Goal: Task Accomplishment & Management: Manage account settings

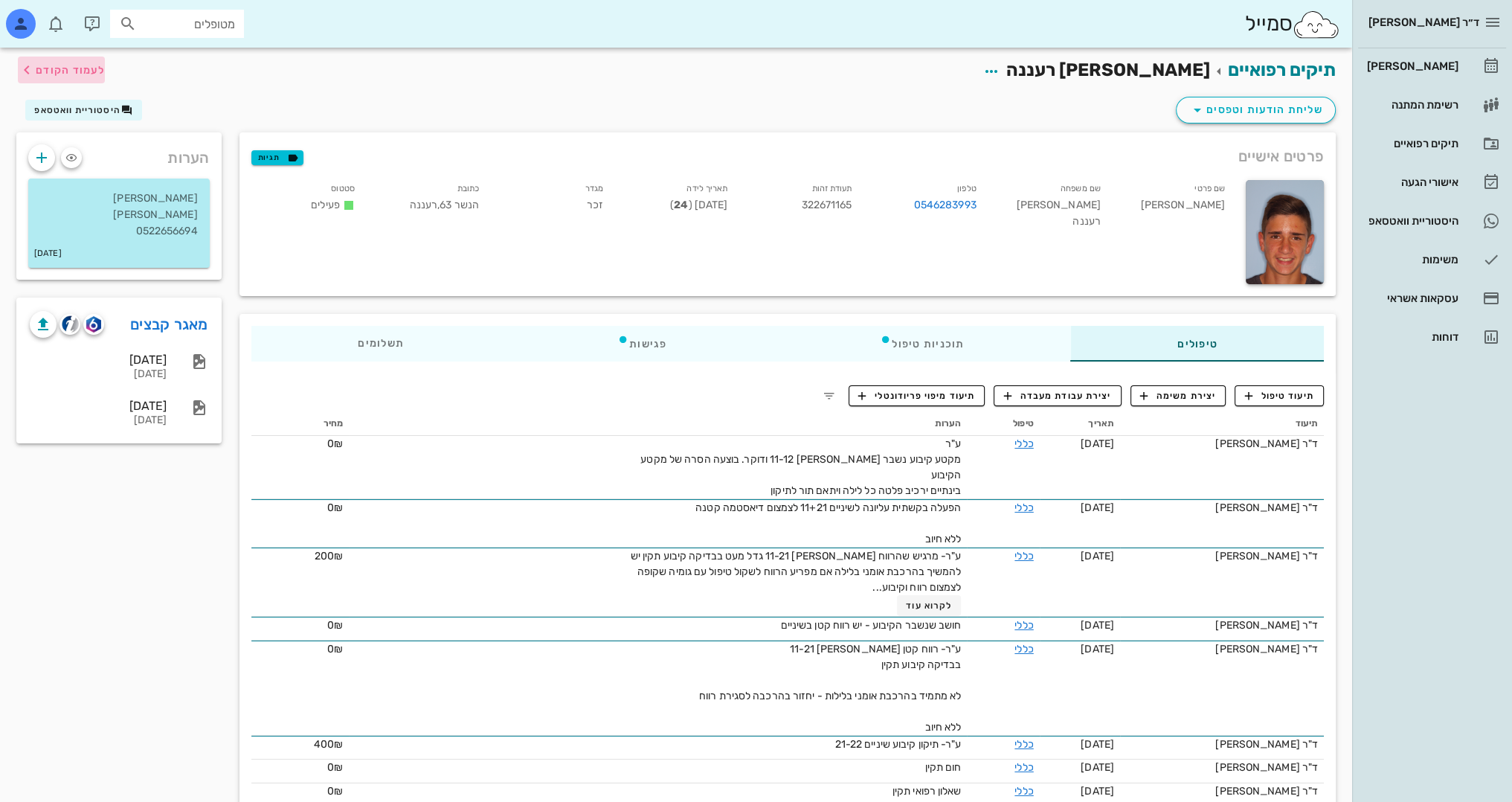
click at [45, 67] on span "לעמוד הקודם" at bounding box center [70, 69] width 69 height 12
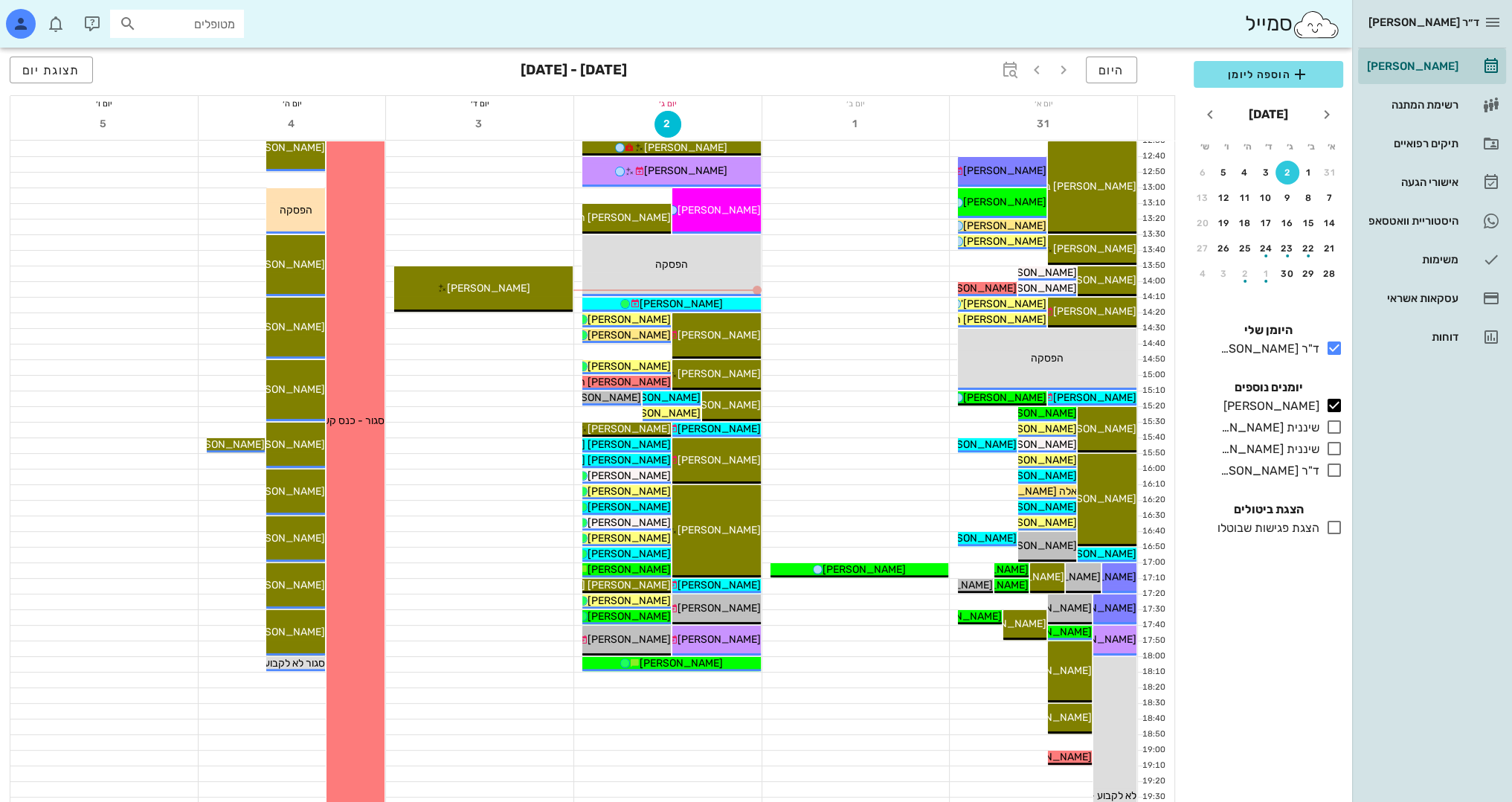
scroll to position [521, 0]
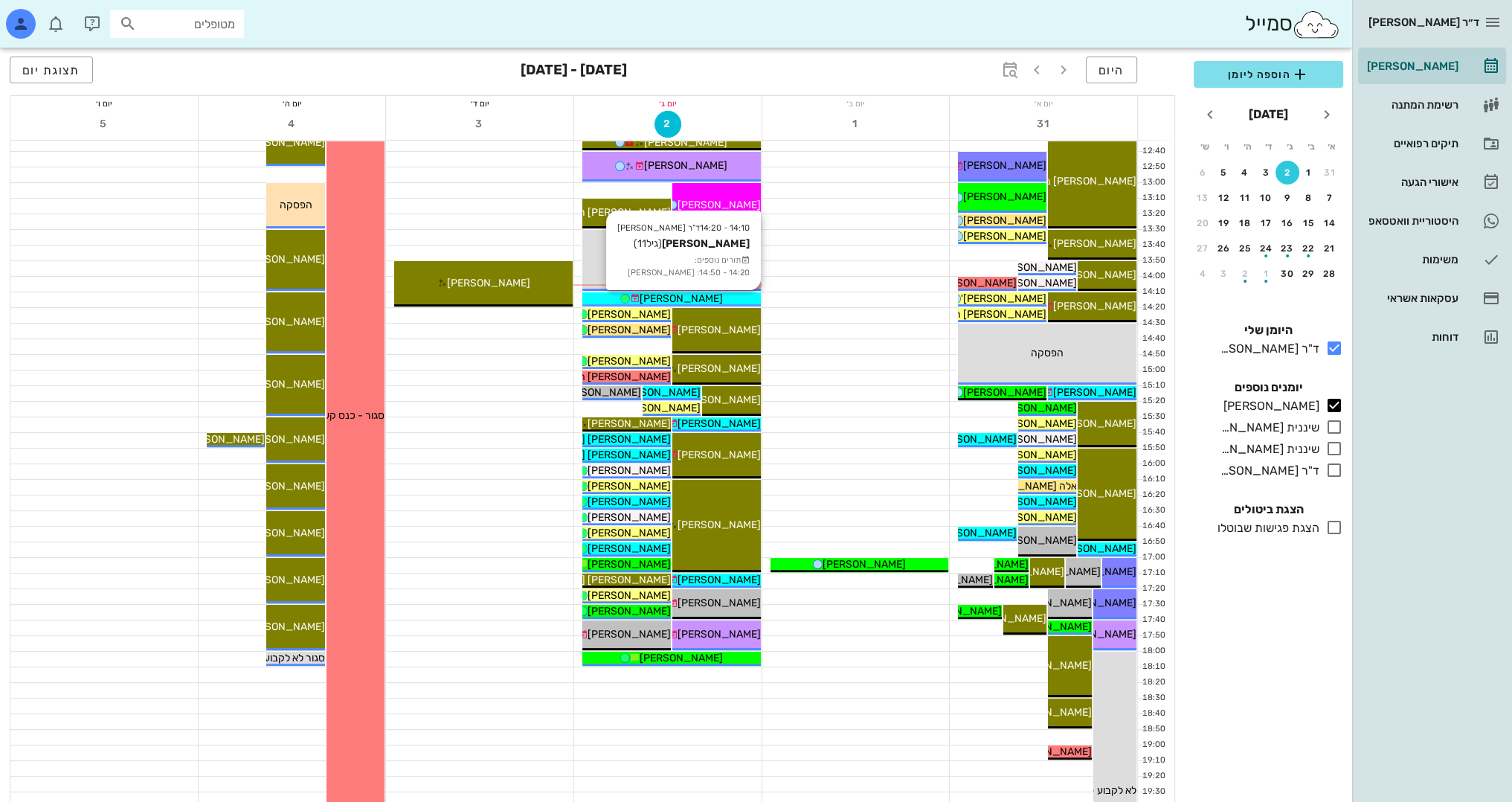
click at [723, 302] on div "[PERSON_NAME]" at bounding box center [671, 298] width 179 height 16
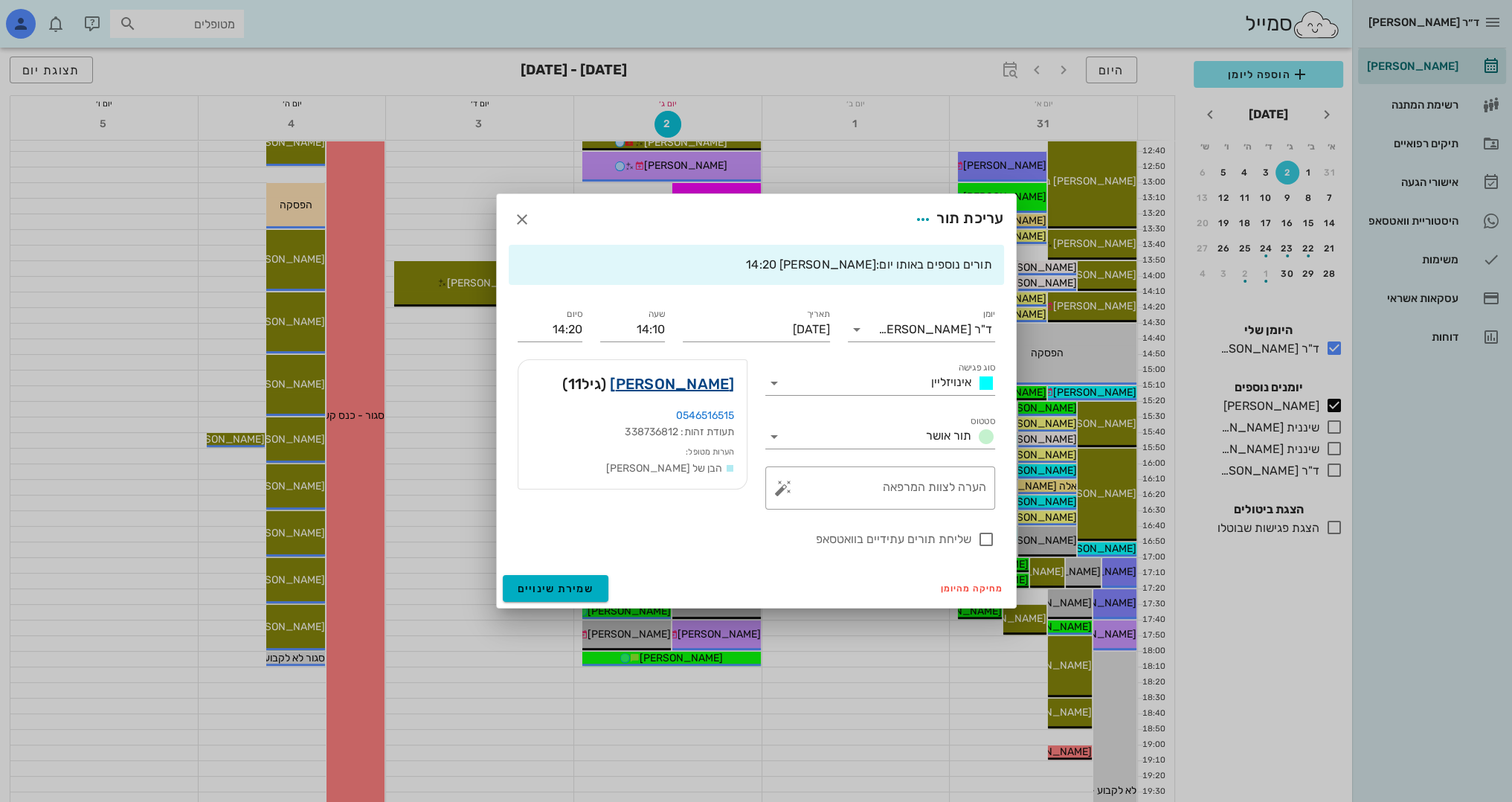
click at [720, 385] on link "[PERSON_NAME]" at bounding box center [672, 384] width 124 height 24
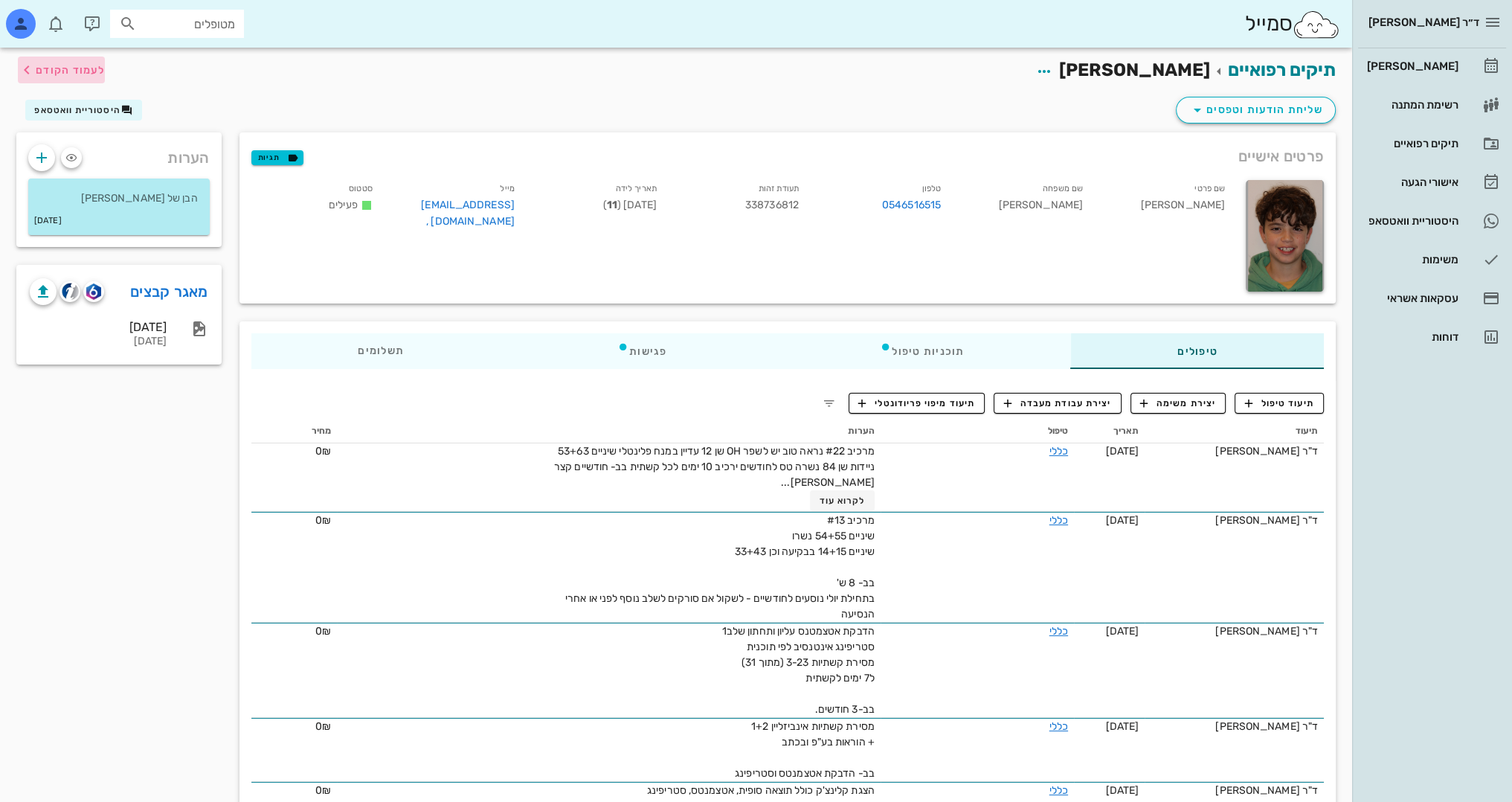
click at [50, 69] on span "לעמוד הקודם" at bounding box center [70, 69] width 69 height 12
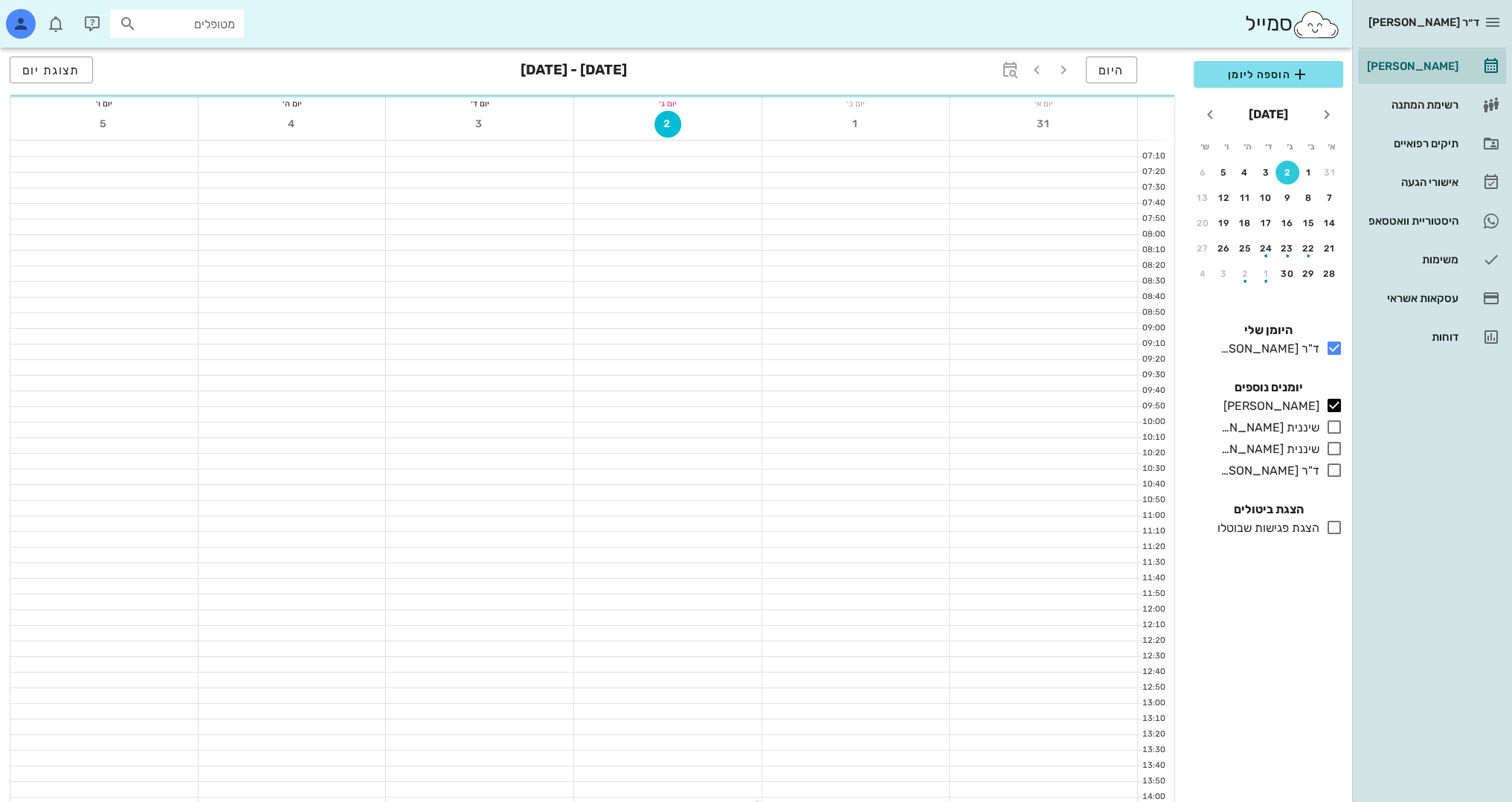
scroll to position [521, 0]
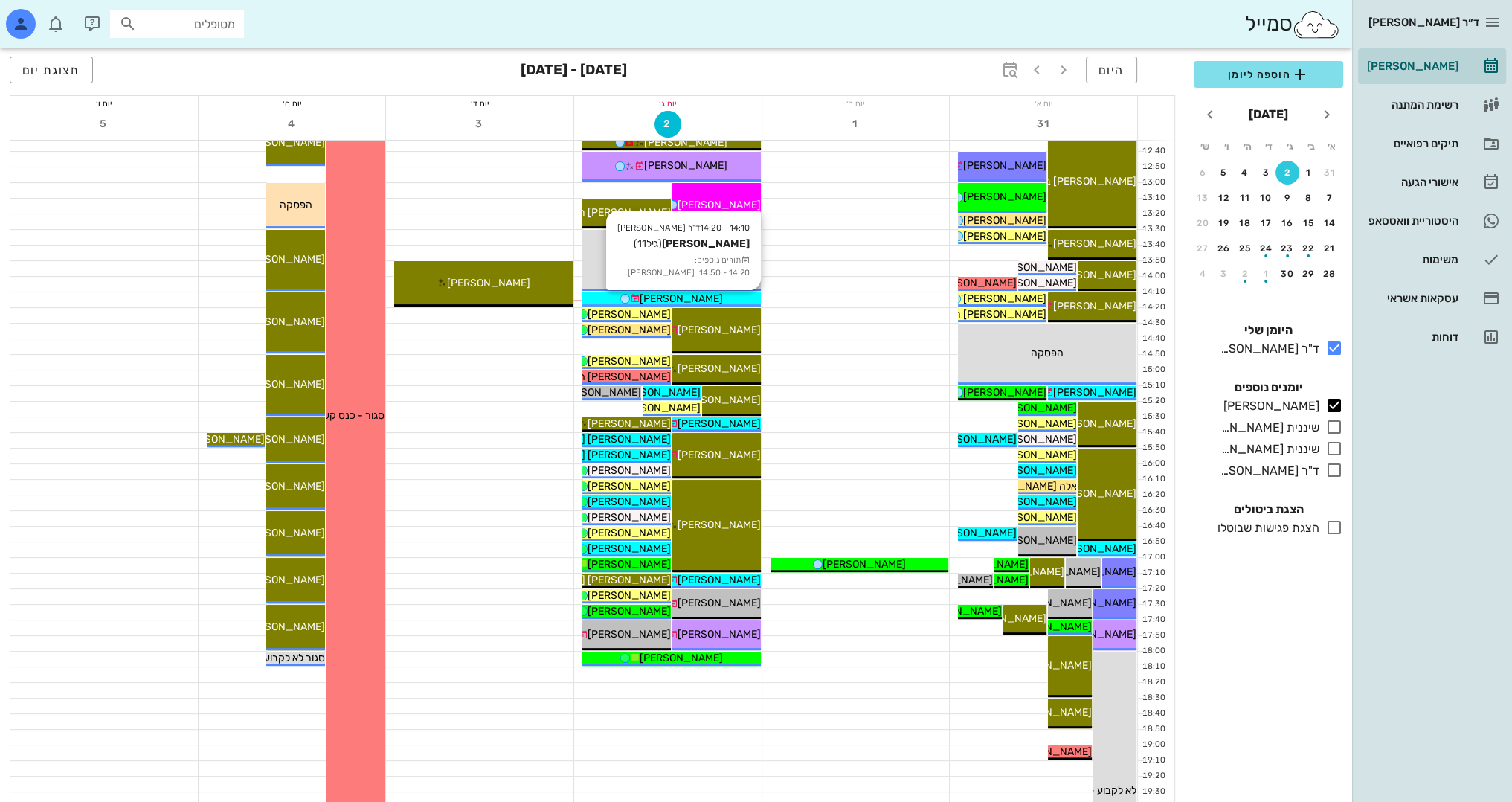
click at [712, 299] on span "[PERSON_NAME]" at bounding box center [681, 298] width 83 height 12
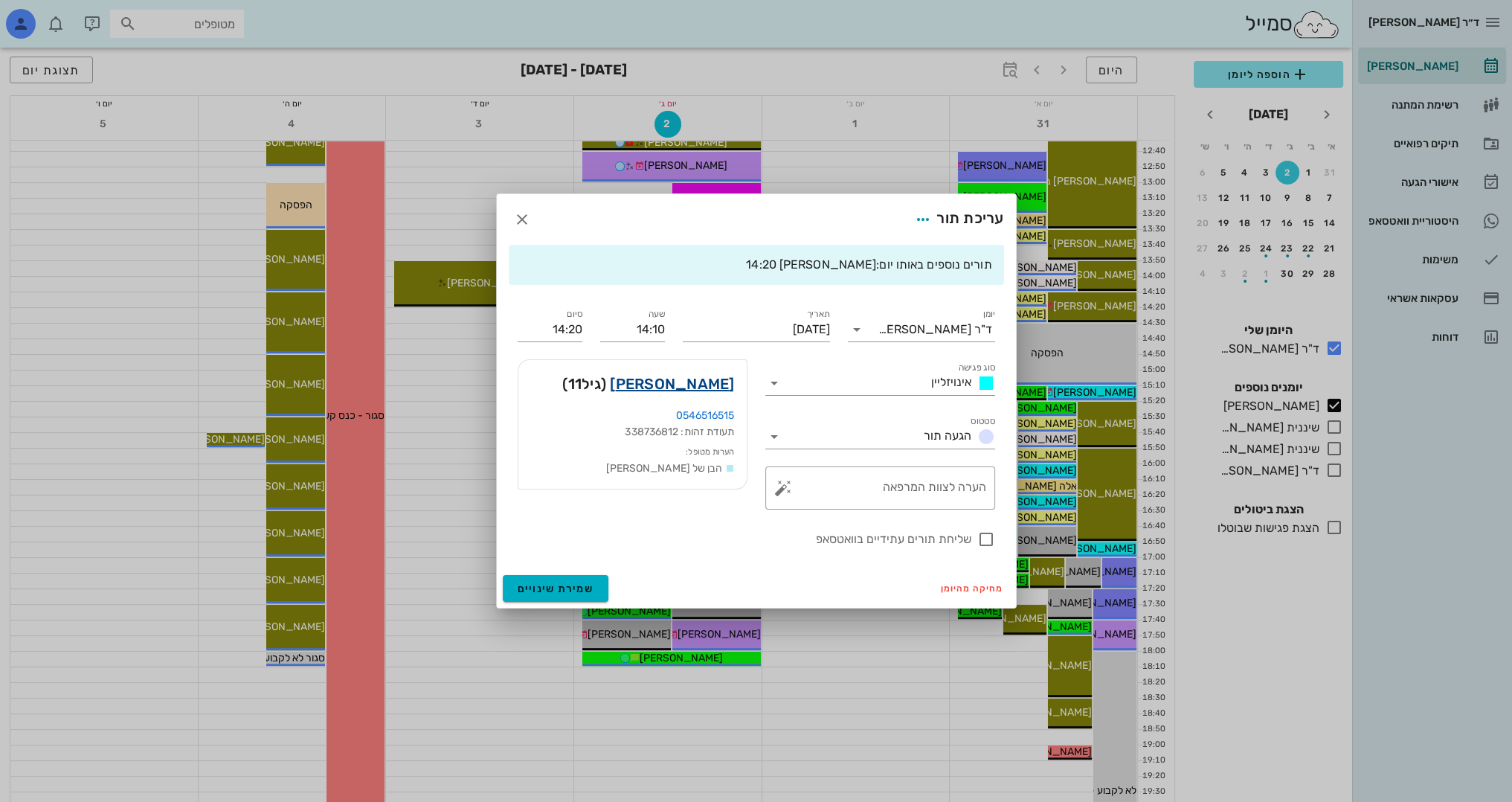
click at [708, 384] on link "[PERSON_NAME]" at bounding box center [672, 384] width 124 height 24
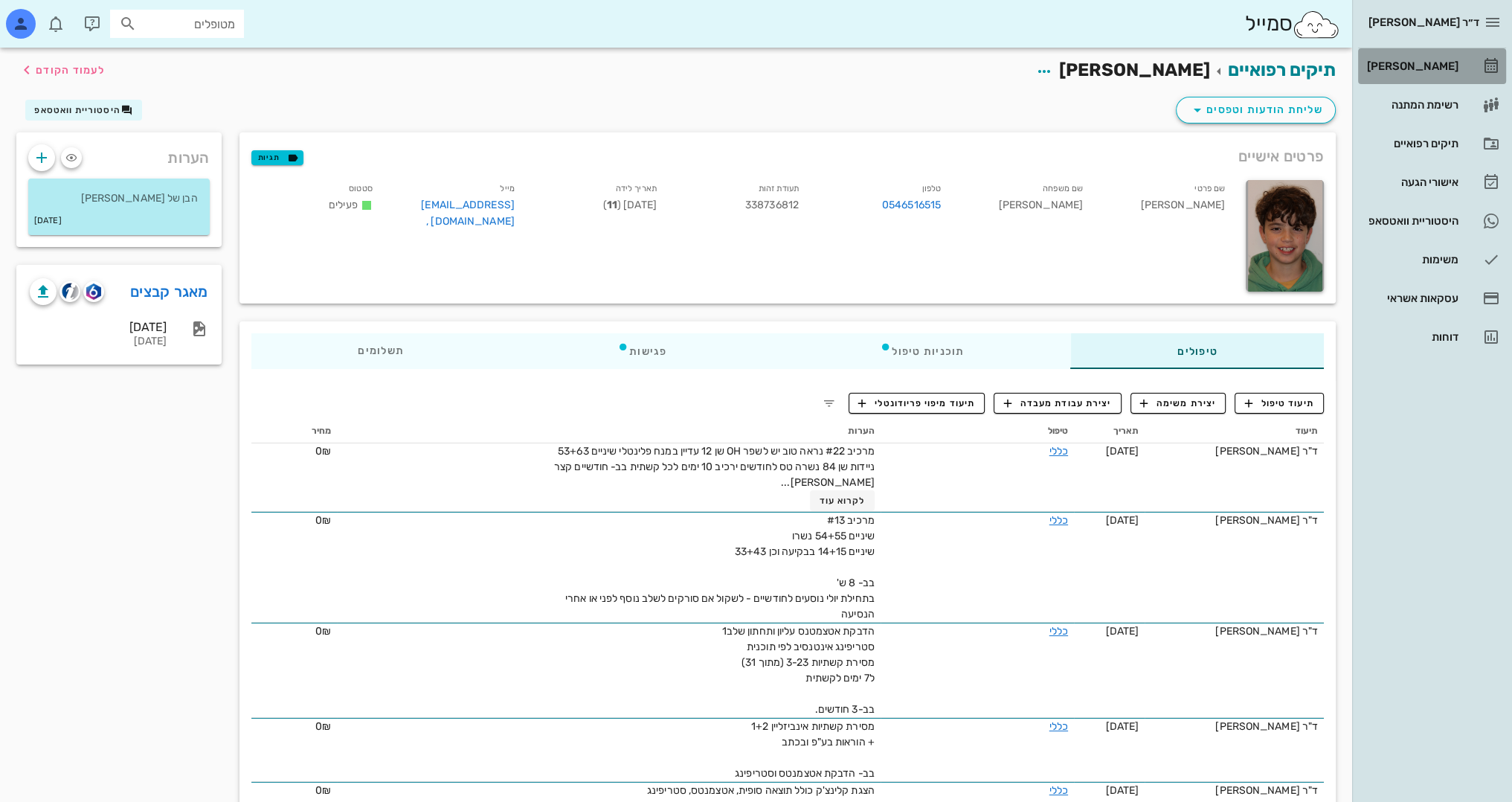
click at [1457, 55] on div "[PERSON_NAME]" at bounding box center [1411, 66] width 94 height 24
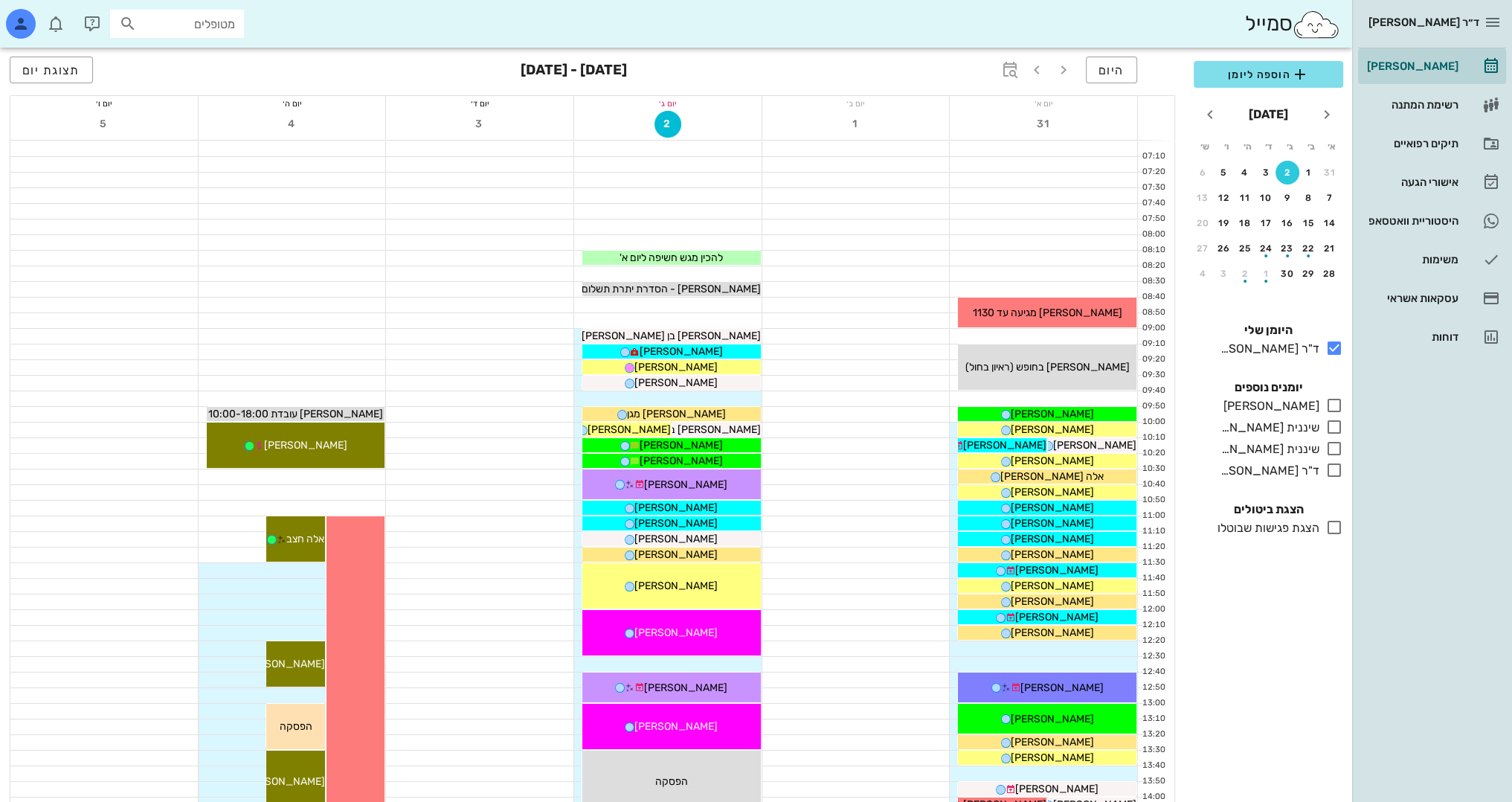
click at [1333, 404] on icon at bounding box center [1334, 406] width 18 height 18
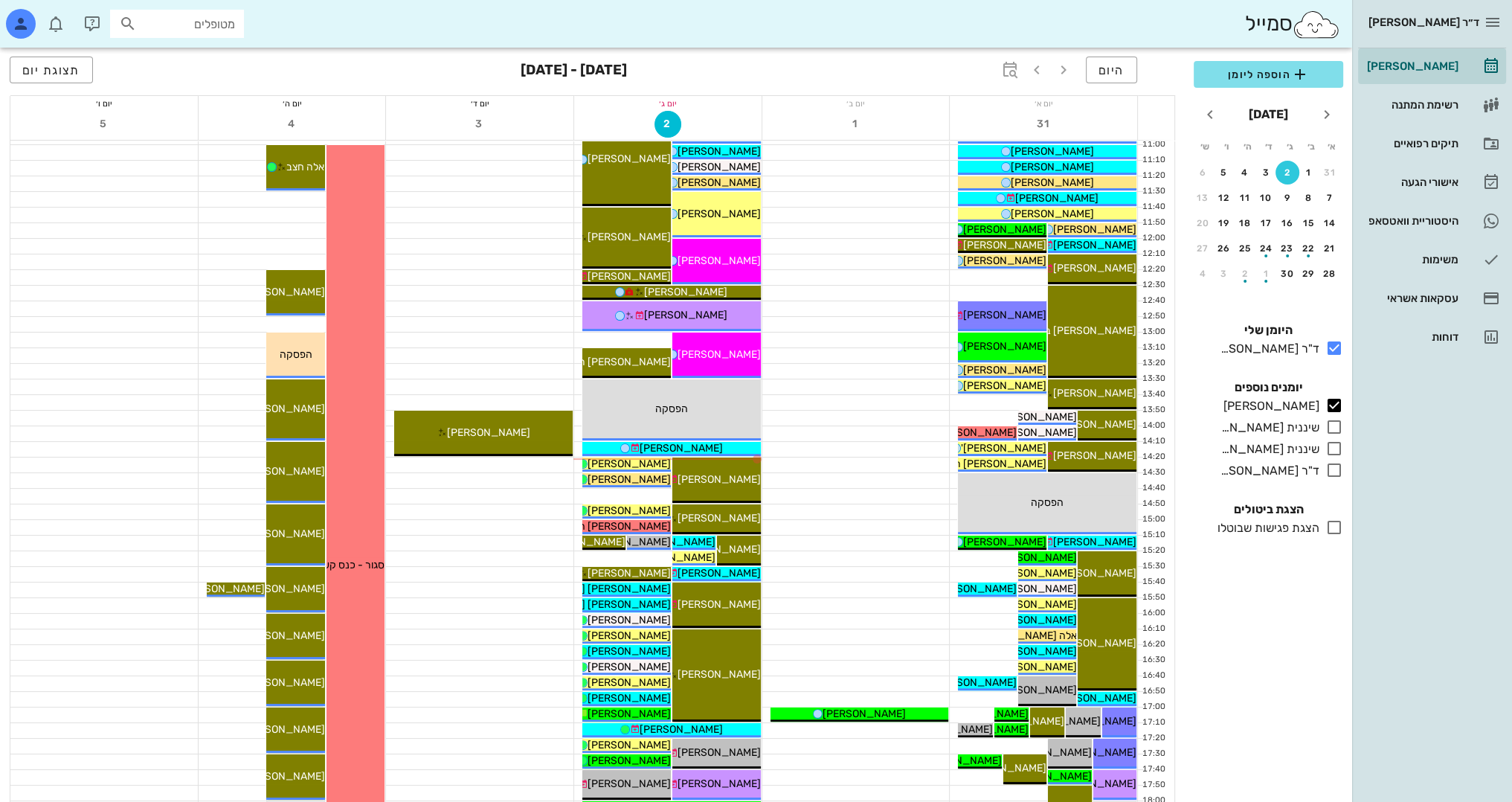
scroll to position [446, 0]
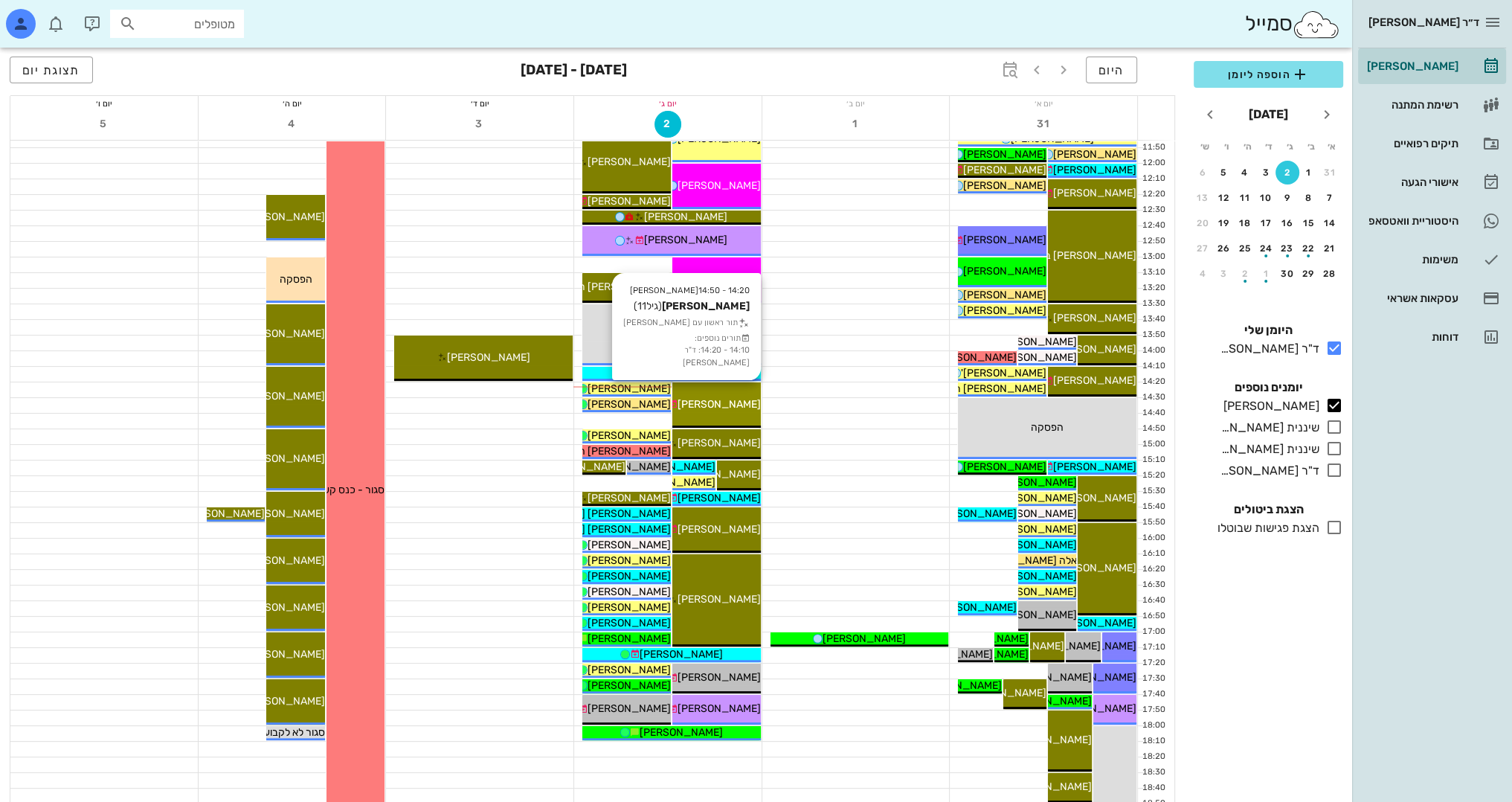
click at [736, 409] on span "[PERSON_NAME]" at bounding box center [719, 403] width 83 height 12
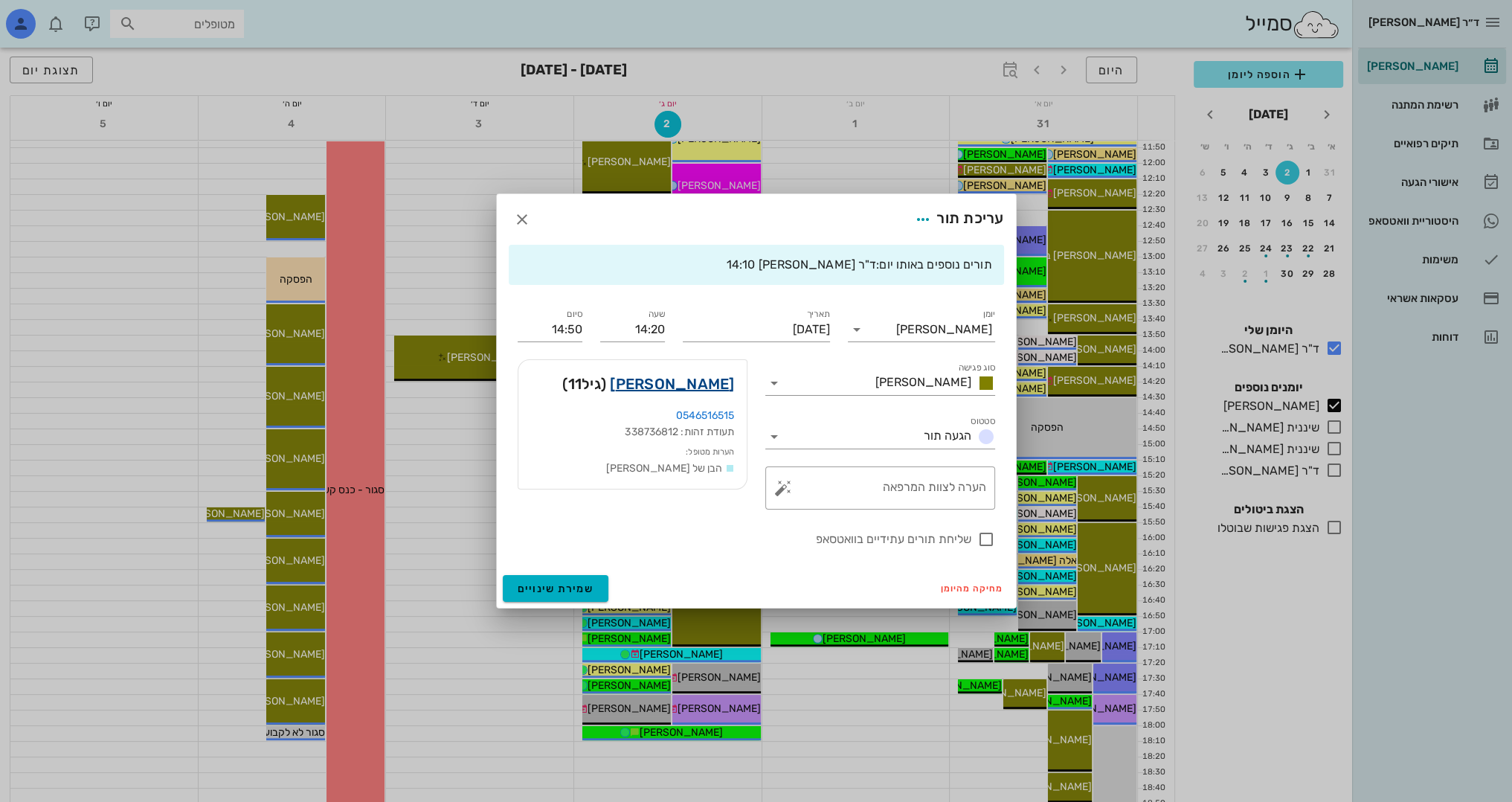
click at [707, 382] on link "[PERSON_NAME]" at bounding box center [672, 384] width 124 height 24
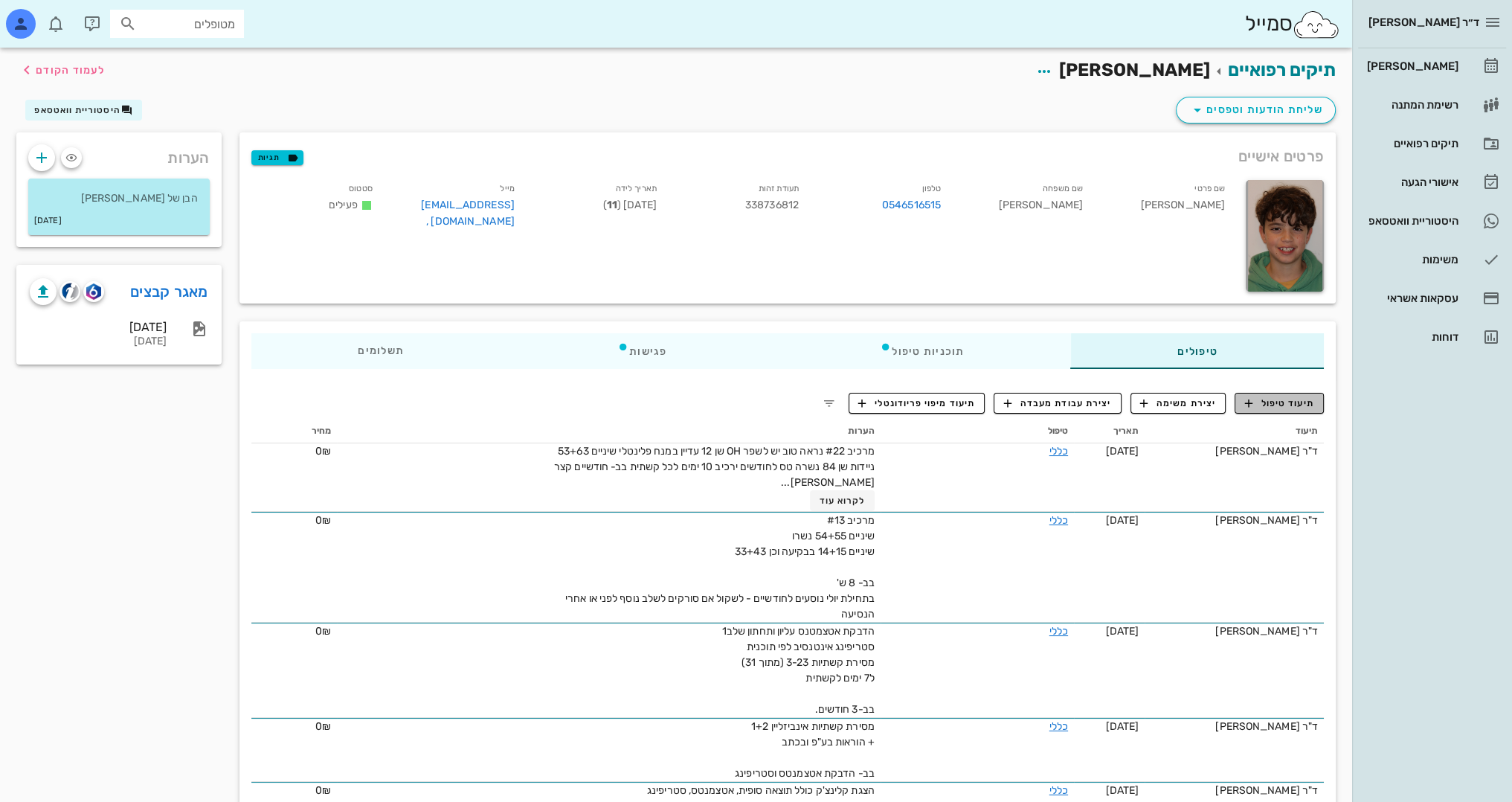
click at [1290, 403] on span "תיעוד טיפול" at bounding box center [1280, 403] width 69 height 13
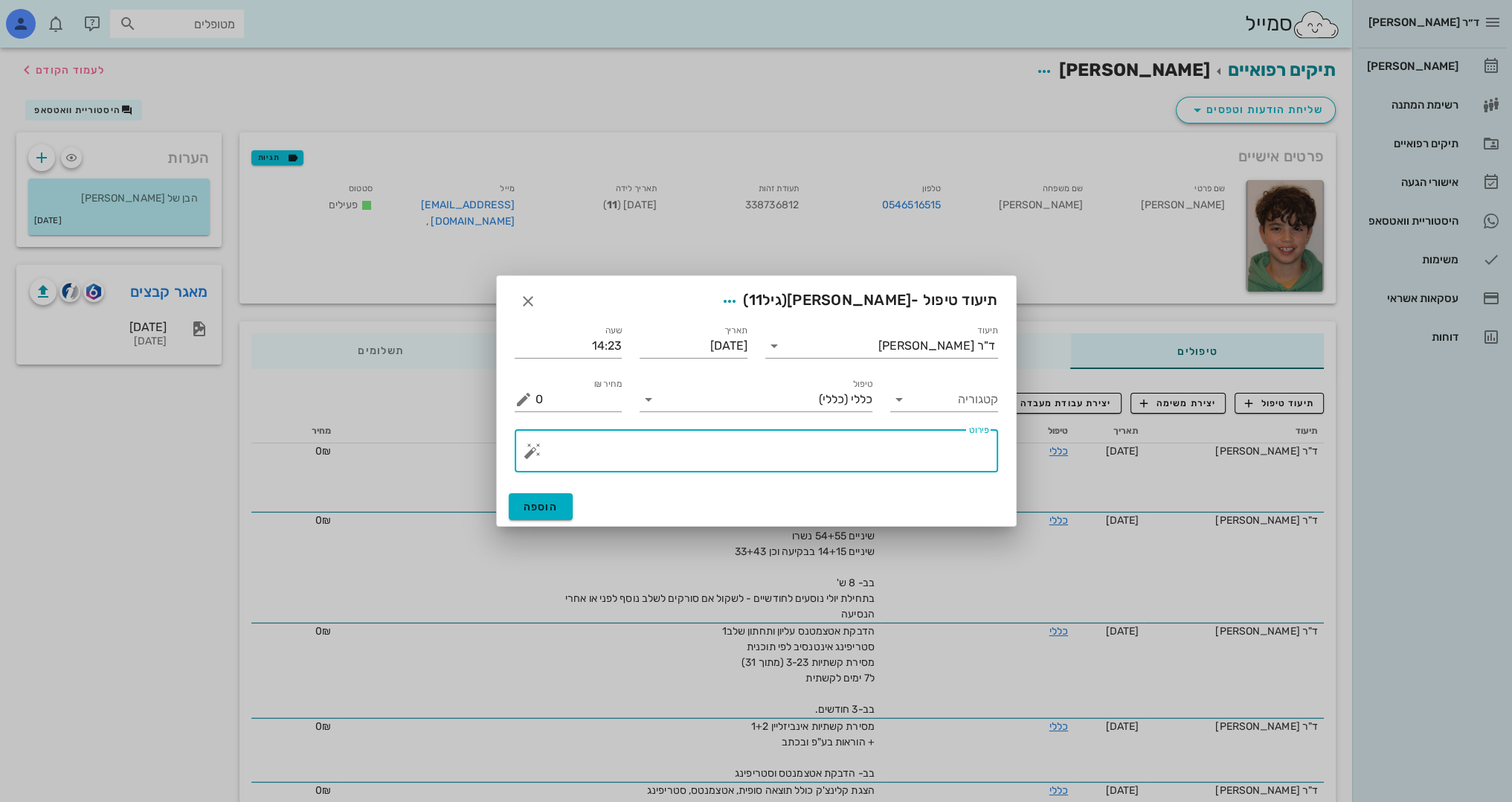
click at [928, 448] on textarea "פירוט" at bounding box center [762, 454] width 454 height 36
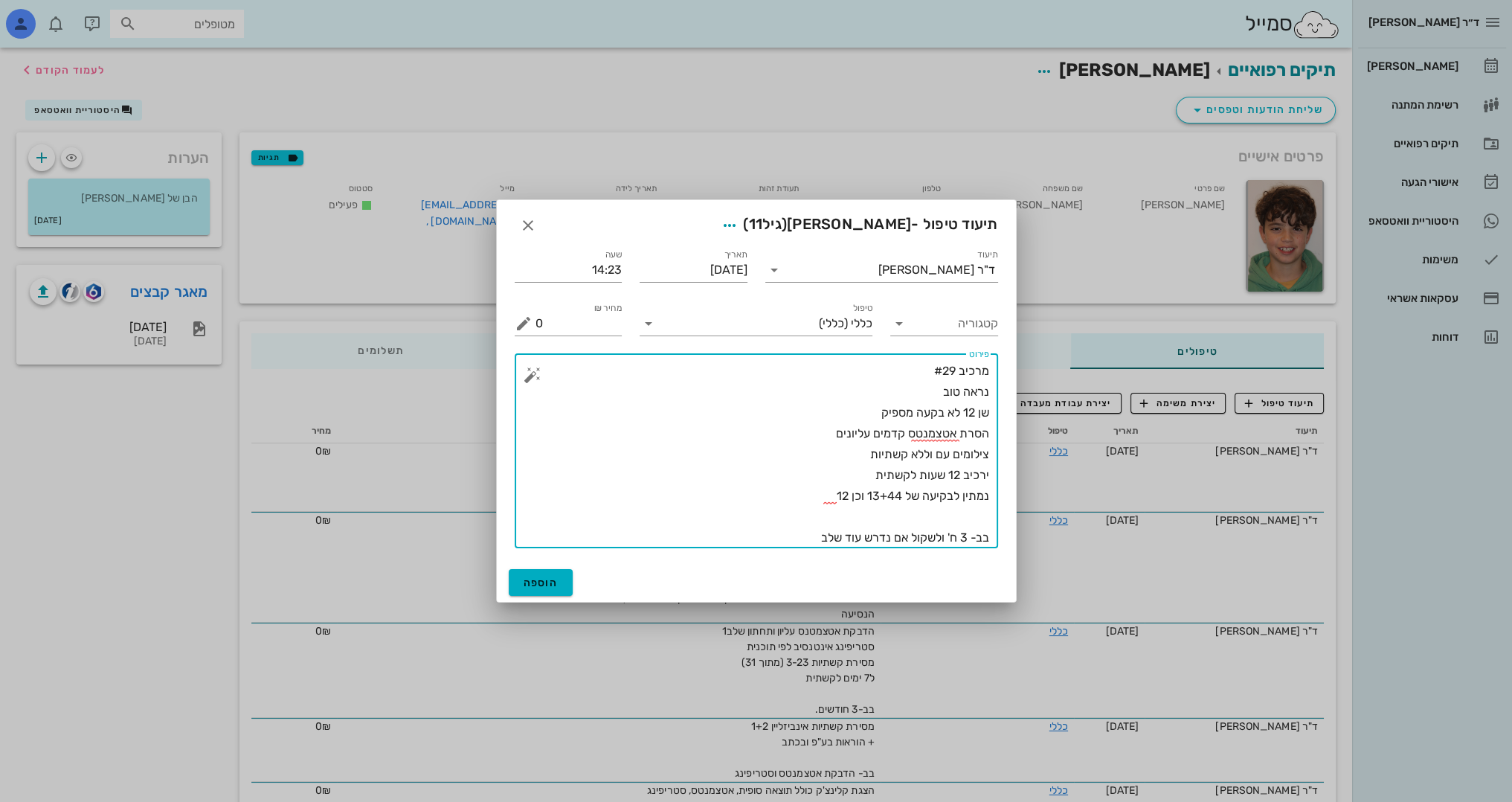
drag, startPoint x: 864, startPoint y: 455, endPoint x: 994, endPoint y: 449, distance: 130.1
click at [994, 449] on div "​ פירוט מרכיב #29 נראה טוב שן 12 לא בקעה מספיק הסרת אטצמנטס קדמים עליונים צילומ…" at bounding box center [756, 451] width 484 height 195
click at [974, 456] on textarea "מרכיב #29 נראה טוב שן 12 לא בקעה מספיק הסרת אטצמנטס קדמים עליונים צילומים עם ול…" at bounding box center [762, 454] width 454 height 188
drag, startPoint x: 870, startPoint y: 451, endPoint x: 994, endPoint y: 449, distance: 124.0
click at [994, 449] on div "​ פירוט מרכיב #29 נראה טוב שן 12 לא בקעה מספיק הסרת אטצמנטס קדמים עליונים צילומ…" at bounding box center [756, 451] width 484 height 195
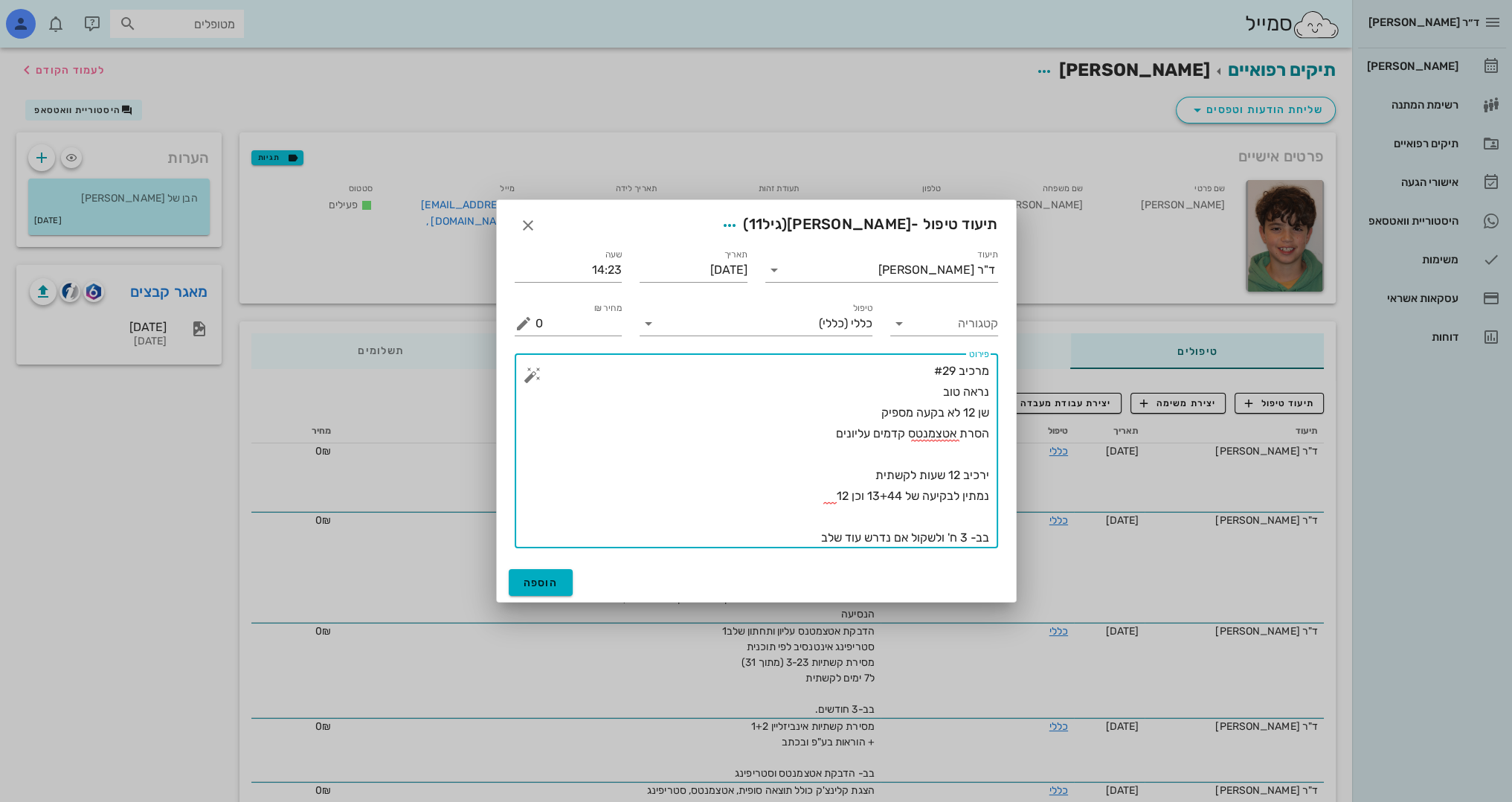
click at [975, 516] on textarea "מרכיב #29 נראה טוב שן 12 לא בקעה מספיק הסרת אטצמנטס קדמים עליונים ירכיב 12 שעות…" at bounding box center [762, 454] width 454 height 188
paste textarea "צילומים עם וללא קשתיות"
click at [823, 491] on textarea "מרכיב #29 נראה טוב שן 12 לא בקעה מספיק הסרת אטצמנטס קדמים עליונים ירכיב 12 שעות…" at bounding box center [762, 454] width 454 height 188
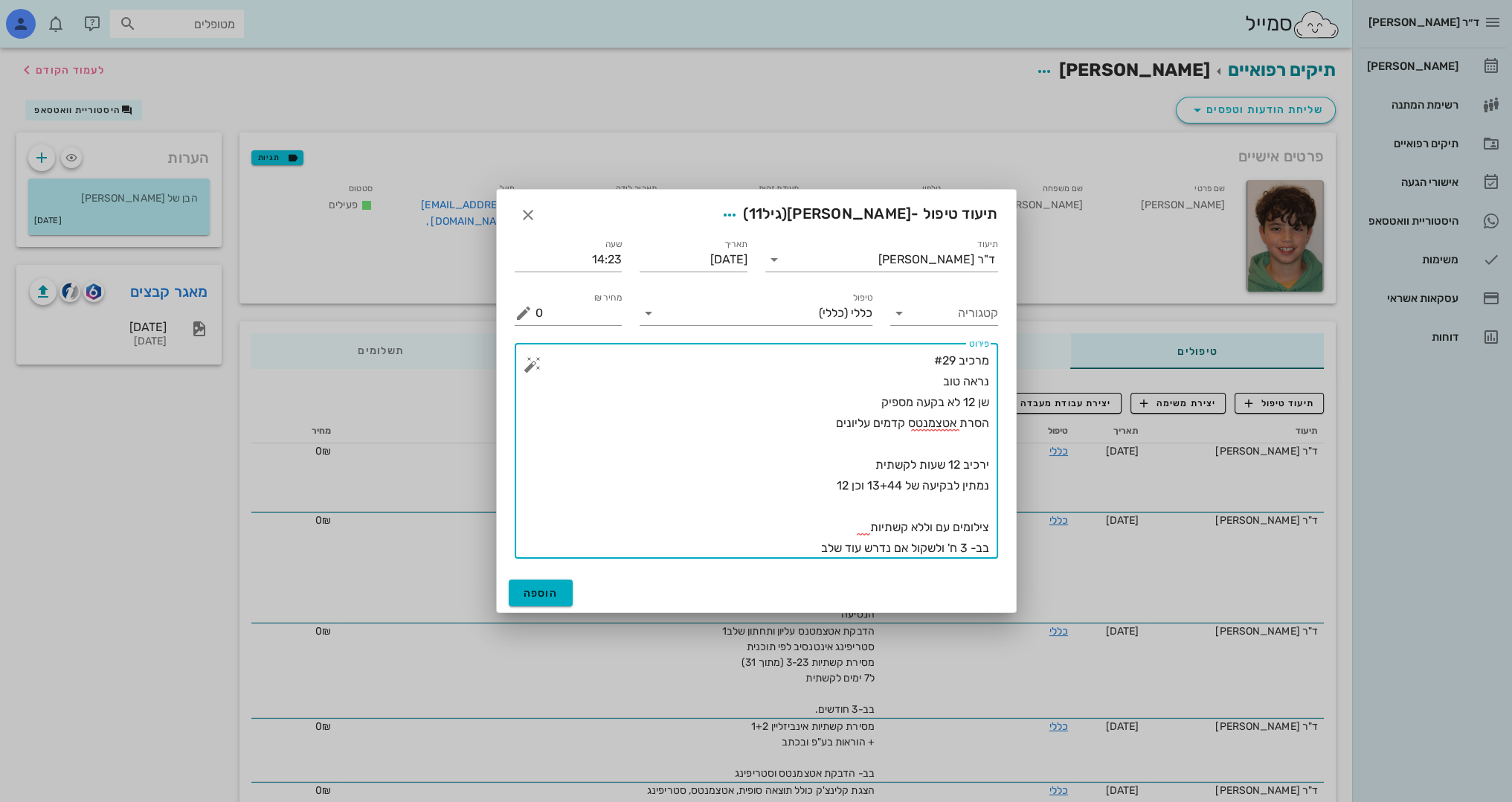
click at [858, 529] on textarea "מרכיב #29 נראה טוב שן 12 לא בקעה מספיק הסרת אטצמנטס קדמים עליונים ירכיב 12 שעות…" at bounding box center [762, 455] width 454 height 208
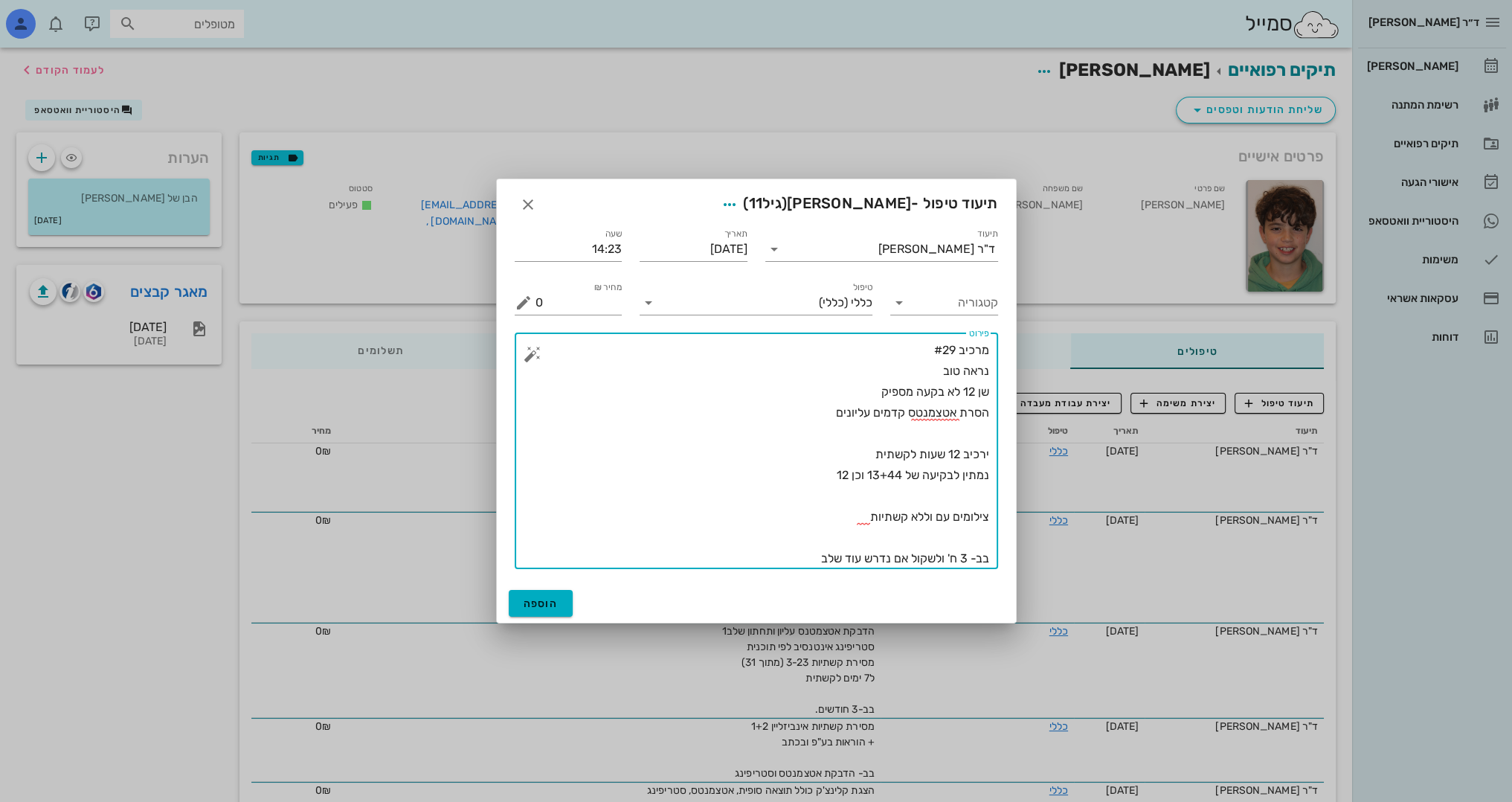
click at [824, 412] on textarea "מרכיב #29 נראה טוב שן 12 לא בקעה מספיק הסרת אטצמנטס קדמים עליונים ירכיב 12 שעות…" at bounding box center [762, 454] width 454 height 229
type textarea "מרכיב #29 נראה טוב שן 12 לא בקעה מספיק הסרת אטצמנטס קדמים עליונים ירכיב 12 שעות…"
click at [542, 602] on span "הוספה" at bounding box center [541, 603] width 35 height 12
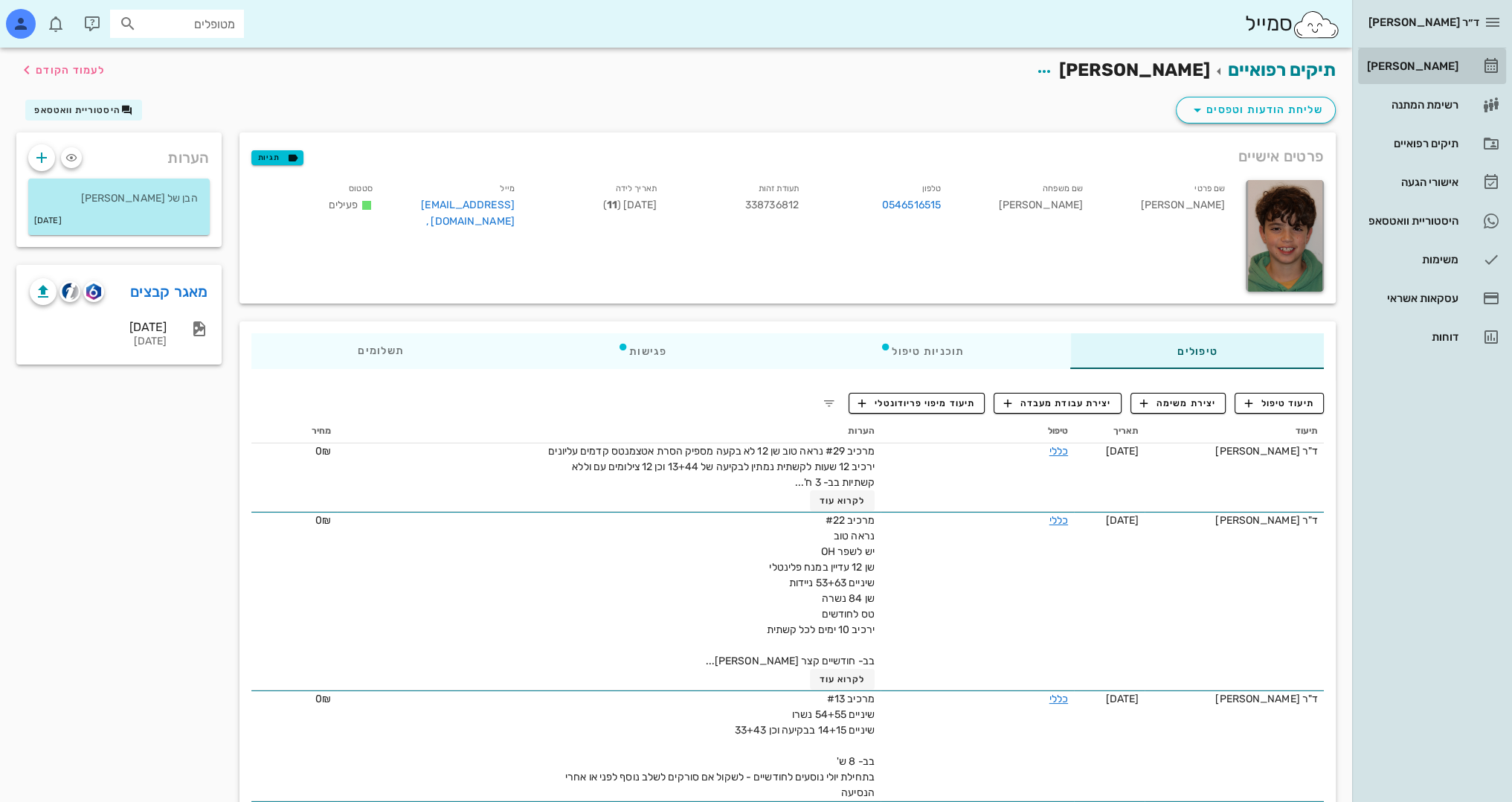
click at [1437, 64] on div "[PERSON_NAME]" at bounding box center [1411, 66] width 94 height 12
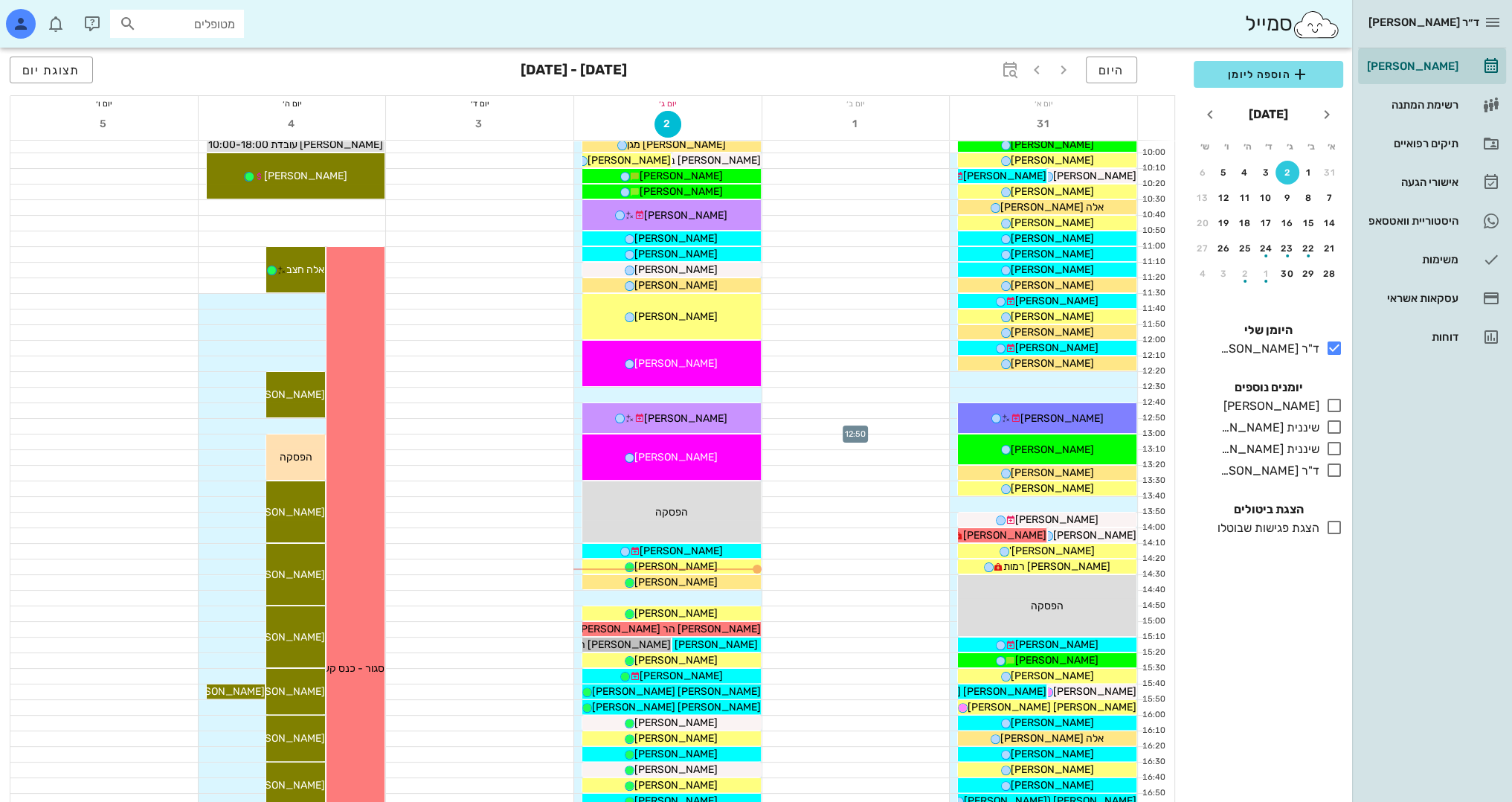
scroll to position [278, 0]
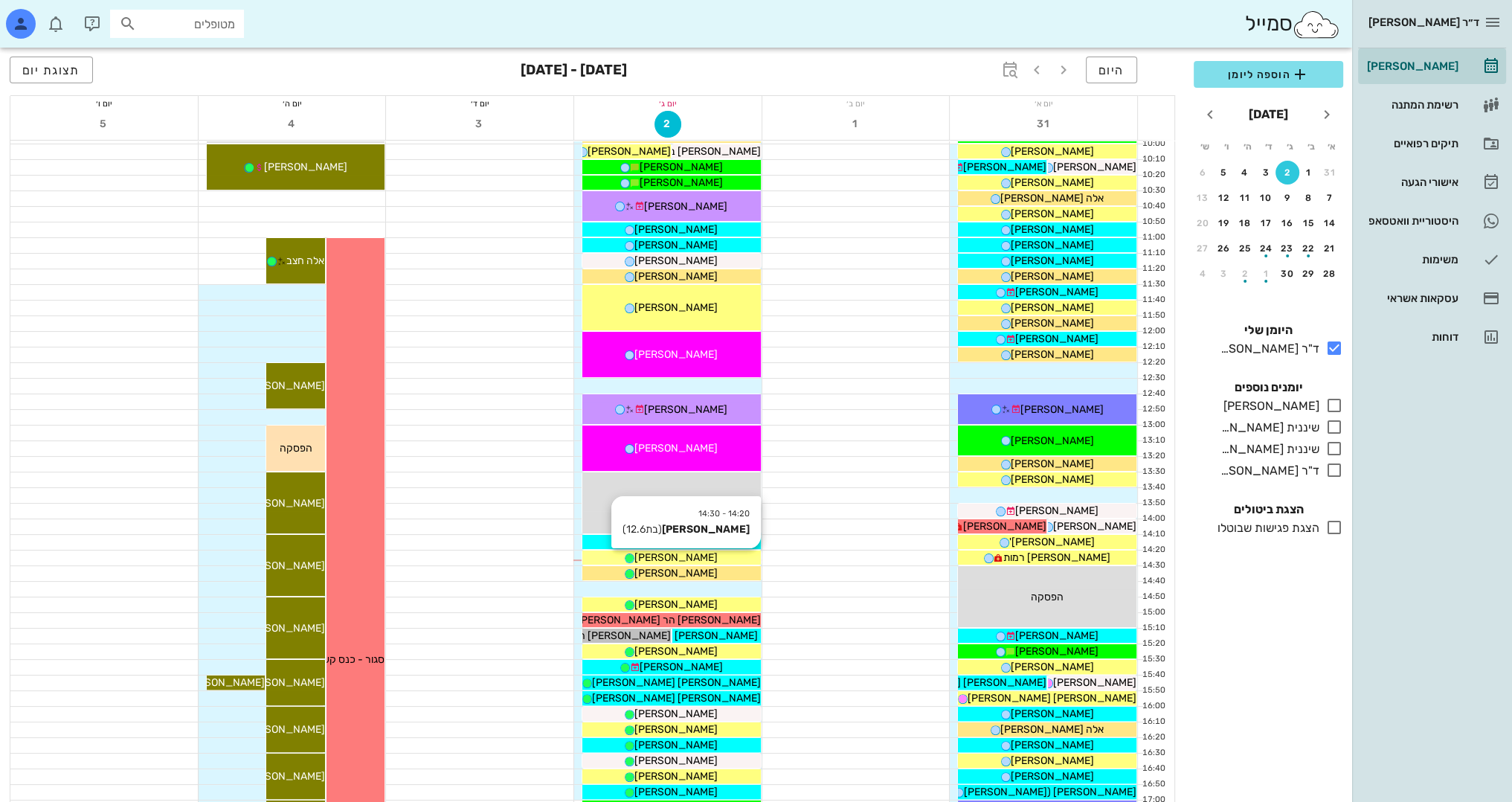
click at [714, 558] on div "[PERSON_NAME]" at bounding box center [671, 557] width 179 height 16
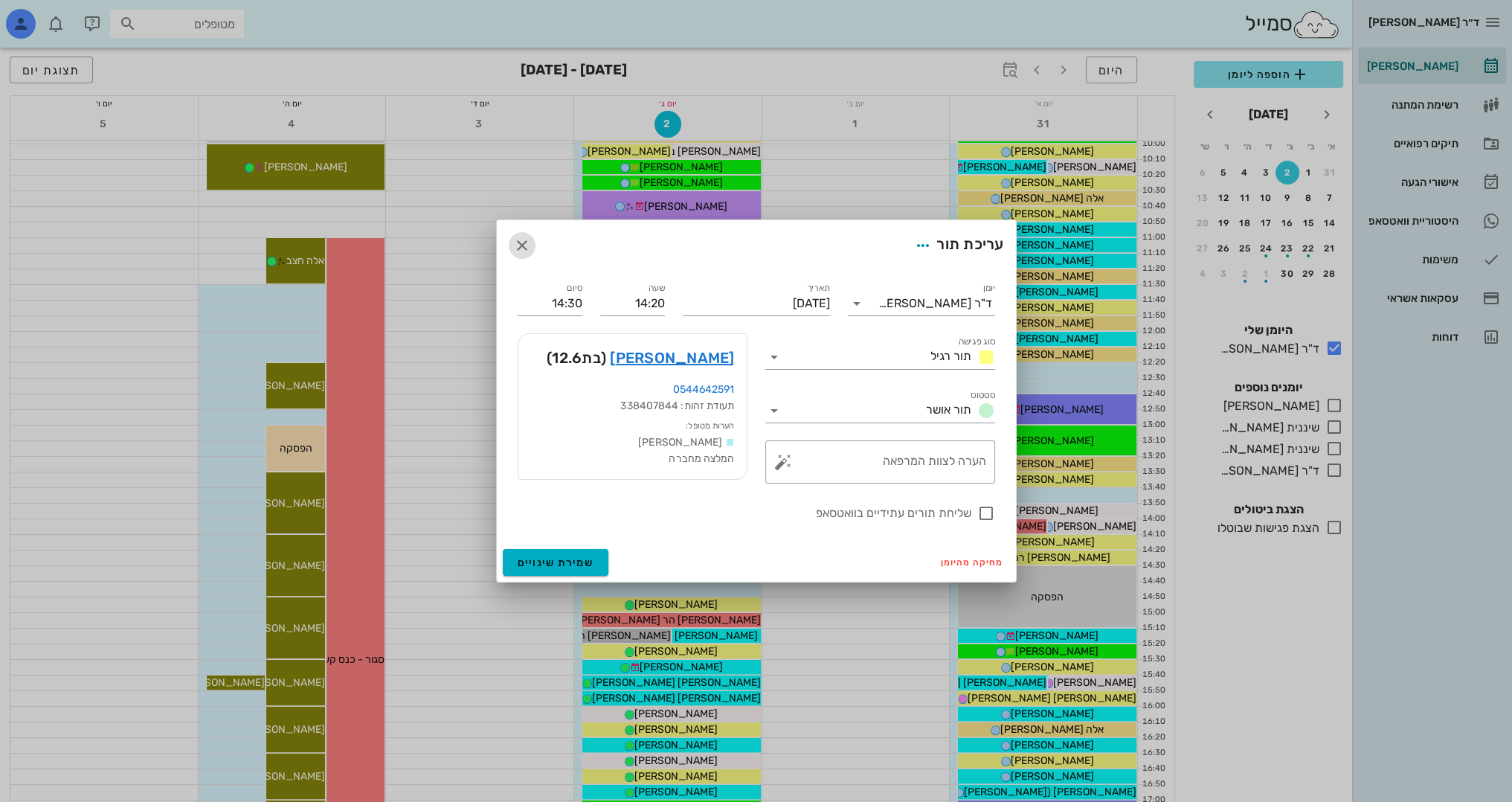
click at [528, 250] on icon "button" at bounding box center [522, 246] width 18 height 18
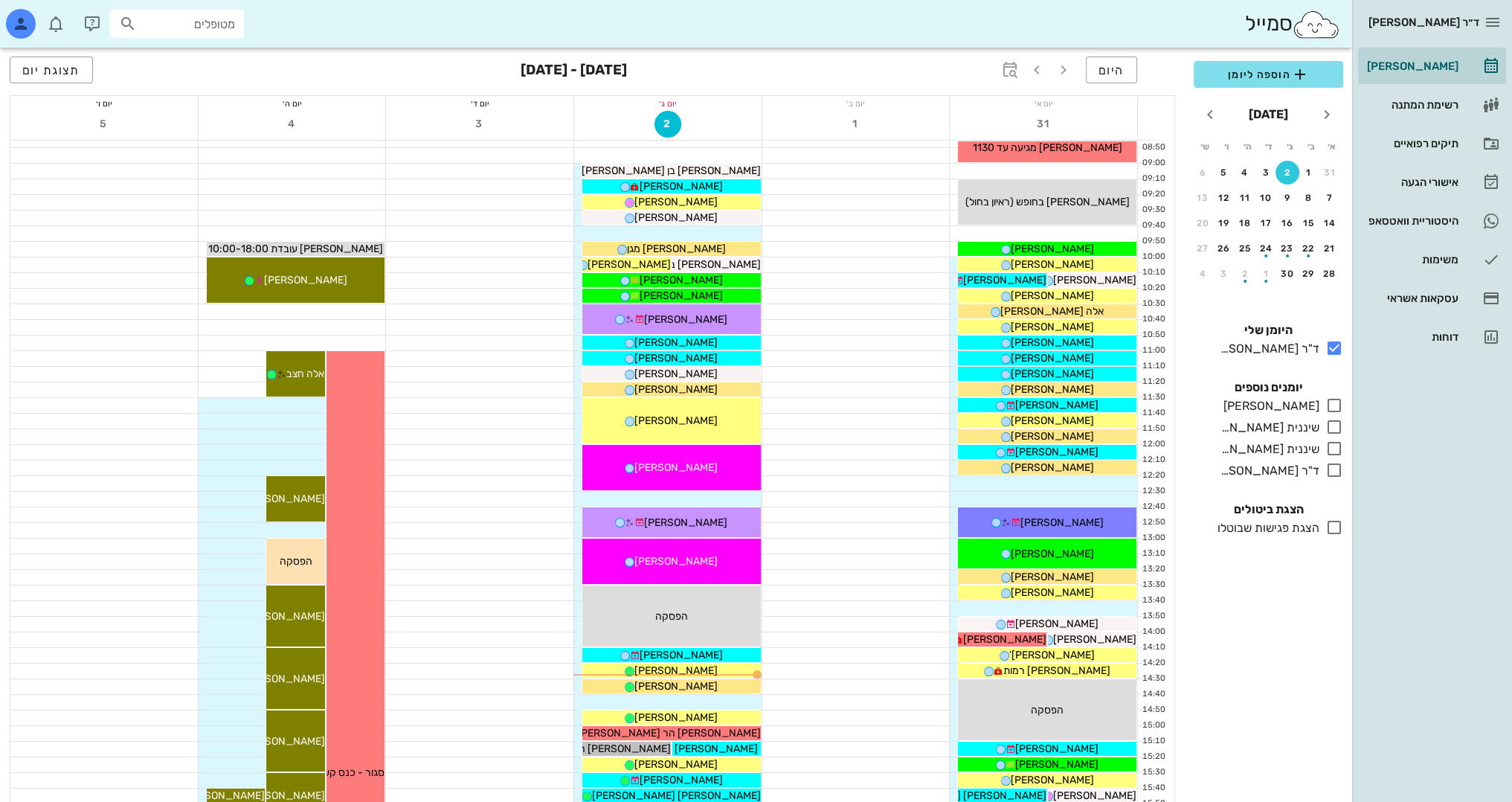
scroll to position [130, 0]
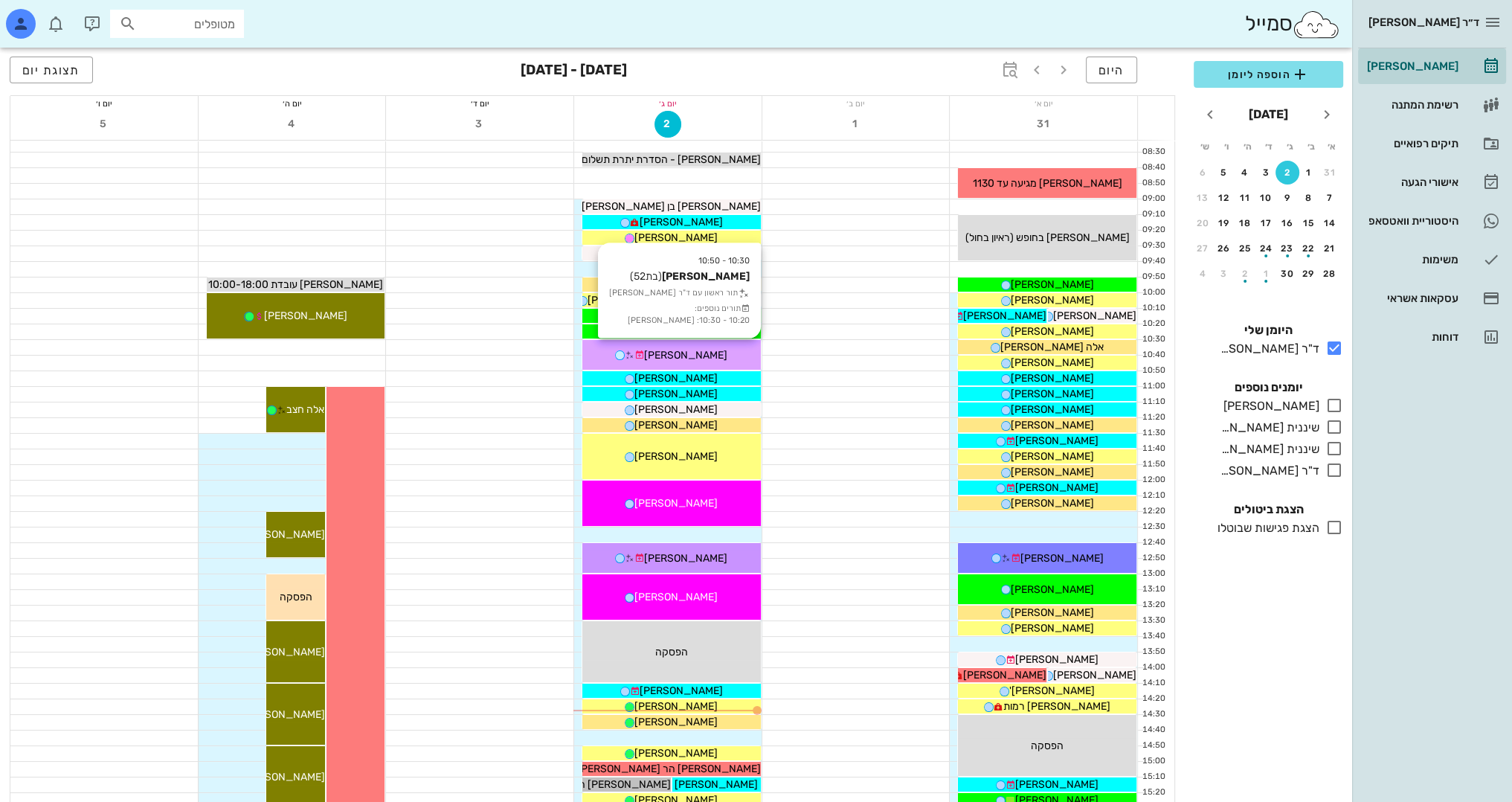
click at [694, 349] on span "[PERSON_NAME]" at bounding box center [685, 355] width 83 height 12
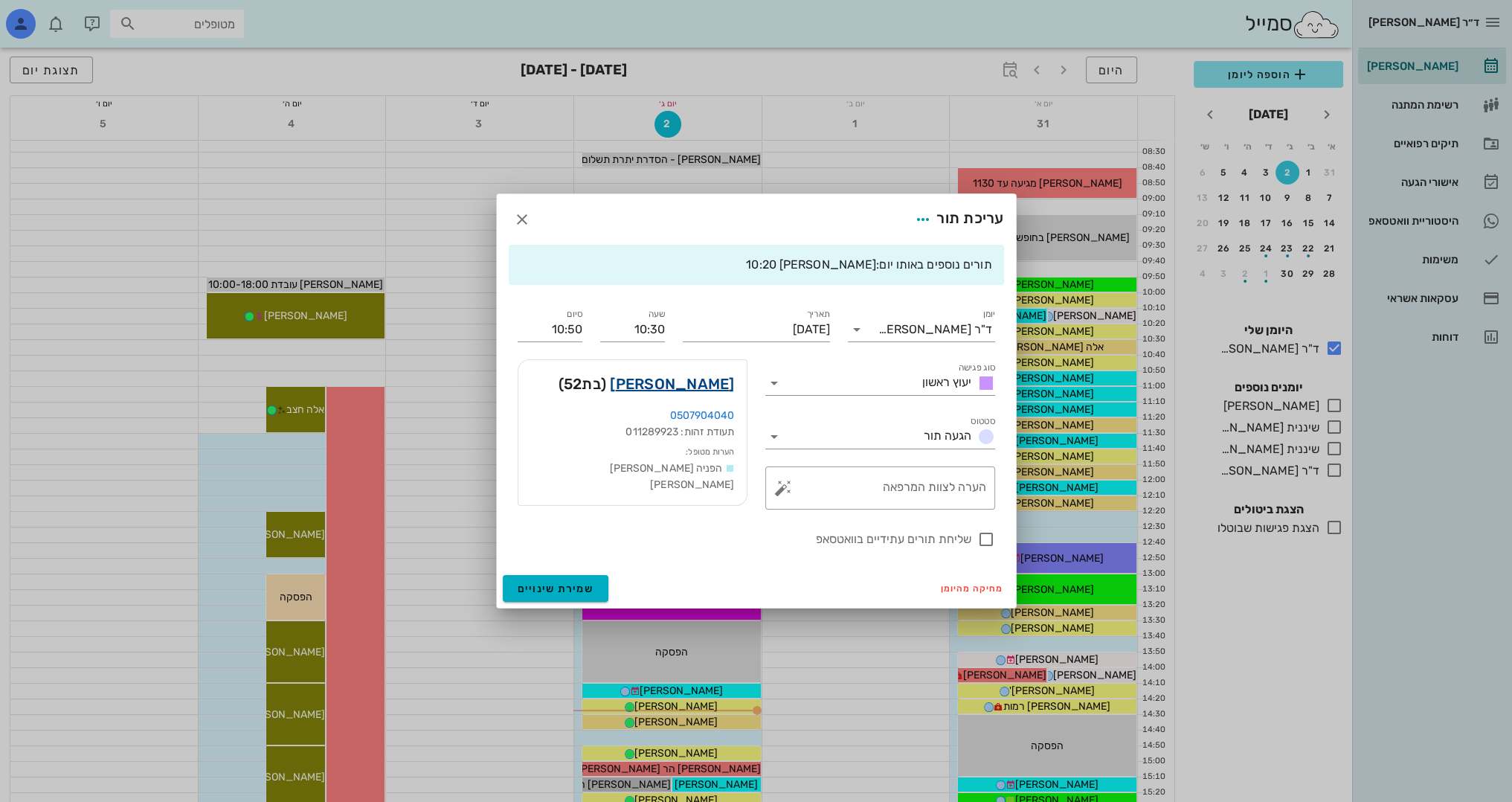
click at [712, 387] on link "[PERSON_NAME]" at bounding box center [672, 384] width 124 height 24
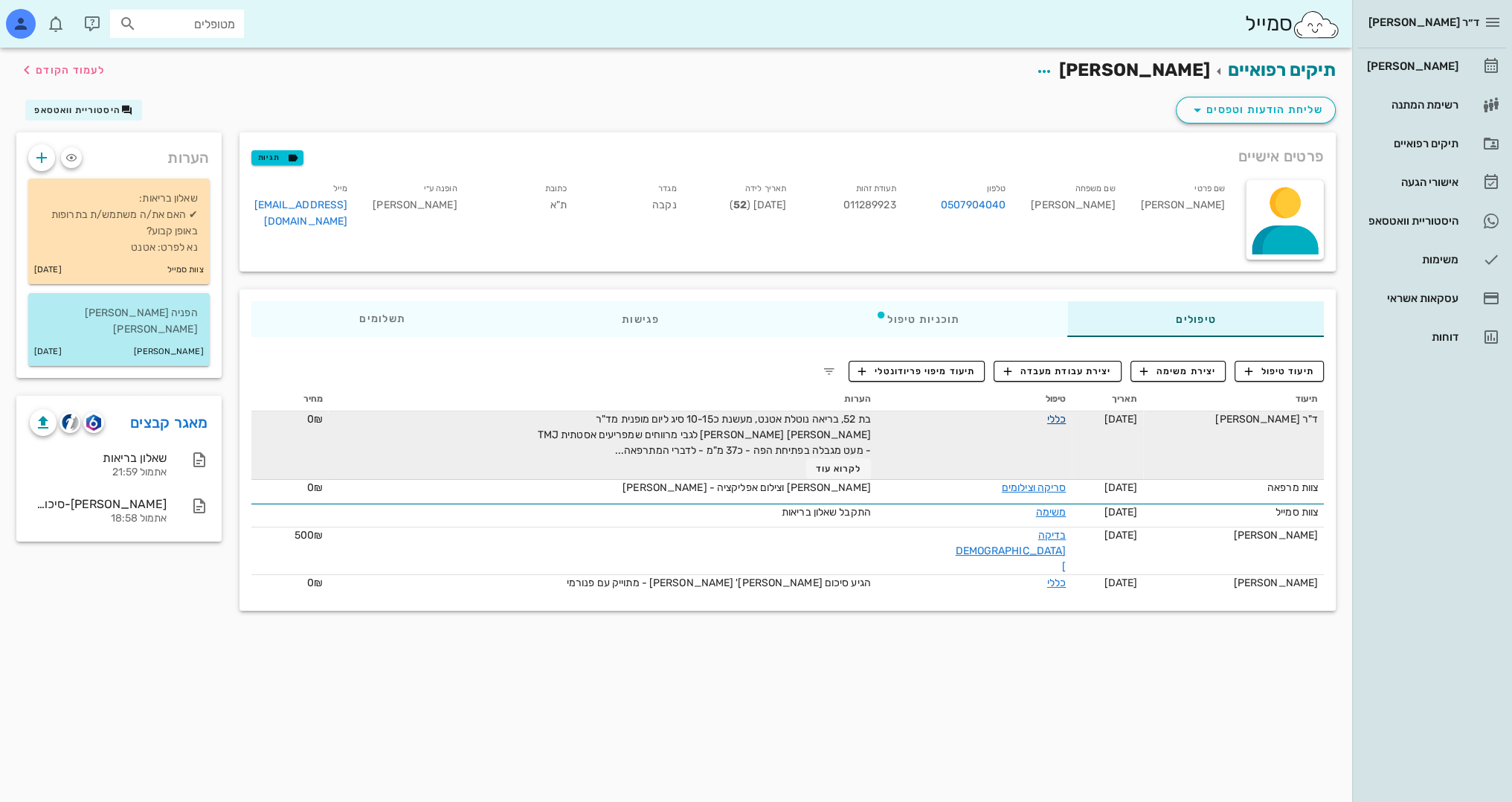
click at [1047, 418] on link "כללי" at bounding box center [1056, 418] width 18 height 12
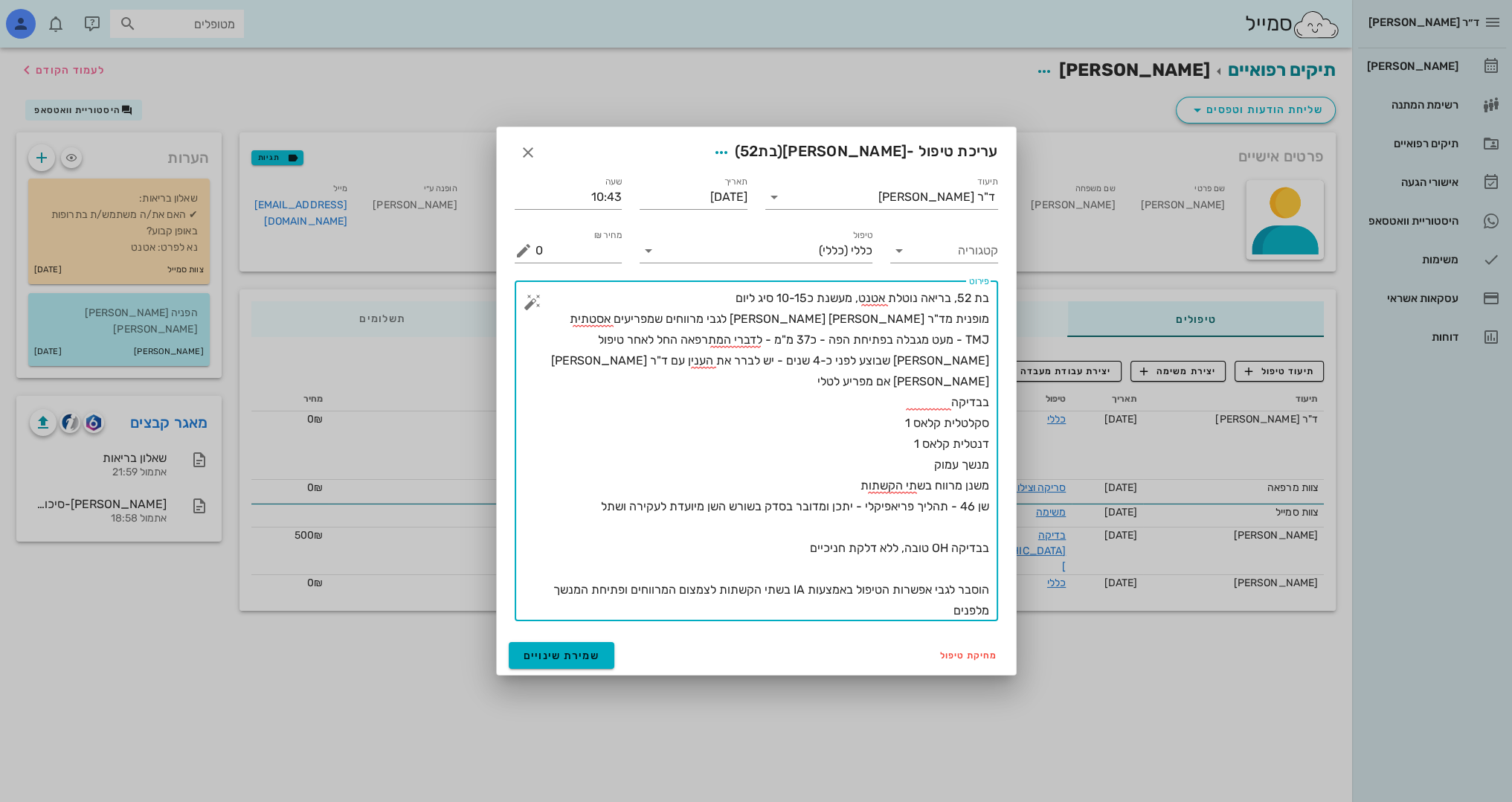
click at [762, 305] on textarea "בת 52, בריאה נוטלת אטנט, מעשנת כ10-15 סיג ליום מופנית מד"ר [PERSON_NAME] [PERSO…" at bounding box center [762, 454] width 454 height 333
click at [664, 375] on textarea "בת 52, בריאה נוטלת אטנט, מעשנת כ10-15 סיגריות ליום מופנית מד"ר [PERSON_NAME] [P…" at bounding box center [762, 454] width 454 height 333
click at [595, 358] on textarea "בת 52, בריאה נוטלת אטנט, מעשנת כ10-15 סיגריות ליום מופנית מד"ר [PERSON_NAME] [P…" at bounding box center [762, 454] width 454 height 333
click at [606, 361] on textarea "בת 52, בריאה נוטלת אטנט, מעשנת כ10-15 סיגריות ליום מופנית מד"ר [PERSON_NAME] [P…" at bounding box center [762, 454] width 454 height 333
click at [794, 357] on textarea "בת 52, בריאה נוטלת אטנט, מעשנת כ10-15 סיגריות ליום מופנית מד"ר [PERSON_NAME] [P…" at bounding box center [762, 454] width 454 height 333
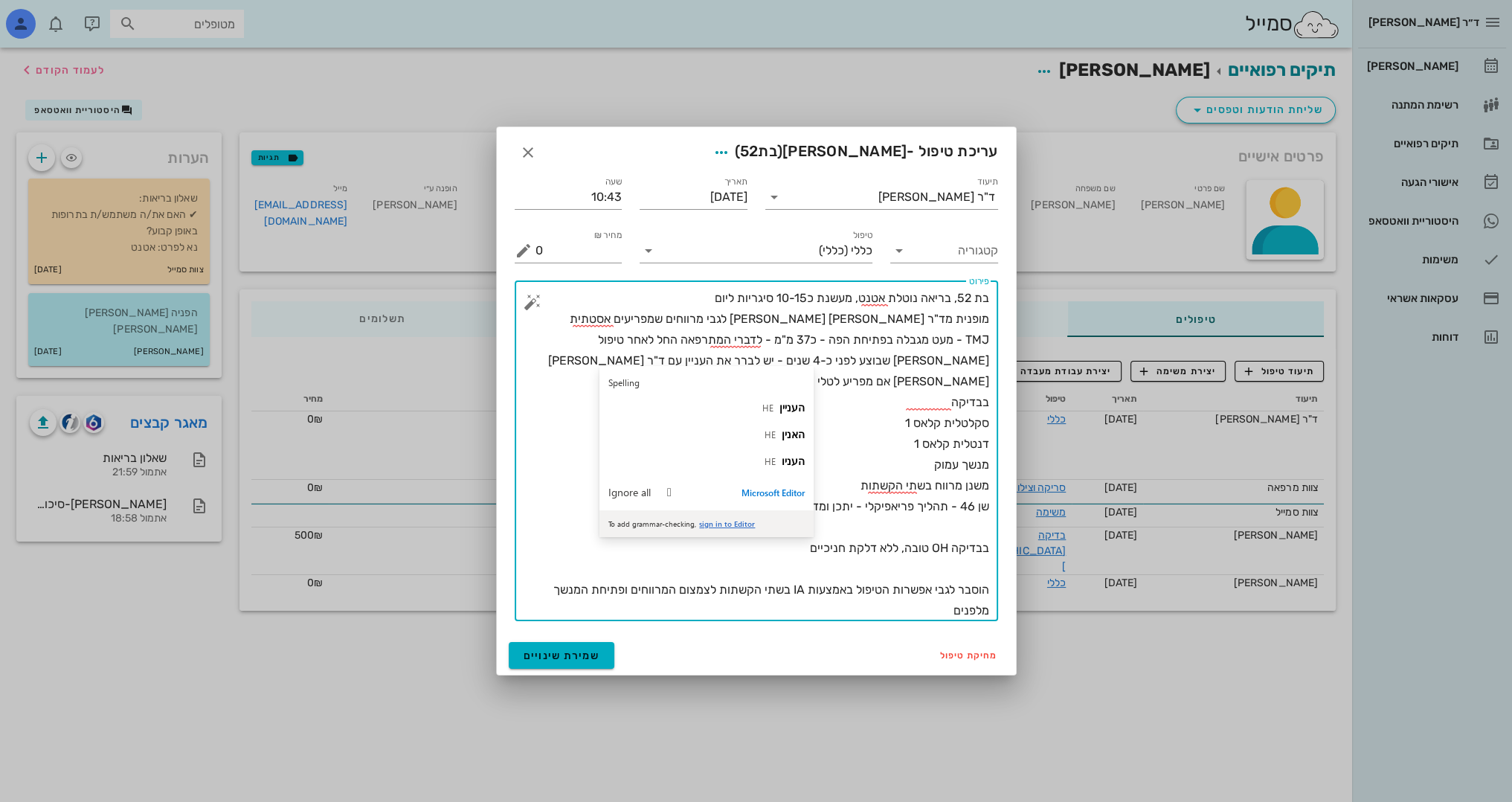
click at [873, 396] on textarea "בת 52, בריאה נוטלת אטנט, מעשנת כ10-15 סיגריות ליום מופנית מד"ר [PERSON_NAME] [P…" at bounding box center [762, 454] width 454 height 333
click at [932, 387] on textarea "בת 52, בריאה נוטלת אטנט, מעשנת כ10-15 סיגריות ליום מופנית מד"ר [PERSON_NAME] [P…" at bounding box center [762, 454] width 454 height 333
click at [831, 427] on textarea "בת 52, בריאה נוטלת אטנט, מעשנת כ10-15 סיגריות ליום מופנית מד"ר [PERSON_NAME] [P…" at bounding box center [762, 454] width 454 height 333
click at [787, 471] on textarea "בת 52, בריאה נוטלת אטנט, מעשנת כ10-15 סיגריות ליום מופנית מד"ר [PERSON_NAME] [P…" at bounding box center [762, 454] width 454 height 333
click at [556, 494] on textarea "בת 52, בריאה נוטלת אטנט, מעשנת כ10-15 סיגריות ליום מופנית מד"ר [PERSON_NAME] [P…" at bounding box center [762, 454] width 454 height 333
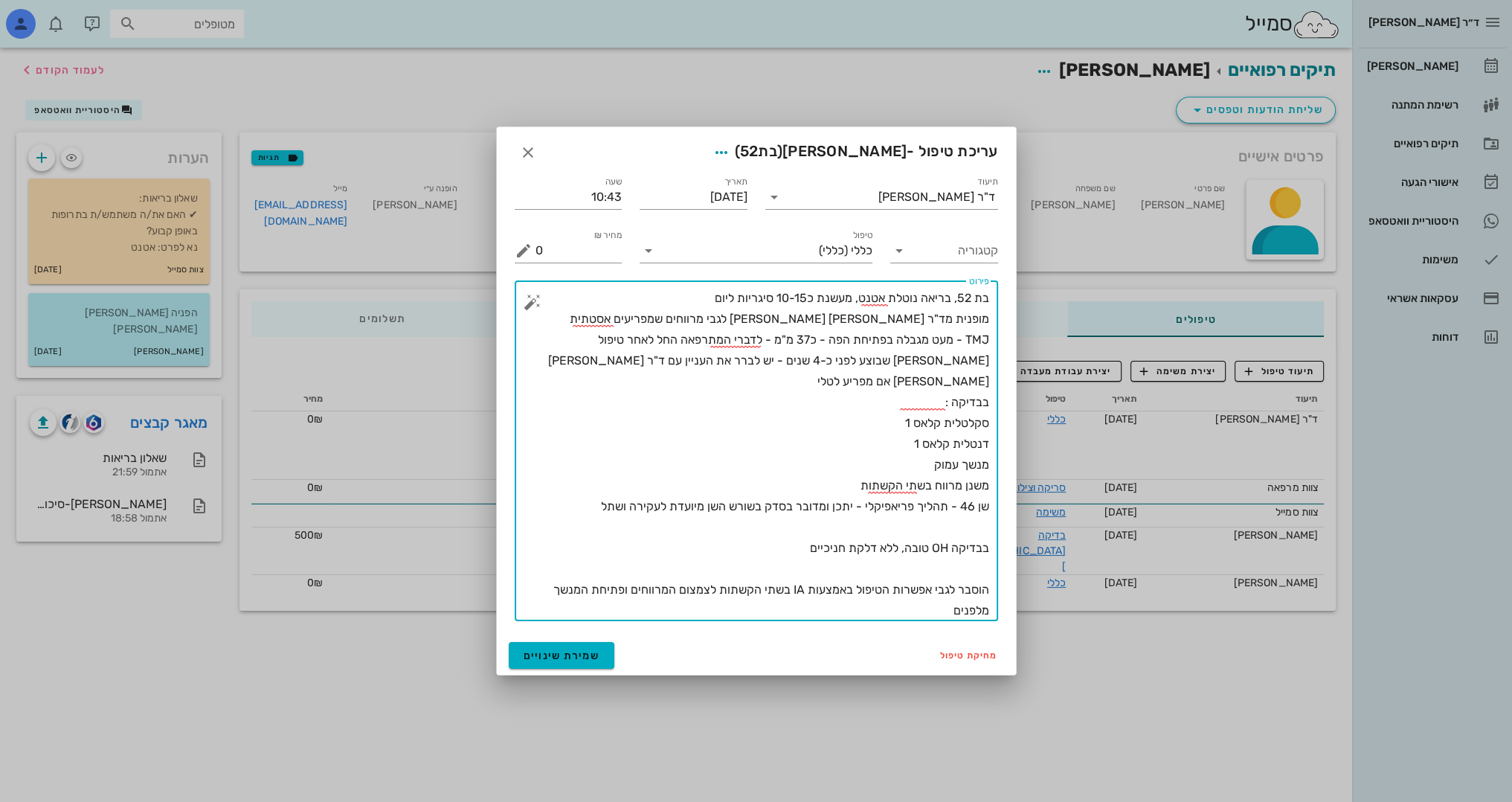
click at [570, 483] on textarea "בת 52, בריאה נוטלת אטנט, מעשנת כ10-15 סיגריות ליום מופנית מד"ר [PERSON_NAME] [P…" at bounding box center [762, 454] width 454 height 333
click at [880, 610] on textarea "בת 52, בריאה נוטלת אטנט, מעשנת כ10-15 סיגריות ליום מופנית מד"ר [PERSON_NAME] [P…" at bounding box center [762, 454] width 454 height 333
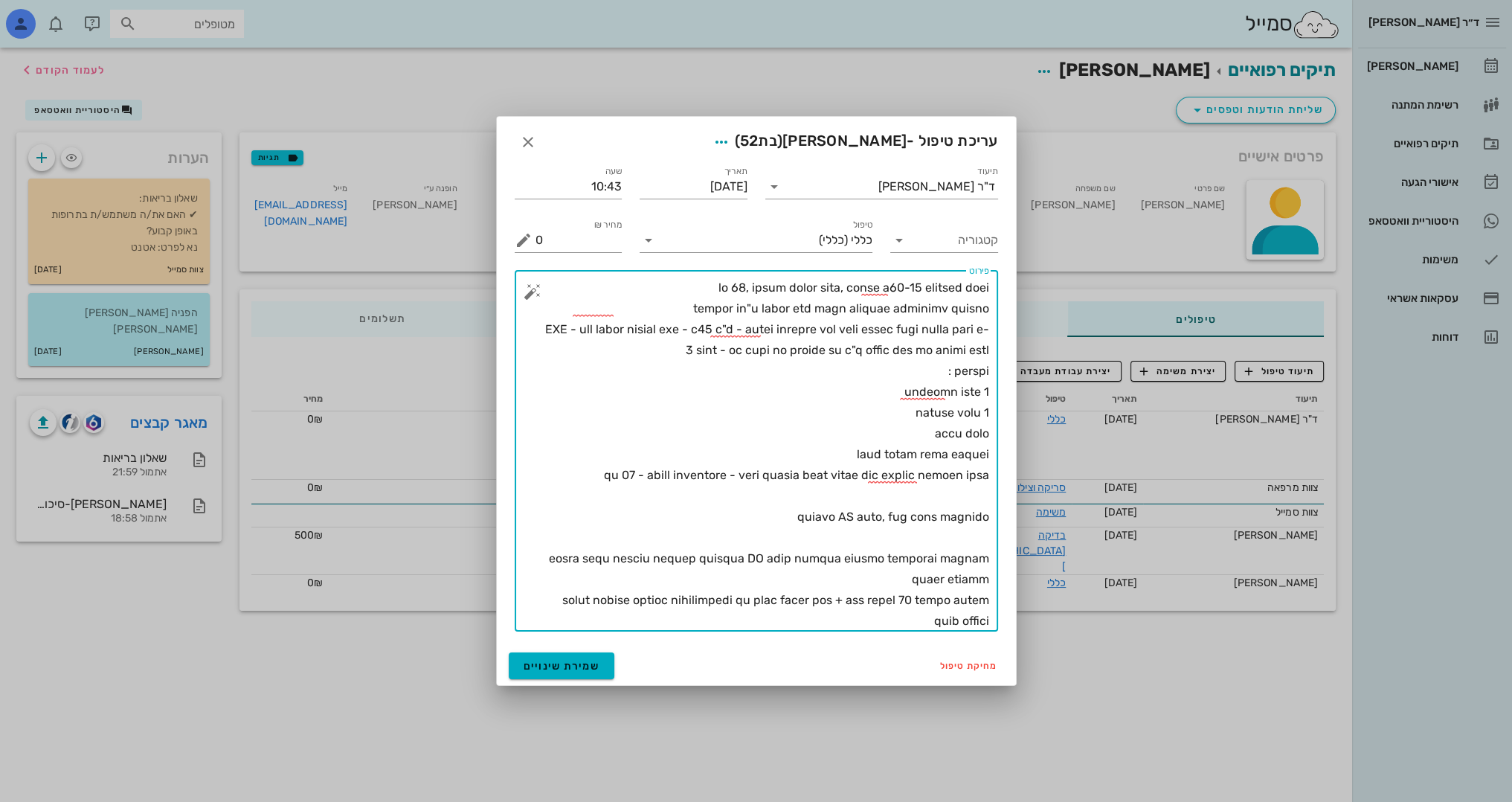
click at [958, 525] on textarea "פירוט" at bounding box center [762, 455] width 454 height 354
click at [975, 536] on textarea "פירוט" at bounding box center [762, 455] width 454 height 354
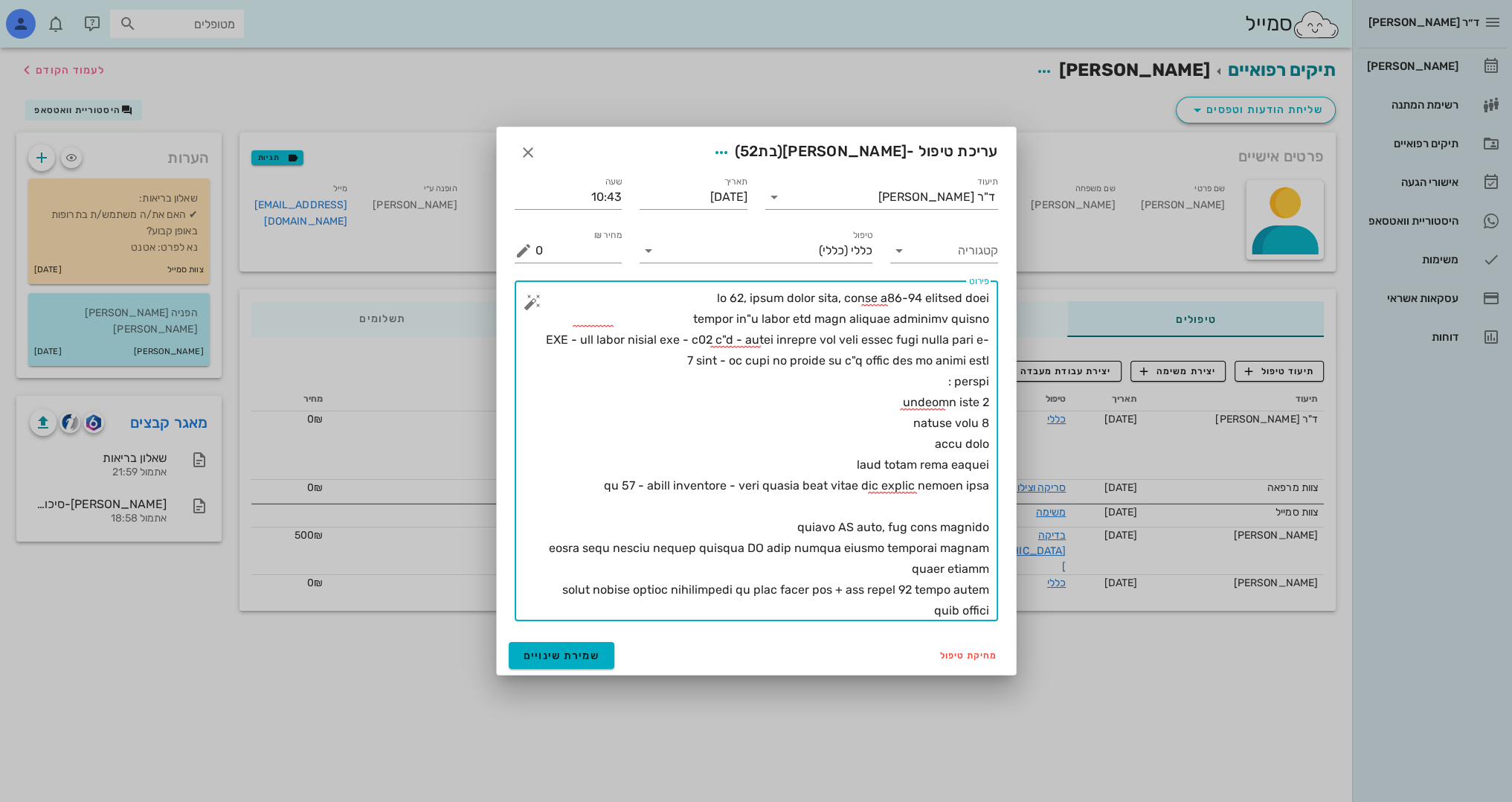
click at [952, 551] on textarea "פירוט" at bounding box center [762, 454] width 454 height 333
drag, startPoint x: 751, startPoint y: 546, endPoint x: 743, endPoint y: 551, distance: 9.4
click at [743, 551] on textarea "פירוט" at bounding box center [762, 454] width 454 height 333
click at [975, 495] on textarea "פירוט" at bounding box center [762, 454] width 454 height 333
click at [980, 499] on textarea "פירוט" at bounding box center [762, 454] width 454 height 333
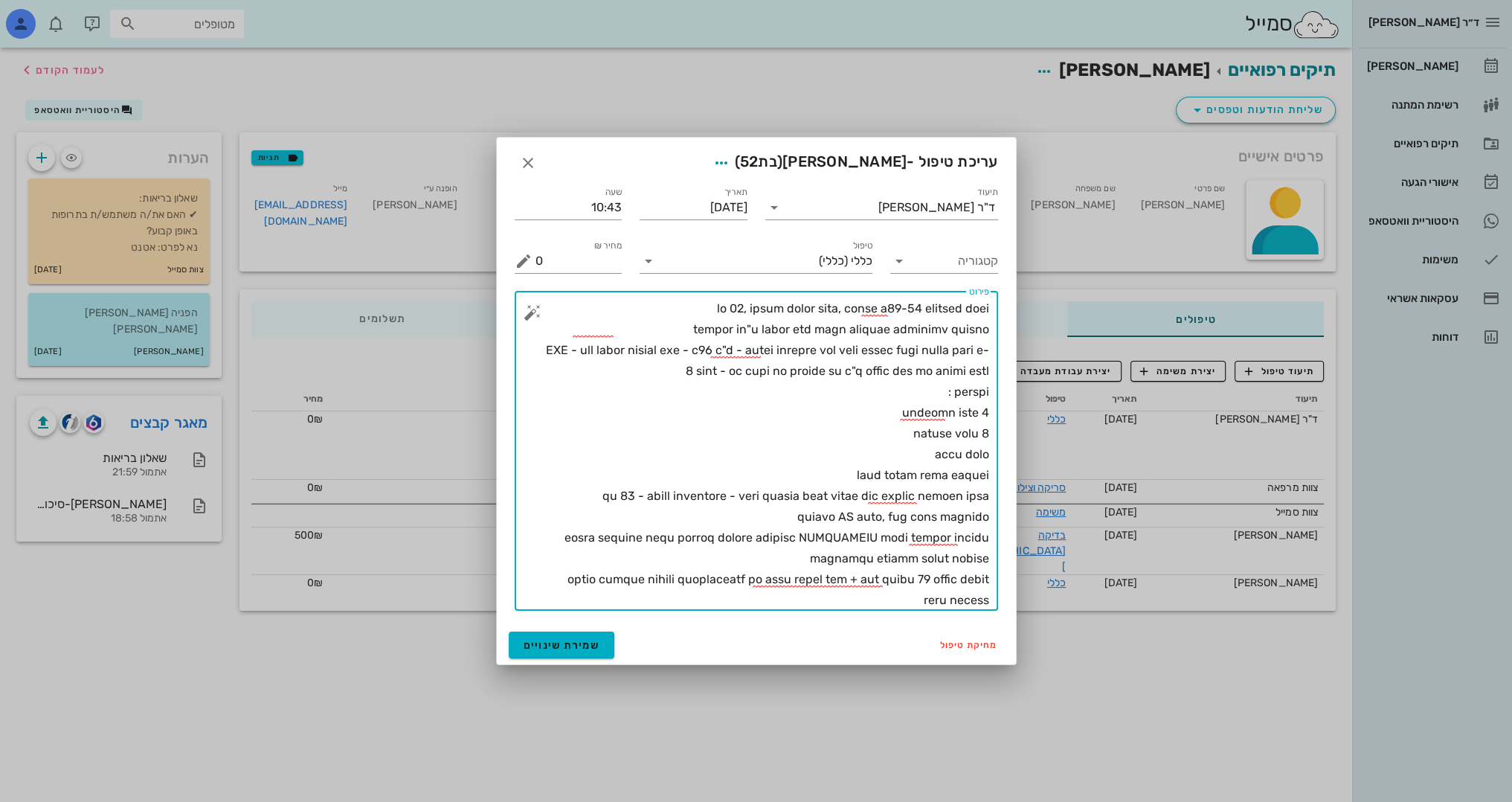
drag, startPoint x: 952, startPoint y: 514, endPoint x: 1012, endPoint y: 512, distance: 60.0
click at [1012, 512] on div "תיעוד ד"ר [PERSON_NAME] תאריך [DATE] שעה 10:43 קטגוריה טיפול כללי (כללי) מחיר ₪…" at bounding box center [756, 399] width 519 height 451
click at [575, 503] on textarea "פירוט" at bounding box center [762, 455] width 454 height 313
click at [829, 523] on textarea "פירוט" at bounding box center [762, 455] width 454 height 313
click at [816, 567] on textarea "פירוט" at bounding box center [762, 455] width 454 height 313
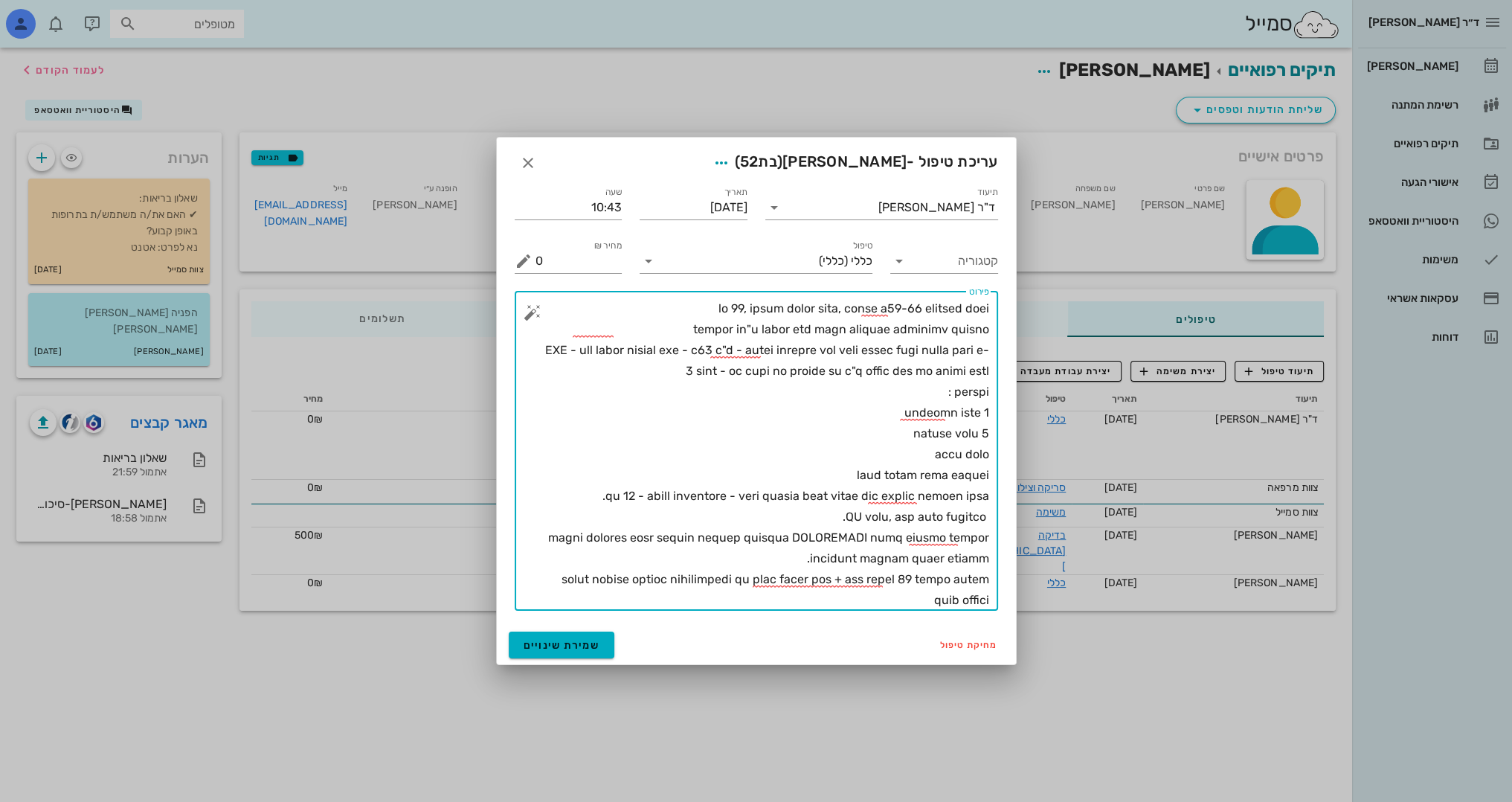
click at [794, 581] on textarea "פירוט" at bounding box center [762, 455] width 454 height 313
type textarea "lo 73, ipsum dolor sita, conse a64-68 elitsed doei tempor in"u labor etd magn a…"
click at [593, 652] on button "שמירת שינויים" at bounding box center [561, 645] width 107 height 26
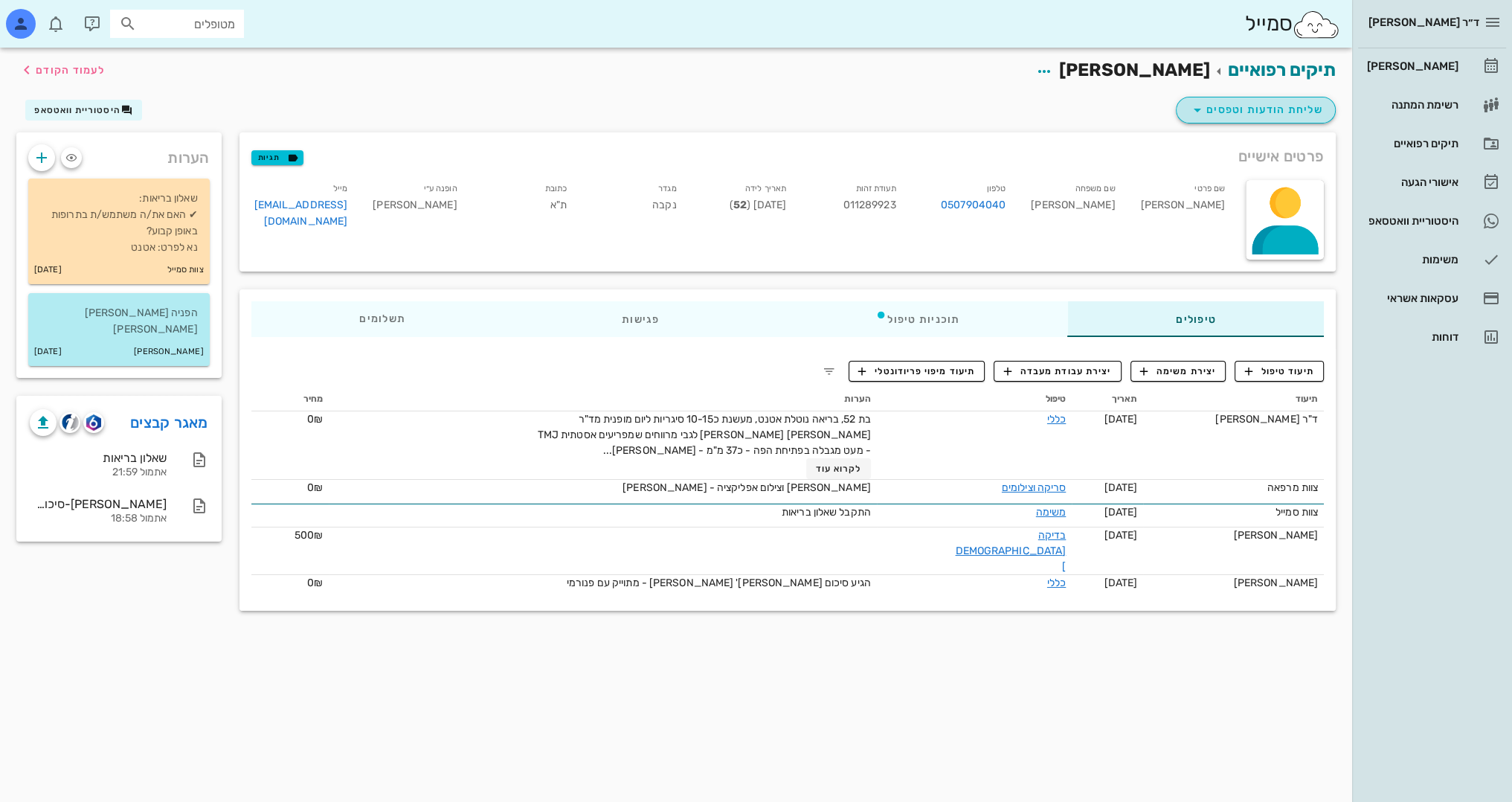
click at [1274, 111] on span "שליחת הודעות וטפסים" at bounding box center [1256, 110] width 135 height 18
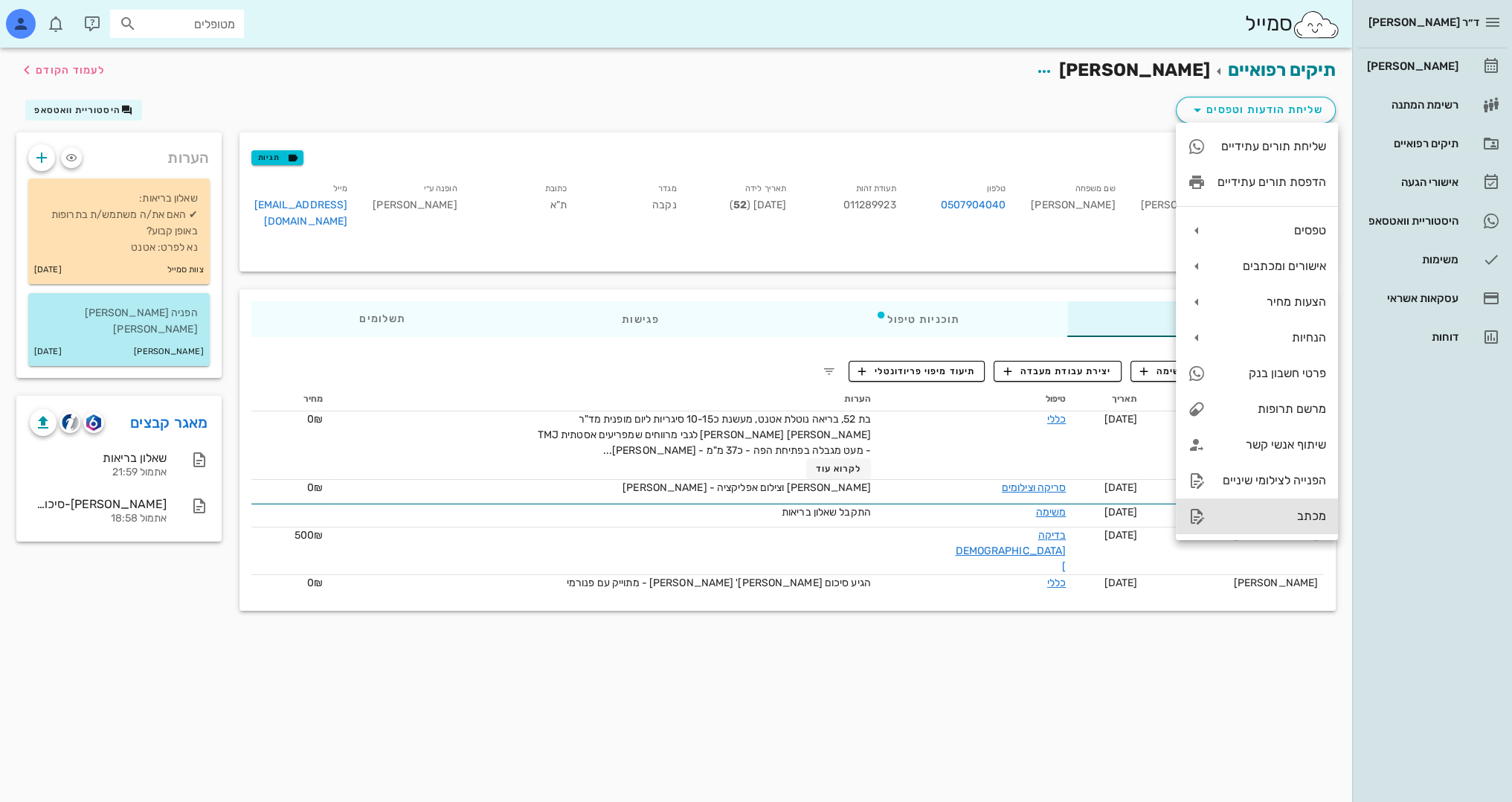
click at [1309, 517] on div "מכתב" at bounding box center [1271, 515] width 108 height 14
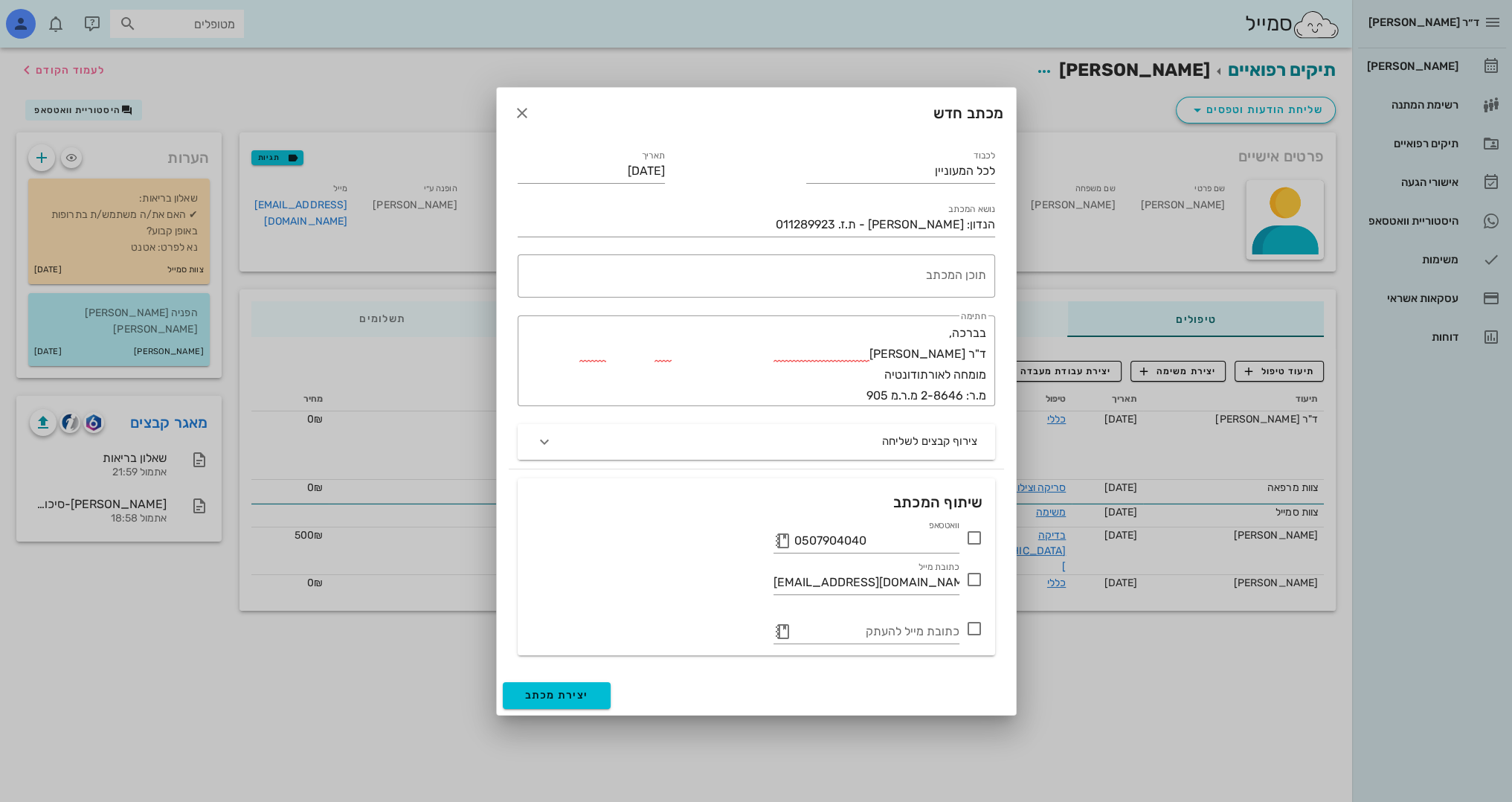
click at [975, 629] on icon at bounding box center [975, 628] width 18 height 18
click at [782, 634] on button "button" at bounding box center [783, 632] width 18 height 18
click at [780, 632] on icon at bounding box center [783, 632] width 18 height 18
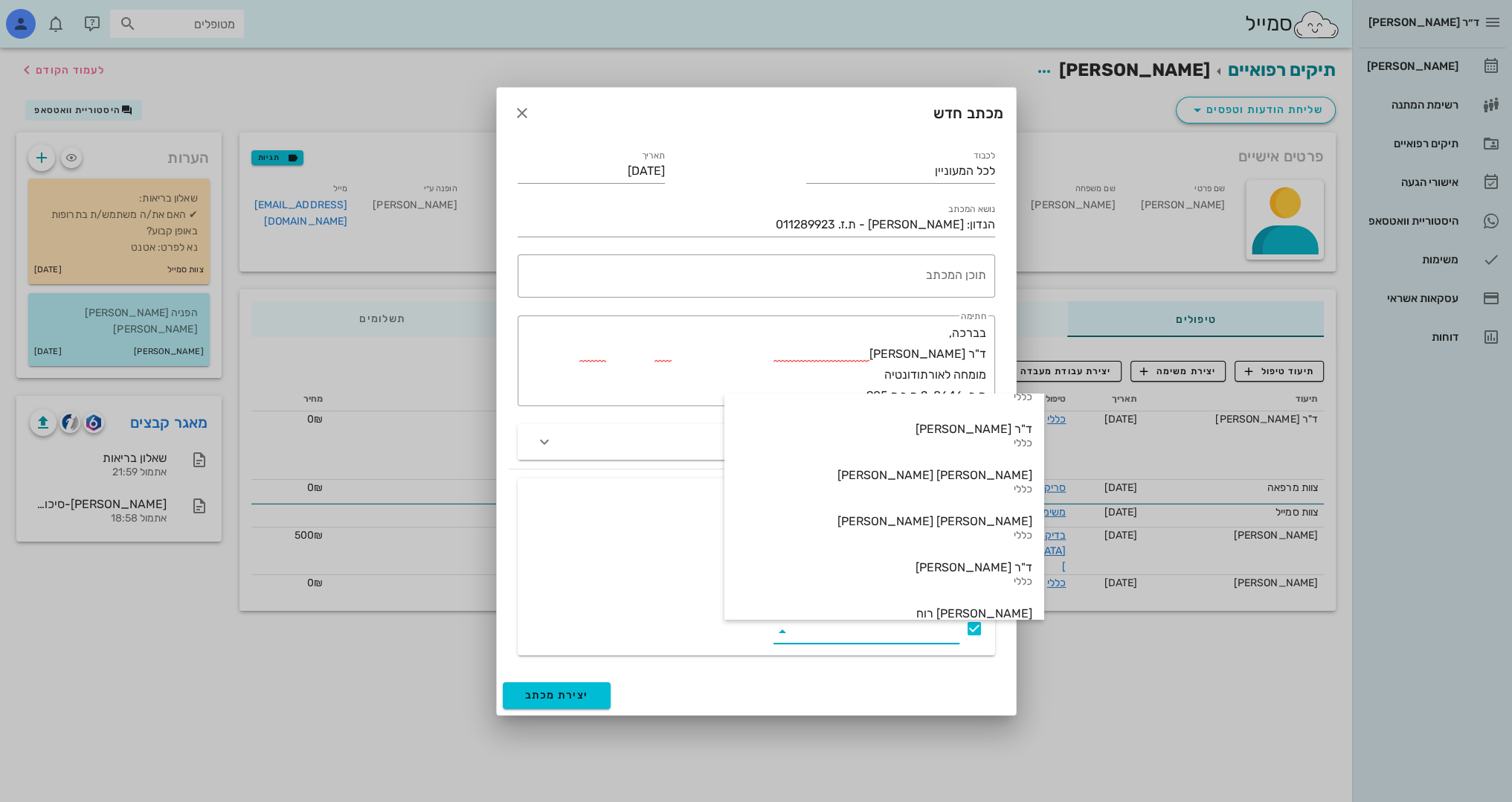
scroll to position [819, 0]
click at [923, 525] on div "[PERSON_NAME] [PERSON_NAME]" at bounding box center [885, 519] width 296 height 14
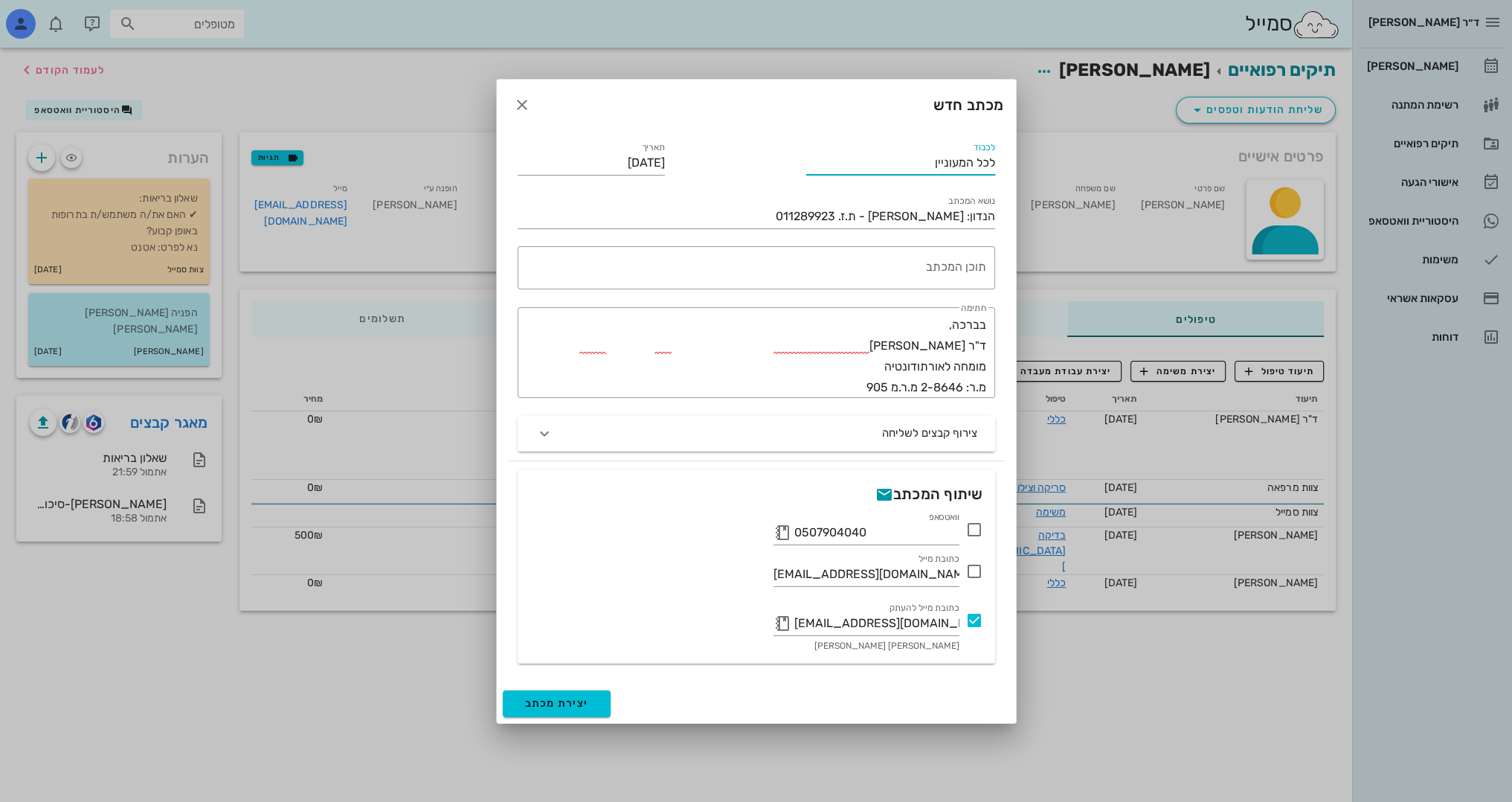
drag, startPoint x: 927, startPoint y: 161, endPoint x: 1183, endPoint y: 161, distance: 256.0
click at [1183, 161] on div "ד״ר [PERSON_NAME] [PERSON_NAME] רשימת המתנה תיקים רפואיים אישורי הגעה היסטוריית…" at bounding box center [756, 401] width 1512 height 802
type input "ד"ר [PERSON_NAME] [PERSON_NAME]"
click at [955, 270] on textarea "תוכן המכתב" at bounding box center [753, 271] width 465 height 36
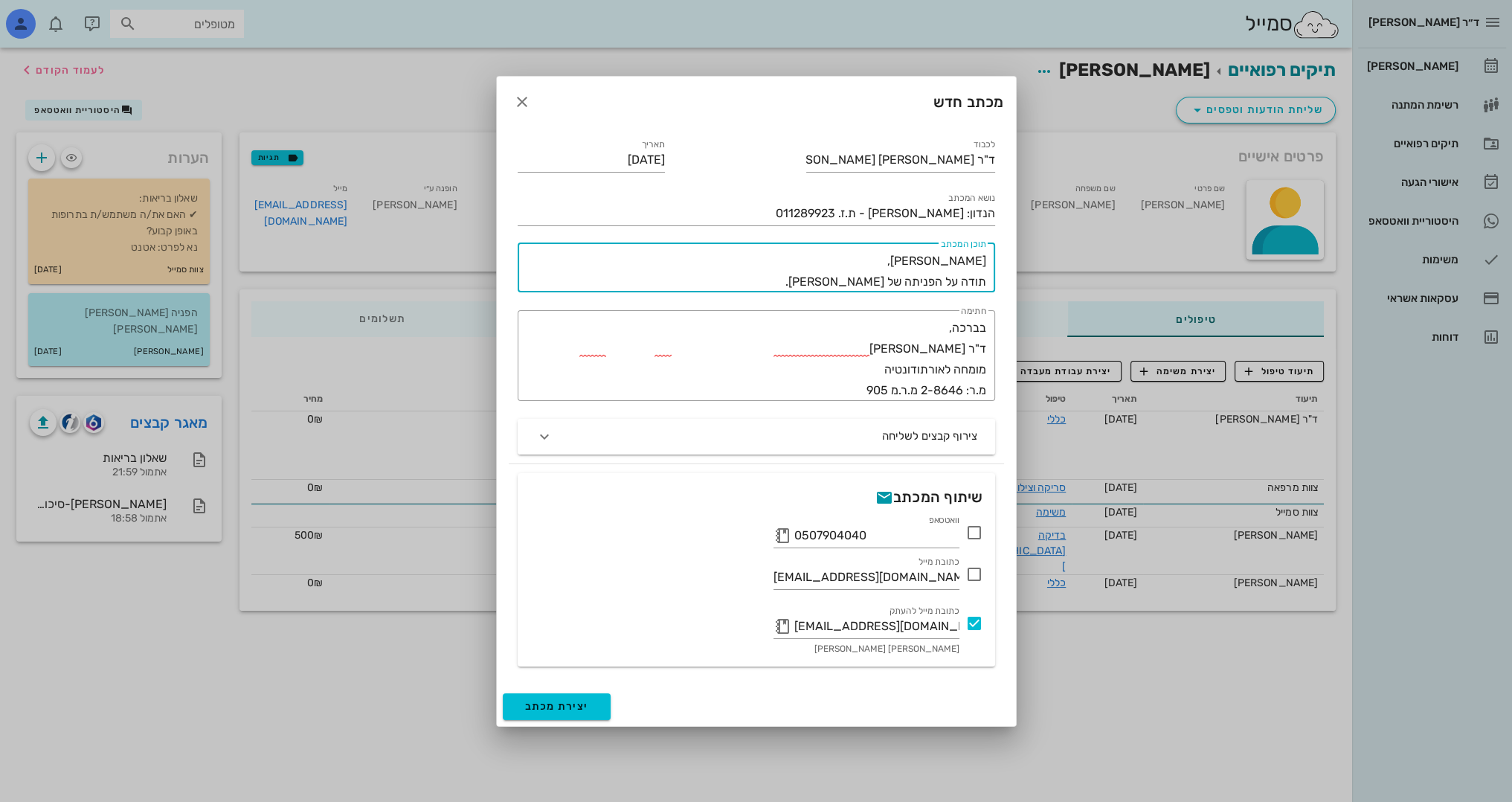
click at [920, 284] on textarea "[PERSON_NAME], תודה על הפניתה של [PERSON_NAME]." at bounding box center [753, 271] width 465 height 41
click at [801, 281] on textarea "[PERSON_NAME], תודה על הפנייתה של [PERSON_NAME]." at bounding box center [753, 271] width 465 height 41
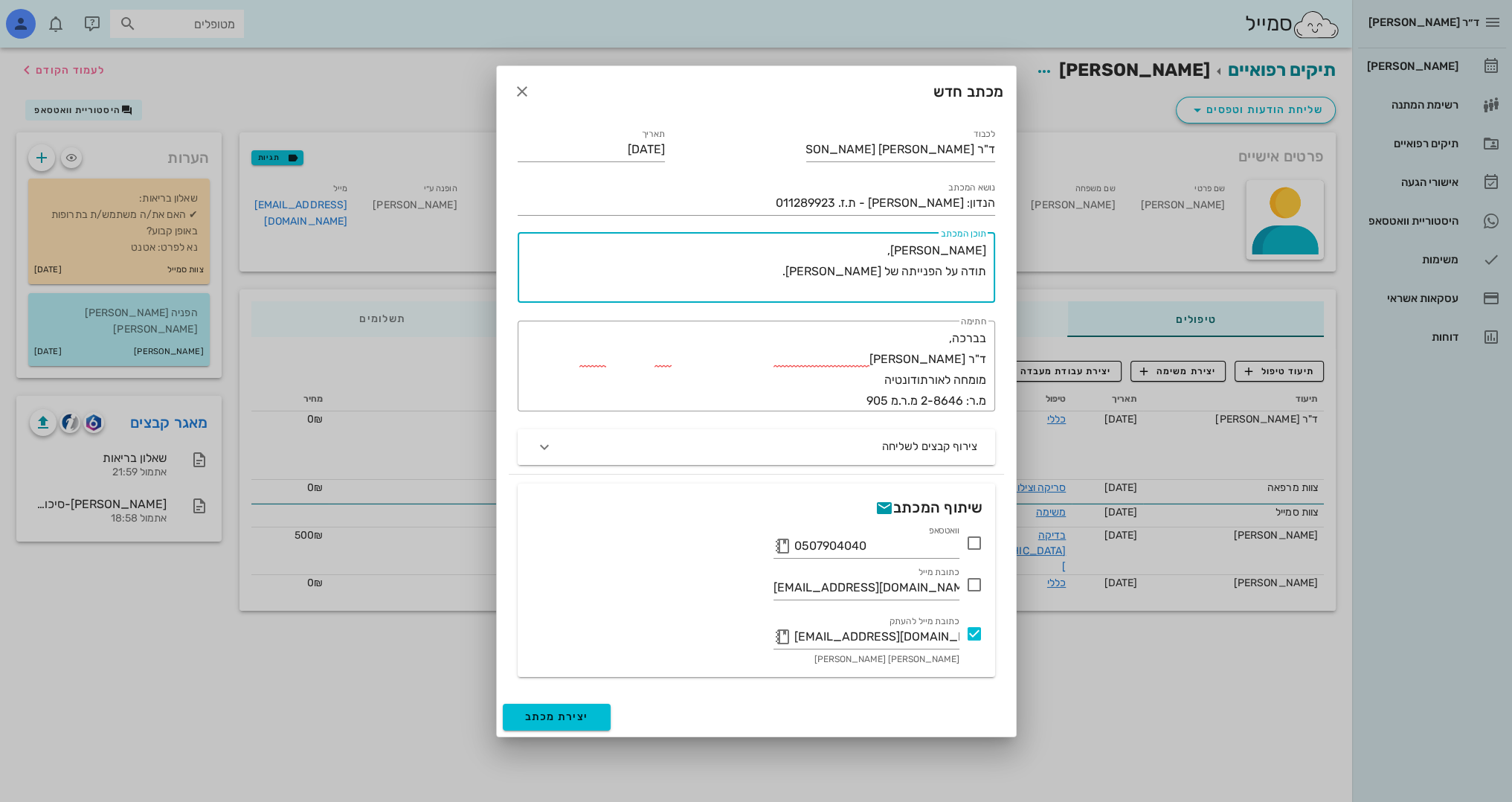
paste textarea "lo 73, ipsum dolor sita, conse a64-68 elitsed doei tempor in"u labor etd magn a…"
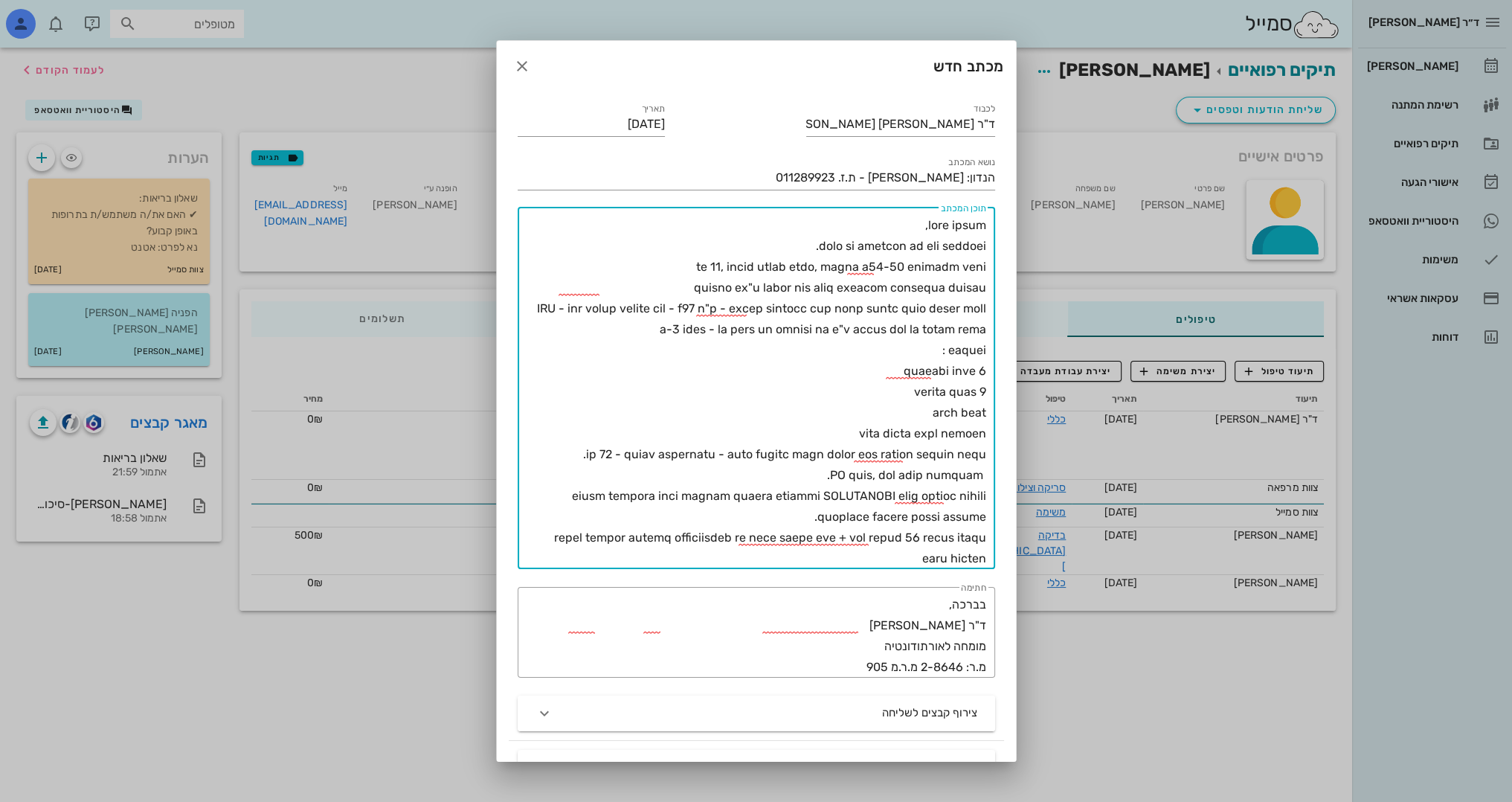
click at [696, 297] on textarea "תוכן המכתב" at bounding box center [753, 392] width 465 height 354
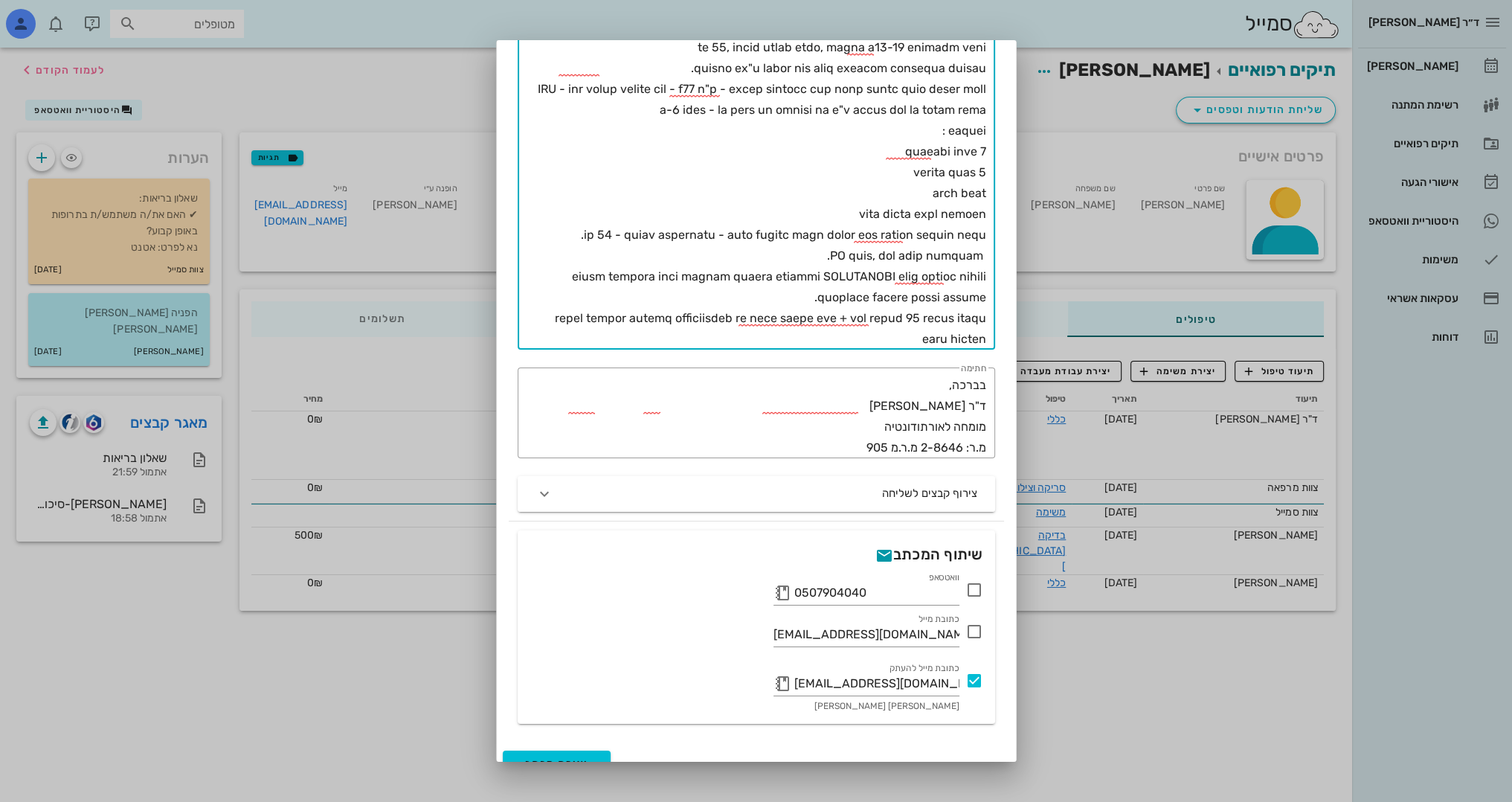
scroll to position [223, 0]
click at [806, 293] on textarea "תוכן המכתב" at bounding box center [753, 169] width 465 height 354
click at [634, 314] on textarea "תוכן המכתב" at bounding box center [753, 169] width 465 height 354
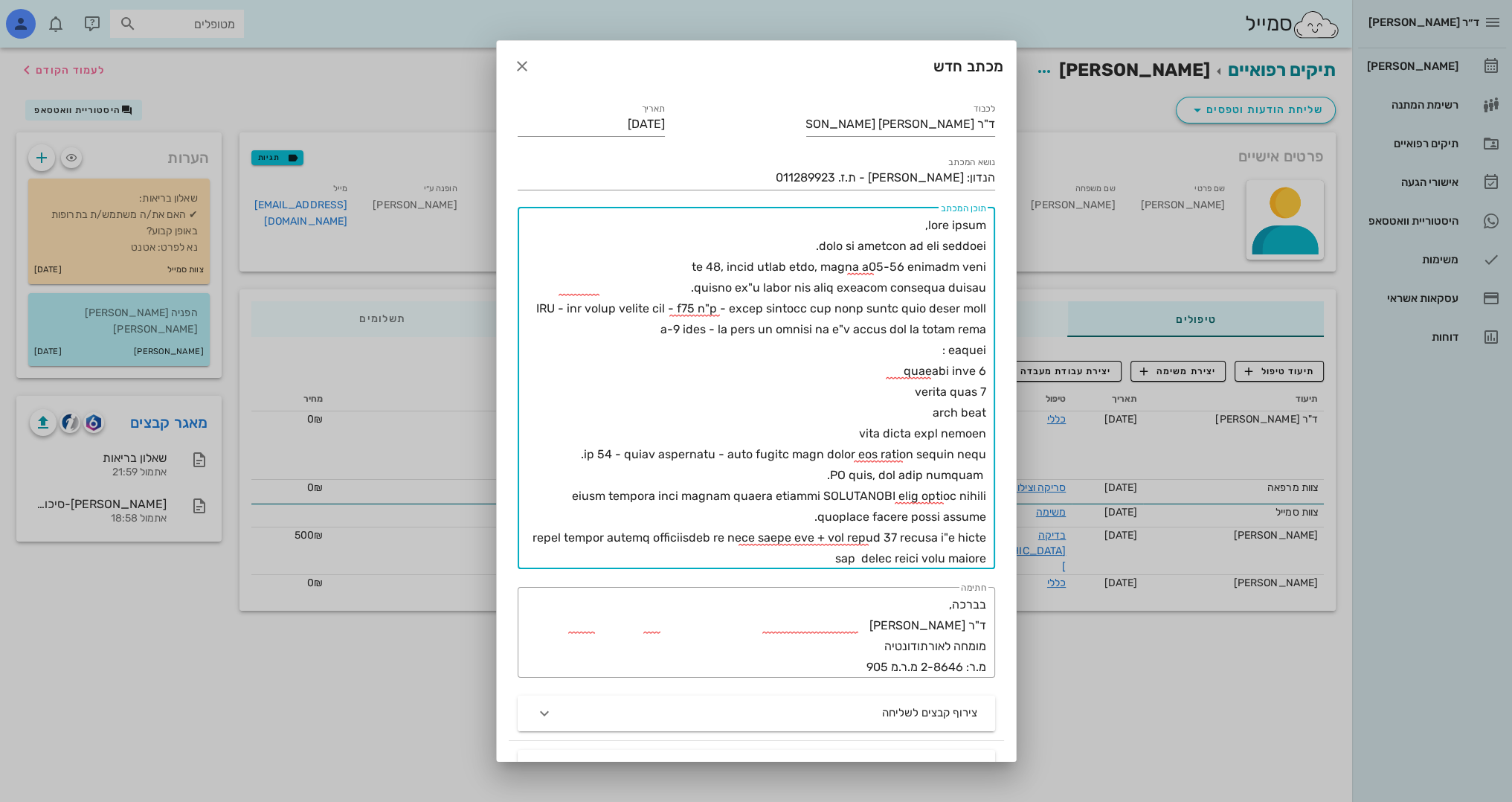
drag, startPoint x: 830, startPoint y: 567, endPoint x: 953, endPoint y: 567, distance: 123.0
click at [961, 568] on textarea "תוכן המכתב" at bounding box center [753, 392] width 465 height 354
click at [951, 541] on textarea "תוכן המכתב" at bounding box center [753, 392] width 465 height 354
paste textarea "לצורך עיגון ללסת תחתונה"
click at [705, 260] on textarea "תוכן המכתב" at bounding box center [753, 392] width 465 height 354
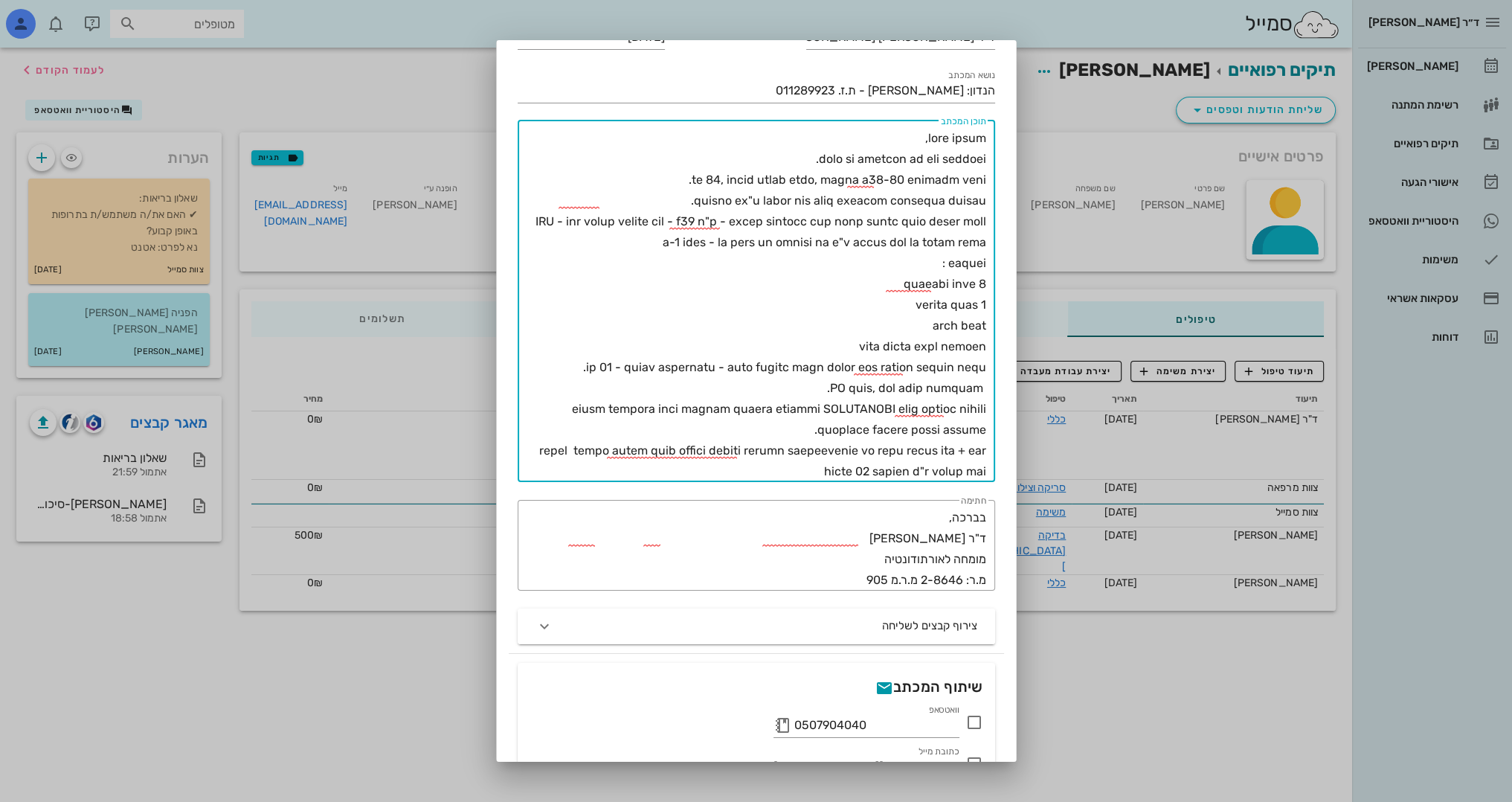
scroll to position [241, 0]
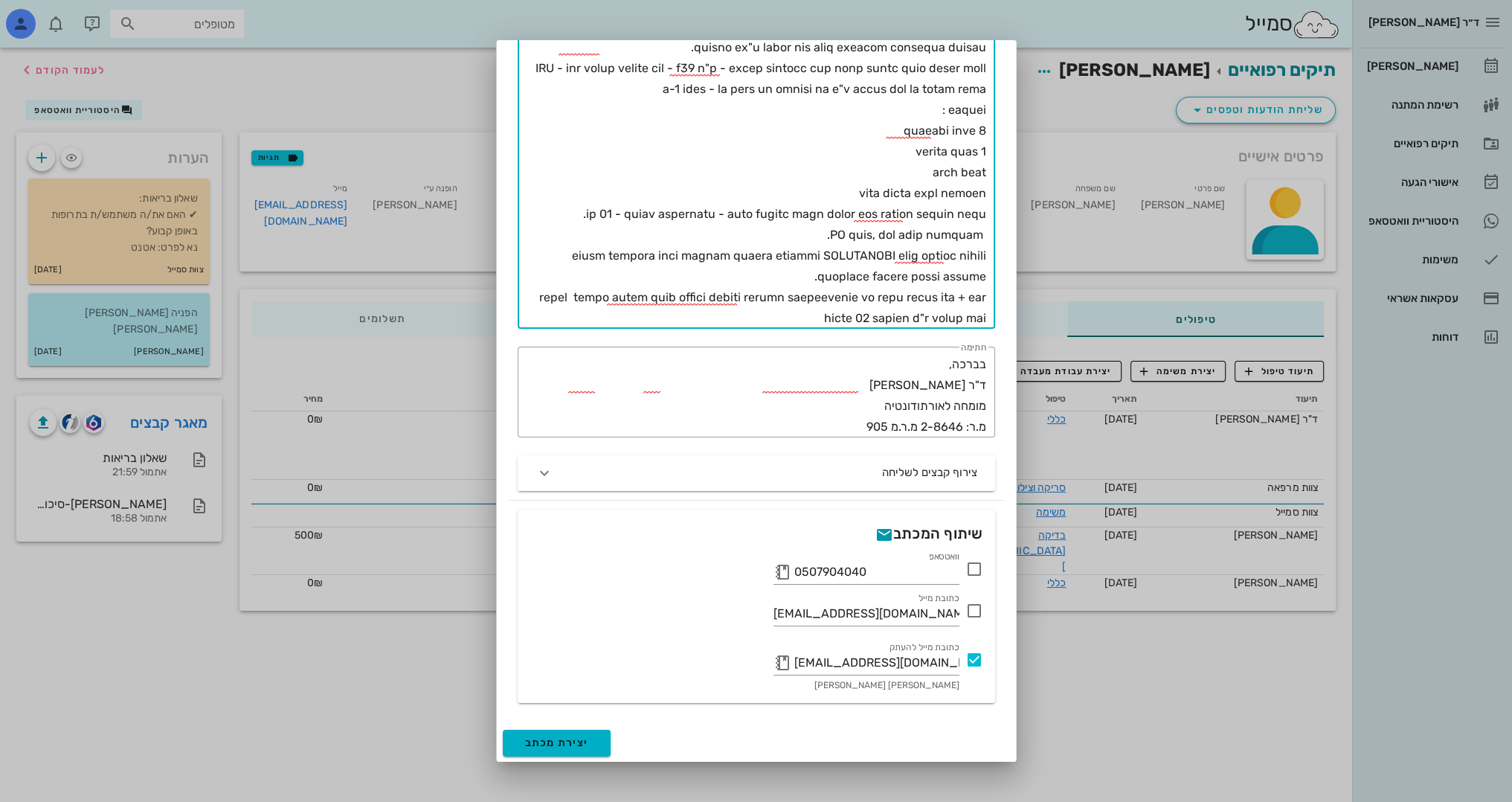
type textarea "lore ipsum, dolo si ametcon ad eli seddoei. te 55, incid utlab etdo, magna a63-…"
click at [546, 739] on span "יצירת מכתב" at bounding box center [556, 742] width 64 height 12
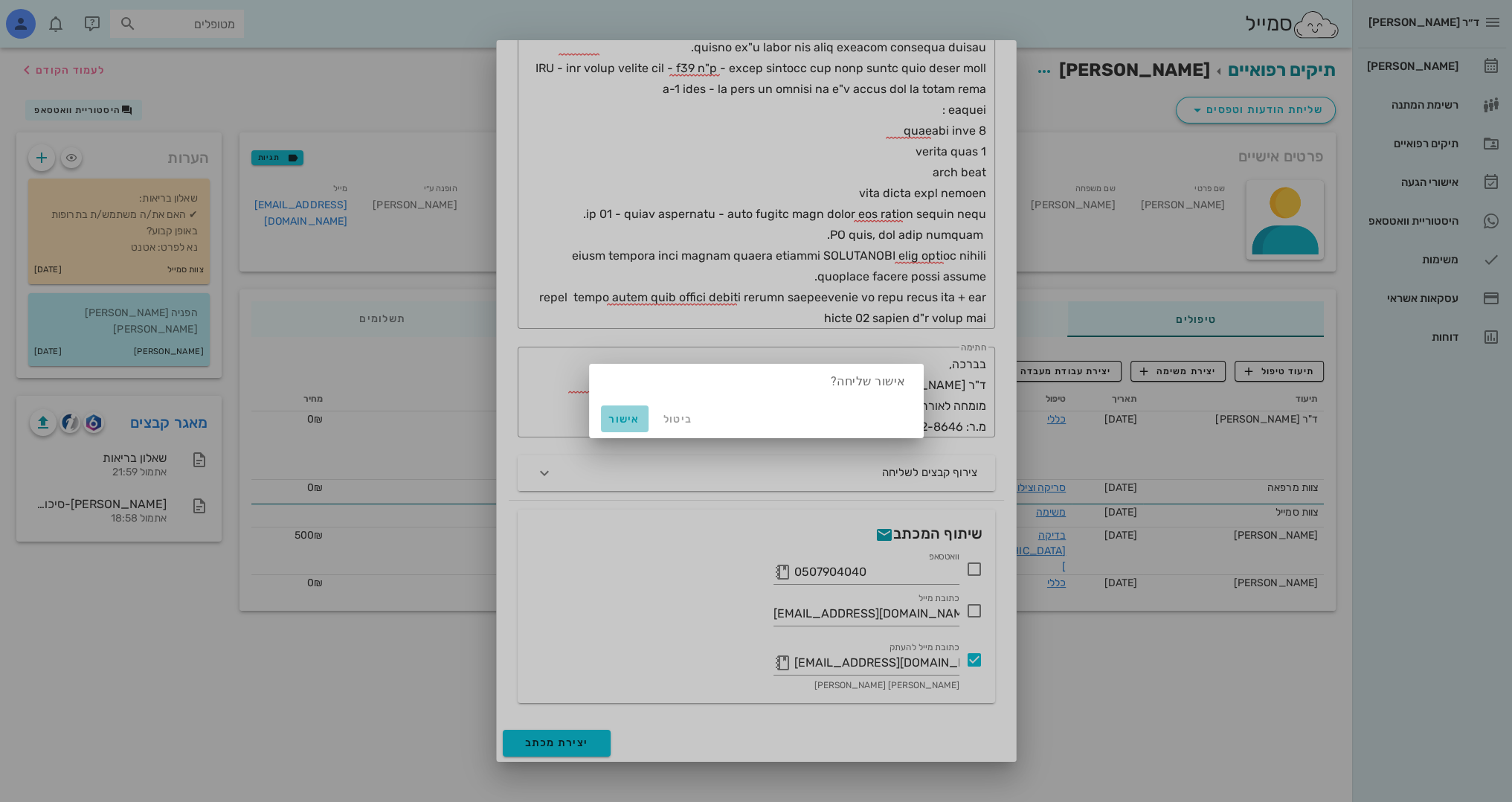
click at [623, 415] on span "אישור" at bounding box center [624, 418] width 36 height 12
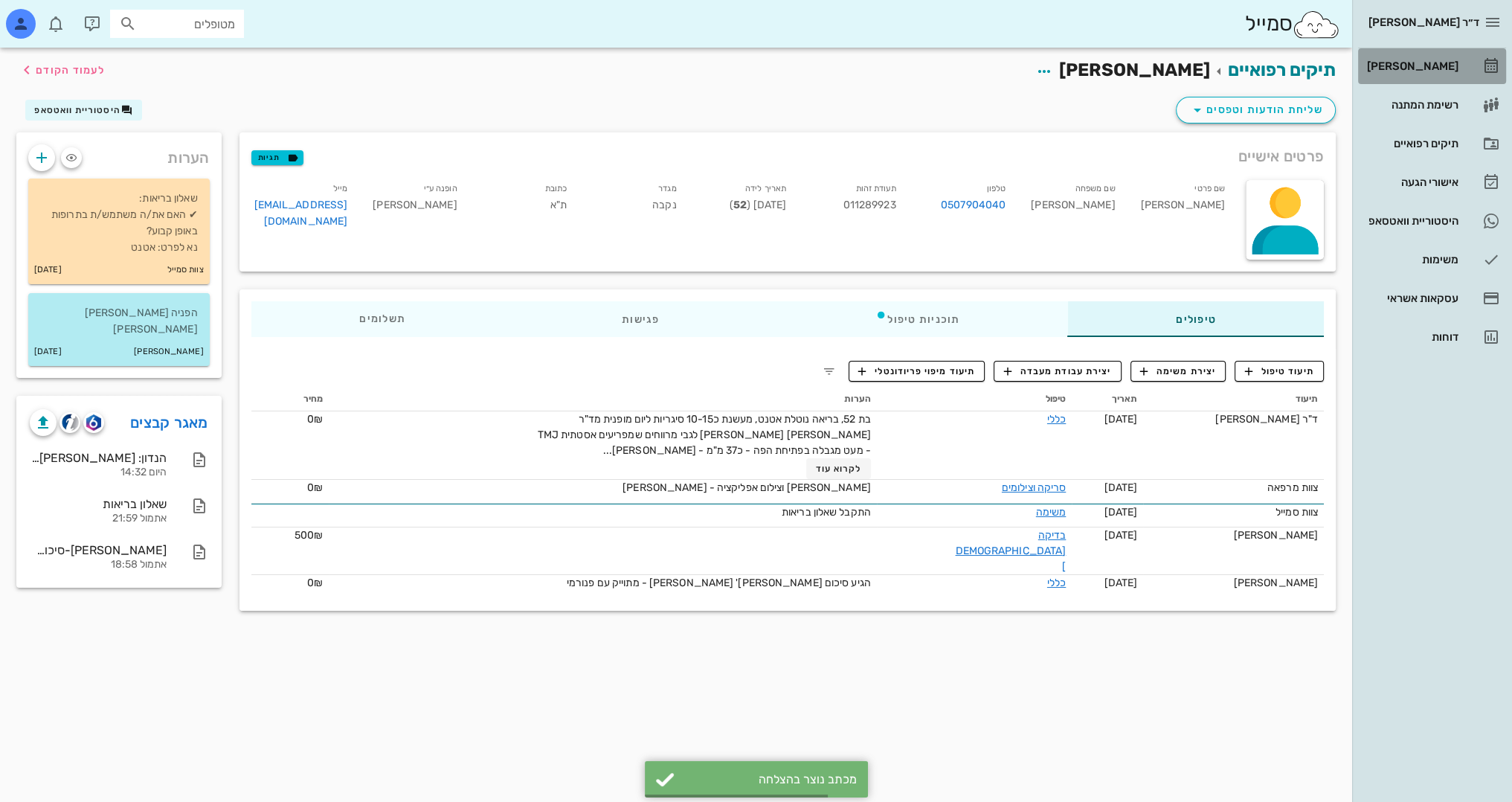
click at [1424, 71] on div "[PERSON_NAME]" at bounding box center [1411, 66] width 94 height 12
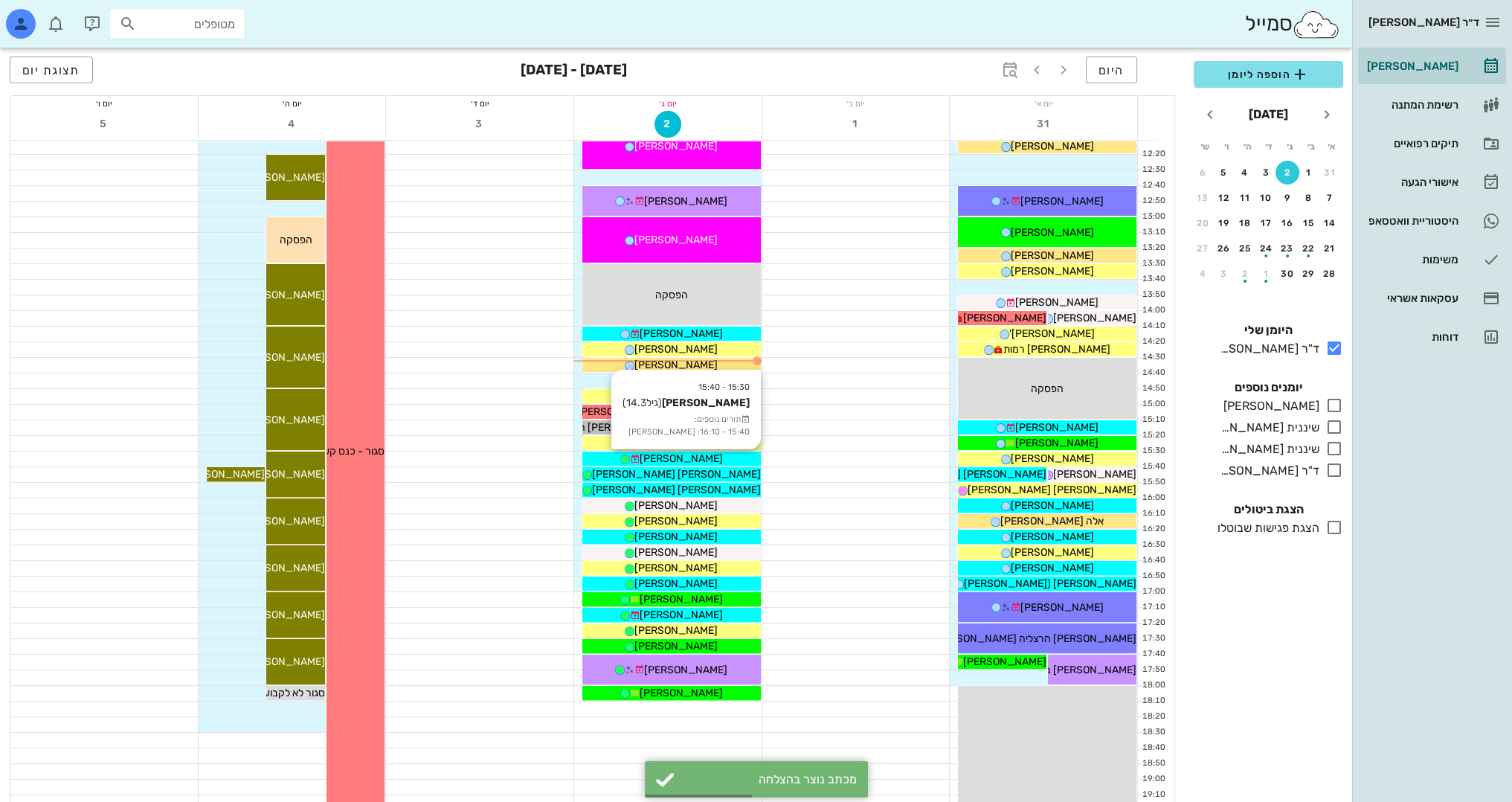
scroll to position [372, 0]
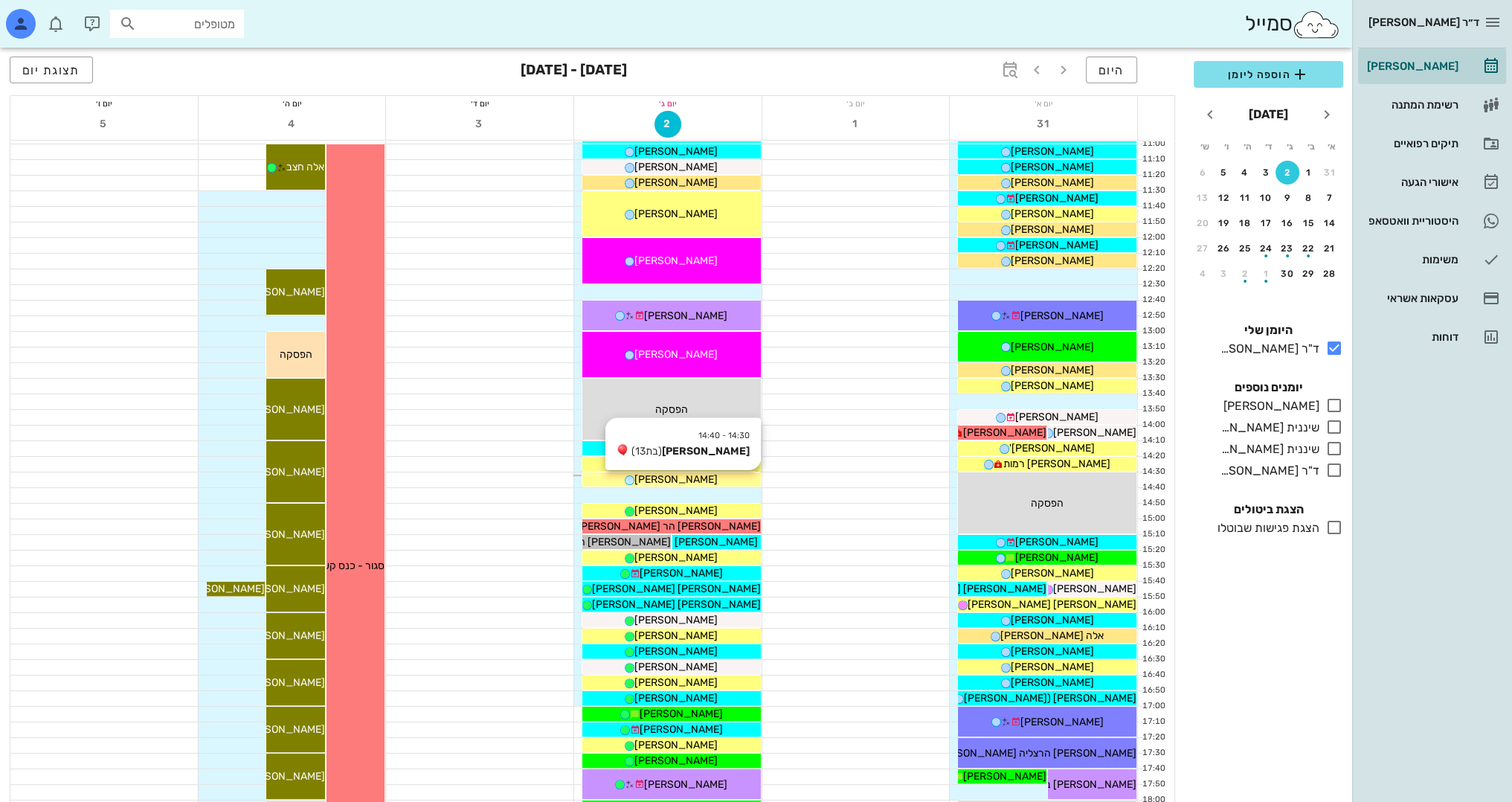
click at [718, 485] on div "[PERSON_NAME]" at bounding box center [671, 479] width 179 height 16
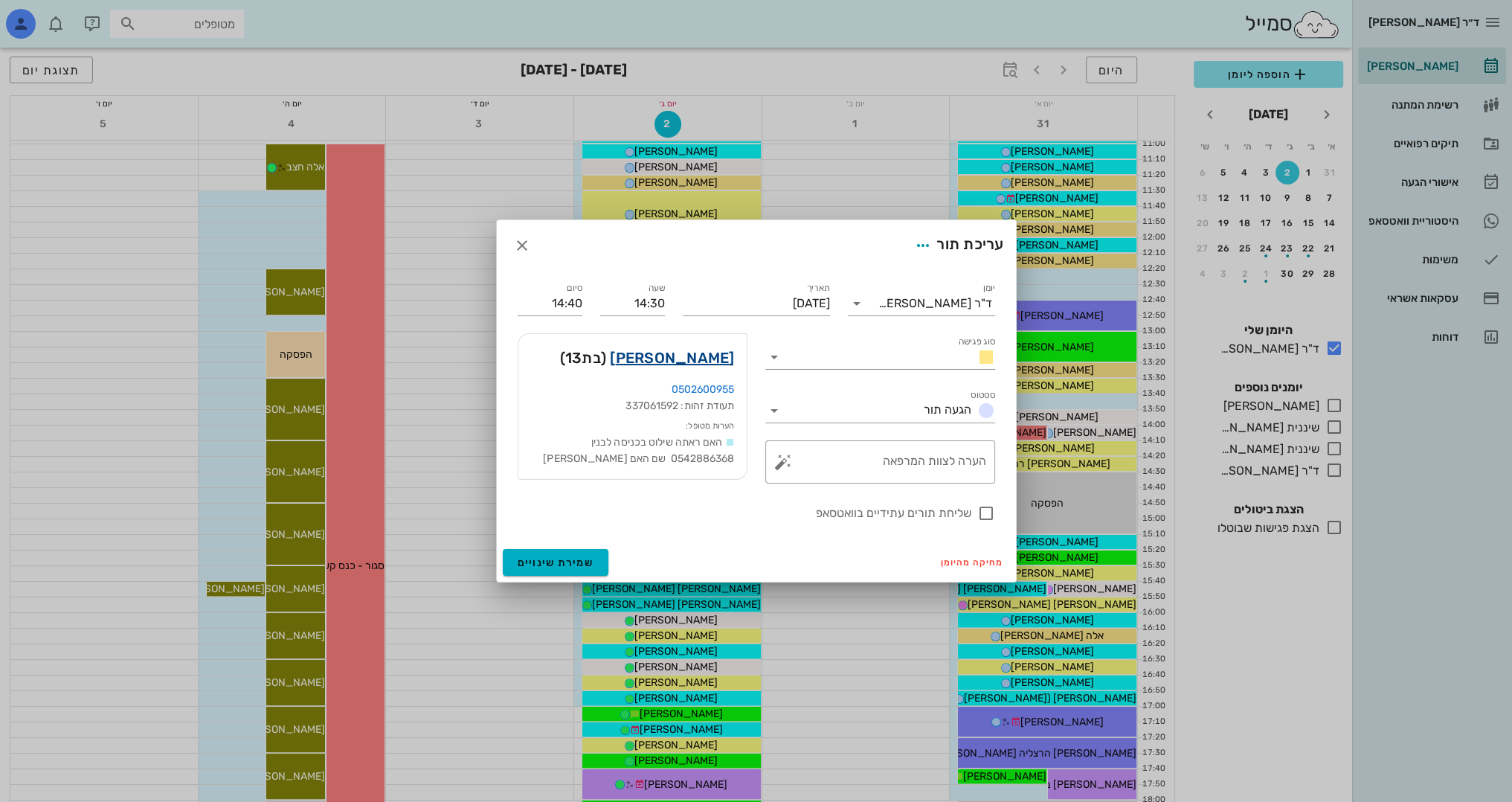
click at [700, 352] on link "[PERSON_NAME]" at bounding box center [672, 357] width 124 height 24
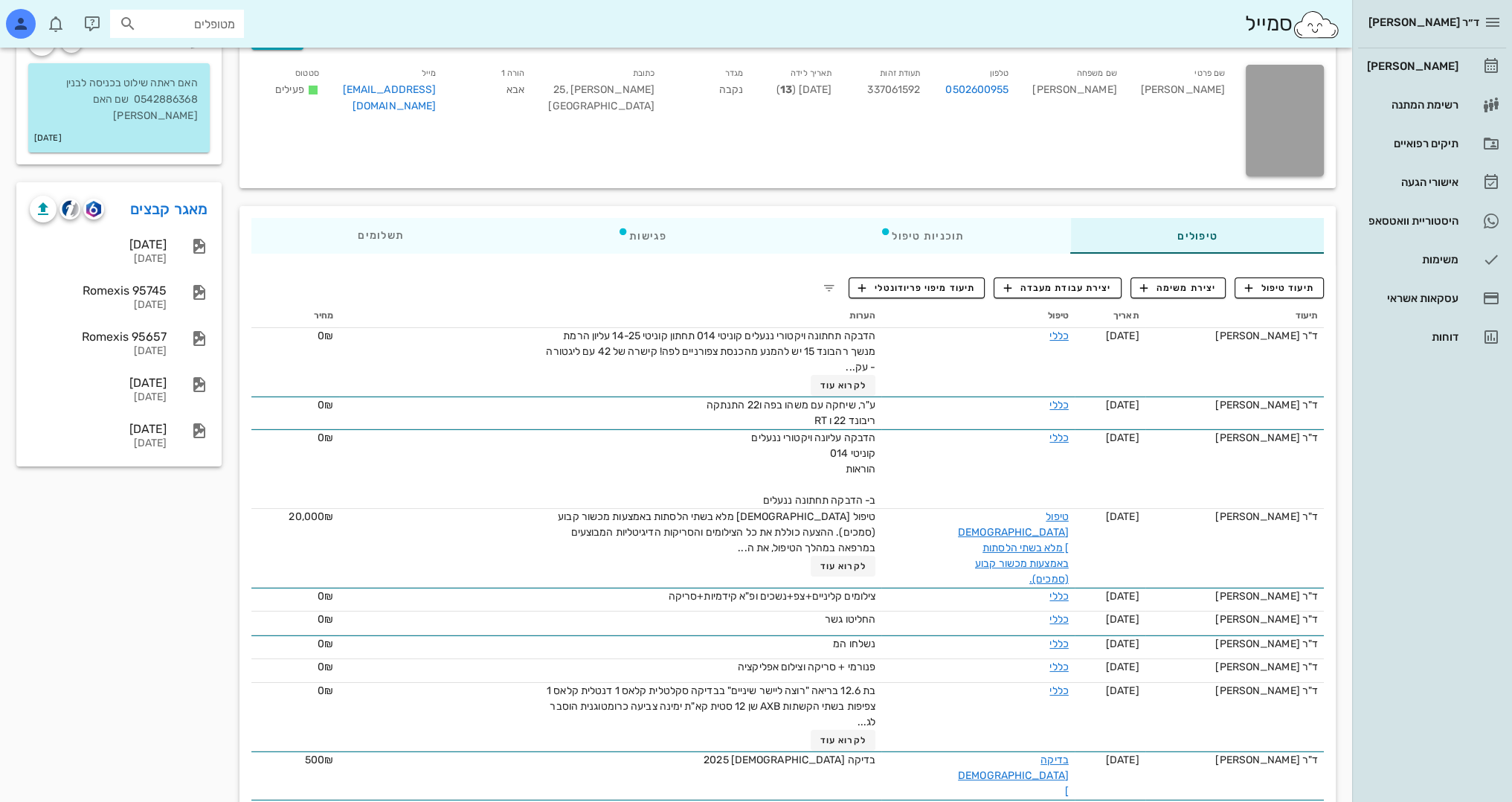
scroll to position [149, 0]
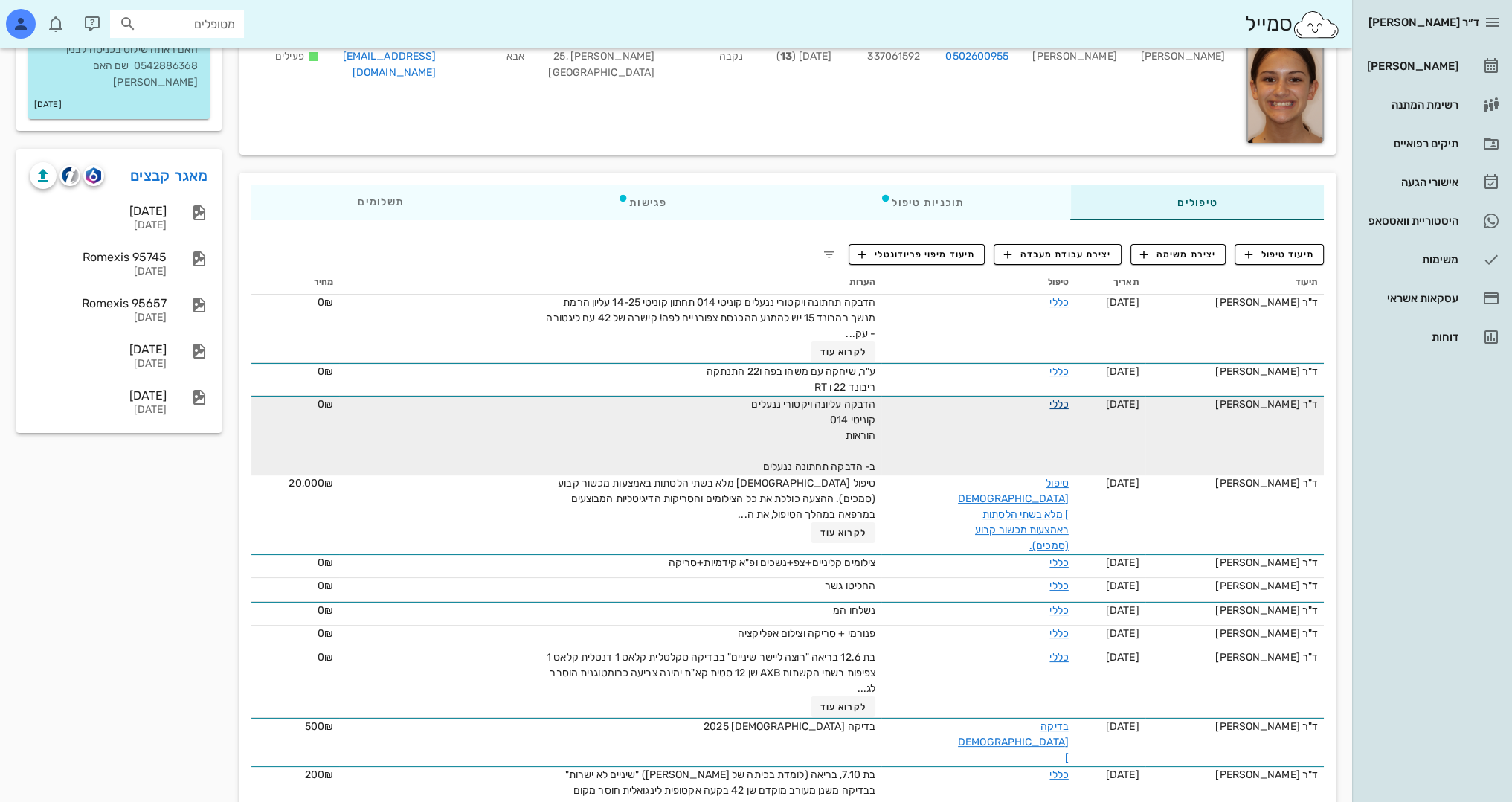
click at [1049, 406] on link "כללי" at bounding box center [1058, 403] width 18 height 12
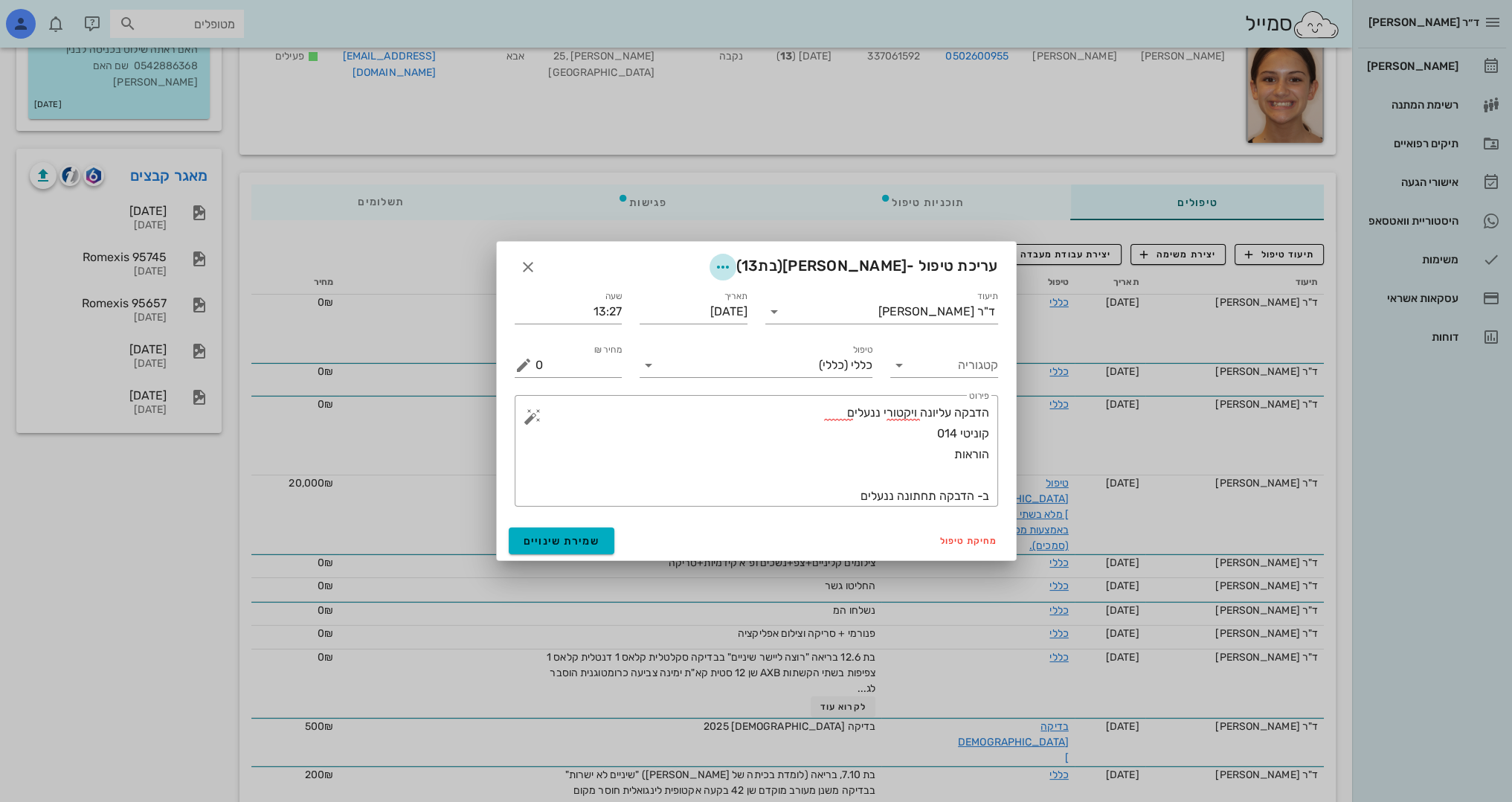
click at [732, 263] on icon "button" at bounding box center [723, 267] width 18 height 18
click at [743, 352] on div "צבע רשומה" at bounding box center [698, 341] width 154 height 39
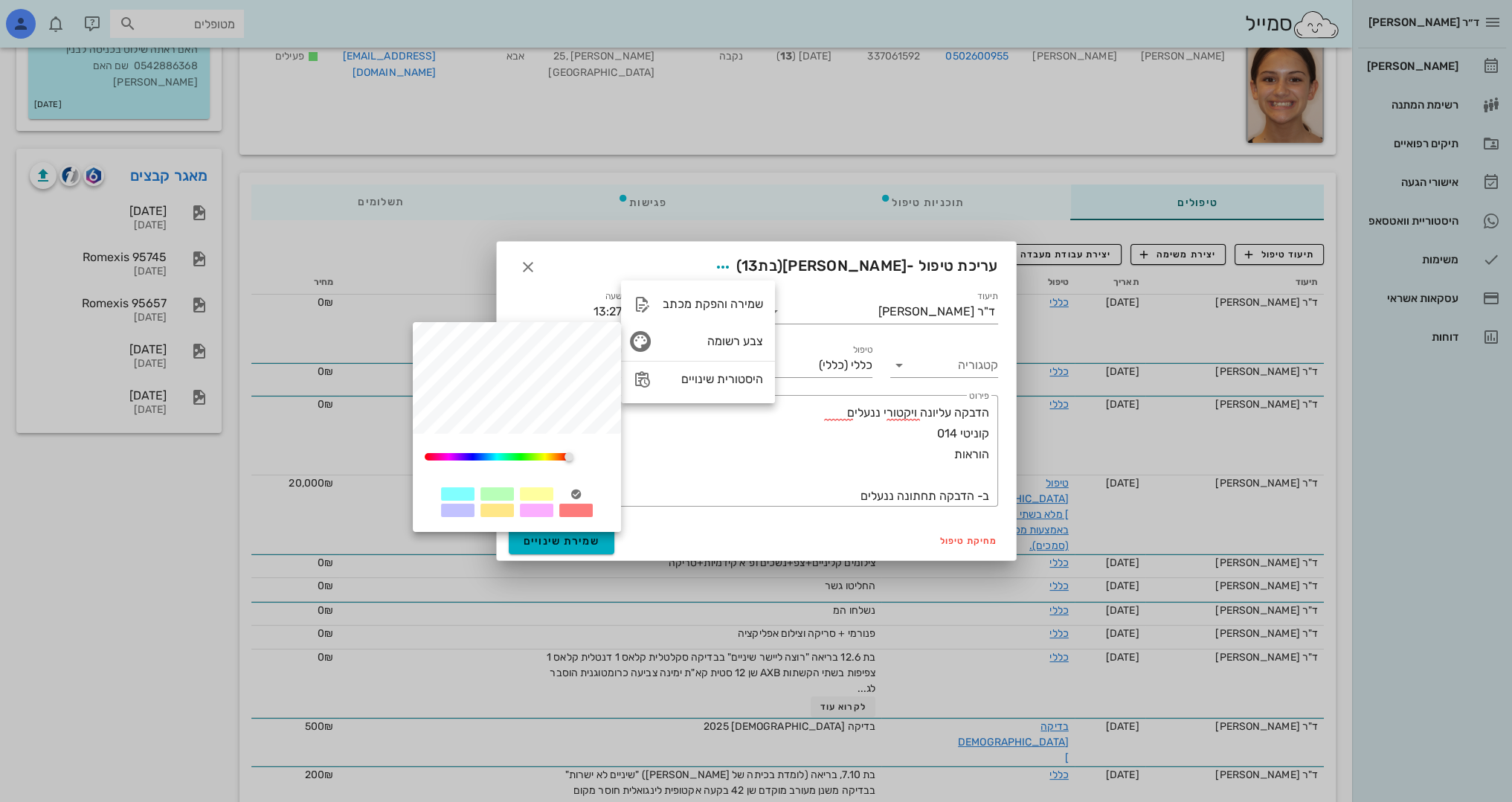
click at [541, 487] on div at bounding box center [537, 494] width 33 height 13
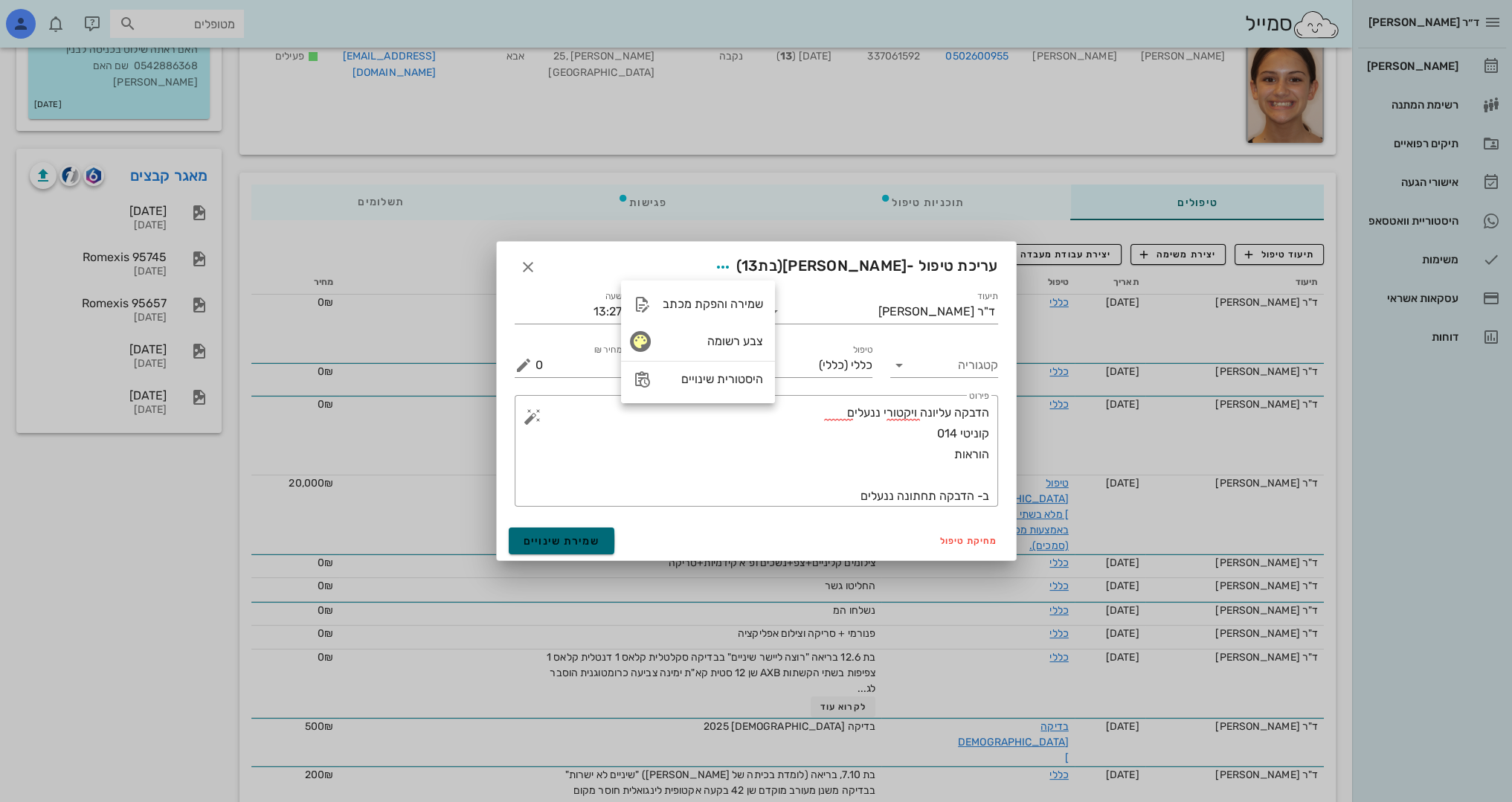
click at [538, 537] on span "שמירת שינויים" at bounding box center [561, 541] width 77 height 12
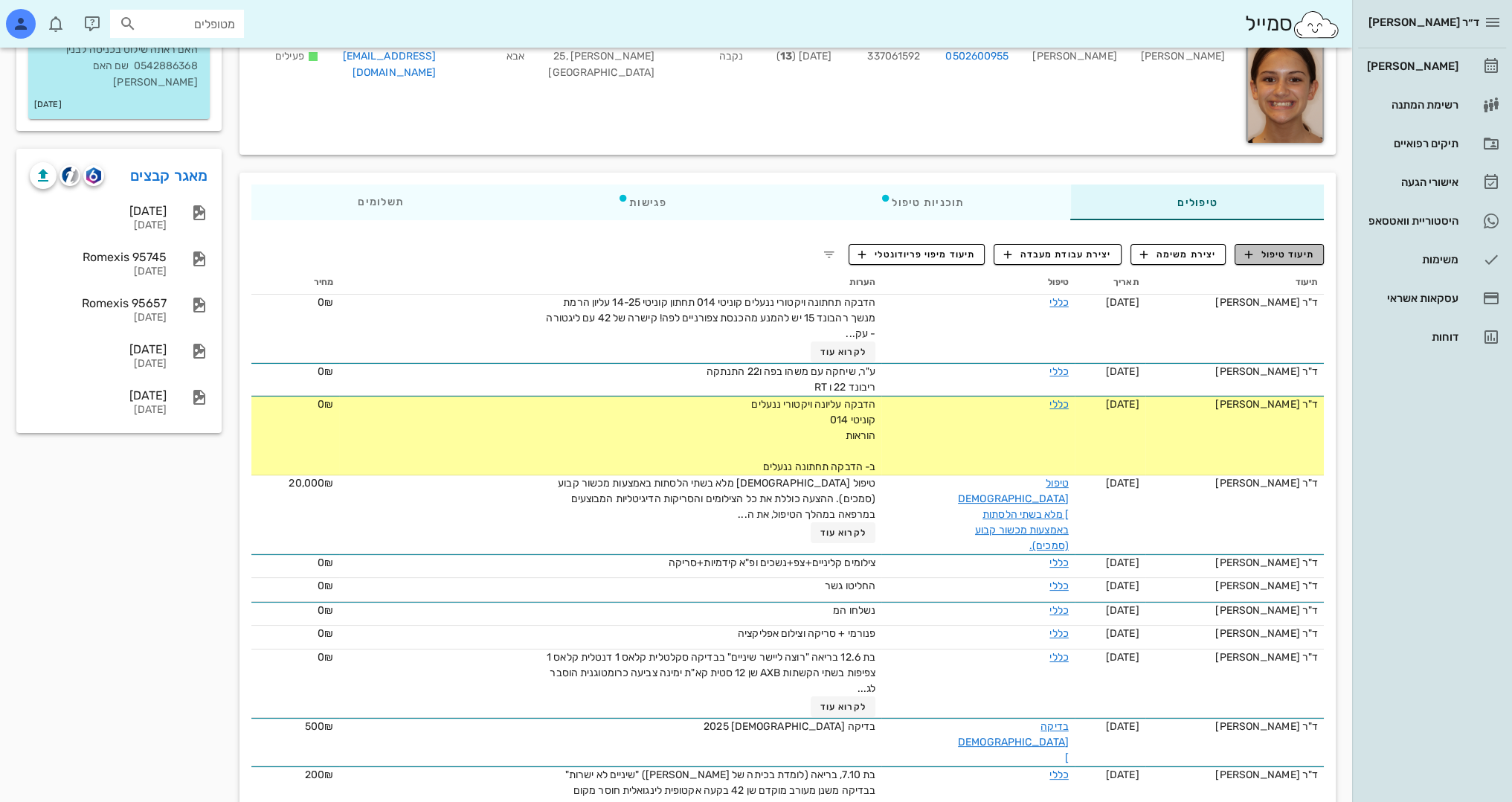
click at [1268, 250] on span "תיעוד טיפול" at bounding box center [1280, 255] width 69 height 13
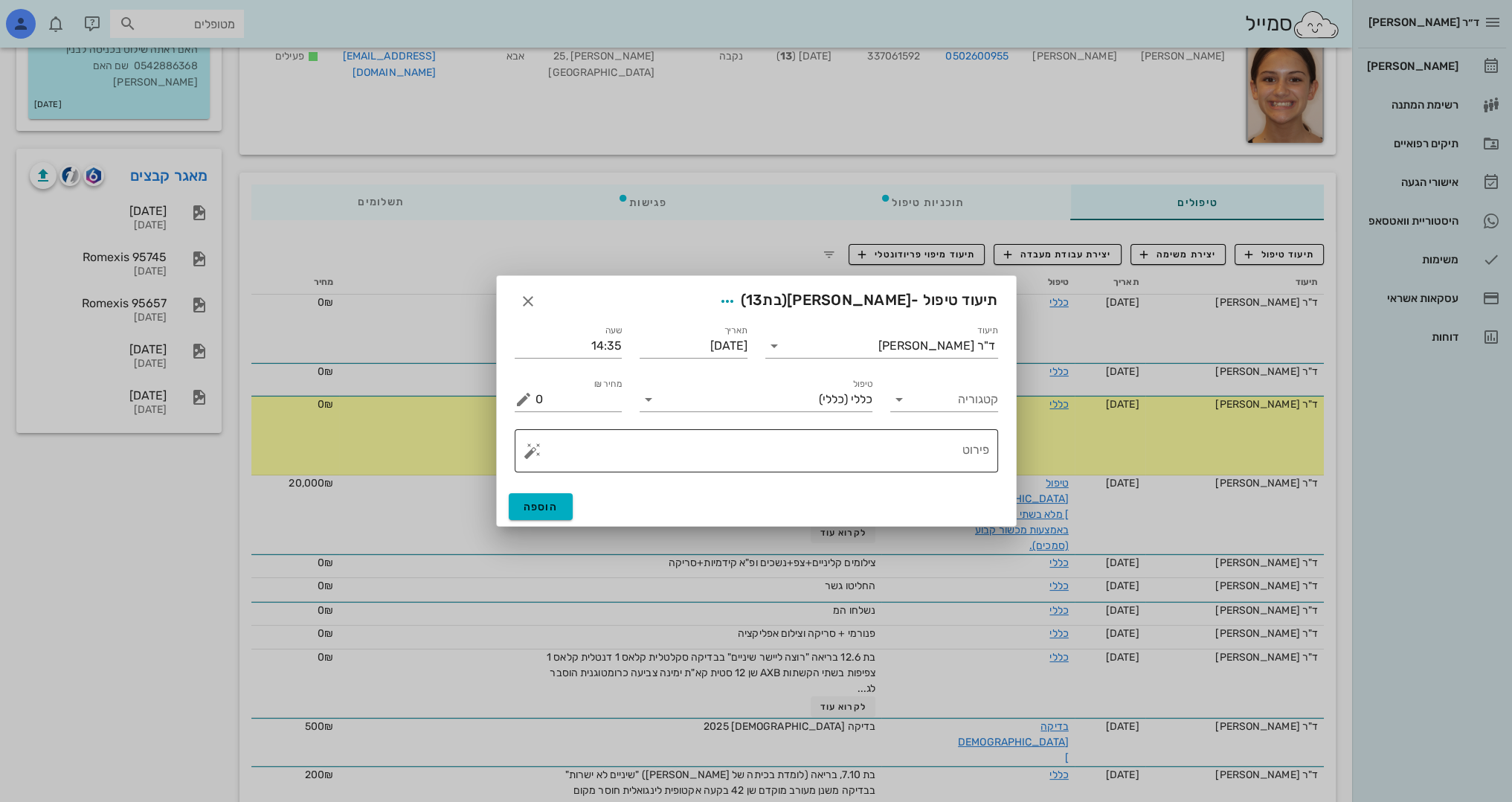
click at [960, 448] on textarea "פירוט" at bounding box center [762, 454] width 454 height 36
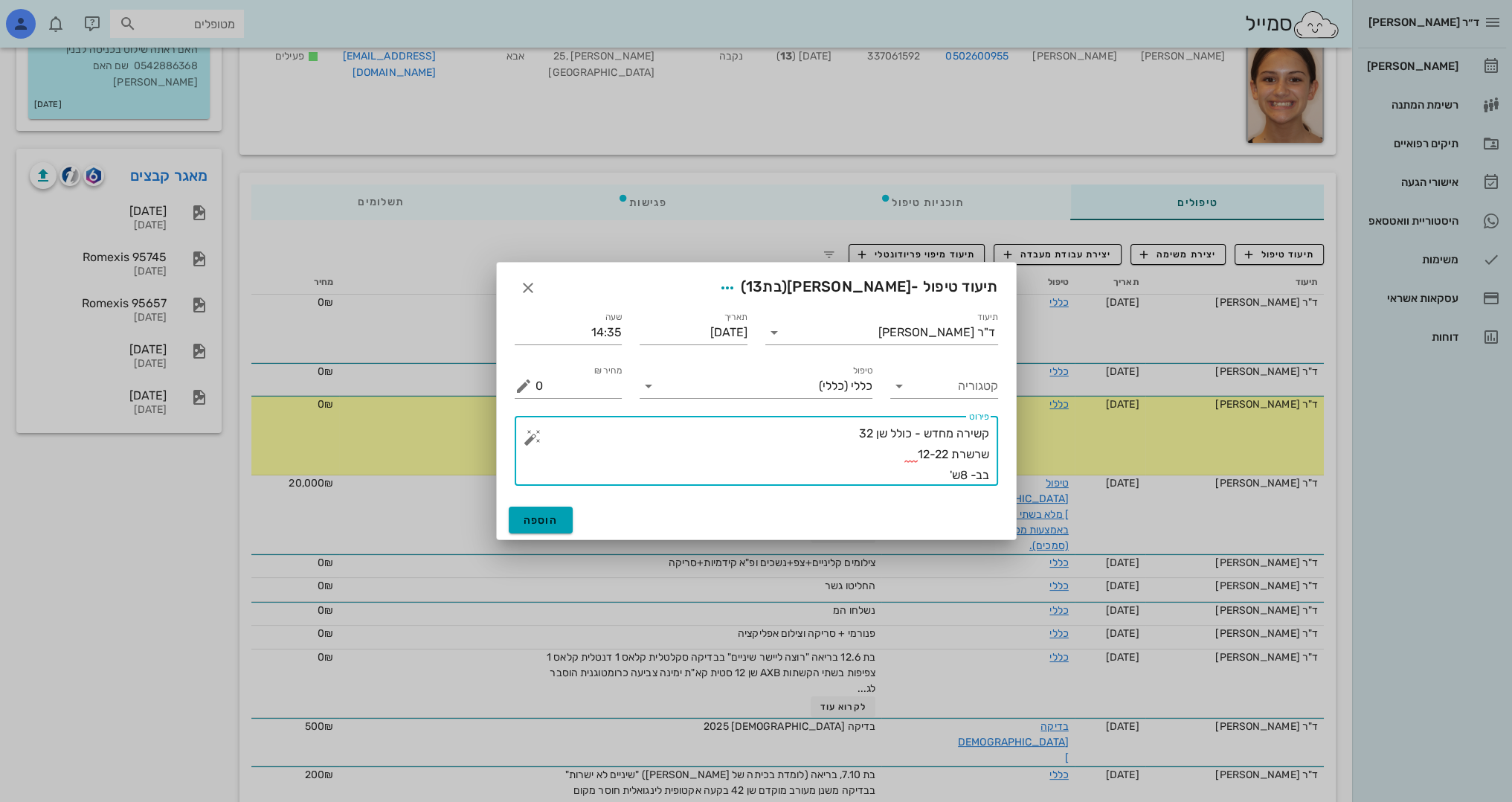
type textarea "קשירה מחדש - כולל שן 32 שרשרת 12-22 בב- 8ש'"
click at [546, 518] on span "הוספה" at bounding box center [541, 520] width 35 height 12
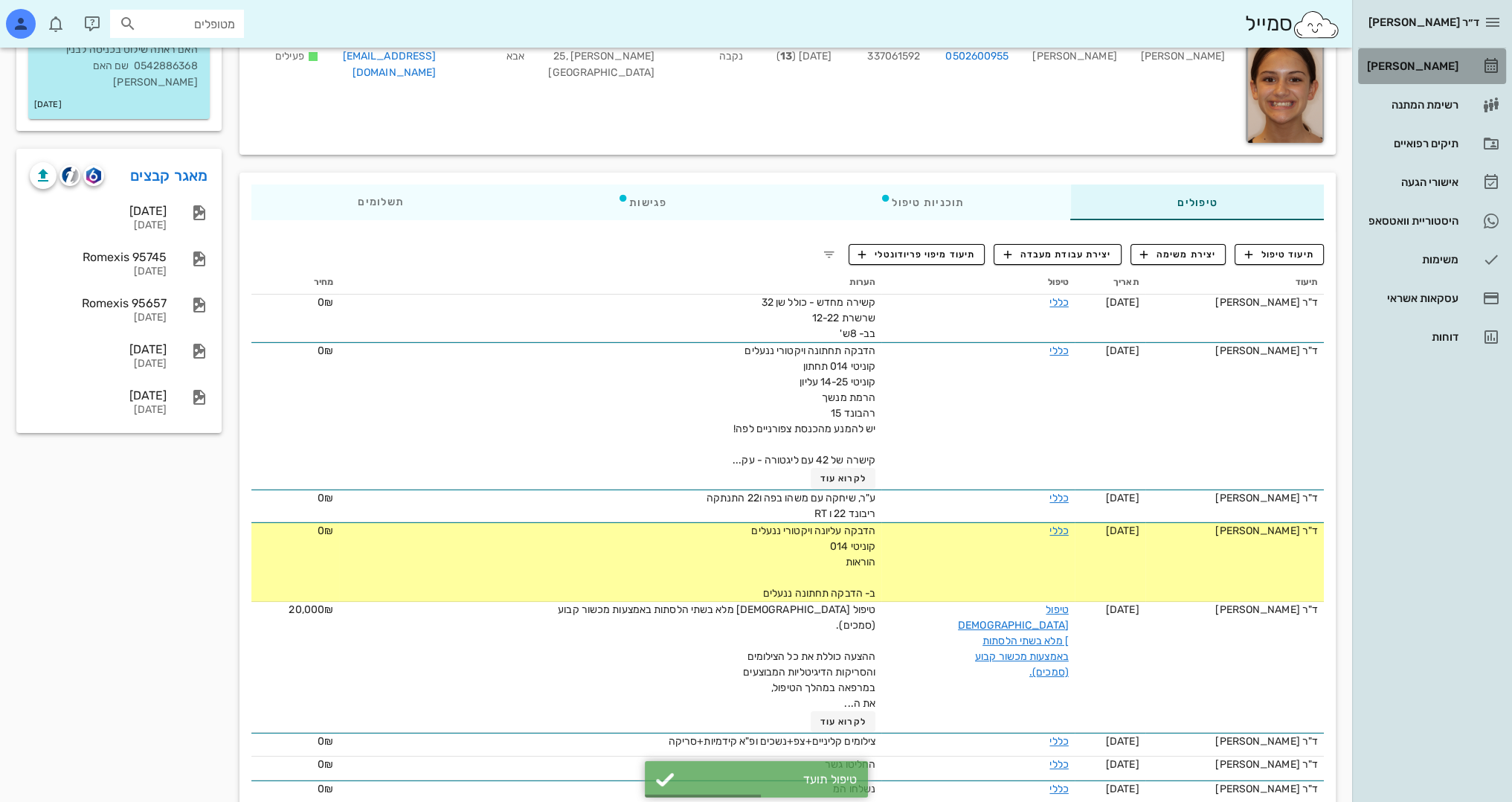
click at [1431, 58] on div "[PERSON_NAME]" at bounding box center [1411, 66] width 94 height 24
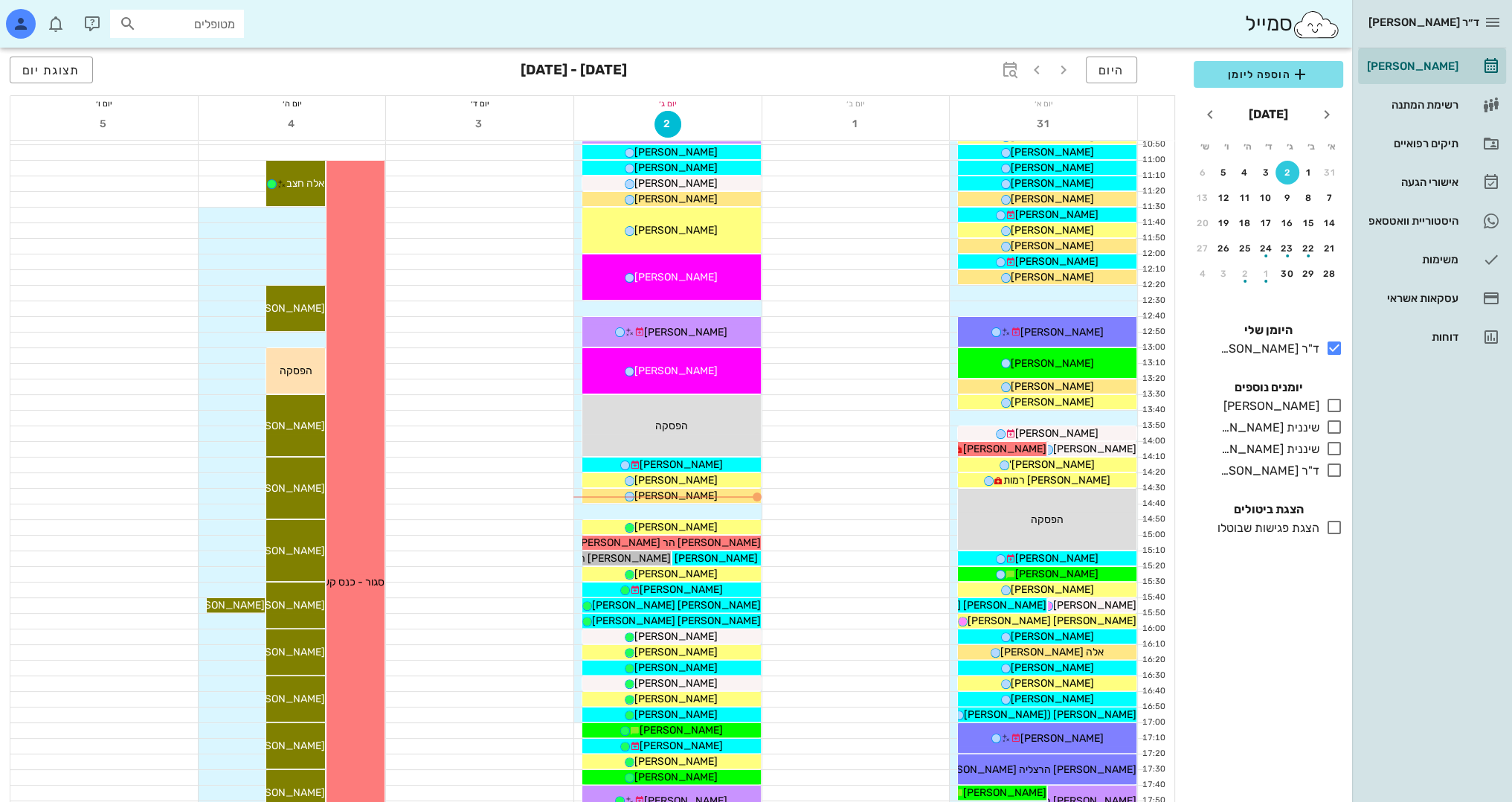
scroll to position [372, 0]
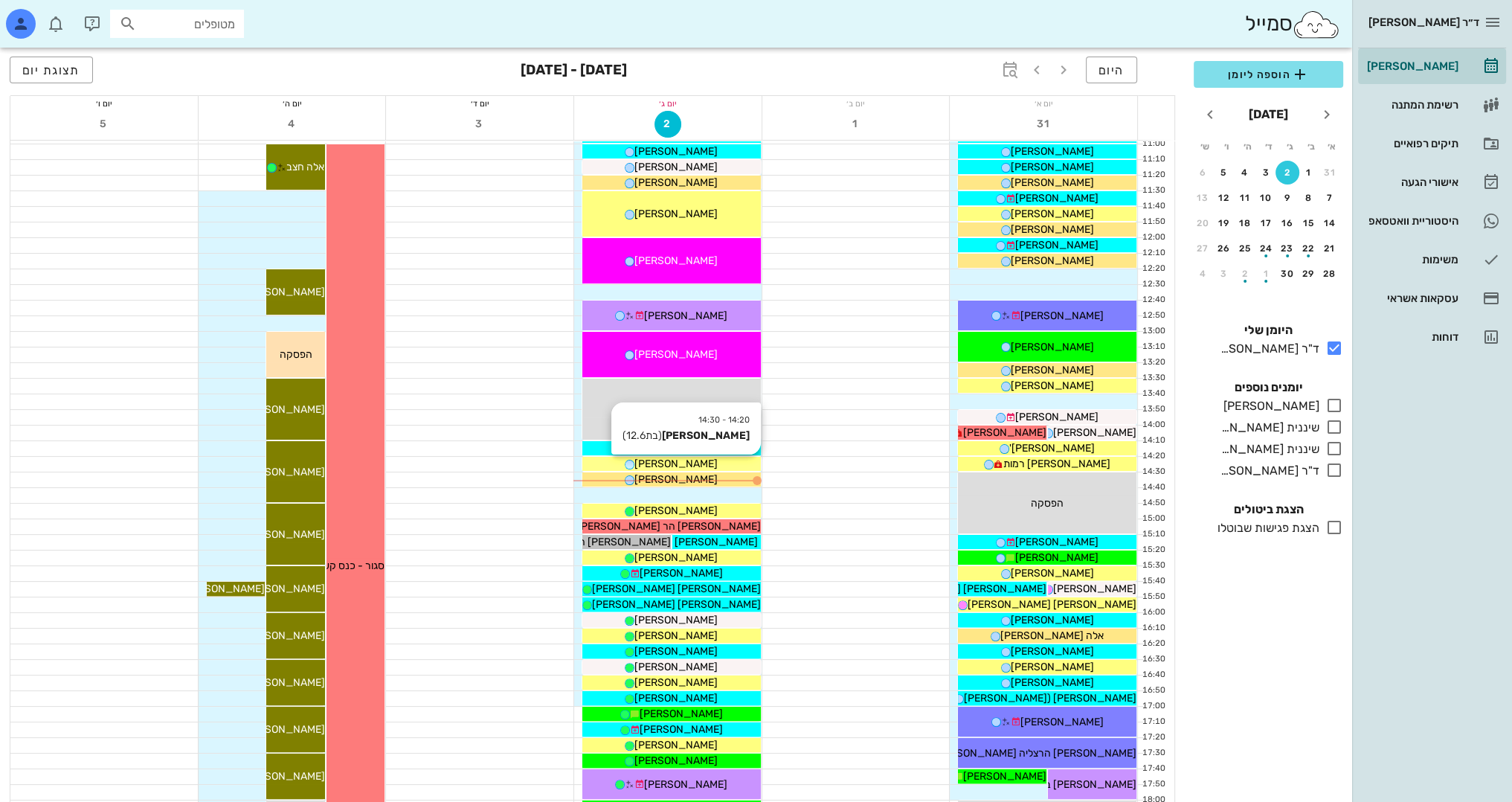
click at [709, 464] on div "[PERSON_NAME]" at bounding box center [671, 464] width 179 height 16
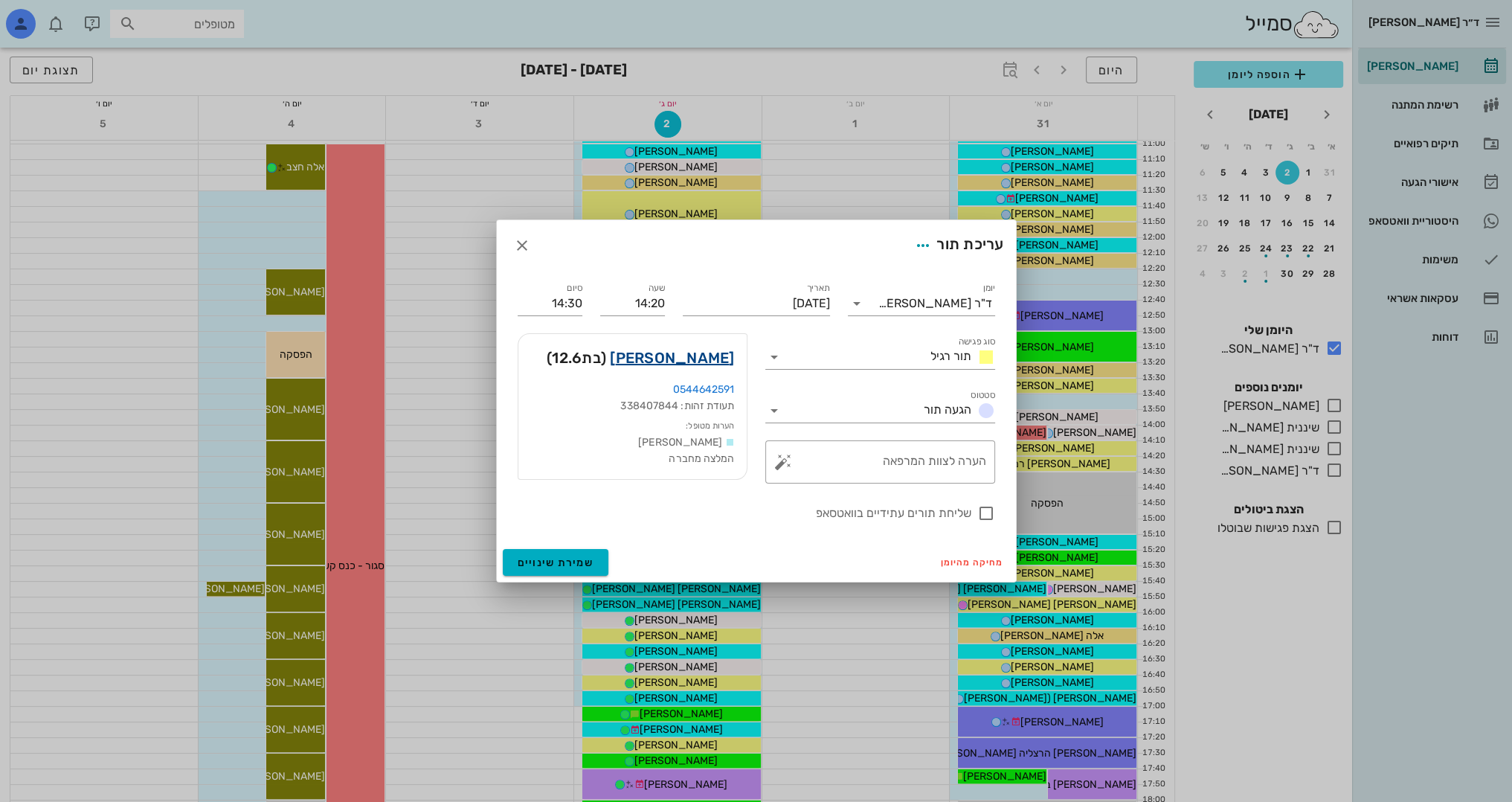
click at [701, 356] on link "[PERSON_NAME]" at bounding box center [672, 357] width 124 height 24
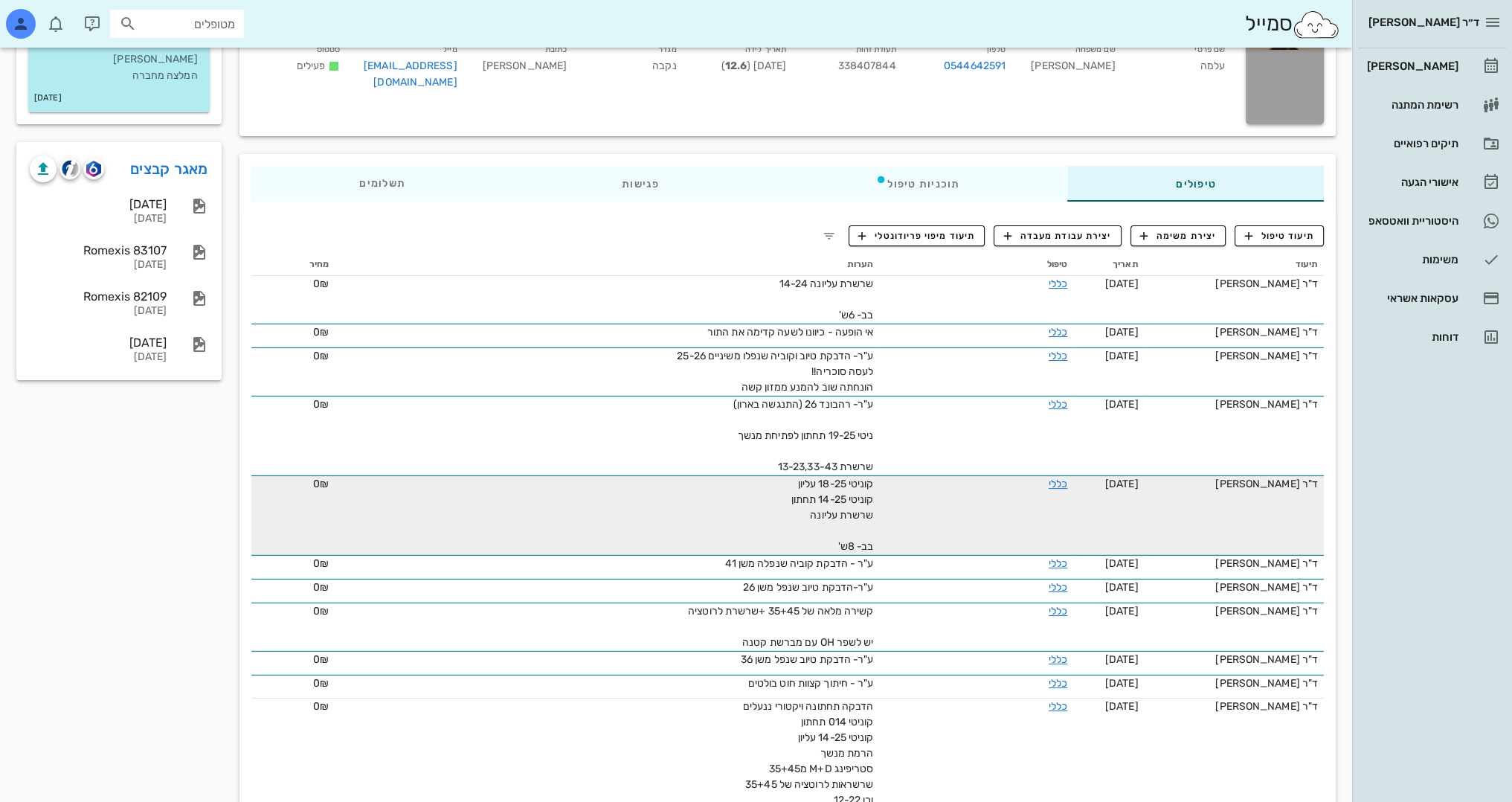
scroll to position [74, 0]
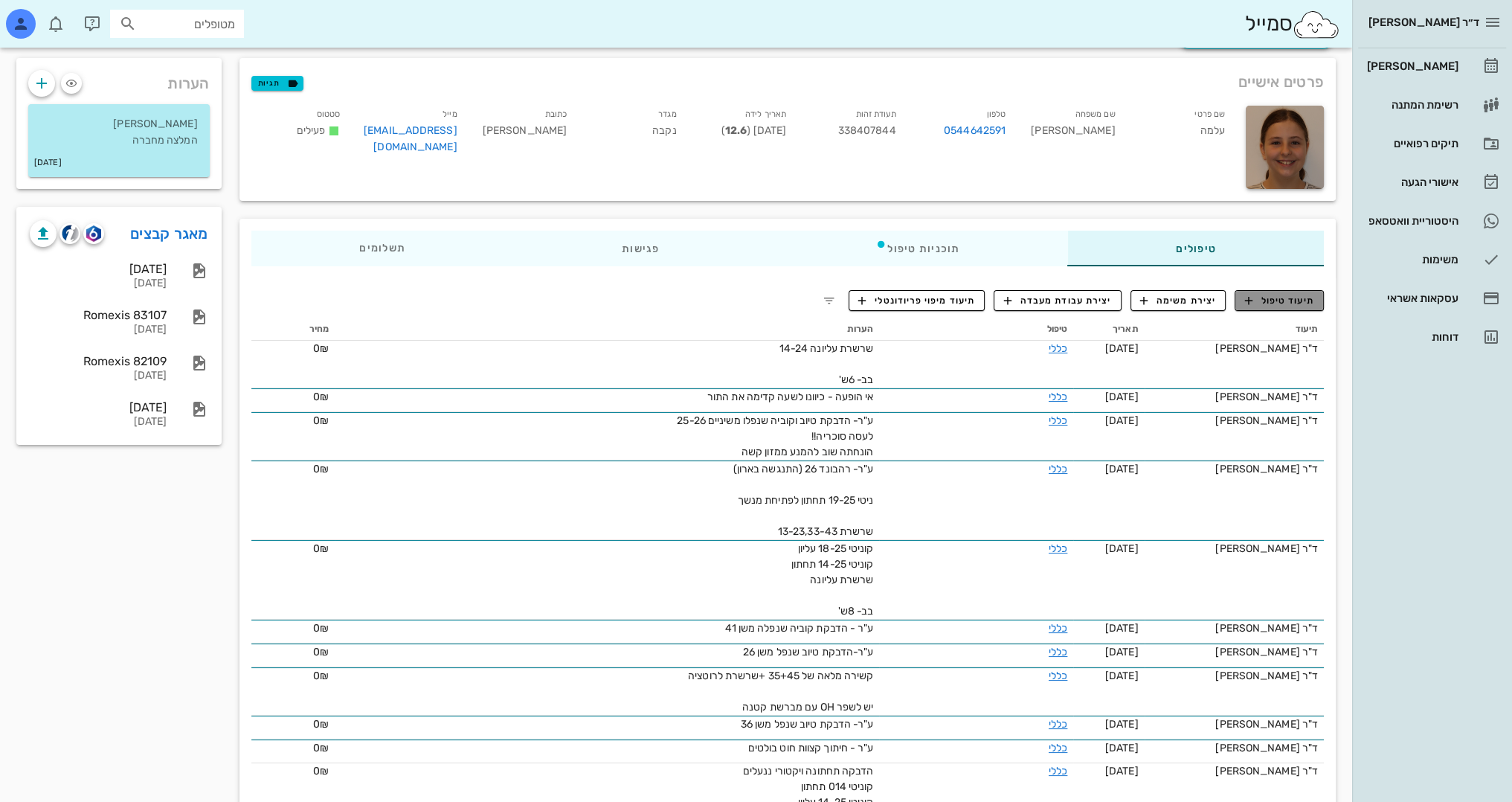
click at [1276, 300] on span "תיעוד טיפול" at bounding box center [1280, 300] width 69 height 13
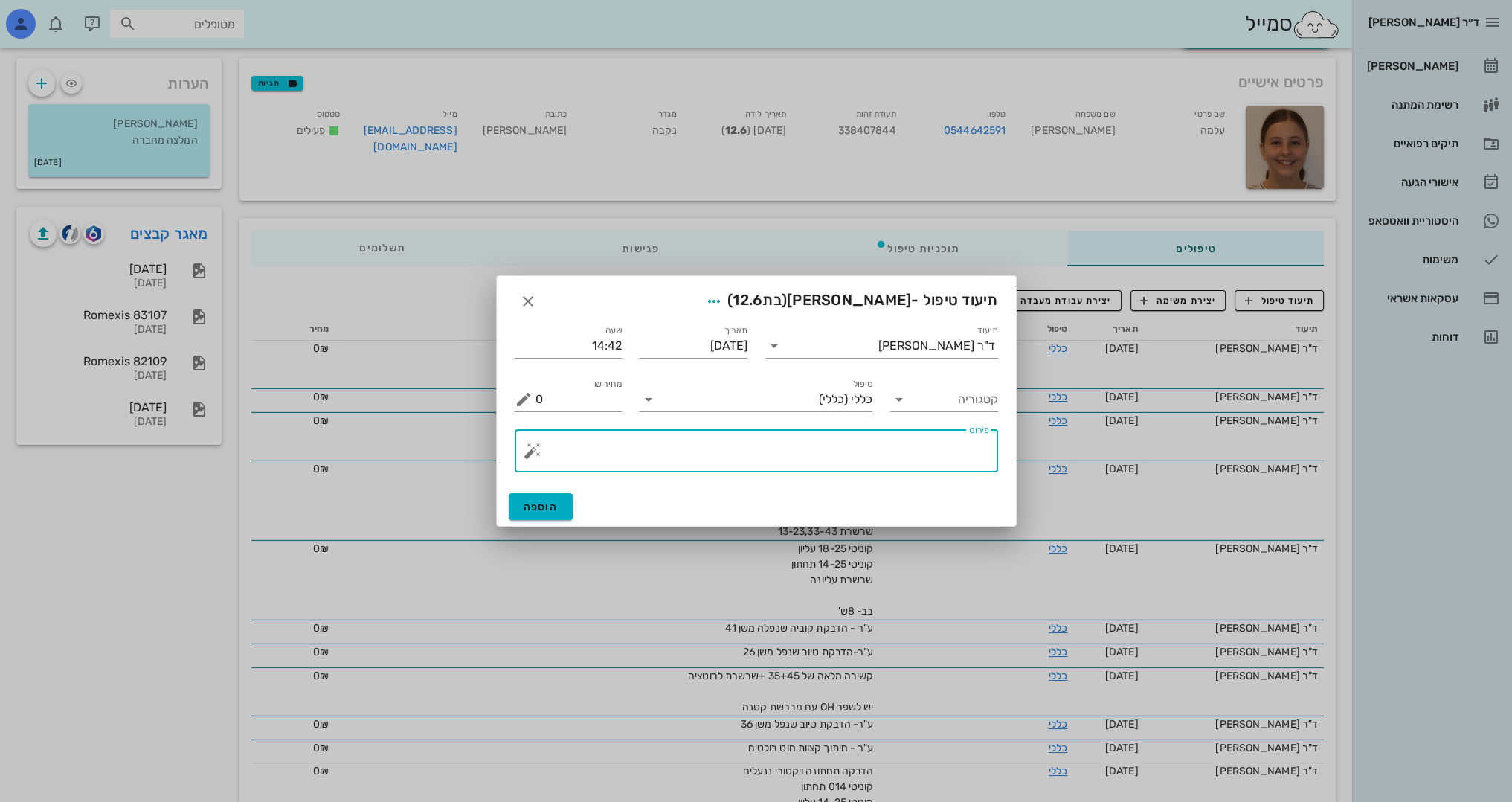
click at [886, 469] on textarea "פירוט" at bounding box center [762, 454] width 454 height 36
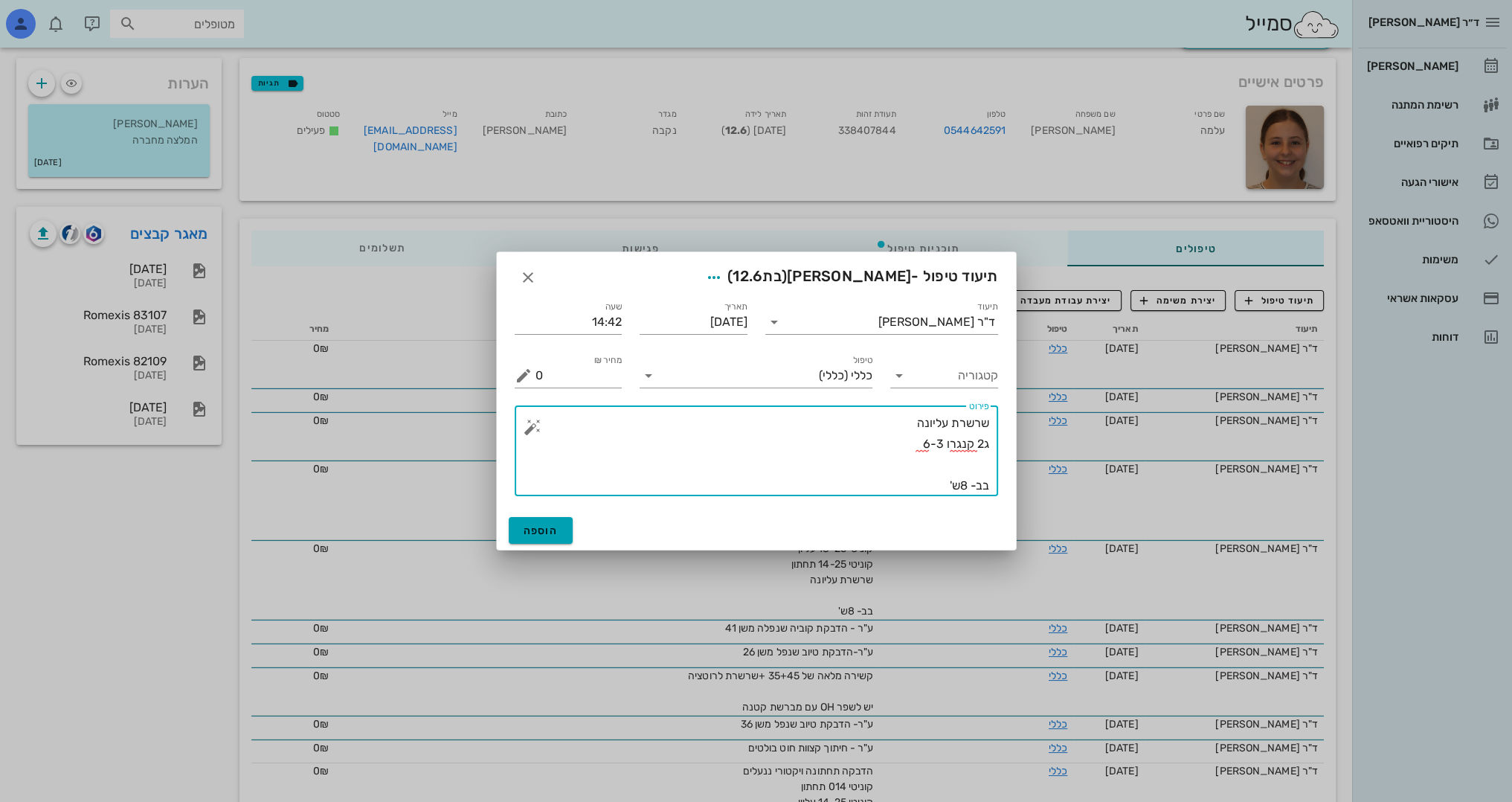
type textarea "שרשרת עליונה ג2 קנגרו 6-3 בב- 8ש'"
click at [540, 531] on span "הוספה" at bounding box center [541, 530] width 35 height 12
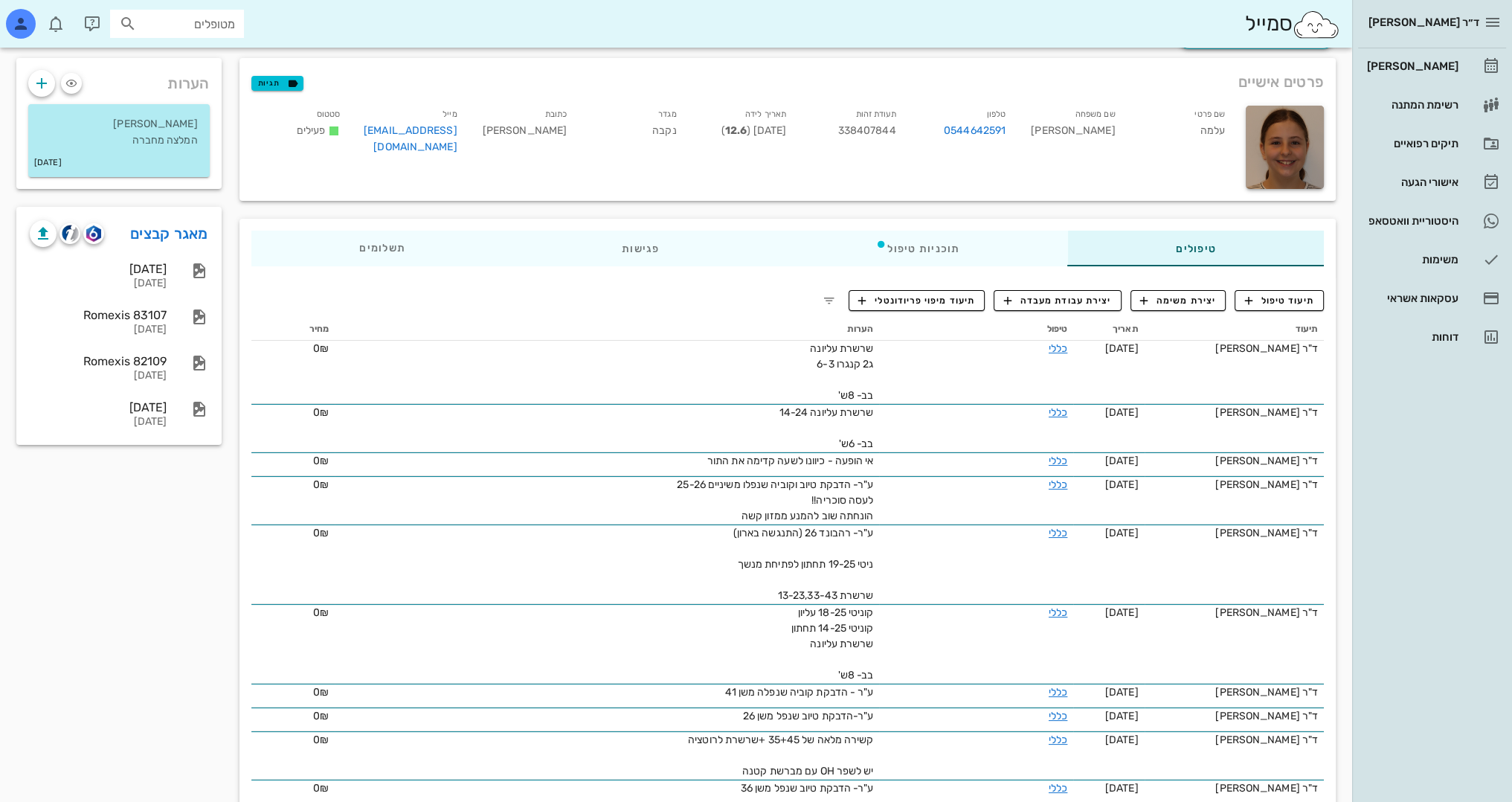
click at [989, 205] on div "פרטים אישיים תגיות שם פרטי עלמה שם משפחה [PERSON_NAME] טלפון 0544642591 תעודת ז…" at bounding box center [788, 129] width 1114 height 160
click at [179, 236] on link "מאגר קבצים" at bounding box center [169, 233] width 78 height 24
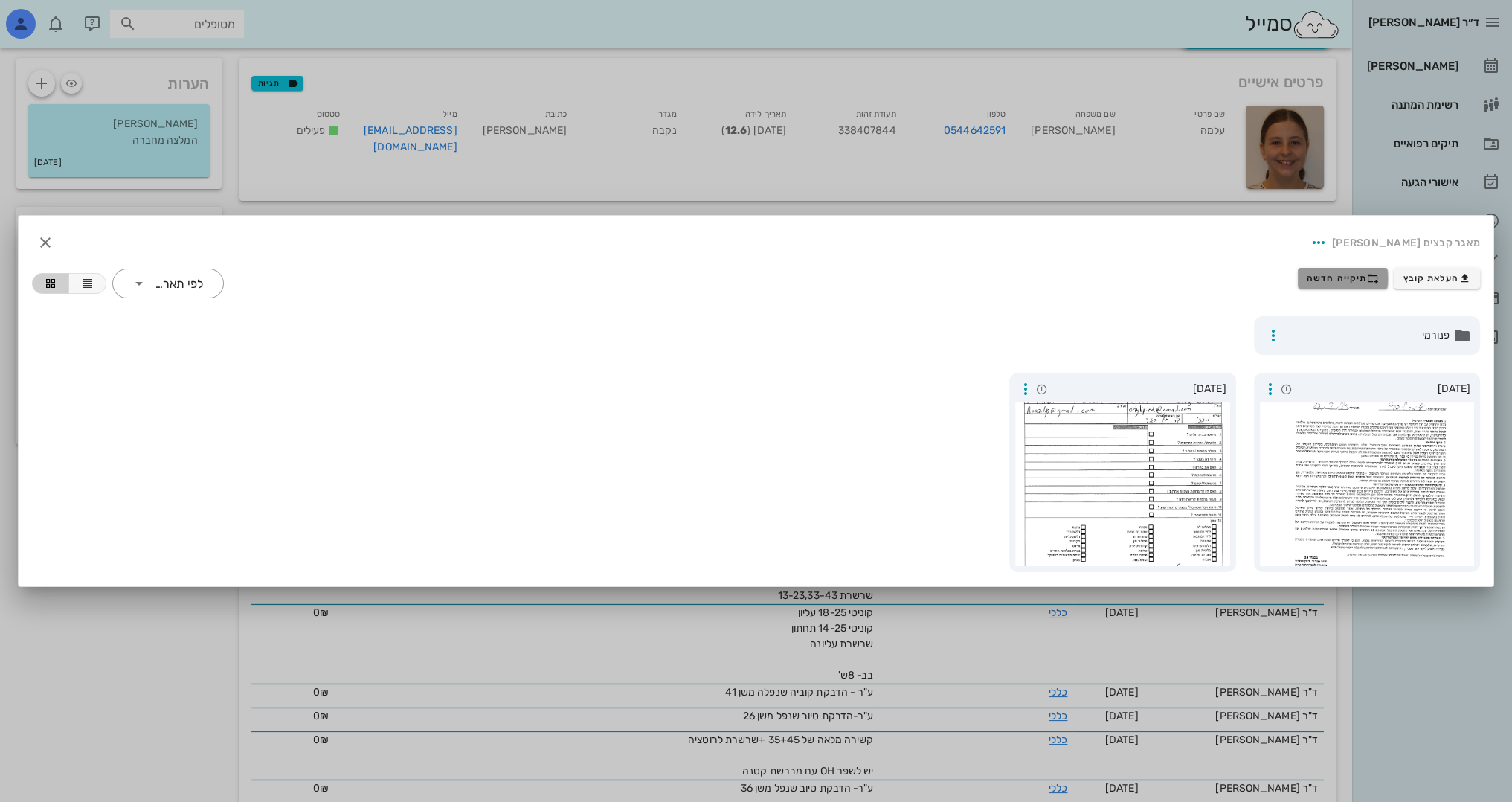
click at [1366, 280] on span "תיקייה חדשה" at bounding box center [1343, 278] width 72 height 12
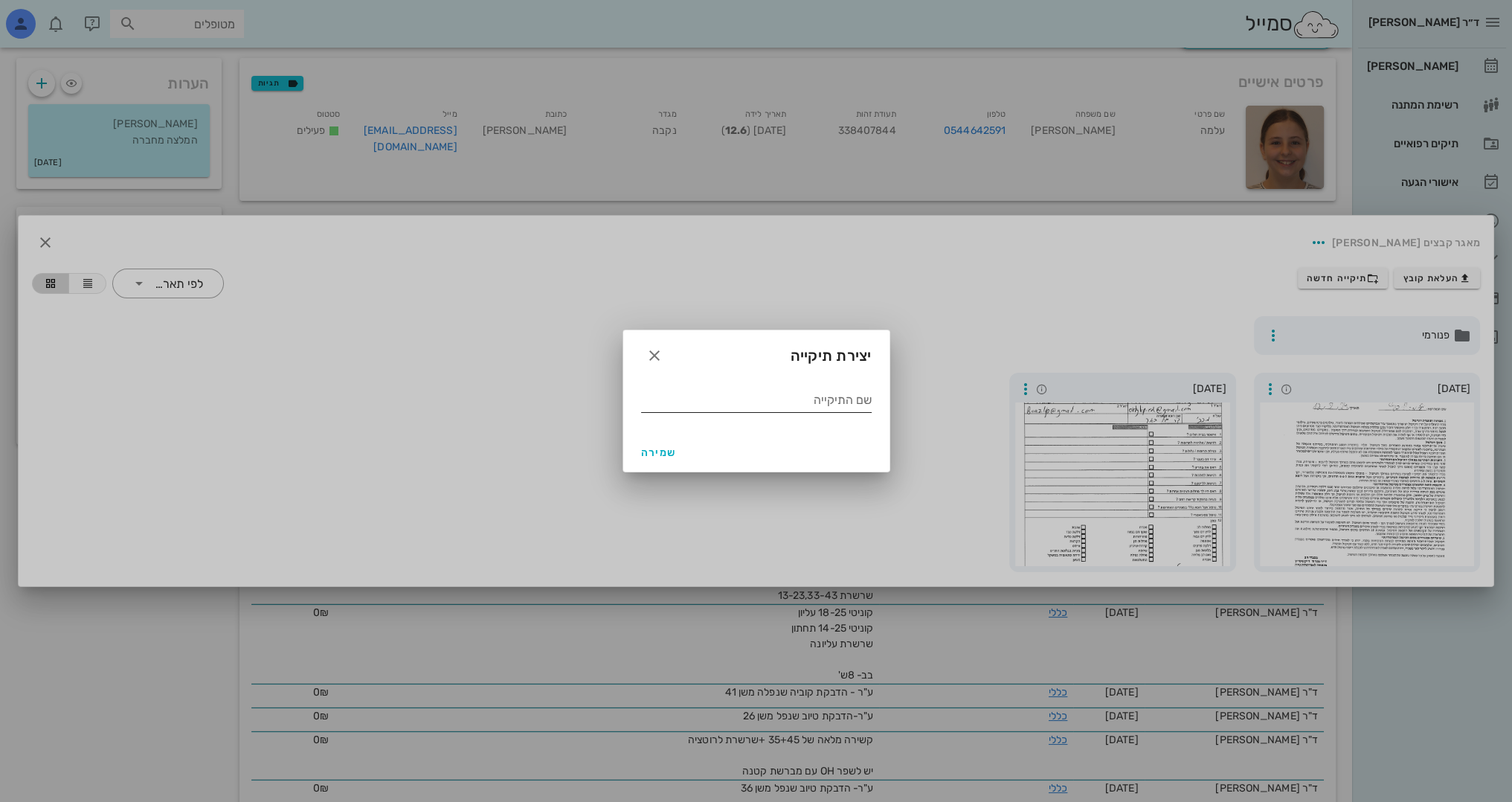
click at [841, 412] on div "שם התיקייה" at bounding box center [756, 400] width 231 height 24
type input "08 2024"
click at [654, 448] on span "שמירה" at bounding box center [659, 452] width 36 height 12
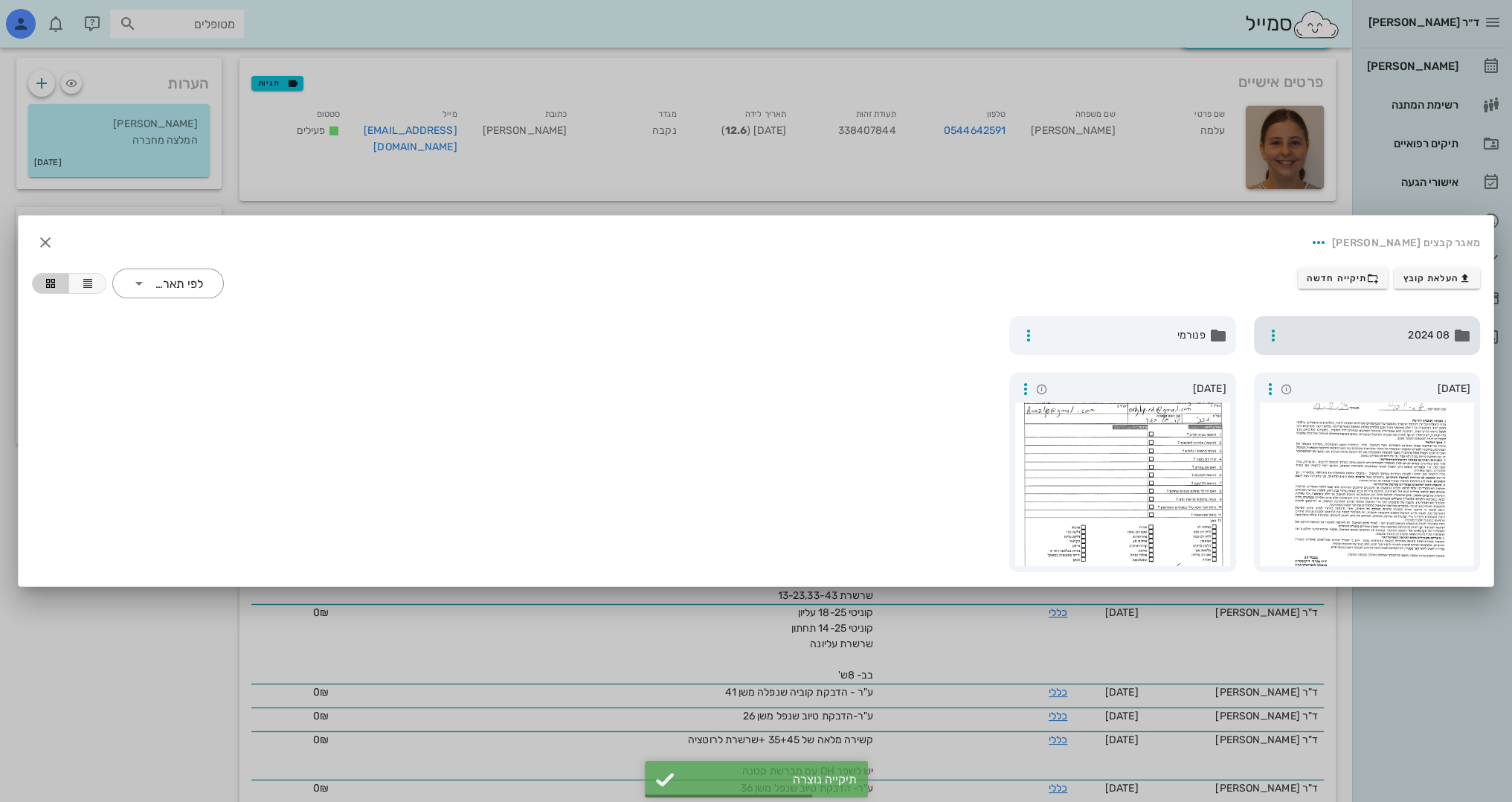
click at [1376, 336] on span "08 2024" at bounding box center [1368, 336] width 163 height 17
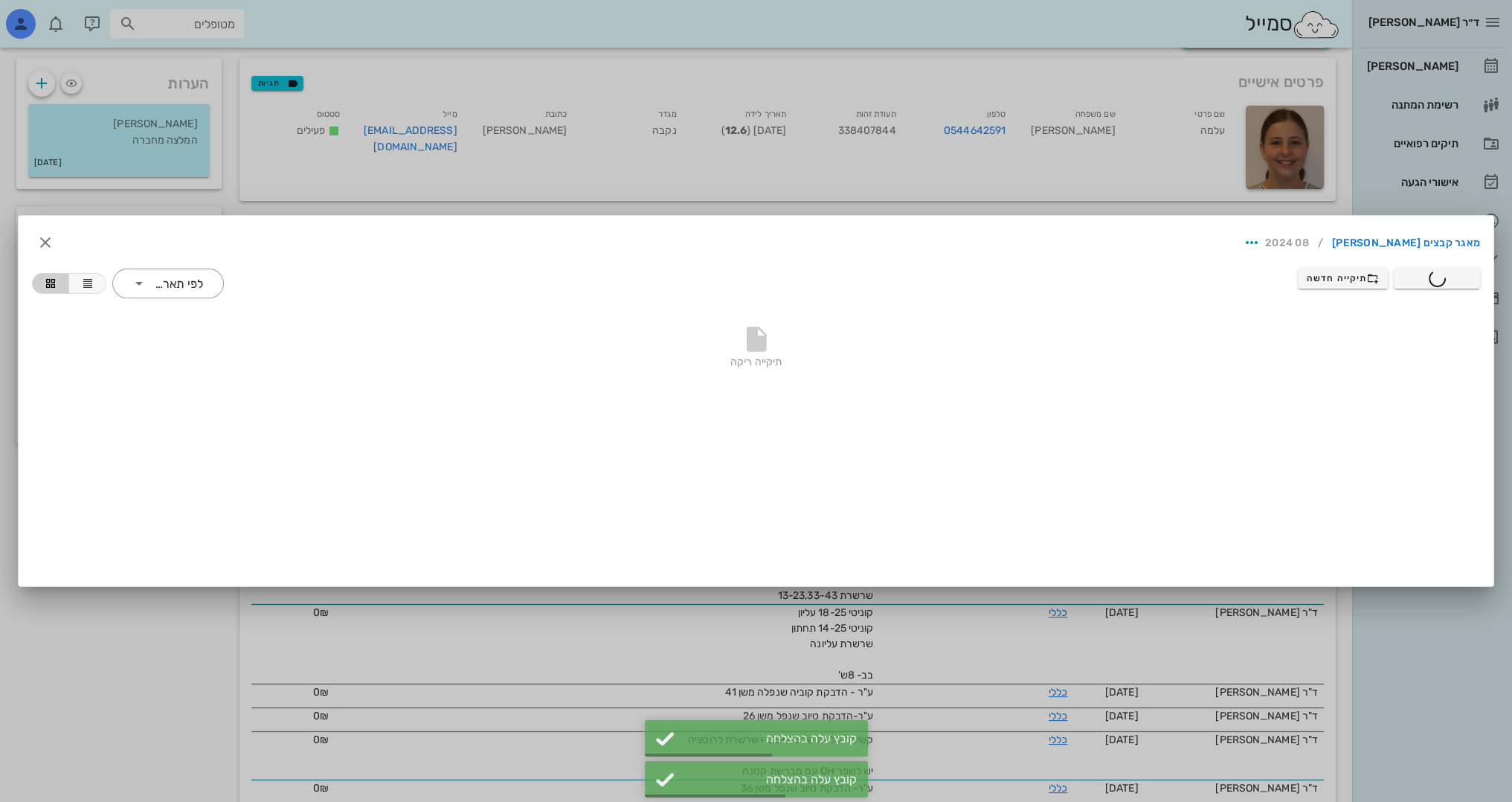
click at [1448, 63] on div at bounding box center [756, 401] width 1512 height 802
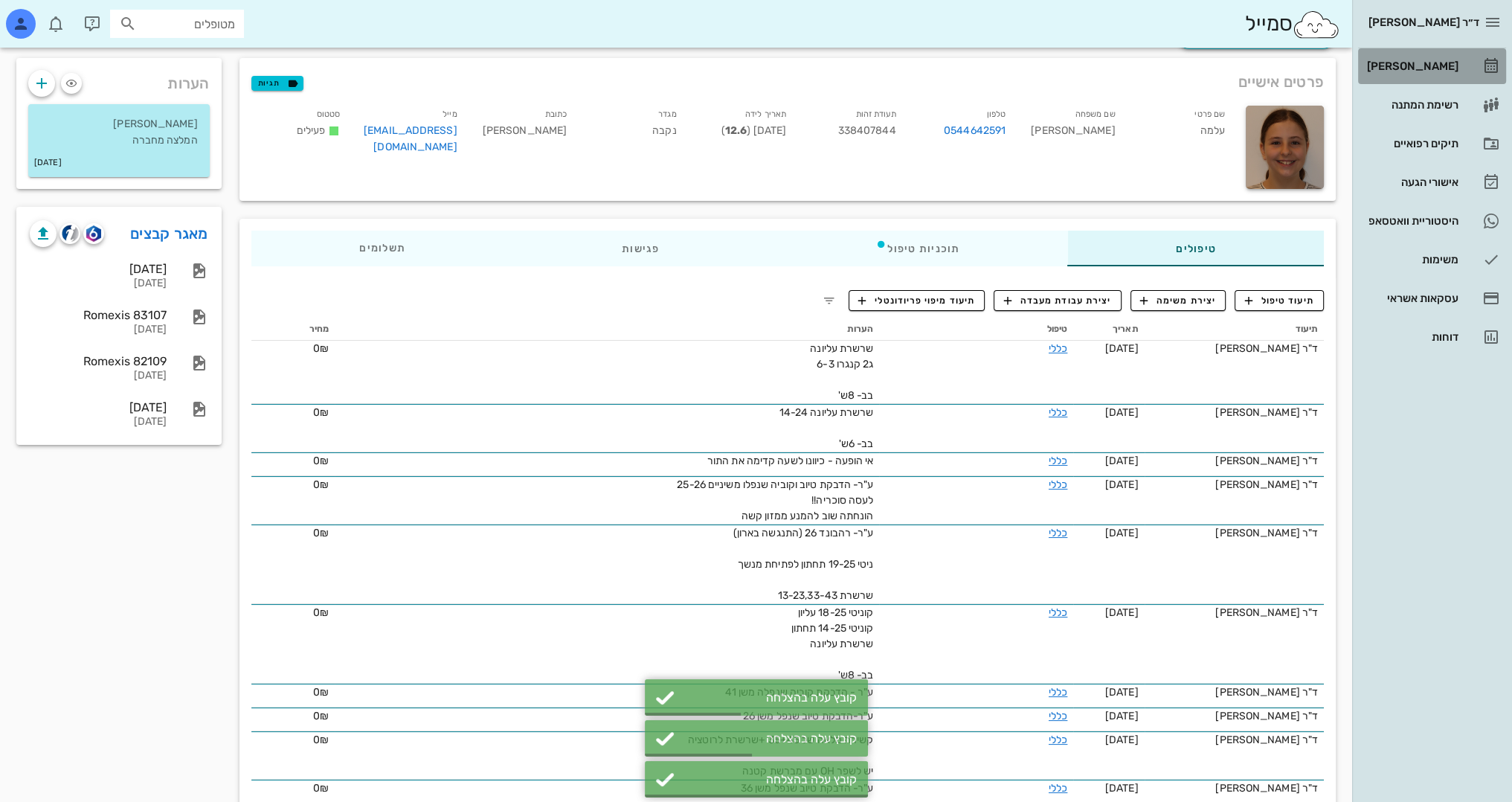
click at [1424, 64] on div "[PERSON_NAME]" at bounding box center [1411, 66] width 94 height 12
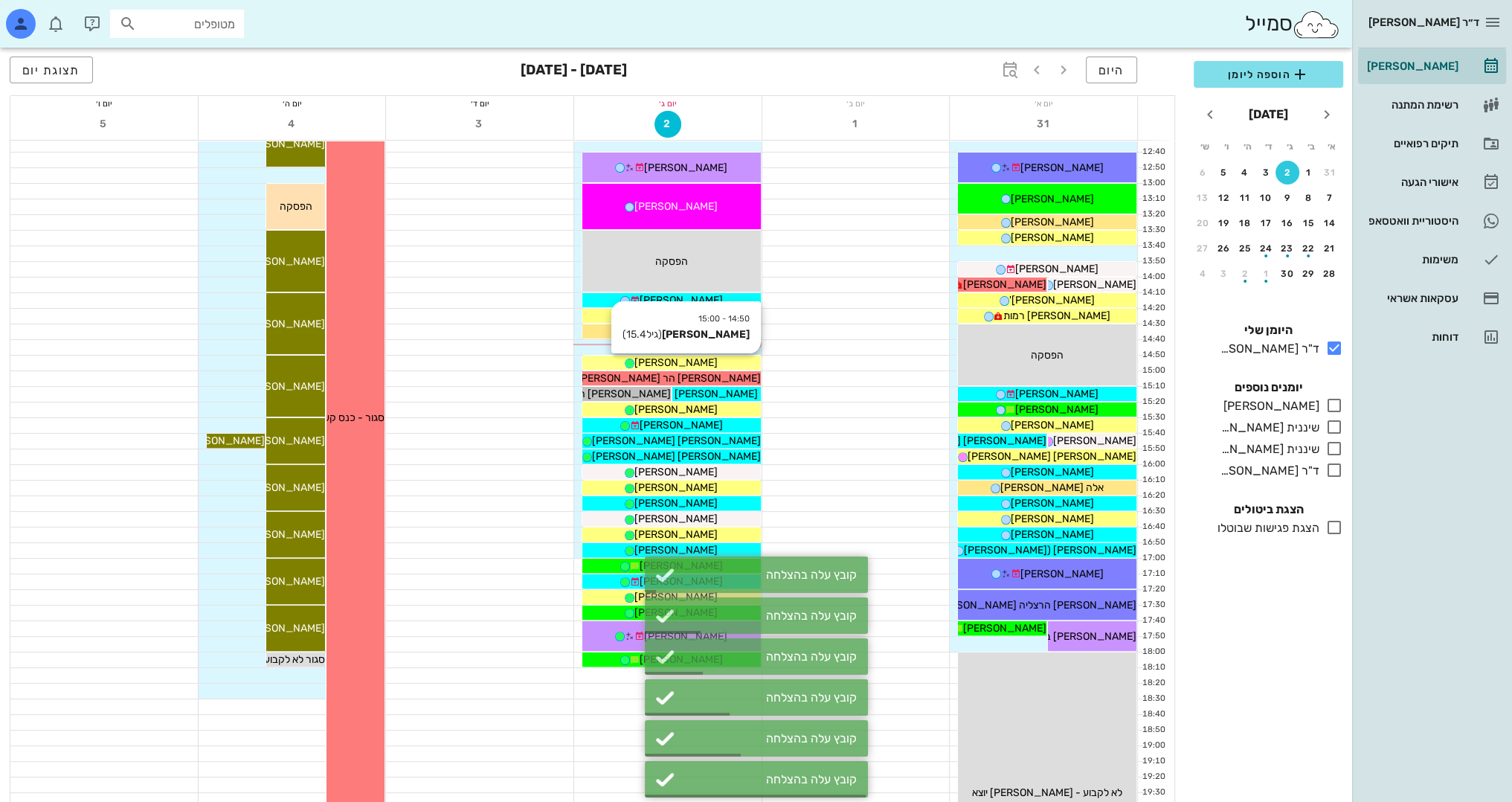
scroll to position [521, 0]
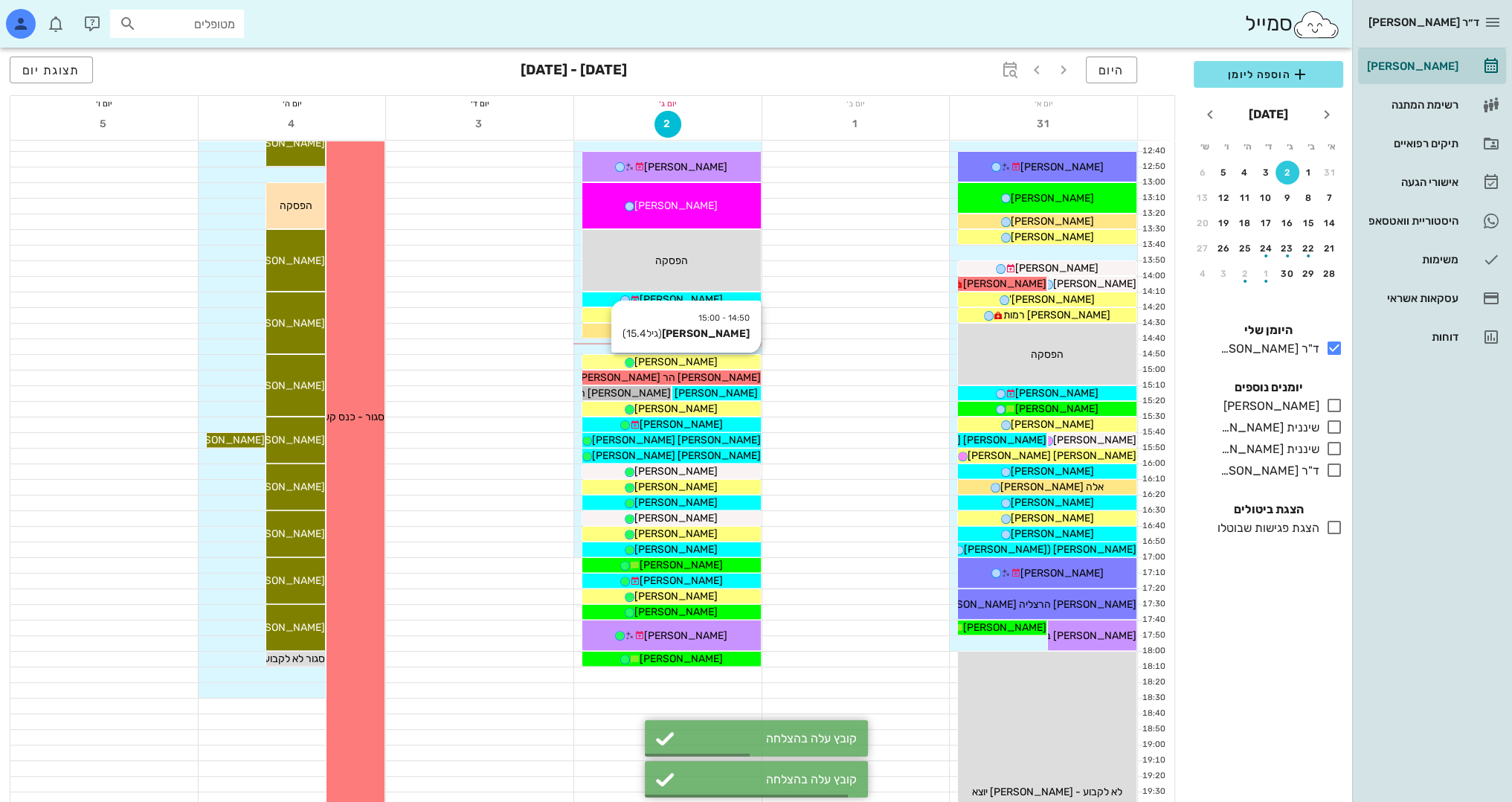
click at [715, 364] on div "[PERSON_NAME]" at bounding box center [671, 361] width 179 height 16
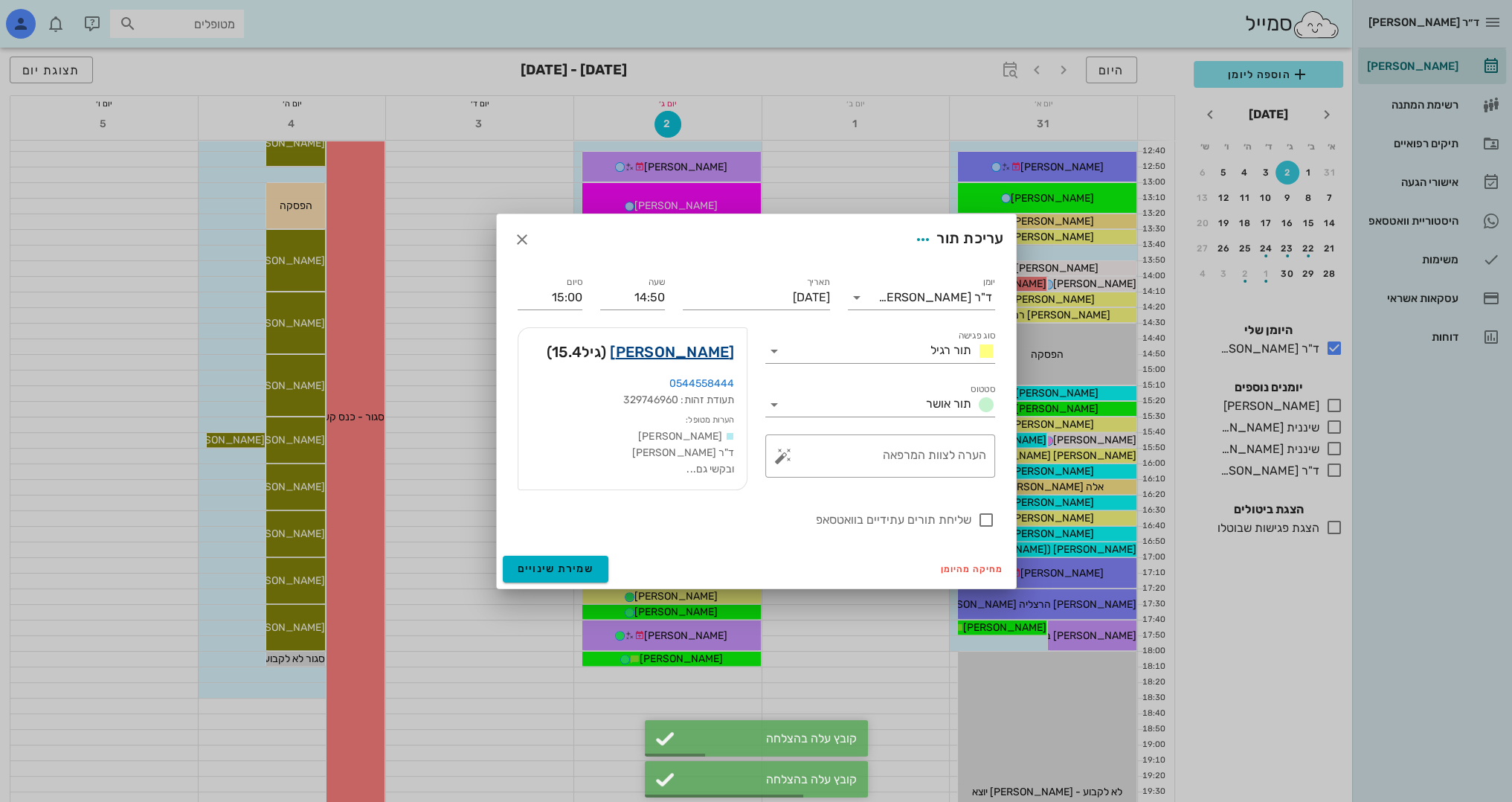
click at [720, 352] on link "[PERSON_NAME]" at bounding box center [672, 351] width 124 height 24
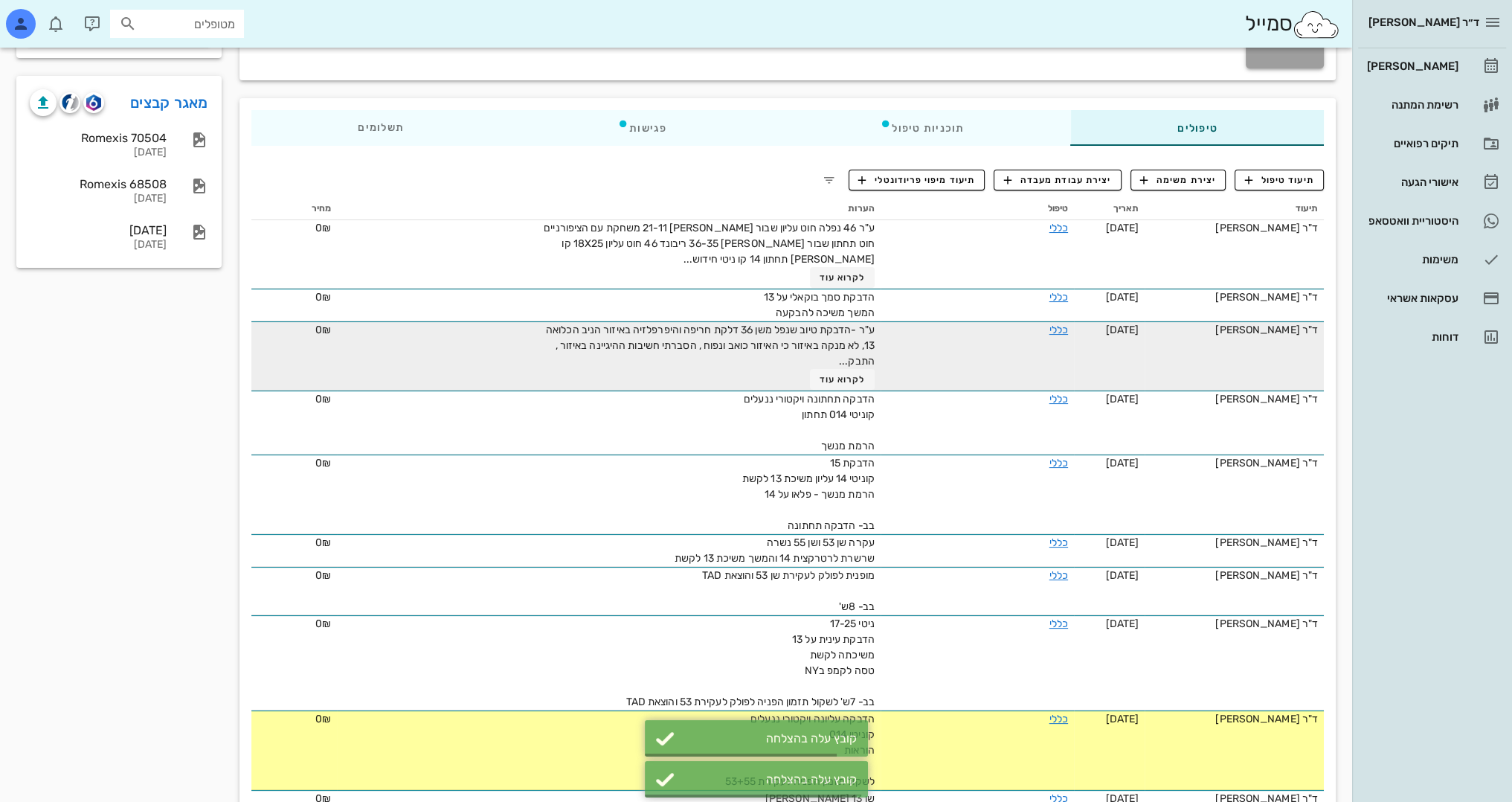
scroll to position [223, 0]
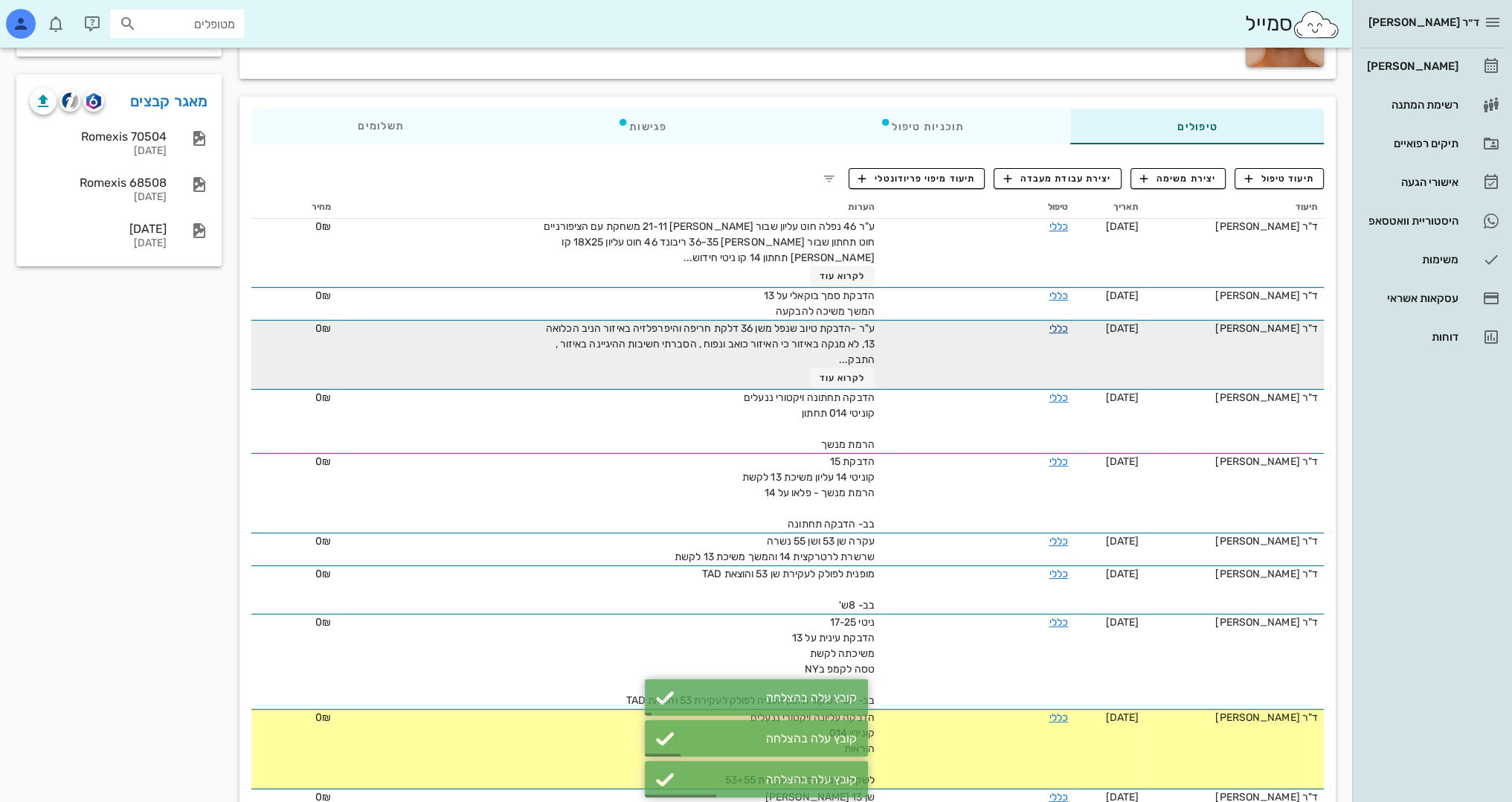
click at [1049, 322] on link "כללי" at bounding box center [1058, 328] width 18 height 12
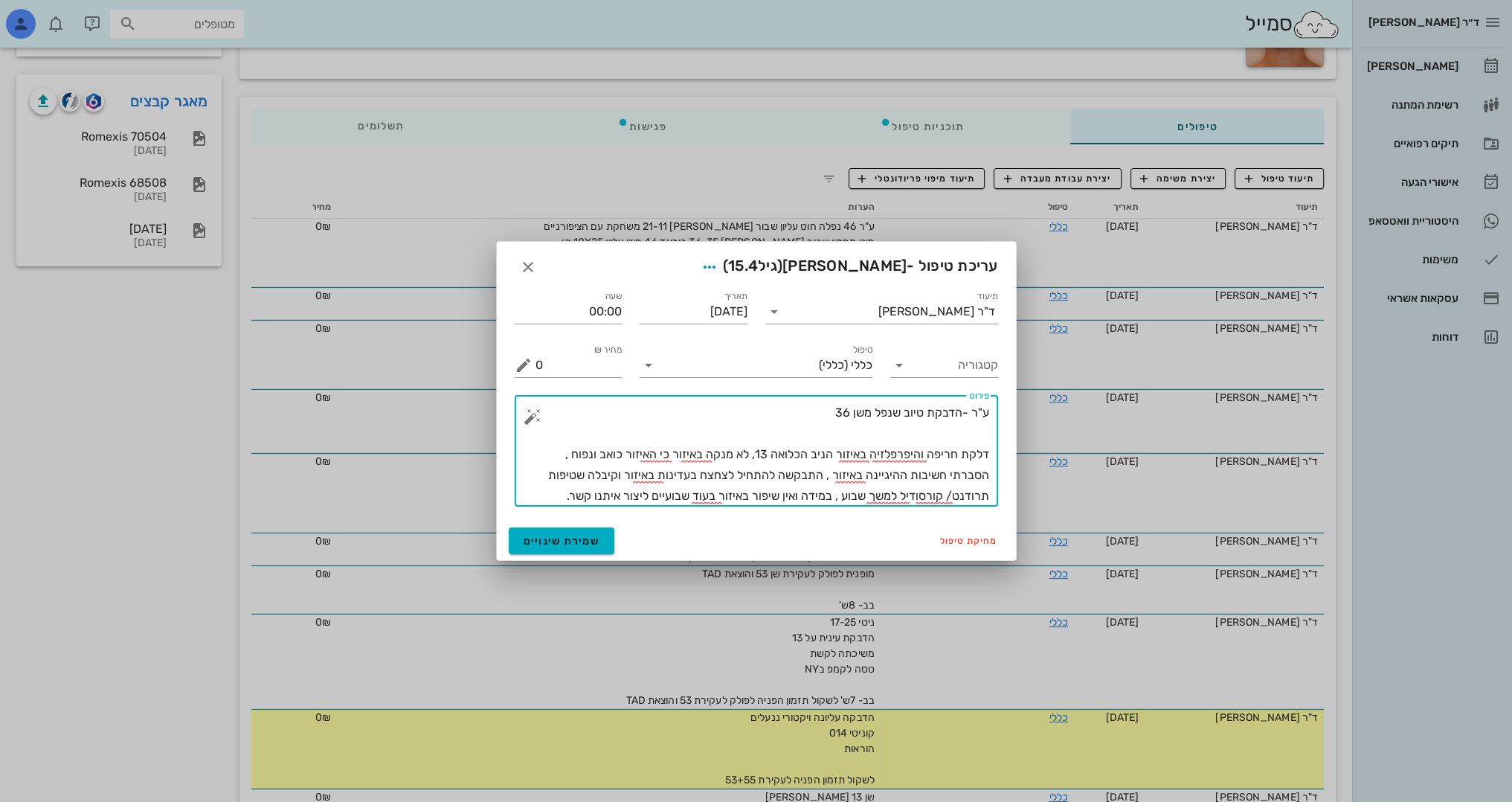
click at [773, 451] on textarea "ע"ר -הדבקת טיוב שנפל משן 36 דלקת חריפה והיפרפלזיה באיזור הניב הכלואה 13, לא מנק…" at bounding box center [762, 455] width 454 height 104
click at [967, 436] on textarea "ע"ר -הדבקת טיוב שנפל משן 36 דלקת חריפה והיפרפלזיה באיזור הניב הכלוא 13, לא מנקה…" at bounding box center [762, 455] width 454 height 104
type textarea "ע"ר -הדבקת טיוב שנפל משן 36 [PERSON_NAME] דלקת חריפה והיפרפלזיה באיזור הניב הכל…"
click at [560, 534] on button "שמירת שינויים" at bounding box center [561, 541] width 107 height 26
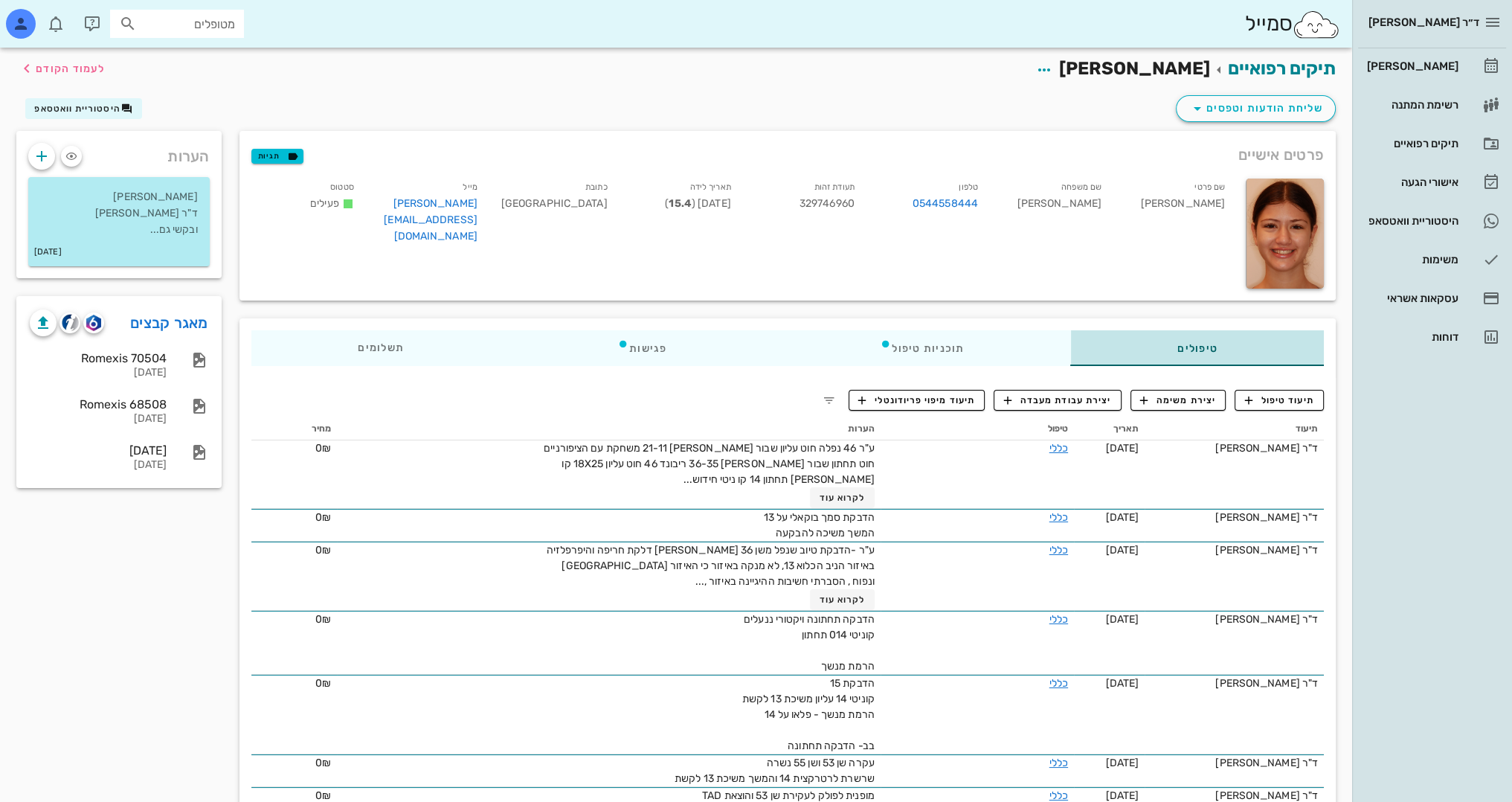
scroll to position [0, 0]
click at [1426, 58] on div "[PERSON_NAME]" at bounding box center [1411, 66] width 94 height 24
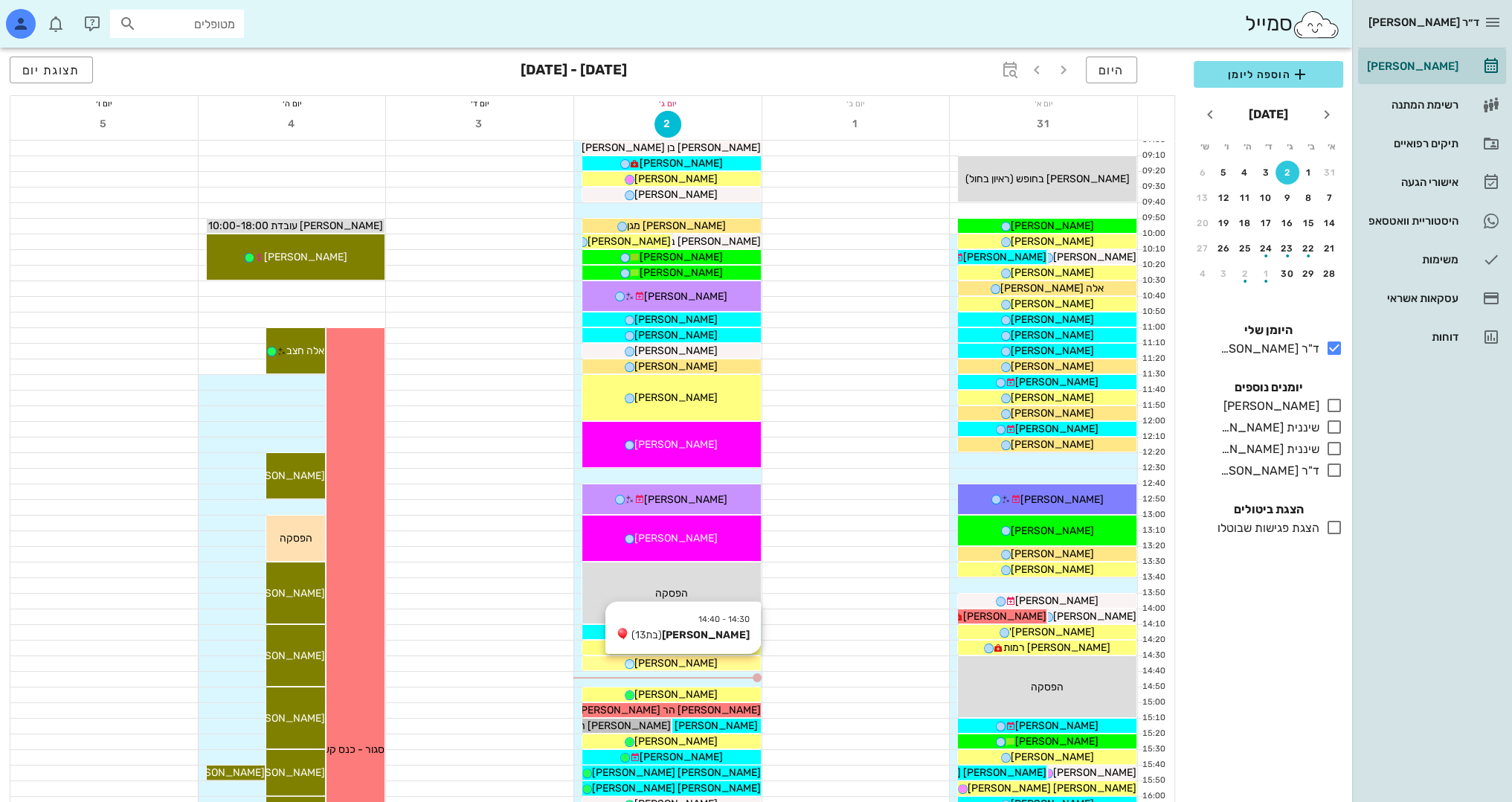
scroll to position [446, 0]
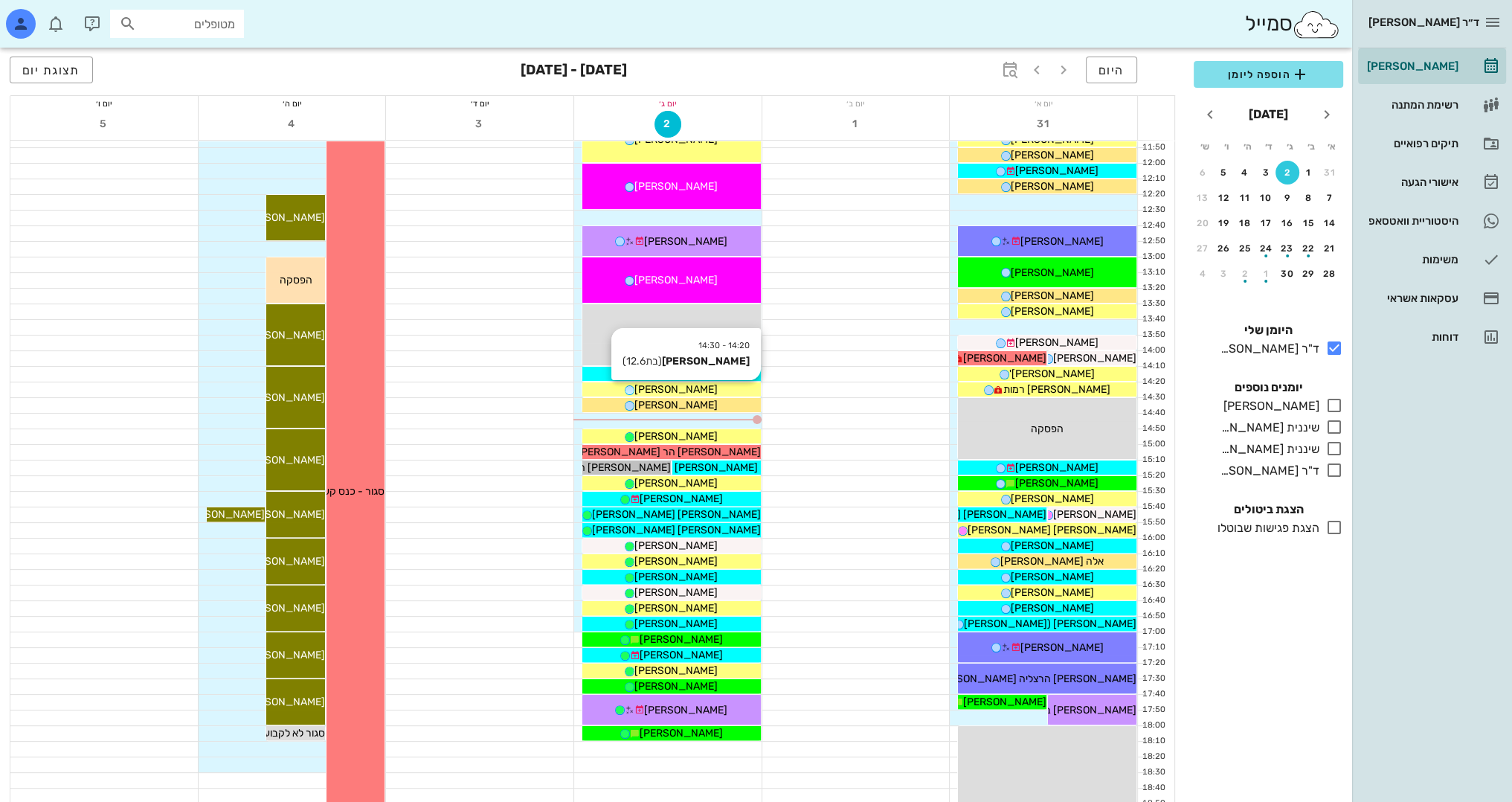
click at [708, 389] on div "[PERSON_NAME]" at bounding box center [671, 389] width 179 height 16
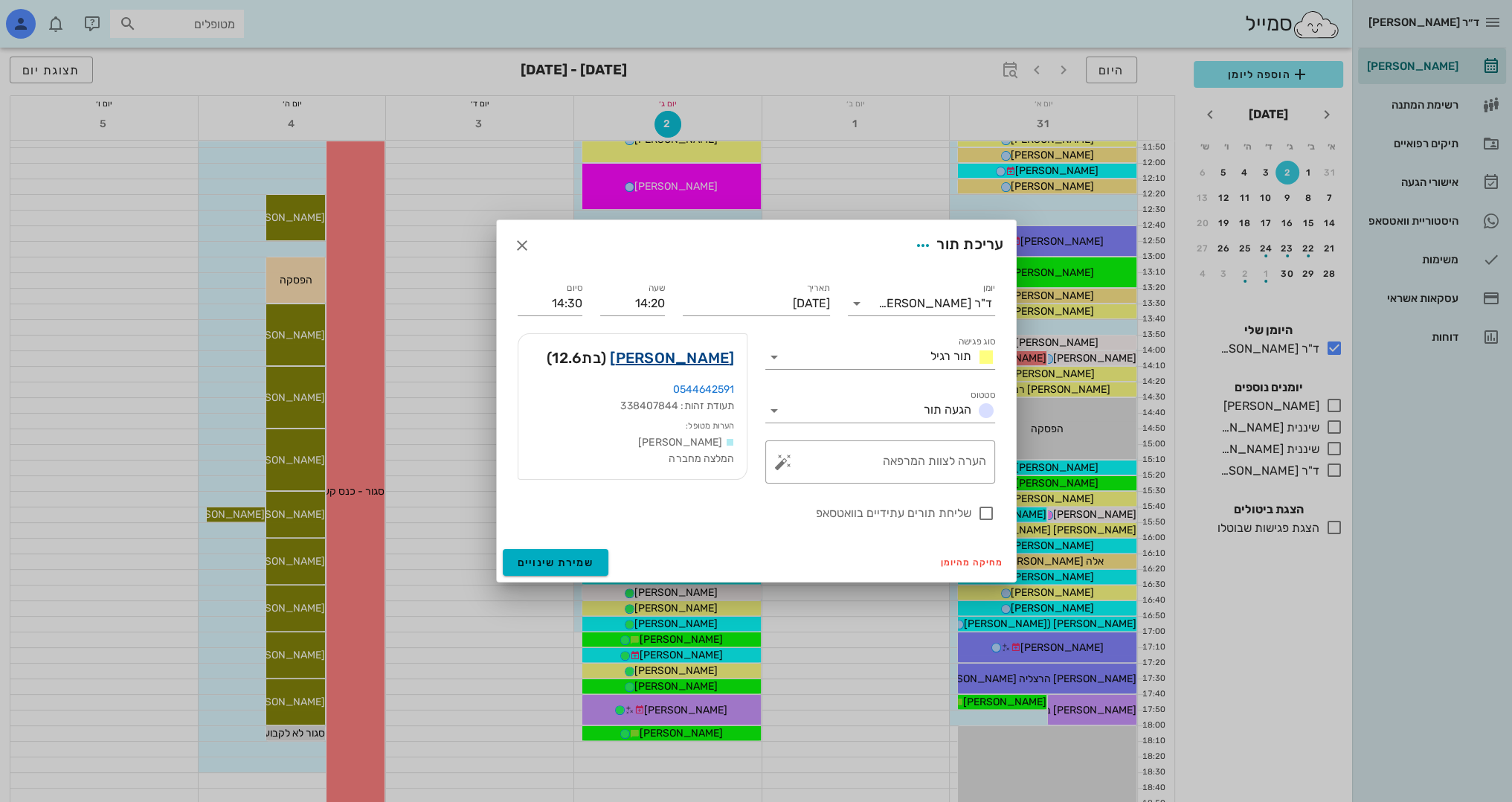
click at [711, 356] on link "[PERSON_NAME]" at bounding box center [672, 357] width 124 height 24
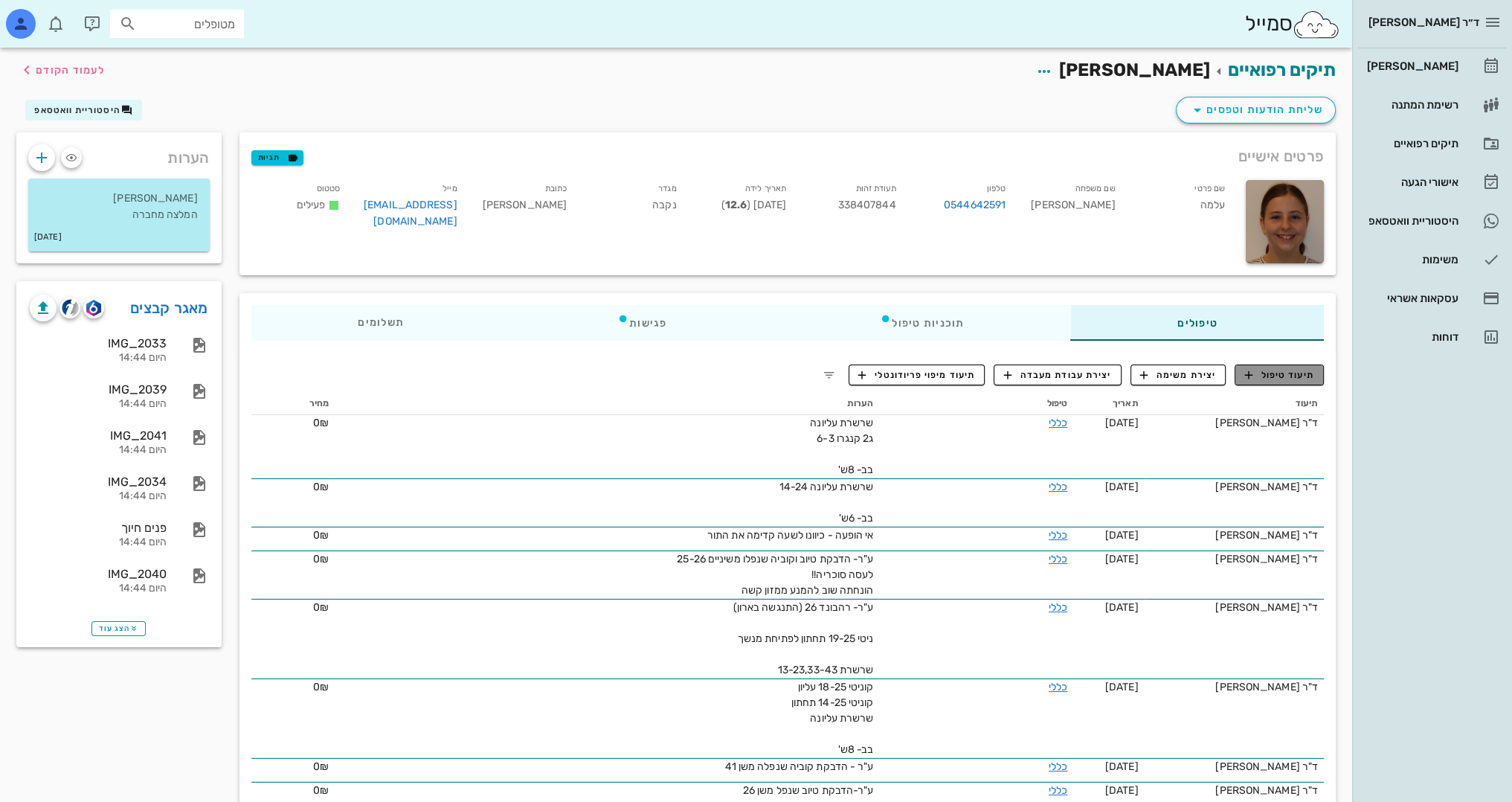
click at [1262, 373] on span "תיעוד טיפול" at bounding box center [1280, 375] width 69 height 13
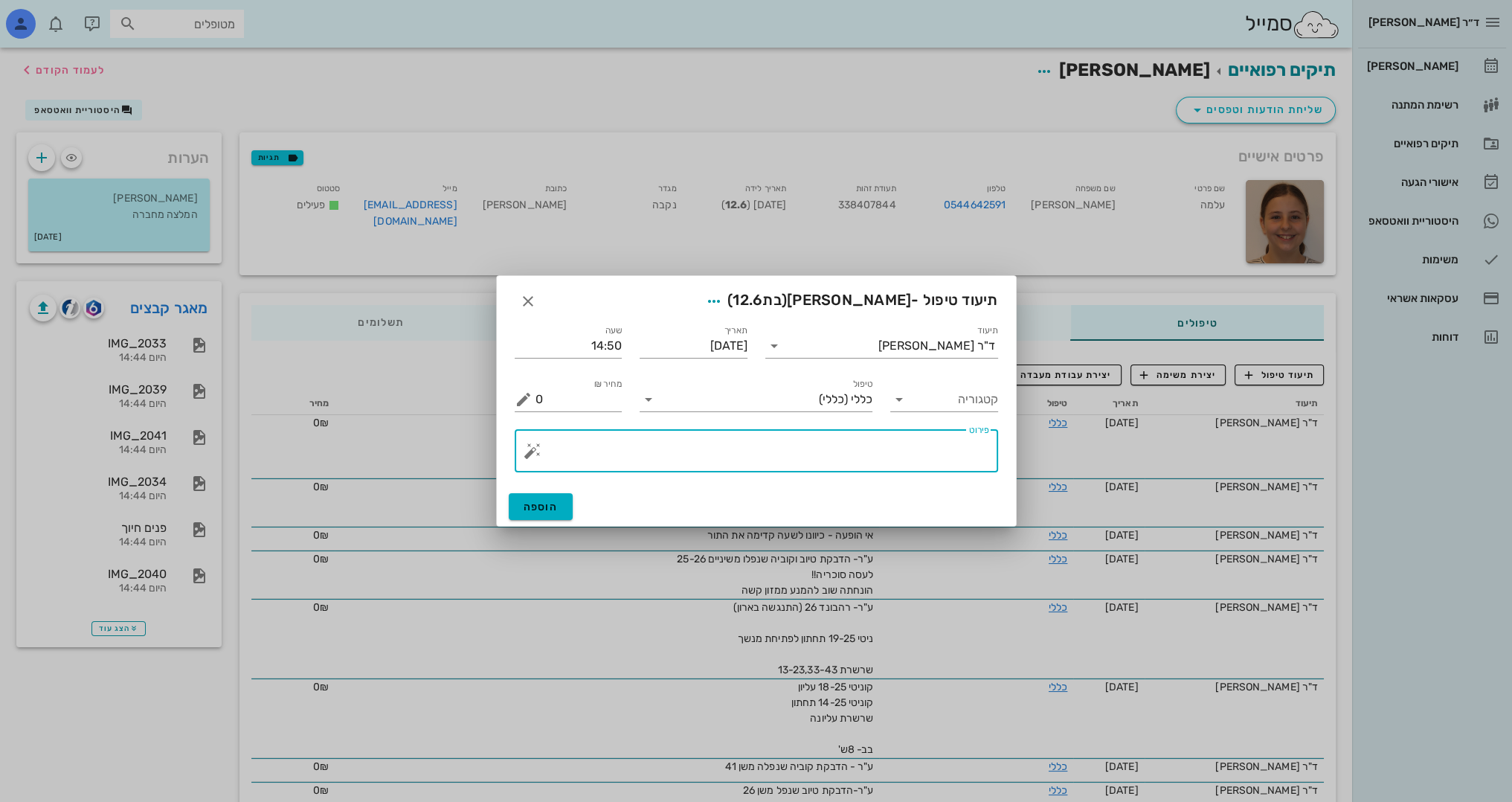
click at [870, 452] on textarea "פירוט" at bounding box center [762, 454] width 454 height 36
type textarea "ש"
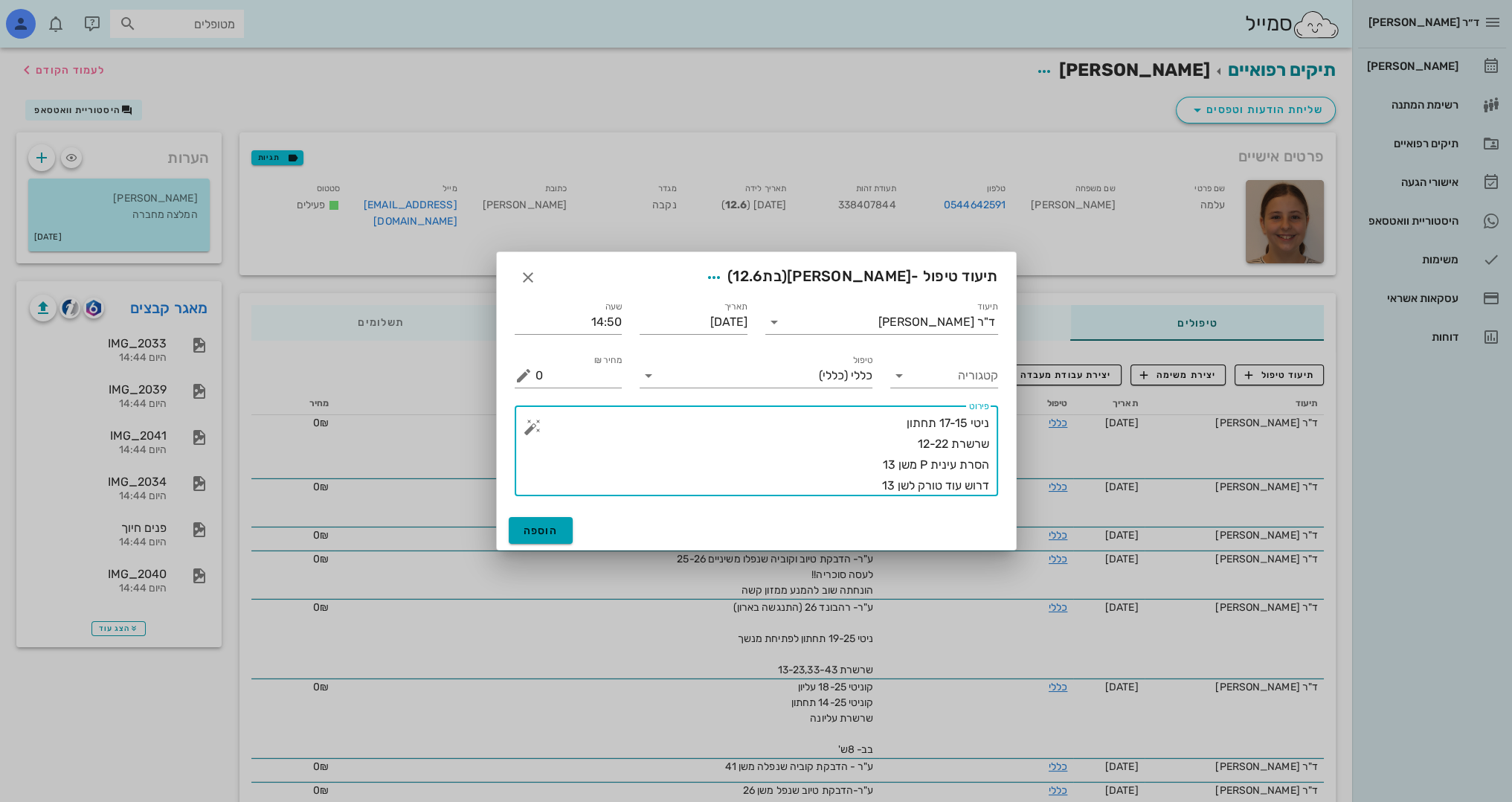
type textarea "ניטי 17-15 תחתון שרשרת 12-22 הסרת עינית P משן 13 דרוש עוד טורק לשן 13"
click at [527, 532] on span "הוספה" at bounding box center [541, 530] width 35 height 12
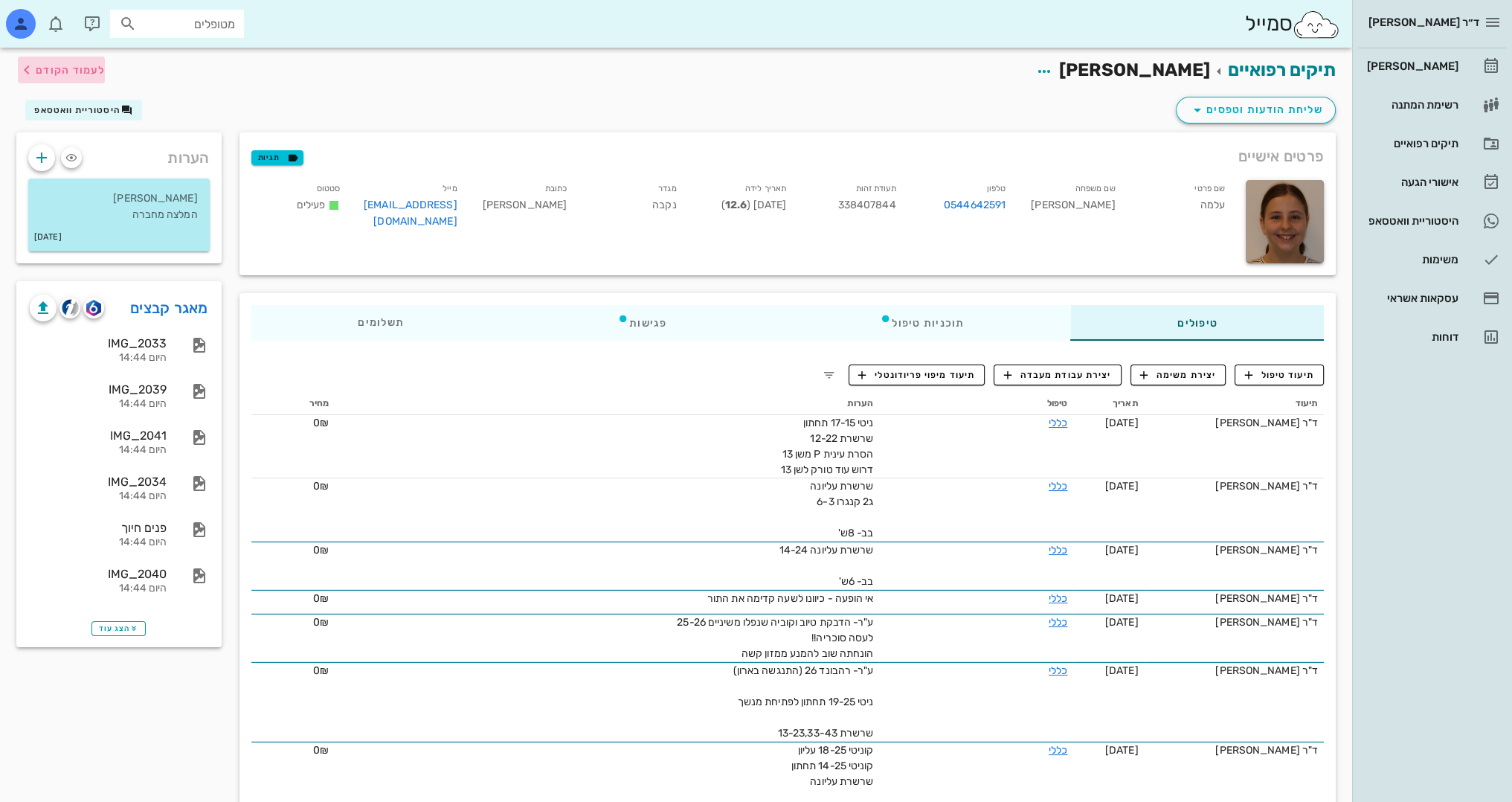
click at [60, 63] on span "לעמוד הקודם" at bounding box center [61, 70] width 87 height 18
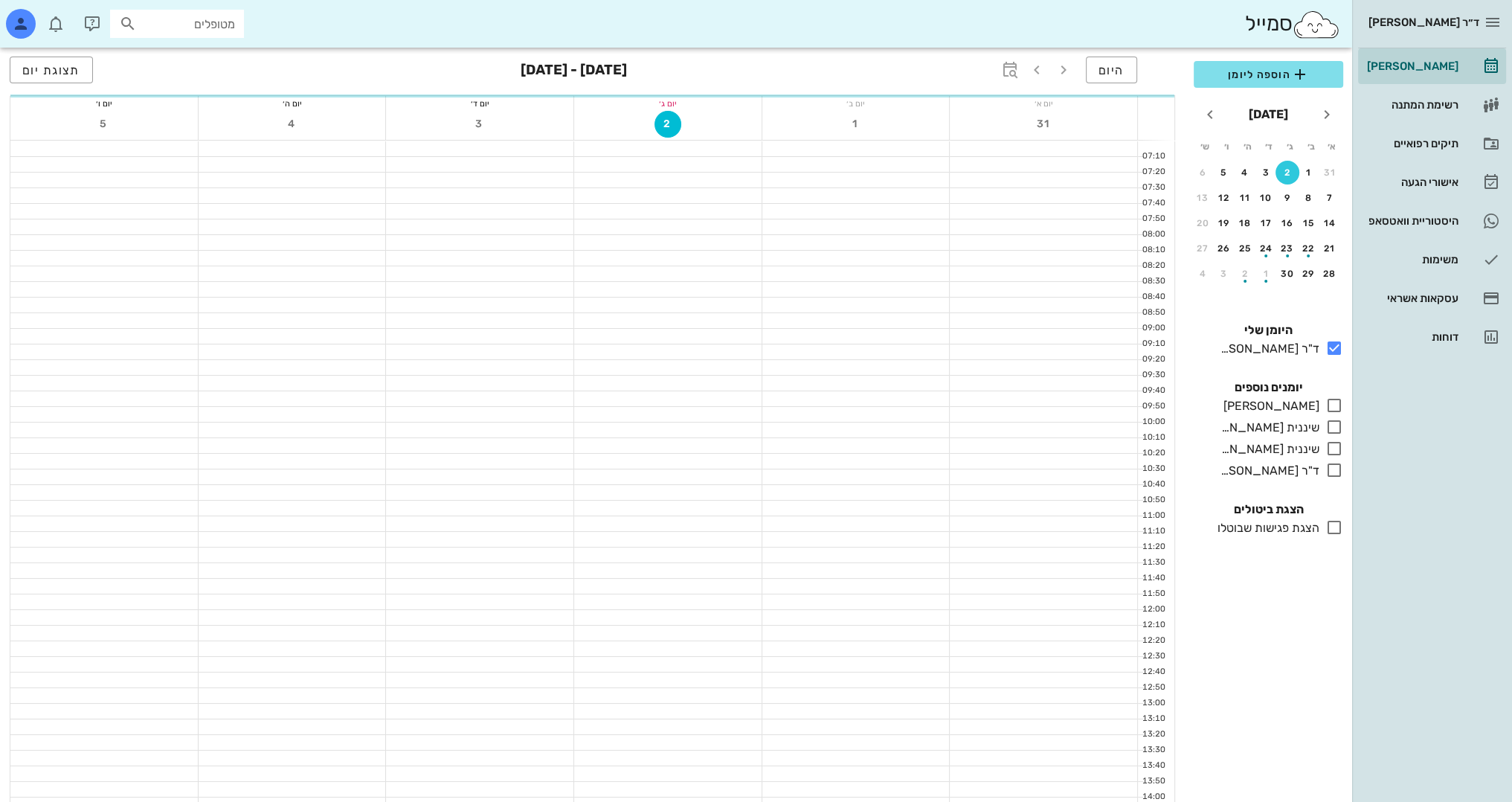
scroll to position [446, 0]
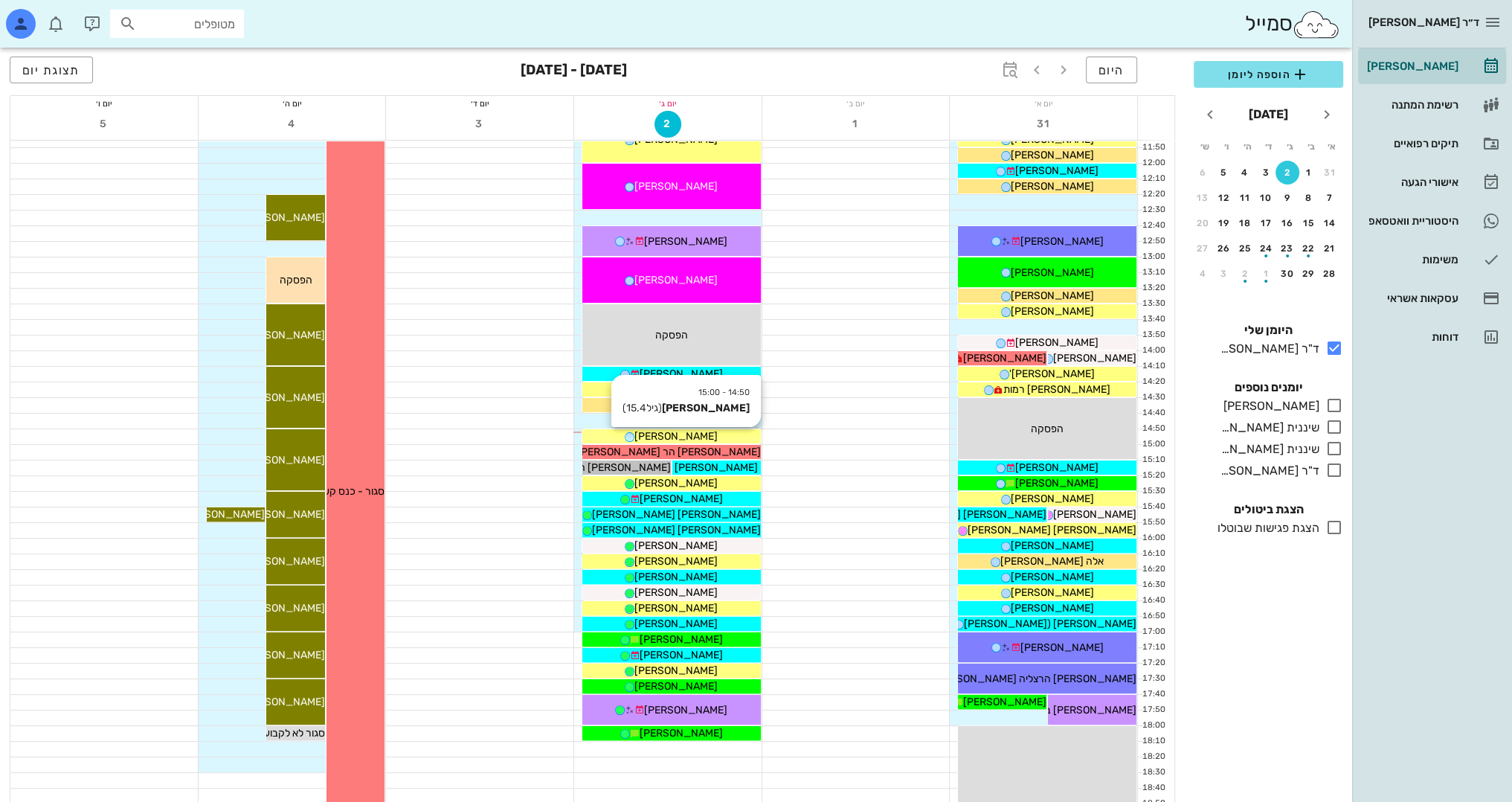
click at [728, 437] on div "[PERSON_NAME]" at bounding box center [671, 436] width 179 height 16
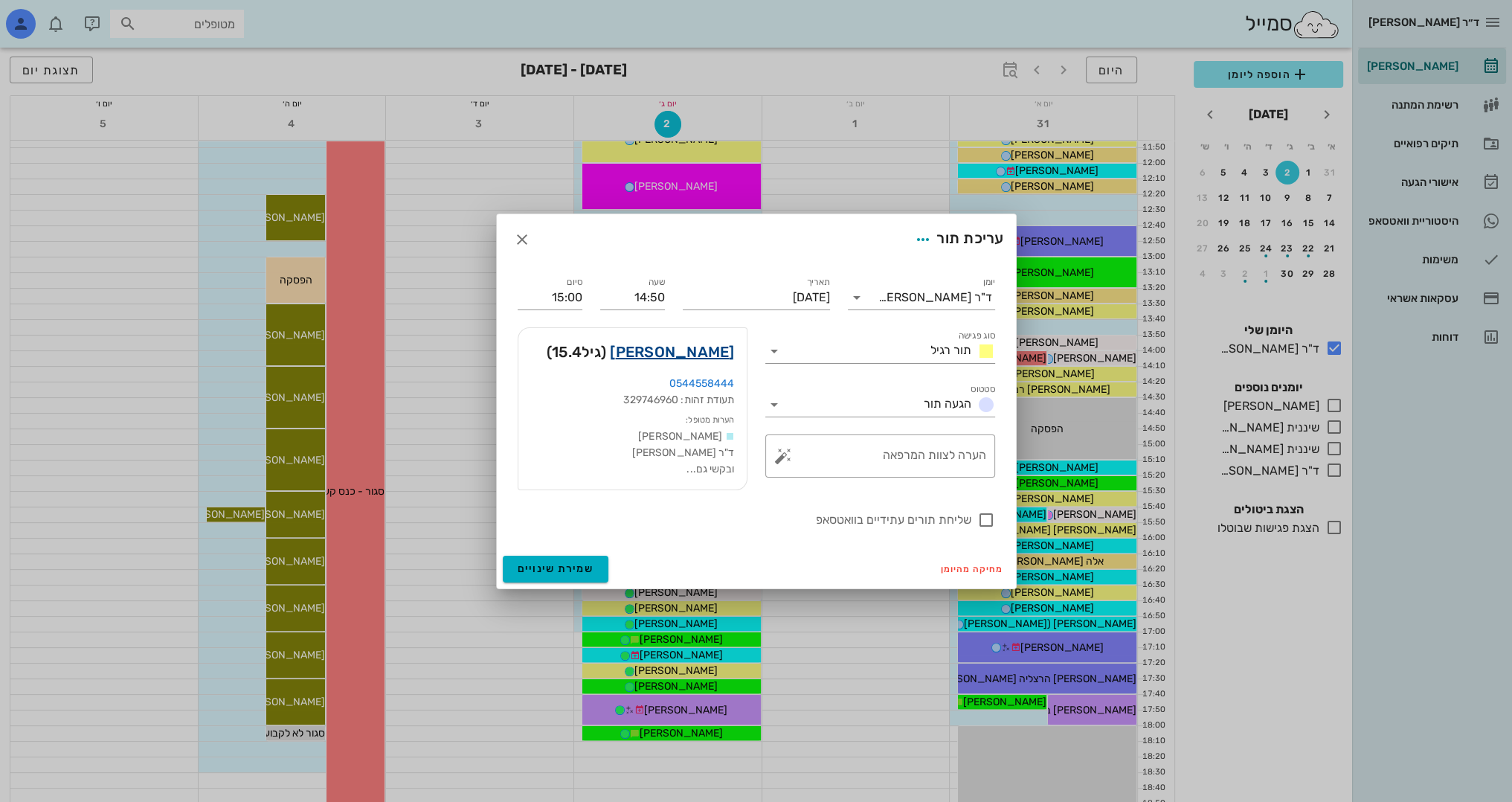
click at [717, 347] on link "[PERSON_NAME]" at bounding box center [672, 351] width 124 height 24
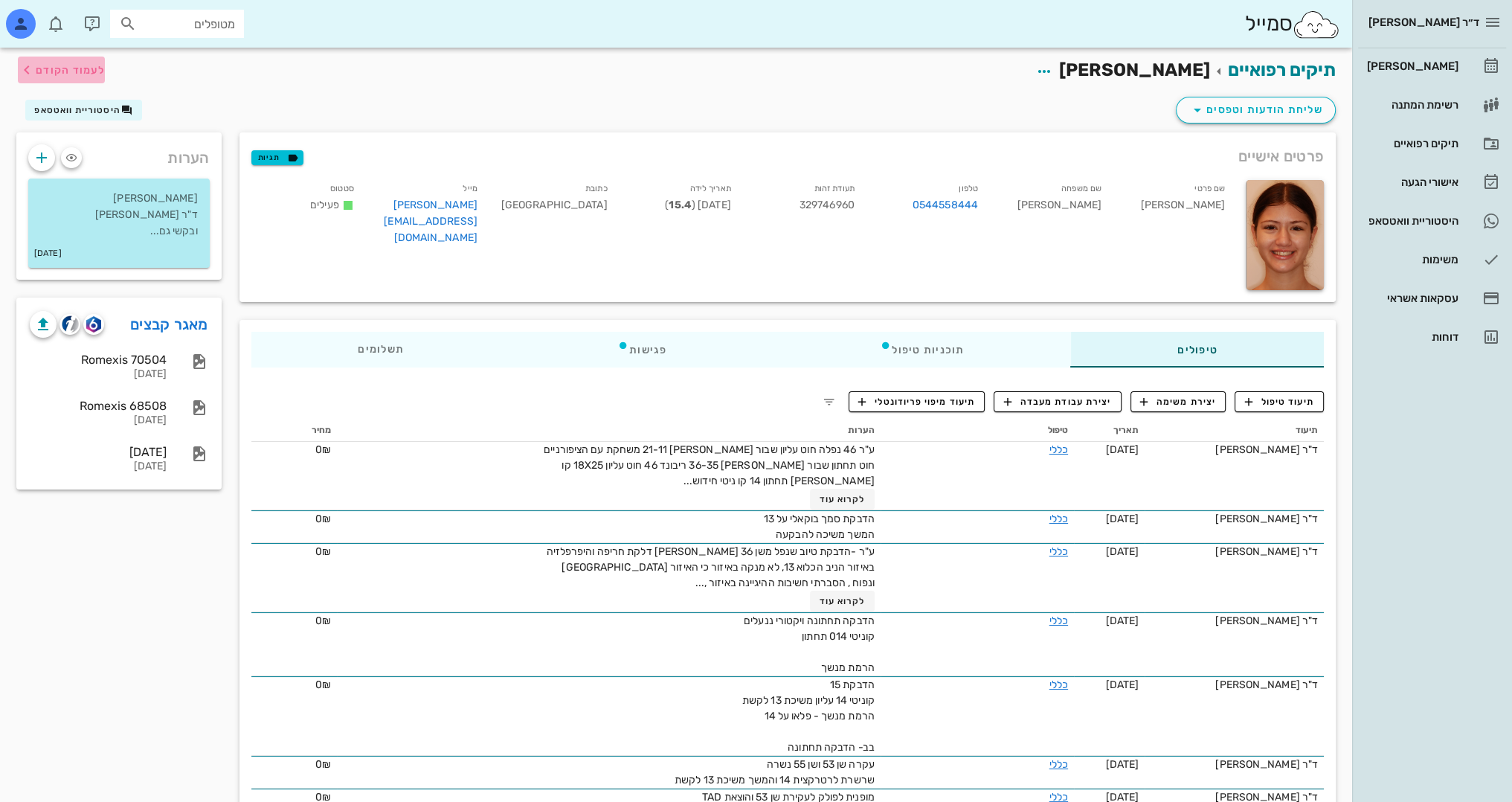
click at [80, 66] on span "לעמוד הקודם" at bounding box center [70, 69] width 69 height 12
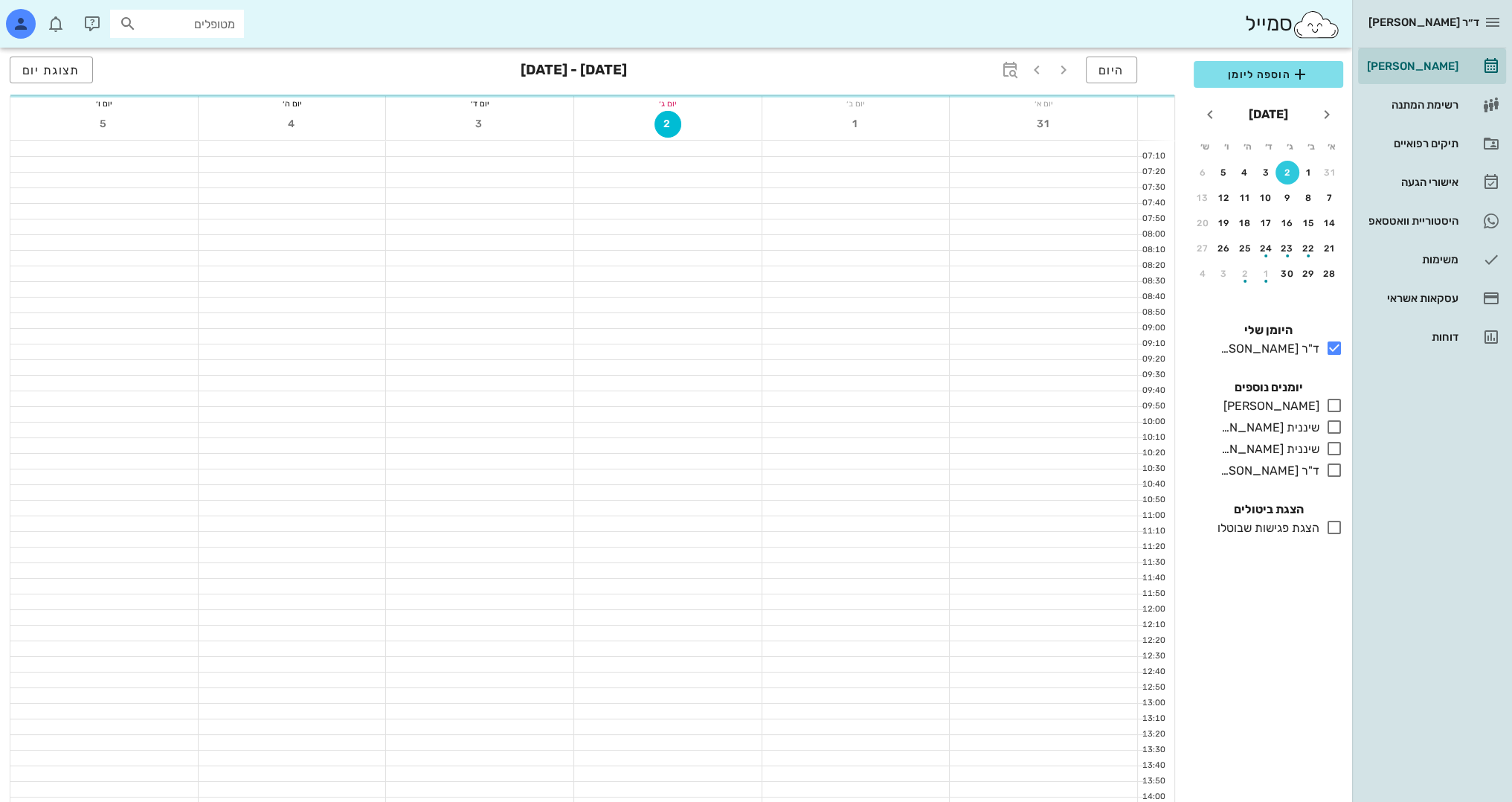
scroll to position [446, 0]
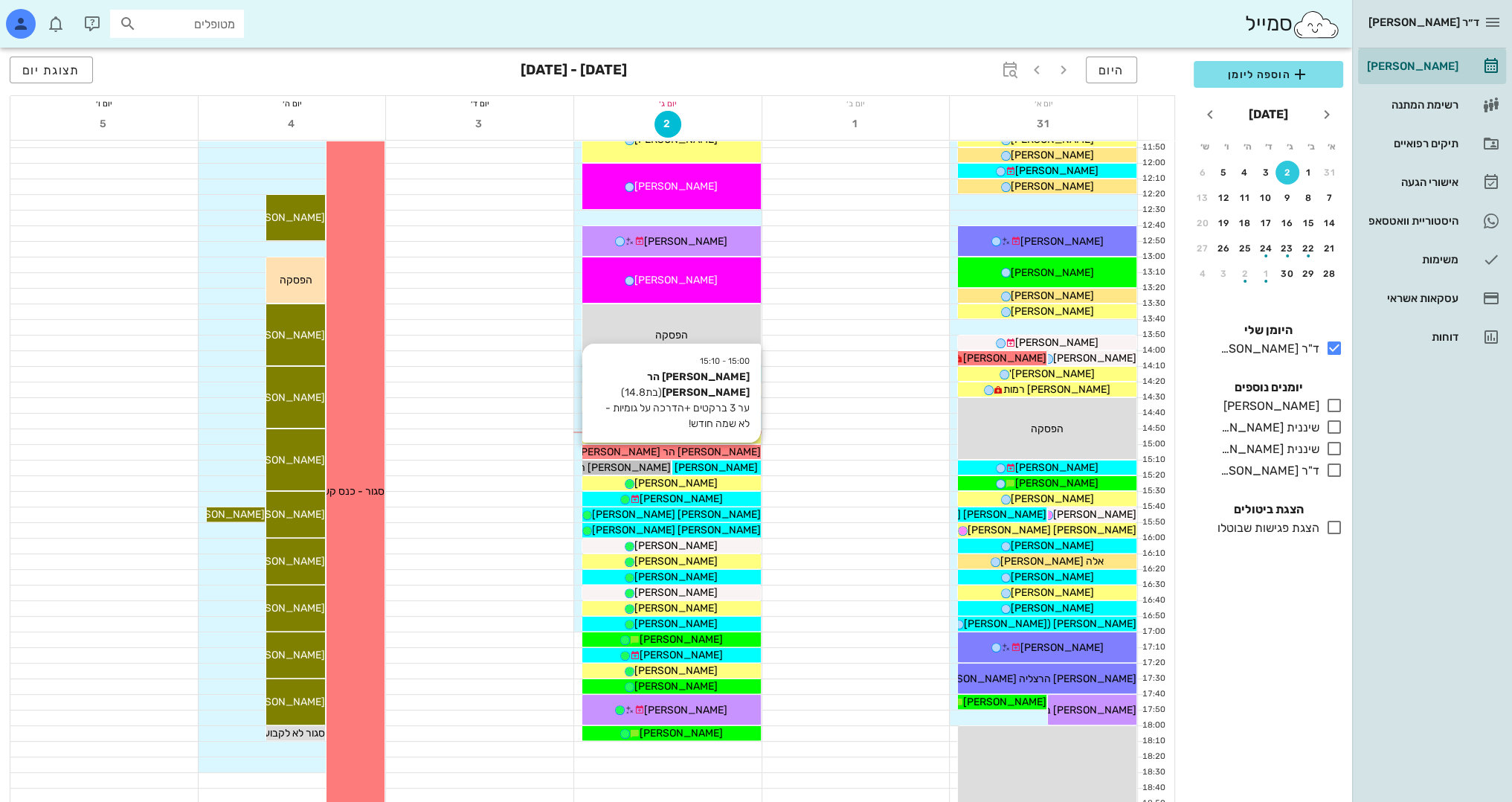
click at [732, 446] on div "[PERSON_NAME] הר [PERSON_NAME]" at bounding box center [671, 451] width 179 height 16
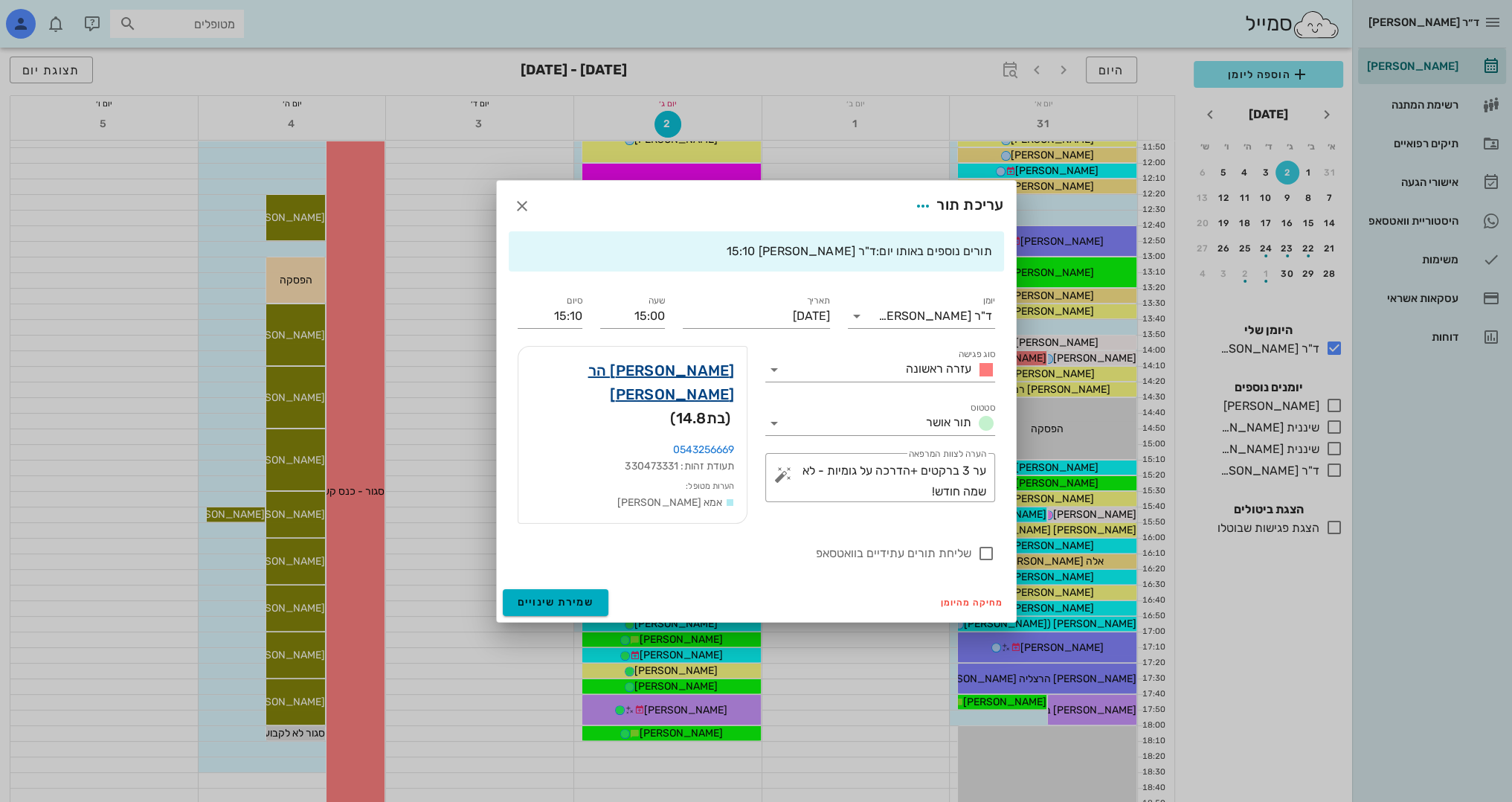
click at [694, 382] on link "[PERSON_NAME] הר [PERSON_NAME]" at bounding box center [632, 383] width 204 height 48
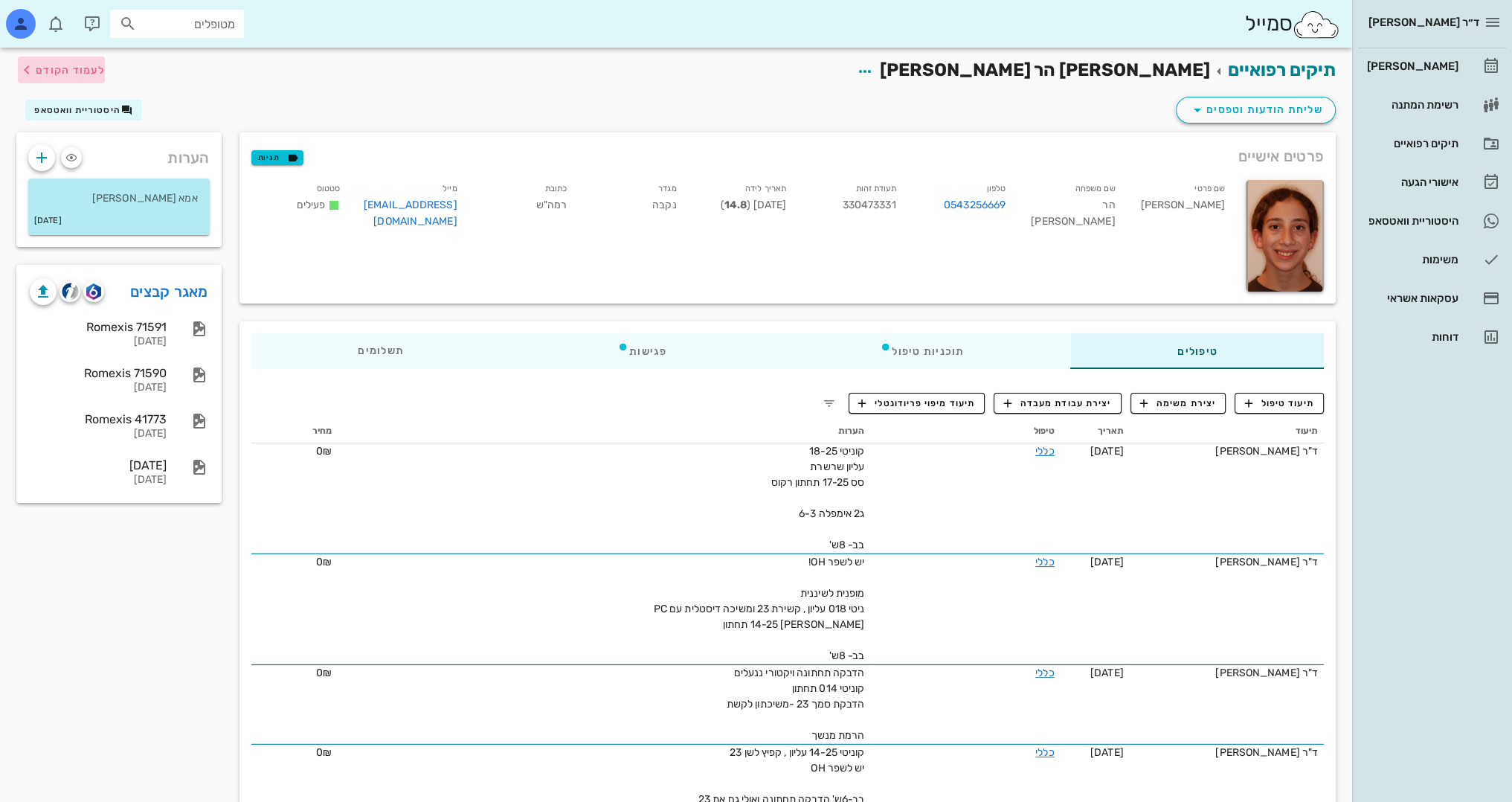
click at [101, 67] on span "לעמוד הקודם" at bounding box center [70, 69] width 69 height 12
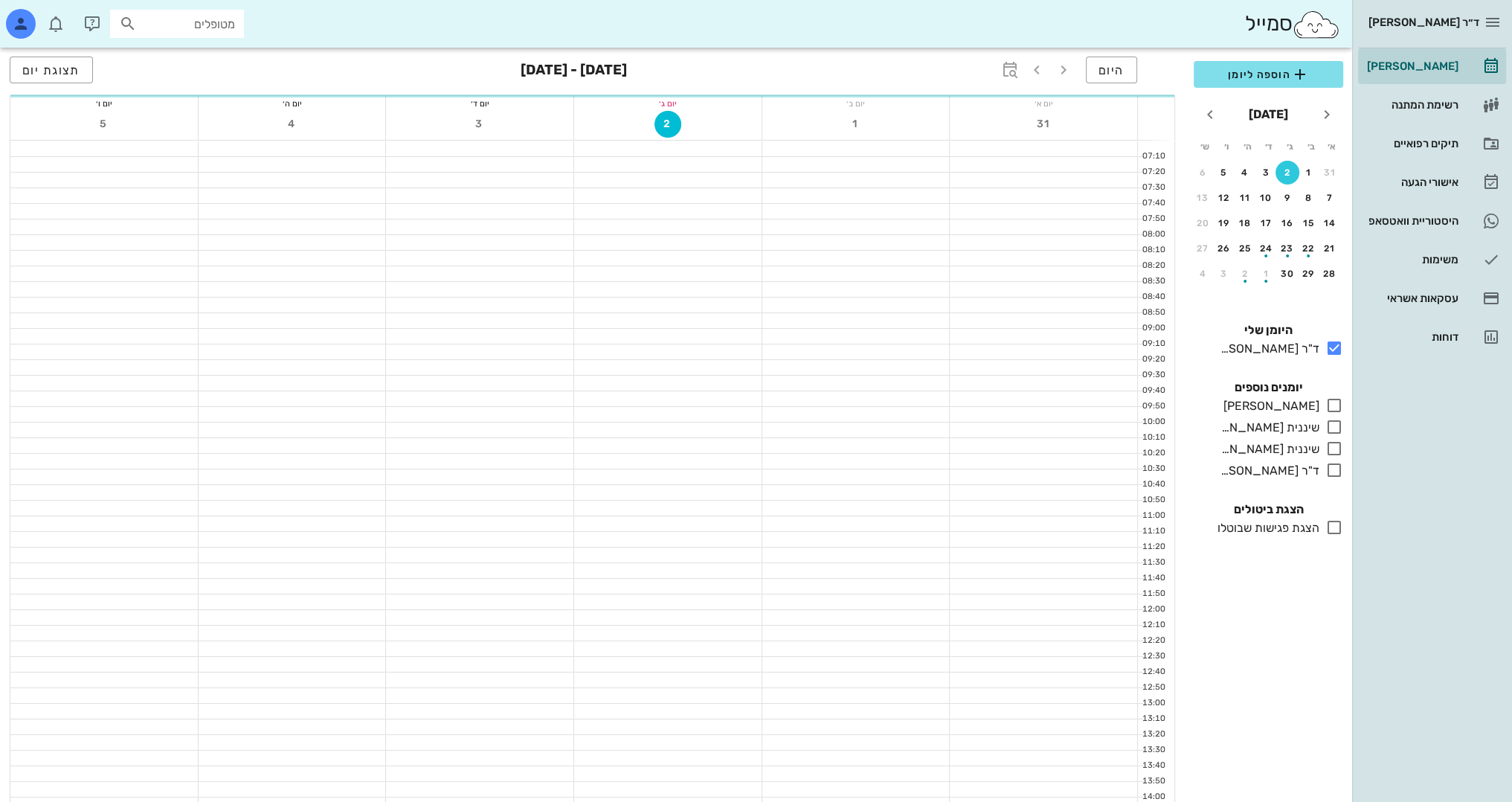
scroll to position [446, 0]
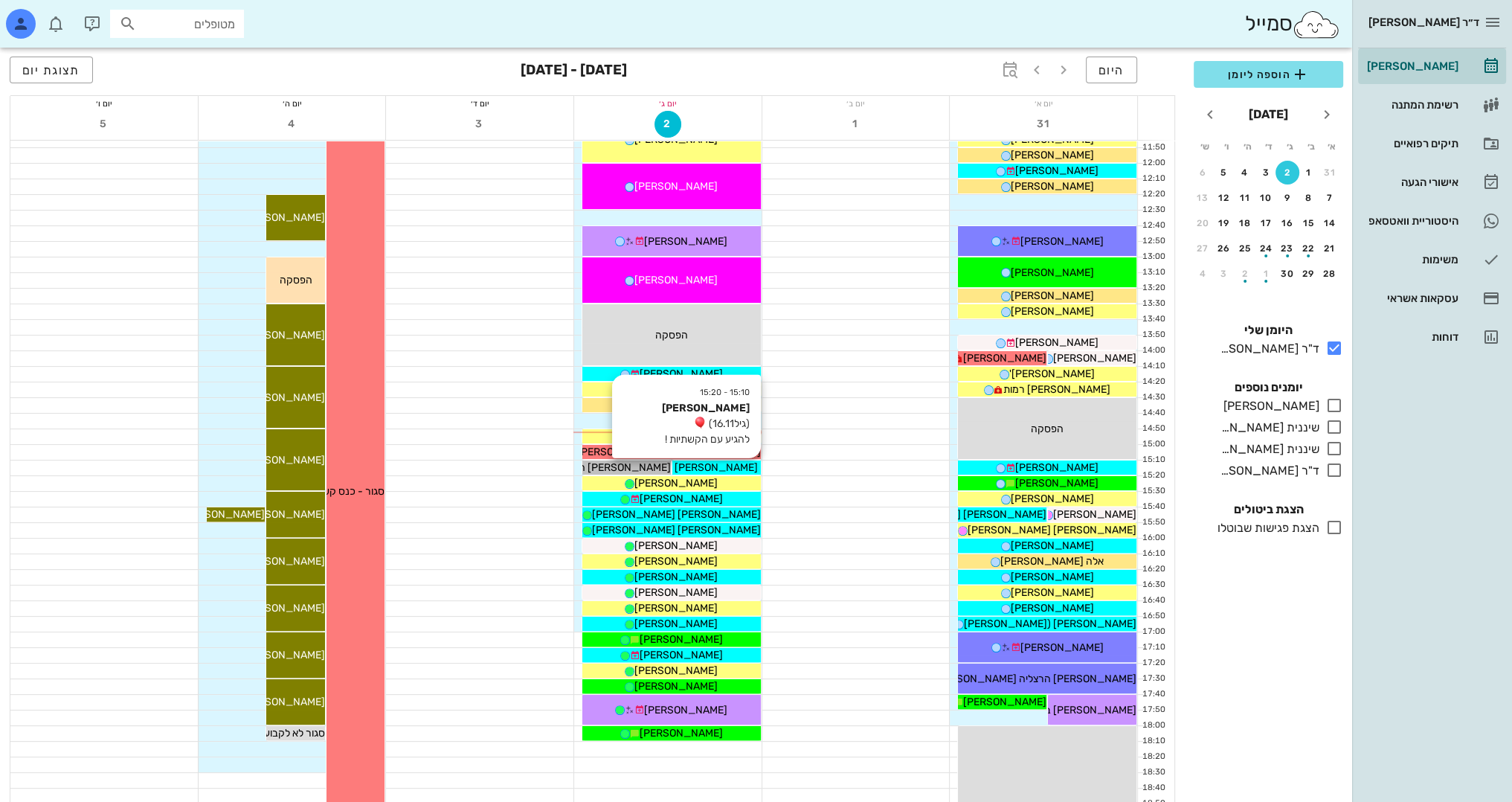
click at [737, 468] on span "[PERSON_NAME]" at bounding box center [716, 467] width 83 height 12
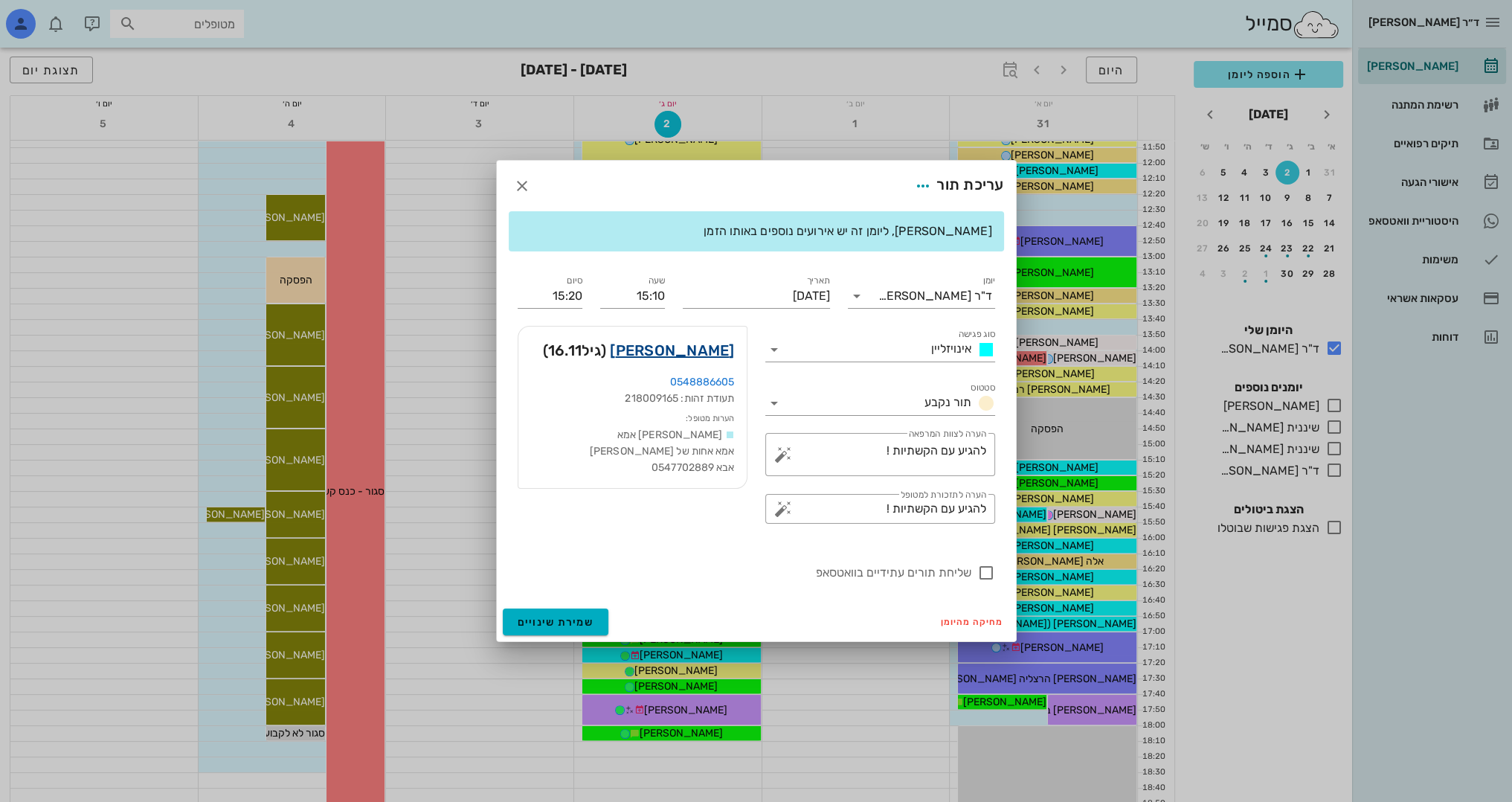
click at [713, 345] on link "[PERSON_NAME]" at bounding box center [672, 350] width 124 height 24
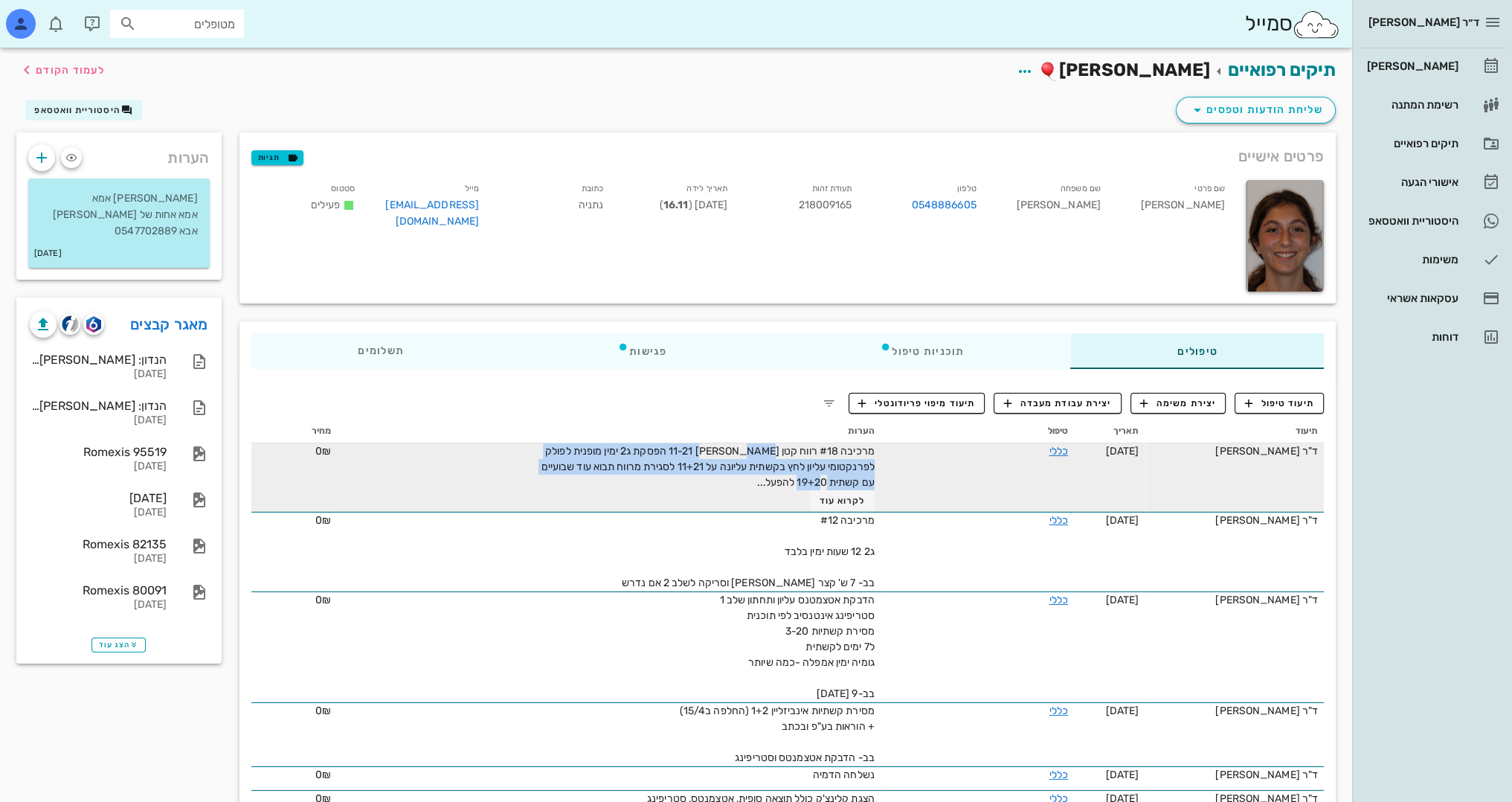
drag, startPoint x: 688, startPoint y: 459, endPoint x: 588, endPoint y: 481, distance: 102.4
click at [567, 484] on div "מרכיבה #18 רווח קטן [PERSON_NAME] 11-21 הפסקת ג2 ימין מופנית לפולק לפרנקטומי על…" at bounding box center [707, 477] width 335 height 68
click at [902, 475] on td "כללי" at bounding box center [977, 477] width 193 height 69
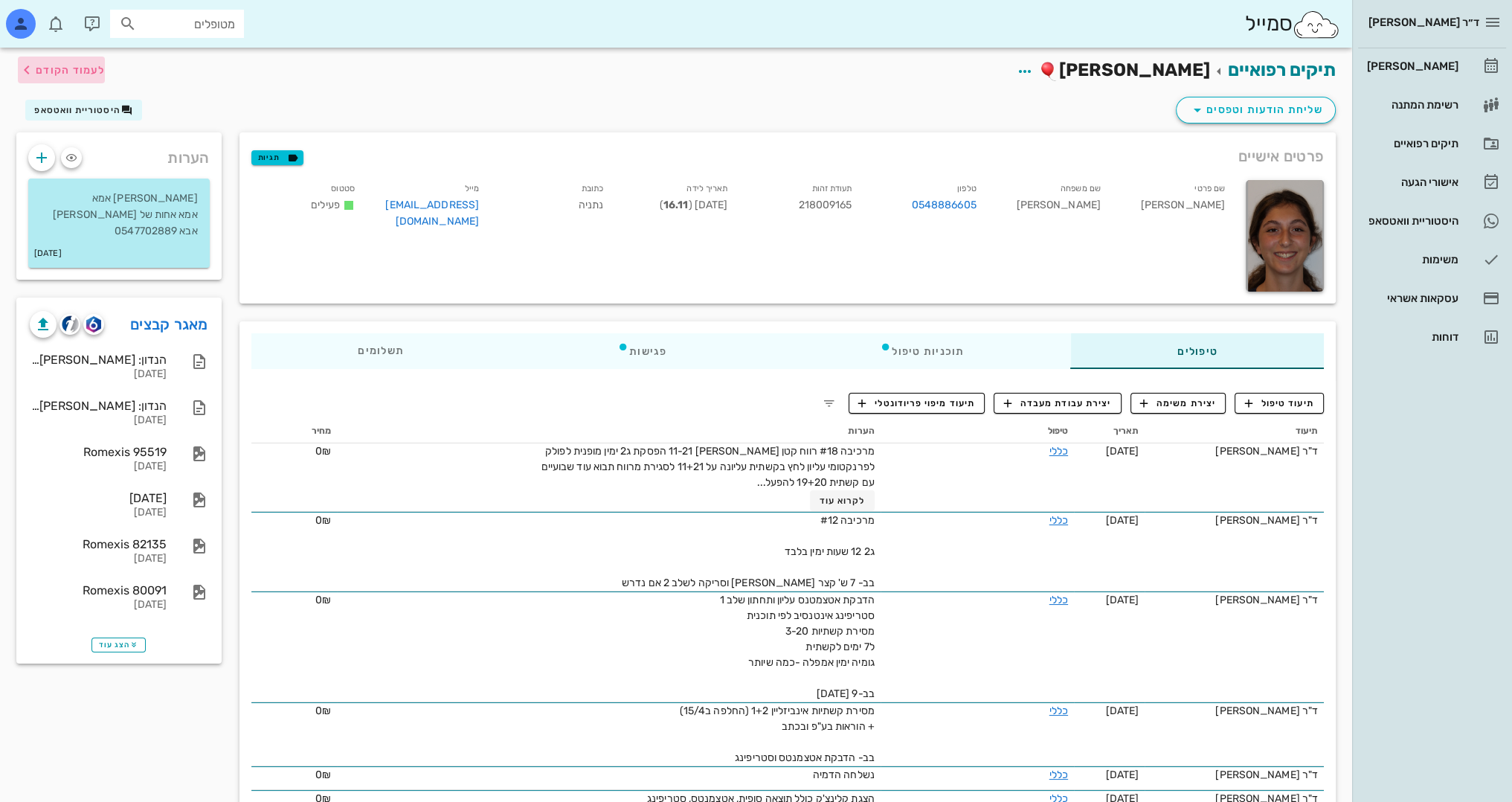
click at [48, 73] on span "לעמוד הקודם" at bounding box center [70, 69] width 69 height 12
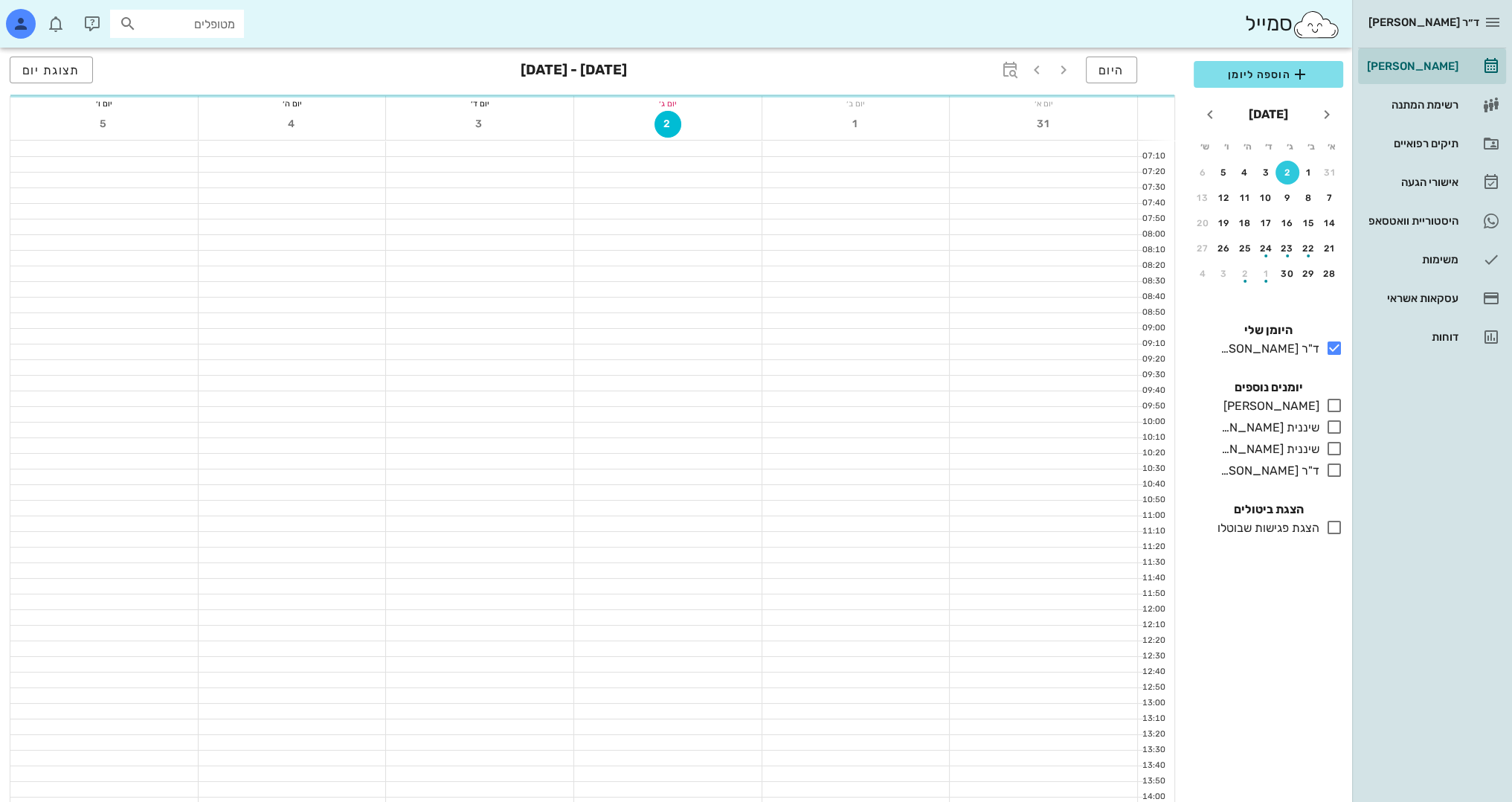
scroll to position [446, 0]
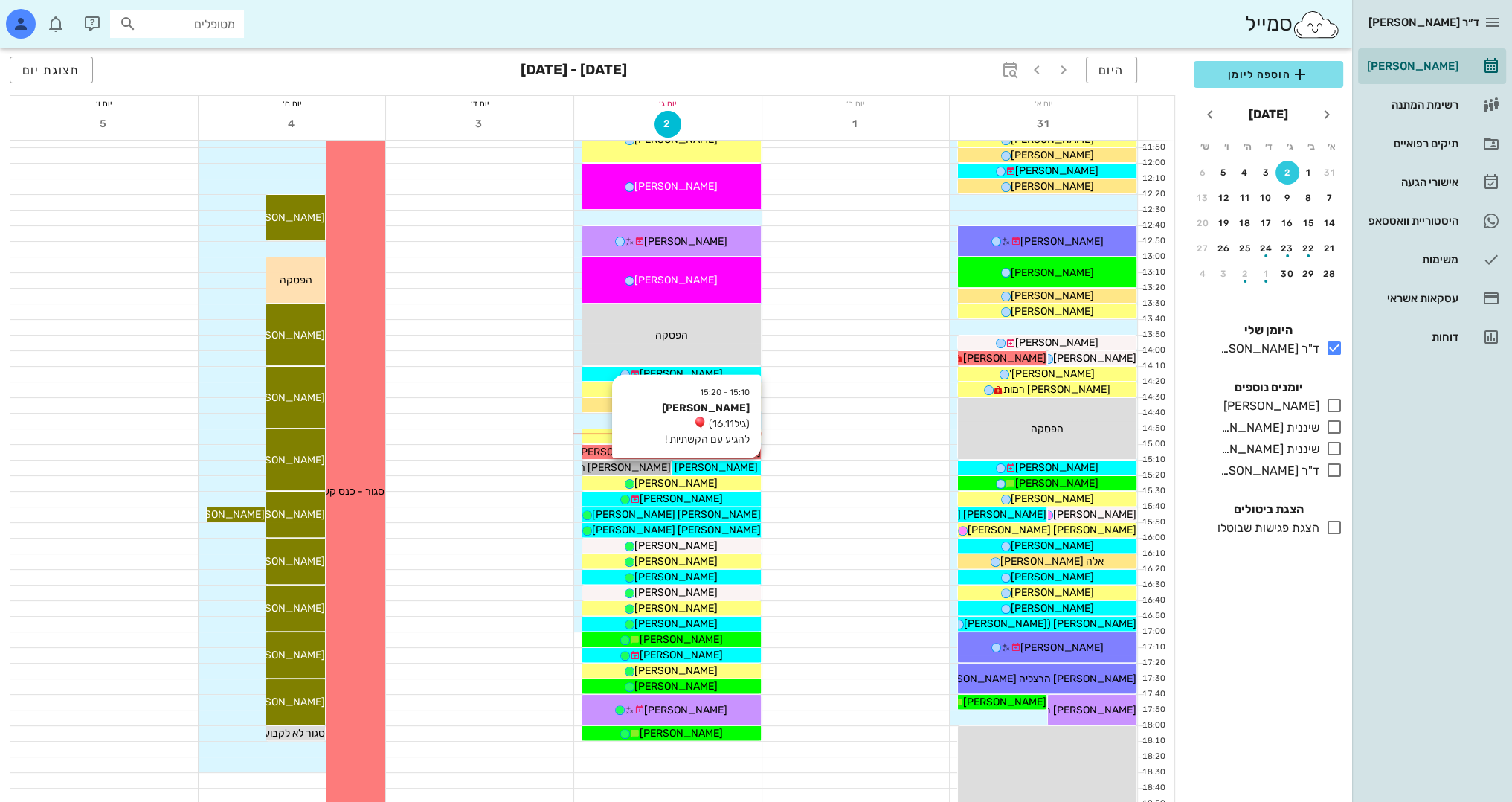
click at [738, 463] on span "[PERSON_NAME]" at bounding box center [716, 467] width 83 height 12
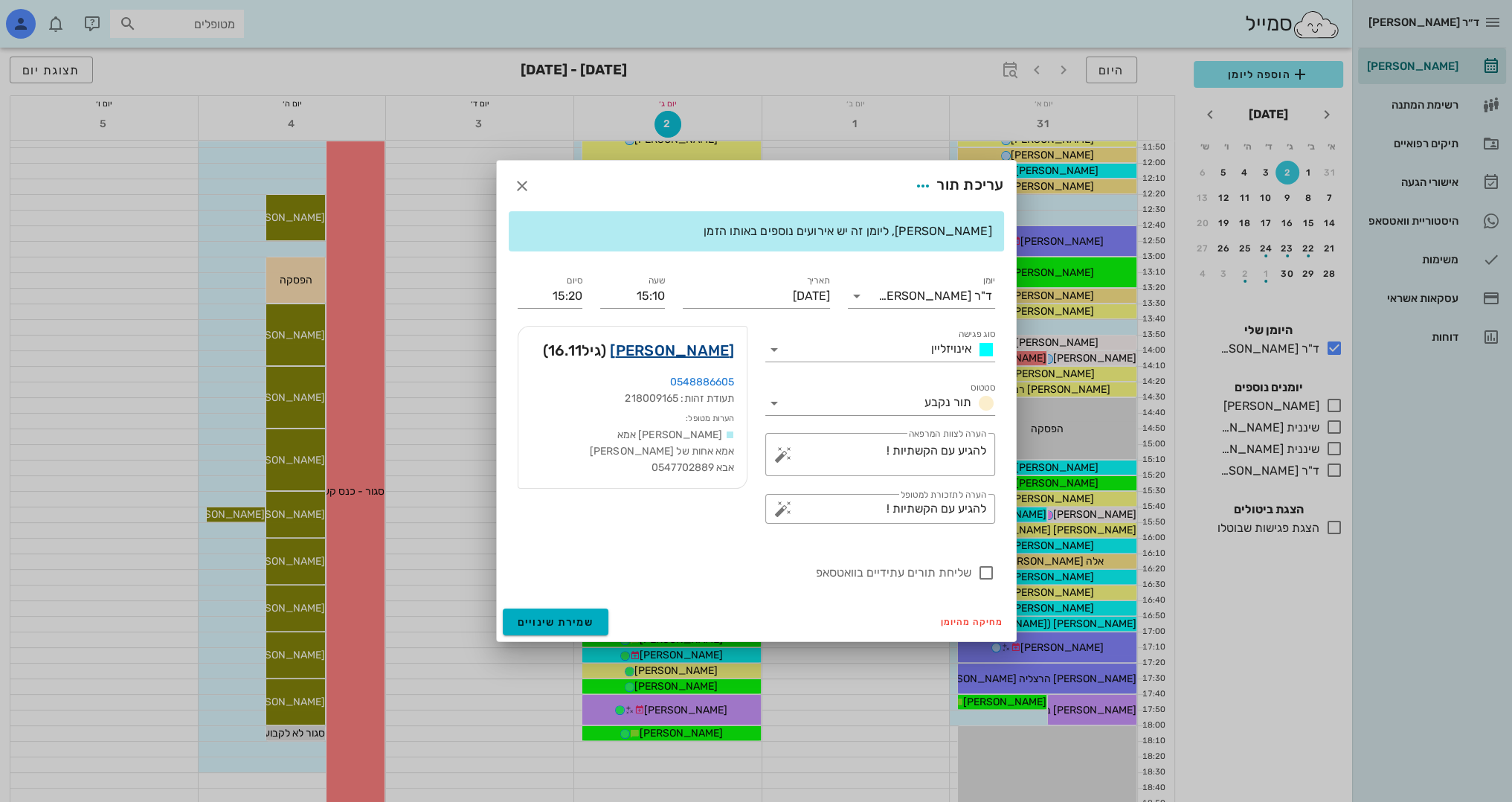
click at [703, 352] on link "[PERSON_NAME]" at bounding box center [672, 350] width 124 height 24
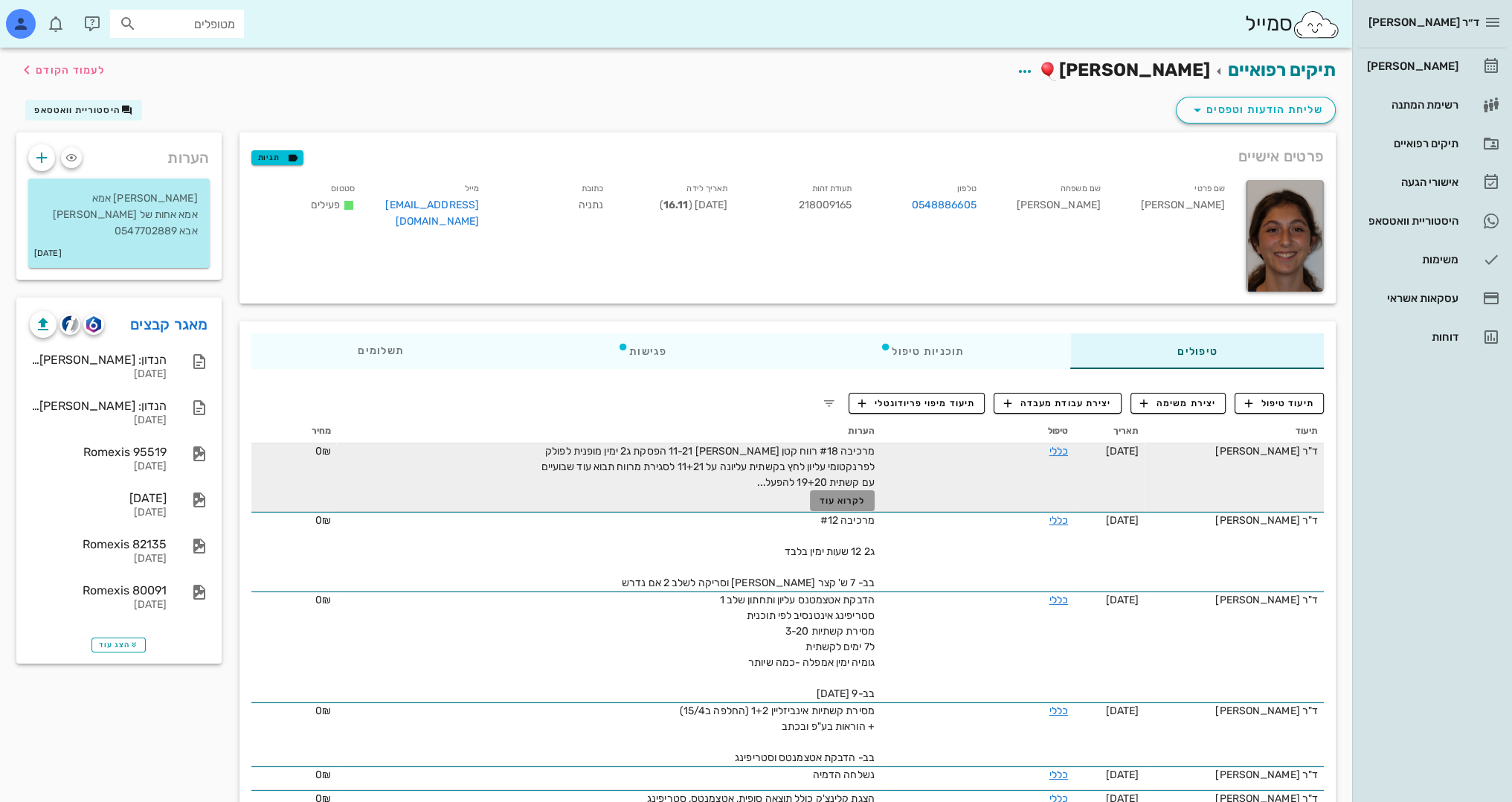
click at [833, 504] on span "לקרוא עוד" at bounding box center [842, 500] width 46 height 11
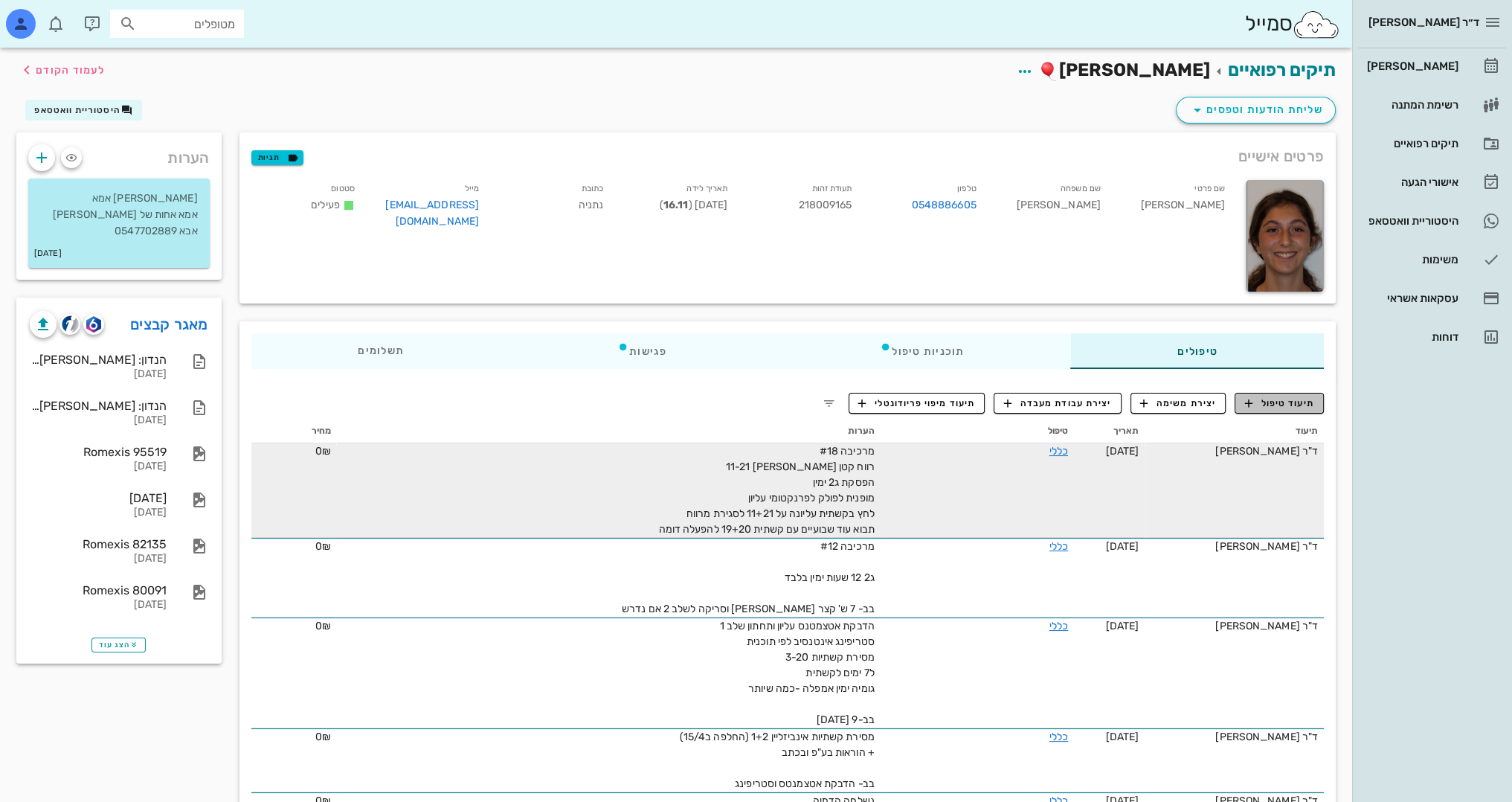
click at [1289, 404] on span "תיעוד טיפול" at bounding box center [1280, 403] width 69 height 13
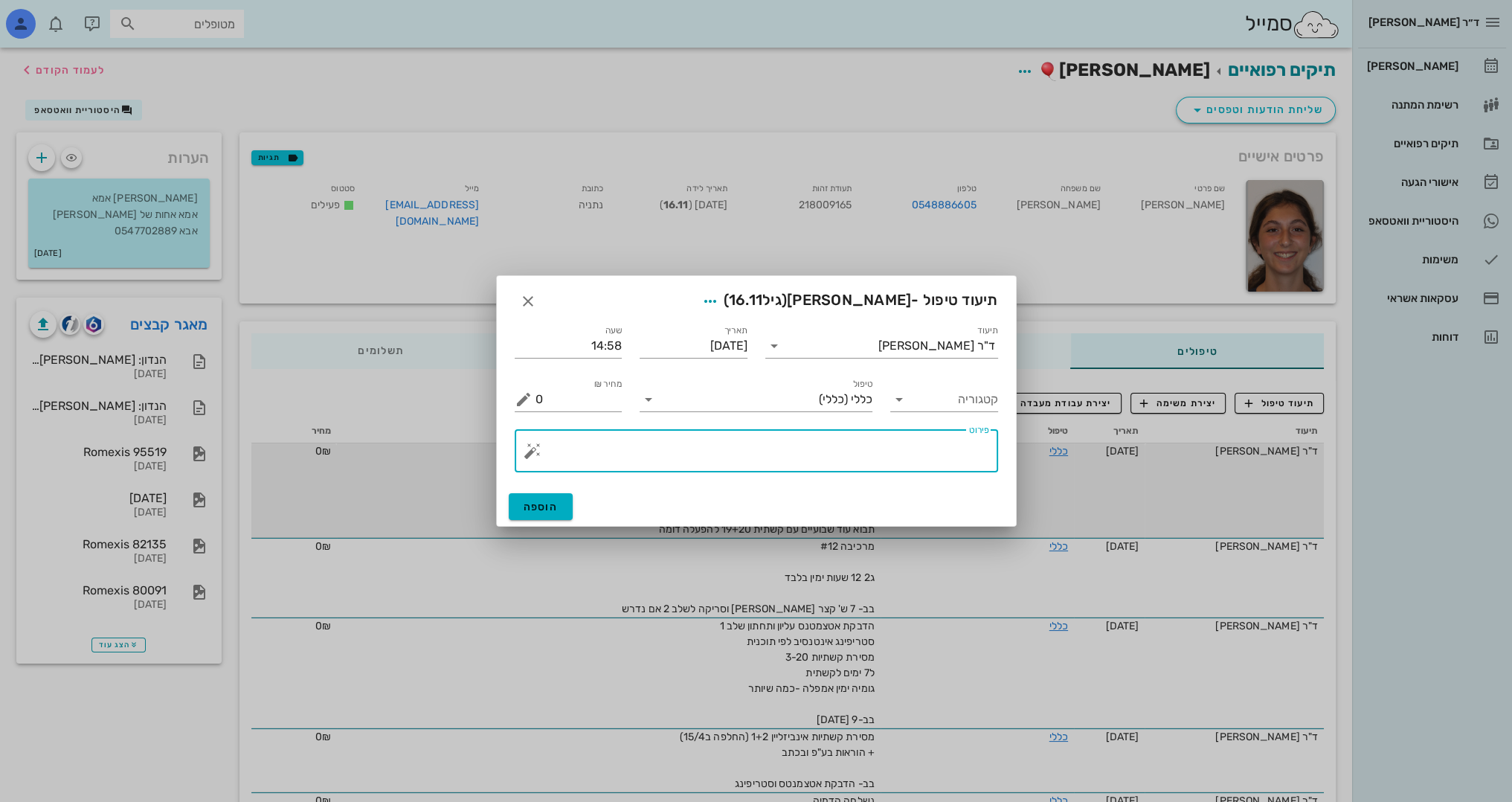
click at [862, 465] on textarea "פירוט" at bounding box center [762, 454] width 454 height 36
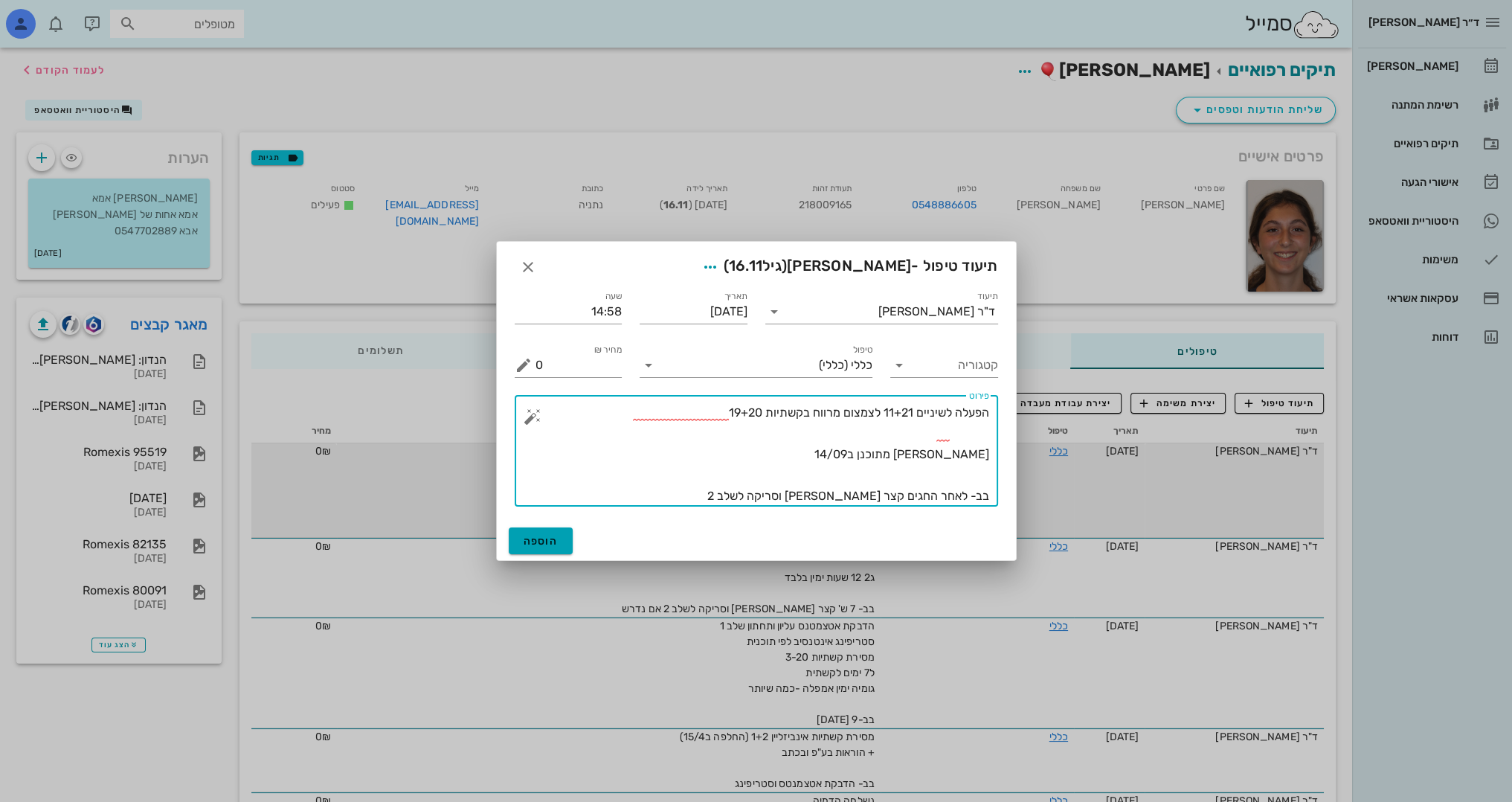
type textarea "הפעלה לשיניים 11+21 לצמצום מרווח בקשתיות 19+20 [PERSON_NAME] מתוכנן ב14/09 בב- …"
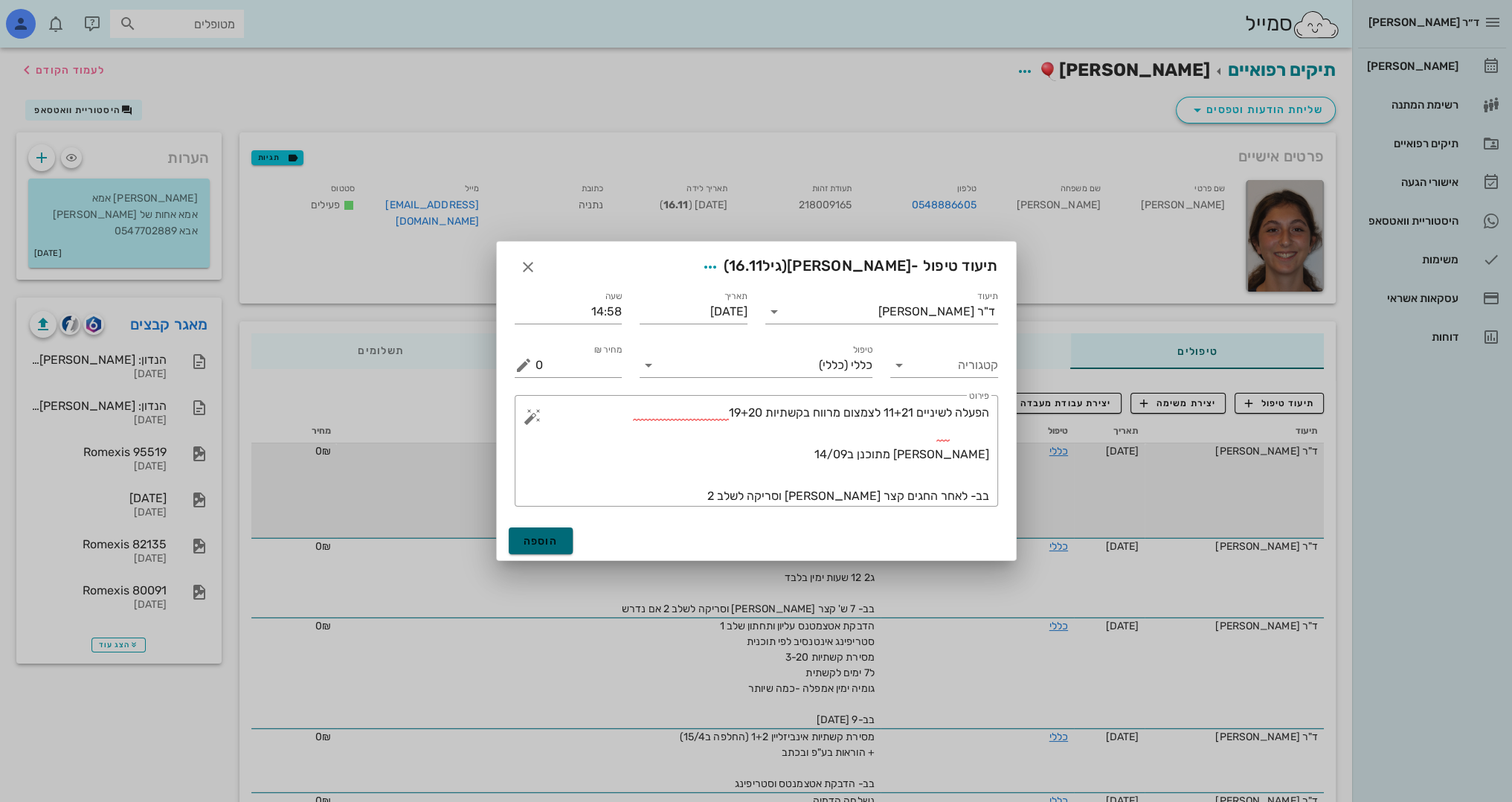
click at [545, 542] on span "הוספה" at bounding box center [541, 541] width 35 height 12
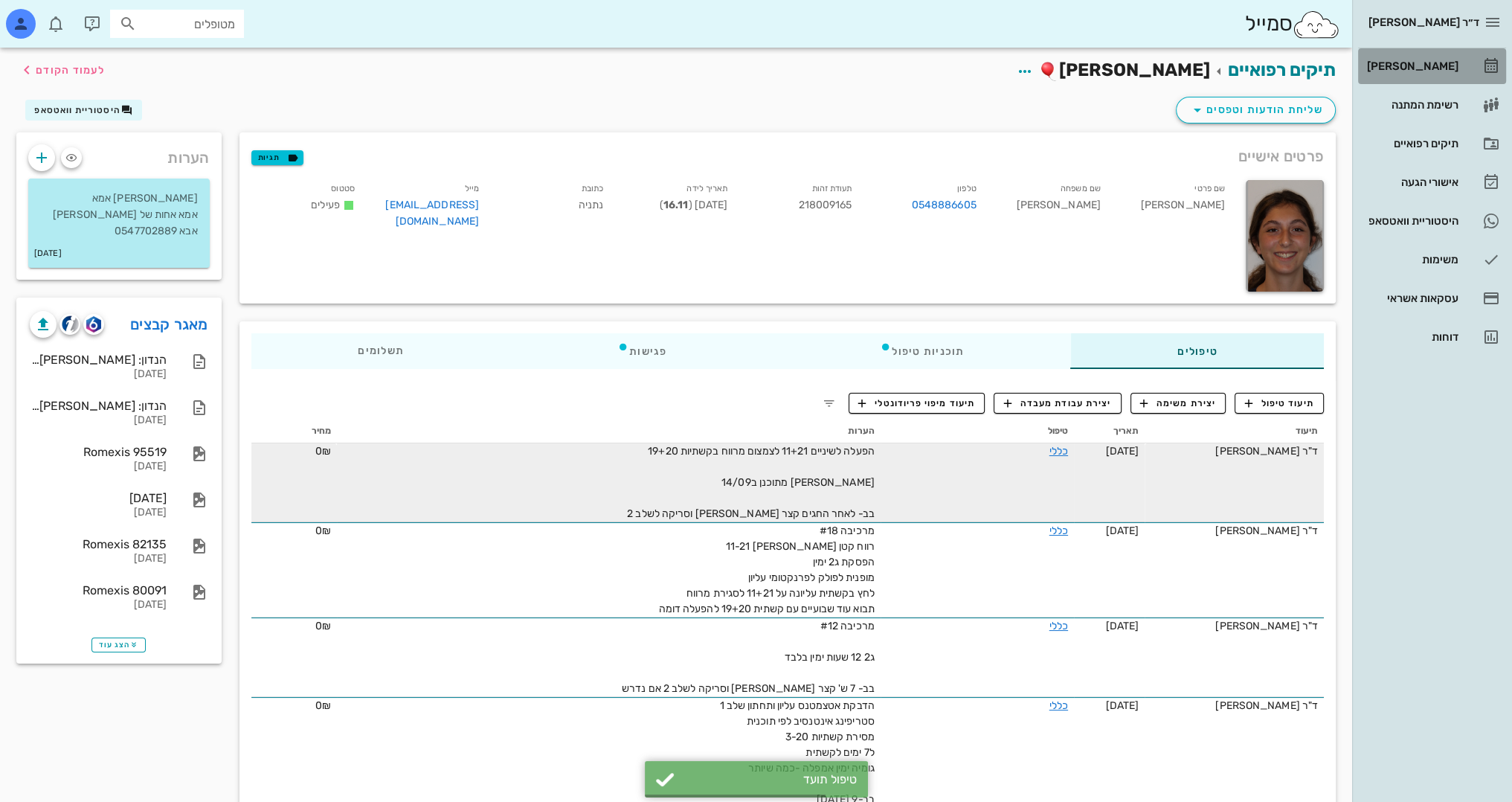
click at [1430, 67] on div "[PERSON_NAME]" at bounding box center [1411, 66] width 94 height 12
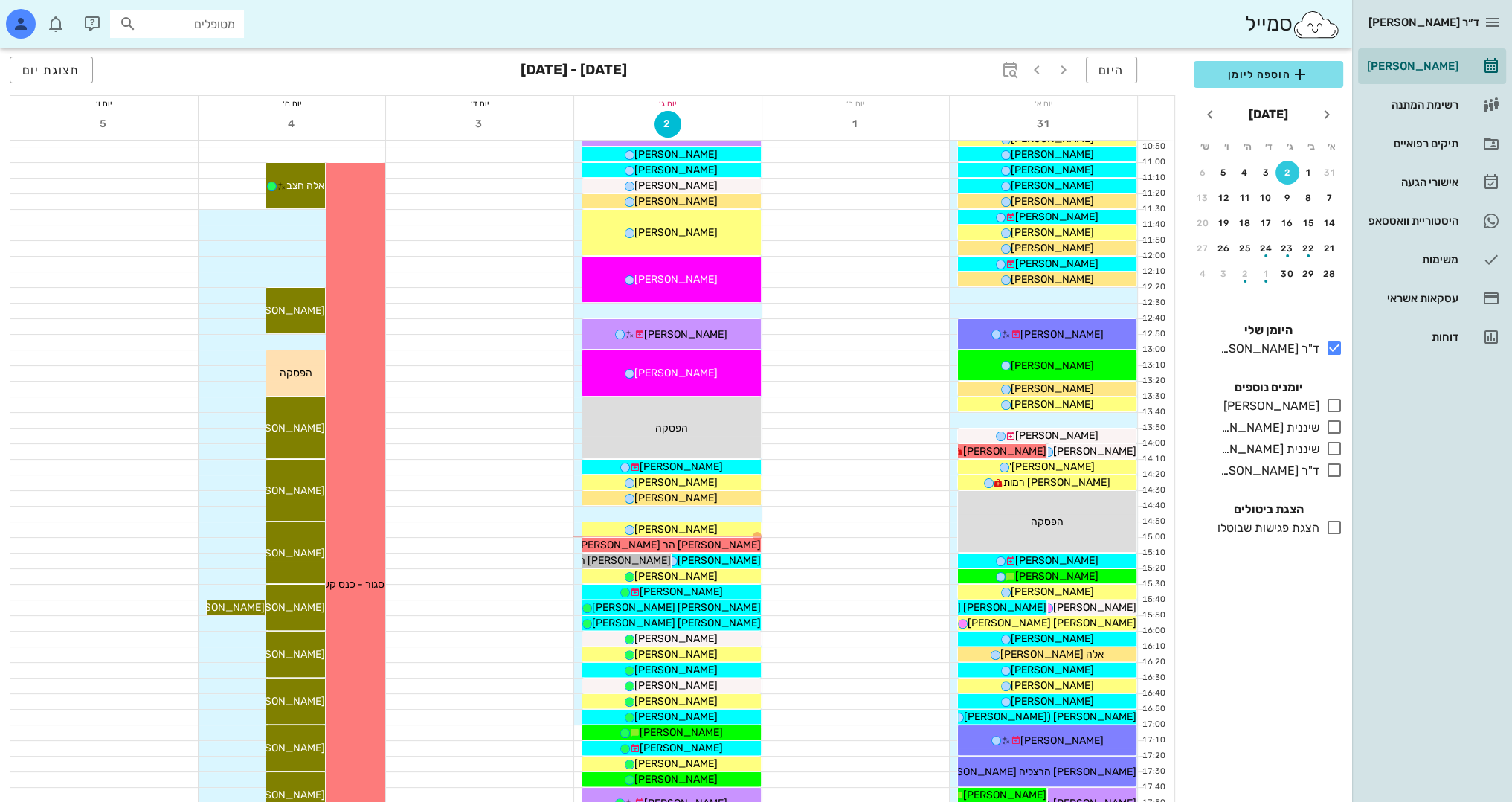
scroll to position [372, 0]
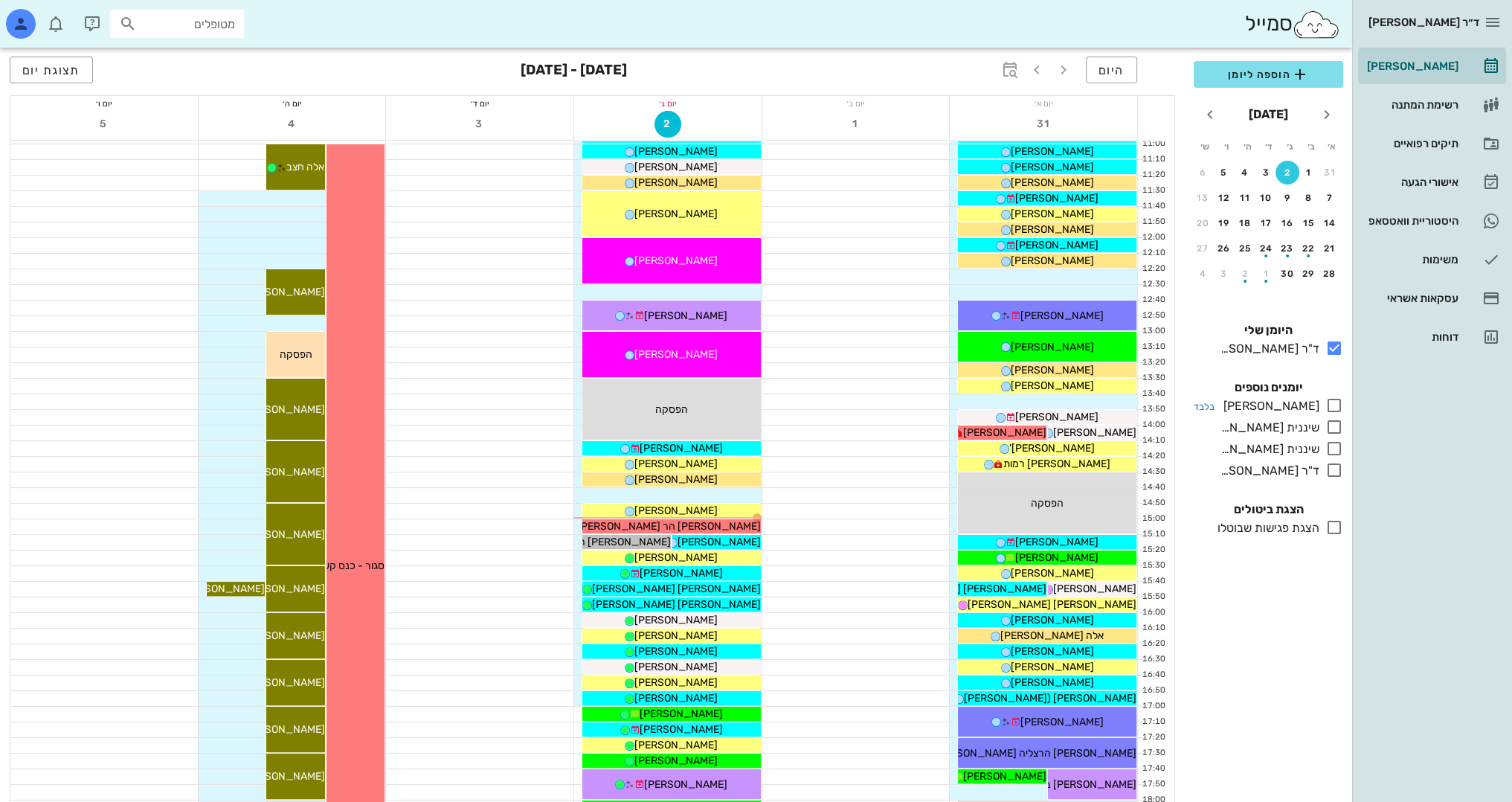
click at [1332, 404] on icon at bounding box center [1334, 406] width 18 height 18
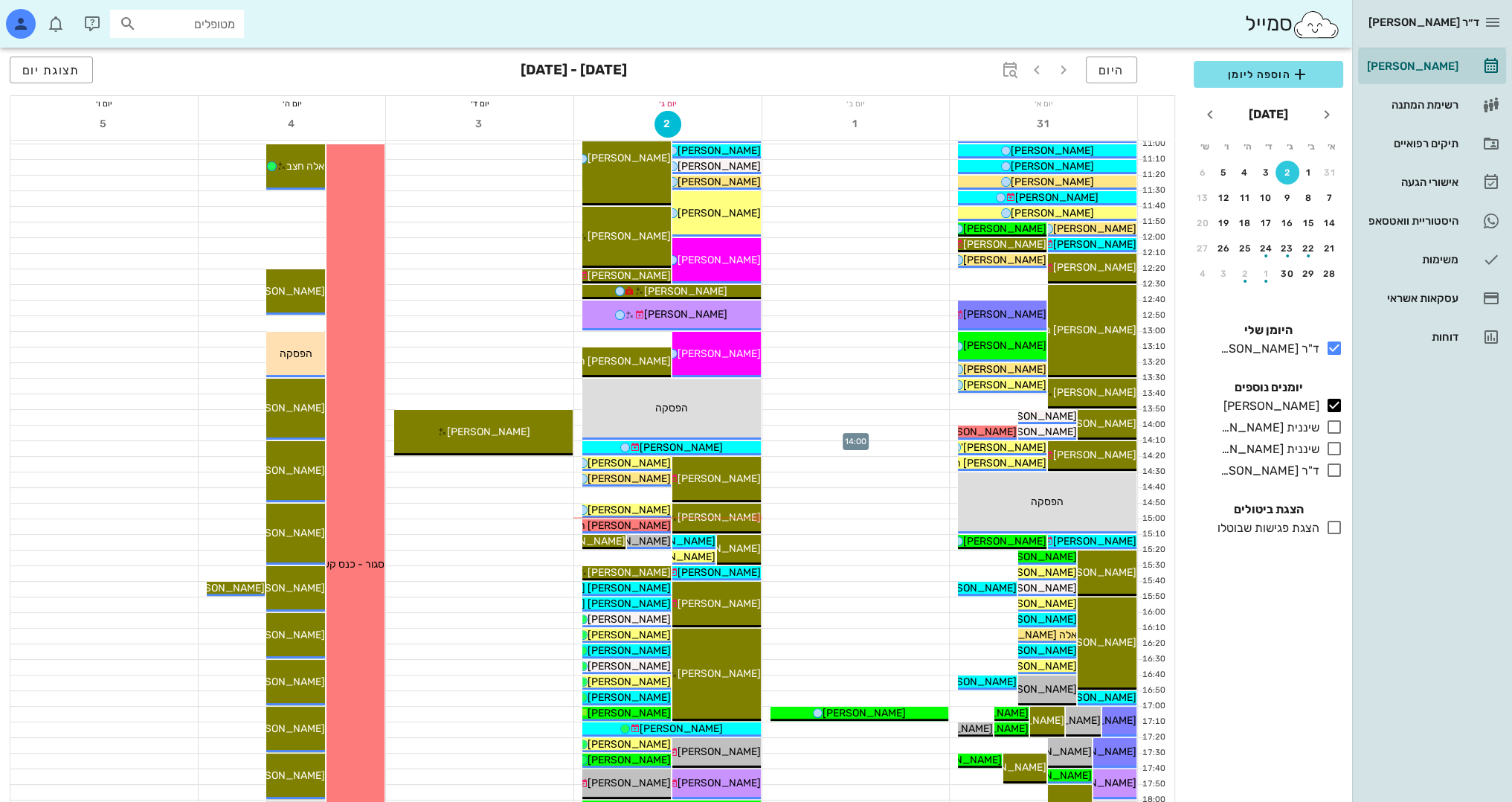
scroll to position [446, 0]
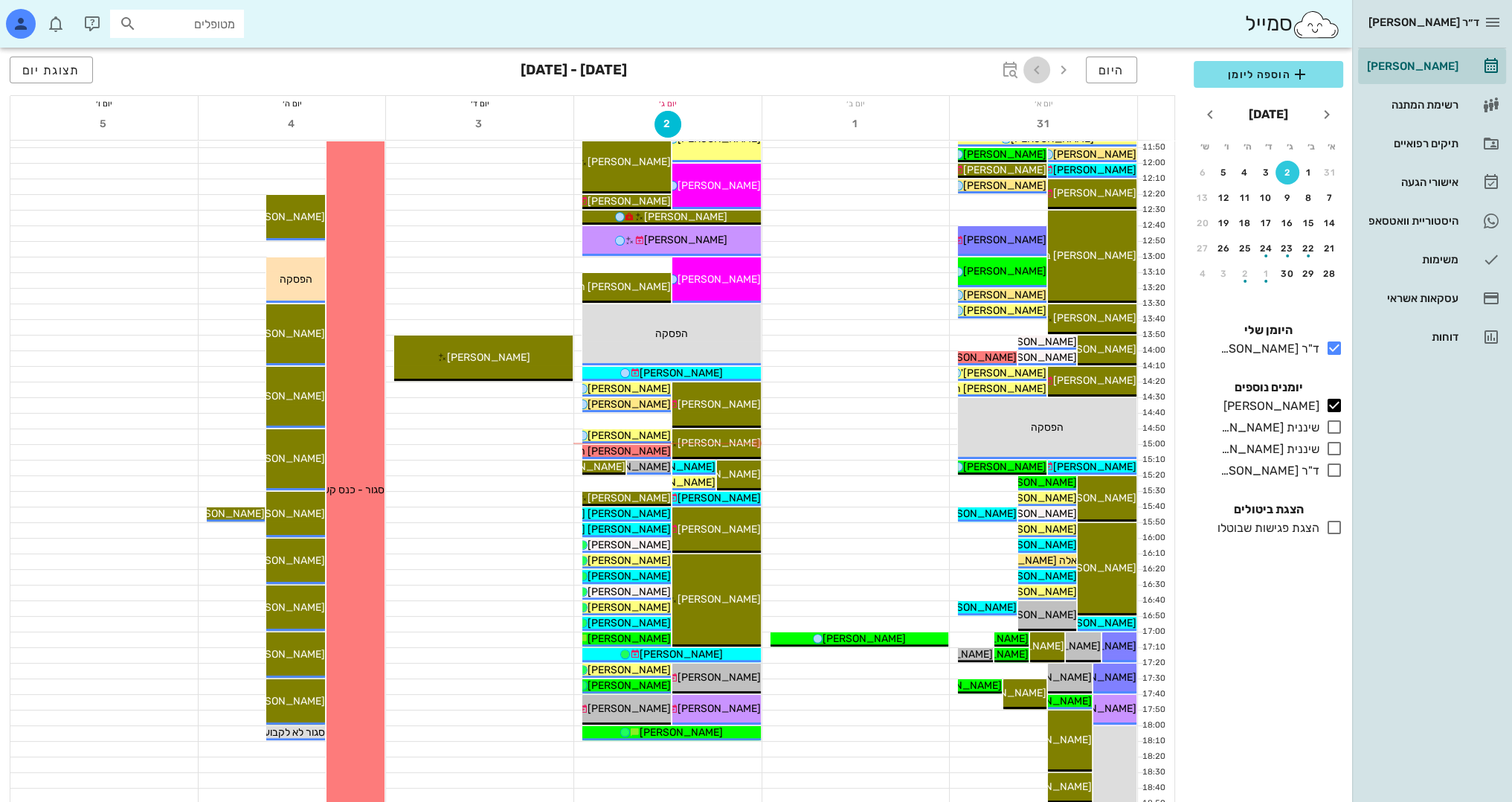
click at [1042, 77] on icon "button" at bounding box center [1037, 70] width 18 height 18
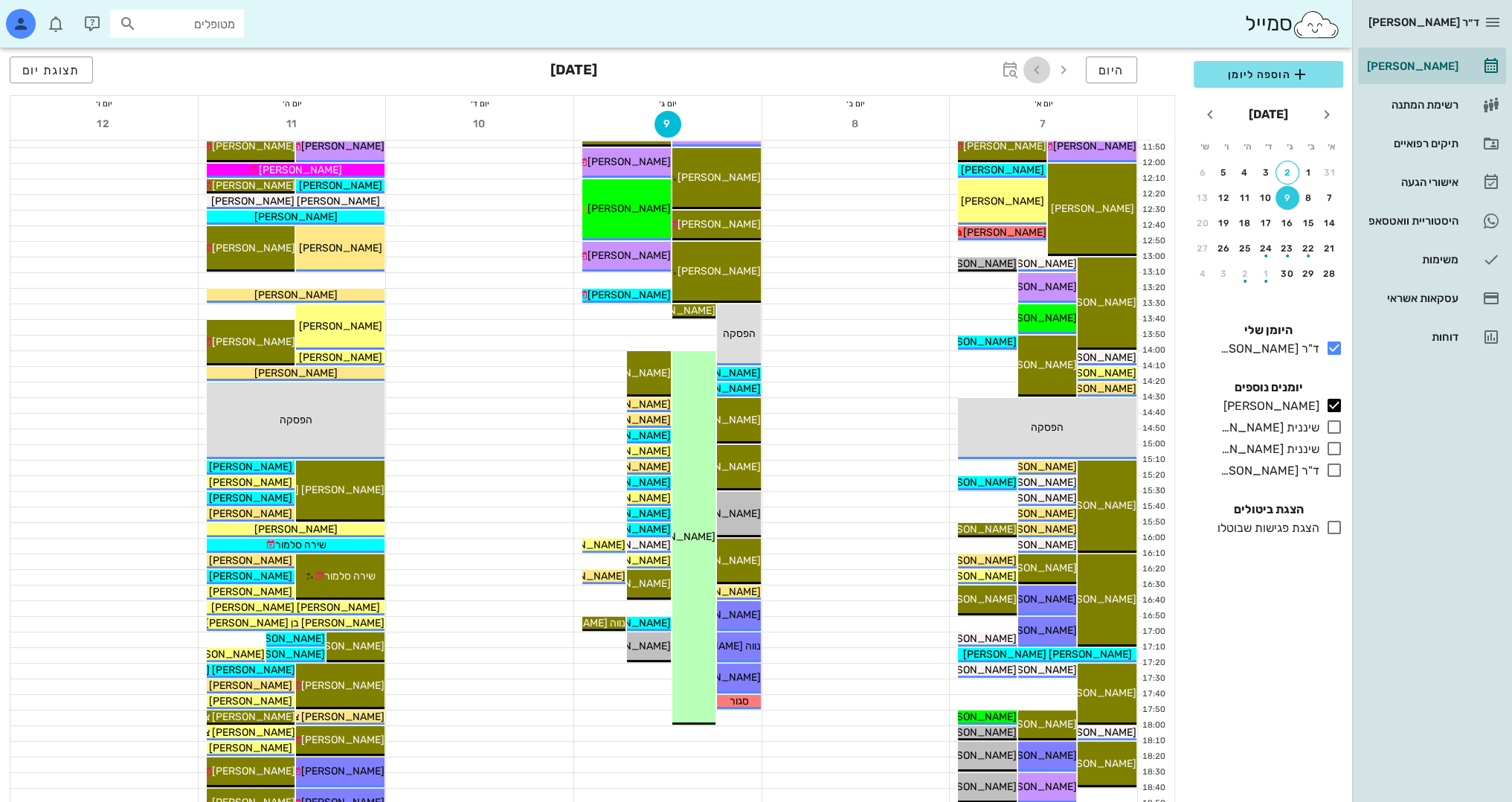
click at [1042, 77] on icon "button" at bounding box center [1037, 70] width 18 height 18
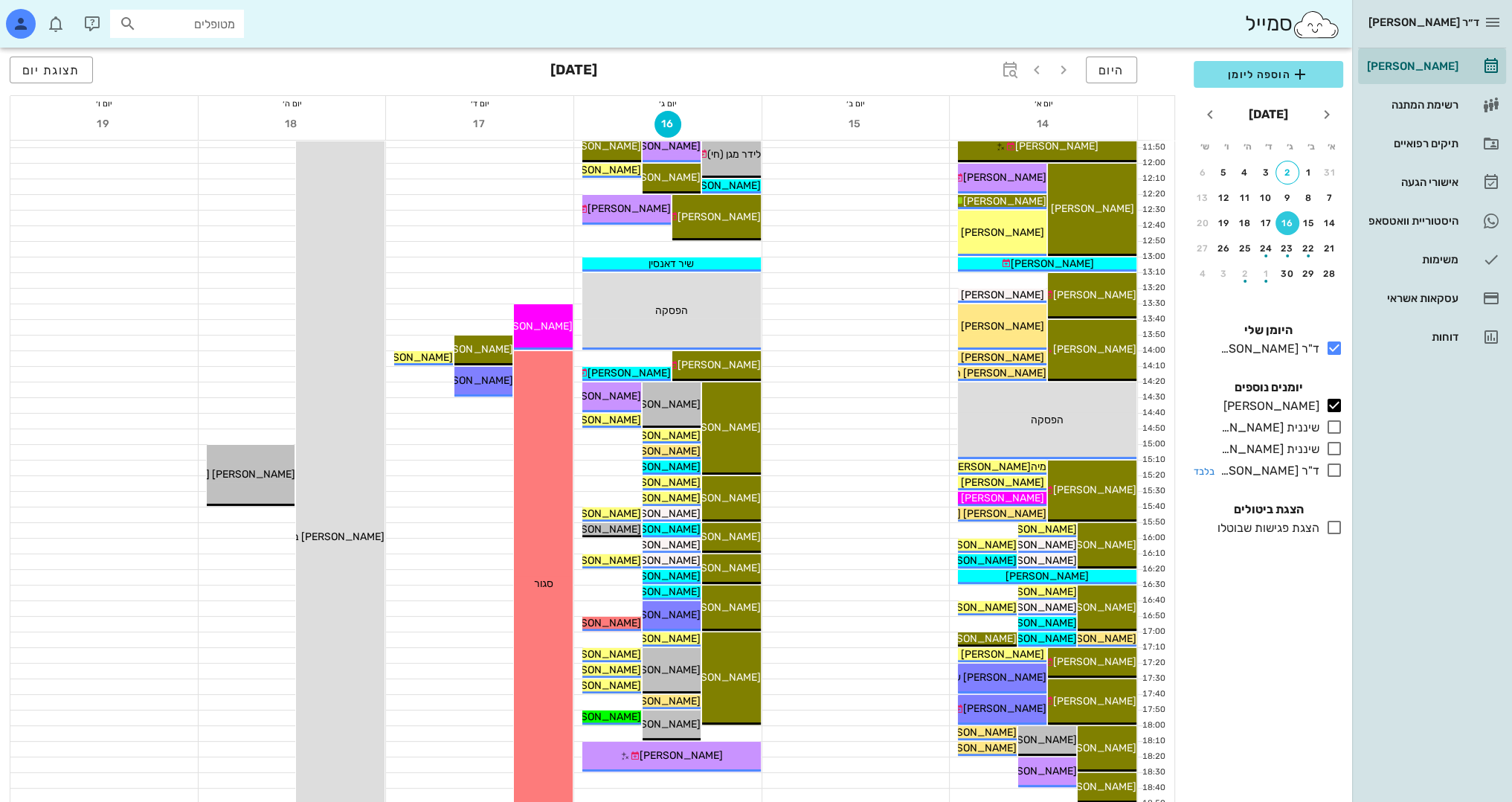
click at [1333, 461] on icon at bounding box center [1334, 470] width 18 height 18
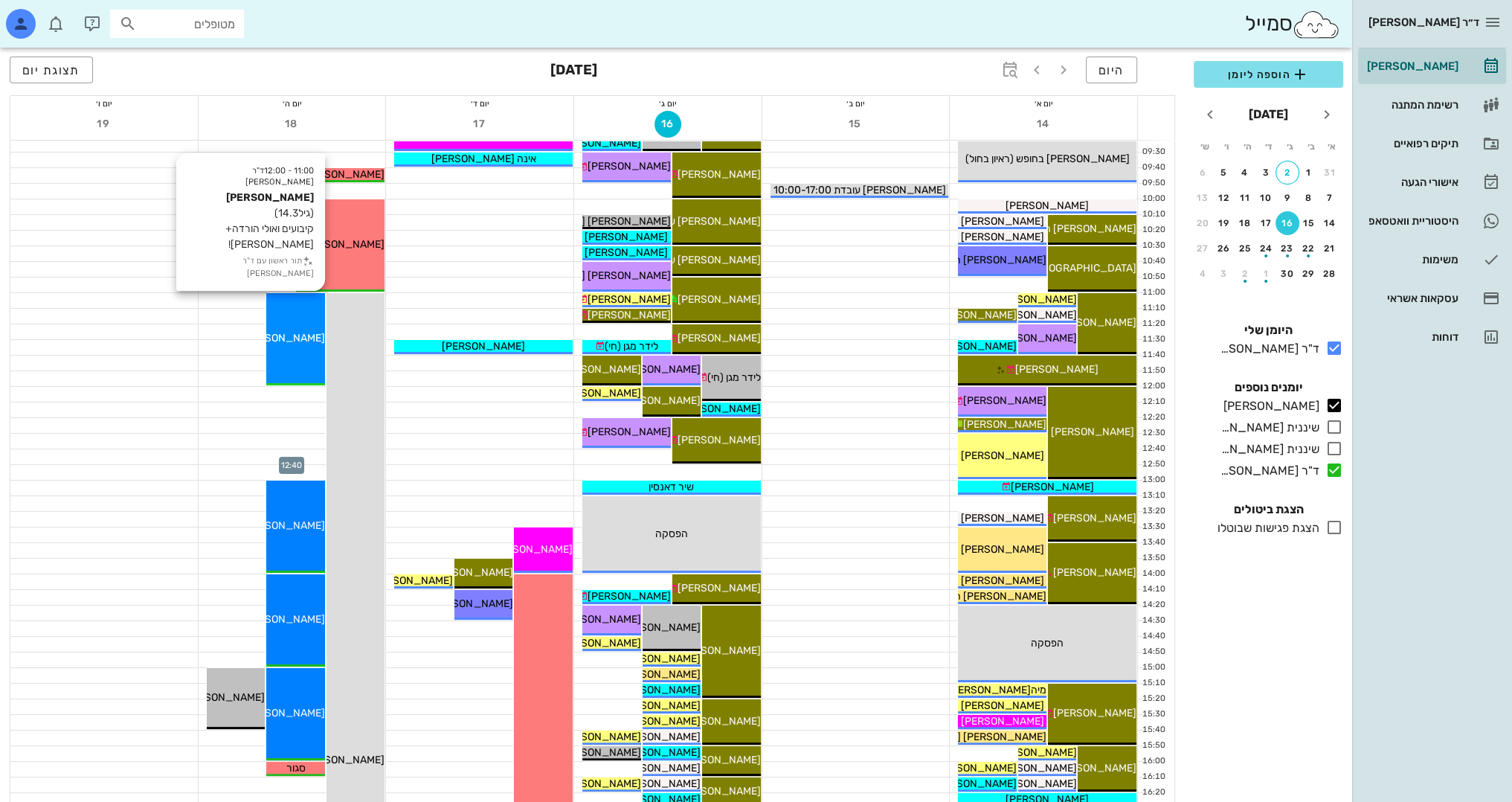
scroll to position [223, 0]
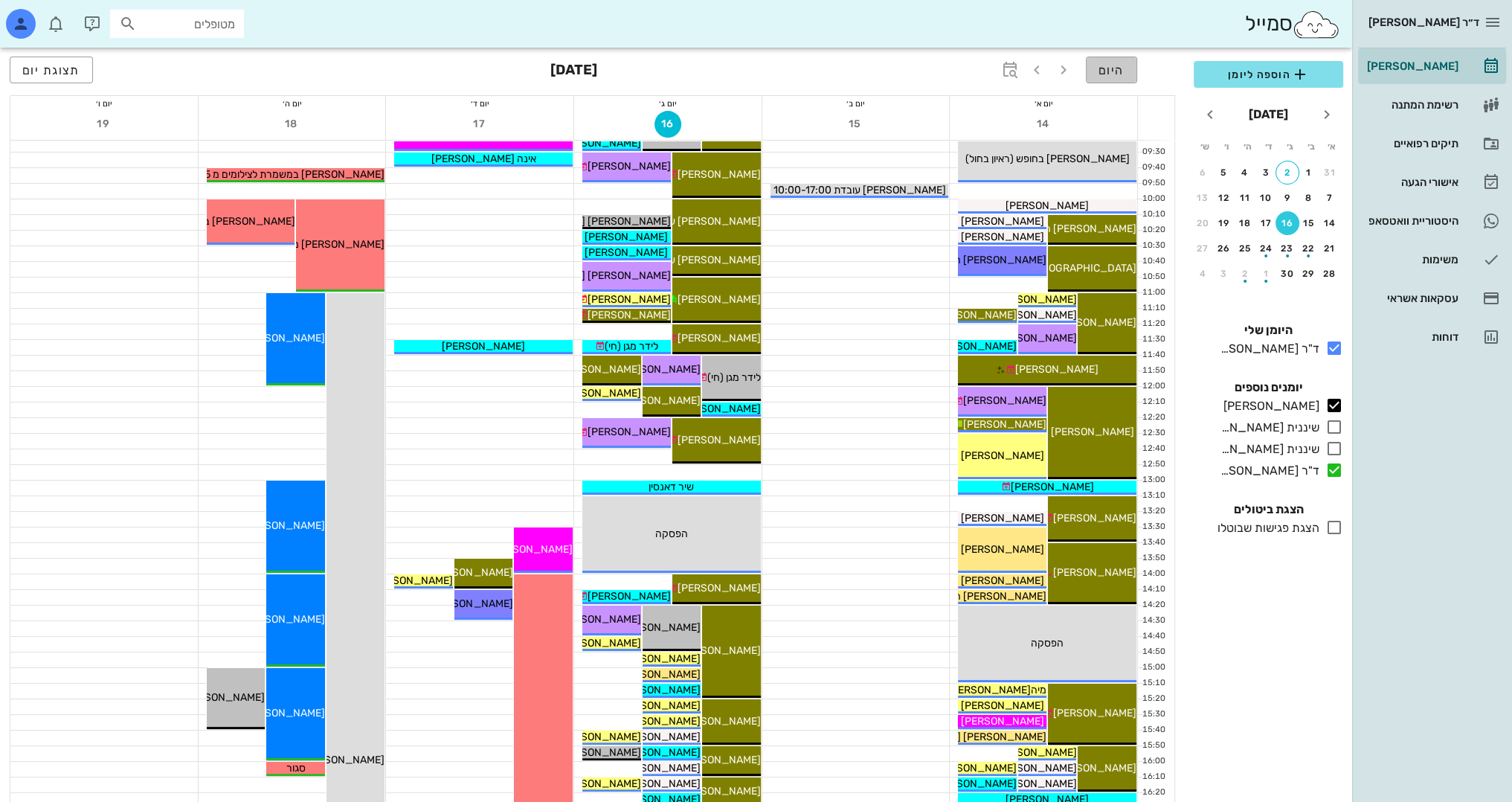
click at [1105, 72] on span "היום" at bounding box center [1111, 69] width 26 height 14
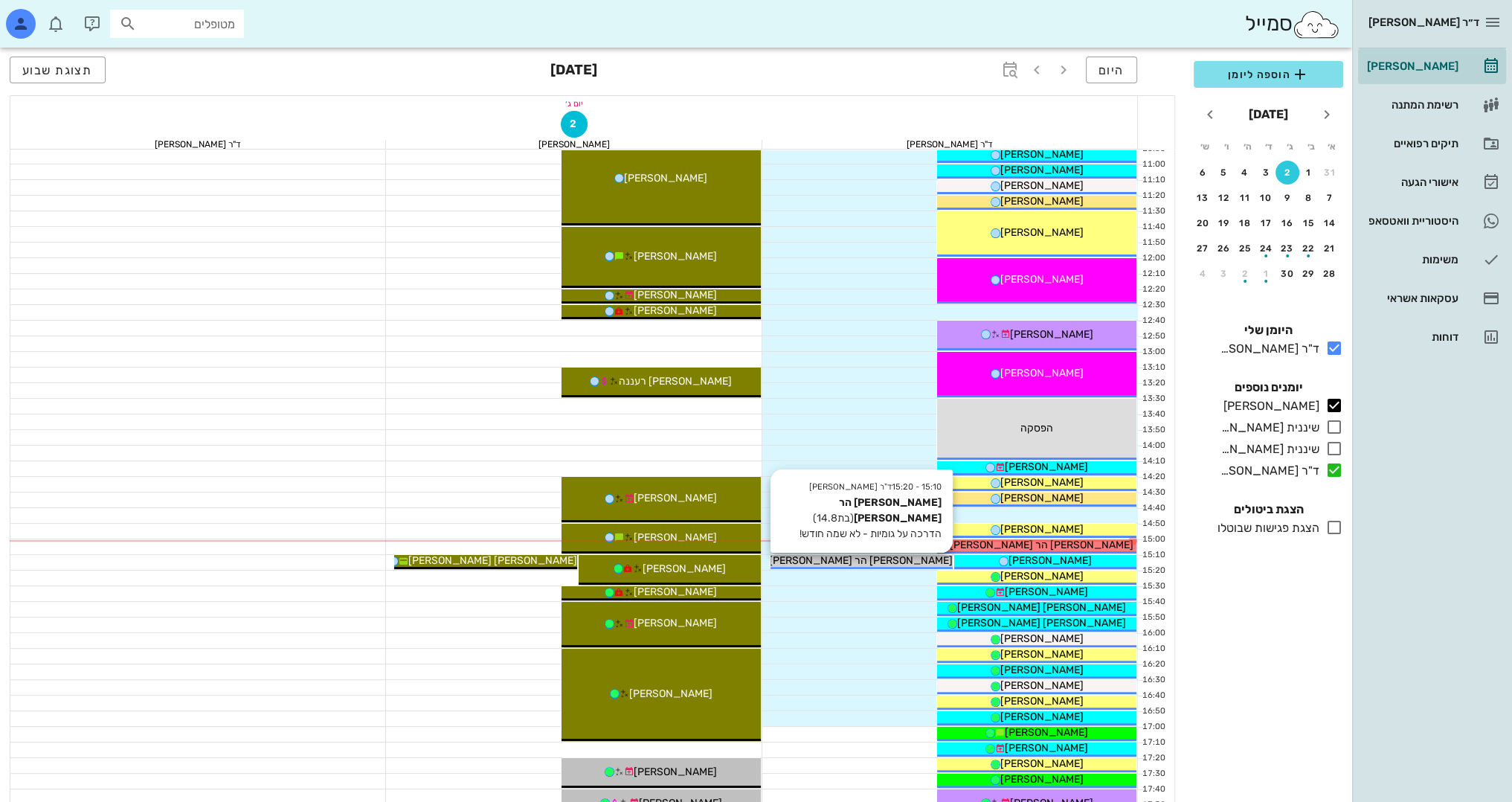
scroll to position [372, 0]
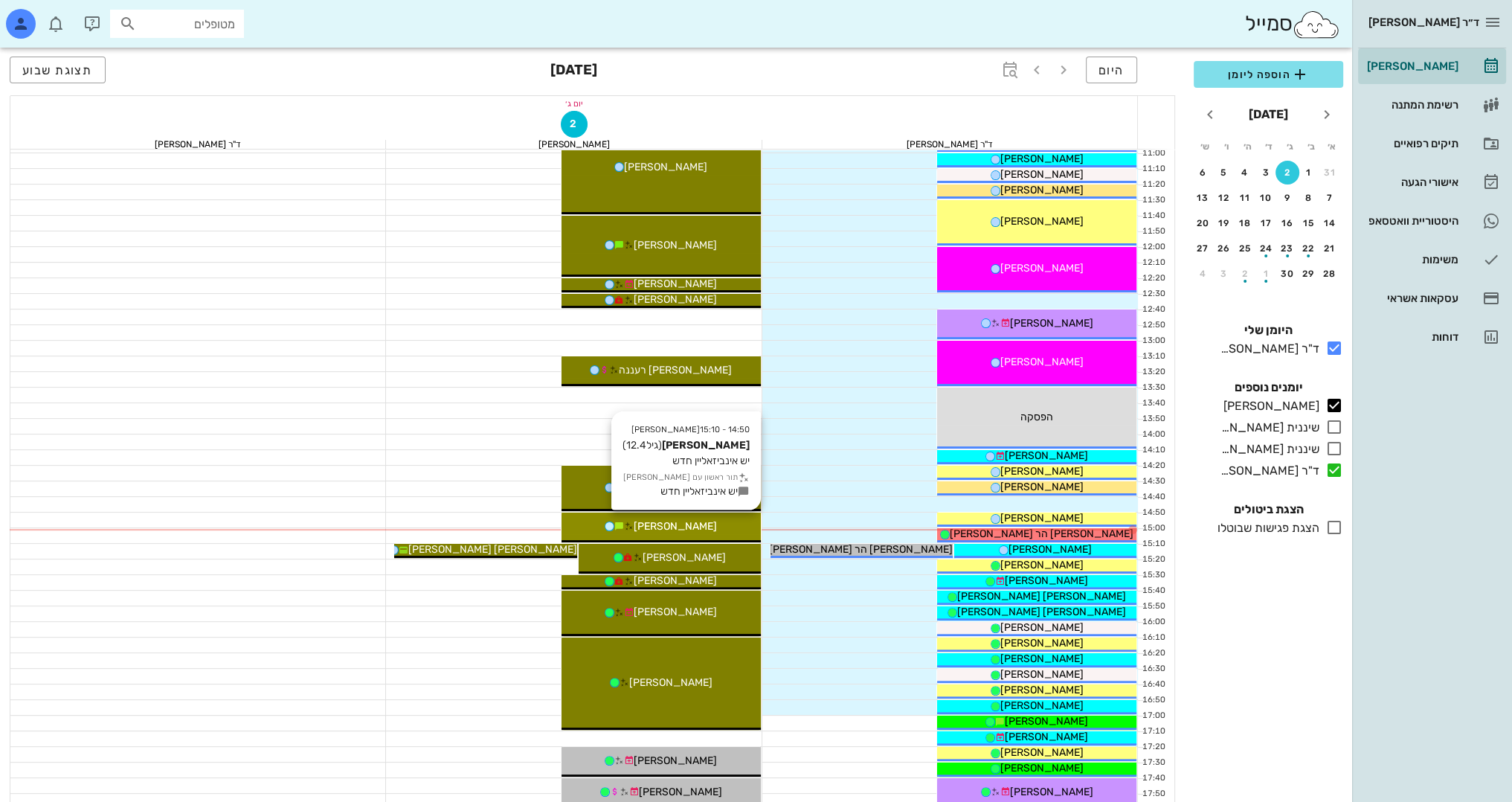
click at [713, 524] on div "[PERSON_NAME]" at bounding box center [661, 526] width 199 height 16
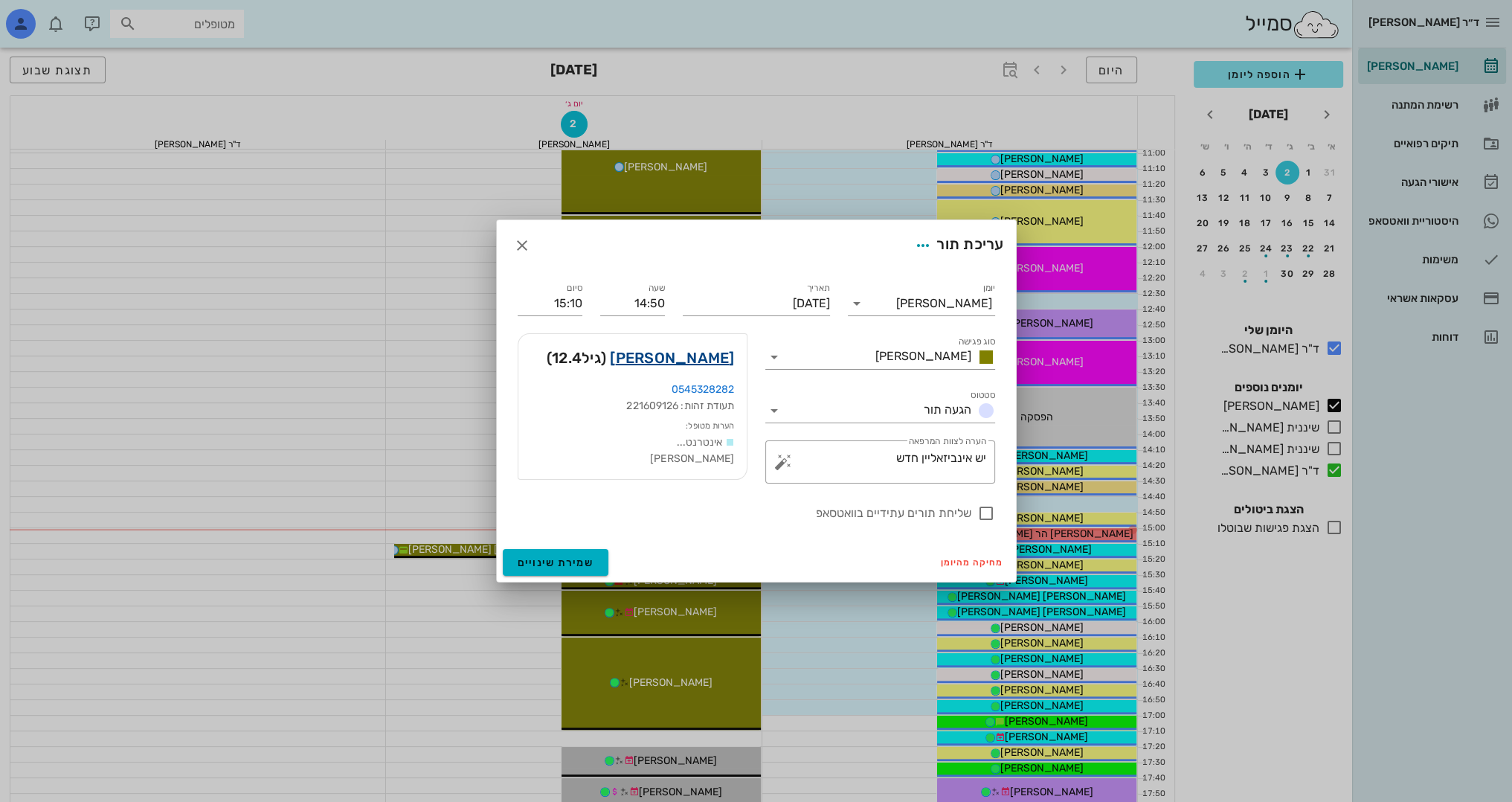
click at [693, 358] on link "[PERSON_NAME]" at bounding box center [672, 357] width 124 height 24
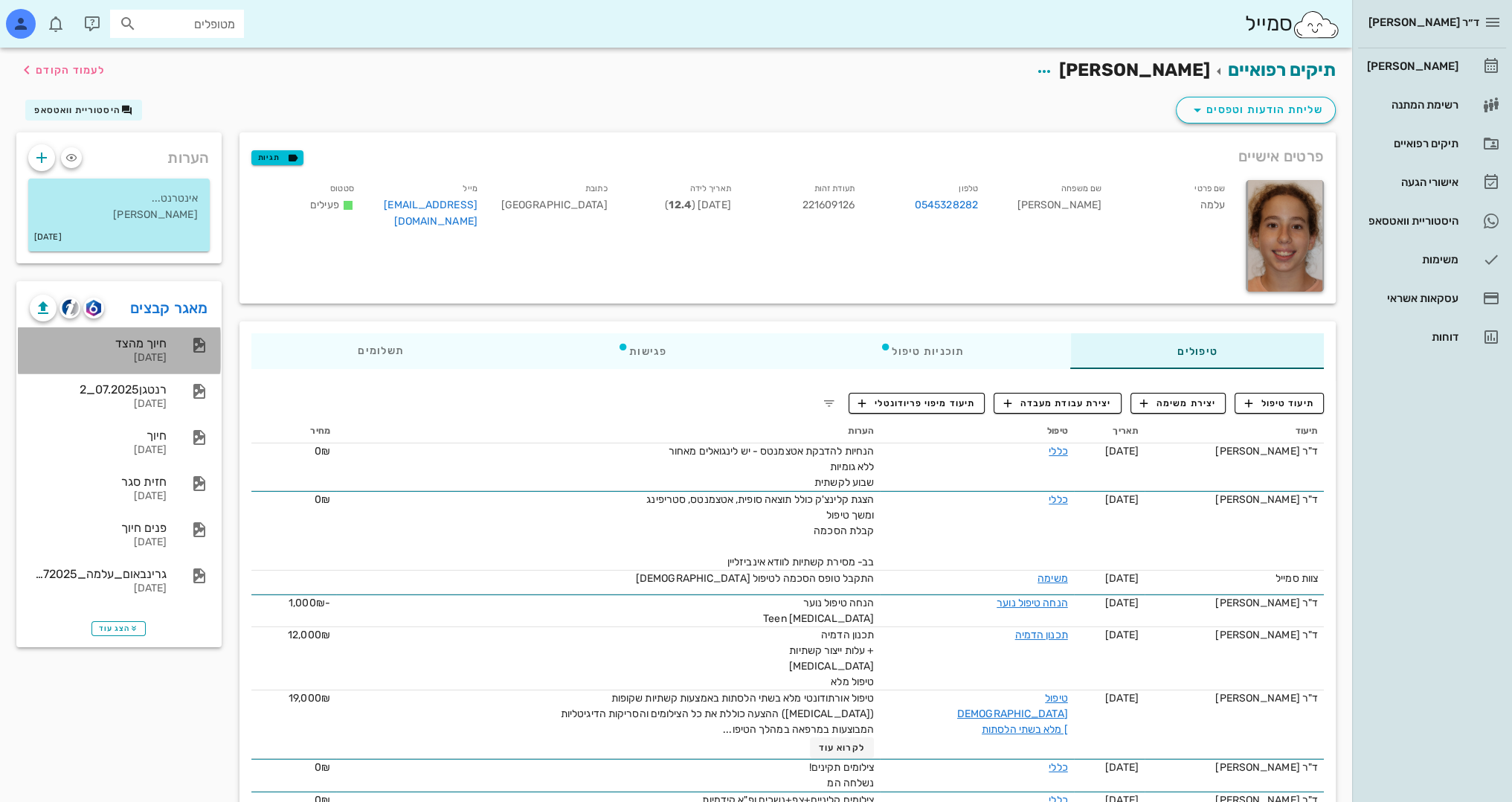
click at [199, 352] on icon at bounding box center [199, 346] width 18 height 18
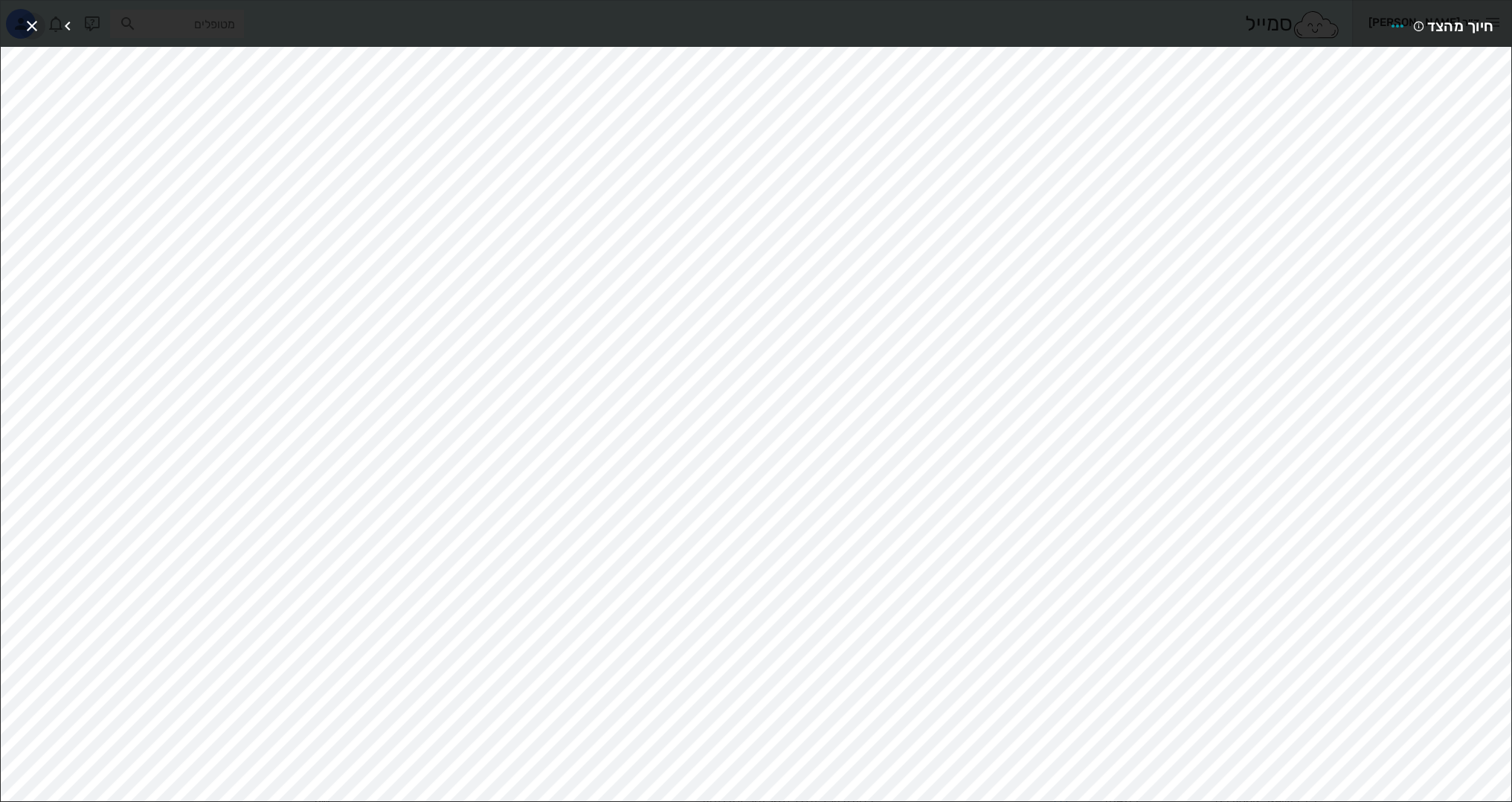
click at [32, 31] on icon "button" at bounding box center [32, 26] width 18 height 18
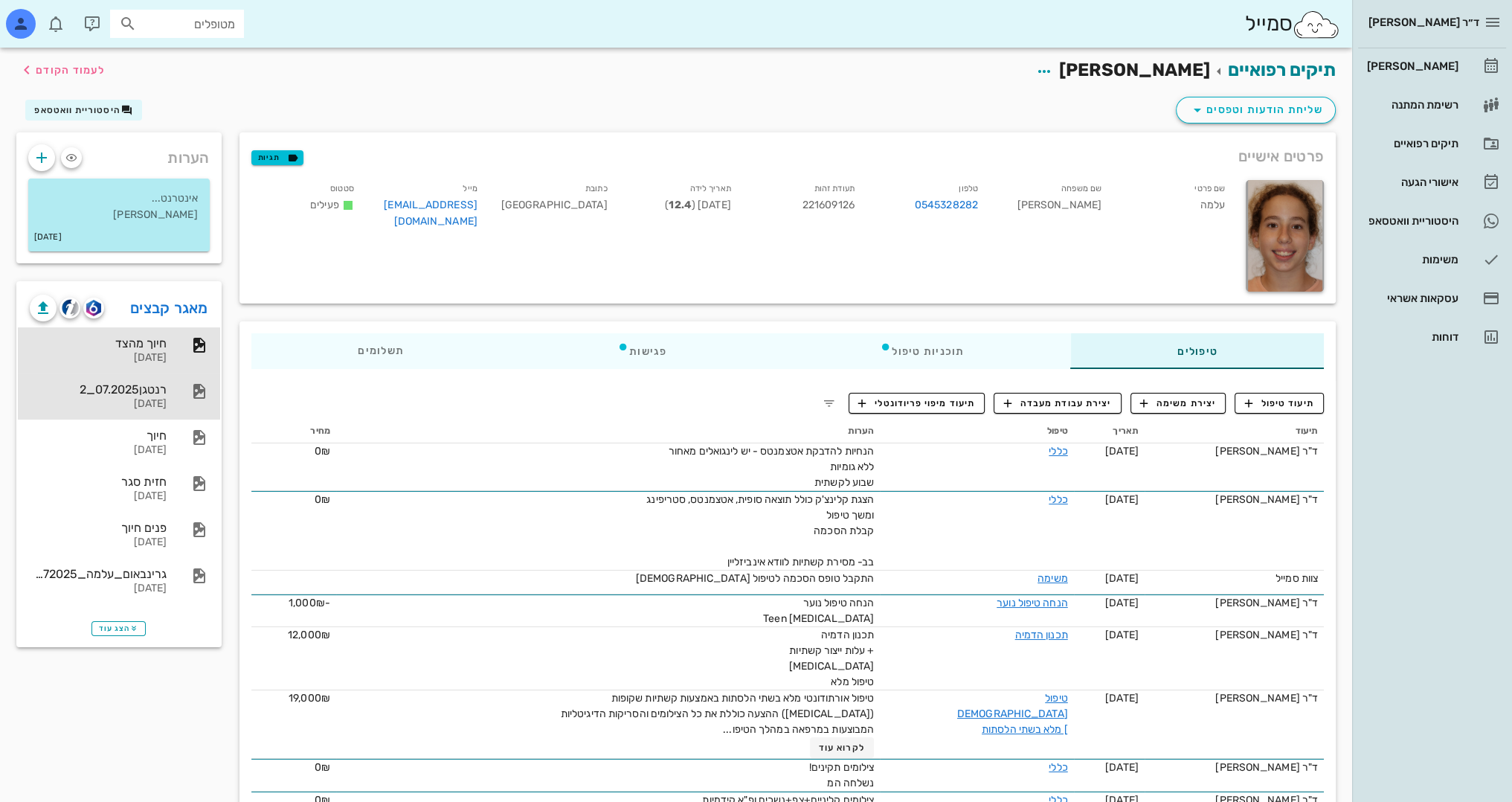
click at [152, 398] on div "[DATE]" at bounding box center [98, 403] width 137 height 12
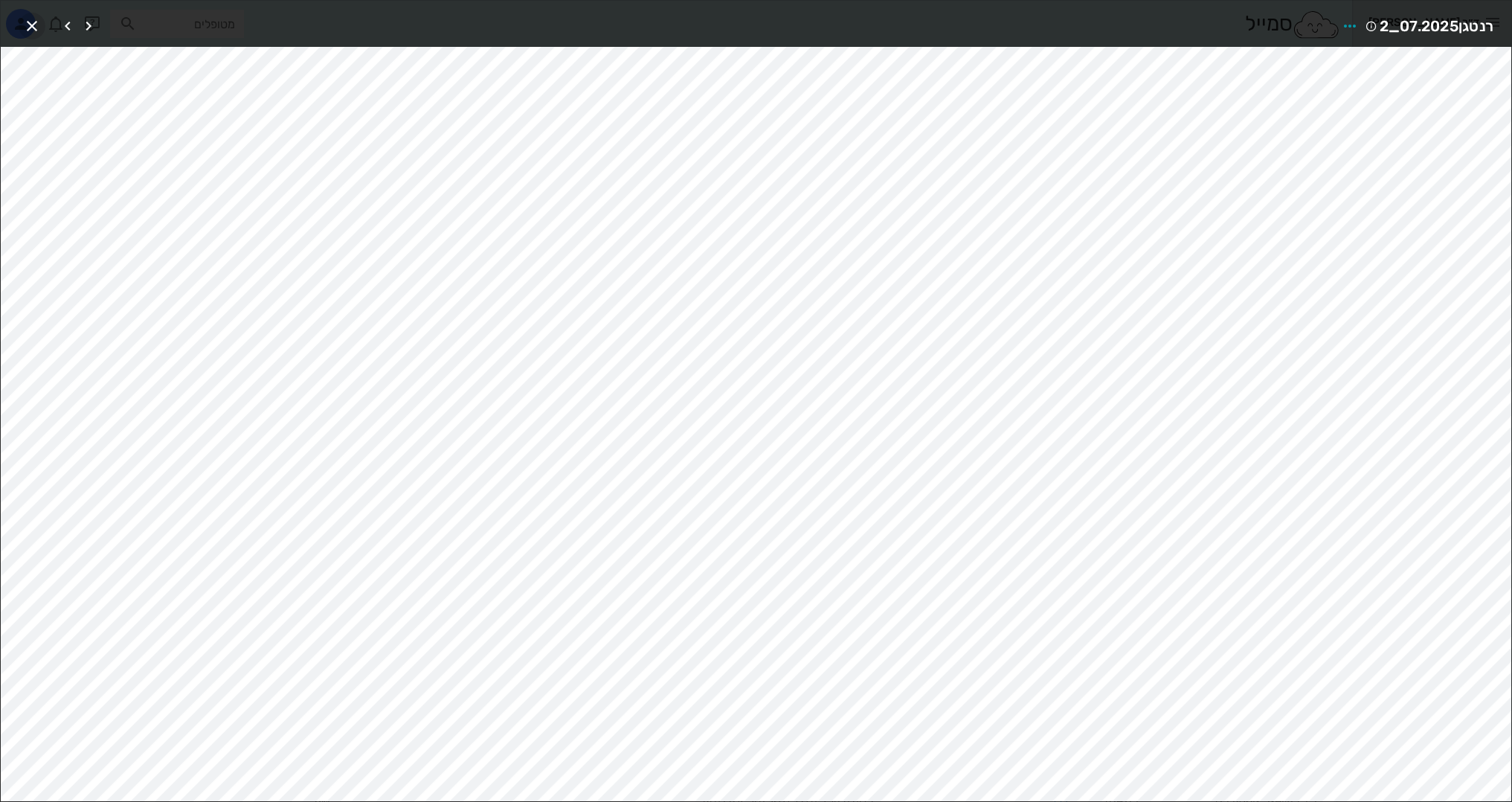
click at [36, 25] on icon "button" at bounding box center [32, 26] width 18 height 18
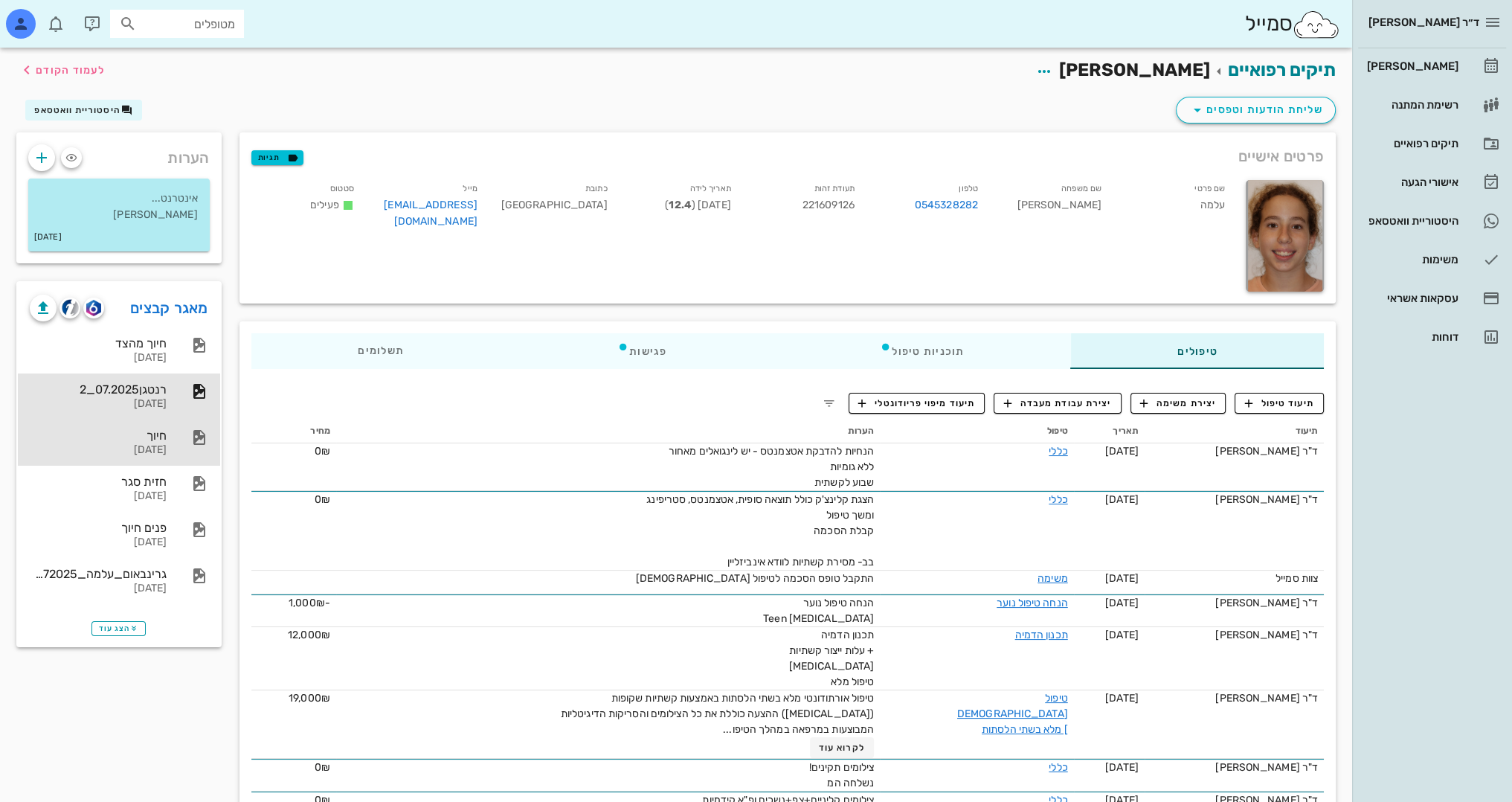
click at [167, 453] on div "[DATE]" at bounding box center [98, 450] width 137 height 12
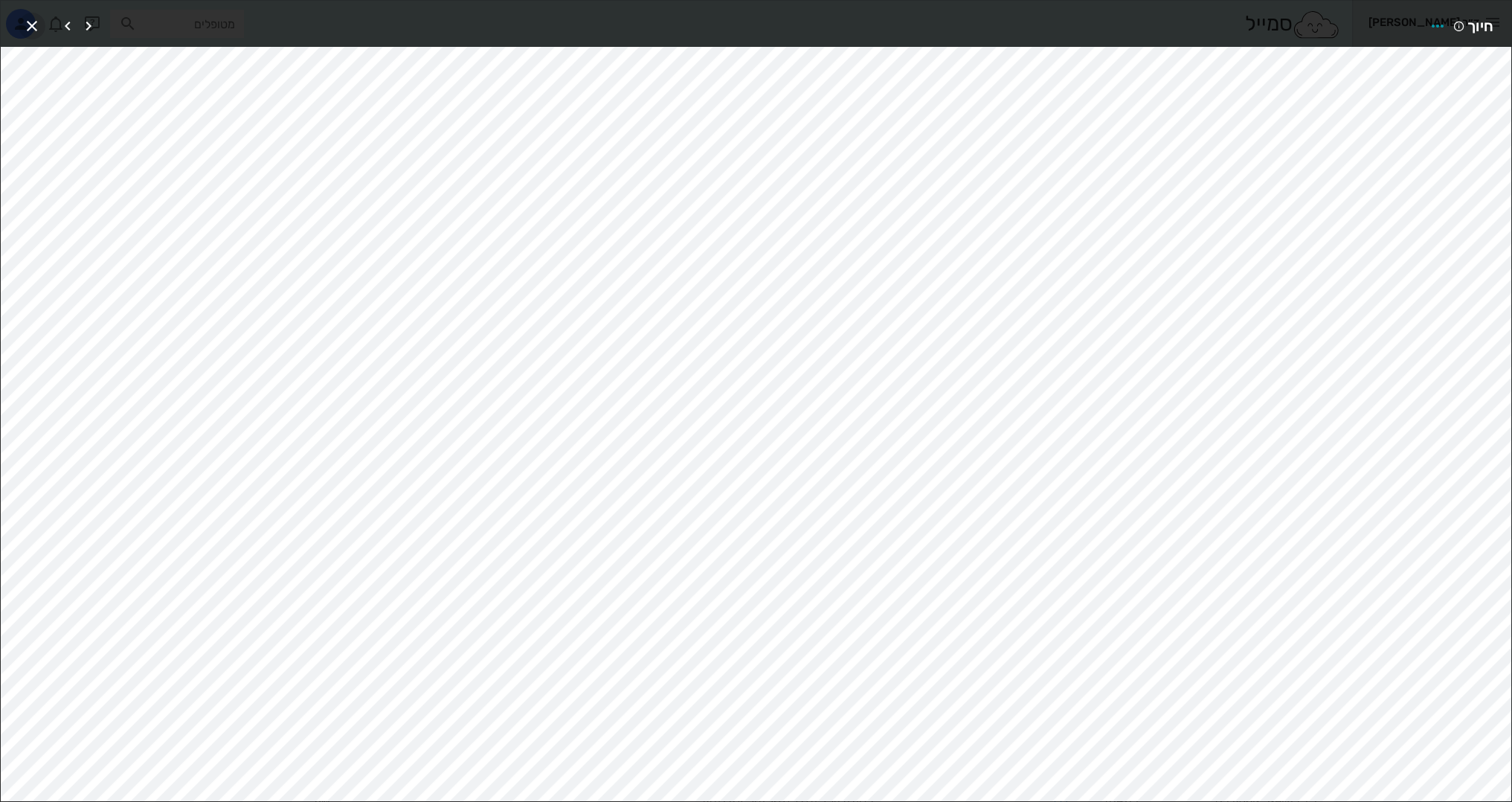
click at [35, 27] on icon "button" at bounding box center [32, 26] width 18 height 18
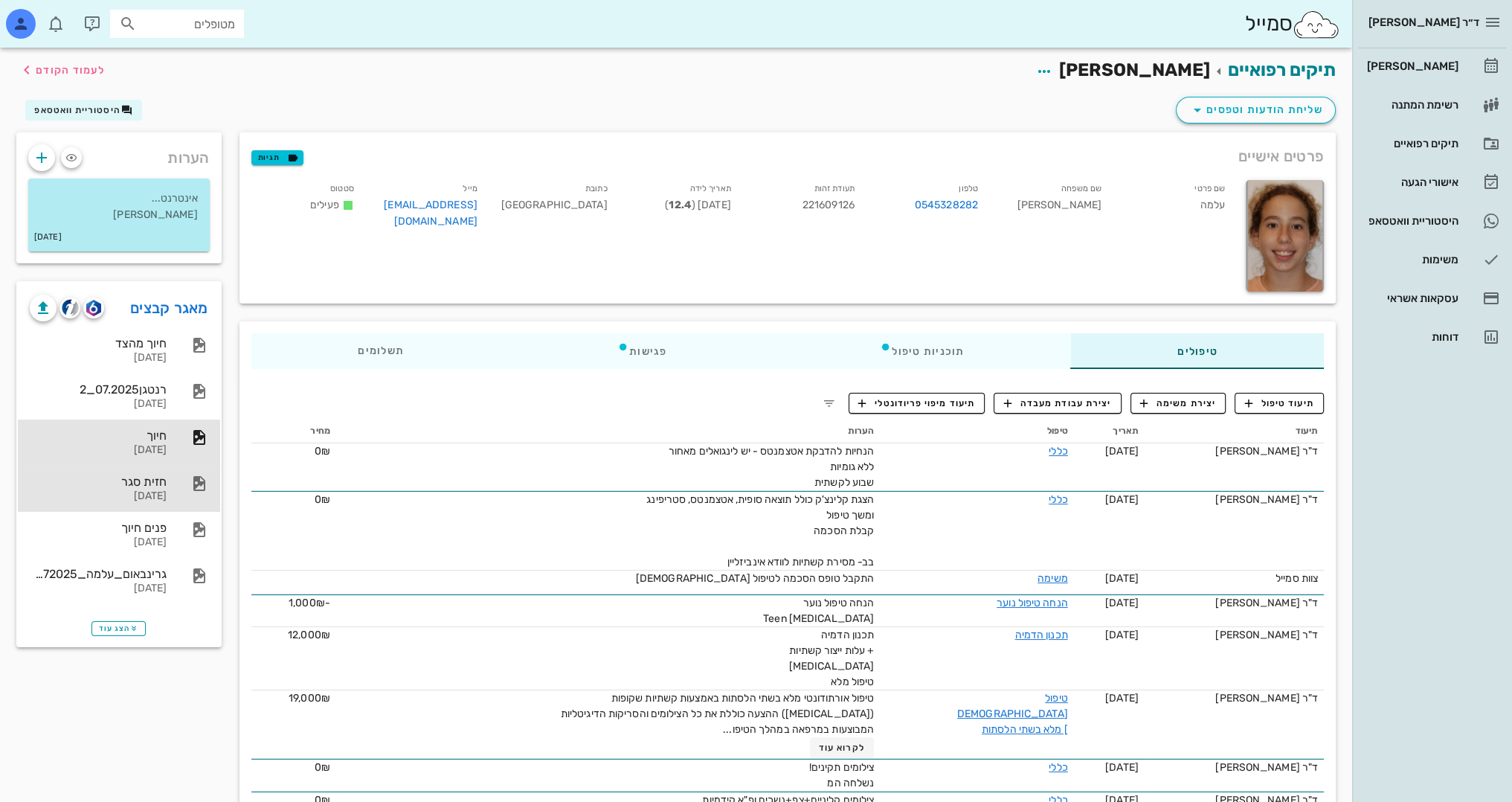
click at [185, 489] on div at bounding box center [192, 484] width 33 height 18
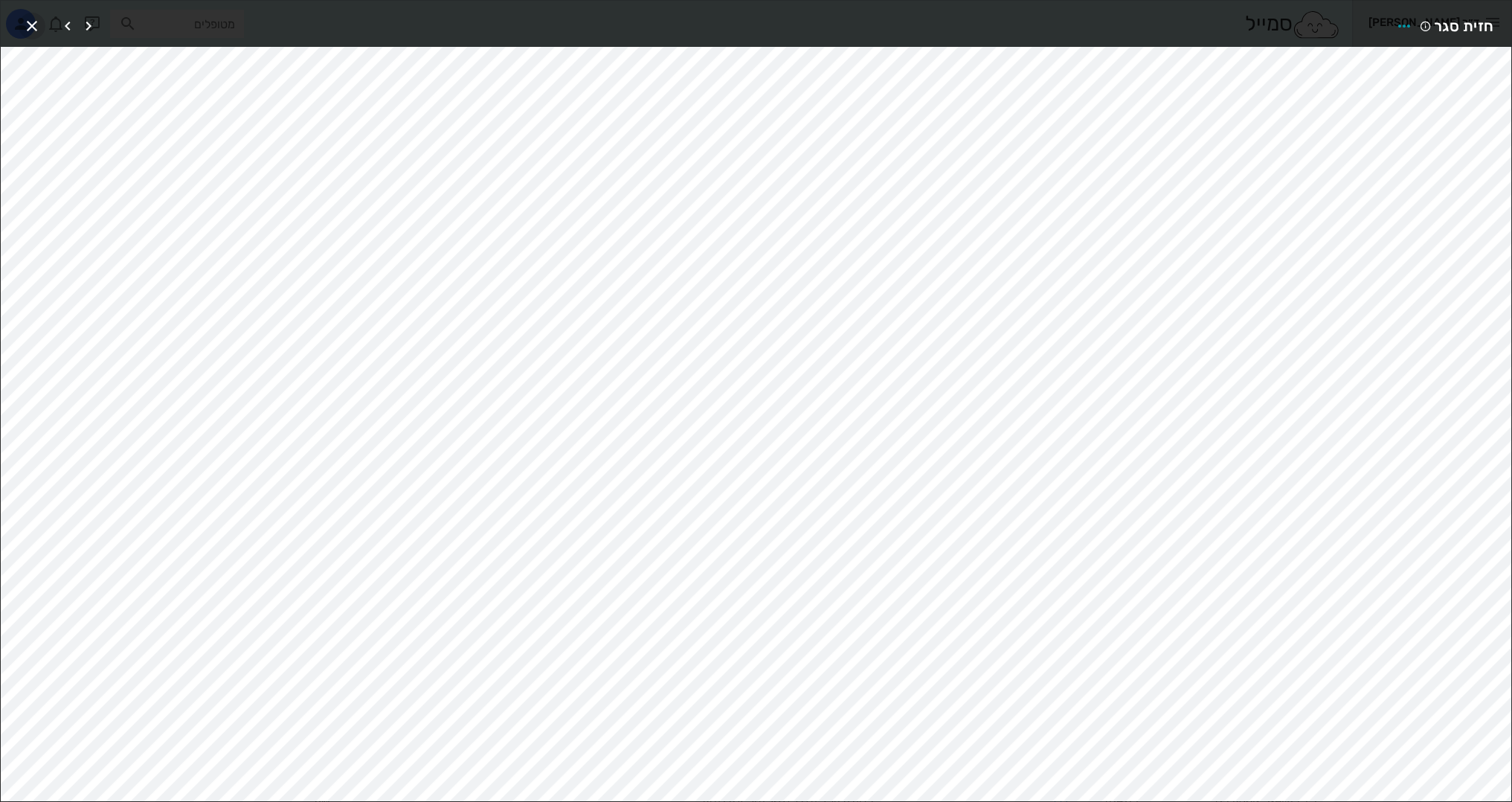
click at [32, 20] on icon "button" at bounding box center [32, 26] width 18 height 18
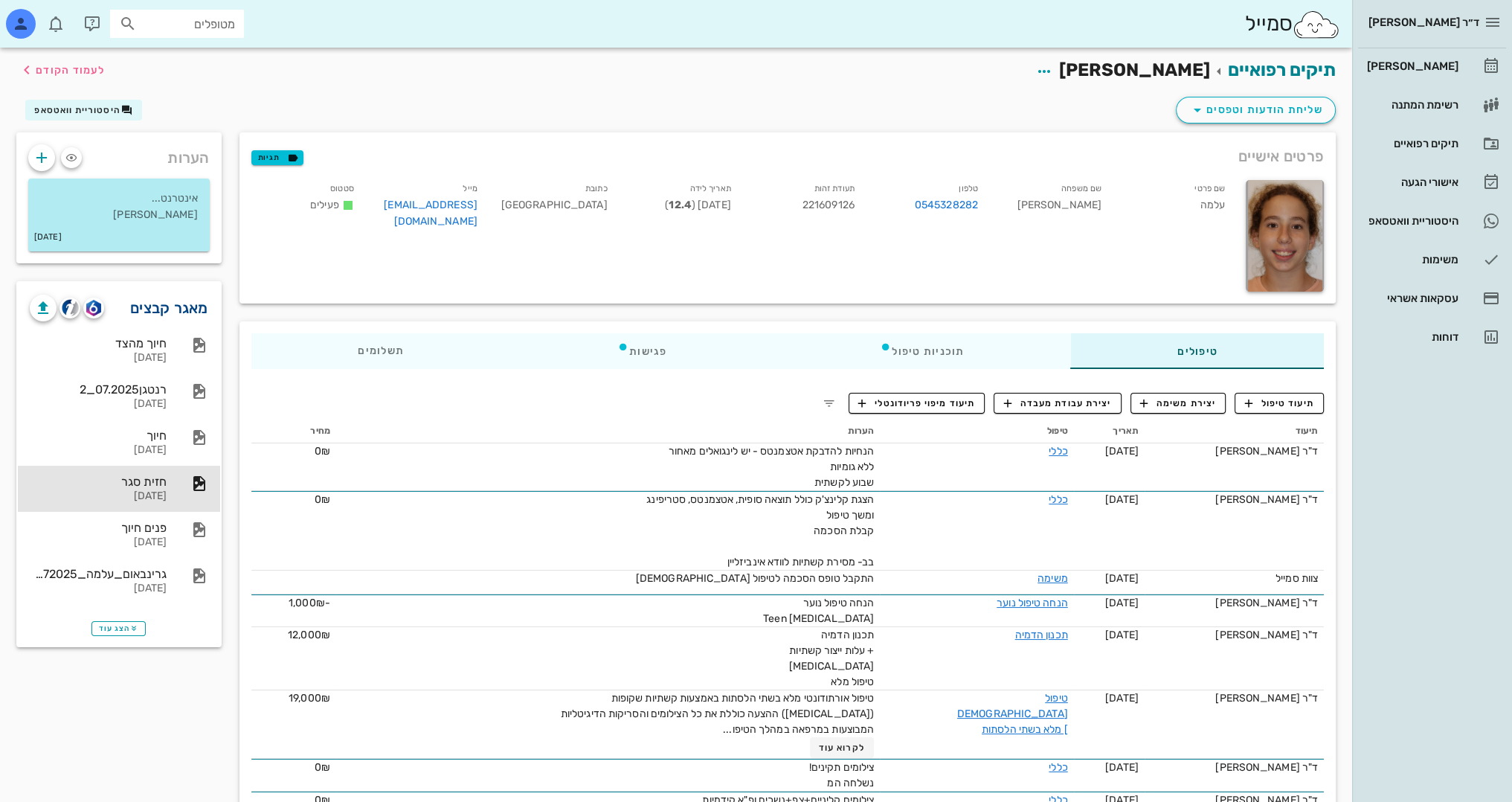
click at [159, 302] on link "מאגר קבצים" at bounding box center [169, 308] width 78 height 24
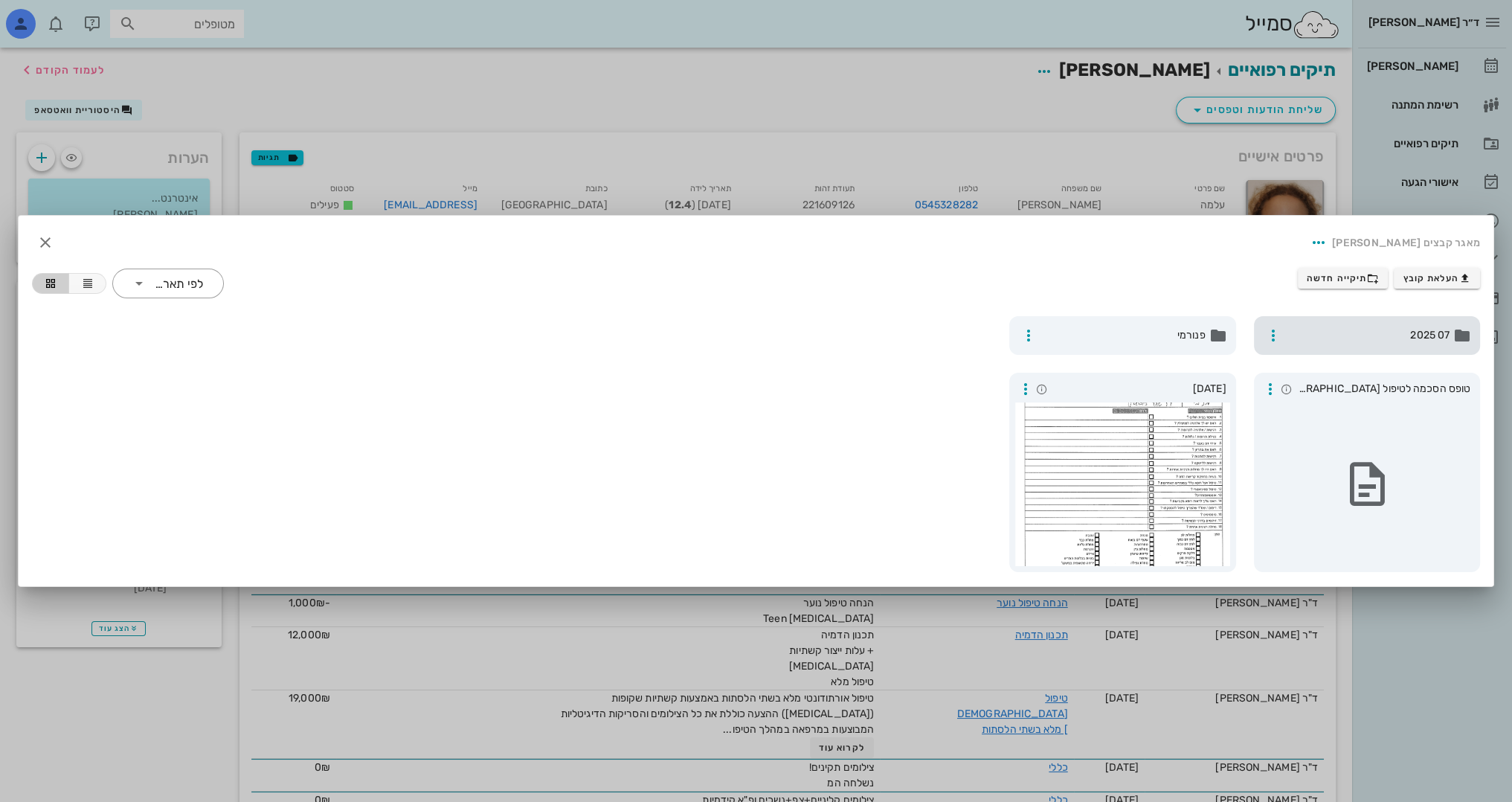
click at [1412, 345] on div "07 2025" at bounding box center [1367, 335] width 227 height 39
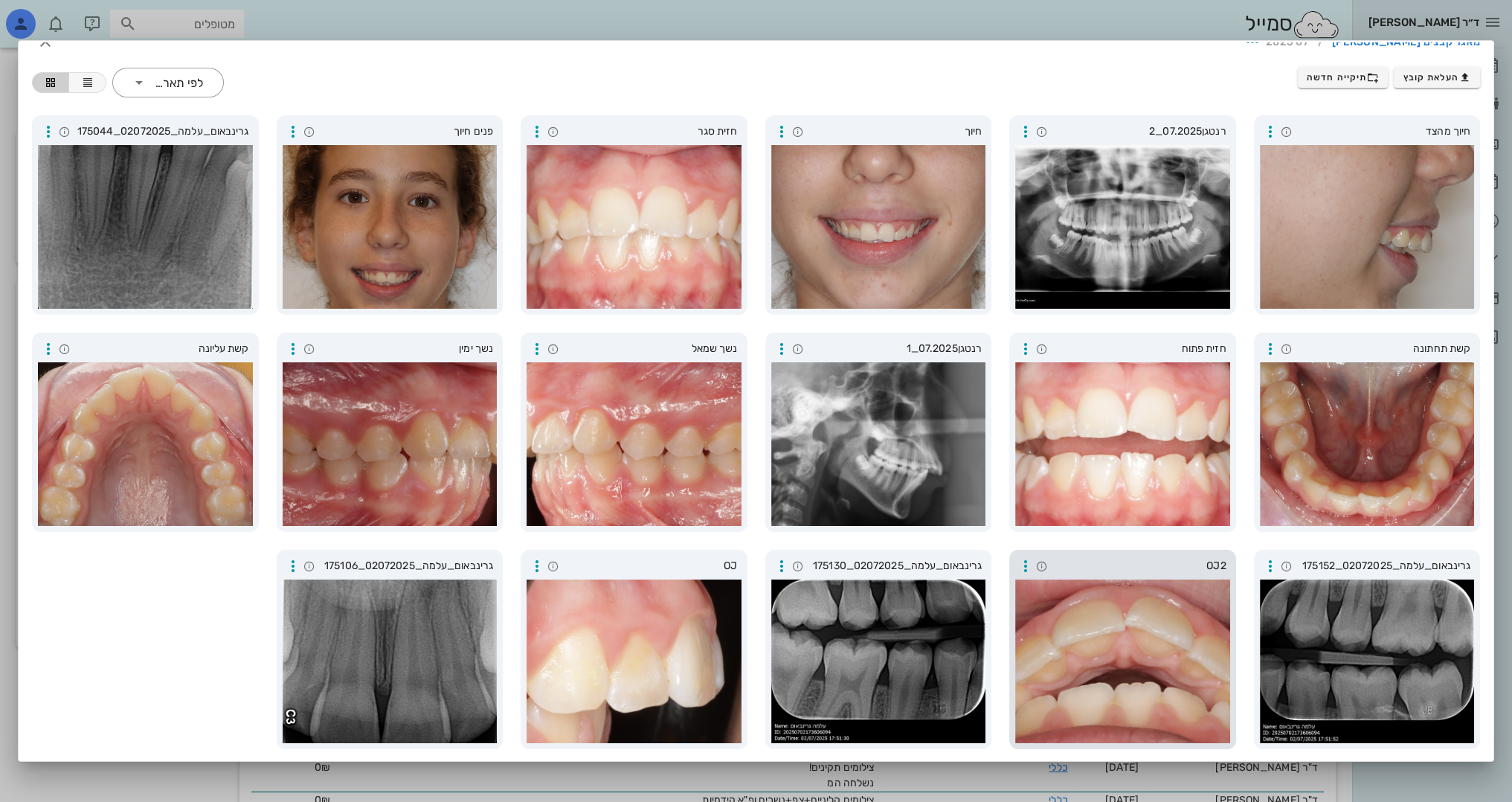
scroll to position [74, 0]
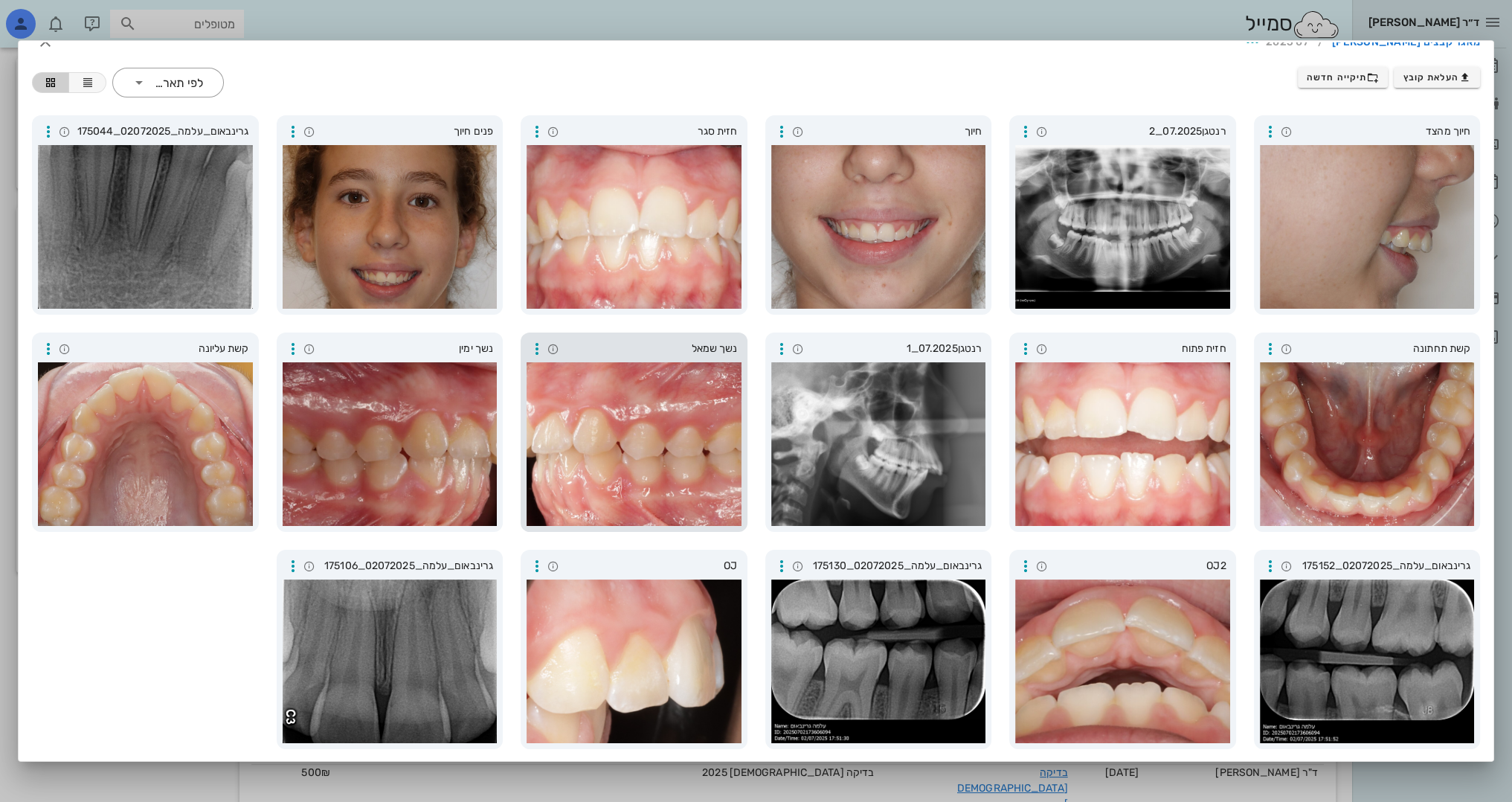
click at [613, 454] on div at bounding box center [634, 444] width 215 height 164
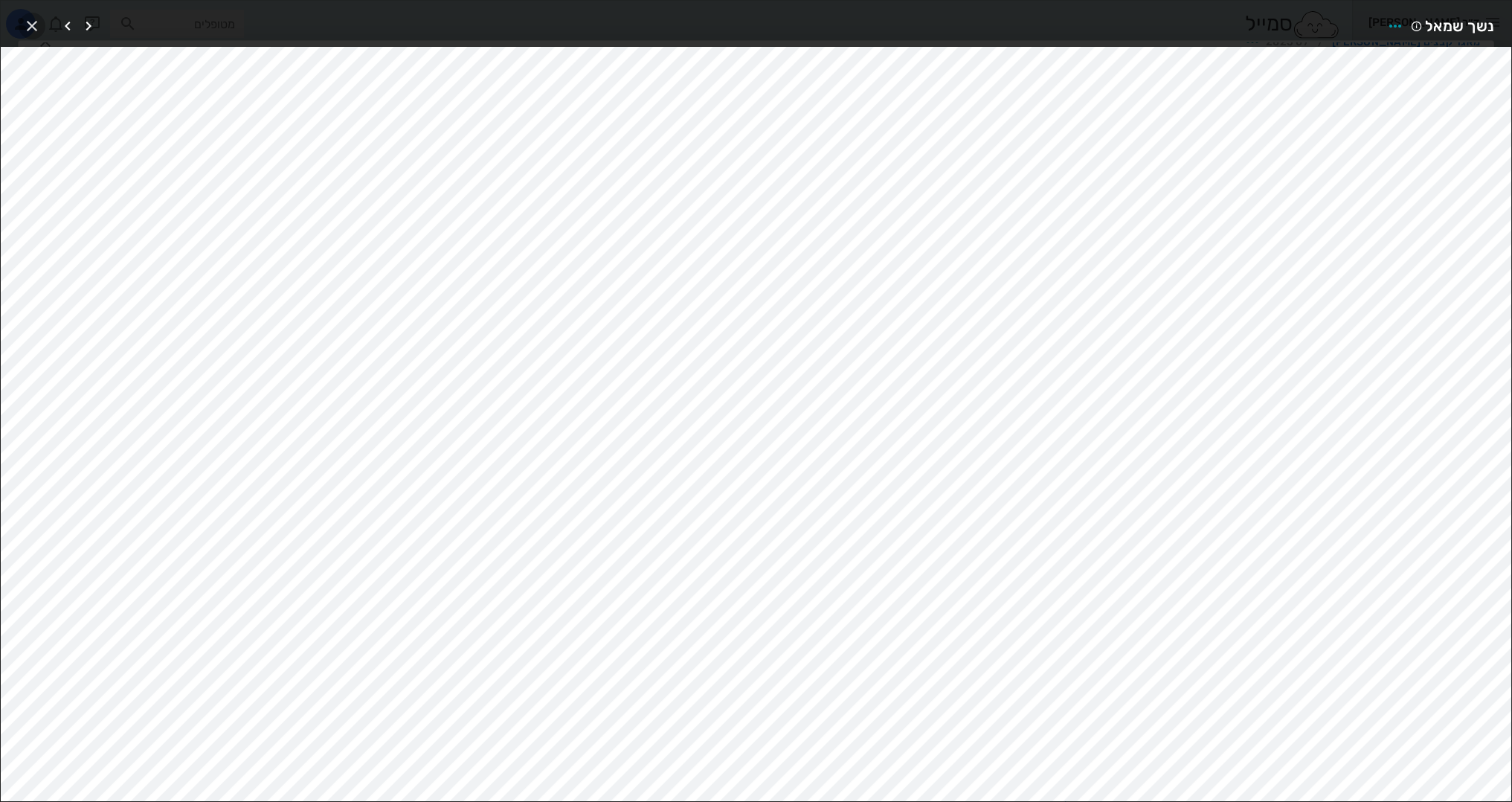
click at [31, 20] on icon "button" at bounding box center [32, 26] width 18 height 18
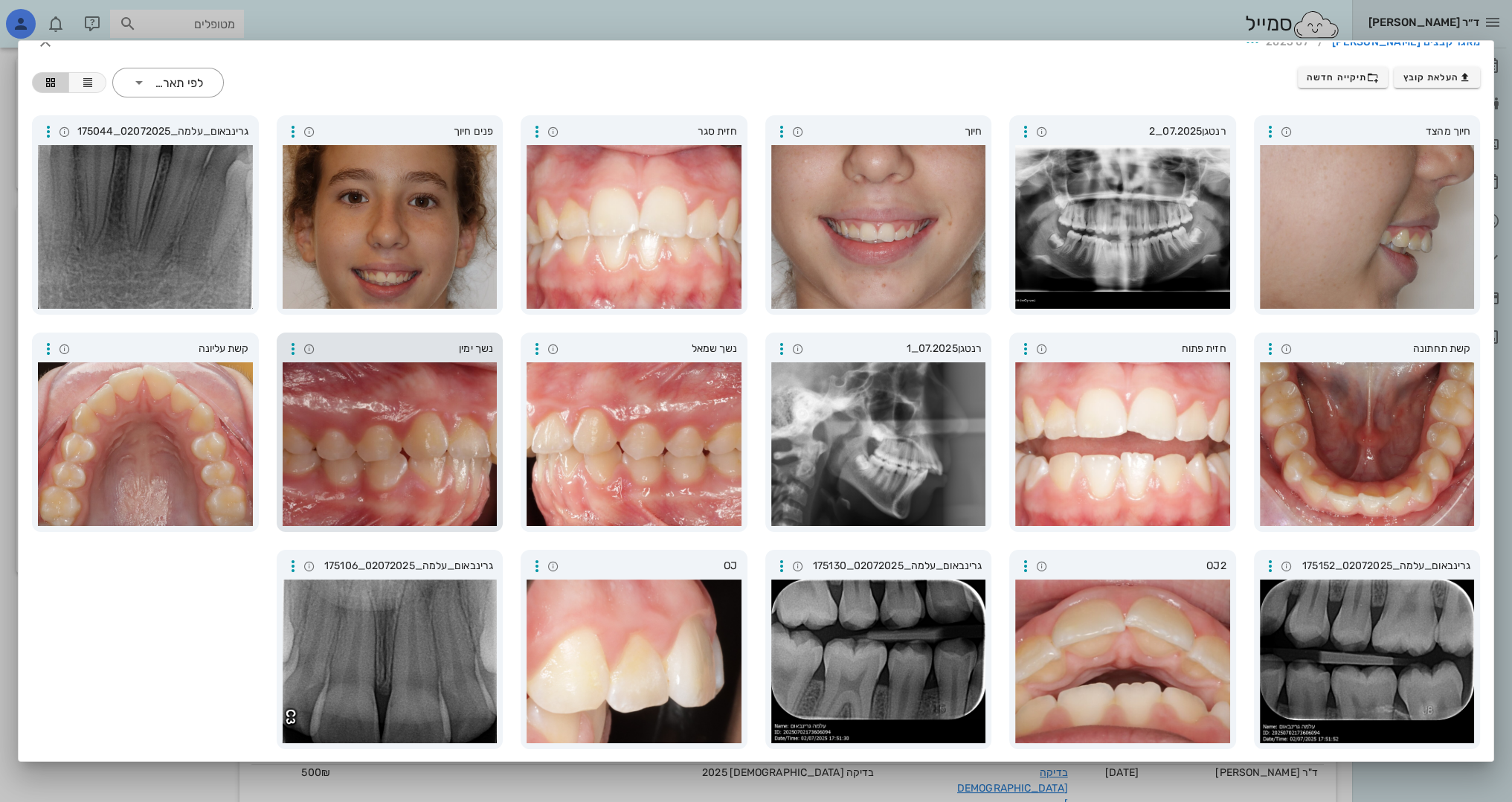
click at [375, 435] on div at bounding box center [390, 444] width 215 height 164
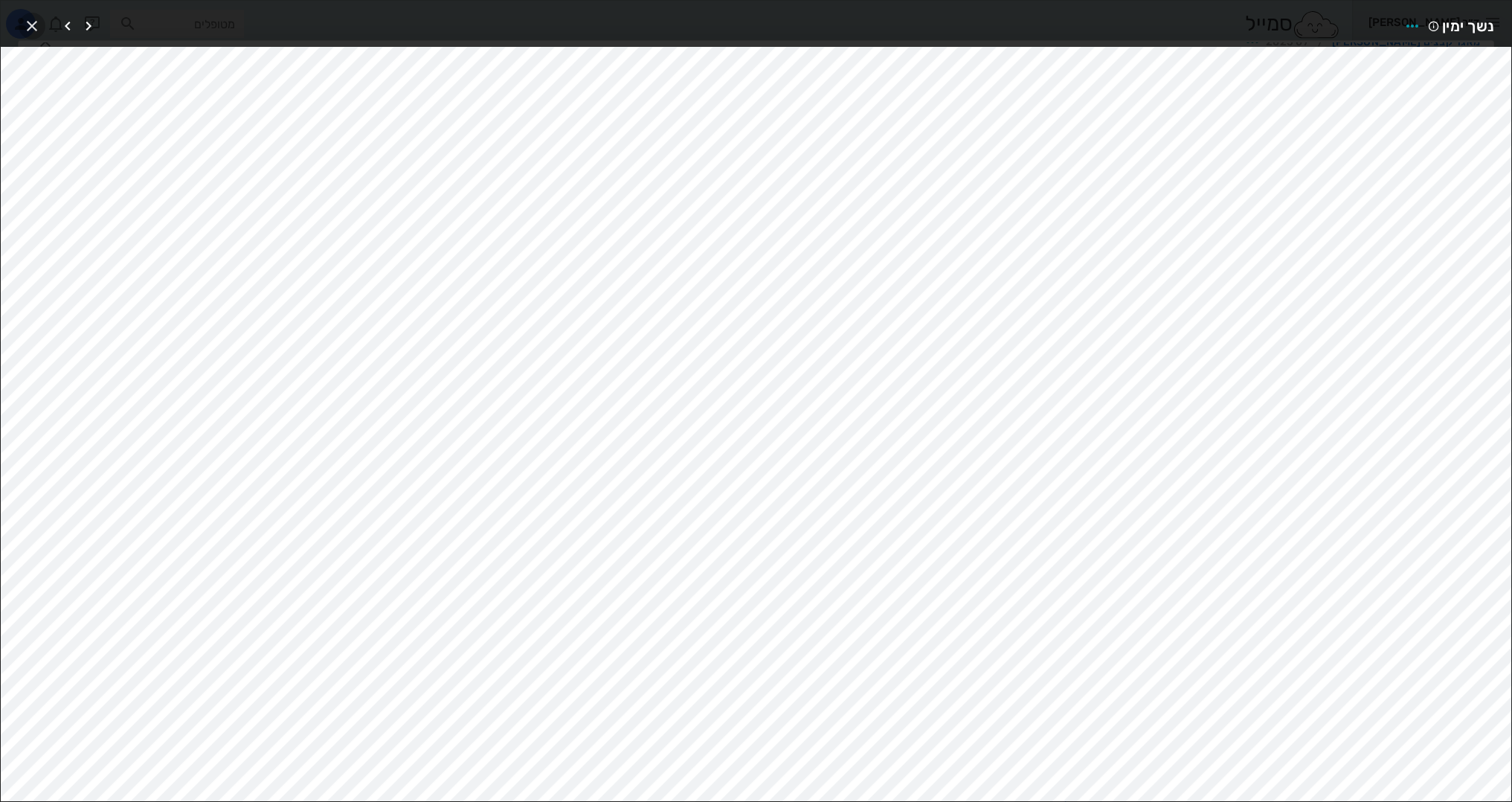
click at [33, 26] on icon "button" at bounding box center [32, 26] width 18 height 18
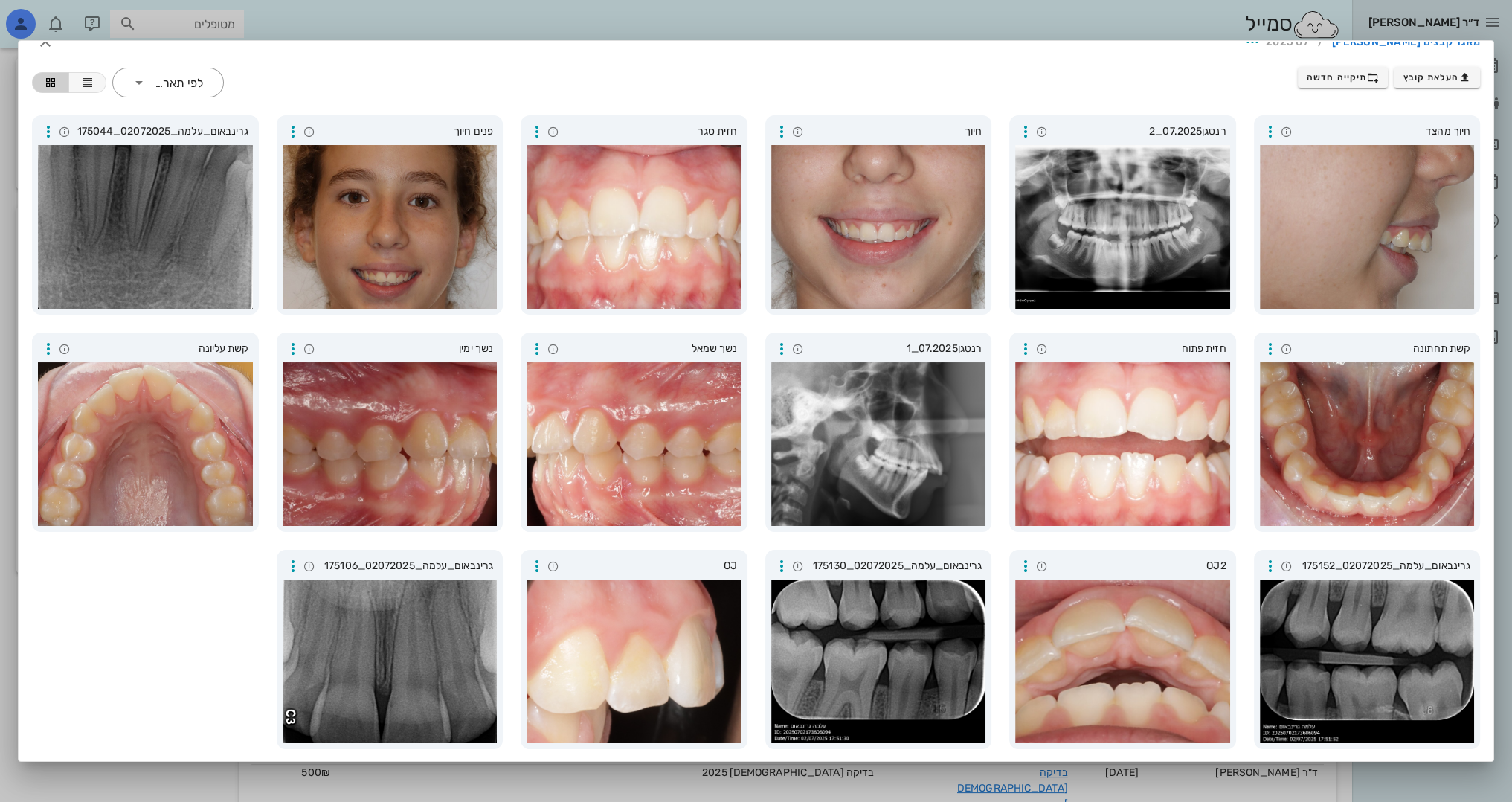
click at [1507, 127] on div at bounding box center [756, 401] width 1512 height 802
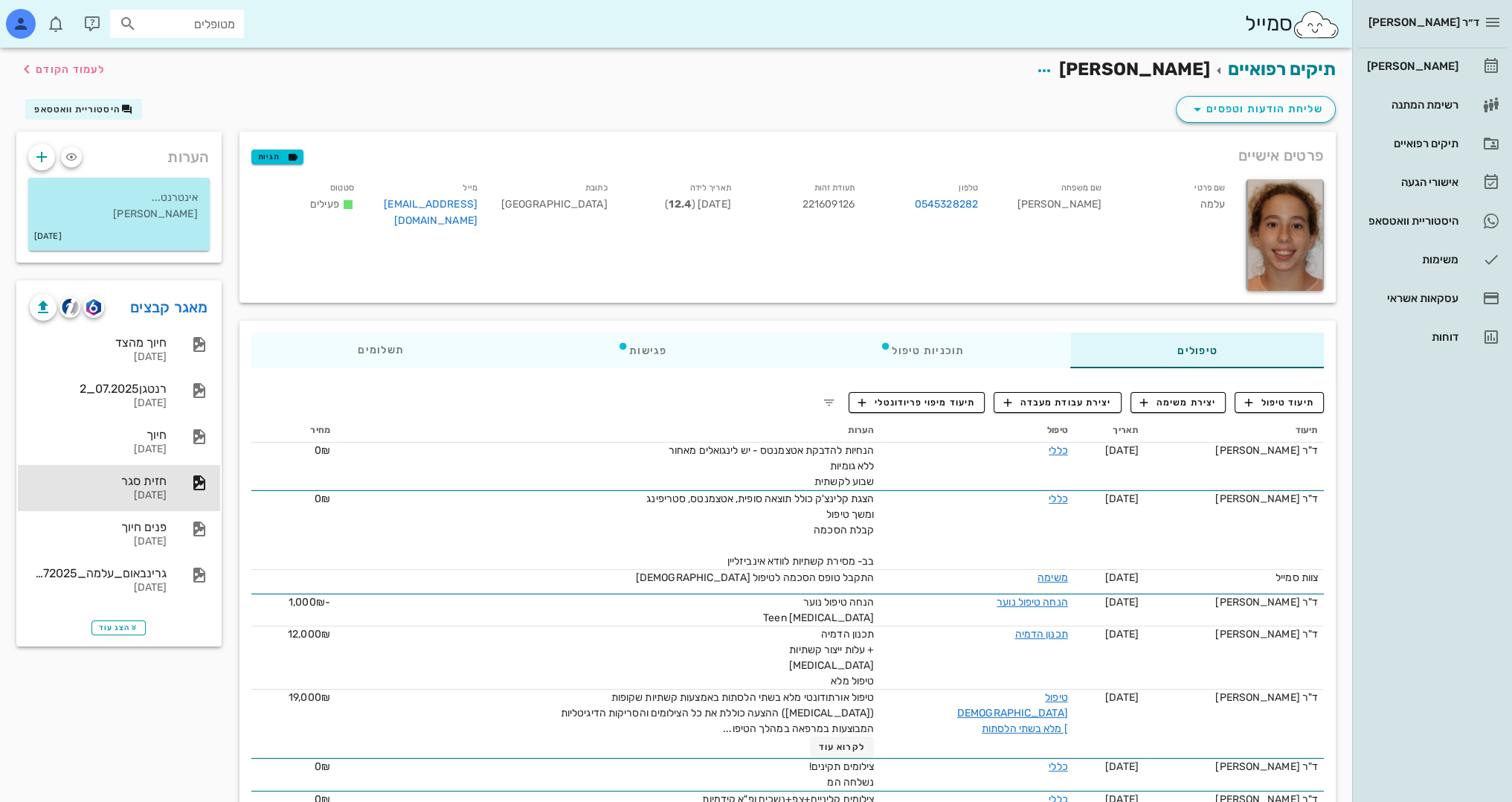
scroll to position [0, 0]
click at [89, 70] on span "לעמוד הקודם" at bounding box center [70, 69] width 69 height 12
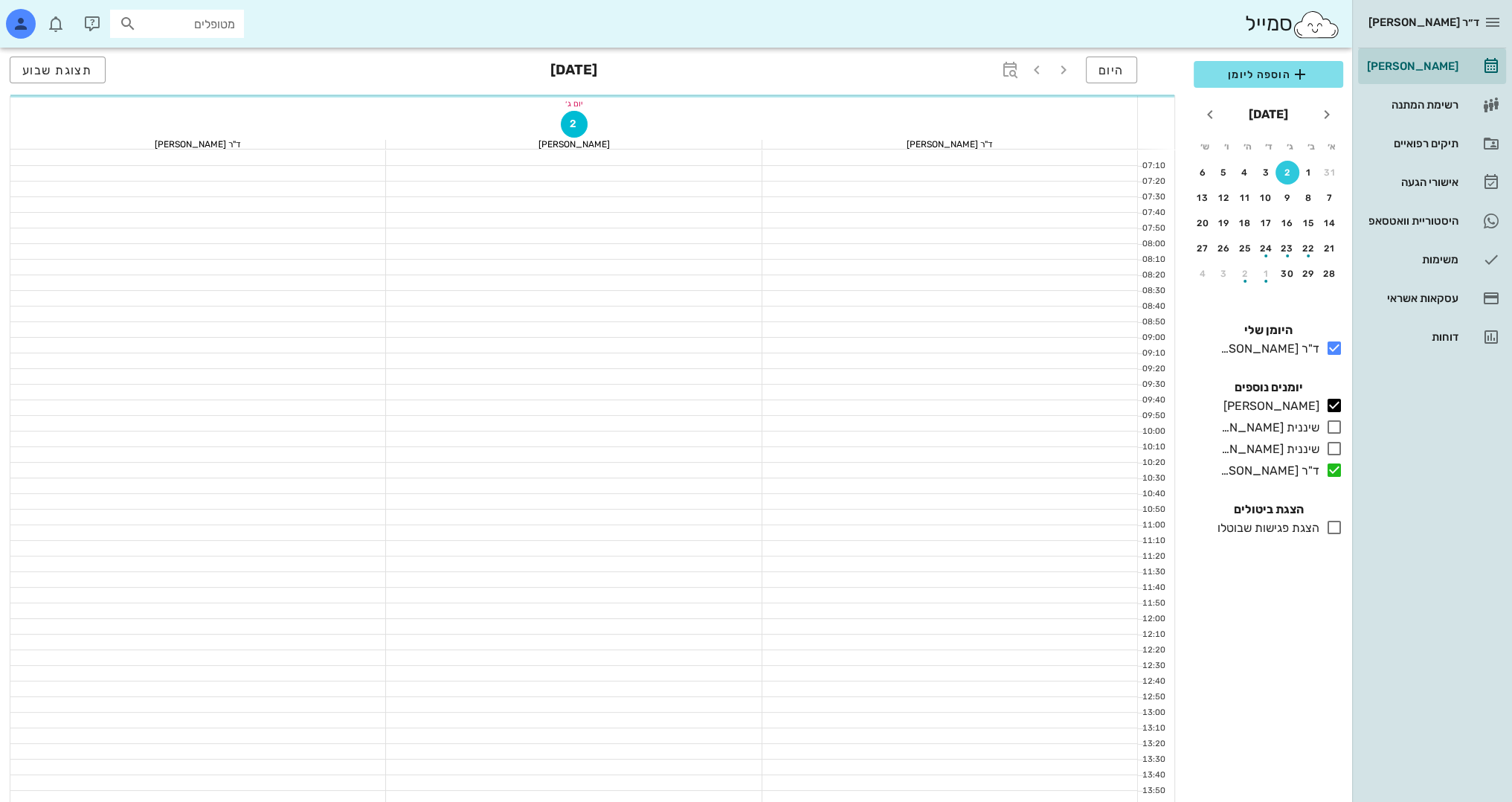
scroll to position [372, 0]
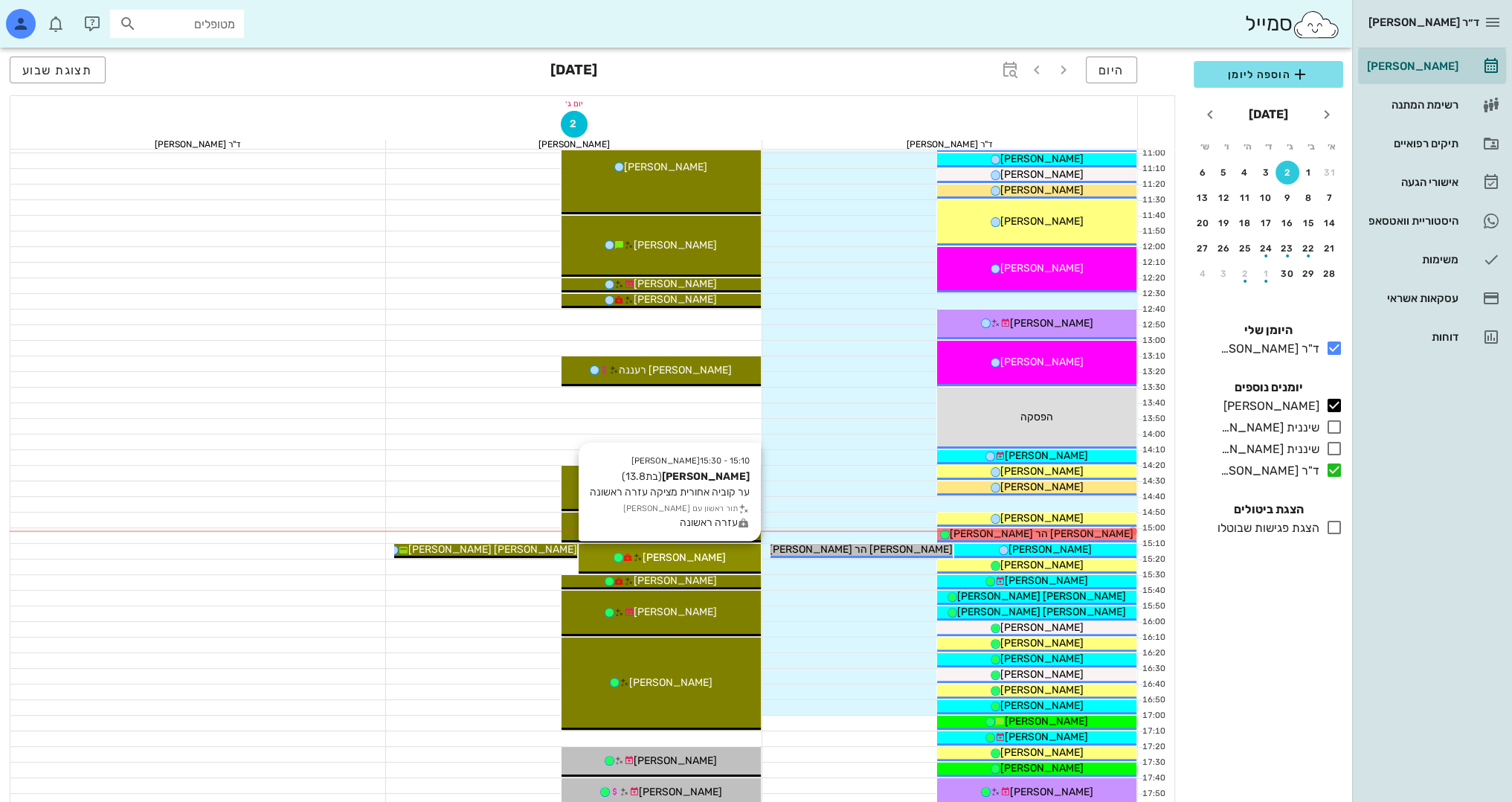
click at [737, 552] on div "[PERSON_NAME]" at bounding box center [670, 557] width 182 height 16
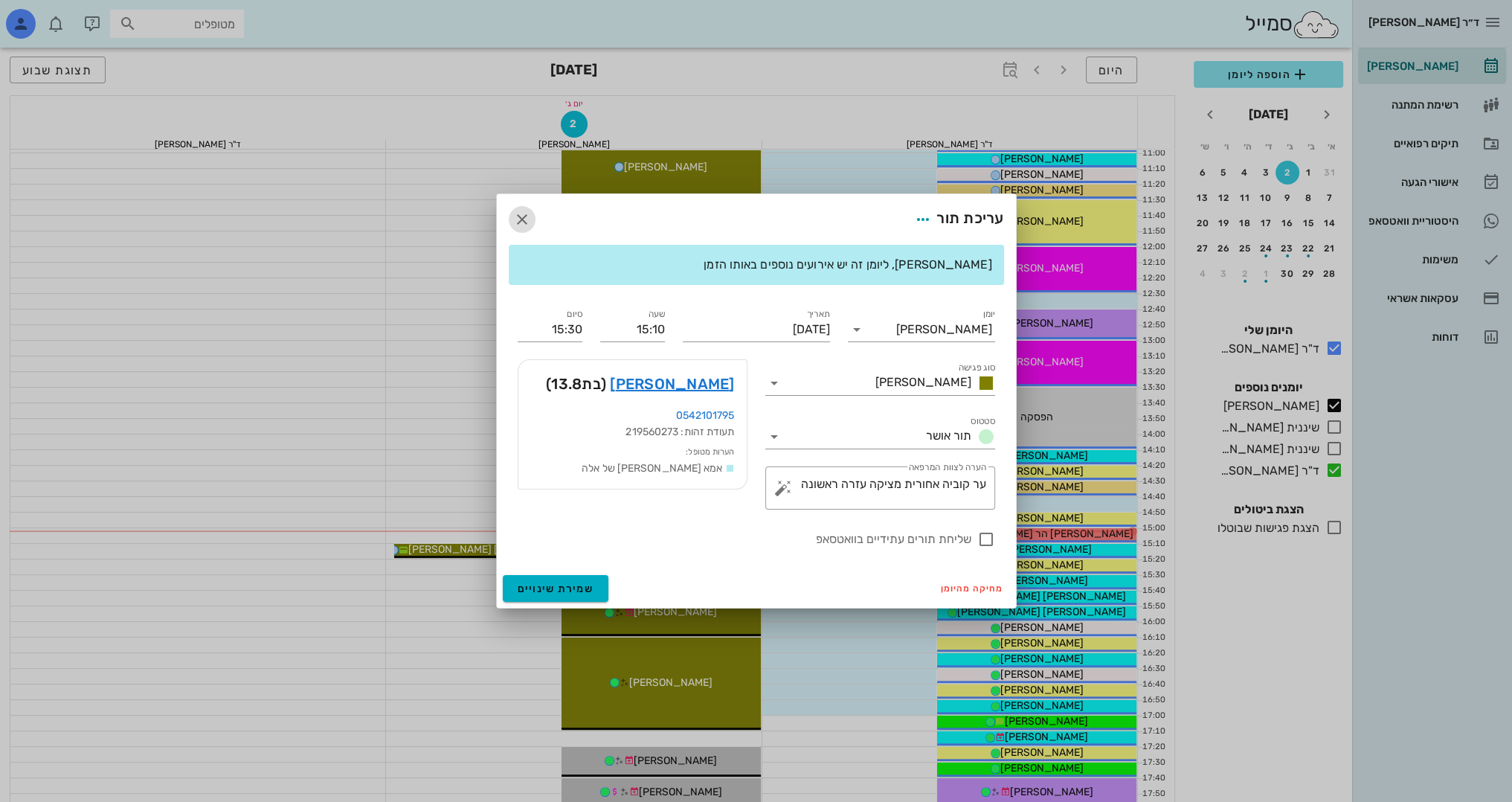
click at [513, 220] on icon "button" at bounding box center [522, 220] width 18 height 18
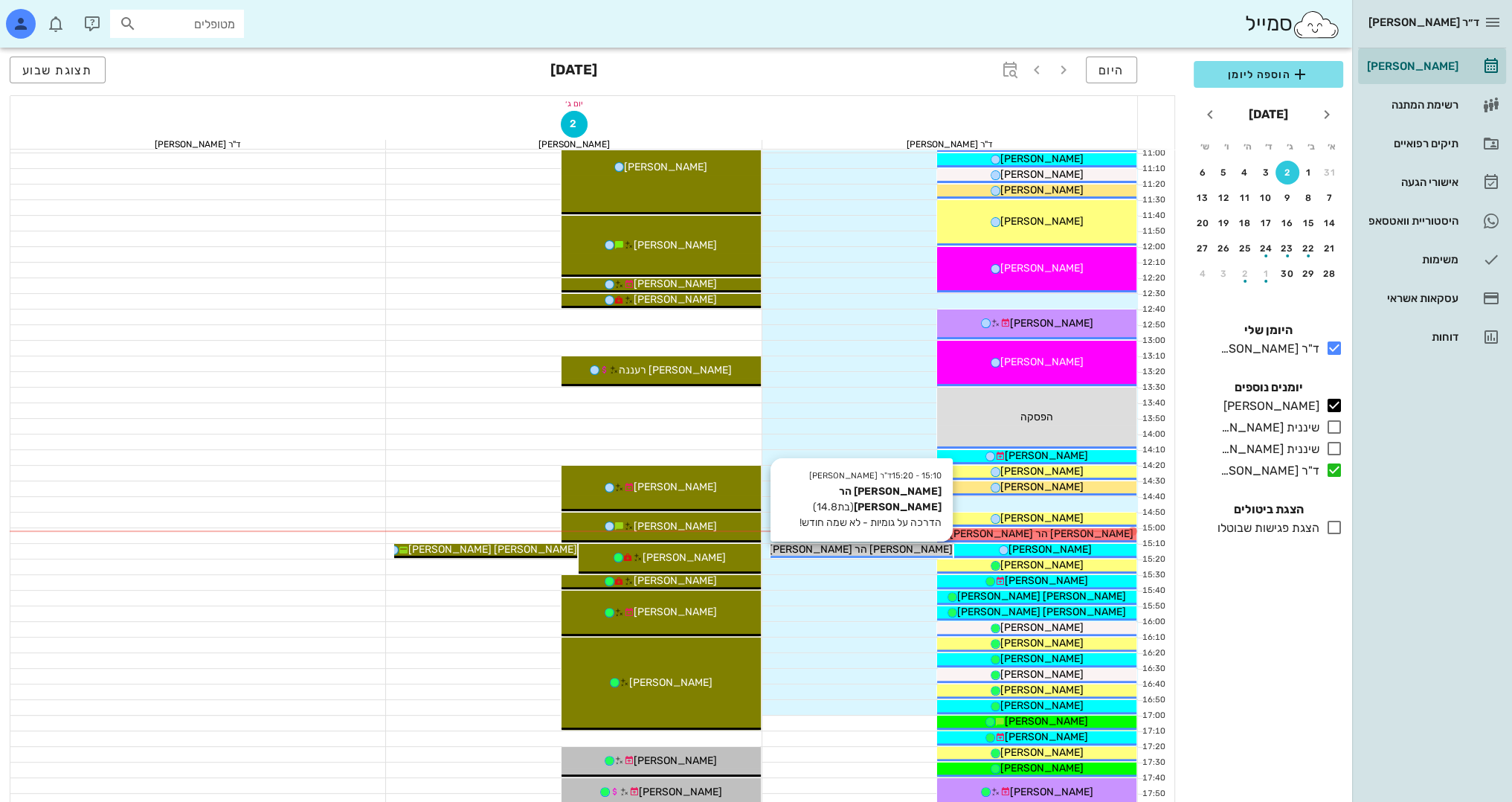
click at [937, 546] on div "[PERSON_NAME] הר [PERSON_NAME]" at bounding box center [861, 549] width 182 height 16
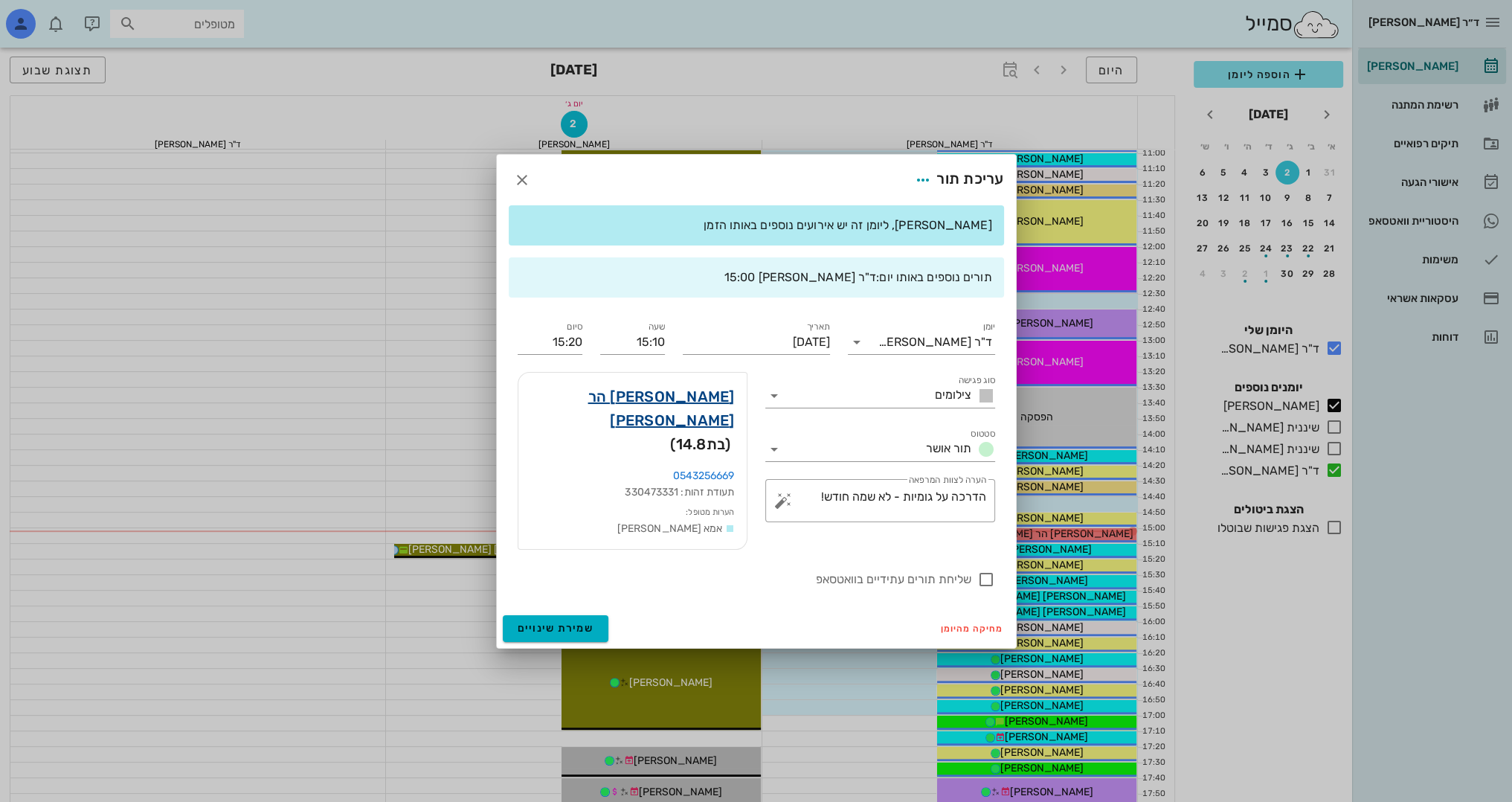
click at [661, 415] on link "[PERSON_NAME] הר [PERSON_NAME]" at bounding box center [632, 408] width 204 height 48
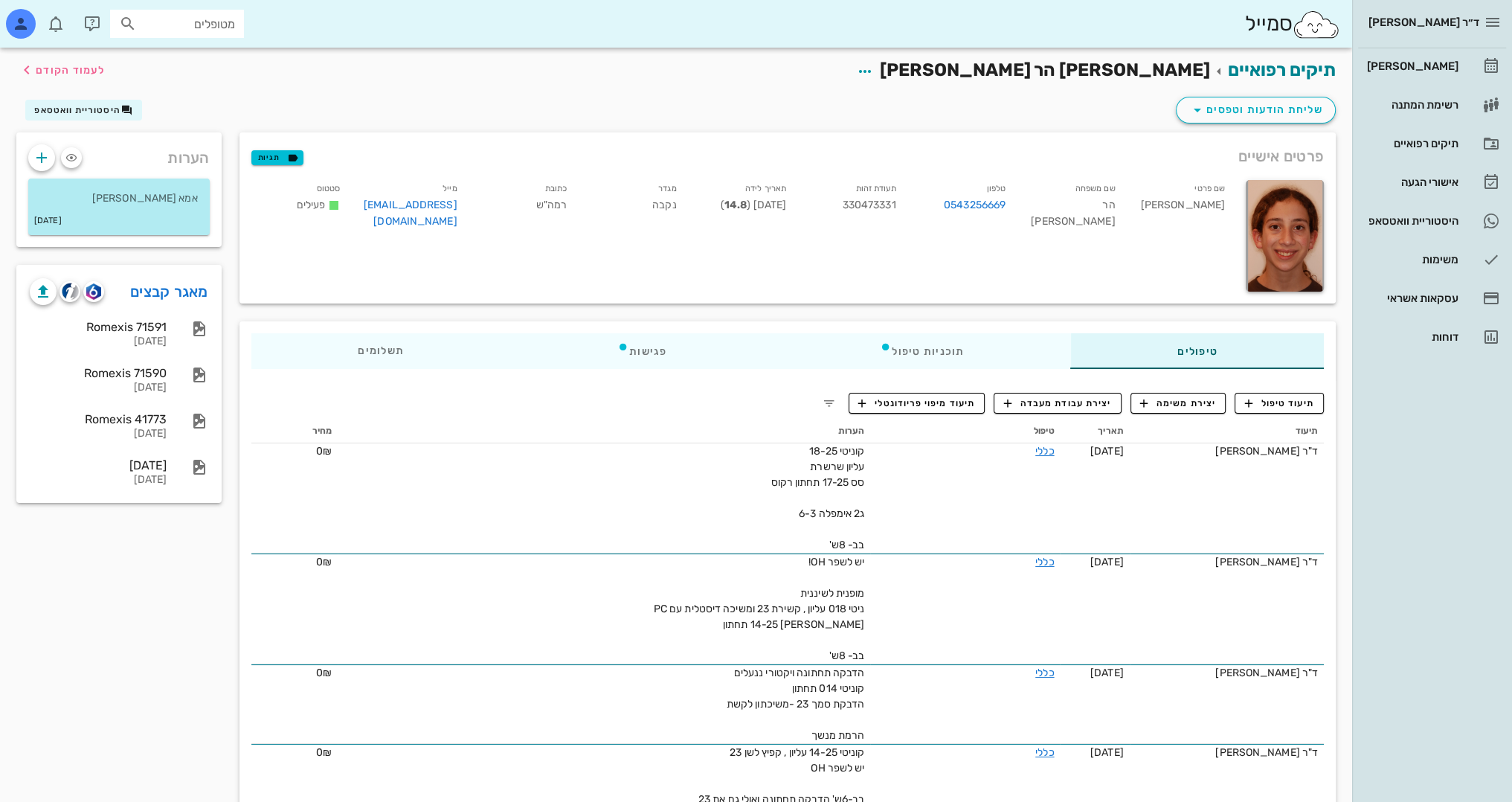
click at [156, 284] on link "מאגר קבצים" at bounding box center [169, 291] width 78 height 24
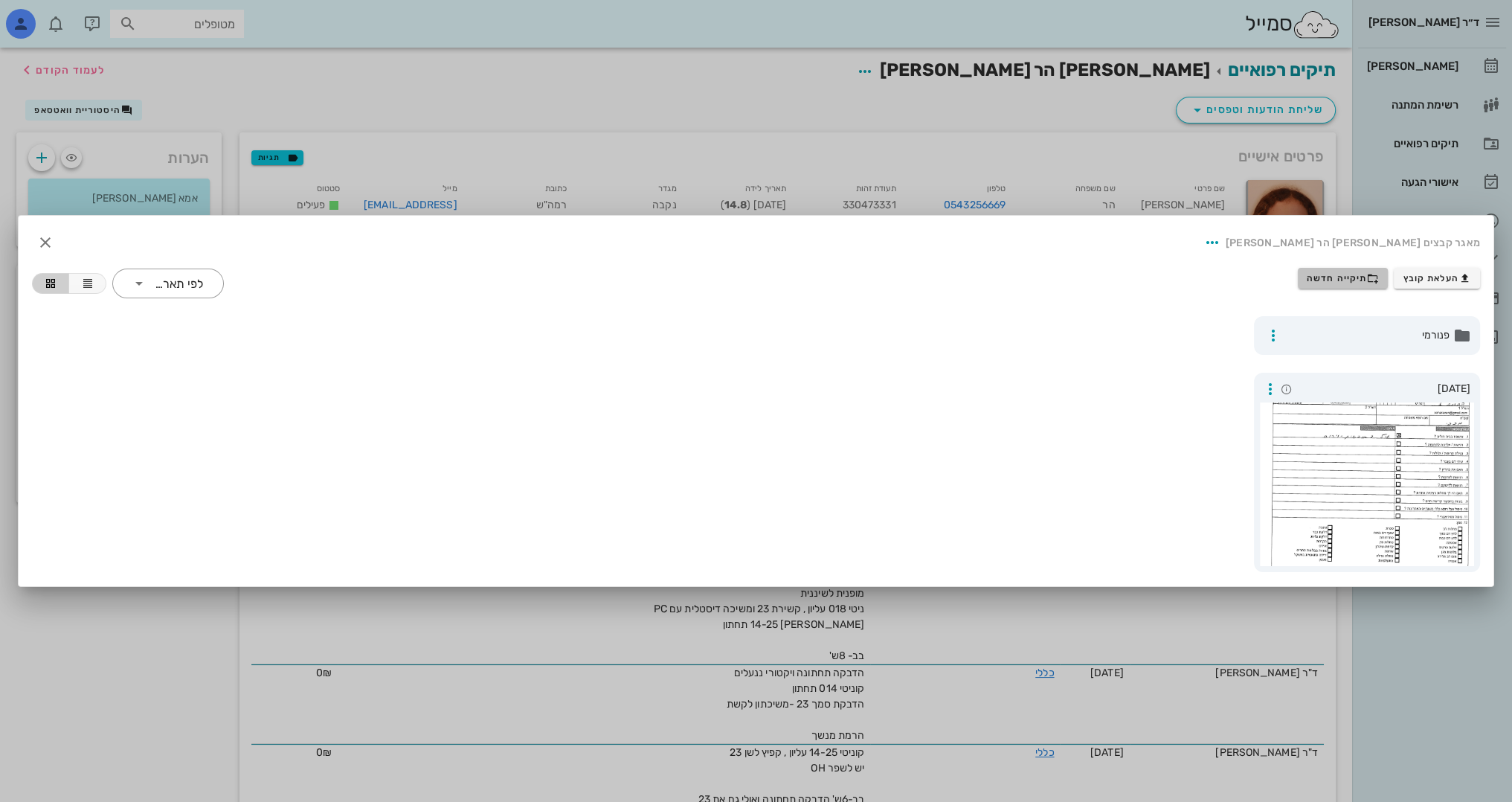
click at [1324, 284] on button "תיקייה חדשה" at bounding box center [1343, 278] width 91 height 21
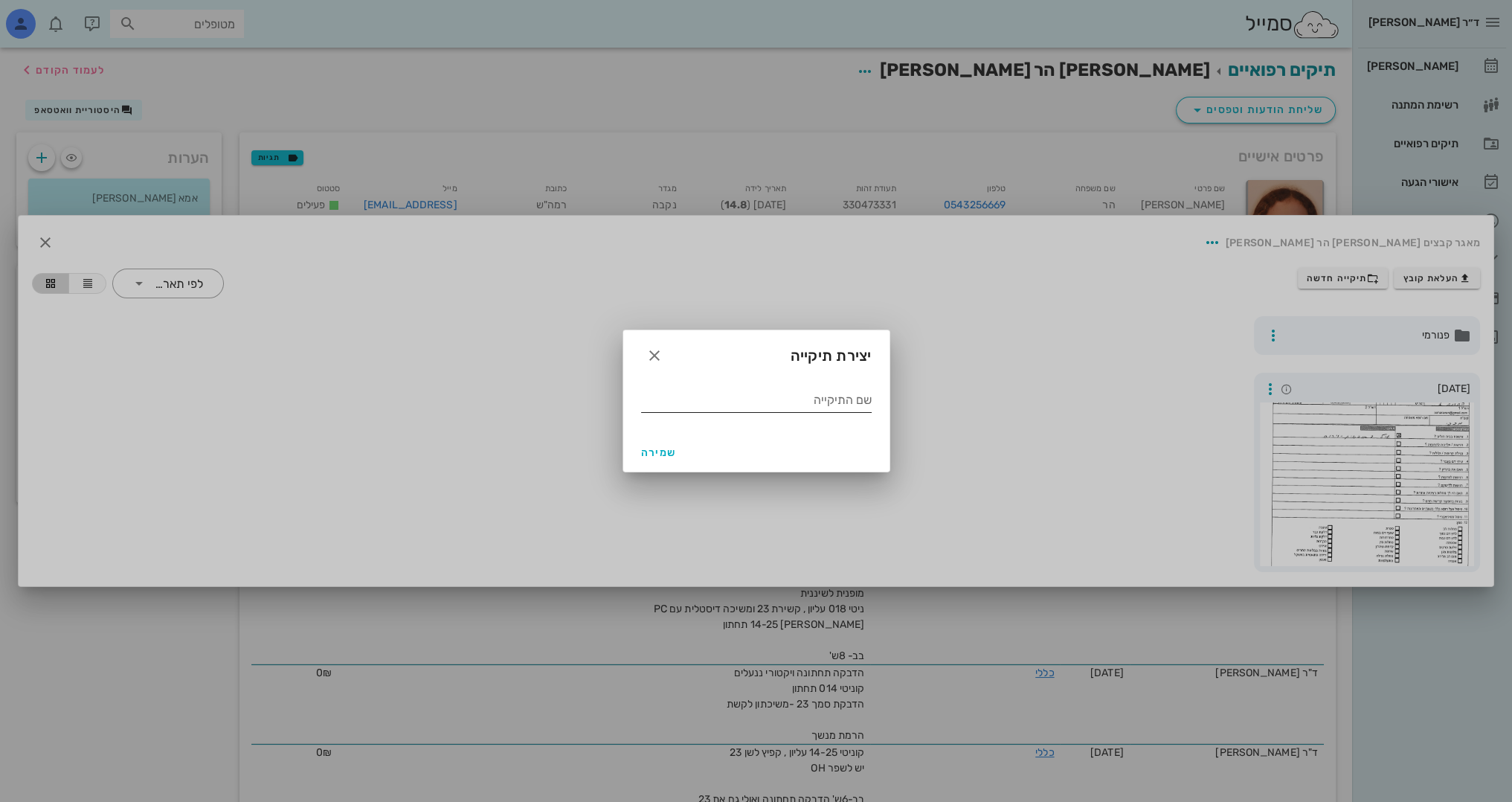
click at [768, 411] on input "שם התיקייה" at bounding box center [756, 400] width 231 height 24
type input "1.2024"
click at [637, 453] on button "שמירה" at bounding box center [659, 452] width 48 height 26
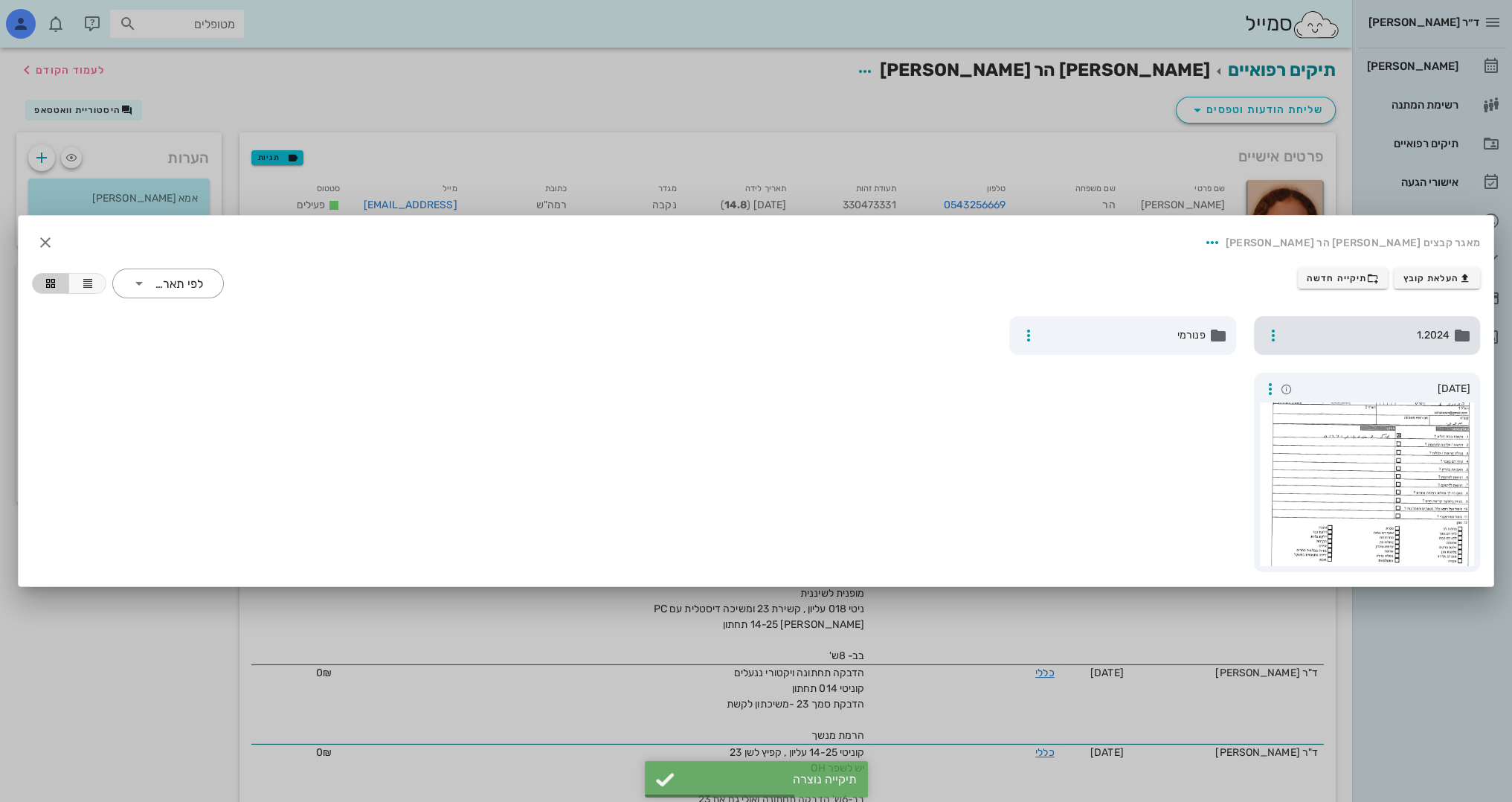
click at [1367, 348] on div "1.2024" at bounding box center [1367, 335] width 227 height 39
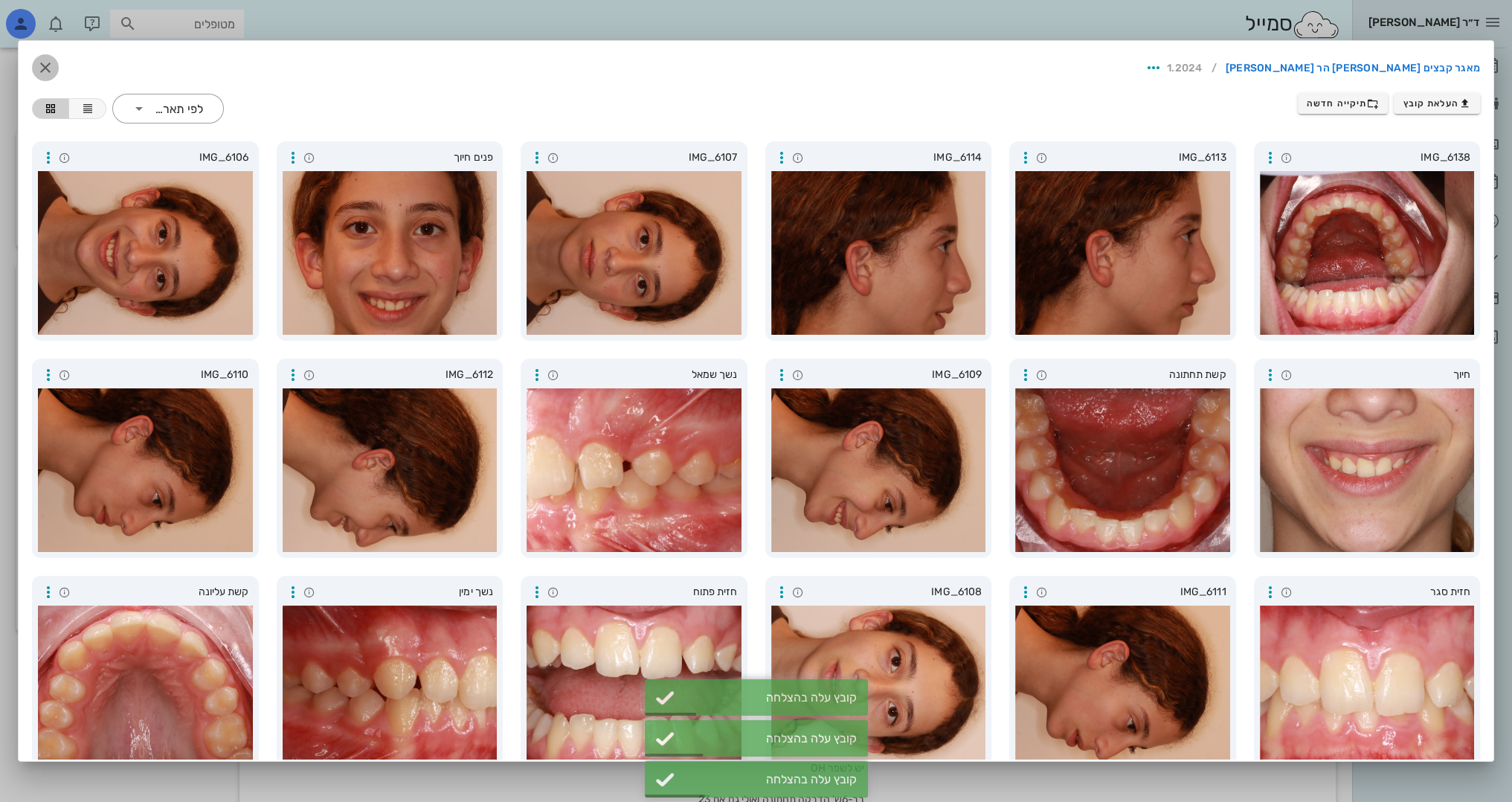
click at [50, 73] on icon "button" at bounding box center [45, 68] width 18 height 18
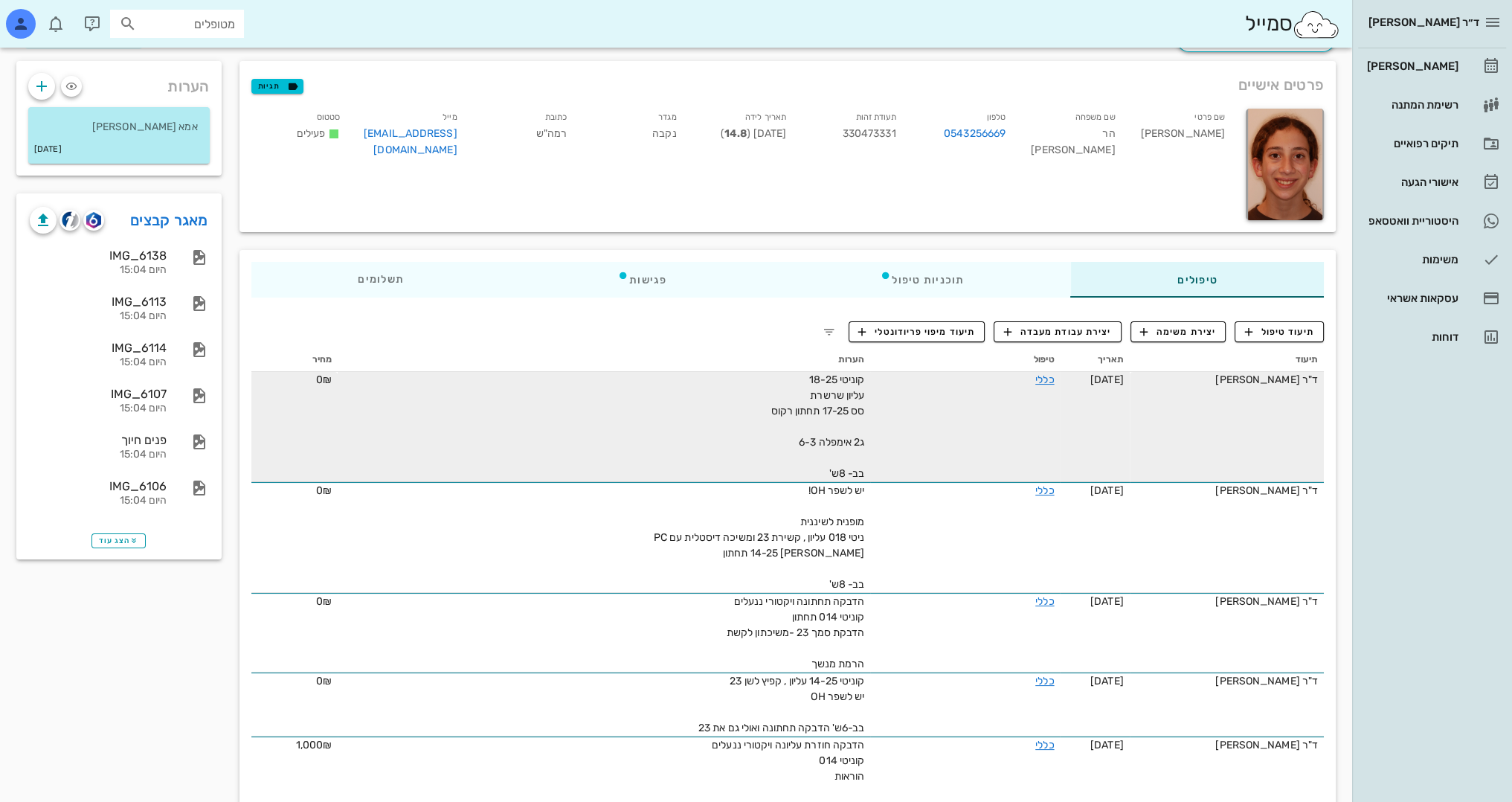
scroll to position [74, 0]
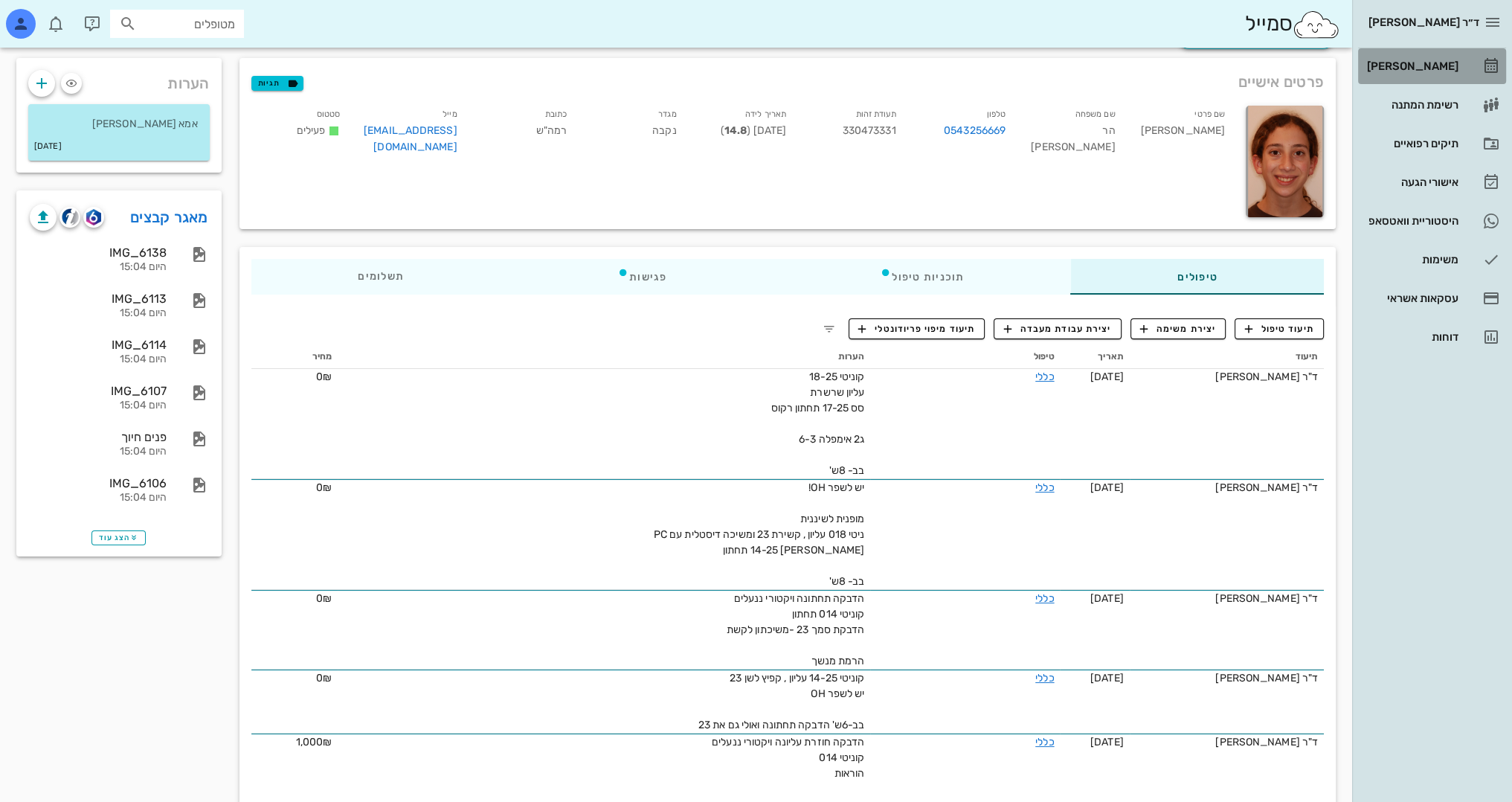
click at [1431, 79] on link "[PERSON_NAME]" at bounding box center [1432, 65] width 148 height 36
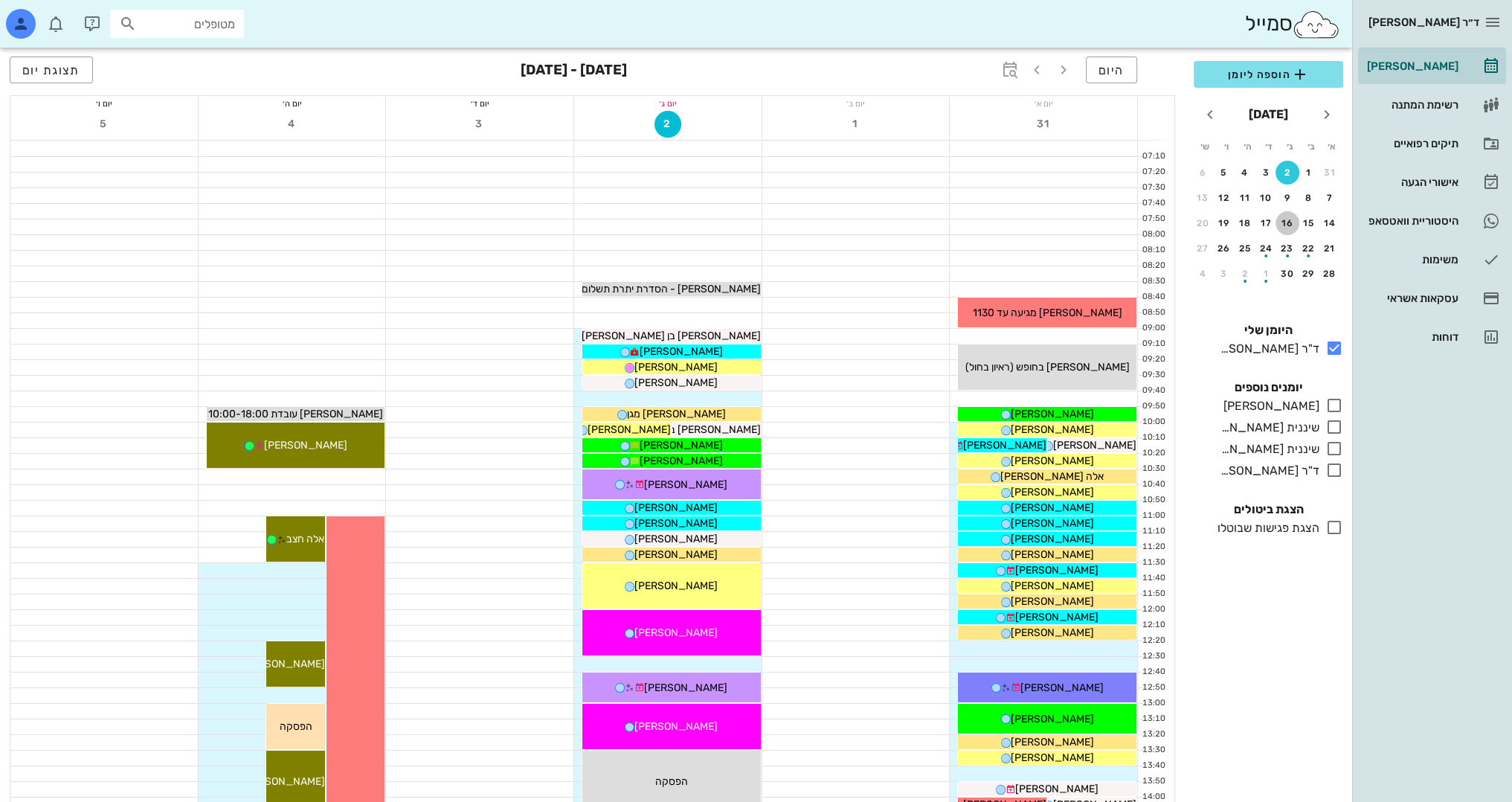
click at [1282, 224] on div "16" at bounding box center [1287, 223] width 24 height 11
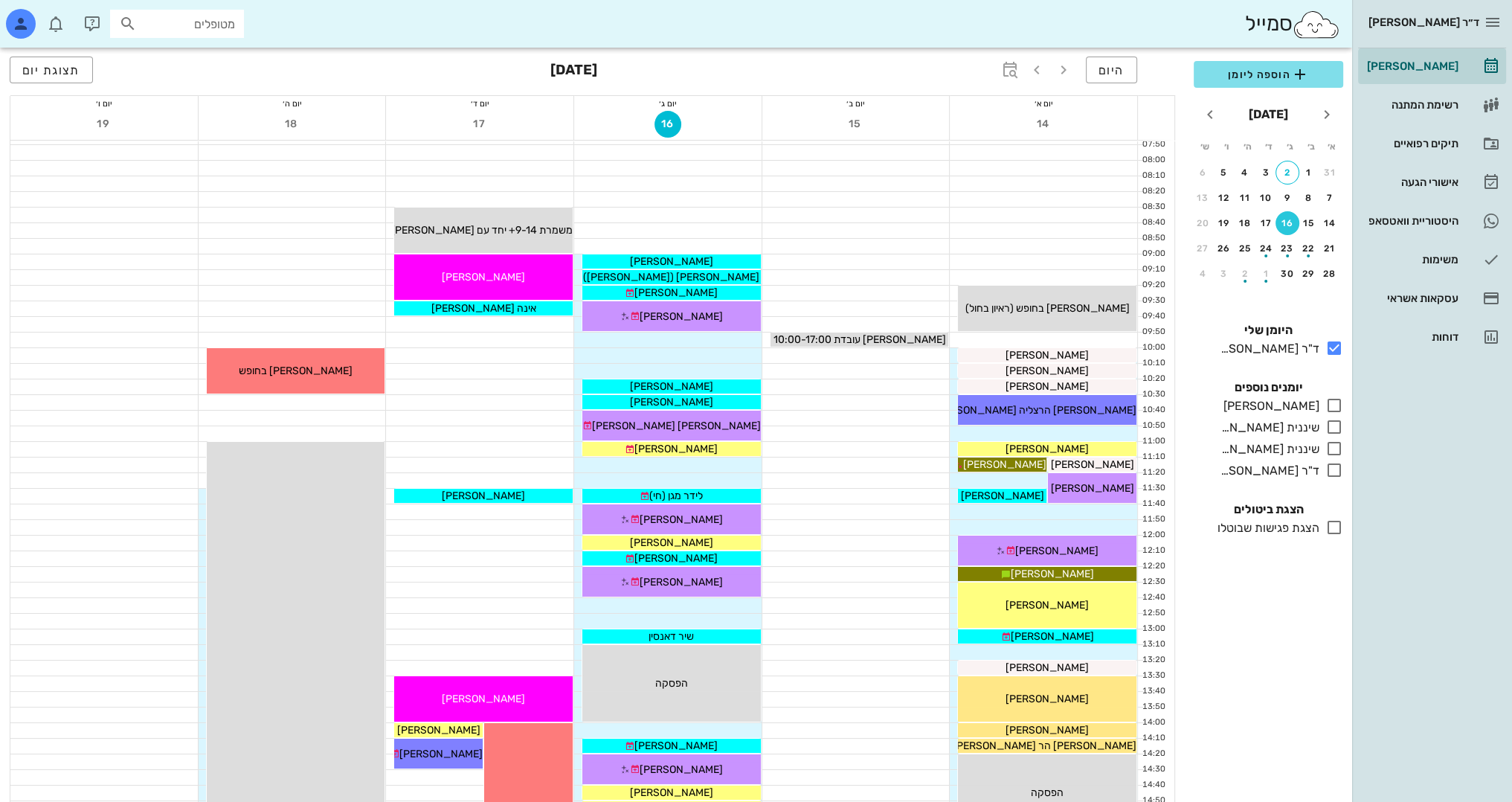
scroll to position [149, 0]
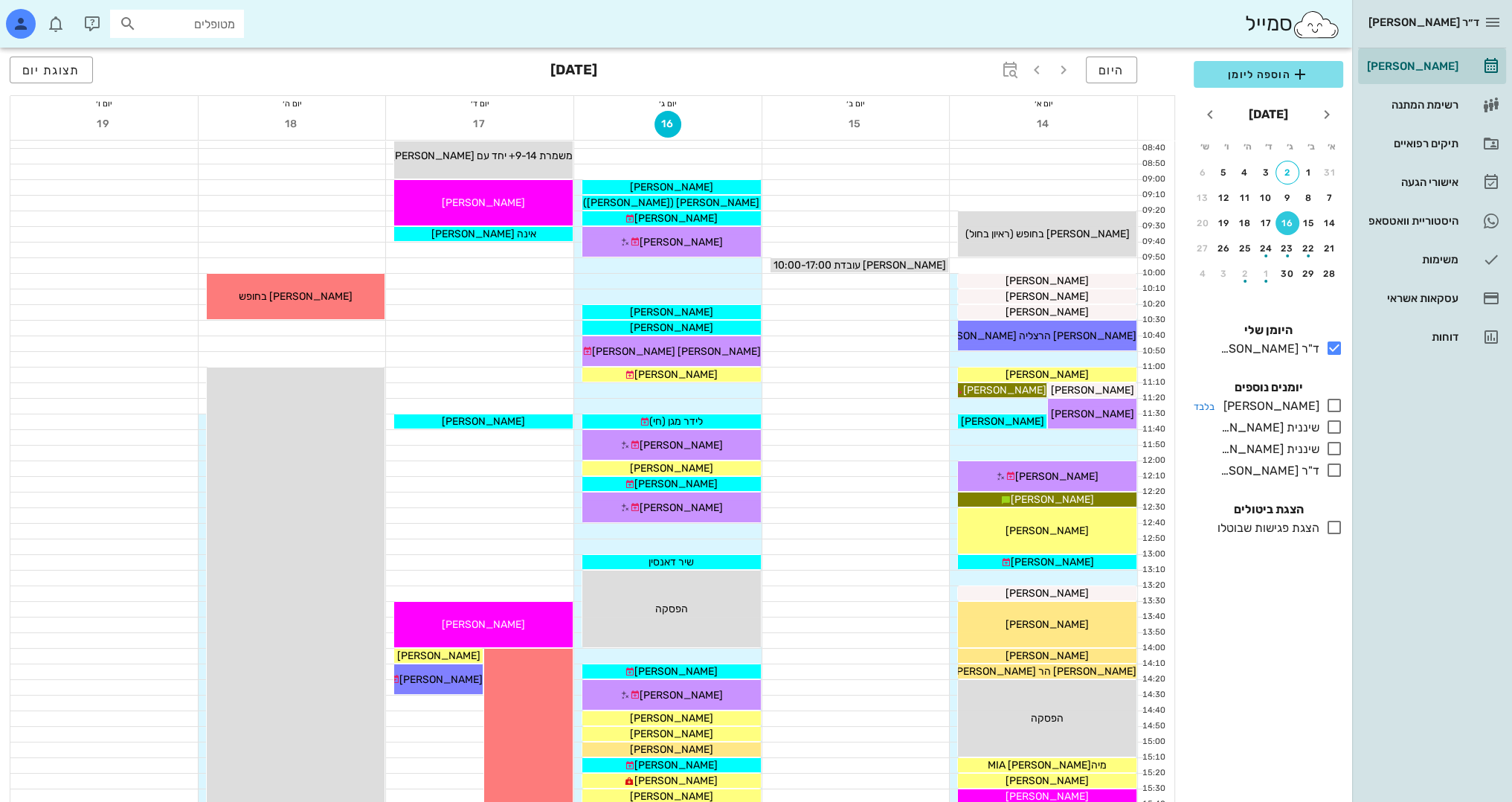
click at [1336, 403] on icon at bounding box center [1334, 406] width 18 height 18
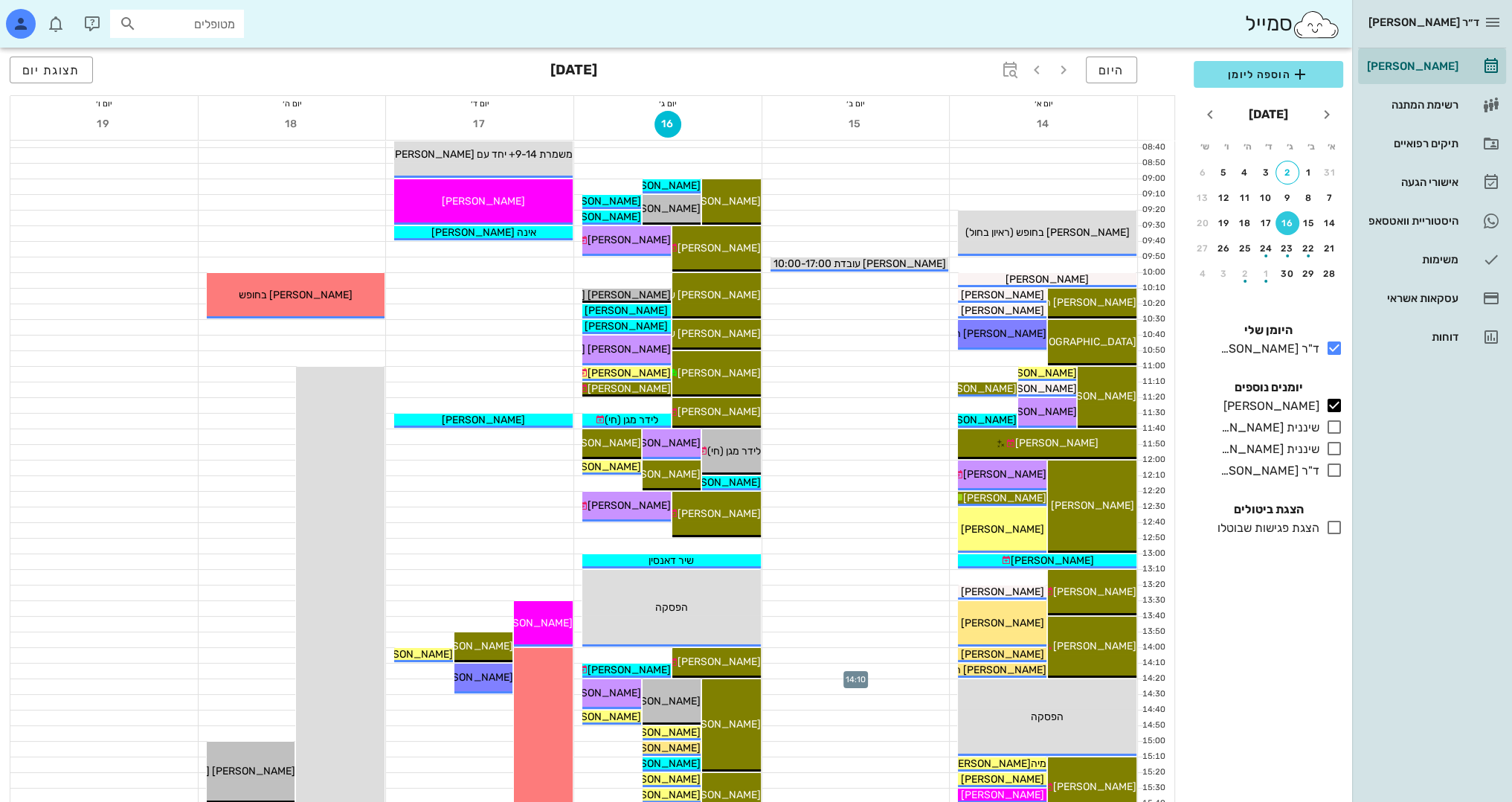
scroll to position [149, 0]
click at [1123, 70] on span "היום" at bounding box center [1111, 69] width 26 height 14
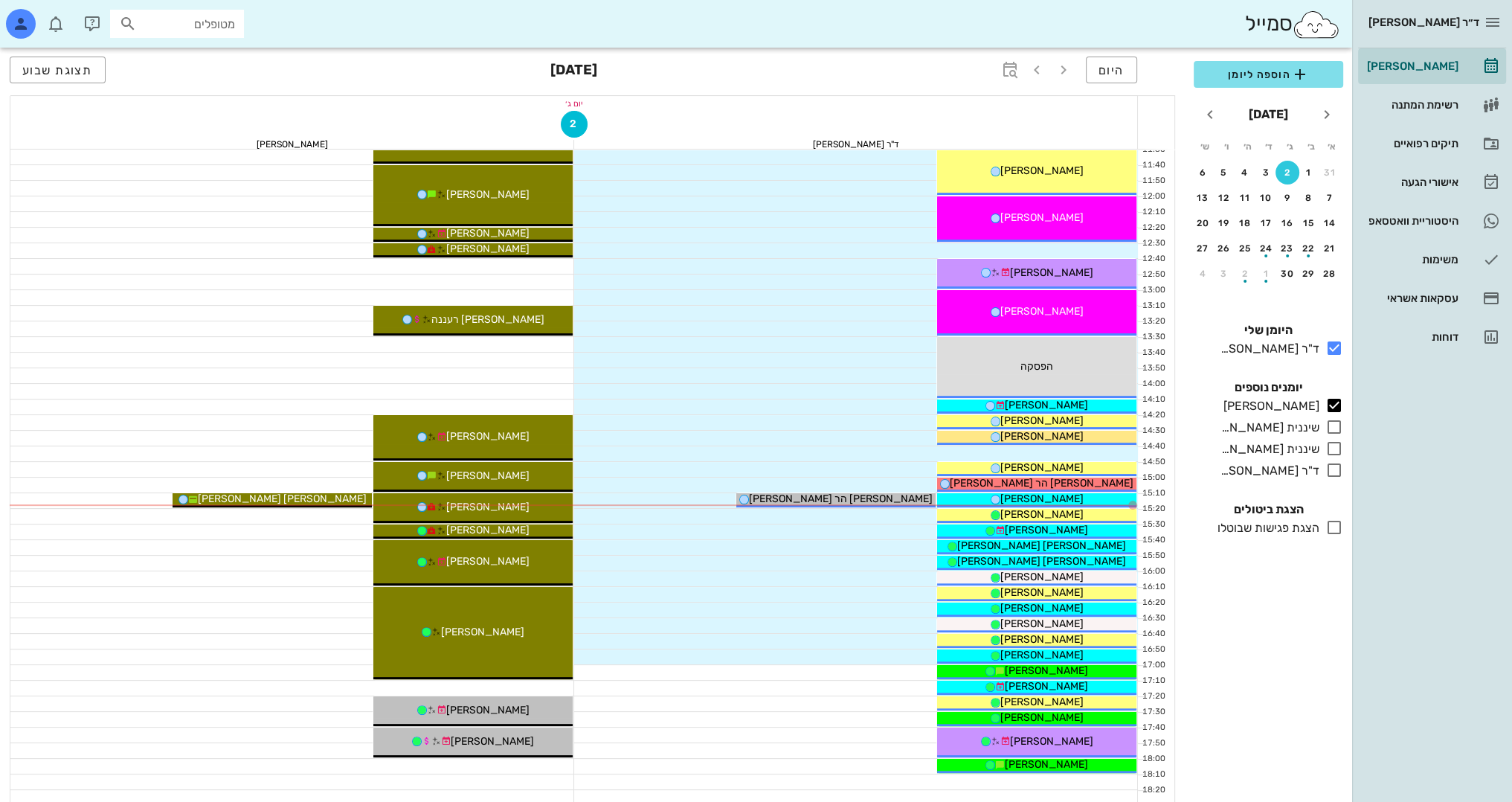
scroll to position [446, 0]
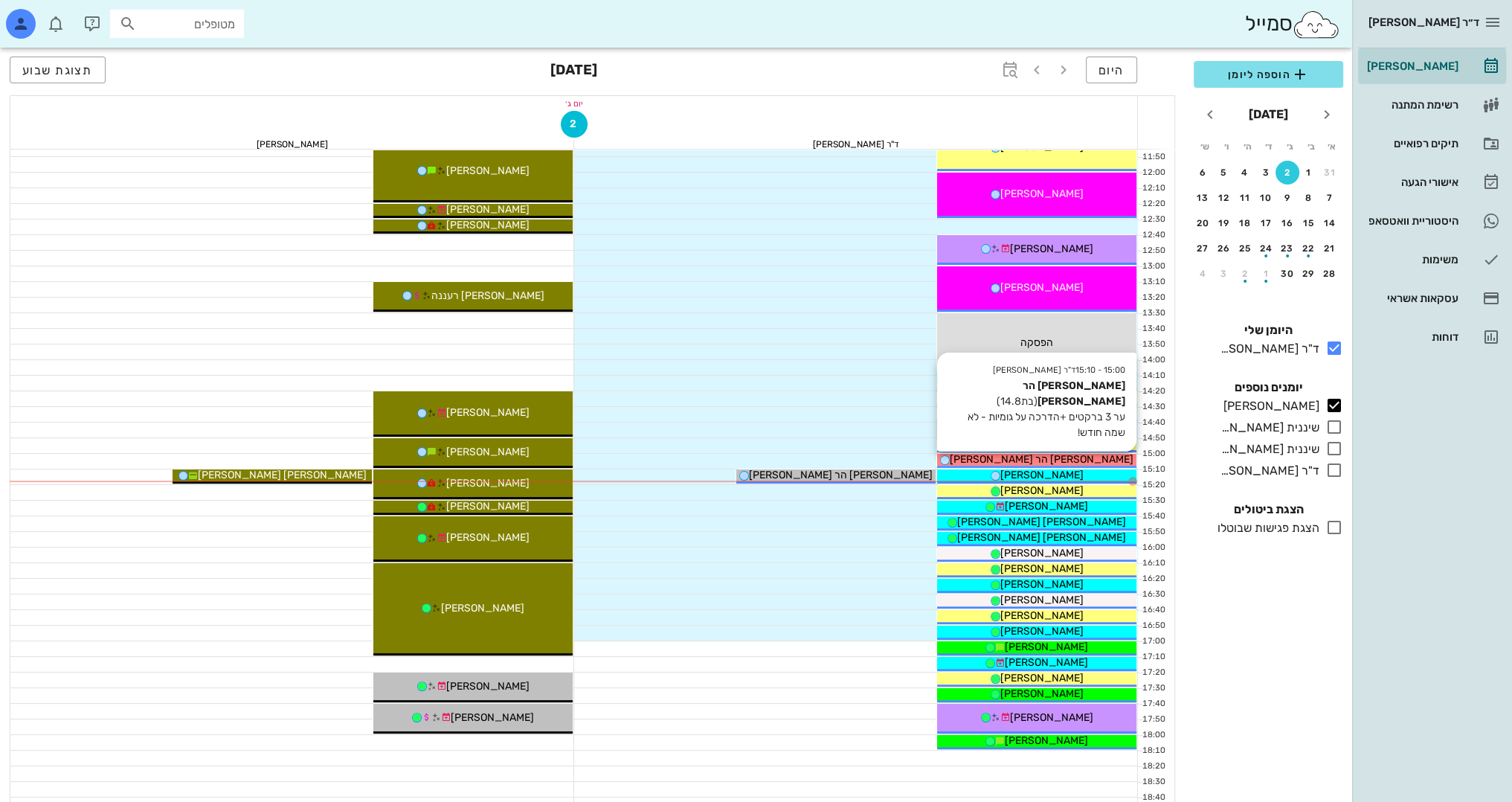
click at [1083, 456] on div "[PERSON_NAME] הר [PERSON_NAME]" at bounding box center [1037, 459] width 199 height 16
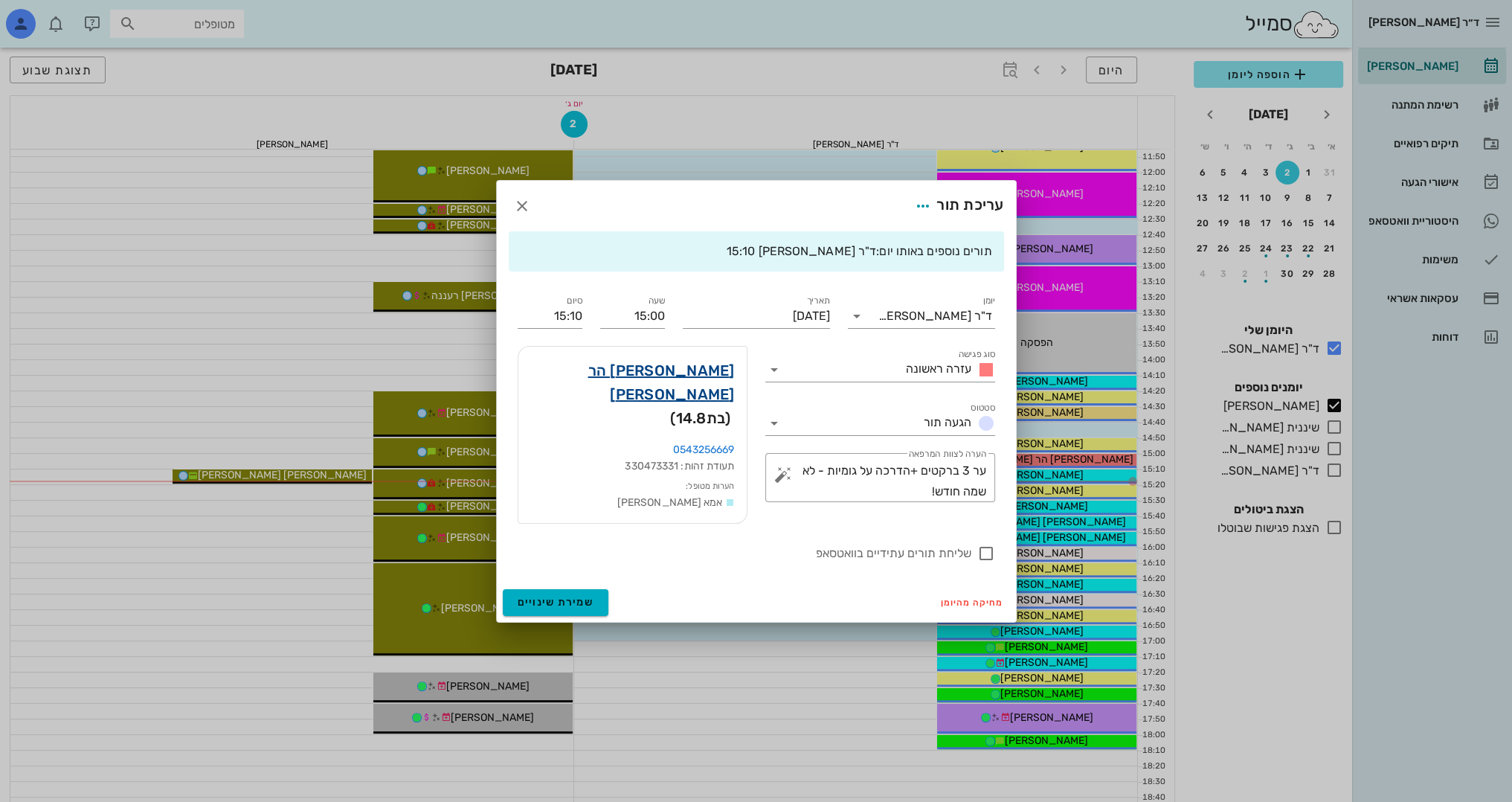
click at [700, 379] on link "[PERSON_NAME] הר [PERSON_NAME]" at bounding box center [632, 383] width 204 height 48
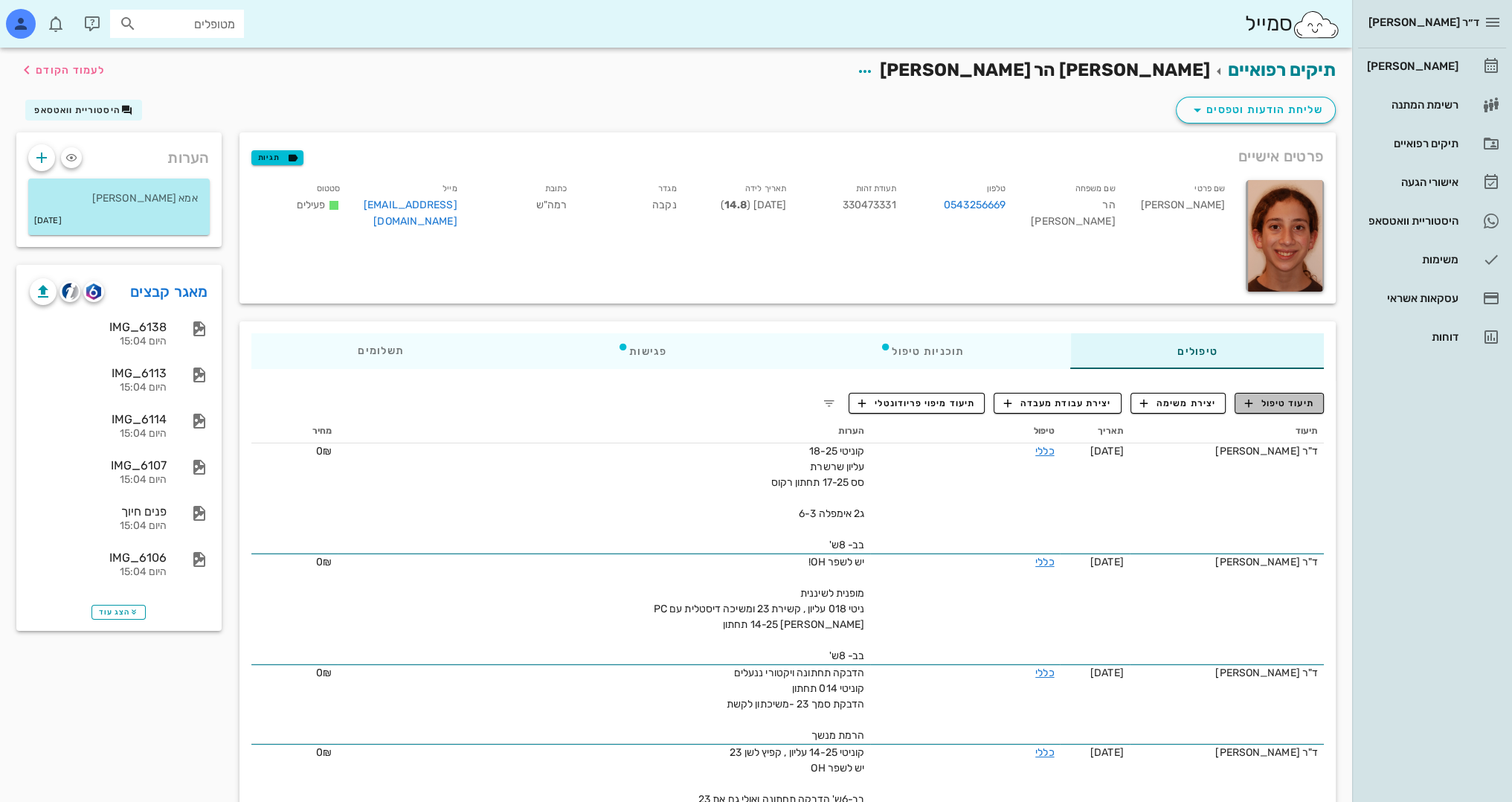
click at [1289, 400] on span "תיעוד טיפול" at bounding box center [1280, 403] width 69 height 13
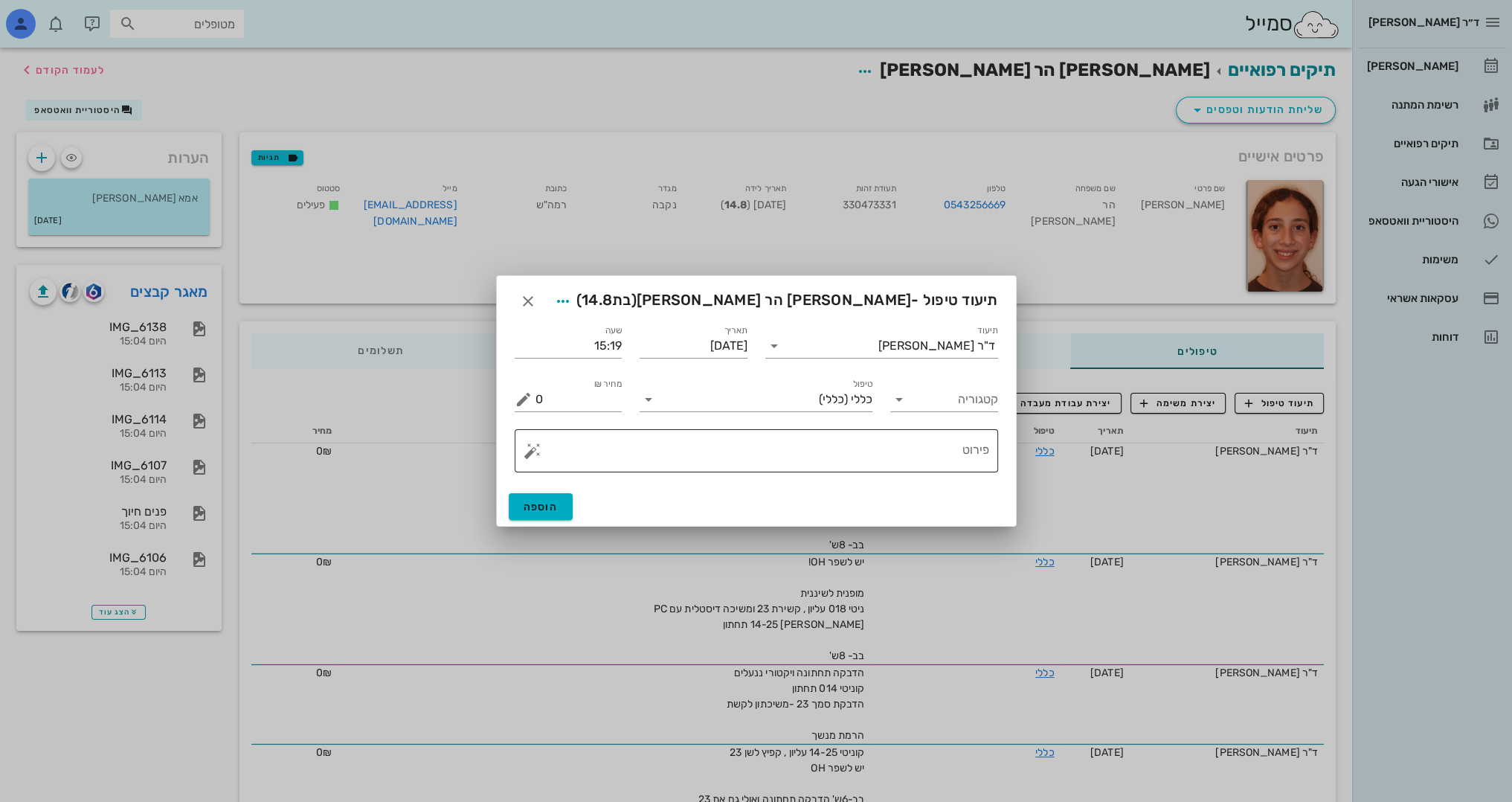
click at [929, 451] on textarea "פירוט" at bounding box center [762, 454] width 454 height 36
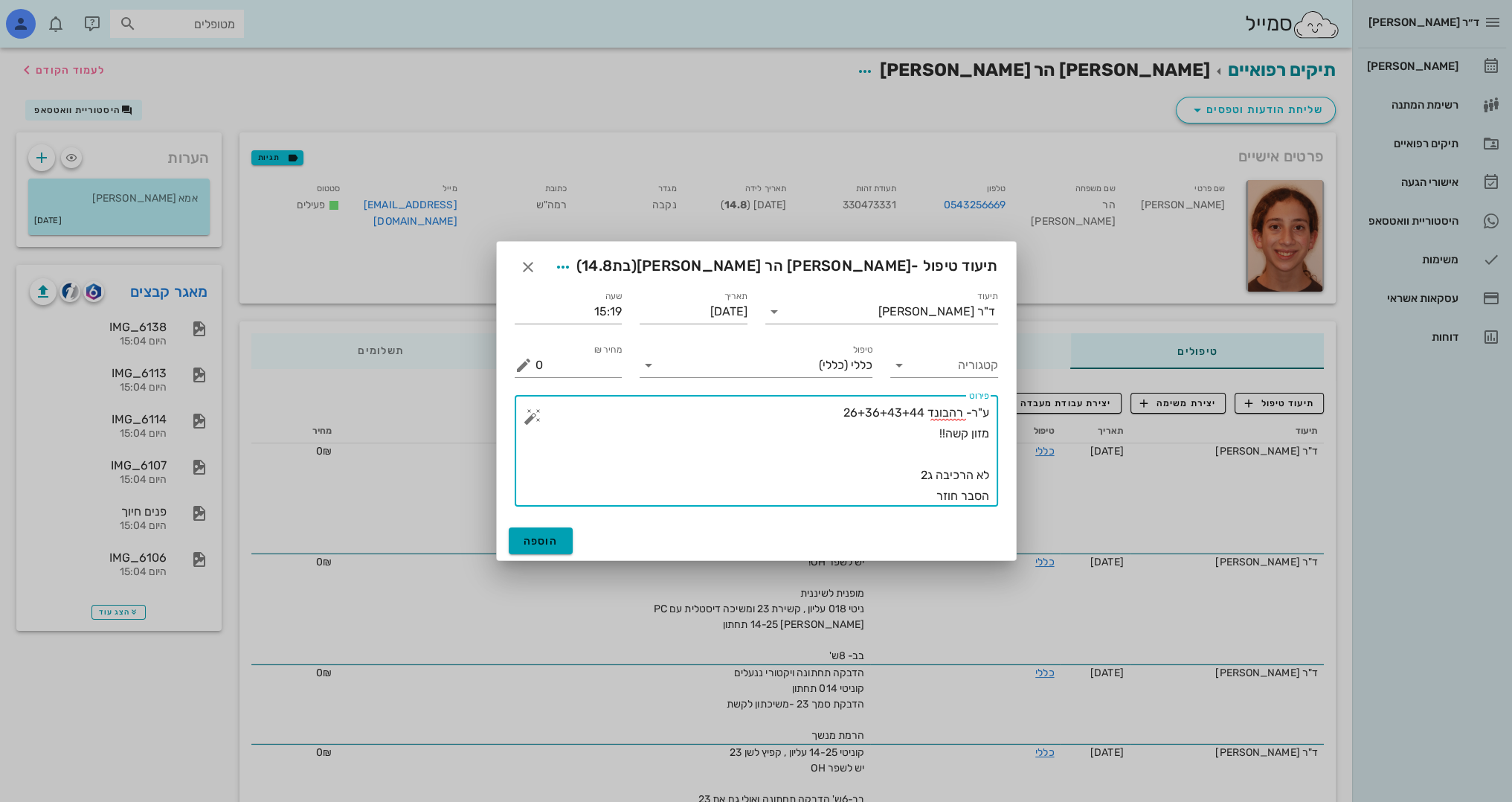
type textarea "ע"ר- רהבונד 26+36+43+44 מזון קשה!! לא הרכיבה ג2 הסבר חוזר"
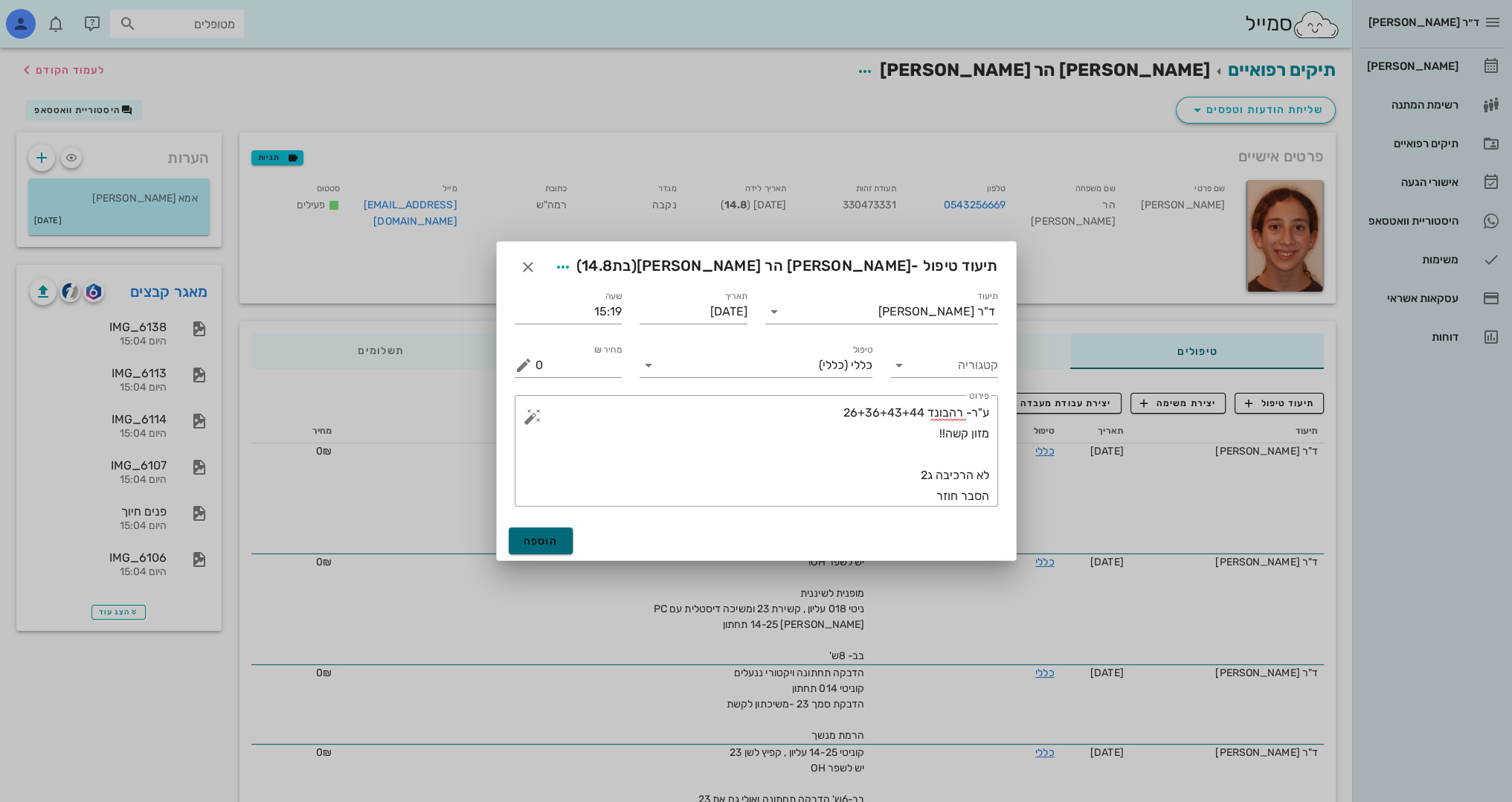
click at [529, 551] on button "הוספה" at bounding box center [541, 541] width 64 height 26
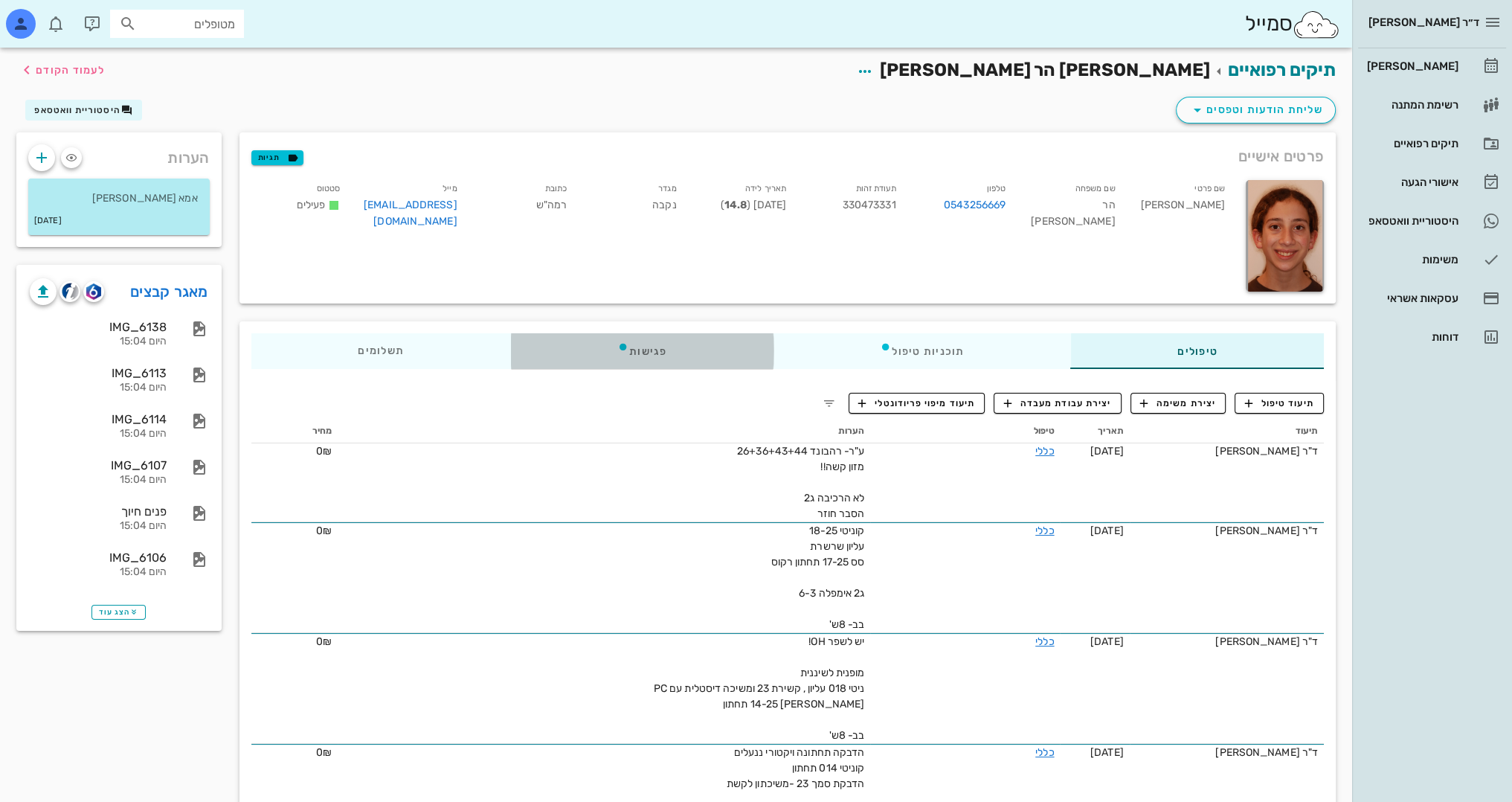
click at [635, 352] on div "פגישות" at bounding box center [642, 351] width 263 height 36
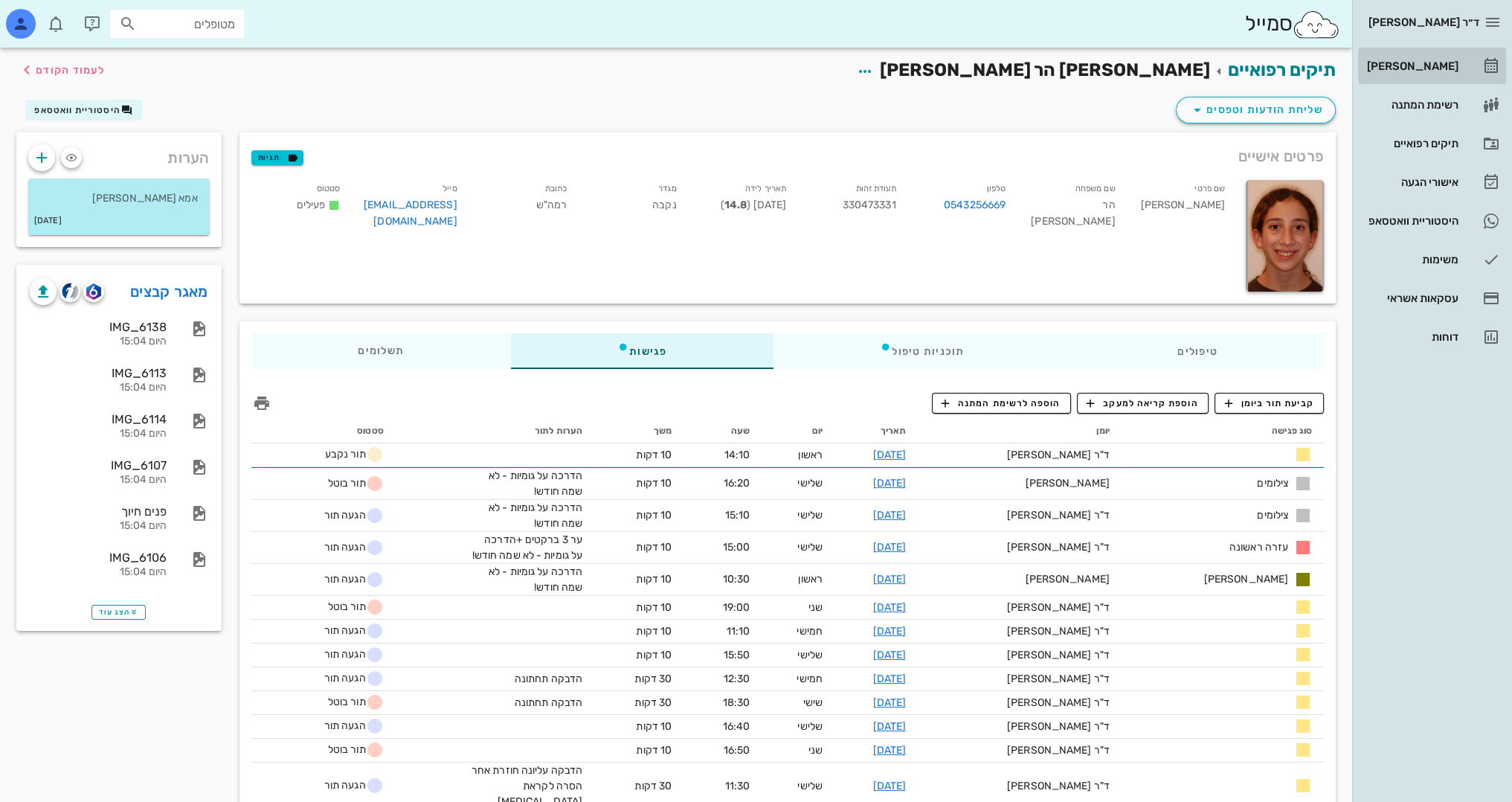
click at [1427, 64] on div "[PERSON_NAME]" at bounding box center [1411, 66] width 94 height 12
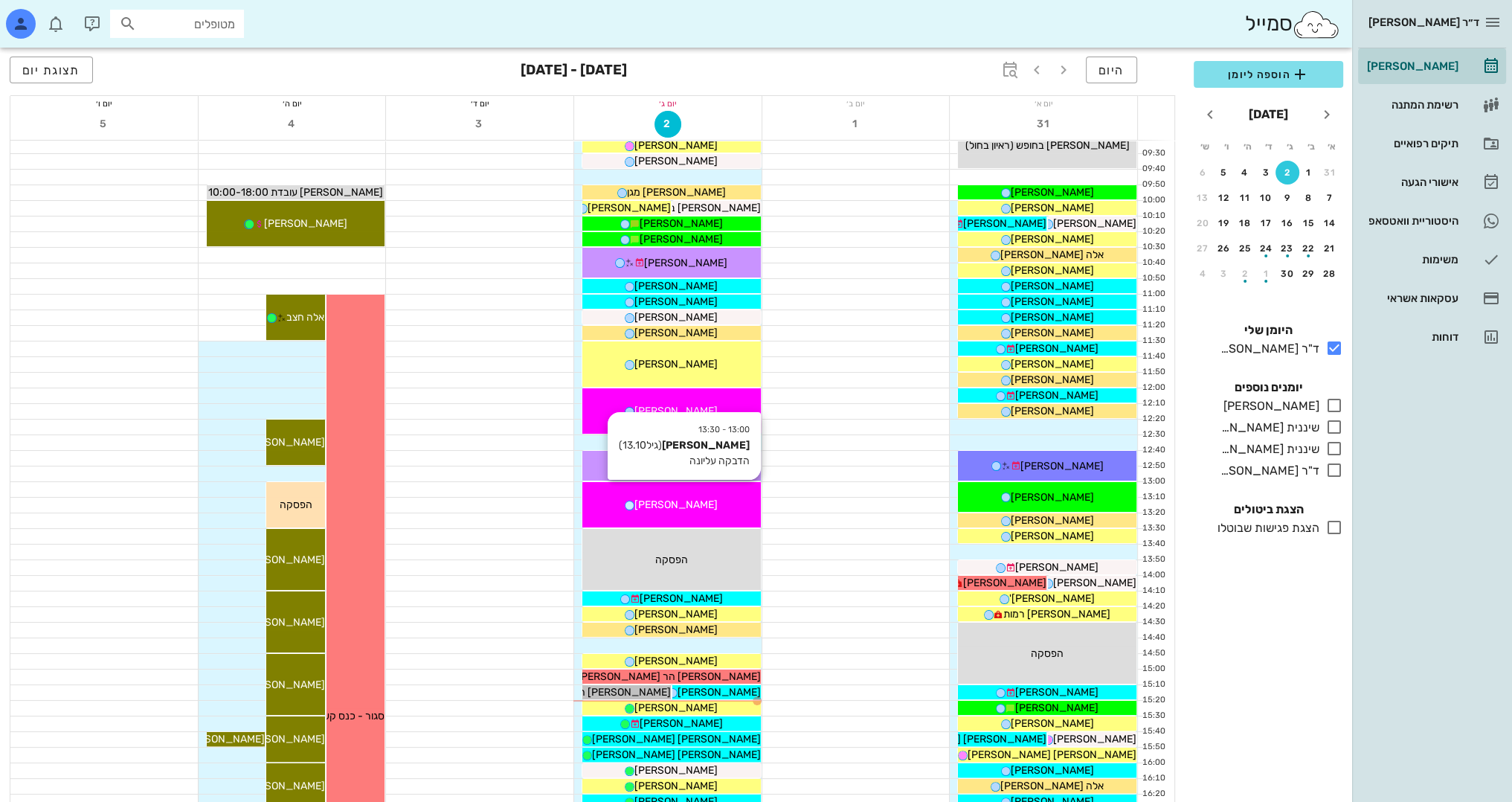
scroll to position [223, 0]
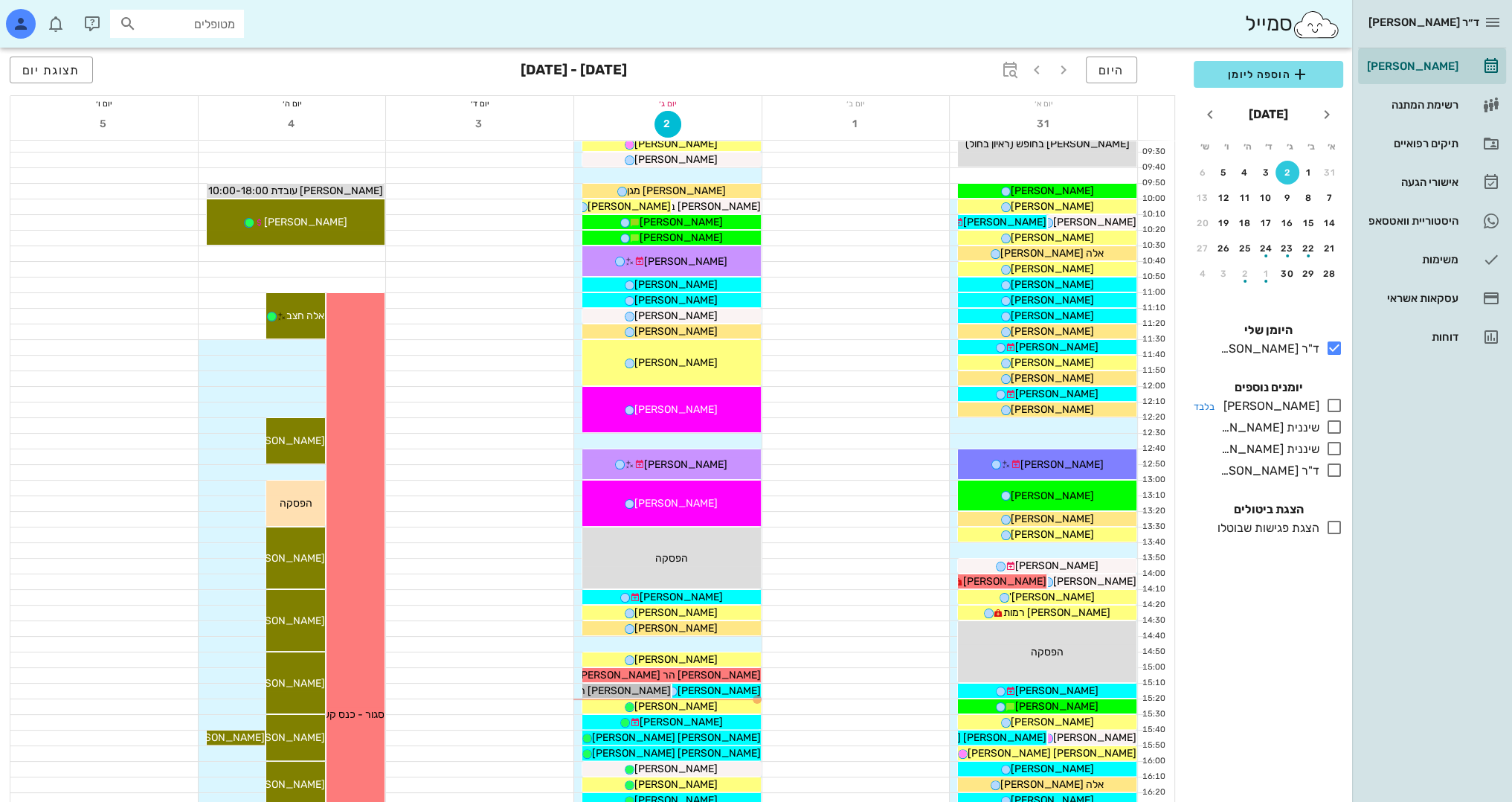
click at [1335, 404] on icon at bounding box center [1334, 406] width 18 height 18
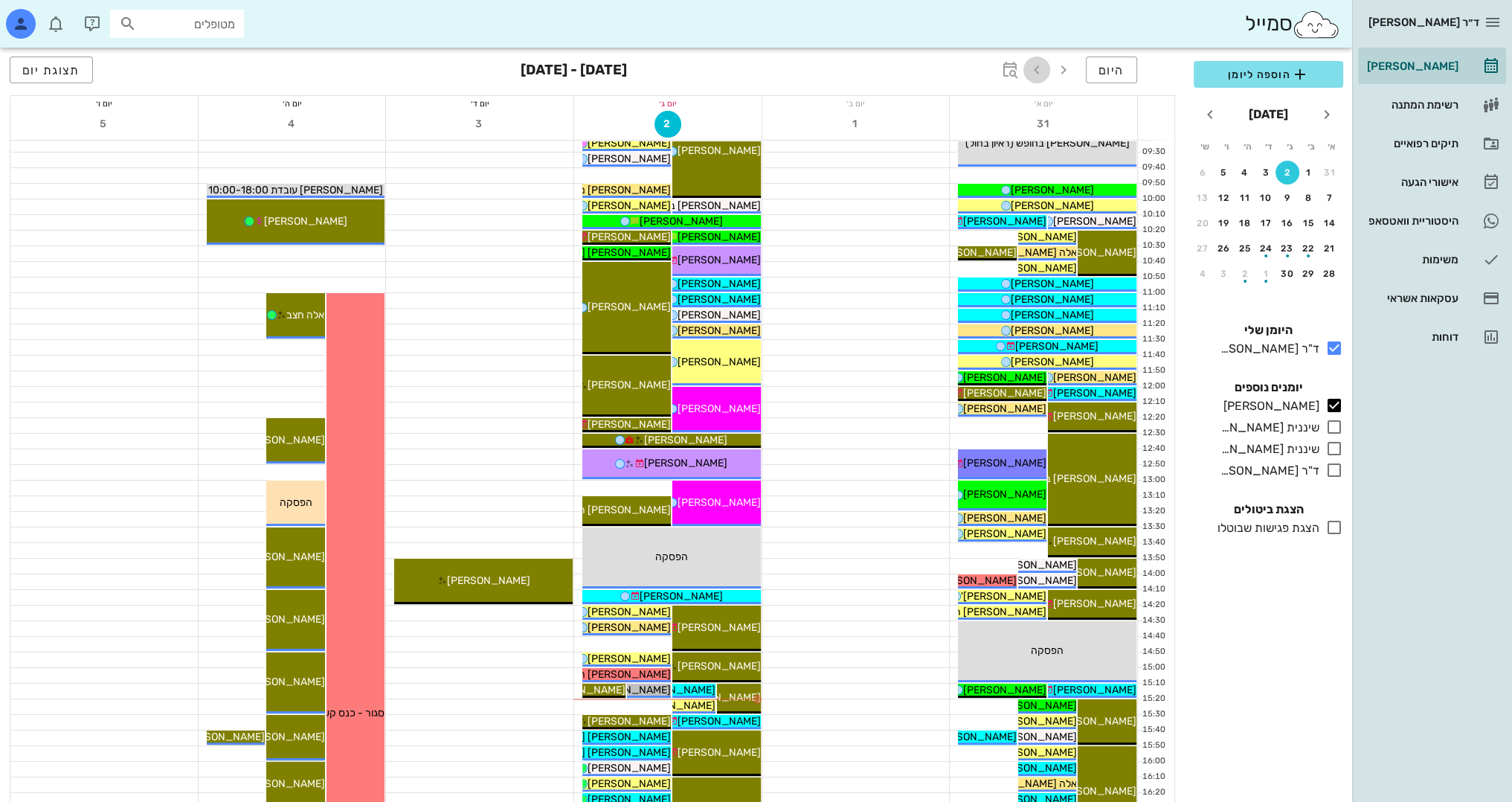
click at [1035, 64] on icon "button" at bounding box center [1037, 70] width 18 height 18
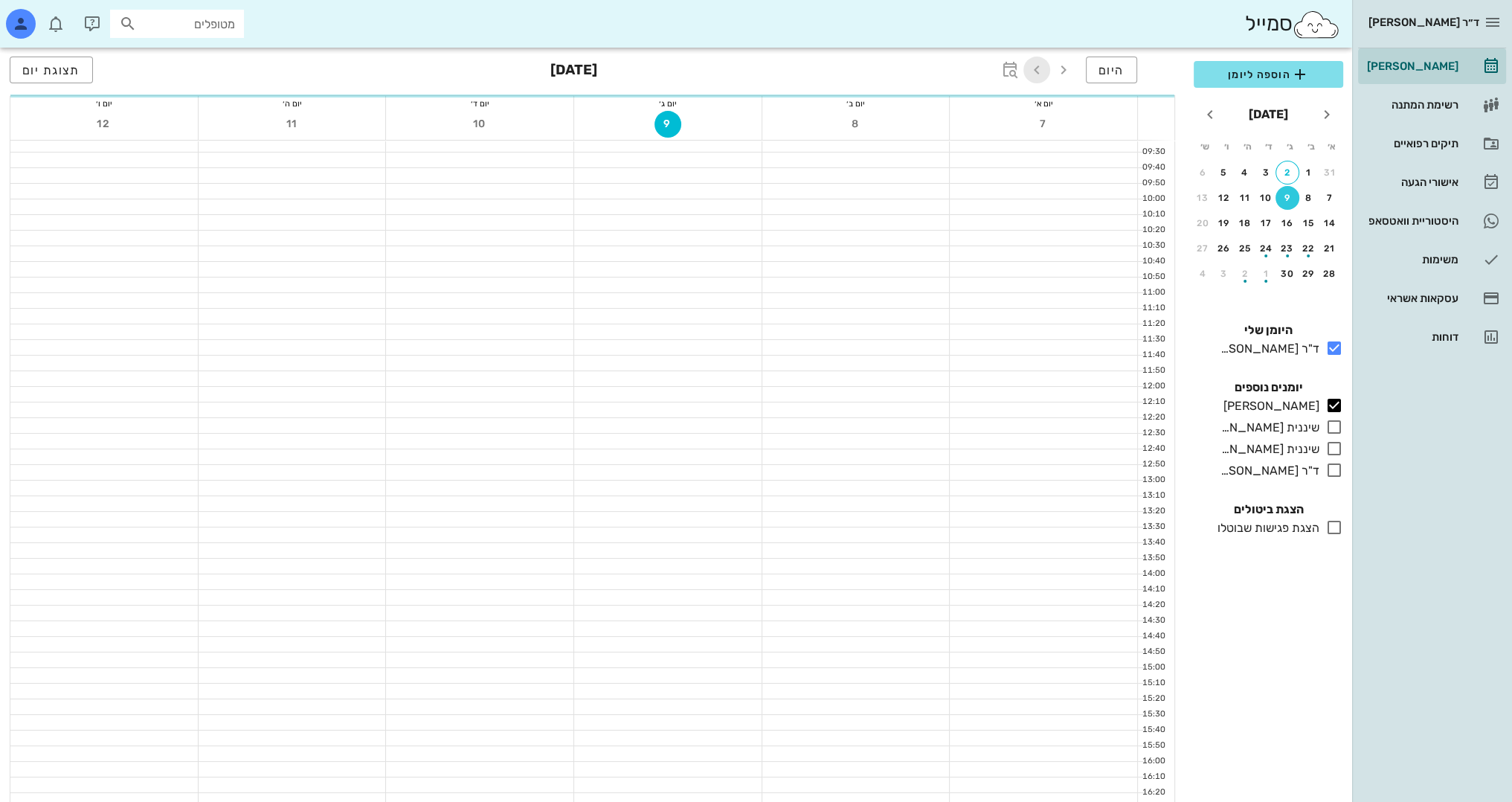
click at [1035, 70] on icon "button" at bounding box center [1037, 70] width 18 height 18
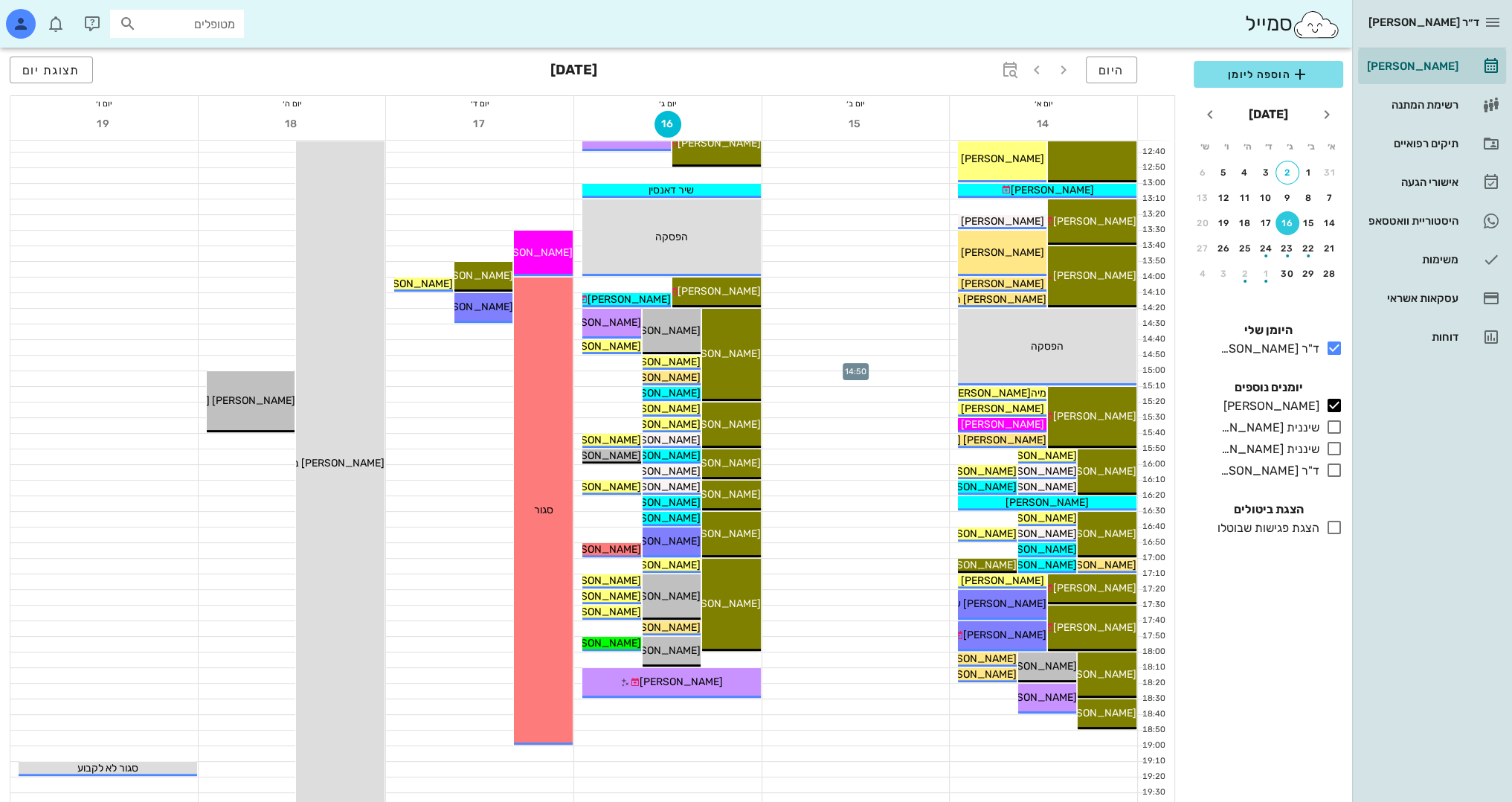
scroll to position [521, 0]
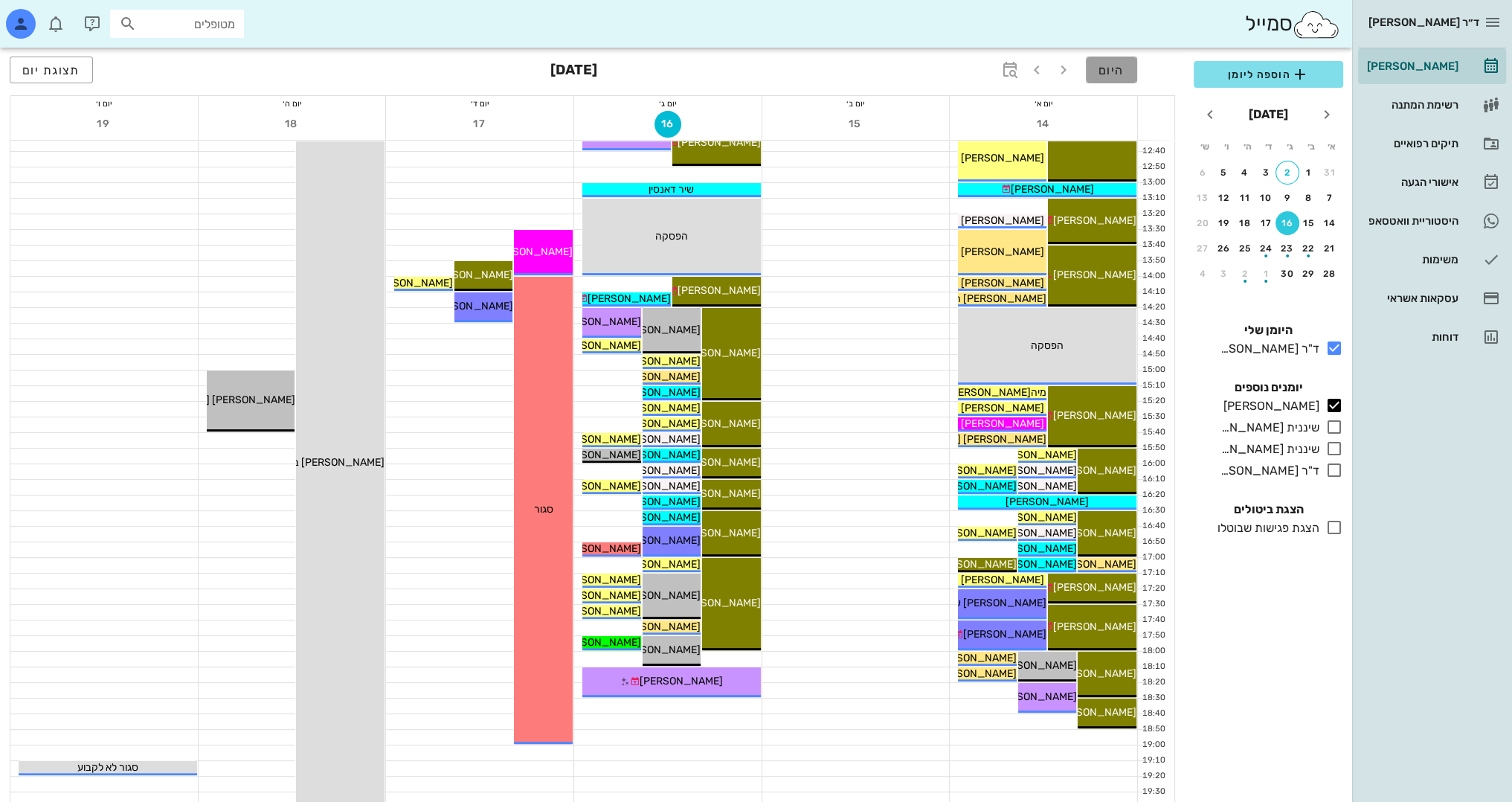
click at [1118, 74] on span "היום" at bounding box center [1111, 69] width 26 height 14
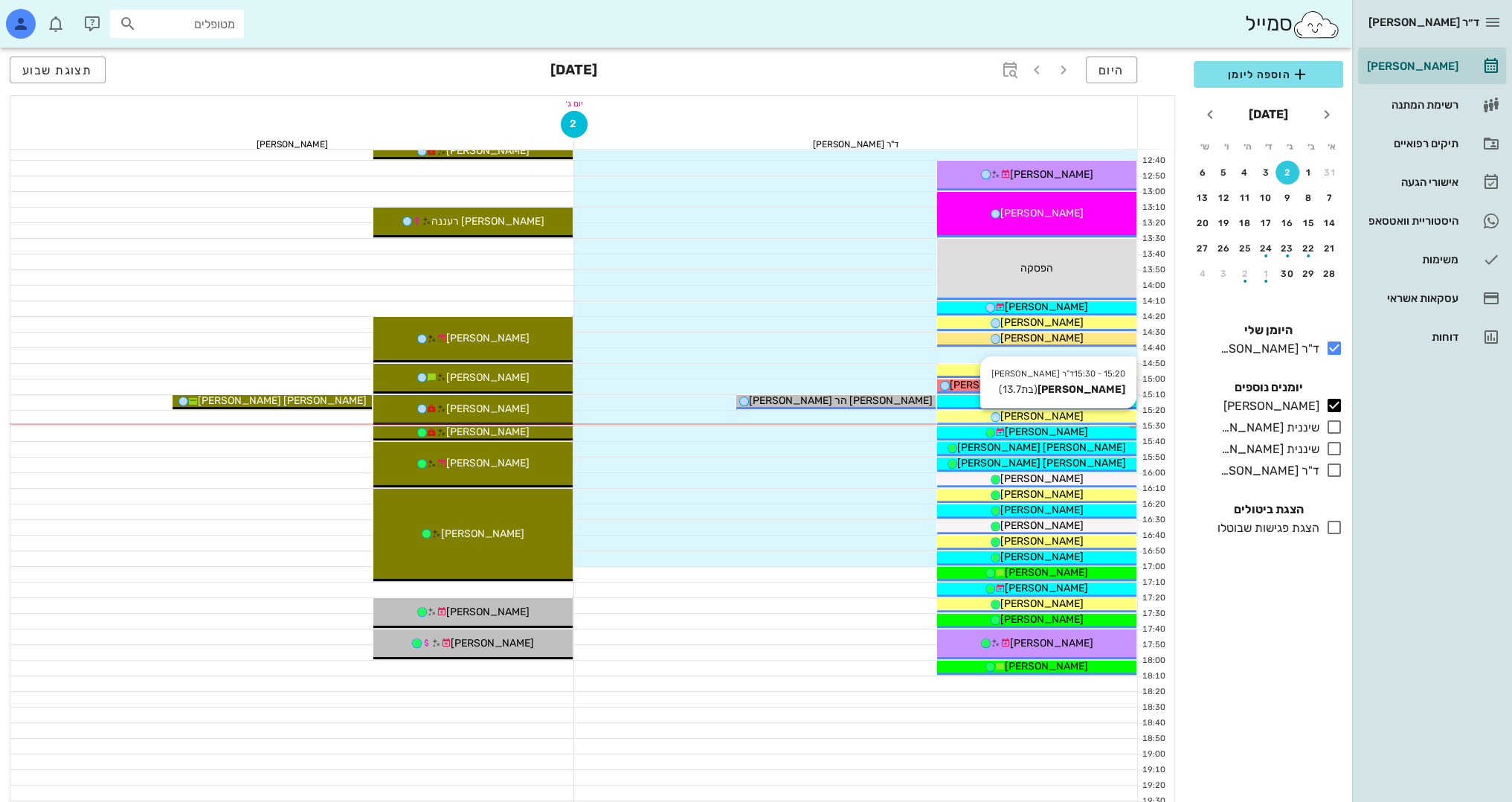
click at [1077, 415] on div "[PERSON_NAME]" at bounding box center [1037, 416] width 199 height 16
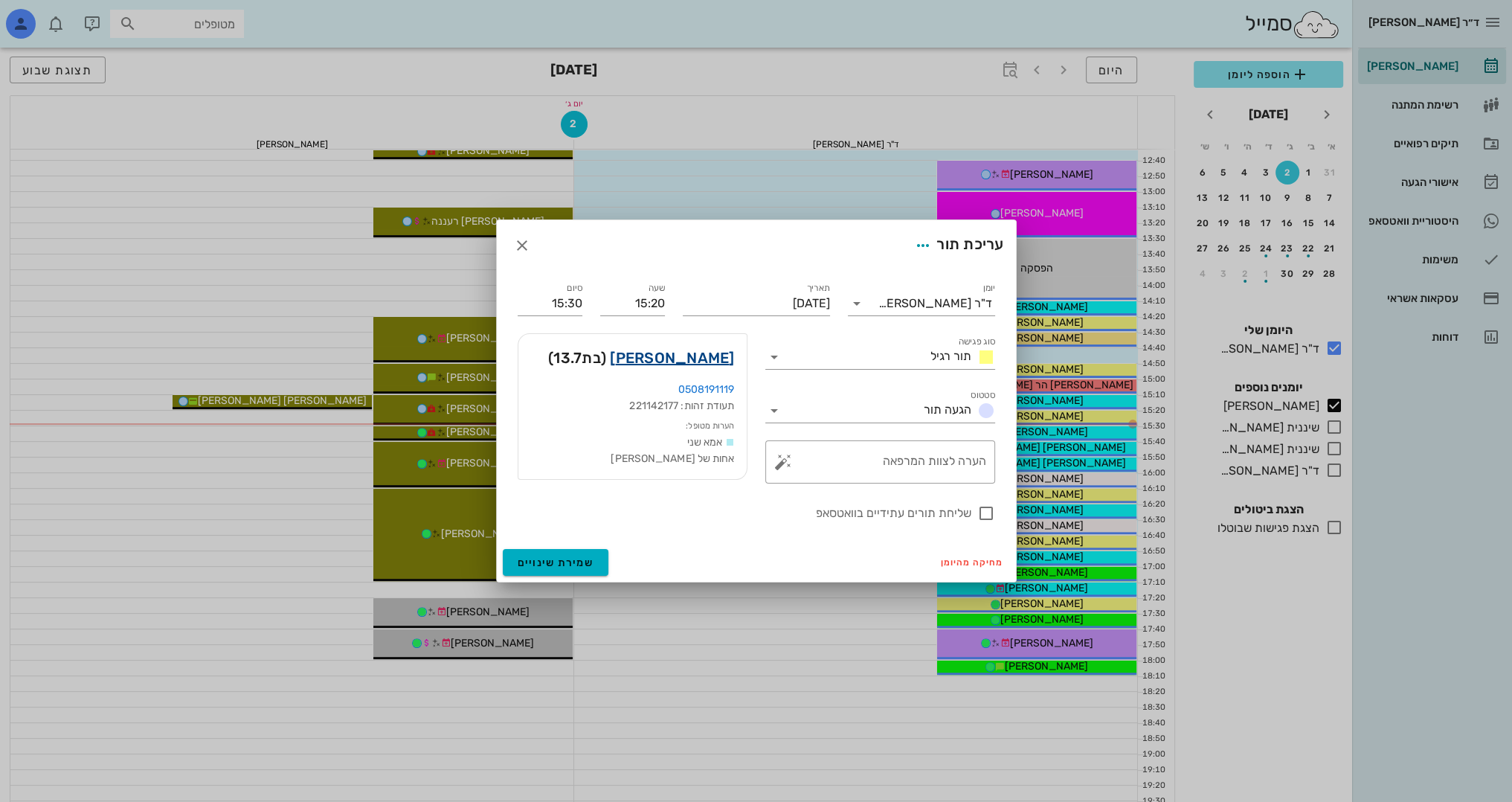
click at [697, 358] on link "[PERSON_NAME]" at bounding box center [672, 357] width 124 height 24
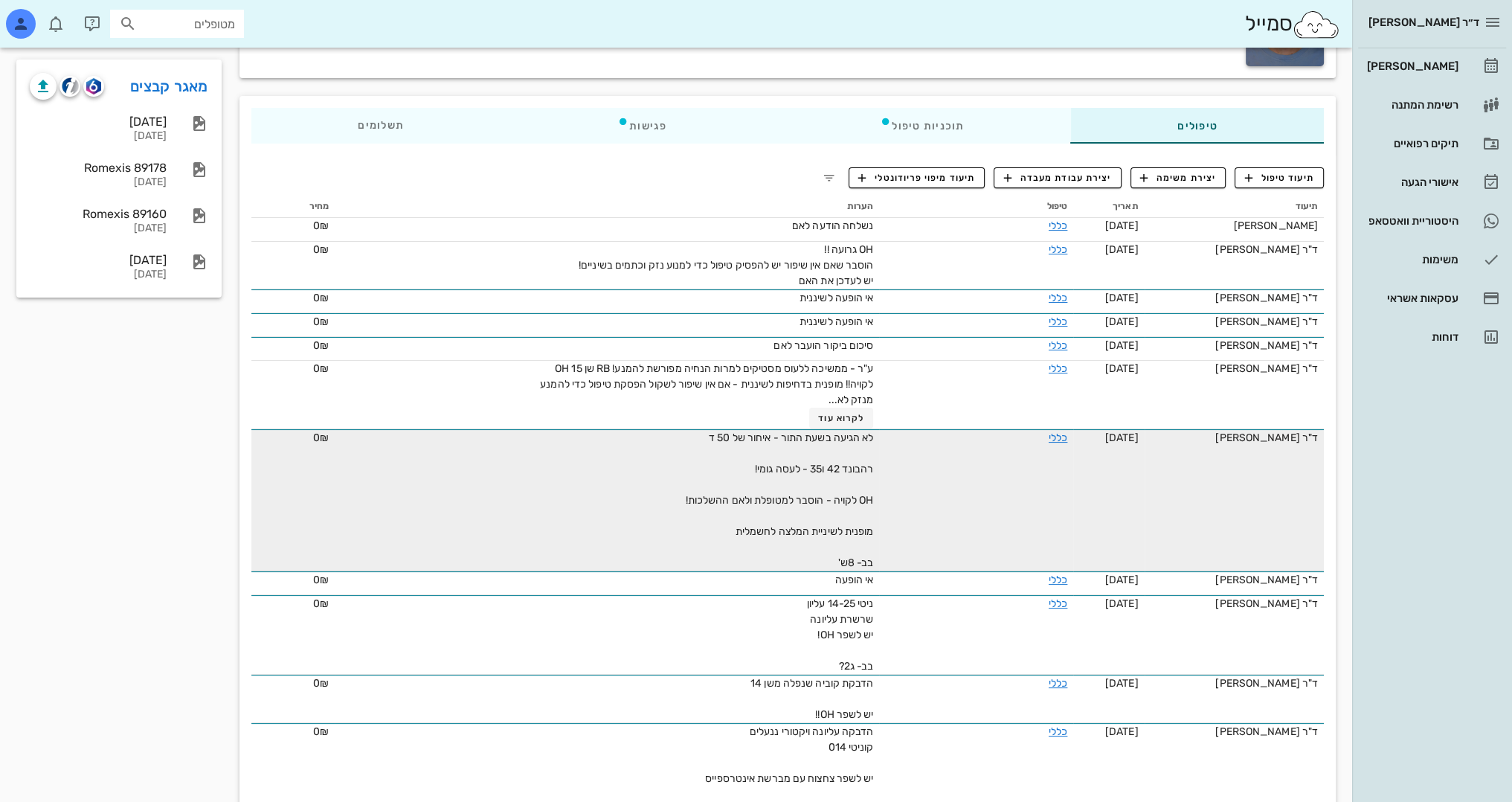
scroll to position [223, 0]
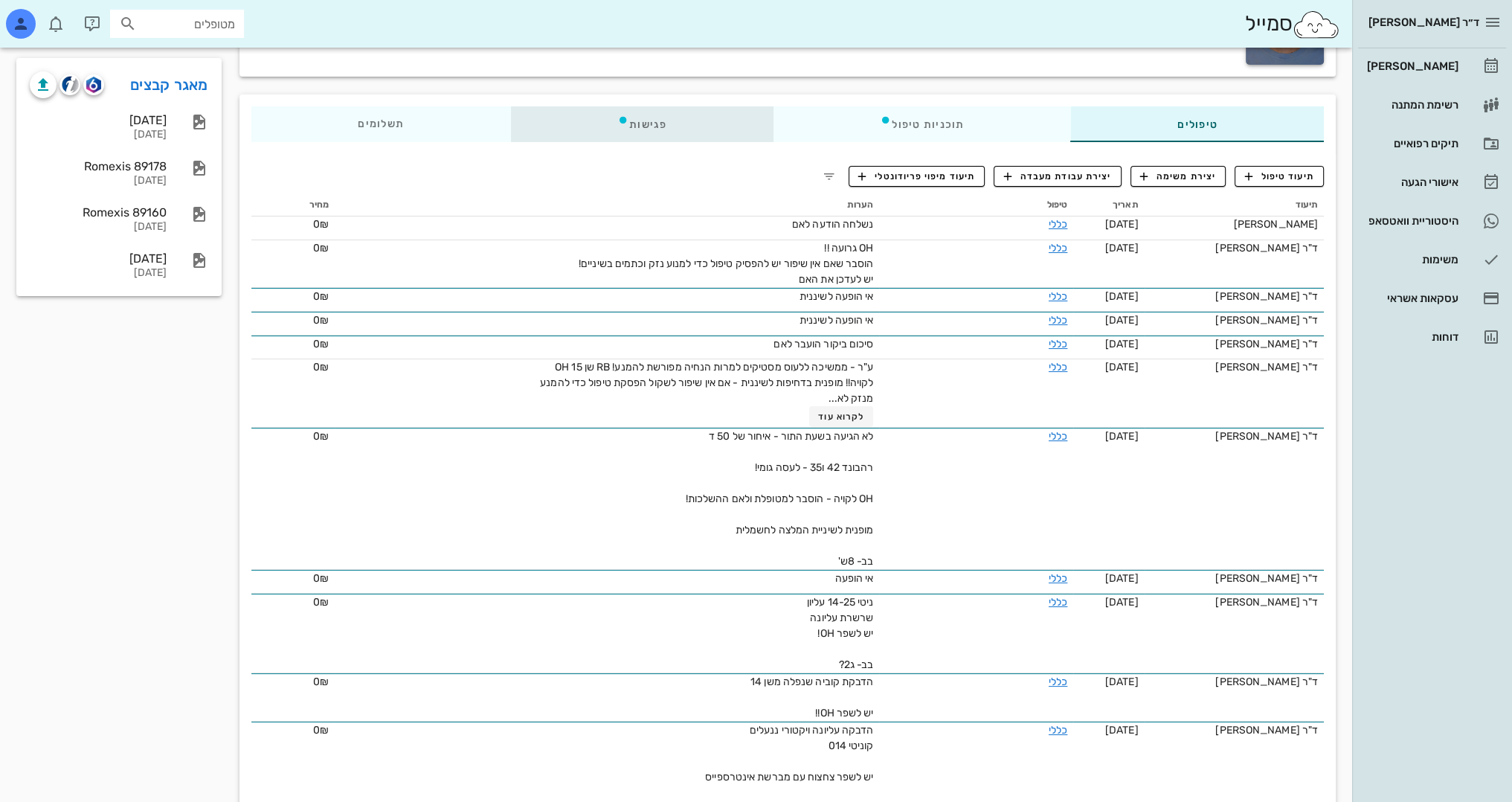
click at [700, 134] on div "פגישות" at bounding box center [642, 124] width 263 height 36
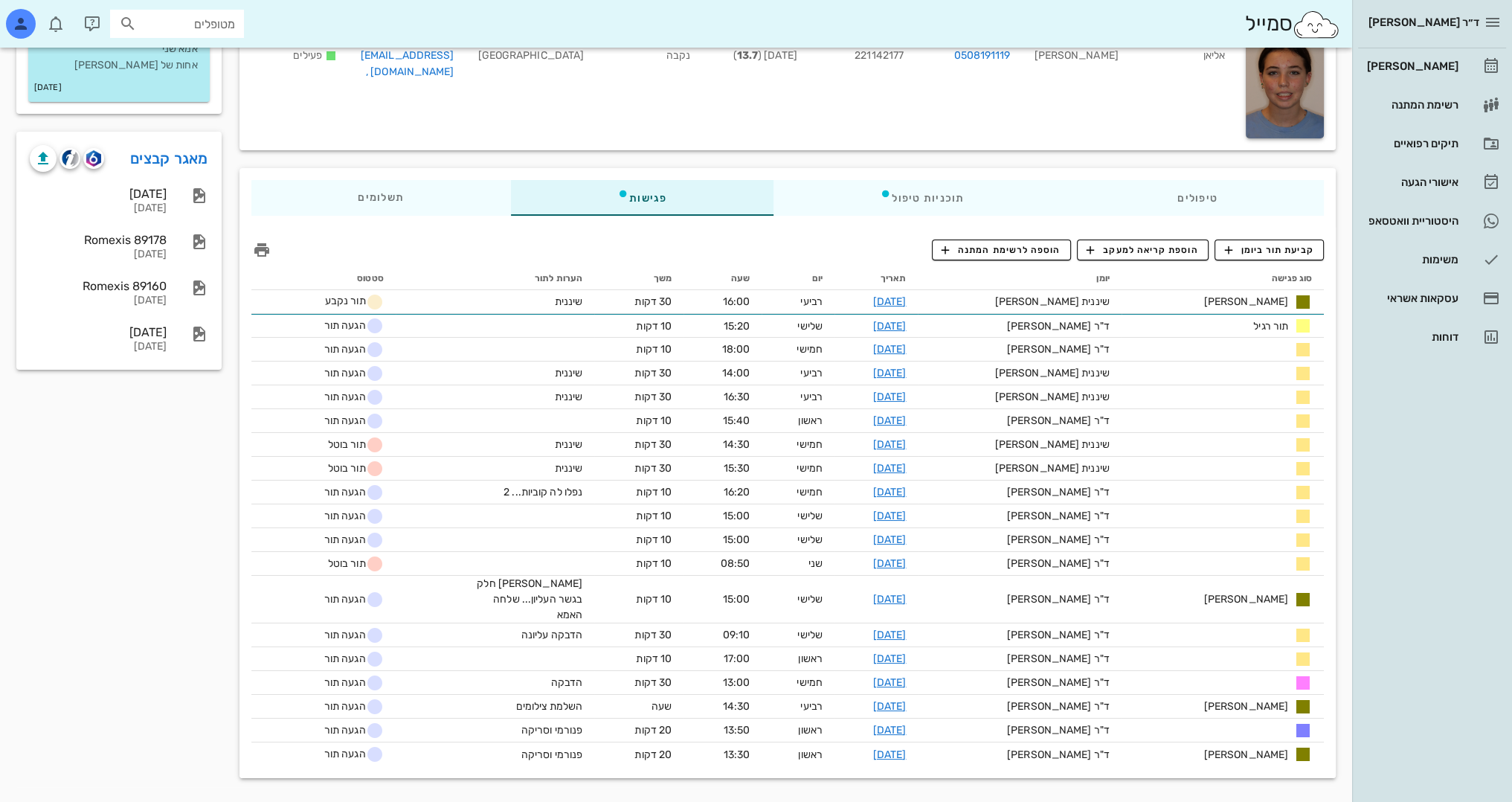
scroll to position [149, 0]
click at [1262, 254] on span "קביעת תור ביומן" at bounding box center [1269, 251] width 89 height 13
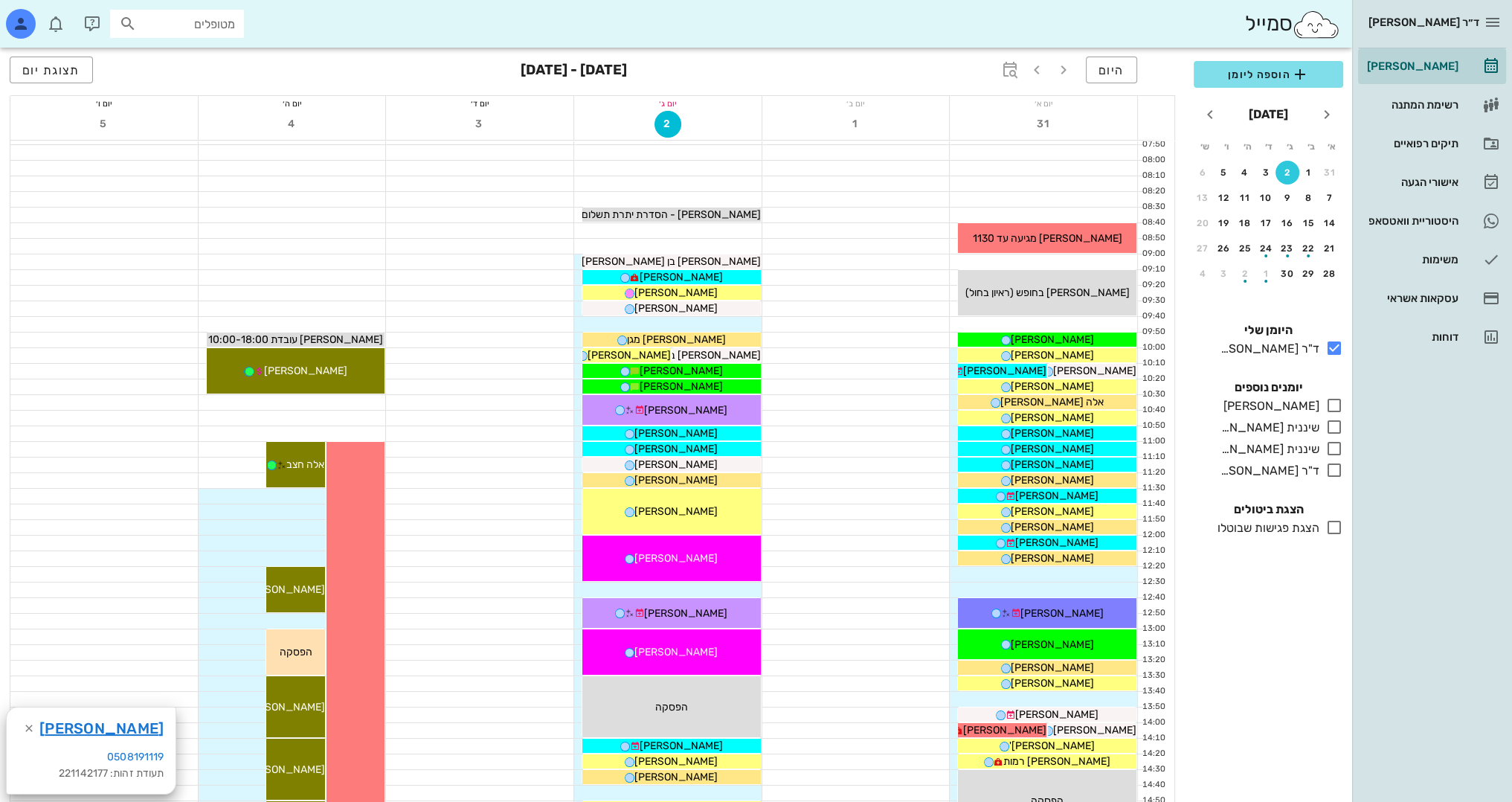
scroll to position [372, 0]
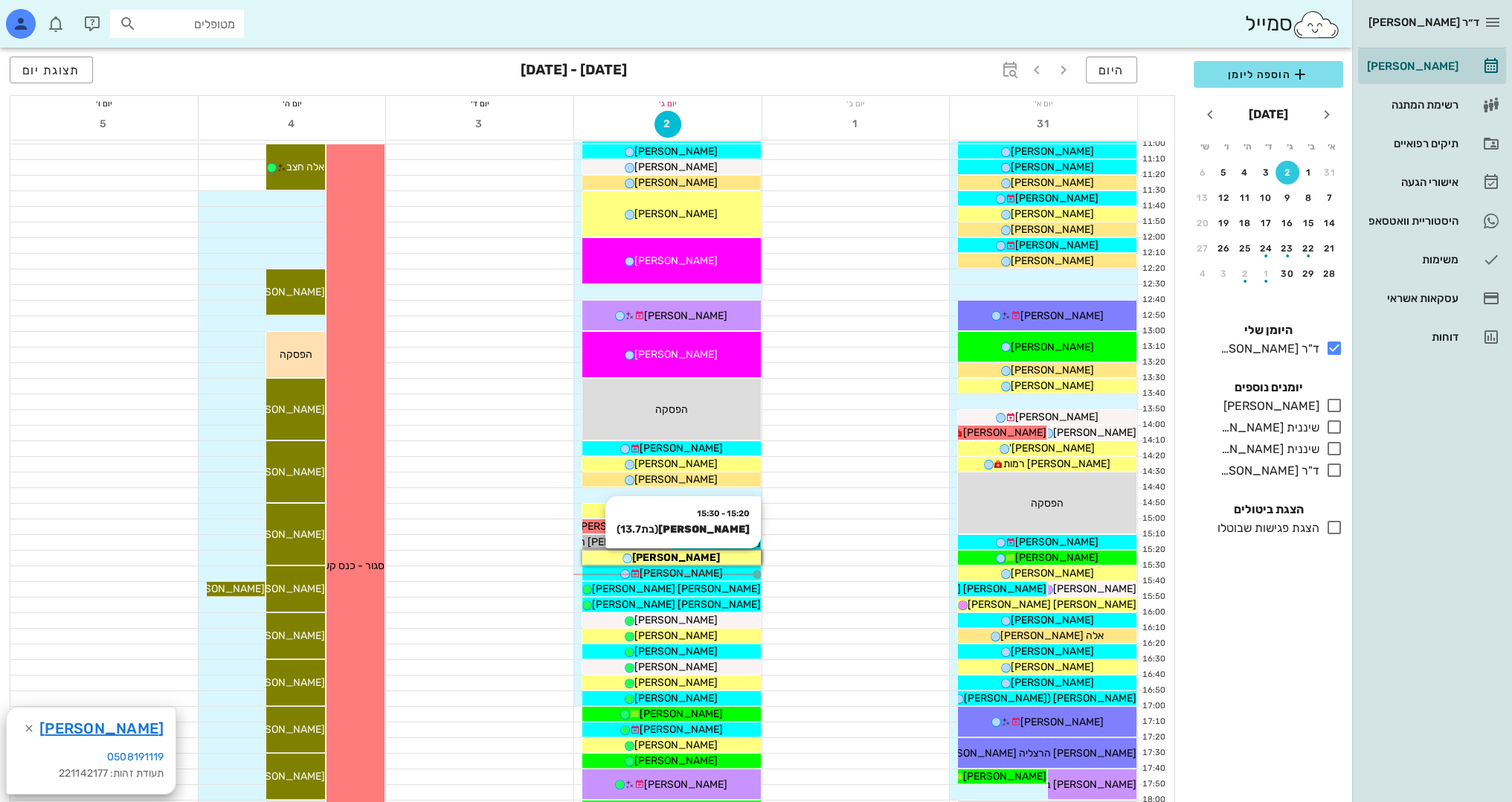
click at [708, 560] on div "[PERSON_NAME]" at bounding box center [671, 557] width 179 height 16
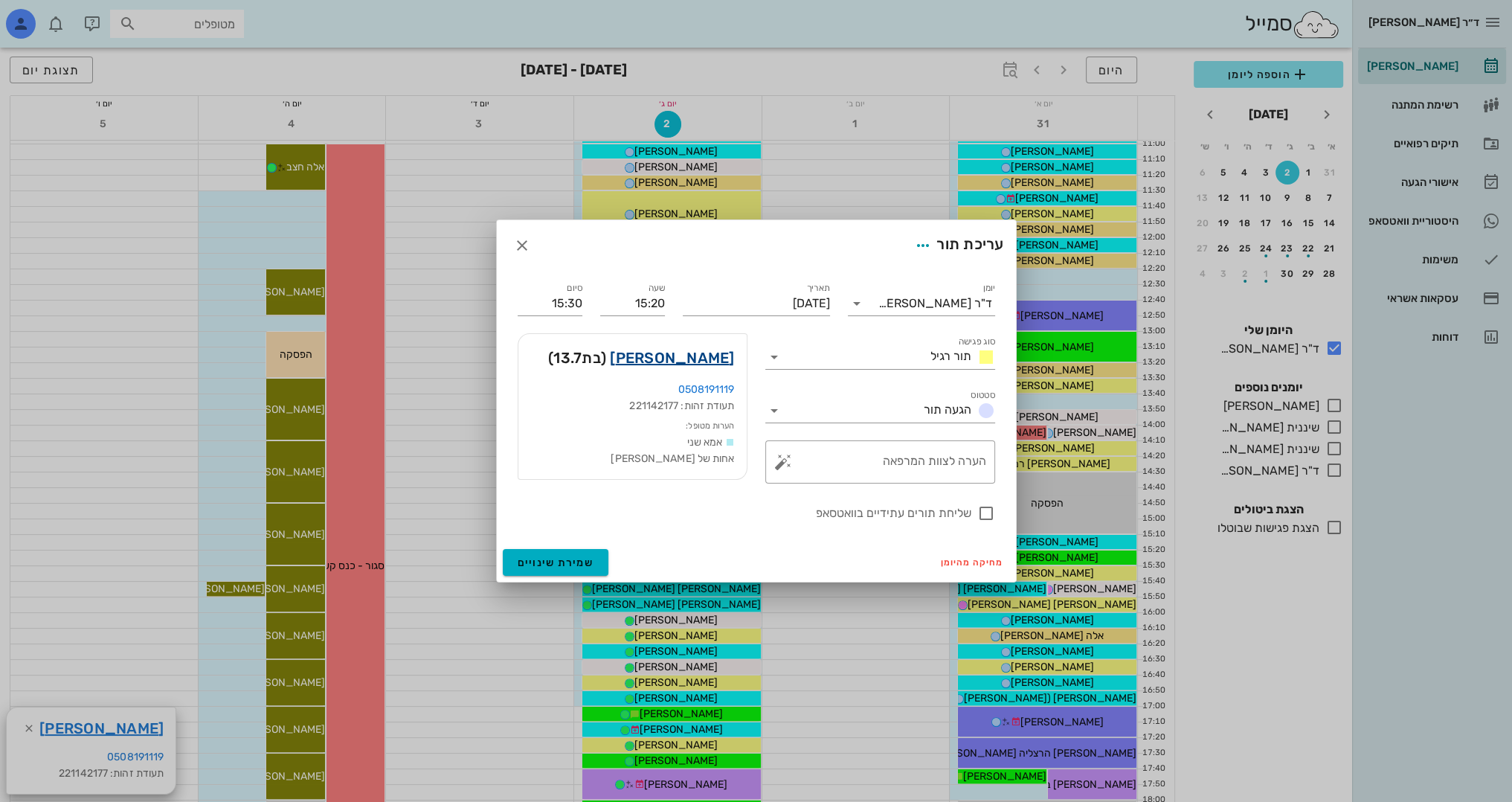
click at [719, 358] on link "[PERSON_NAME]" at bounding box center [672, 357] width 124 height 24
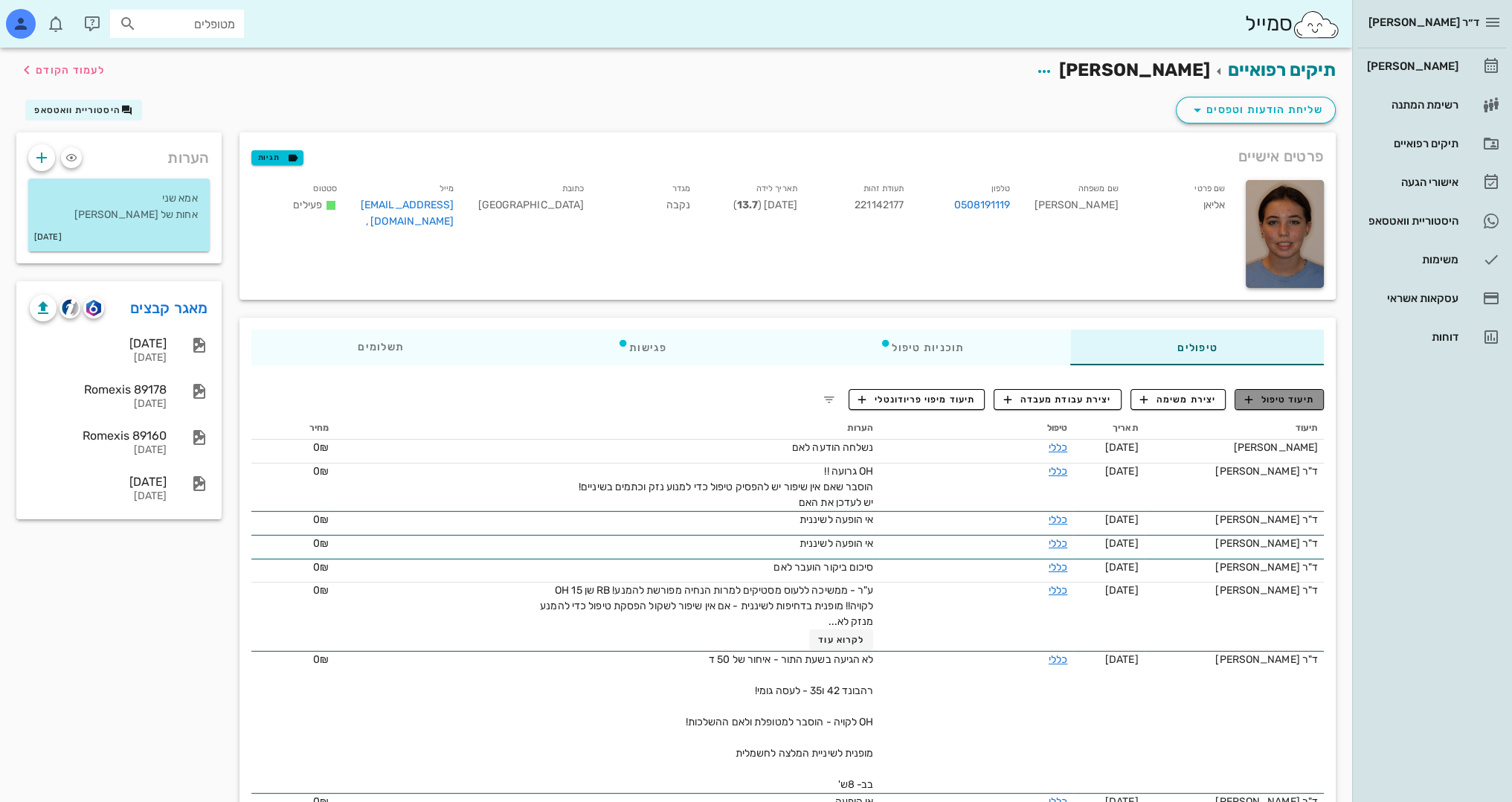
click at [1294, 403] on span "תיעוד טיפול" at bounding box center [1280, 399] width 69 height 13
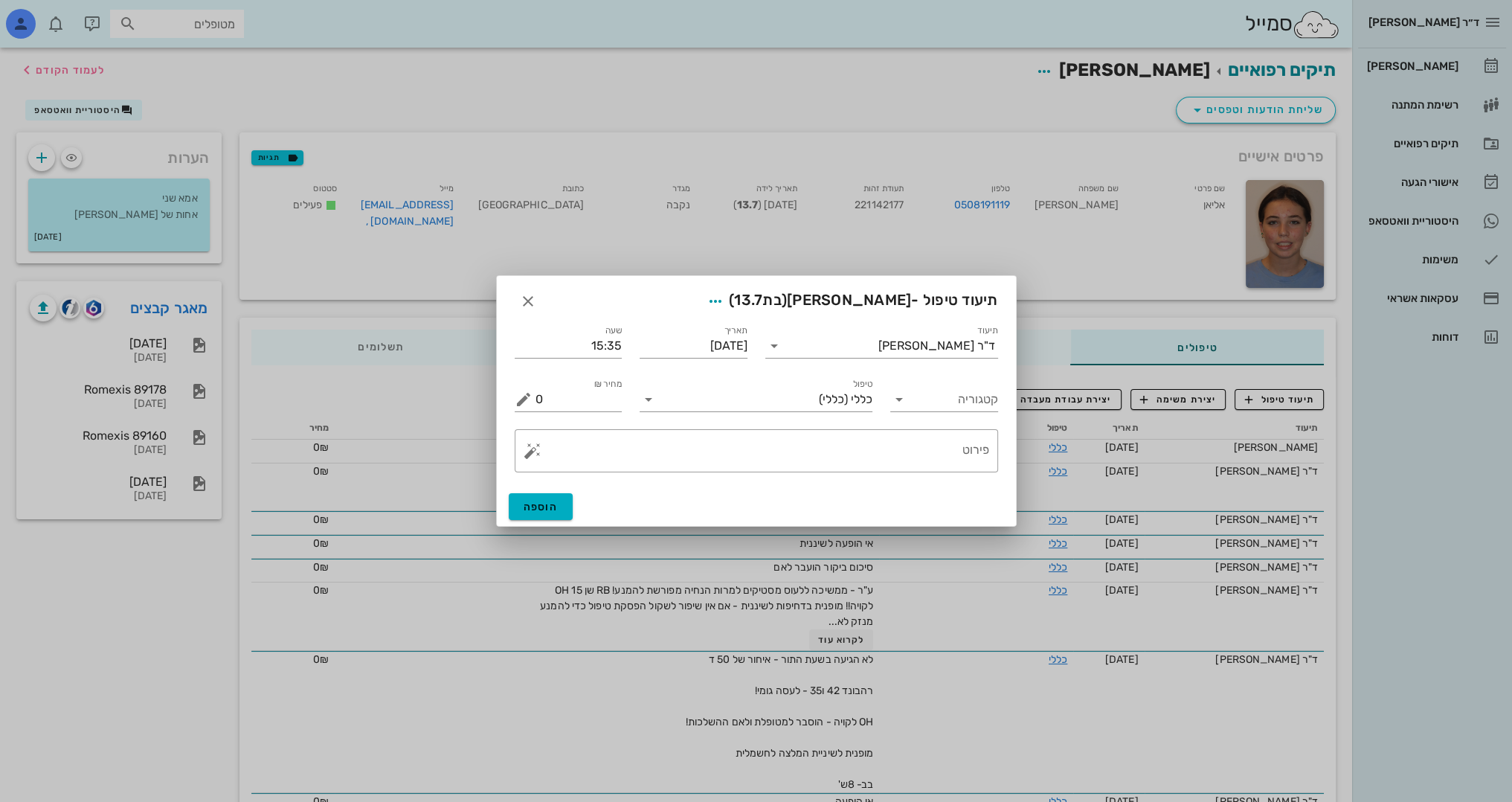
click at [923, 473] on div "​ פירוט" at bounding box center [756, 451] width 501 height 61
click at [919, 442] on textarea "פירוט" at bounding box center [762, 454] width 454 height 36
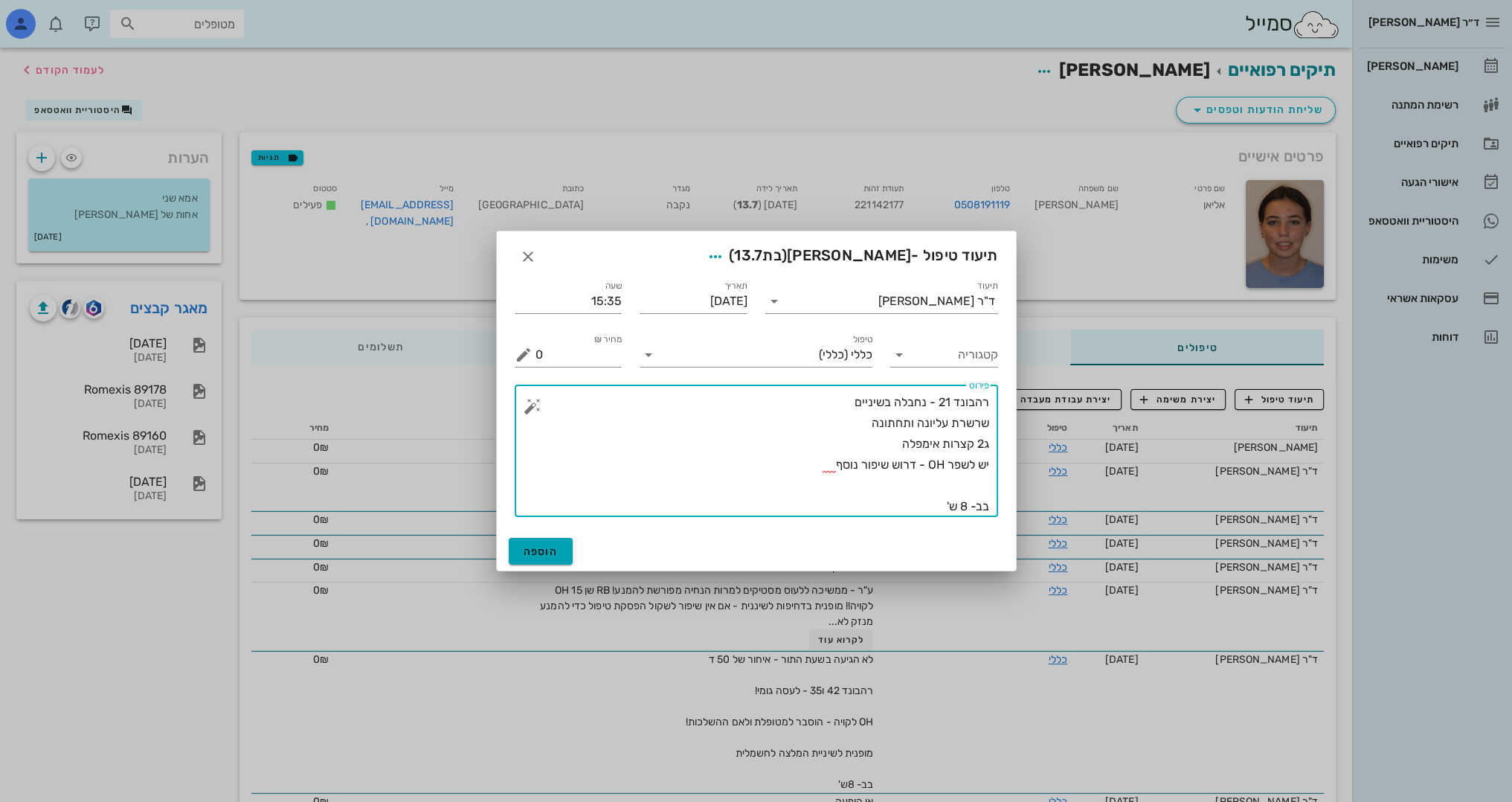
type textarea "רהבונד 21 - נחבלה בשיניים שרשרת עליונה ותחתונה ג2 קצרות אימפלה יש לשפר OH - דרו…"
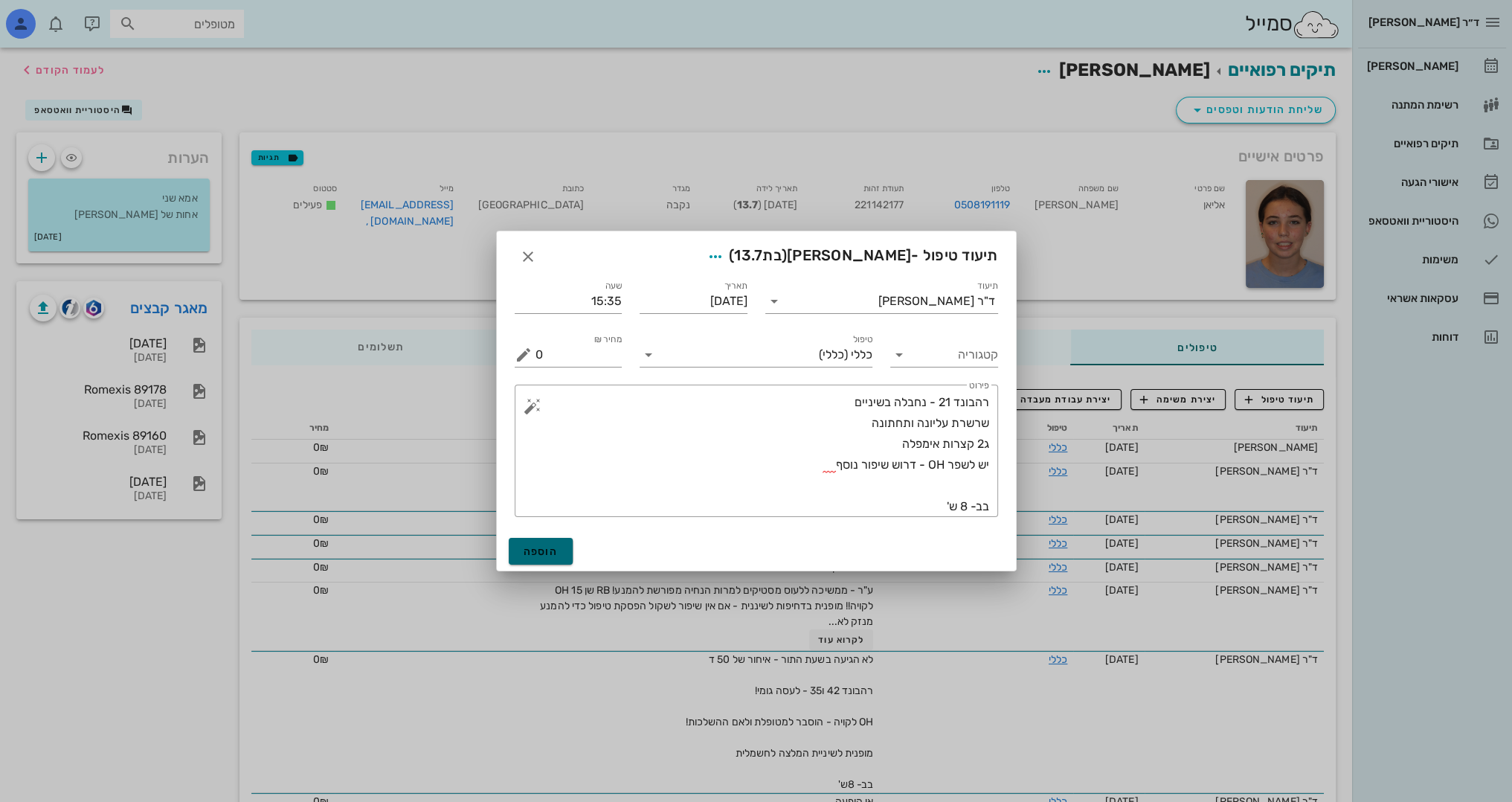
click at [546, 548] on span "הוספה" at bounding box center [541, 551] width 35 height 12
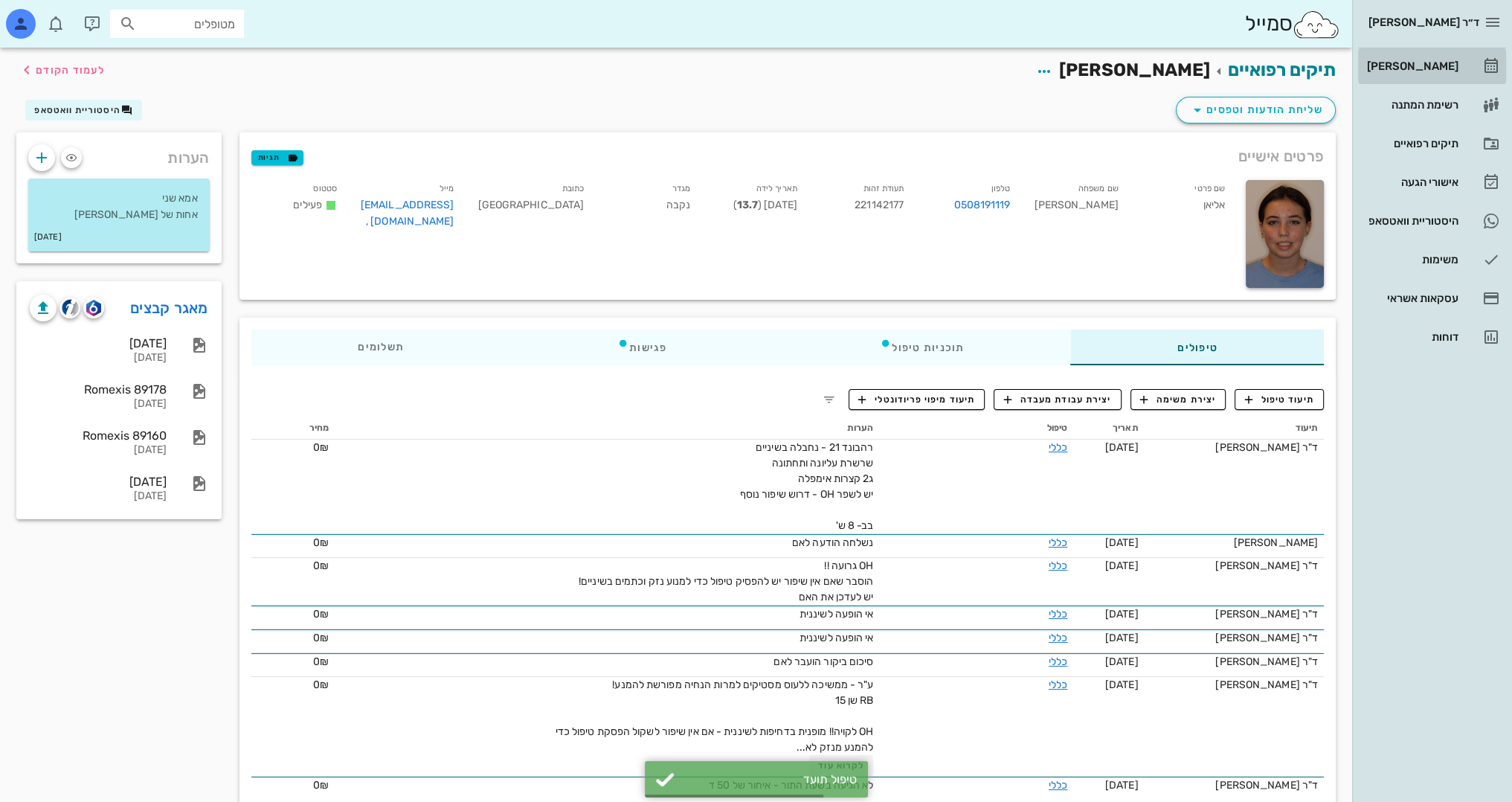
click at [1435, 63] on div "[PERSON_NAME]" at bounding box center [1411, 66] width 94 height 12
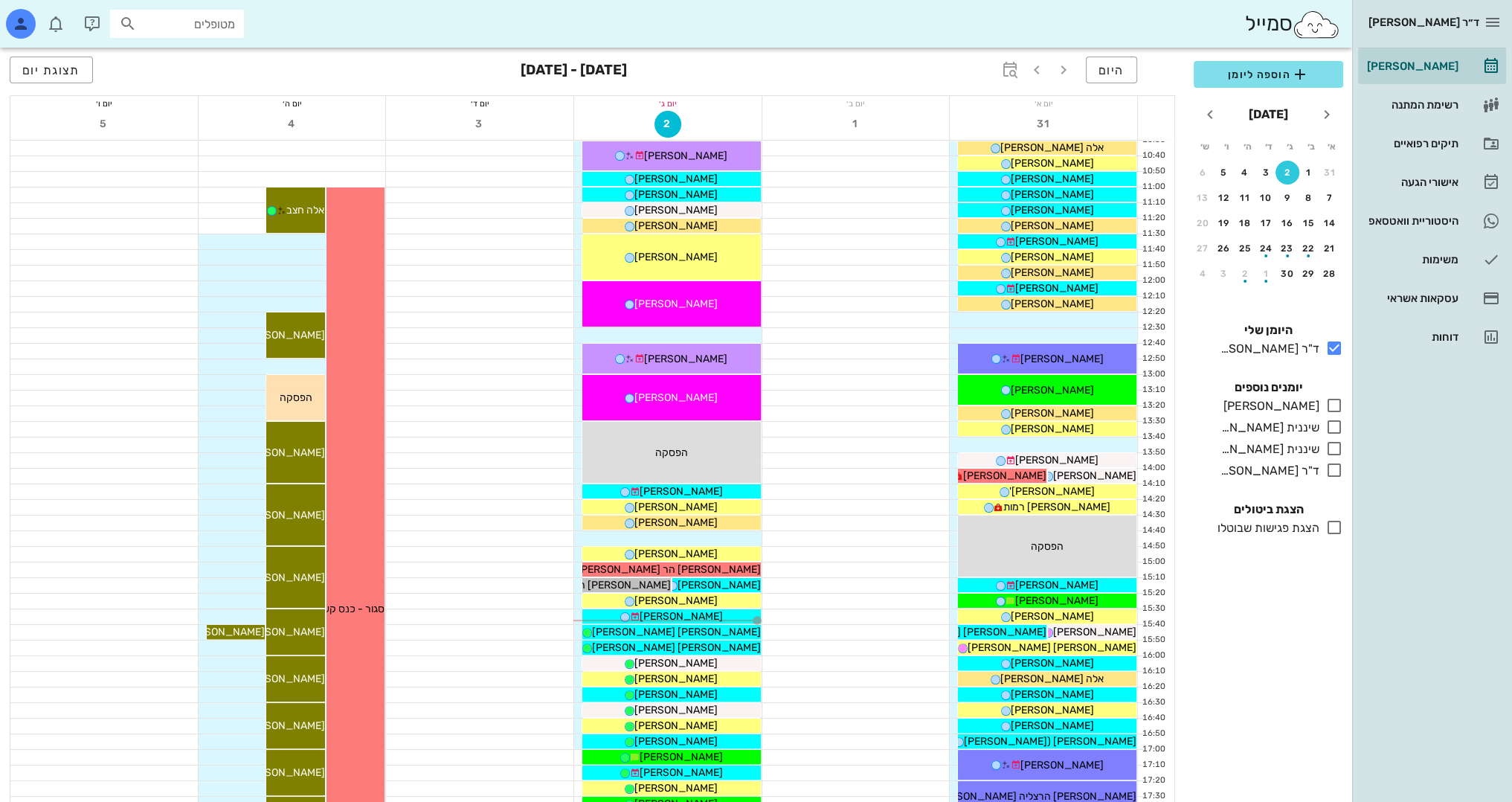
scroll to position [372, 0]
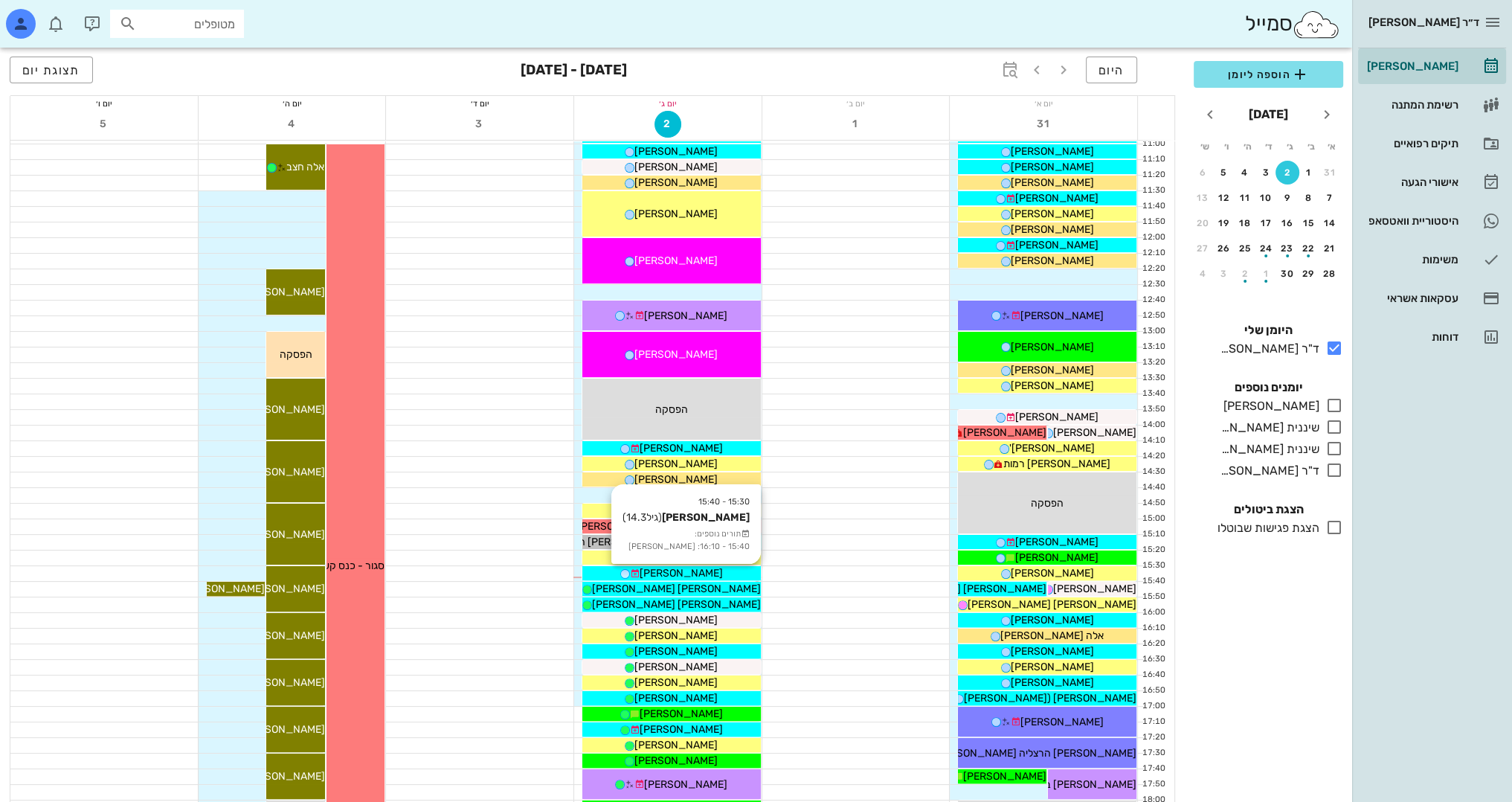
click at [717, 573] on div "[PERSON_NAME]" at bounding box center [671, 573] width 179 height 16
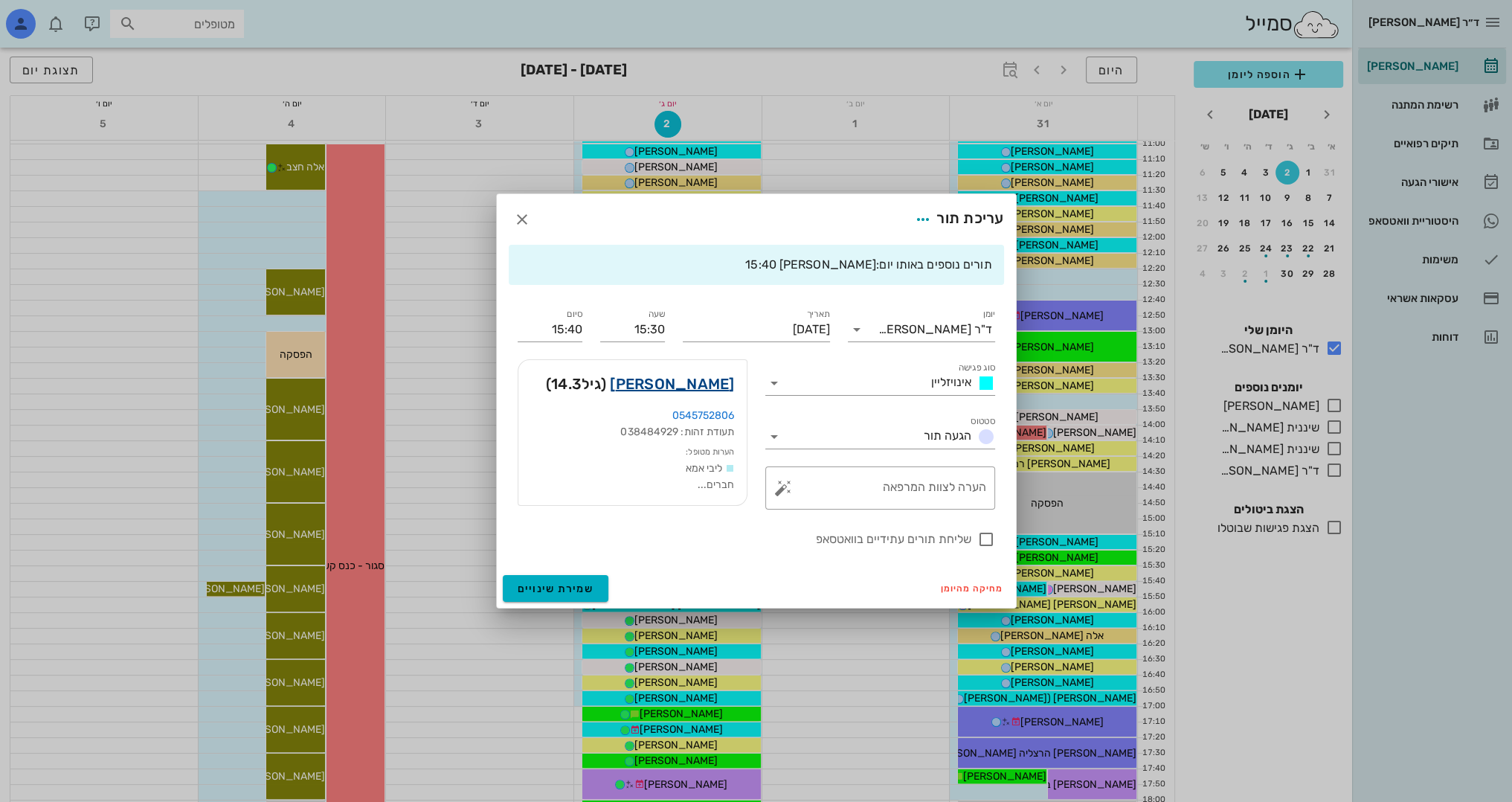
click at [705, 382] on link "[PERSON_NAME]" at bounding box center [672, 384] width 124 height 24
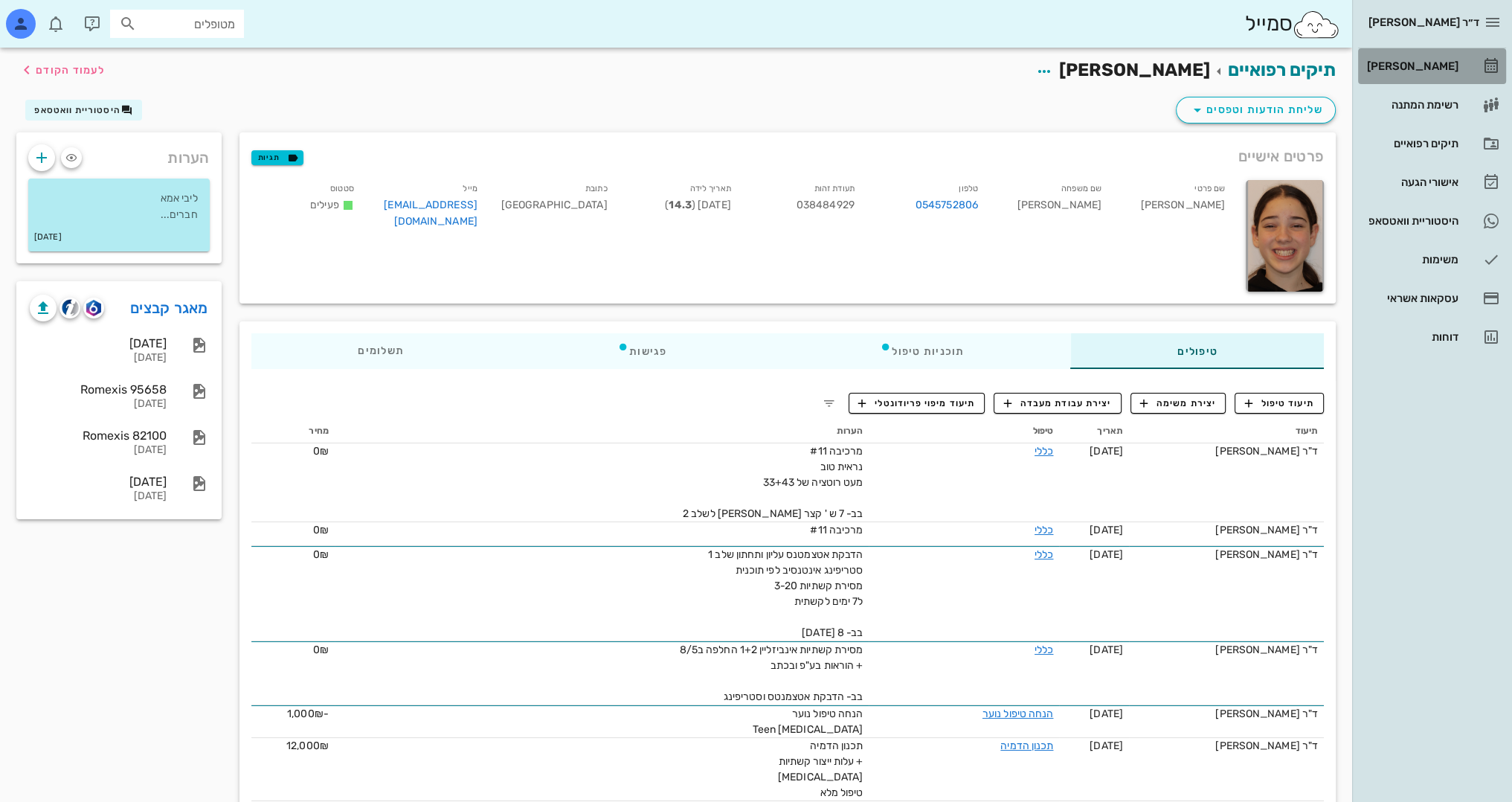
click at [1445, 55] on div "[PERSON_NAME]" at bounding box center [1411, 66] width 94 height 24
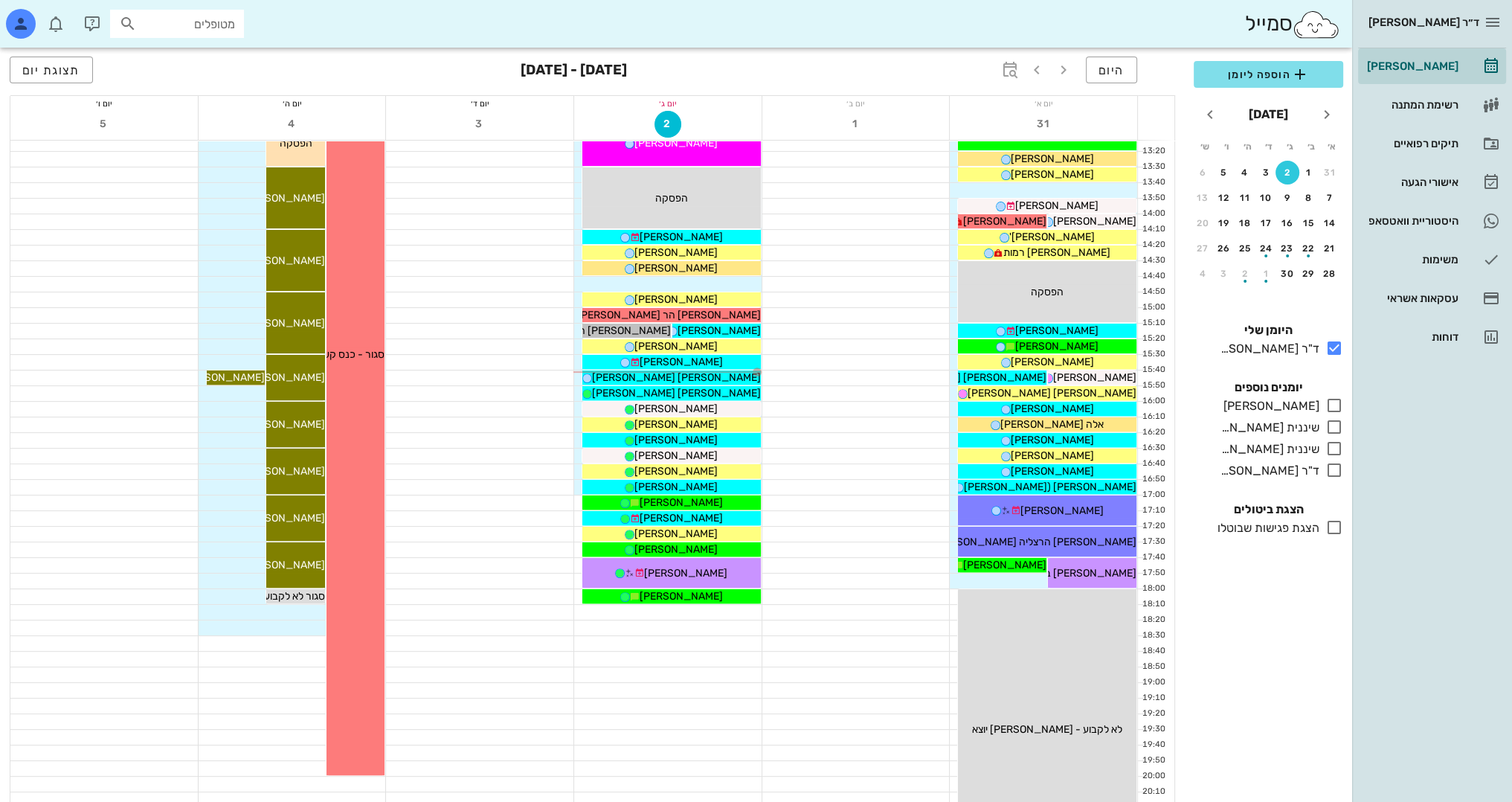
scroll to position [595, 0]
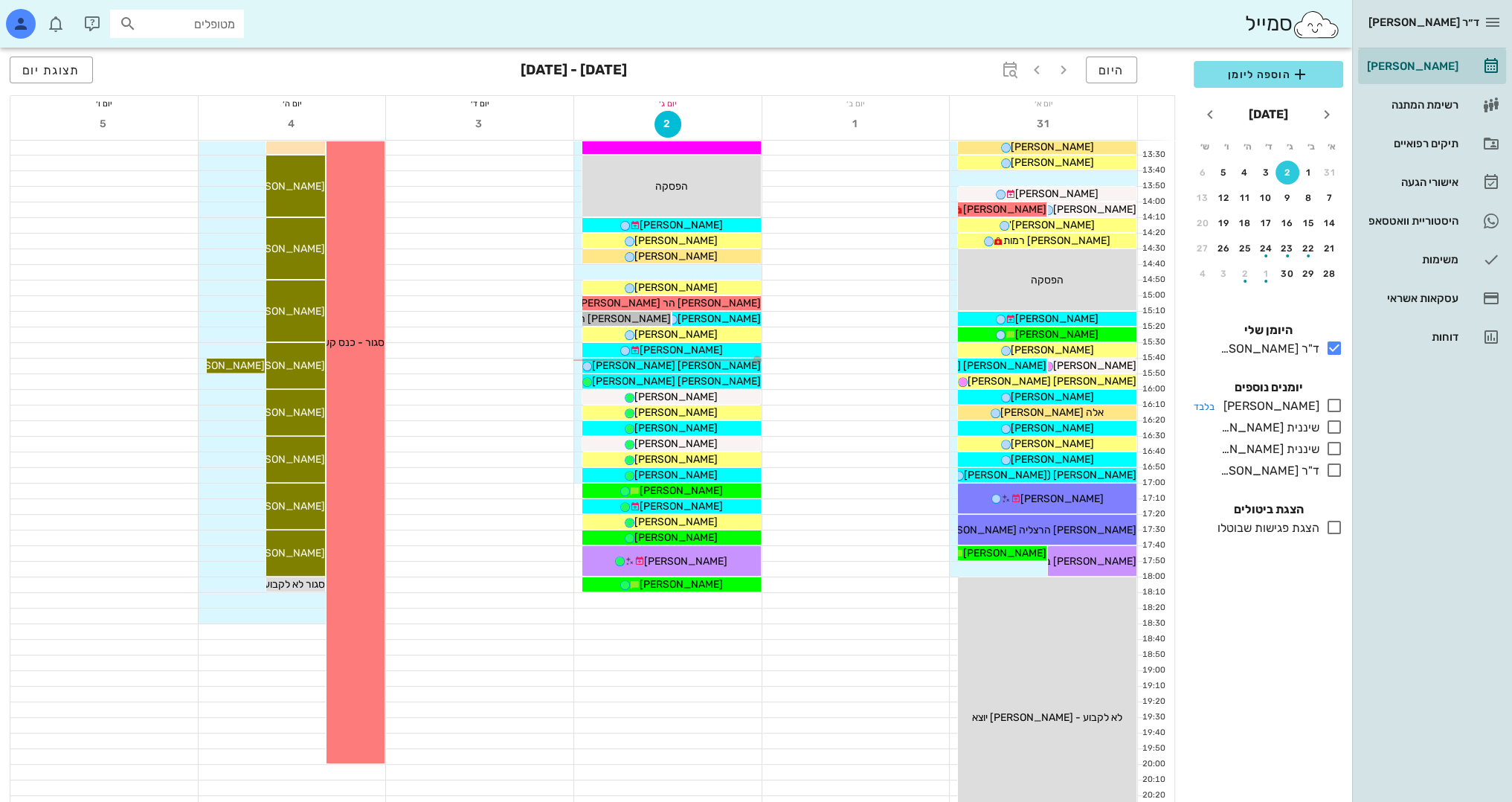
click at [1331, 411] on icon at bounding box center [1334, 406] width 18 height 18
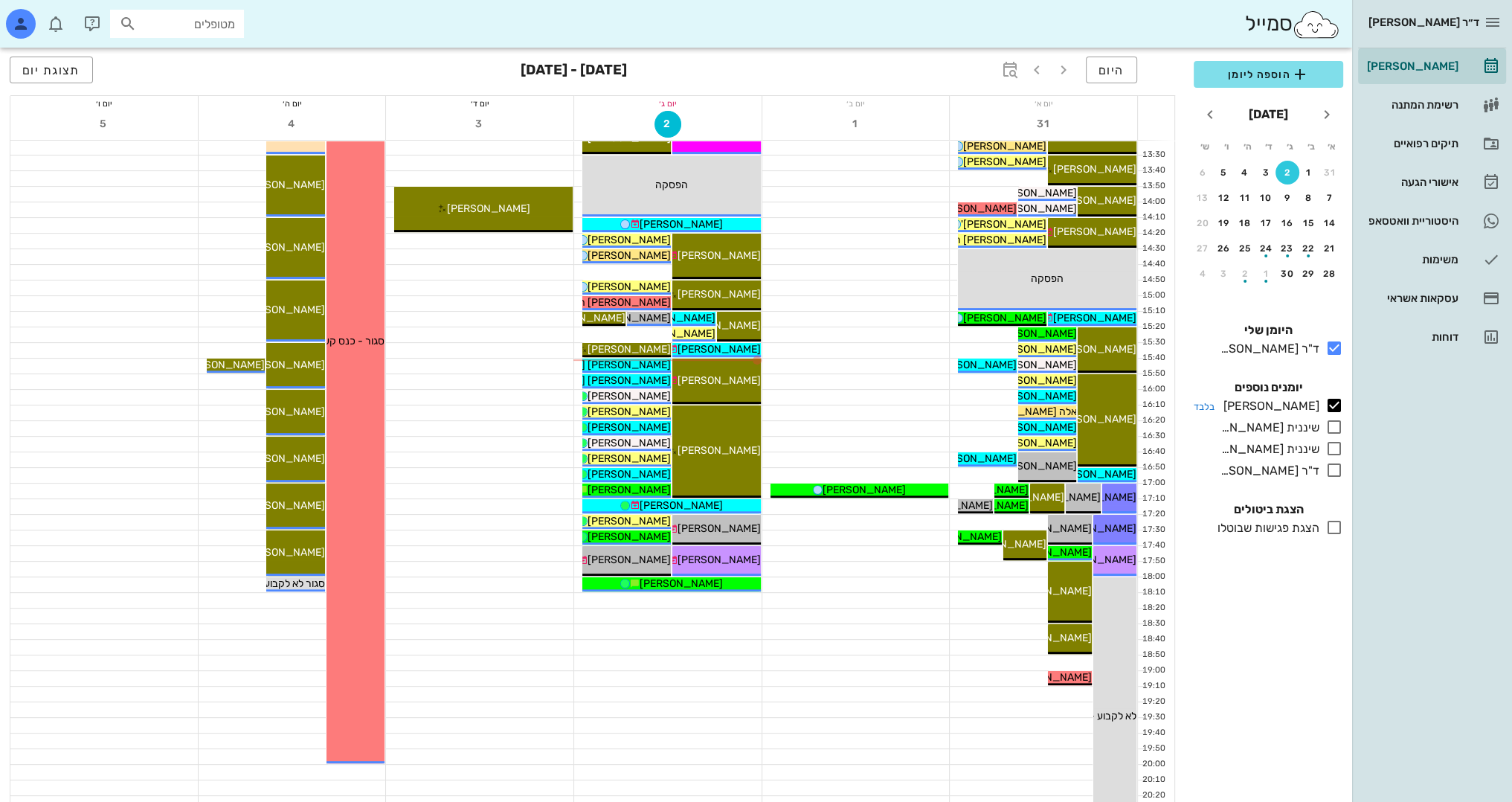
click at [1334, 403] on icon at bounding box center [1334, 406] width 18 height 18
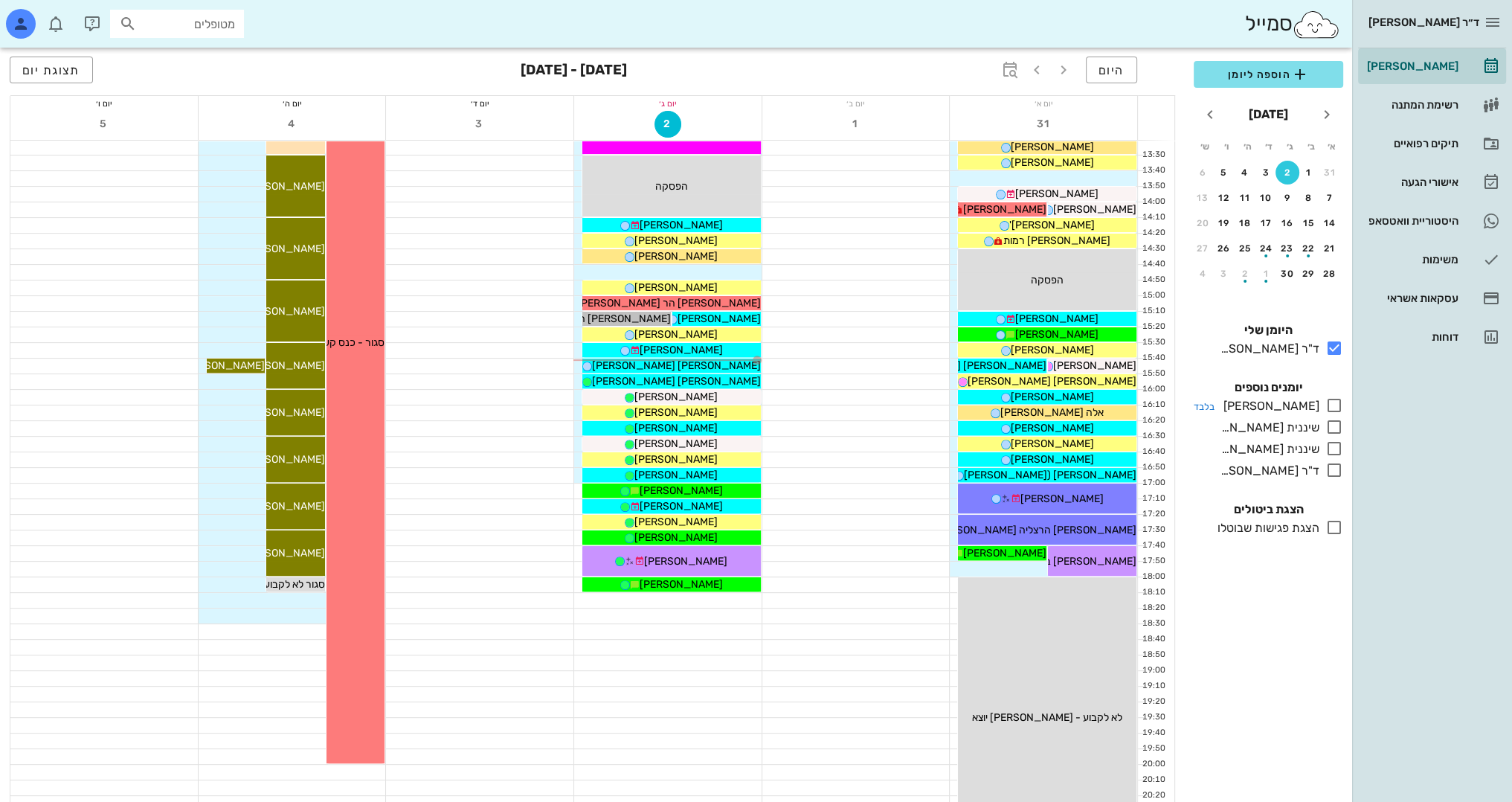
click at [1334, 403] on icon at bounding box center [1334, 406] width 18 height 18
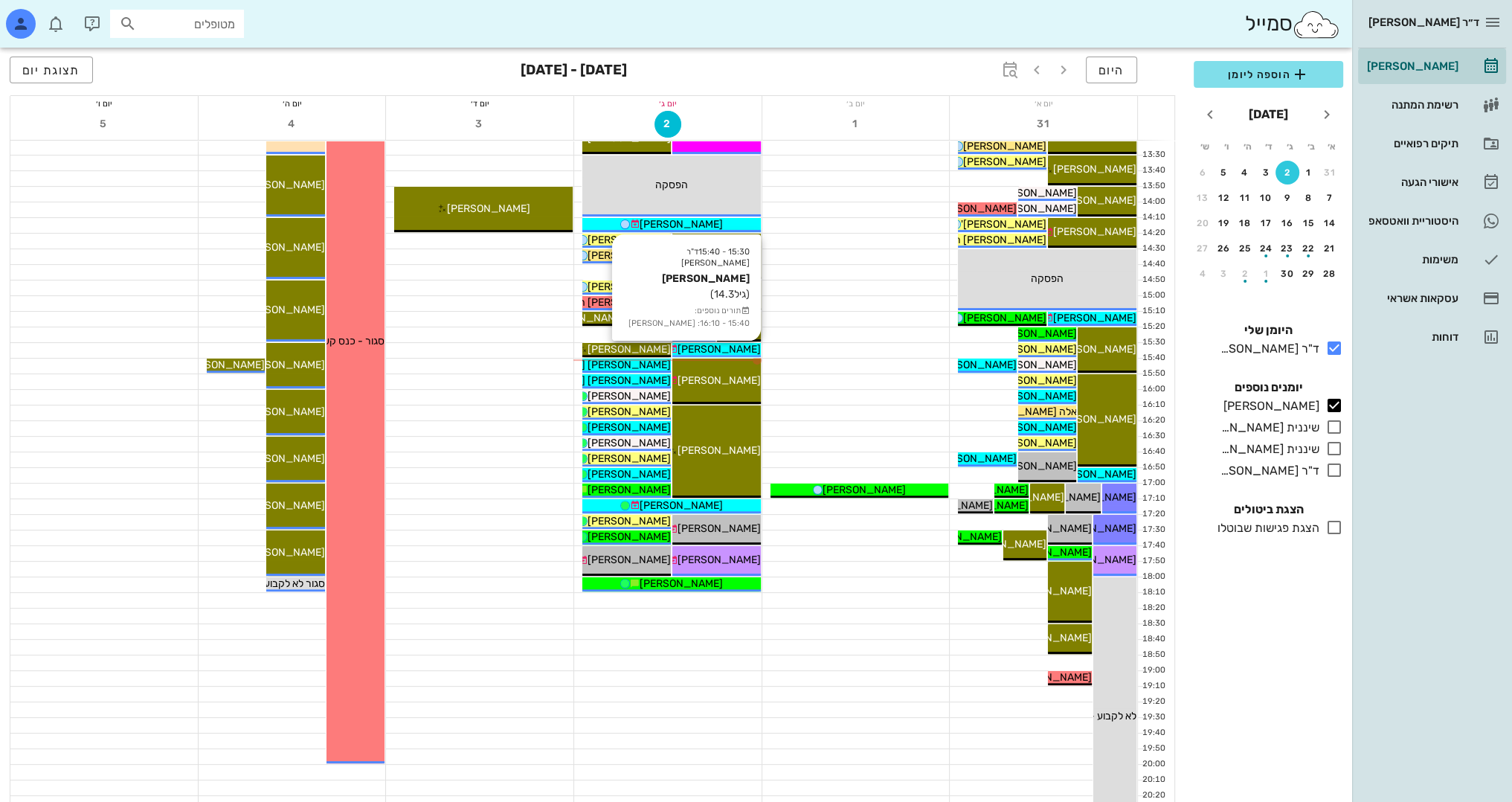
click at [721, 345] on span "[PERSON_NAME]" at bounding box center [719, 349] width 83 height 12
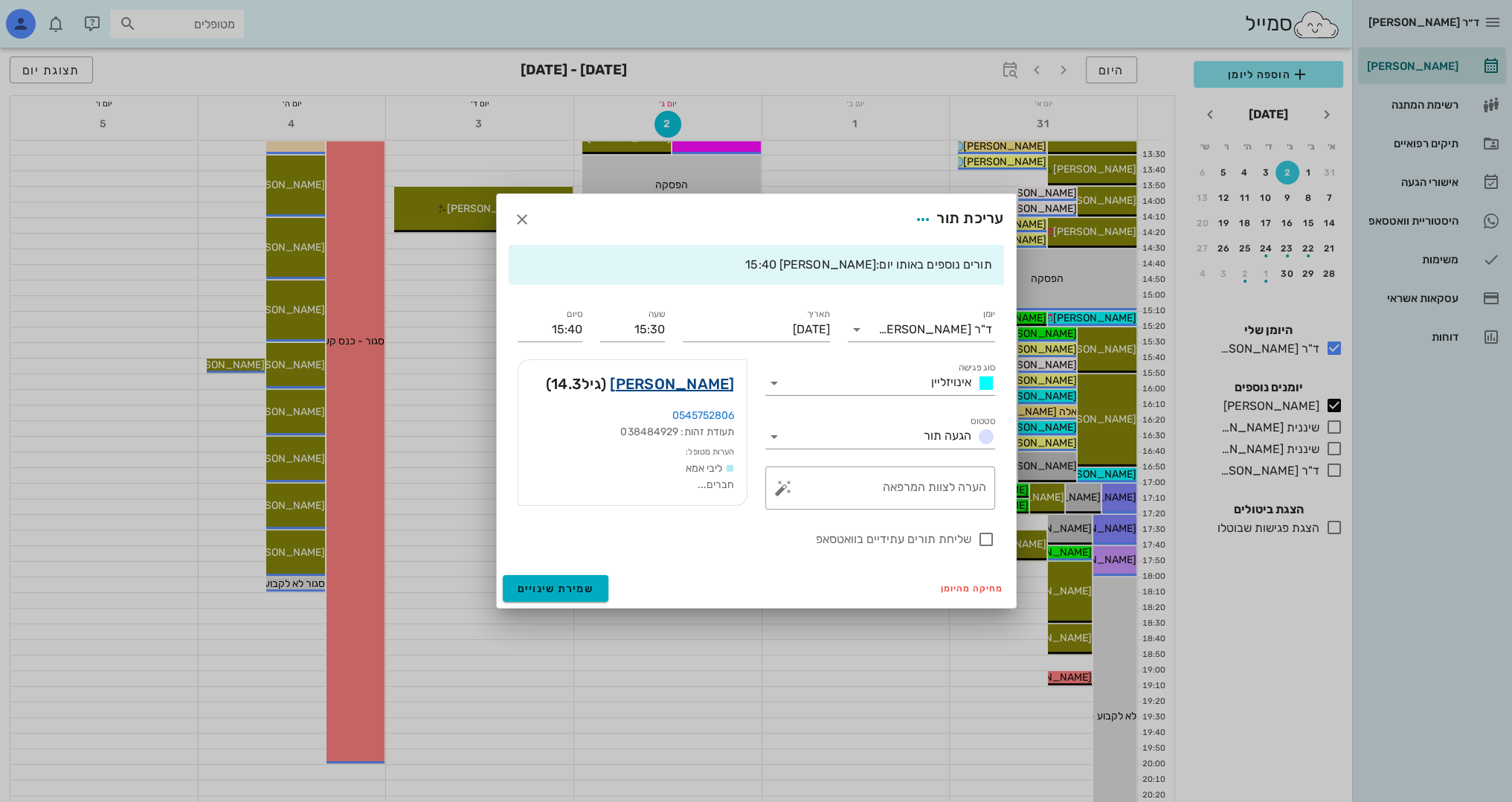
click at [712, 385] on link "[PERSON_NAME]" at bounding box center [672, 384] width 124 height 24
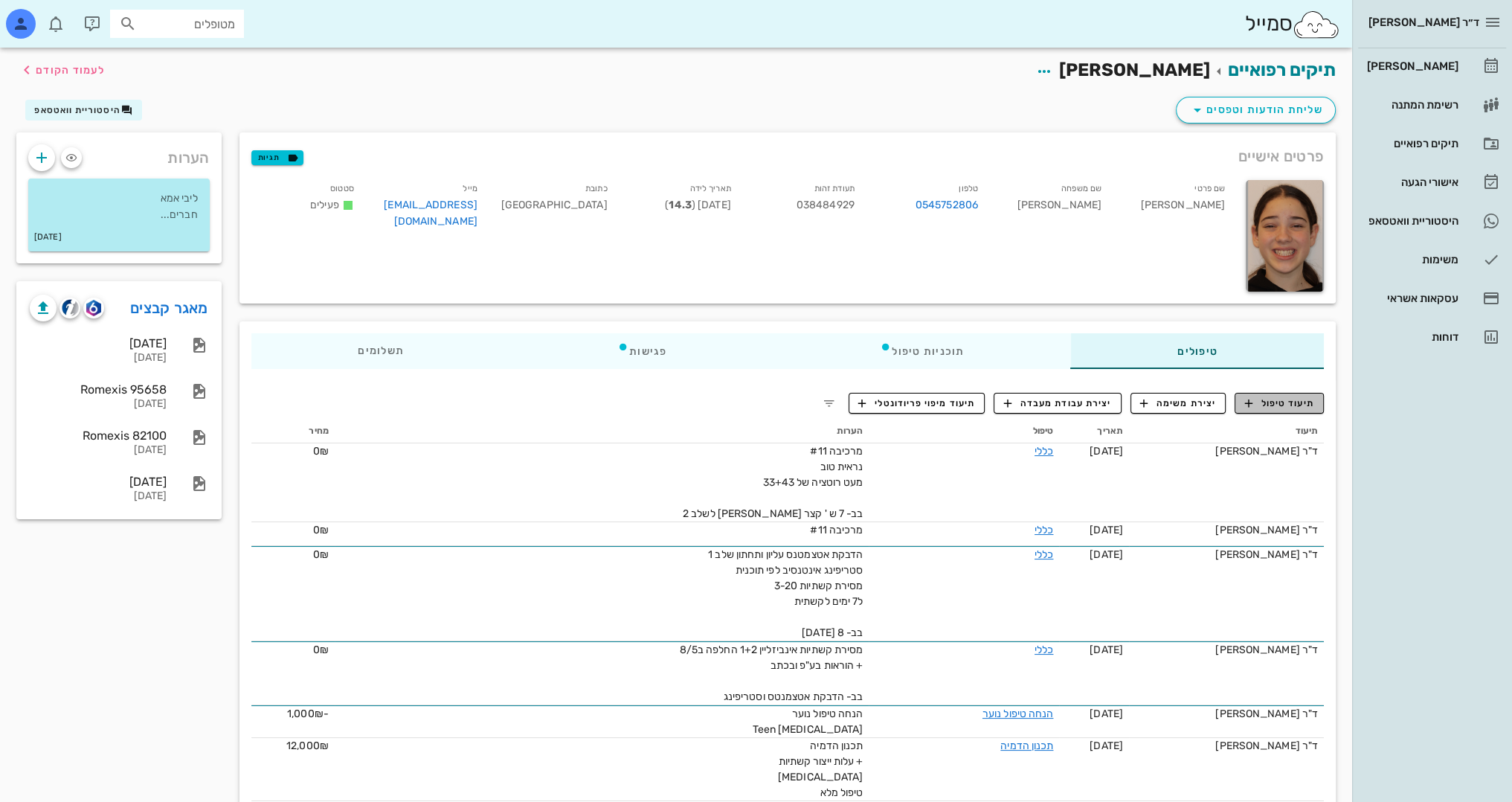
click at [1283, 406] on span "תיעוד טיפול" at bounding box center [1280, 403] width 69 height 13
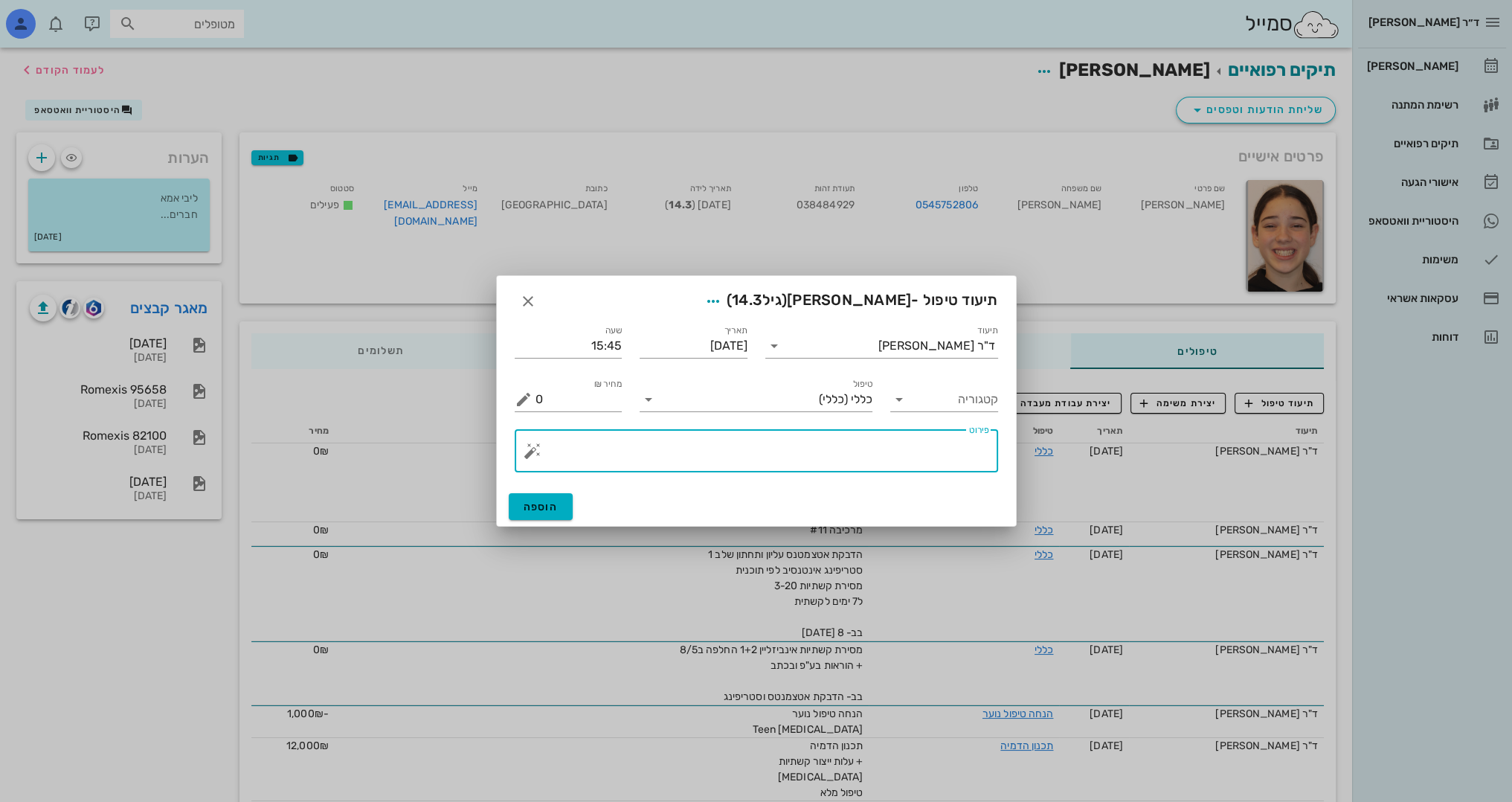
click at [895, 456] on textarea "פירוט" at bounding box center [762, 454] width 454 height 36
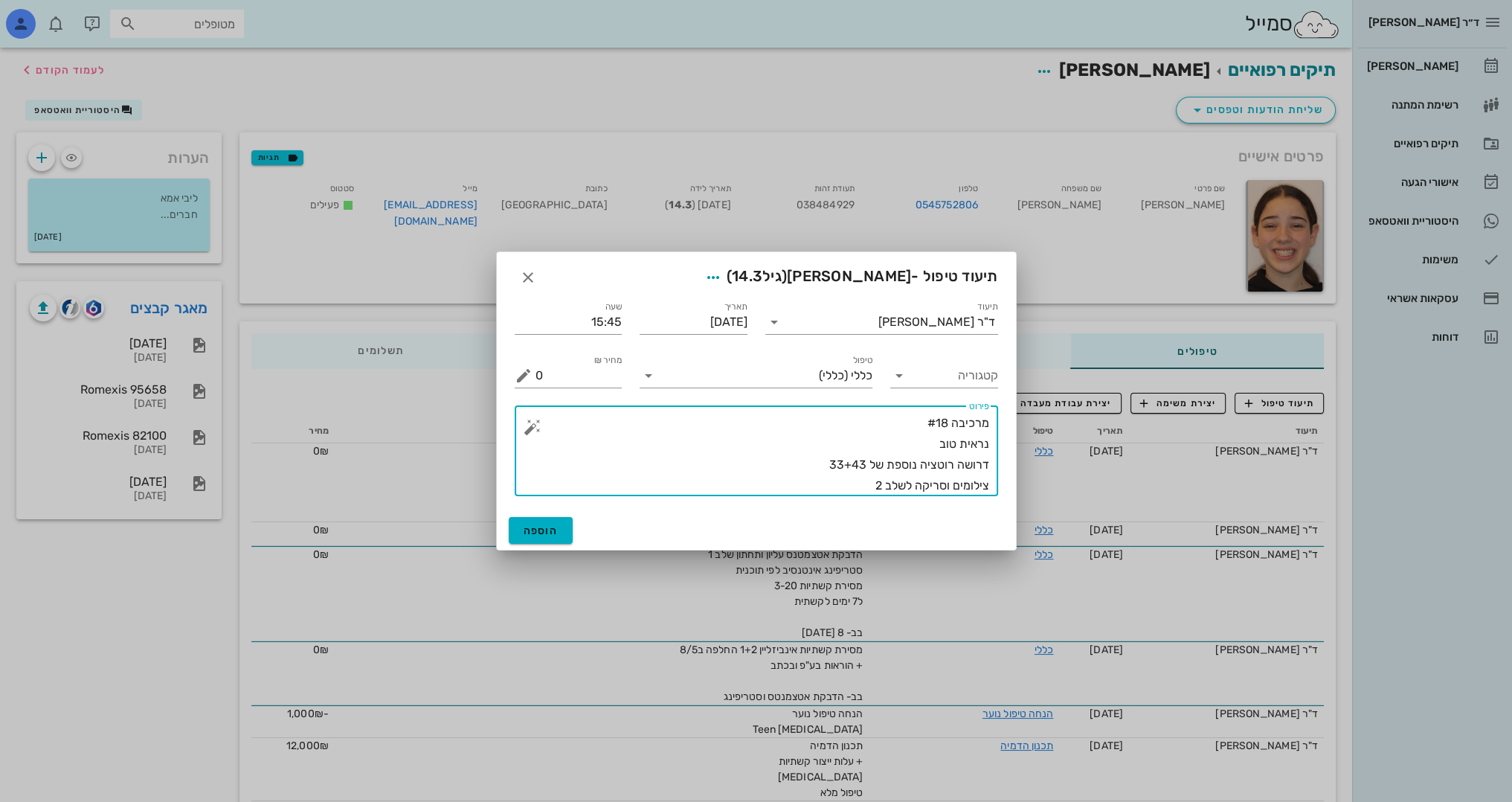
click at [817, 473] on textarea "מרכיבה #18 נראית טוב דרושה רוטציה נוספת של 33+43 צילומים וסריקה לשלב 2" at bounding box center [762, 454] width 454 height 84
type textarea "מרכיבה #18 נראית טוב דרושה רוטציה נוספת של 33+43, ואינטרוזיה קלה של LI צילומים …"
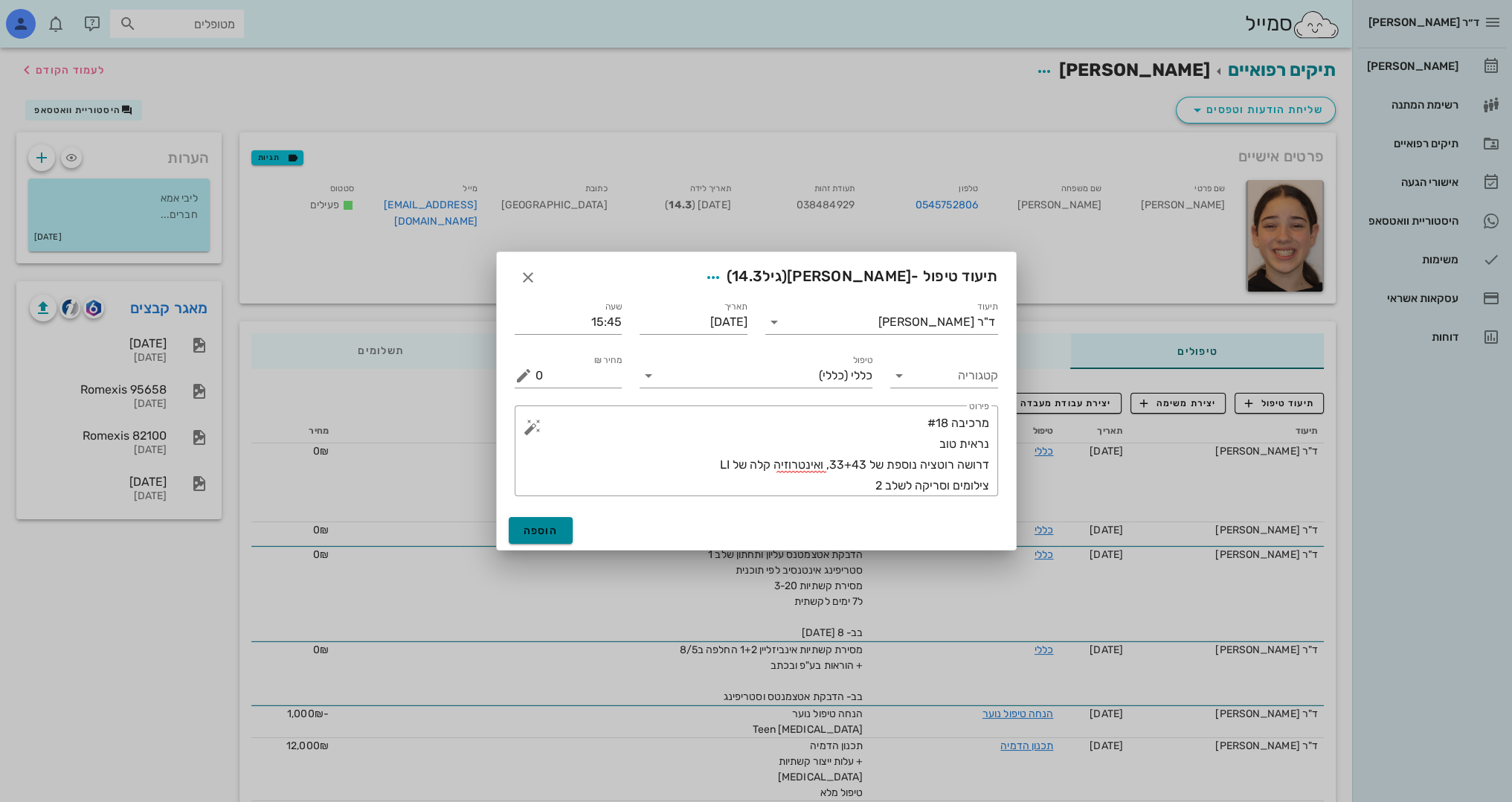
click at [544, 531] on span "הוספה" at bounding box center [541, 530] width 35 height 12
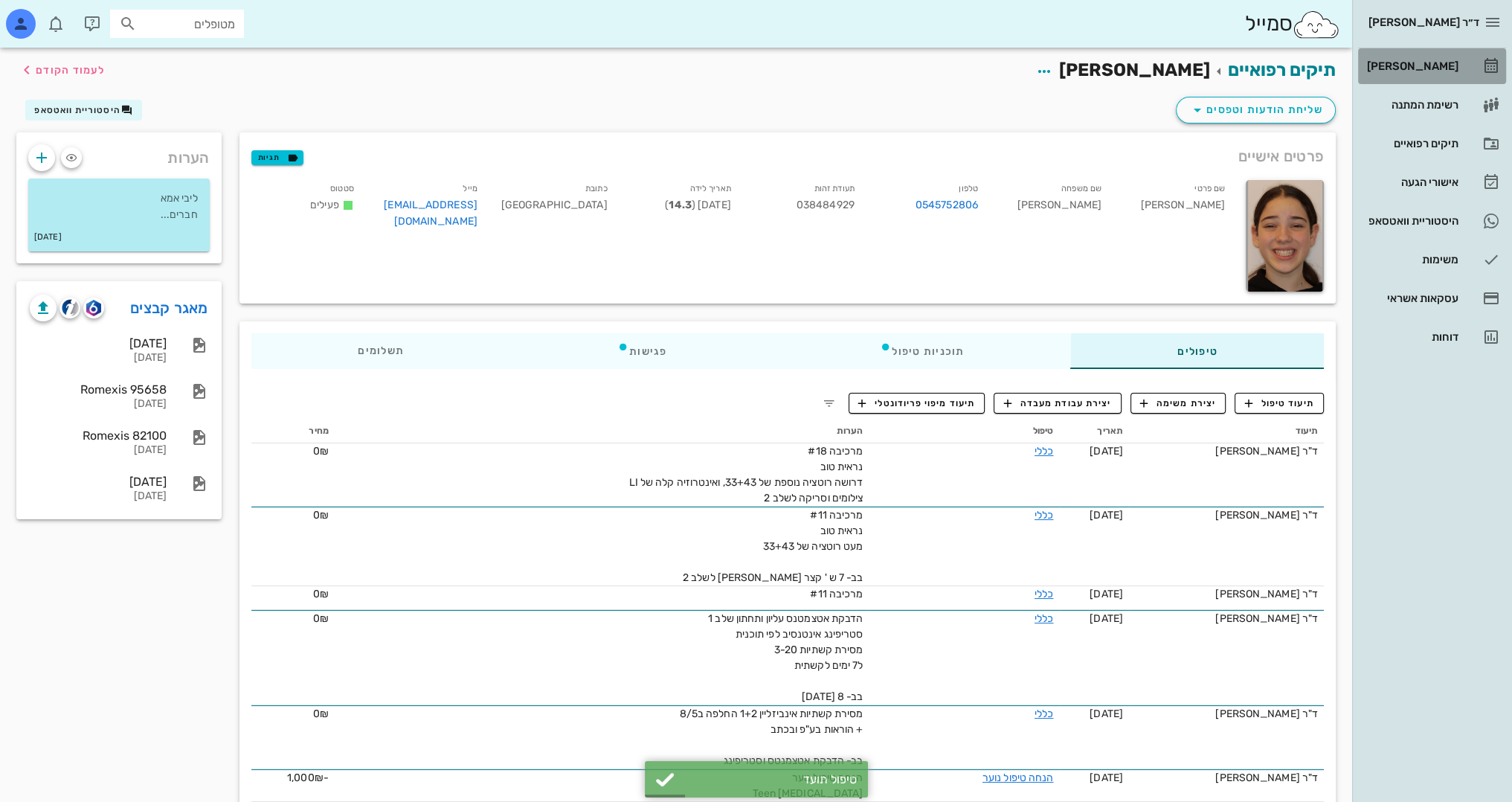
click at [1418, 58] on div "[PERSON_NAME]" at bounding box center [1411, 66] width 94 height 24
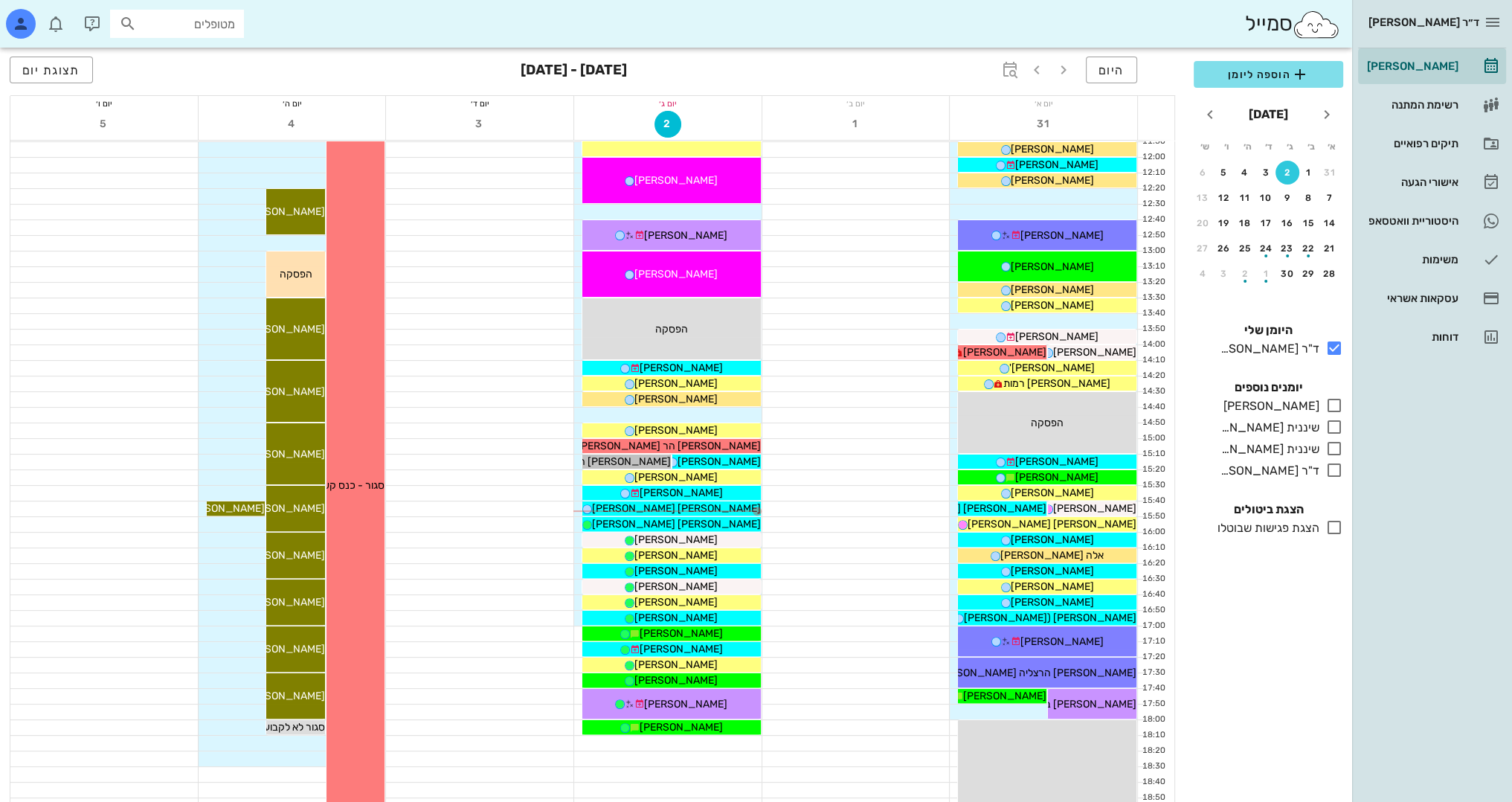
scroll to position [595, 0]
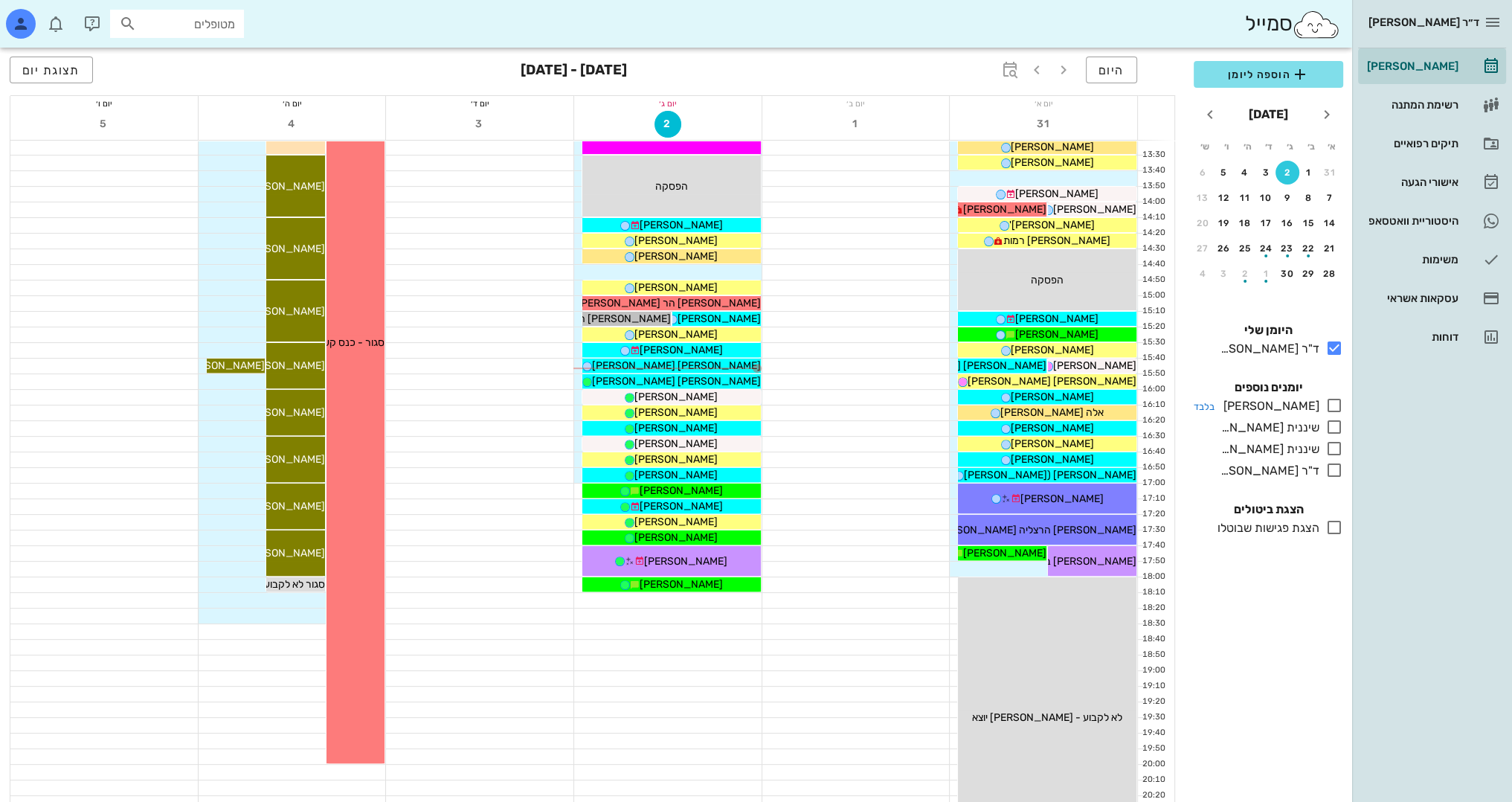
click at [1333, 405] on icon at bounding box center [1334, 406] width 18 height 18
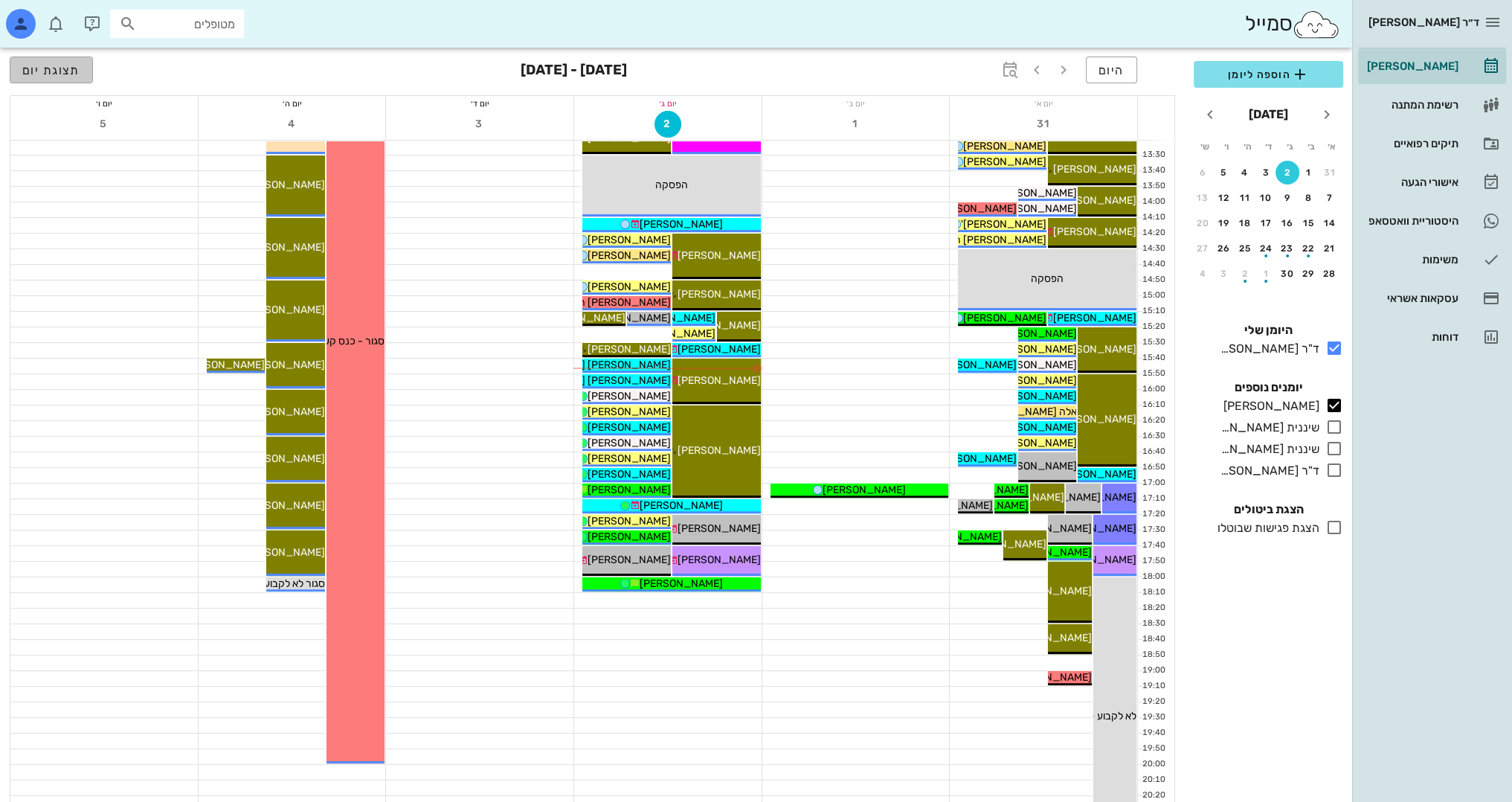
click at [54, 63] on span "תצוגת יום" at bounding box center [51, 69] width 58 height 14
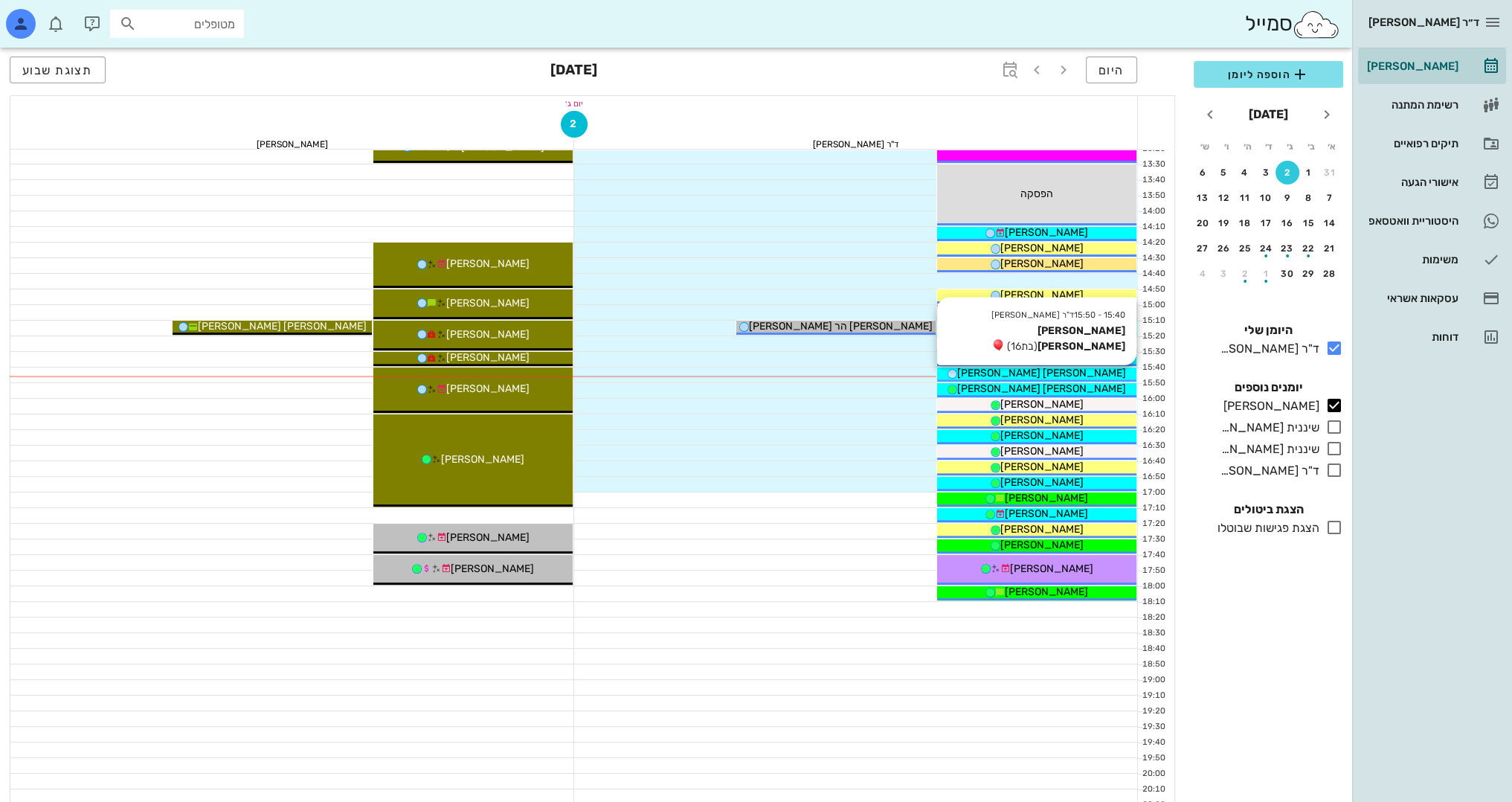
click at [1052, 375] on span "[PERSON_NAME] [PERSON_NAME]" at bounding box center [1042, 373] width 169 height 12
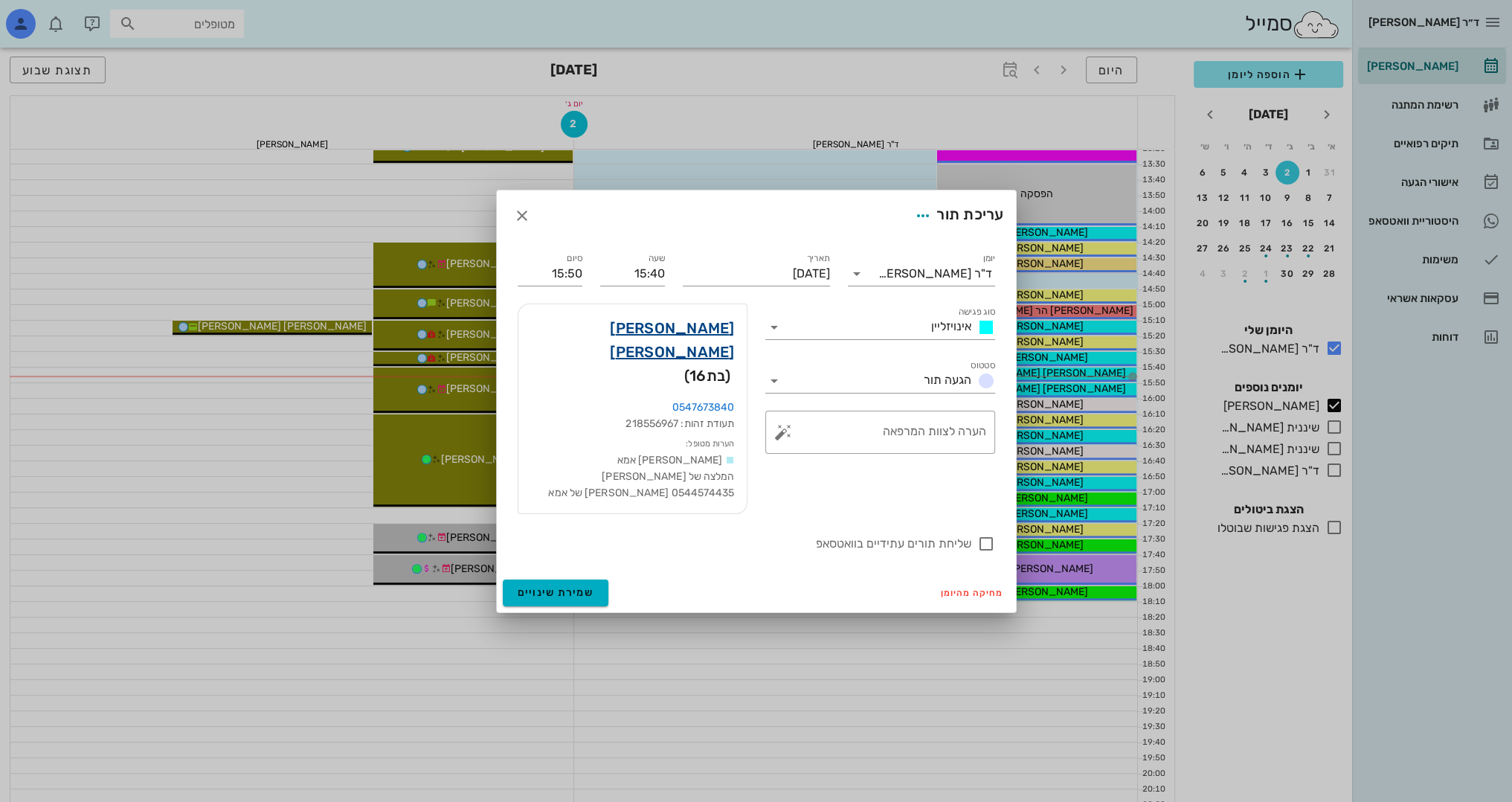
click at [716, 353] on link "[PERSON_NAME] [PERSON_NAME]" at bounding box center [632, 340] width 204 height 48
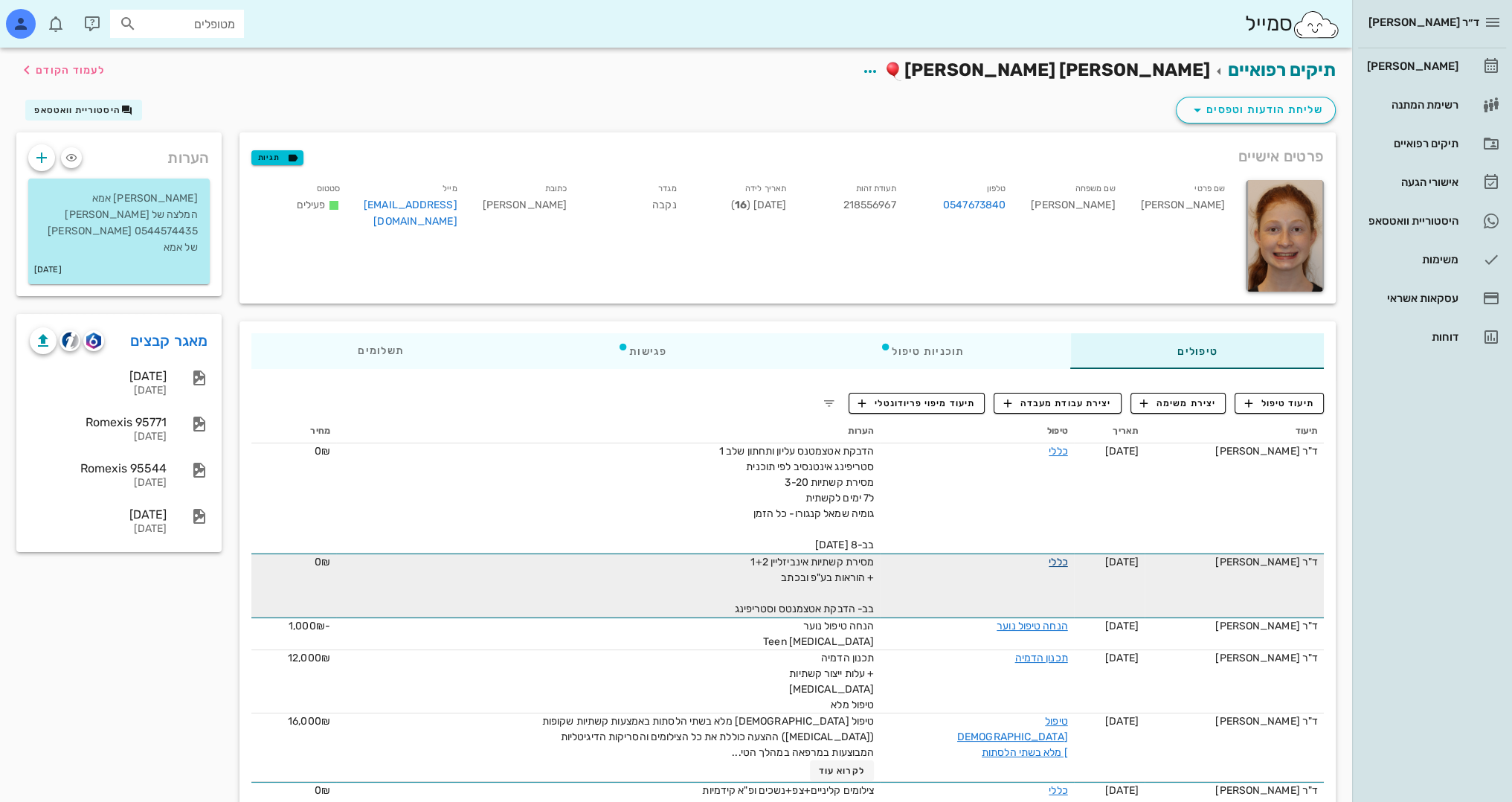
click at [1049, 564] on link "כללי" at bounding box center [1058, 561] width 18 height 12
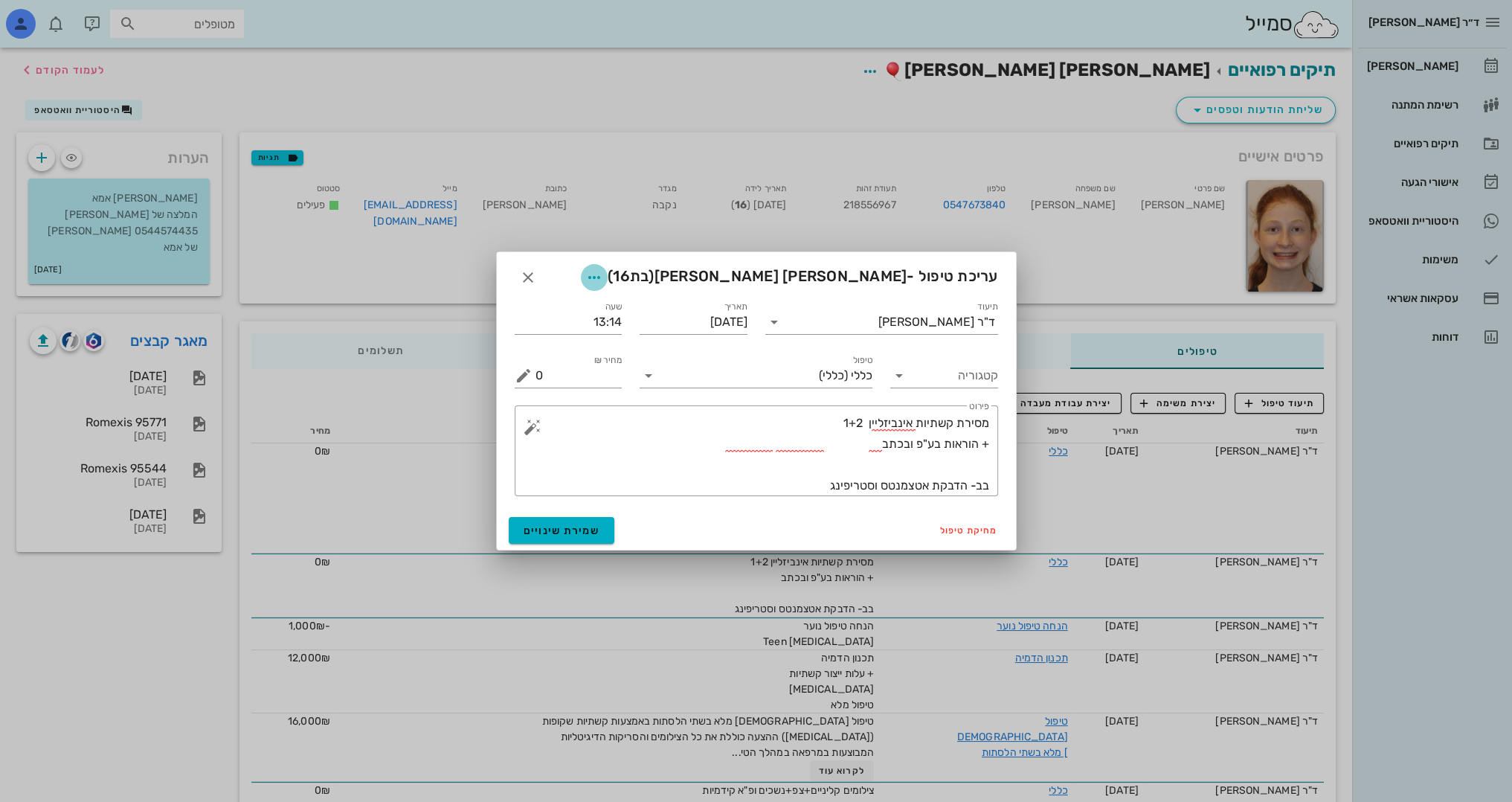
click at [603, 273] on icon "button" at bounding box center [594, 278] width 18 height 18
click at [738, 364] on div "צבע רשומה" at bounding box center [707, 351] width 154 height 39
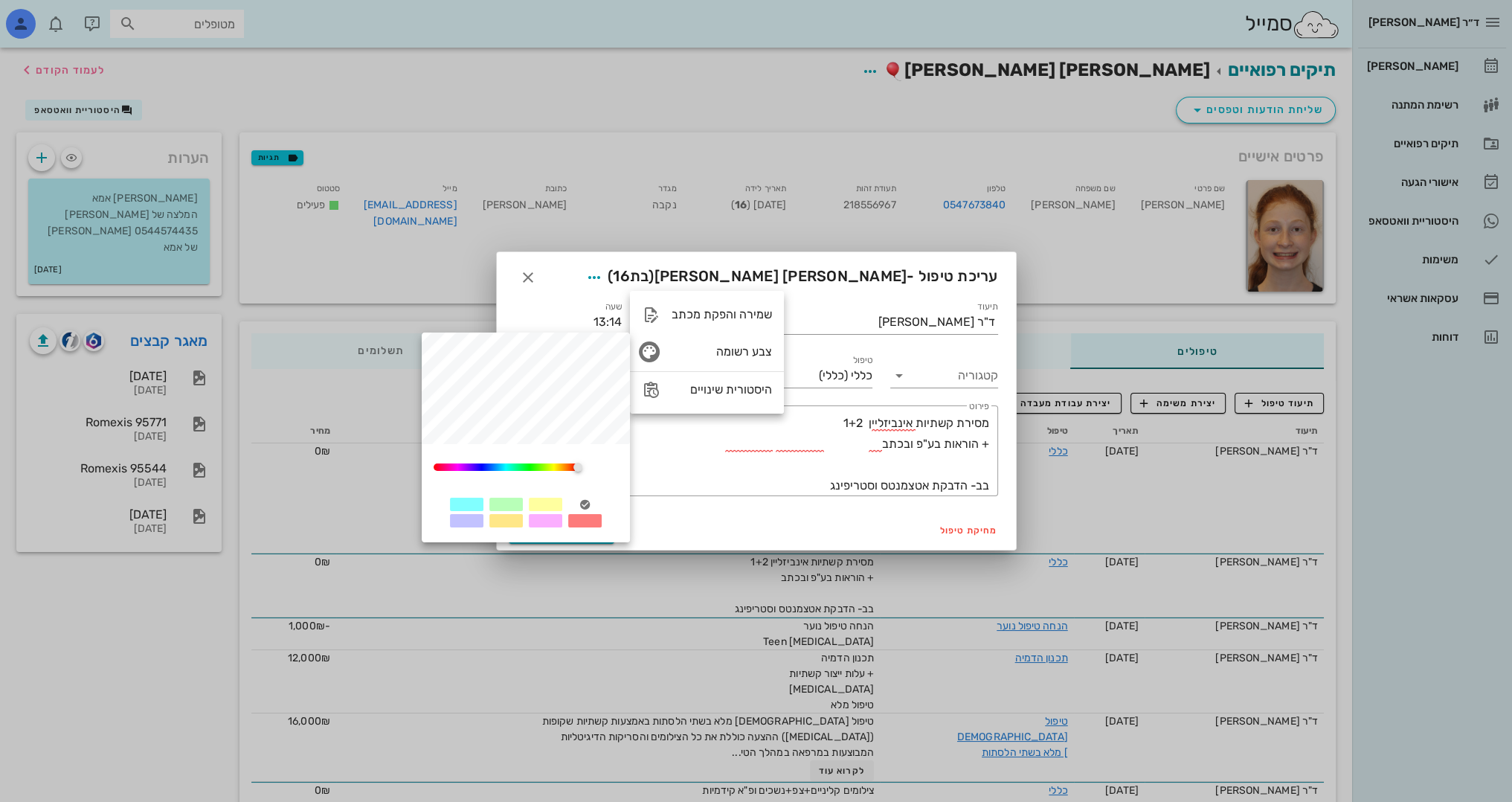
click at [533, 510] on div at bounding box center [546, 504] width 33 height 13
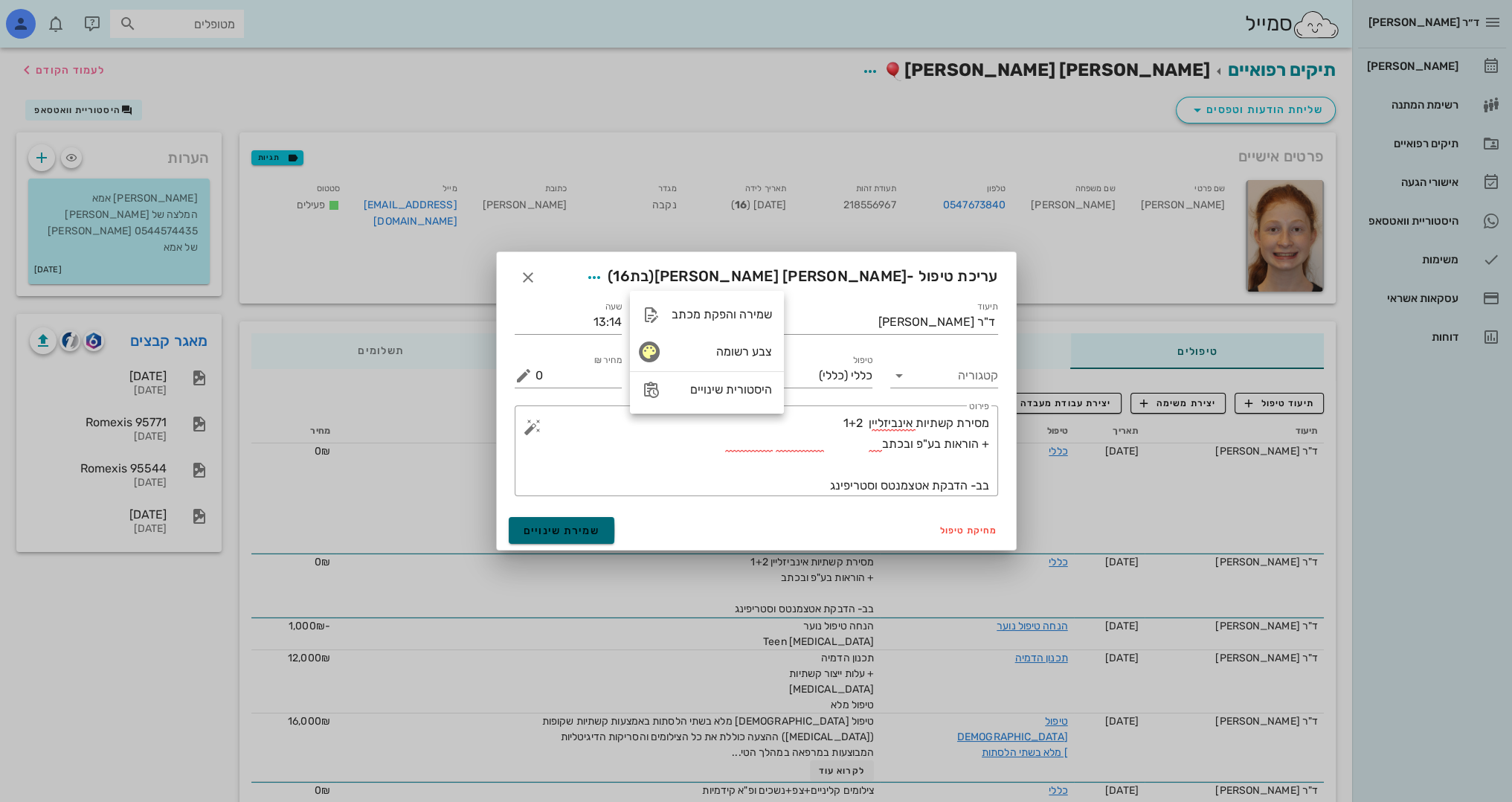
click at [541, 530] on span "שמירת שינויים" at bounding box center [561, 530] width 77 height 12
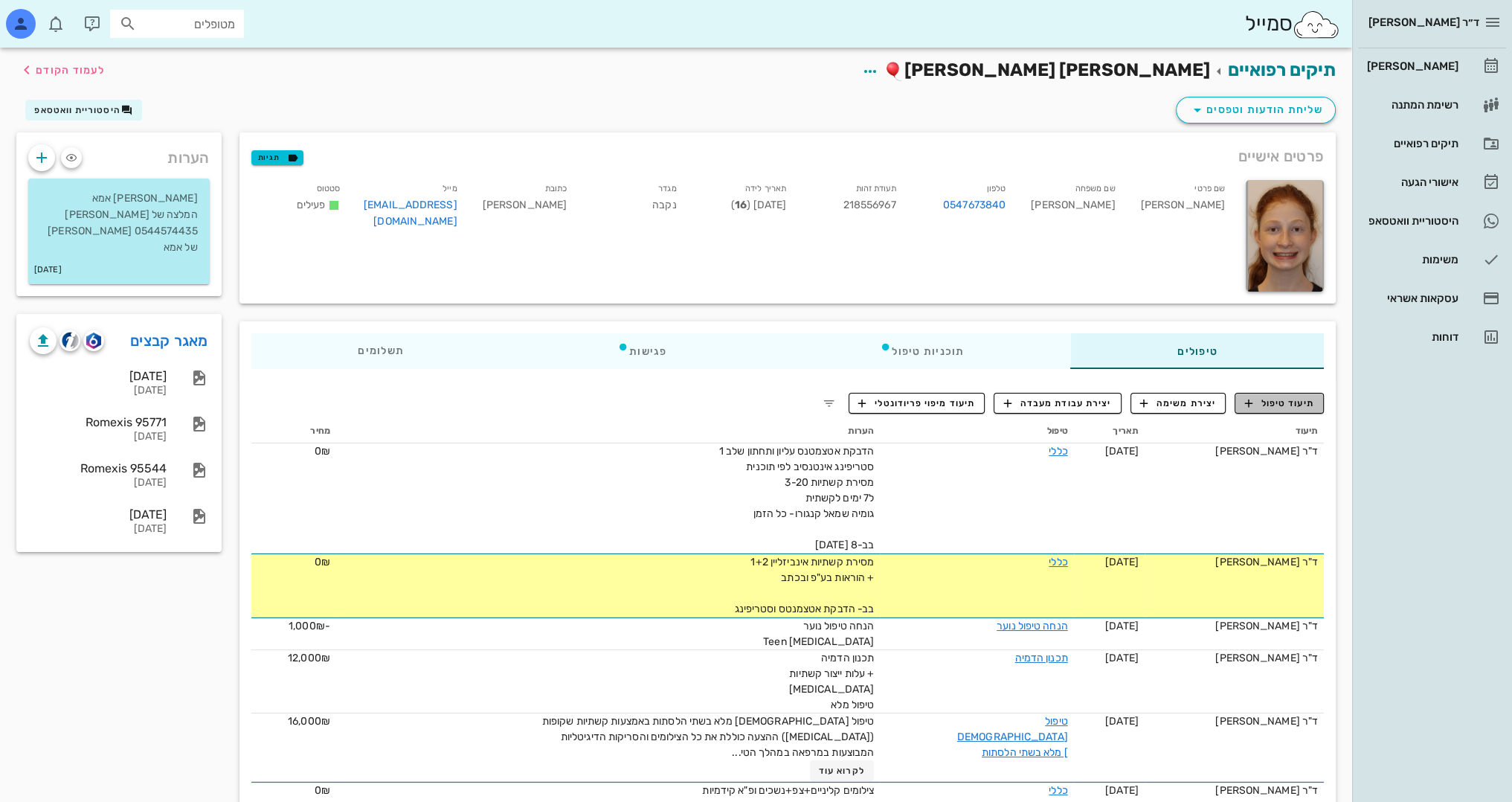
click at [1276, 405] on span "תיעוד טיפול" at bounding box center [1280, 403] width 69 height 13
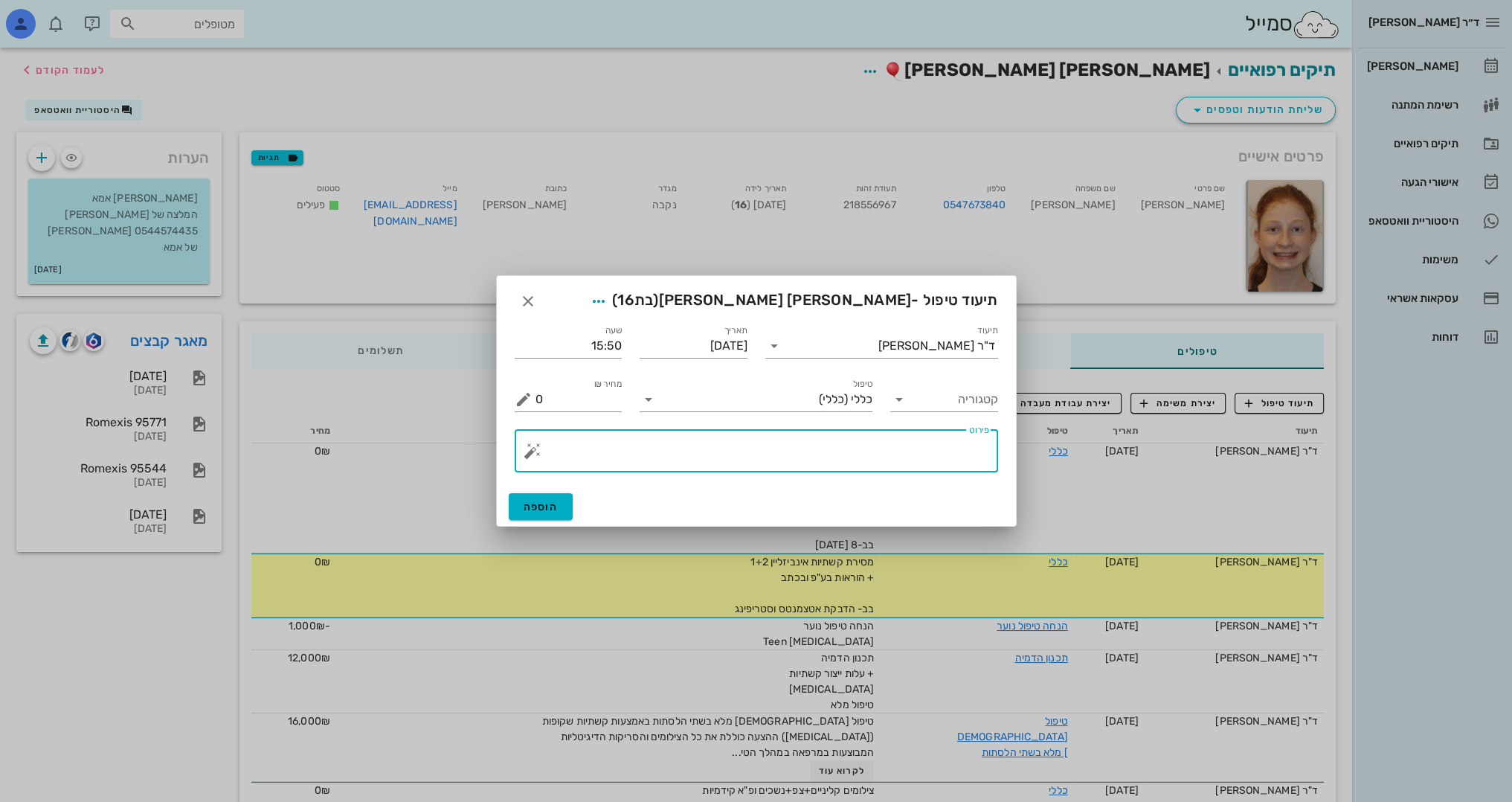
click at [941, 459] on textarea "פירוט" at bounding box center [762, 454] width 454 height 36
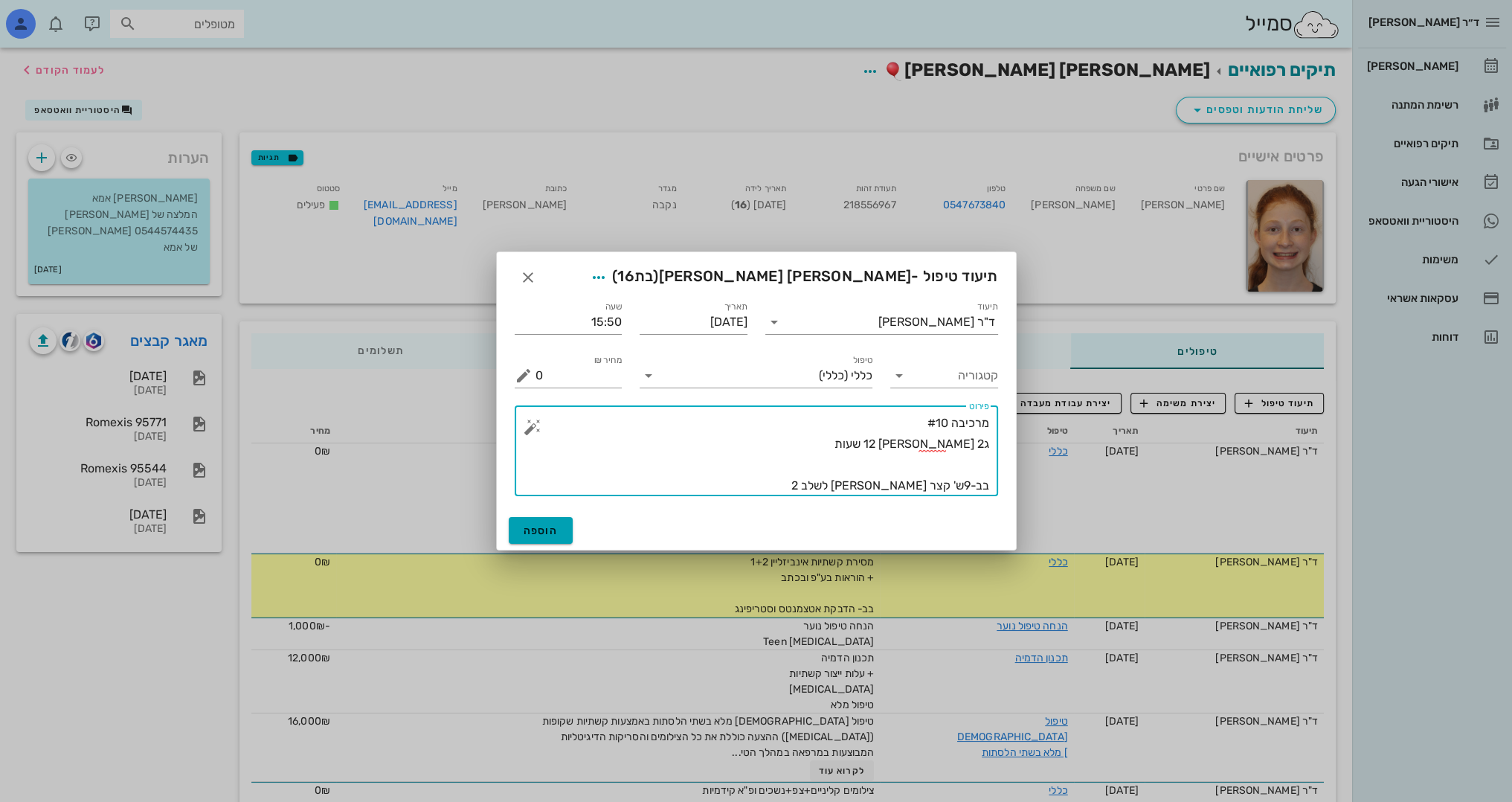
type textarea "מרכיבה #10 ג2 [PERSON_NAME] 12 שעות בב-9ש' קצר [PERSON_NAME] לשלב 2"
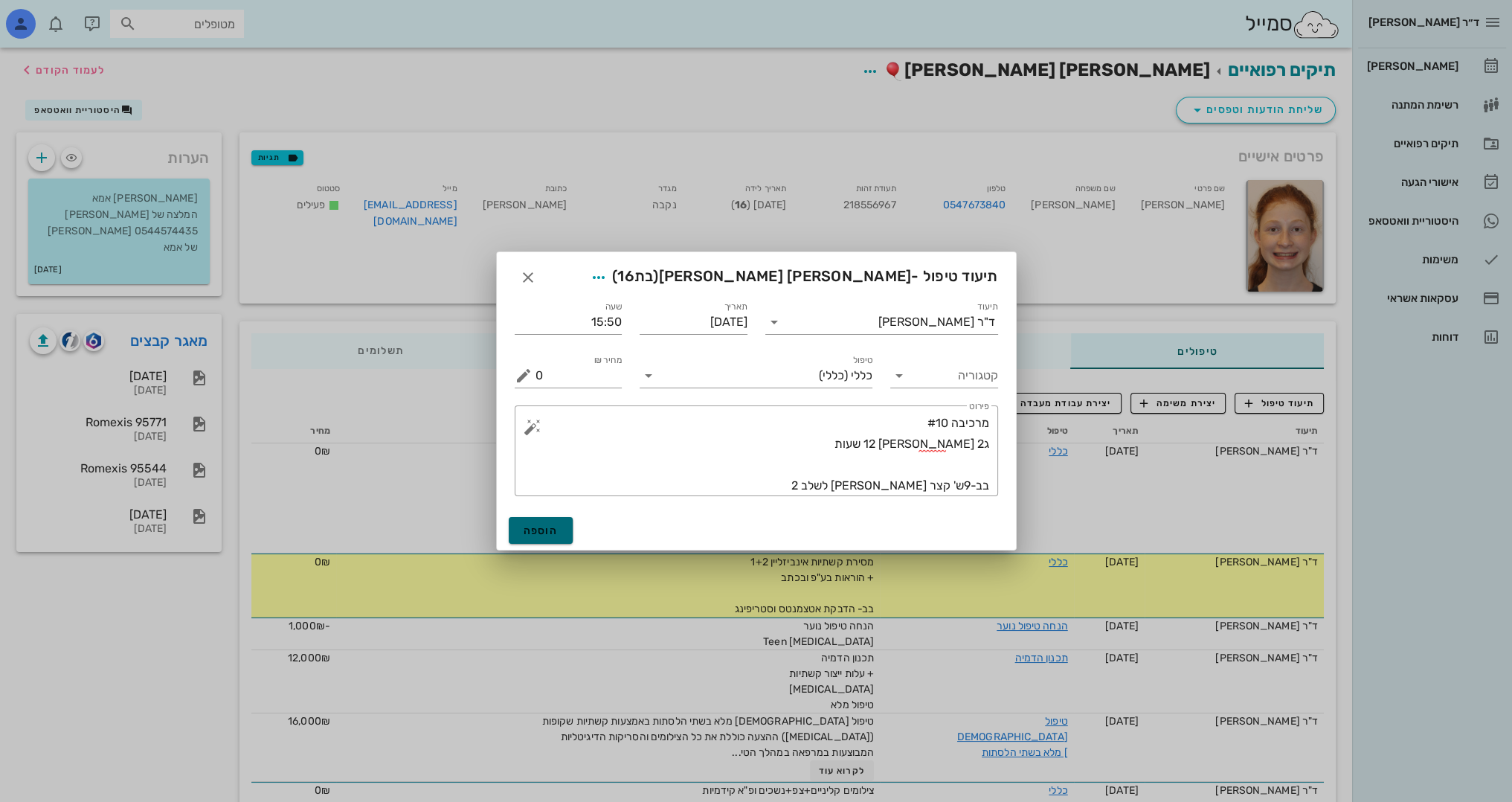
click at [545, 528] on span "הוספה" at bounding box center [541, 530] width 35 height 12
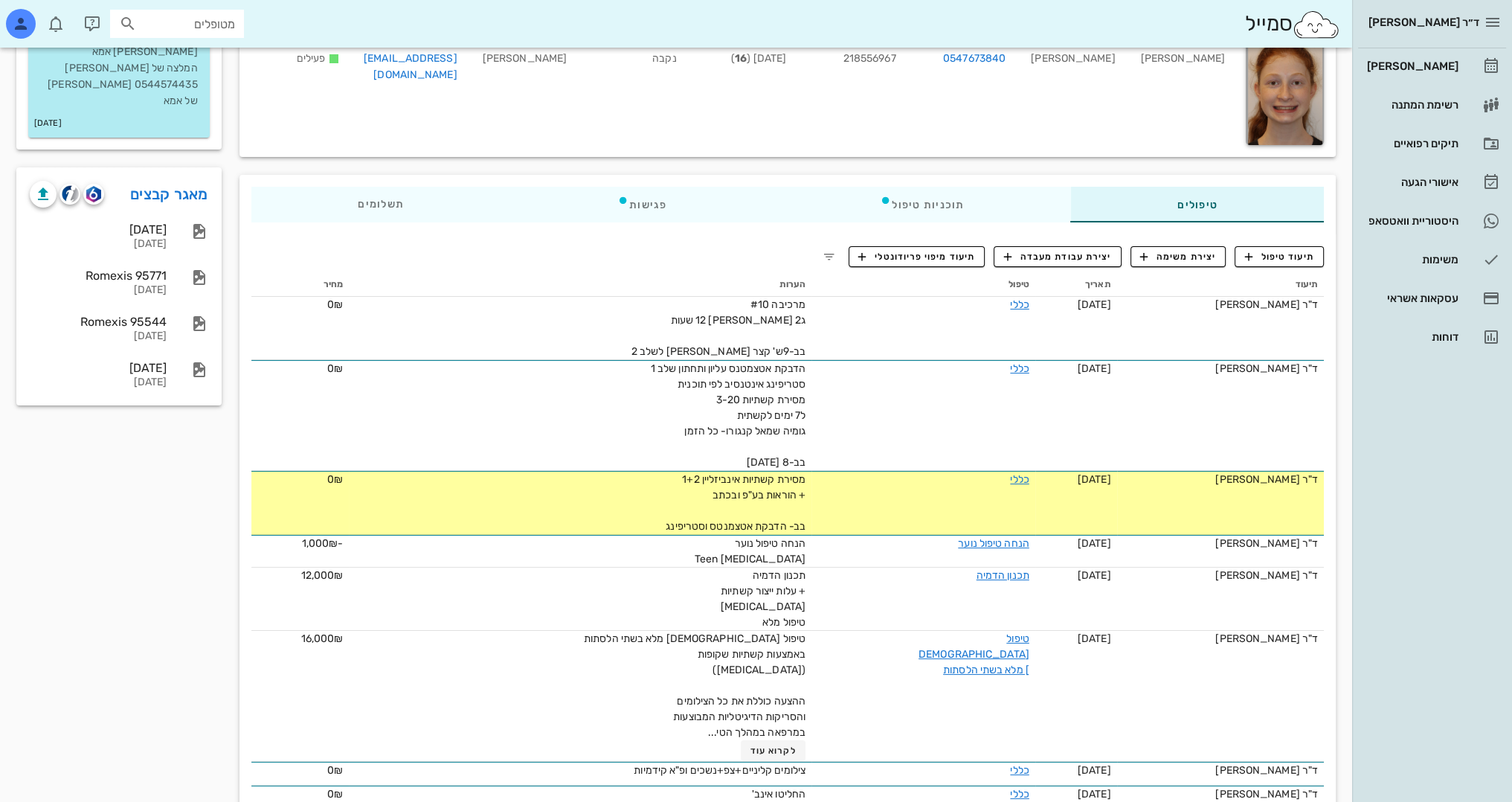
scroll to position [149, 0]
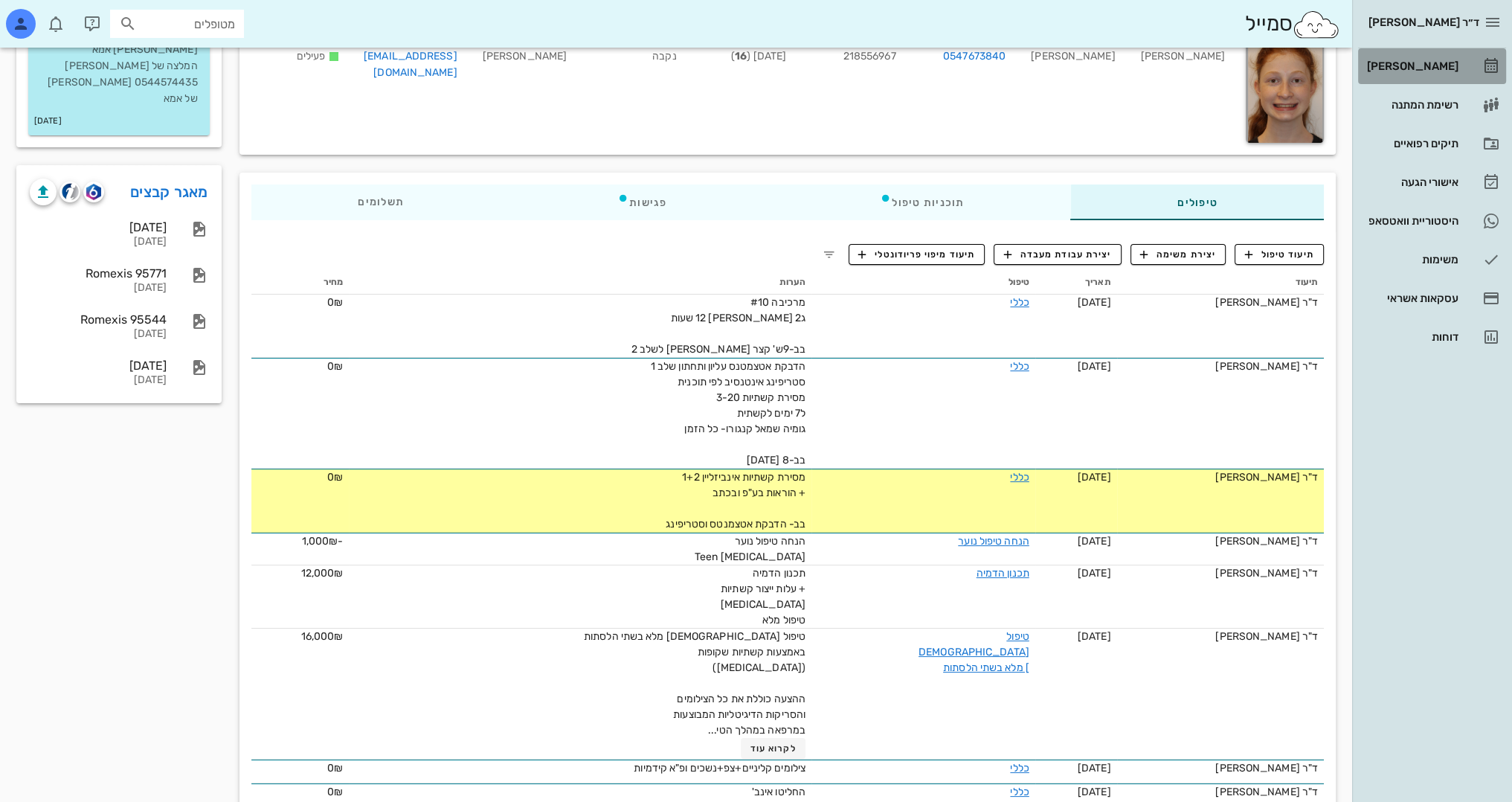
click at [1441, 62] on div "[PERSON_NAME]" at bounding box center [1411, 66] width 94 height 12
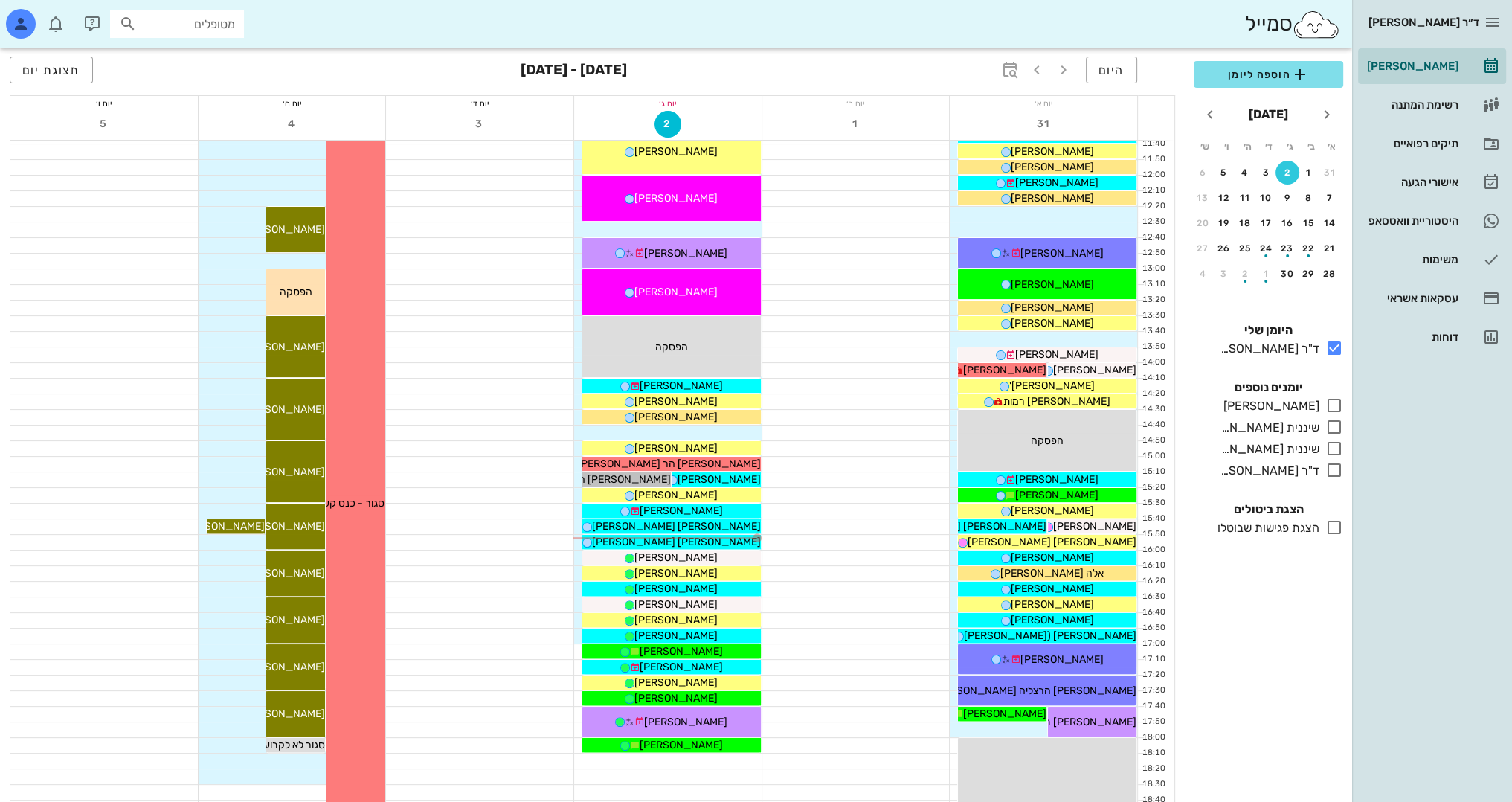
scroll to position [521, 0]
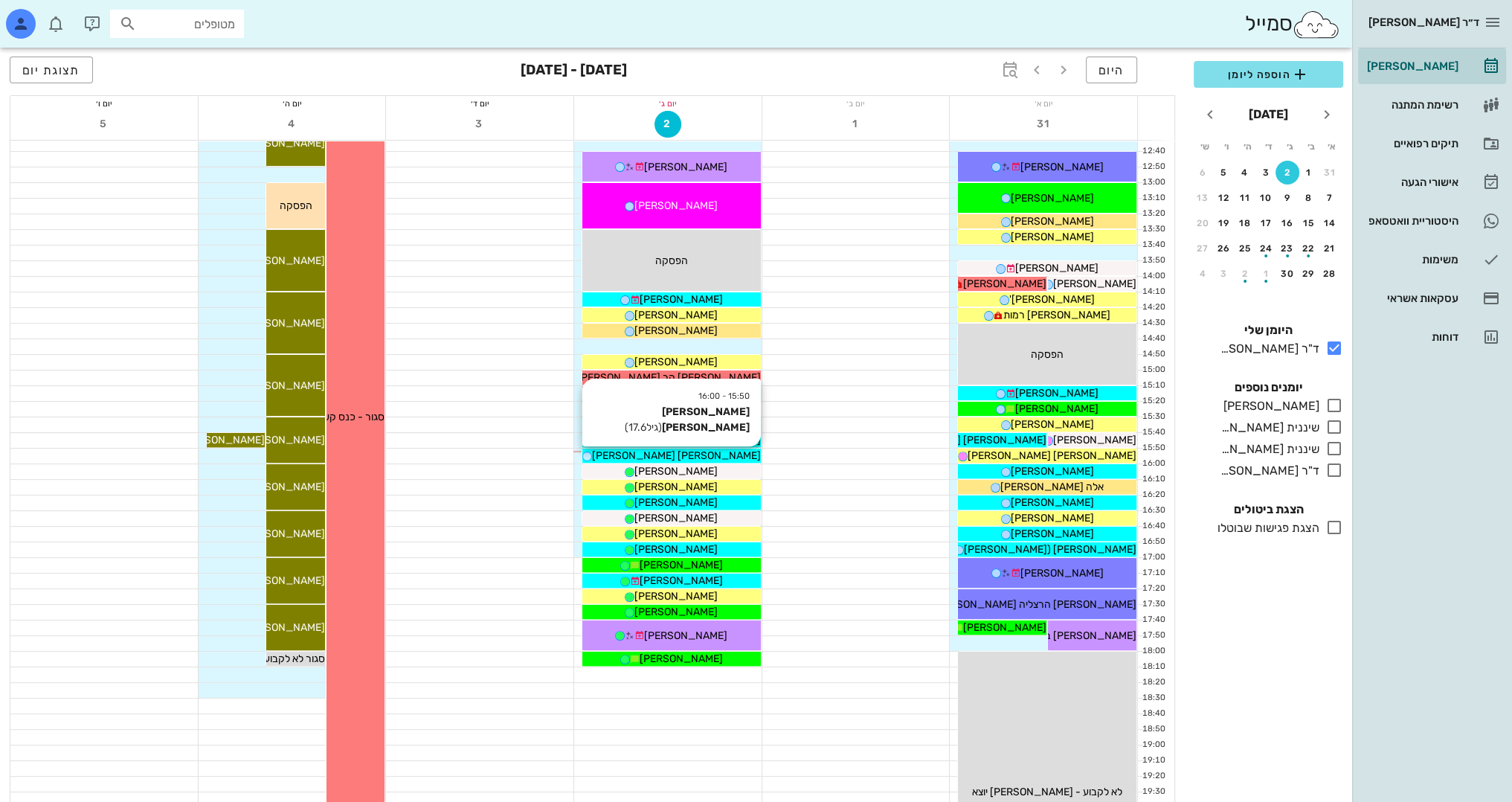
click at [712, 456] on div "[PERSON_NAME] [PERSON_NAME]" at bounding box center [671, 456] width 179 height 16
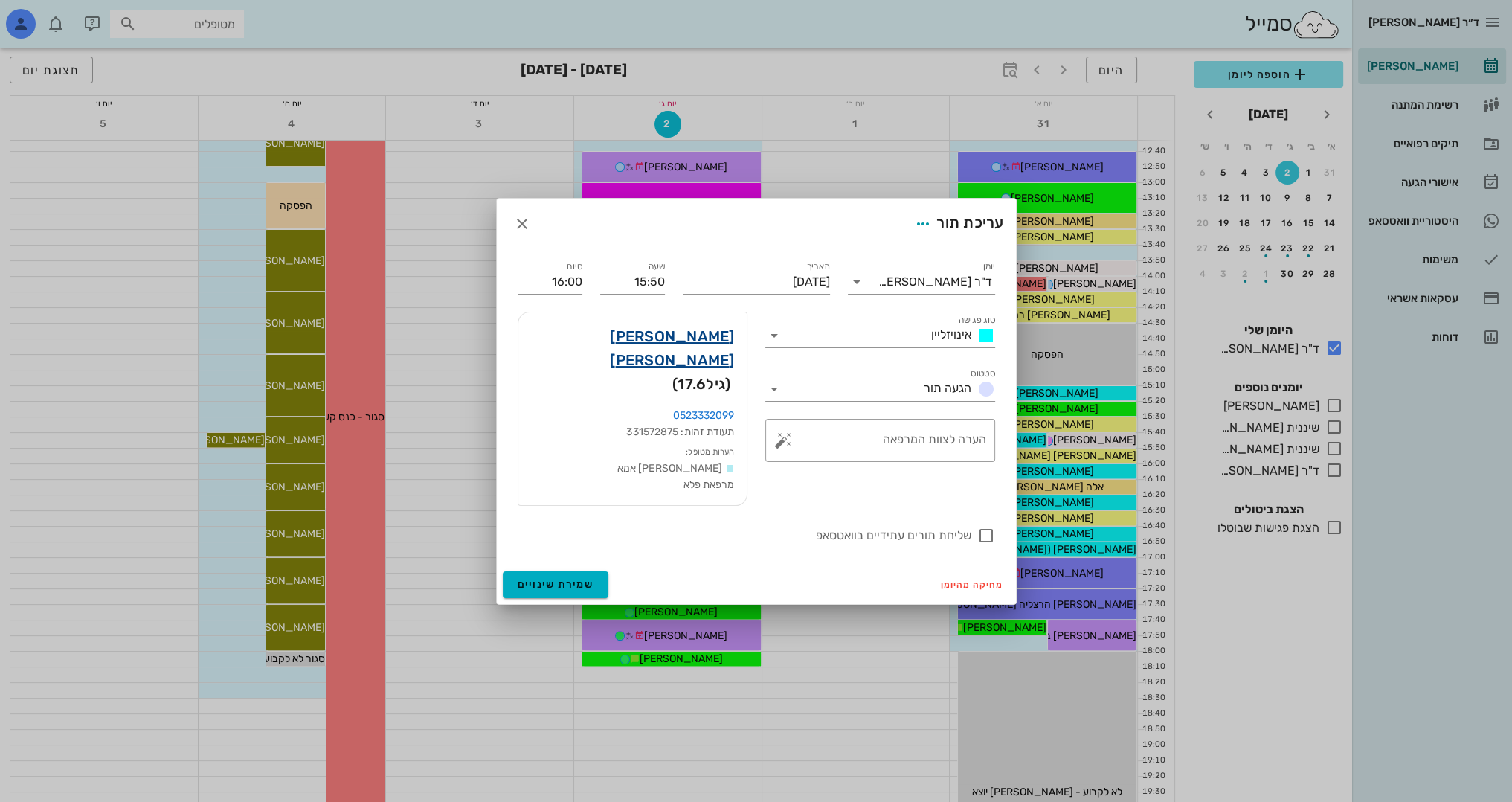
click at [714, 356] on link "[PERSON_NAME] [PERSON_NAME]" at bounding box center [632, 348] width 204 height 48
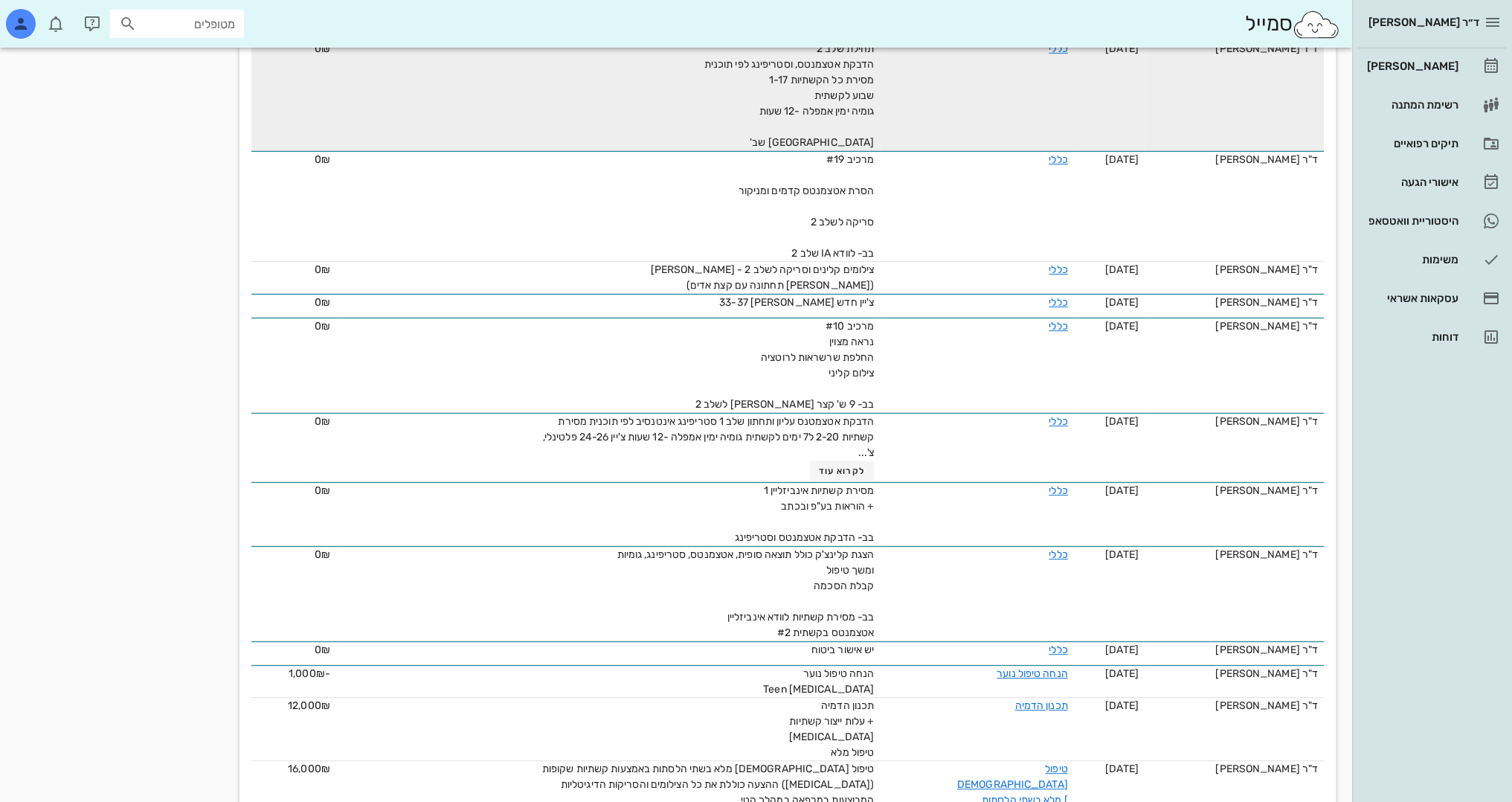
scroll to position [521, 0]
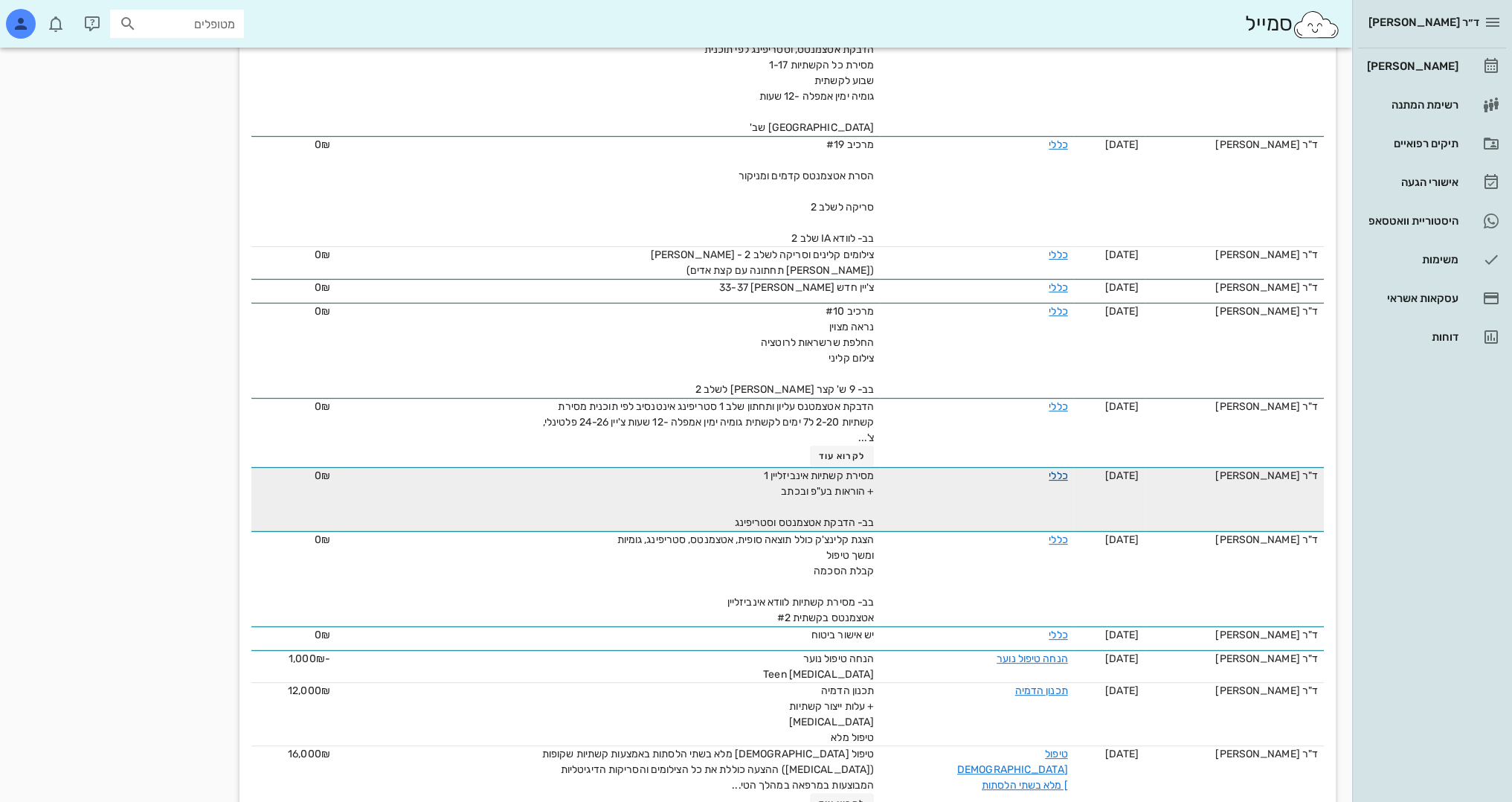
click at [1049, 475] on link "כללי" at bounding box center [1058, 475] width 18 height 12
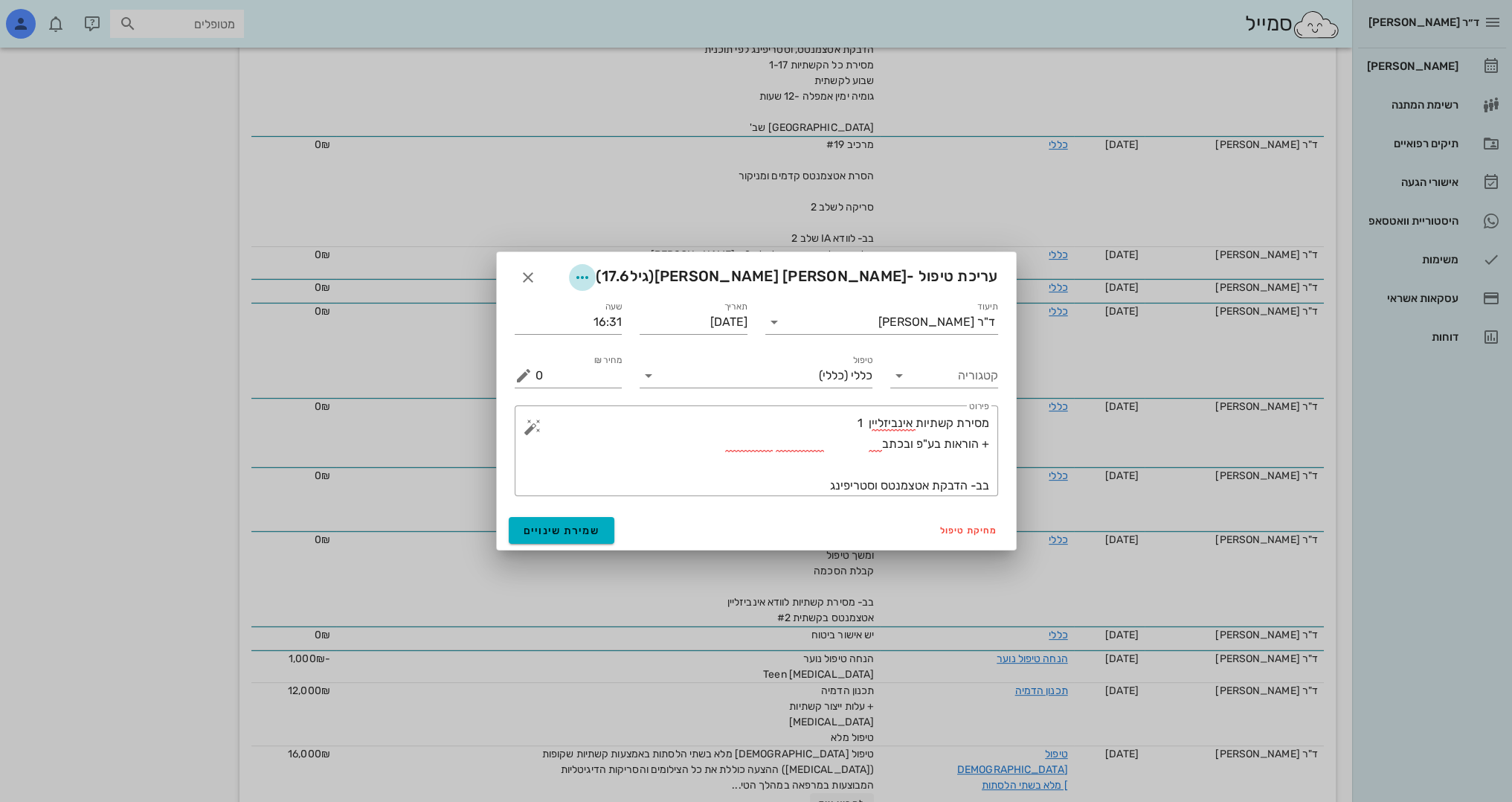
click at [591, 275] on icon "button" at bounding box center [583, 278] width 18 height 18
click at [735, 347] on div "צבע רשומה" at bounding box center [713, 351] width 100 height 14
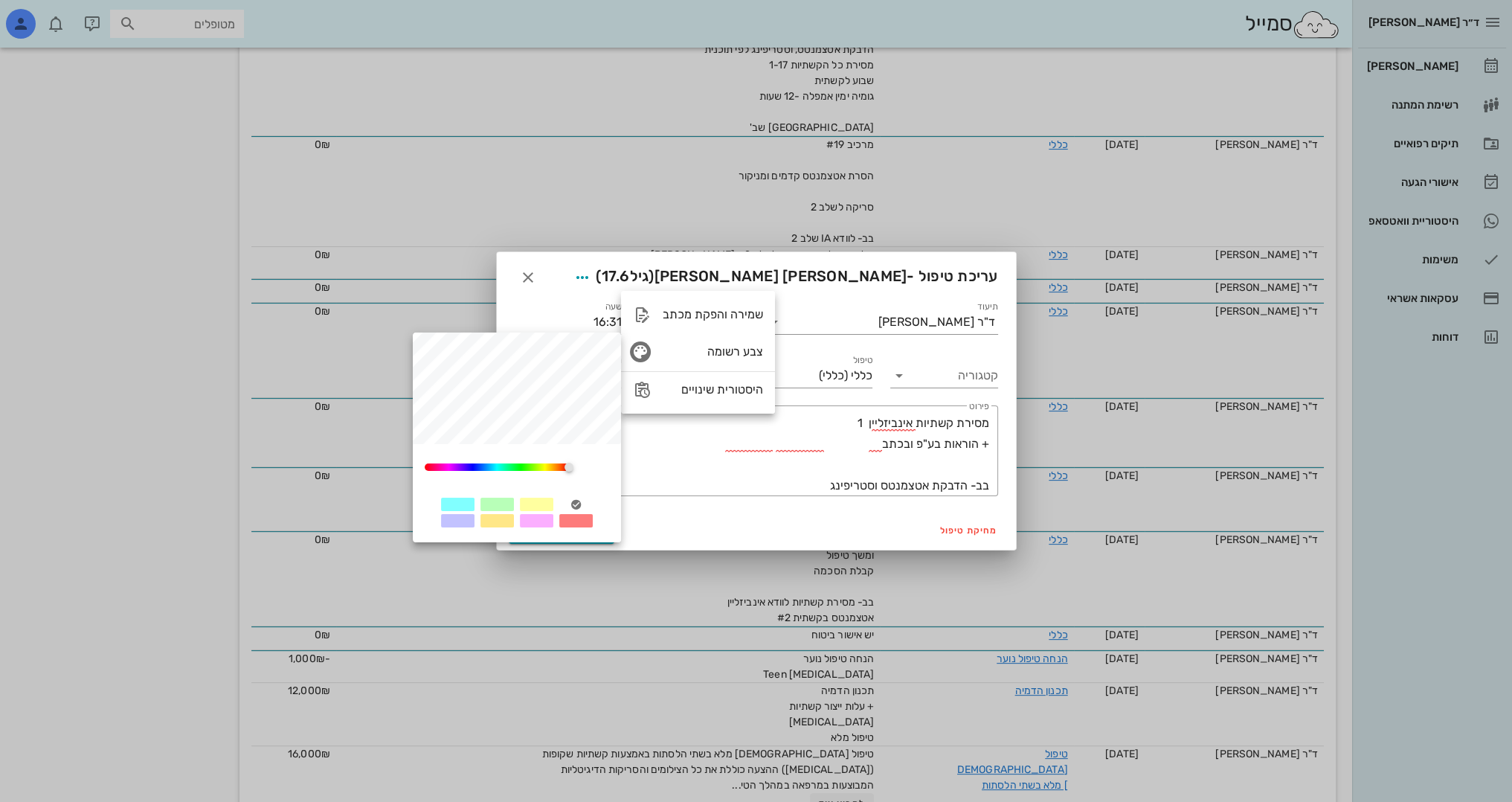
click at [541, 501] on div at bounding box center [537, 504] width 33 height 13
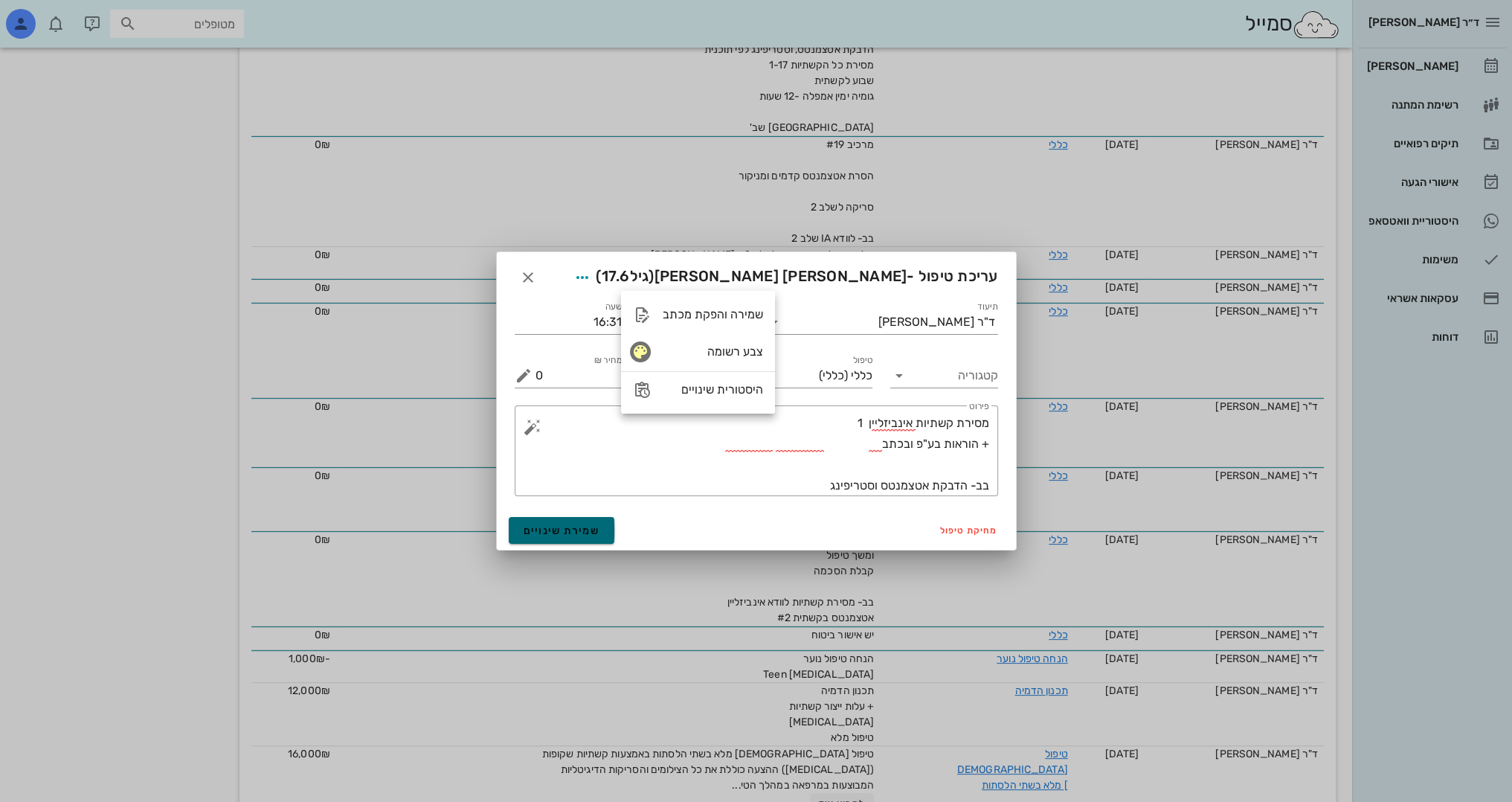
click at [563, 525] on span "שמירת שינויים" at bounding box center [561, 530] width 77 height 12
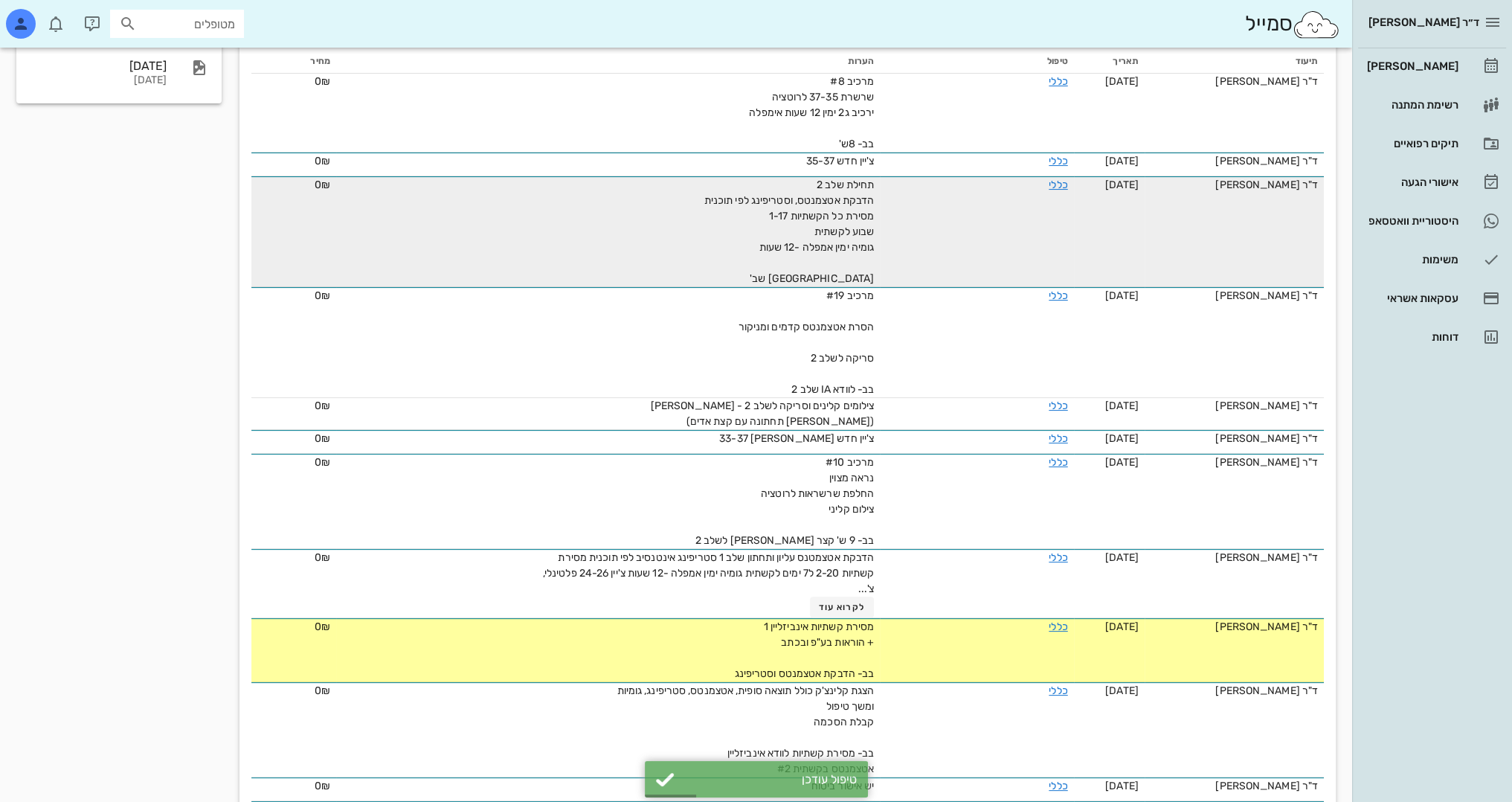
scroll to position [0, 0]
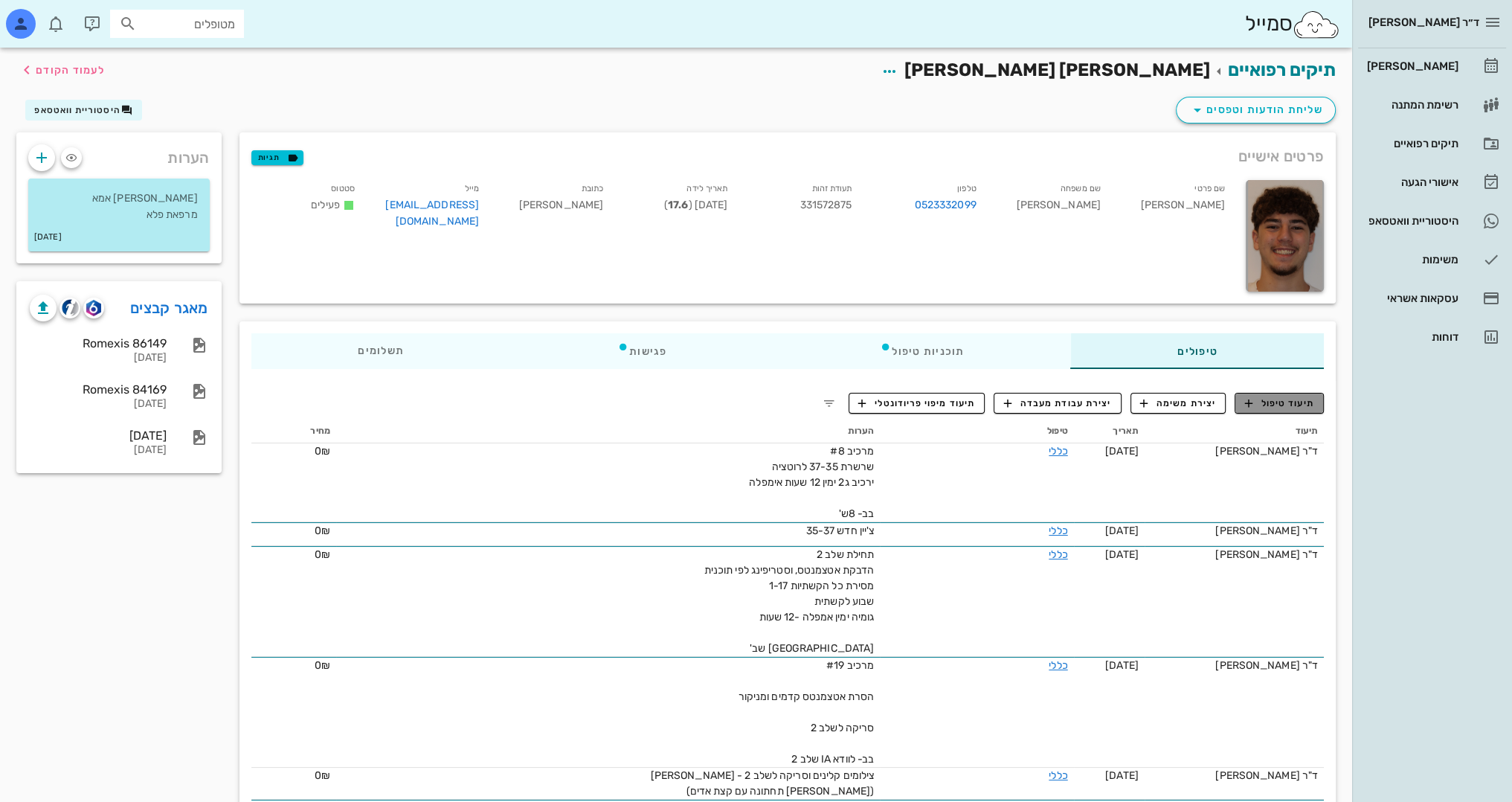
click at [1290, 403] on span "תיעוד טיפול" at bounding box center [1280, 403] width 69 height 13
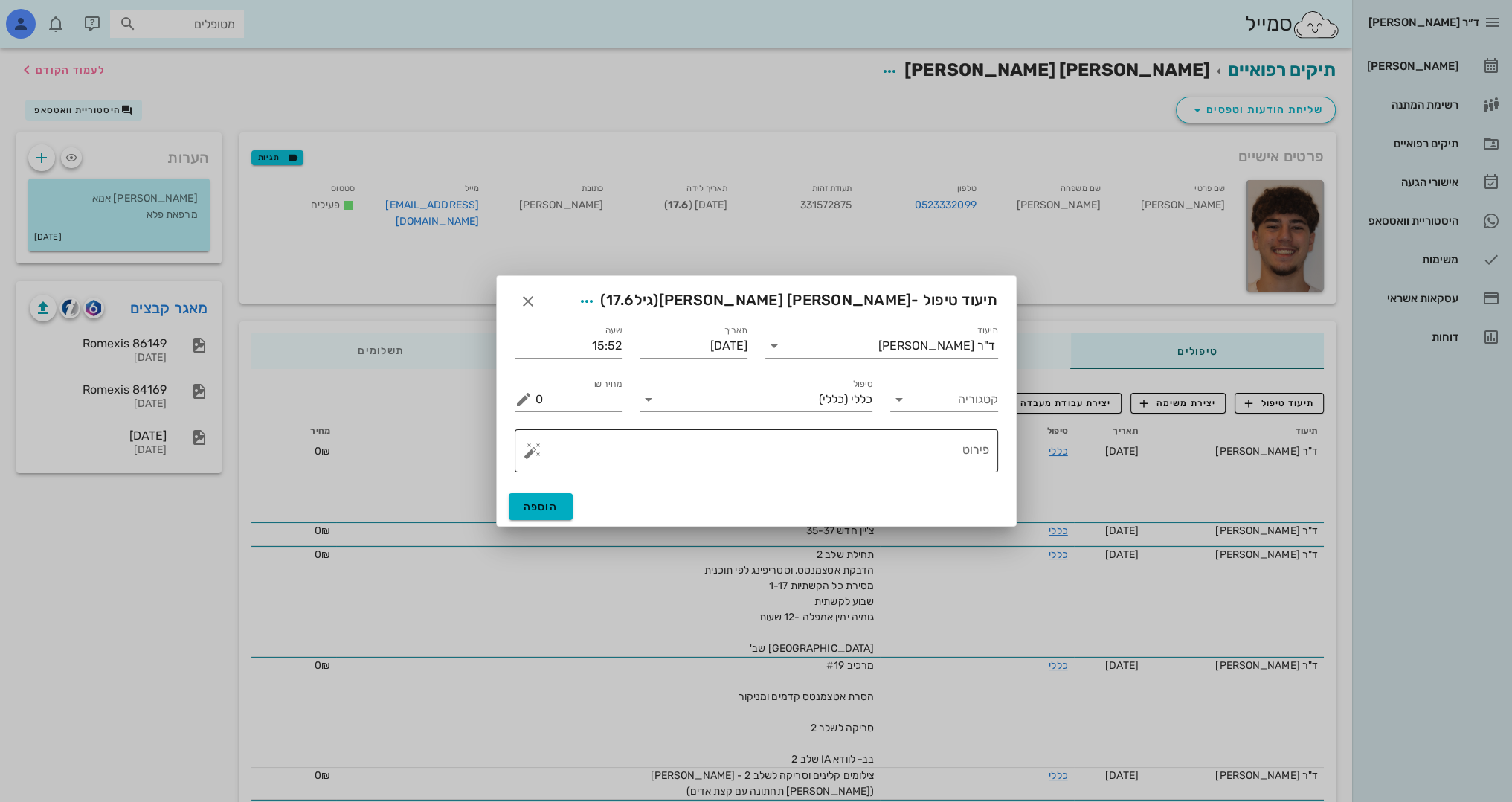
click at [923, 447] on textarea "פירוט" at bounding box center [762, 454] width 454 height 36
type textarea "מרכיב #17"
click at [556, 511] on span "הוספה" at bounding box center [541, 506] width 35 height 12
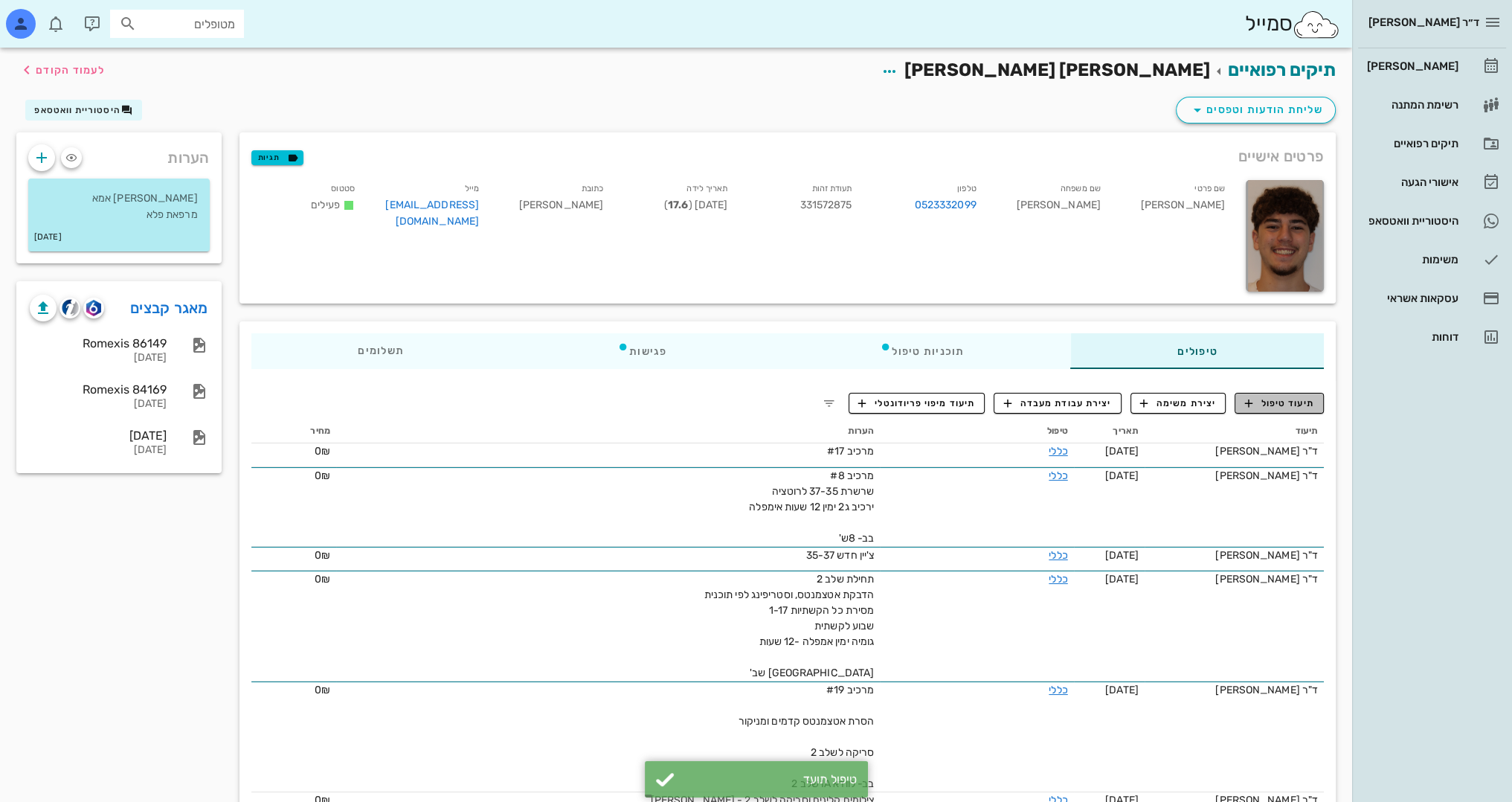
click at [1295, 397] on span "תיעוד טיפול" at bounding box center [1280, 403] width 69 height 13
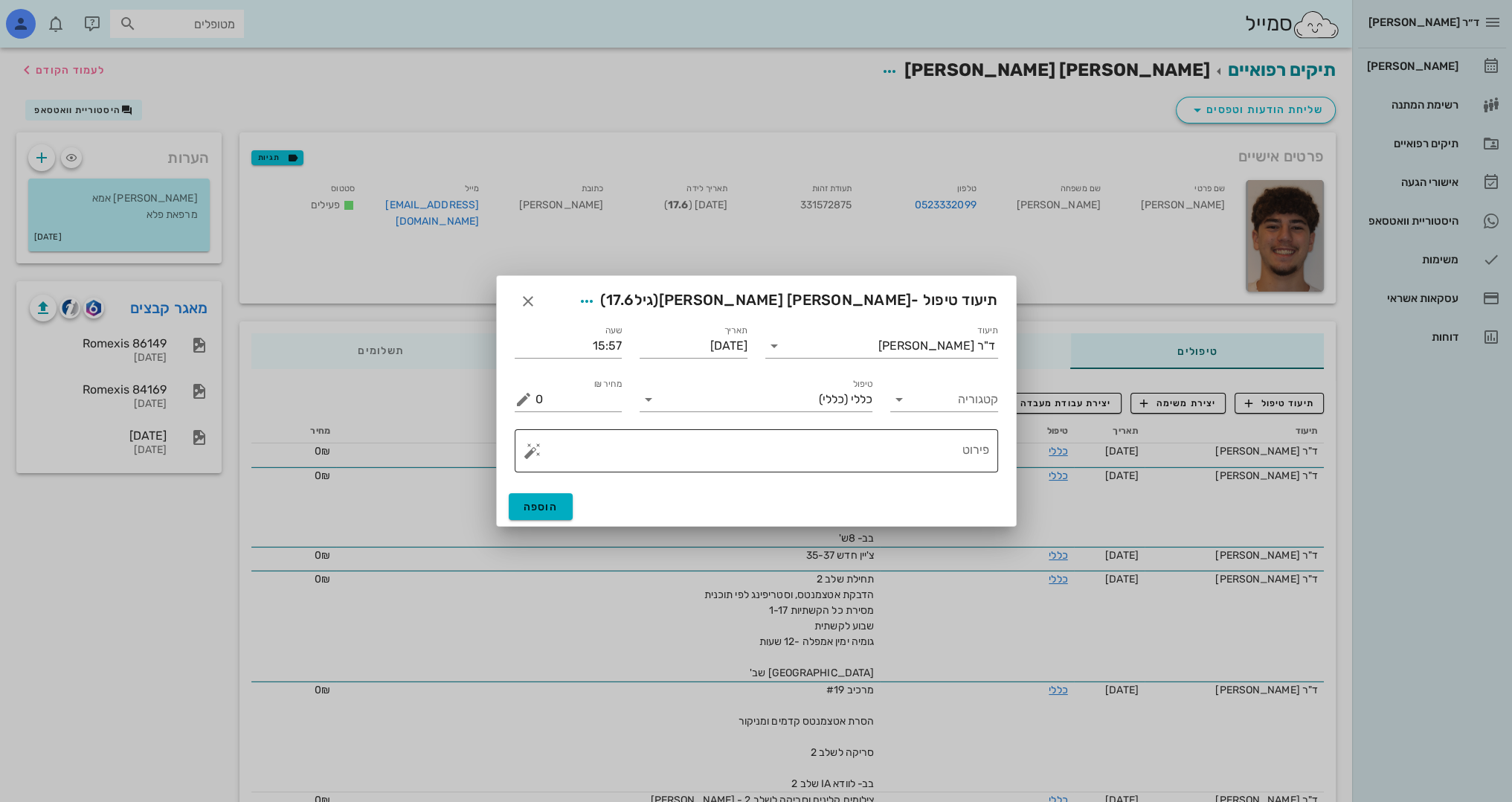
click at [957, 437] on textarea "פירוט" at bounding box center [762, 454] width 454 height 36
click at [523, 301] on icon "button" at bounding box center [528, 302] width 18 height 18
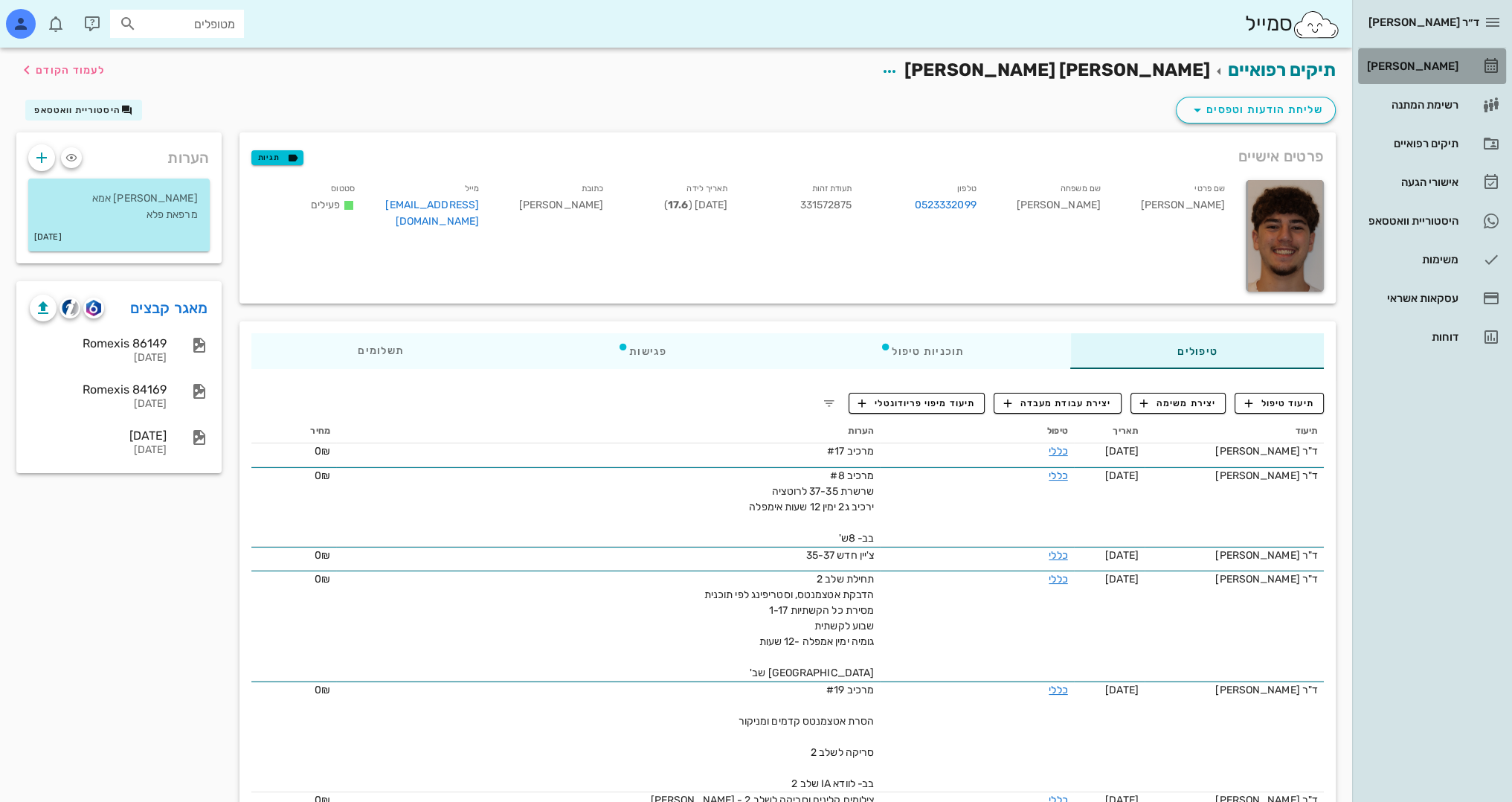
click at [1446, 55] on div "[PERSON_NAME]" at bounding box center [1411, 66] width 94 height 24
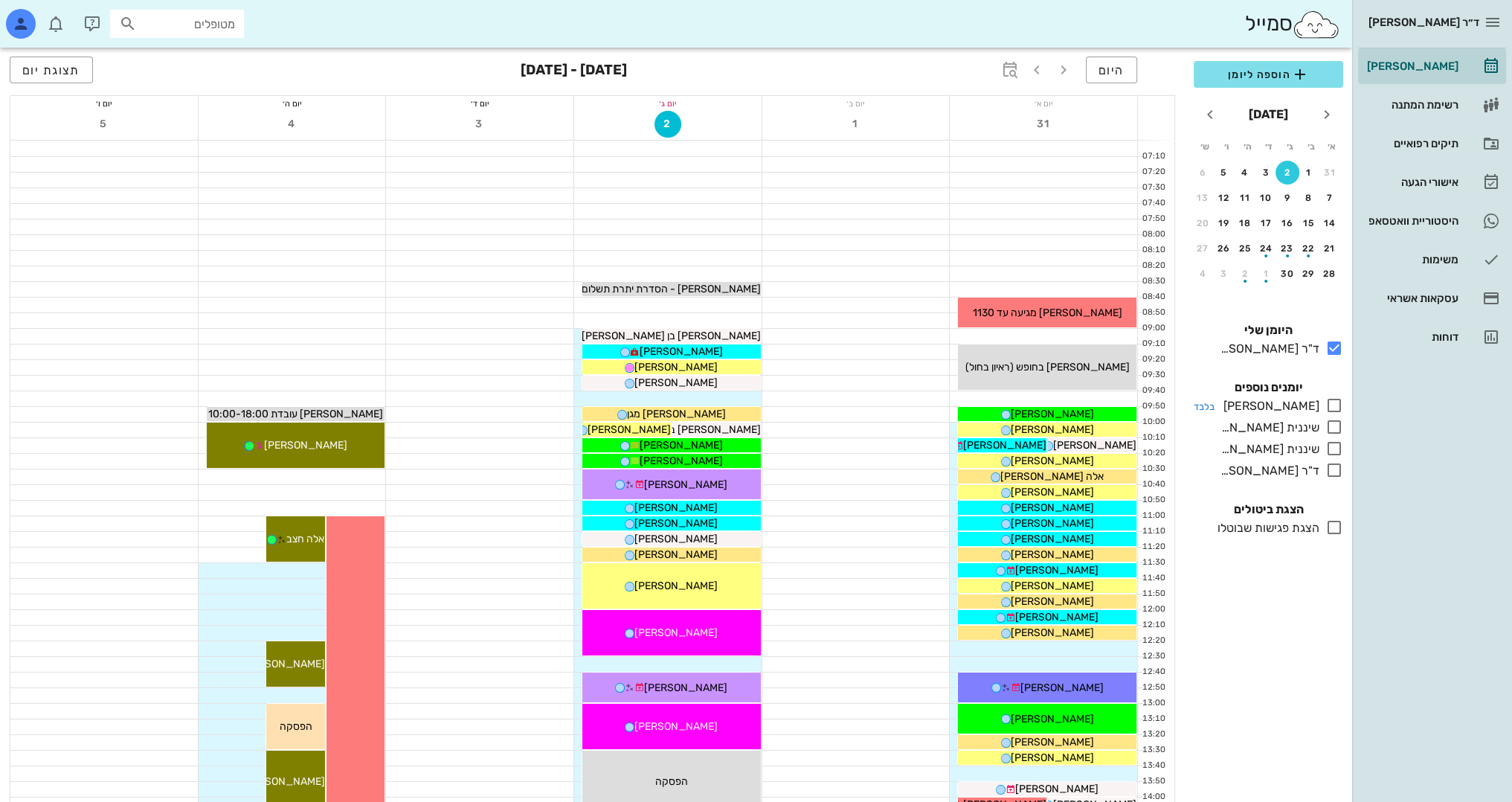
click at [1324, 404] on div at bounding box center [1331, 406] width 24 height 18
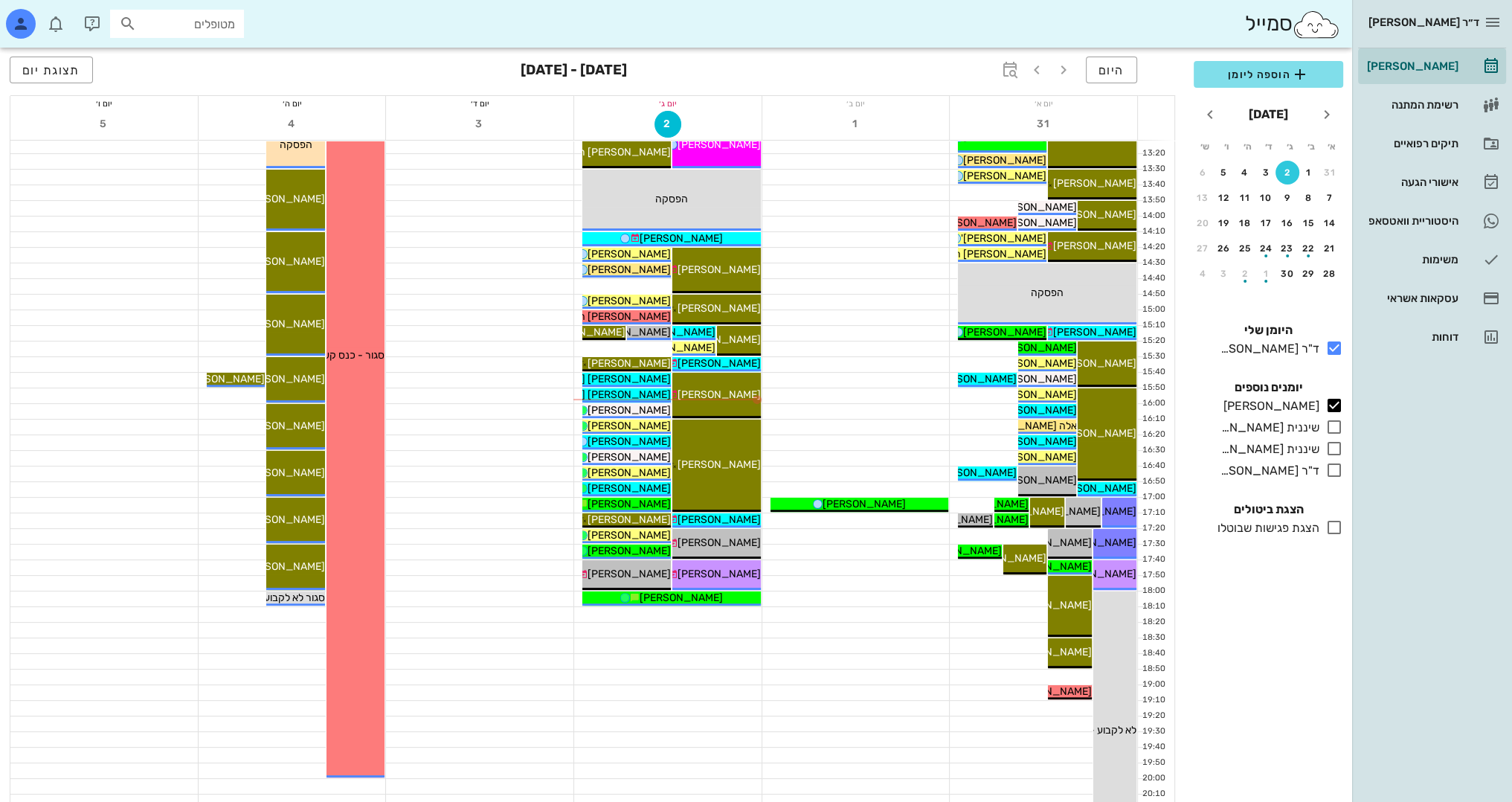
scroll to position [595, 0]
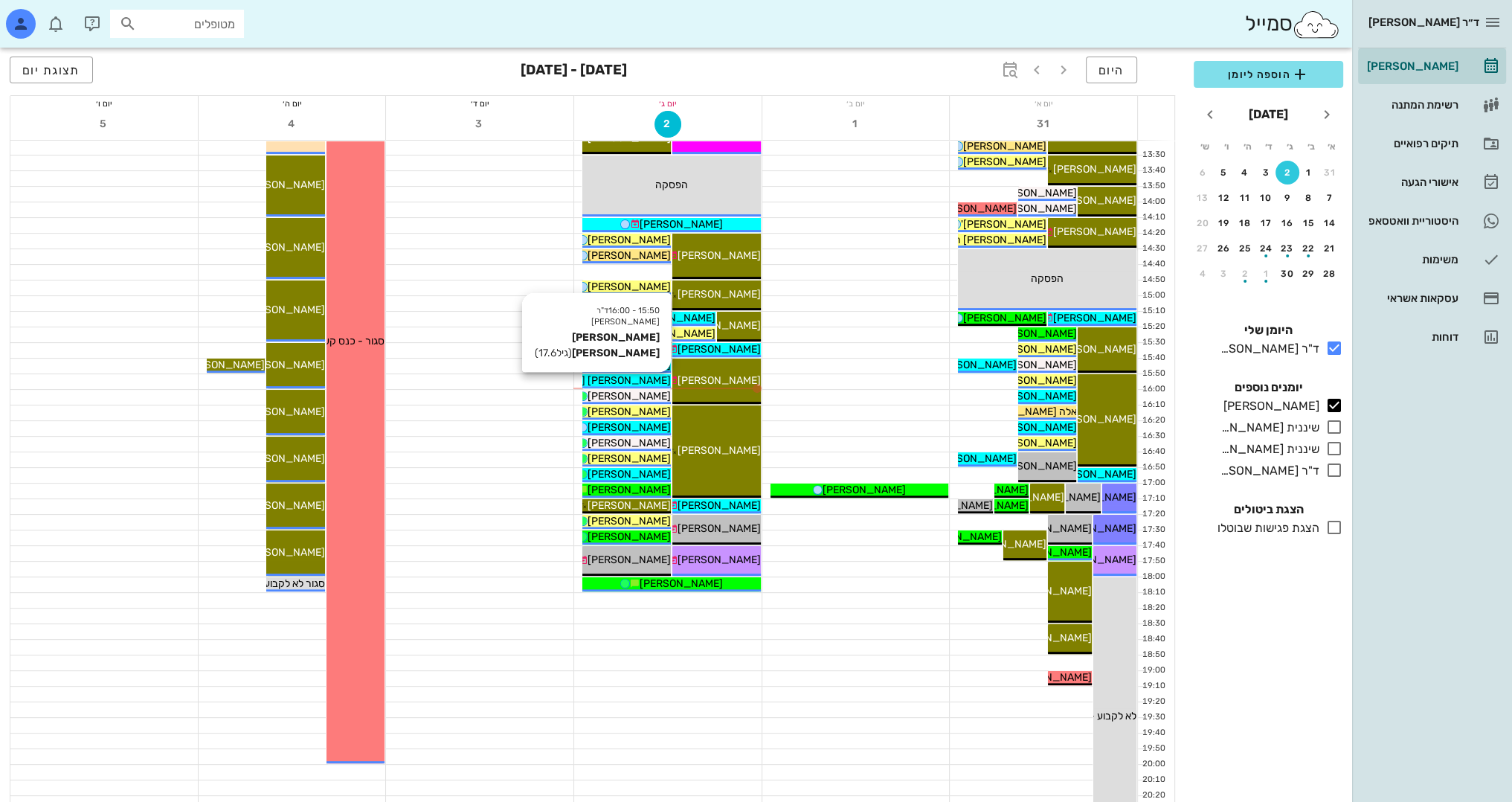
click at [651, 381] on span "[PERSON_NAME] [PERSON_NAME]" at bounding box center [586, 380] width 169 height 12
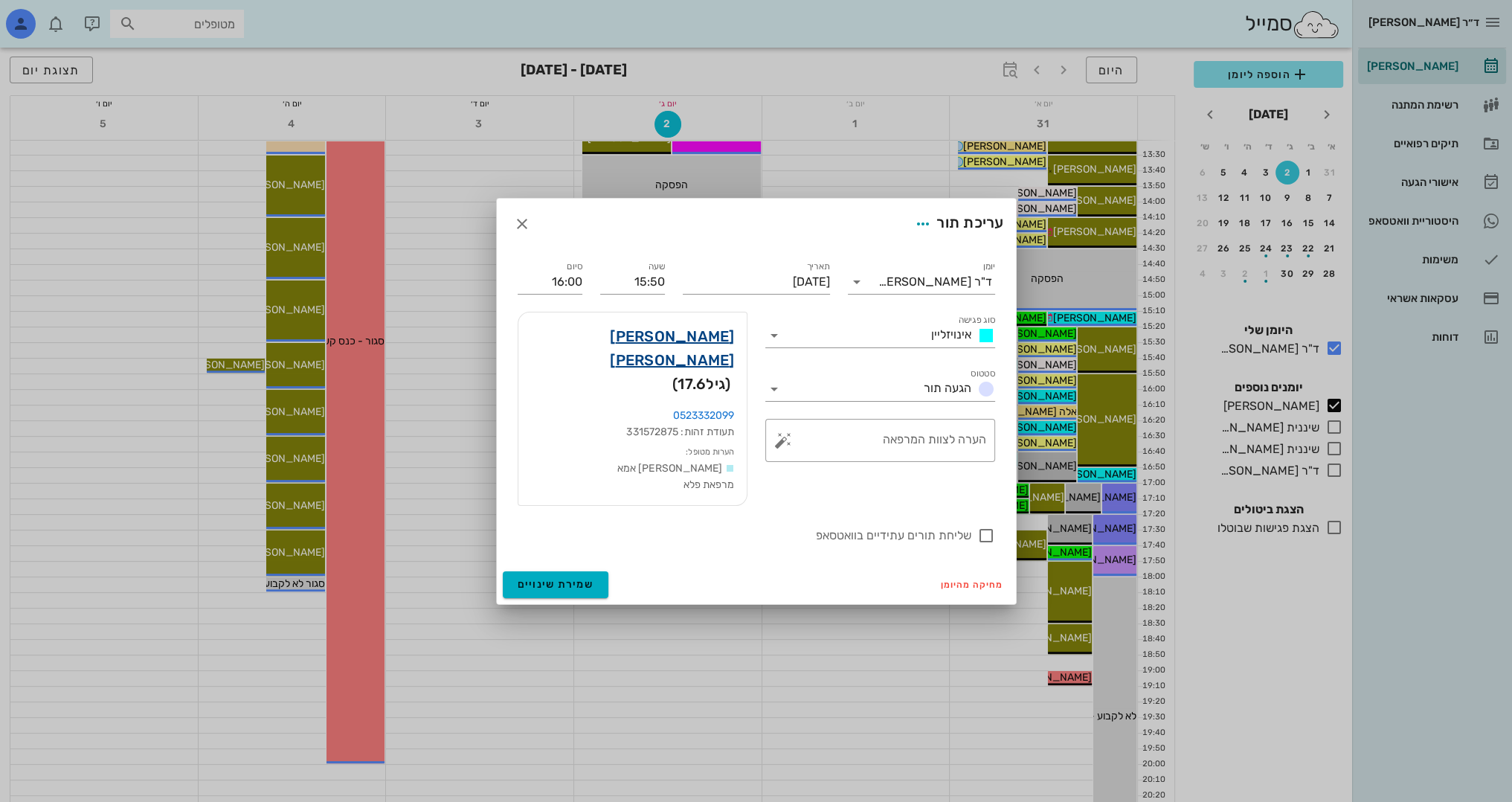
click at [694, 359] on link "[PERSON_NAME] [PERSON_NAME]" at bounding box center [632, 348] width 204 height 48
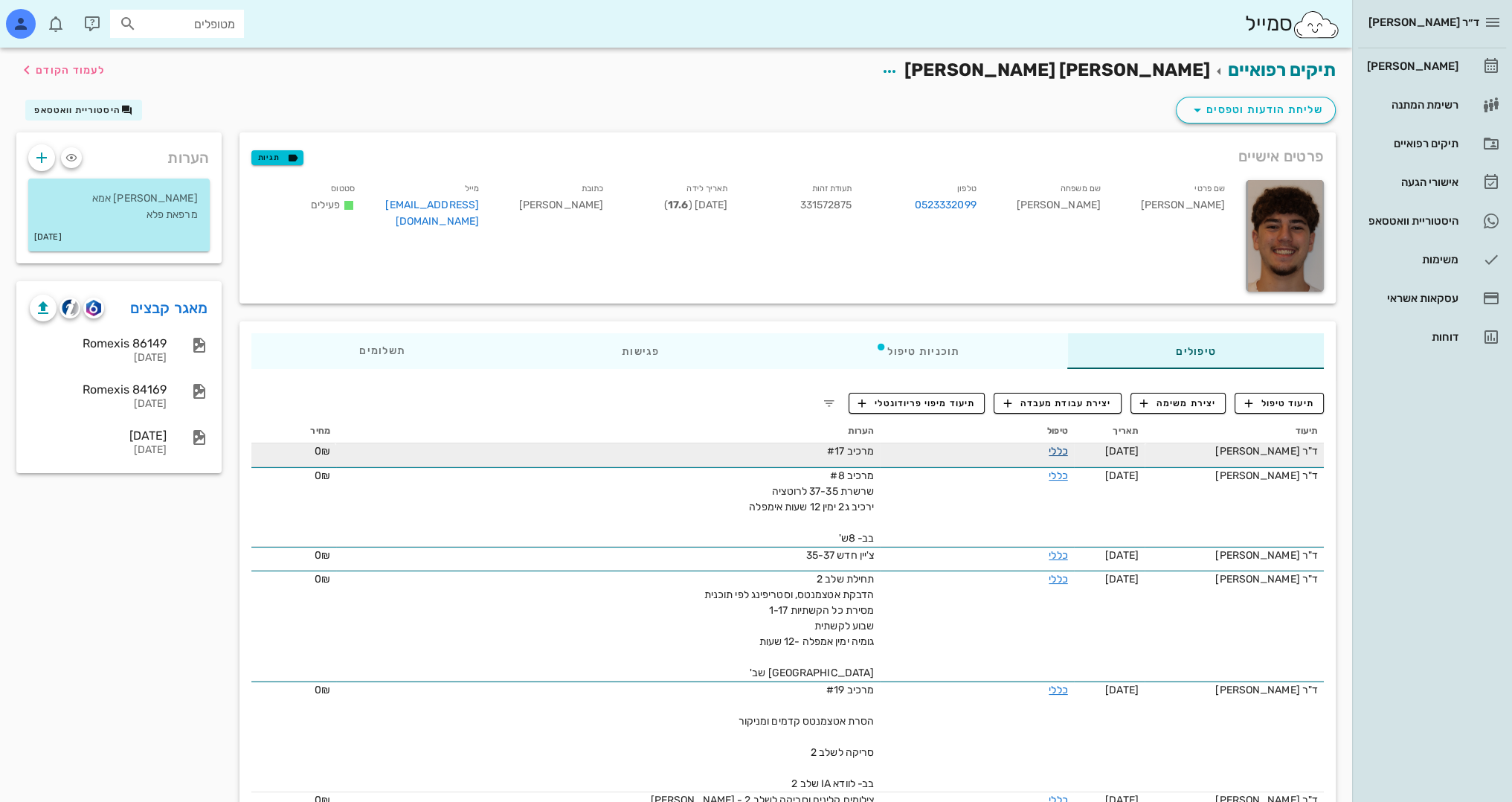
click at [1049, 449] on link "כללי" at bounding box center [1058, 451] width 18 height 12
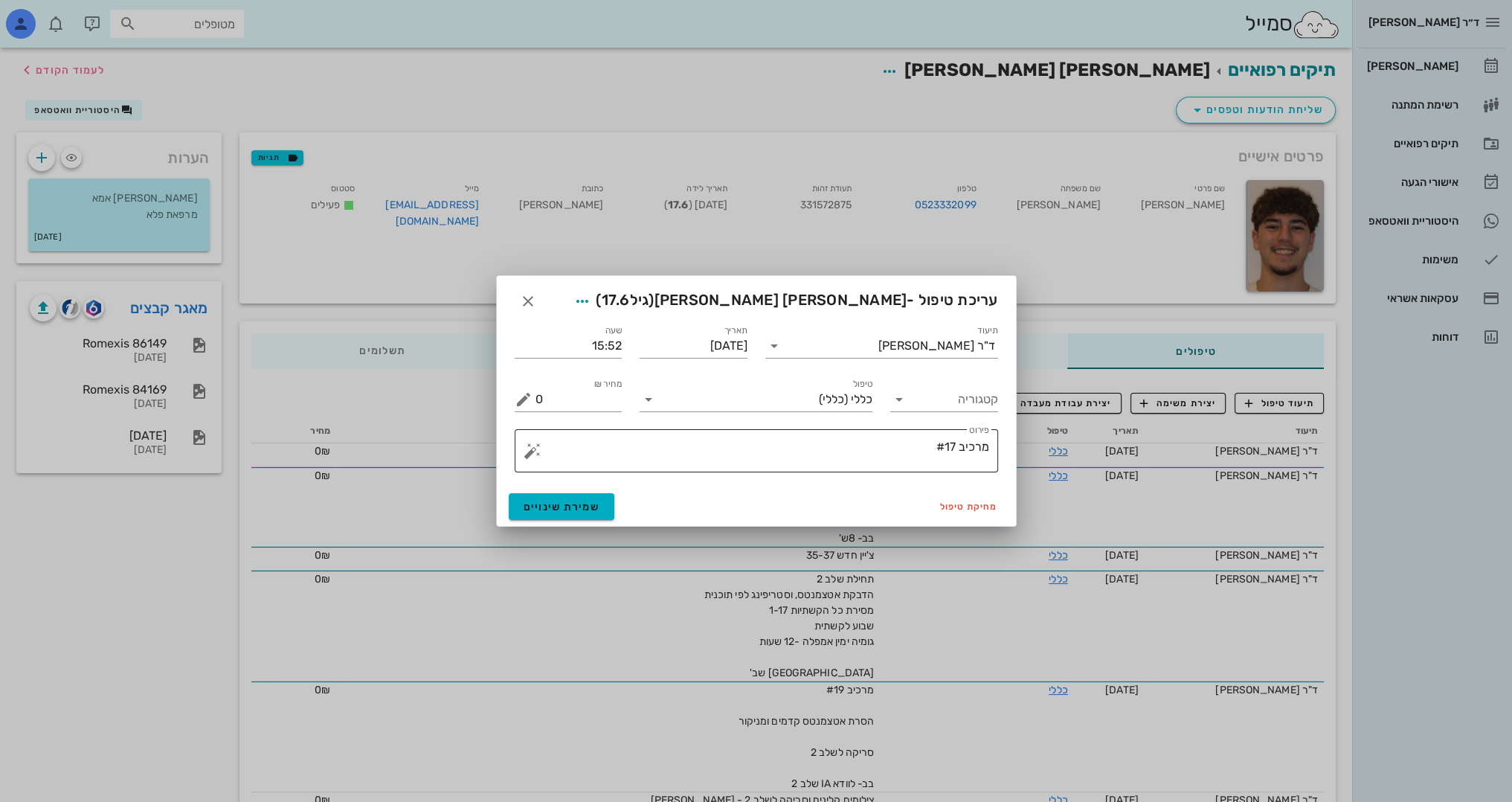
click at [890, 442] on textarea "מרכיב #17" at bounding box center [762, 454] width 454 height 36
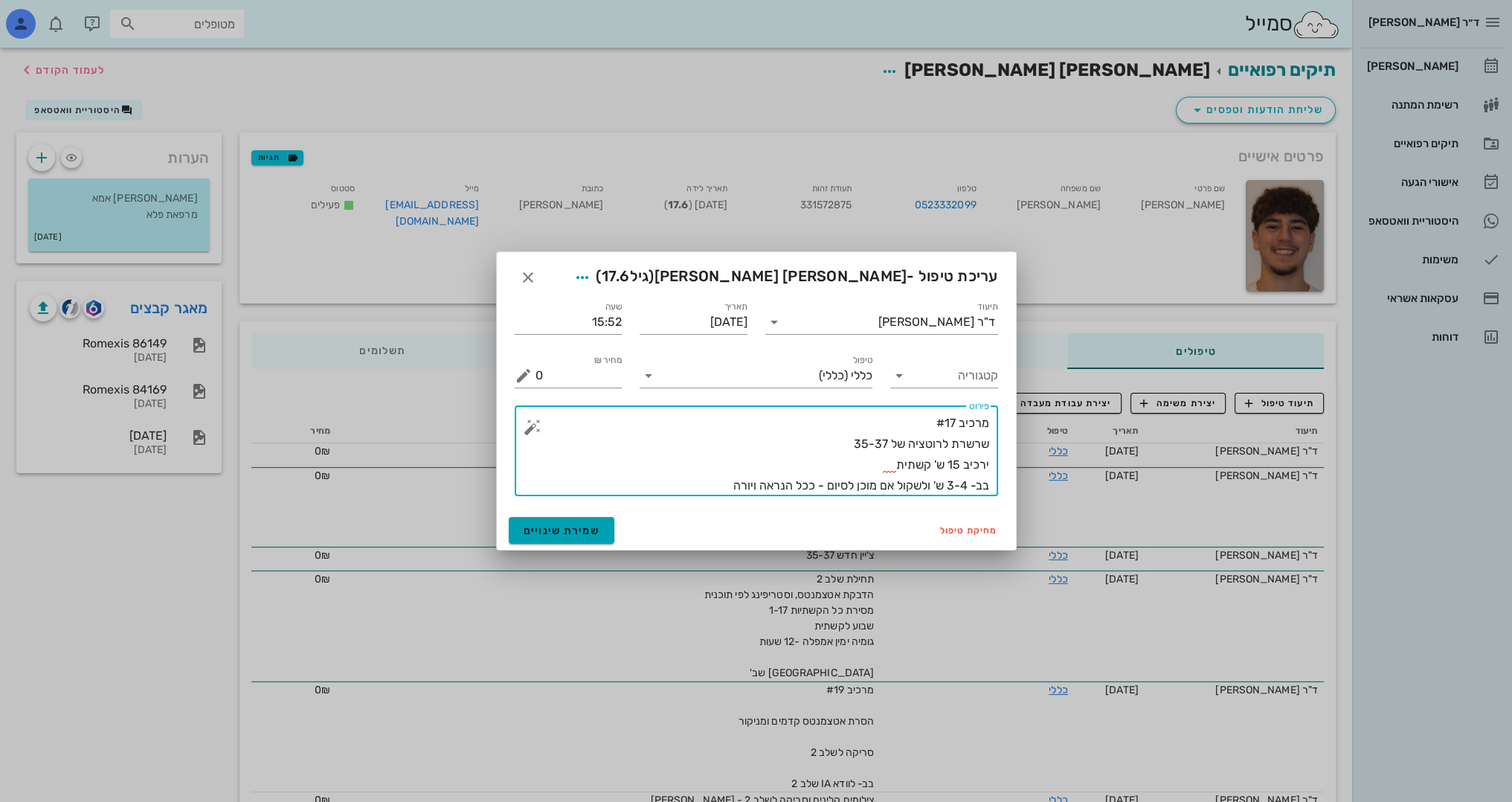
type textarea "מרכיב #17 שרשרת לרוטציה של 35-37 ירכיב 15 ש' קשתית בב- 3-4 ש' ולשקול אם מוכן לס…"
click at [557, 530] on span "שמירת שינויים" at bounding box center [561, 530] width 77 height 12
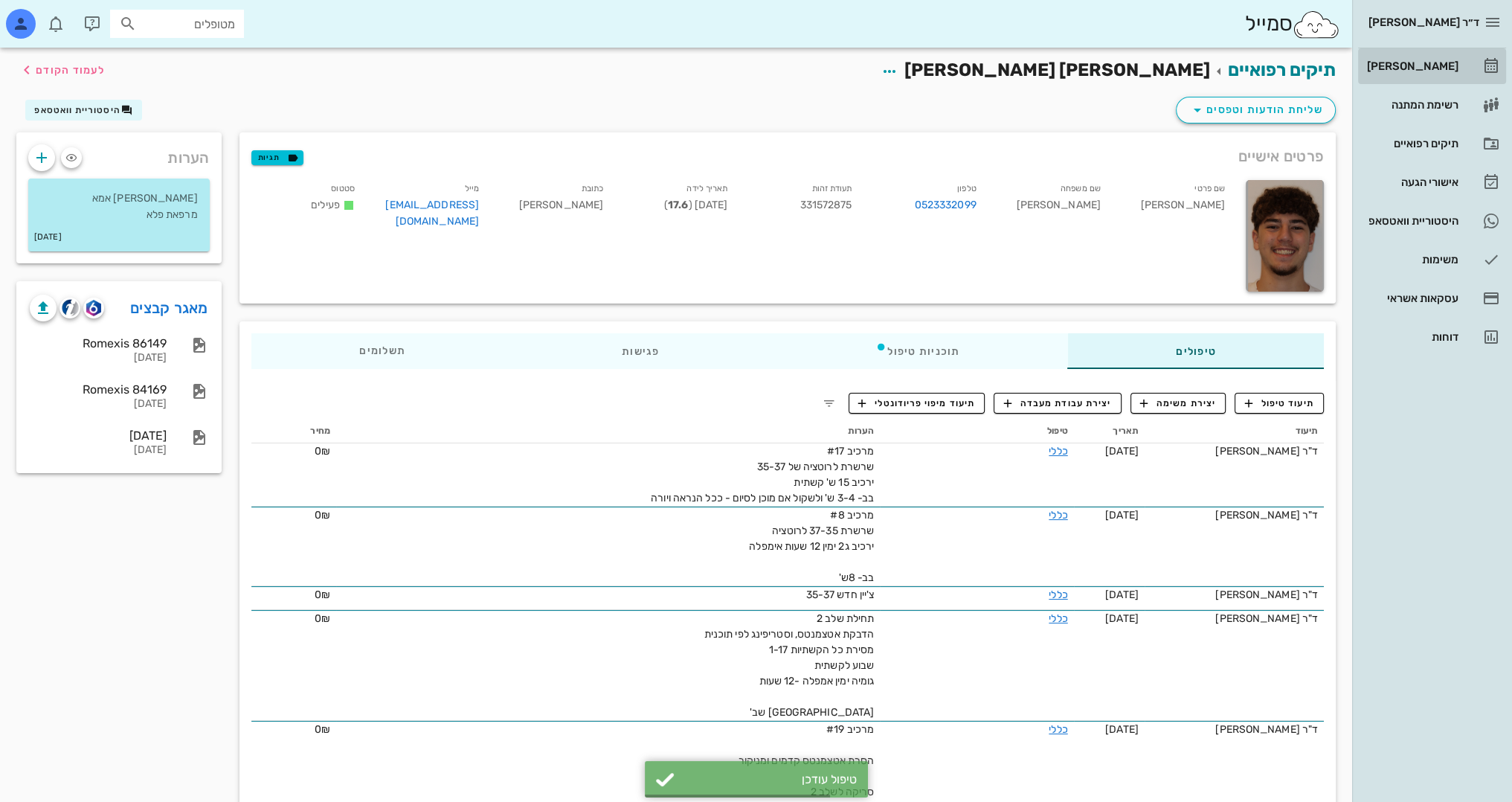
click at [1413, 61] on div "[PERSON_NAME]" at bounding box center [1411, 66] width 94 height 12
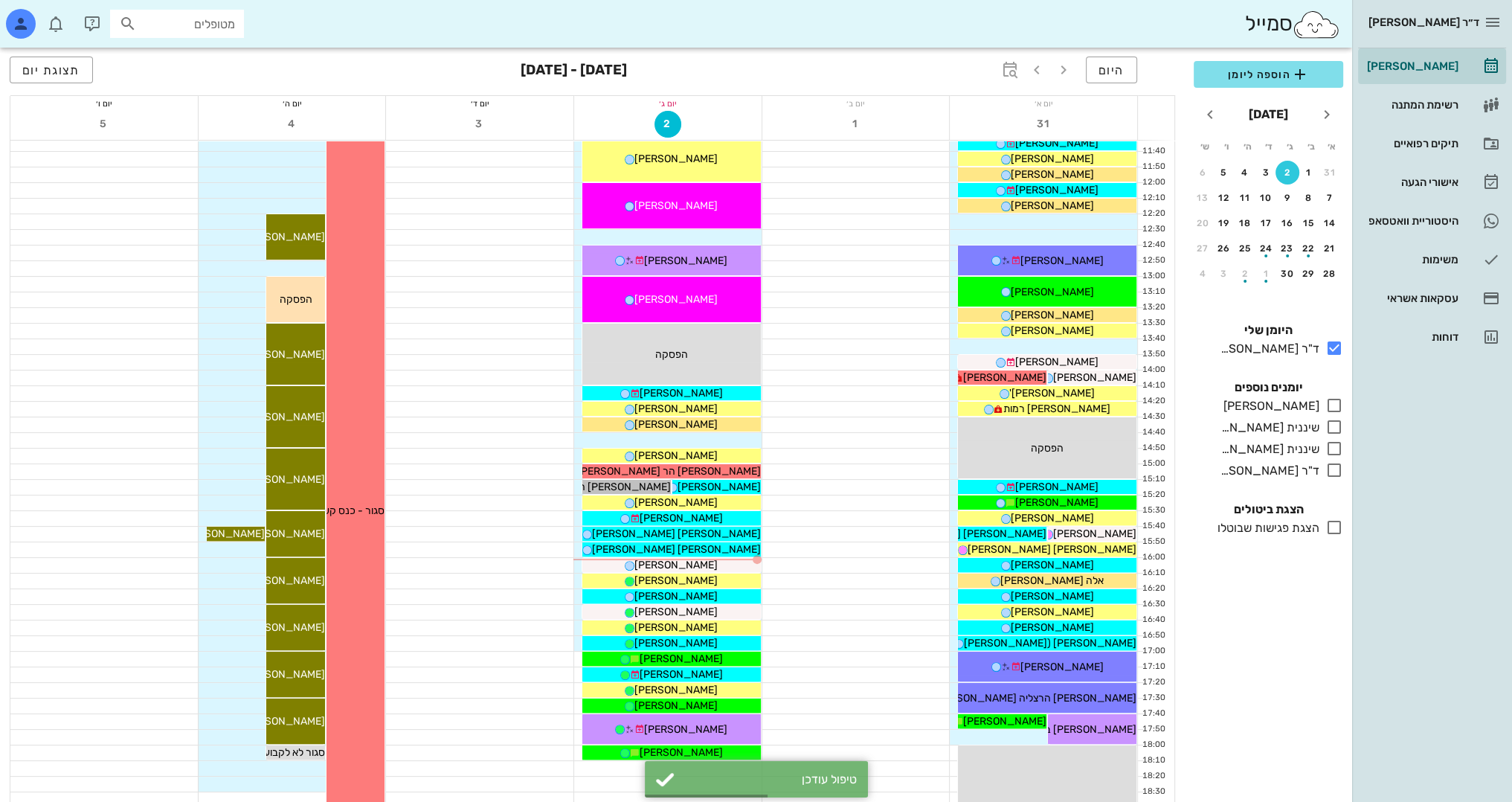
scroll to position [650, 0]
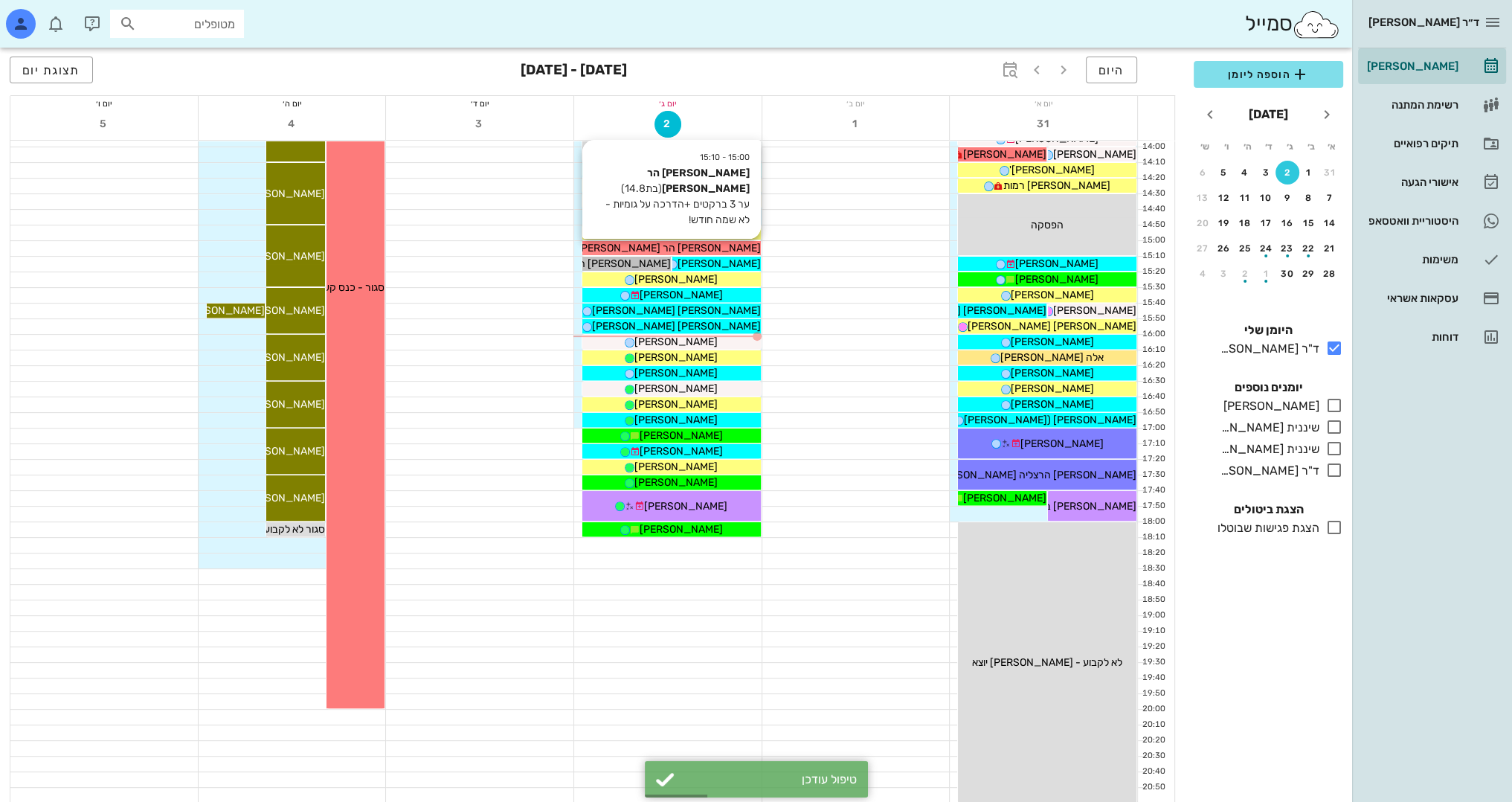
click at [714, 246] on div "[PERSON_NAME] הר [PERSON_NAME]" at bounding box center [671, 248] width 179 height 16
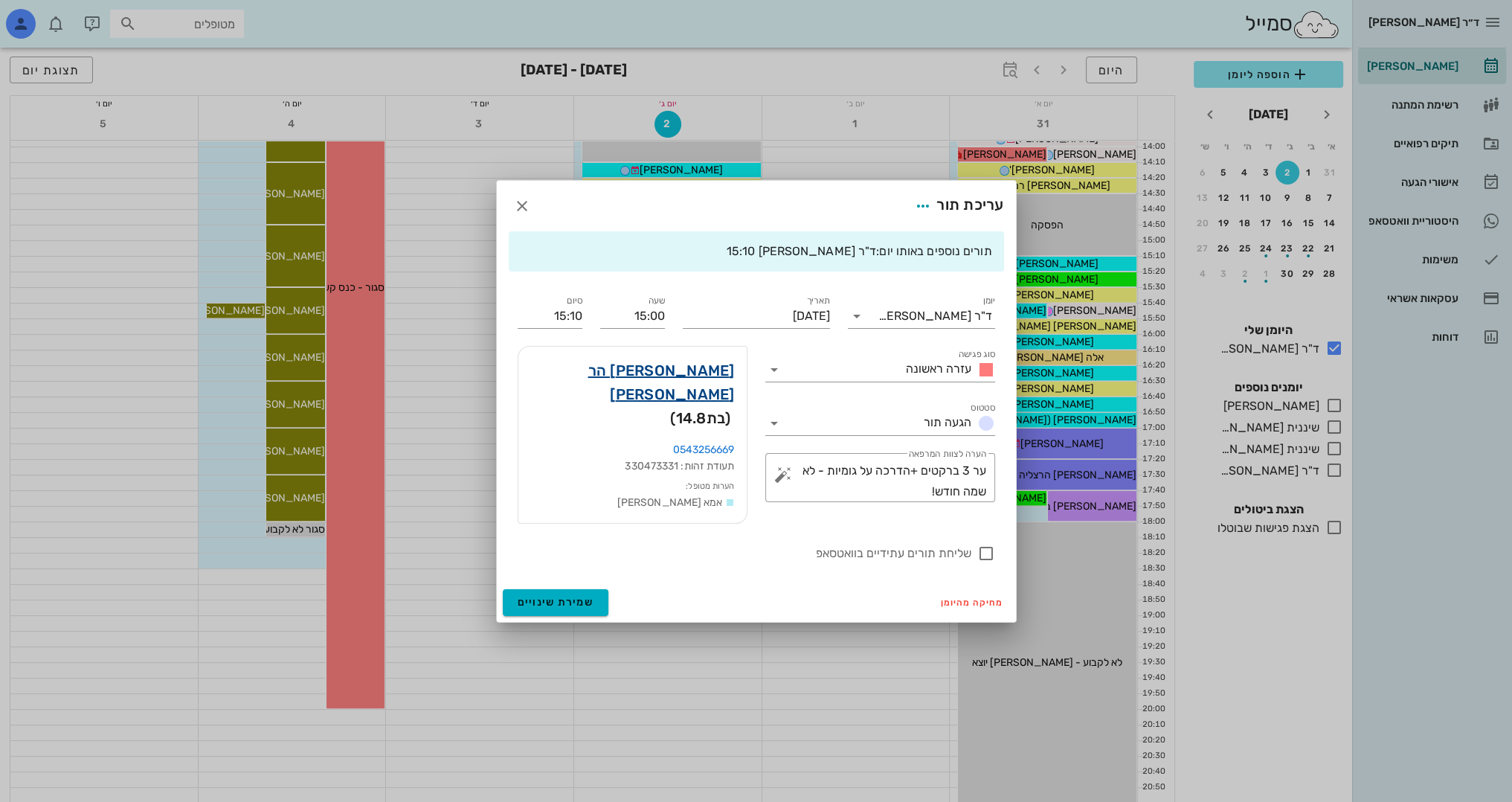
click at [696, 380] on link "[PERSON_NAME] הר [PERSON_NAME]" at bounding box center [632, 383] width 204 height 48
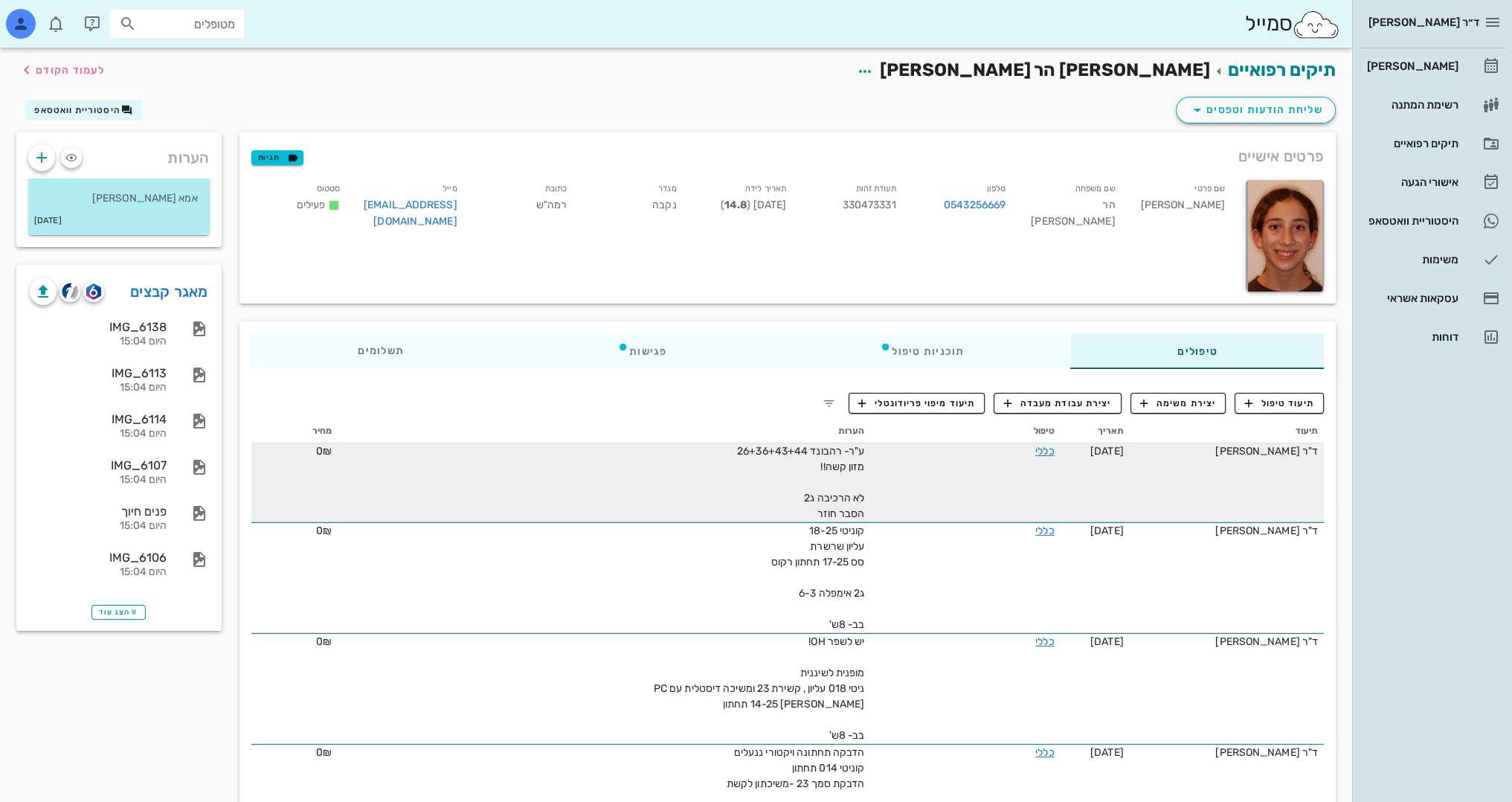
click at [791, 508] on div "ע"ר- רהבונד 26+36+43+44 מזון קשה!! לא הרכיבה ג2 הסבר חוזר" at bounding box center [697, 482] width 335 height 78
click at [1046, 451] on link "כללי" at bounding box center [1044, 451] width 18 height 12
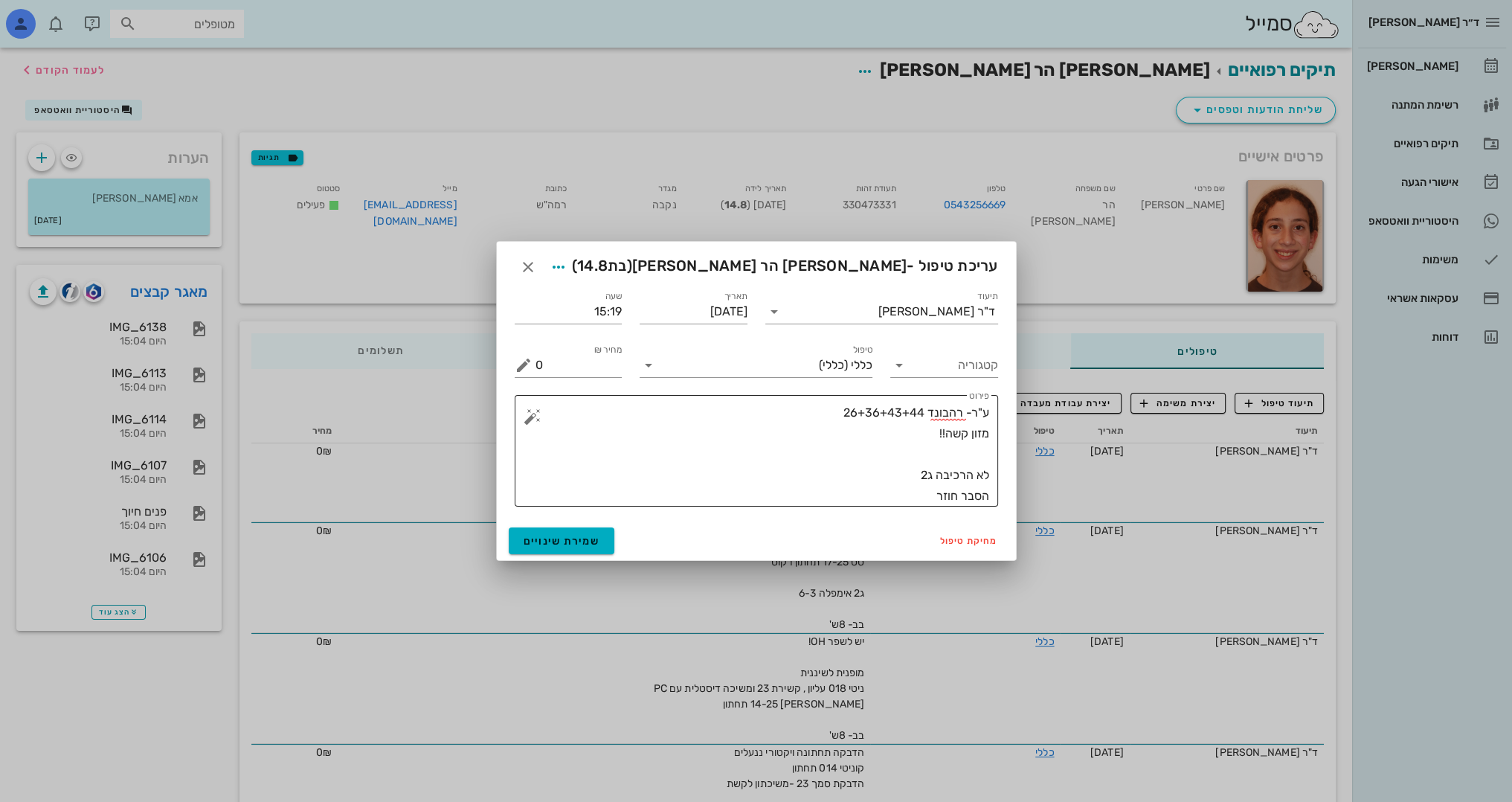
click at [890, 506] on textarea "ע"ר- רהבונד 26+36+43+44 מזון קשה!! לא הרכיבה ג2 הסבר חוזר" at bounding box center [762, 455] width 454 height 104
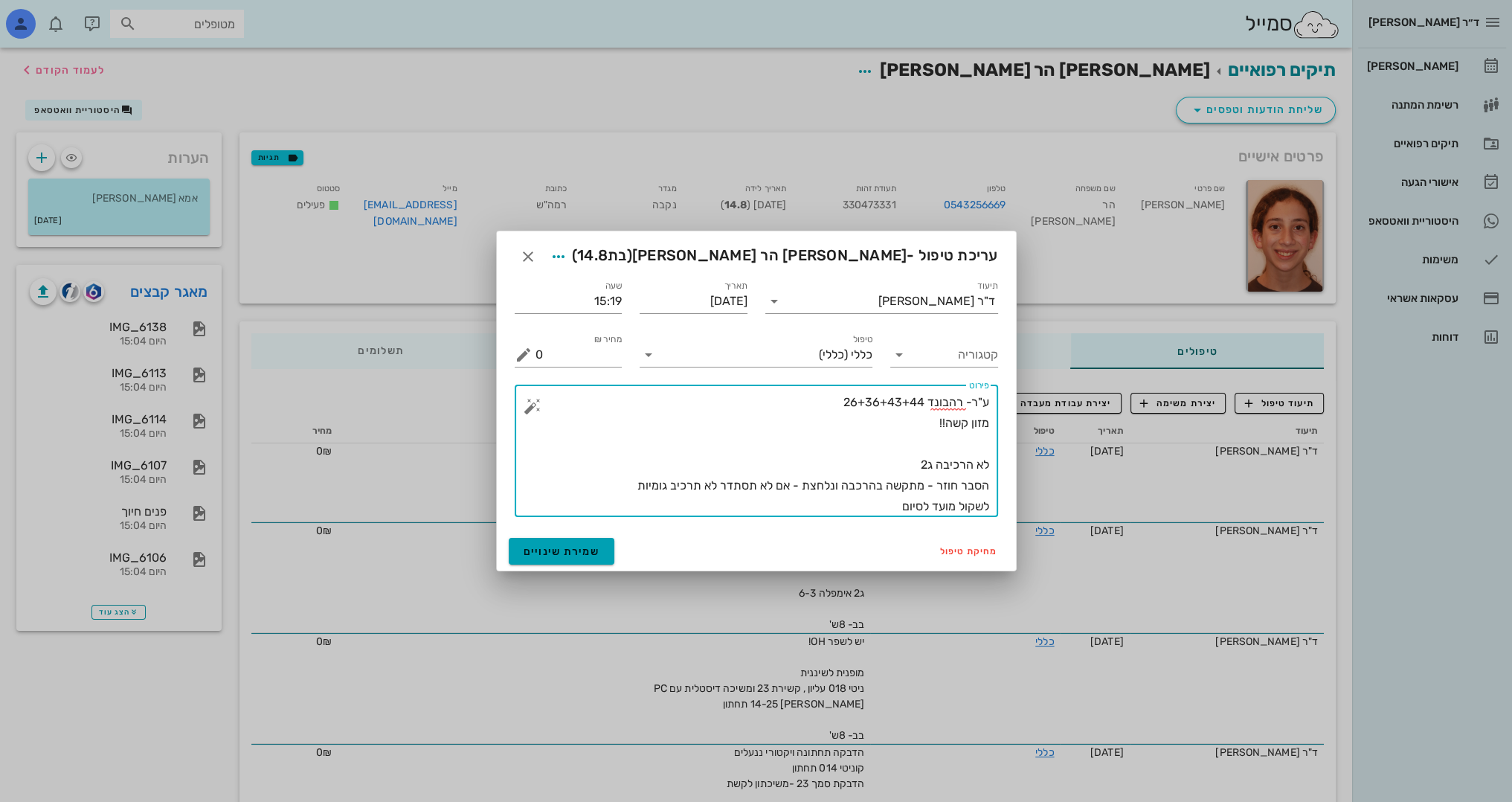
type textarea "ע"ר- רהבונד 26+36+43+44 מזון קשה!! לא הרכיבה ג2 הסבר חוזר - מתקשה בהרכבה ונלחצת…"
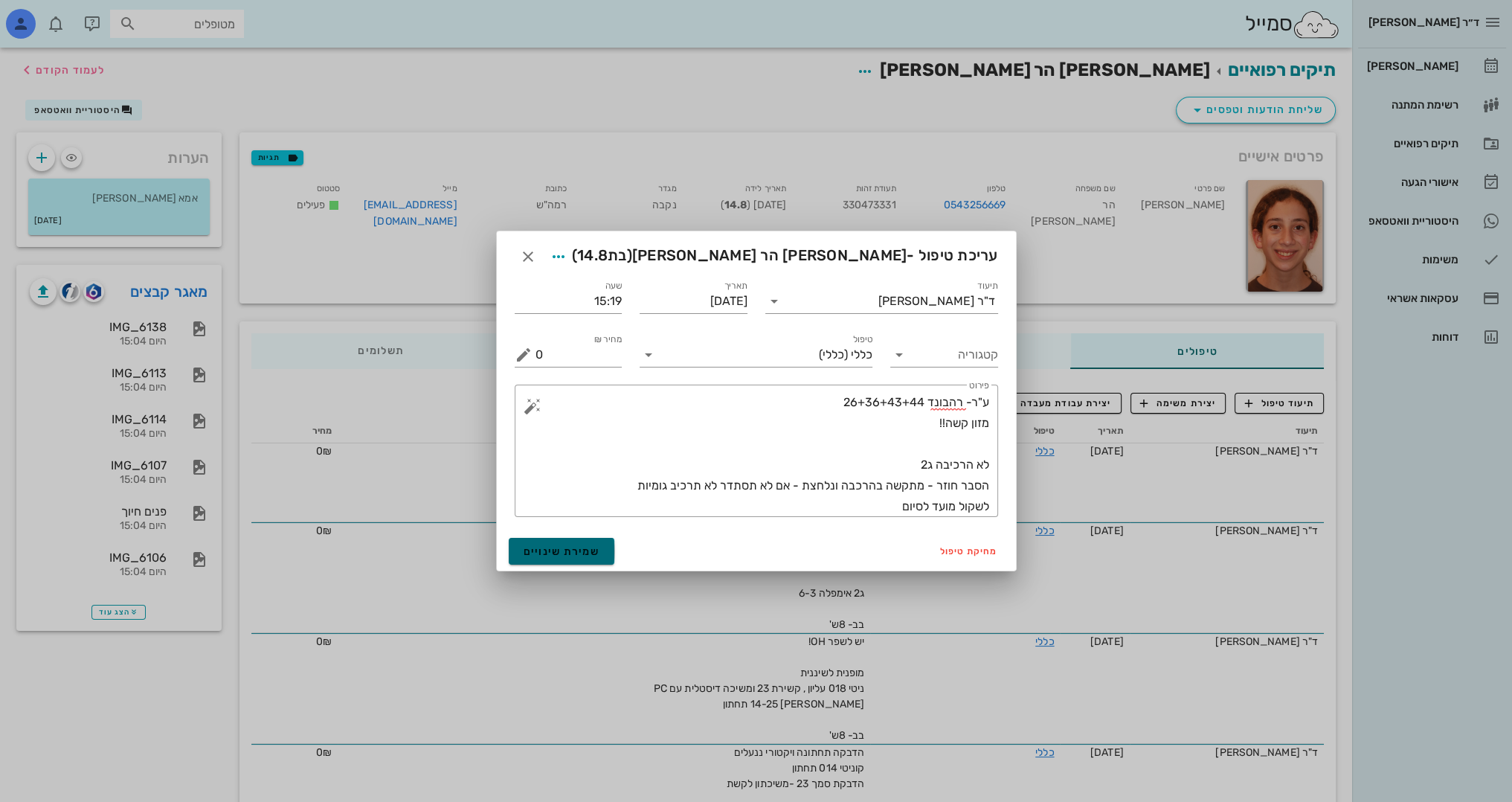
click at [582, 556] on span "שמירת שינויים" at bounding box center [561, 551] width 77 height 12
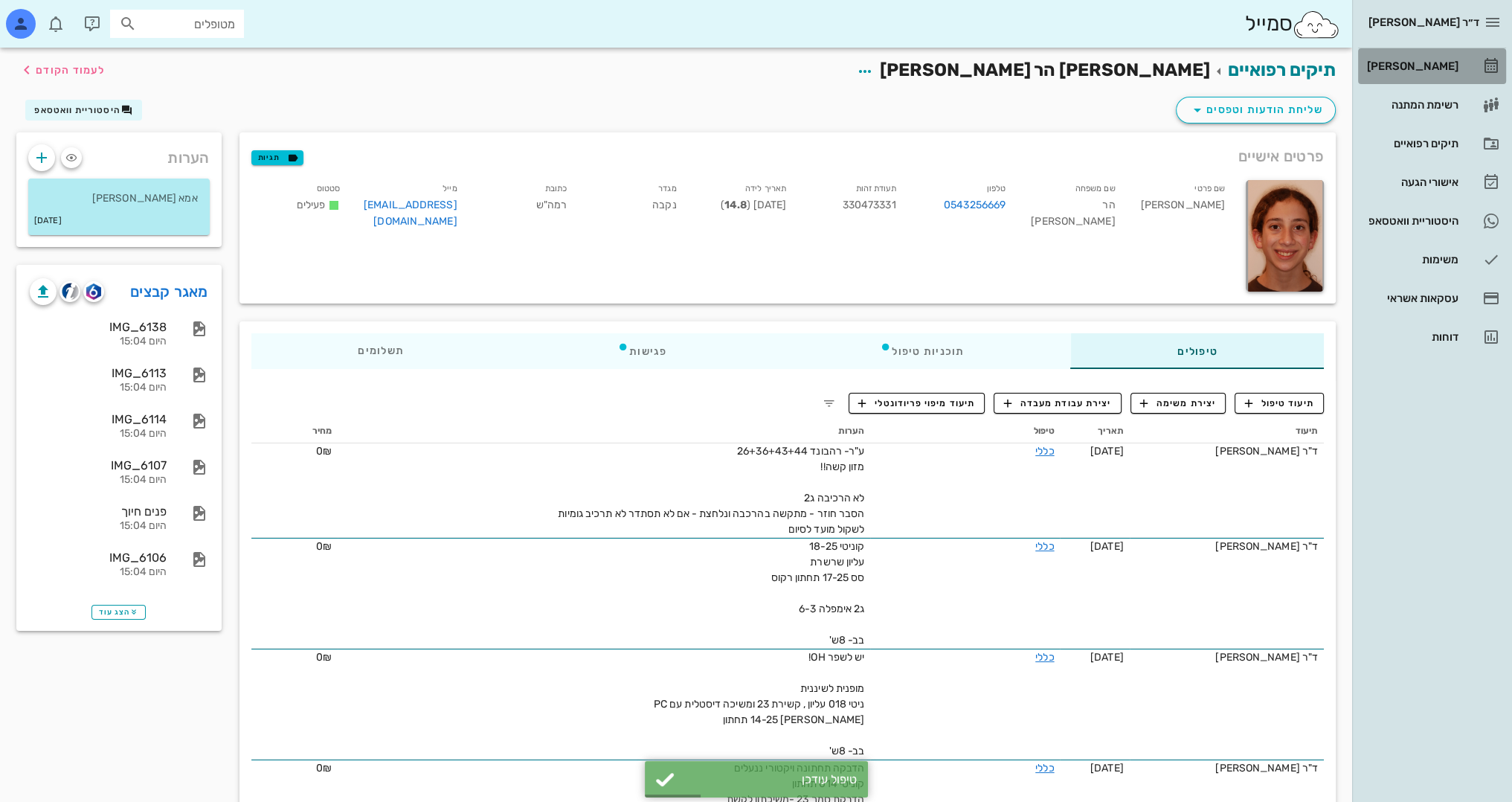
click at [1434, 62] on div "[PERSON_NAME]" at bounding box center [1411, 66] width 94 height 12
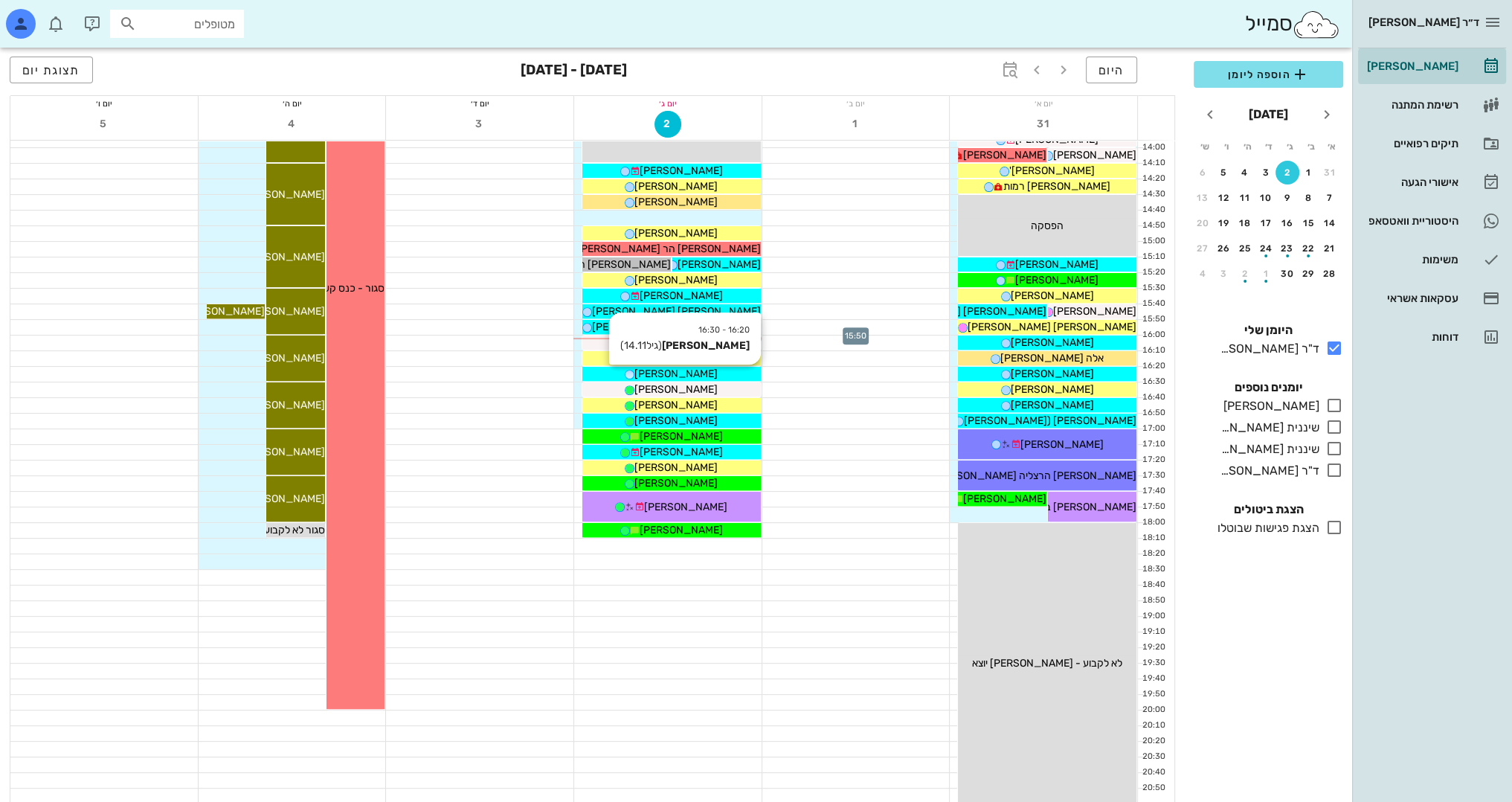
scroll to position [650, 0]
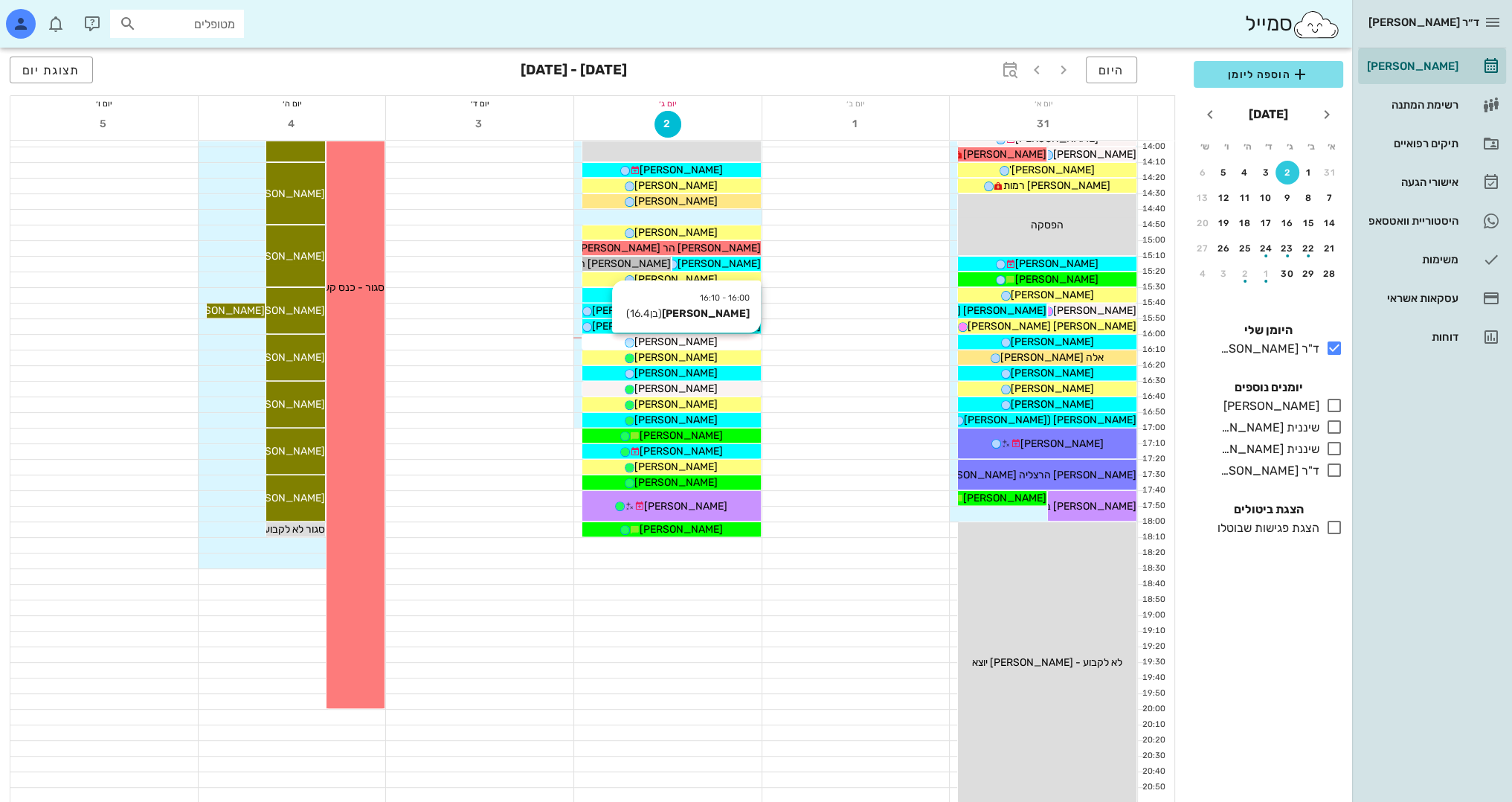
click at [694, 339] on span "[PERSON_NAME]" at bounding box center [675, 341] width 83 height 12
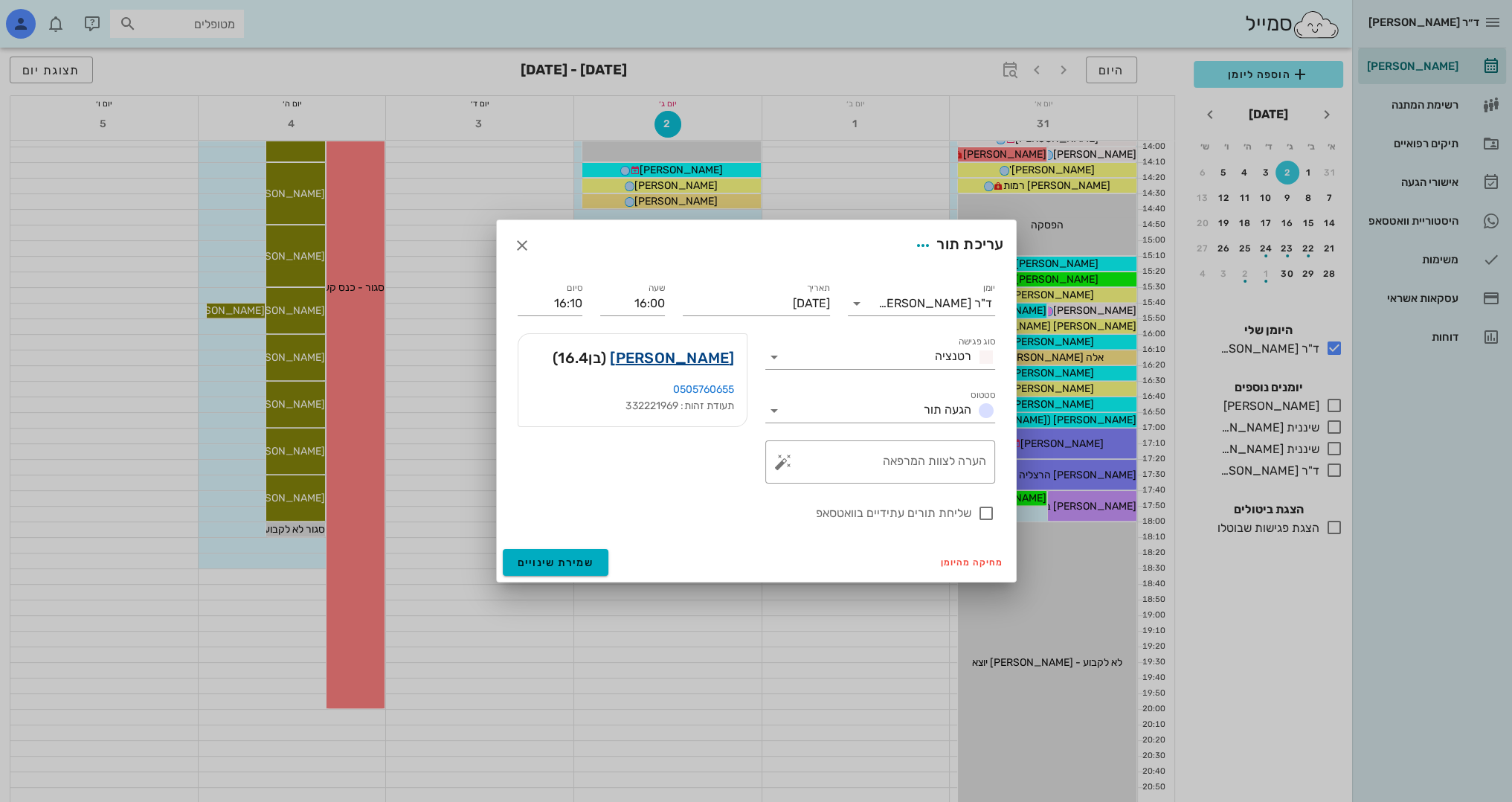
click at [713, 360] on link "[PERSON_NAME]" at bounding box center [672, 357] width 124 height 24
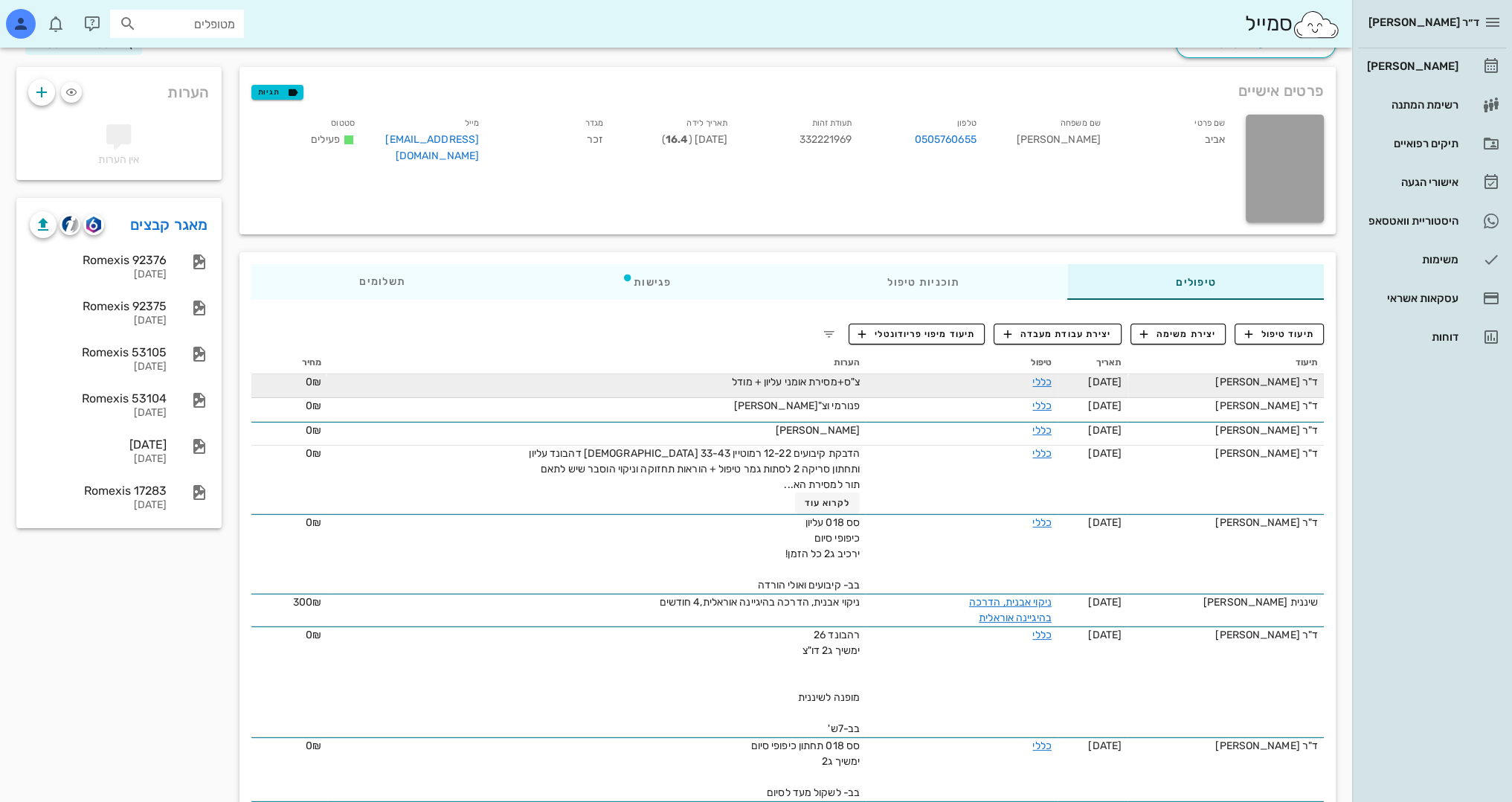
scroll to position [74, 0]
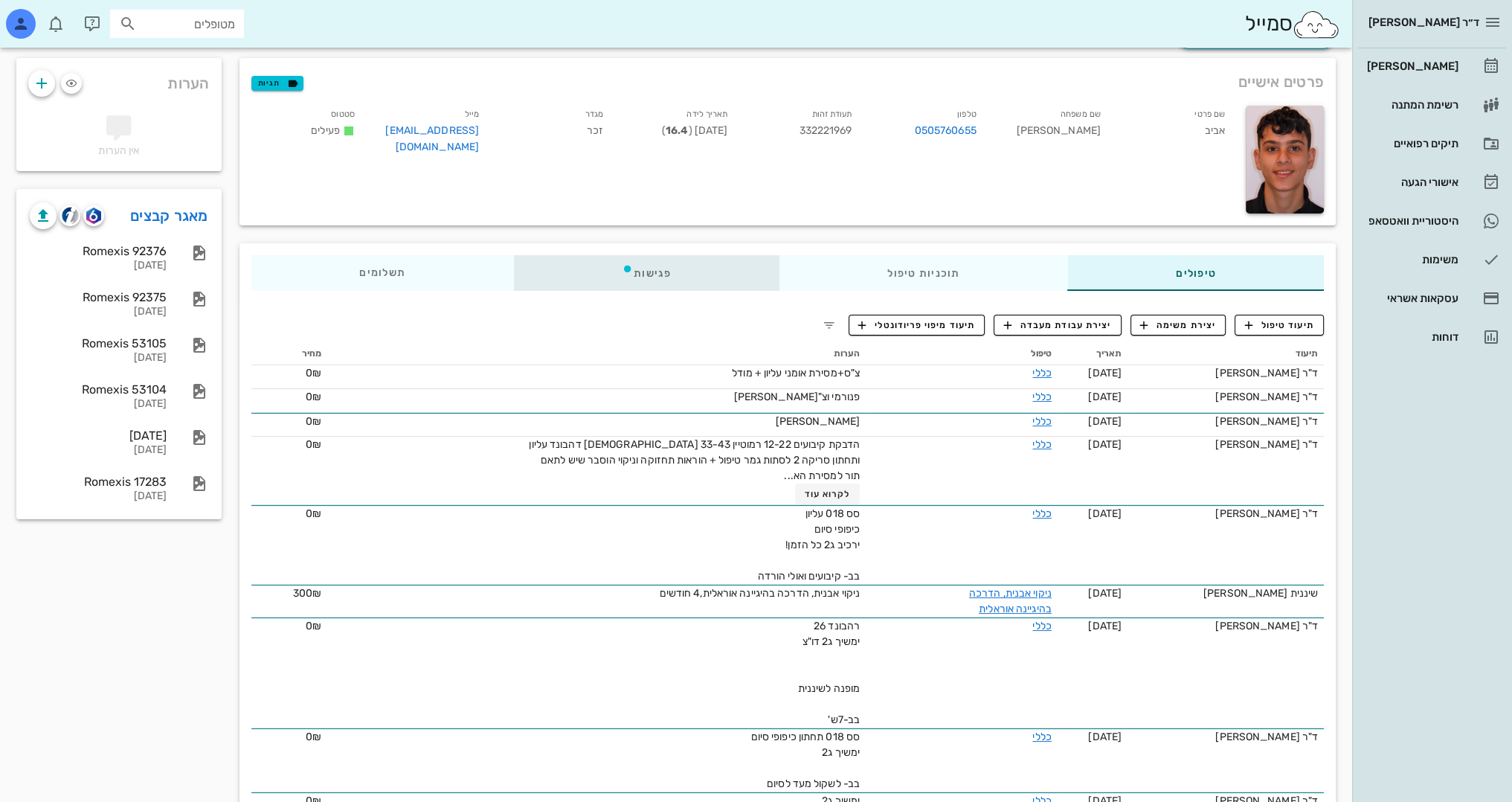
click at [711, 275] on div "פגישות" at bounding box center [646, 273] width 265 height 36
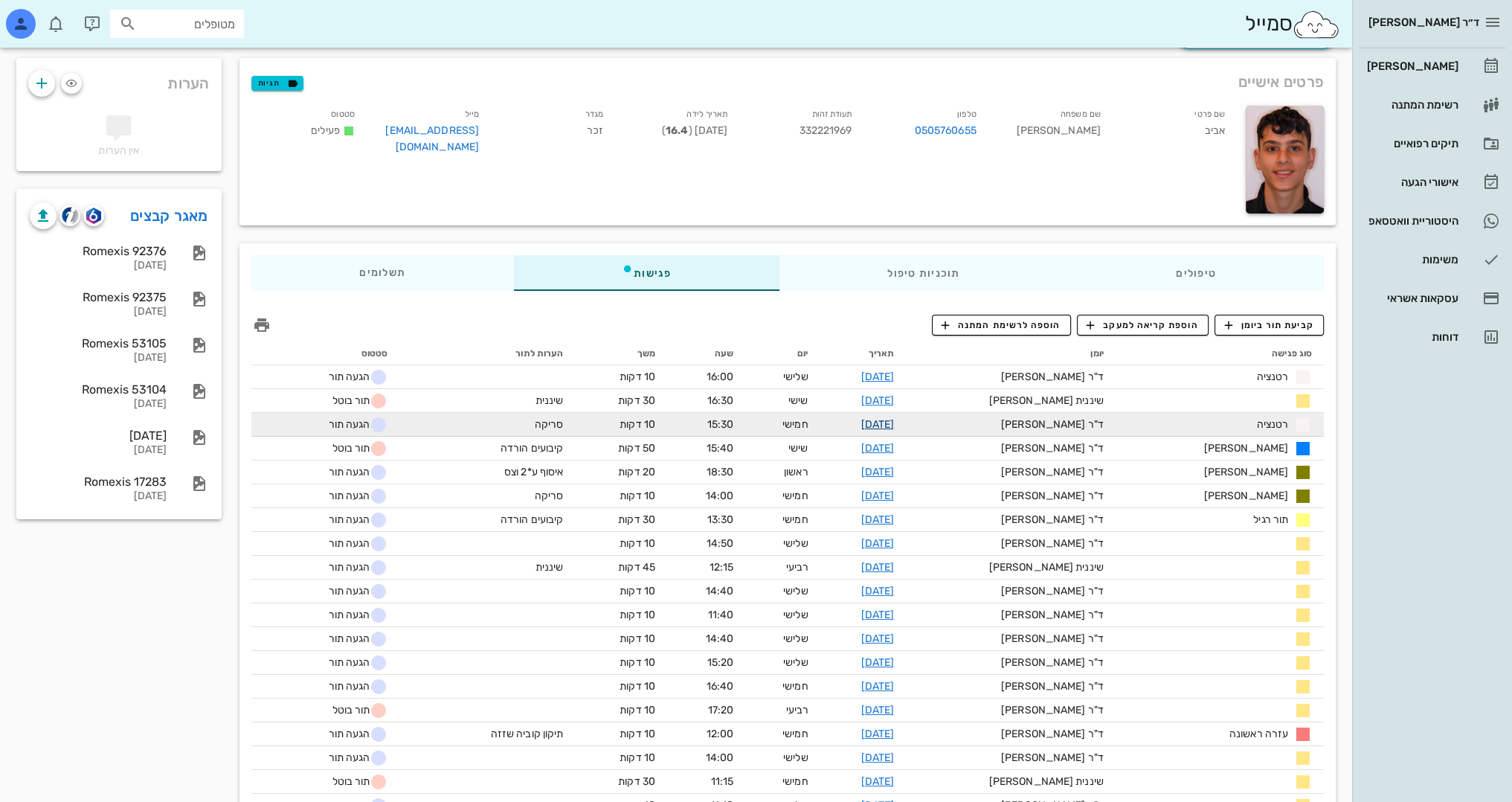
click at [894, 424] on link "[DATE]" at bounding box center [878, 424] width 33 height 12
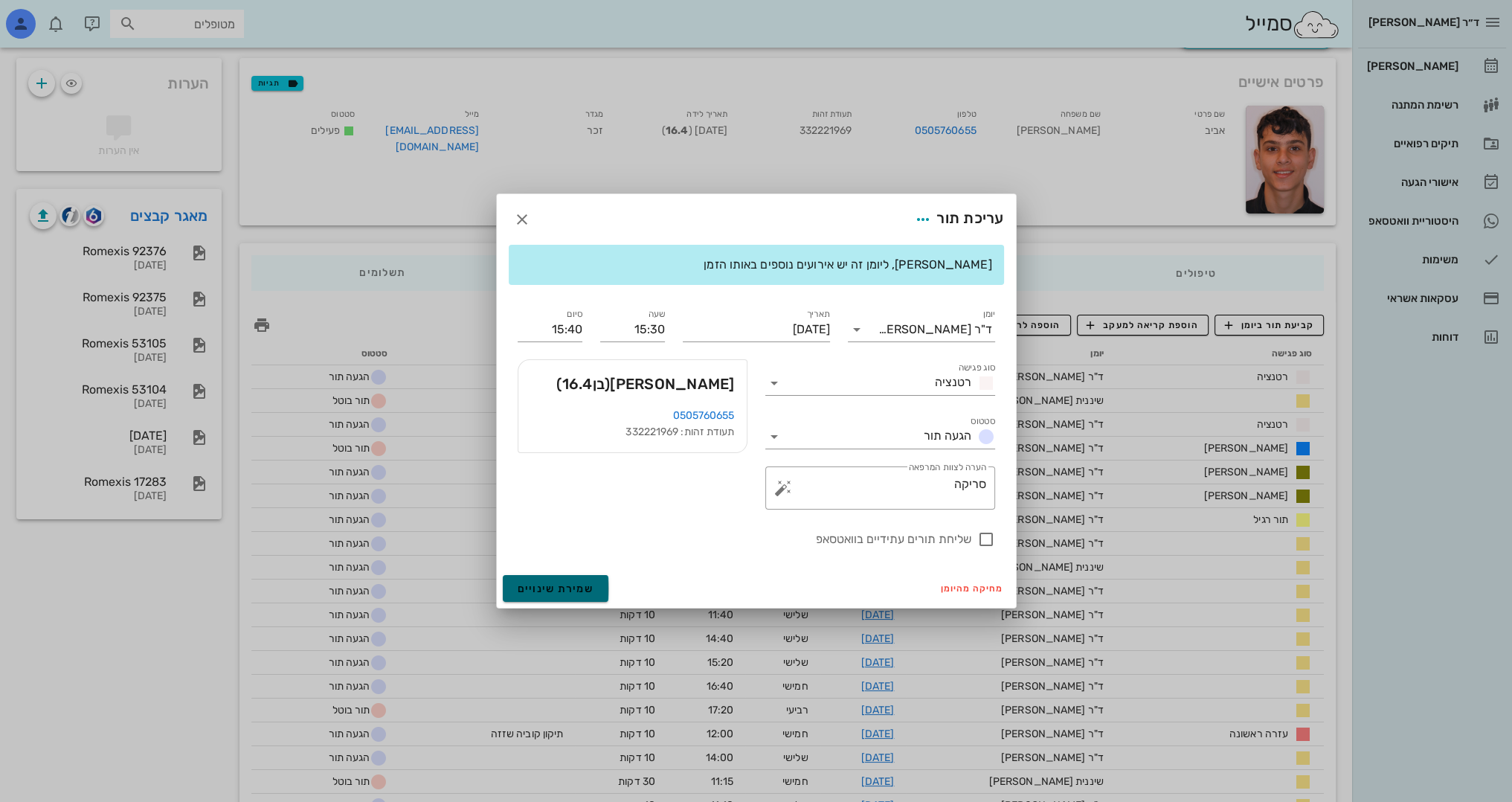
click at [556, 590] on span "שמירת שינויים" at bounding box center [556, 588] width 77 height 12
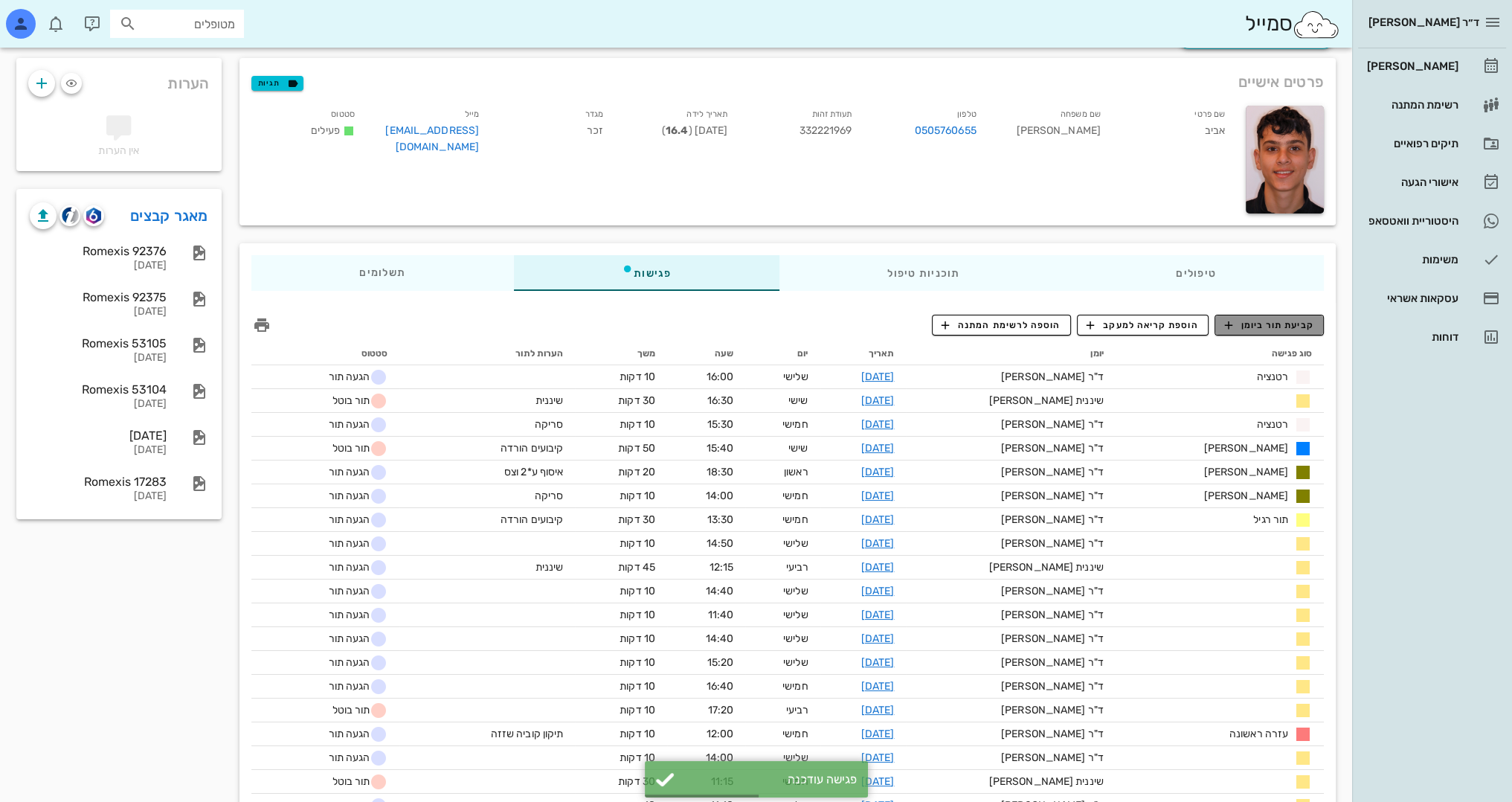
click at [1265, 320] on span "קביעת תור ביומן" at bounding box center [1269, 325] width 89 height 13
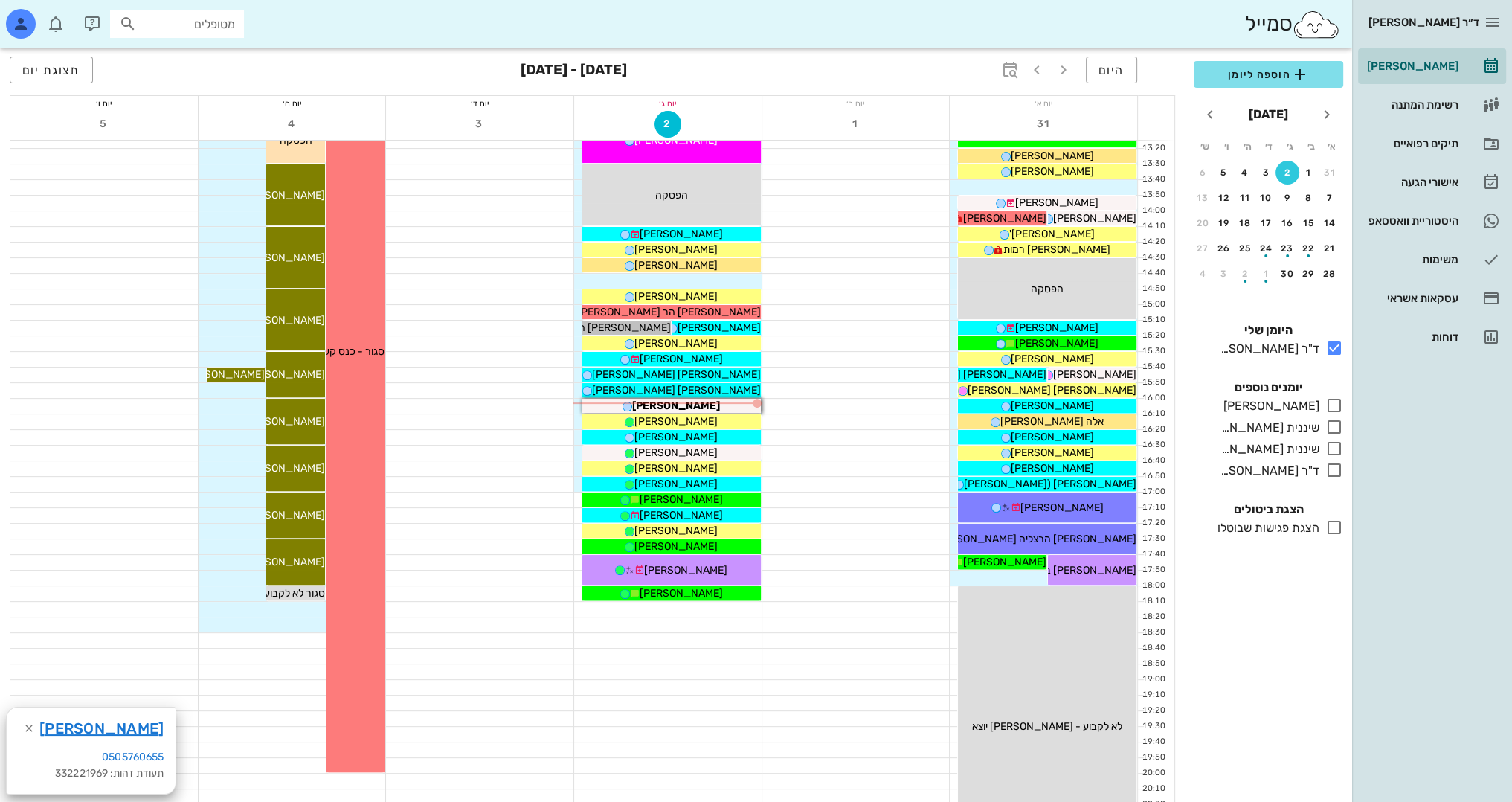
scroll to position [595, 0]
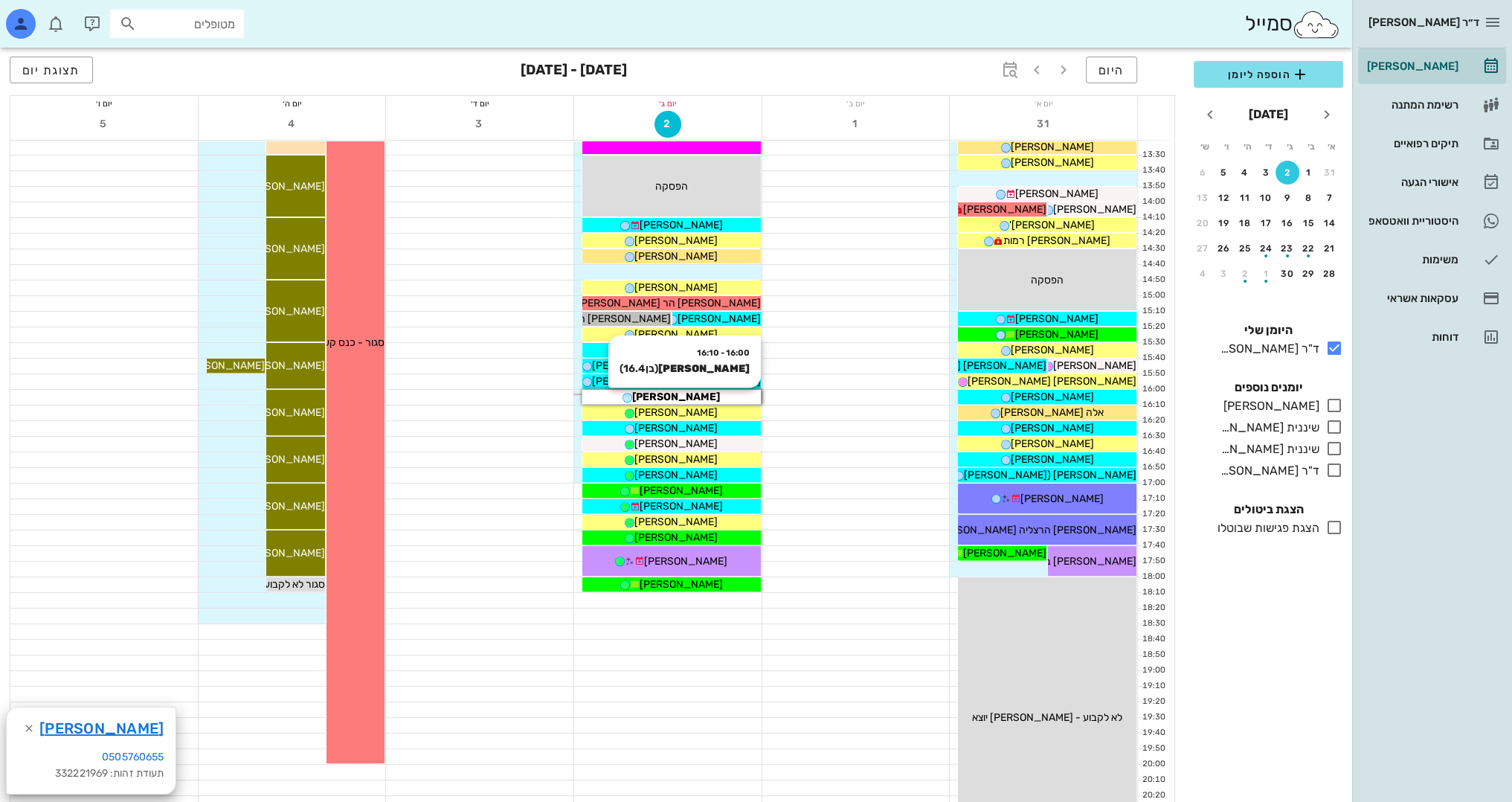
click at [723, 394] on div "[PERSON_NAME]" at bounding box center [671, 397] width 179 height 16
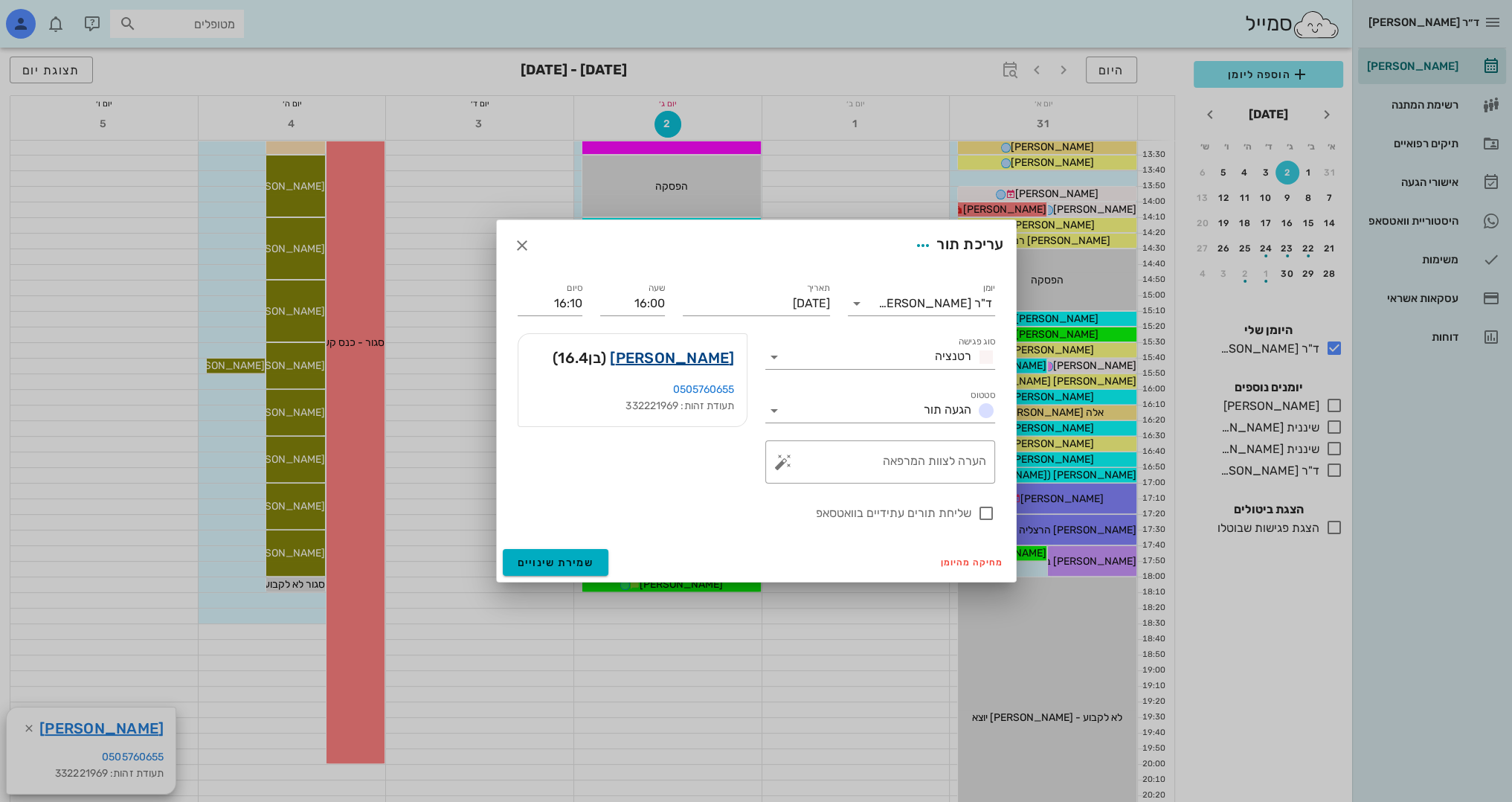
click at [714, 361] on link "[PERSON_NAME]" at bounding box center [672, 357] width 124 height 24
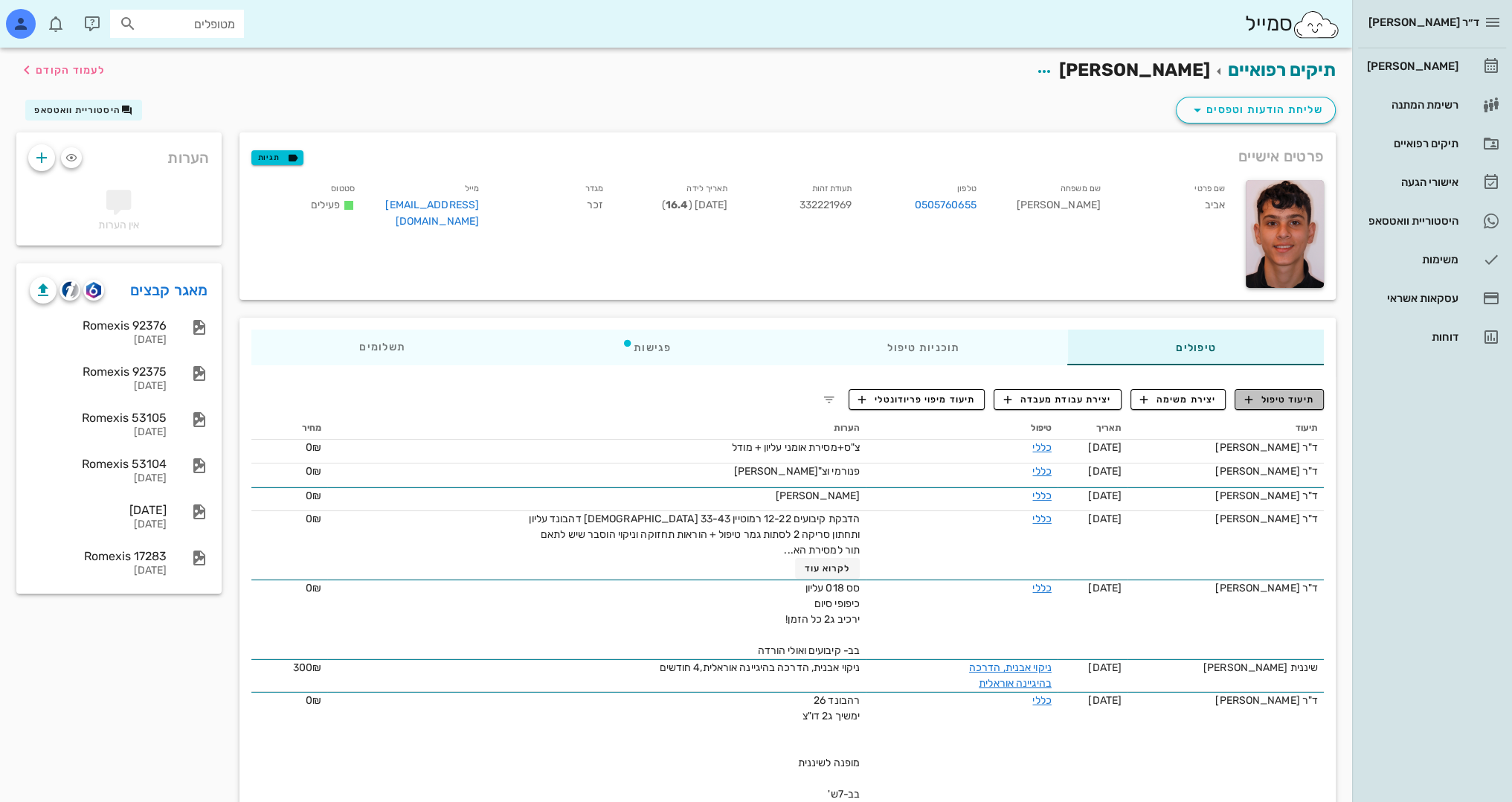
click at [1297, 397] on span "תיעוד טיפול" at bounding box center [1280, 399] width 69 height 13
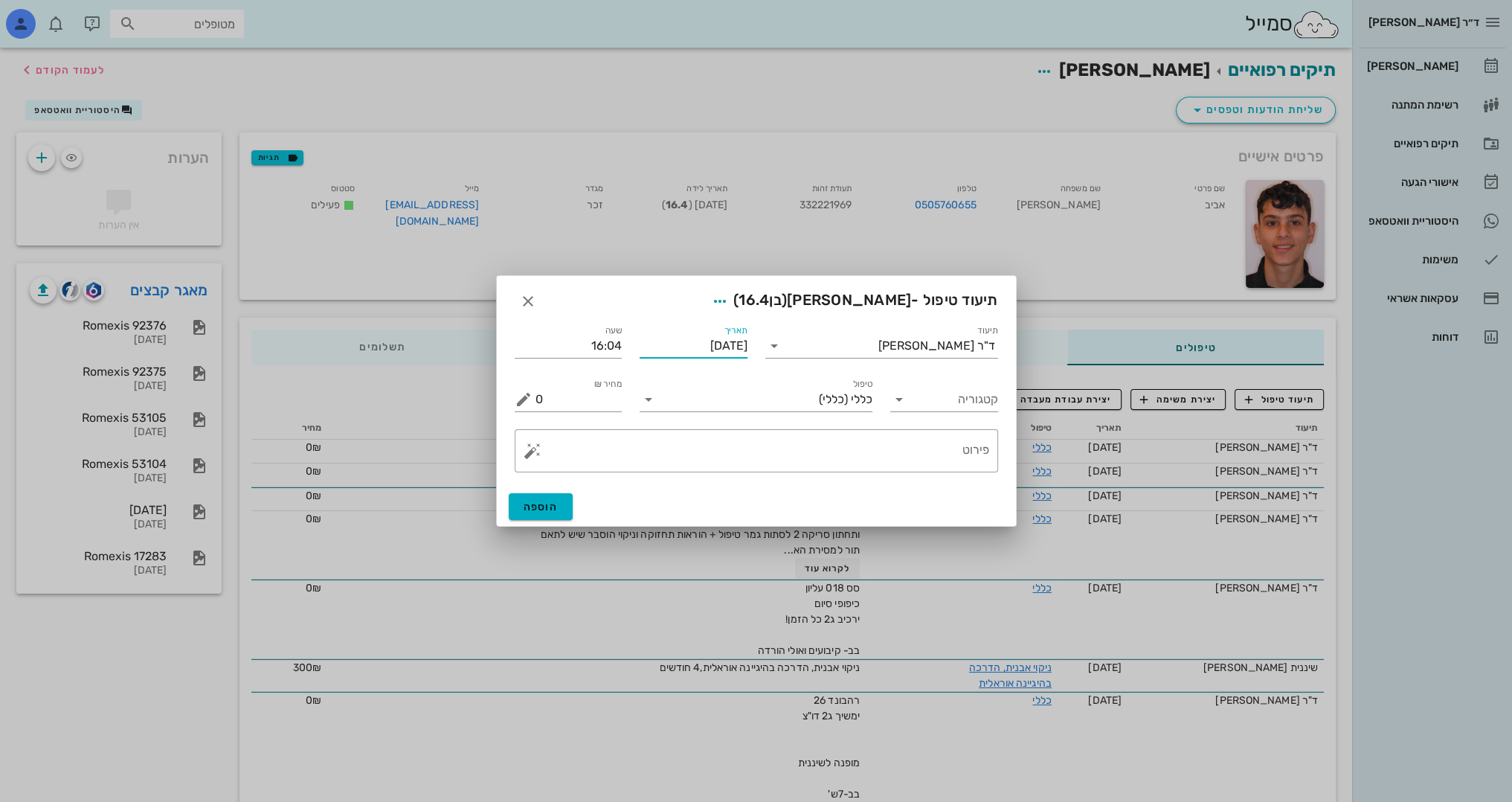
click at [699, 346] on input "[DATE]" at bounding box center [694, 346] width 107 height 24
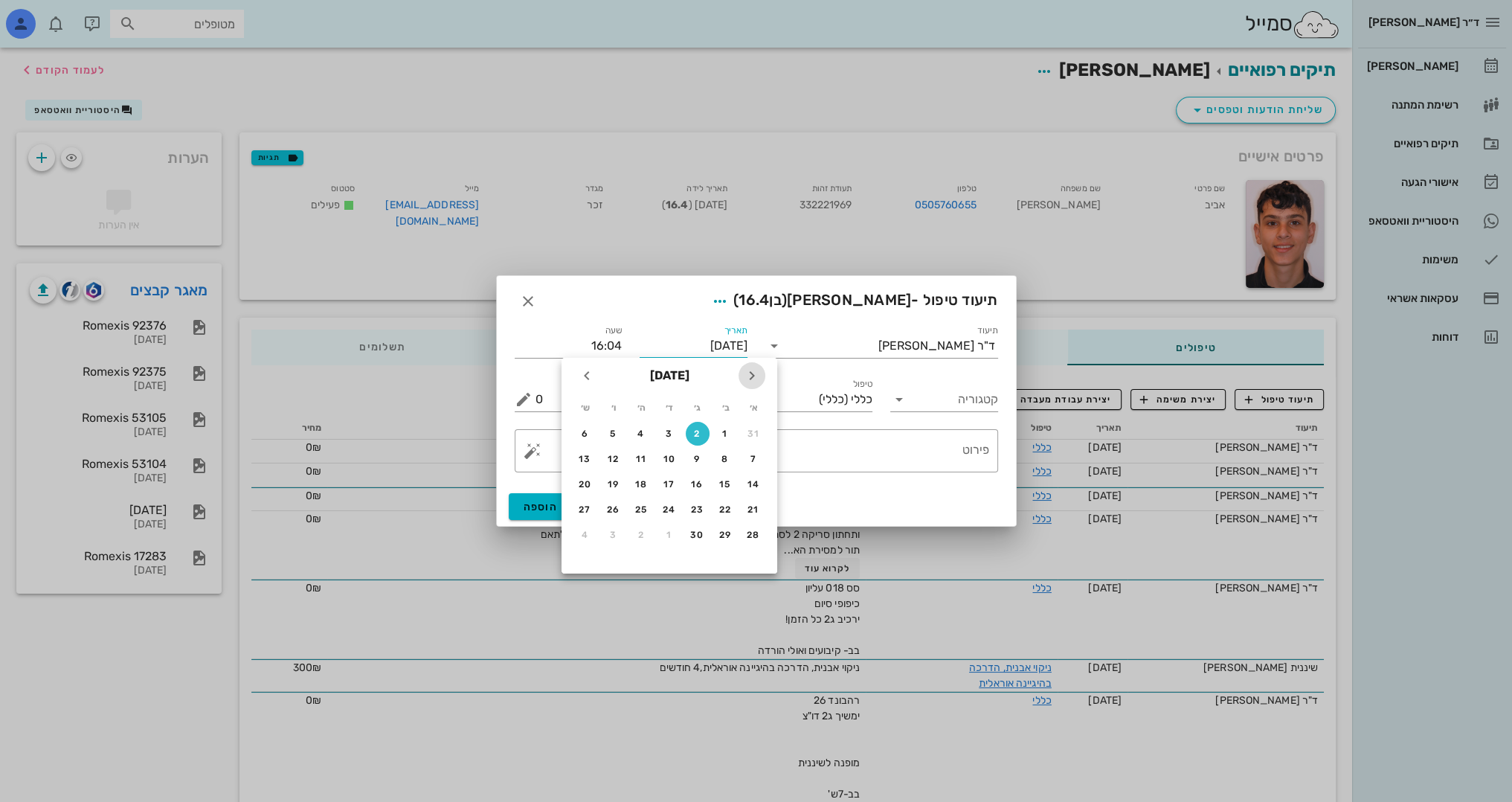
click at [749, 376] on icon "חודש שעבר" at bounding box center [752, 376] width 18 height 18
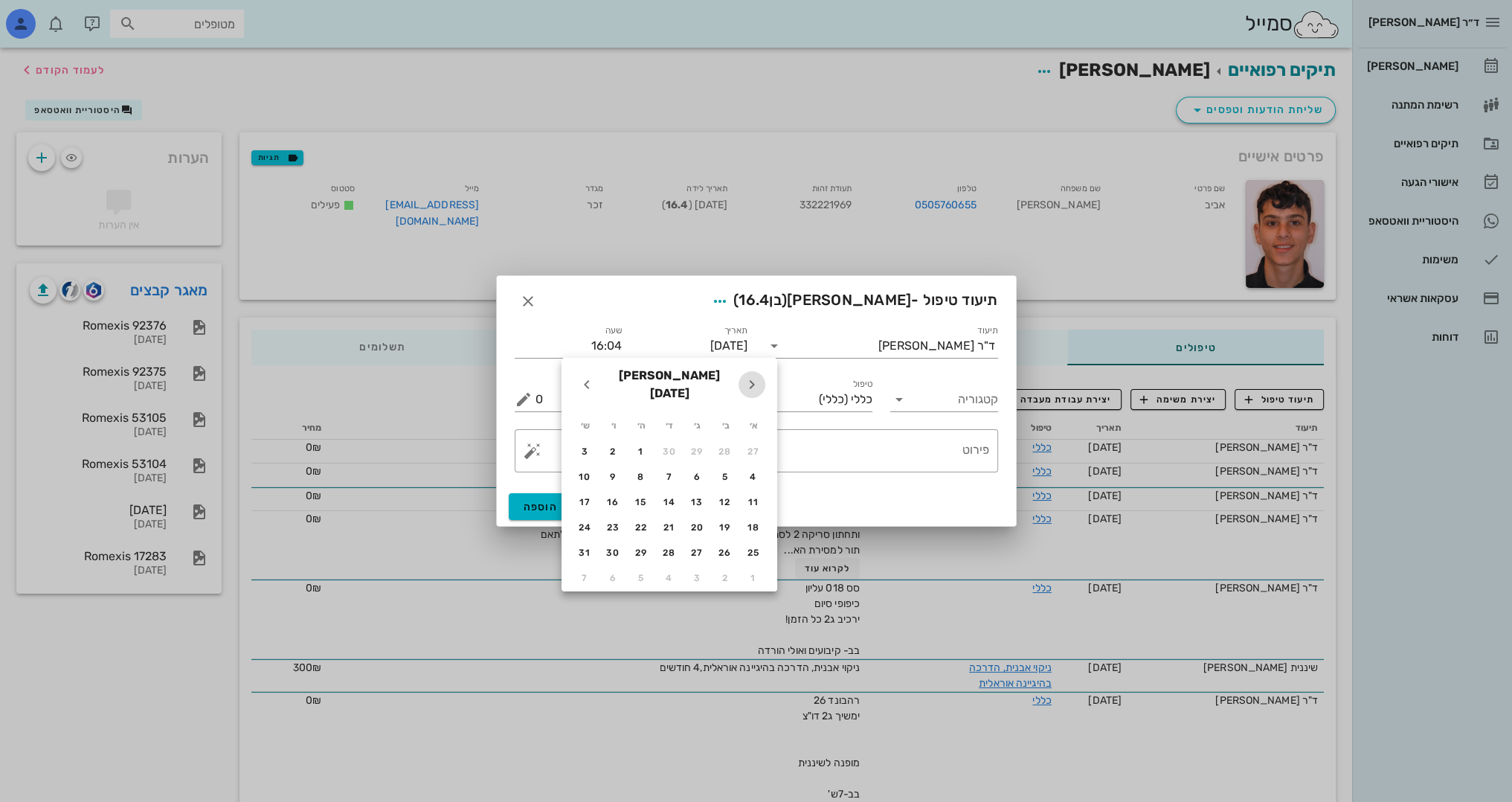
click at [749, 376] on icon "חודש שעבר" at bounding box center [752, 384] width 18 height 18
click at [749, 376] on icon "חודש שעבר" at bounding box center [752, 376] width 18 height 18
click at [644, 480] on div "13" at bounding box center [641, 484] width 24 height 11
type input "[DATE]"
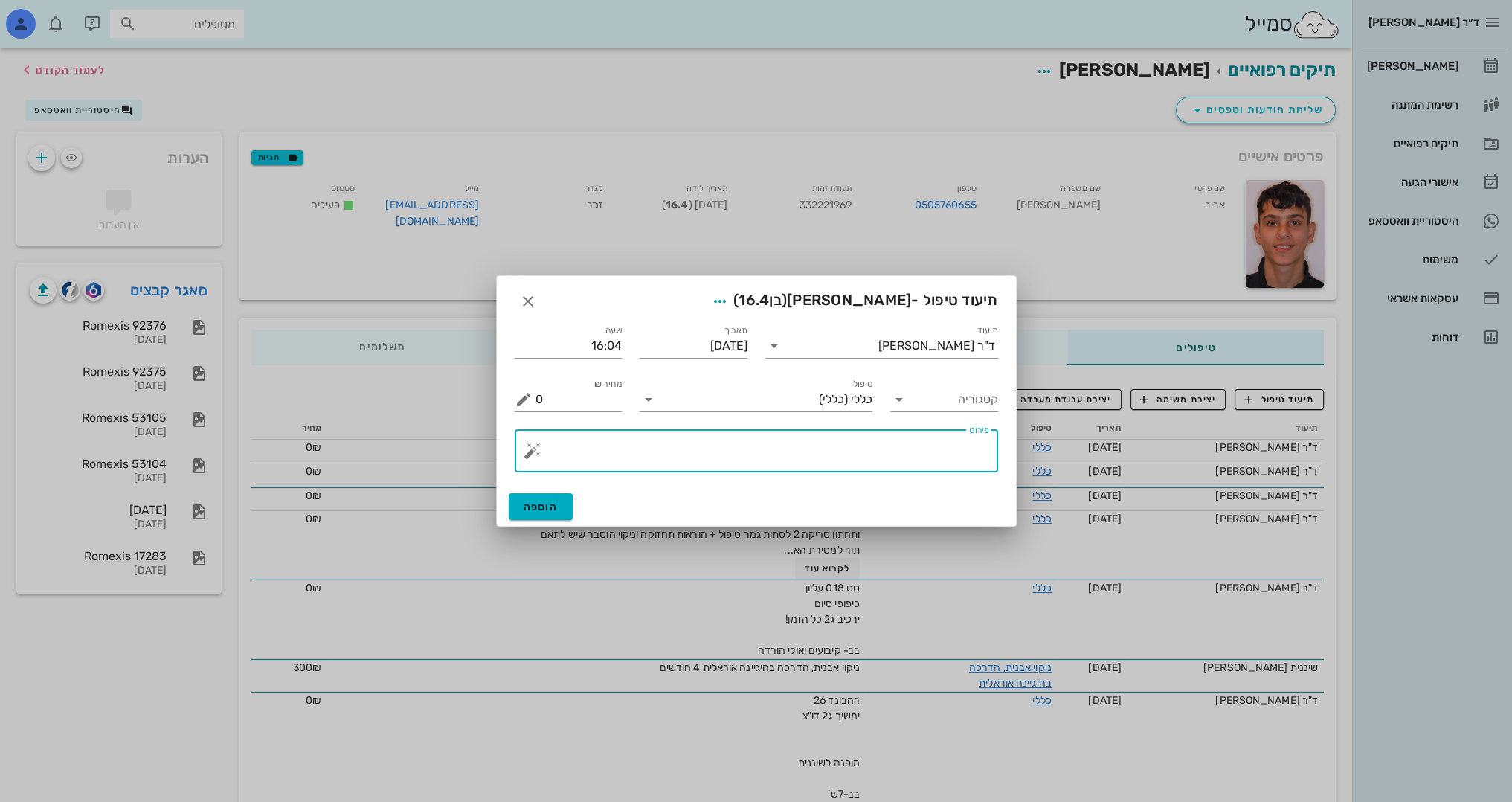
click at [914, 454] on textarea "פירוט" at bounding box center [762, 454] width 454 height 36
type textarea "ביקורת - תקין"
click at [532, 501] on span "הוספה" at bounding box center [541, 506] width 35 height 12
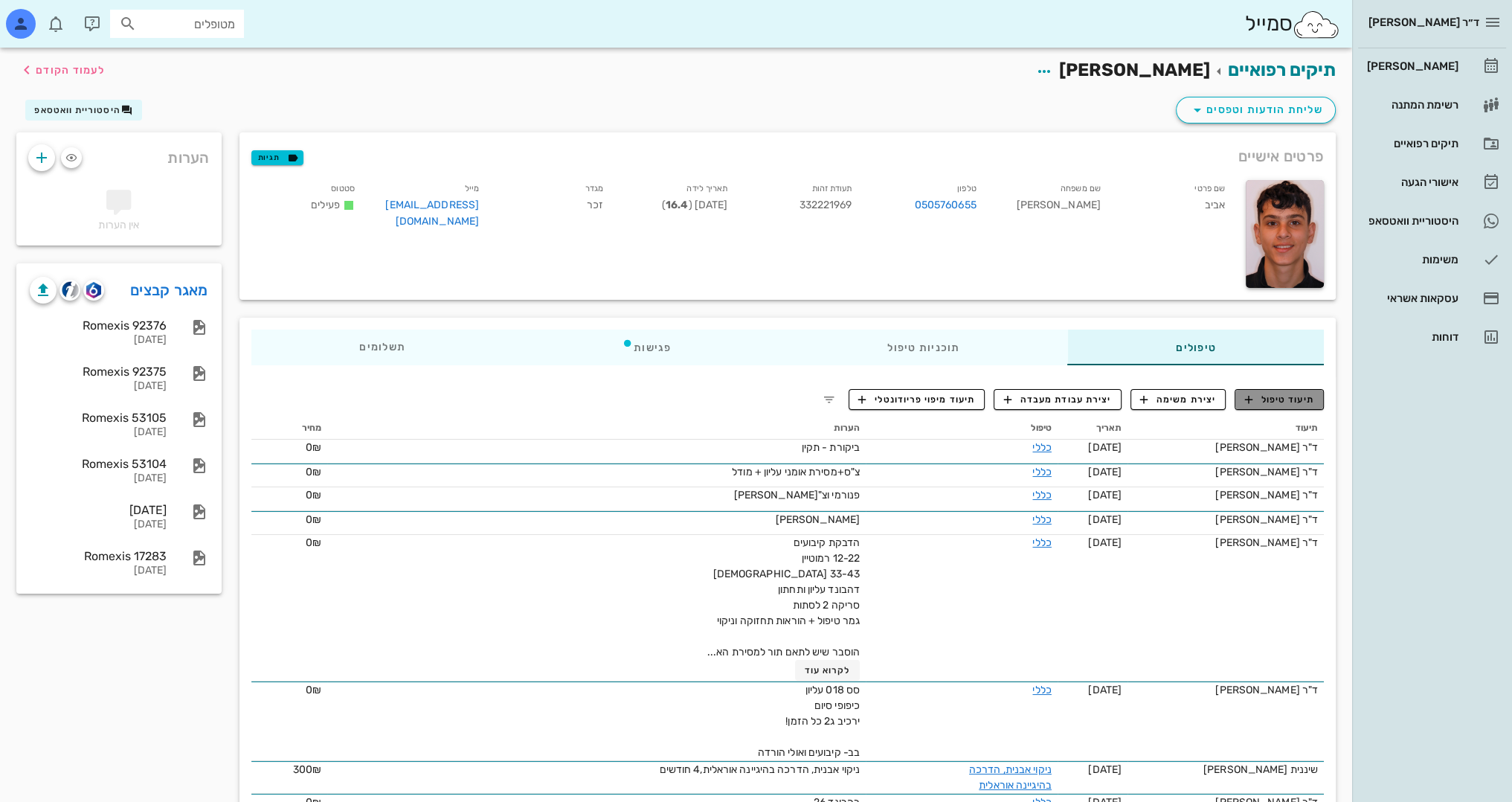
click at [1279, 395] on span "תיעוד טיפול" at bounding box center [1280, 399] width 69 height 13
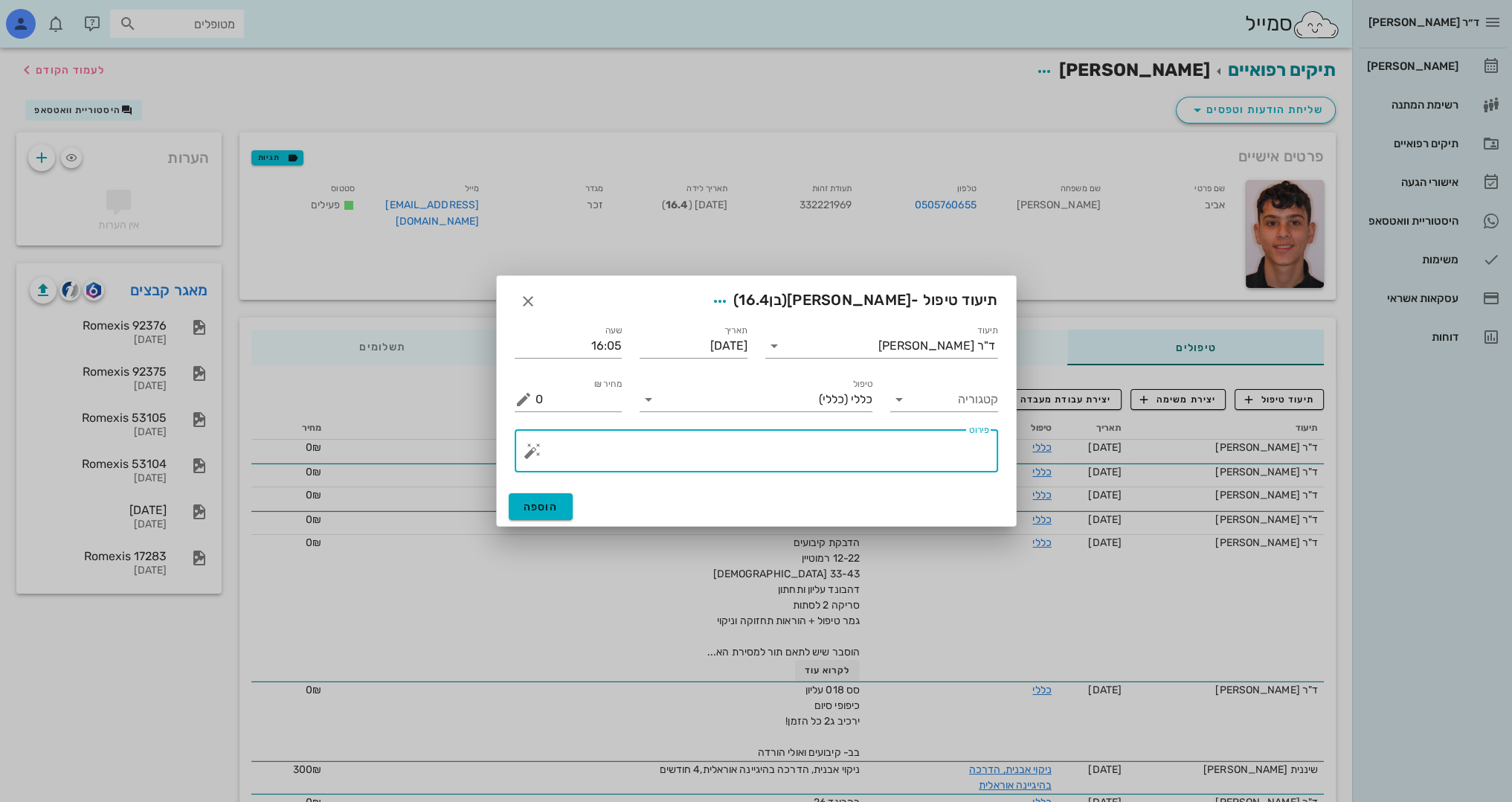
click at [851, 454] on textarea "פירוט" at bounding box center [762, 454] width 454 height 36
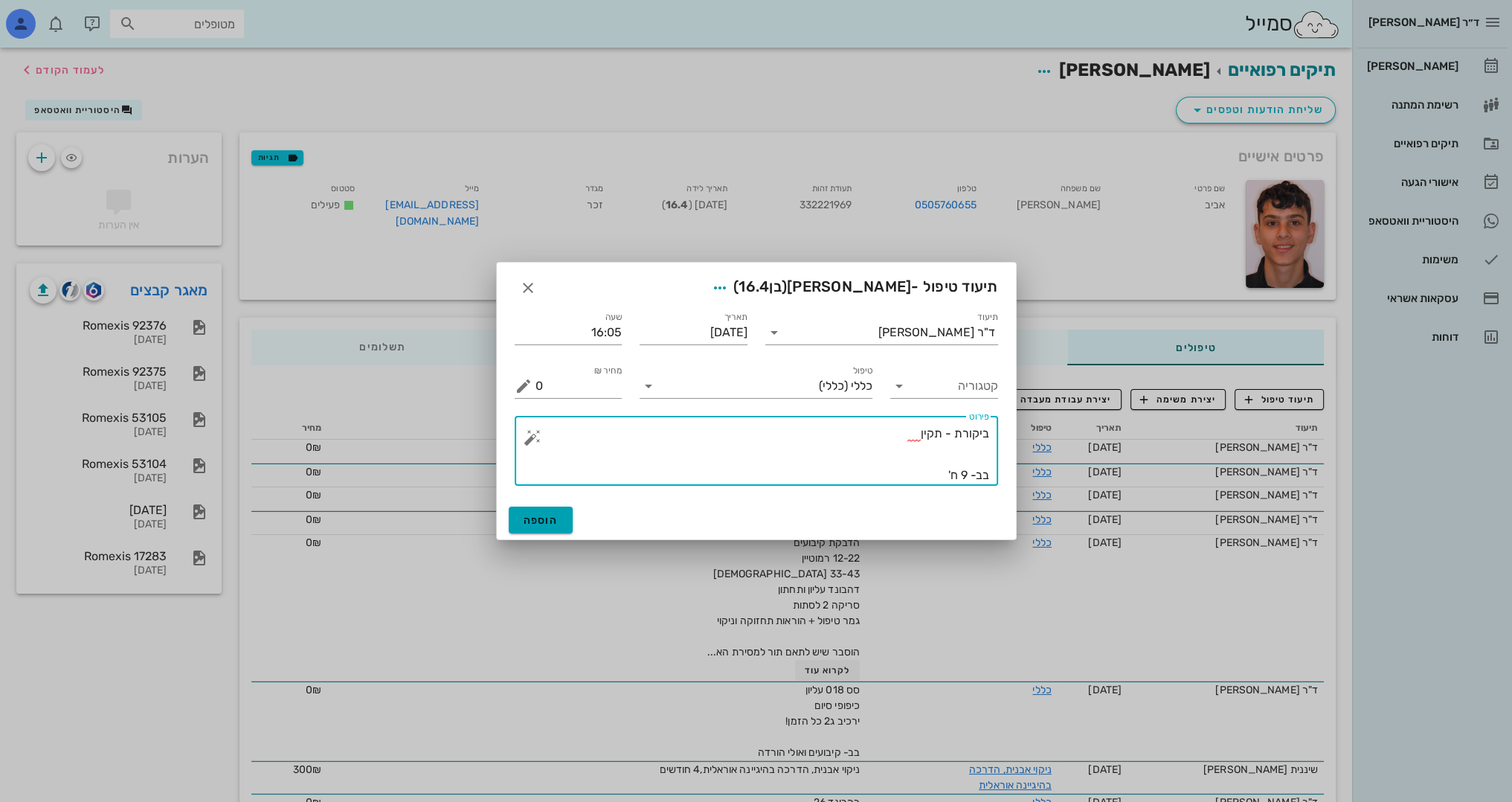
type textarea "ביקורת - תקין בב- 9 ח'"
click at [545, 517] on span "הוספה" at bounding box center [541, 520] width 35 height 12
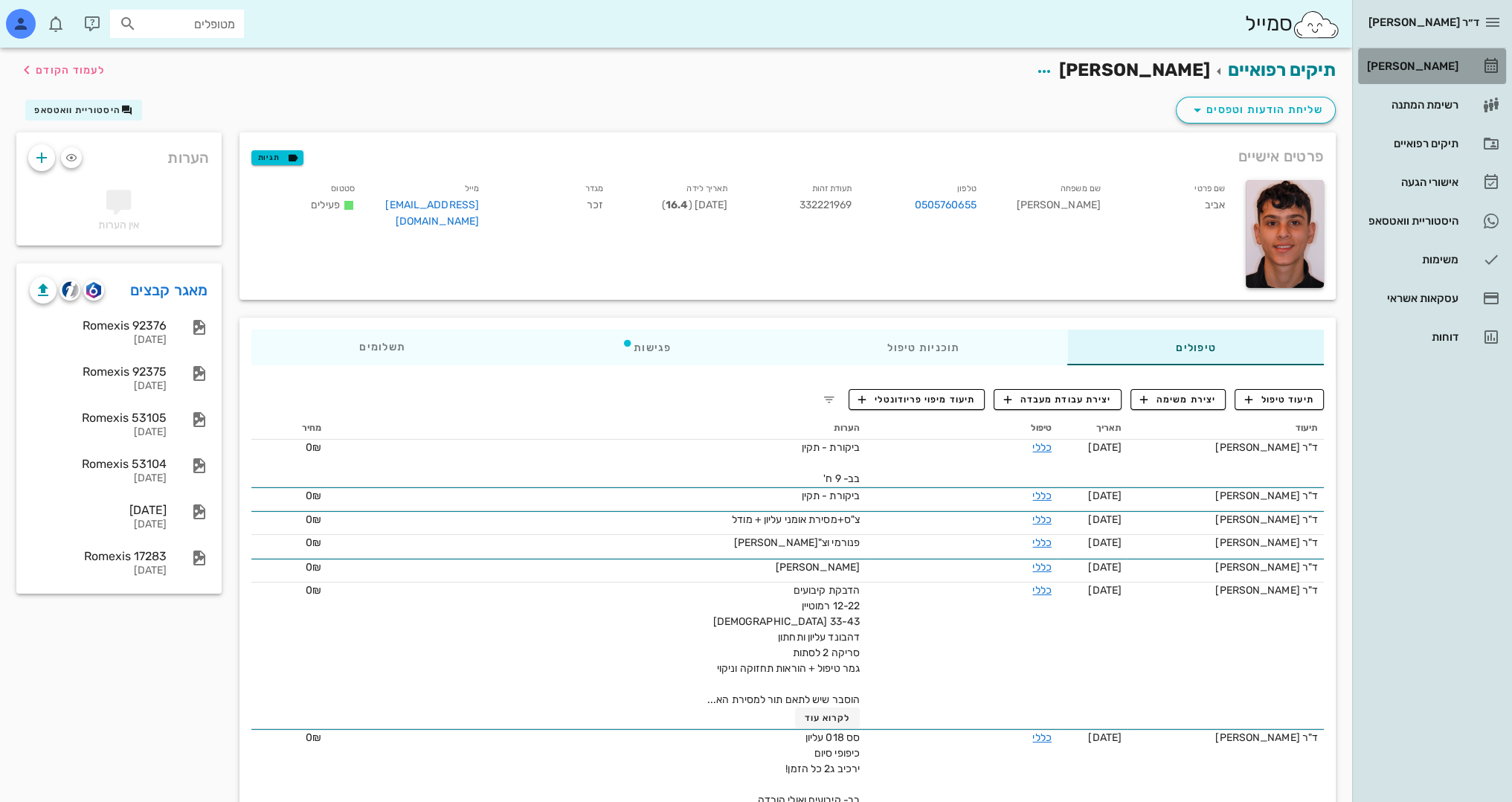
click at [1447, 67] on div "[PERSON_NAME]" at bounding box center [1411, 66] width 94 height 12
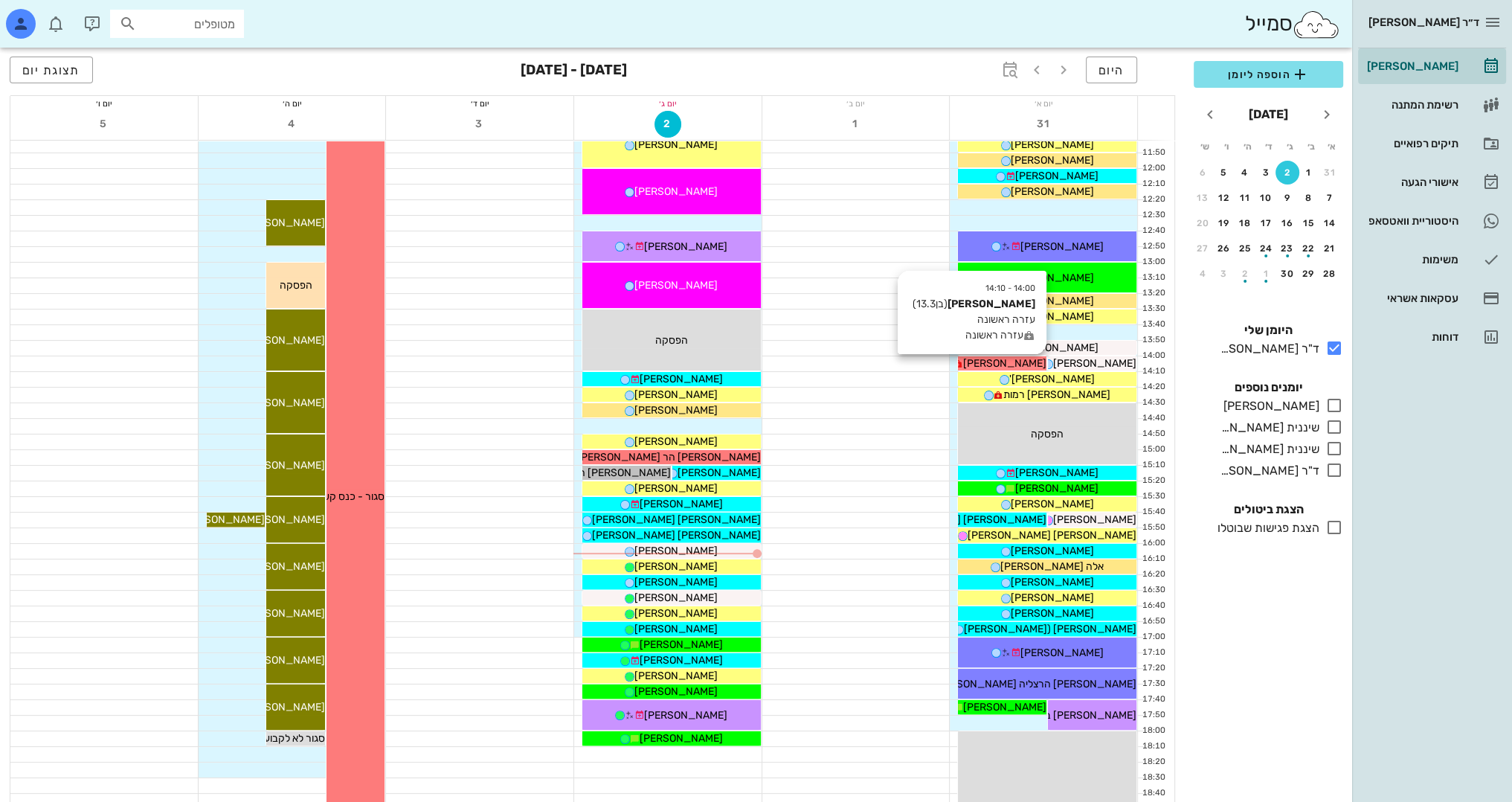
scroll to position [446, 0]
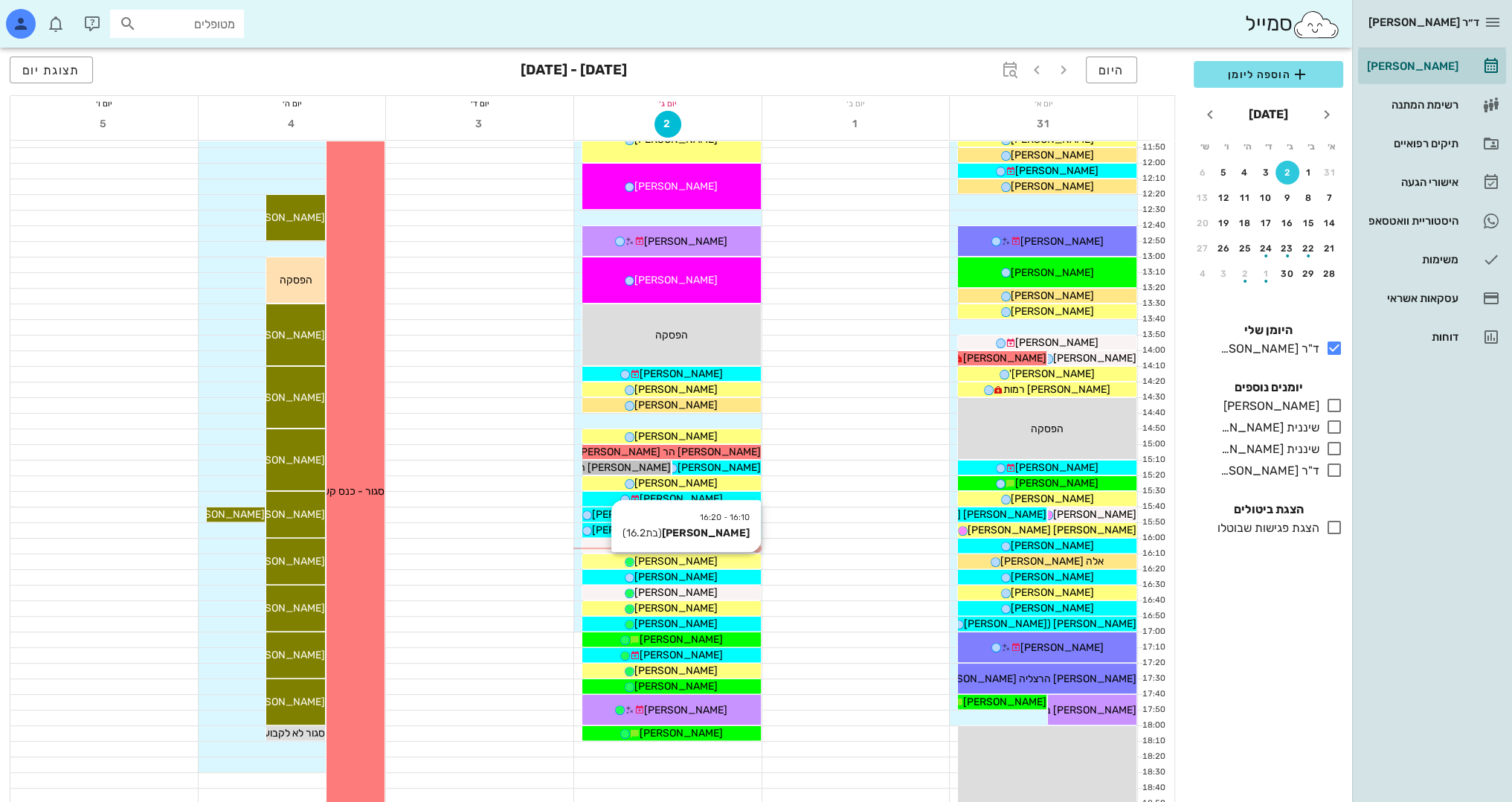
click at [703, 555] on div "[PERSON_NAME]" at bounding box center [671, 561] width 179 height 16
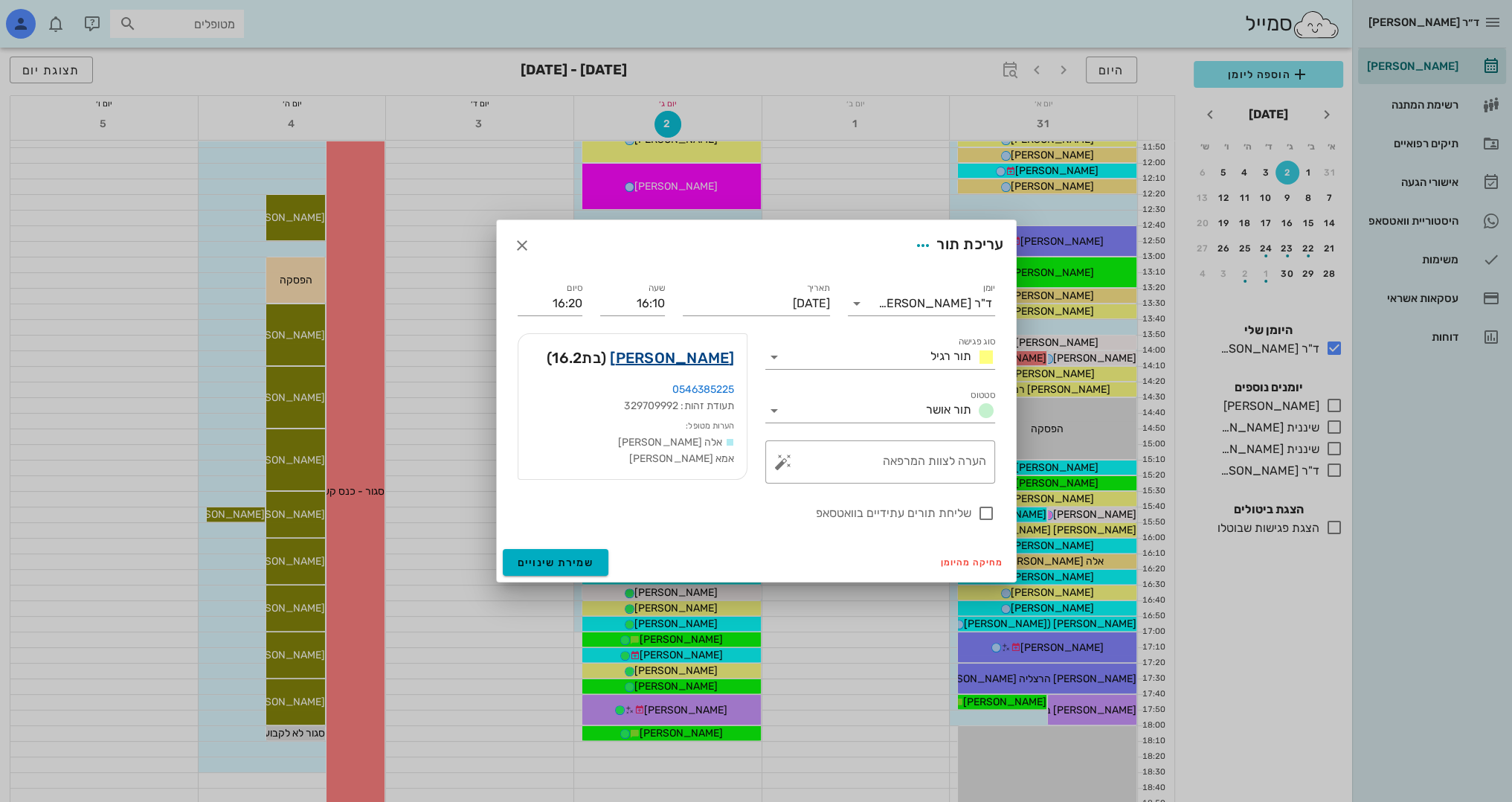
click at [696, 356] on link "[PERSON_NAME]" at bounding box center [672, 357] width 124 height 24
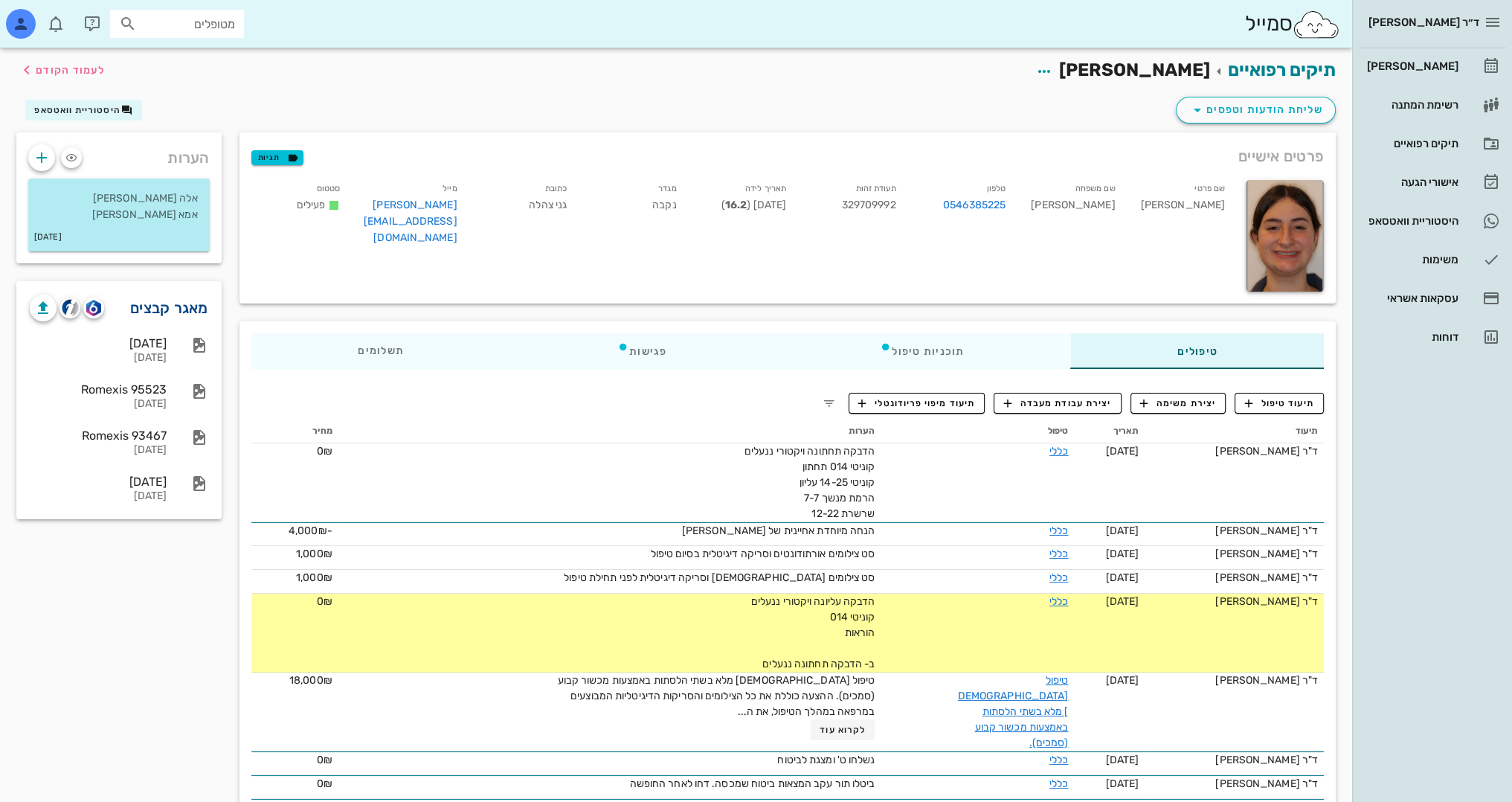
click at [160, 314] on link "מאגר קבצים" at bounding box center [169, 308] width 78 height 24
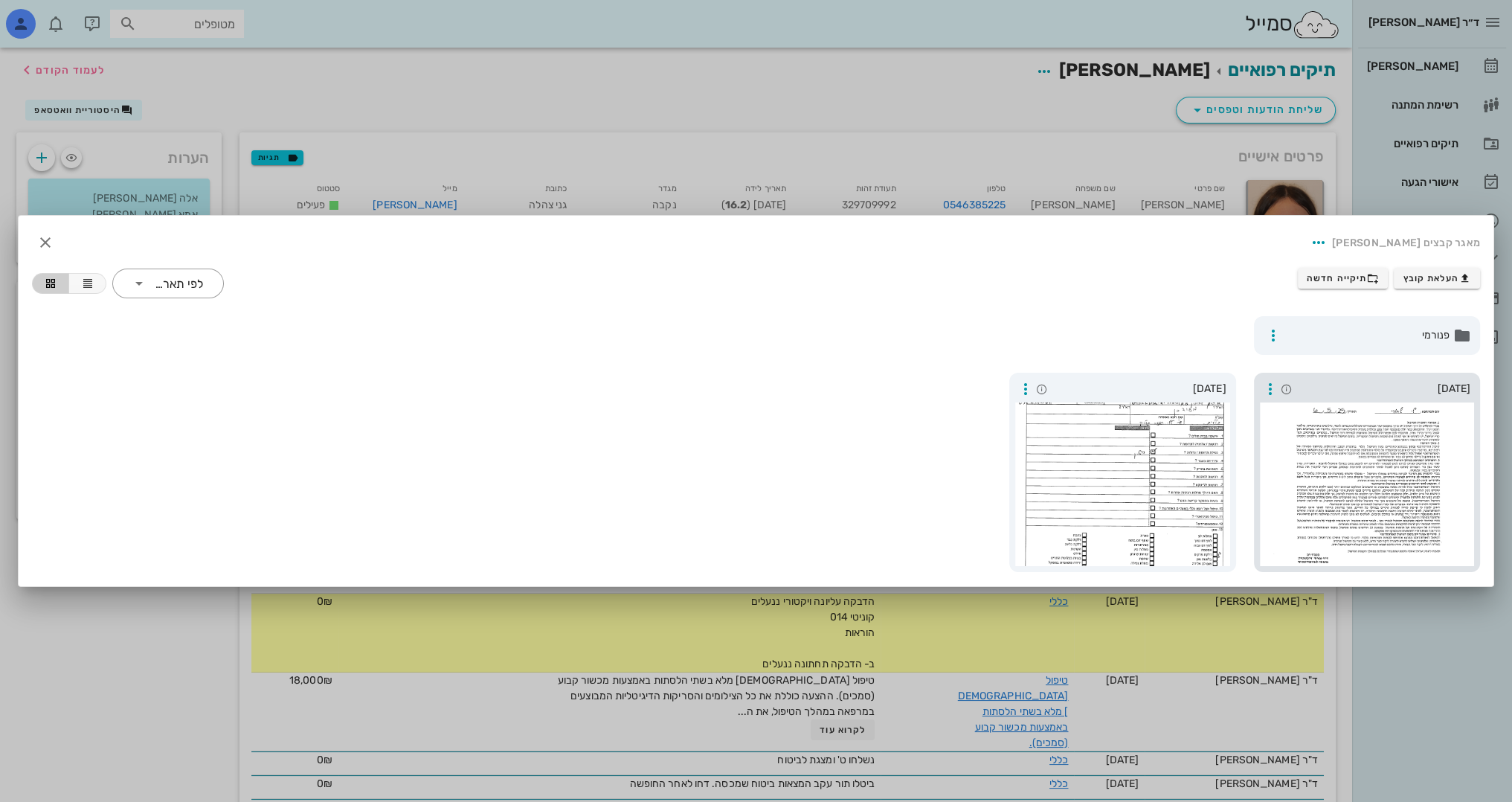
click at [1452, 394] on span "[DATE]" at bounding box center [1383, 389] width 174 height 17
click at [1077, 447] on div at bounding box center [1123, 485] width 215 height 164
click at [1094, 136] on div at bounding box center [756, 401] width 1512 height 802
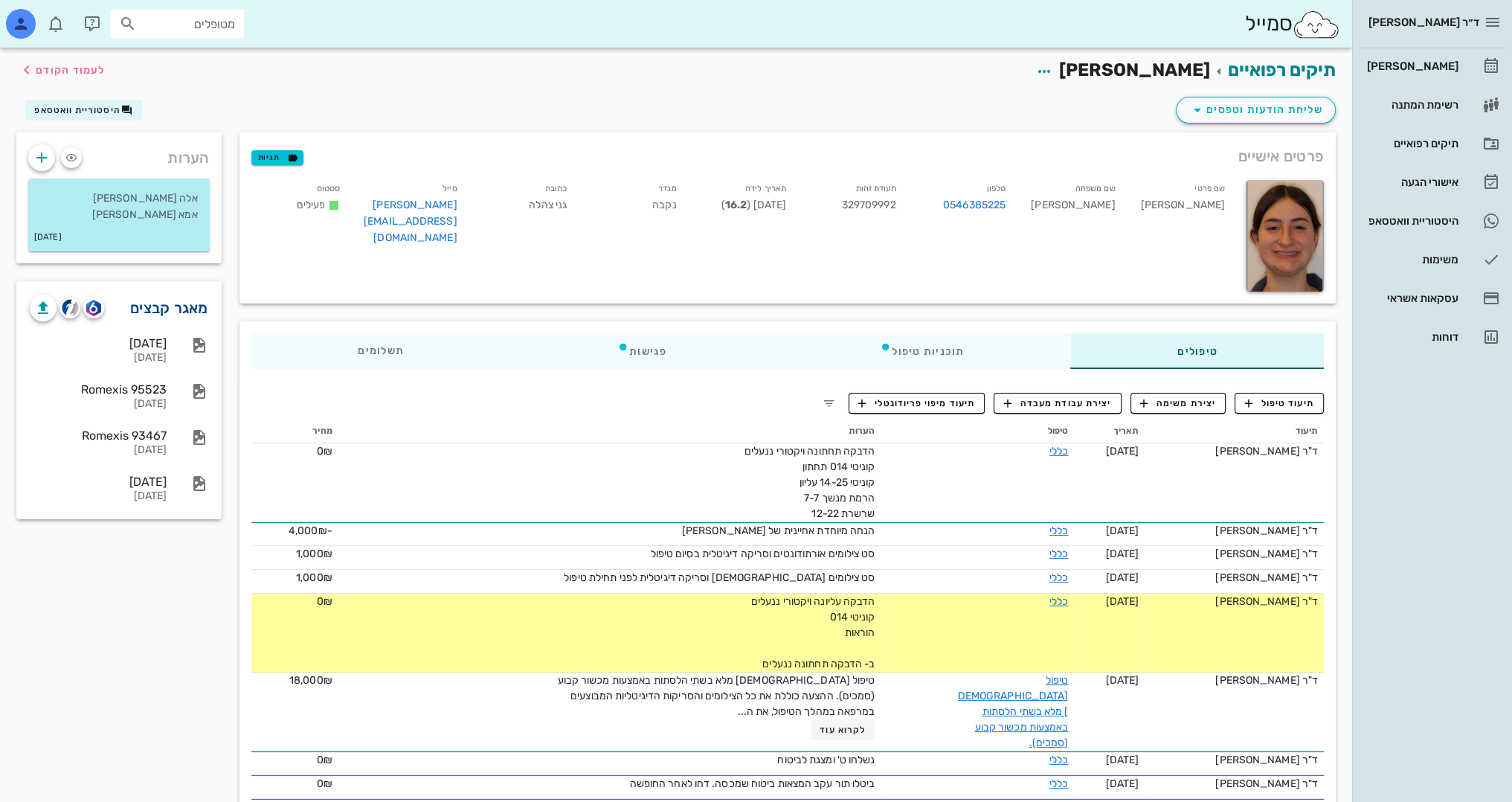
click at [163, 305] on link "מאגר קבצים" at bounding box center [169, 308] width 78 height 24
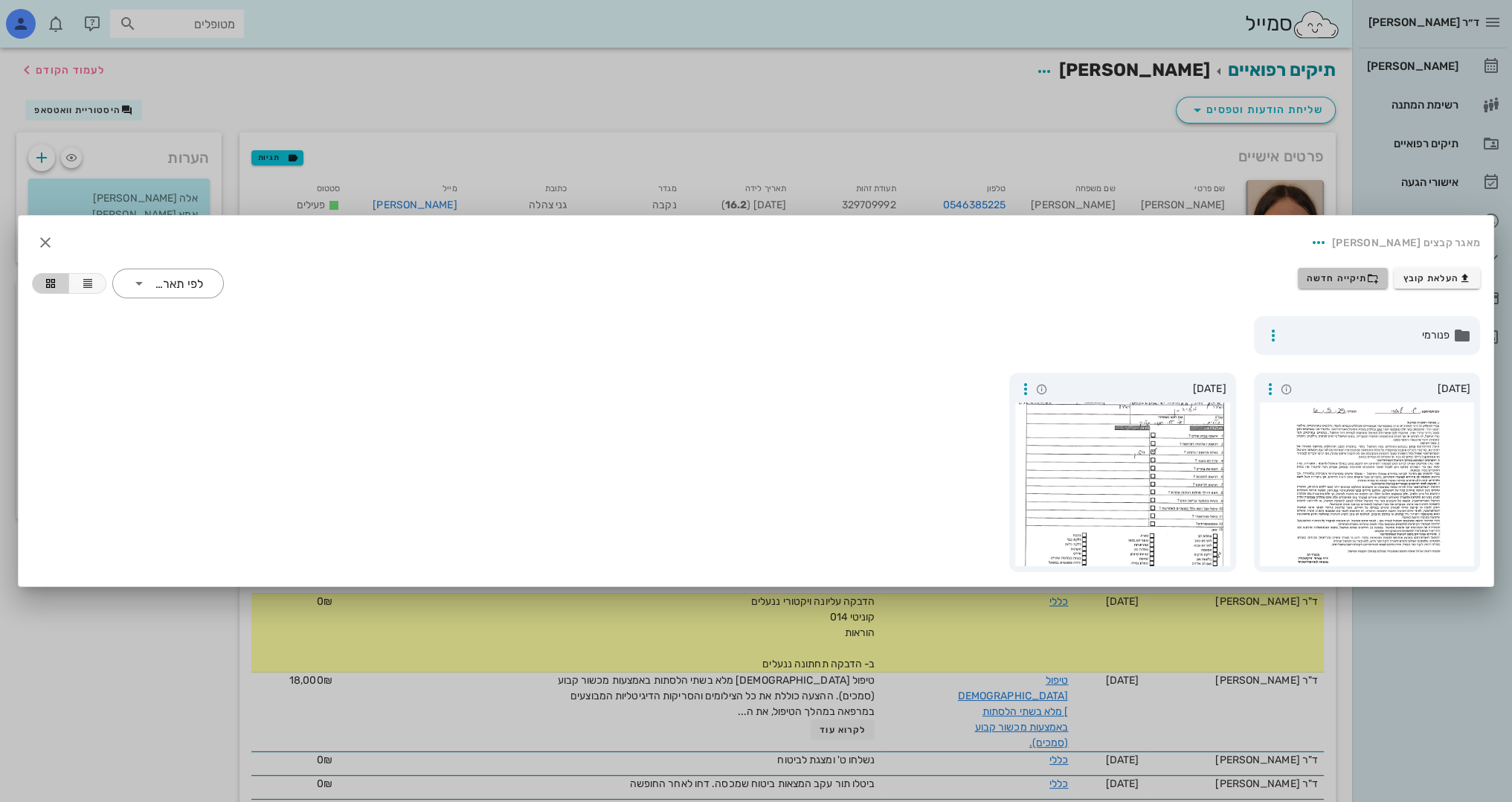
click at [1347, 284] on button "תיקייה חדשה" at bounding box center [1343, 278] width 91 height 21
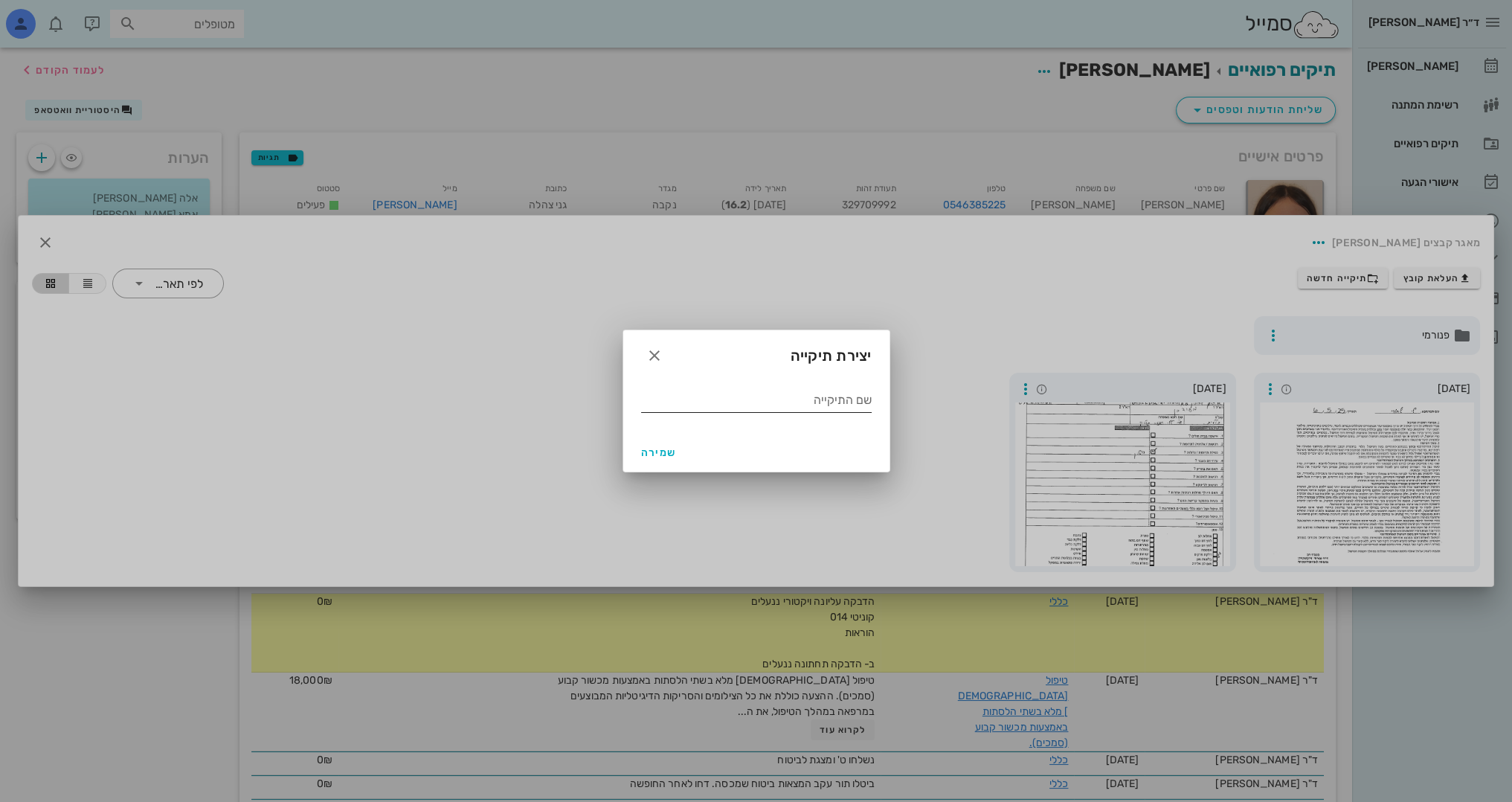
click at [840, 408] on input "שם התיקייה" at bounding box center [756, 400] width 231 height 24
type input "2.2025"
click at [666, 451] on span "שמירה" at bounding box center [659, 452] width 36 height 12
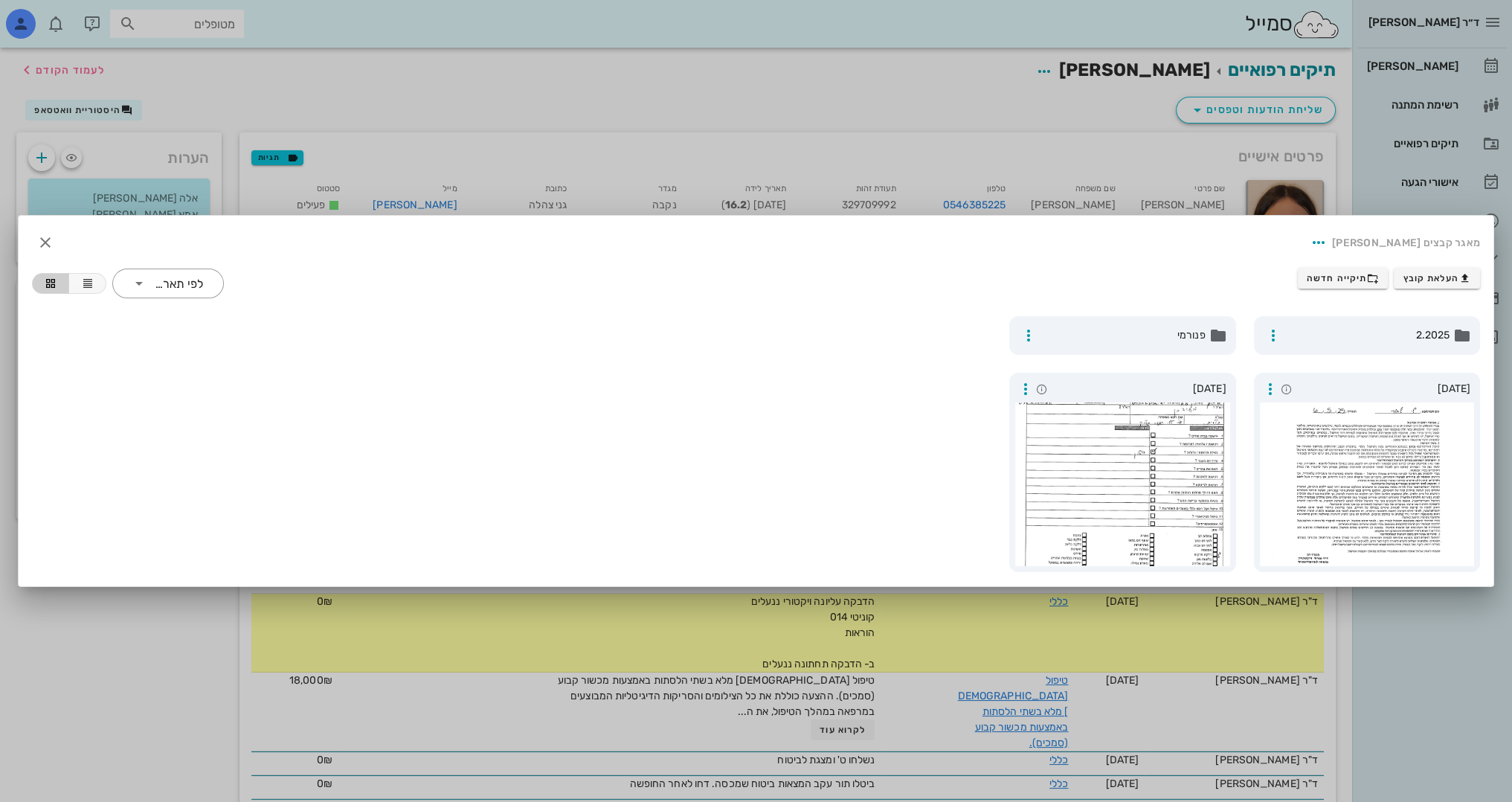
click at [1418, 677] on div at bounding box center [756, 401] width 1512 height 802
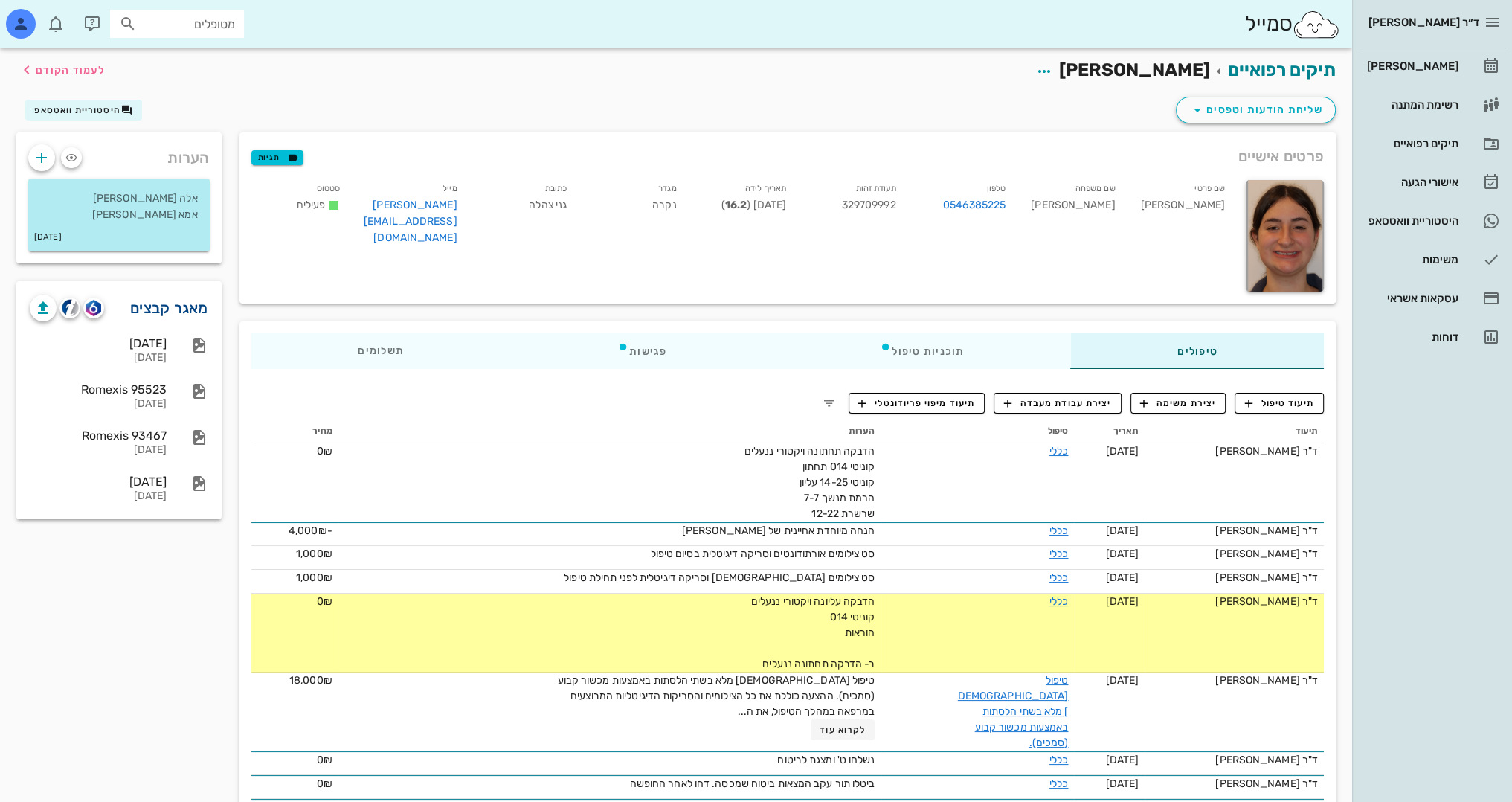
click at [204, 308] on link "מאגר קבצים" at bounding box center [169, 308] width 78 height 24
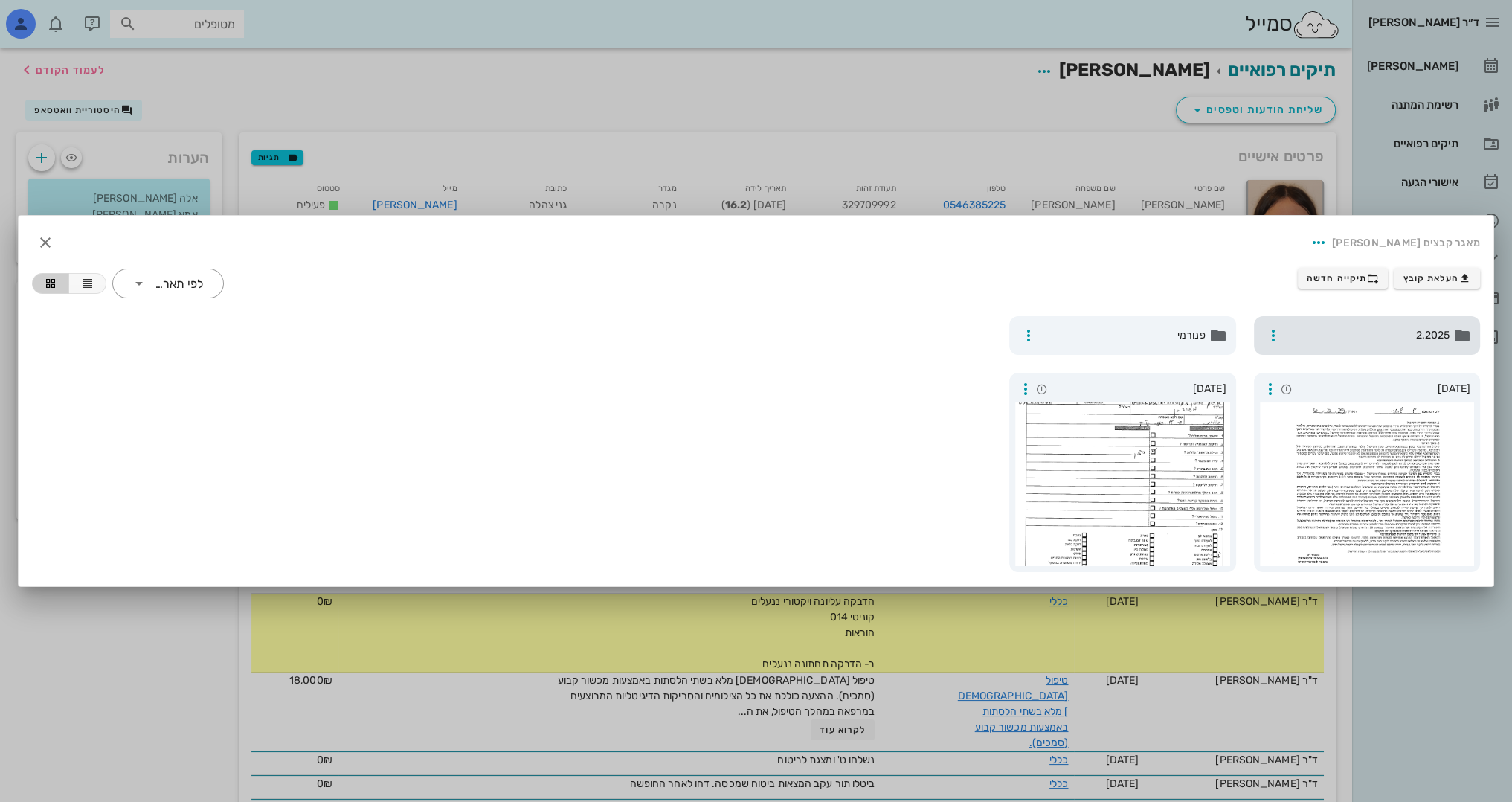
click at [1419, 337] on span "2.2025" at bounding box center [1368, 336] width 163 height 17
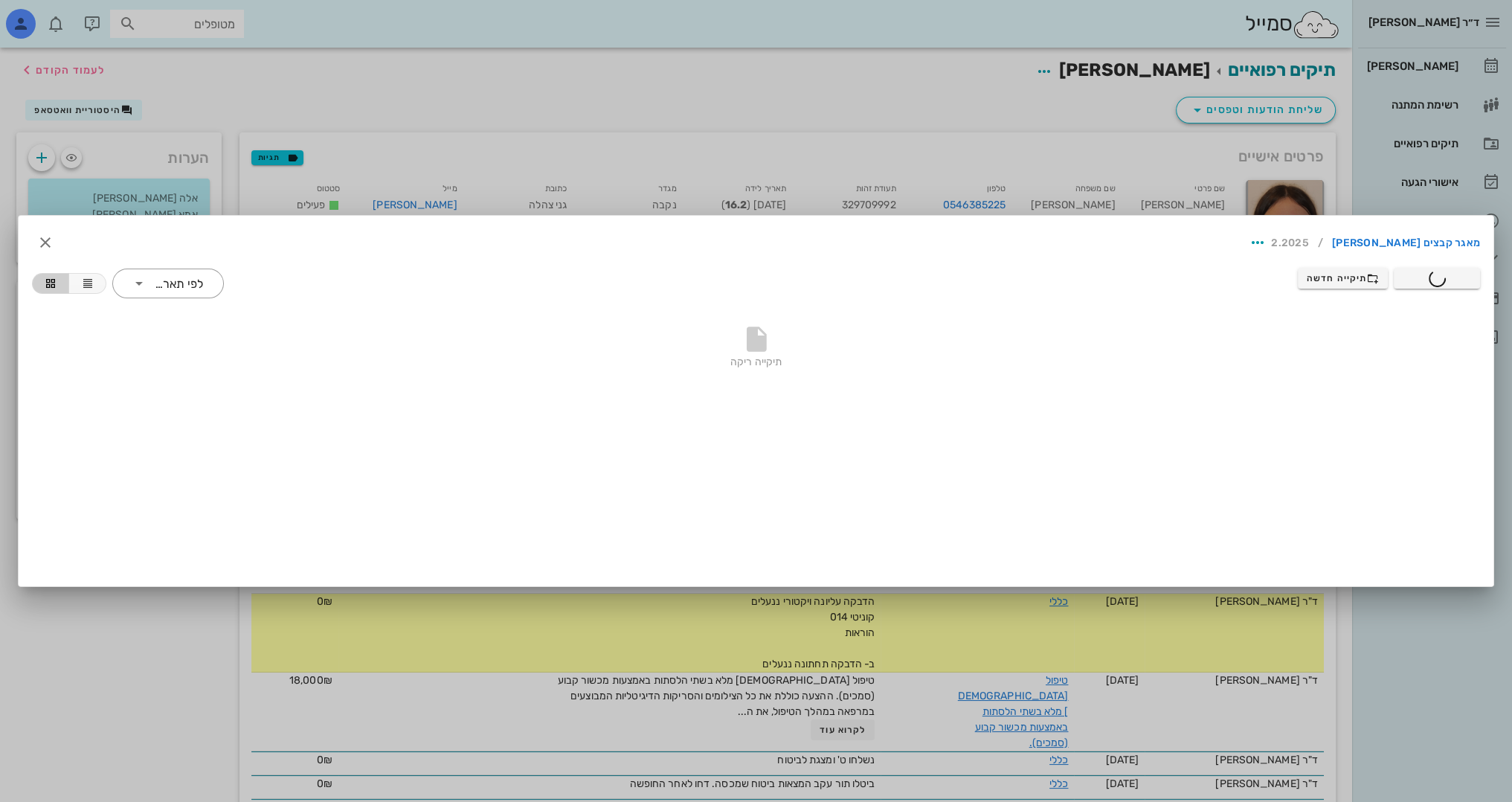
click at [197, 631] on div at bounding box center [756, 401] width 1512 height 802
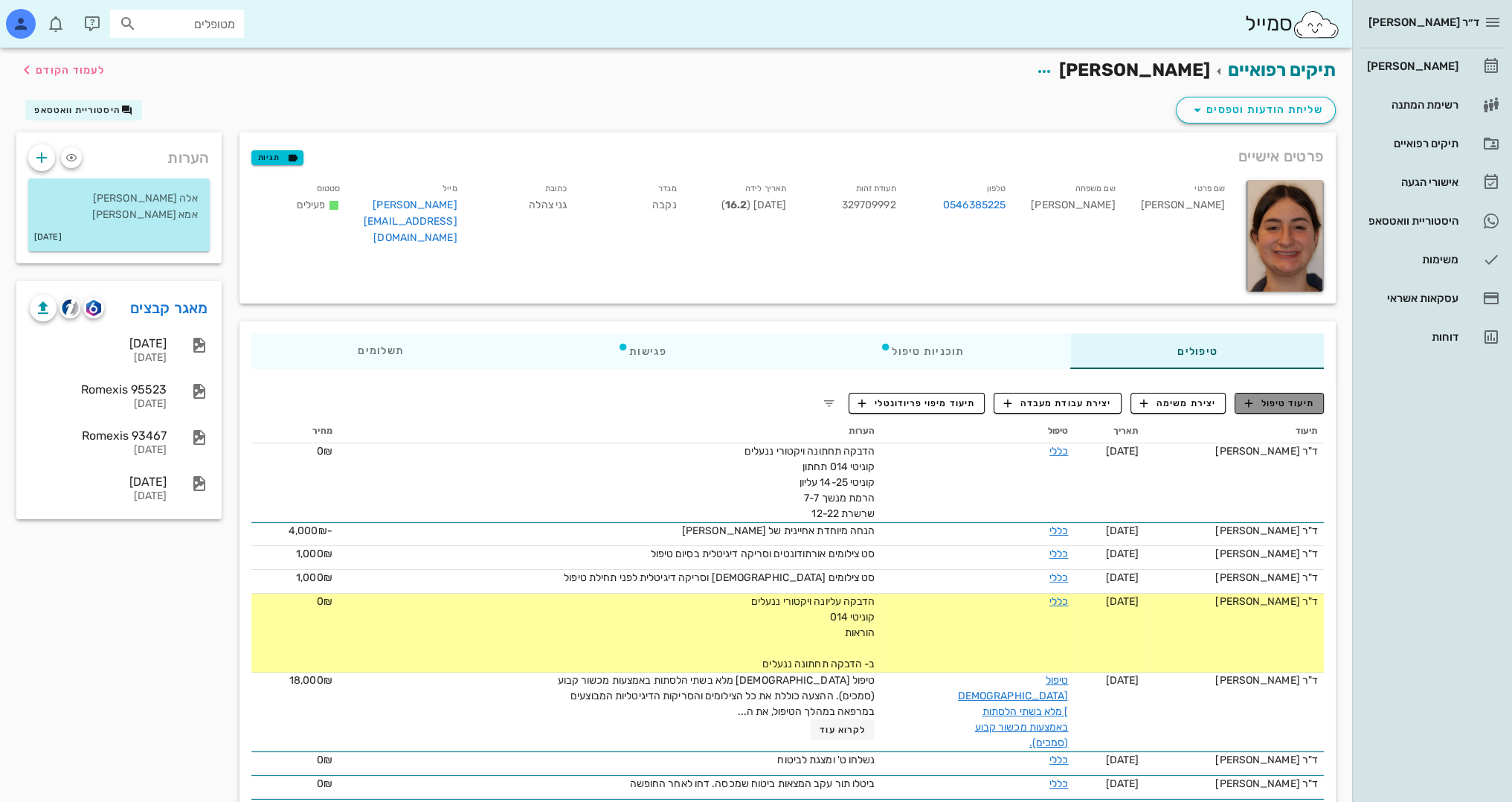
click at [1295, 397] on span "תיעוד טיפול" at bounding box center [1280, 403] width 69 height 13
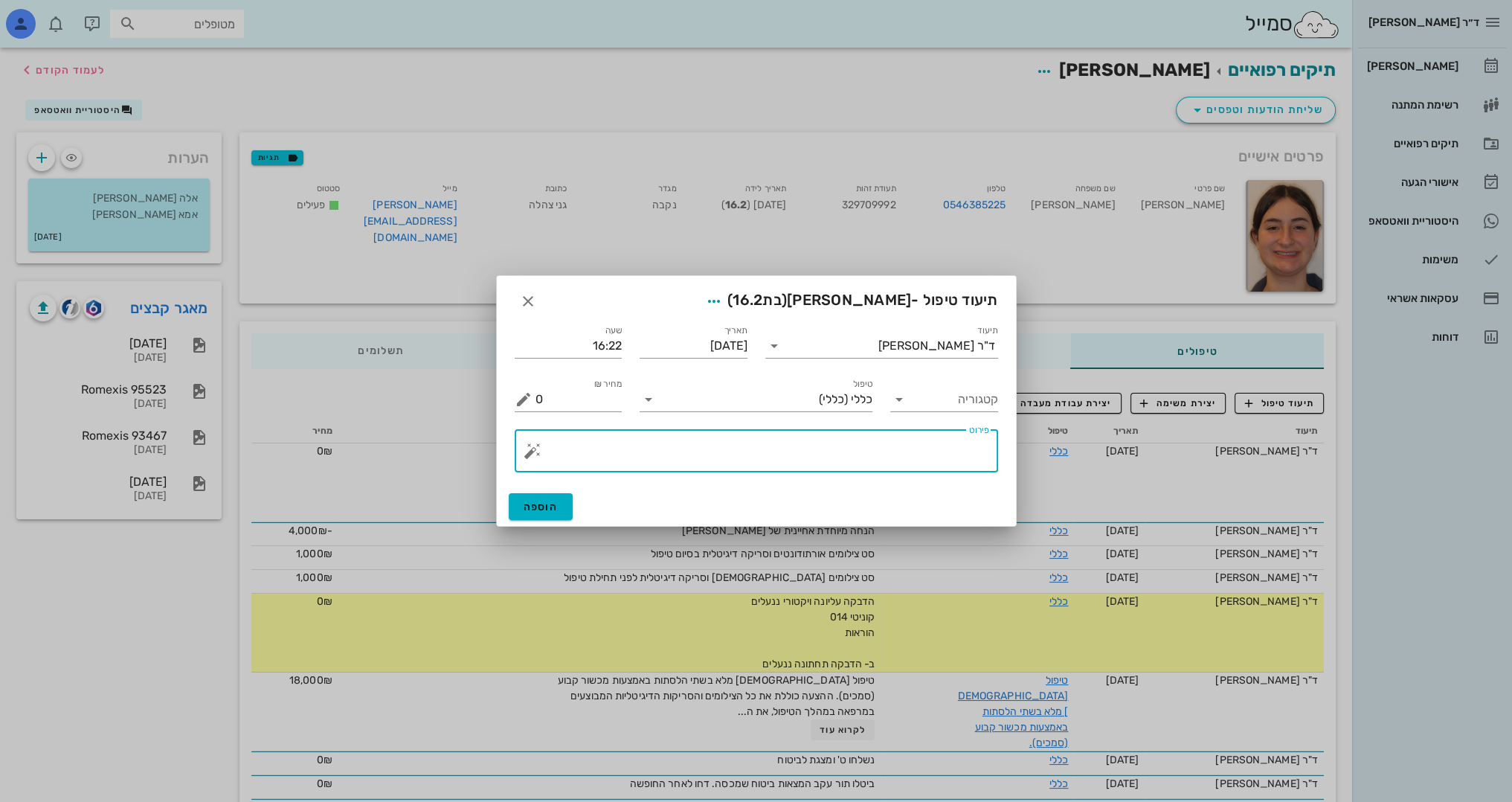
click at [900, 456] on textarea "פירוט" at bounding box center [762, 454] width 454 height 36
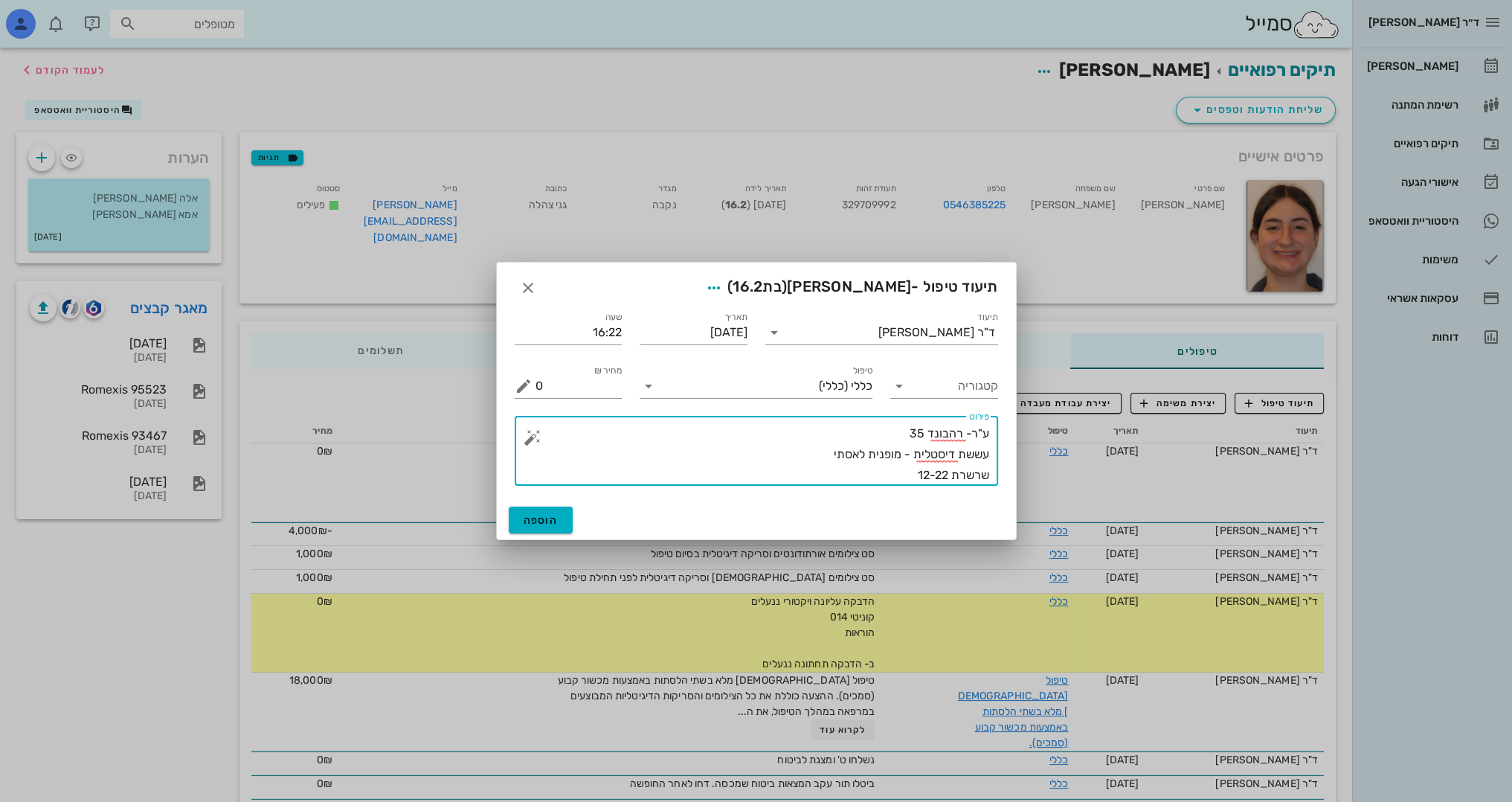
click at [809, 454] on textarea "ע"ר- רהבונד 35 עששת דיסטלית - מופנית לאסתי שרשרת 12-22" at bounding box center [762, 455] width 454 height 63
click at [886, 470] on textarea "ע"ר- רהבונד 35 עששת דיסטלית - מופנית לאסתי - חוט ללא קשירה ל36 לאפשר גישה לטיפו…" at bounding box center [762, 455] width 454 height 63
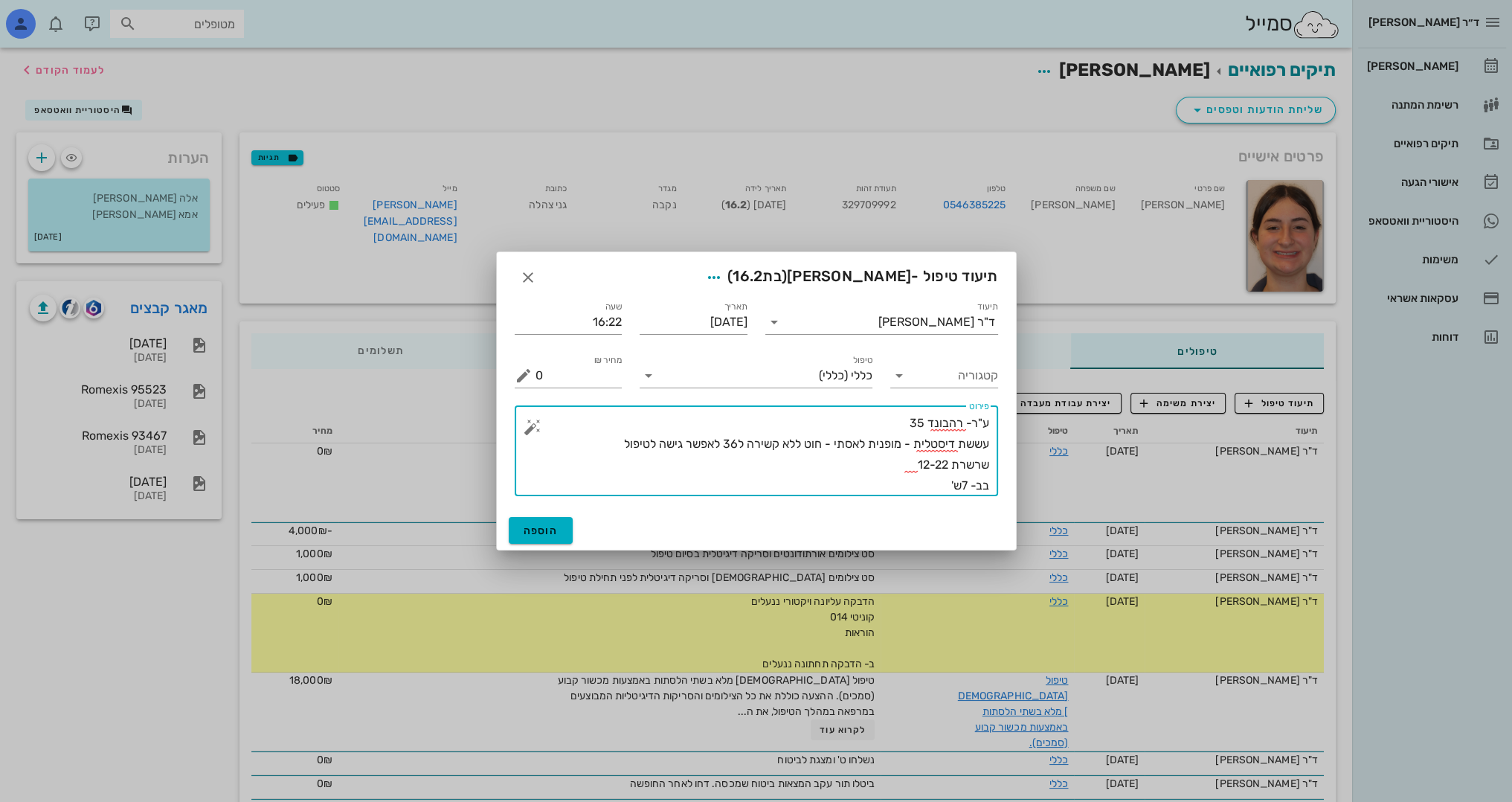
click at [843, 426] on textarea "ע"ר- רהבונד 35 עששת דיסטלית - מופנית לאסתי - חוט ללא קשירה ל36 לאפשר גישה לטיפו…" at bounding box center [762, 454] width 454 height 84
type textarea "ע"ר- רהבונד 35 (נחבלה בתאילנד) עששת דיסטלית - מופנית לאסתי - חוט ללא קשירה ל36 …"
click at [541, 536] on span "הוספה" at bounding box center [541, 530] width 35 height 12
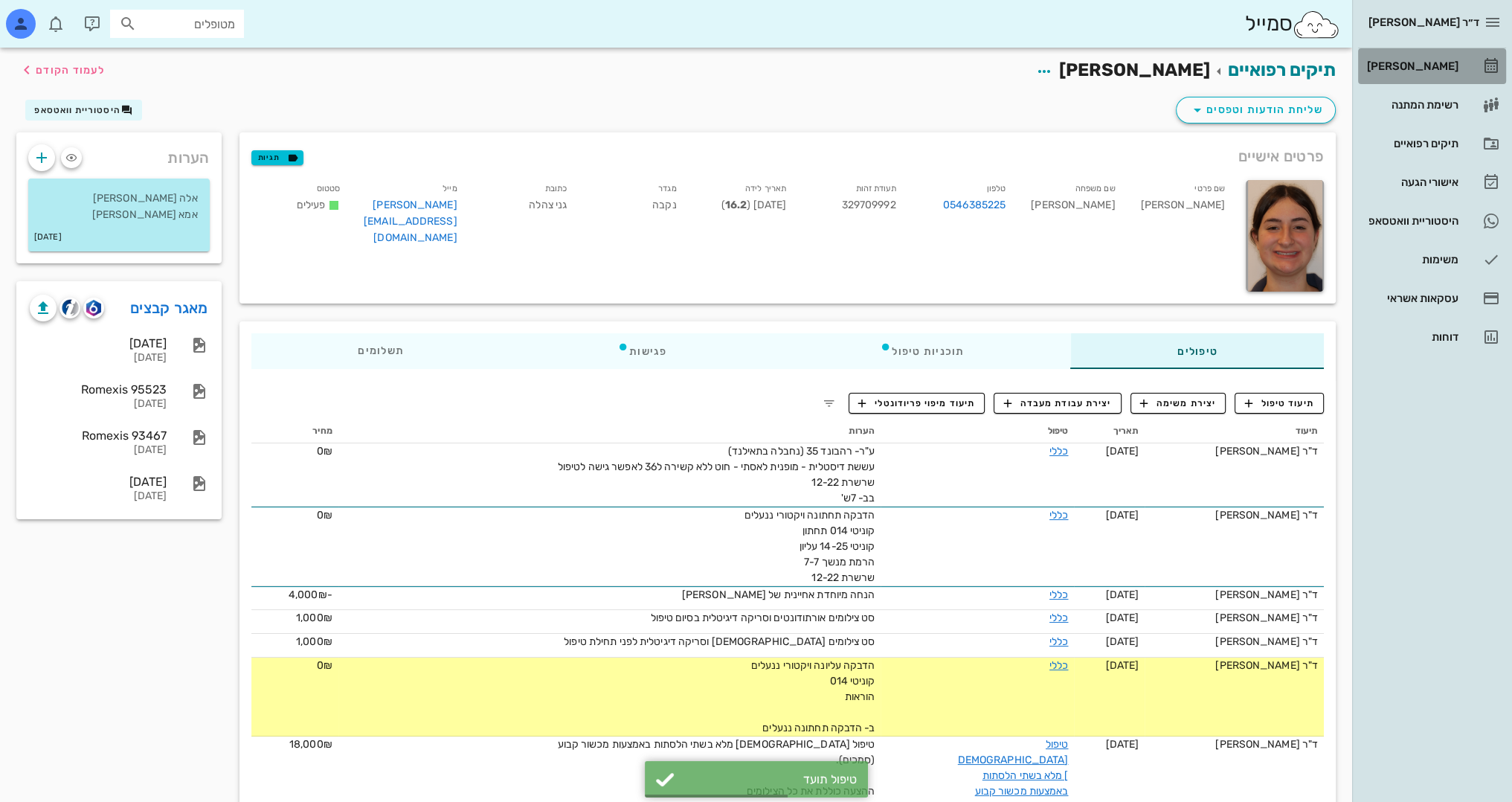
click at [1423, 60] on div "[PERSON_NAME]" at bounding box center [1411, 66] width 94 height 12
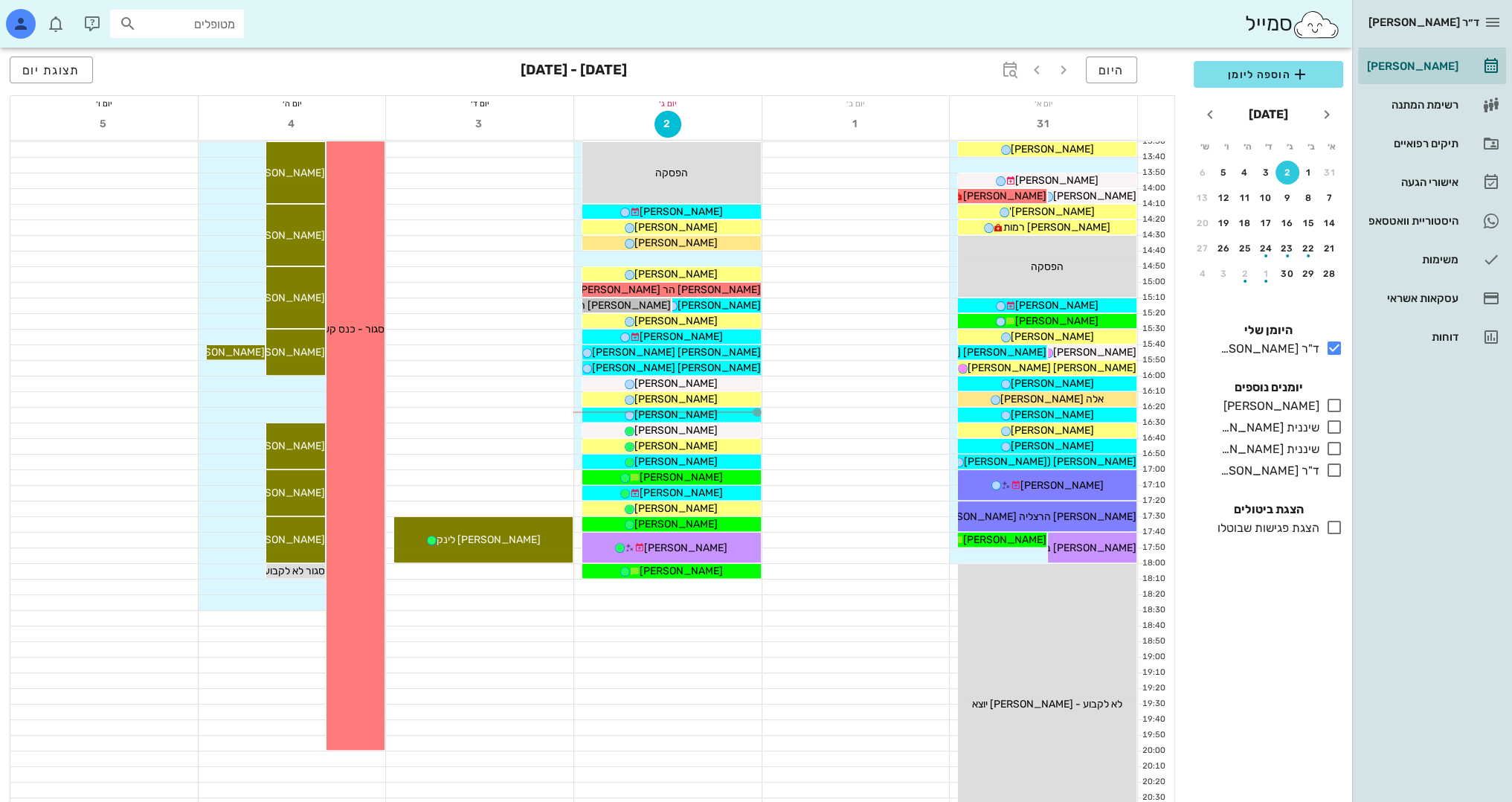
scroll to position [650, 0]
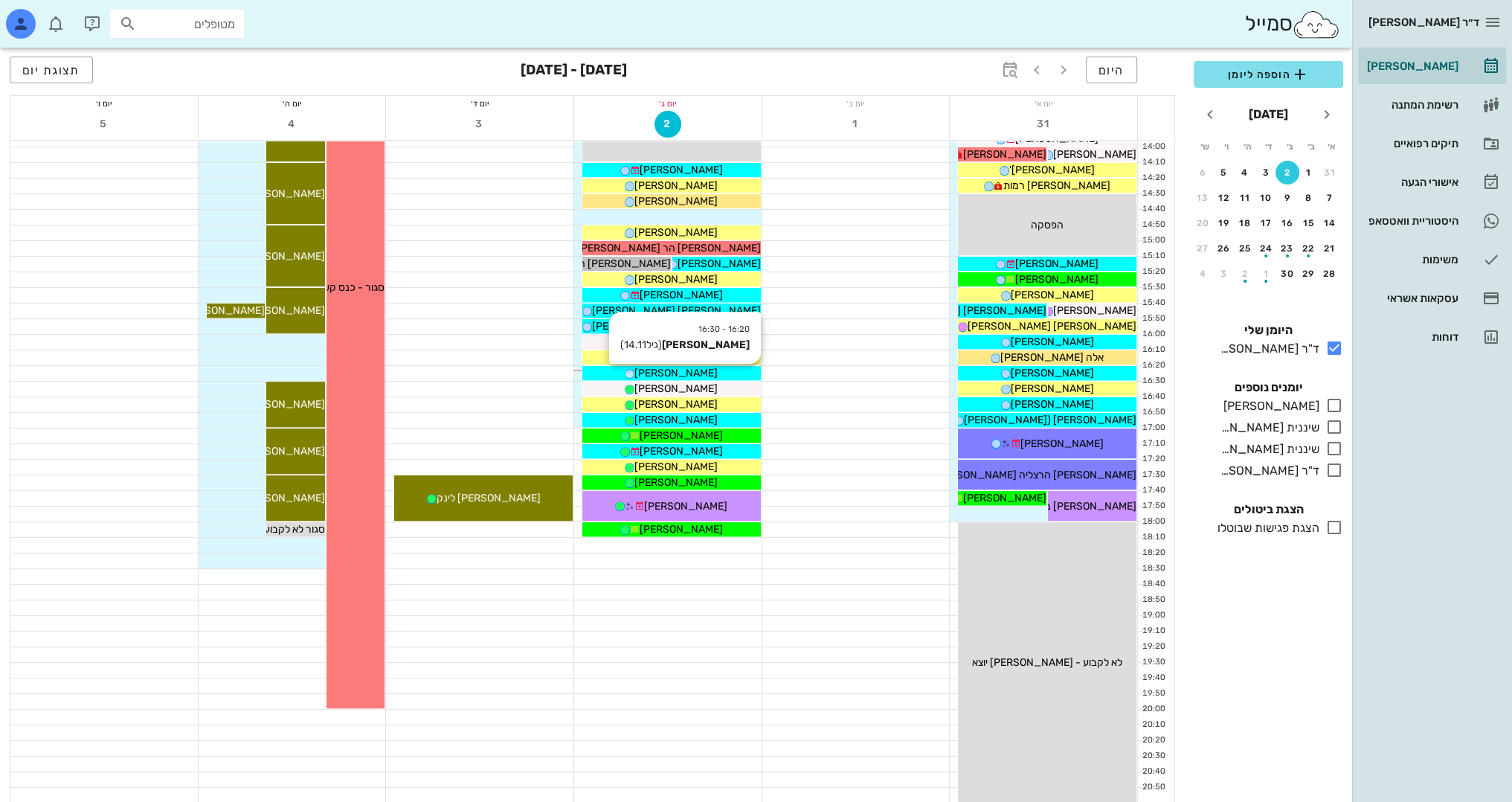
click at [732, 370] on div "[PERSON_NAME]" at bounding box center [671, 373] width 179 height 16
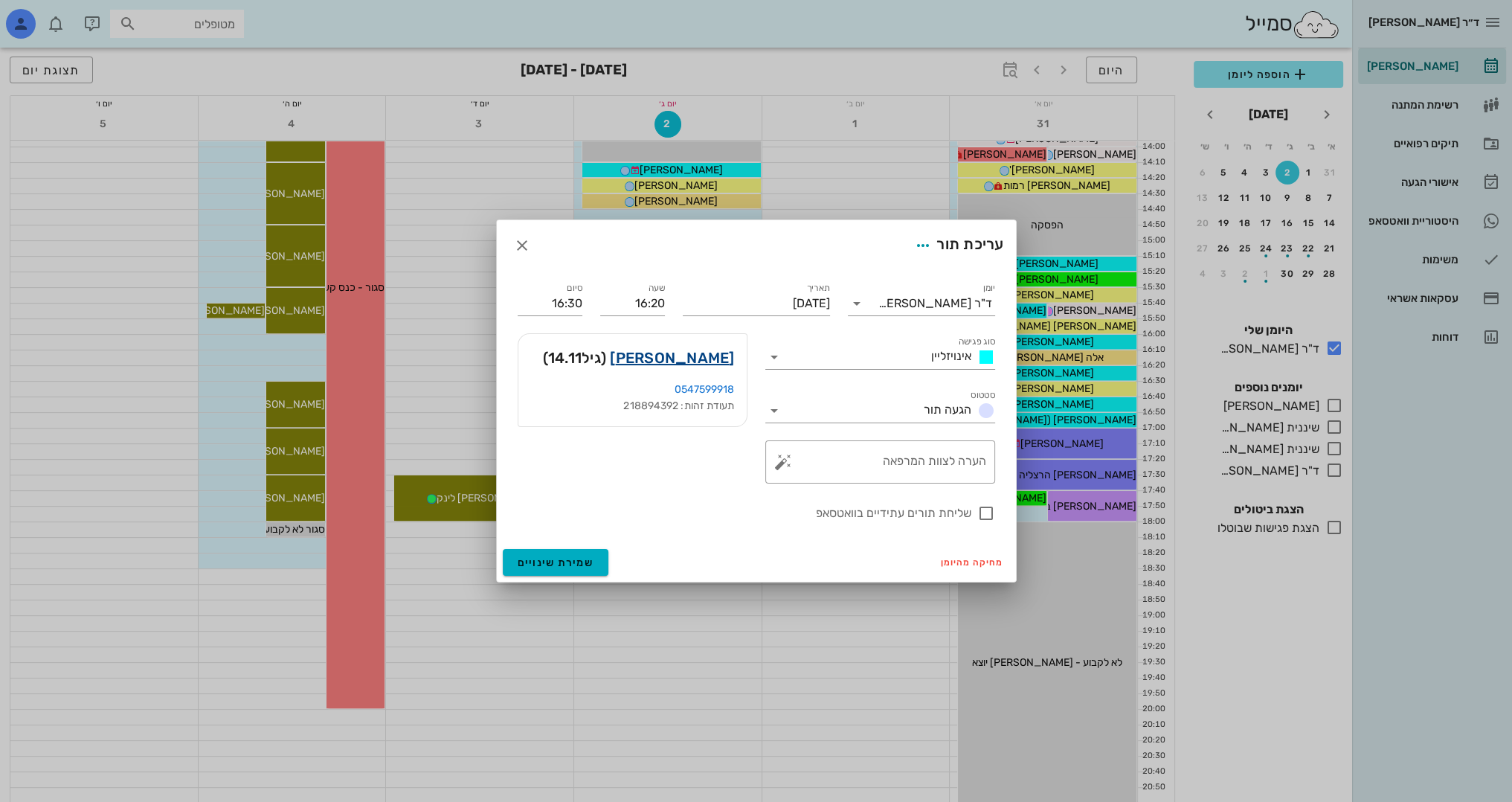
click at [679, 360] on link "[PERSON_NAME]" at bounding box center [672, 357] width 124 height 24
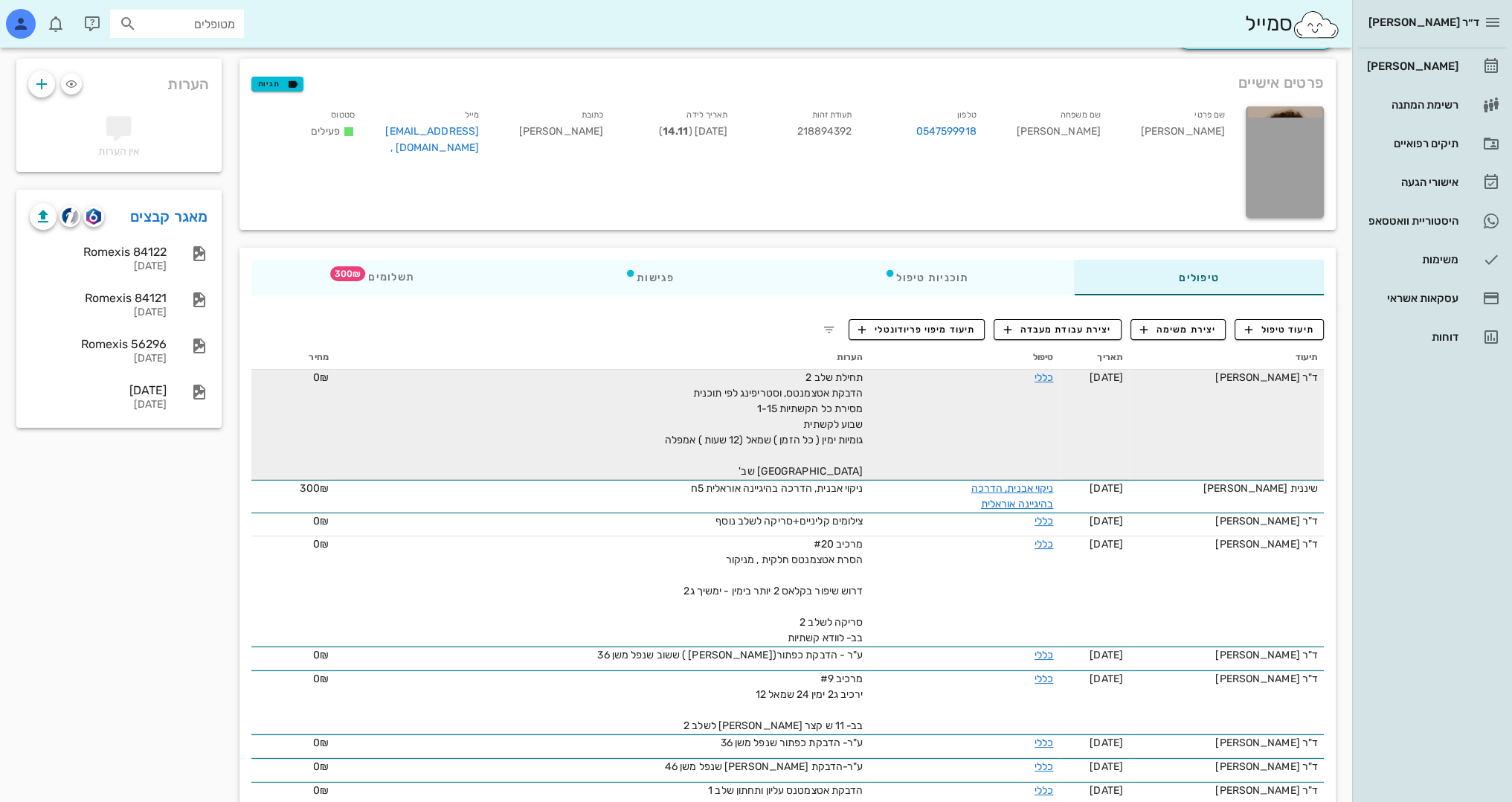
scroll to position [74, 0]
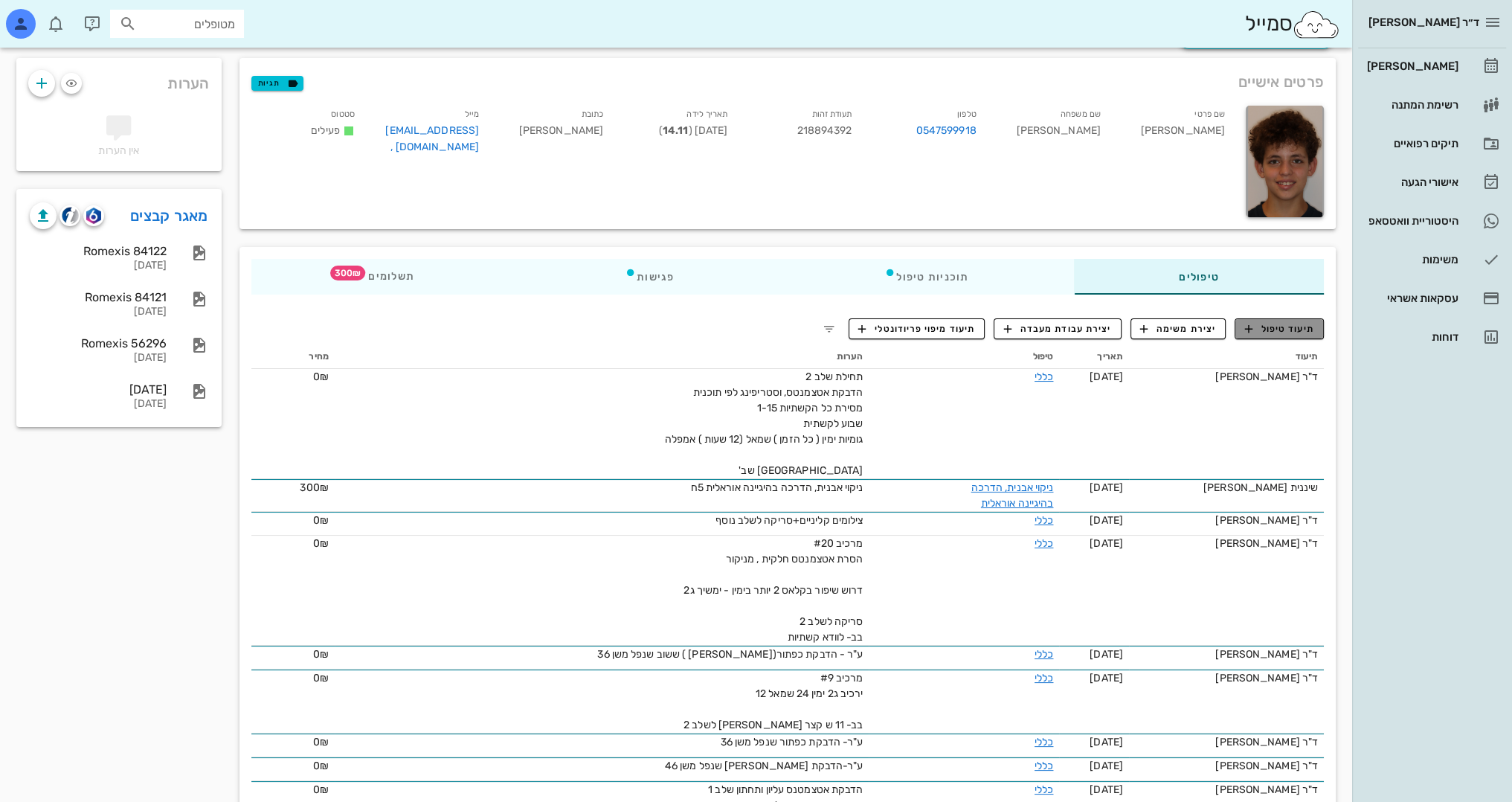
click at [1294, 334] on span "תיעוד טיפול" at bounding box center [1280, 329] width 69 height 13
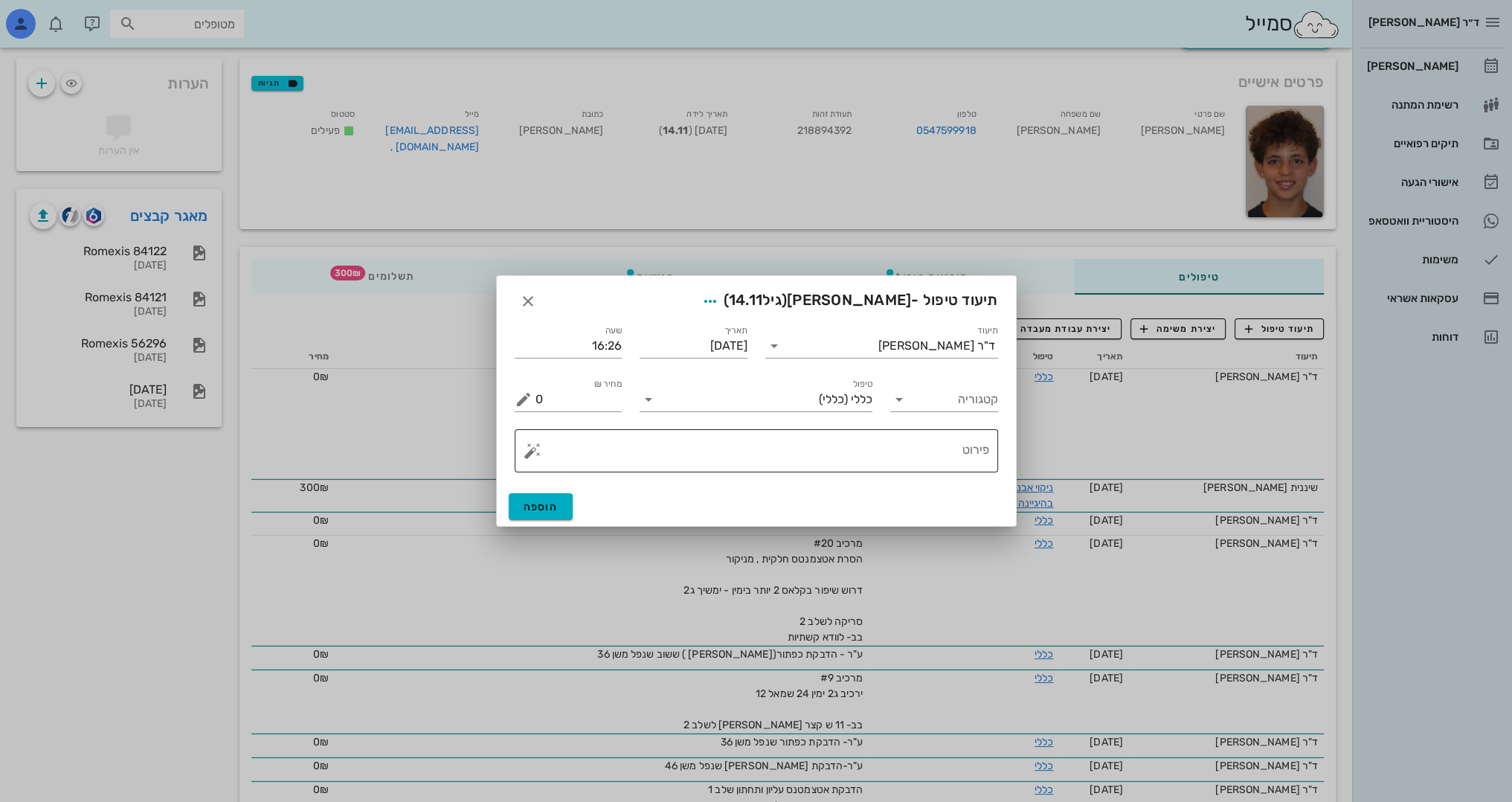
click at [937, 440] on textarea "פירוט" at bounding box center [762, 454] width 454 height 36
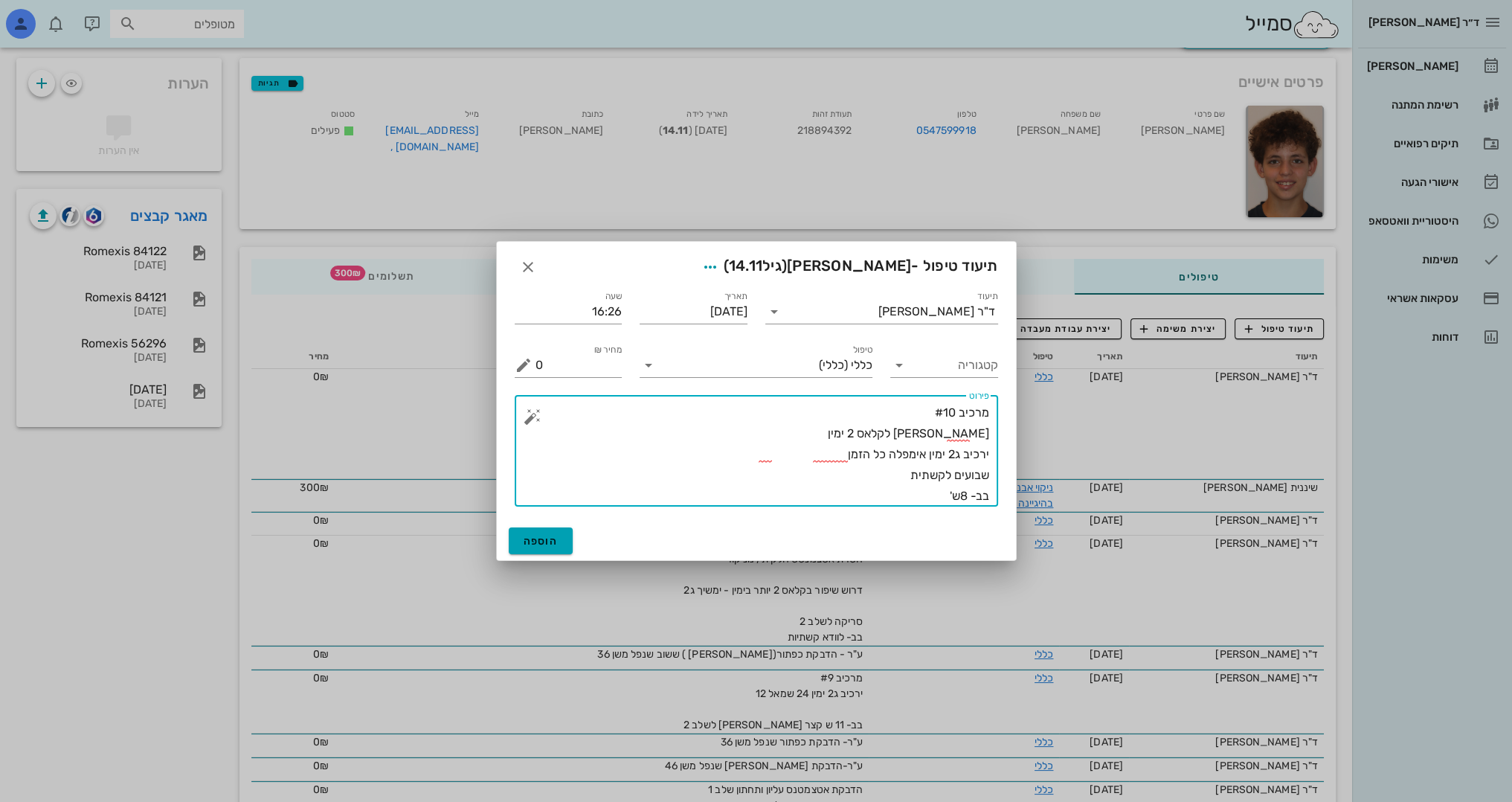
type textarea "מרכיב #10 [PERSON_NAME] לקלאס 2 ימין ירכיב ג2 ימין אימפלה כל הזמן שבועים לקשתית…"
click at [532, 532] on button "הוספה" at bounding box center [541, 541] width 64 height 26
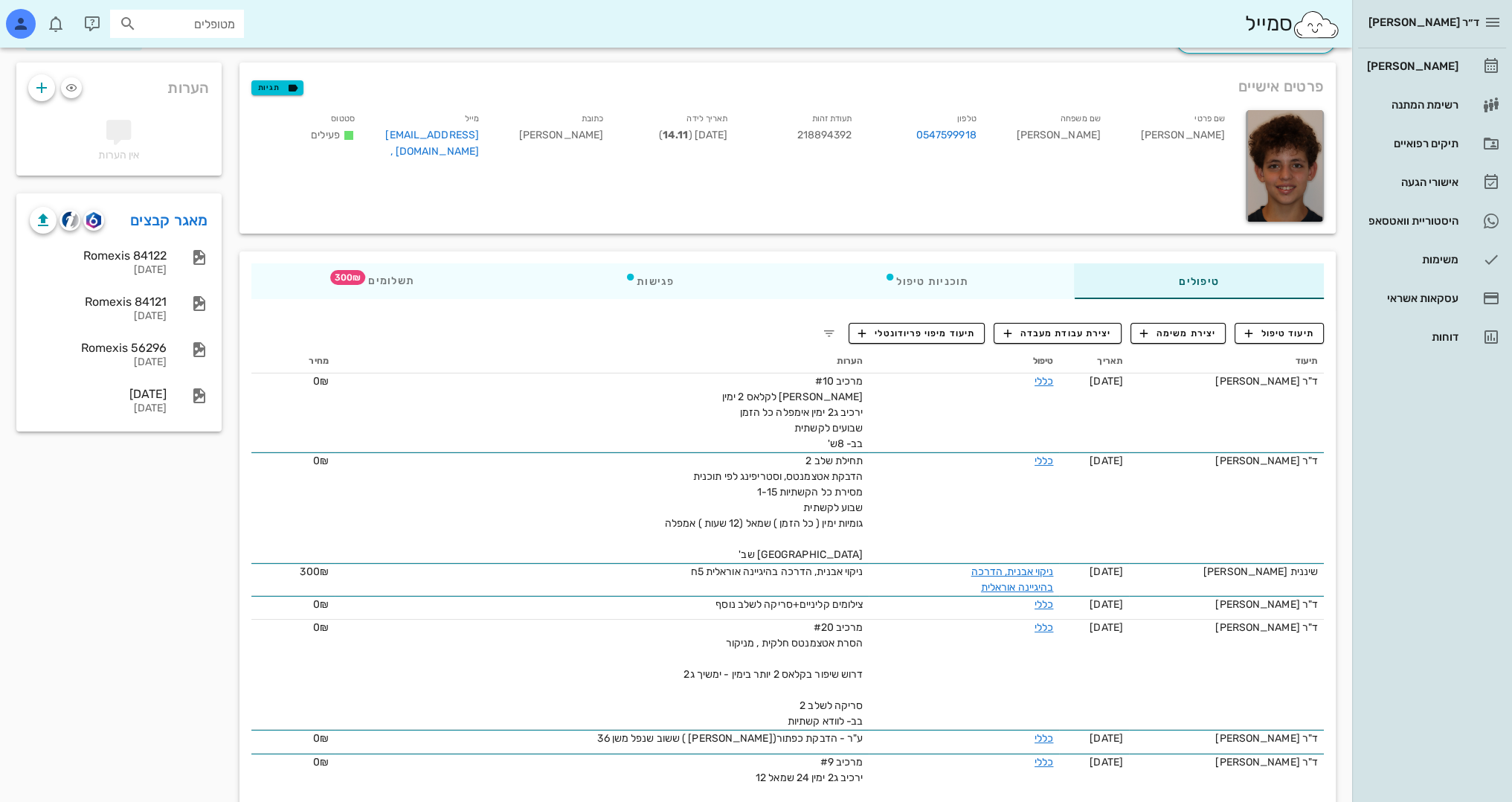
scroll to position [0, 0]
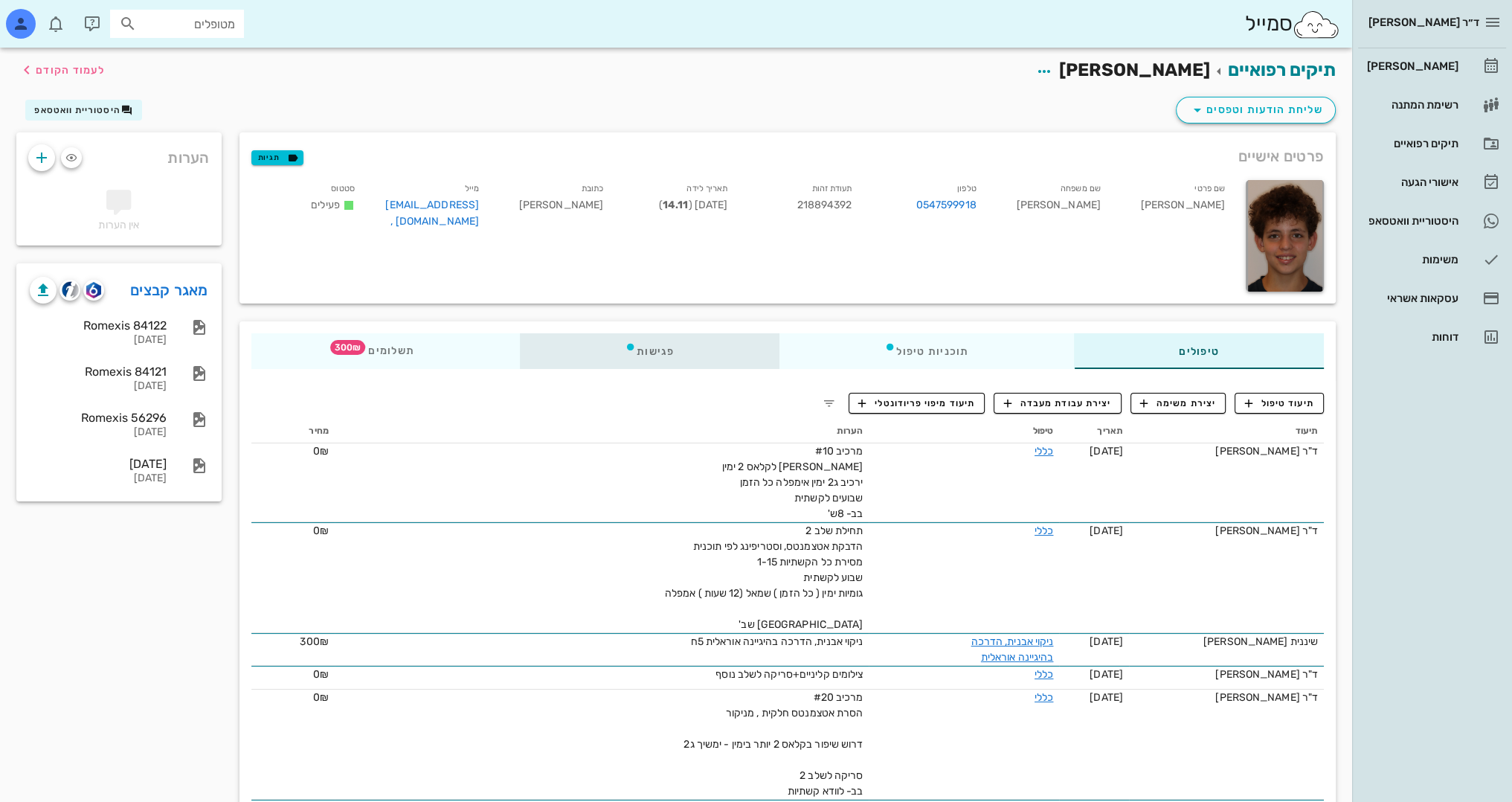
click at [714, 357] on div "פגישות" at bounding box center [649, 351] width 260 height 36
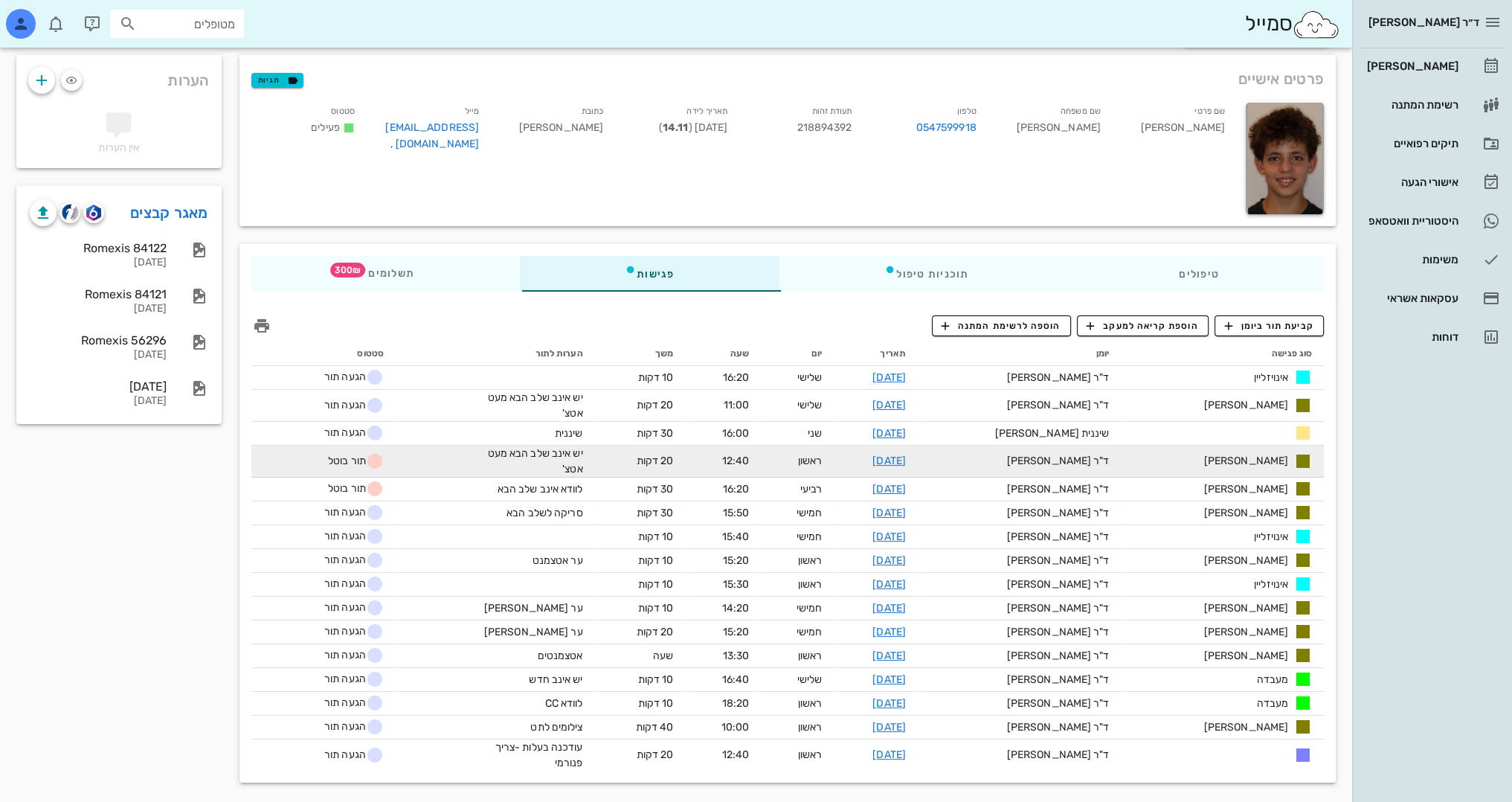
scroll to position [80, 0]
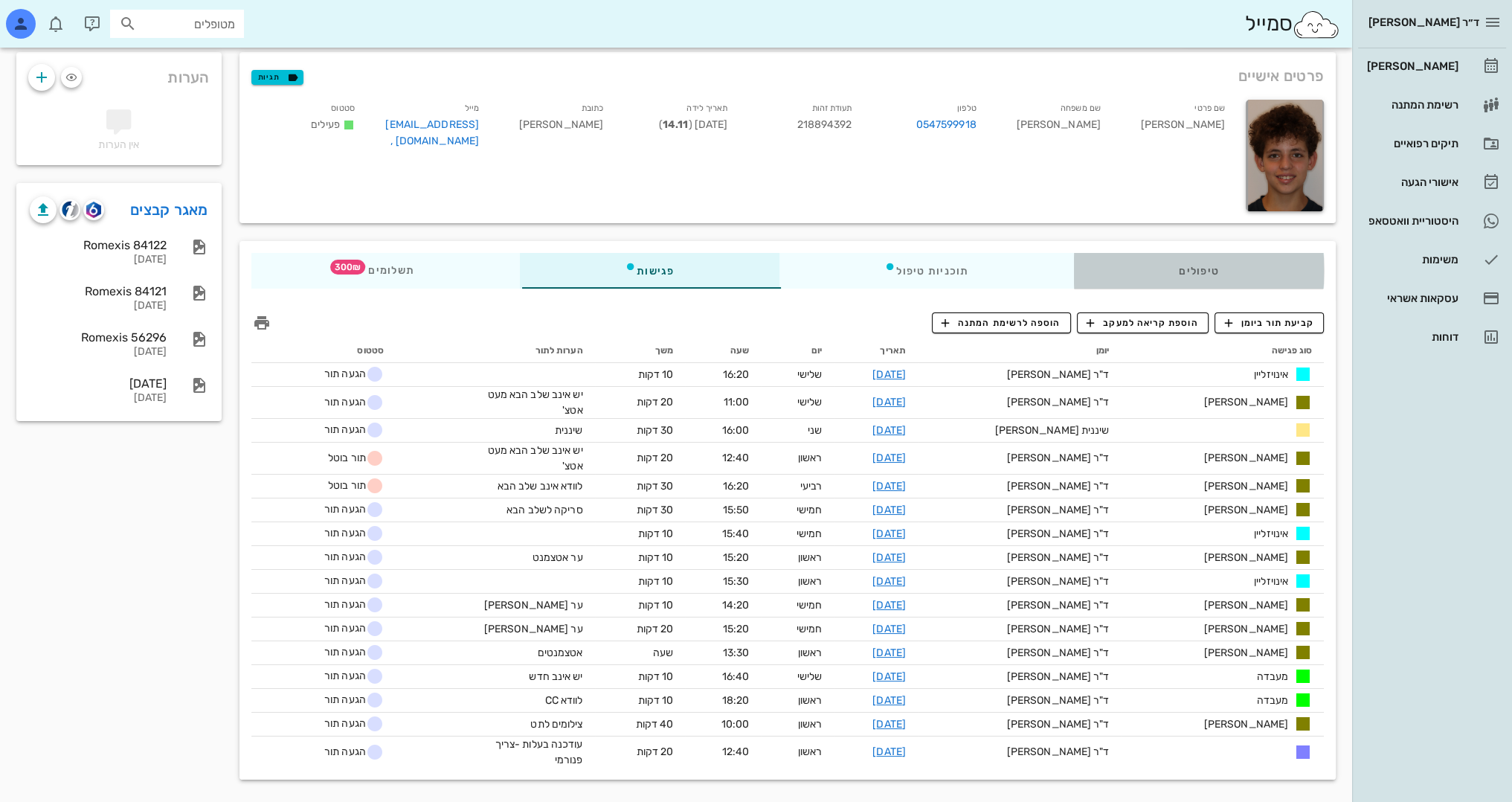
click at [1224, 271] on div "טיפולים" at bounding box center [1198, 270] width 250 height 36
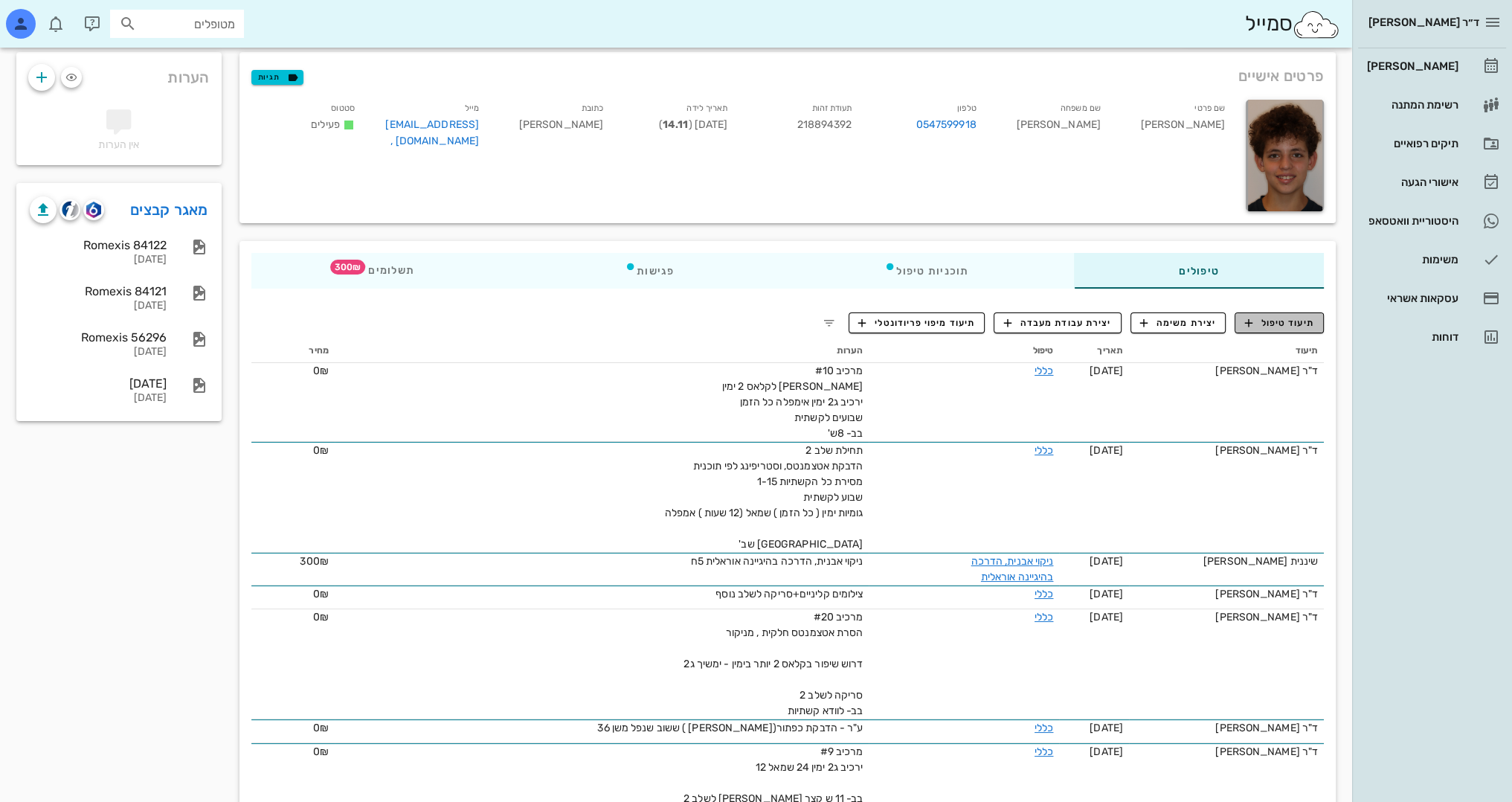
click at [1283, 322] on span "תיעוד טיפול" at bounding box center [1280, 322] width 69 height 13
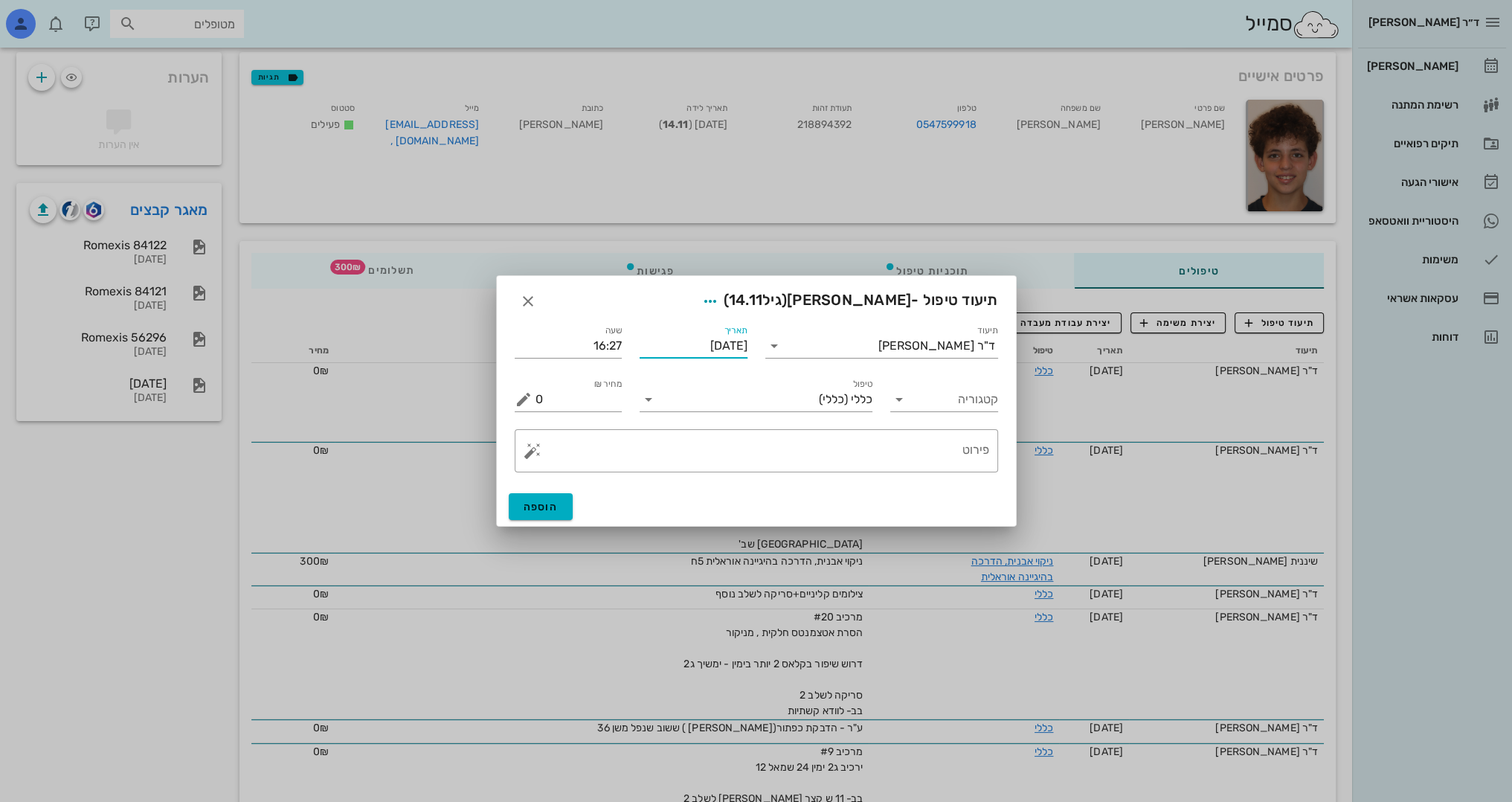
click at [729, 346] on input "[DATE]" at bounding box center [694, 346] width 107 height 24
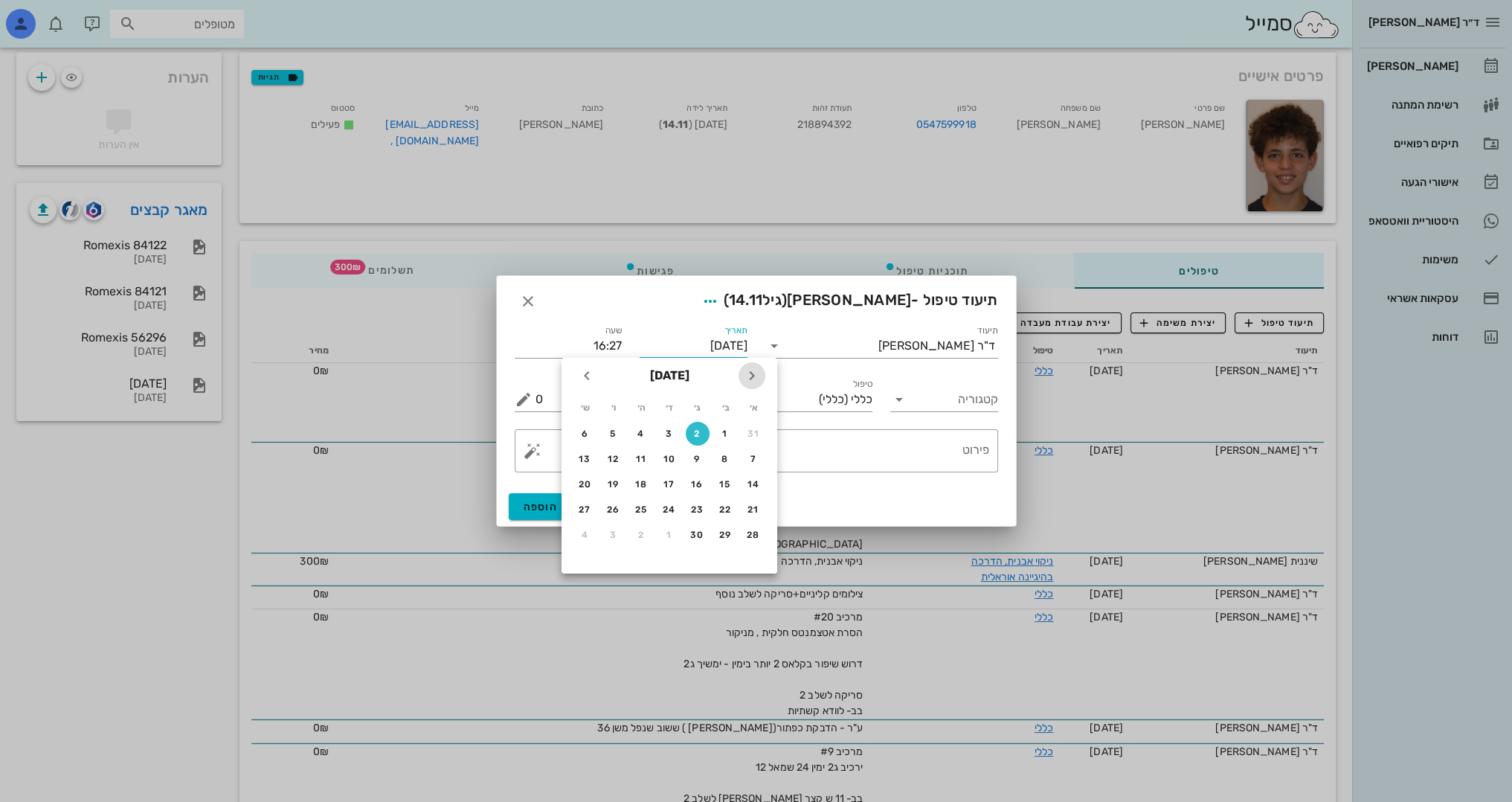
click at [756, 376] on icon "חודש שעבר" at bounding box center [752, 376] width 18 height 18
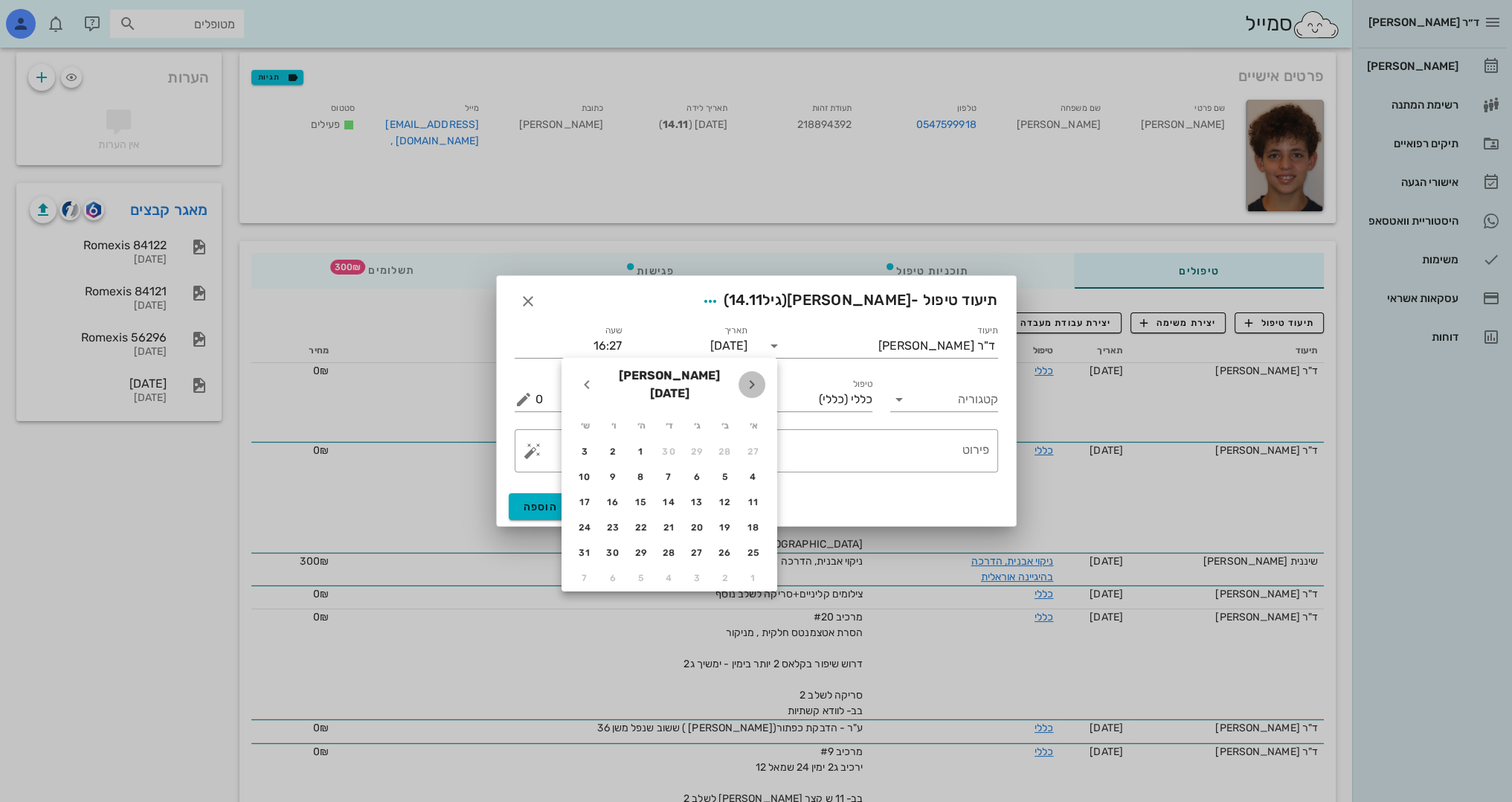
click at [756, 376] on icon "חודש שעבר" at bounding box center [752, 384] width 18 height 18
click at [756, 376] on icon "חודש שעבר" at bounding box center [752, 376] width 18 height 18
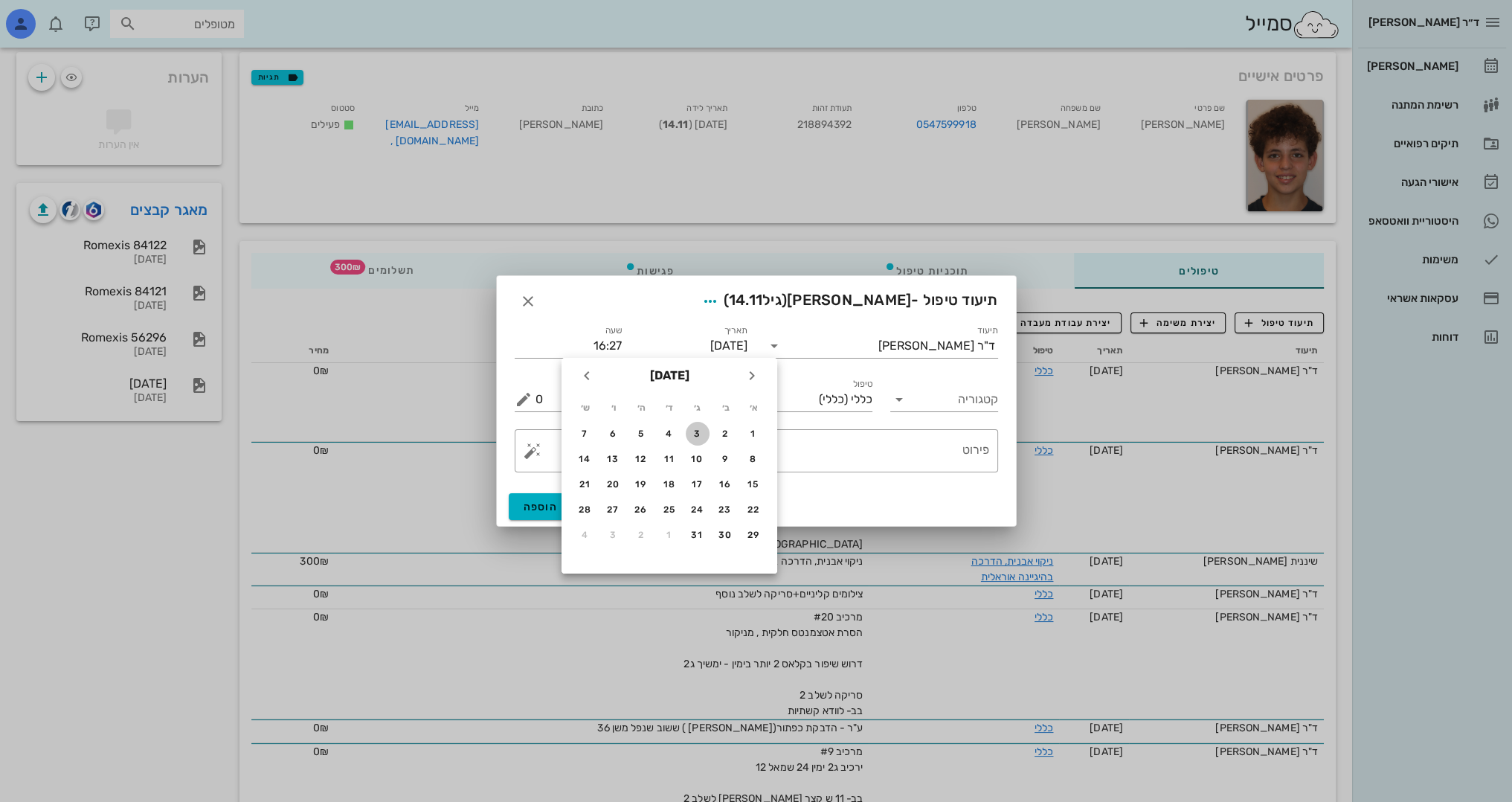
click at [699, 430] on div "3" at bounding box center [698, 433] width 24 height 11
type input "[DATE]"
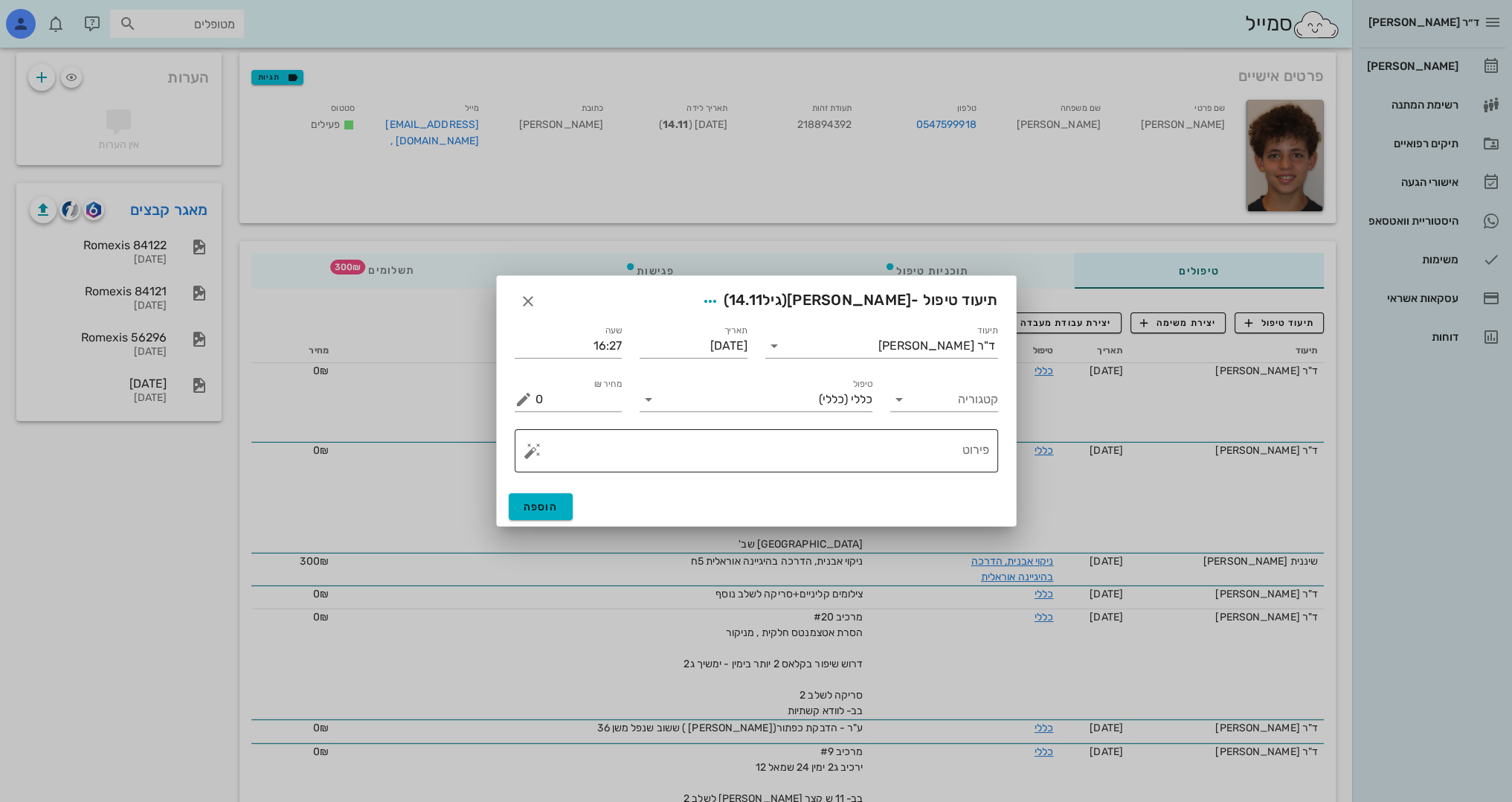
click at [839, 451] on textarea "פירוט" at bounding box center [762, 454] width 454 height 36
click at [512, 442] on div "​ פירוט" at bounding box center [756, 451] width 501 height 61
click at [532, 461] on div "​ פירוט" at bounding box center [756, 451] width 484 height 43
click at [528, 448] on button "button" at bounding box center [532, 451] width 18 height 18
click at [549, 385] on div "[MEDICAL_DATA]" at bounding box center [583, 391] width 122 height 30
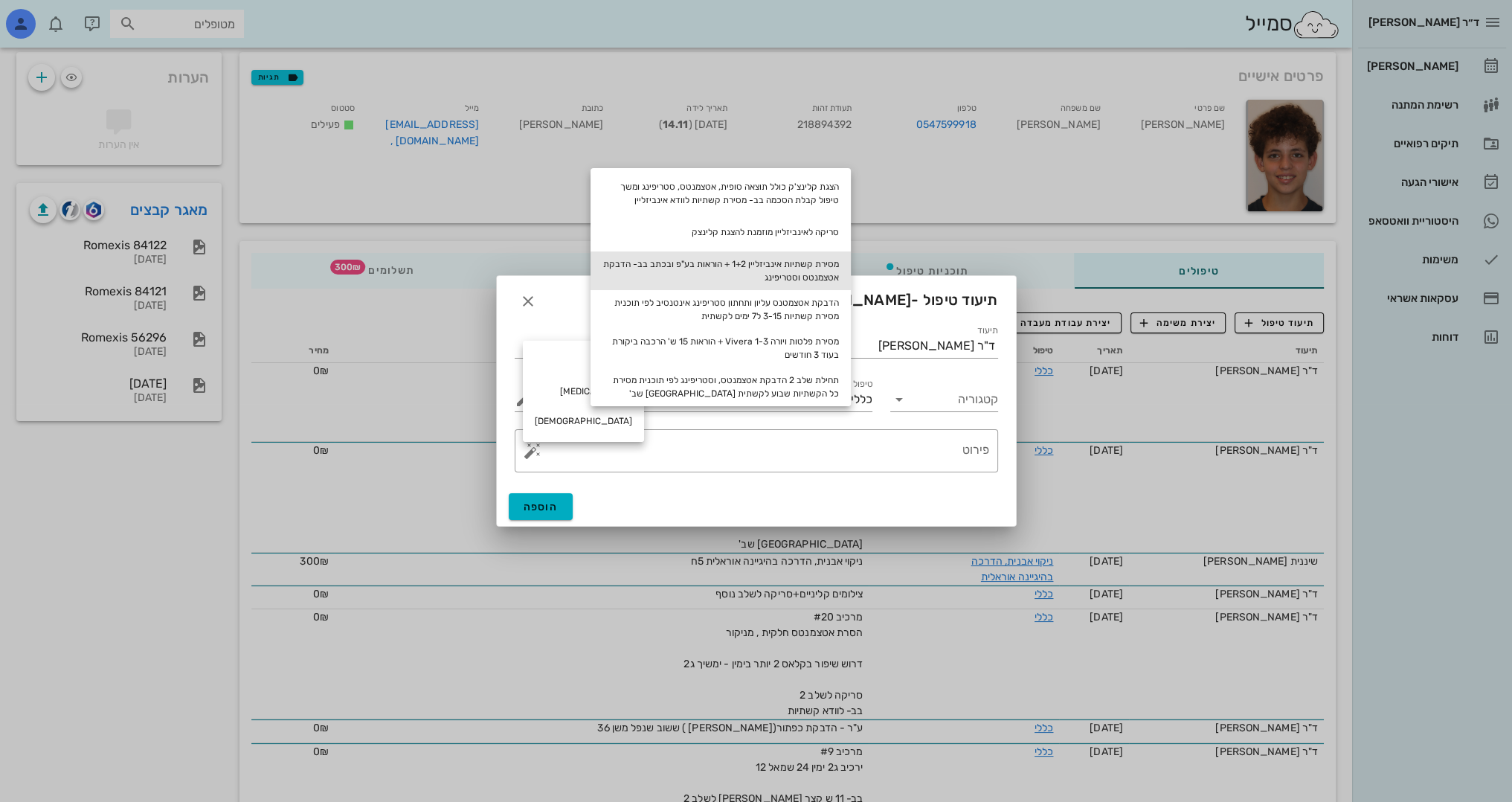
click at [771, 278] on div "מסירת קשתיות אינביזליין 1+2 + הוראות בע"פ ובכתב בב- הדבקת אטצמנטס וסטריפינג" at bounding box center [720, 270] width 260 height 39
type textarea "מסירת קשתיות אינביזליין 1+2 + הוראות בע"פ ובכתב בב- הדבקת אטצמנטס וסטריפינג"
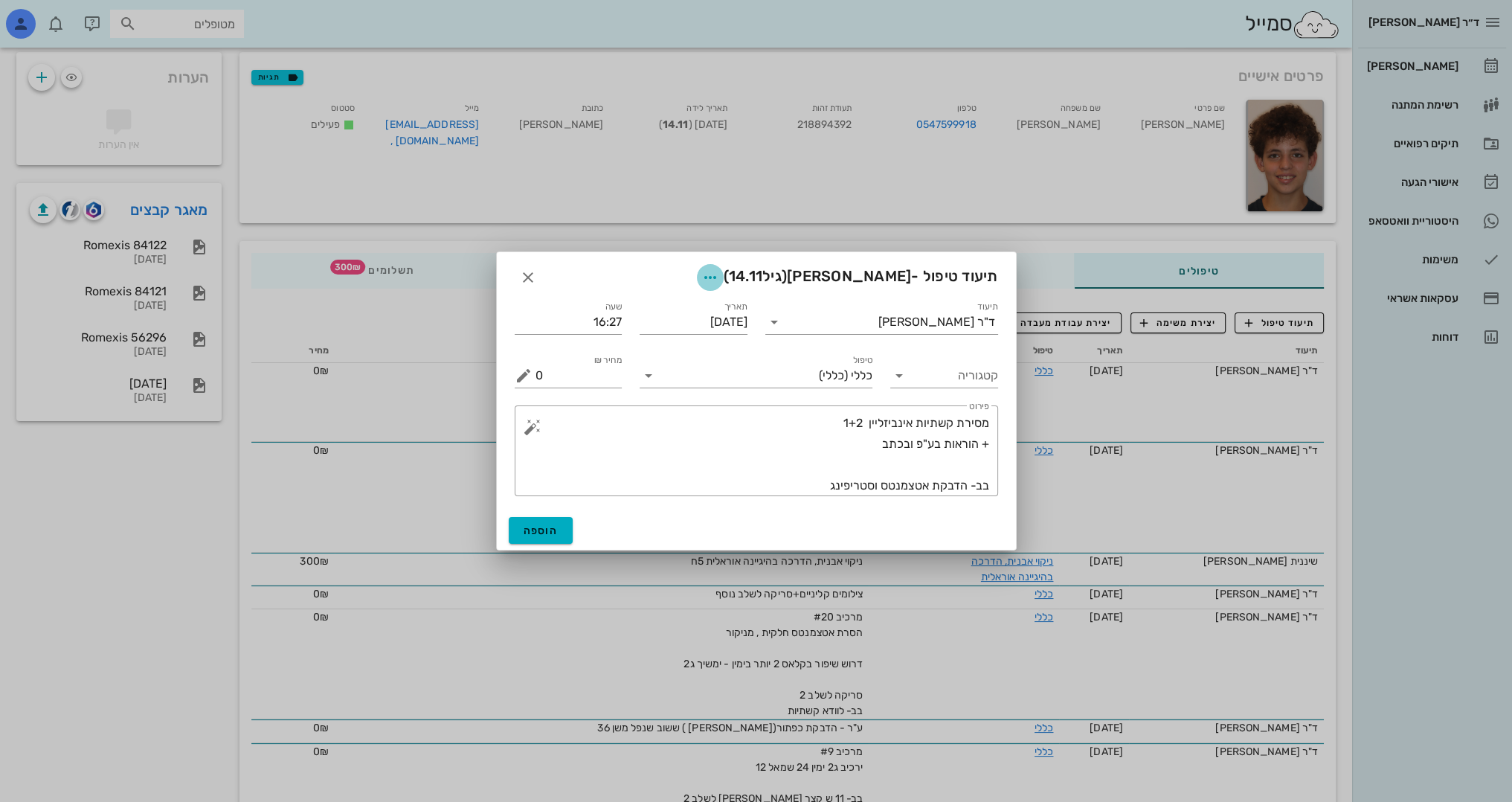
click at [701, 269] on icon "button" at bounding box center [710, 278] width 18 height 18
click at [675, 354] on div "צבע רשומה" at bounding box center [656, 351] width 100 height 14
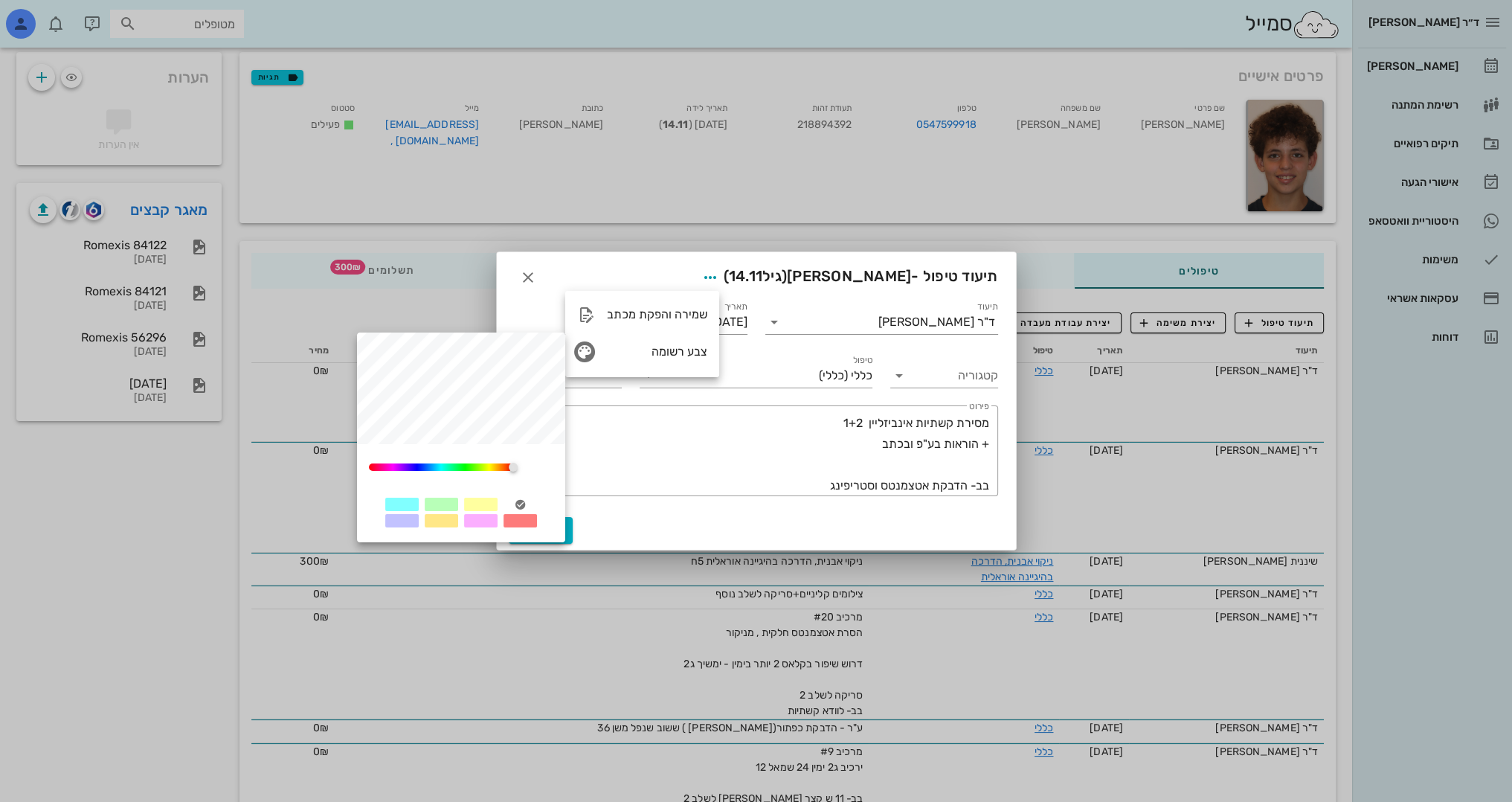
click at [491, 500] on div at bounding box center [480, 504] width 33 height 13
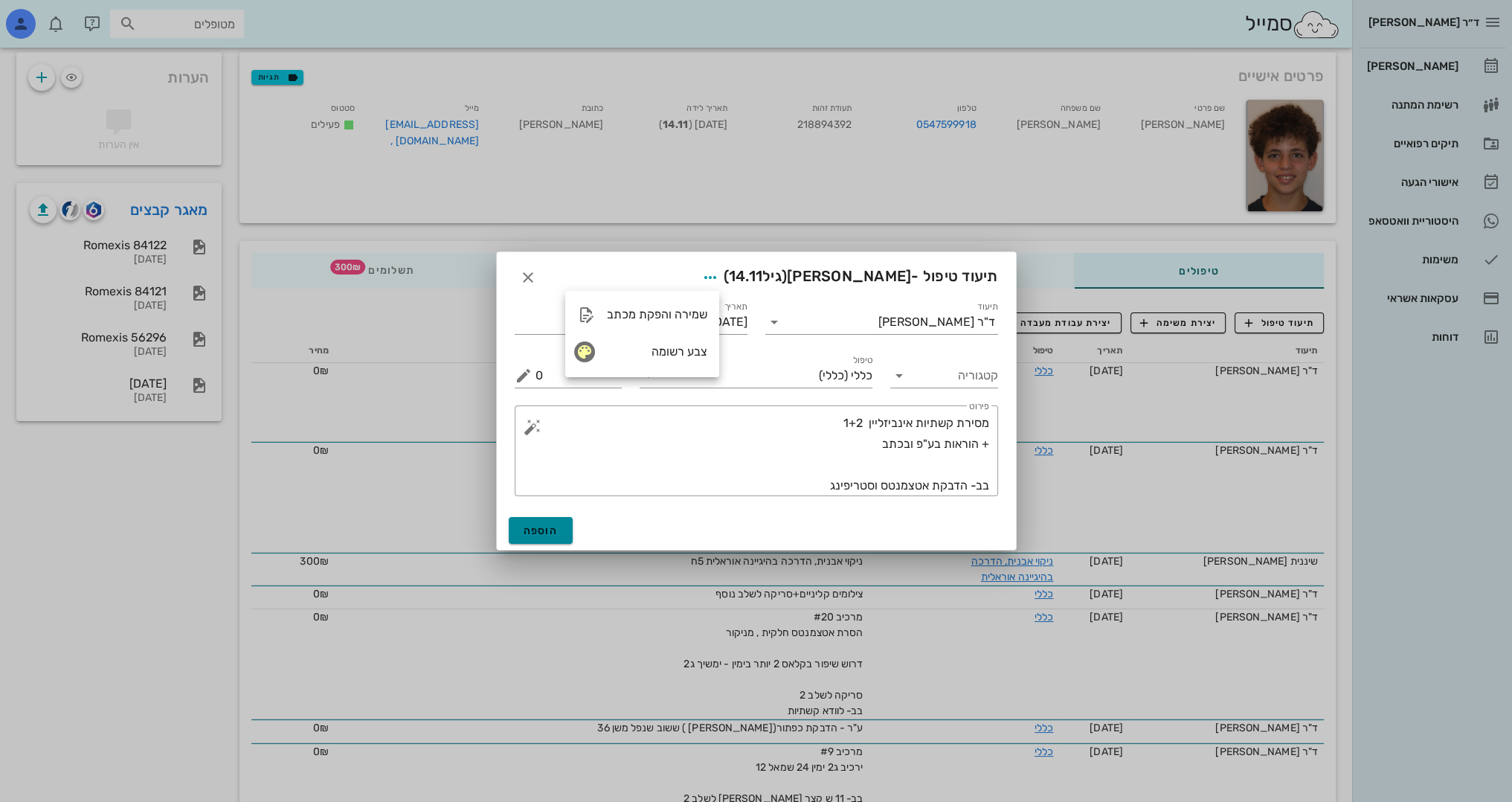
click at [531, 528] on span "הוספה" at bounding box center [541, 530] width 35 height 12
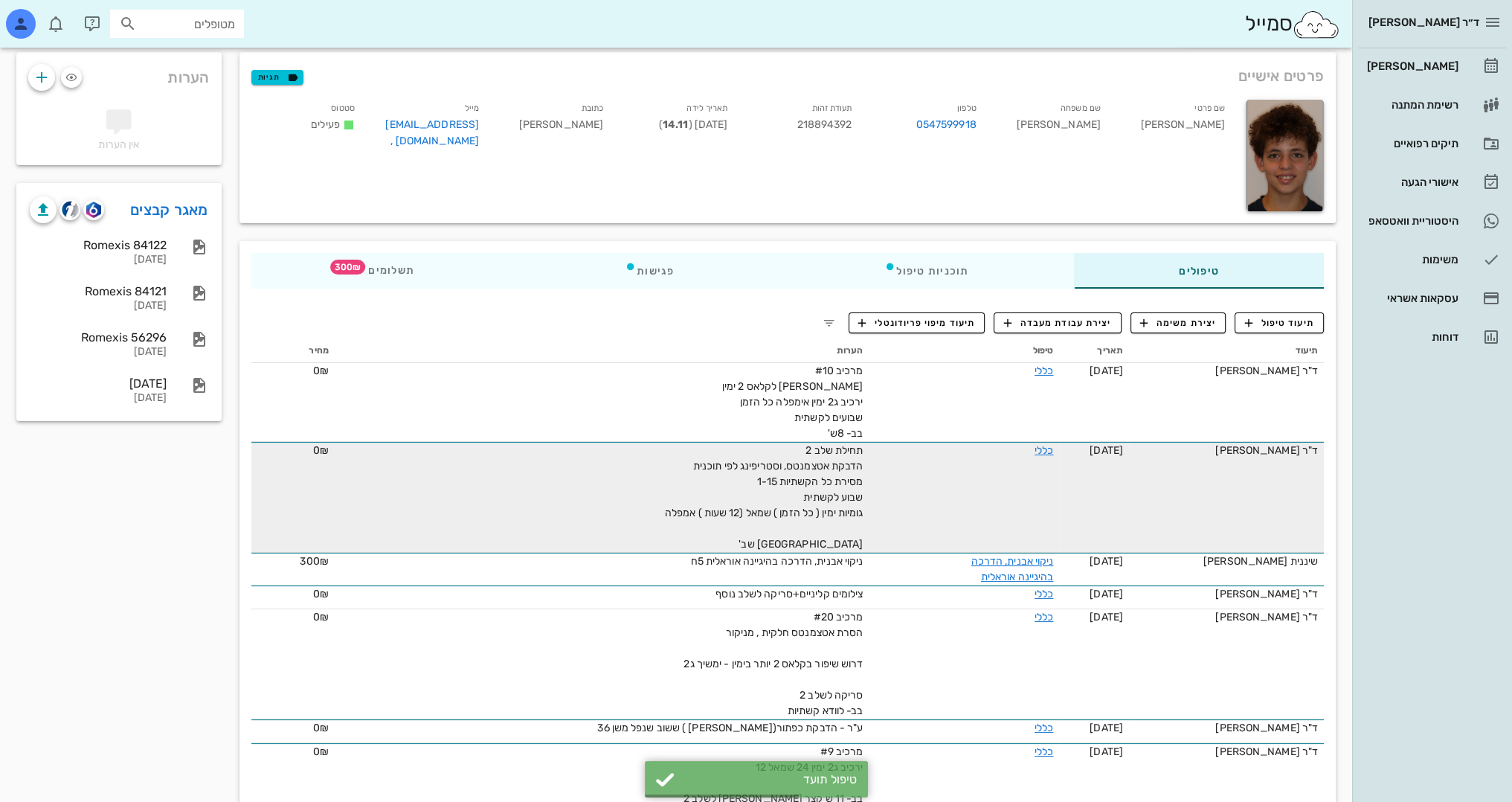
click at [839, 485] on span "תחילת שלב 2 הדבקת אטצמנטס, וסטריפינג לפי תוכנית מסירת כל הקשתיות 1-15 שבוע לקשת…" at bounding box center [764, 497] width 198 height 107
click at [1038, 445] on link "כללי" at bounding box center [1043, 450] width 18 height 12
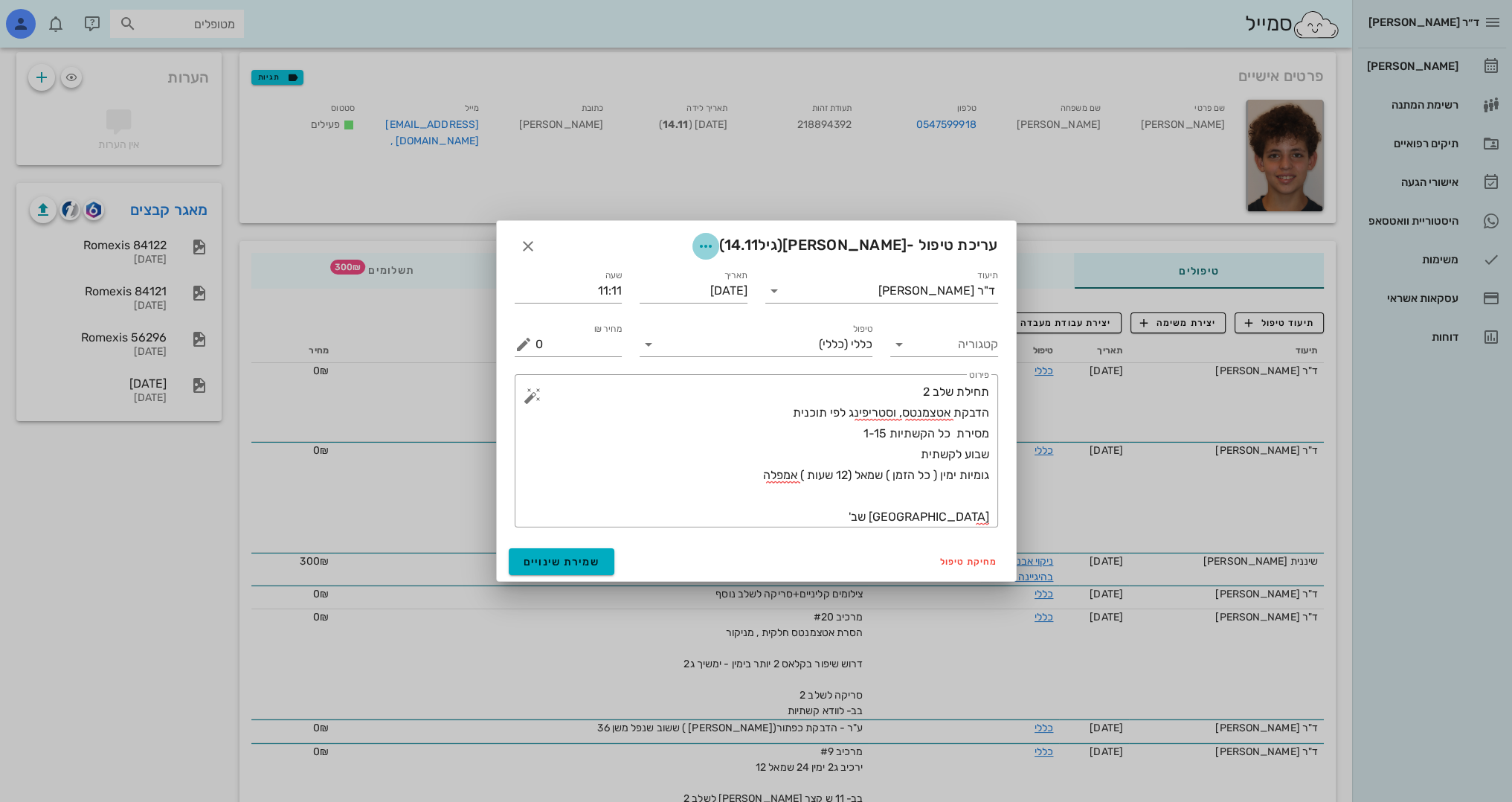
click at [697, 247] on icon "button" at bounding box center [706, 246] width 18 height 18
click at [665, 326] on div "צבע רשומה" at bounding box center [652, 320] width 100 height 14
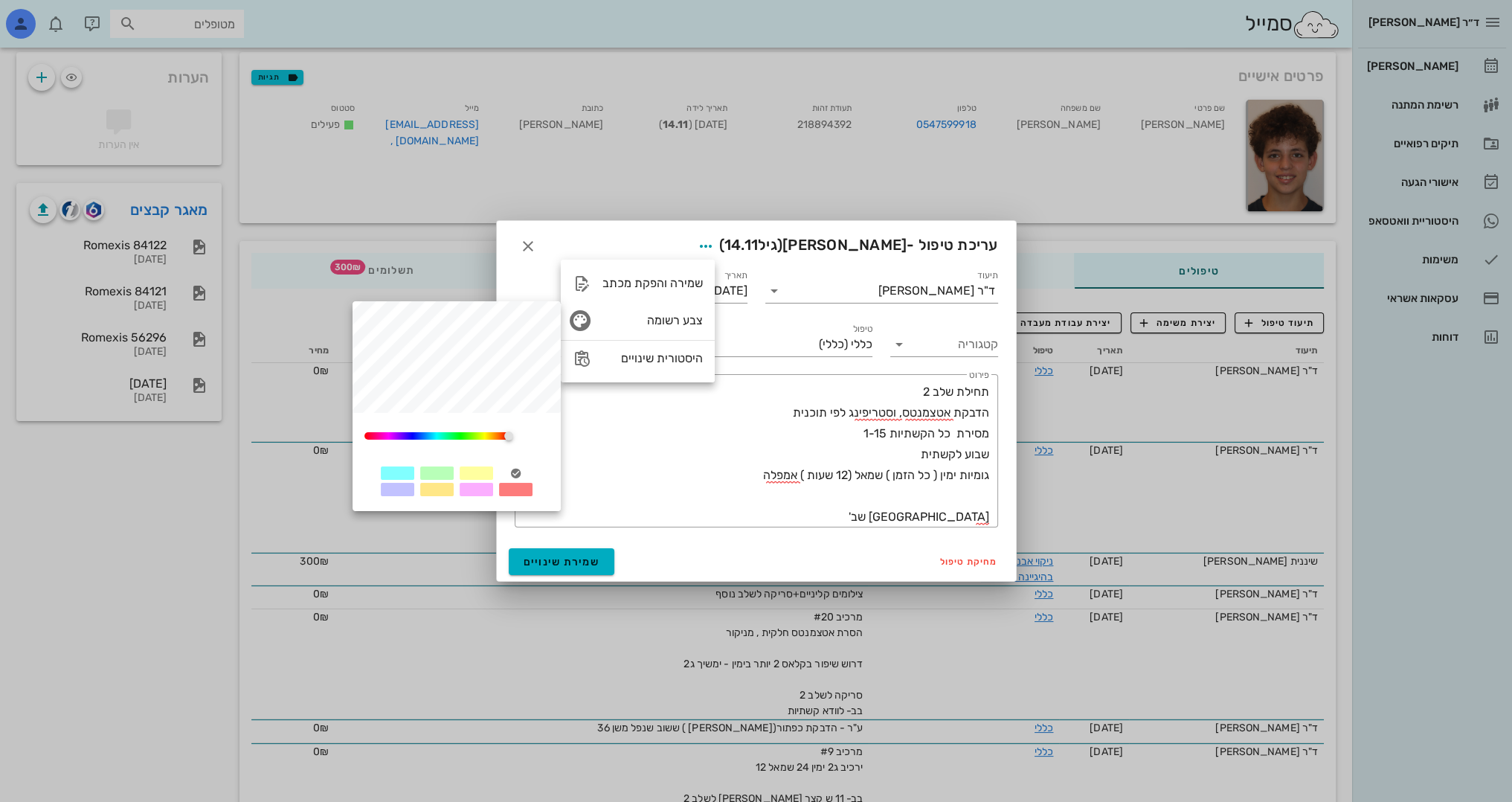
click at [477, 470] on div at bounding box center [476, 473] width 33 height 13
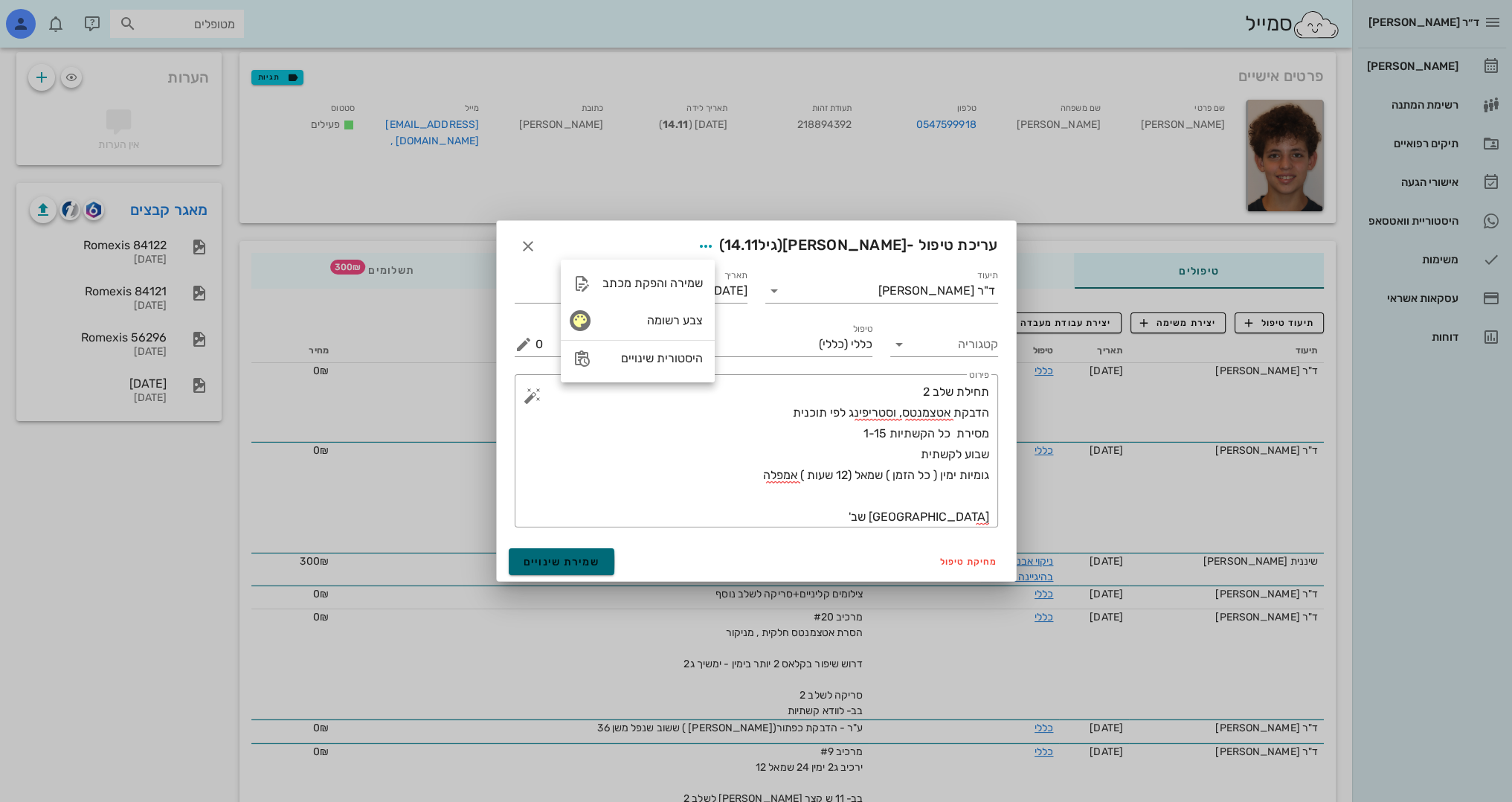
click at [583, 556] on span "שמירת שינויים" at bounding box center [561, 561] width 77 height 12
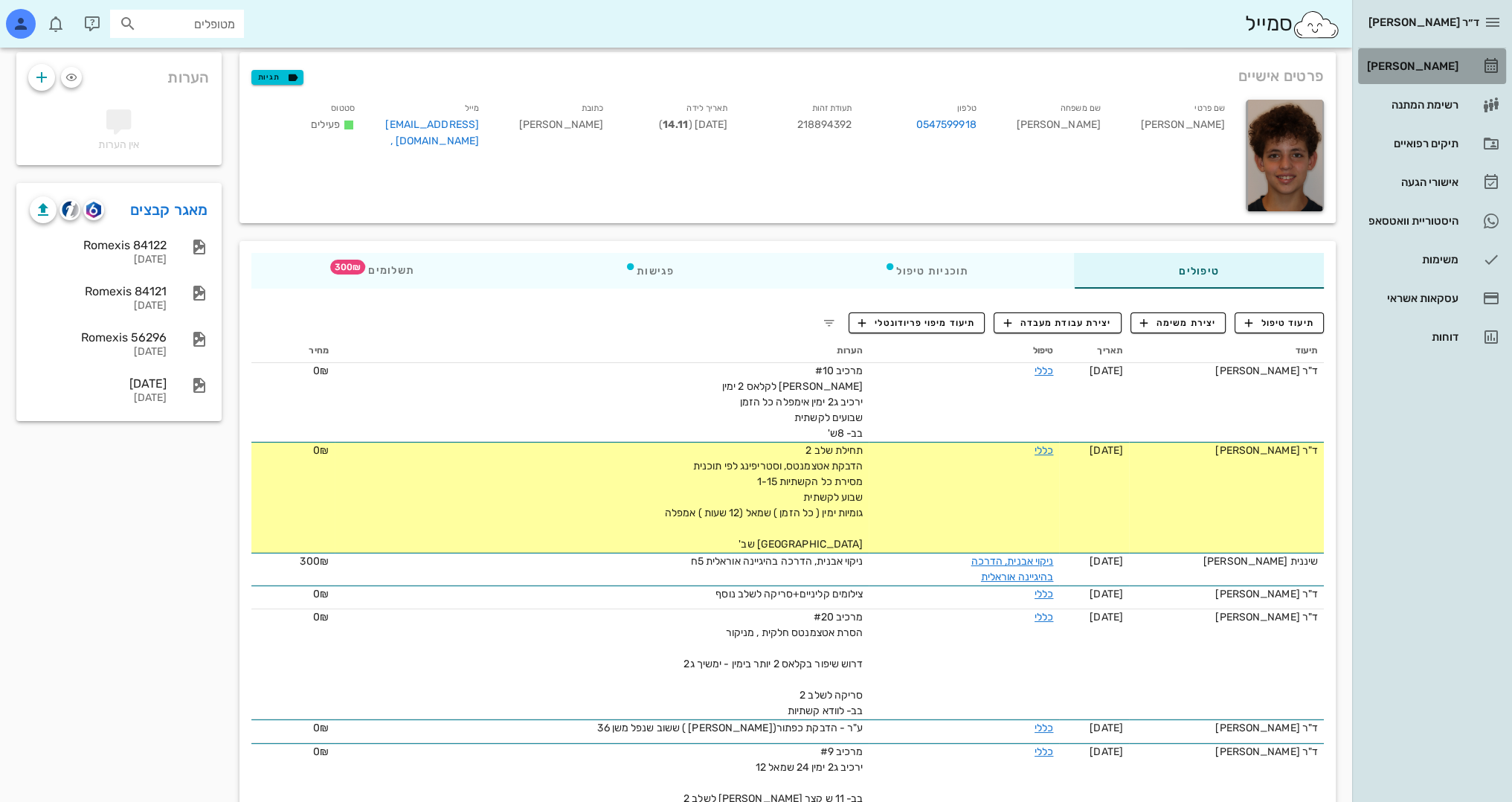
click at [1428, 60] on div "[PERSON_NAME]" at bounding box center [1411, 66] width 94 height 12
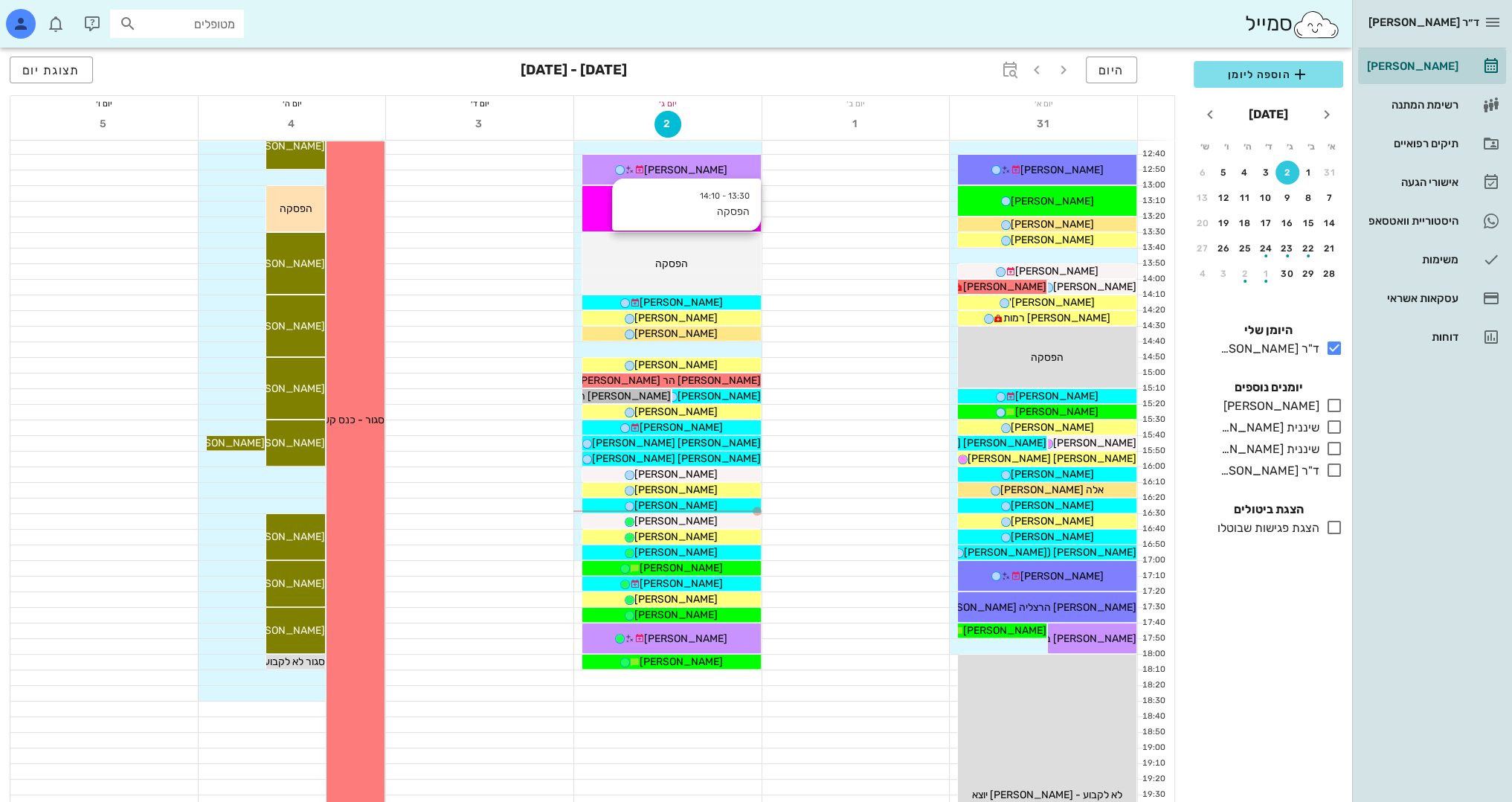
scroll to position [521, 0]
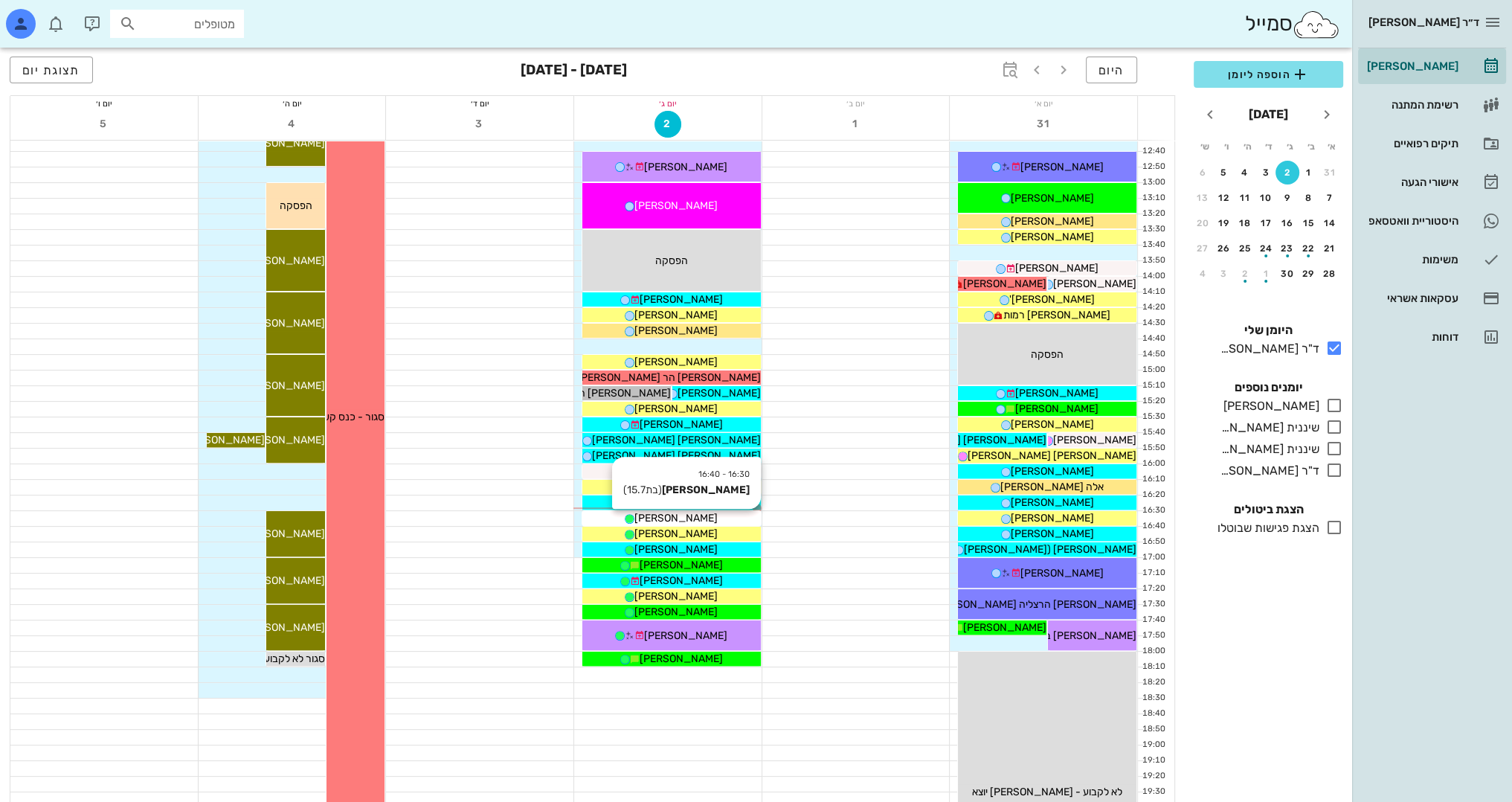
click at [692, 517] on span "[PERSON_NAME]" at bounding box center [675, 518] width 83 height 12
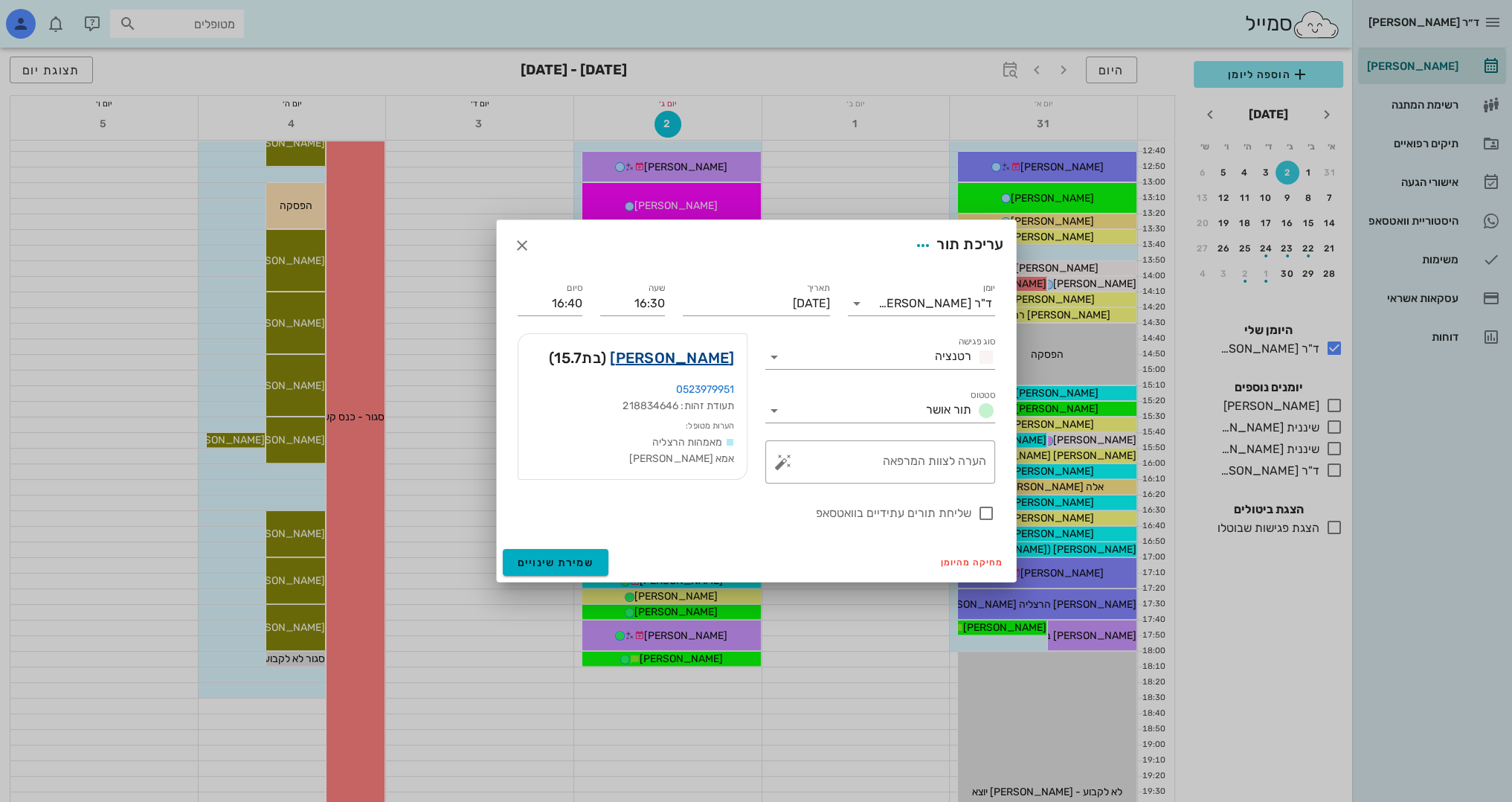
click at [702, 353] on link "[PERSON_NAME]" at bounding box center [672, 357] width 124 height 24
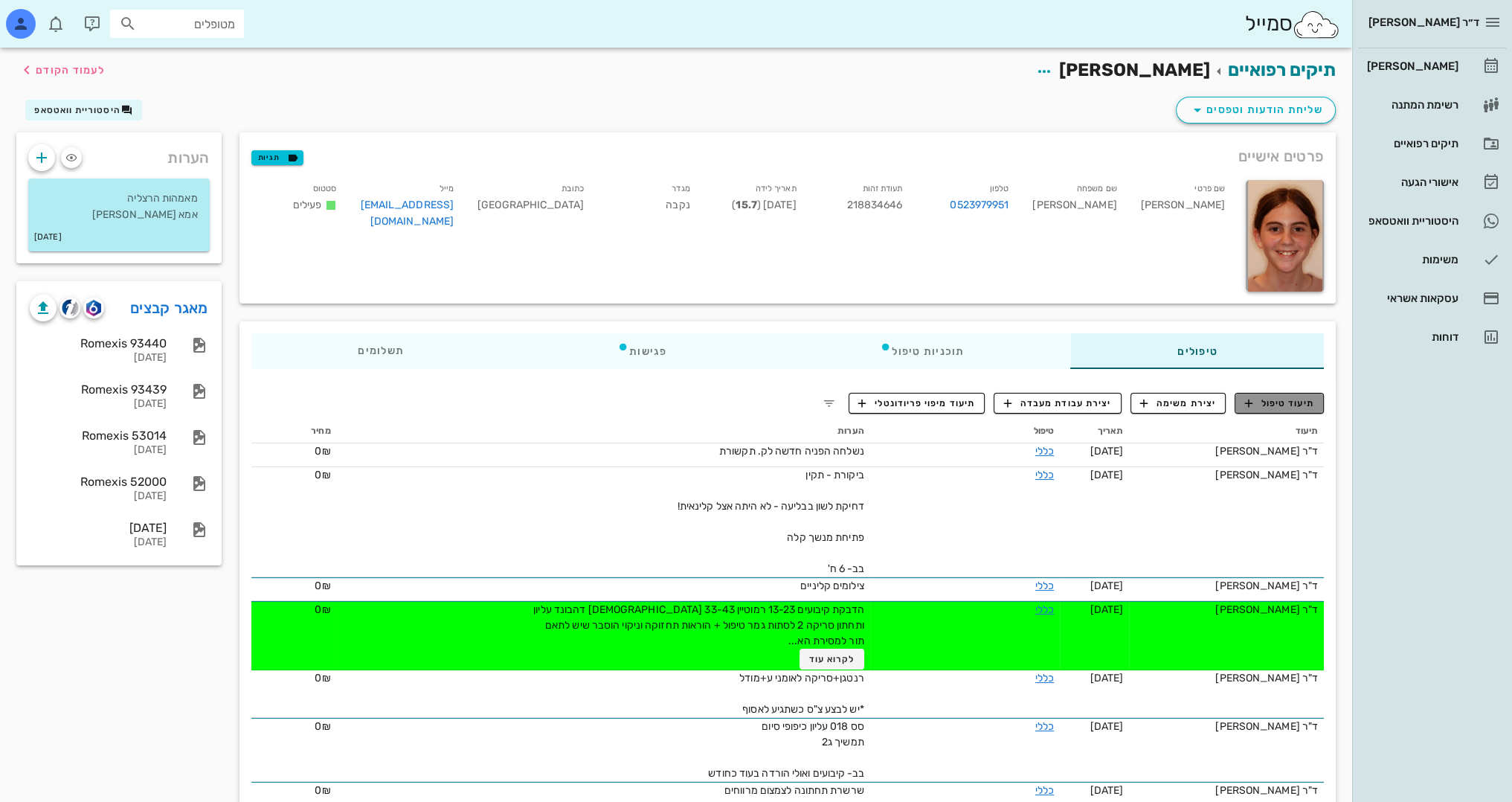
click at [1271, 408] on span "תיעוד טיפול" at bounding box center [1280, 403] width 69 height 13
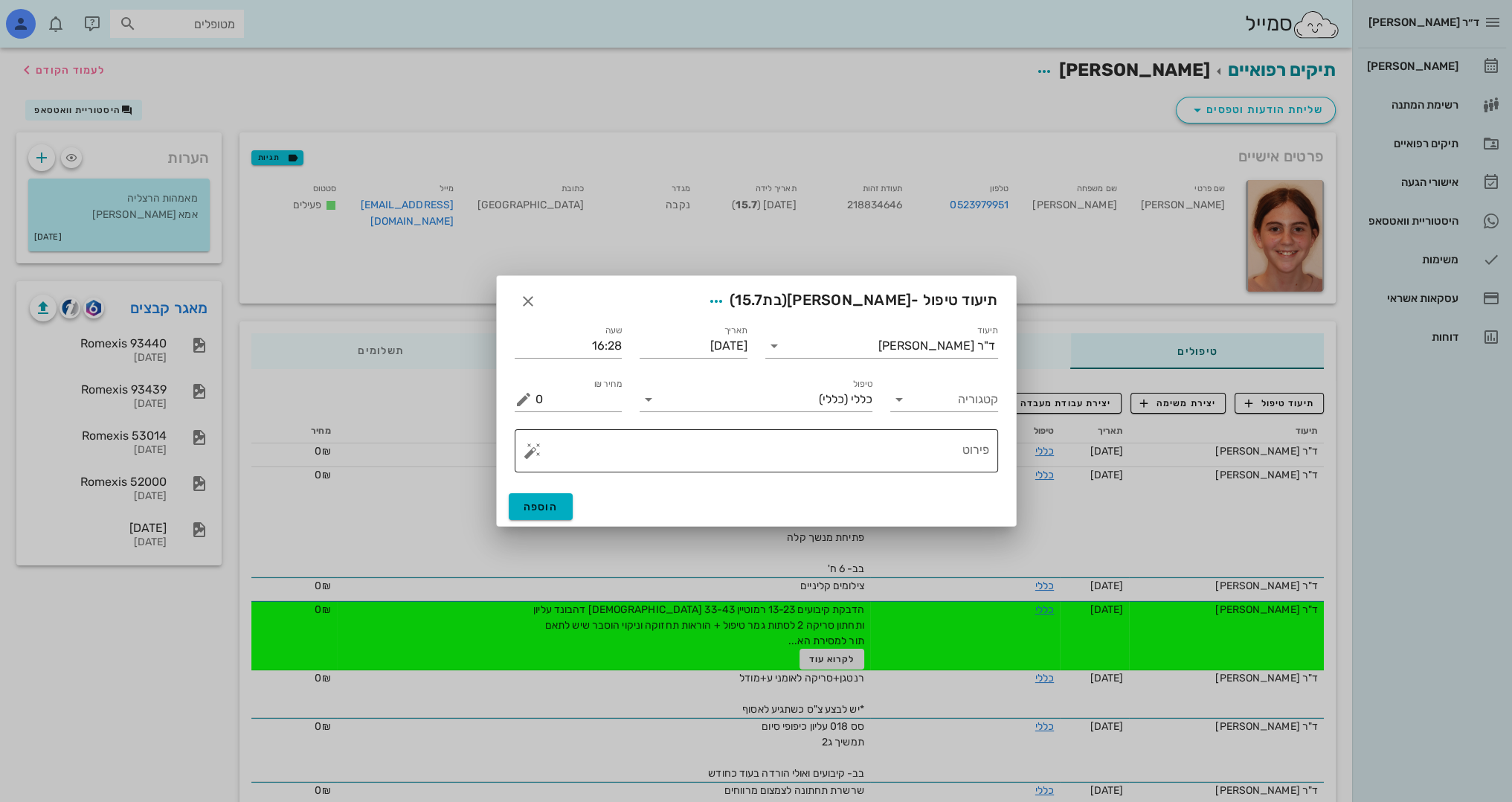
click at [861, 432] on div "פירוט" at bounding box center [762, 451] width 454 height 43
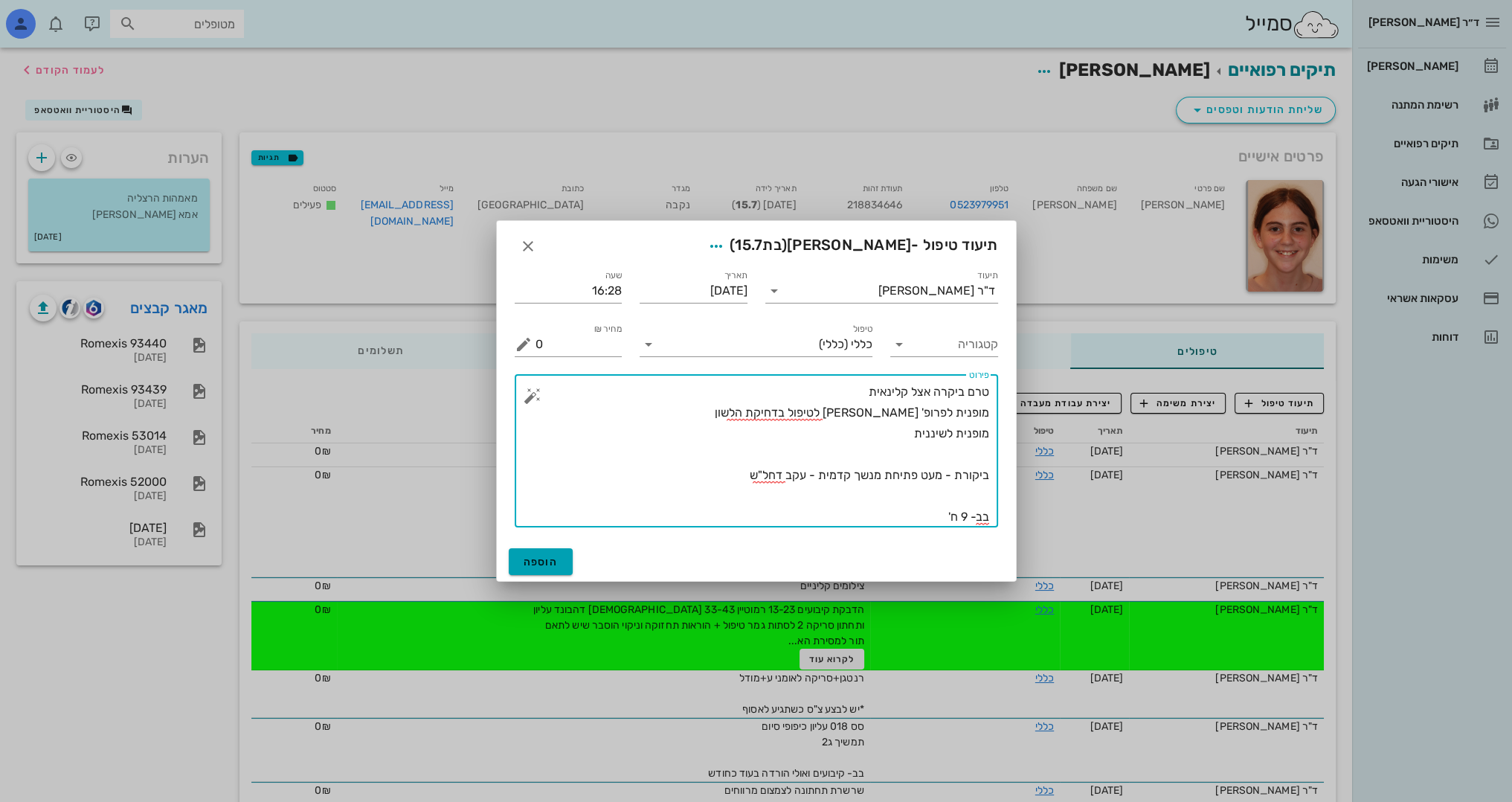
type textarea "טרם ביקרה אצל קלינאית מופנית לפרופ' [PERSON_NAME] לטיפול בדחיקת הלשון מופנית לש…"
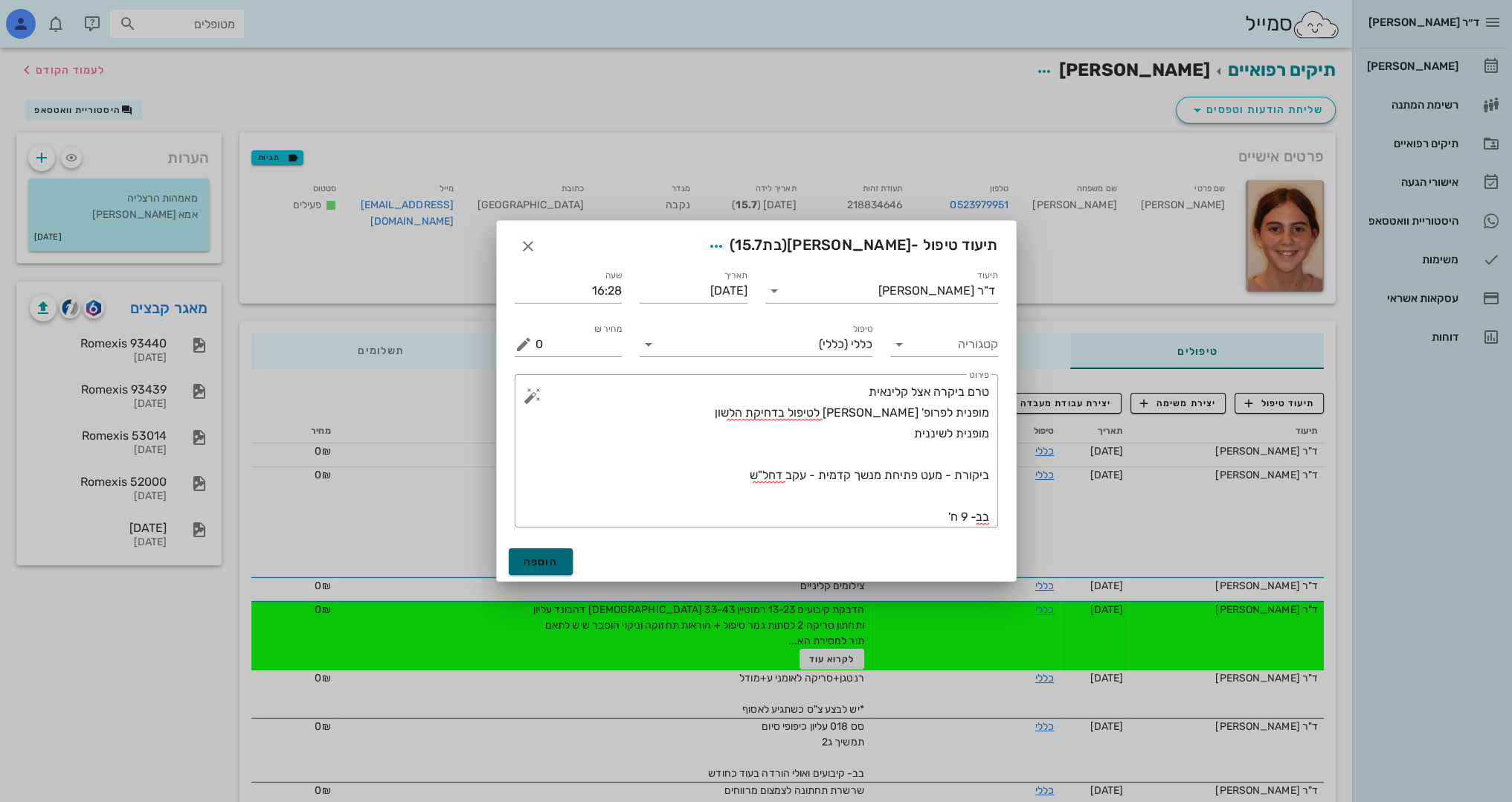
click at [550, 558] on span "הוספה" at bounding box center [541, 561] width 35 height 12
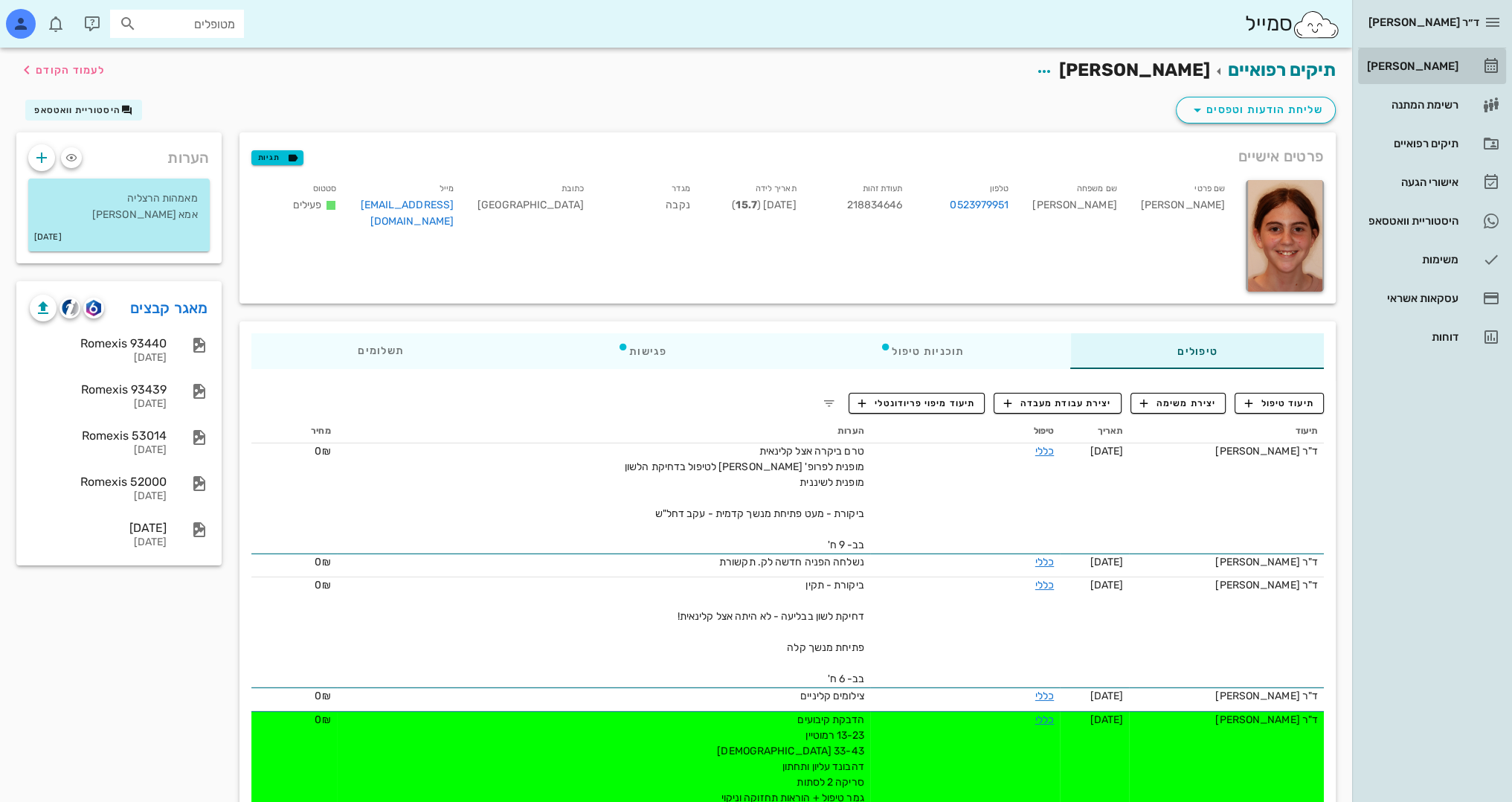
click at [1434, 70] on div "[PERSON_NAME]" at bounding box center [1411, 66] width 94 height 12
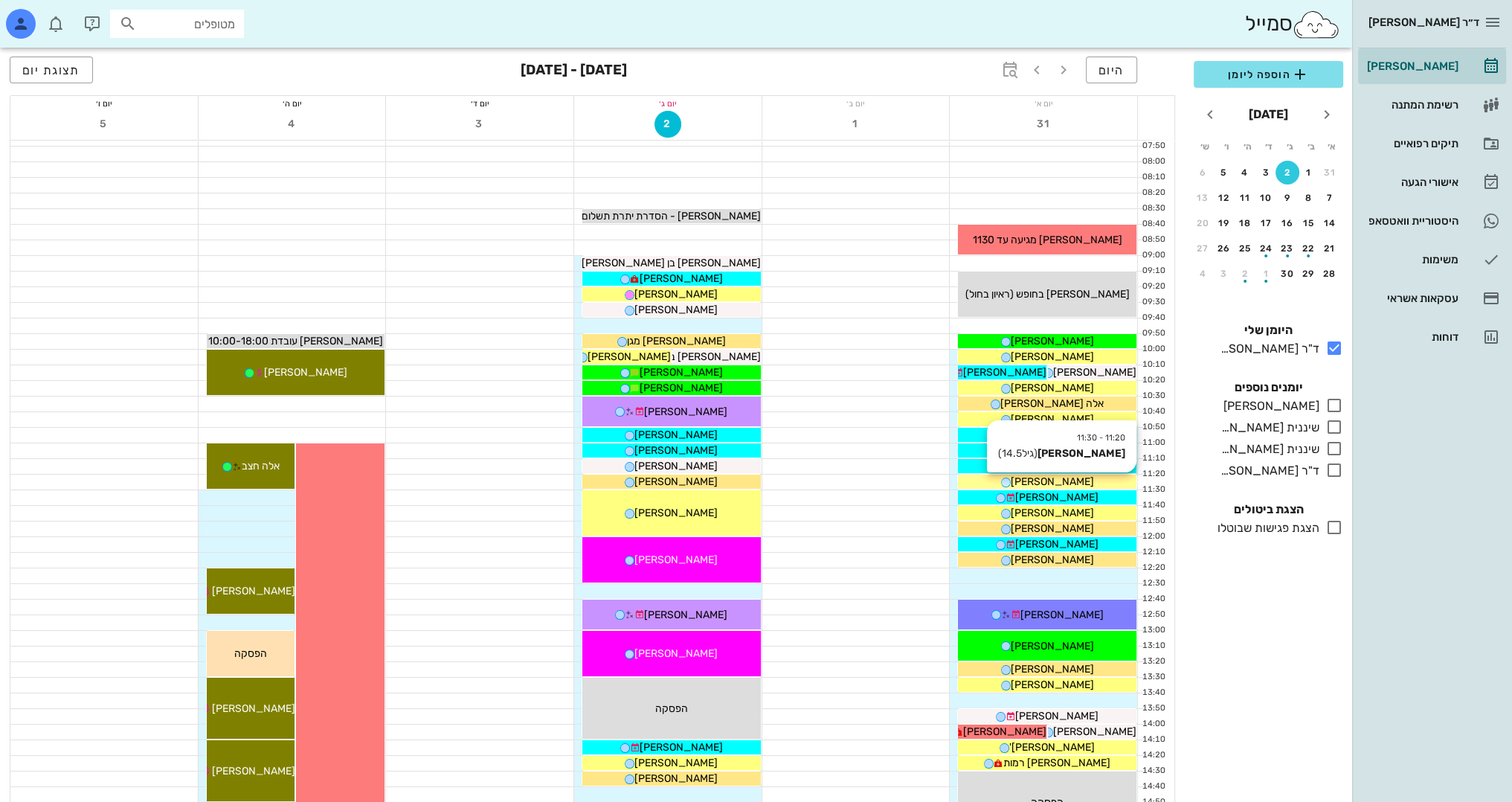
scroll to position [74, 0]
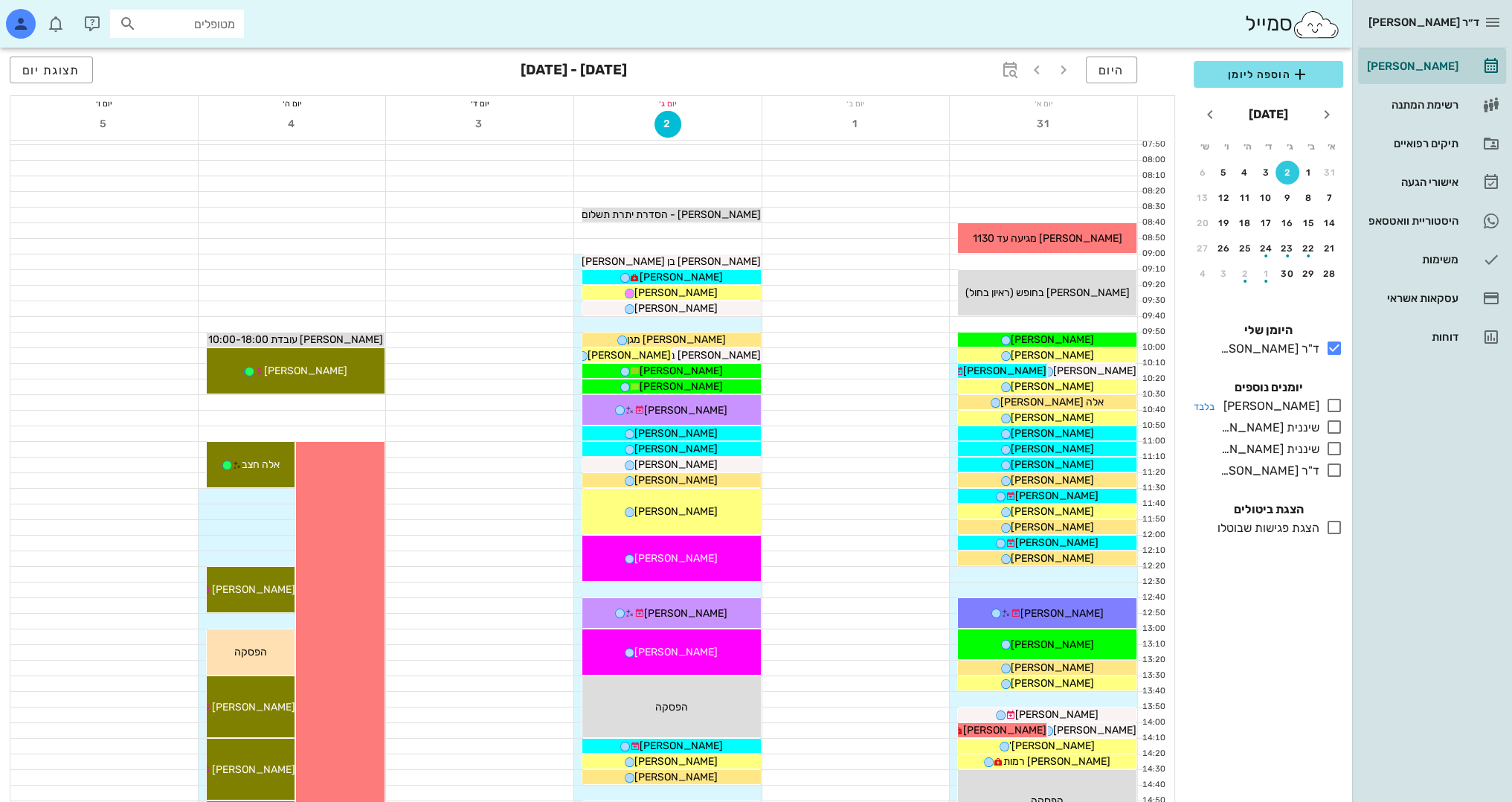
click at [1333, 403] on icon at bounding box center [1334, 406] width 18 height 18
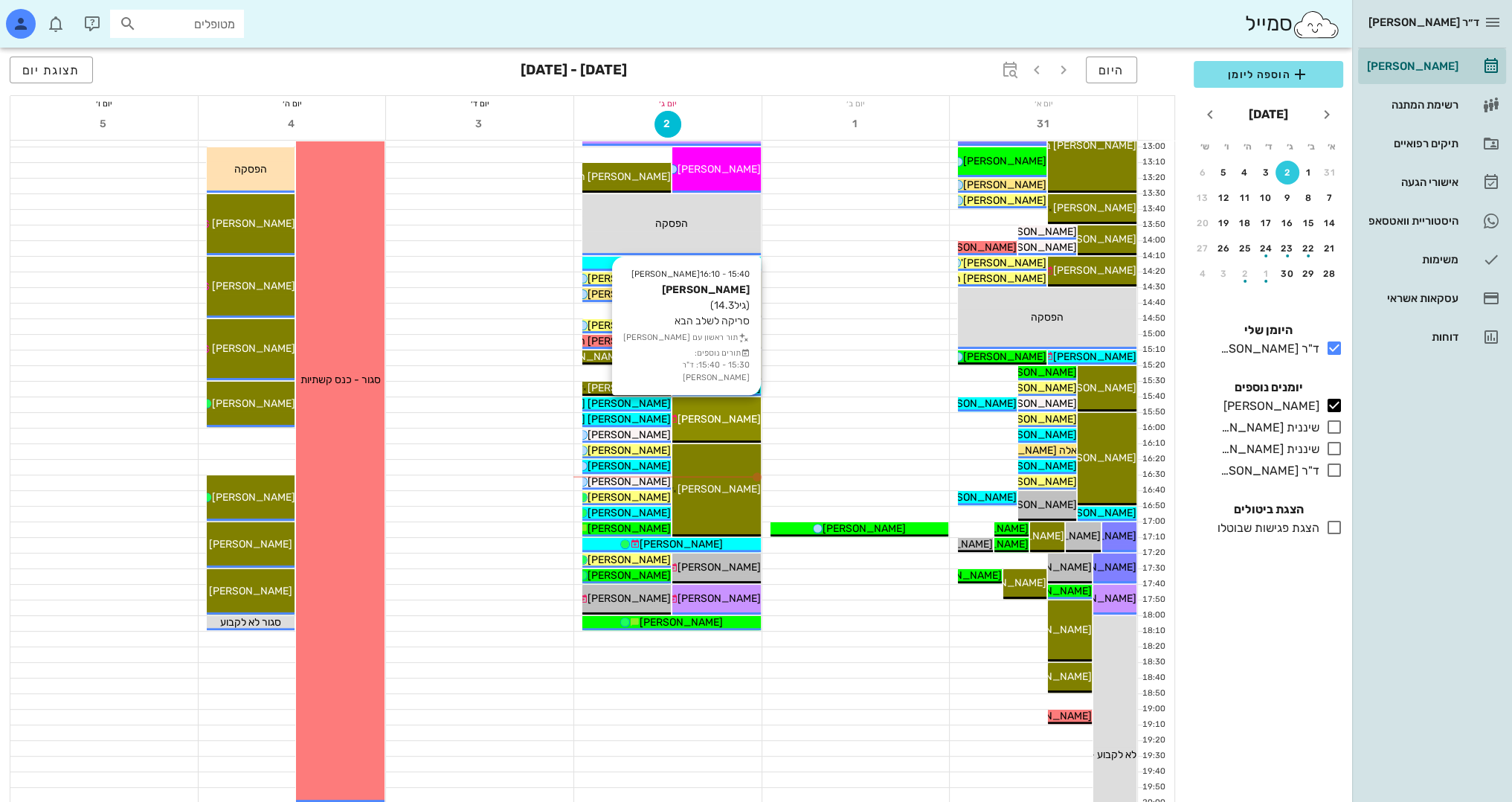
scroll to position [595, 0]
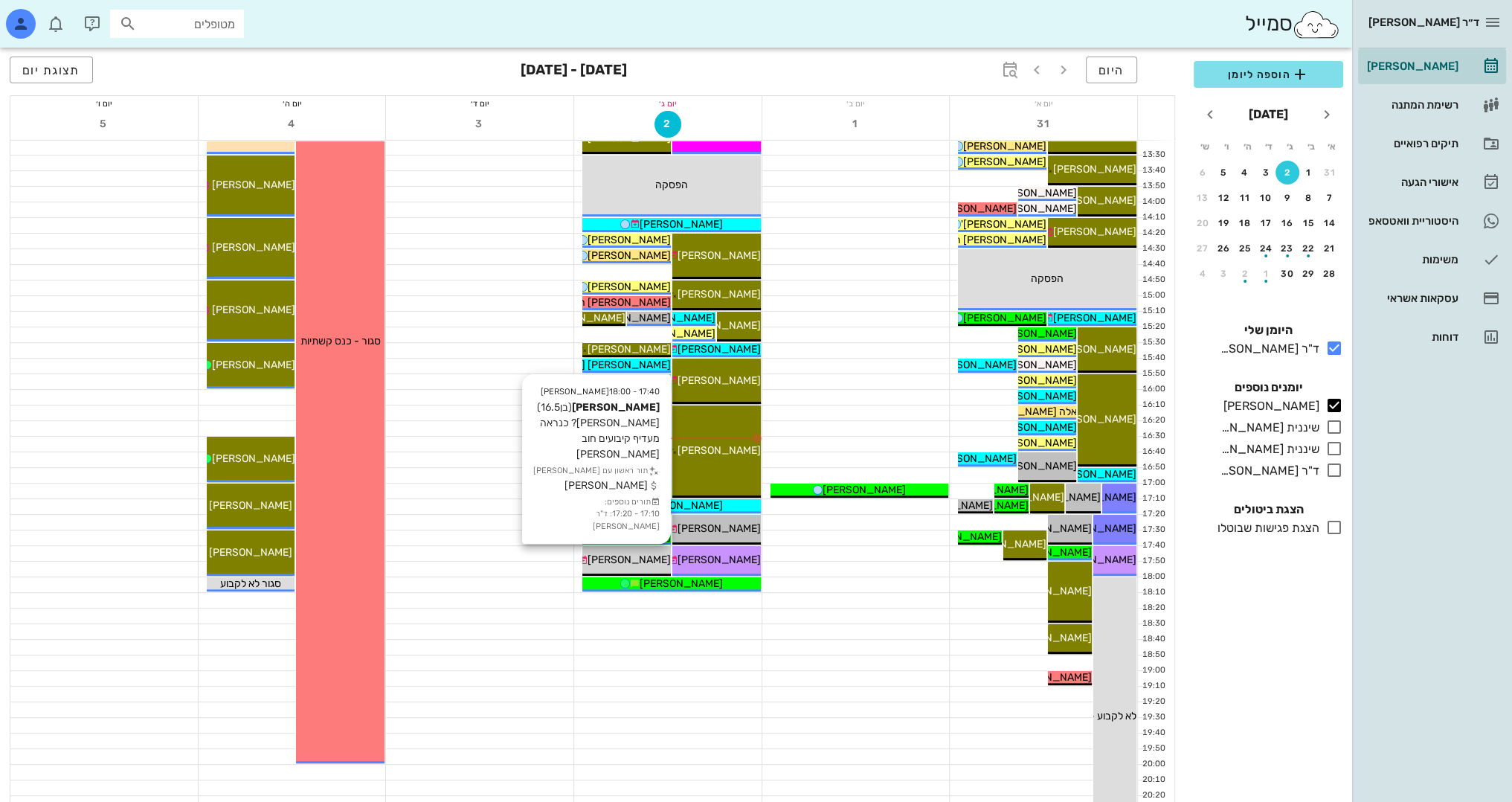
click at [638, 558] on div "[PERSON_NAME]" at bounding box center [626, 560] width 88 height 16
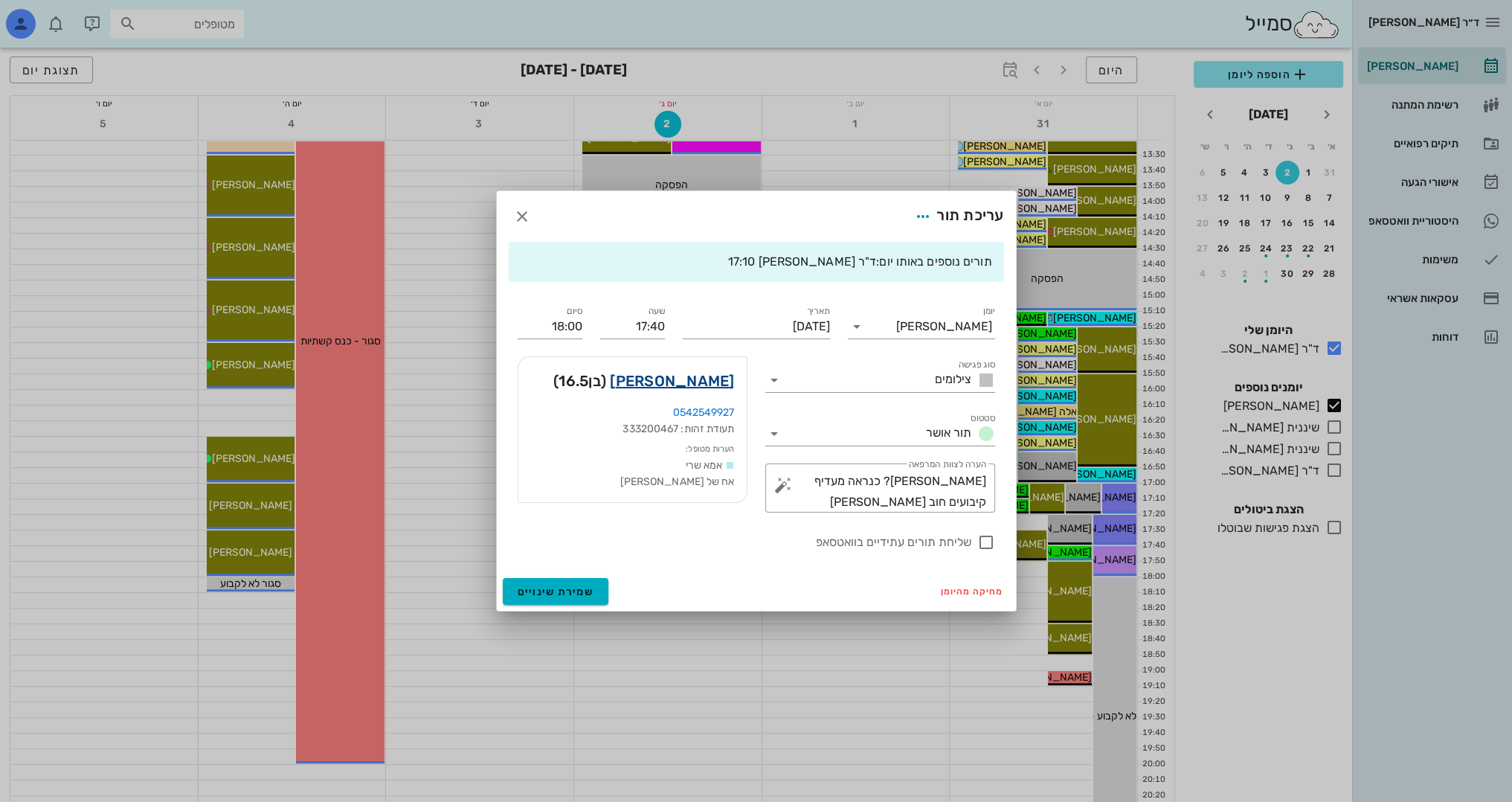
click at [690, 382] on link "[PERSON_NAME]" at bounding box center [672, 380] width 124 height 24
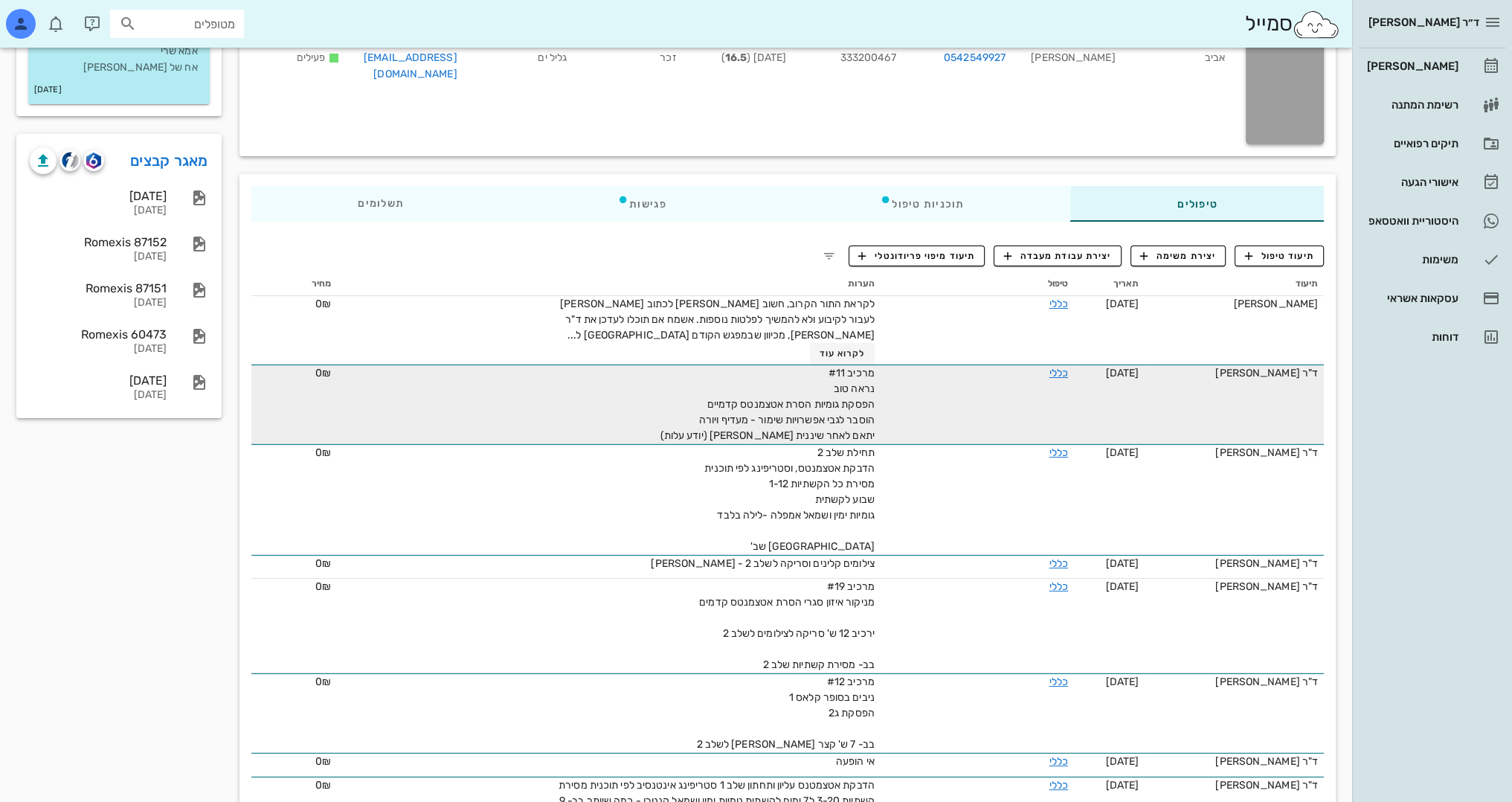
scroll to position [149, 0]
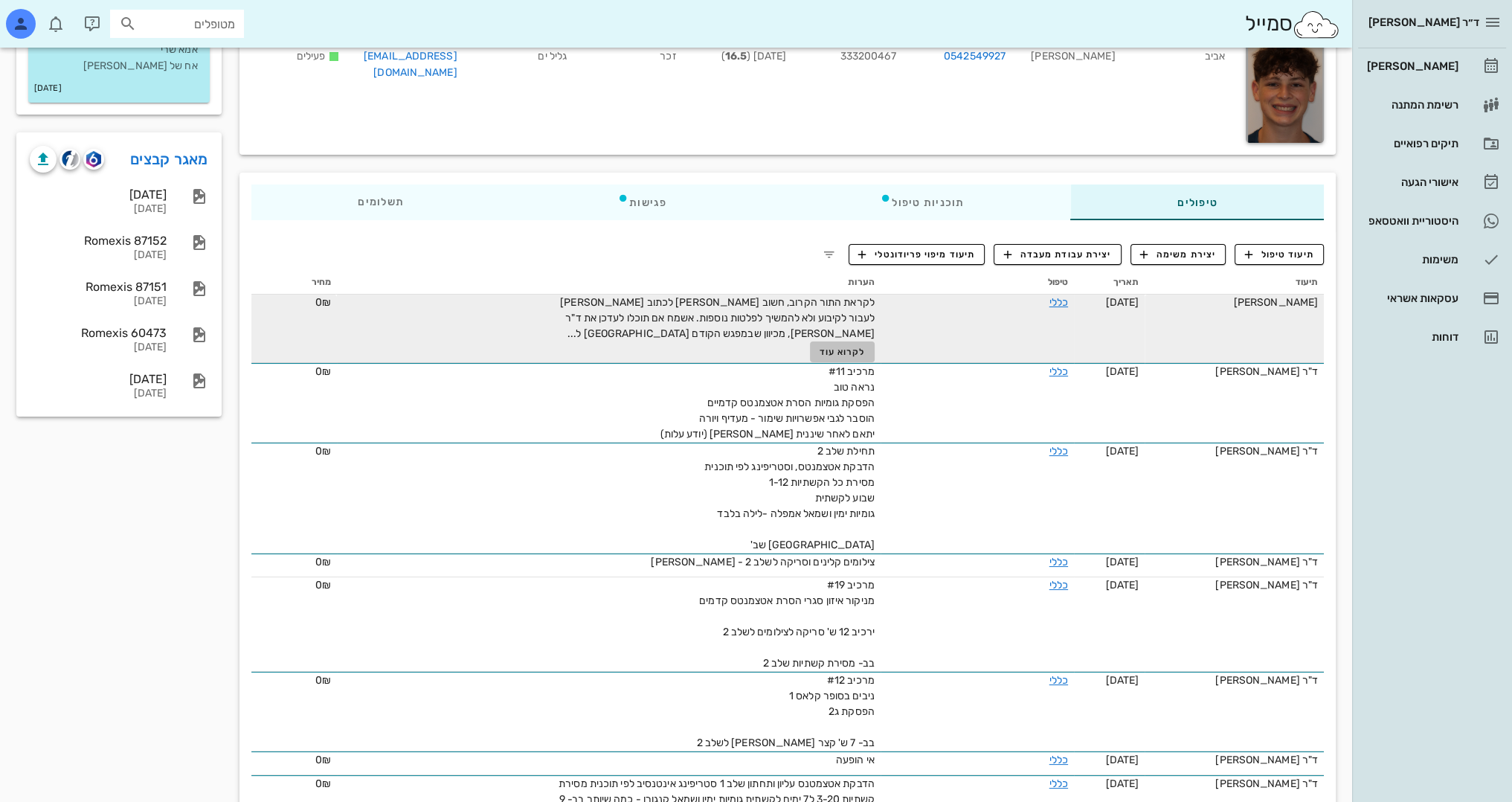
click at [839, 350] on span "לקרוא עוד" at bounding box center [842, 351] width 46 height 11
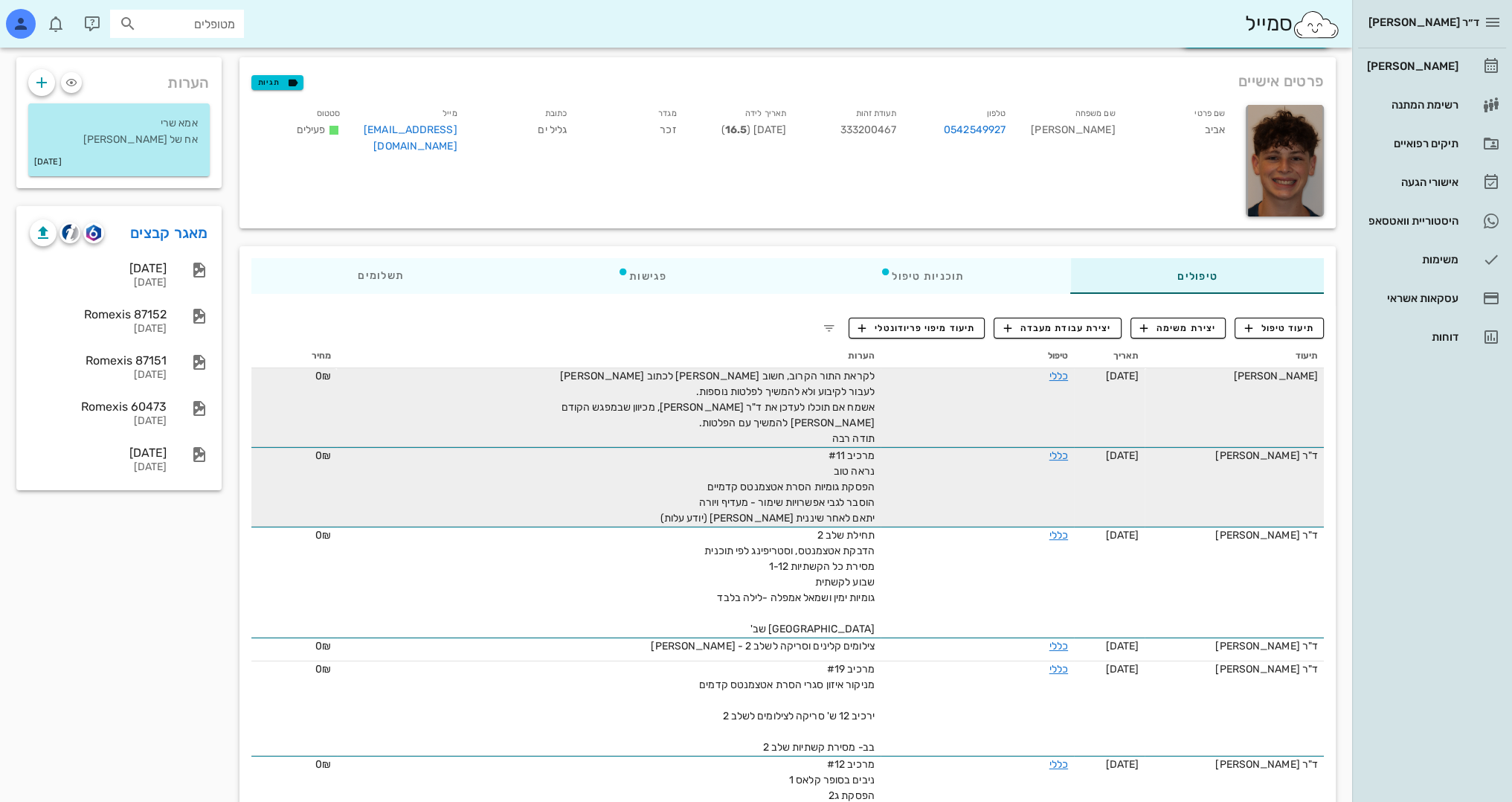
scroll to position [74, 0]
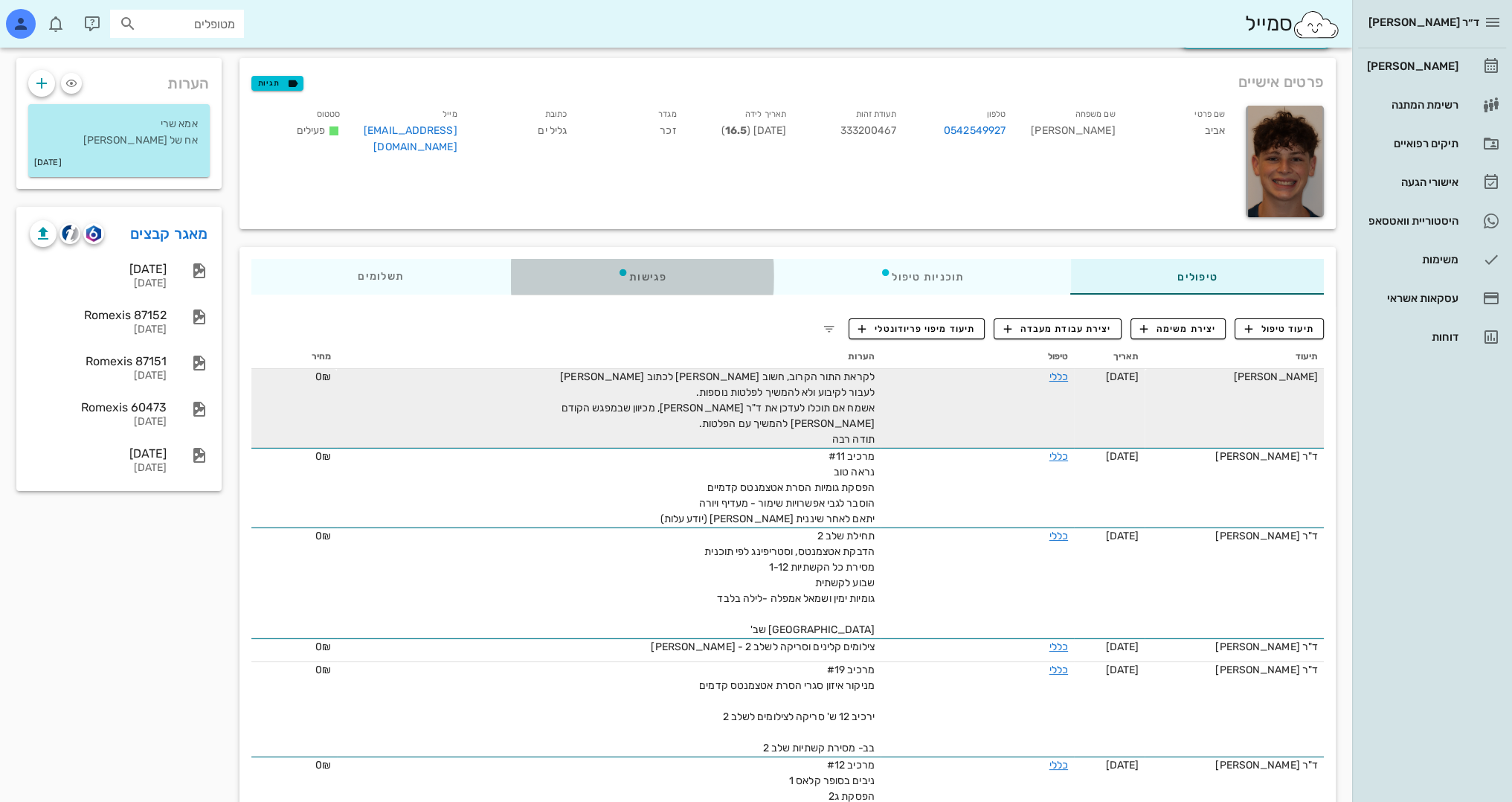
click at [652, 272] on div "פגישות" at bounding box center [642, 276] width 263 height 36
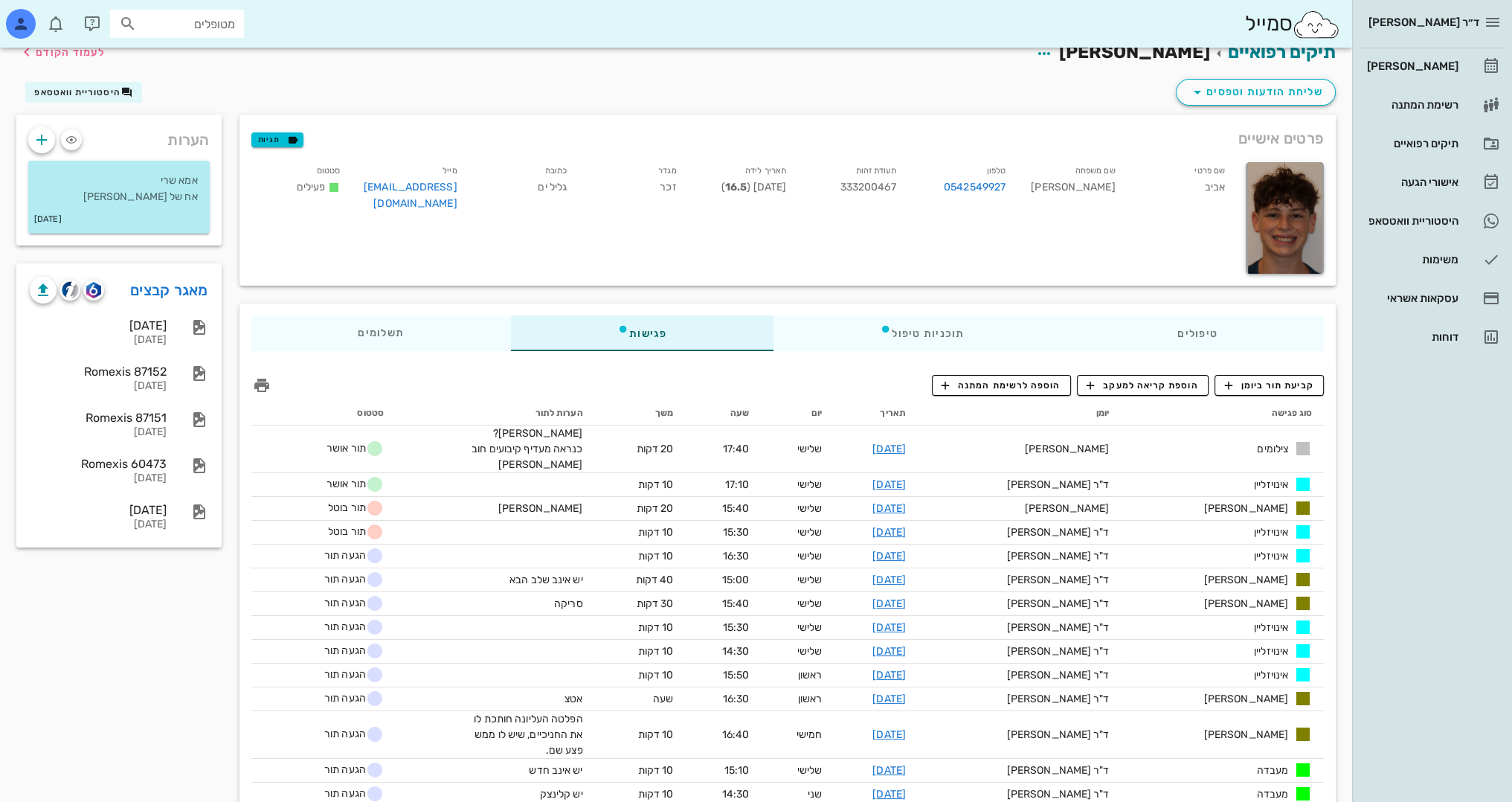
scroll to position [0, 0]
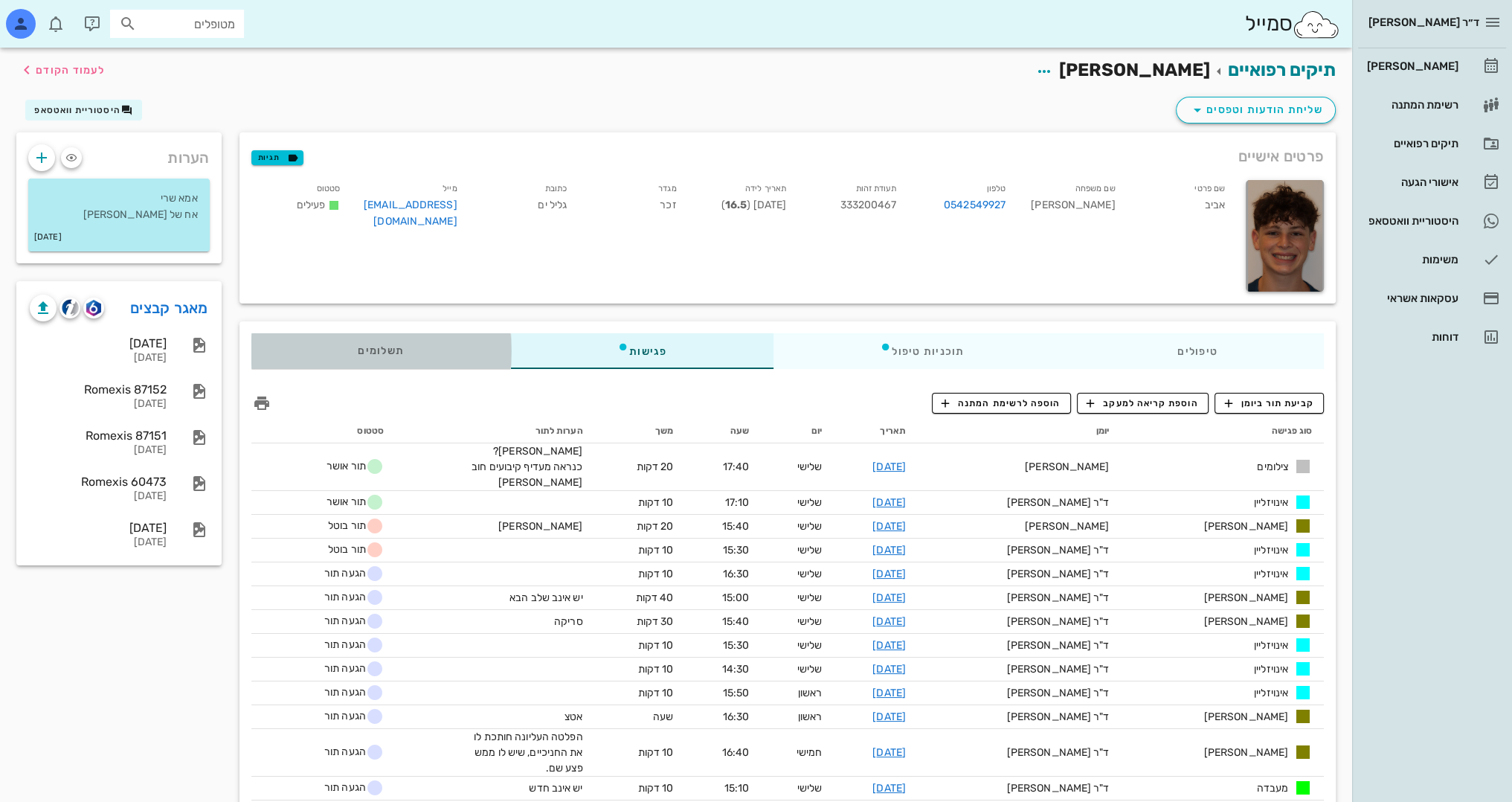
click at [412, 349] on div "תשלומים 0₪" at bounding box center [381, 351] width 260 height 36
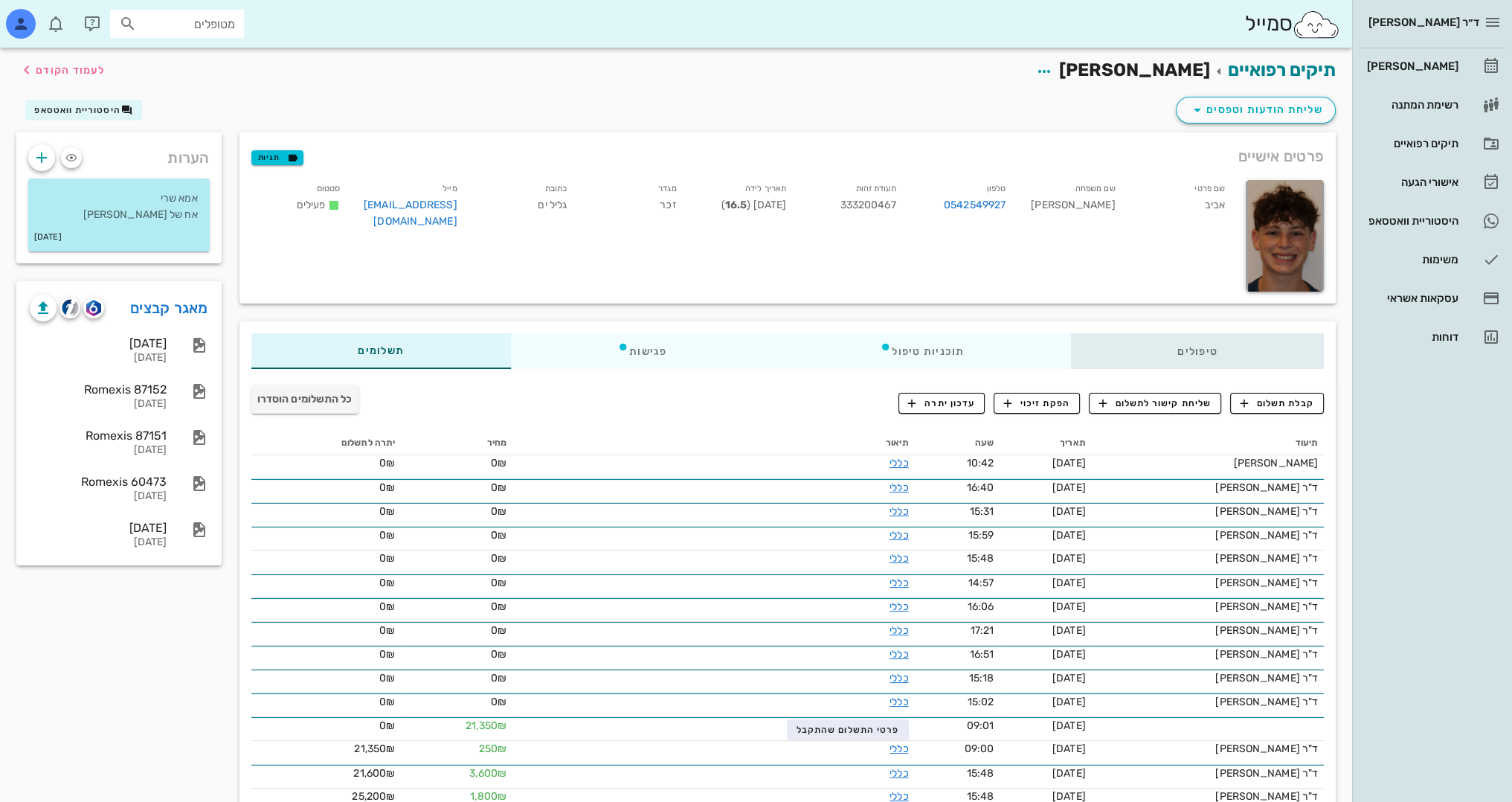
click at [1214, 352] on div "טיפולים" at bounding box center [1197, 351] width 254 height 36
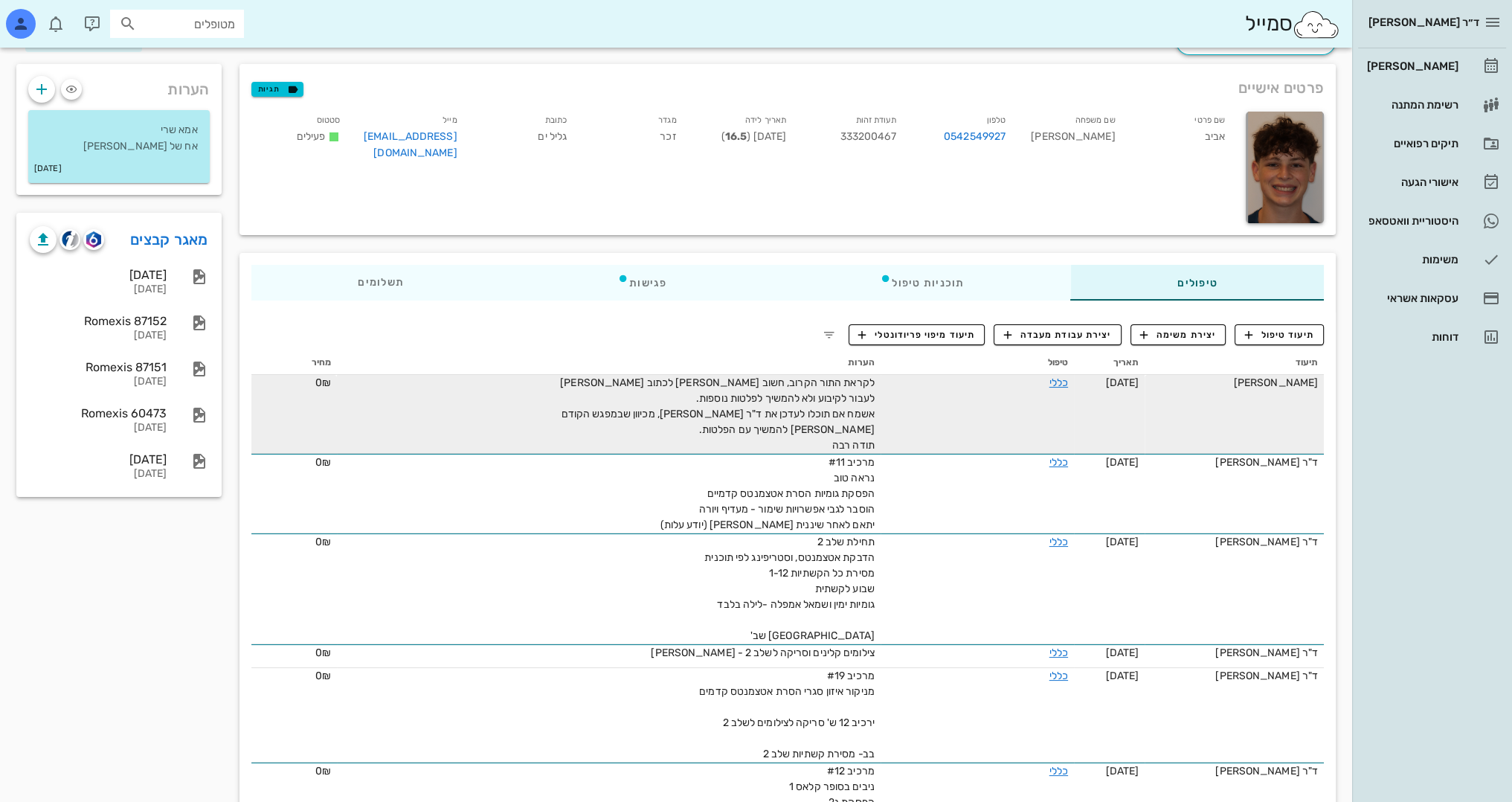
scroll to position [74, 0]
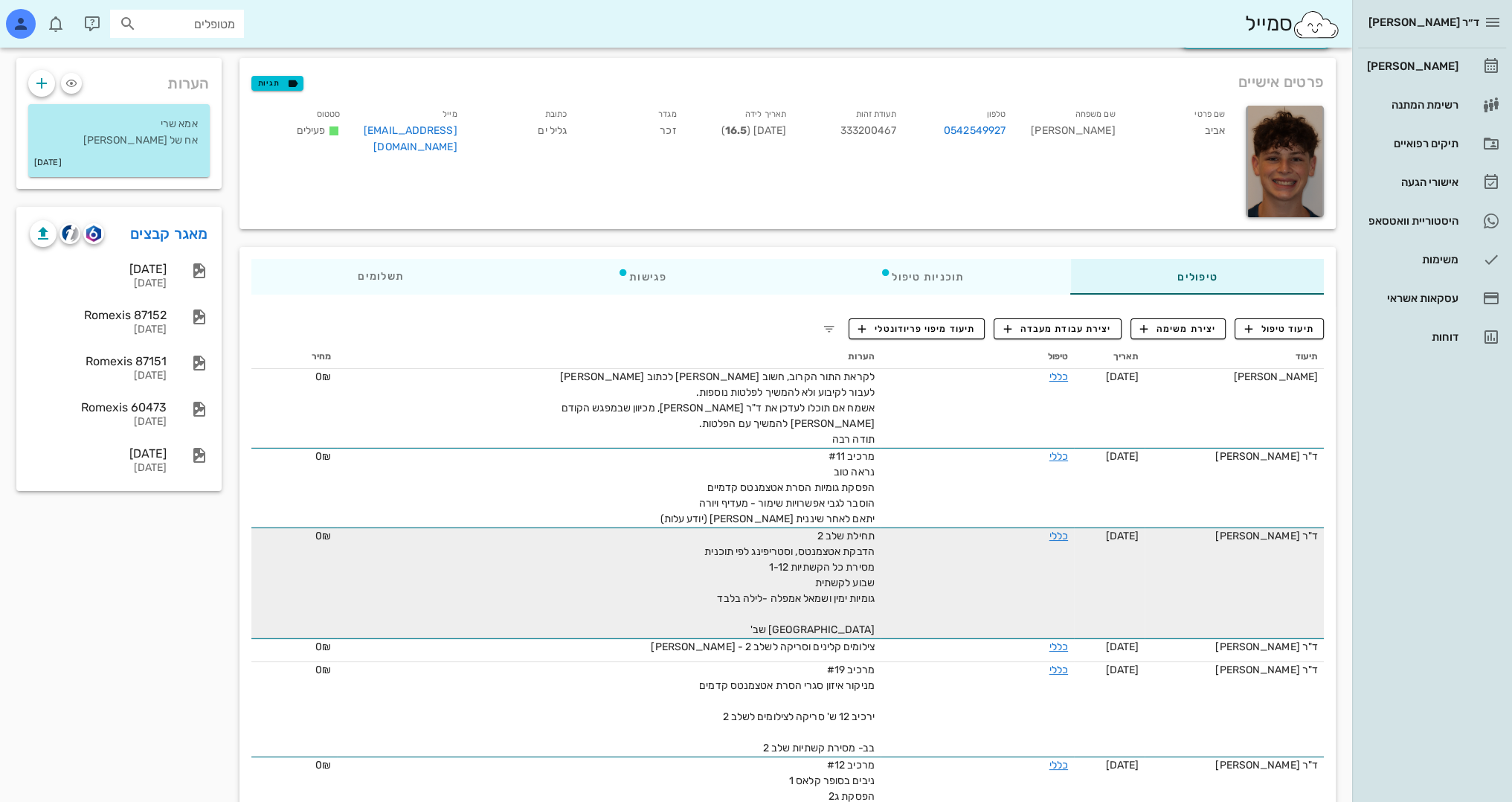
click at [1046, 541] on div "כללי" at bounding box center [1012, 536] width 112 height 16
click at [1049, 531] on link "כללי" at bounding box center [1058, 536] width 18 height 12
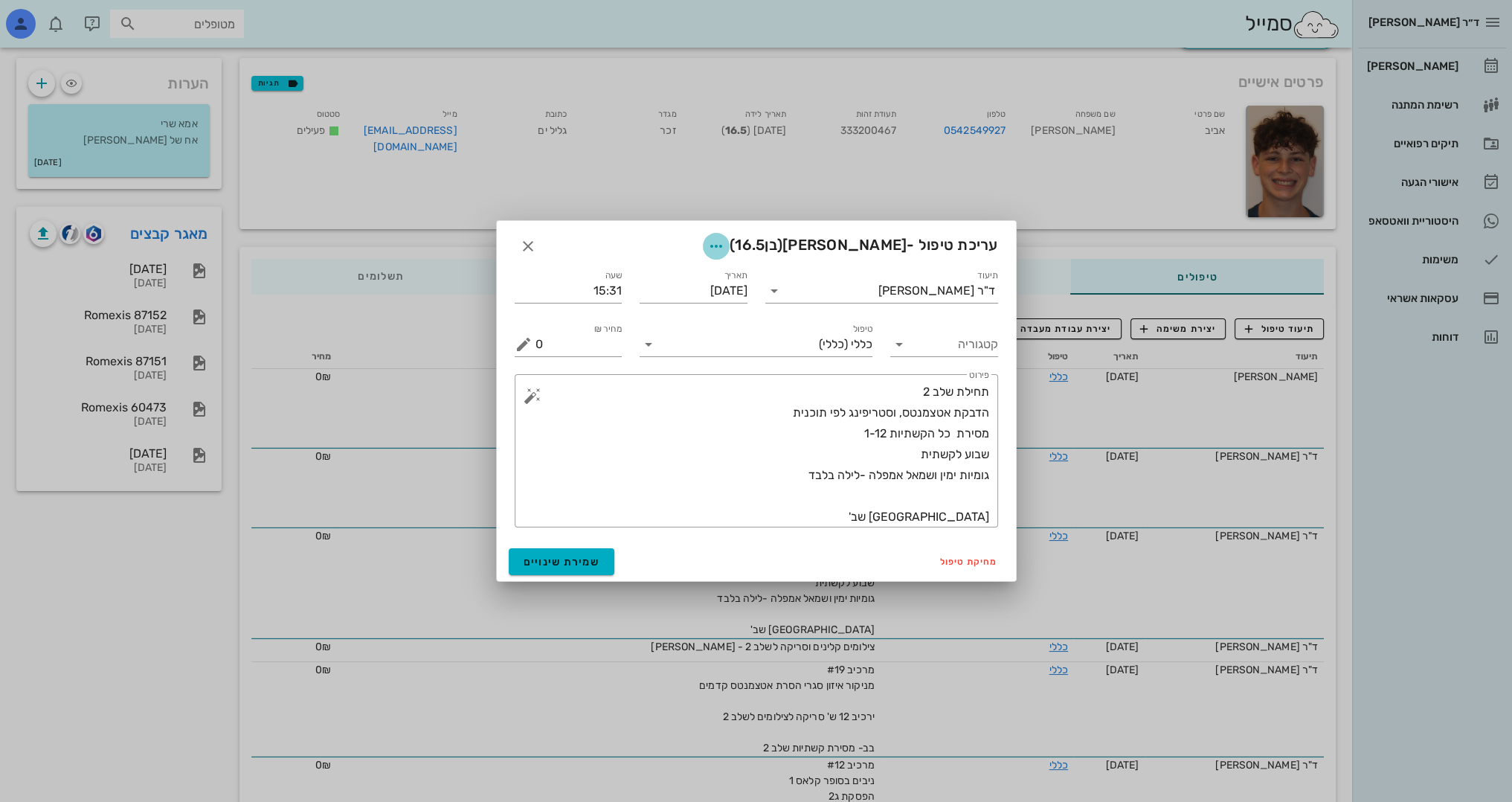
click at [730, 248] on span "button" at bounding box center [716, 246] width 26 height 18
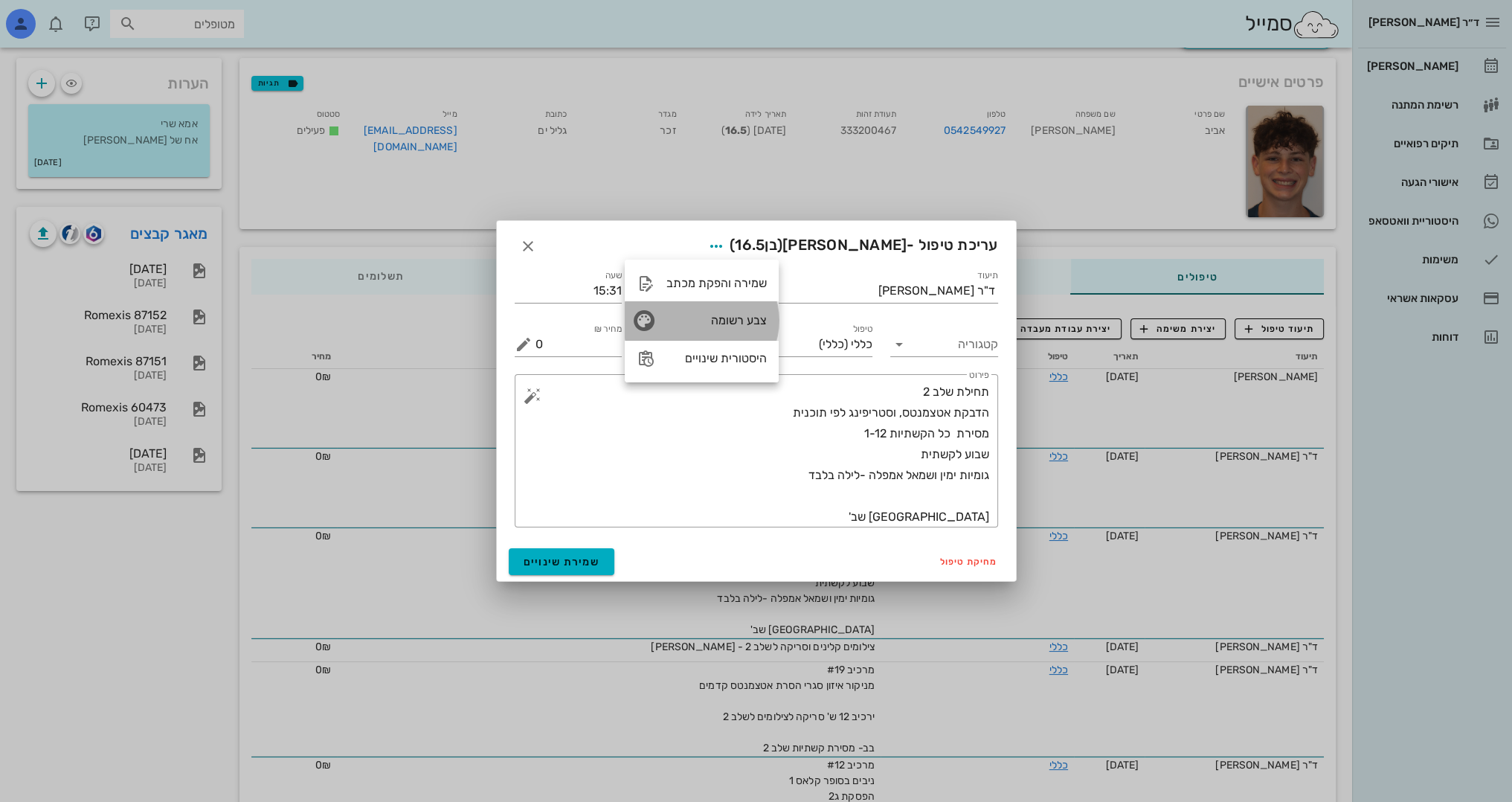
click at [732, 308] on div "צבע רשומה" at bounding box center [702, 320] width 154 height 39
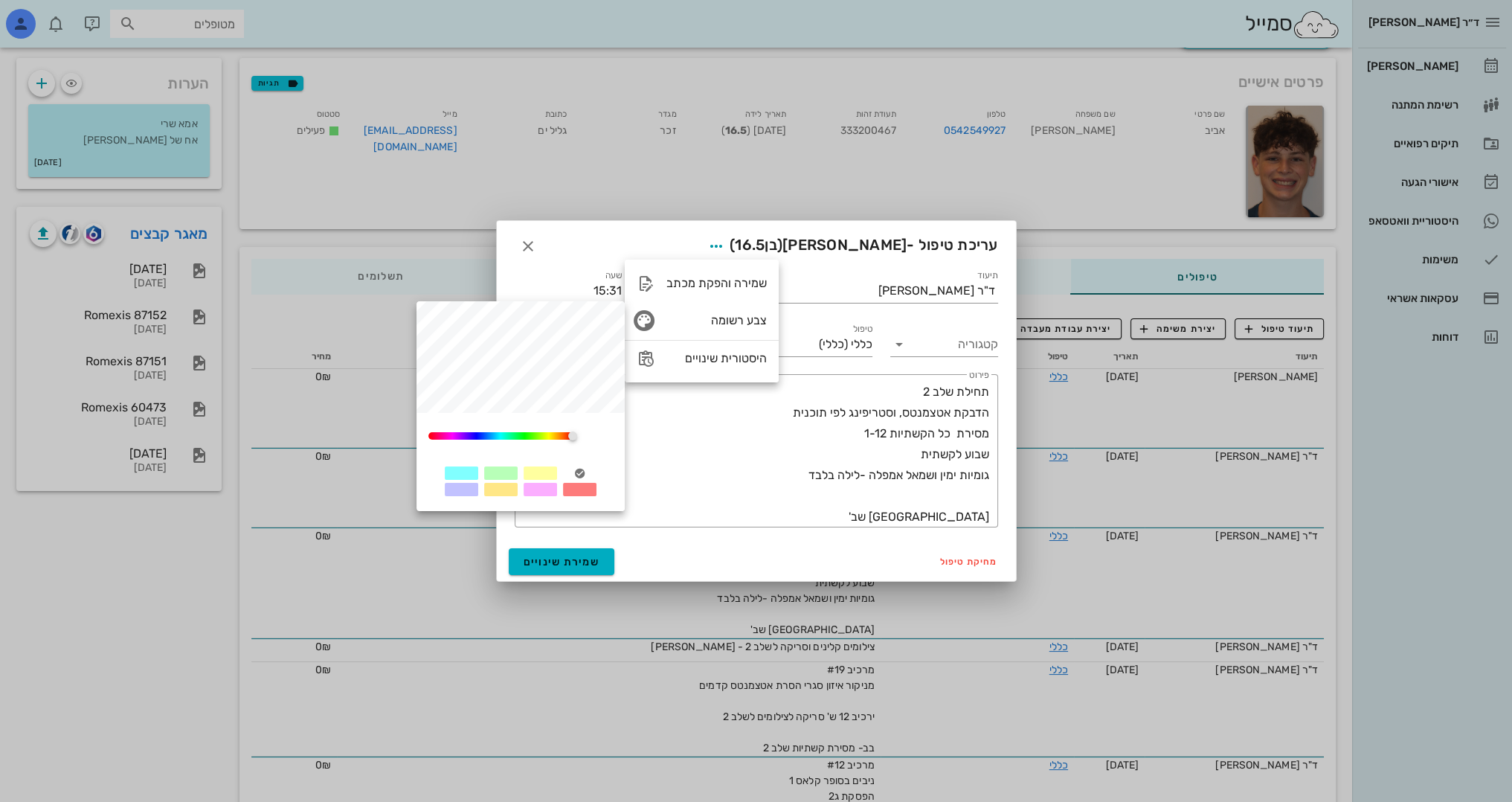
click at [538, 470] on div at bounding box center [540, 473] width 33 height 13
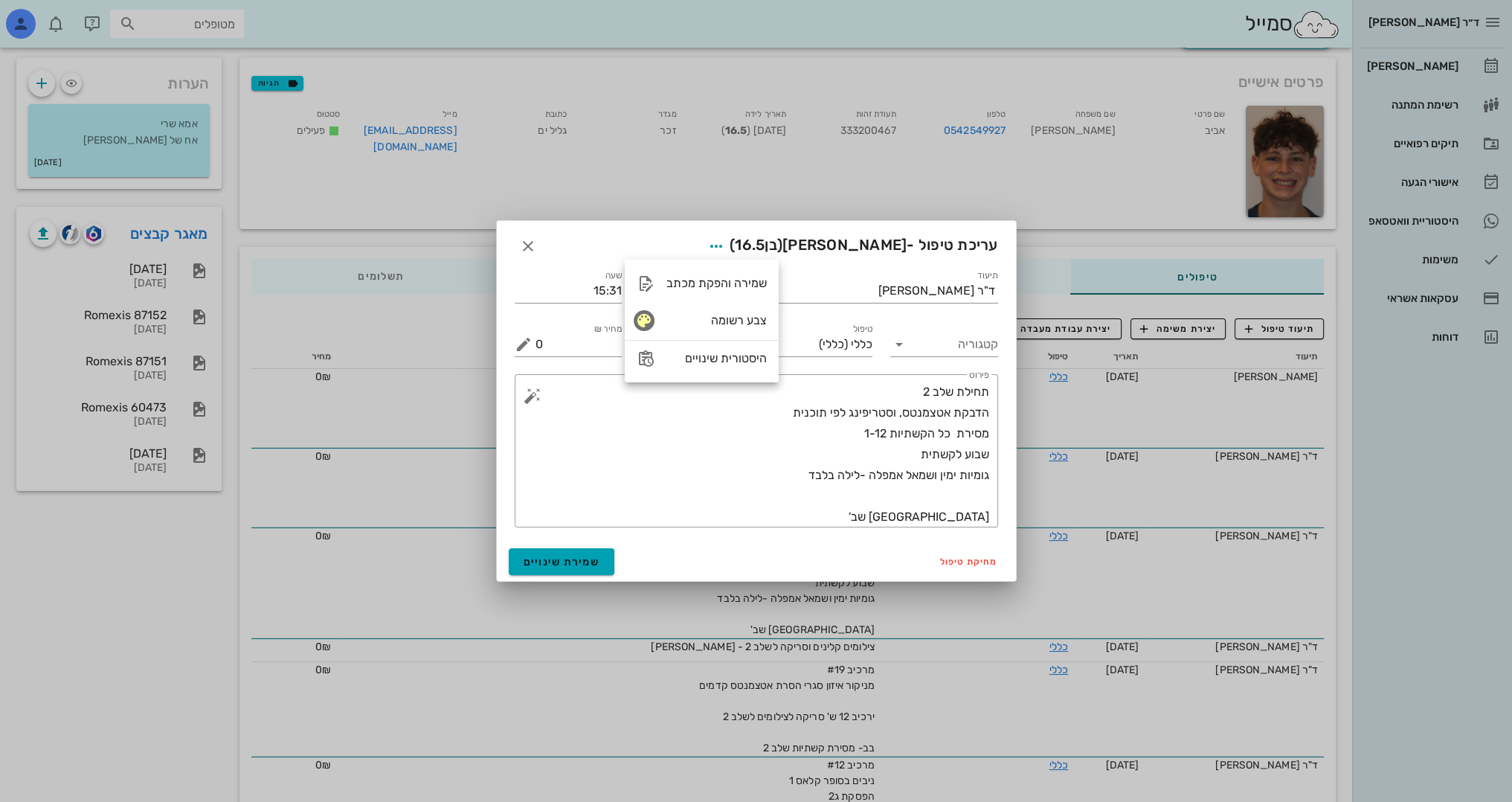
click at [549, 573] on div "מחיקת טיפול שמירת שינויים" at bounding box center [756, 561] width 519 height 39
click at [551, 566] on span "שמירת שינויים" at bounding box center [561, 561] width 77 height 12
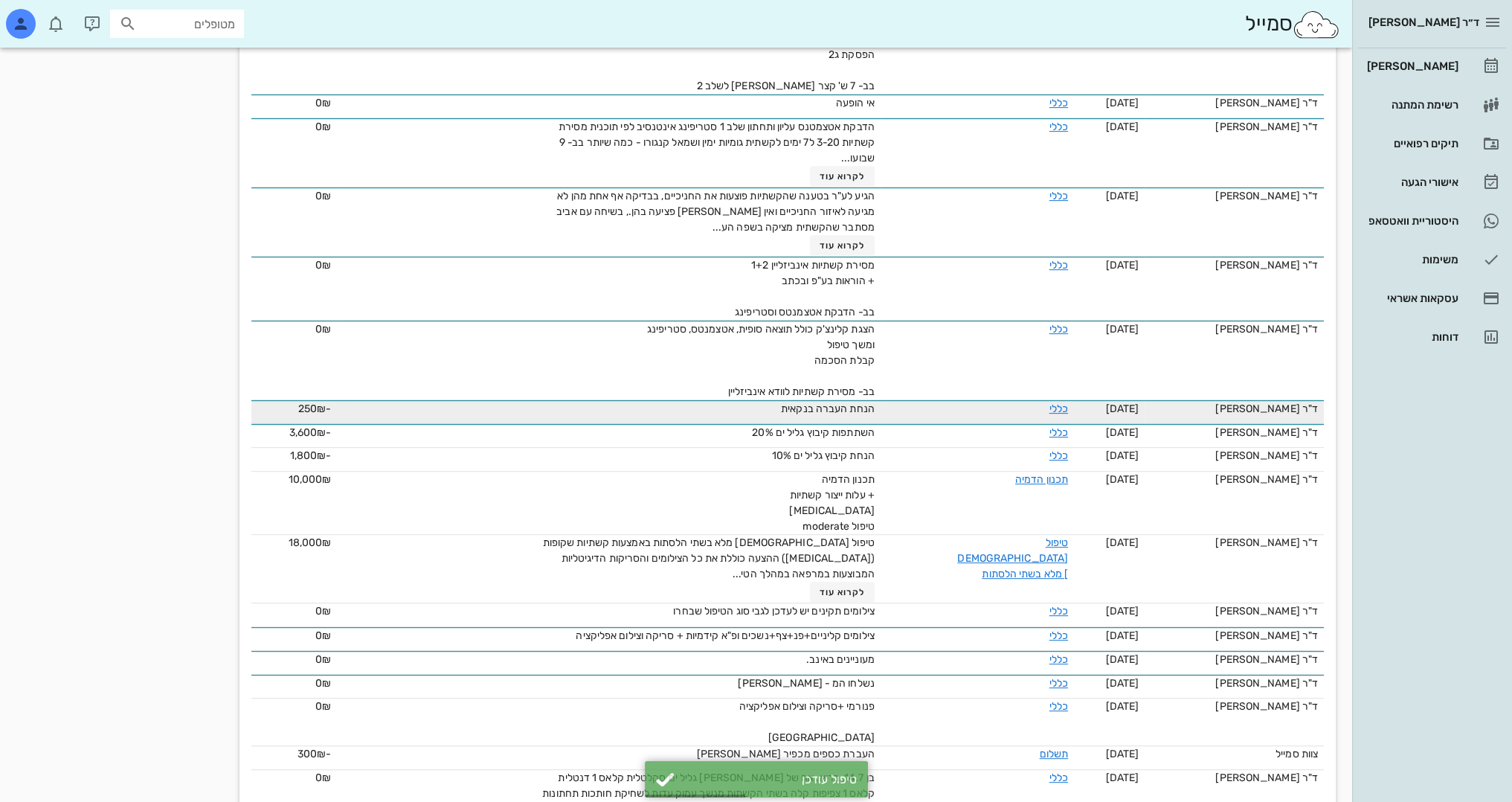
scroll to position [819, 0]
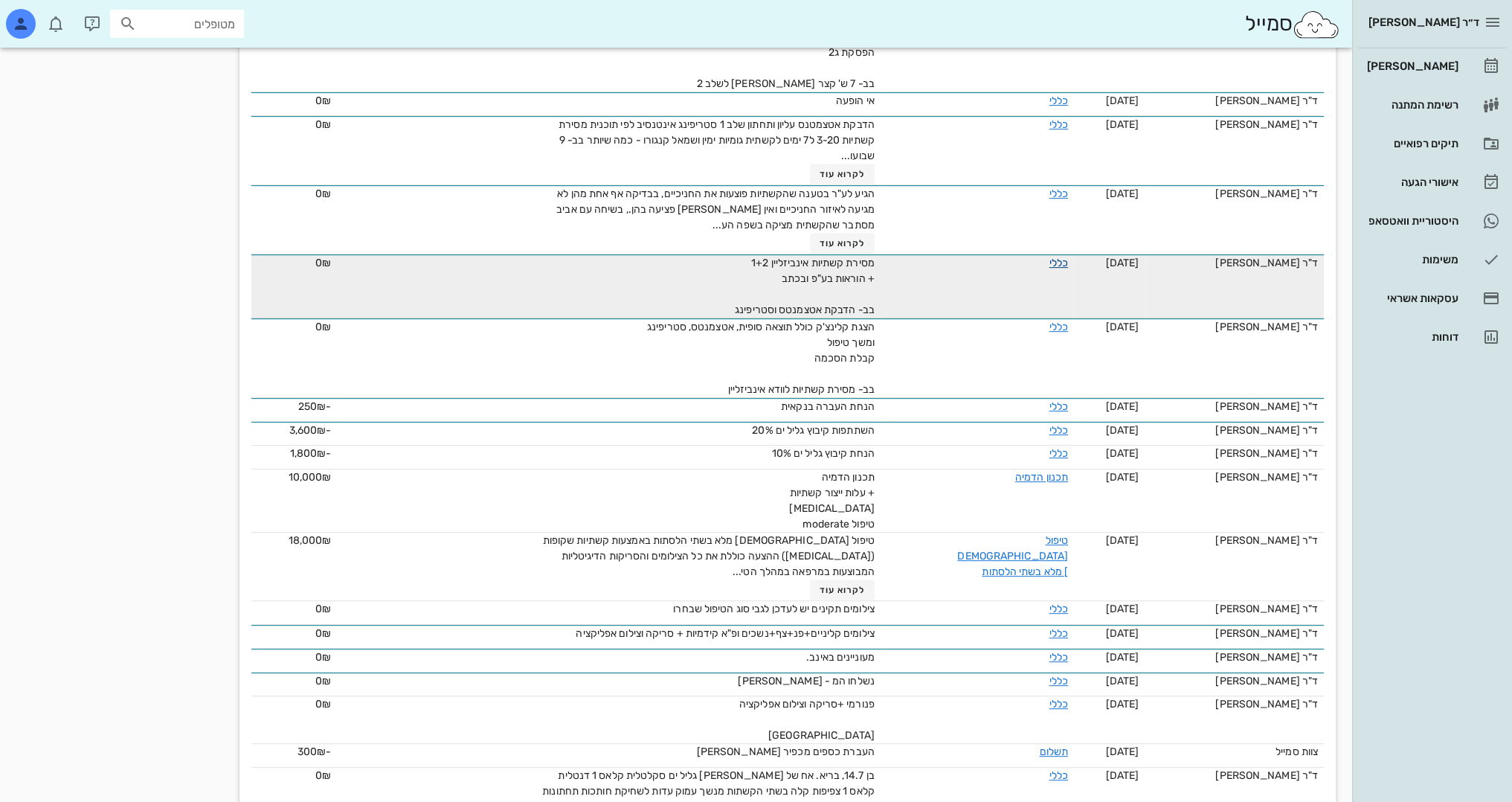
click at [1052, 263] on link "כללי" at bounding box center [1058, 262] width 18 height 12
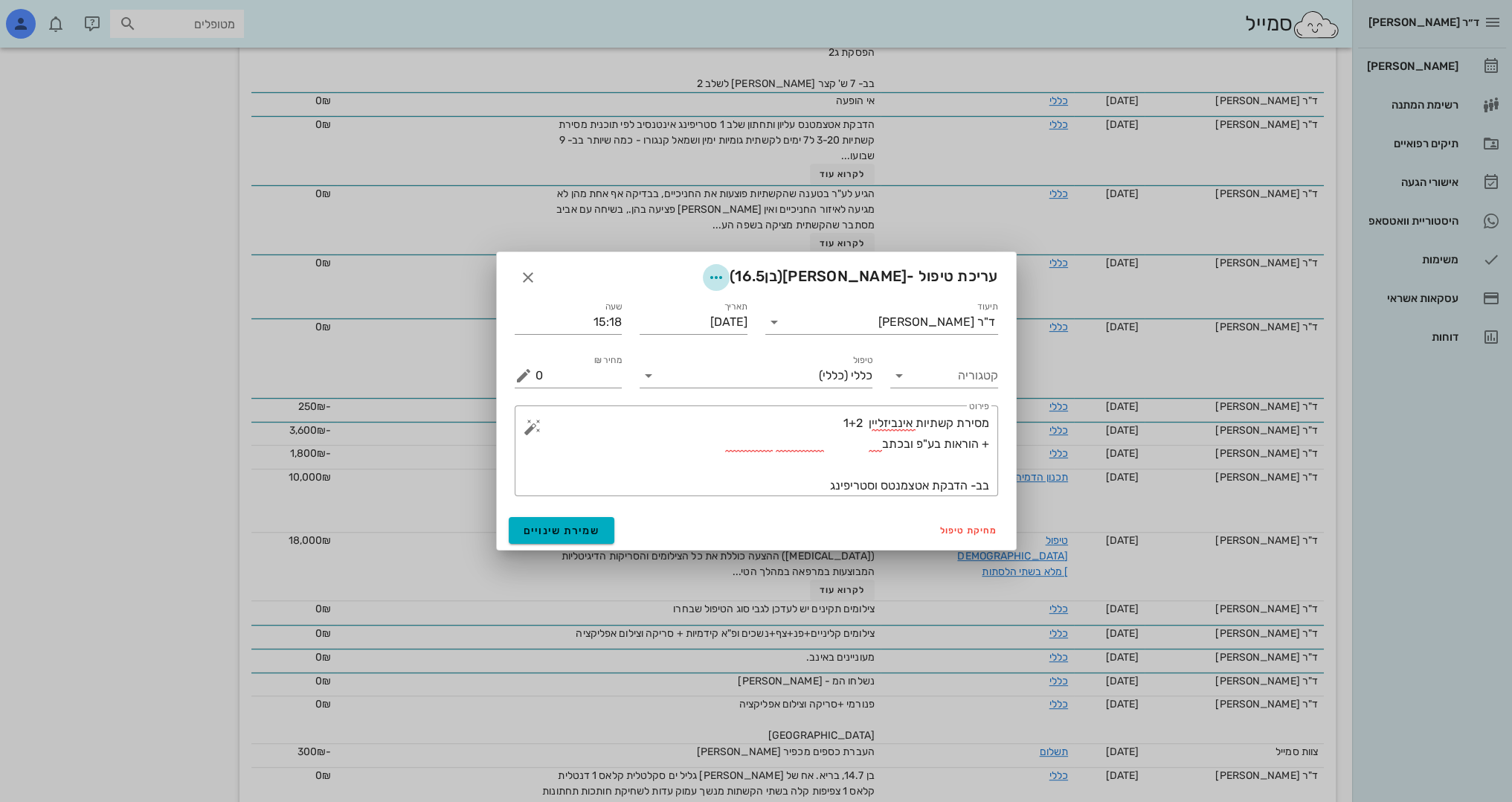
click at [730, 288] on button "button" at bounding box center [716, 277] width 26 height 26
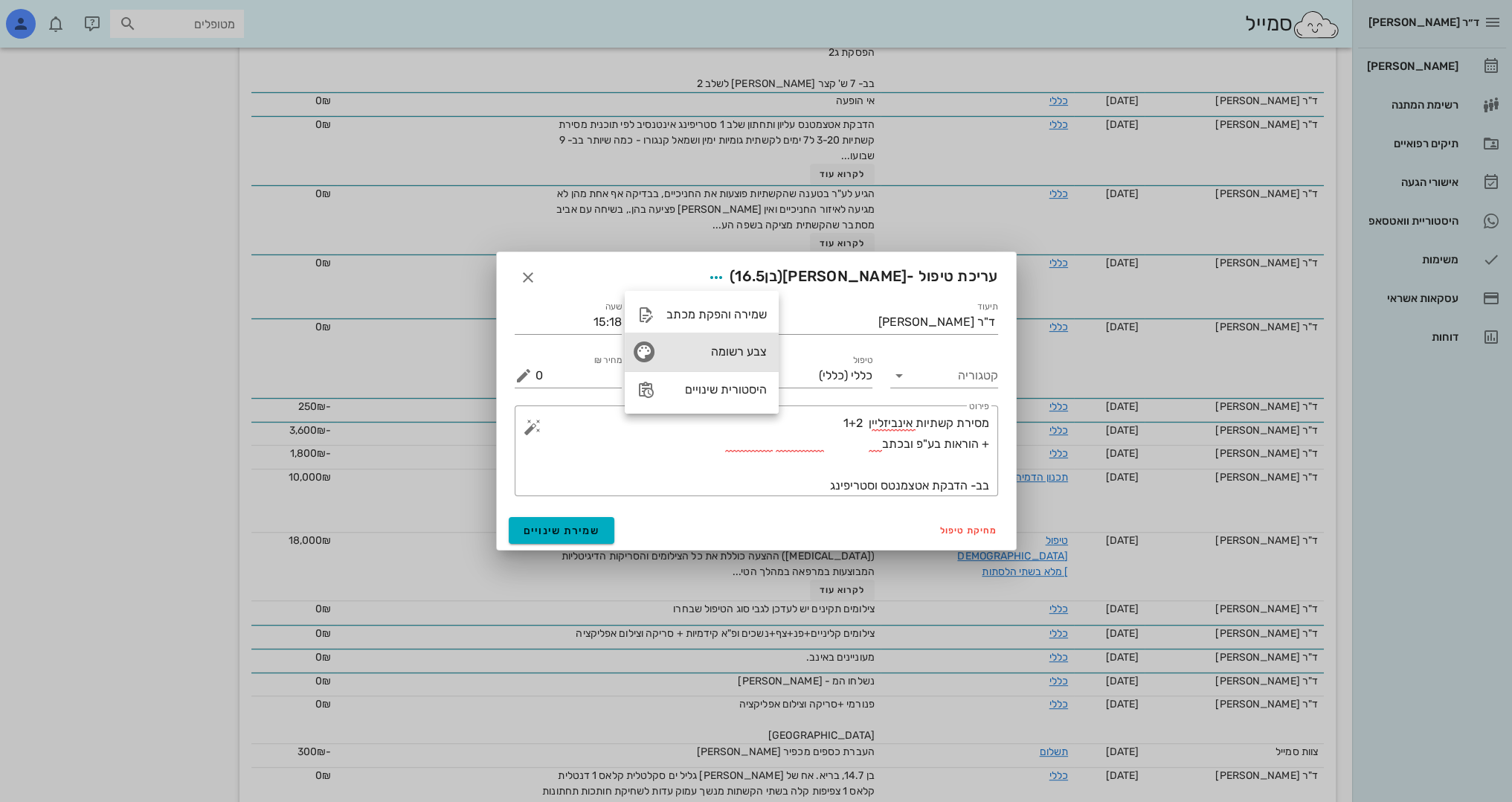
click at [727, 350] on div "צבע רשומה" at bounding box center [716, 351] width 100 height 14
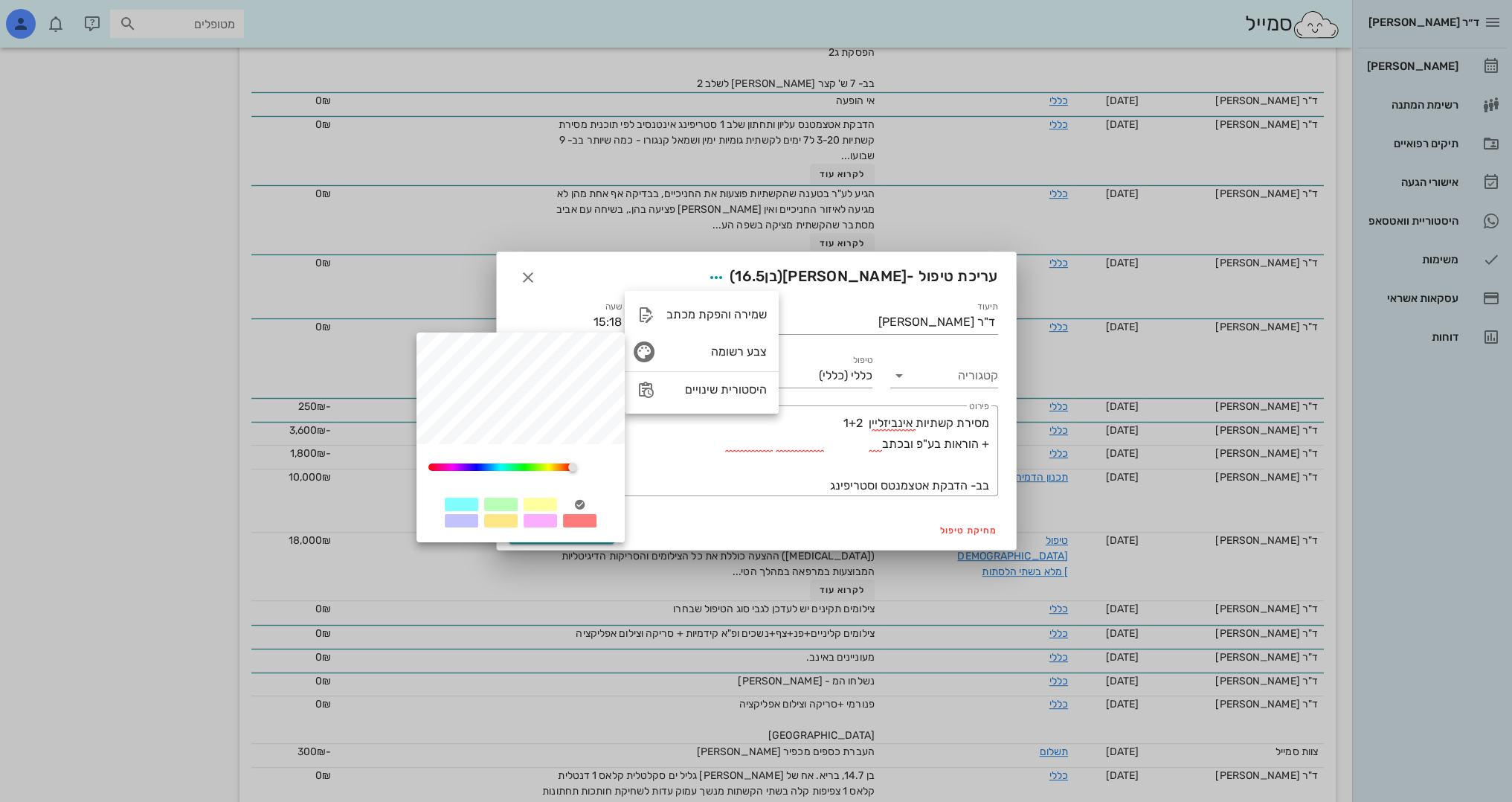
click at [551, 502] on div at bounding box center [540, 504] width 33 height 13
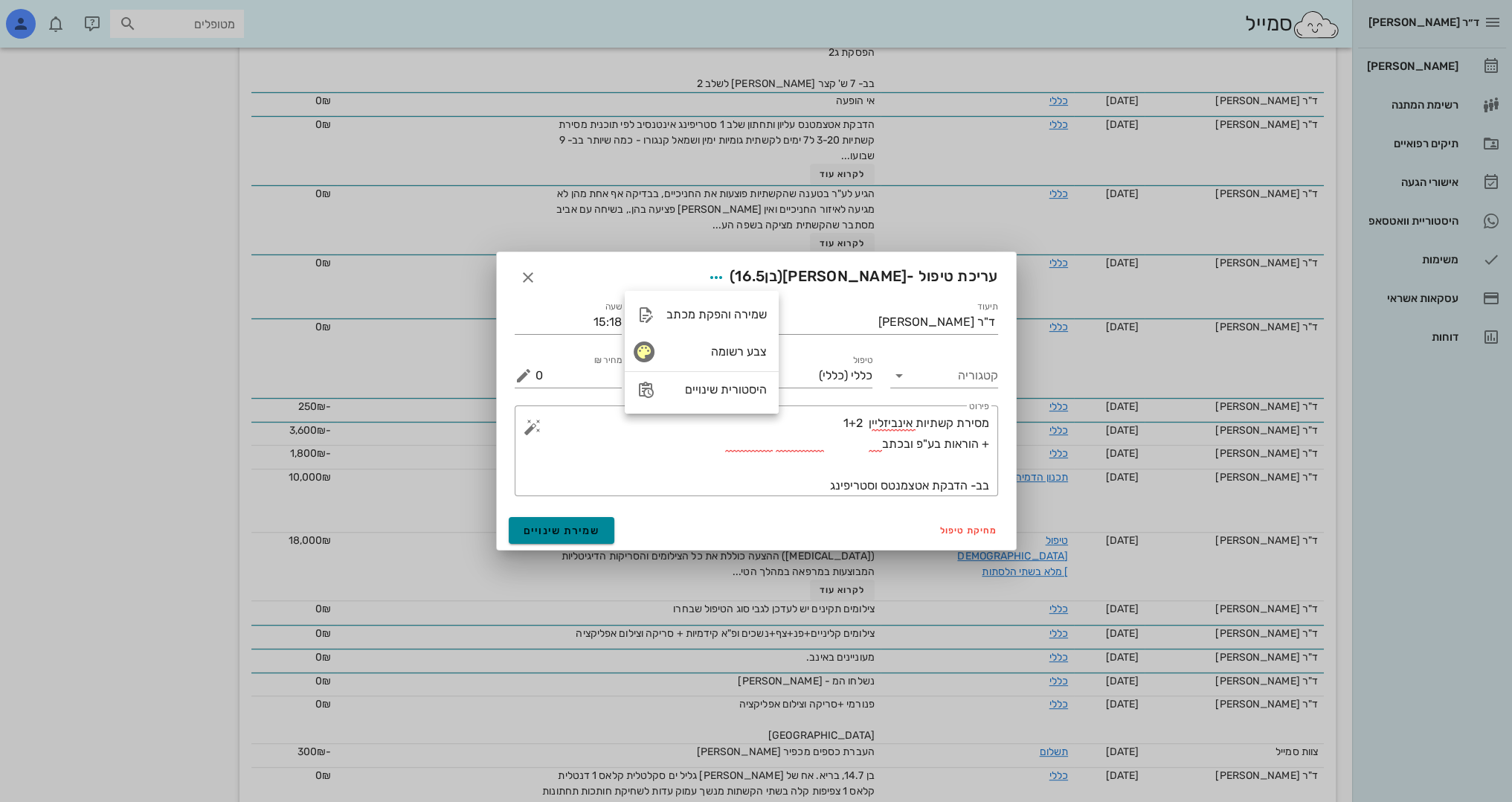
click at [553, 526] on span "שמירת שינויים" at bounding box center [561, 530] width 77 height 12
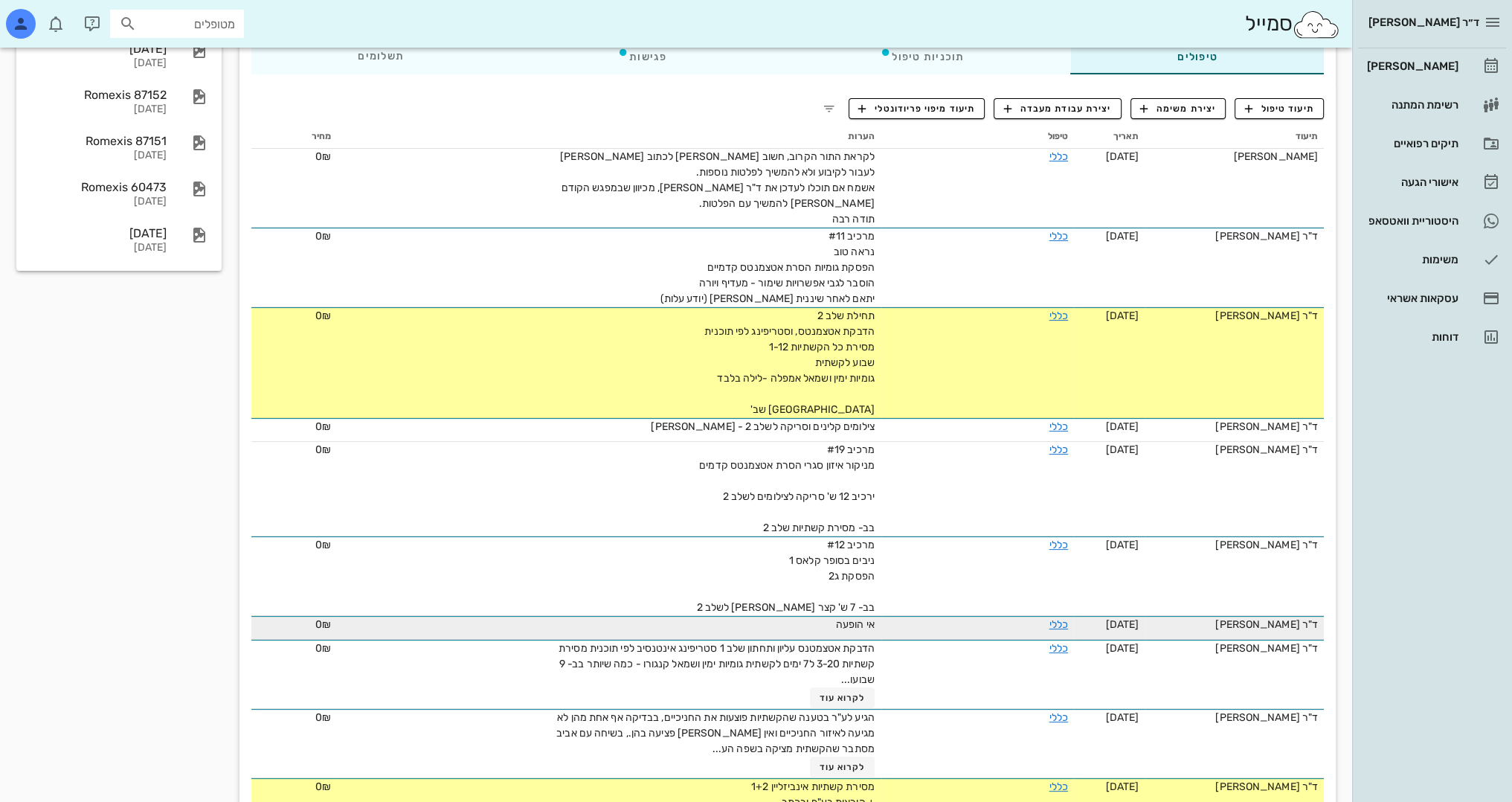
scroll to position [0, 0]
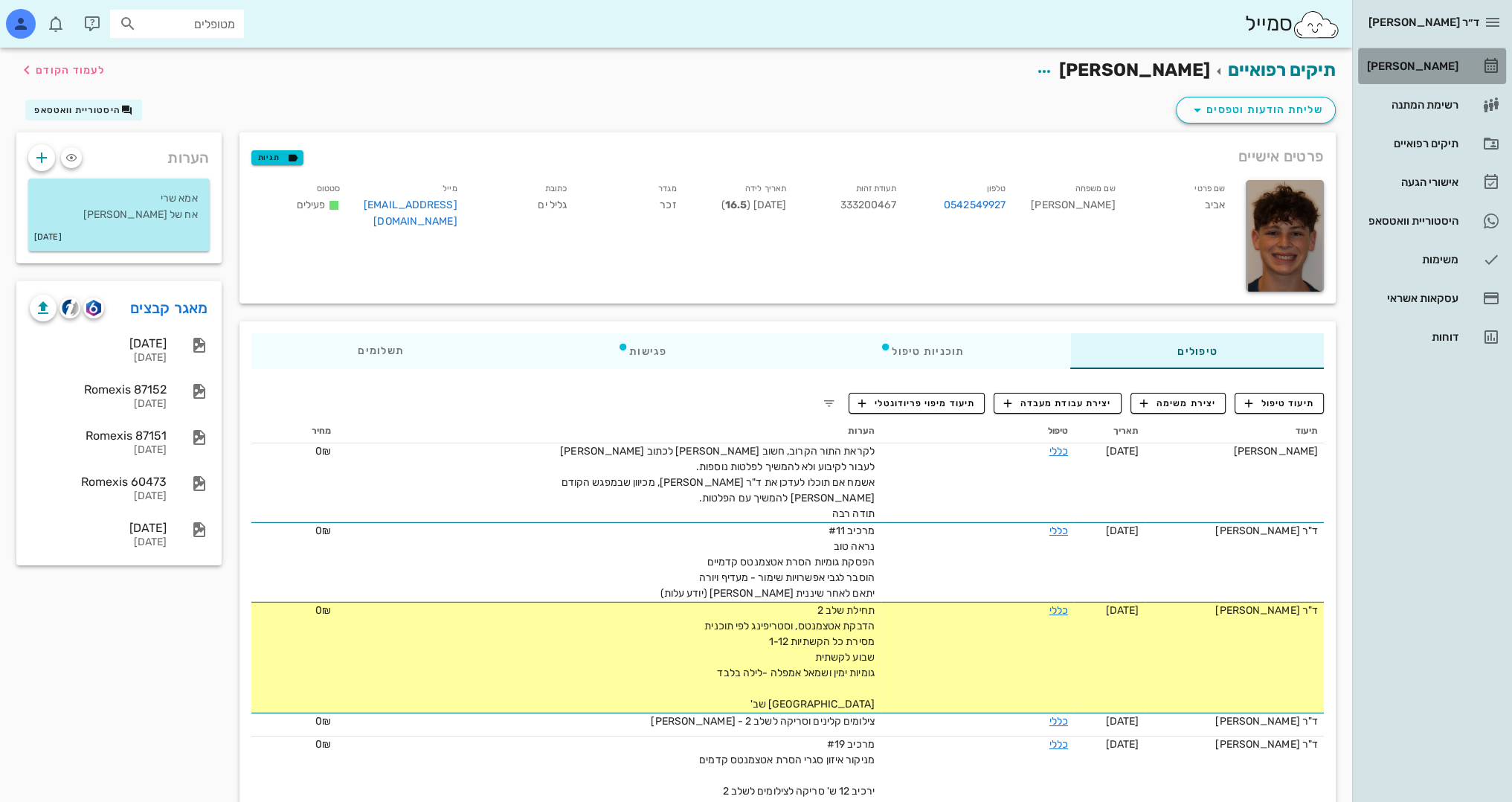
click at [1429, 60] on div "[PERSON_NAME]" at bounding box center [1411, 66] width 94 height 12
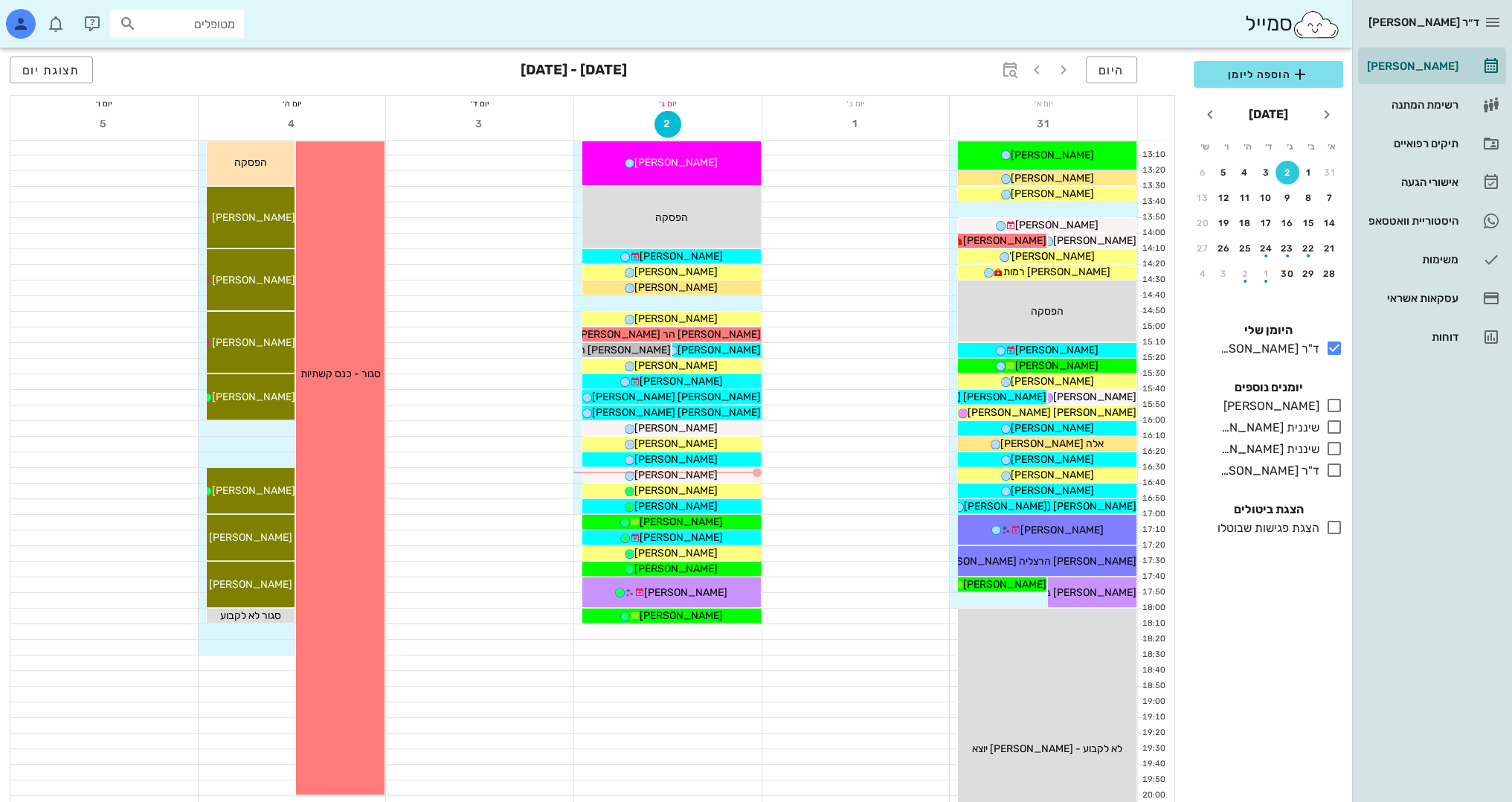
scroll to position [650, 0]
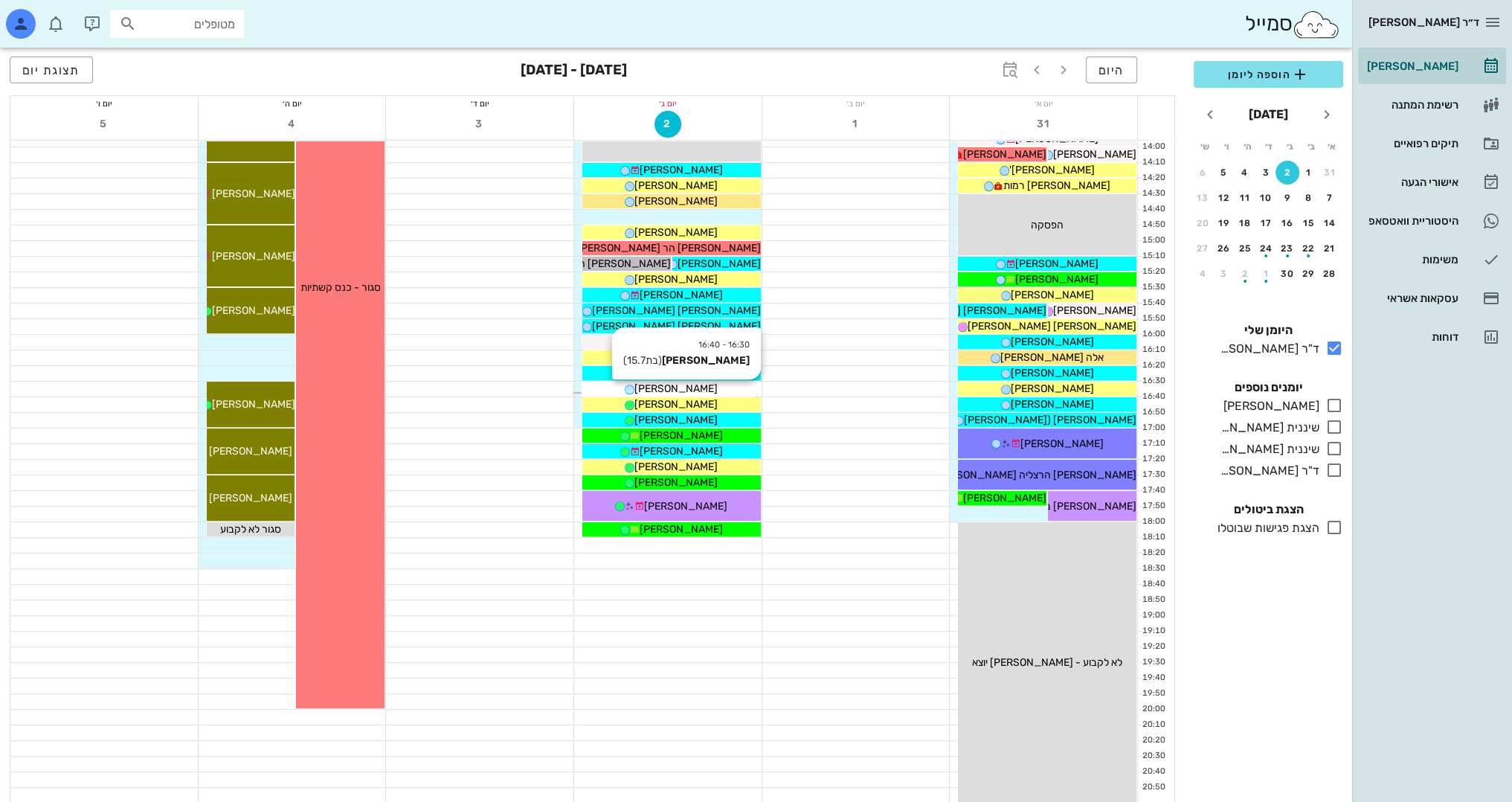
click at [711, 386] on div "[PERSON_NAME]" at bounding box center [671, 389] width 179 height 16
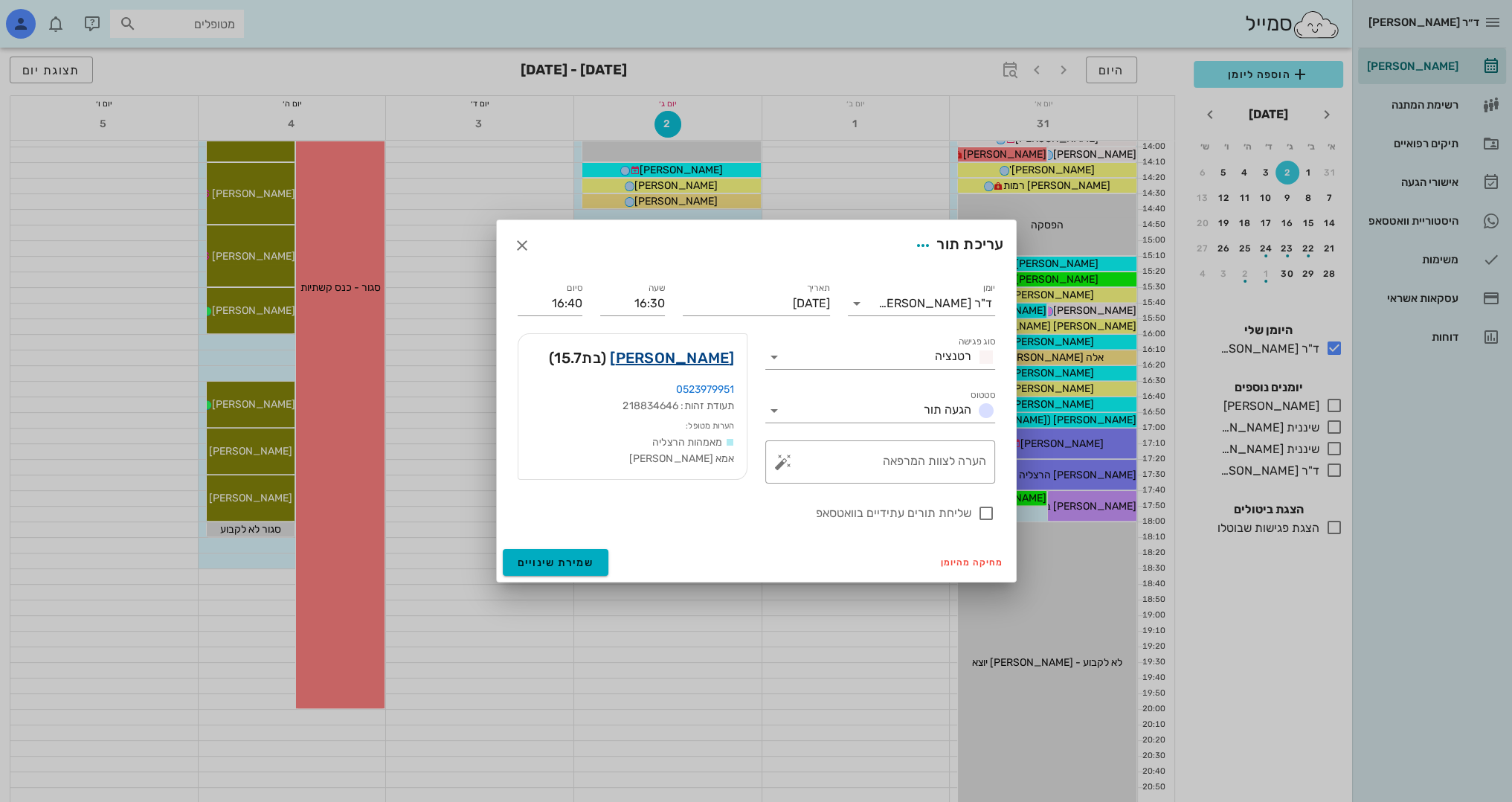
click at [691, 360] on link "[PERSON_NAME]" at bounding box center [672, 357] width 124 height 24
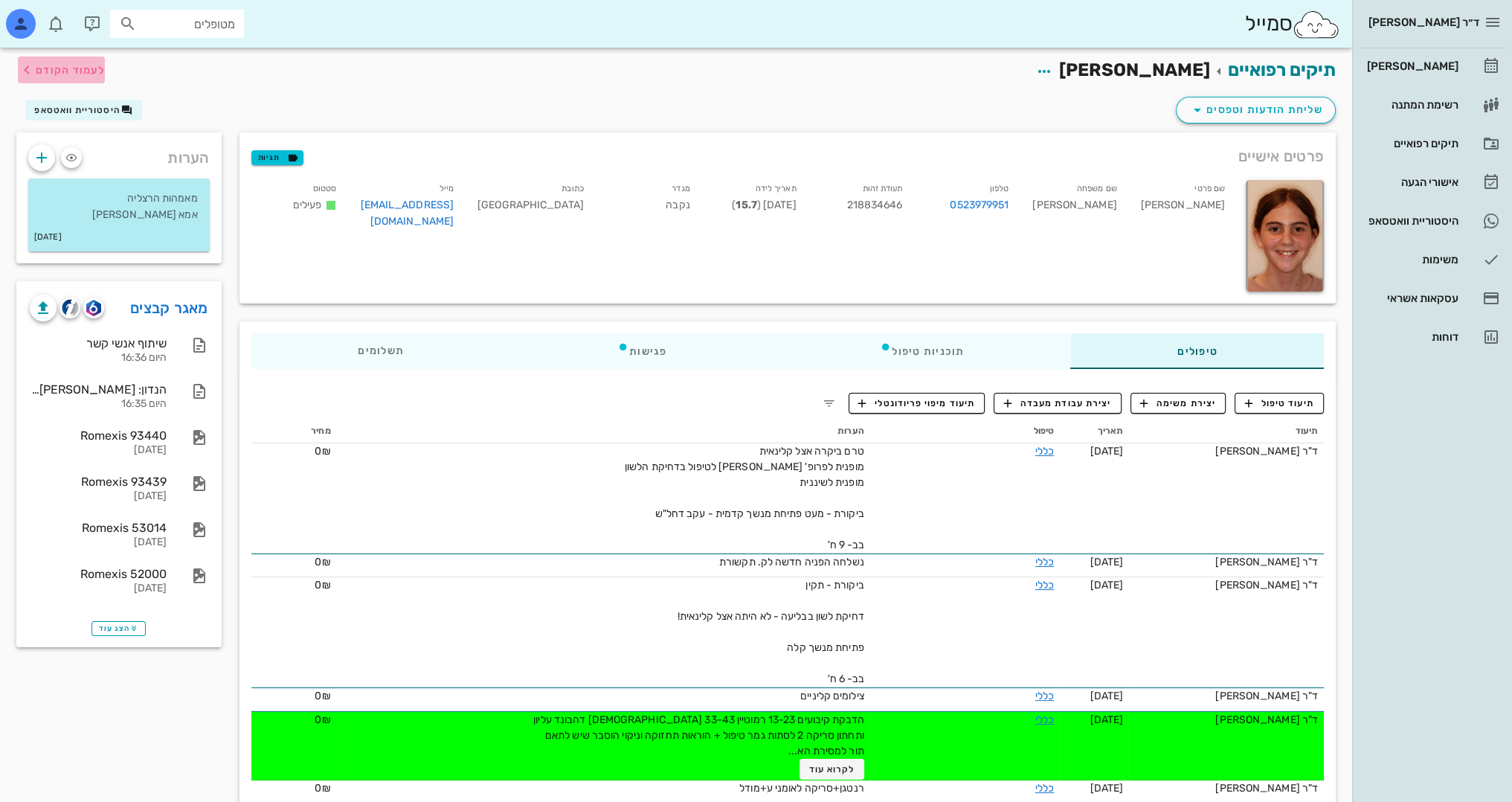
click at [75, 74] on span "לעמוד הקודם" at bounding box center [70, 69] width 69 height 12
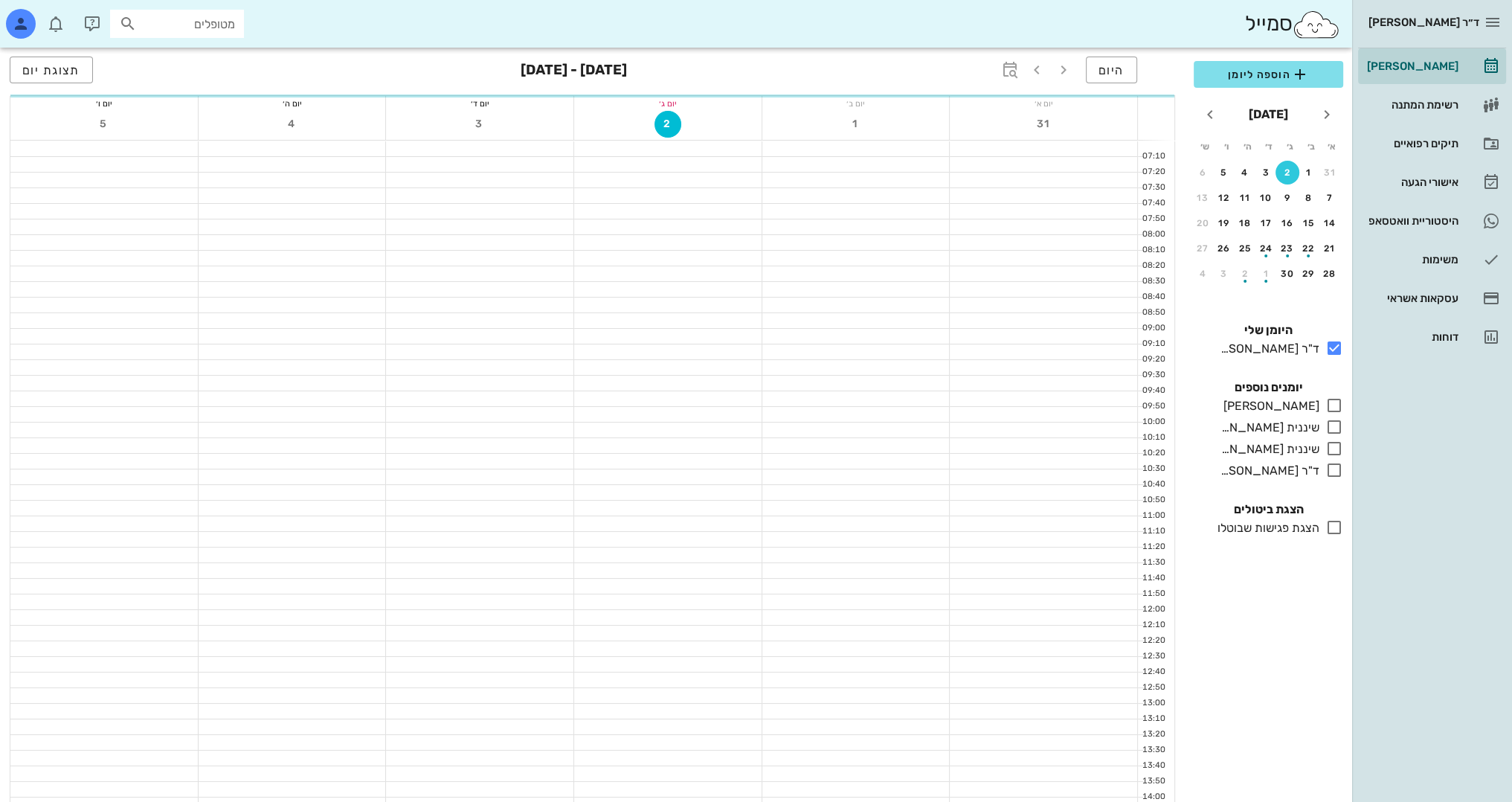
scroll to position [650, 0]
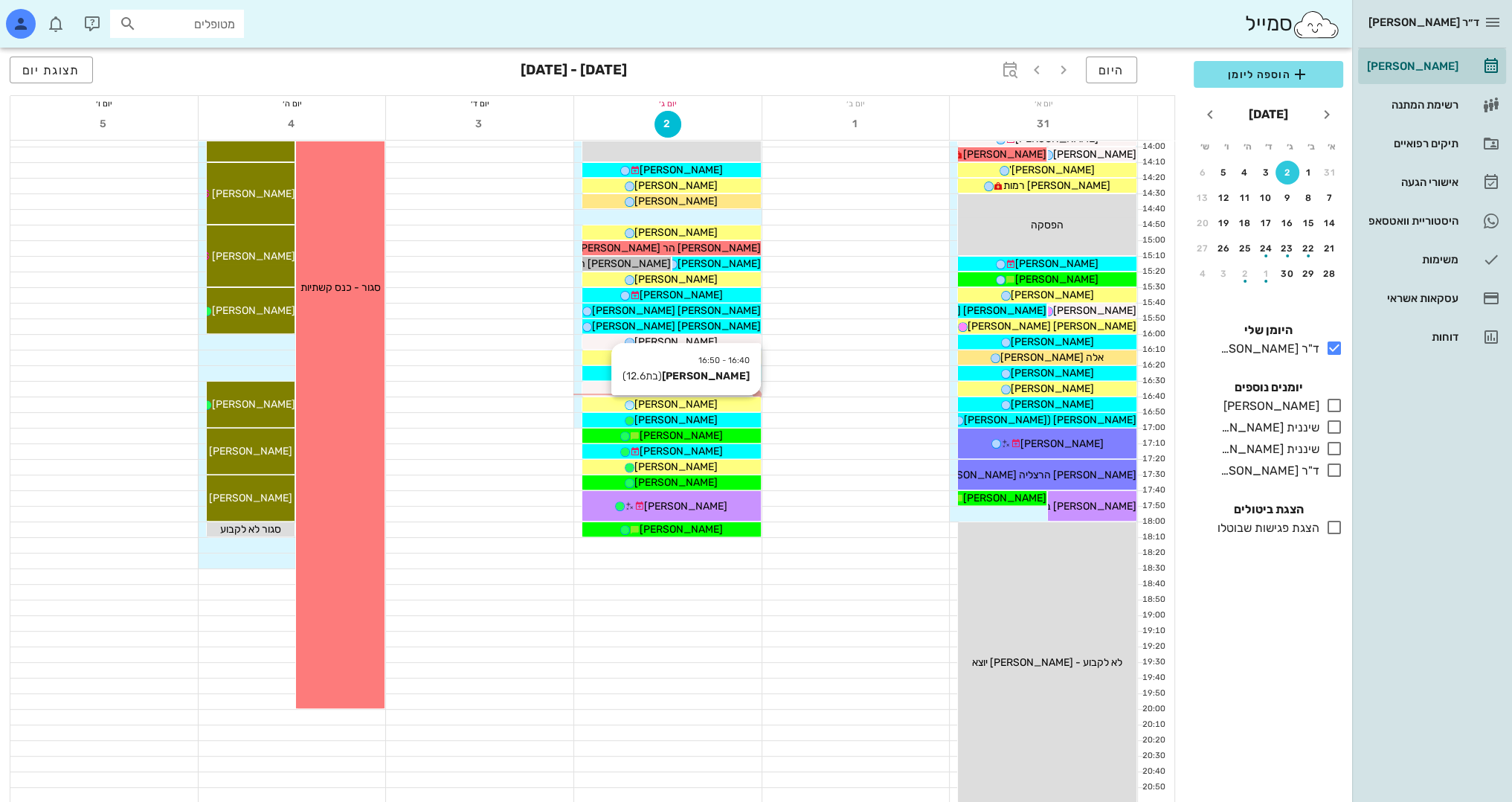
click at [725, 398] on div "[PERSON_NAME]" at bounding box center [671, 404] width 179 height 16
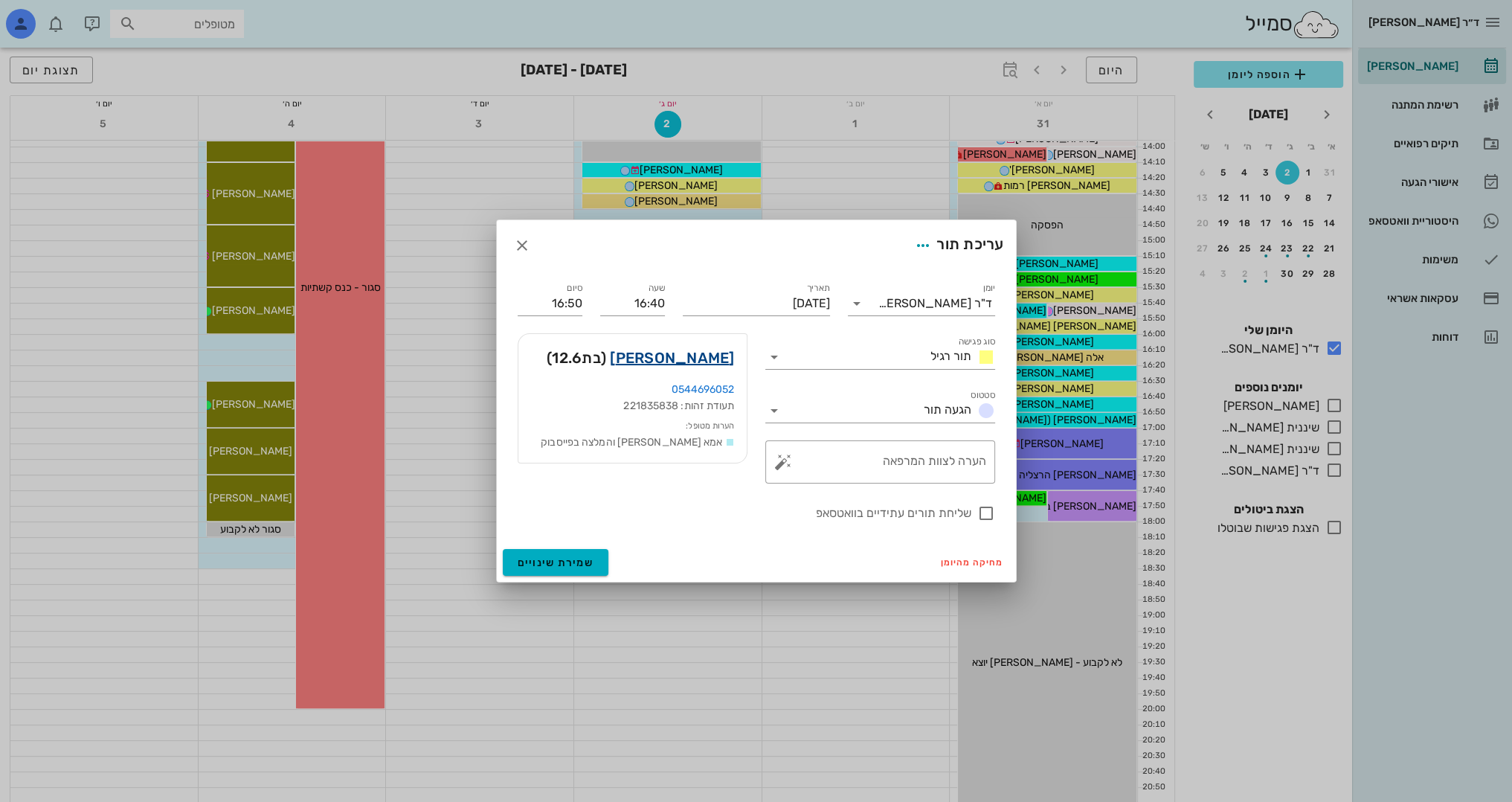
click at [699, 359] on link "[PERSON_NAME]" at bounding box center [672, 357] width 124 height 24
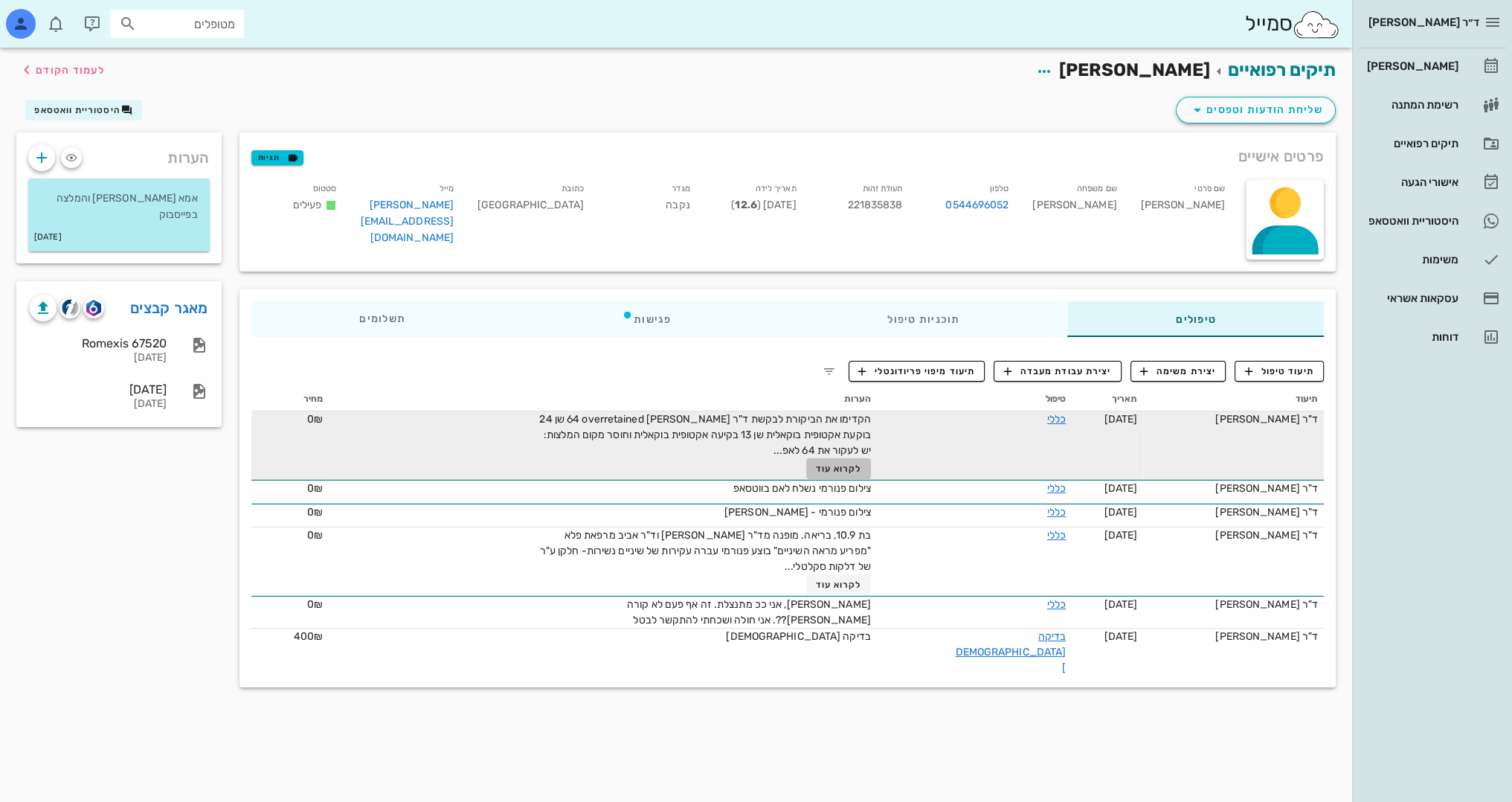
click at [856, 470] on span "לקרוא עוד" at bounding box center [839, 469] width 46 height 11
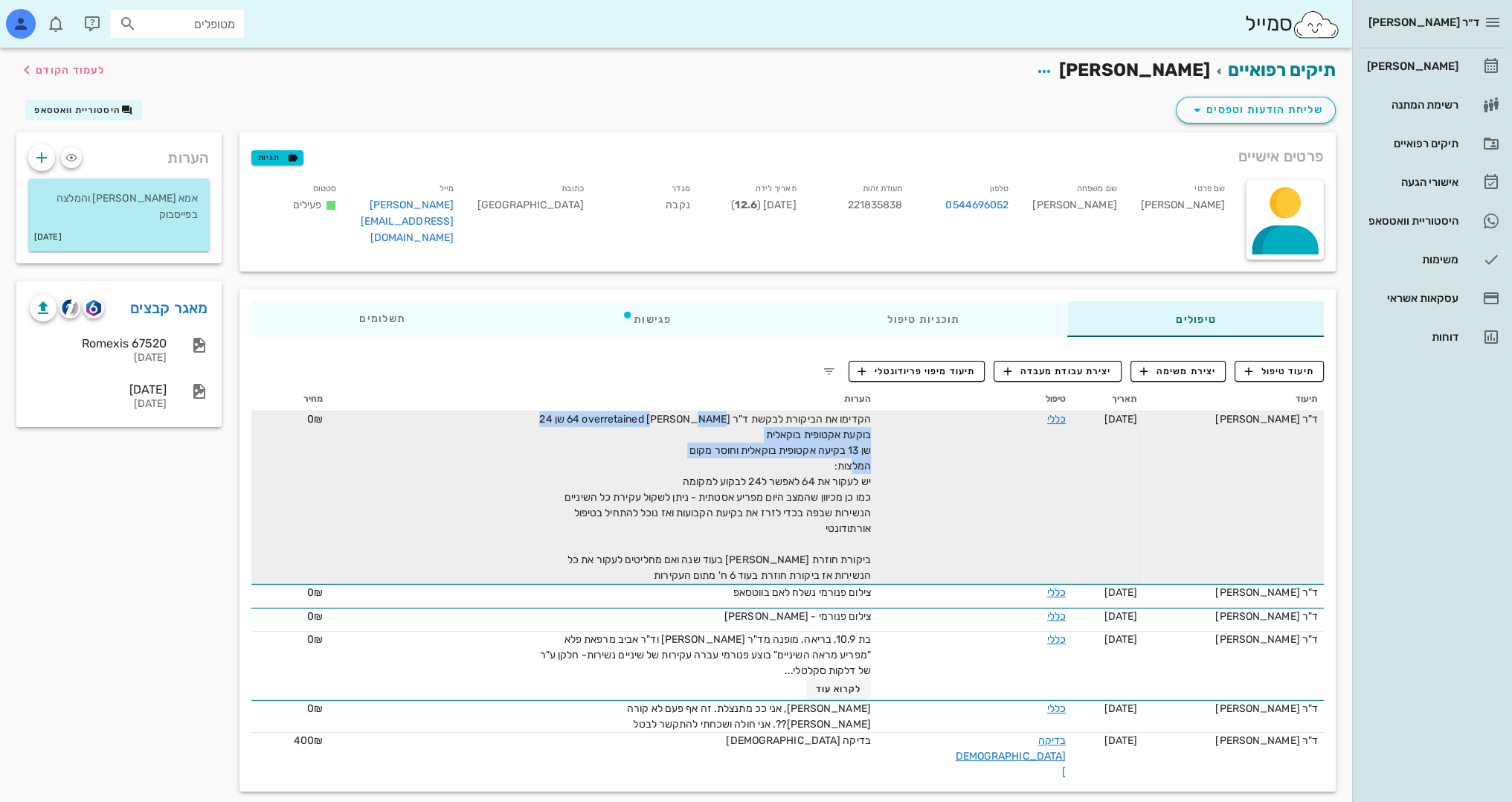
drag, startPoint x: 885, startPoint y: 449, endPoint x: 742, endPoint y: 484, distance: 147.2
click at [744, 483] on div "הקדימו את הביקורת לבקשת ד"ר [PERSON_NAME] 64 overretained שן 24 בוקעת אקטופית ב…" at bounding box center [704, 498] width 335 height 172
click at [813, 453] on span "הקדימו את הביקורת לבקשת ד"ר [PERSON_NAME] 64 overretained שן 24 בוקעת אקטופית ב…" at bounding box center [704, 497] width 331 height 169
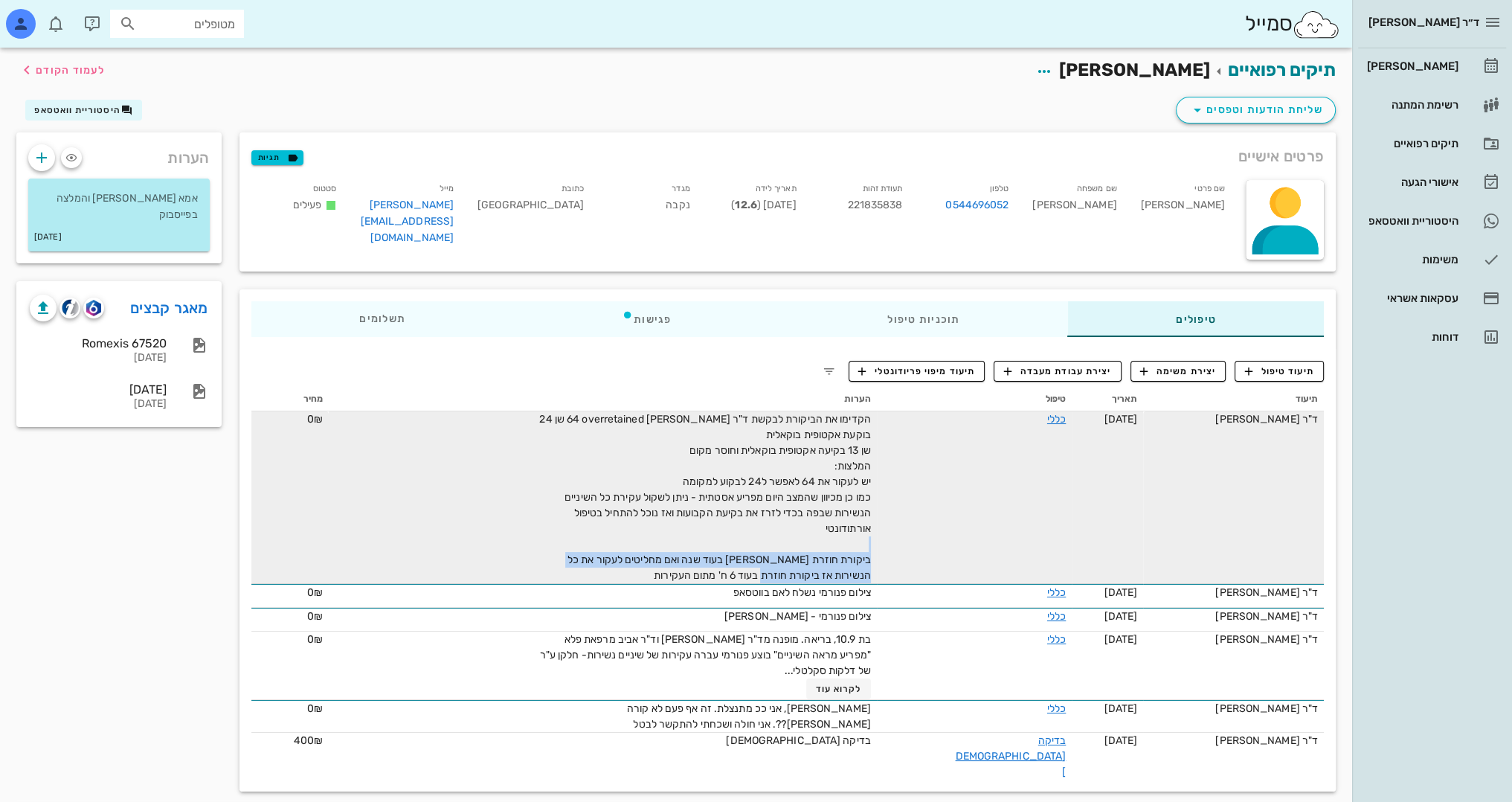
drag, startPoint x: 875, startPoint y: 579, endPoint x: 804, endPoint y: 590, distance: 71.8
click at [804, 582] on span "הקדימו את הביקורת לבקשת ד"ר [PERSON_NAME] 64 overretained שן 24 בוקעת אקטופית ב…" at bounding box center [704, 497] width 331 height 169
click at [824, 576] on span "הקדימו את הביקורת לבקשת ד"ר [PERSON_NAME] 64 overretained שן 24 בוקעת אקטופית ב…" at bounding box center [704, 497] width 331 height 169
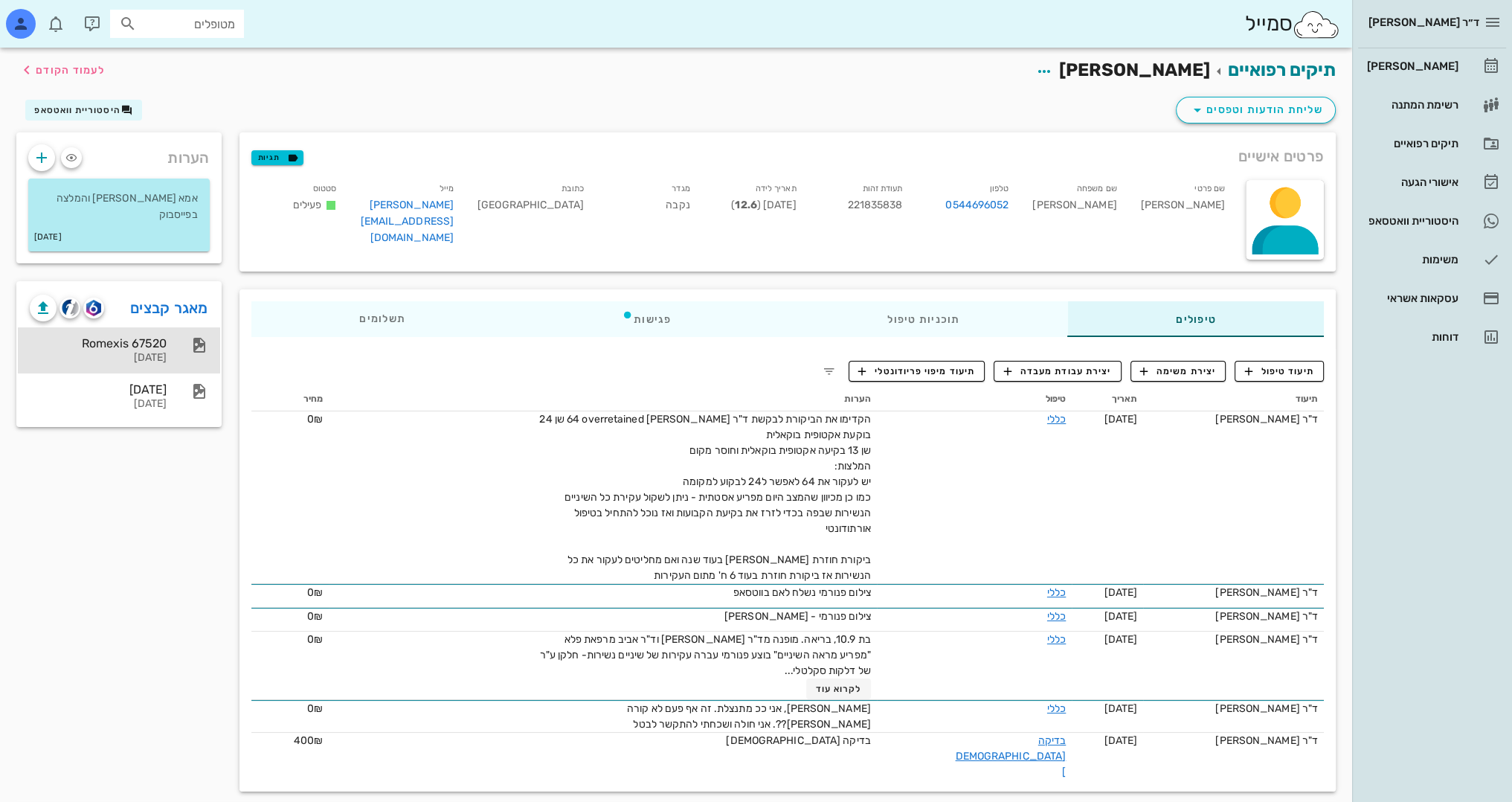
click at [155, 341] on div "Romexis 67520" at bounding box center [98, 343] width 137 height 14
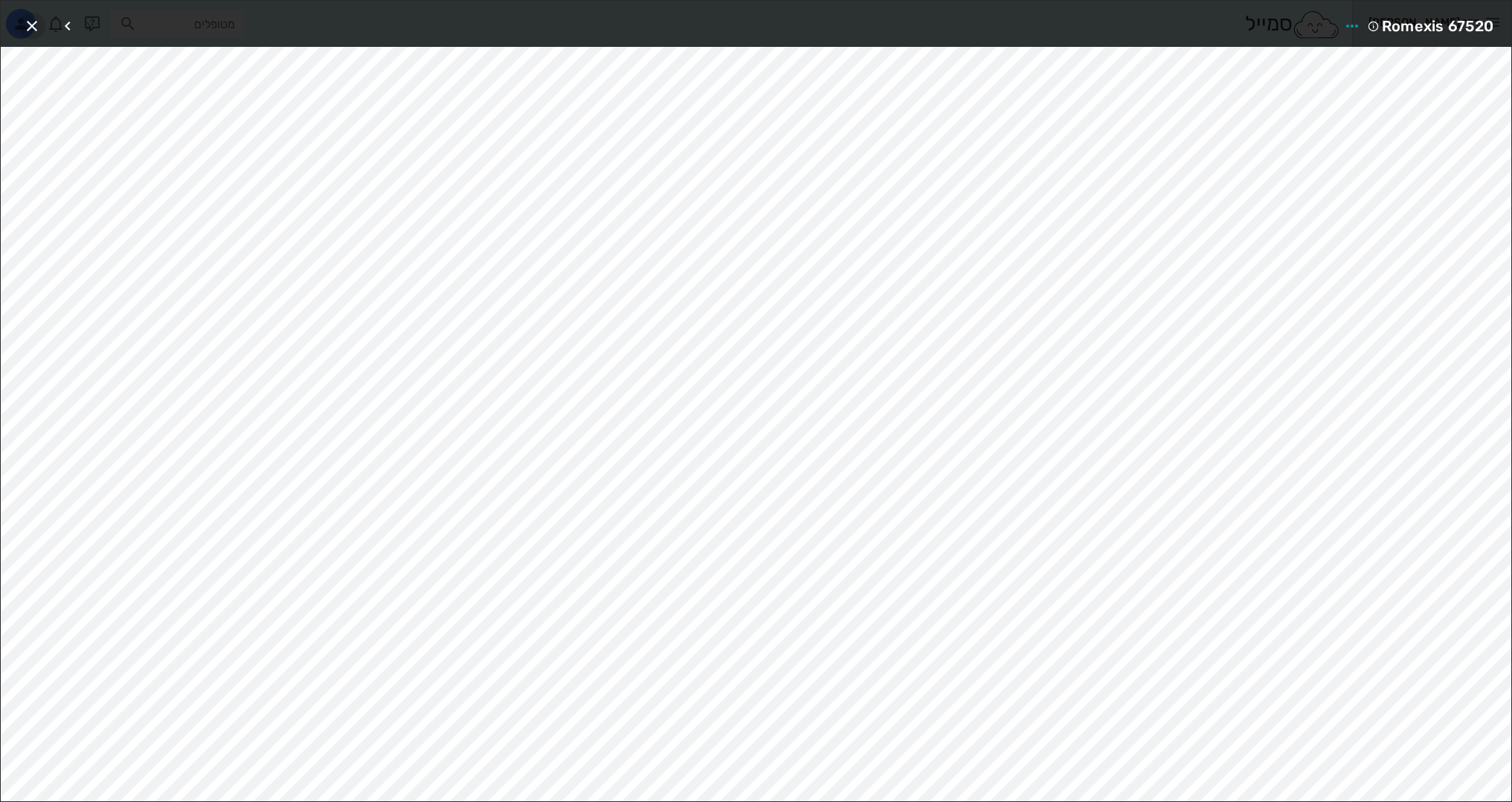
click at [26, 24] on icon "button" at bounding box center [32, 26] width 18 height 18
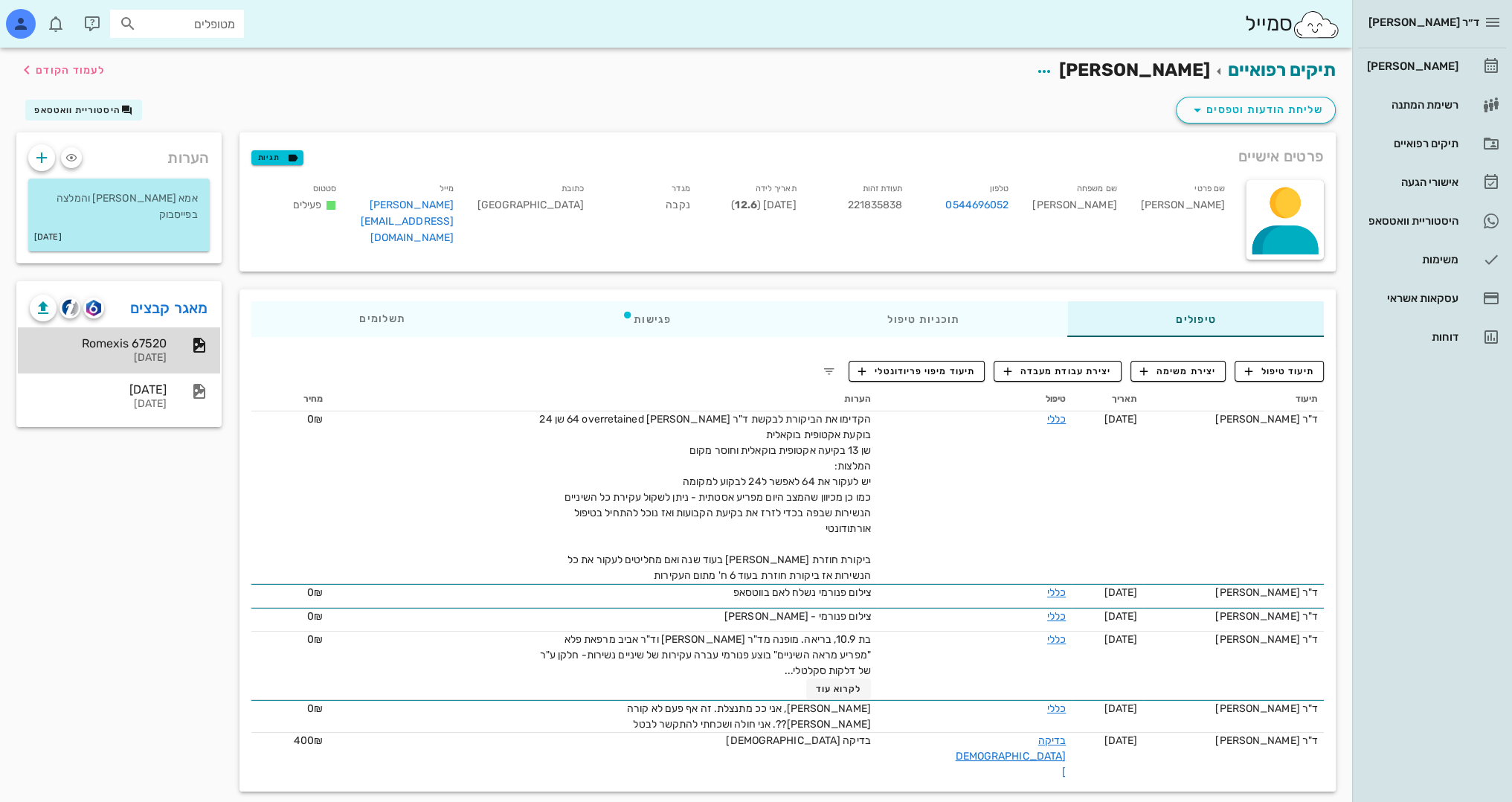
click at [152, 343] on div "Romexis 67520" at bounding box center [98, 343] width 137 height 14
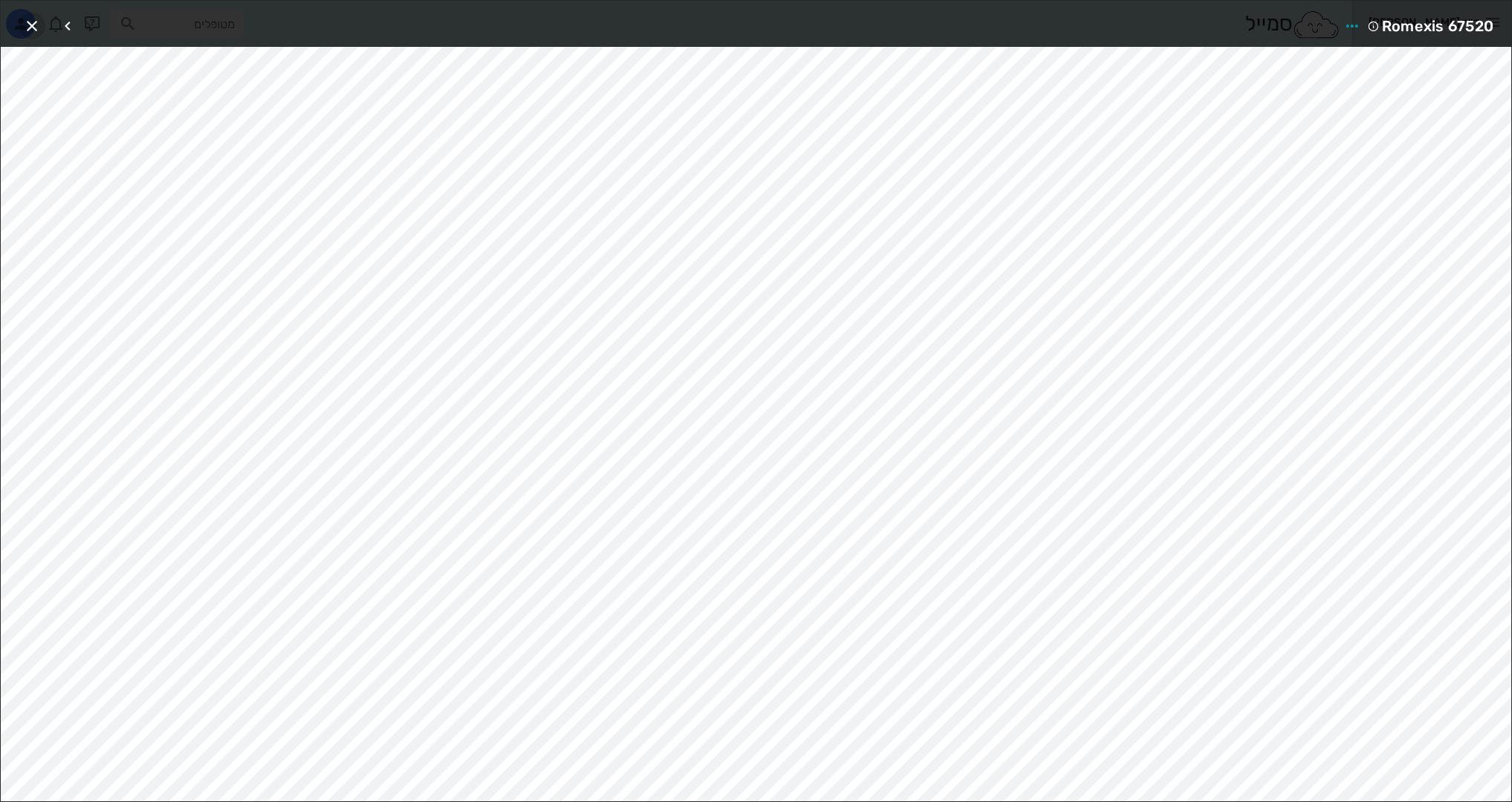
click at [30, 26] on icon "button" at bounding box center [32, 26] width 18 height 18
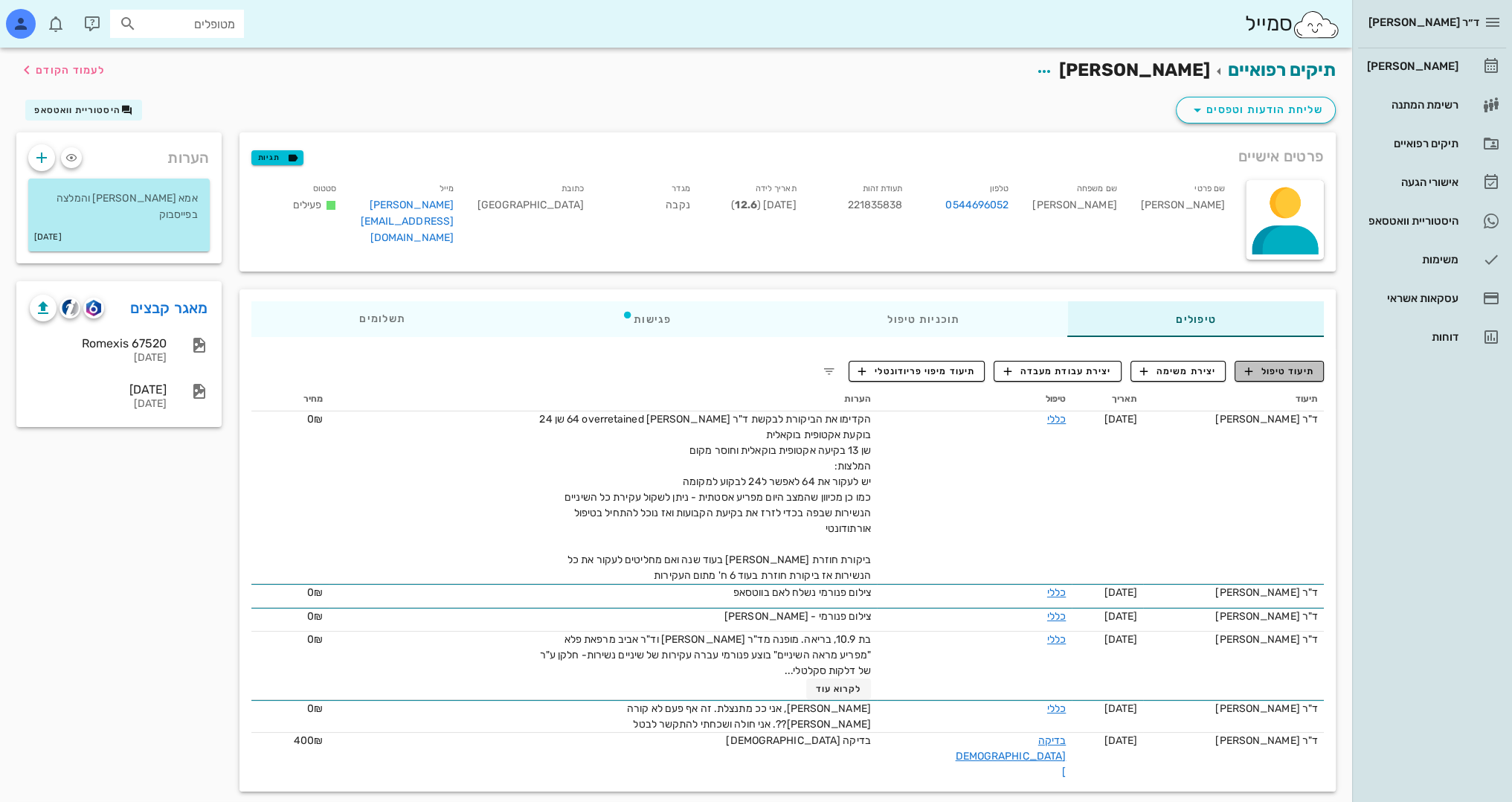
click at [1286, 375] on span "תיעוד טיפול" at bounding box center [1280, 371] width 69 height 13
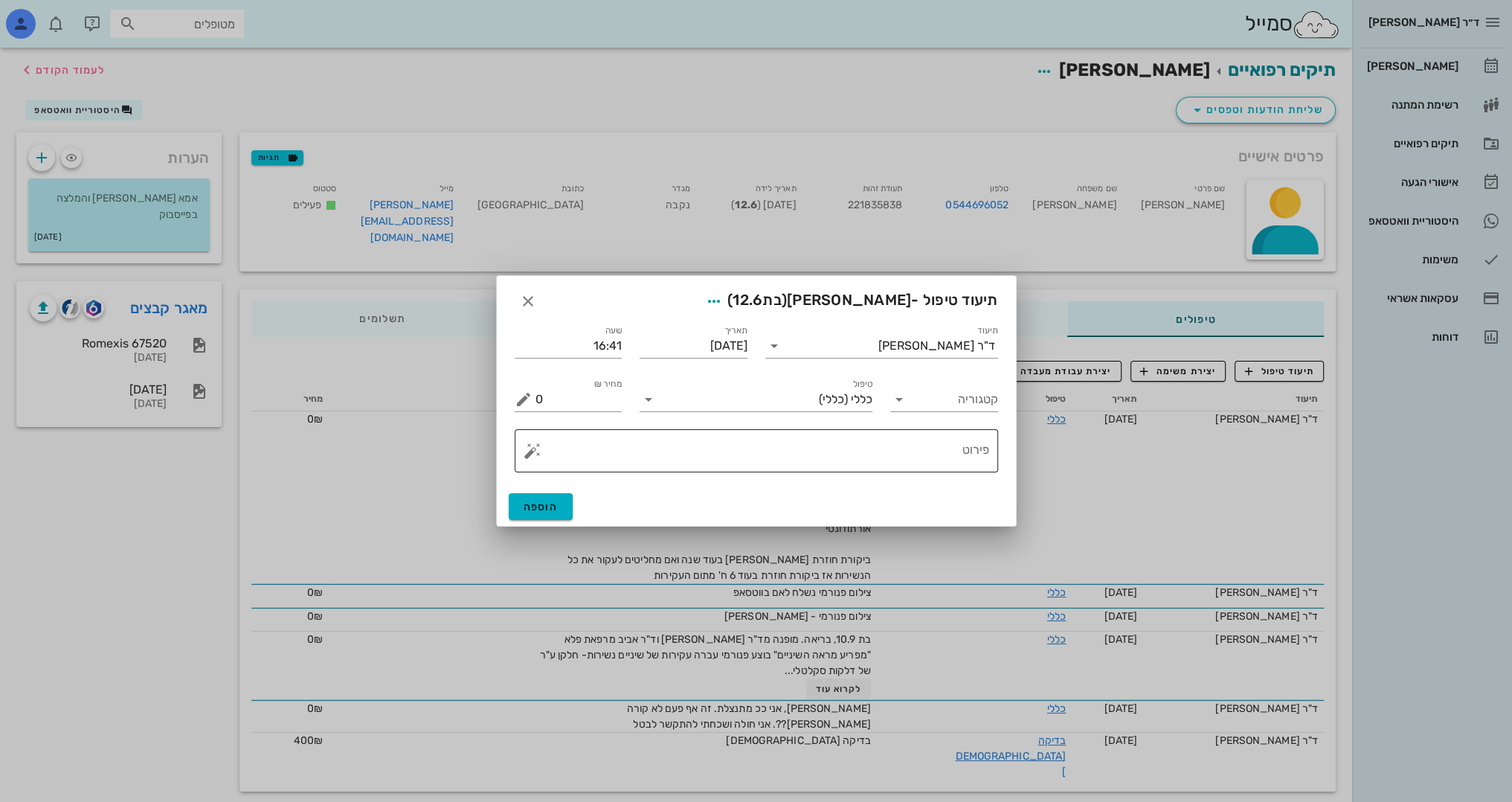
click at [925, 460] on textarea "פירוט" at bounding box center [762, 454] width 454 height 36
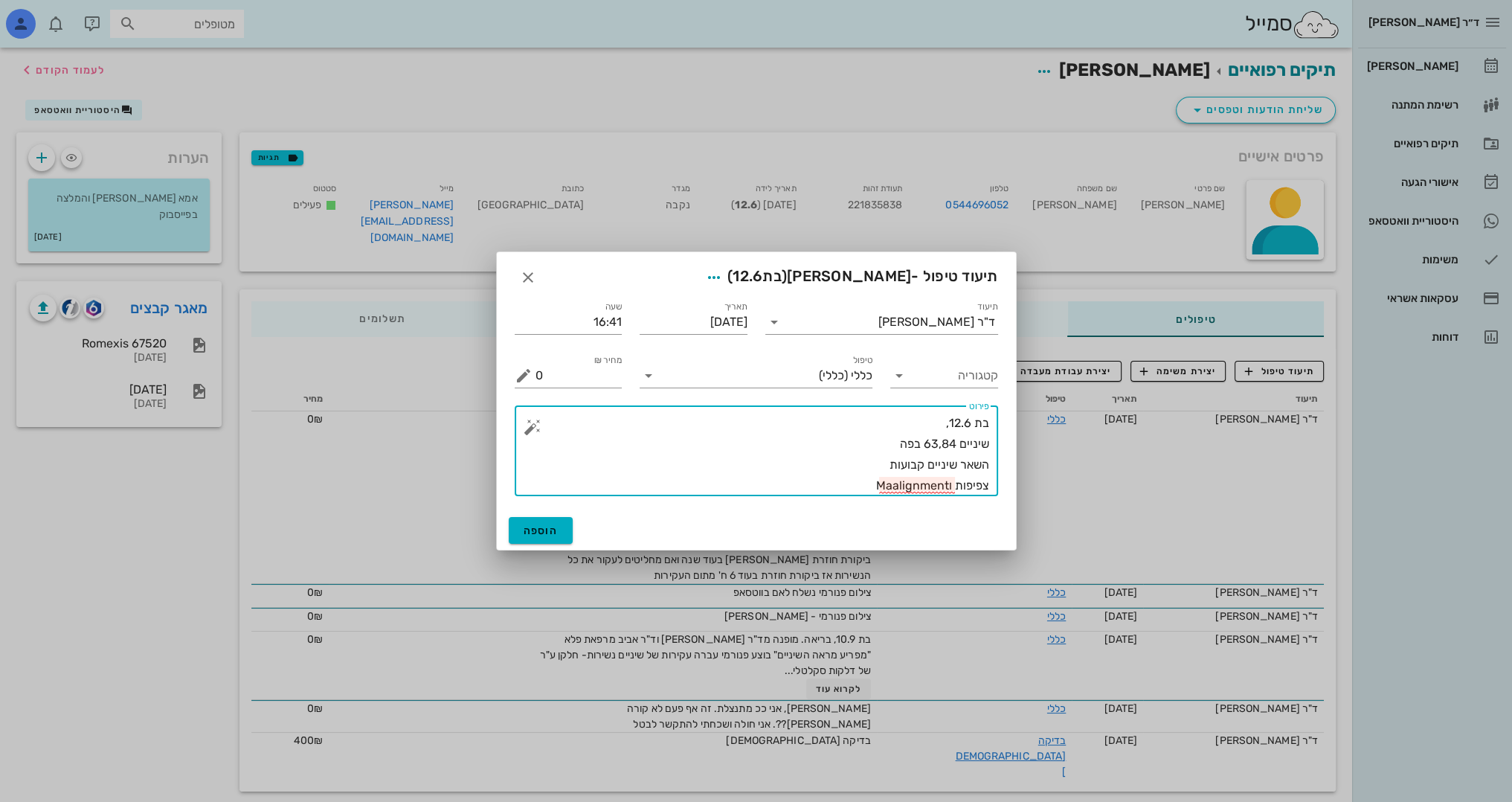
click at [894, 478] on textarea "בת 12.6, שיניים 63,84 בפה השאר שיניים קבועות צפיפות וMaalignment" at bounding box center [762, 454] width 454 height 84
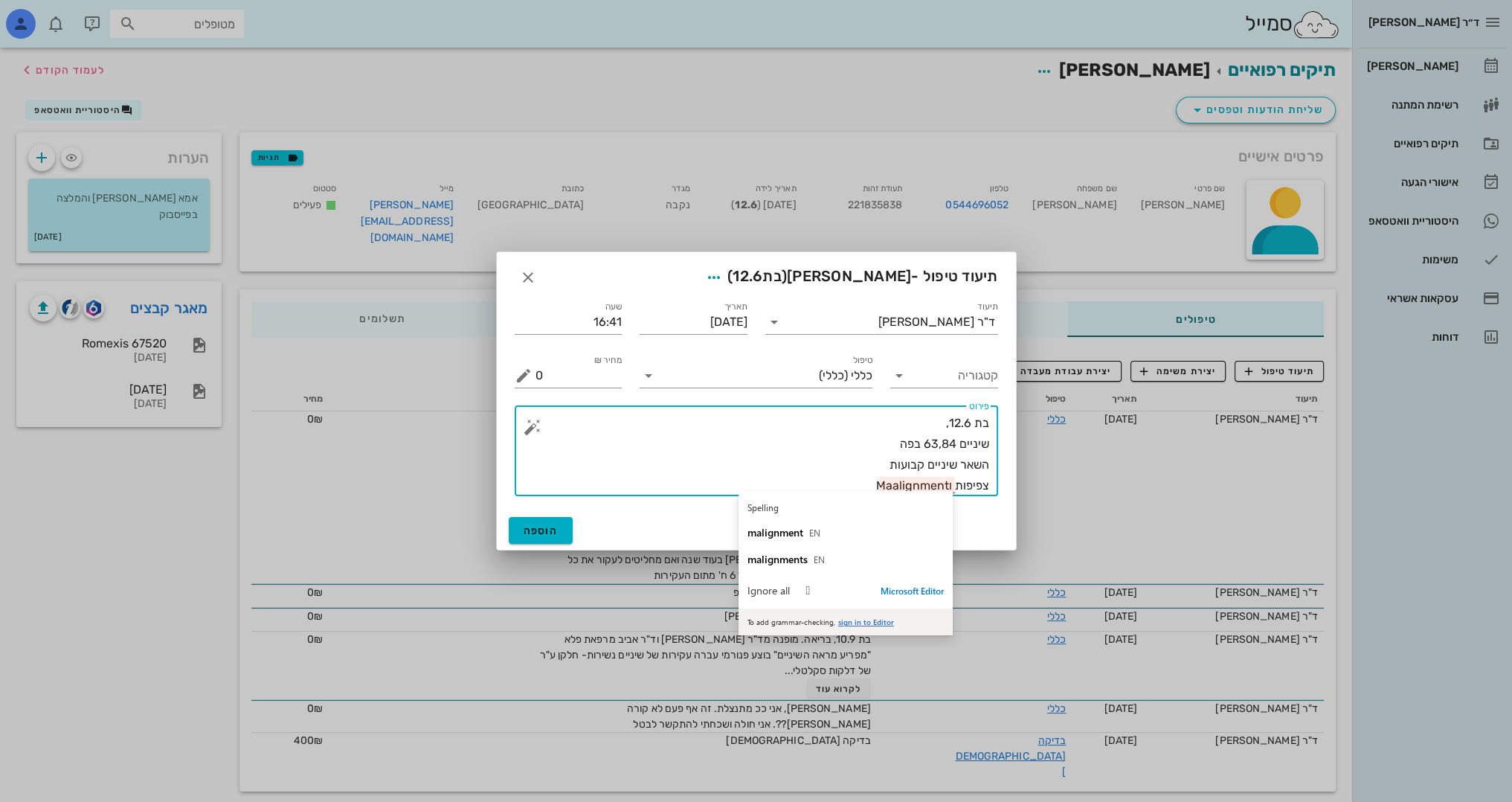
drag, startPoint x: 894, startPoint y: 478, endPoint x: 861, endPoint y: 474, distance: 33.2
click at [861, 474] on textarea "בת 12.6, שיניים 63,84 בפה השאר שיניים קבועות צפיפות וMaalignment" at bounding box center [762, 454] width 454 height 84
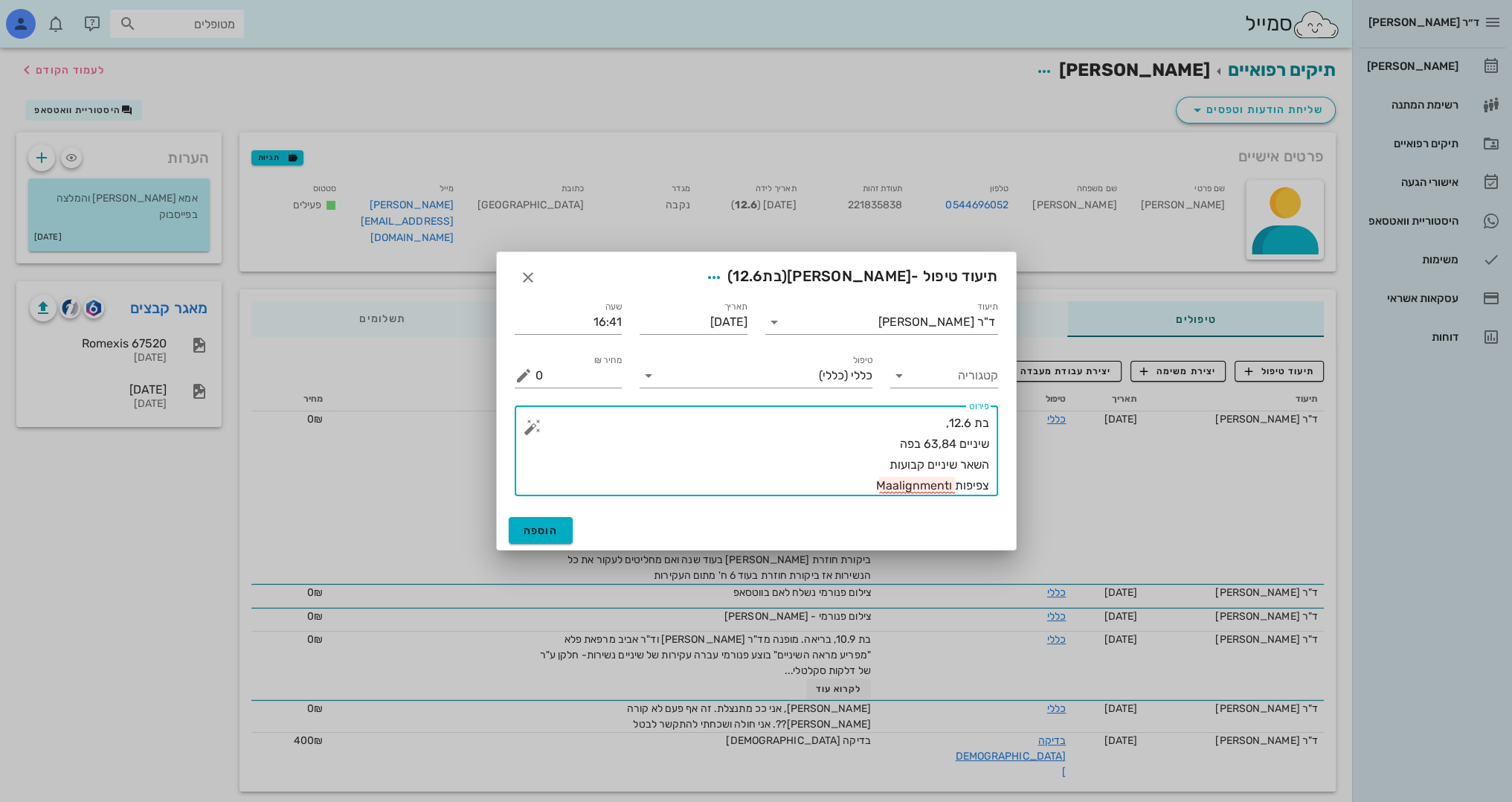
click at [894, 483] on textarea "בת 12.6, שיניים 63,84 בפה השאר שיניים קבועות צפיפות וMaalignment" at bounding box center [762, 454] width 454 height 84
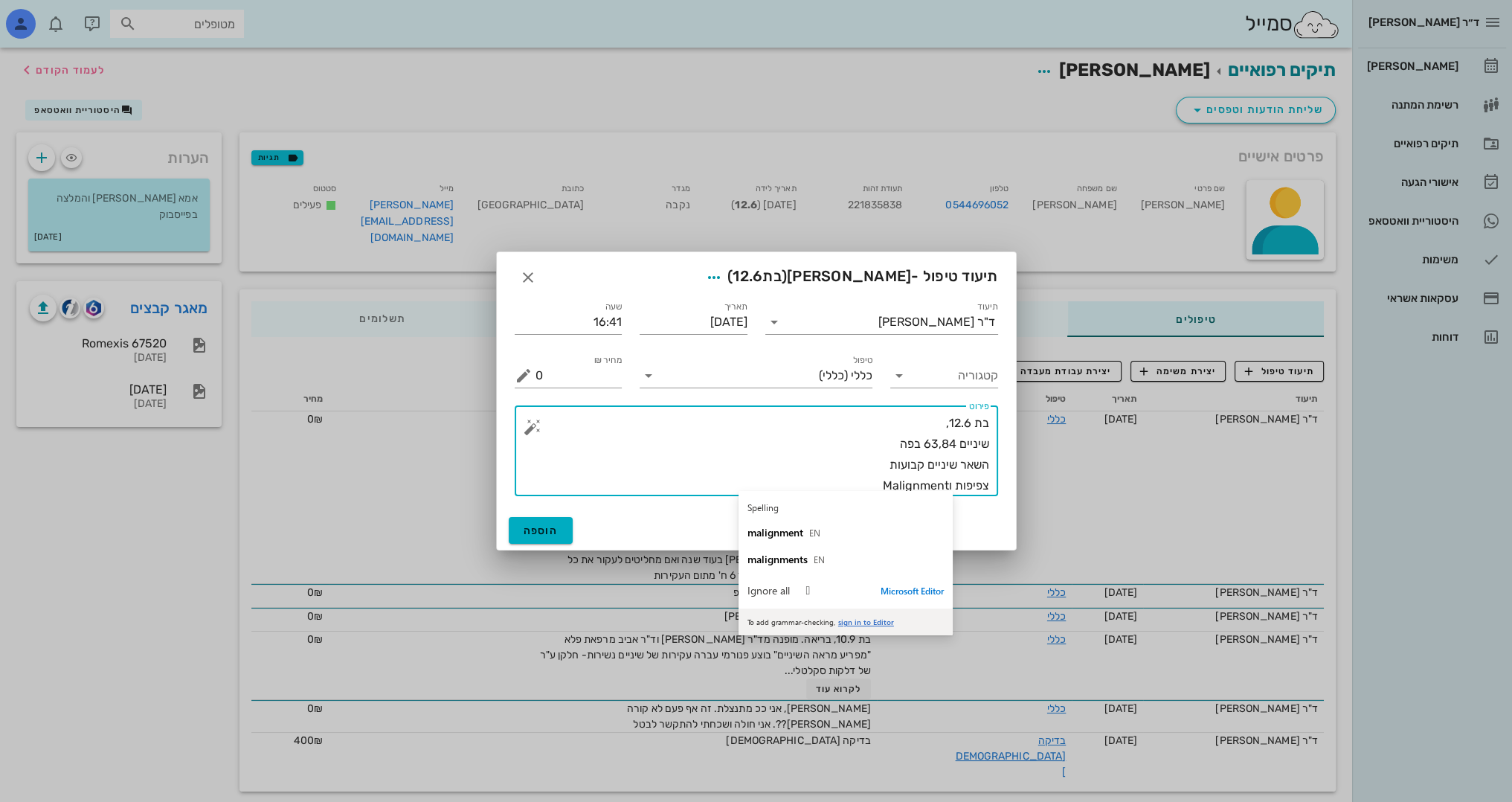
click at [842, 452] on textarea "בת 12.6, שיניים 63,84 בפה השאר שיניים קבועות צפיפות וMalignment" at bounding box center [762, 454] width 454 height 84
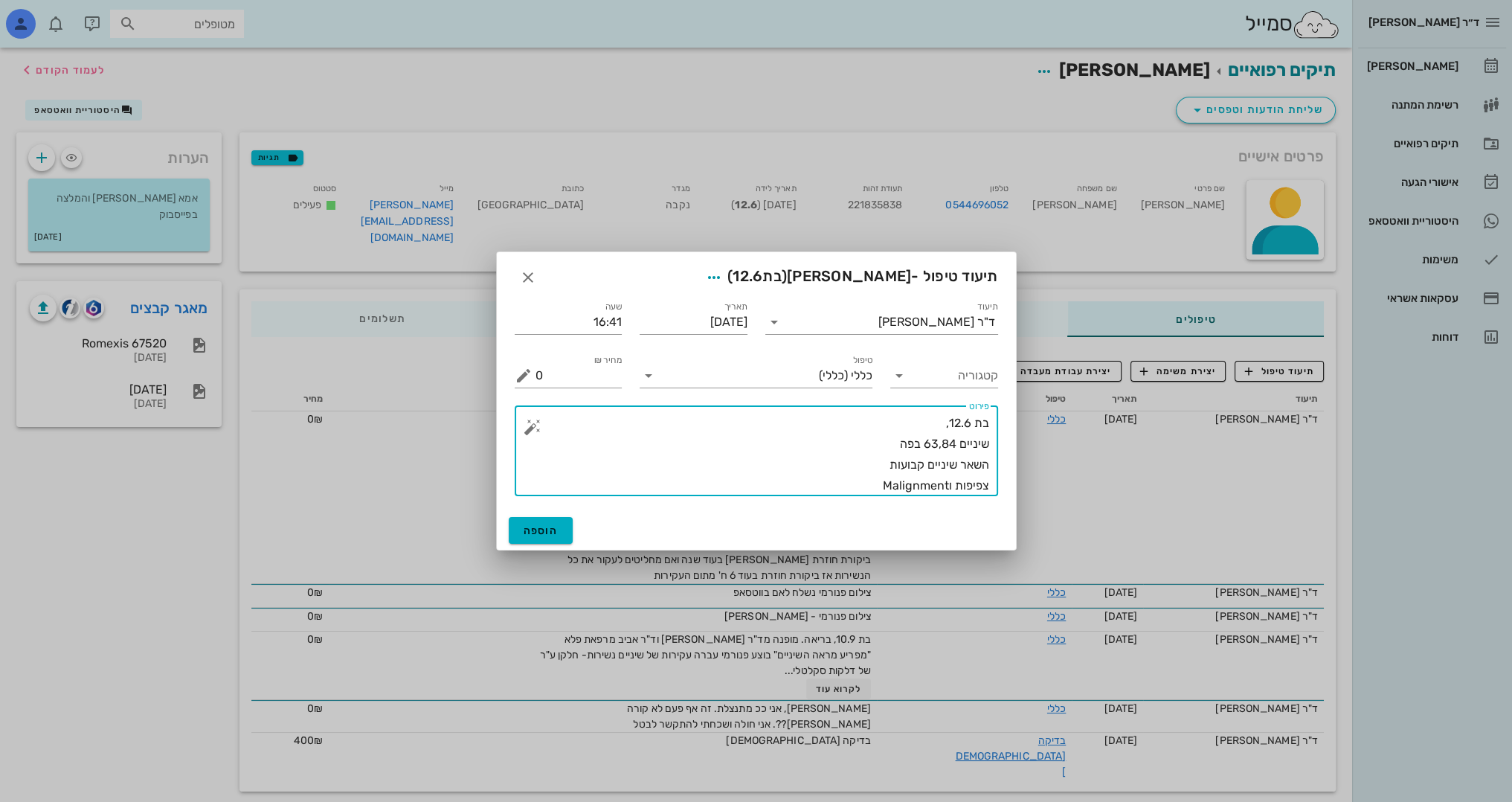
click at [948, 480] on textarea "בת 12.6, שיניים 63,84 בפה השאר שיניים קבועות צפיפות וMalignment" at bounding box center [762, 454] width 454 height 84
click at [847, 485] on textarea "בת 12.6, שיניים 63,84 בפה השאר שיניים קבועות צפיפות ו - Malignment" at bounding box center [762, 454] width 454 height 84
click at [884, 481] on textarea "בת 12.6, שיניים 63,84 בפה השאר שיניים קבועות צפיפות ו - Malignment" at bounding box center [762, 454] width 454 height 84
click at [849, 485] on textarea "בת 12.6, שיניים 63,84 בפה השאר שיניים קבועות צפיפות ו - malignment" at bounding box center [762, 454] width 454 height 84
click at [893, 485] on textarea "בת 12.6, שיניים 63,84 בפה השאר שיניים קבועות צפיפות ו - malignment" at bounding box center [762, 454] width 454 height 84
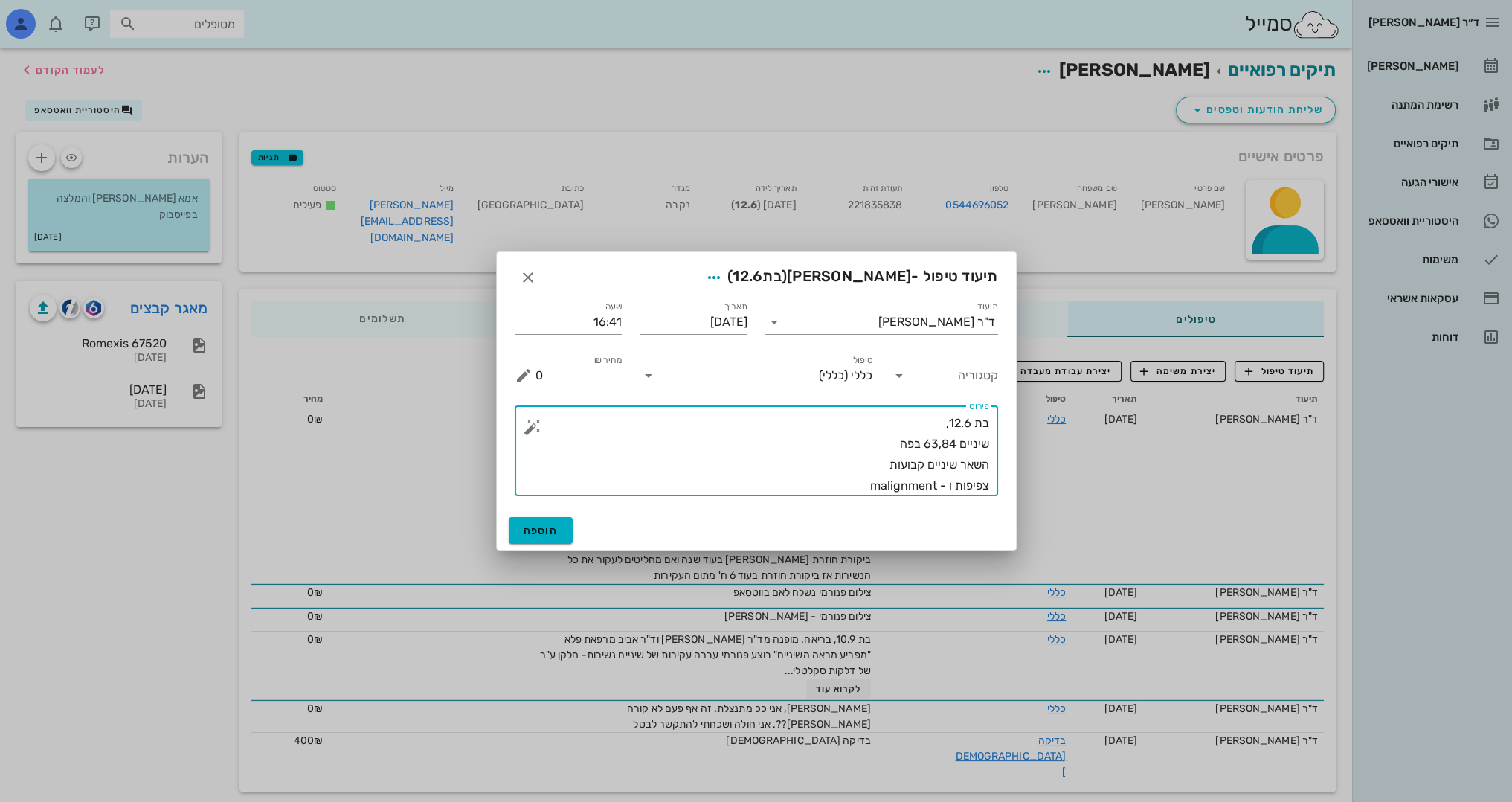
click at [886, 492] on textarea "בת 12.6, שיניים 63,84 בפה השאר שיניים קבועות צפיפות ו - malignment" at bounding box center [762, 454] width 454 height 84
click at [800, 484] on textarea "בת 12.6, שיניים 63,84 בפה השאר שיניים קבועות צפיפות ו - malalignment" at bounding box center [762, 454] width 454 height 84
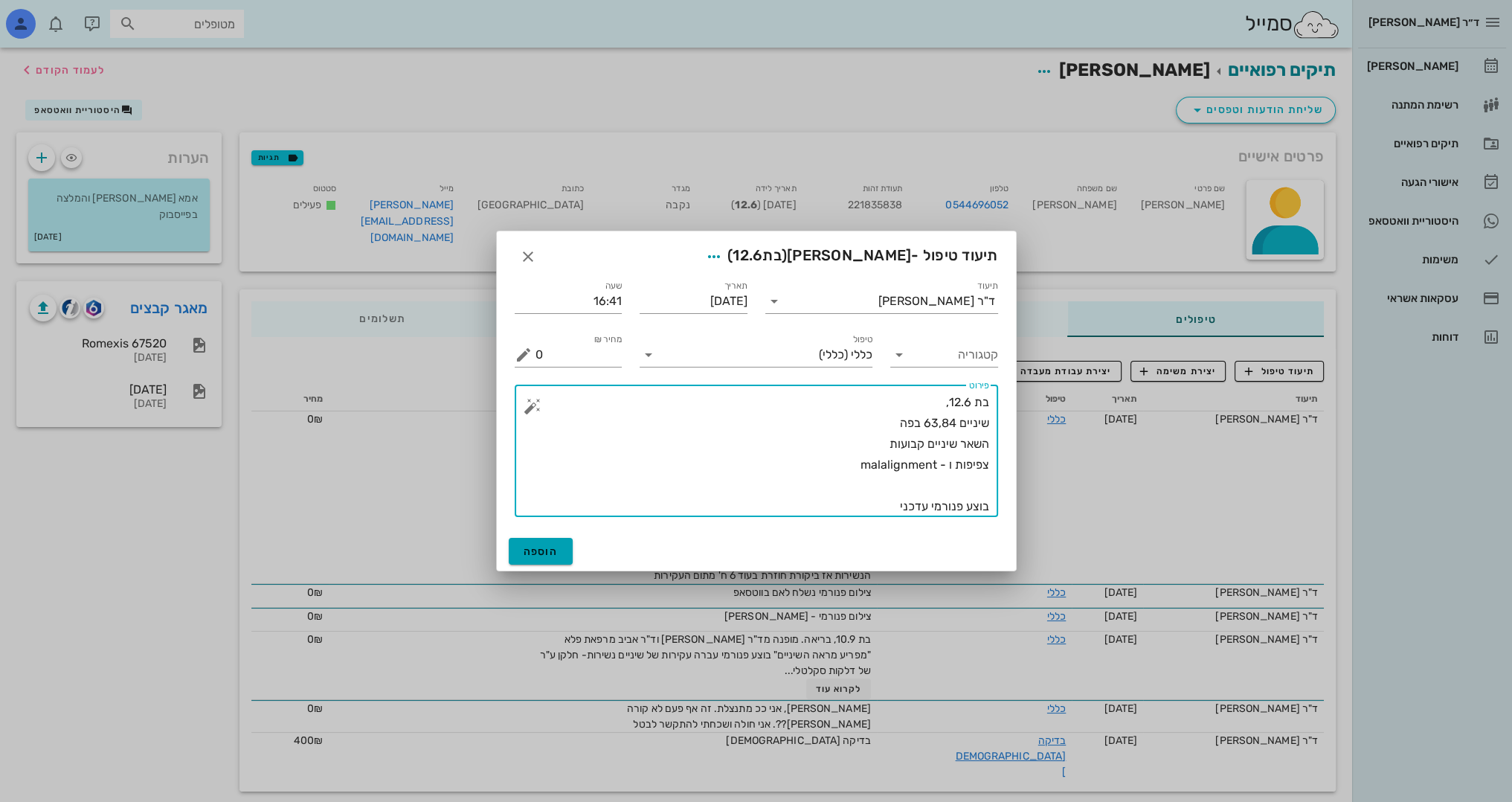
type textarea "בת 12.6, שיניים 63,84 בפה השאר שיניים קבועות צפיפות ו - malalignment בוצע פנורמ…"
click at [540, 546] on span "הוספה" at bounding box center [541, 551] width 35 height 12
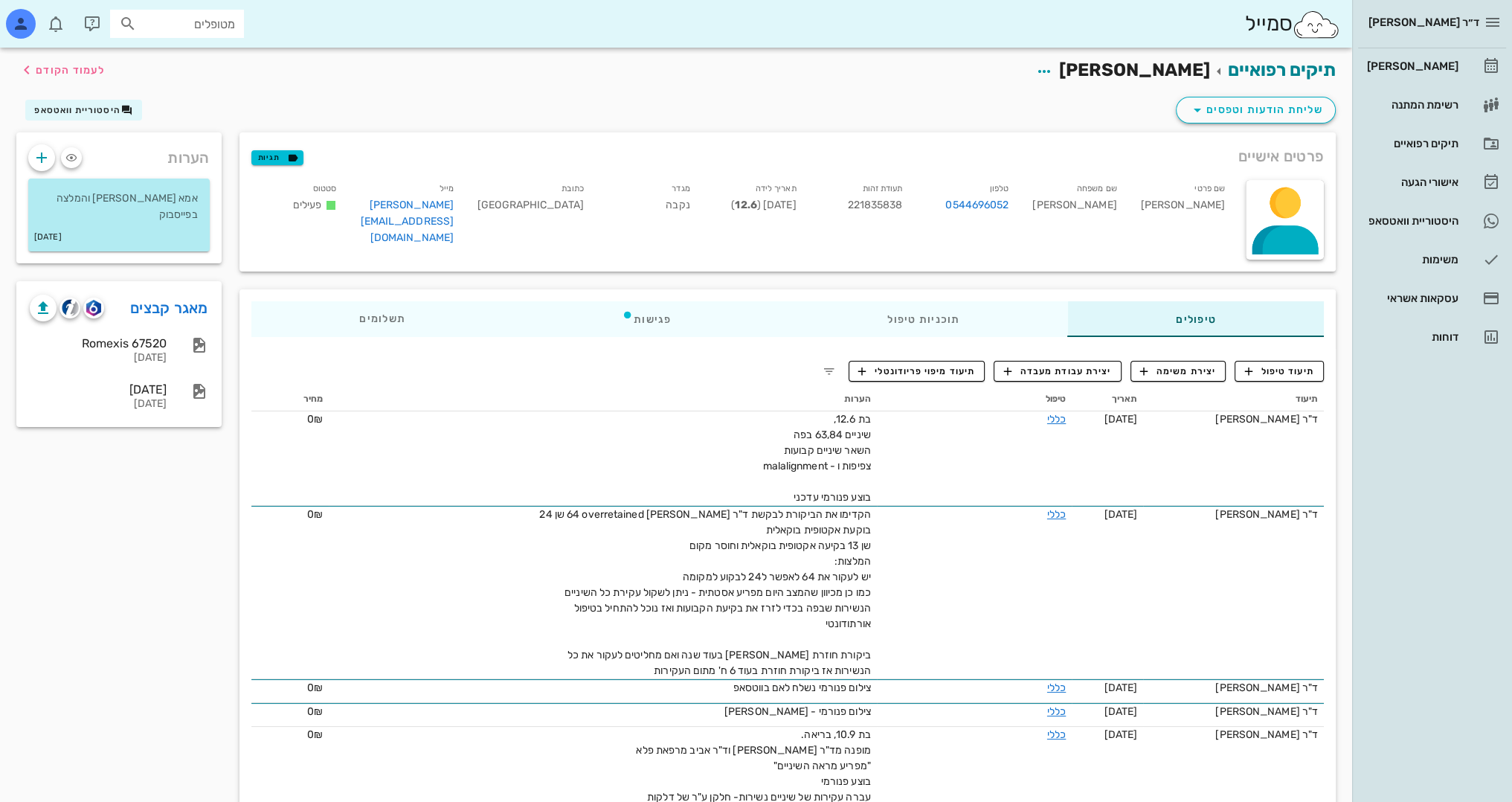
click at [60, 540] on div "הערות אמא [PERSON_NAME] והמלצה בפייסבוק [DATE] מאגר קבצים Romexis 67520 [DATE] …" at bounding box center [119, 545] width 223 height 826
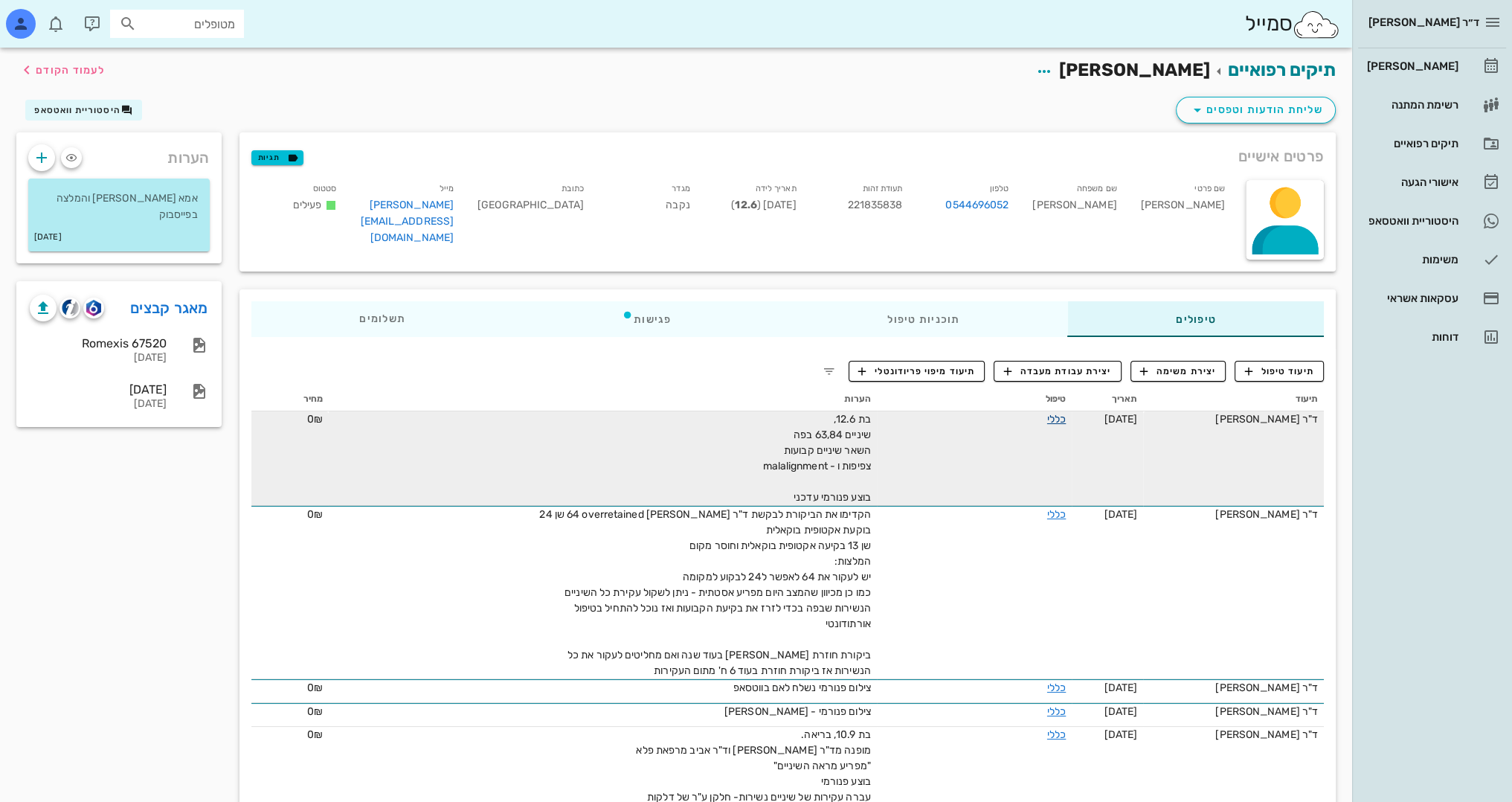
click at [1047, 420] on link "כללי" at bounding box center [1056, 418] width 18 height 12
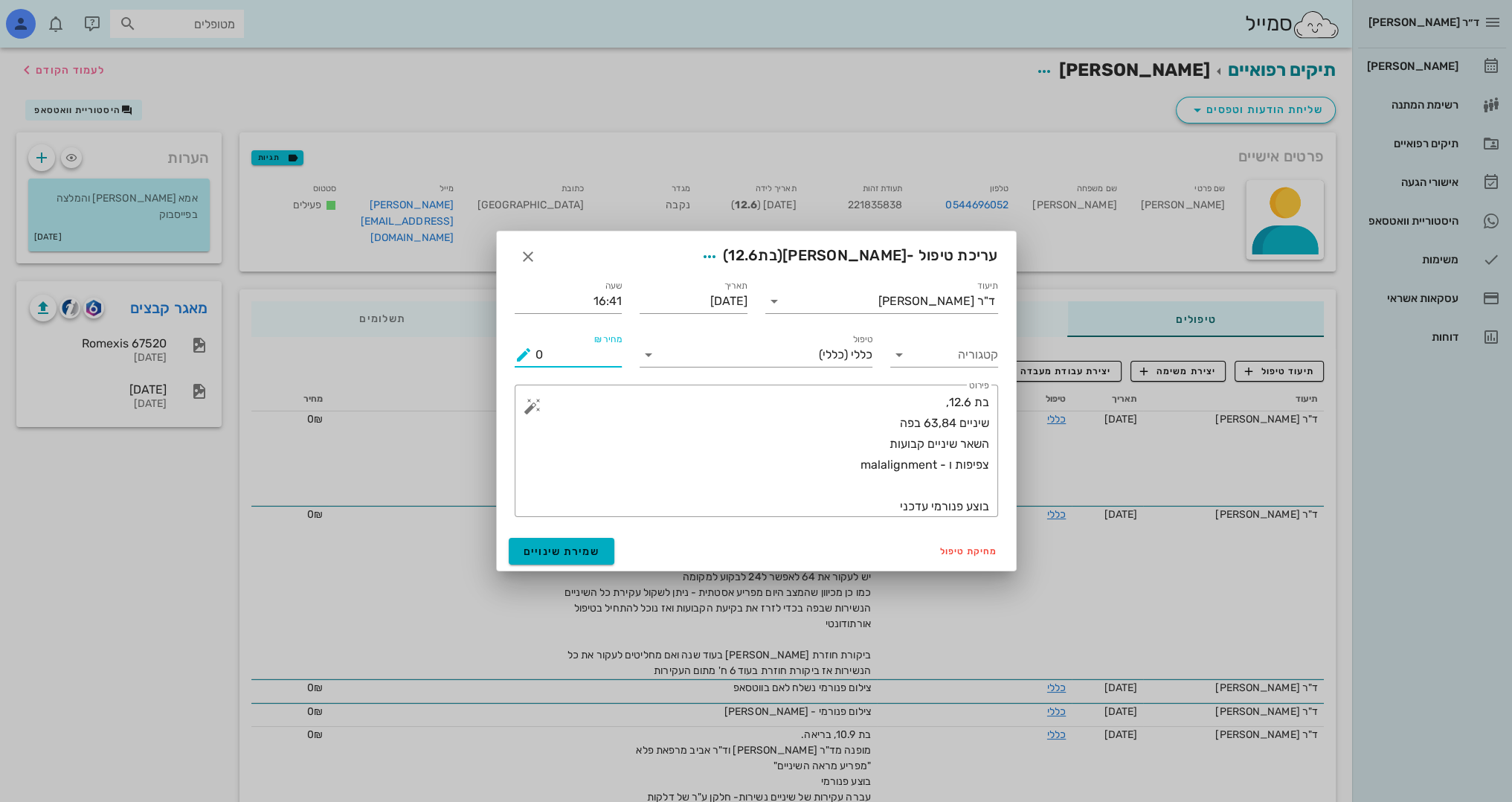
click at [591, 348] on input "0" at bounding box center [579, 355] width 87 height 24
type input "300"
click at [563, 549] on span "שמירת שינויים" at bounding box center [561, 551] width 77 height 12
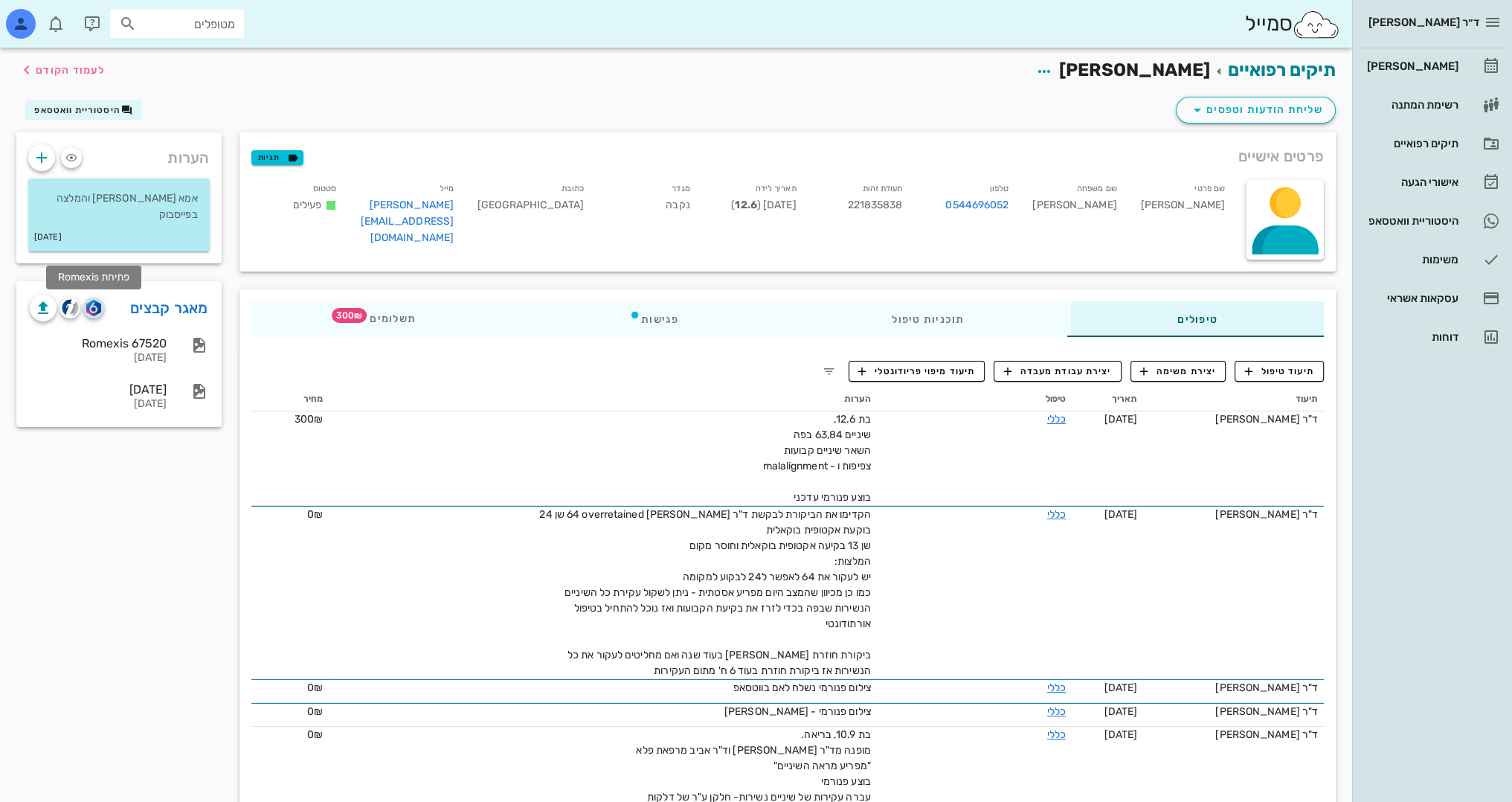
click at [96, 305] on img "button" at bounding box center [93, 308] width 14 height 17
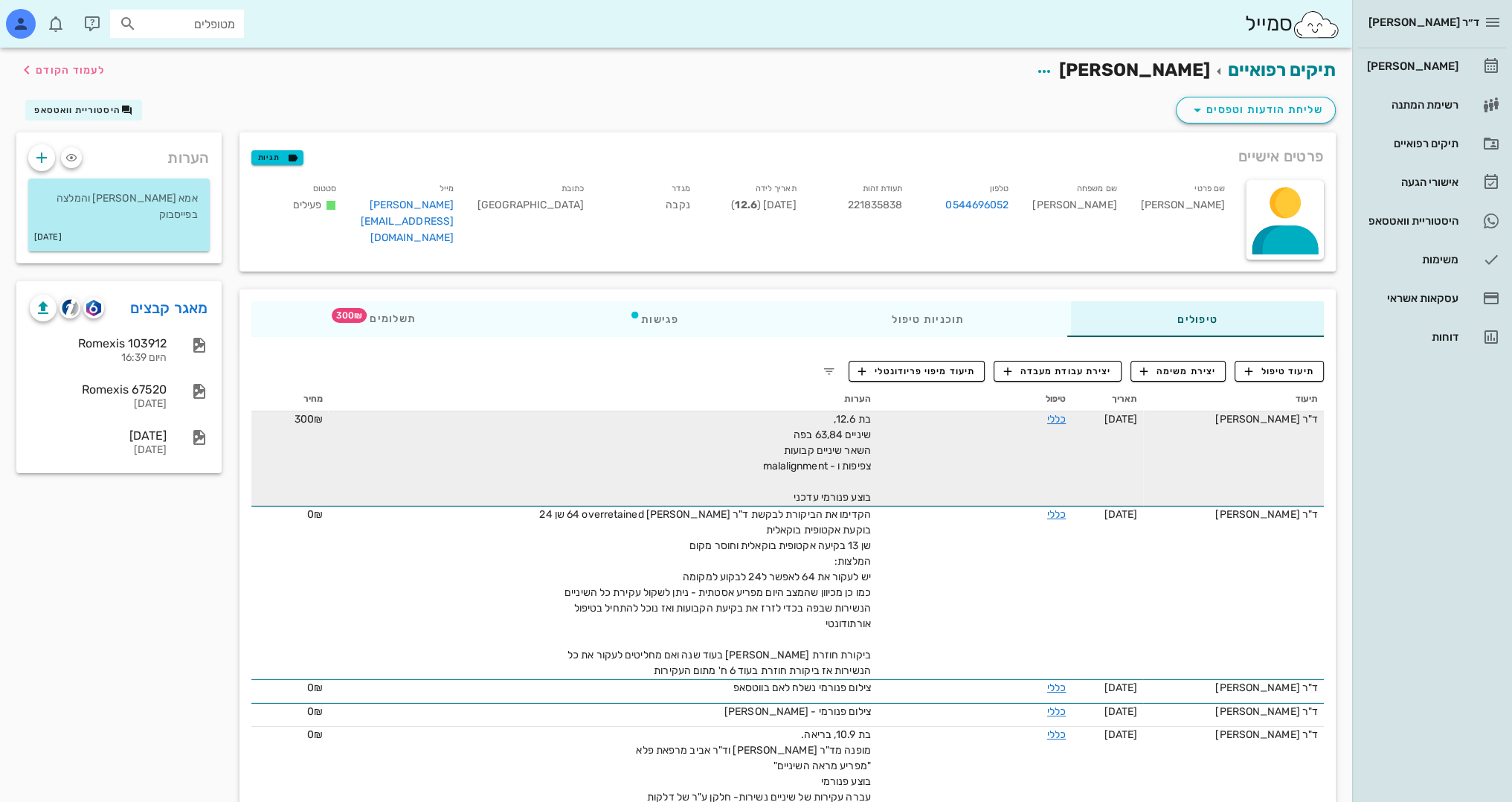
click at [871, 485] on div "בת 12.6, שיניים 63,84 בפה השאר שיניים קבועות צפיפות ו - malalignment בוצע פנורמ…" at bounding box center [704, 458] width 335 height 93
click at [1047, 416] on link "כללי" at bounding box center [1056, 418] width 18 height 12
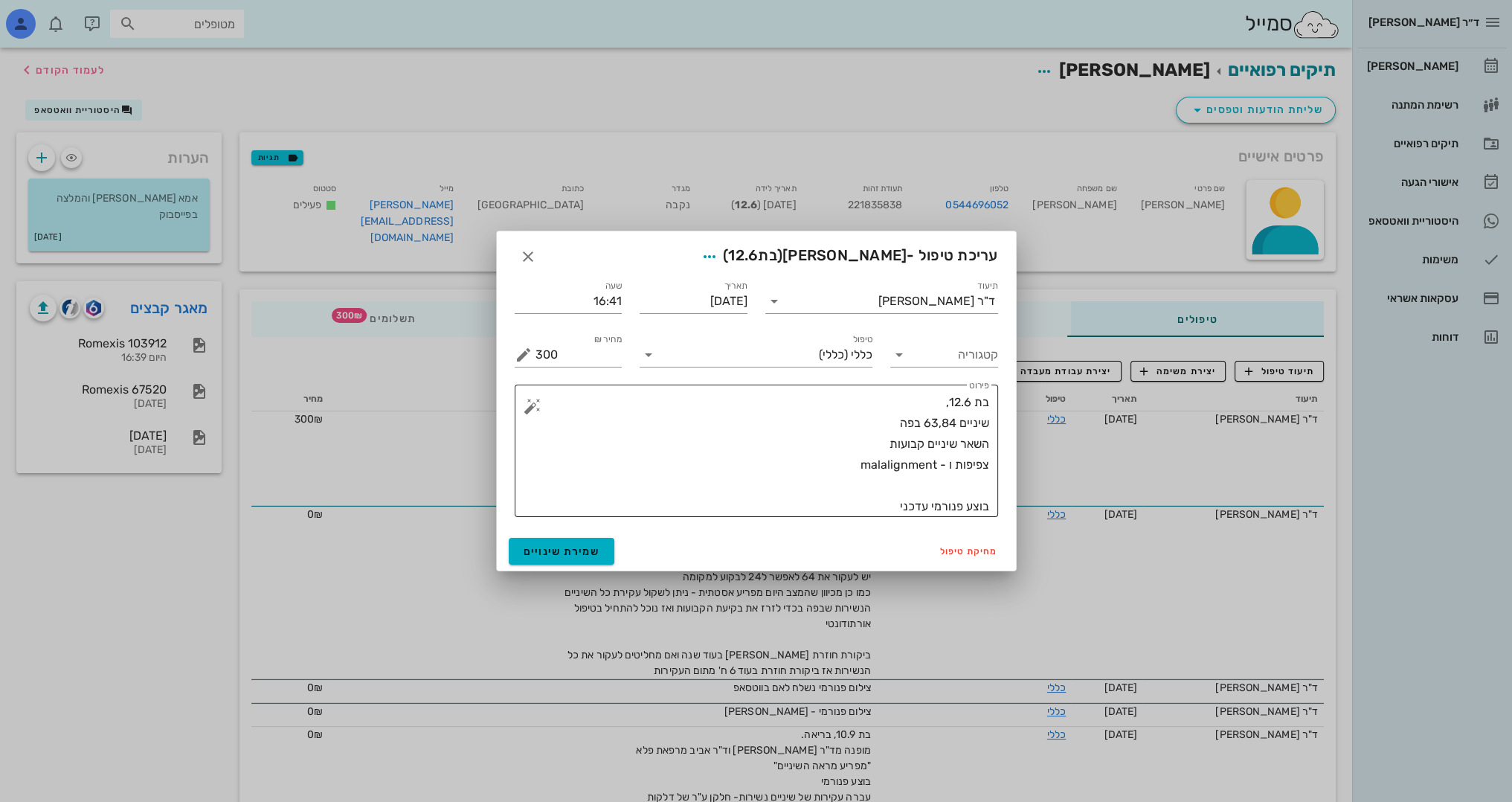
click at [875, 503] on textarea "בת 12.6, שיניים 63,84 בפה השאר שיניים קבועות צפיפות ו - malalignment בוצע פנורמ…" at bounding box center [762, 454] width 454 height 125
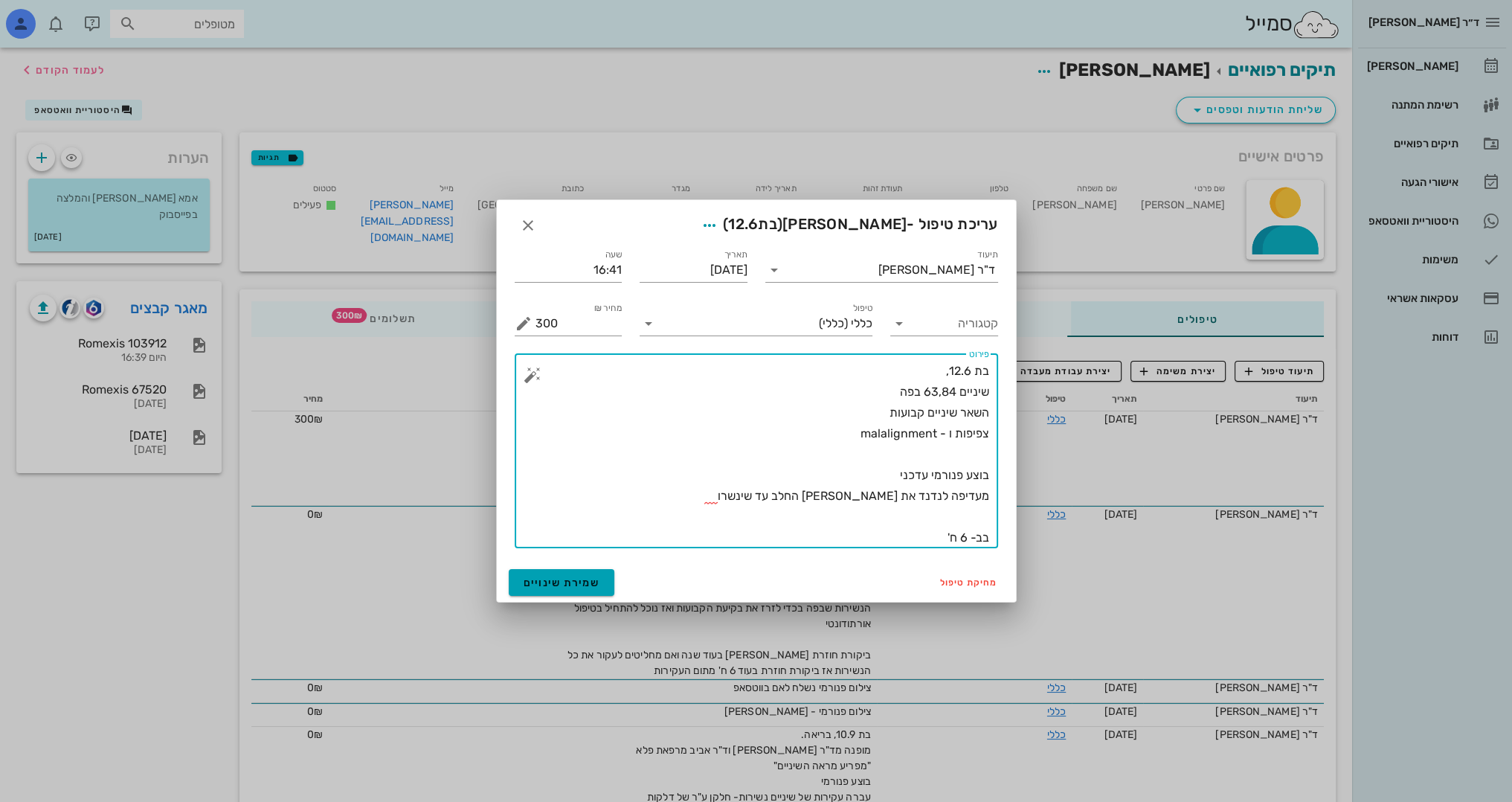
type textarea "בת 12.6, שיניים 63,84 בפה השאר שיניים קבועות צפיפות ו - malalignment בוצע פנורמ…"
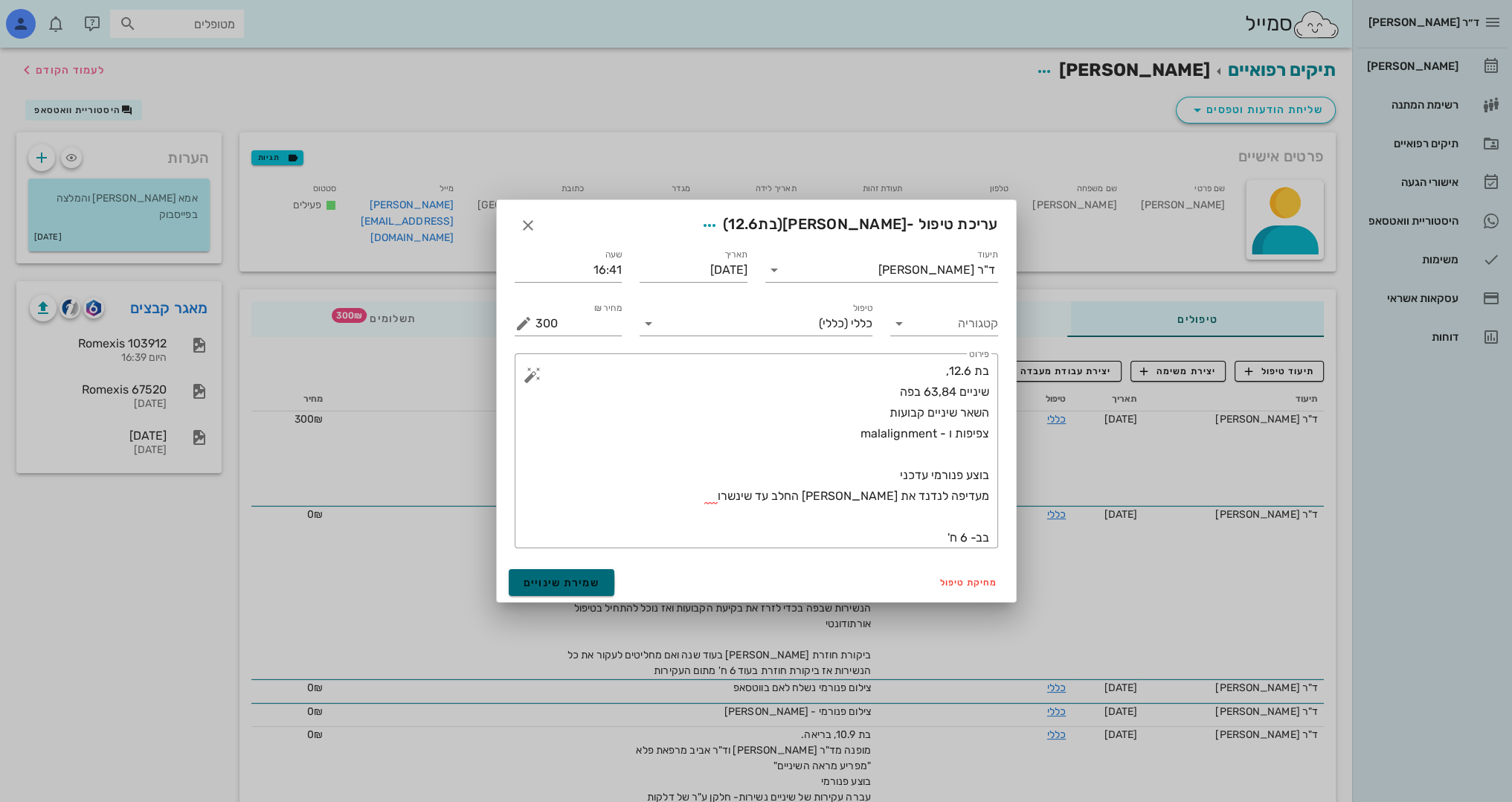
click at [583, 576] on span "שמירת שינויים" at bounding box center [561, 582] width 77 height 12
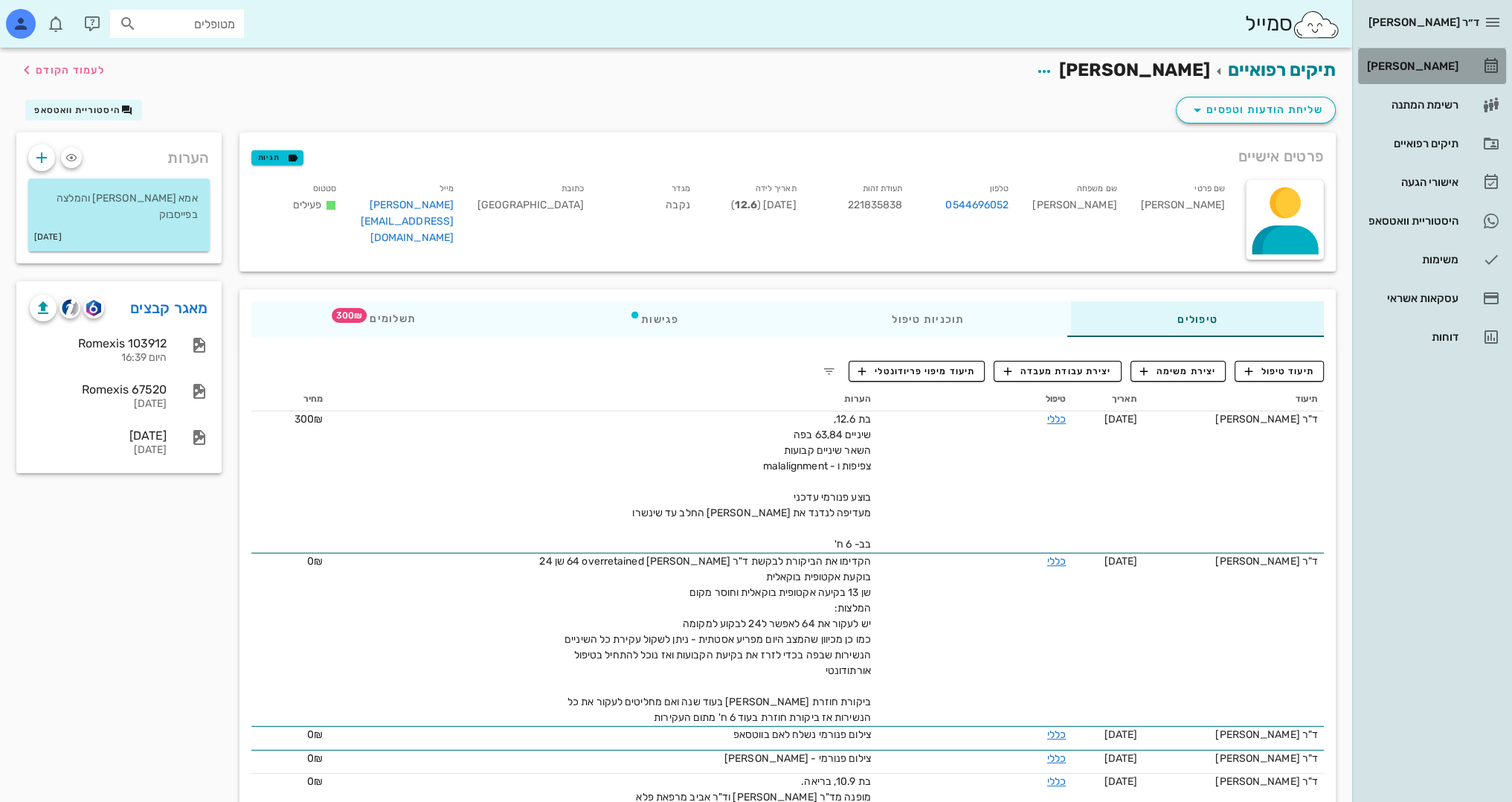
click at [1426, 64] on div "[PERSON_NAME]" at bounding box center [1411, 66] width 94 height 12
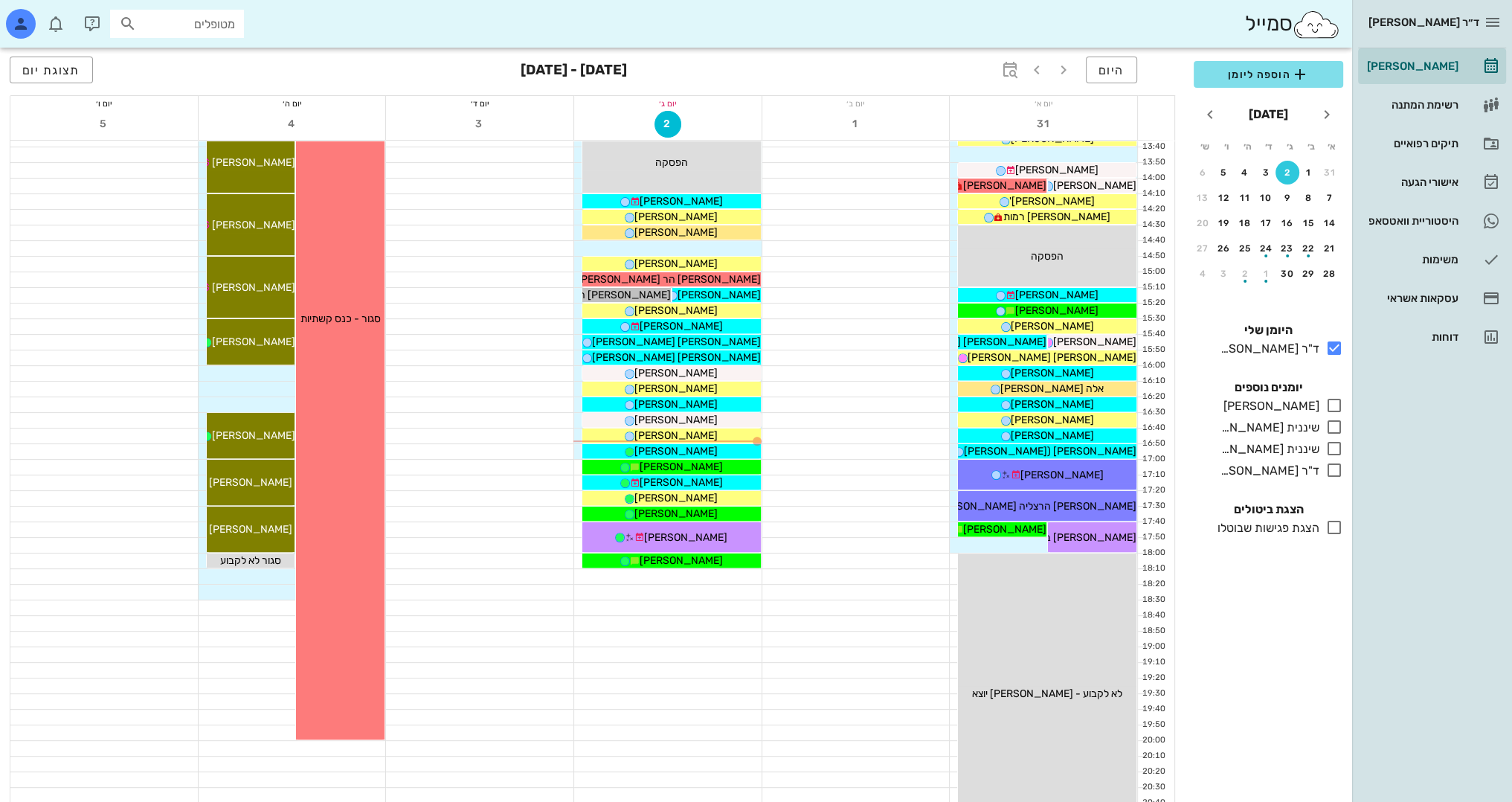
scroll to position [650, 0]
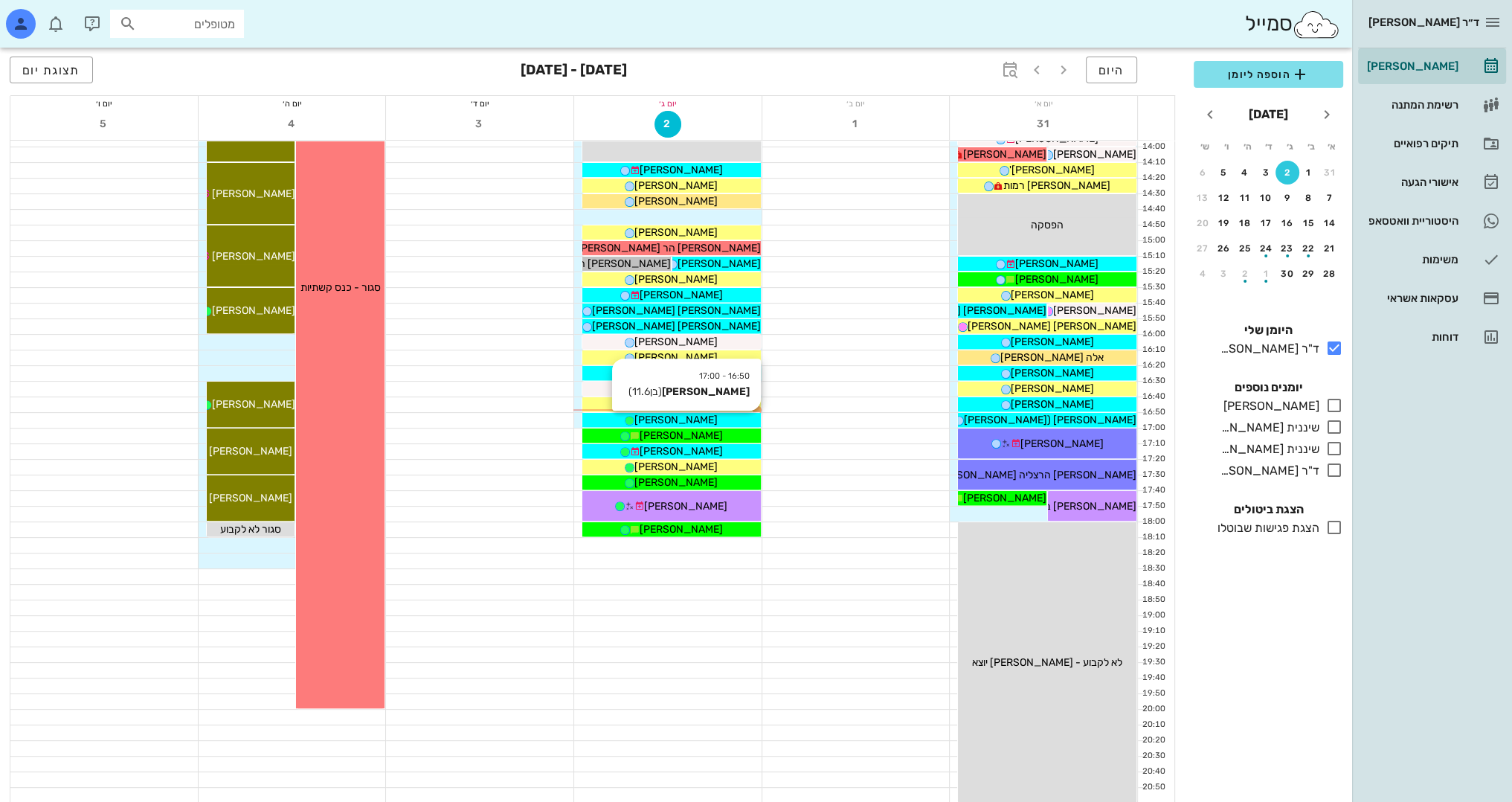
click at [708, 419] on div "[PERSON_NAME]" at bounding box center [671, 419] width 179 height 16
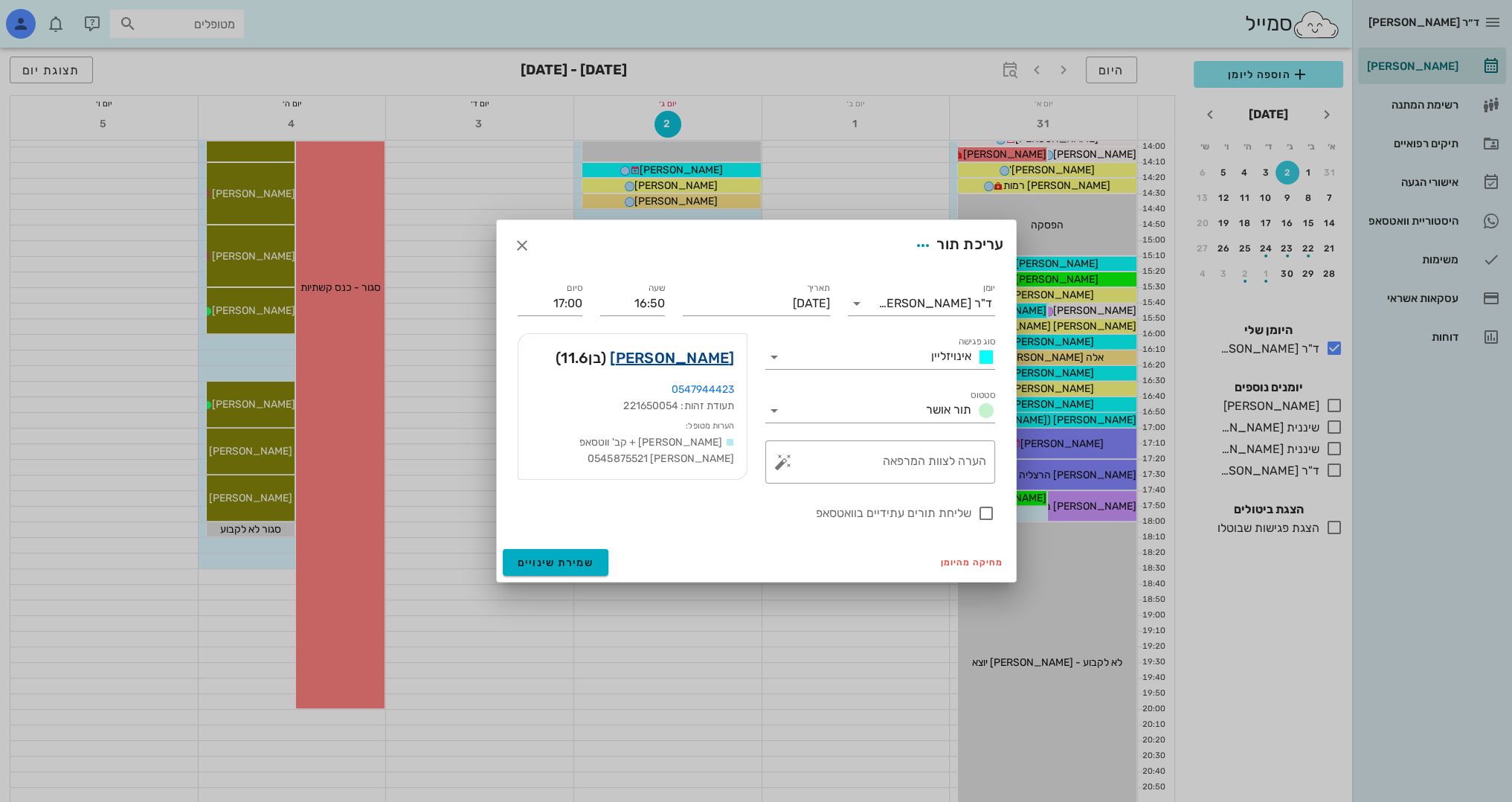
click at [708, 360] on link "[PERSON_NAME]" at bounding box center [672, 357] width 124 height 24
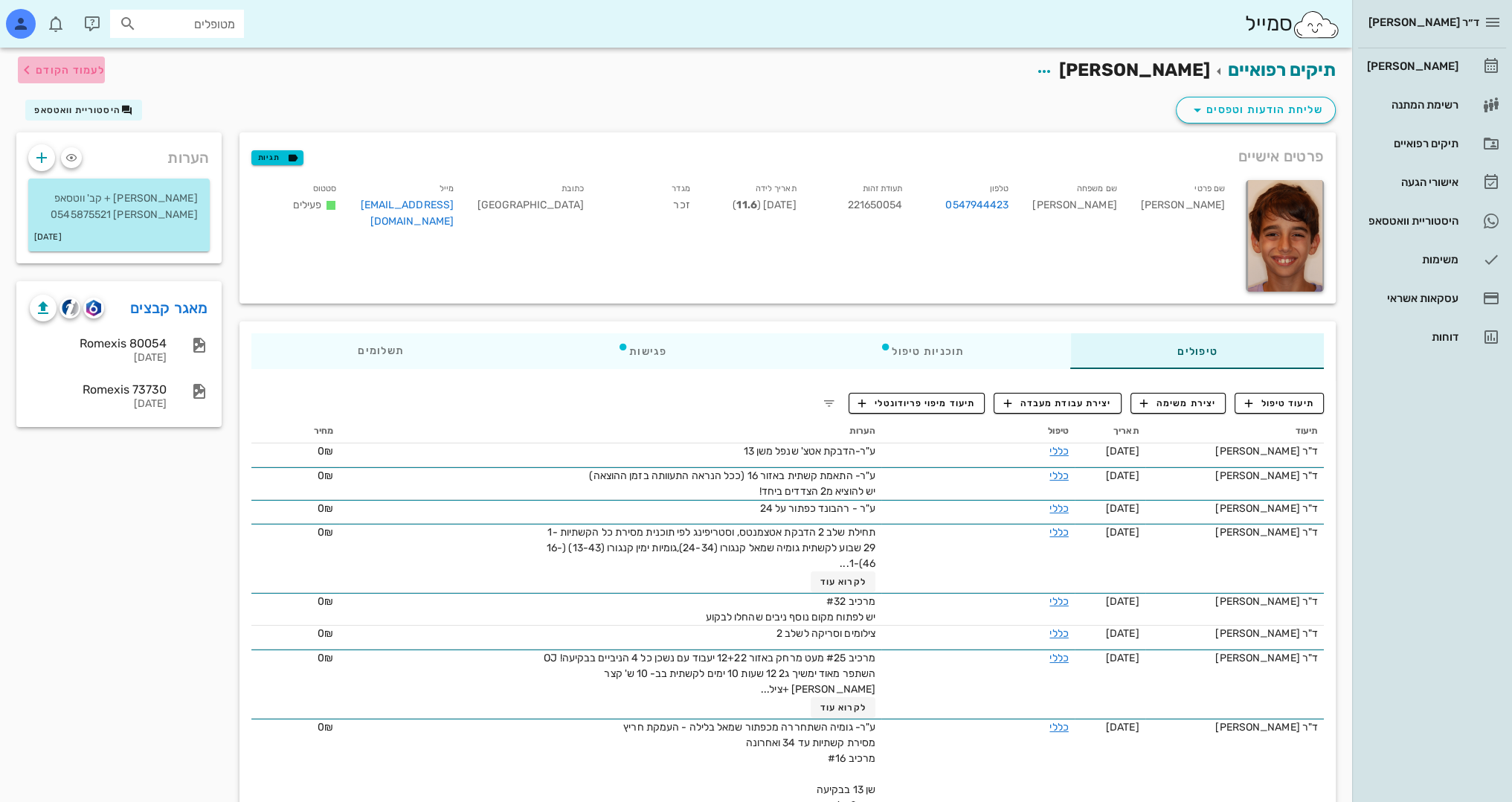
click at [91, 67] on span "לעמוד הקודם" at bounding box center [70, 69] width 69 height 12
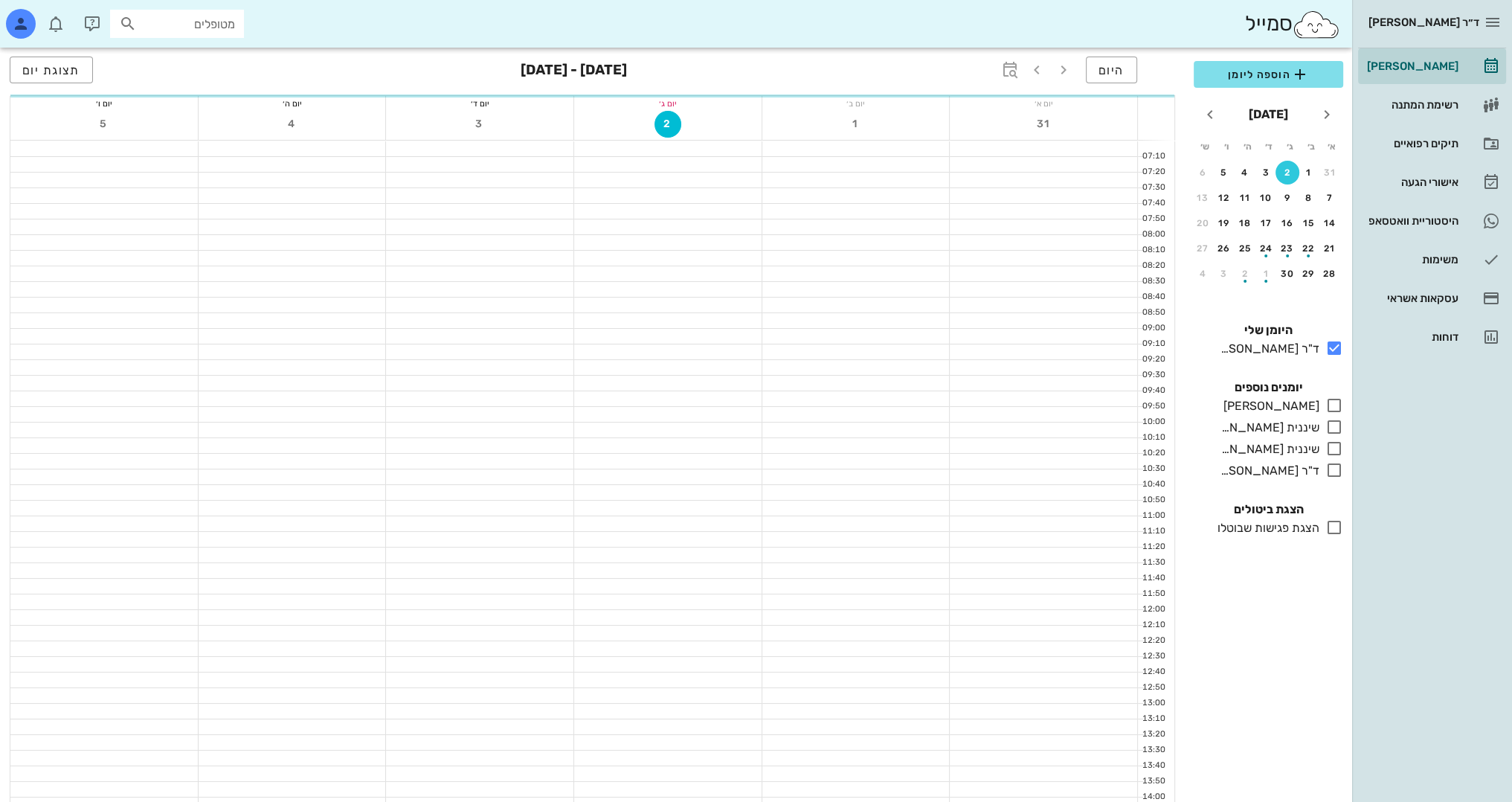
scroll to position [650, 0]
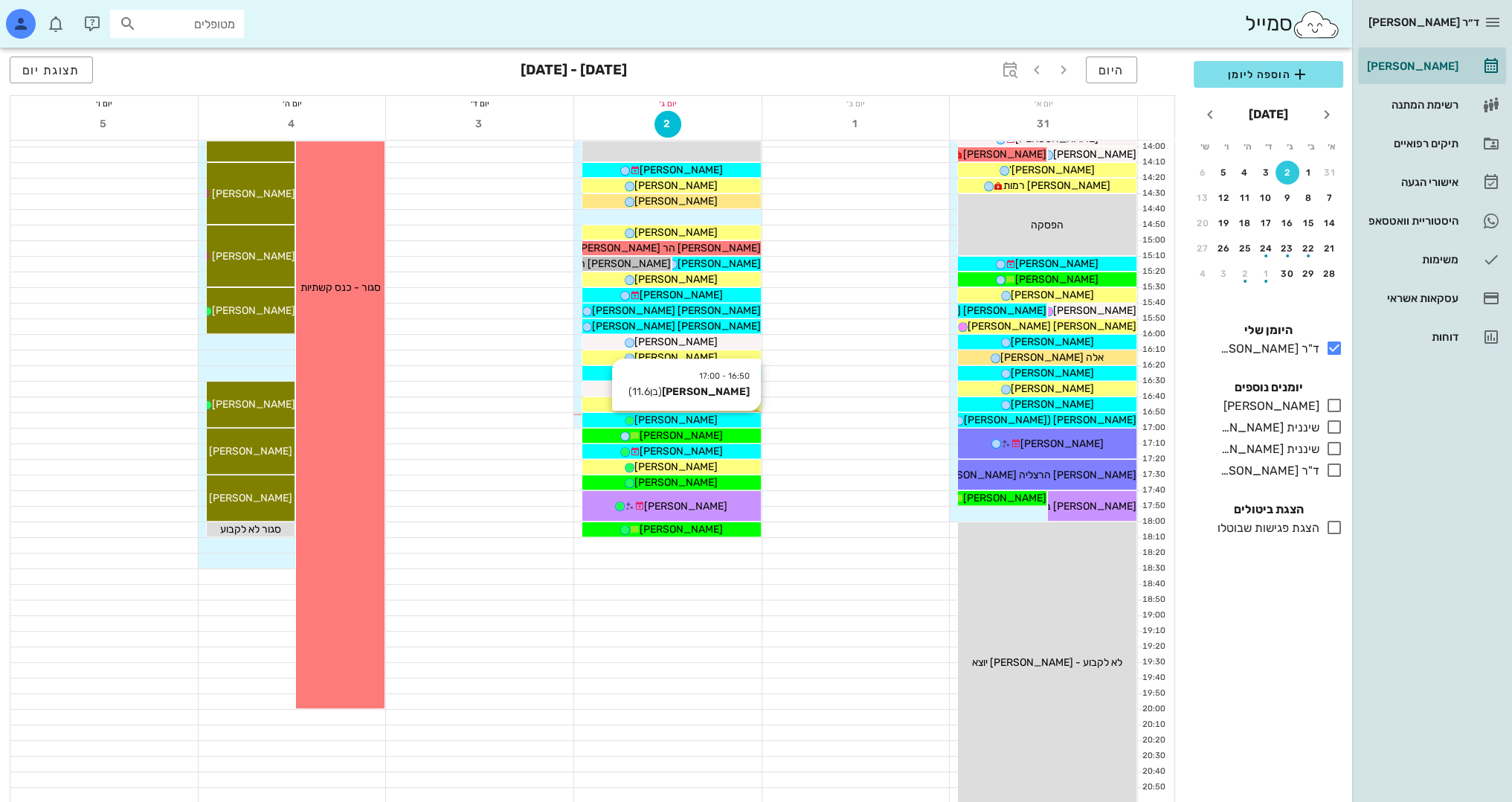
click at [695, 418] on div "[PERSON_NAME]" at bounding box center [671, 419] width 179 height 16
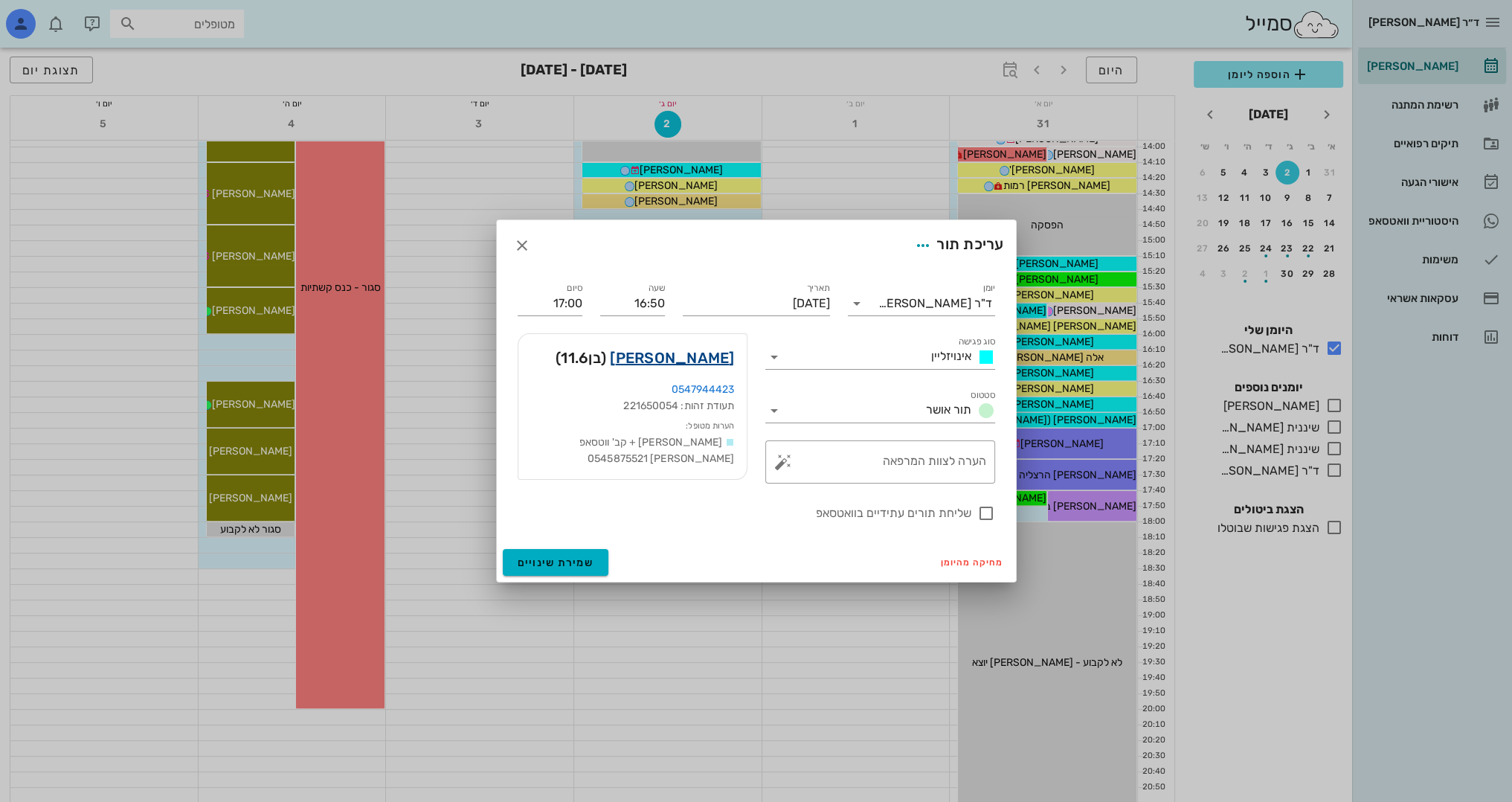
click at [715, 349] on link "[PERSON_NAME]" at bounding box center [672, 357] width 124 height 24
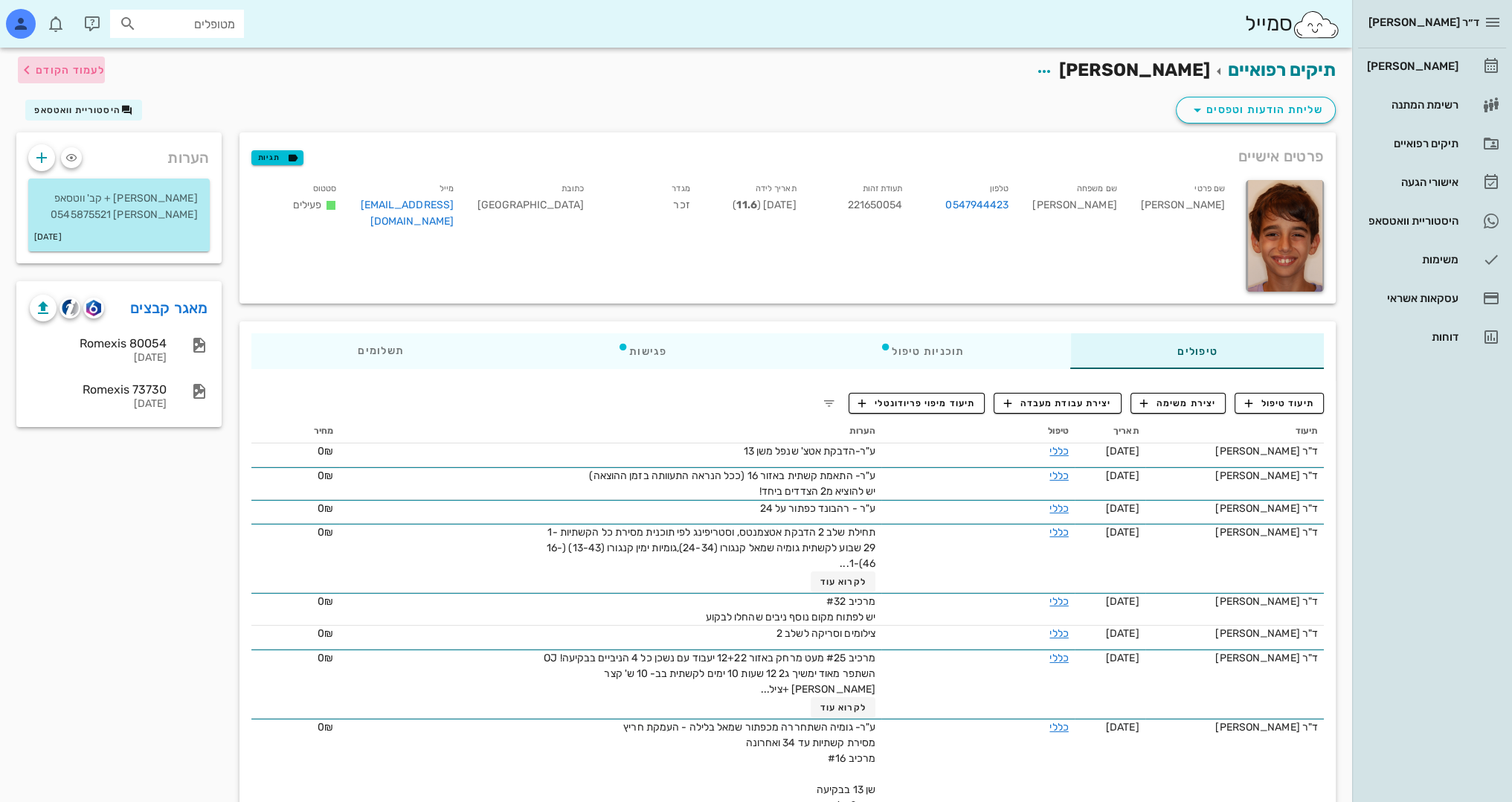
click at [100, 76] on span "לעמוד הקודם" at bounding box center [61, 70] width 87 height 18
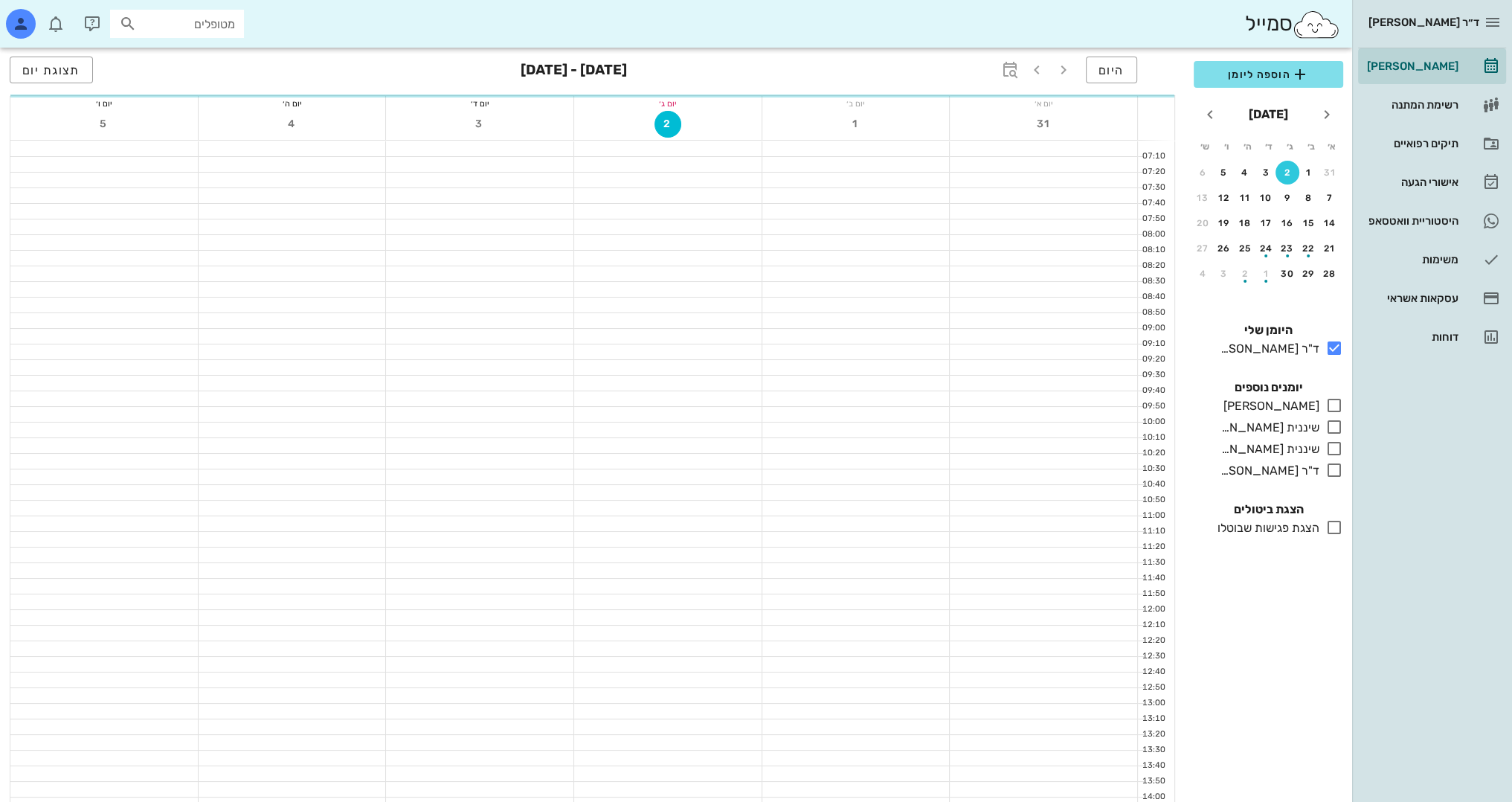
scroll to position [650, 0]
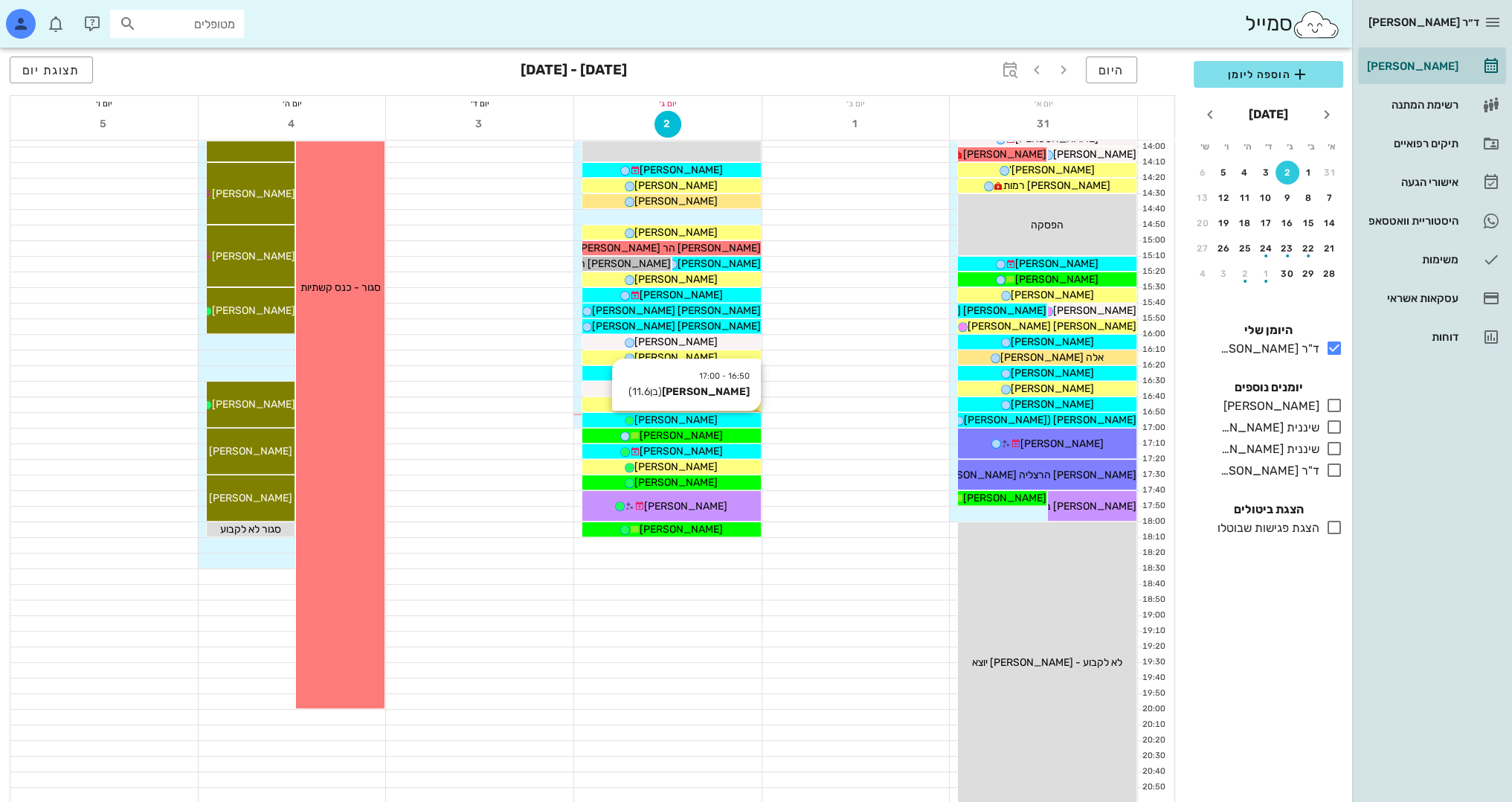
click at [665, 424] on span "[PERSON_NAME]" at bounding box center [675, 419] width 83 height 12
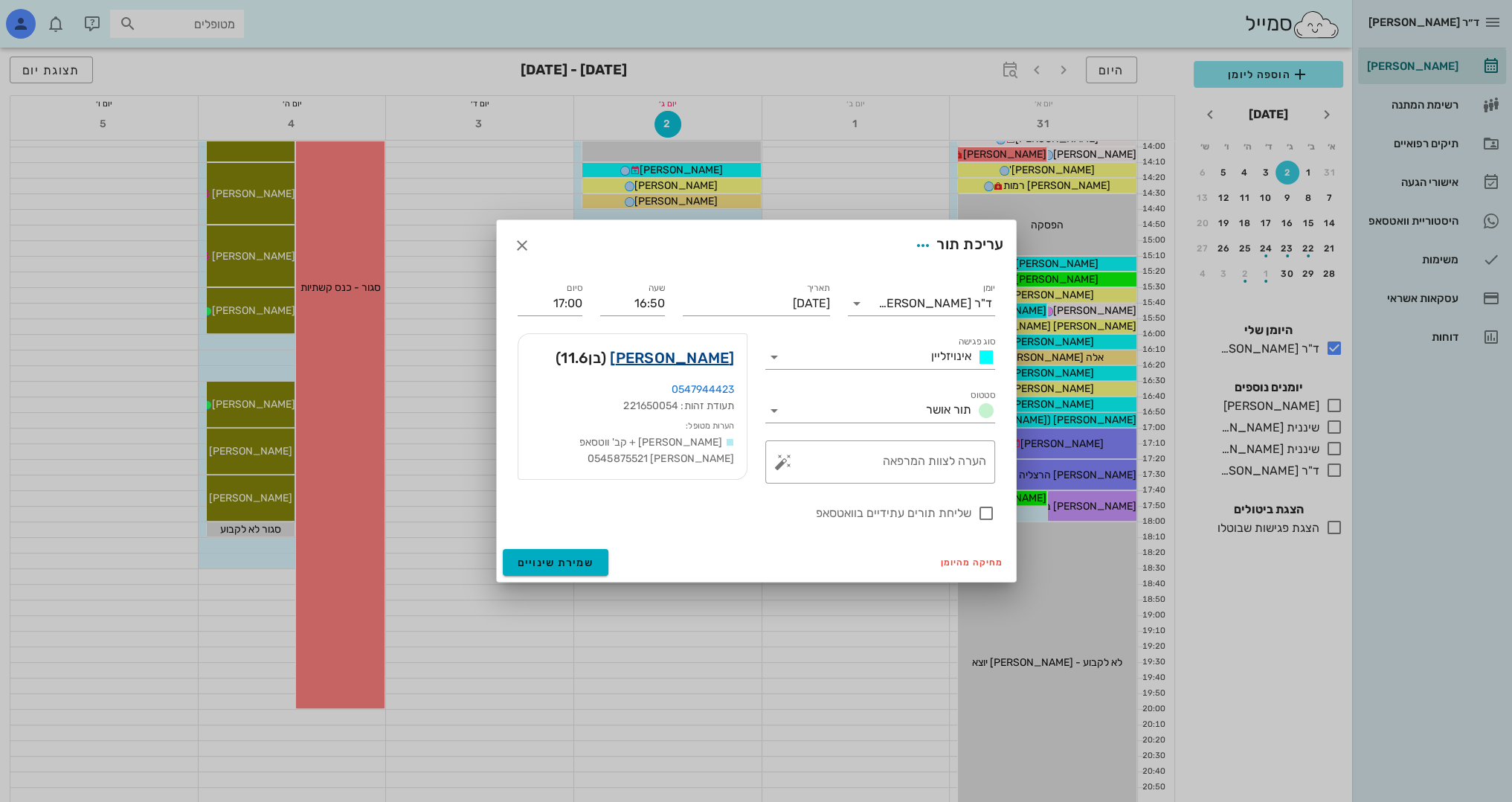
click at [717, 359] on link "[PERSON_NAME]" at bounding box center [672, 357] width 124 height 24
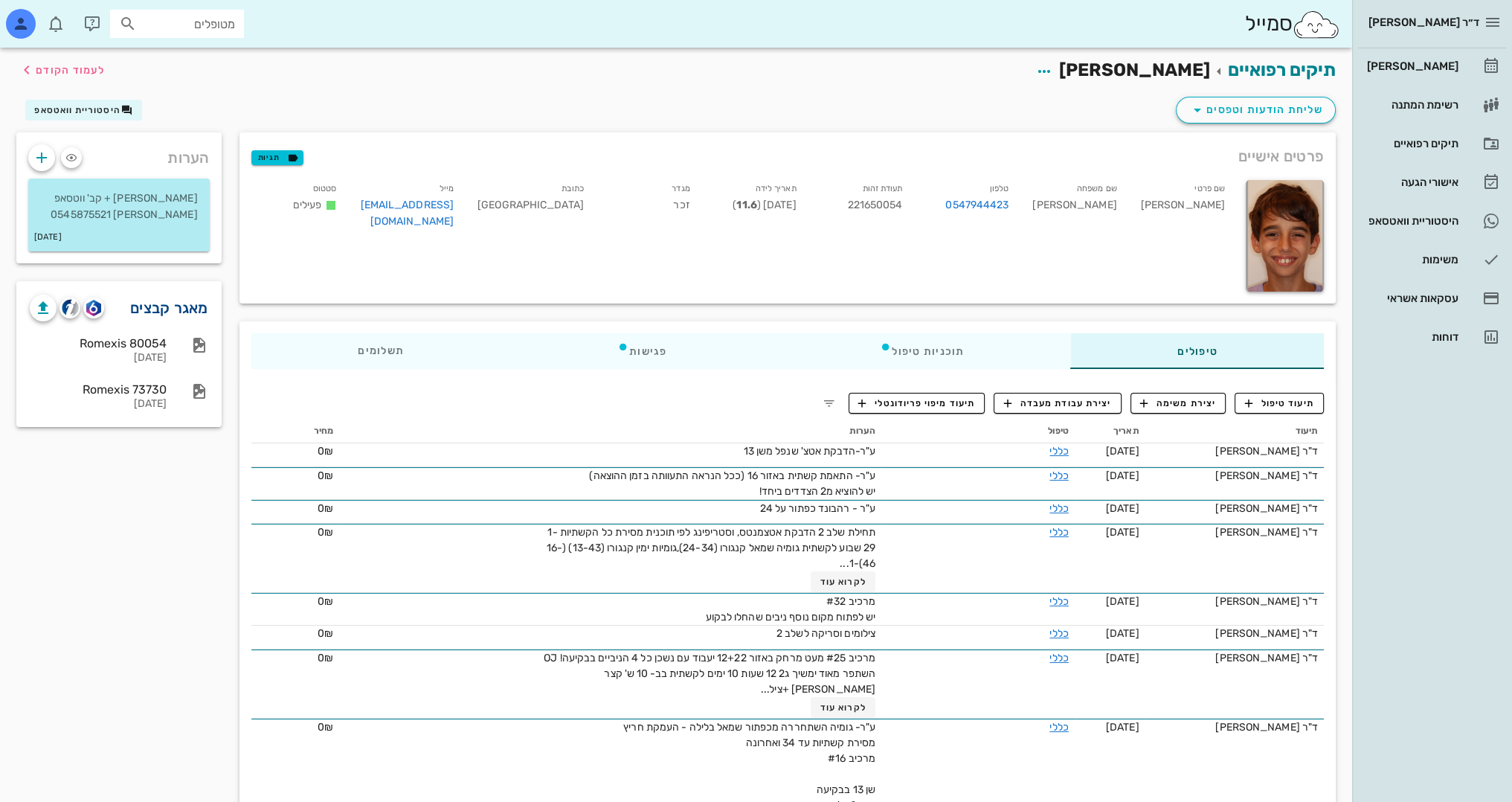
click at [186, 309] on link "מאגר קבצים" at bounding box center [169, 308] width 78 height 24
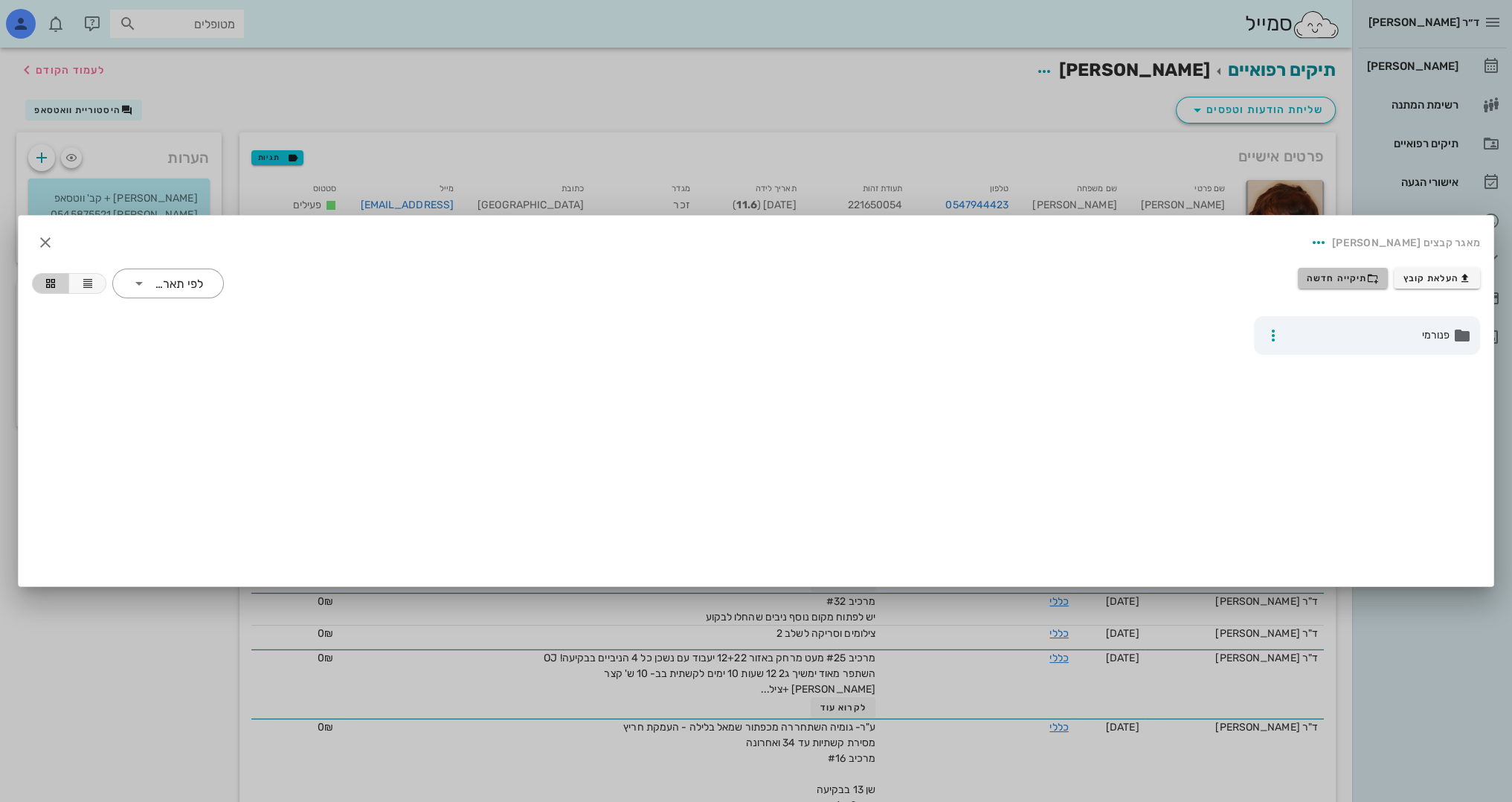
click at [1358, 278] on span "תיקייה חדשה" at bounding box center [1343, 278] width 72 height 12
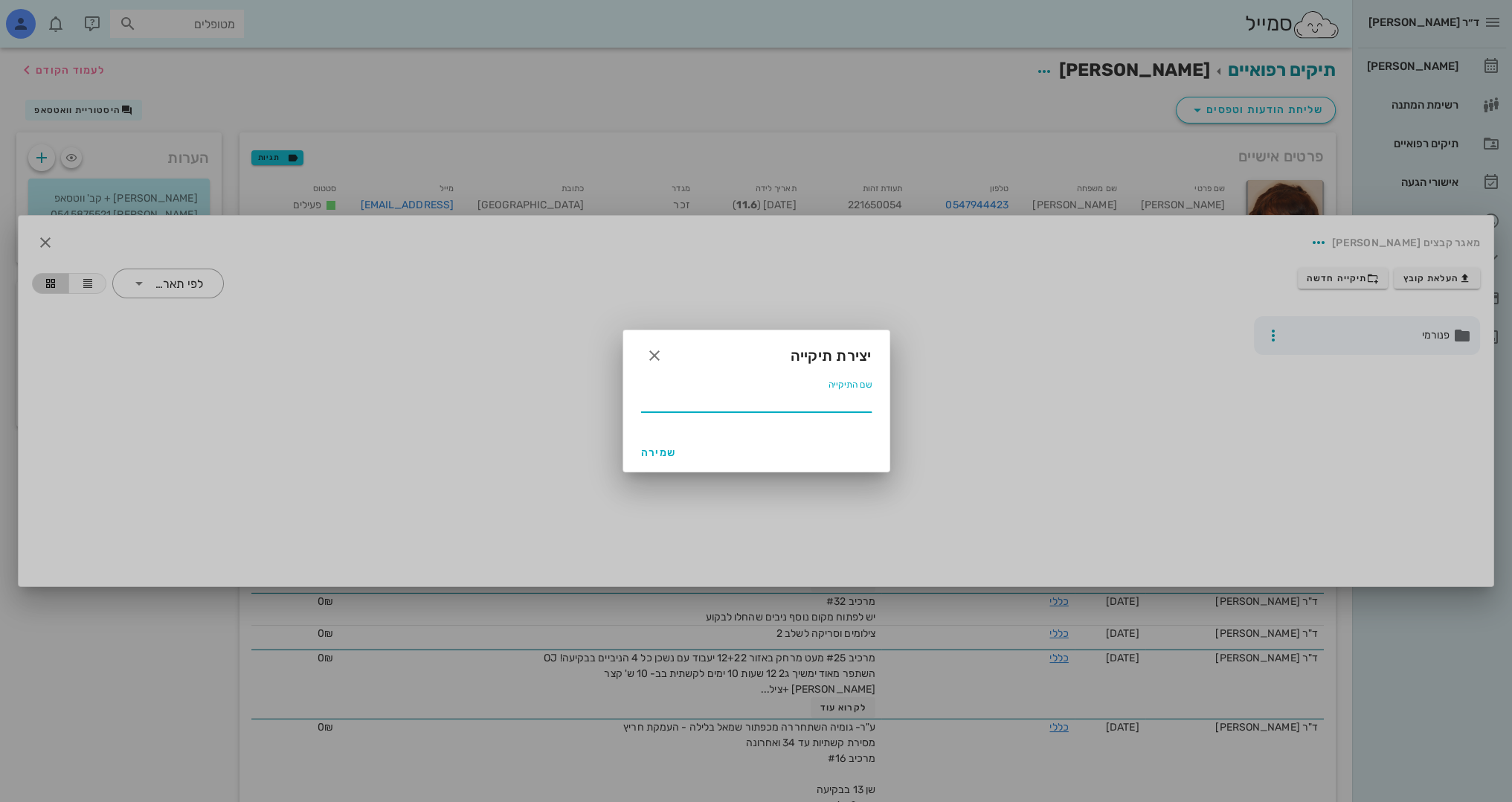
click at [835, 395] on div "שם התיקייה" at bounding box center [756, 400] width 231 height 24
type input "6.2025"
click at [655, 461] on button "שמירה" at bounding box center [659, 452] width 48 height 26
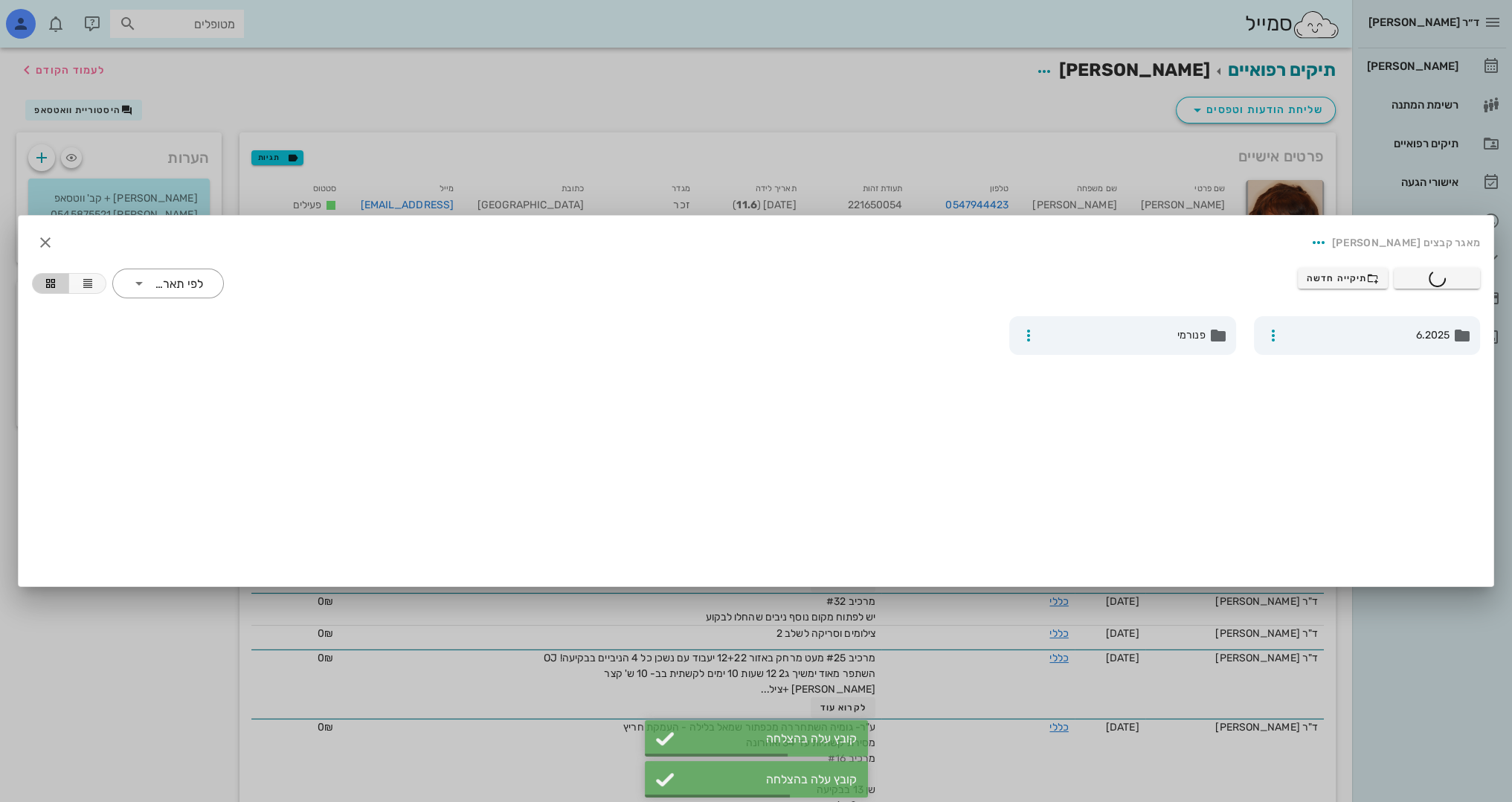
click at [613, 107] on div at bounding box center [756, 401] width 1512 height 802
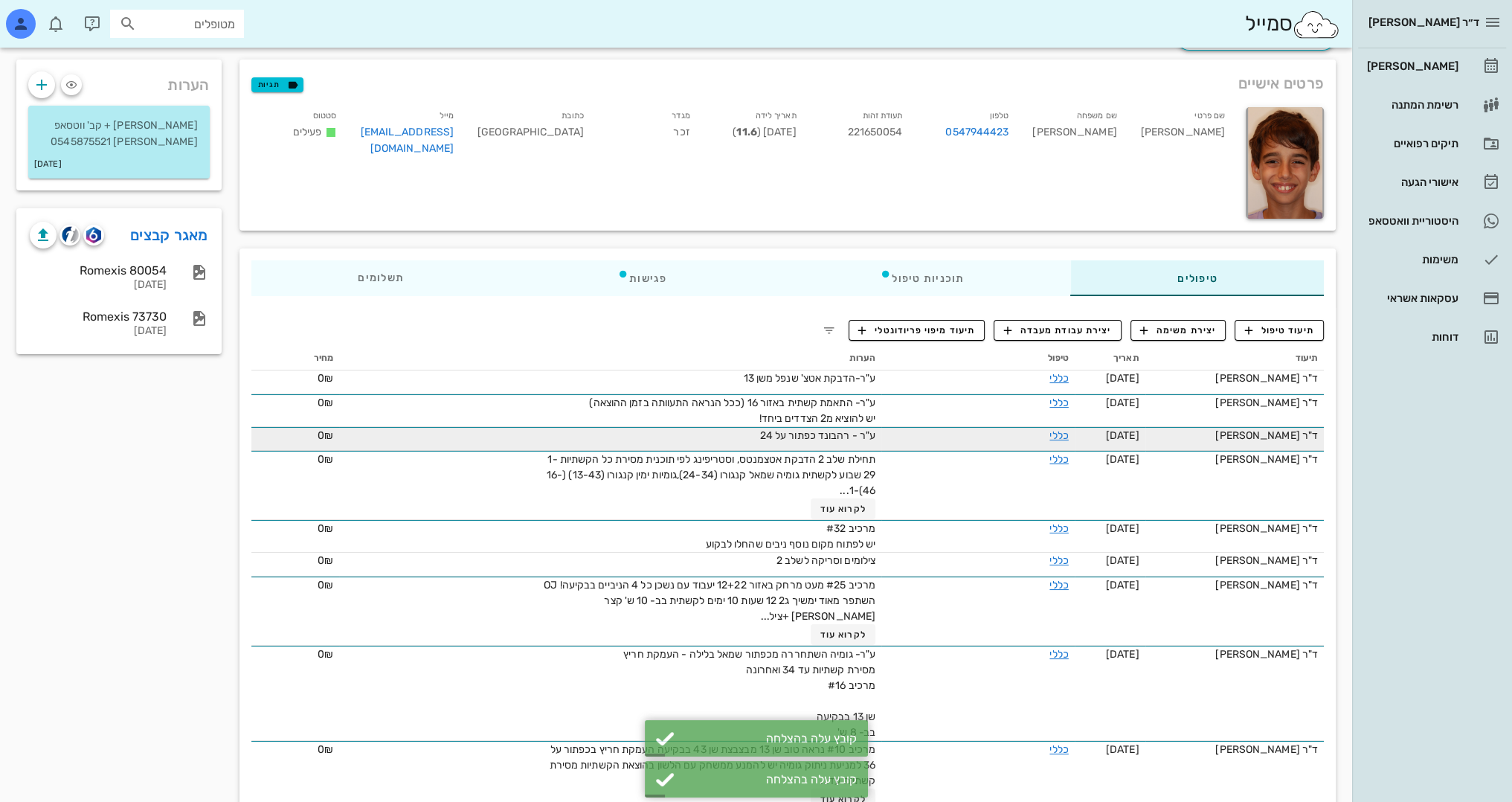
scroll to position [74, 0]
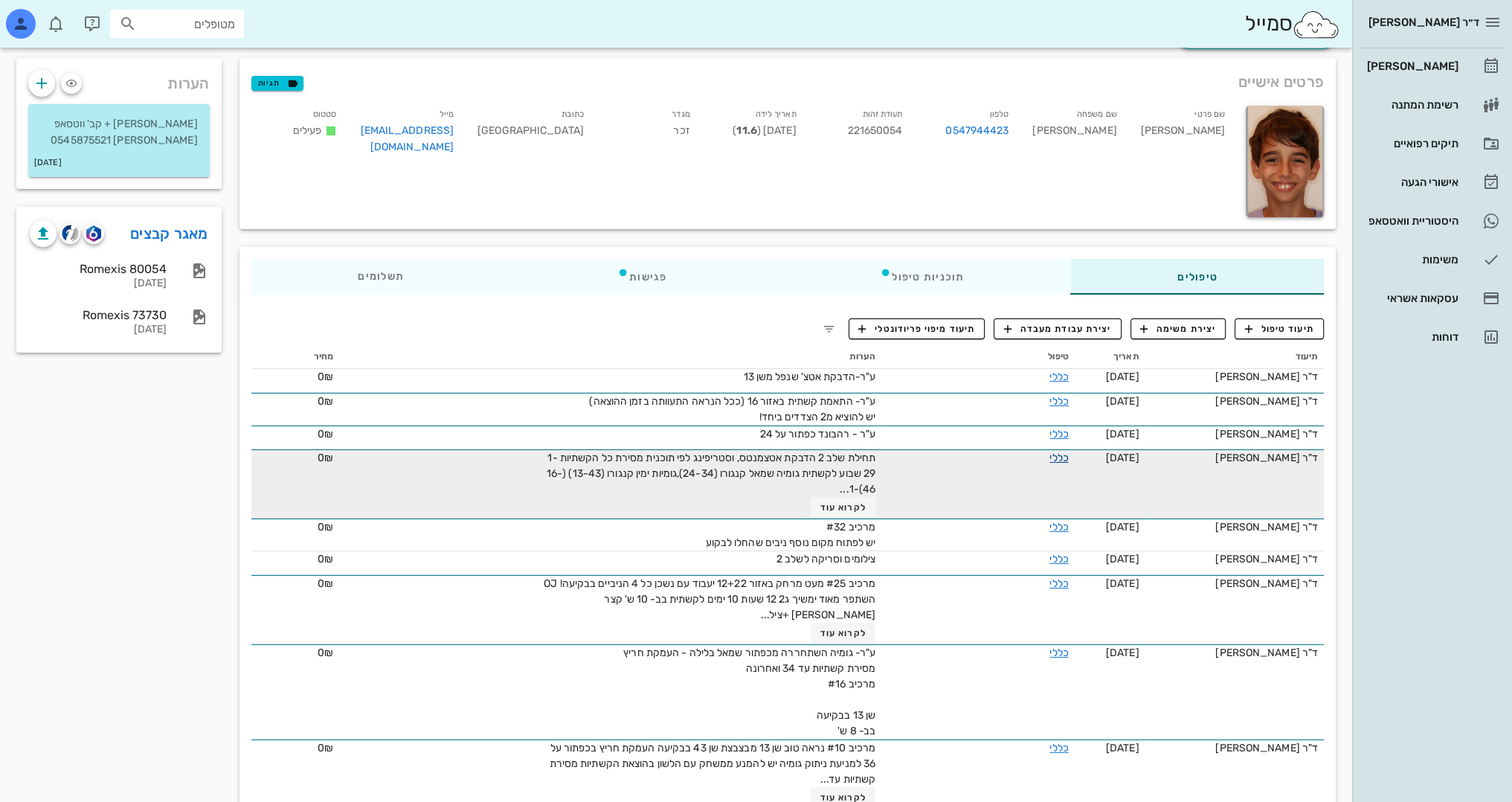
click at [1050, 462] on link "כללי" at bounding box center [1058, 457] width 18 height 12
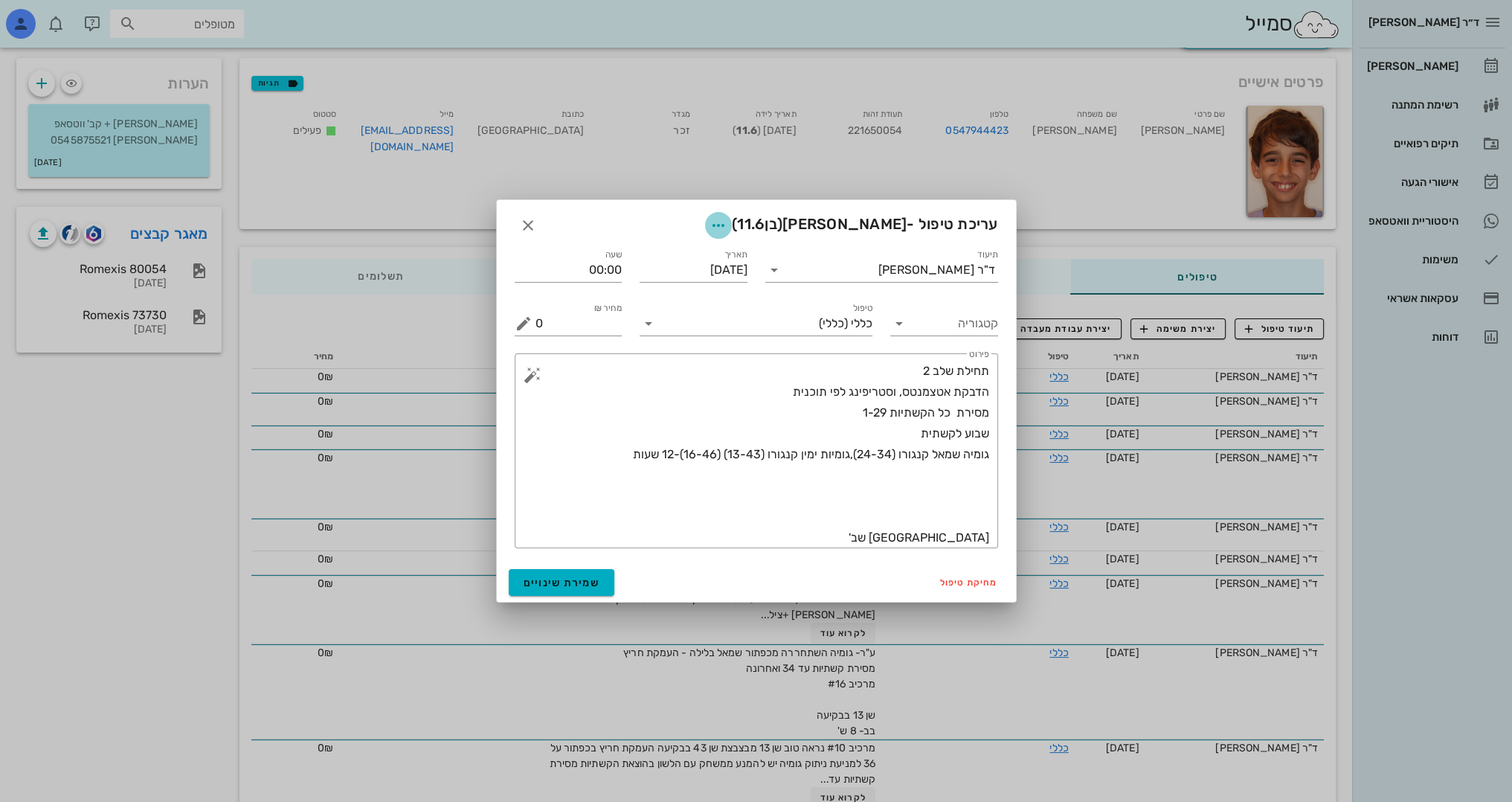
click at [727, 232] on icon "button" at bounding box center [718, 226] width 18 height 18
click at [780, 294] on div "צבע רשומה" at bounding box center [735, 299] width 100 height 14
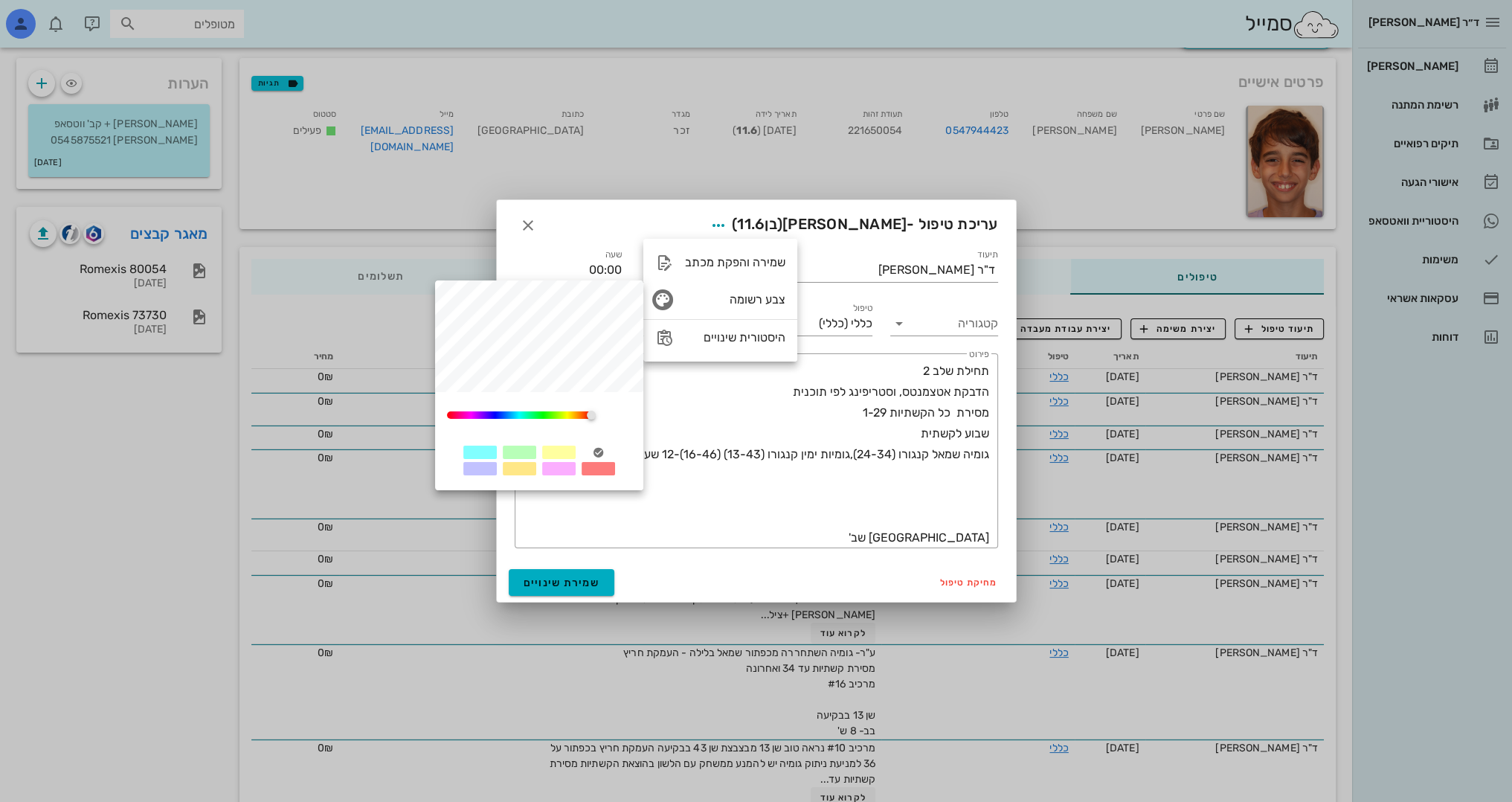
click at [556, 451] on div at bounding box center [559, 452] width 33 height 13
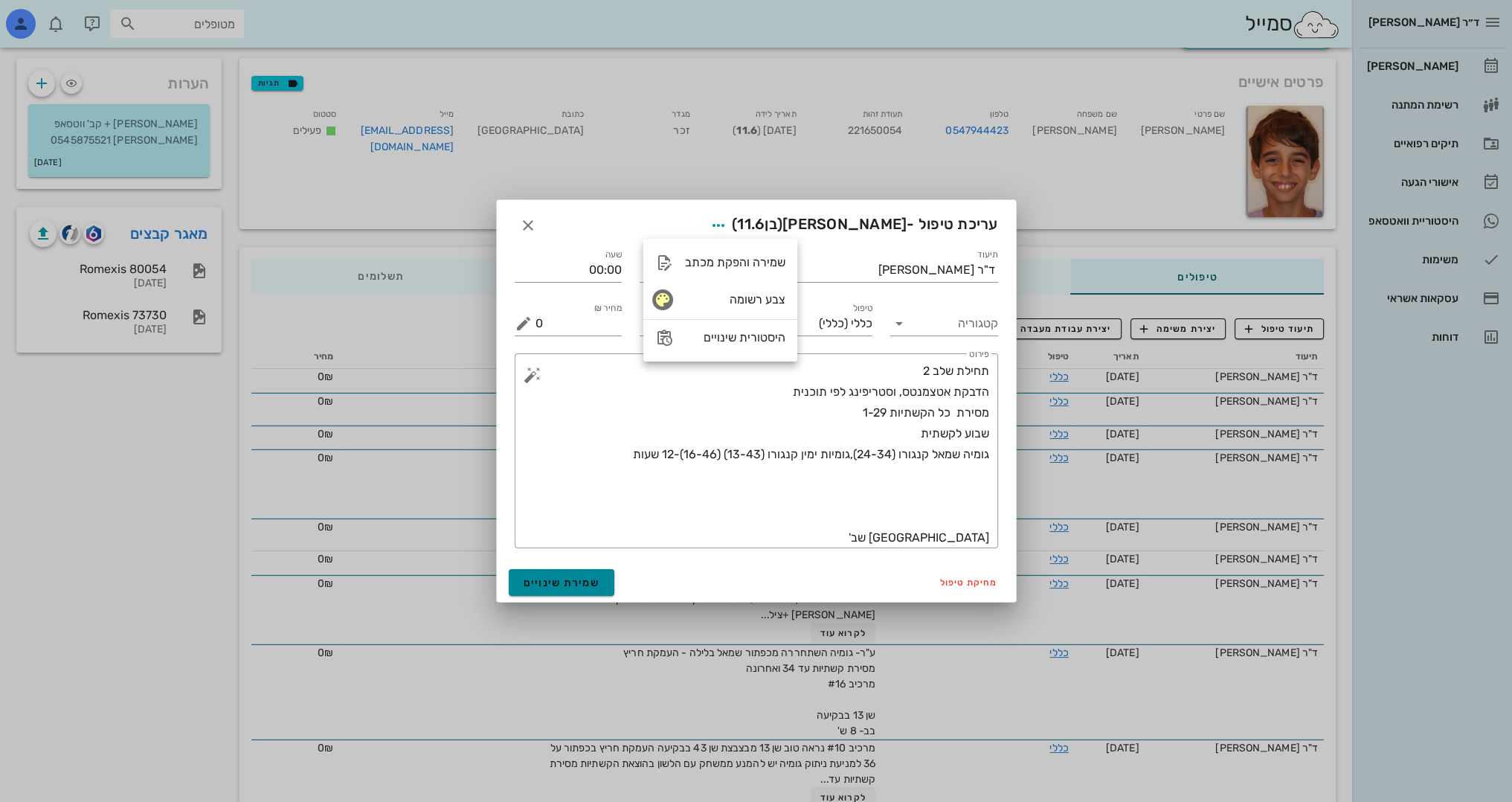
click at [568, 580] on span "שמירת שינויים" at bounding box center [561, 582] width 77 height 12
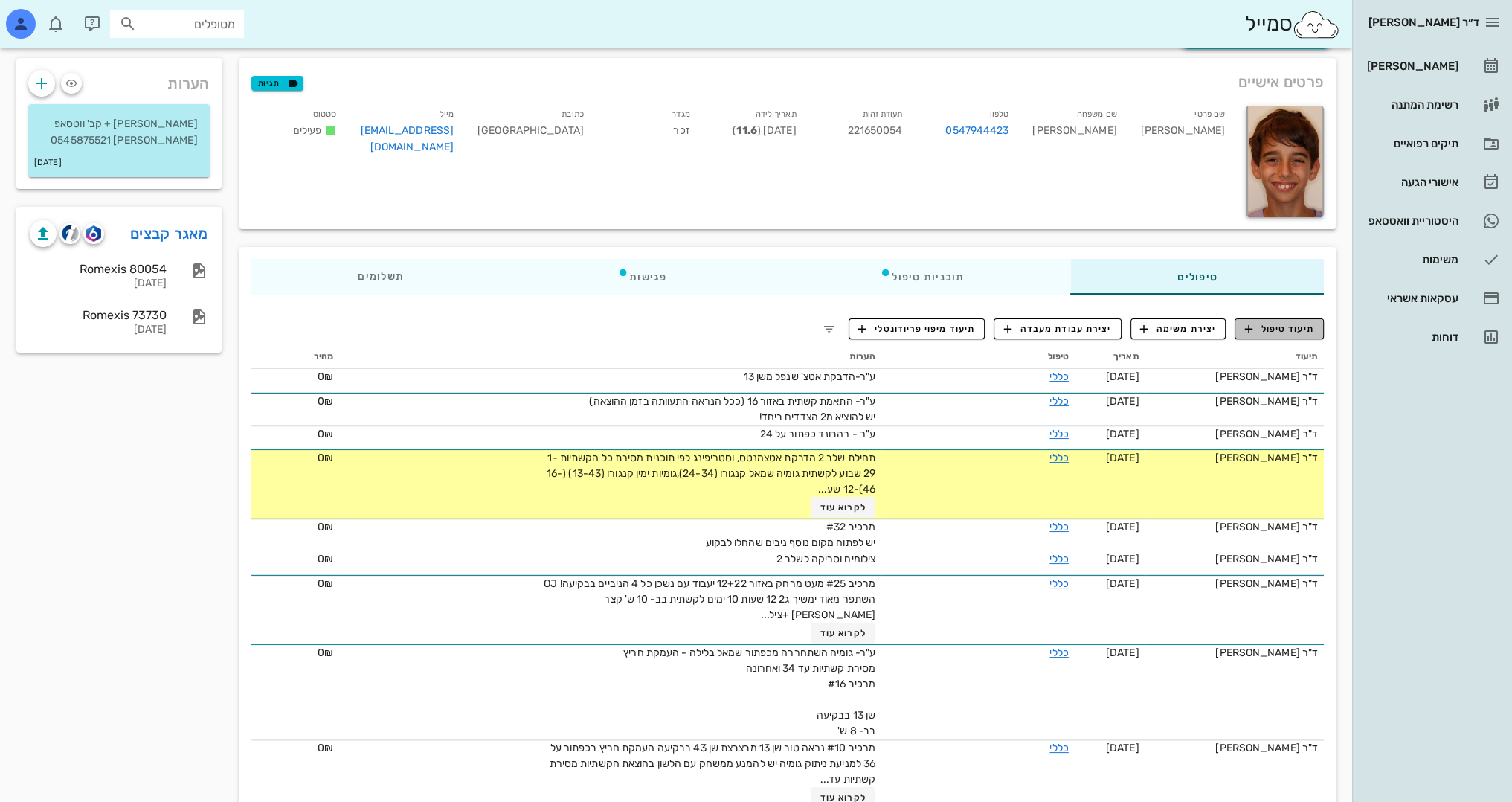
click at [1285, 326] on span "תיעוד טיפול" at bounding box center [1280, 329] width 69 height 13
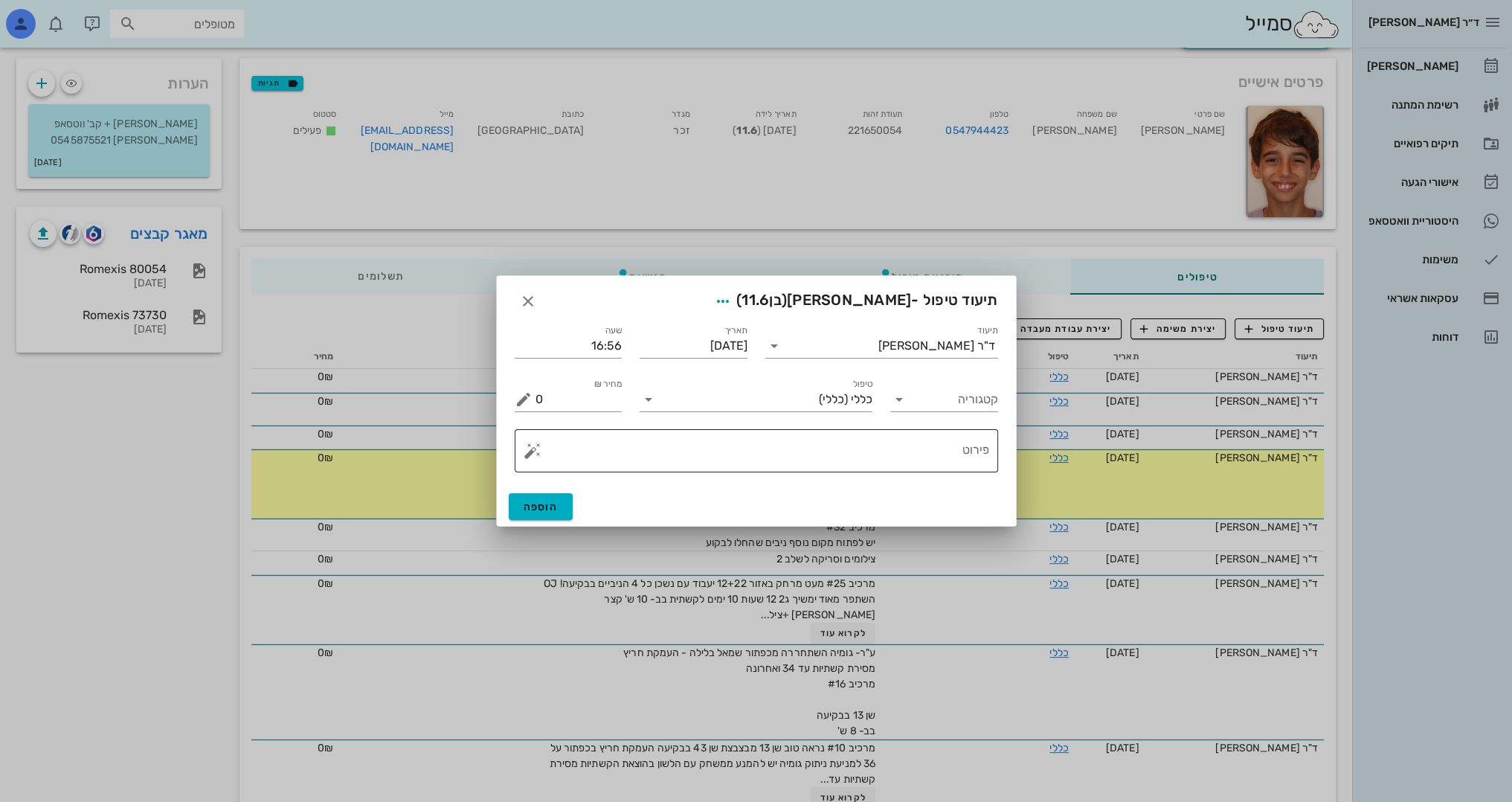
click at [888, 457] on textarea "פירוט" at bounding box center [762, 454] width 454 height 36
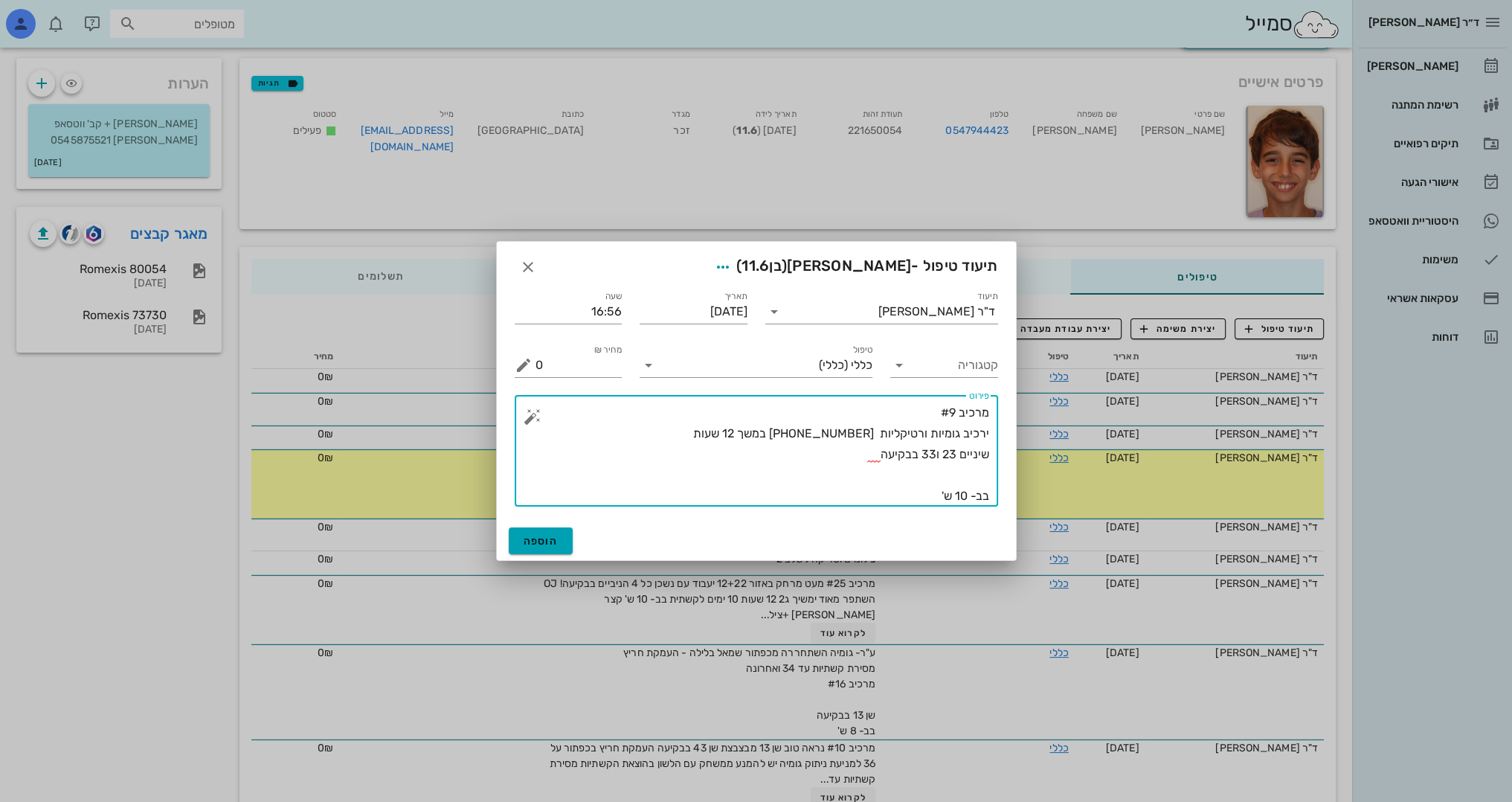
type textarea "מרכיב #9 ירכיב גומיות ורטיקליות [PHONE_NUMBER] במשך 12 שעות שיניים 23 ו33 בבקיע…"
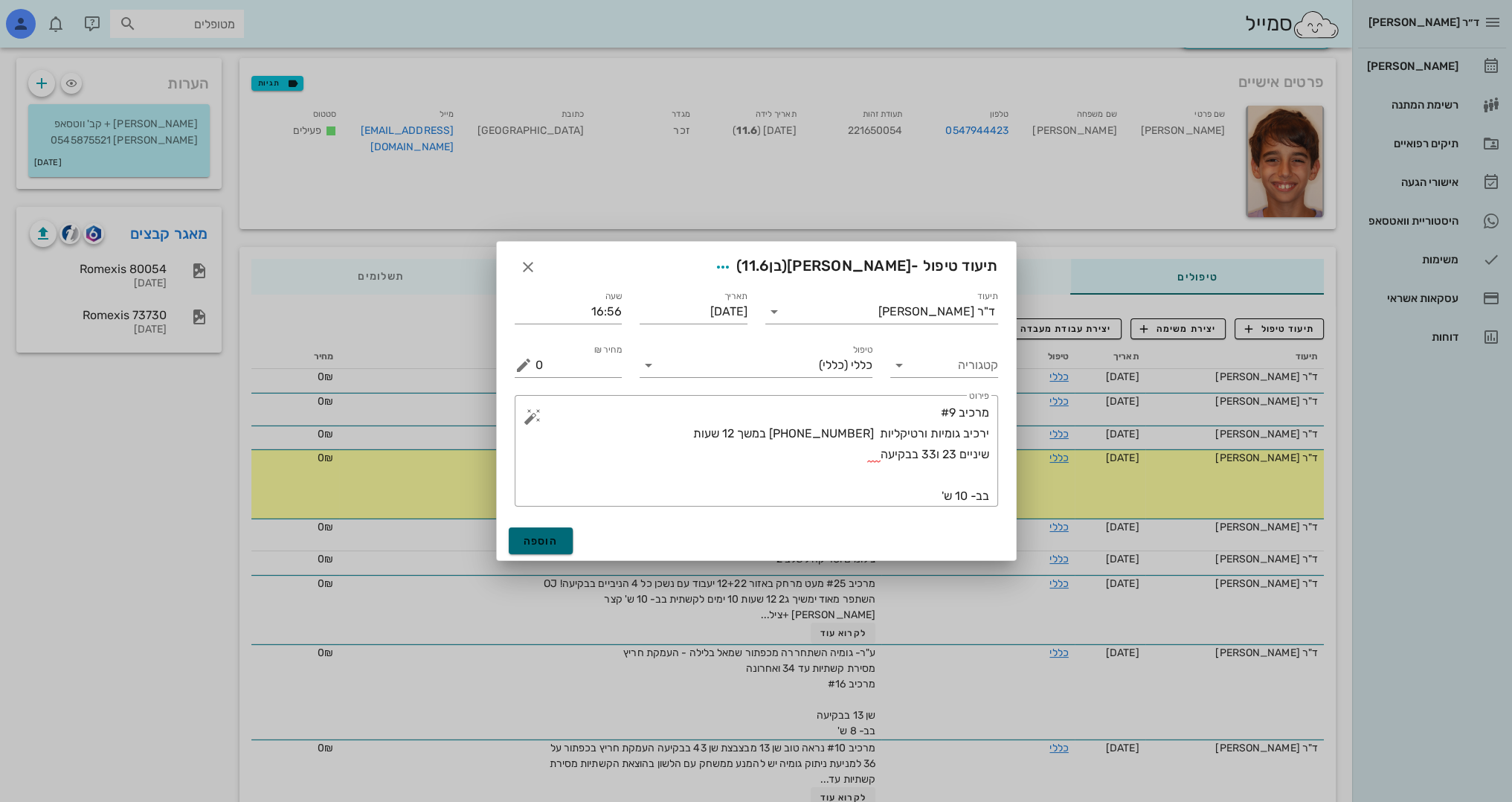
click at [560, 544] on button "הוספה" at bounding box center [541, 541] width 64 height 26
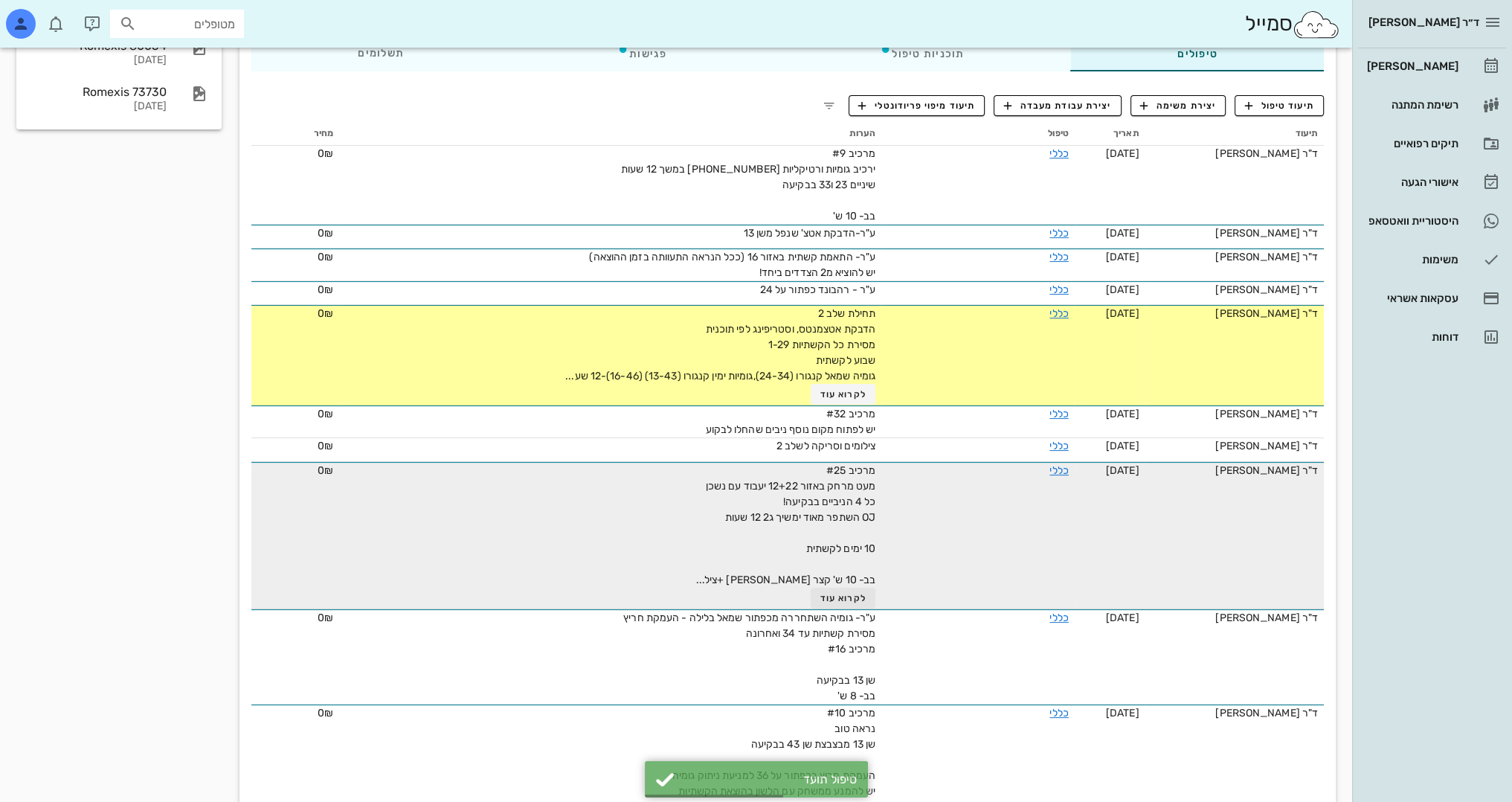
scroll to position [0, 0]
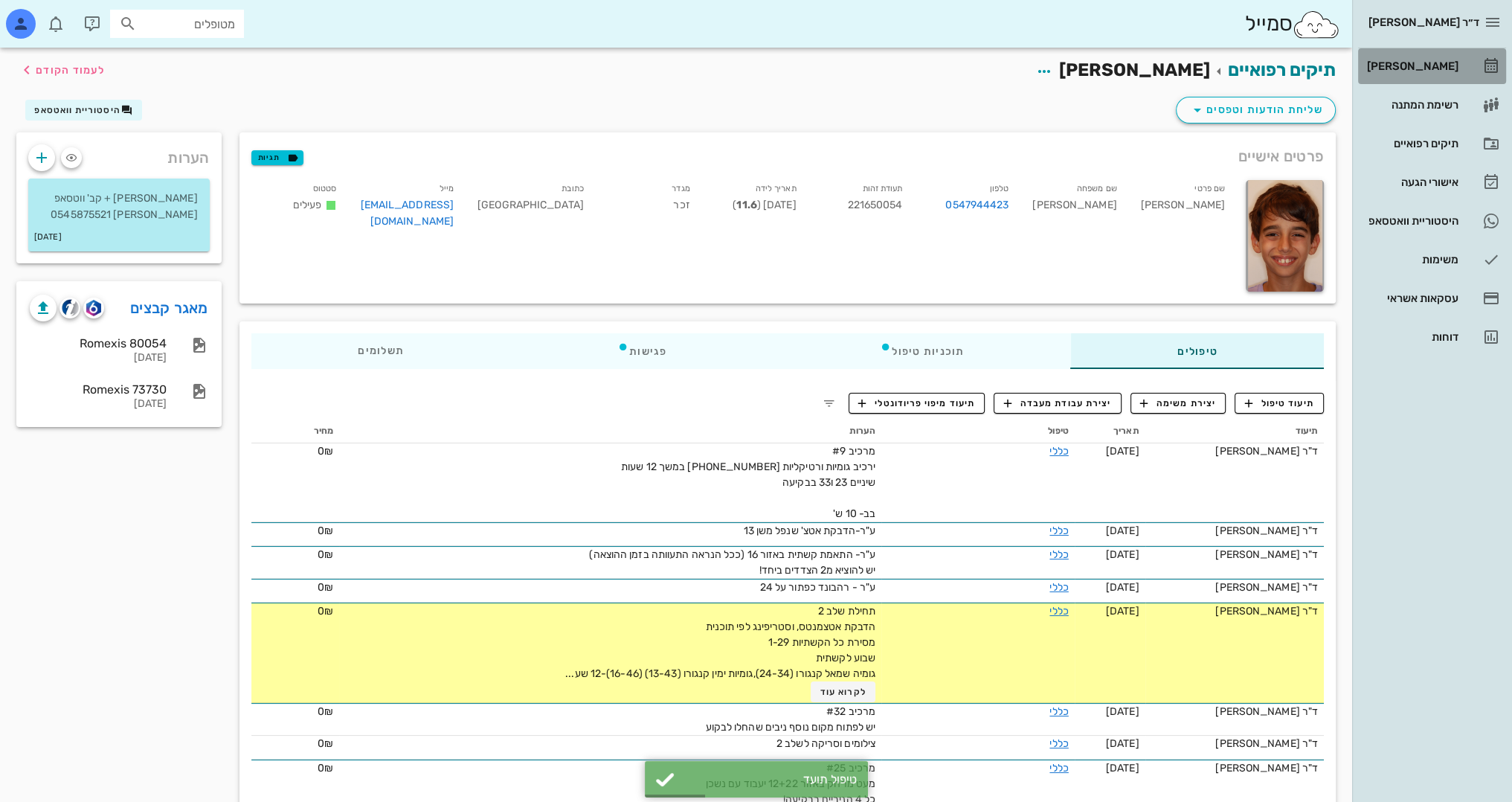
click at [1447, 58] on div "[PERSON_NAME]" at bounding box center [1411, 66] width 94 height 24
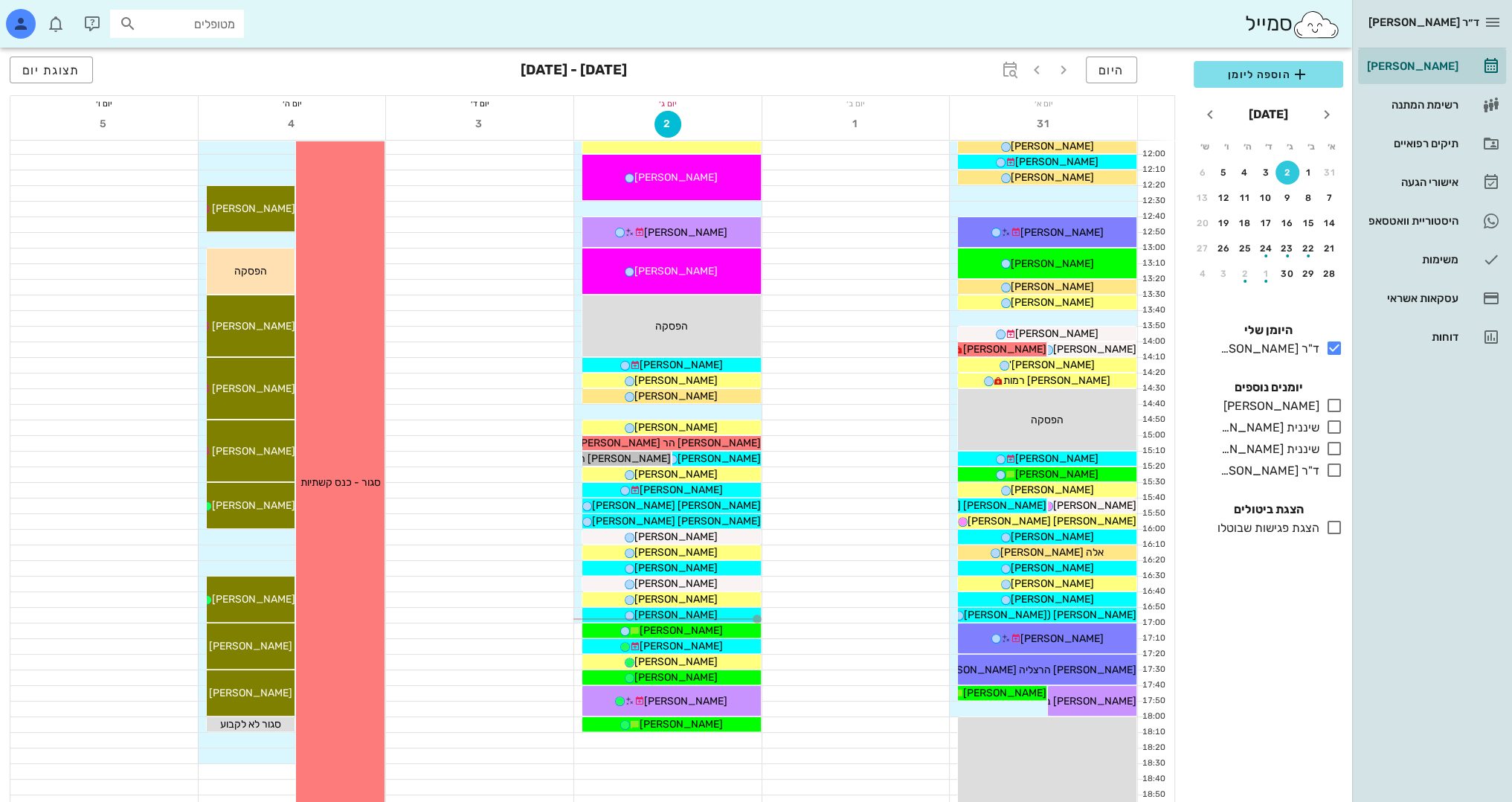
scroll to position [521, 0]
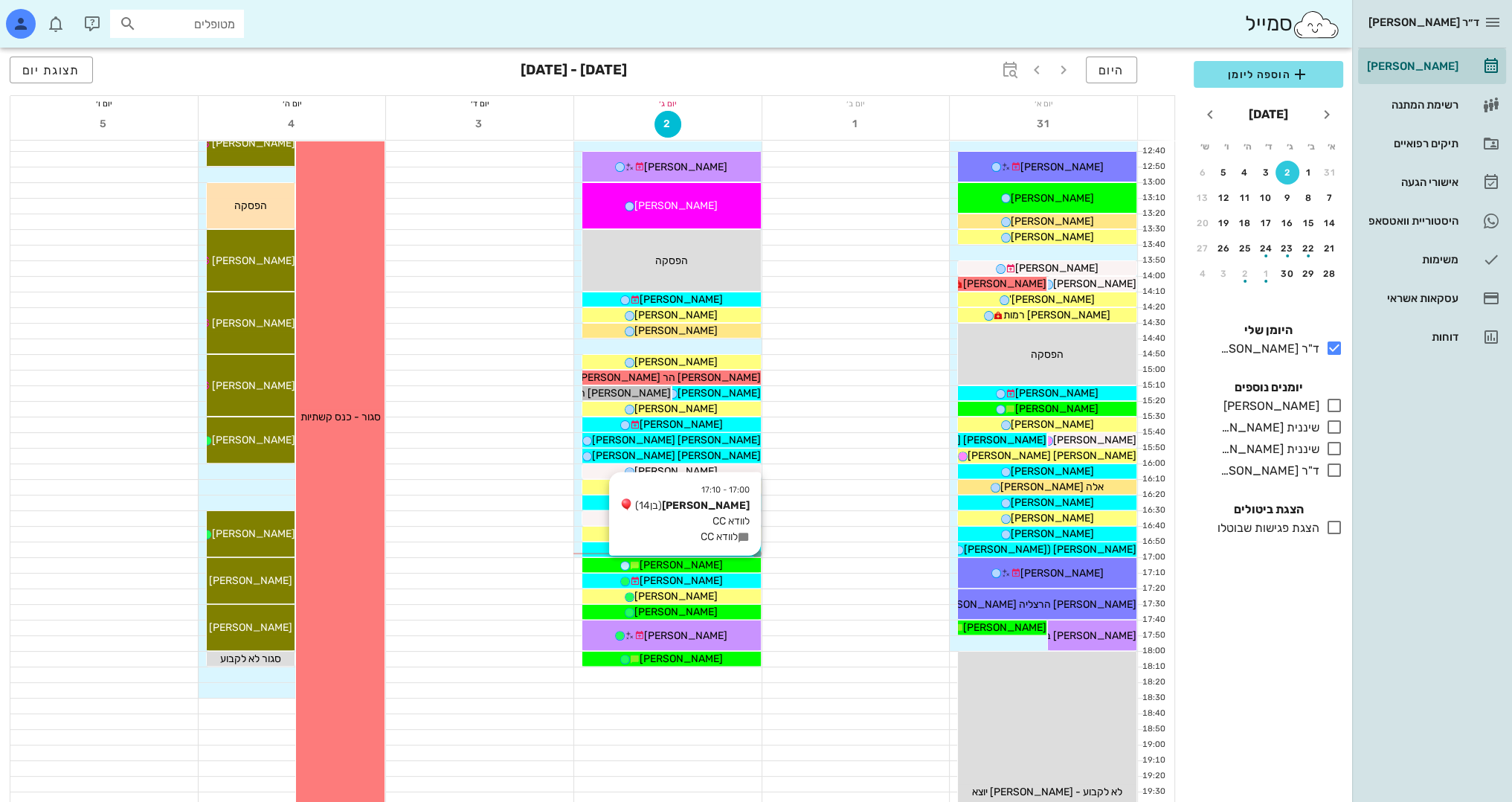
click at [701, 566] on div "[PERSON_NAME]" at bounding box center [671, 565] width 179 height 16
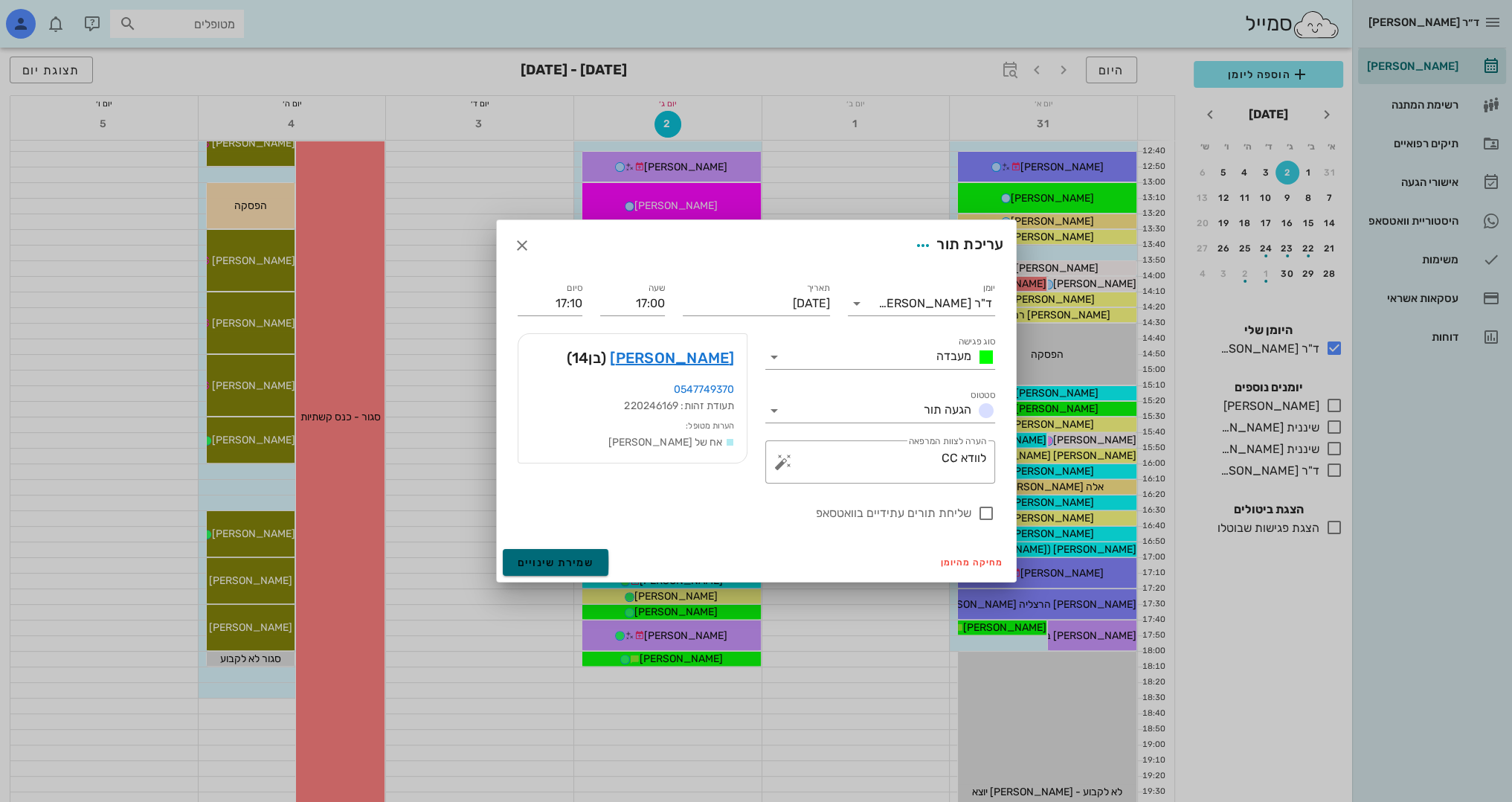
click at [524, 566] on span "שמירת שינויים" at bounding box center [556, 562] width 77 height 12
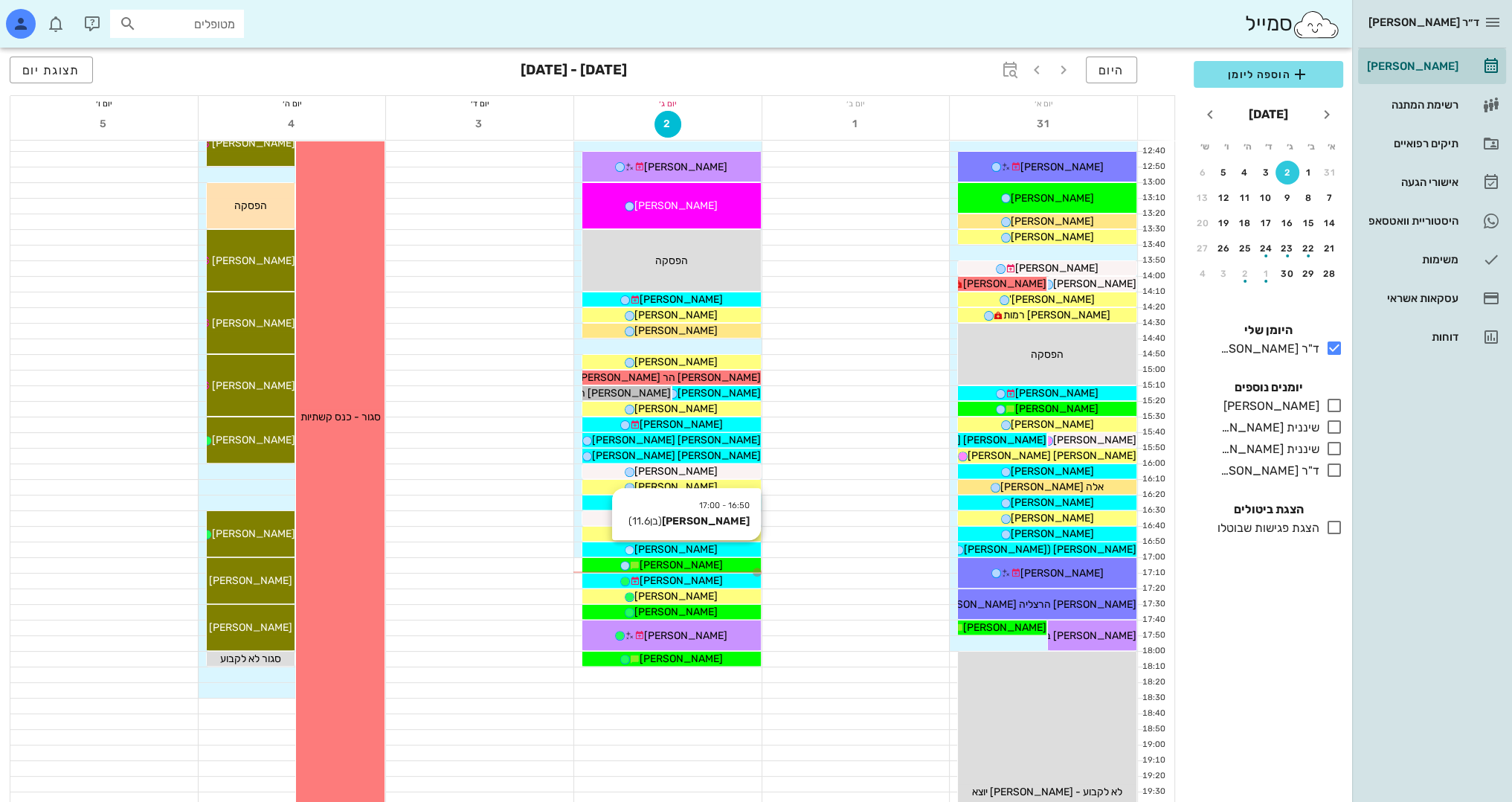
click at [738, 556] on div "16:50 - 17:00 [PERSON_NAME] (בן 11.6 ) [PERSON_NAME]" at bounding box center [672, 549] width 180 height 16
click at [679, 566] on span "[PERSON_NAME]" at bounding box center [681, 565] width 83 height 12
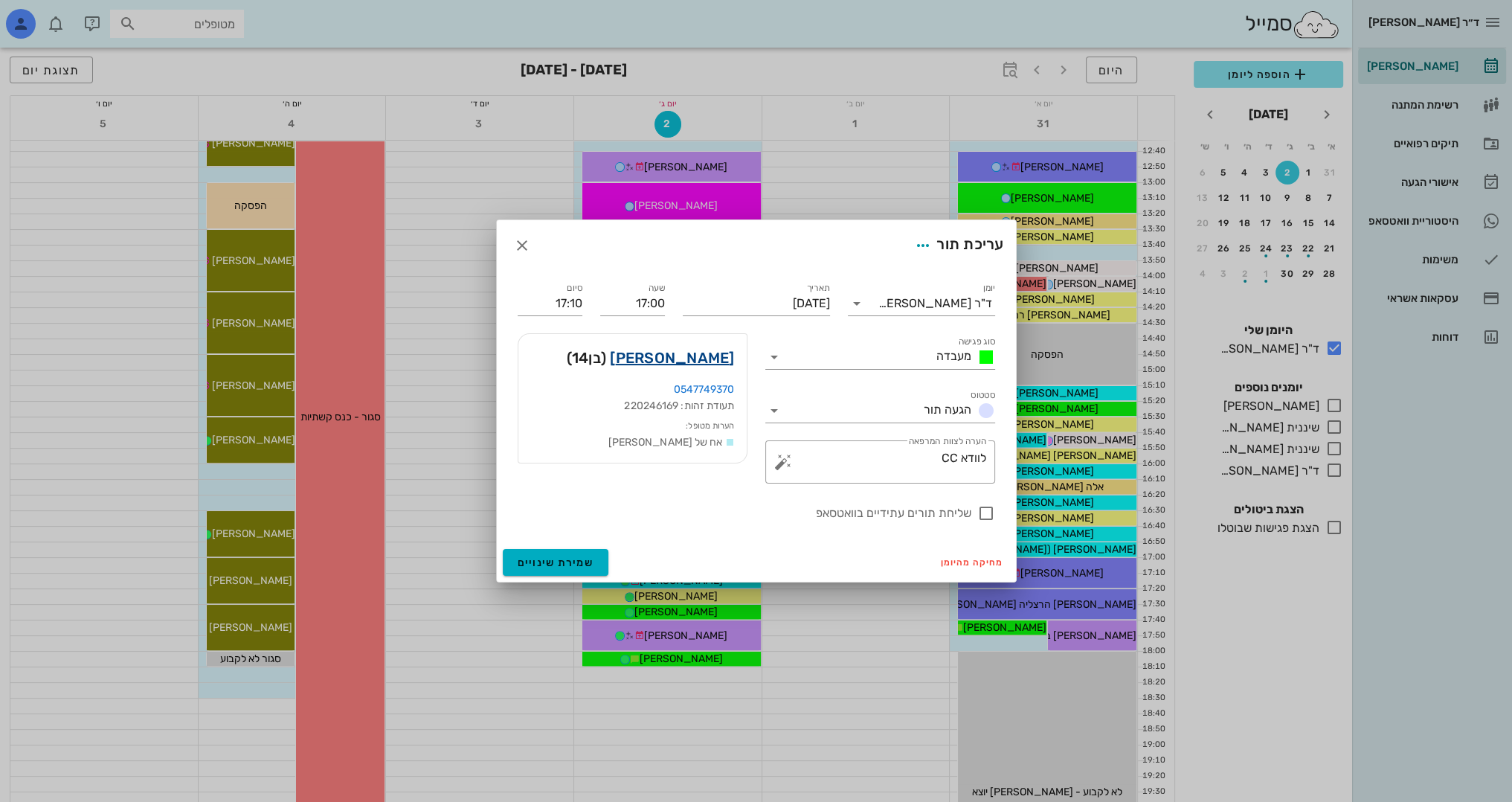
click at [703, 354] on link "[PERSON_NAME]" at bounding box center [672, 357] width 124 height 24
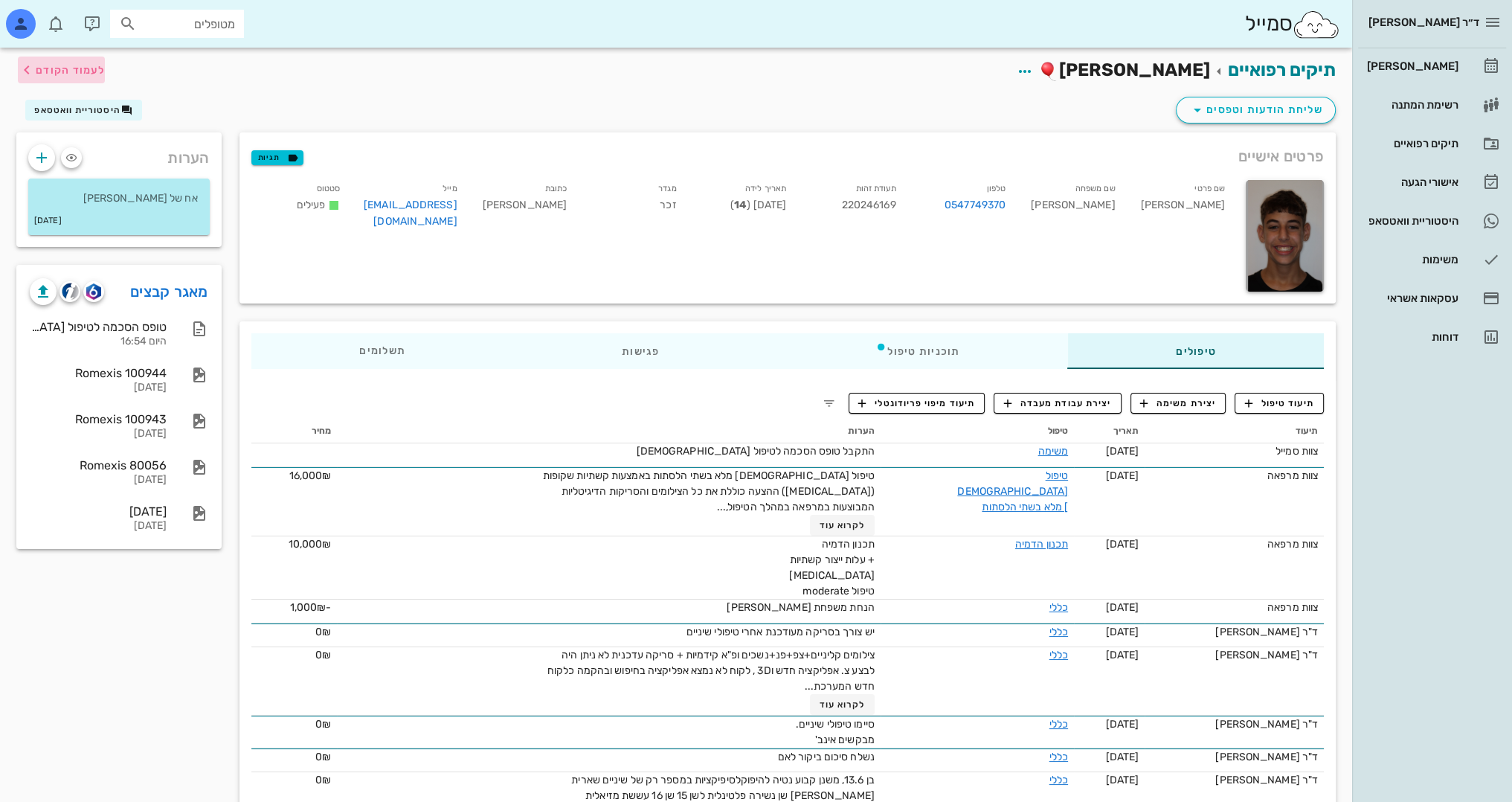
click at [53, 60] on button "לעמוד הקודם" at bounding box center [61, 69] width 87 height 26
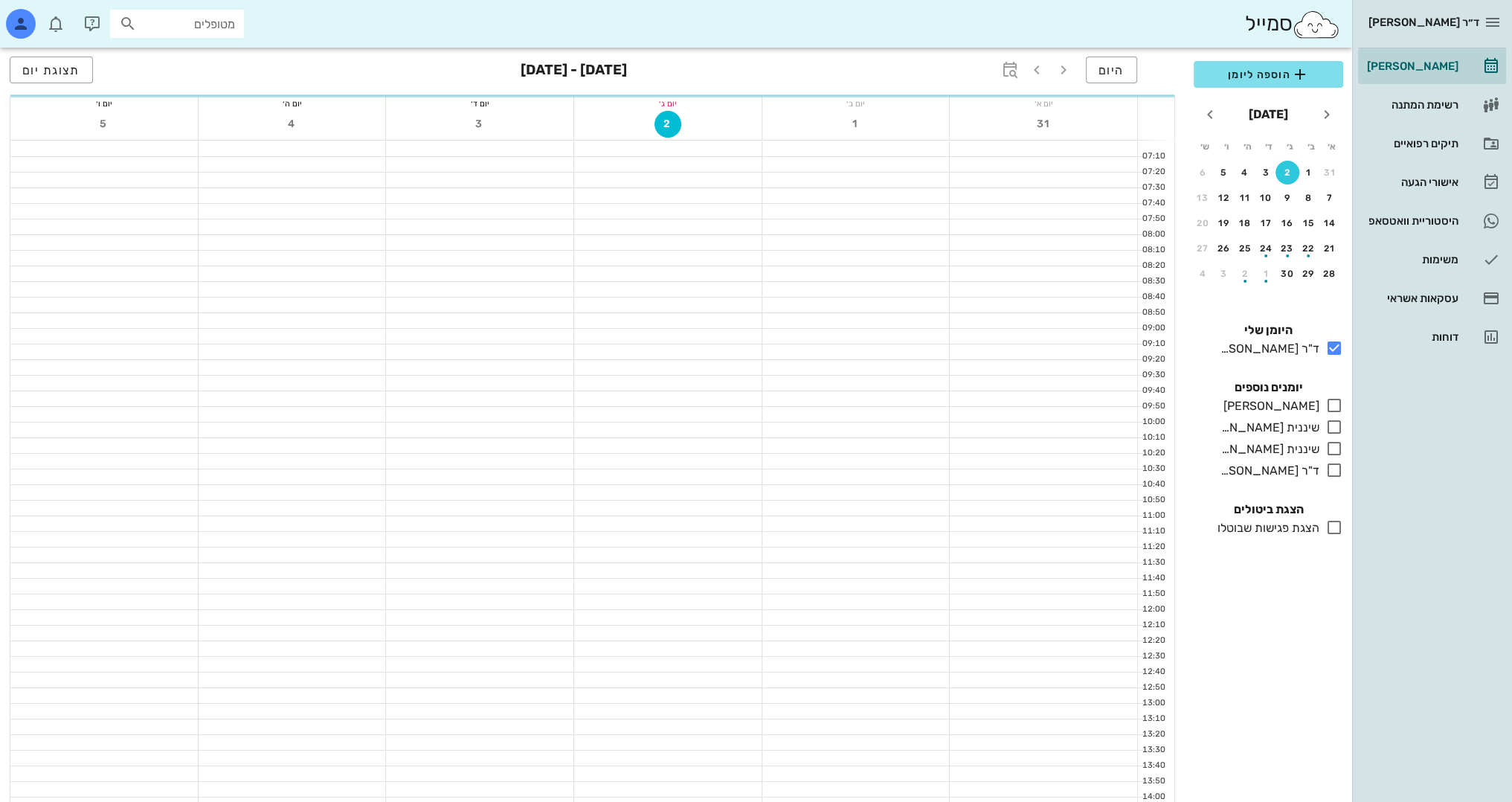
scroll to position [521, 0]
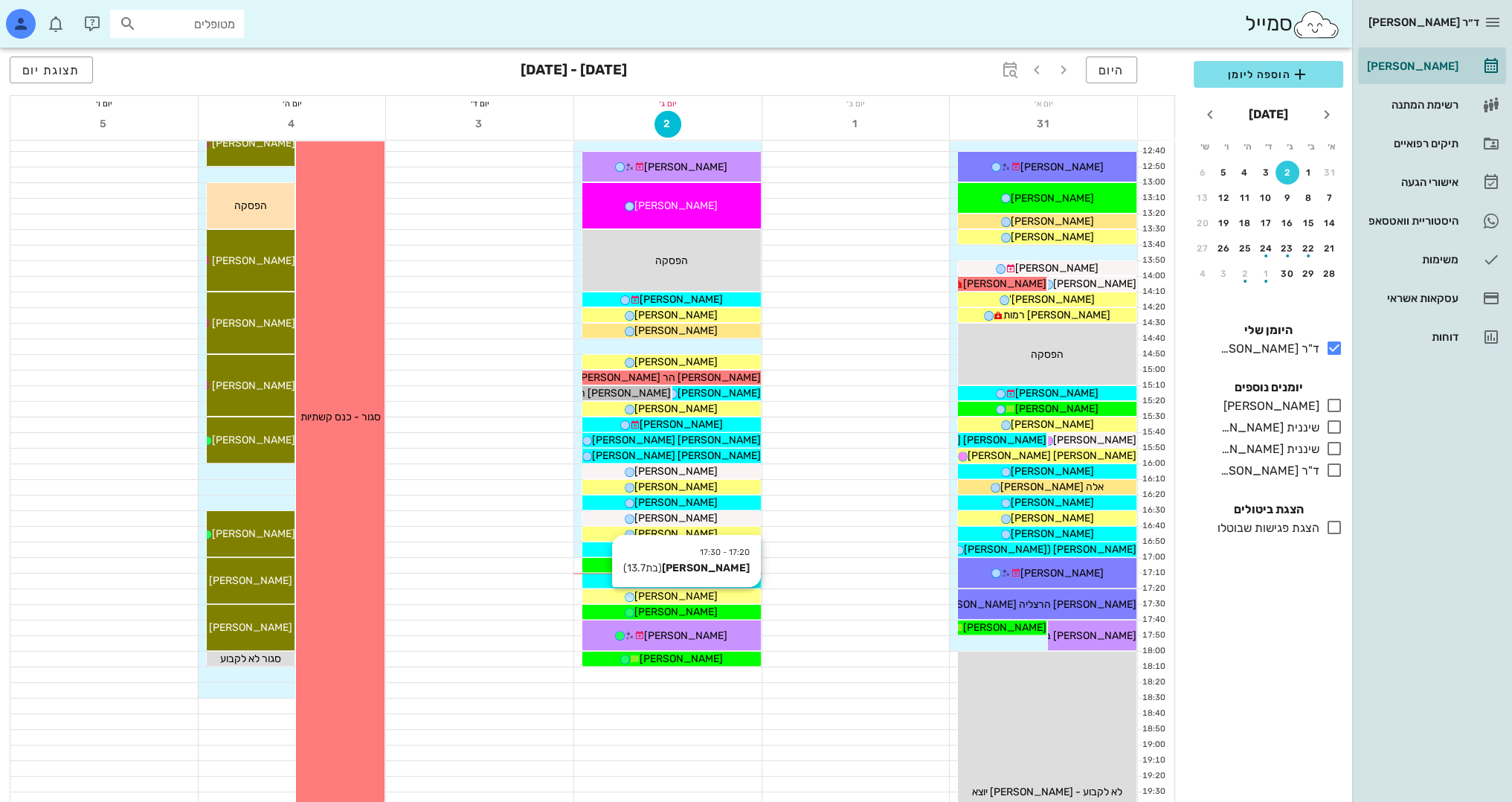
click at [723, 600] on div "[PERSON_NAME]" at bounding box center [671, 596] width 179 height 16
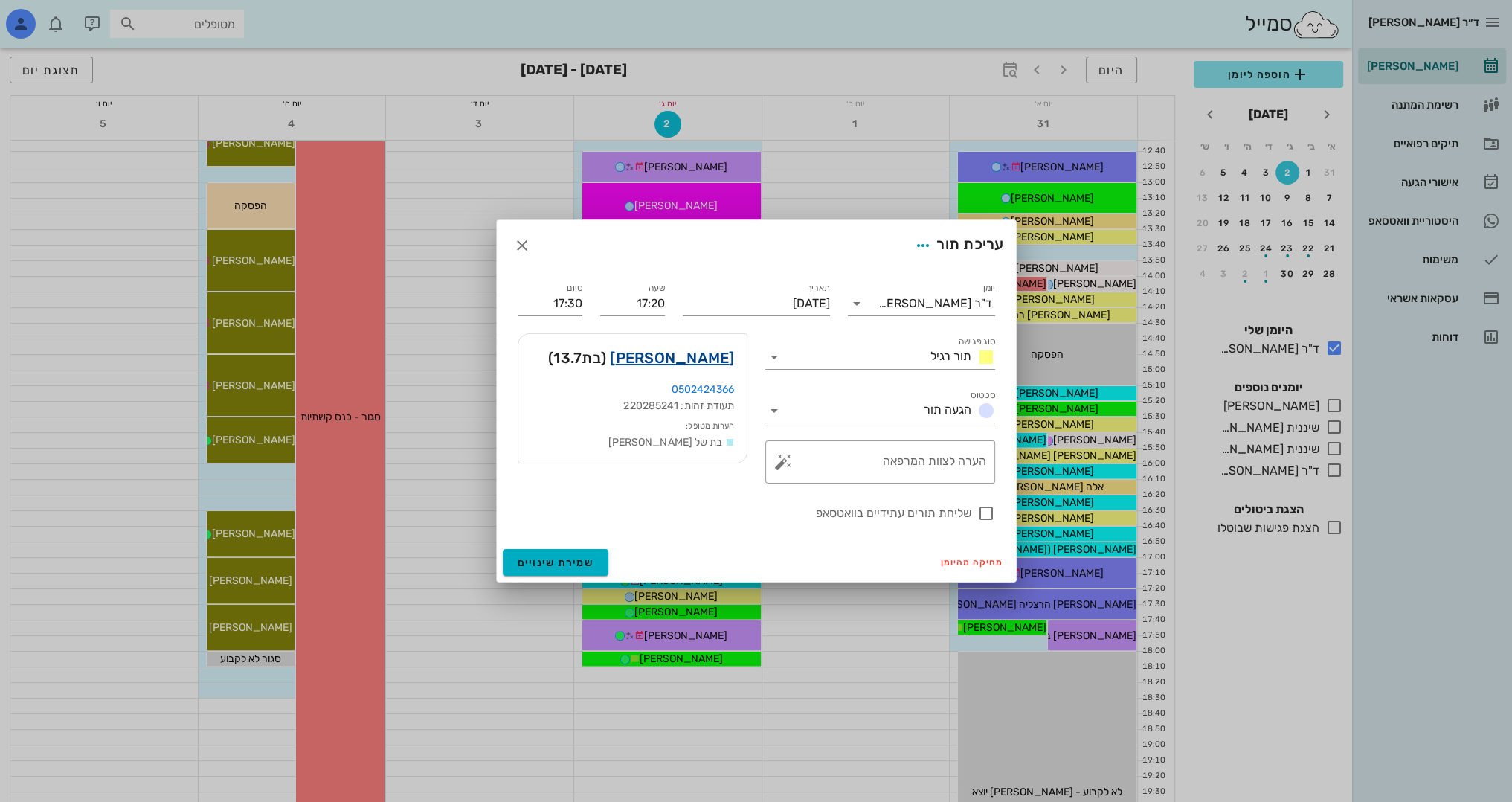
click at [721, 367] on link "[PERSON_NAME]" at bounding box center [672, 357] width 124 height 24
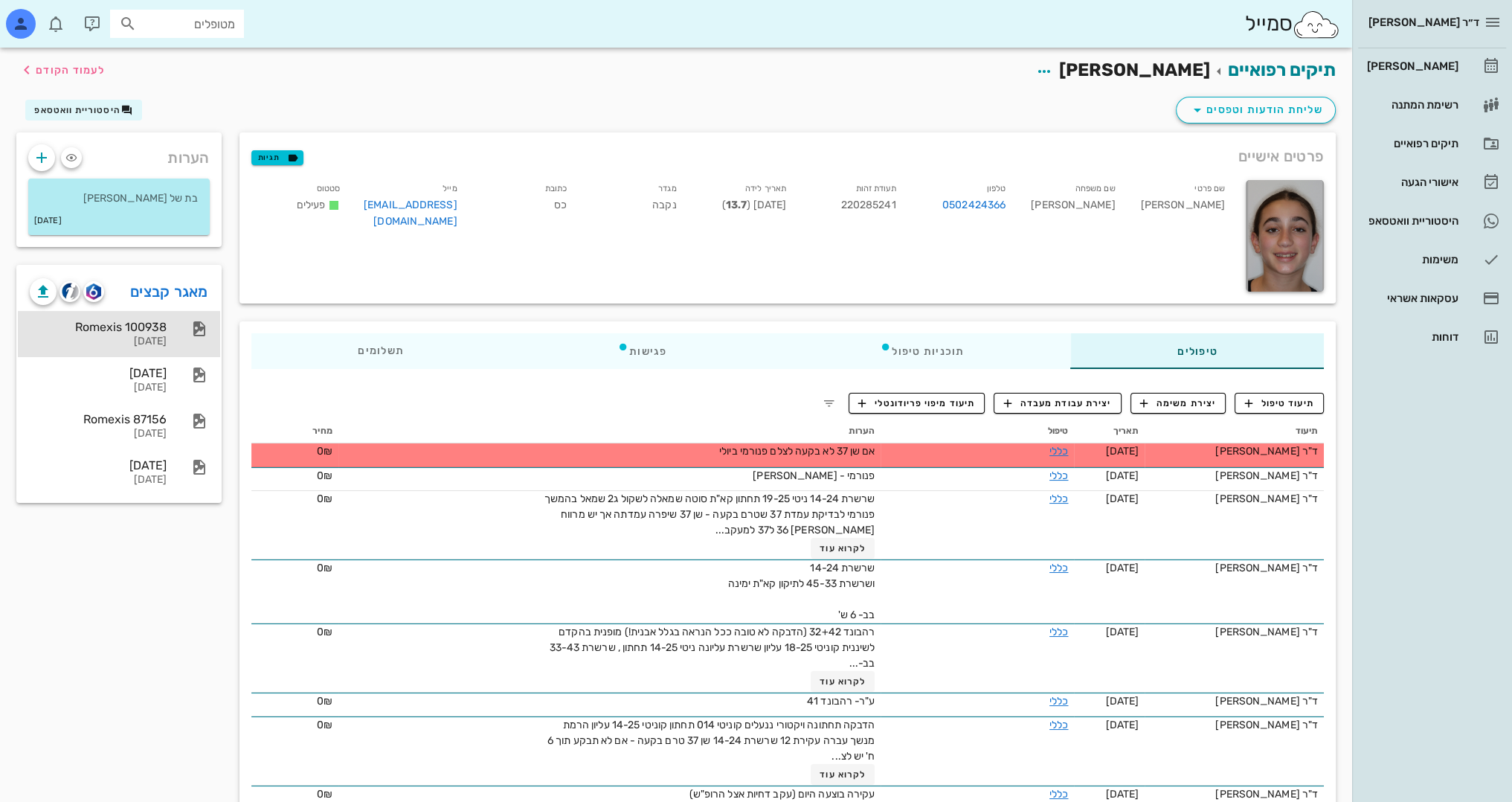
click at [160, 317] on div "Romexis 100938 [DATE]" at bounding box center [98, 334] width 137 height 46
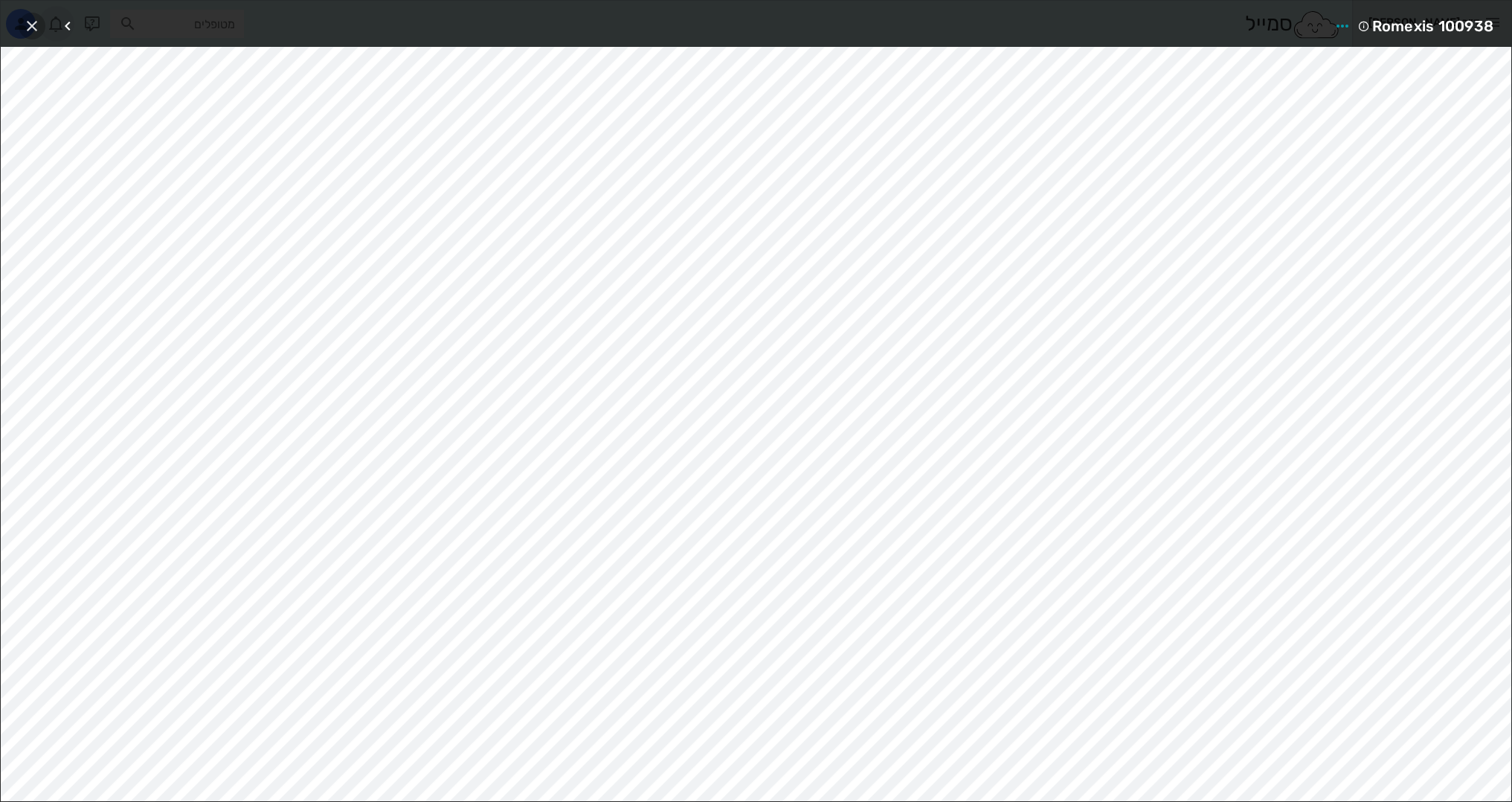
click at [41, 26] on icon "button" at bounding box center [32, 26] width 18 height 18
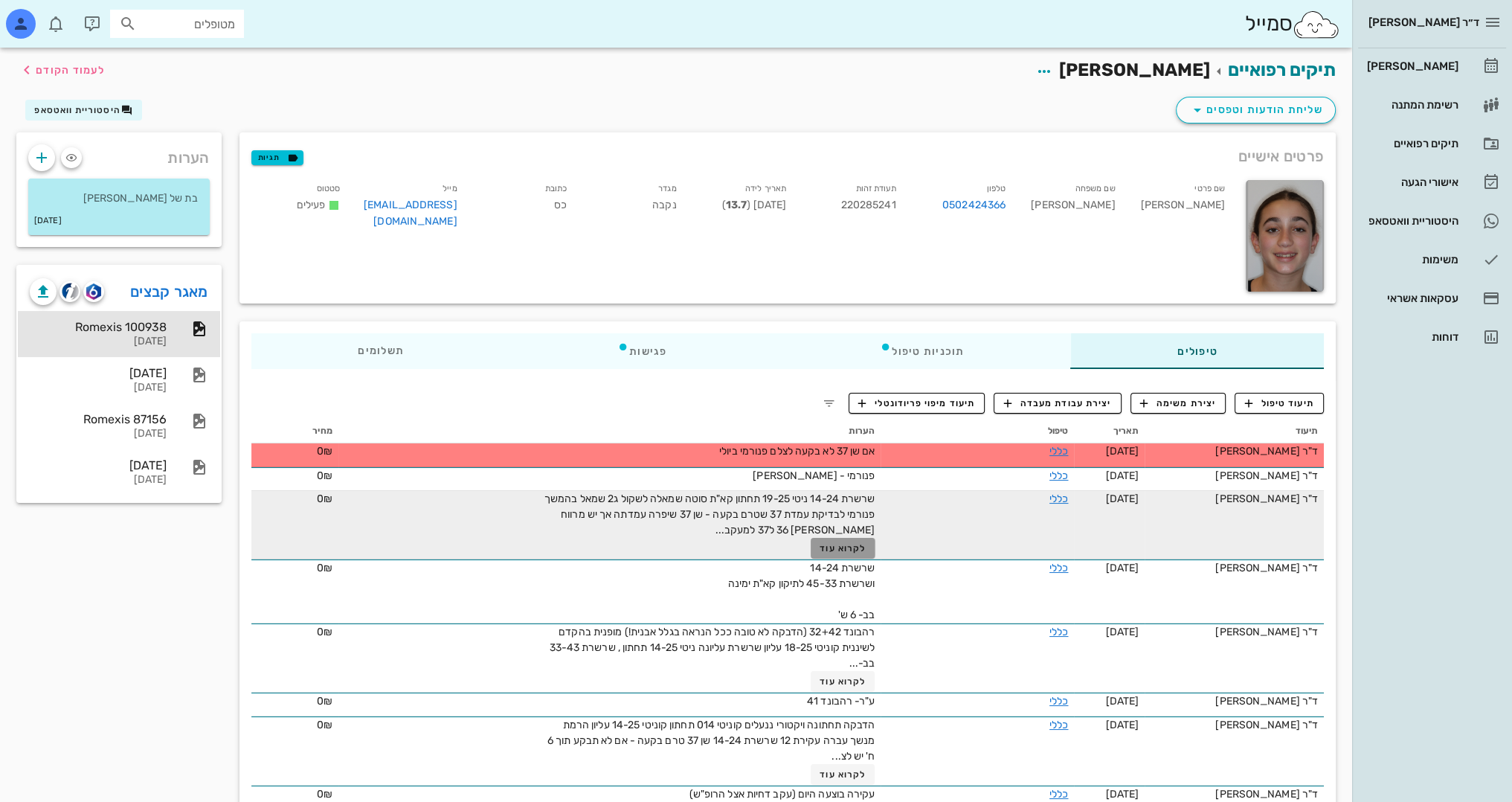
click at [845, 546] on span "לקרוא עוד" at bounding box center [842, 548] width 46 height 11
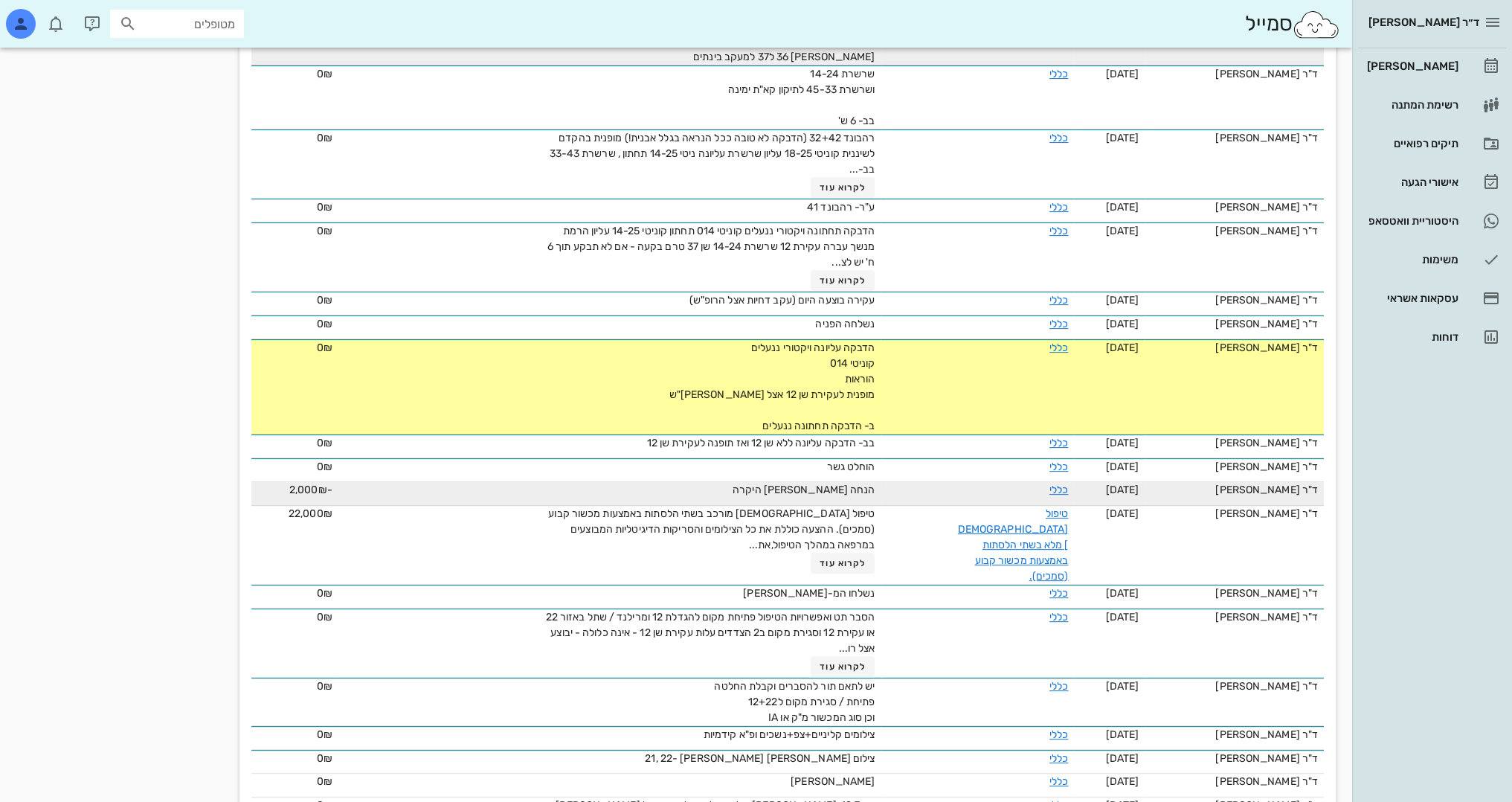
scroll to position [521, 0]
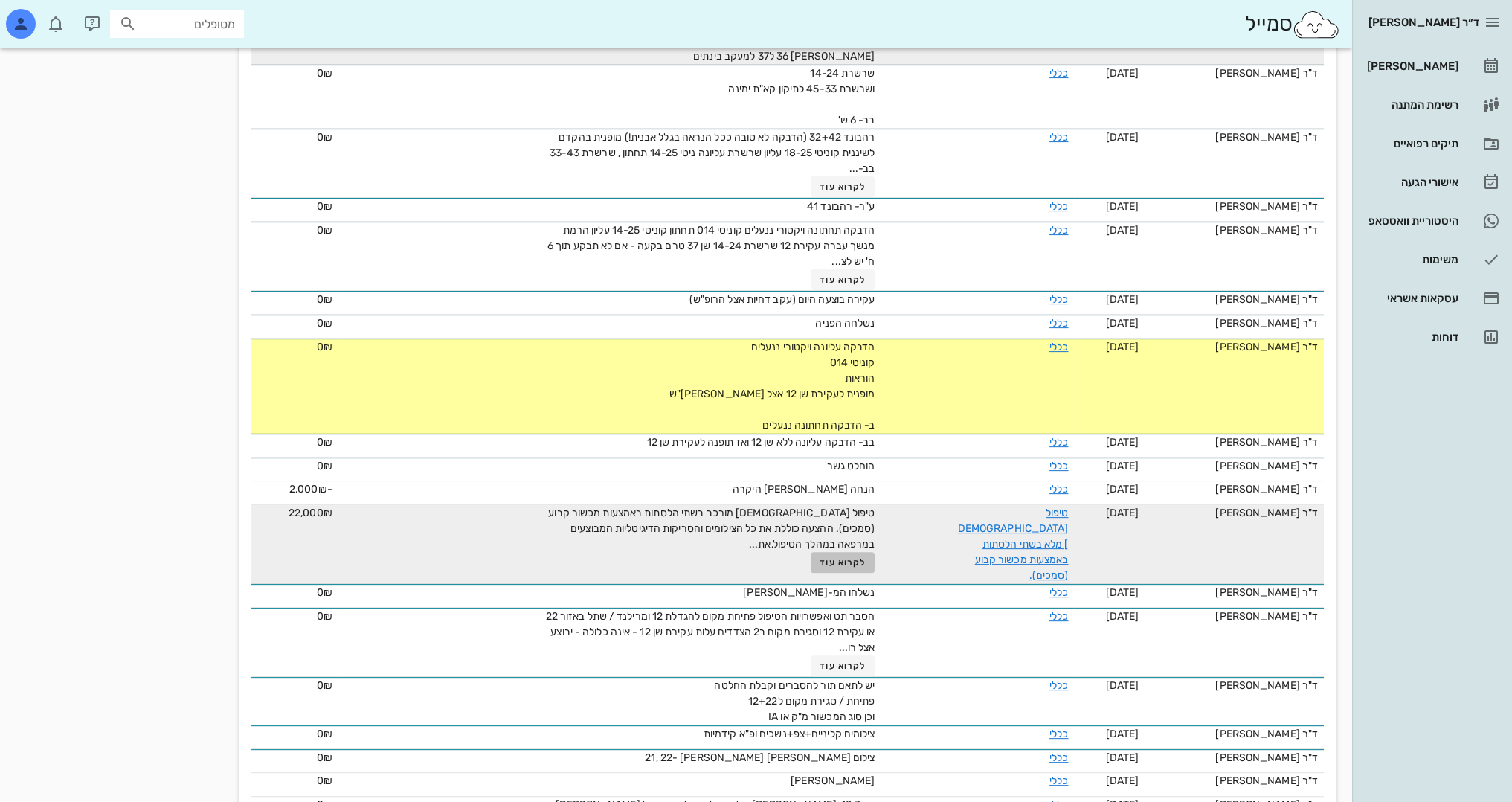
click at [845, 557] on span "לקרוא עוד" at bounding box center [842, 562] width 46 height 11
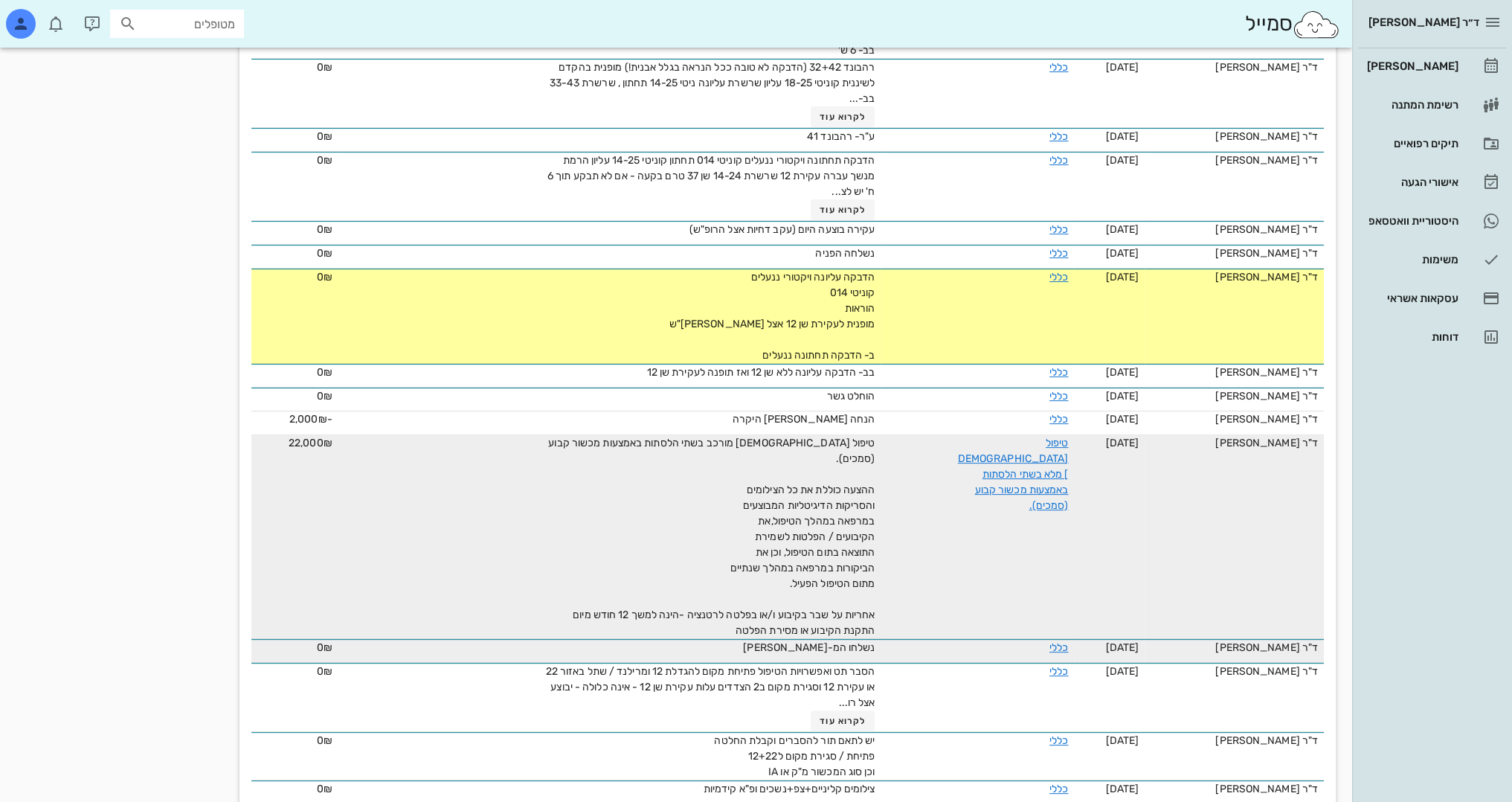
scroll to position [595, 0]
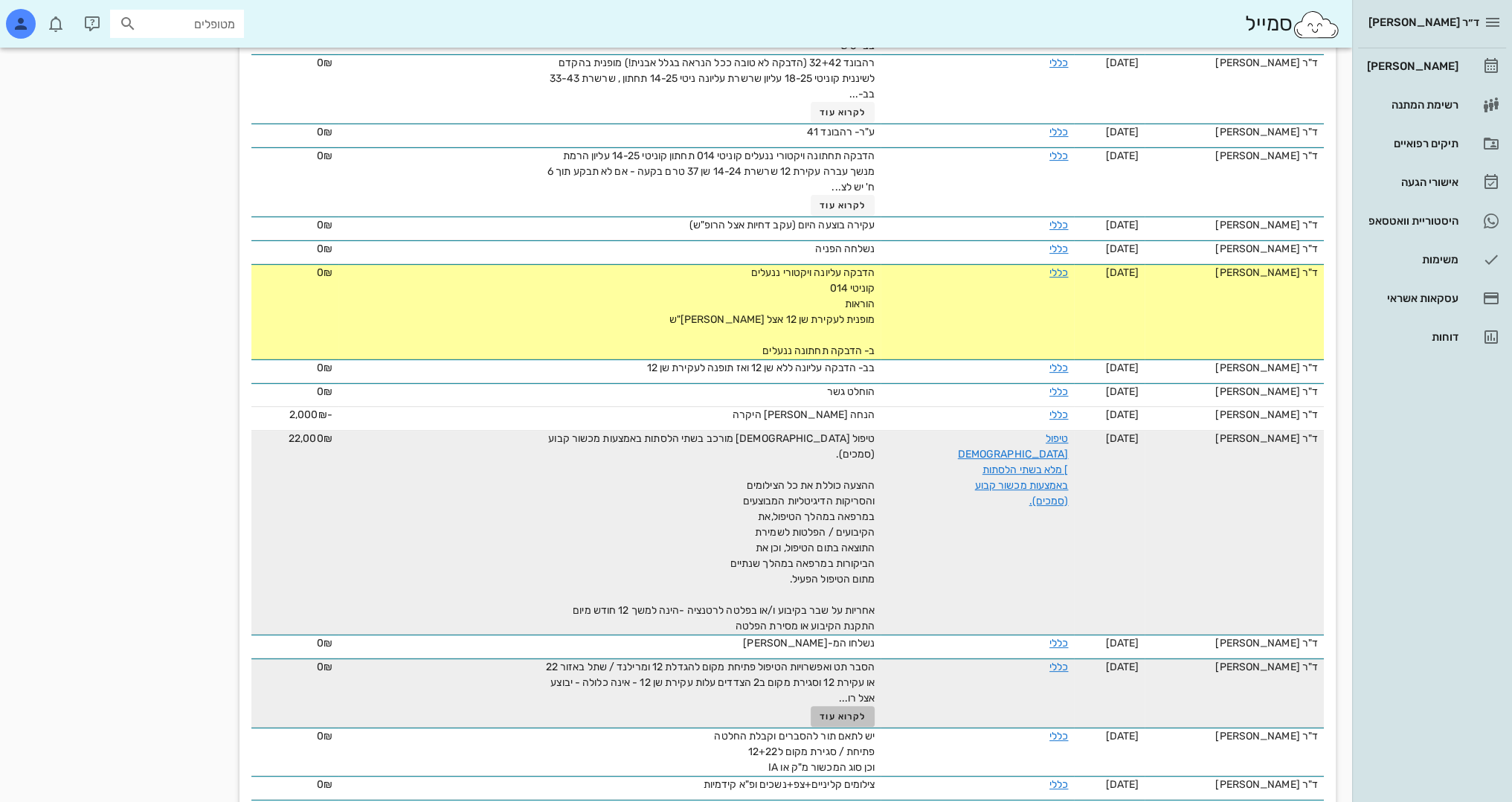
click at [831, 711] on span "לקרוא עוד" at bounding box center [842, 716] width 46 height 11
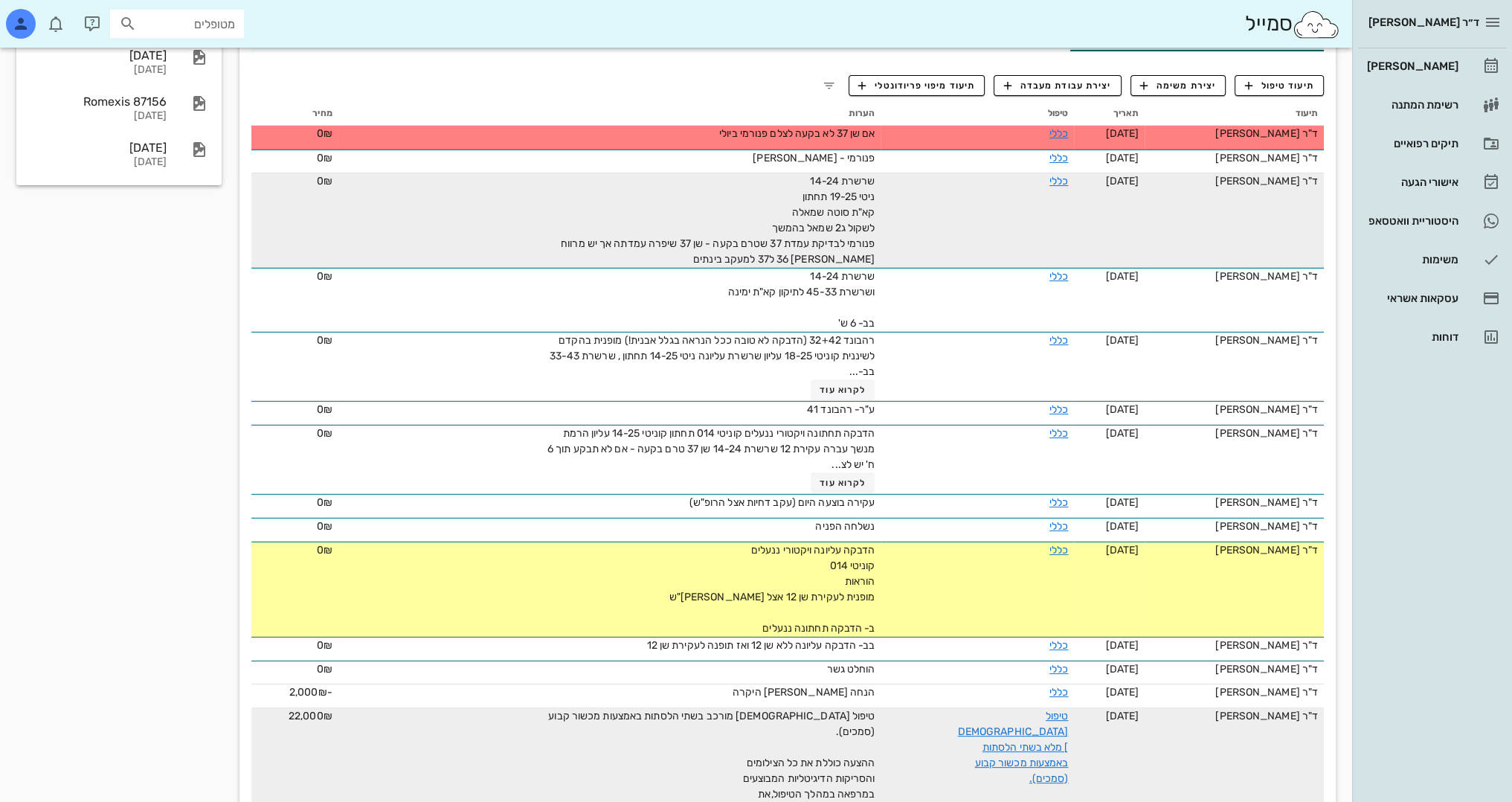
scroll to position [0, 0]
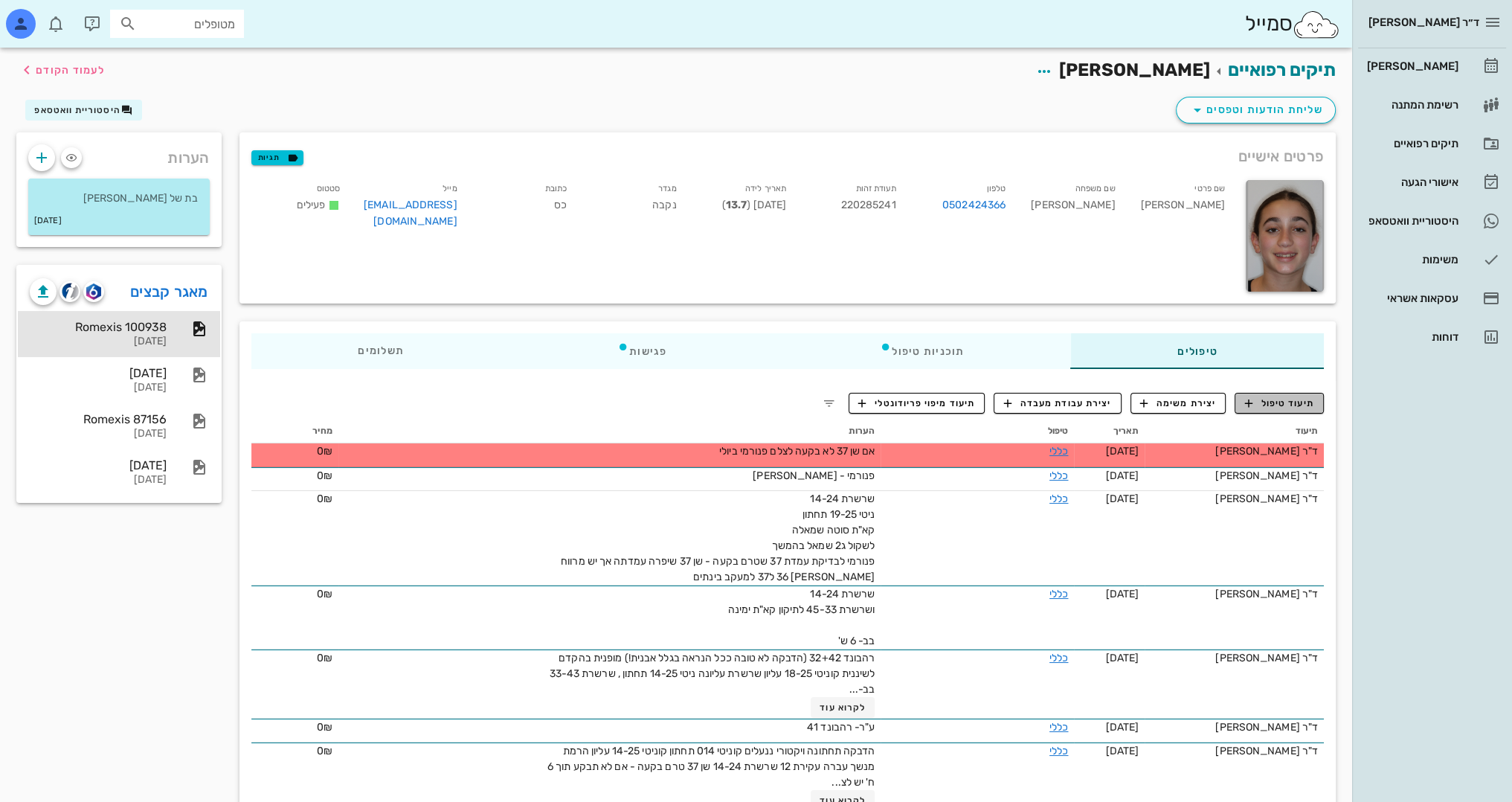
click at [1301, 399] on span "תיעוד טיפול" at bounding box center [1280, 403] width 69 height 13
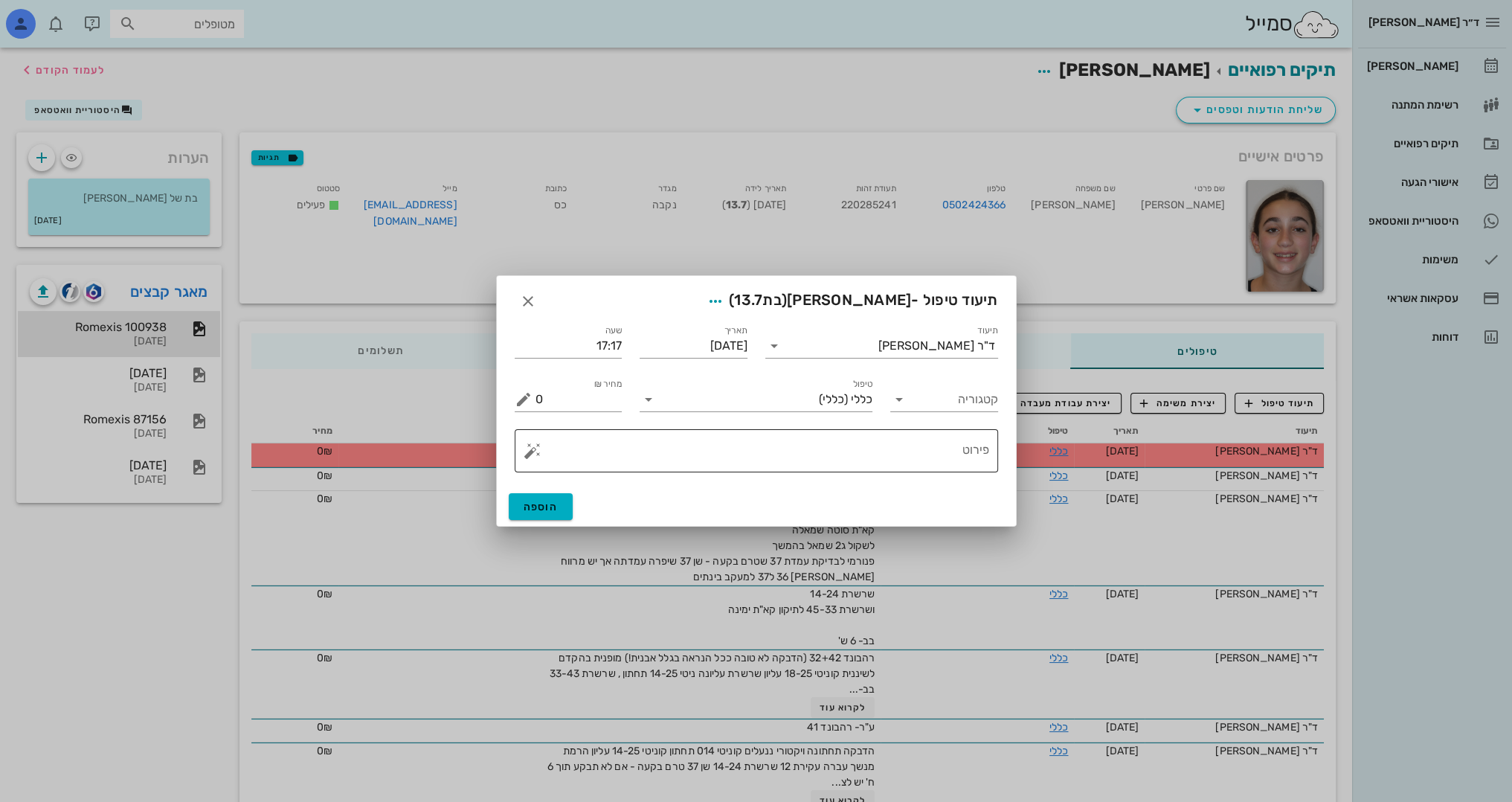
click at [961, 443] on textarea "פירוט" at bounding box center [762, 454] width 454 height 36
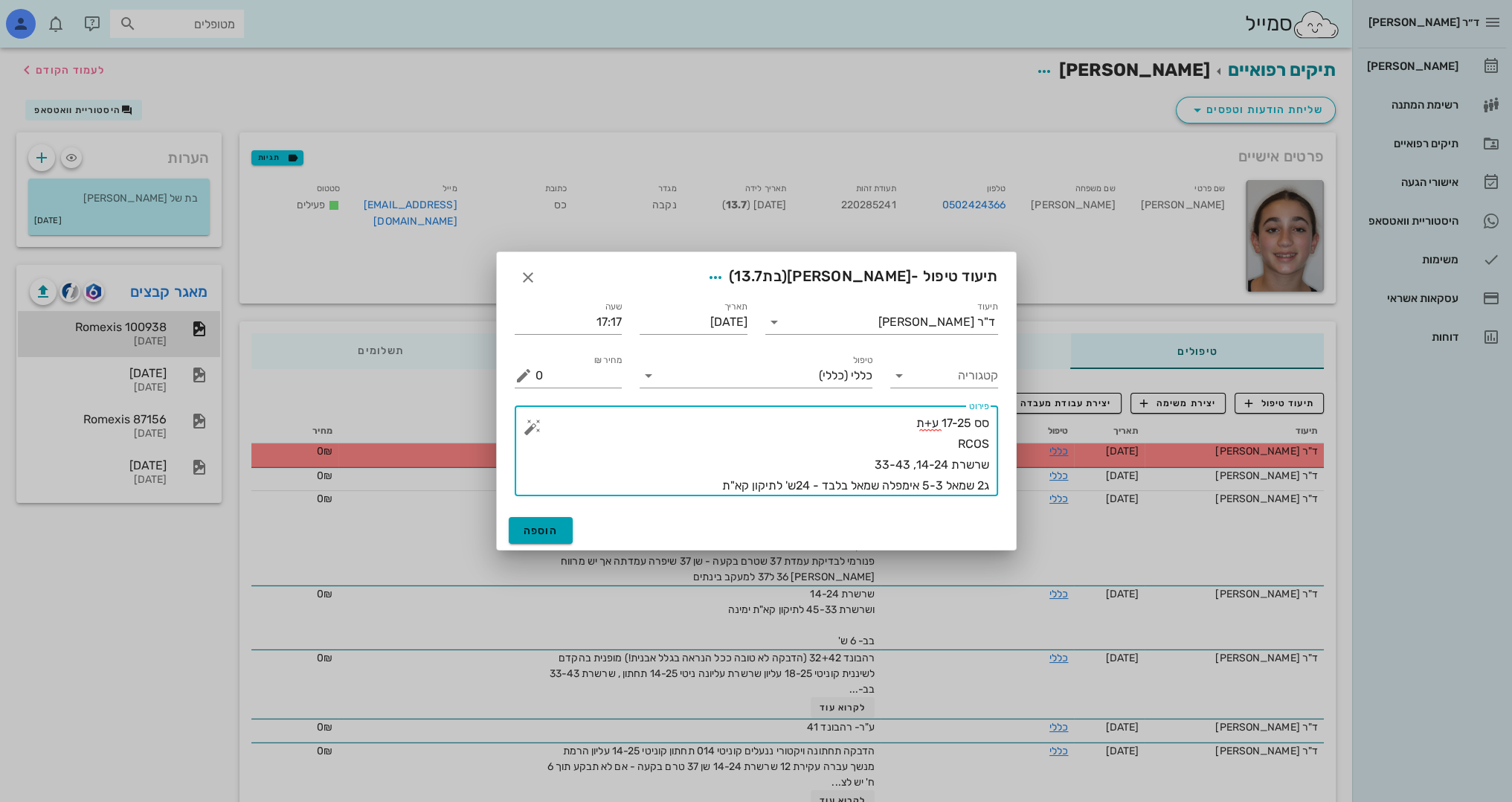
type textarea "סס 17-25 ע+ת RCOS שרשרת 14-24, 33-43 ג2 שמאל 5-3 אימפלה שמאל בלבד - 24ש' לתיקון…"
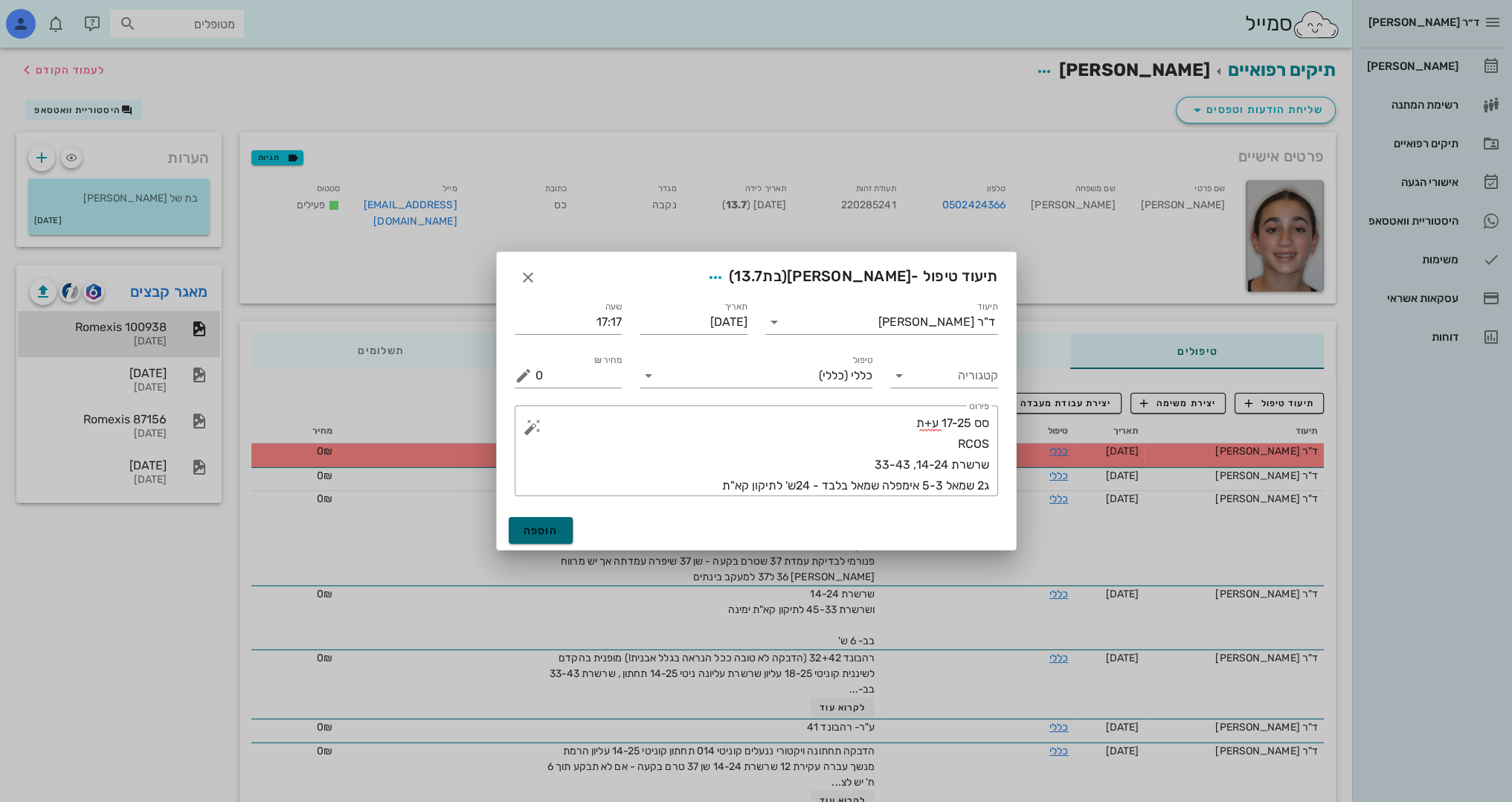
click at [537, 531] on span "הוספה" at bounding box center [541, 530] width 35 height 12
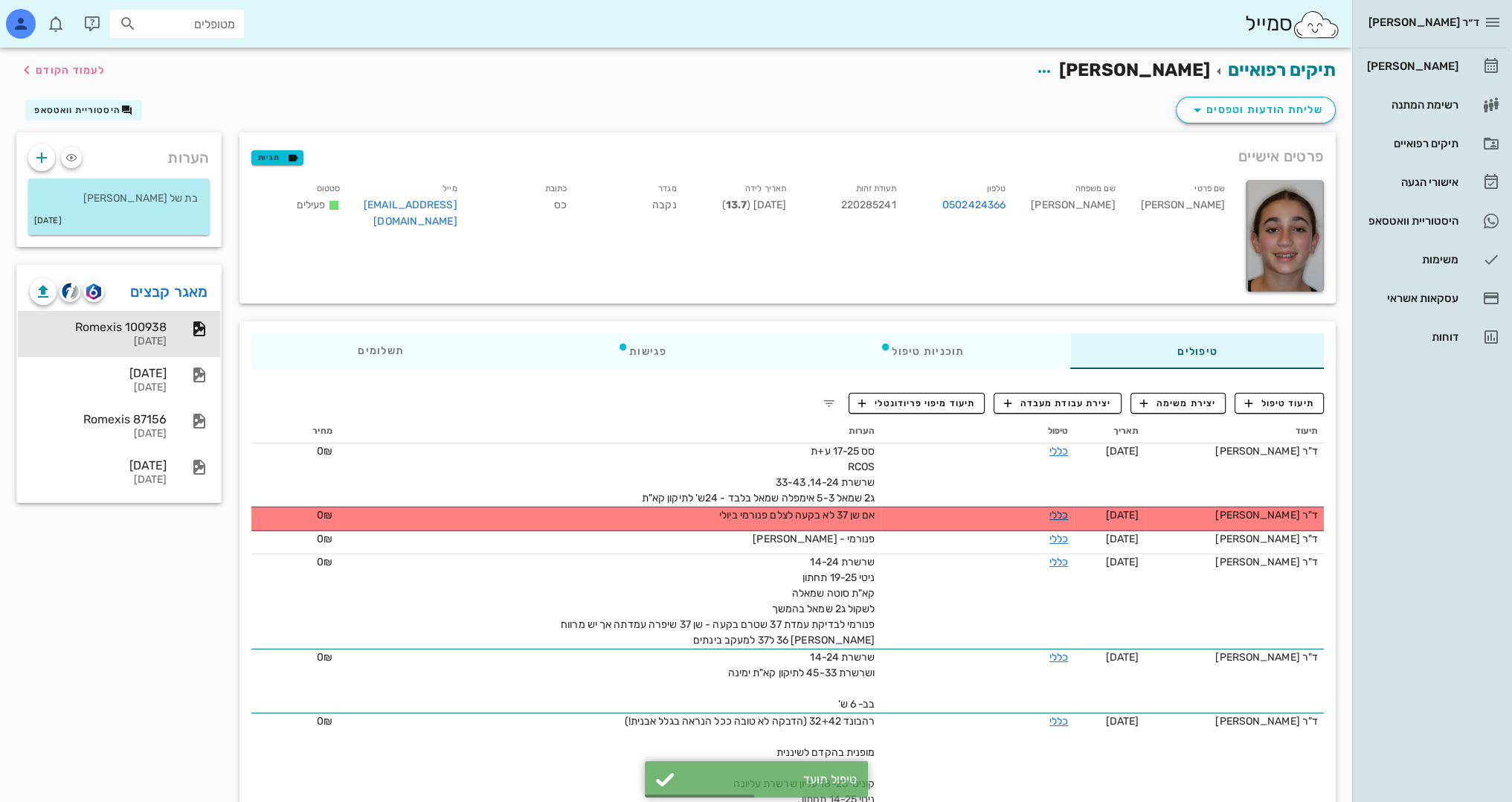
click at [1052, 513] on link "כללי" at bounding box center [1058, 514] width 18 height 12
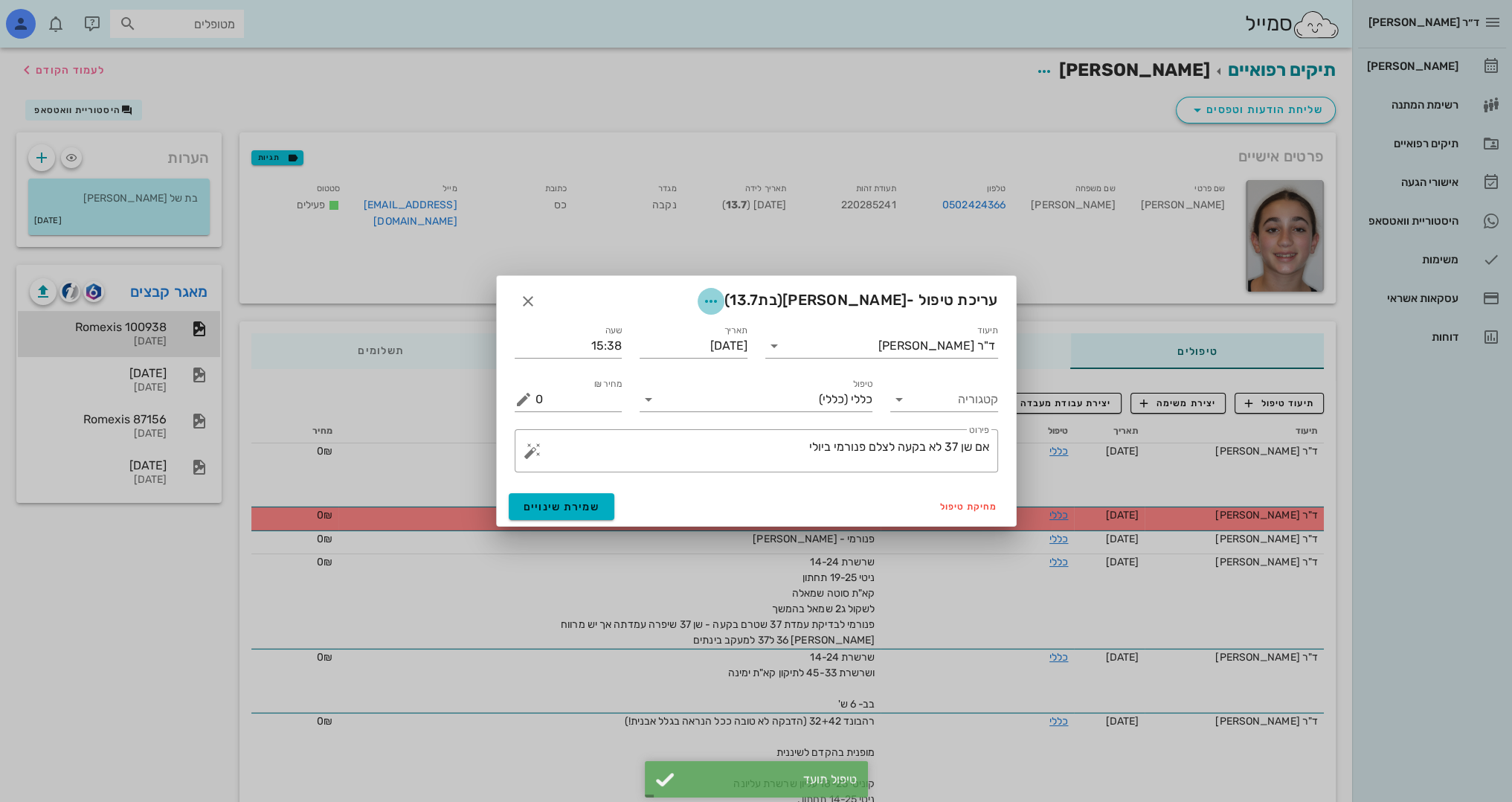
click at [720, 302] on icon "button" at bounding box center [711, 302] width 18 height 18
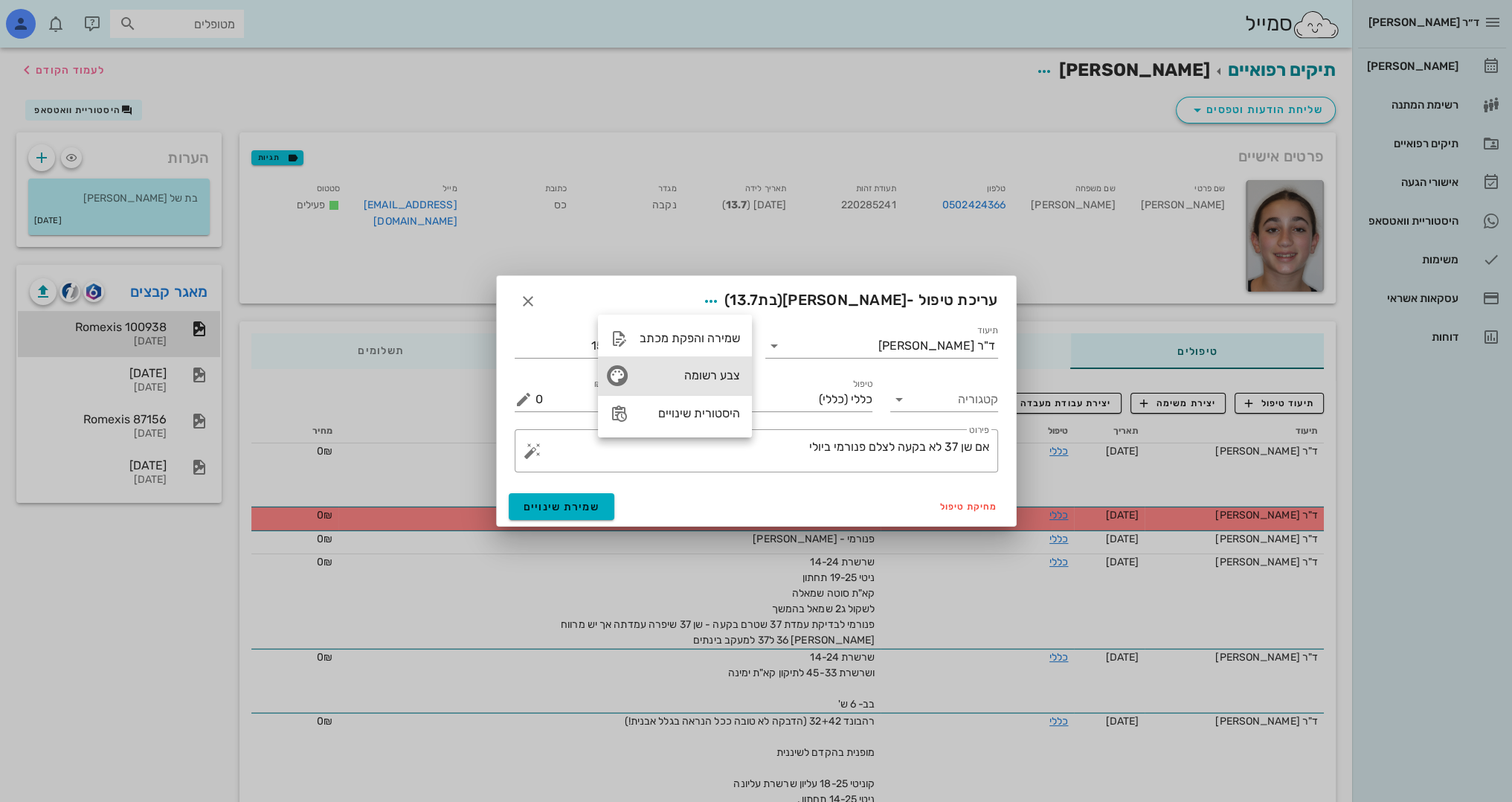
click at [725, 370] on div "צבע רשומה" at bounding box center [689, 375] width 100 height 14
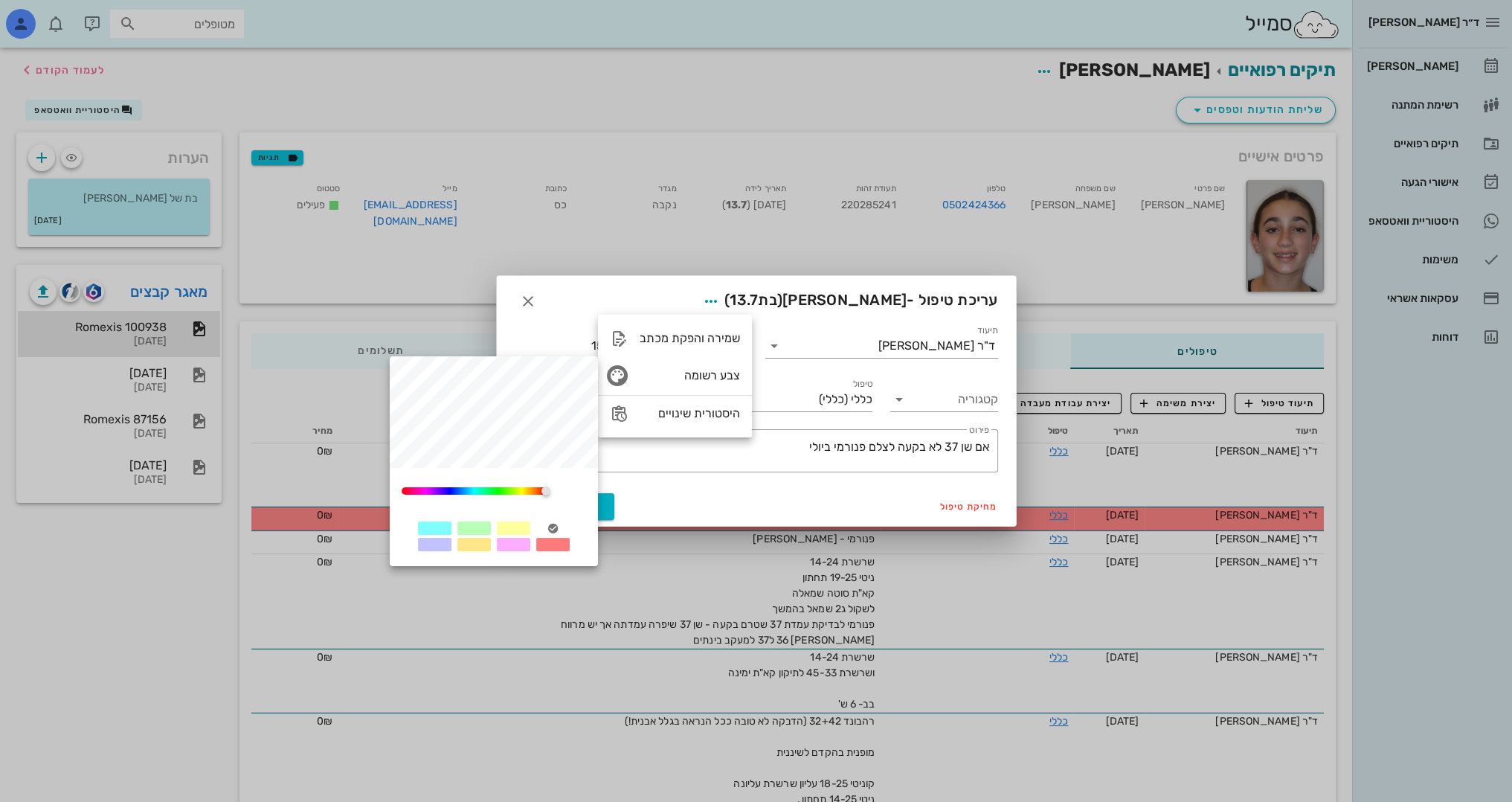
click at [565, 523] on div at bounding box center [553, 528] width 33 height 13
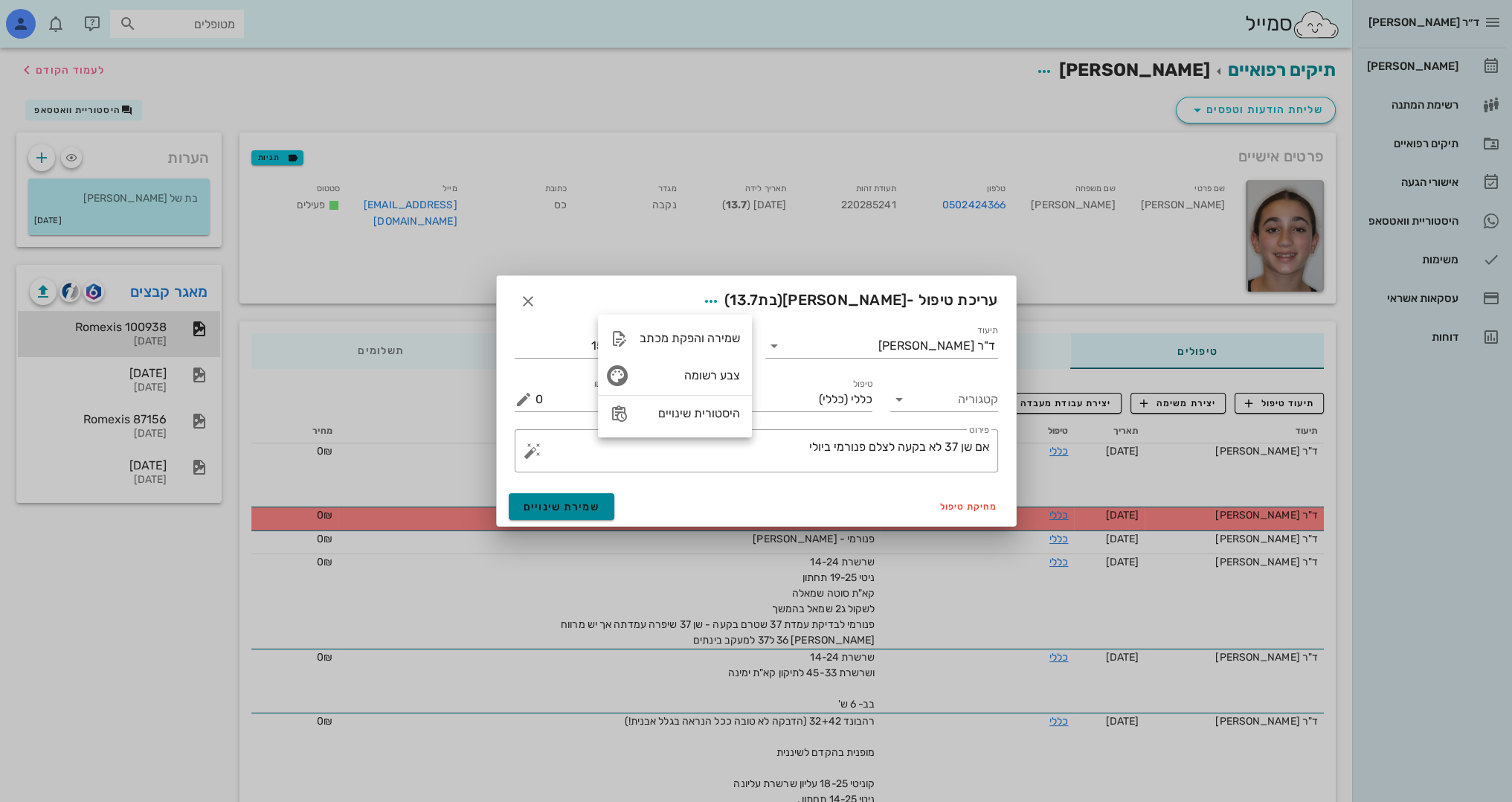
click at [580, 494] on button "שמירת שינויים" at bounding box center [561, 506] width 107 height 26
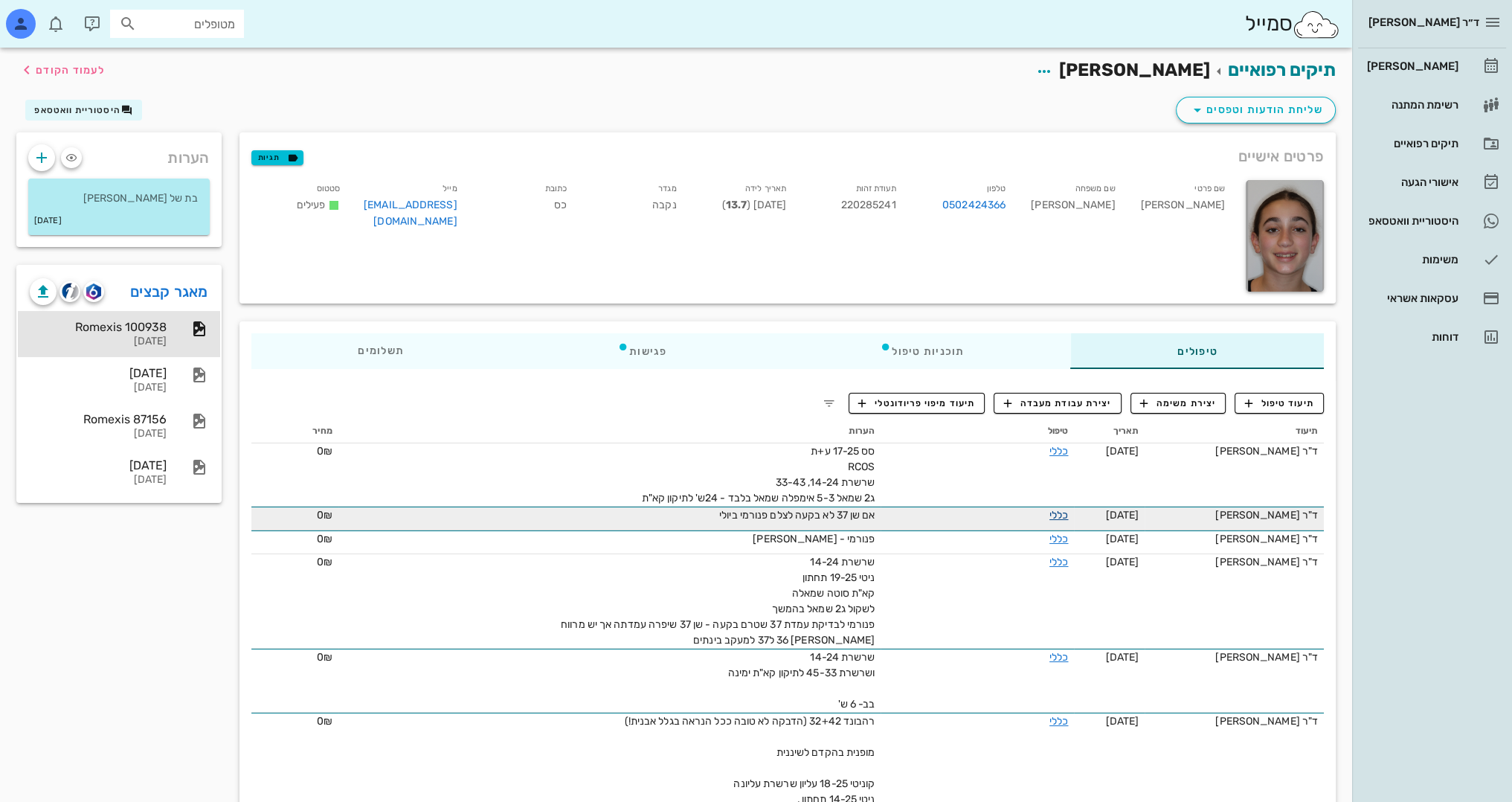
click at [1049, 513] on link "כללי" at bounding box center [1058, 514] width 18 height 12
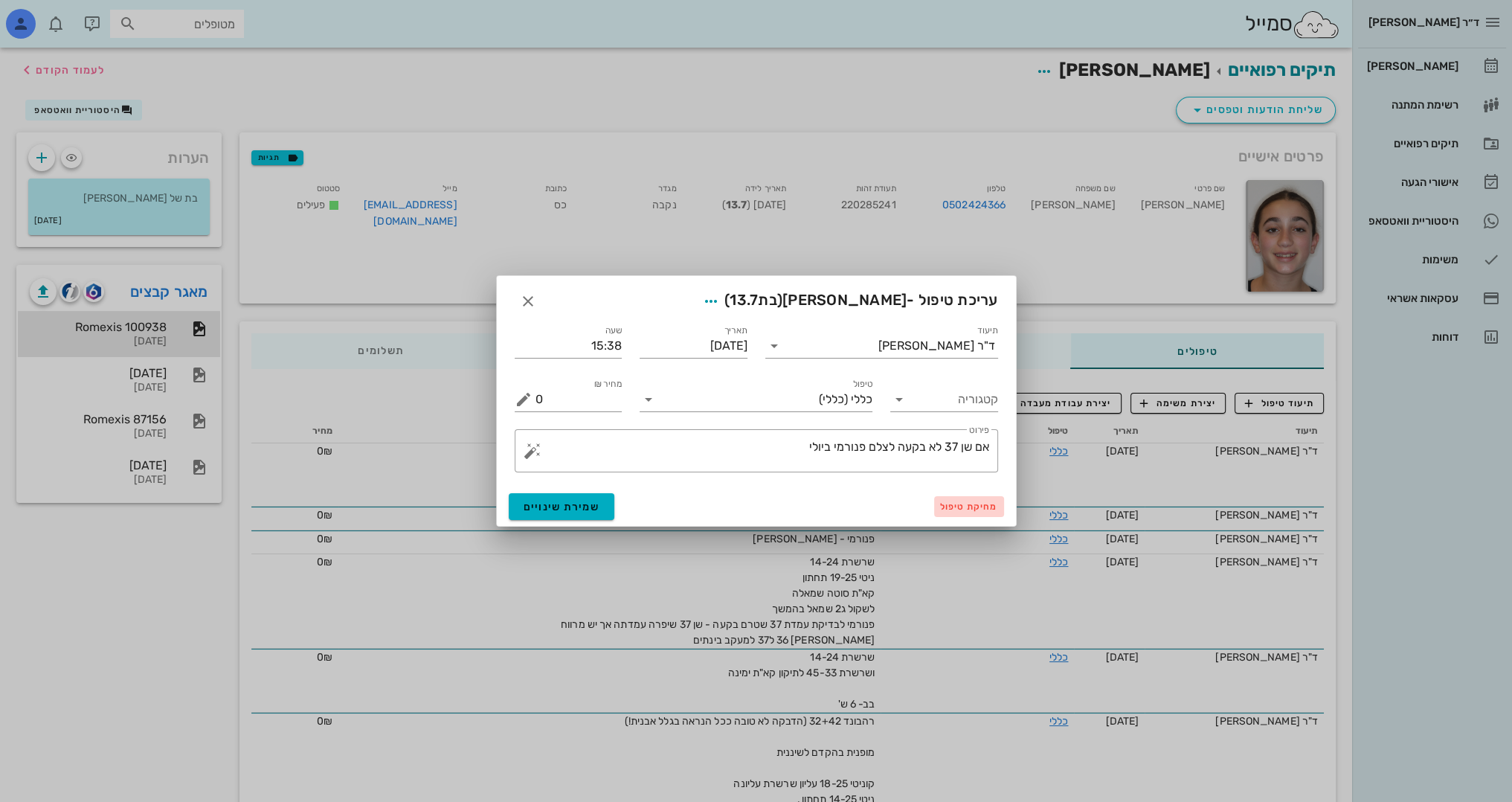
click at [980, 508] on span "מחיקת טיפול" at bounding box center [969, 506] width 58 height 11
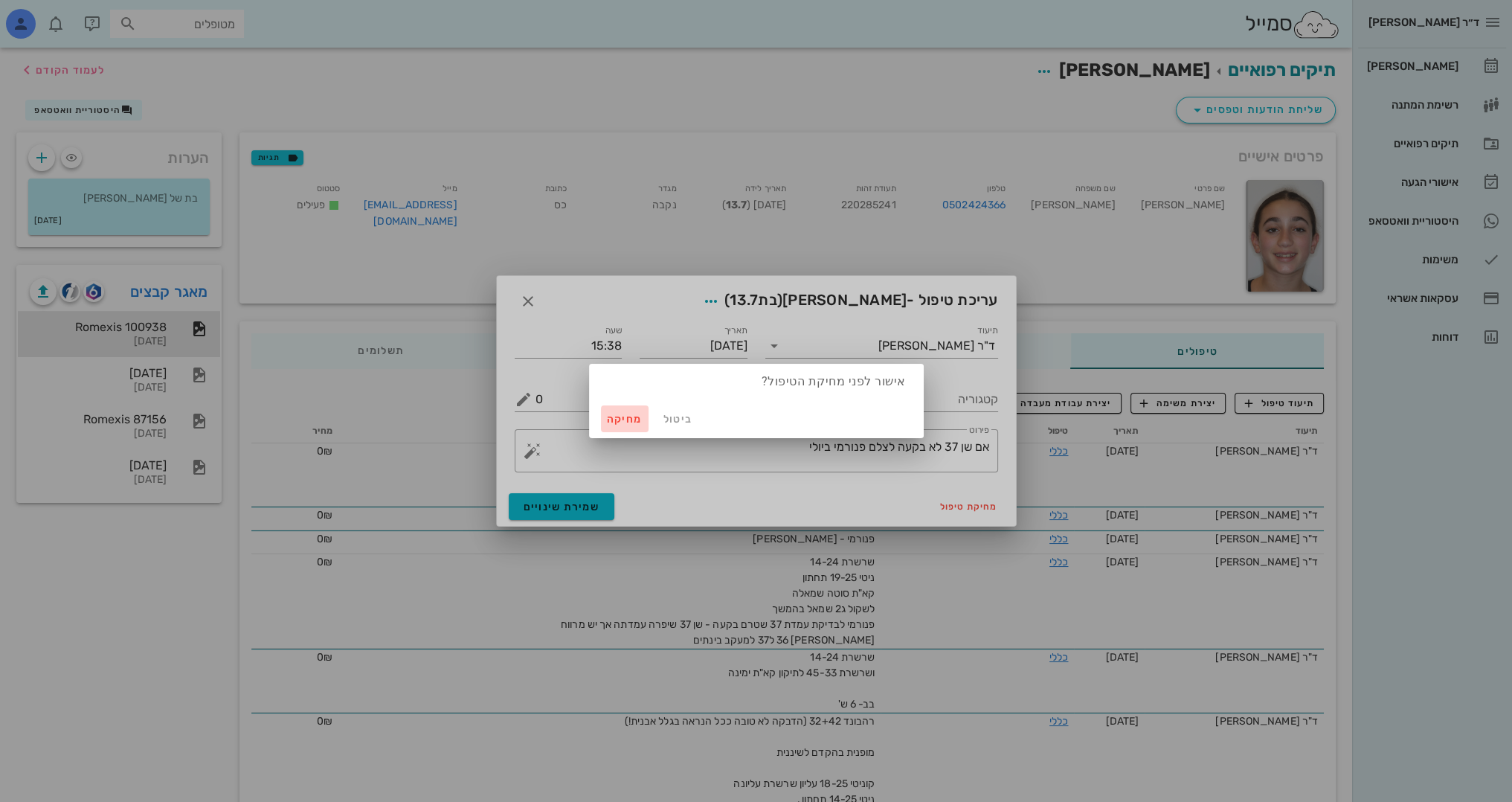
click at [619, 424] on span "מחיקה" at bounding box center [624, 418] width 36 height 12
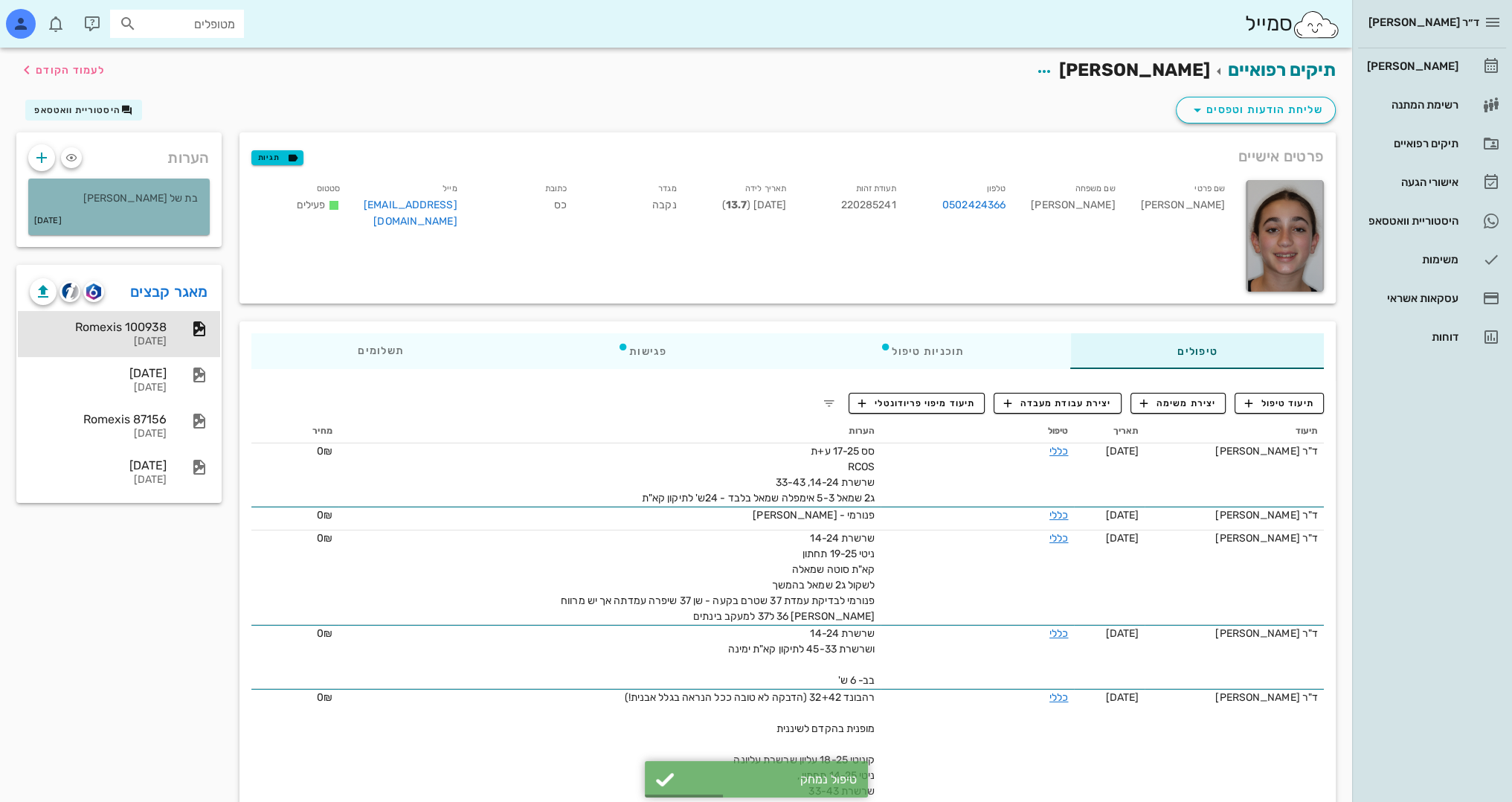
click at [137, 194] on p "בת של [PERSON_NAME]" at bounding box center [119, 198] width 158 height 17
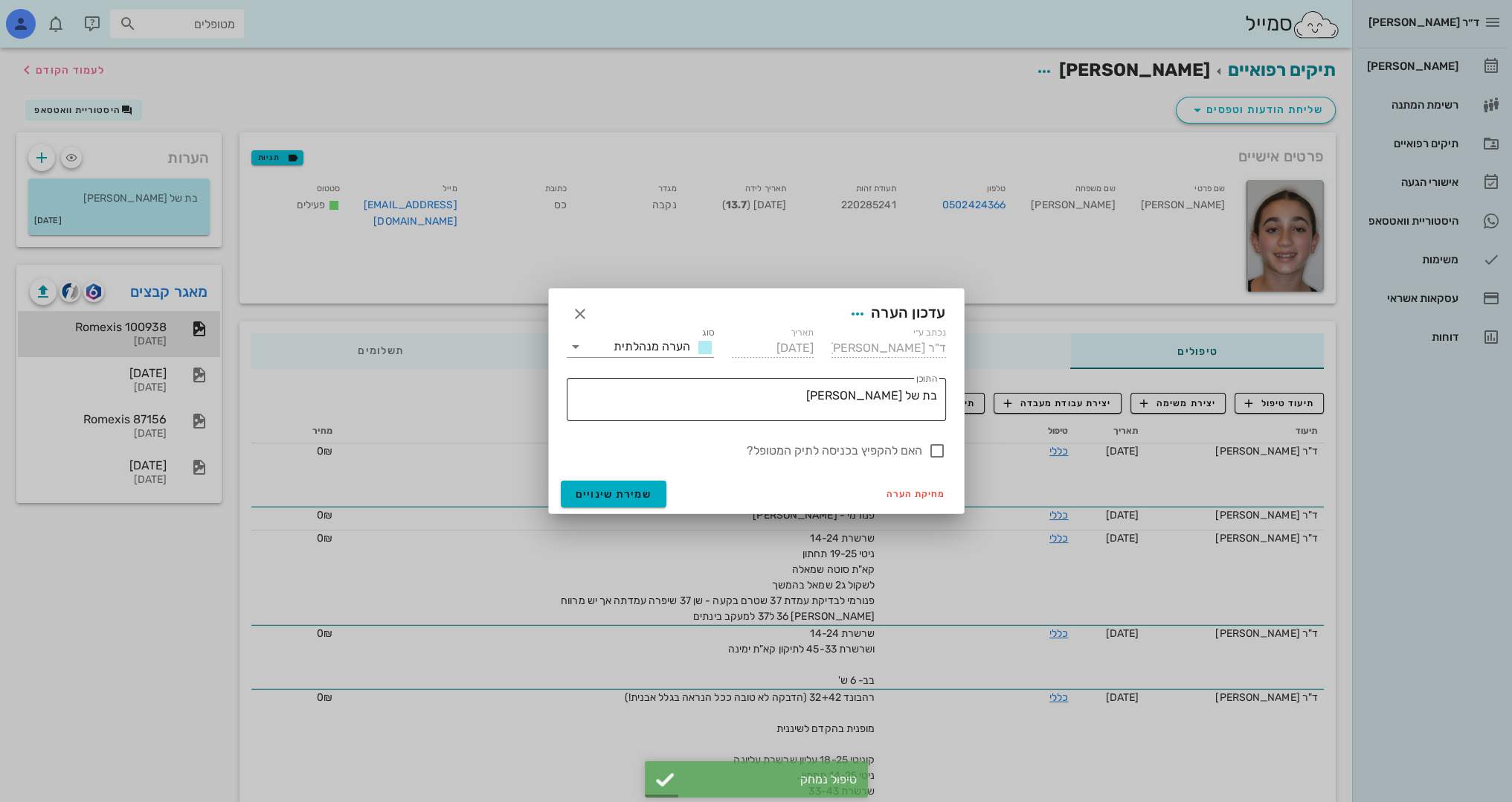
click at [821, 403] on textarea "בת של [PERSON_NAME]" at bounding box center [753, 403] width 367 height 36
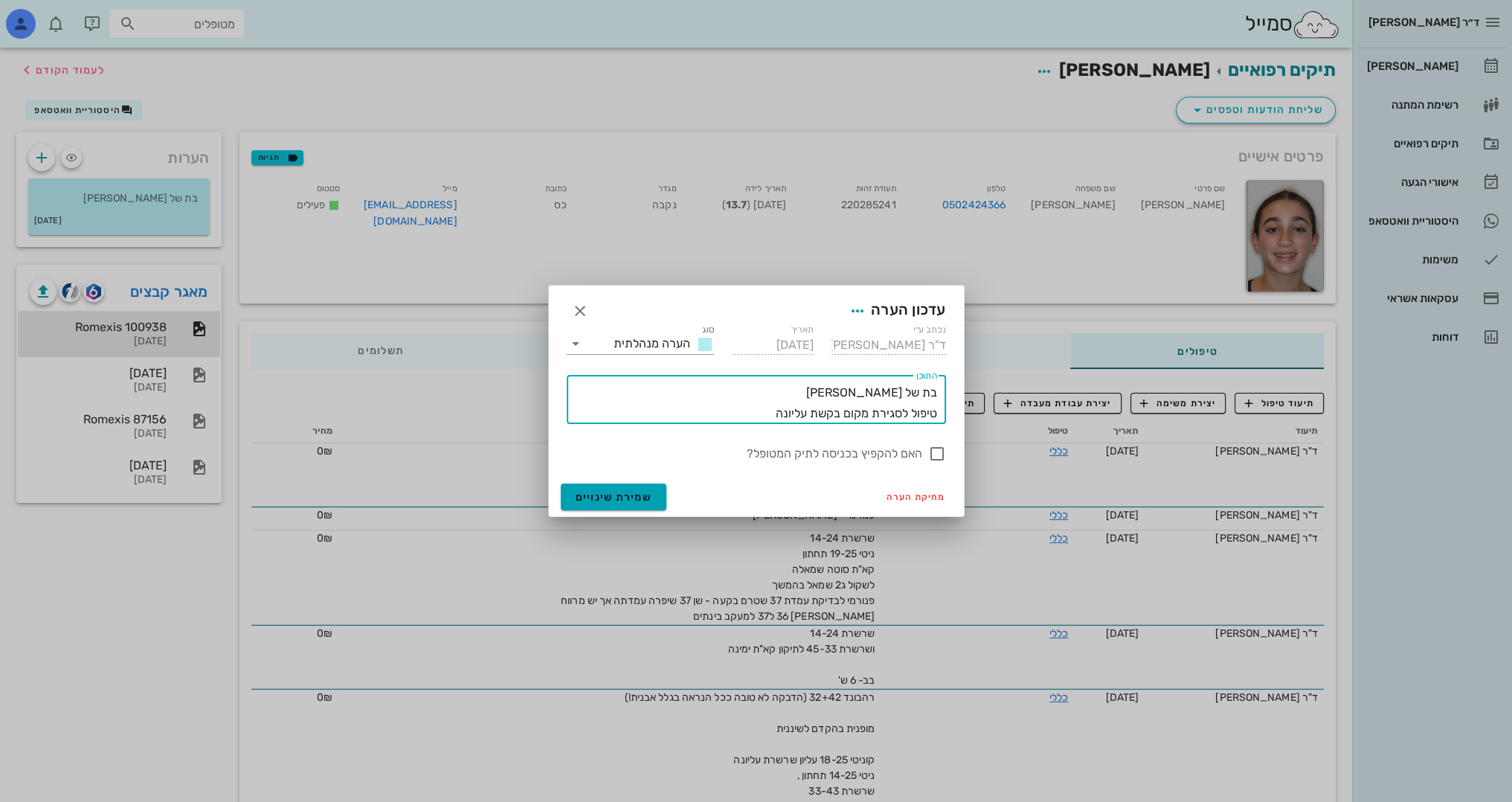
type textarea "בת של [PERSON_NAME] טיפול לסגירת מקום בקשת עליונה"
click at [614, 494] on span "שמירת שינויים" at bounding box center [613, 497] width 77 height 12
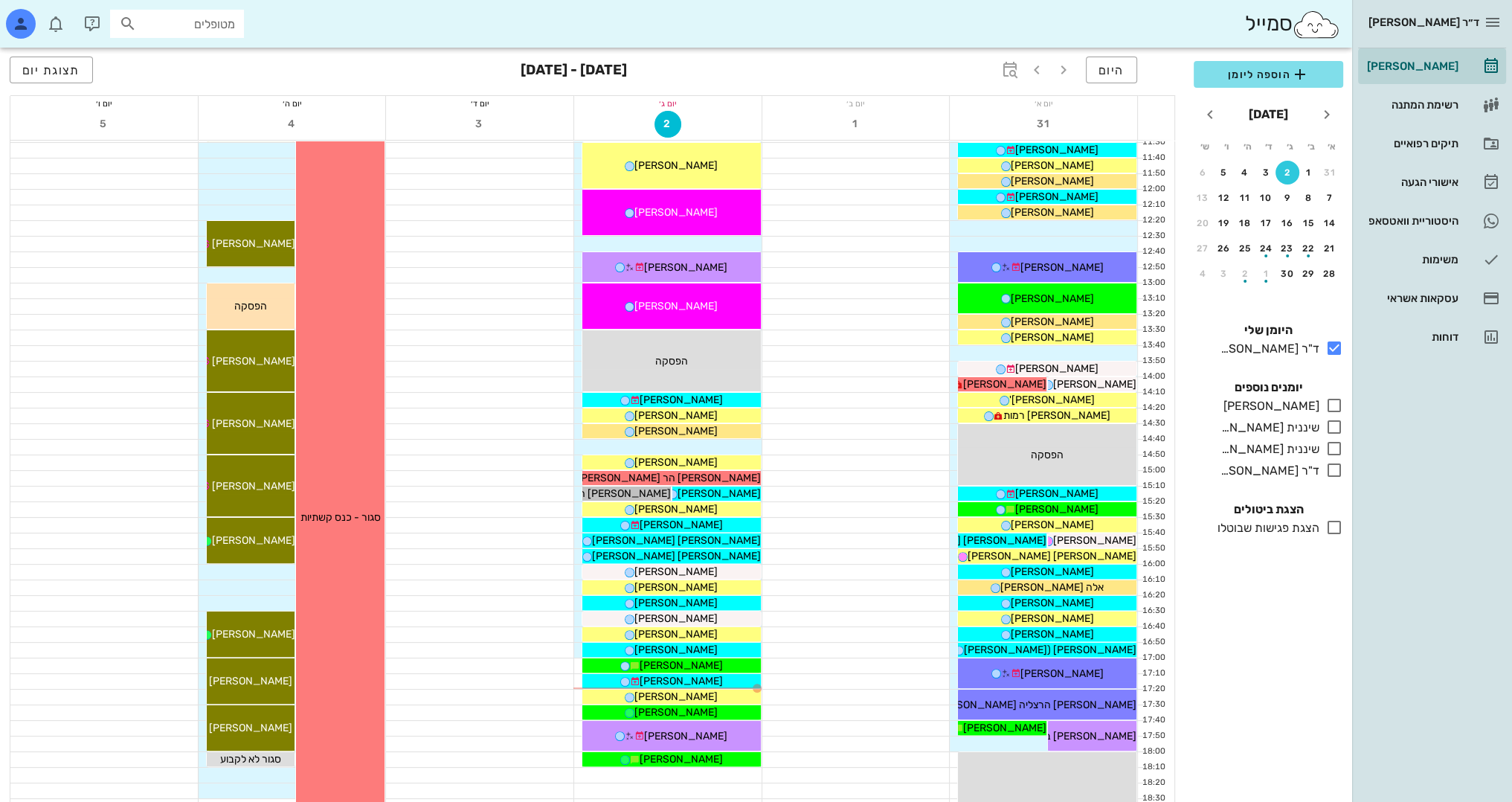
scroll to position [446, 0]
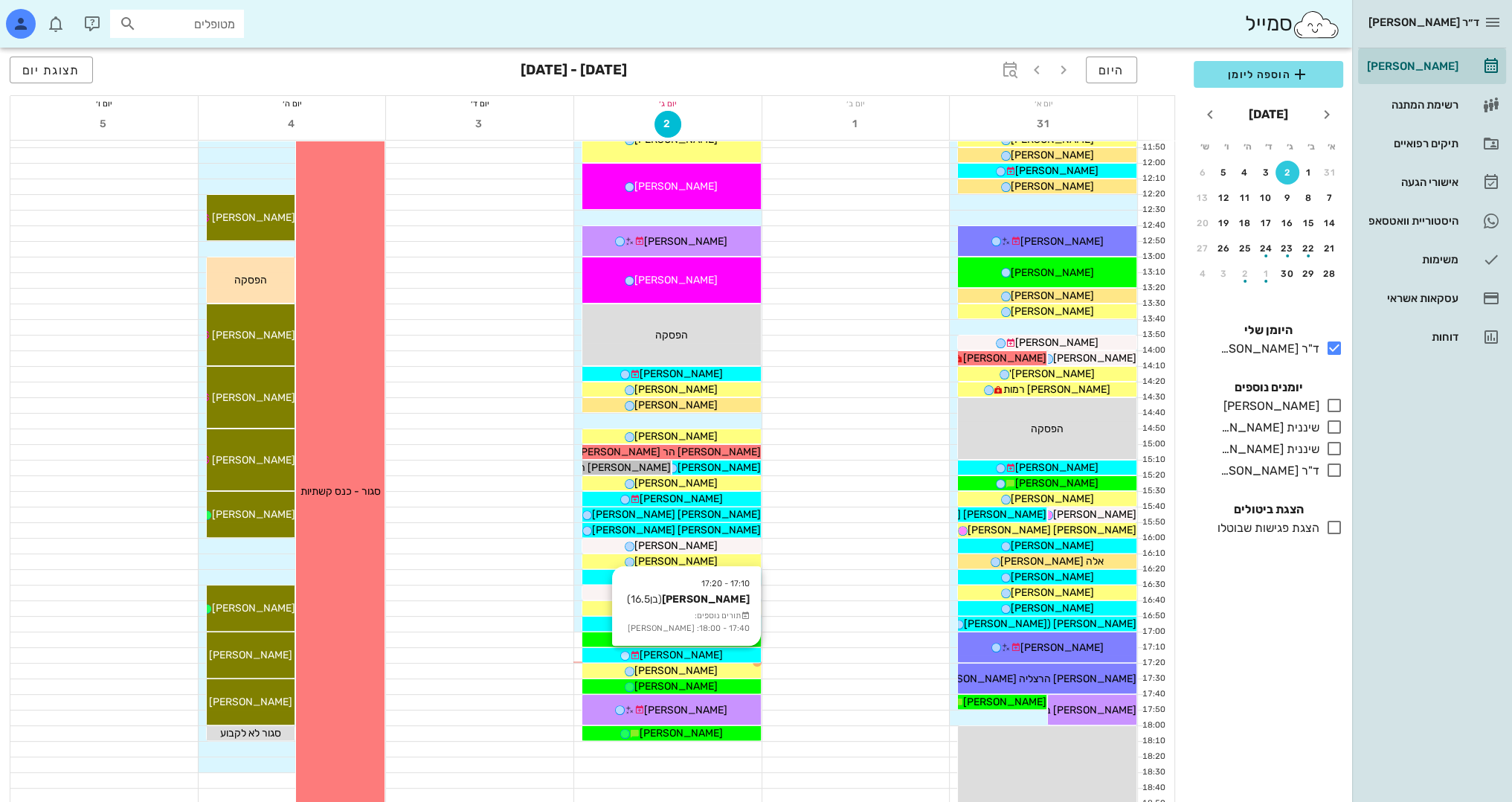
click at [680, 656] on span "[PERSON_NAME]" at bounding box center [681, 655] width 83 height 12
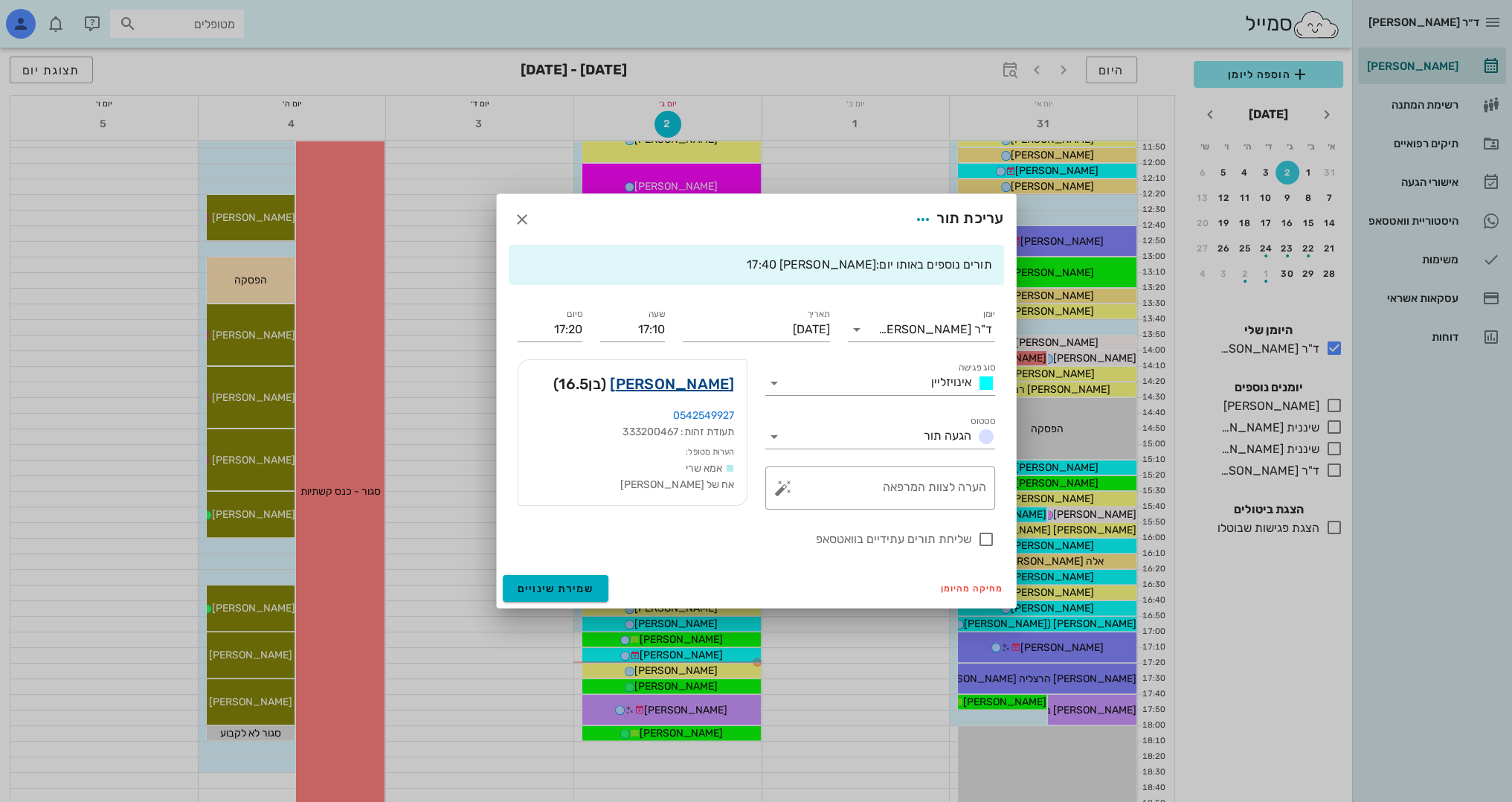
click at [684, 382] on link "[PERSON_NAME]" at bounding box center [672, 384] width 124 height 24
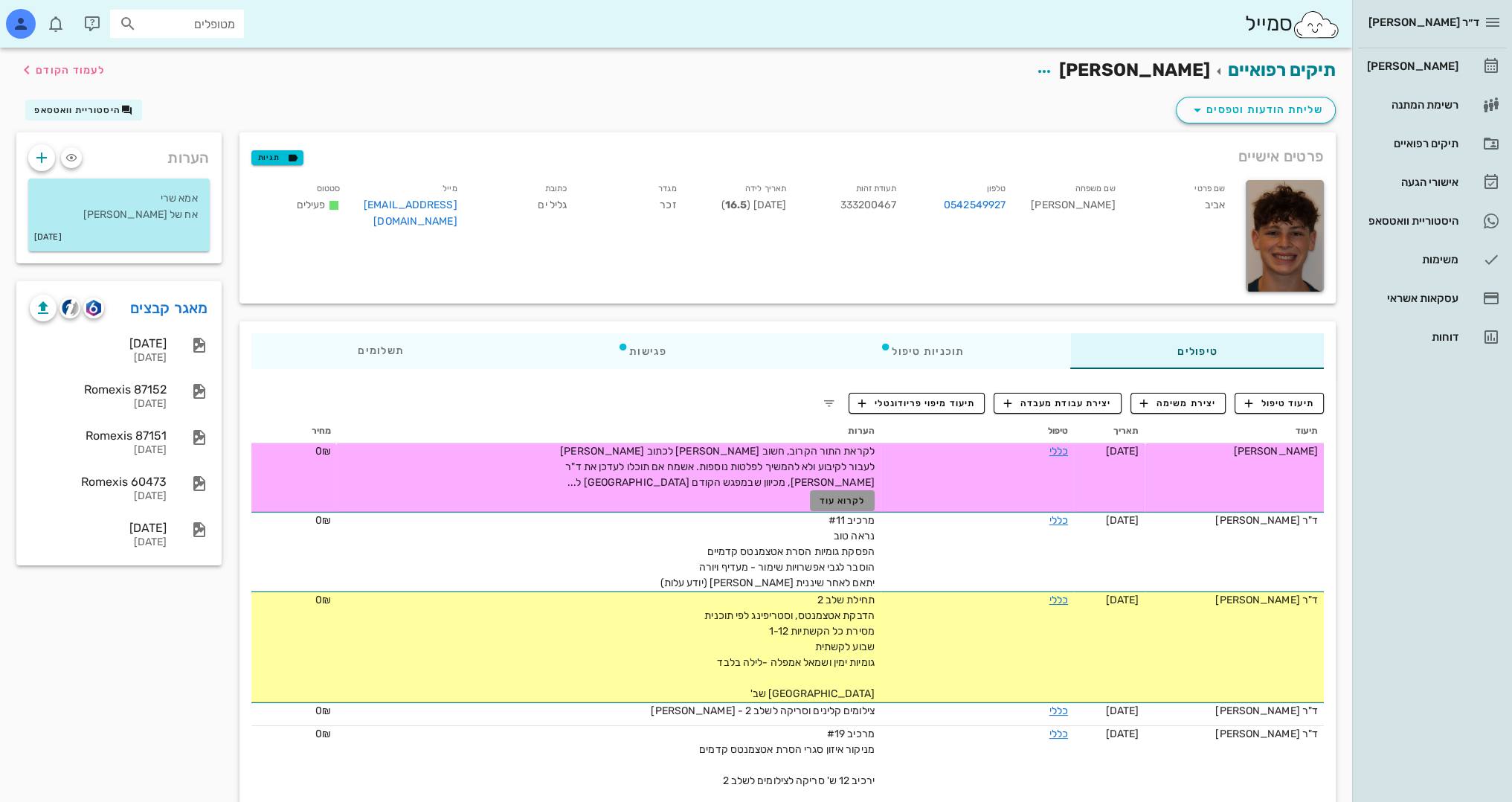
click at [834, 500] on span "לקרוא עוד" at bounding box center [842, 500] width 46 height 11
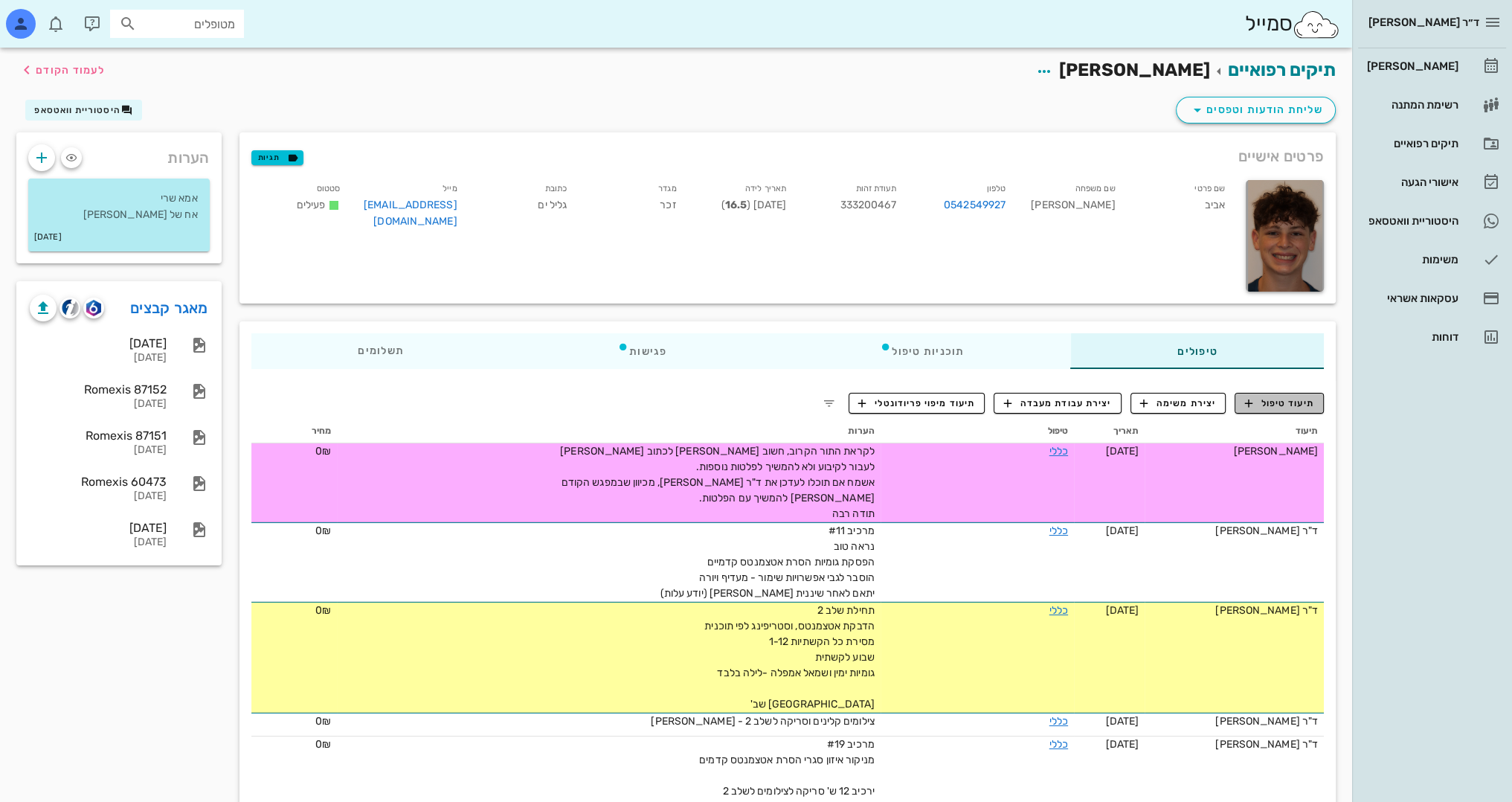
click at [1295, 402] on span "תיעוד טיפול" at bounding box center [1280, 403] width 69 height 13
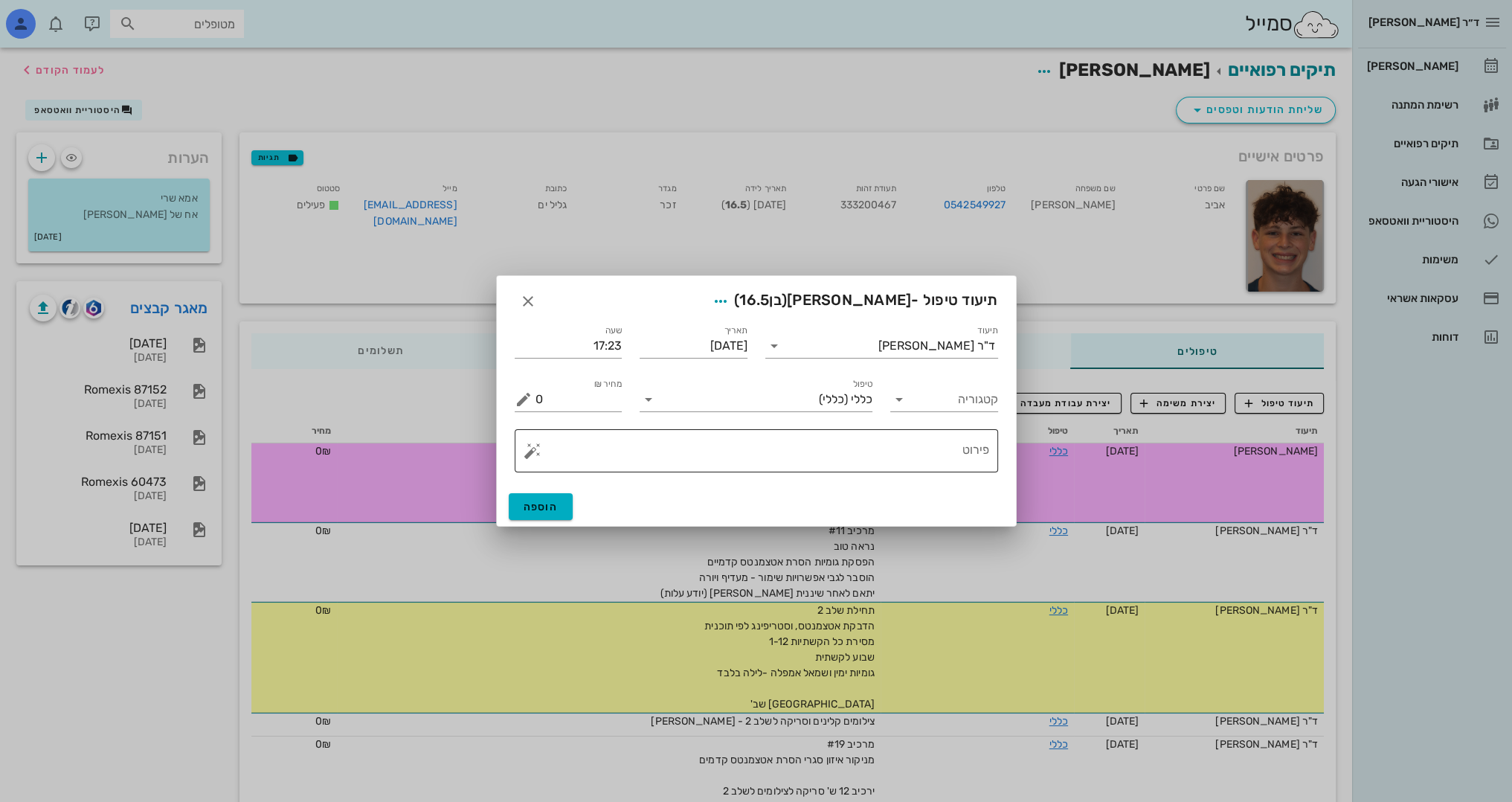
click at [946, 456] on textarea "פירוט" at bounding box center [762, 454] width 454 height 36
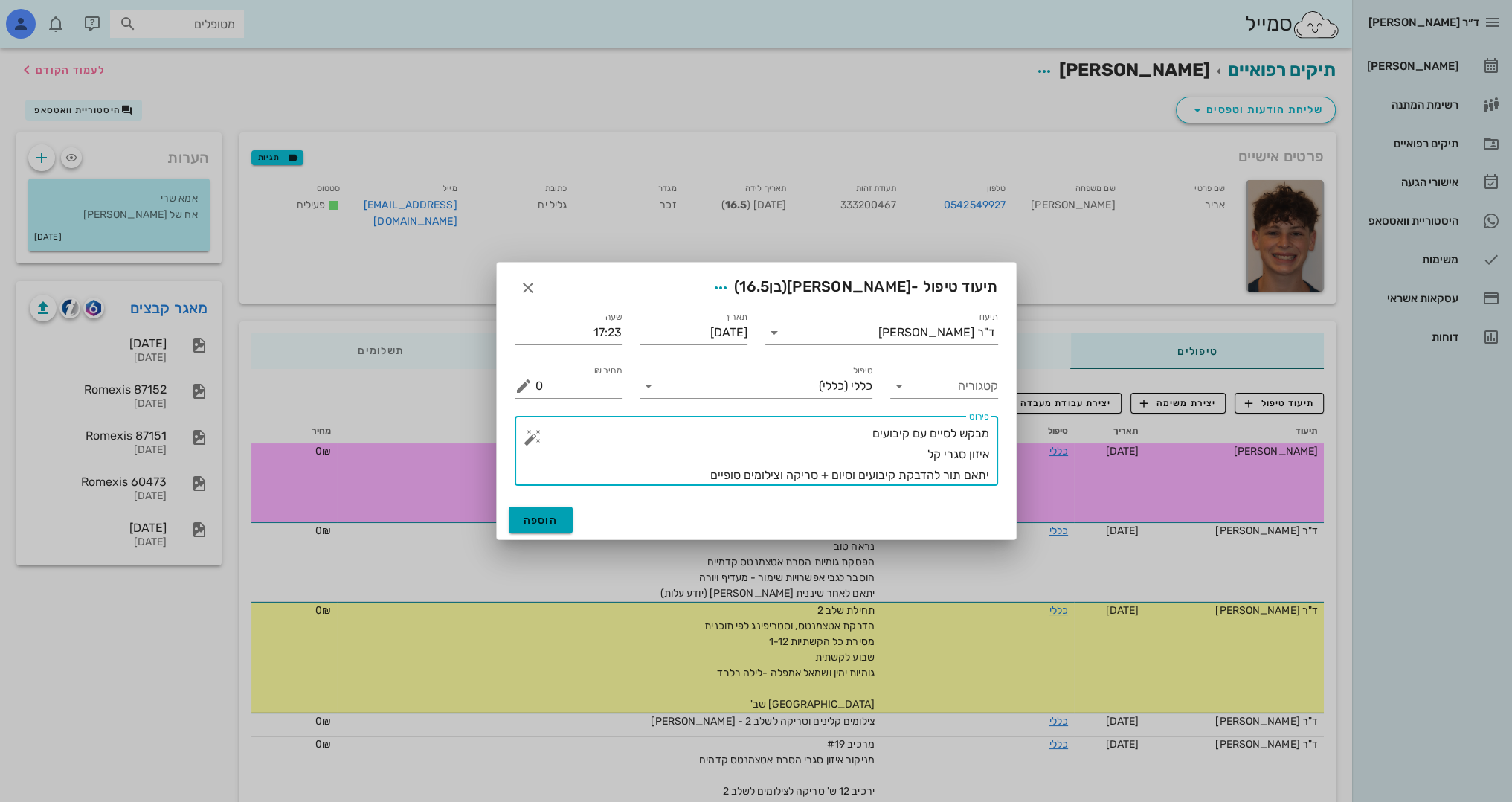
type textarea "מבקש לסיים עם קיבועים איזון סגרי קל יתאם תור להדבקת קיבועים וסיום + סריקה וצילו…"
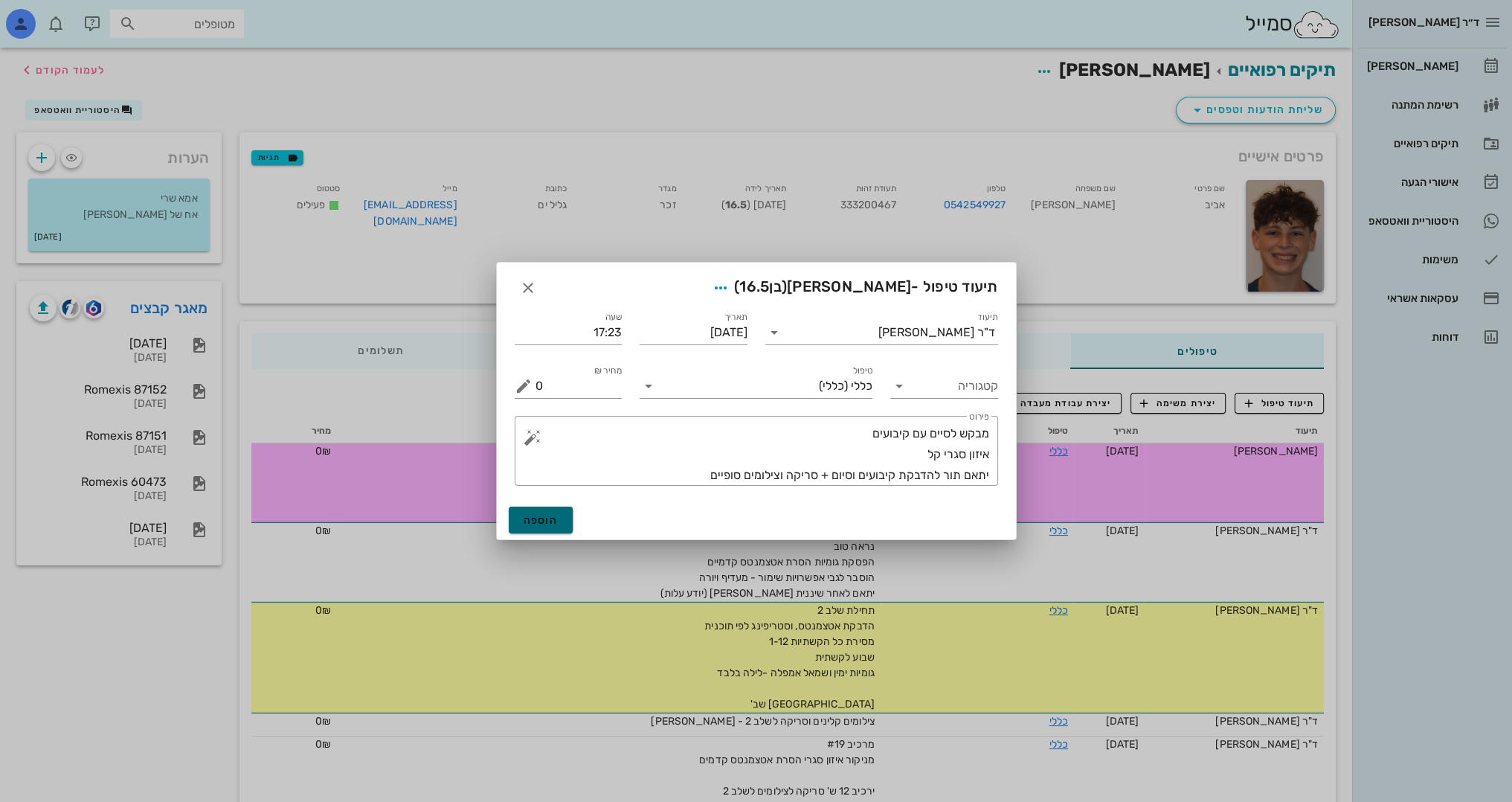
click at [537, 519] on span "הוספה" at bounding box center [541, 520] width 35 height 12
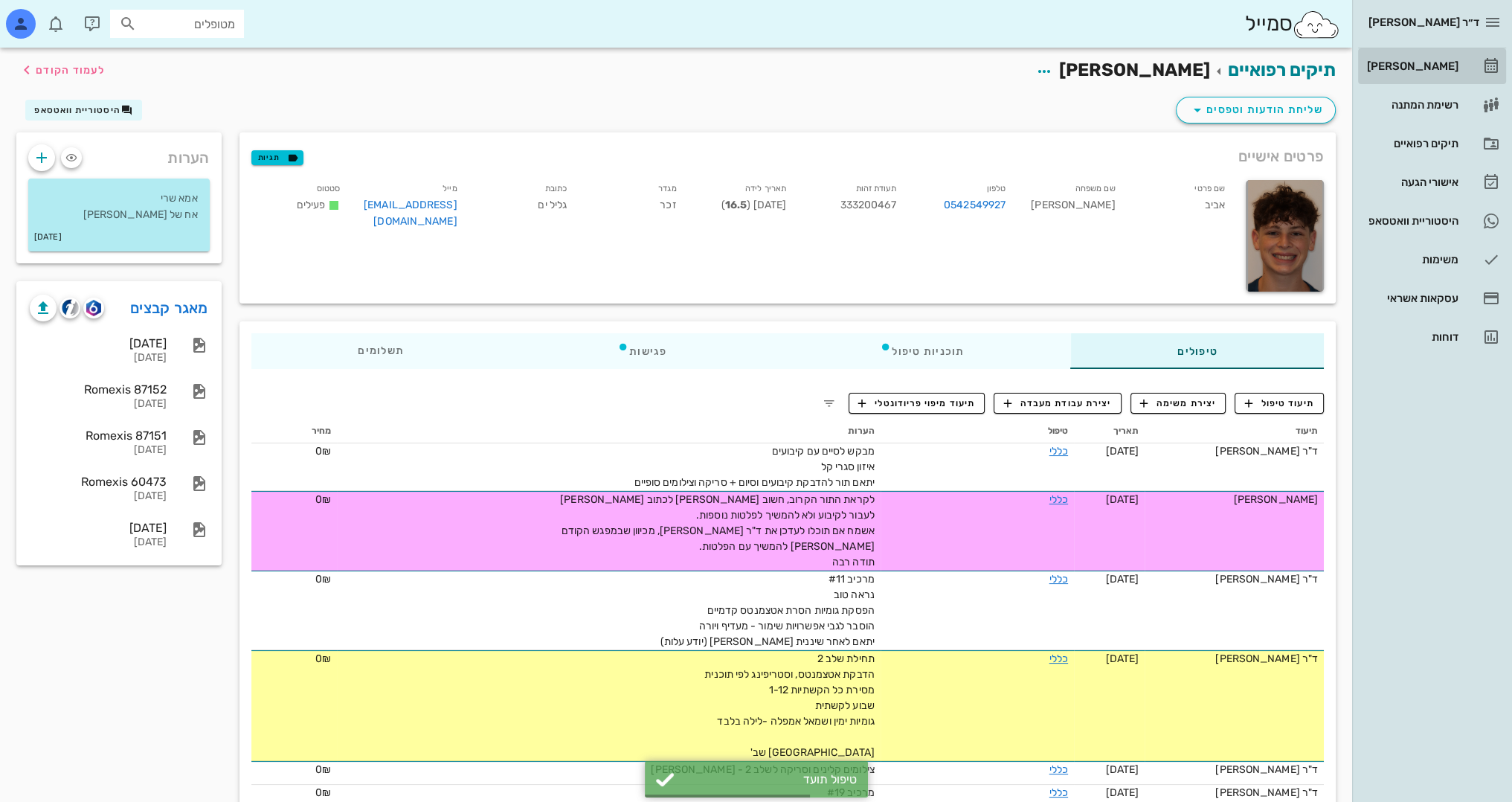
click at [1439, 60] on div "[PERSON_NAME]" at bounding box center [1411, 66] width 94 height 12
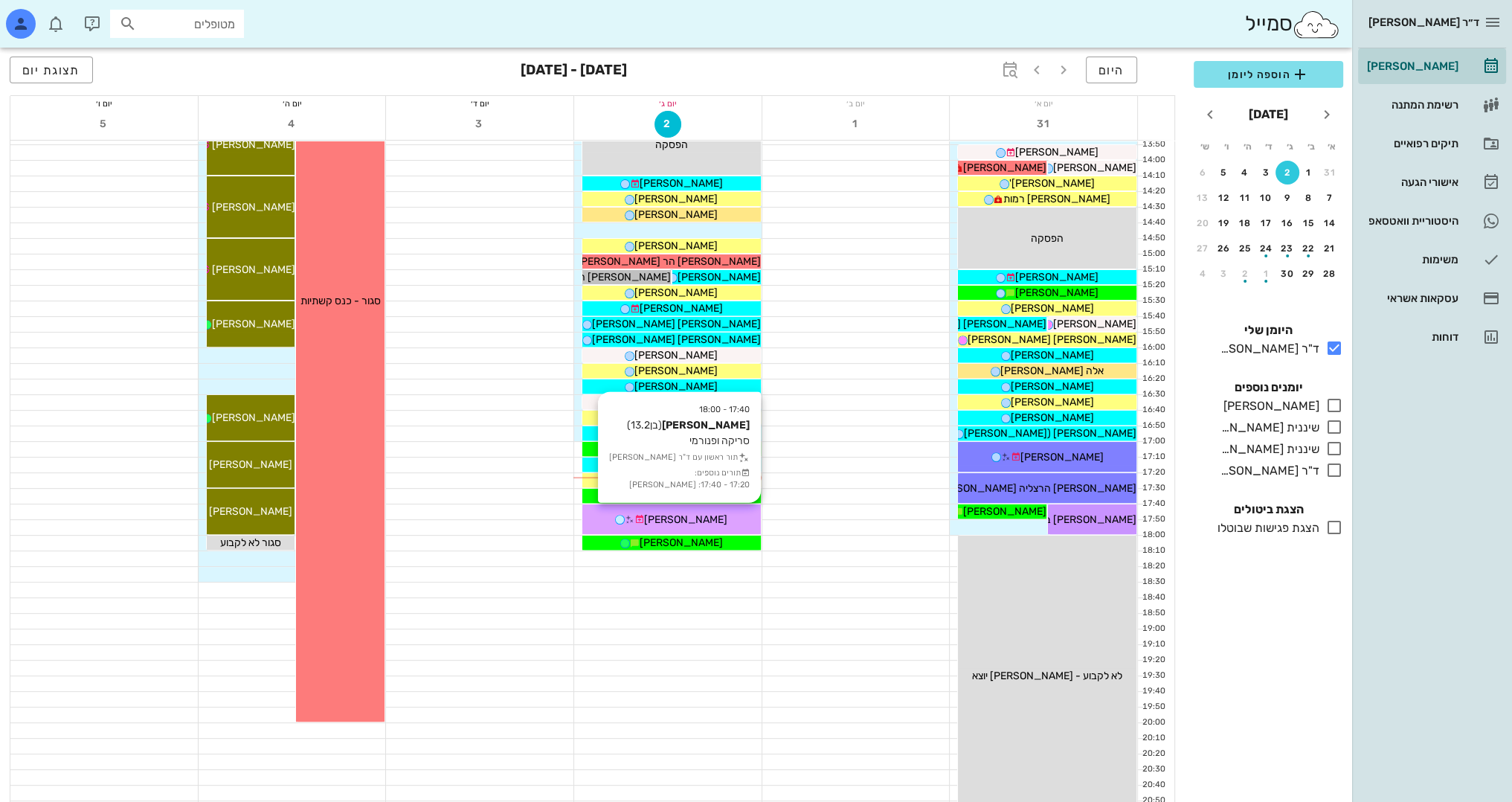
scroll to position [650, 0]
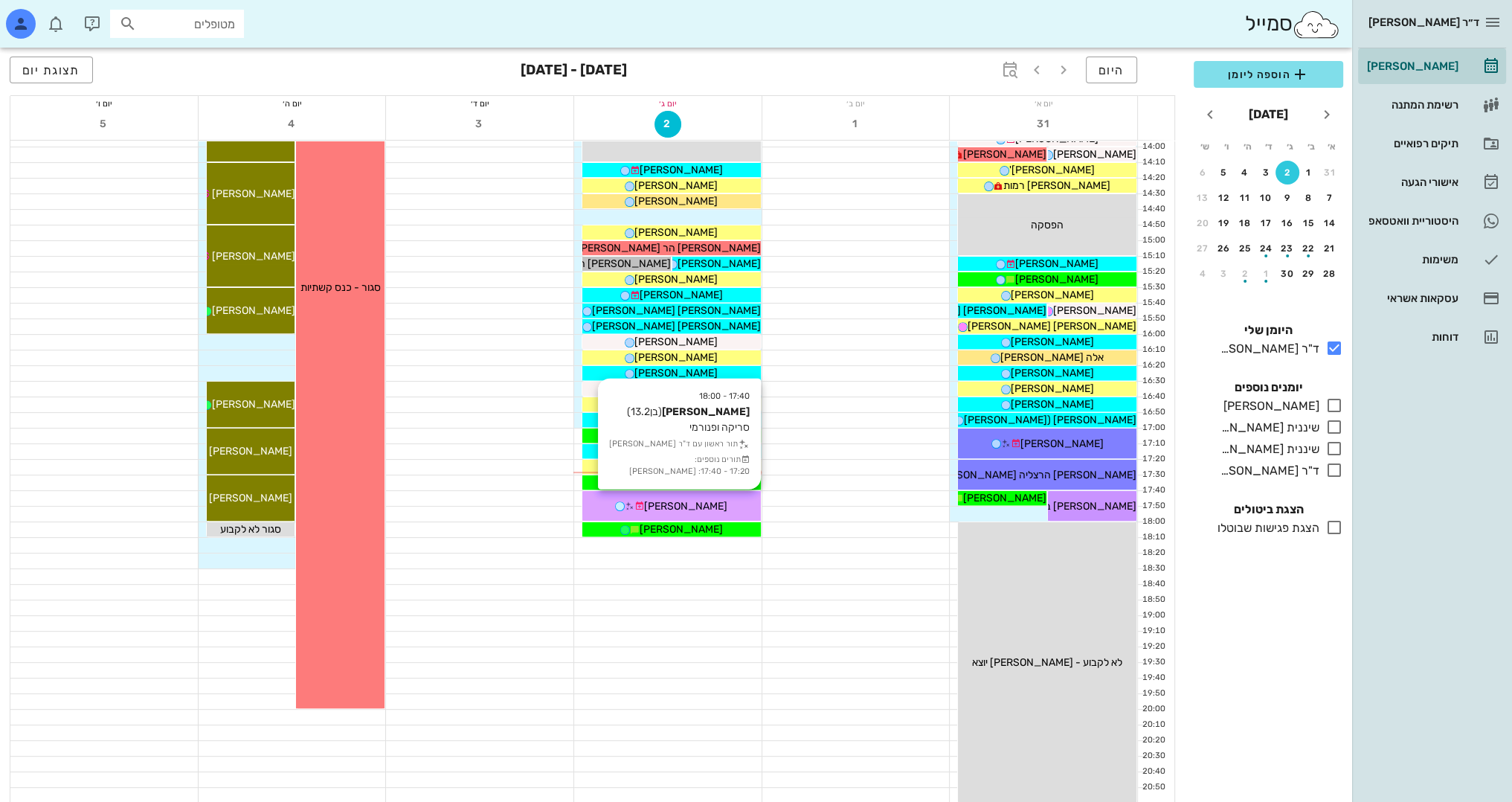
click at [647, 499] on div "[PERSON_NAME]" at bounding box center [671, 506] width 179 height 16
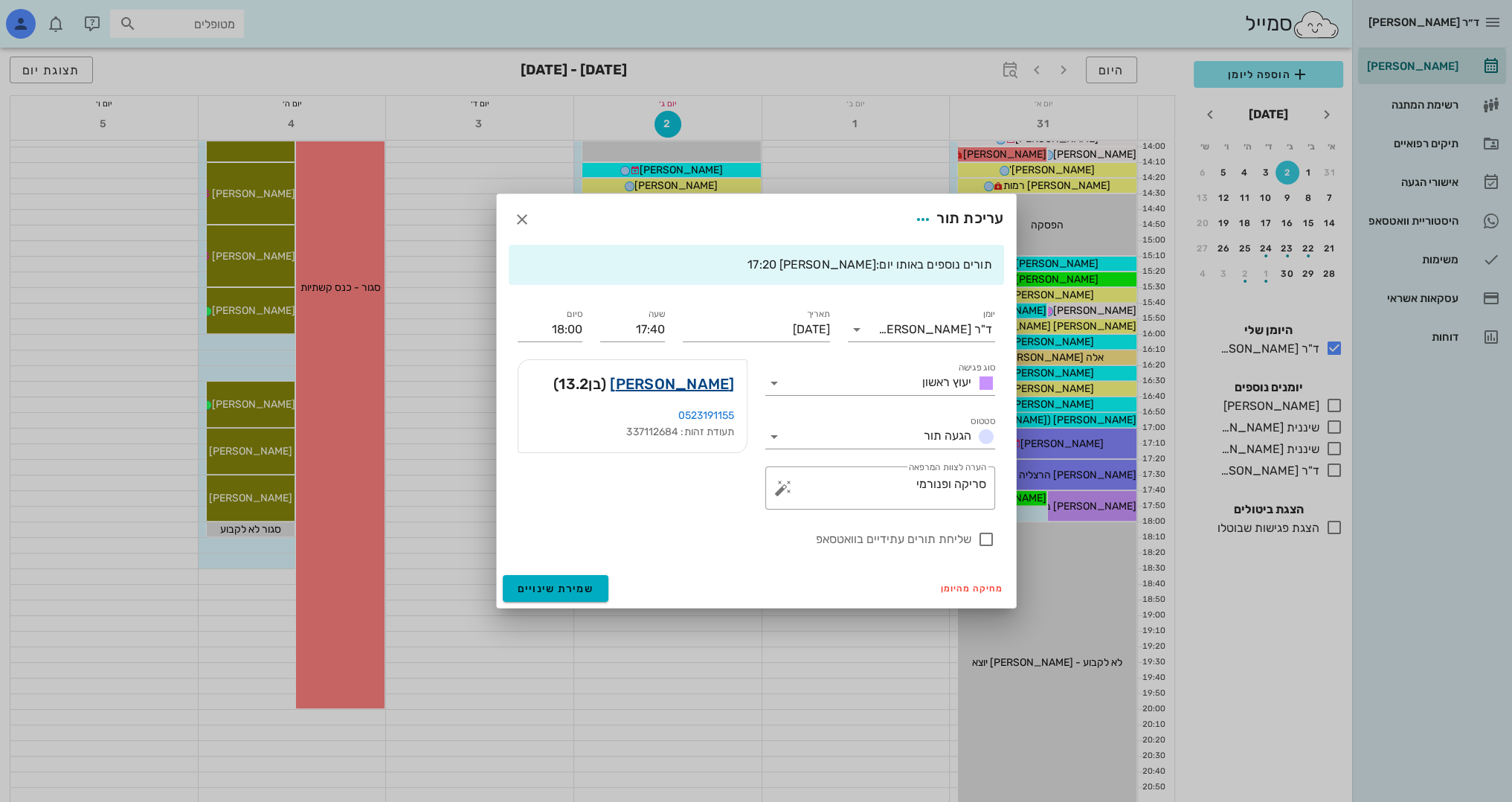
click at [699, 385] on link "מולנר יונתן" at bounding box center [672, 384] width 124 height 24
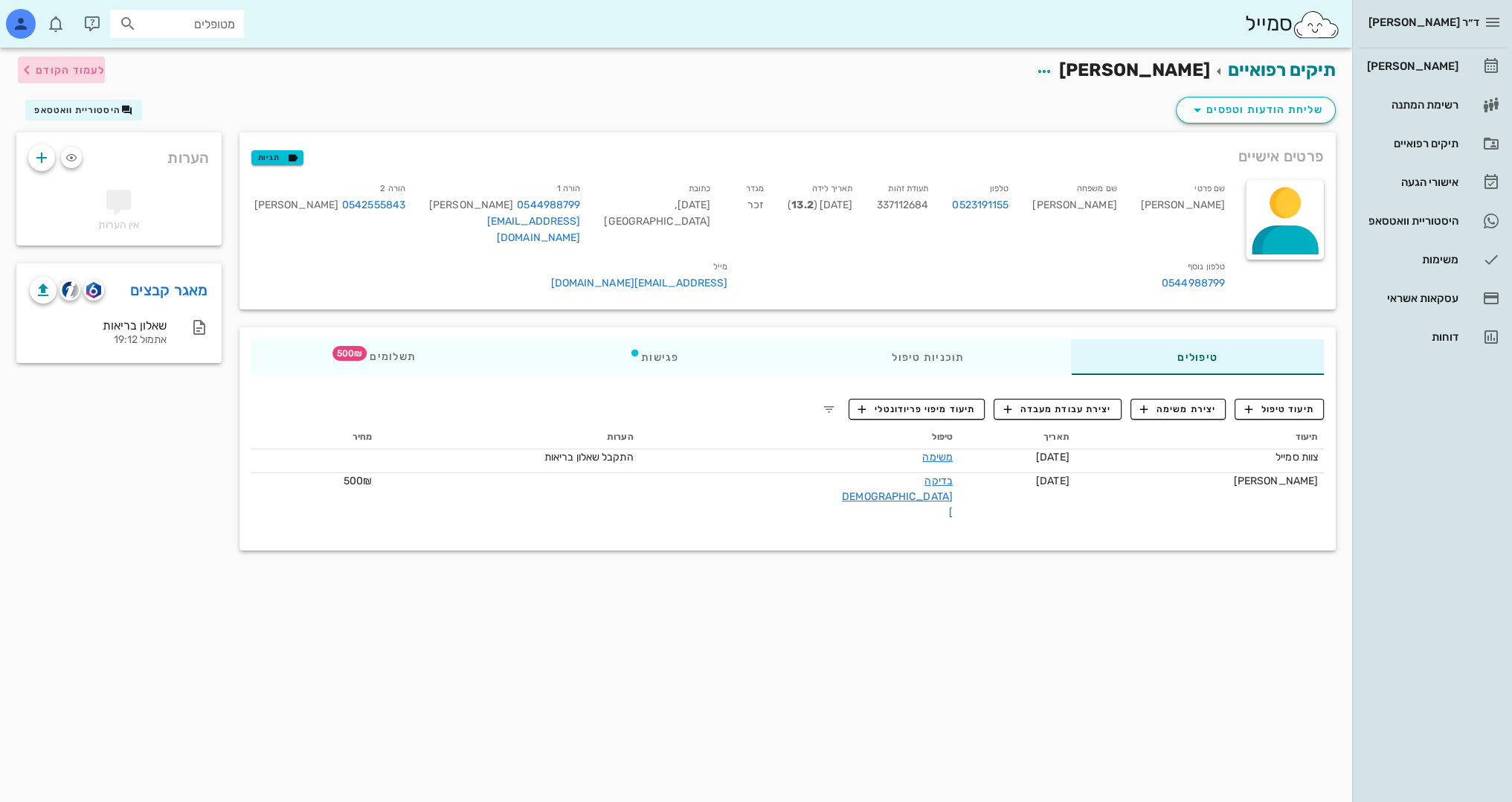
click at [90, 70] on span "לעמוד הקודם" at bounding box center [70, 69] width 69 height 12
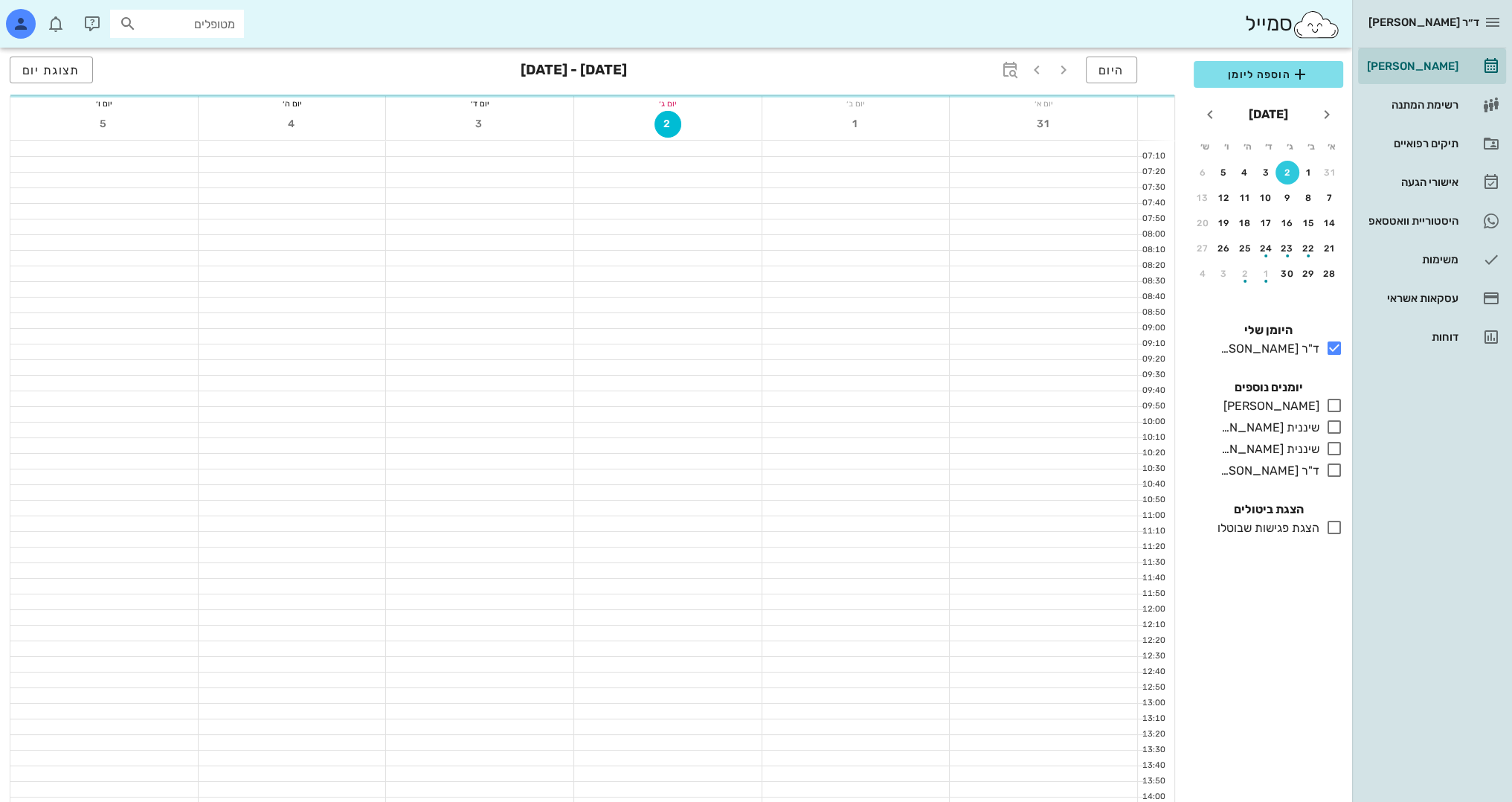
scroll to position [650, 0]
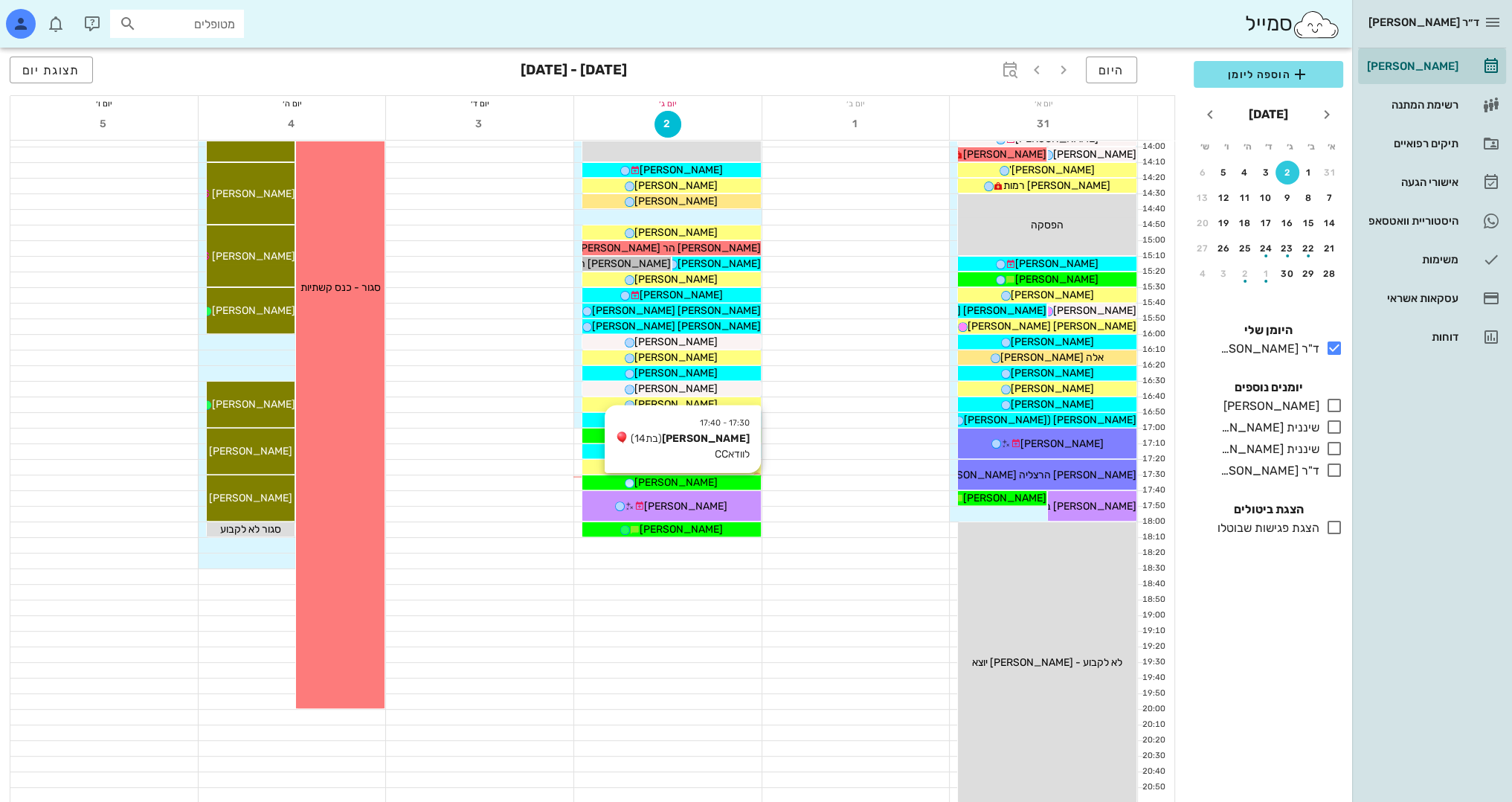
click at [720, 480] on div "[PERSON_NAME]" at bounding box center [671, 482] width 179 height 16
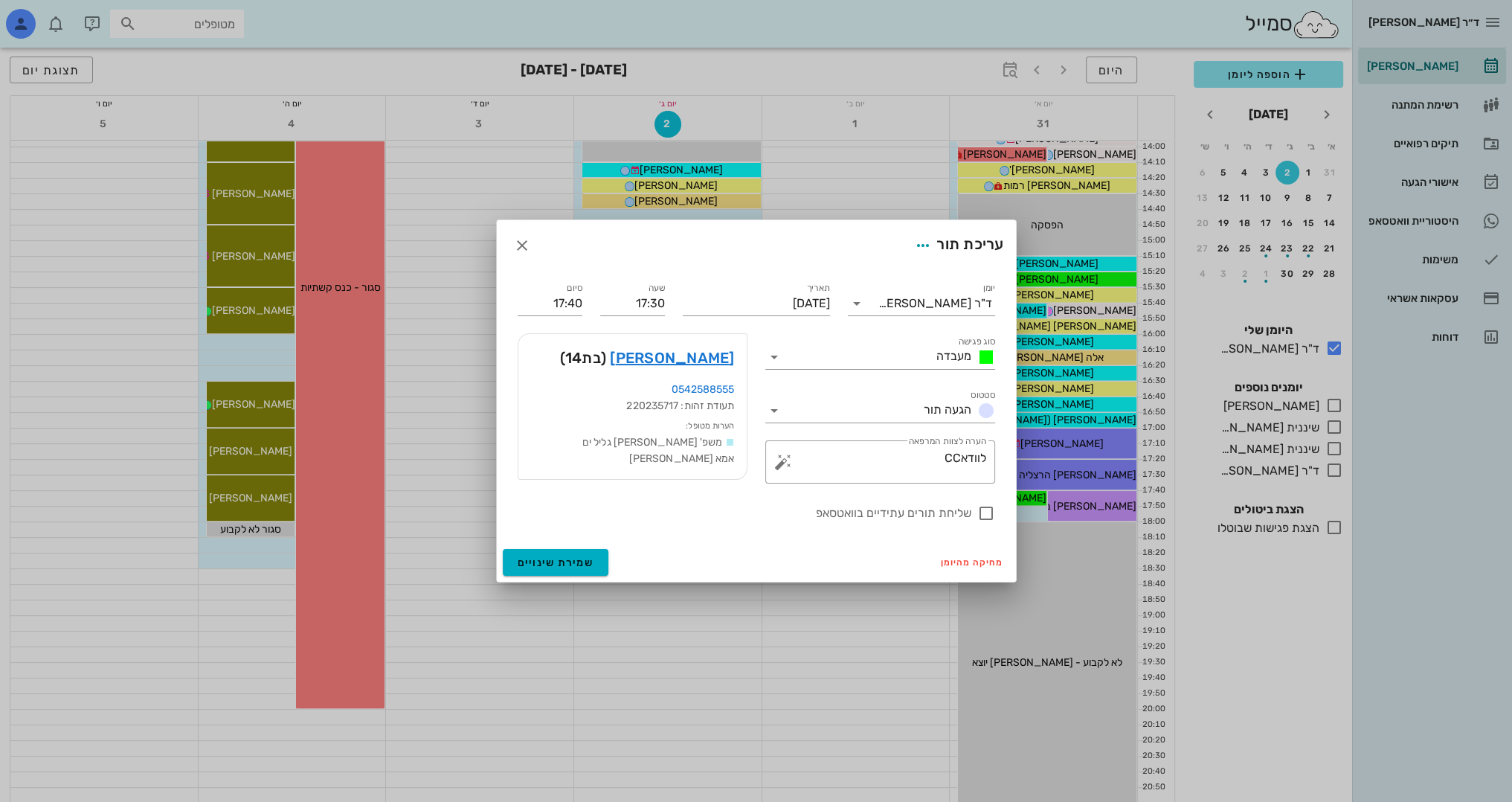
click at [720, 626] on div at bounding box center [756, 401] width 1512 height 802
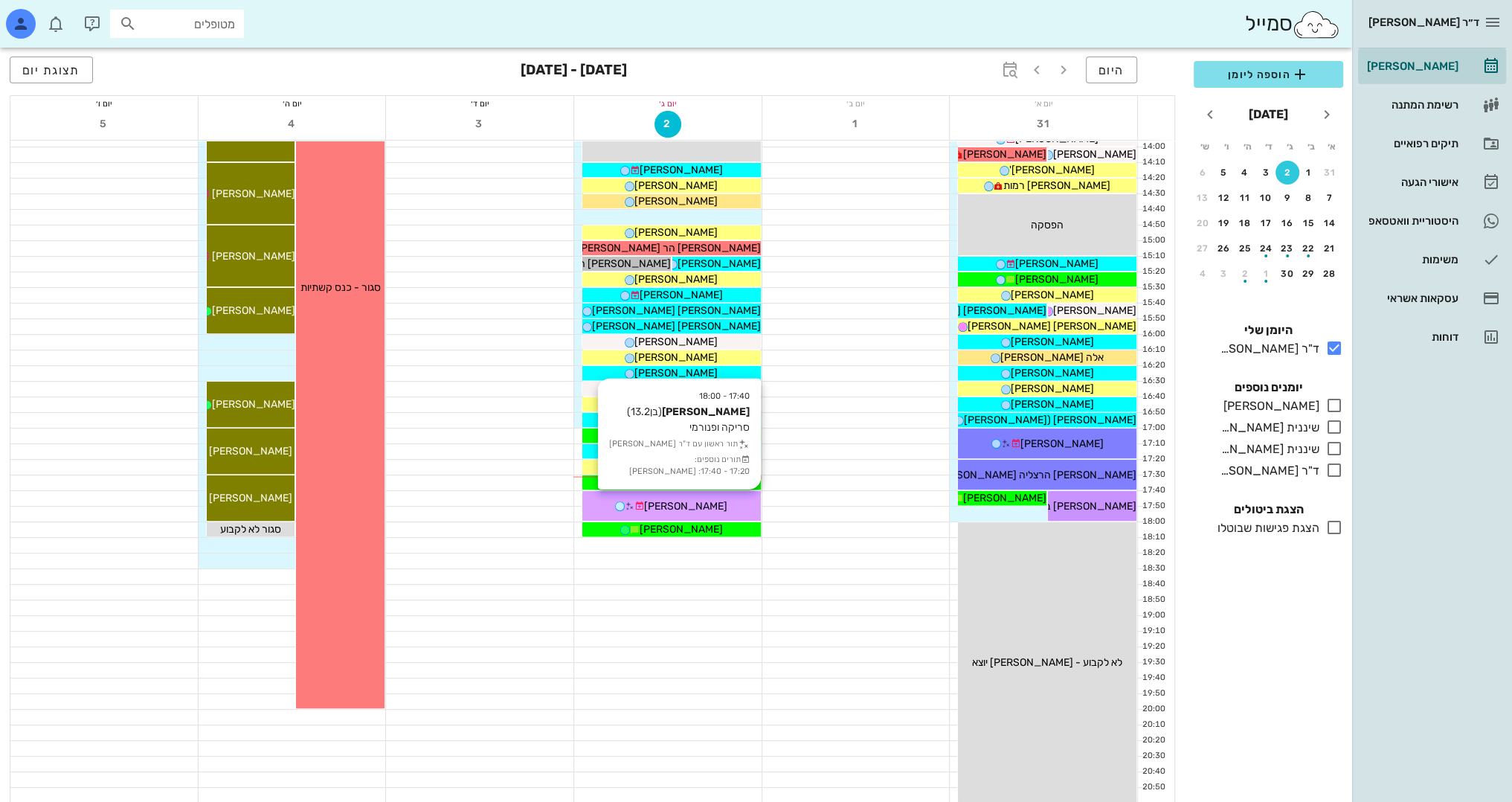
click at [708, 504] on span "[PERSON_NAME]" at bounding box center [685, 506] width 83 height 12
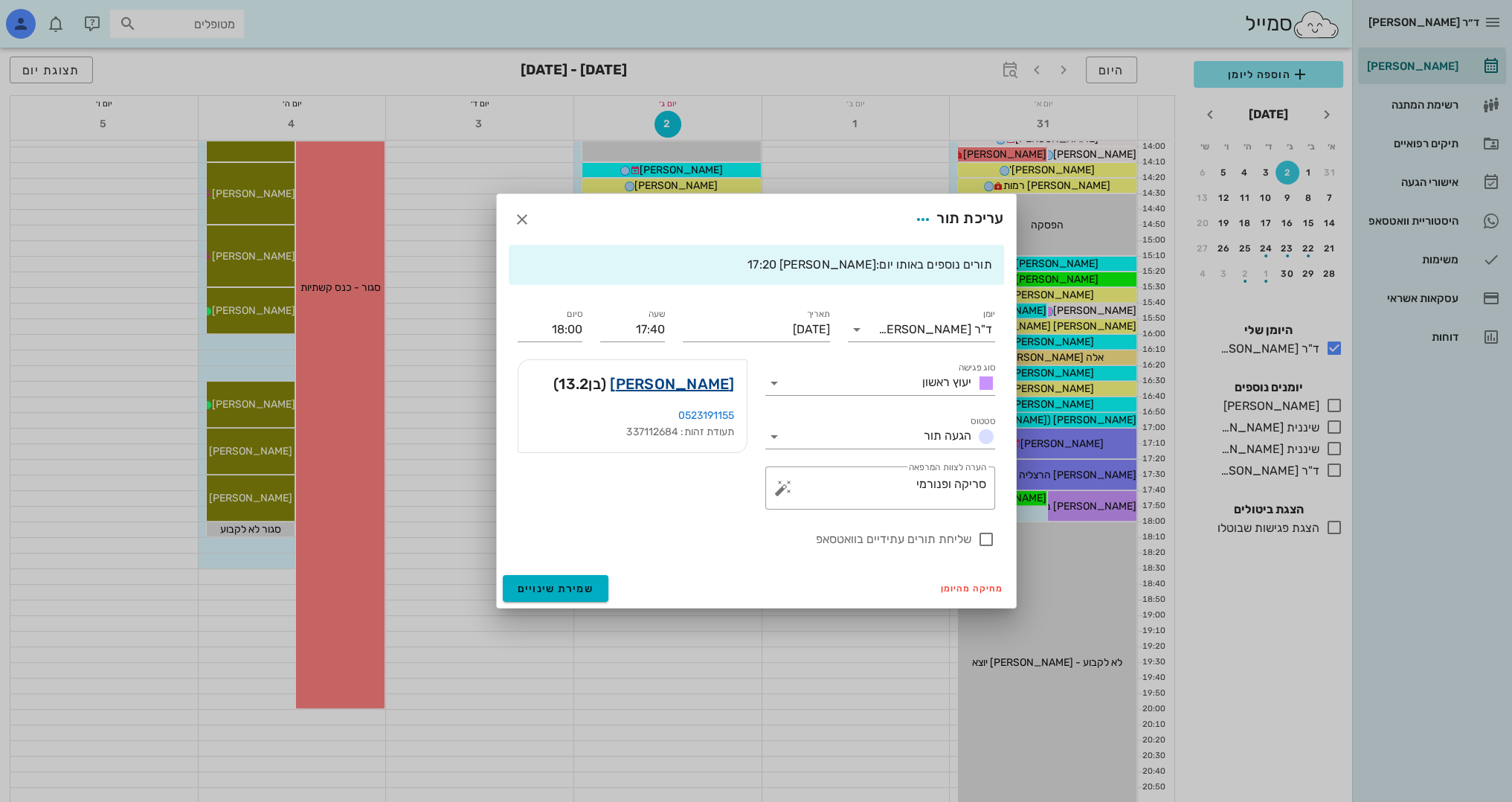
click at [717, 385] on link "מולנר יונתן" at bounding box center [672, 384] width 124 height 24
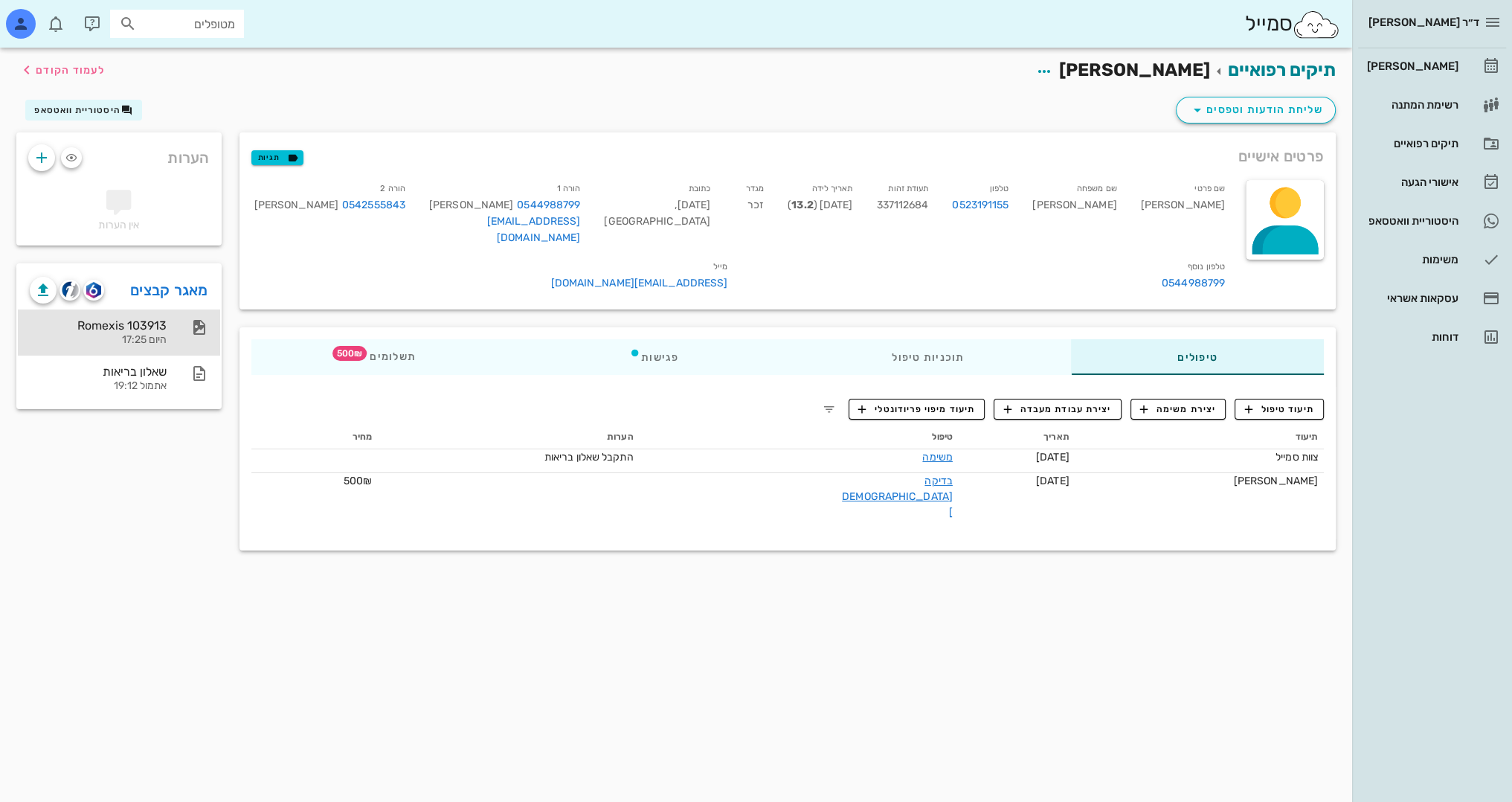
click at [136, 331] on div "Romexis 103913" at bounding box center [98, 325] width 137 height 14
click at [69, 72] on span "לעמוד הקודם" at bounding box center [70, 69] width 69 height 12
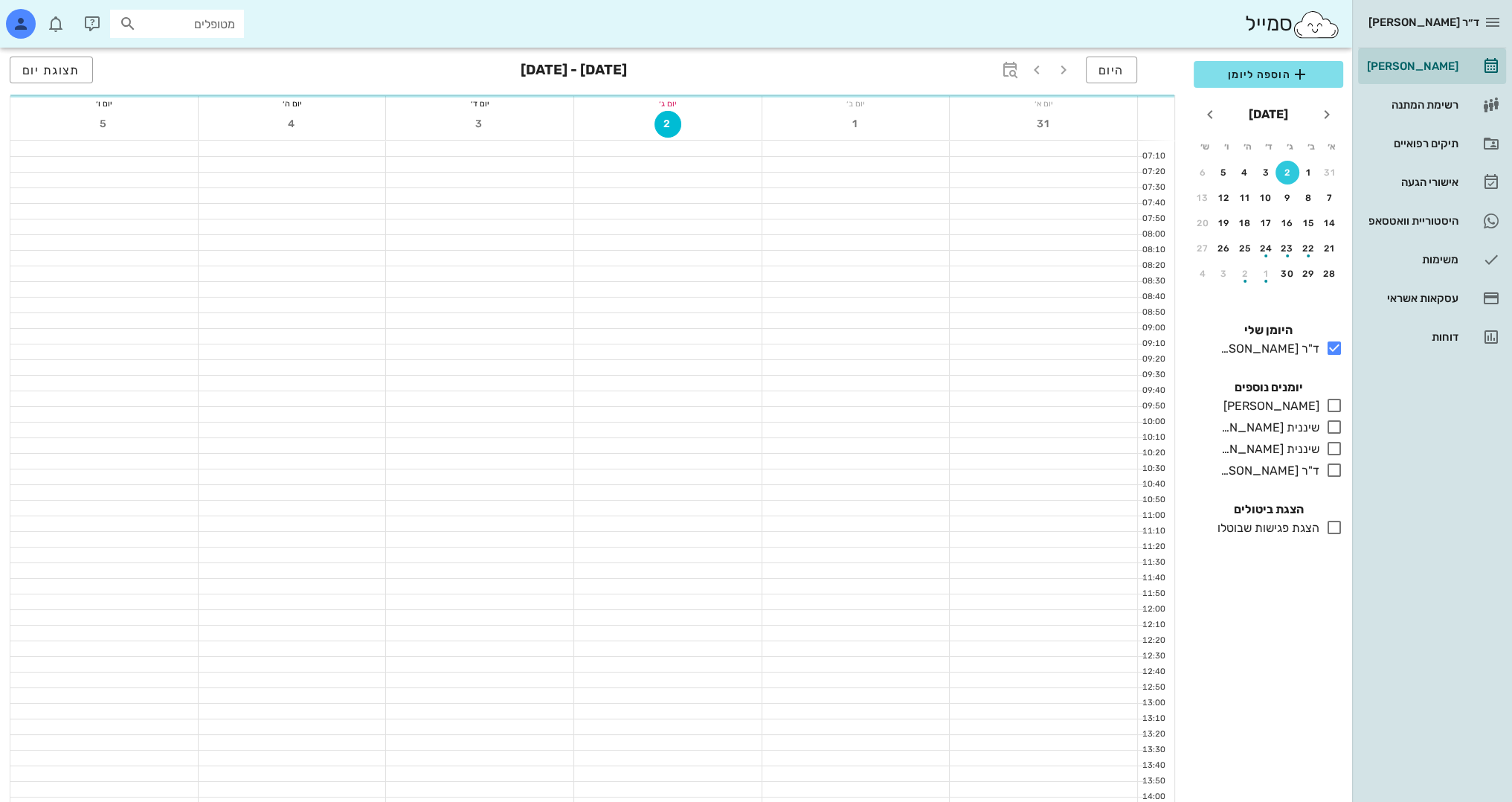
scroll to position [650, 0]
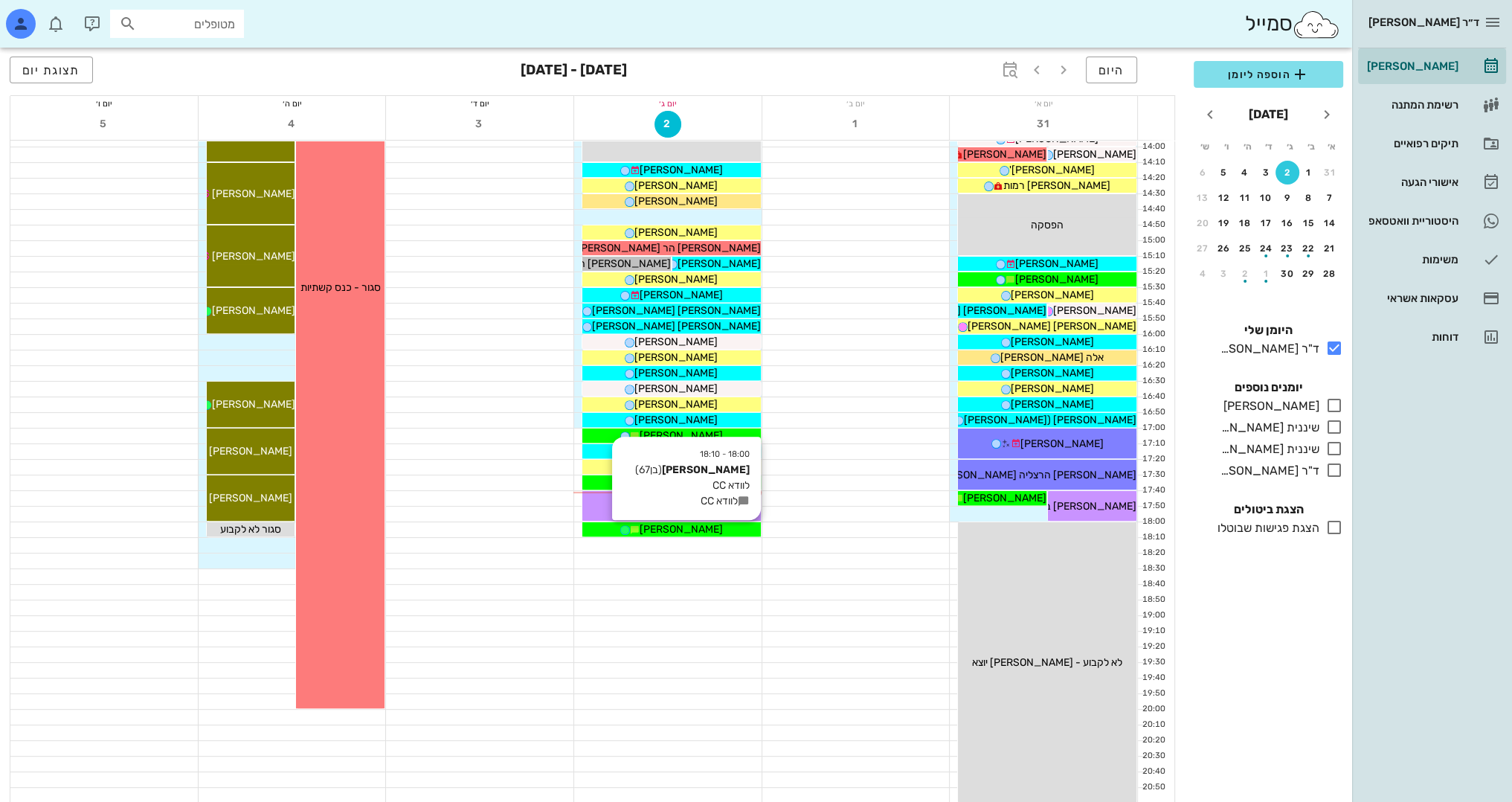
click at [718, 533] on div "[PERSON_NAME]" at bounding box center [671, 529] width 179 height 16
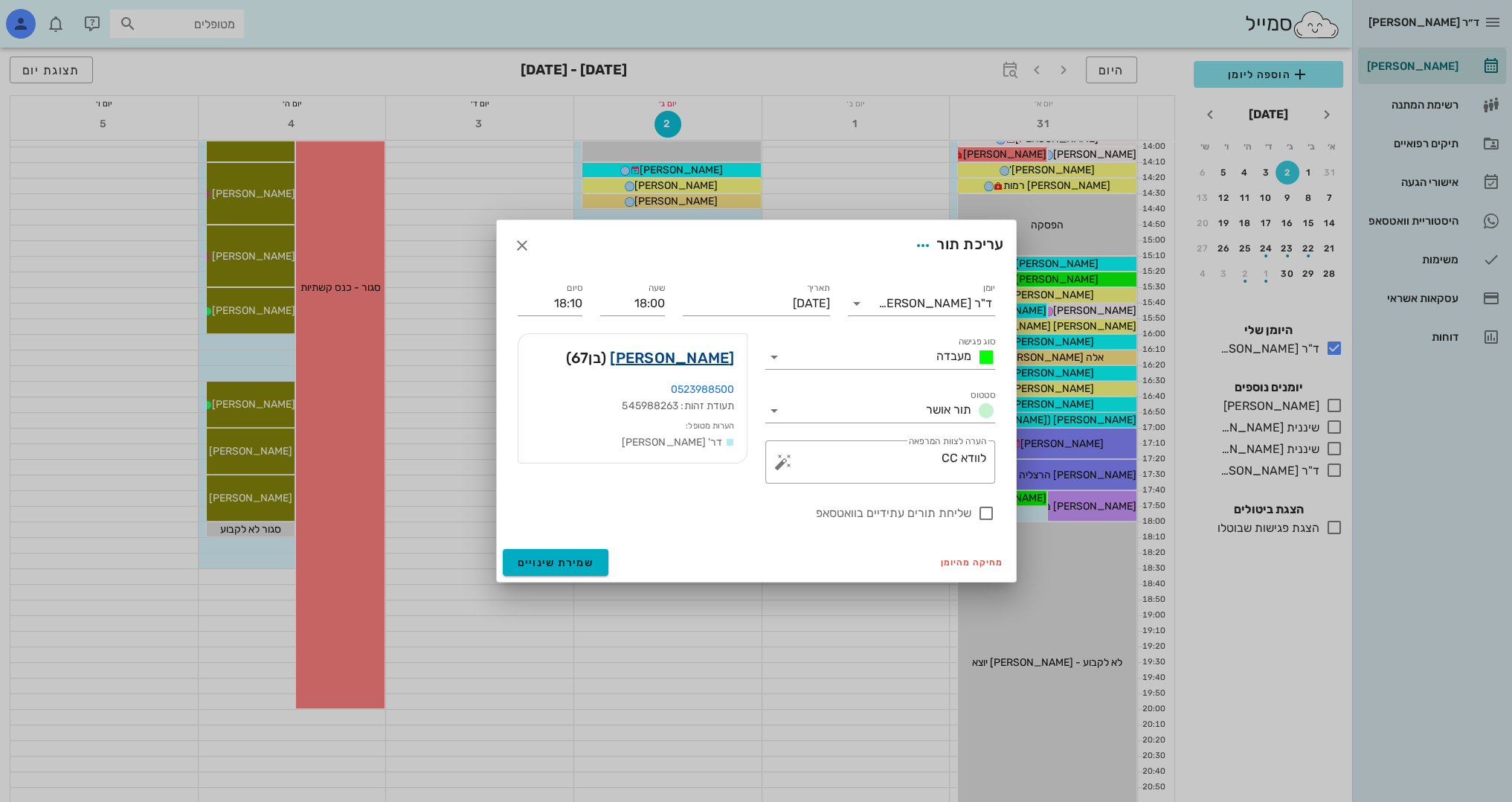
click at [712, 356] on link "יוסי שנפלד" at bounding box center [672, 357] width 124 height 24
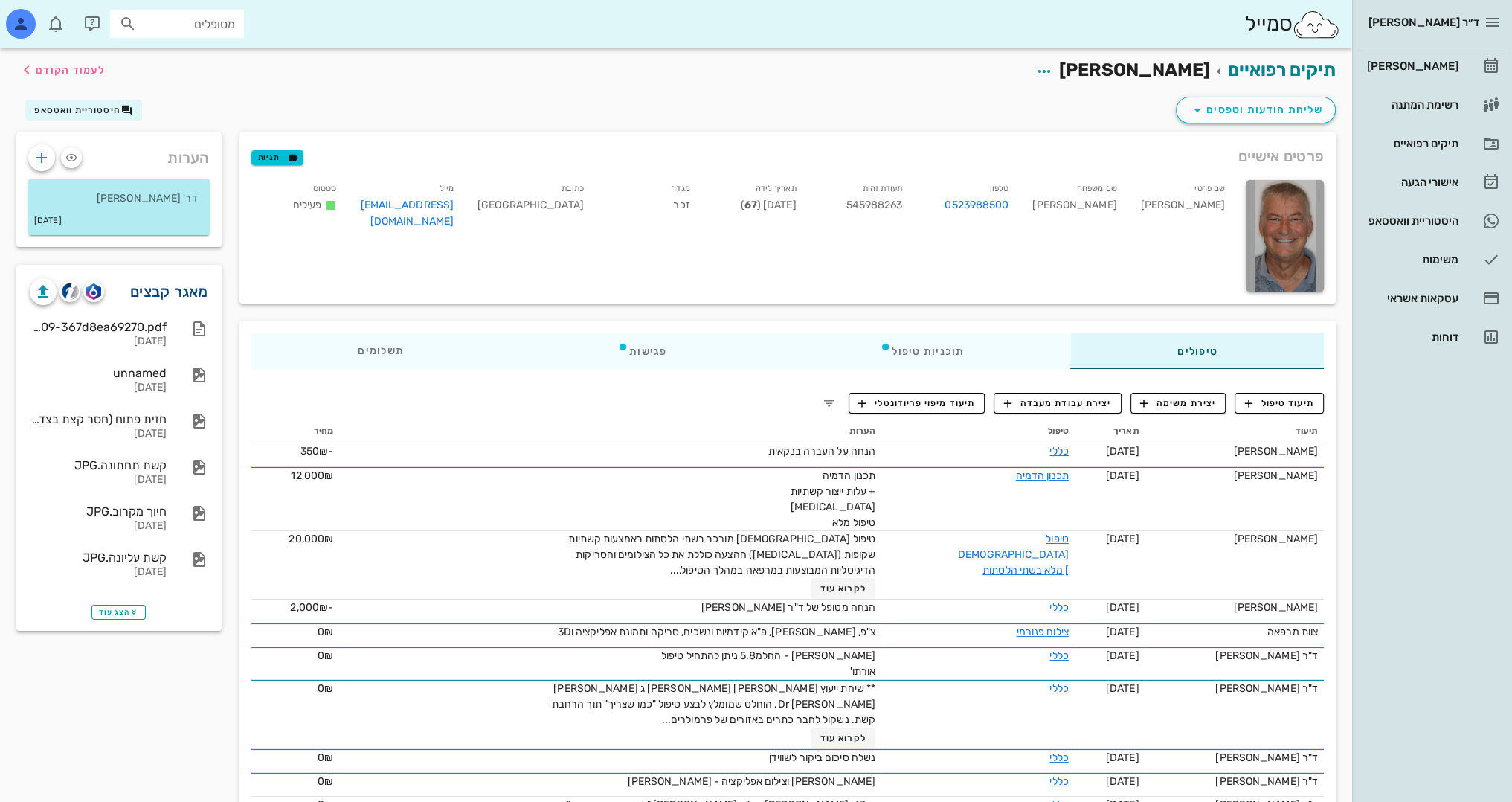
click at [167, 291] on link "מאגר קבצים" at bounding box center [169, 291] width 78 height 24
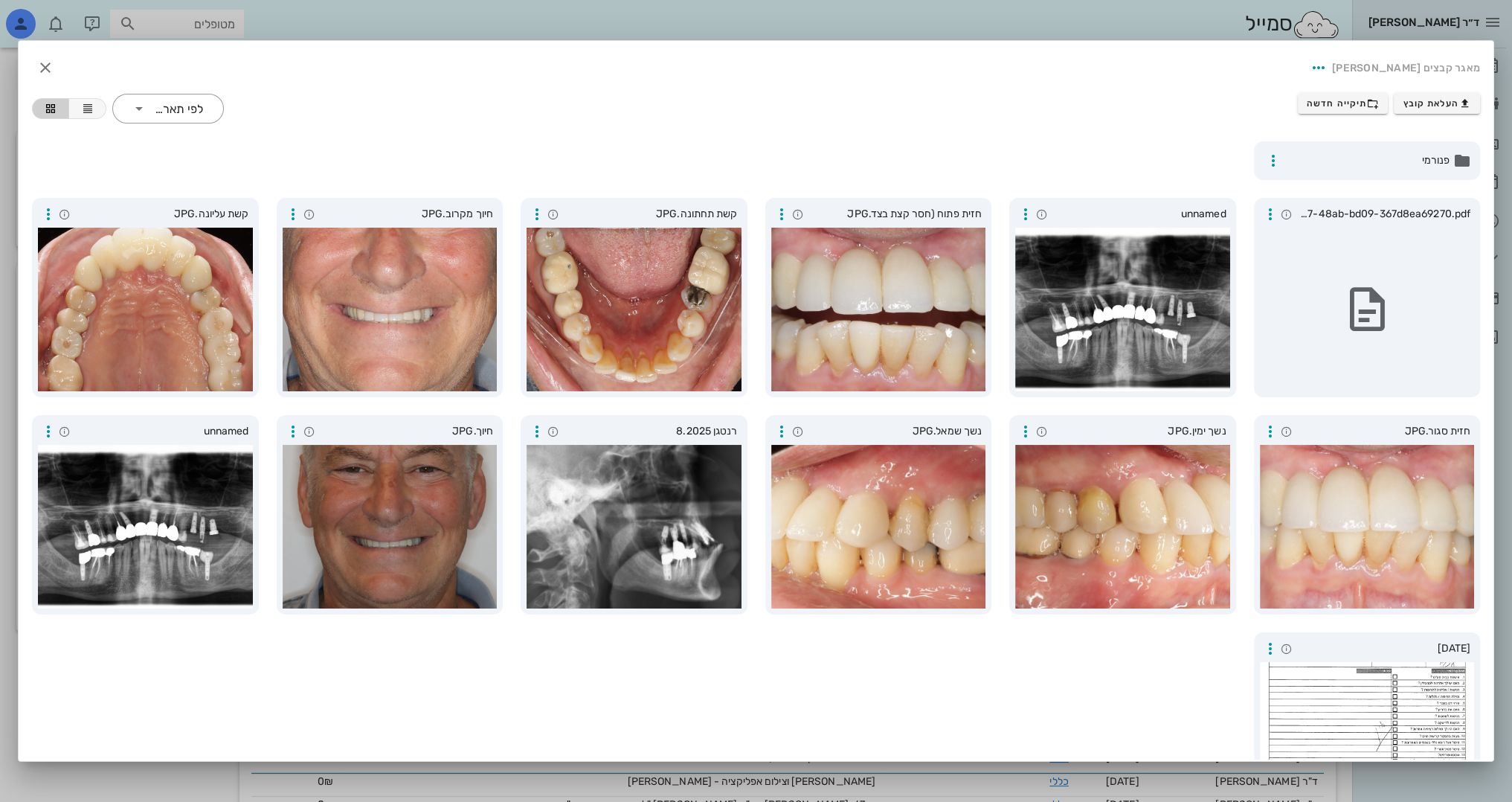
click at [680, 153] on div "פנורמי" at bounding box center [756, 160] width 1466 height 56
click at [1022, 19] on div at bounding box center [756, 401] width 1512 height 802
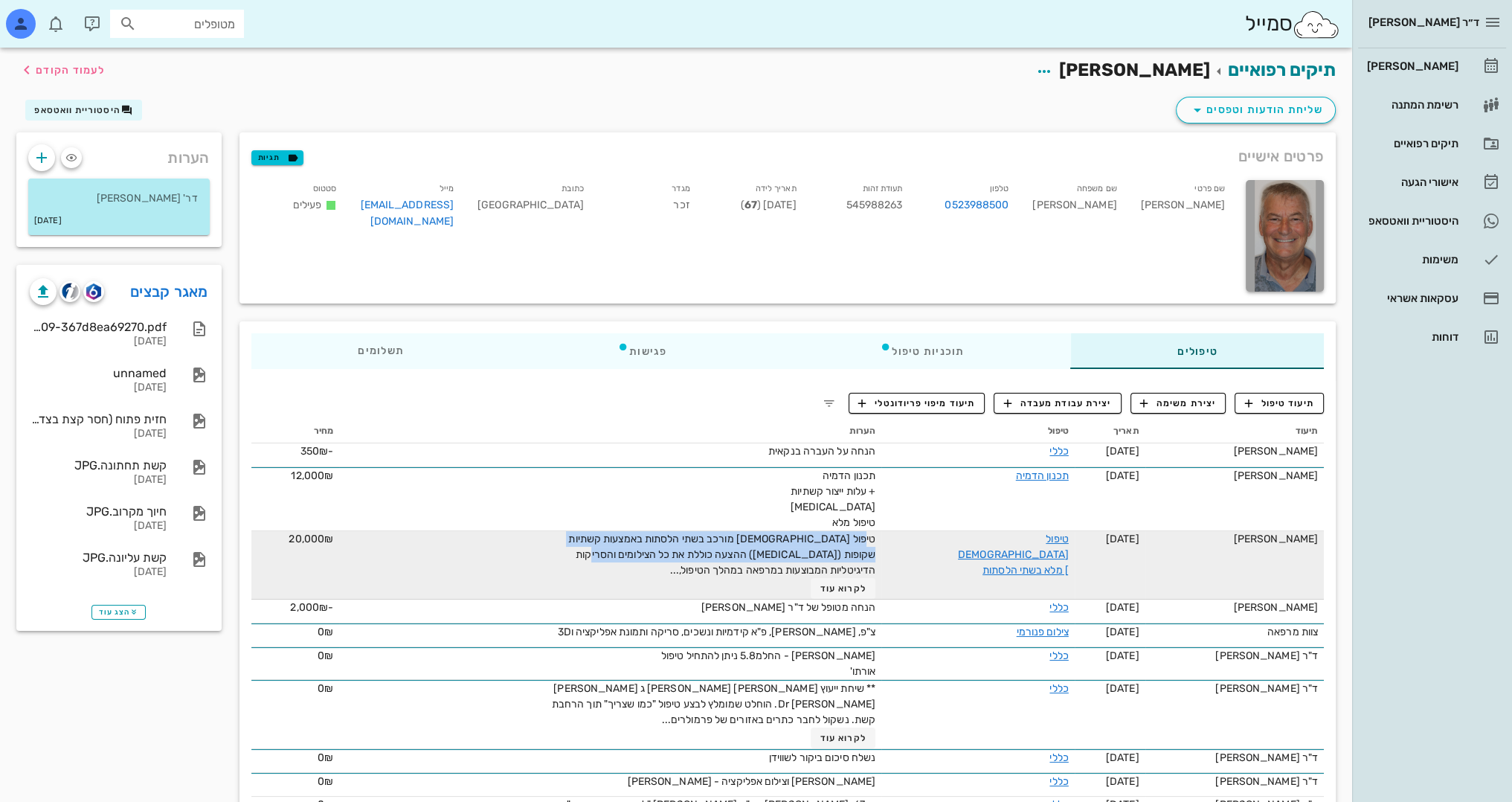
drag, startPoint x: 858, startPoint y: 537, endPoint x: 654, endPoint y: 553, distance: 204.6
click at [654, 553] on span "טיפול אורתודונטי מורכב בשתי הלסתות באמצעות קשתיות שקופות (Invisalign) ההצעה כול…" at bounding box center [722, 554] width 308 height 44
click at [671, 540] on span "טיפול אורתודונטי מורכב בשתי הלסתות באמצעות קשתיות שקופות (Invisalign) ההצעה כול…" at bounding box center [722, 554] width 308 height 44
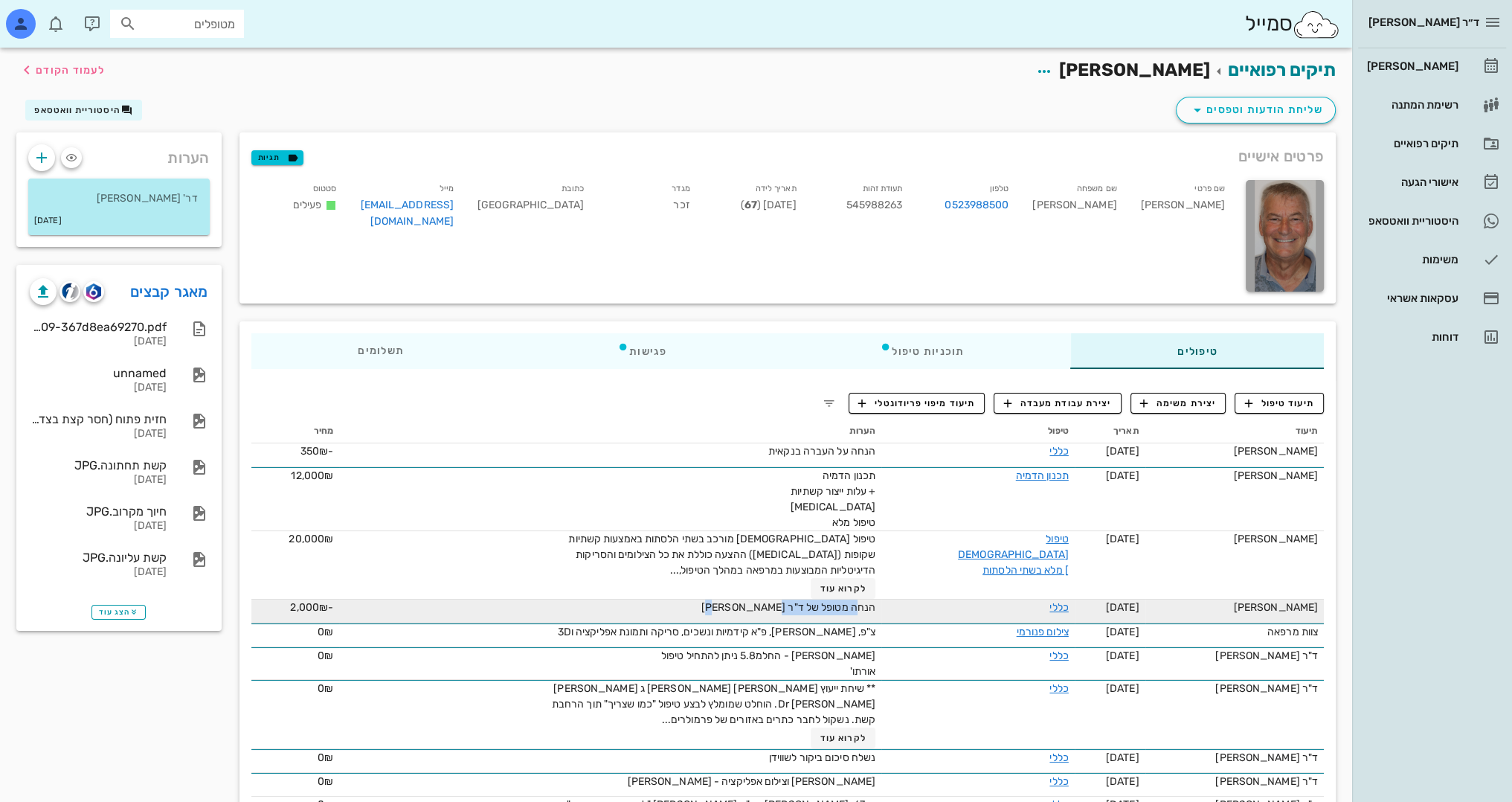
drag, startPoint x: 847, startPoint y: 607, endPoint x: 767, endPoint y: 601, distance: 80.2
click at [767, 601] on span "הנחה מטופל של ד"ר שווידן" at bounding box center [788, 607] width 174 height 12
click at [808, 601] on span "הנחה מטופל של ד"ר שווידן" at bounding box center [788, 607] width 174 height 12
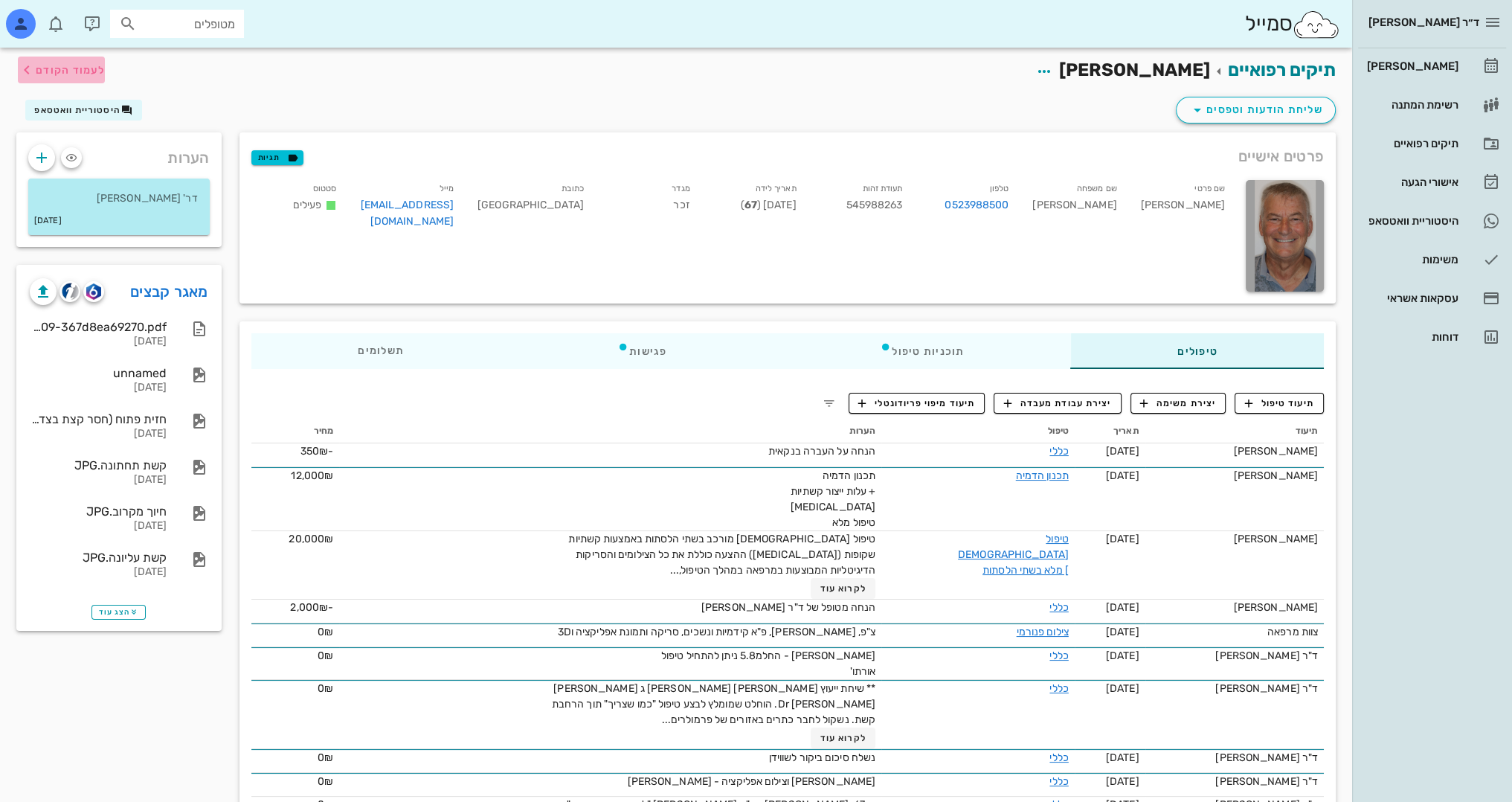
click at [67, 70] on span "לעמוד הקודם" at bounding box center [70, 69] width 69 height 12
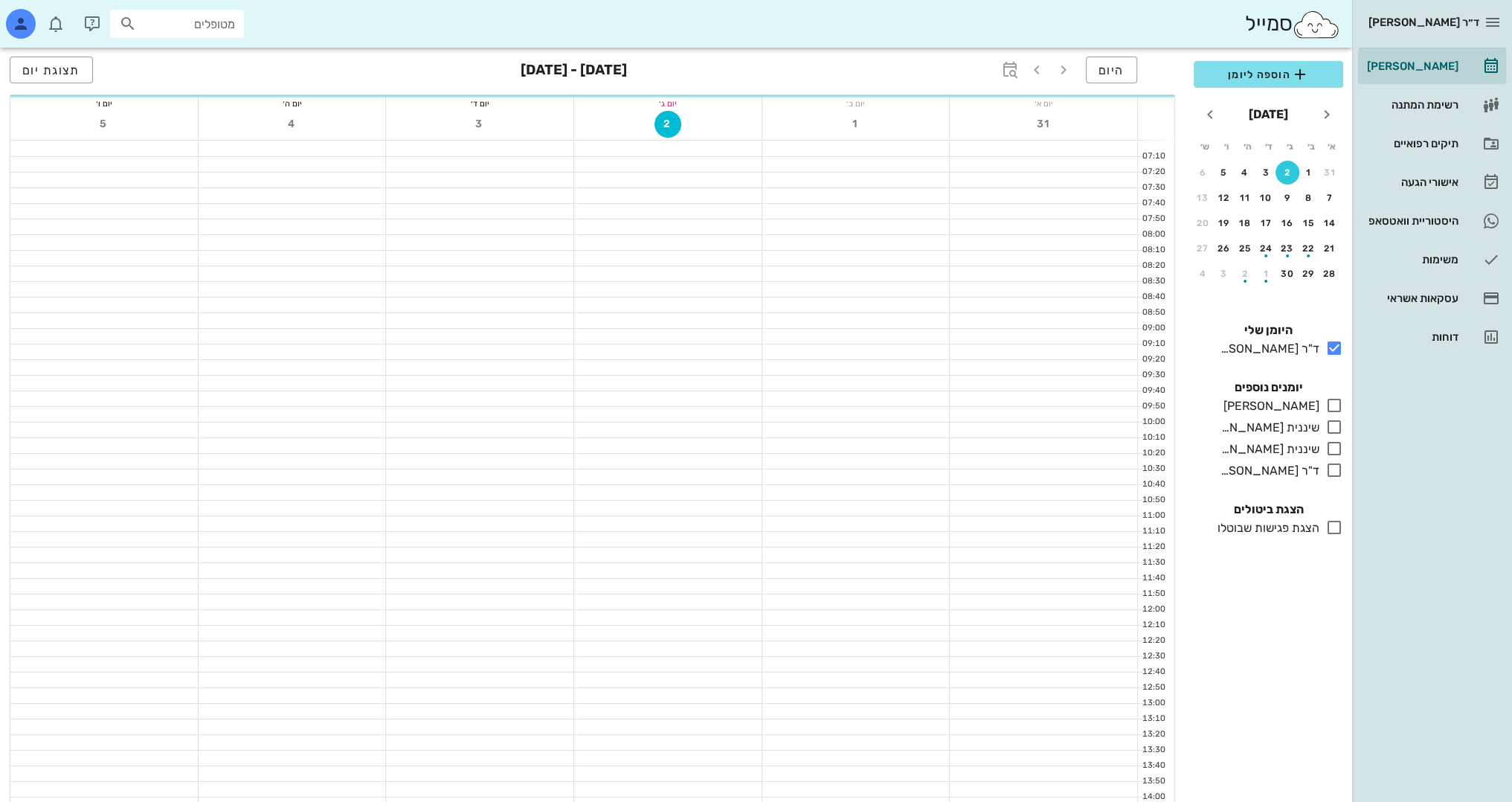
scroll to position [650, 0]
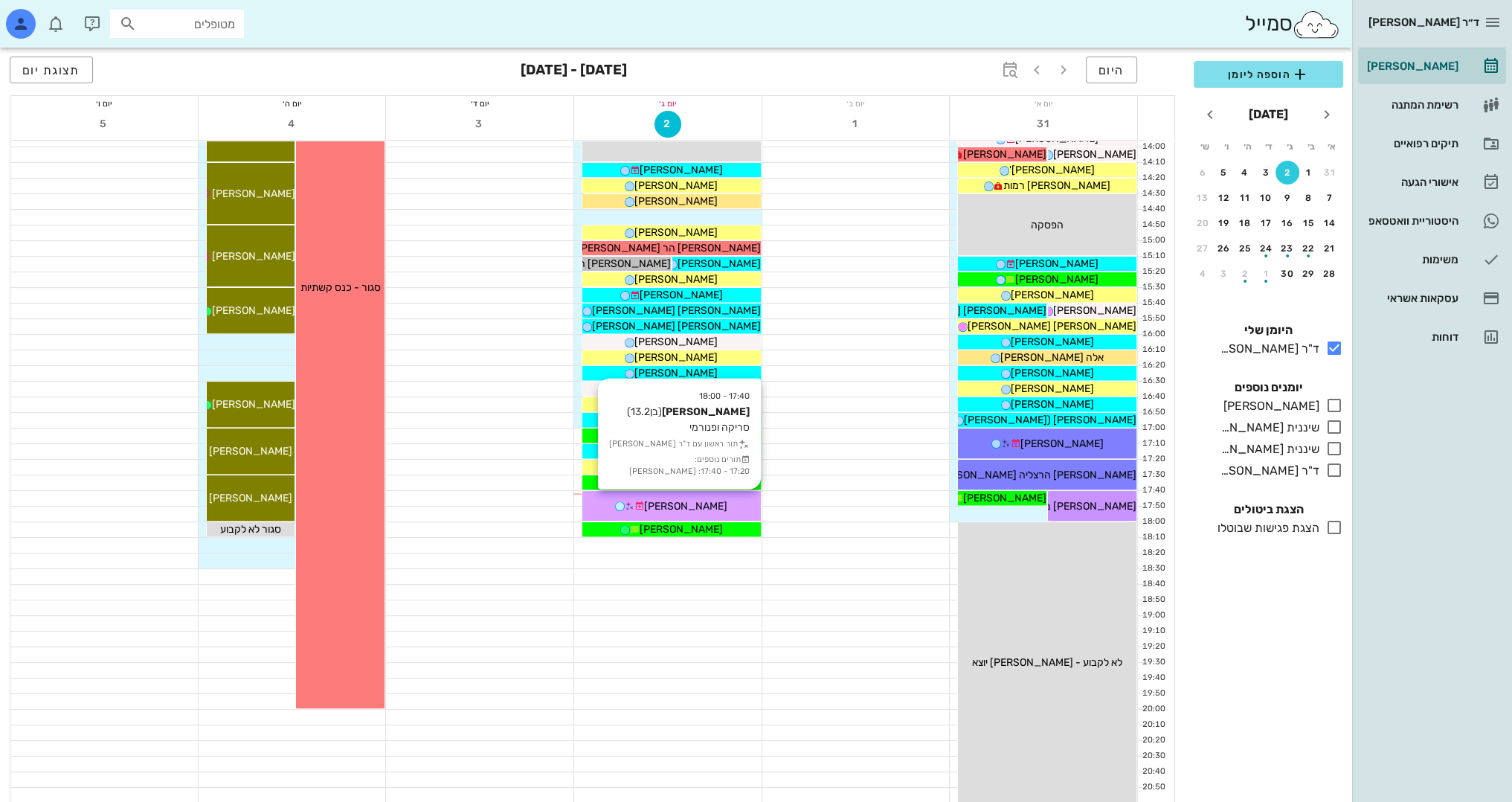
click at [729, 508] on div "[PERSON_NAME]" at bounding box center [671, 506] width 179 height 16
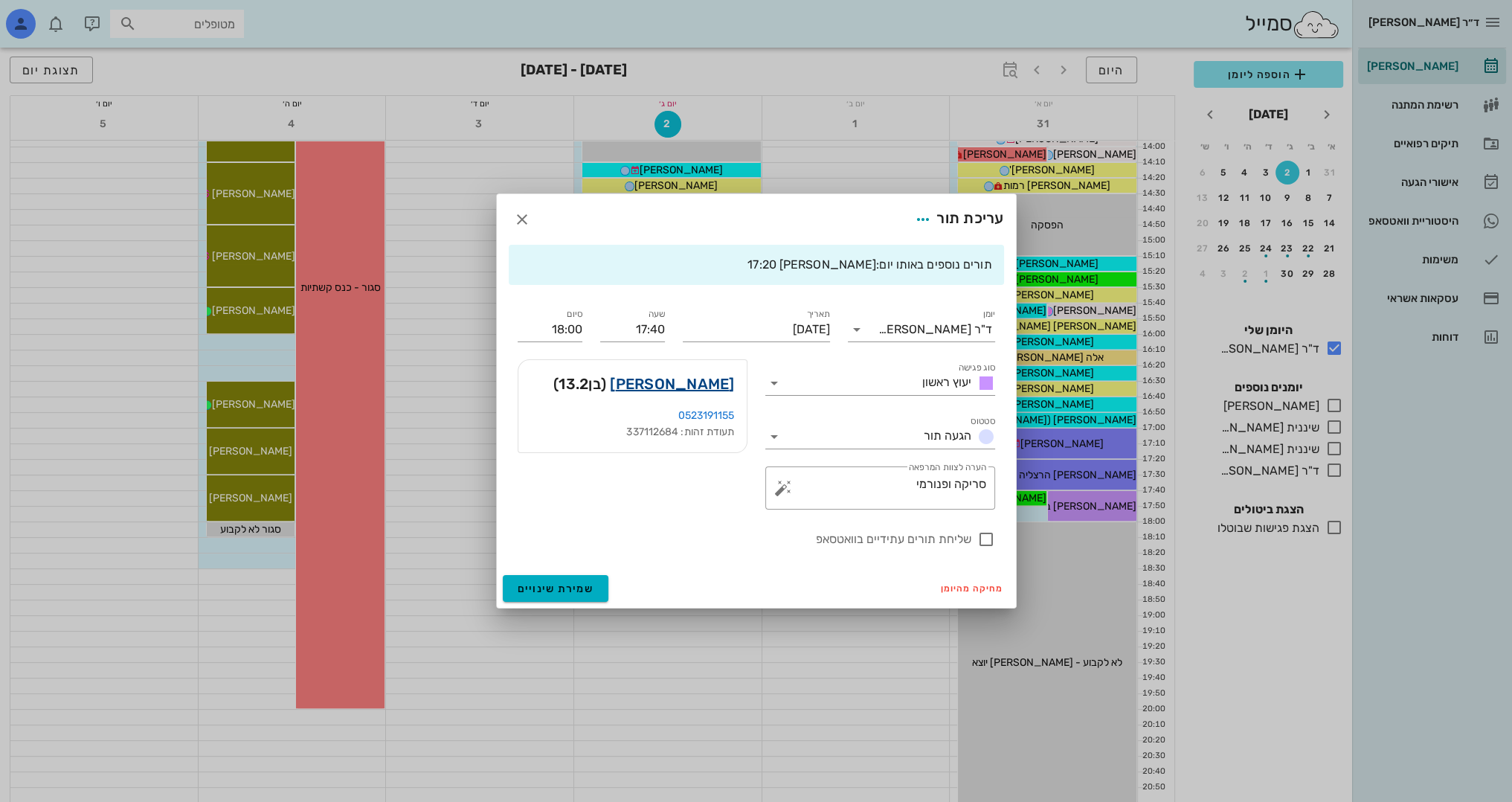
click at [708, 385] on link "מולנר יונתן" at bounding box center [672, 384] width 124 height 24
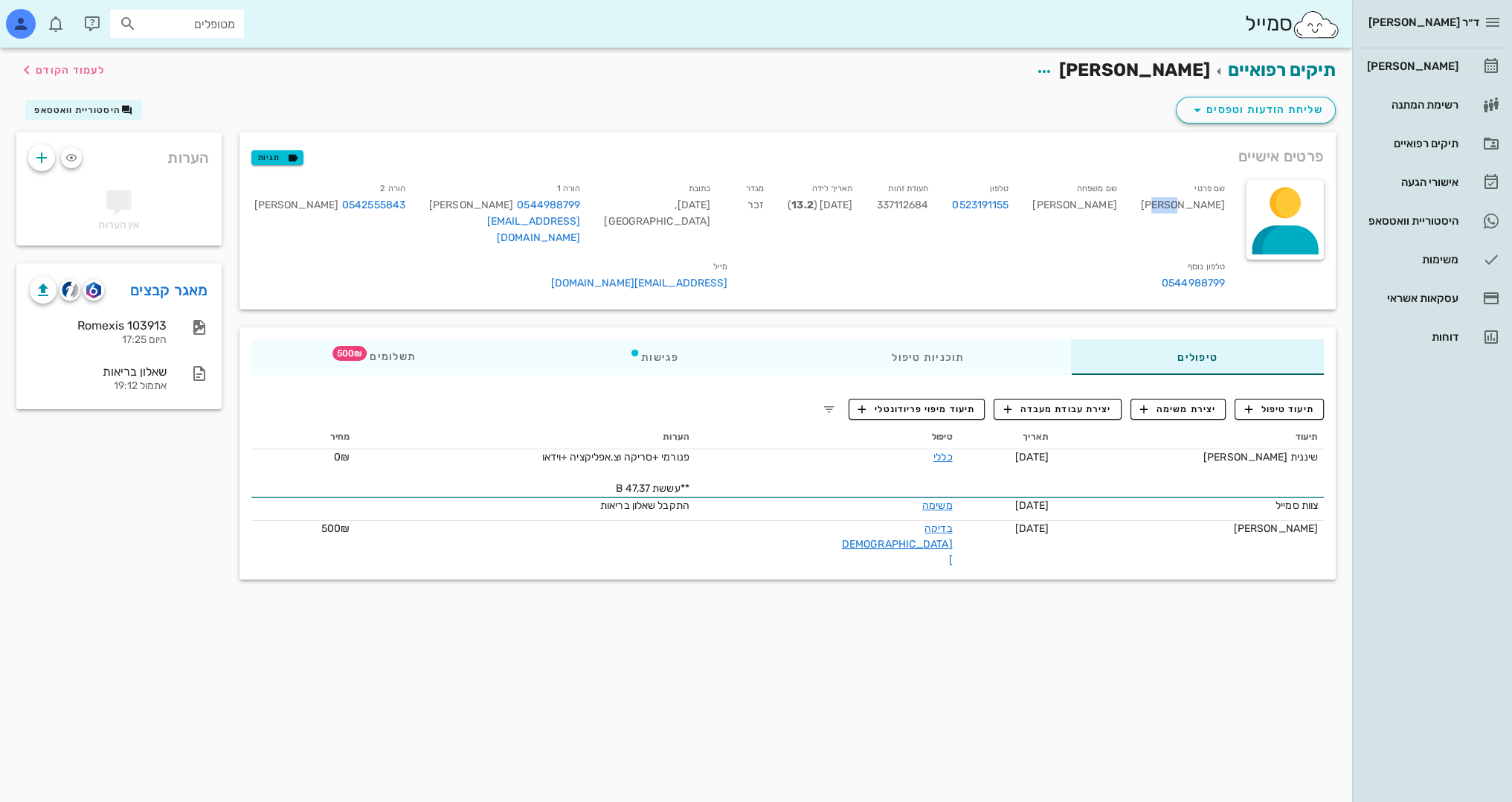
drag, startPoint x: 1218, startPoint y: 203, endPoint x: 1161, endPoint y: 208, distance: 57.2
click at [1161, 208] on div "שם פרטי מולנר" at bounding box center [1183, 216] width 107 height 78
click at [1124, 201] on div "שם משפחה יונתן" at bounding box center [1074, 216] width 107 height 78
drag, startPoint x: 1204, startPoint y: 205, endPoint x: 1228, endPoint y: 198, distance: 25.0
click at [1228, 198] on div "שם פרטי מולנר" at bounding box center [1183, 216] width 107 height 78
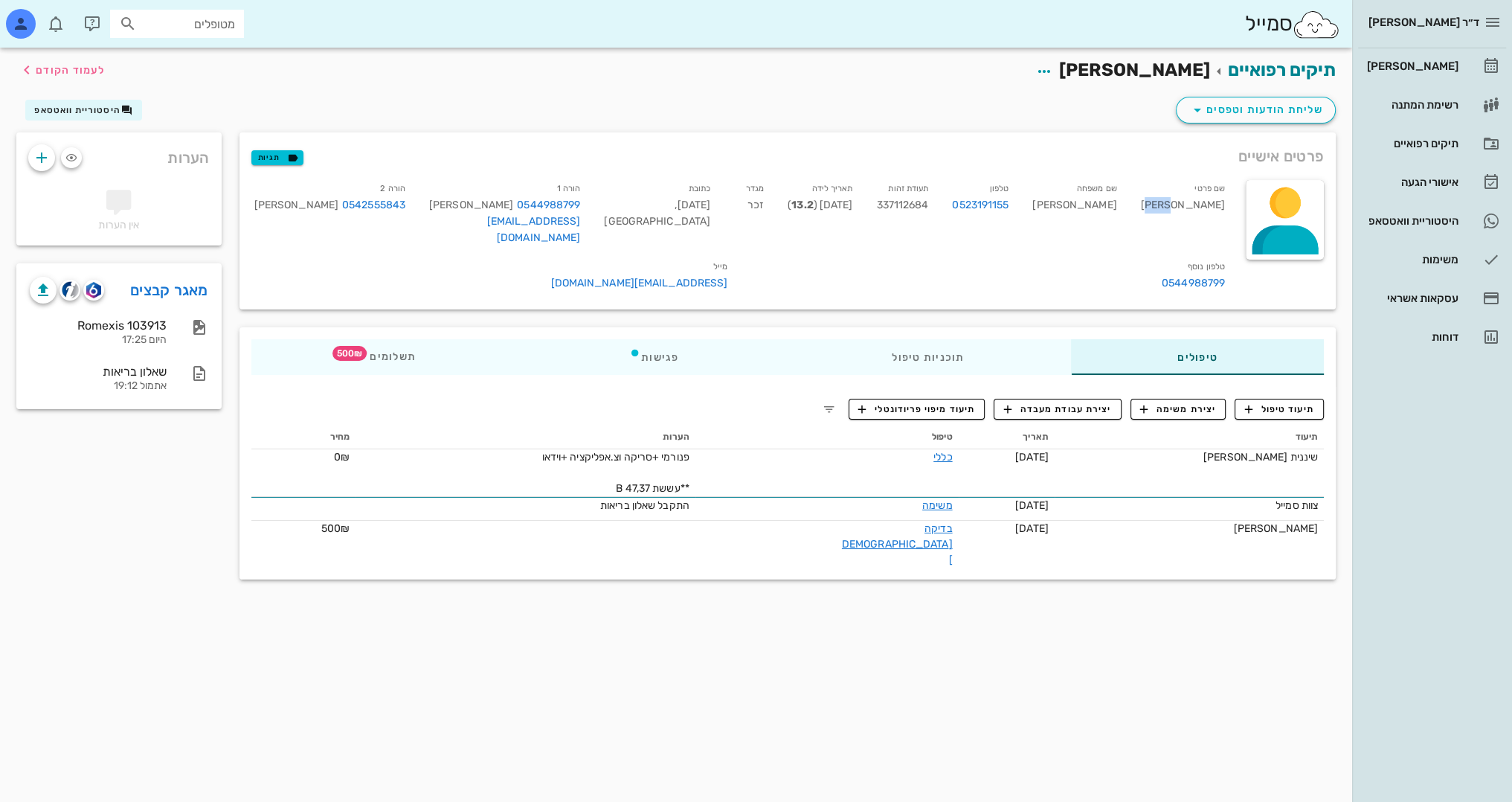
click at [1215, 204] on div "שם פרטי מולנר" at bounding box center [1183, 216] width 107 height 78
click at [96, 67] on span "לעמוד הקודם" at bounding box center [70, 69] width 69 height 12
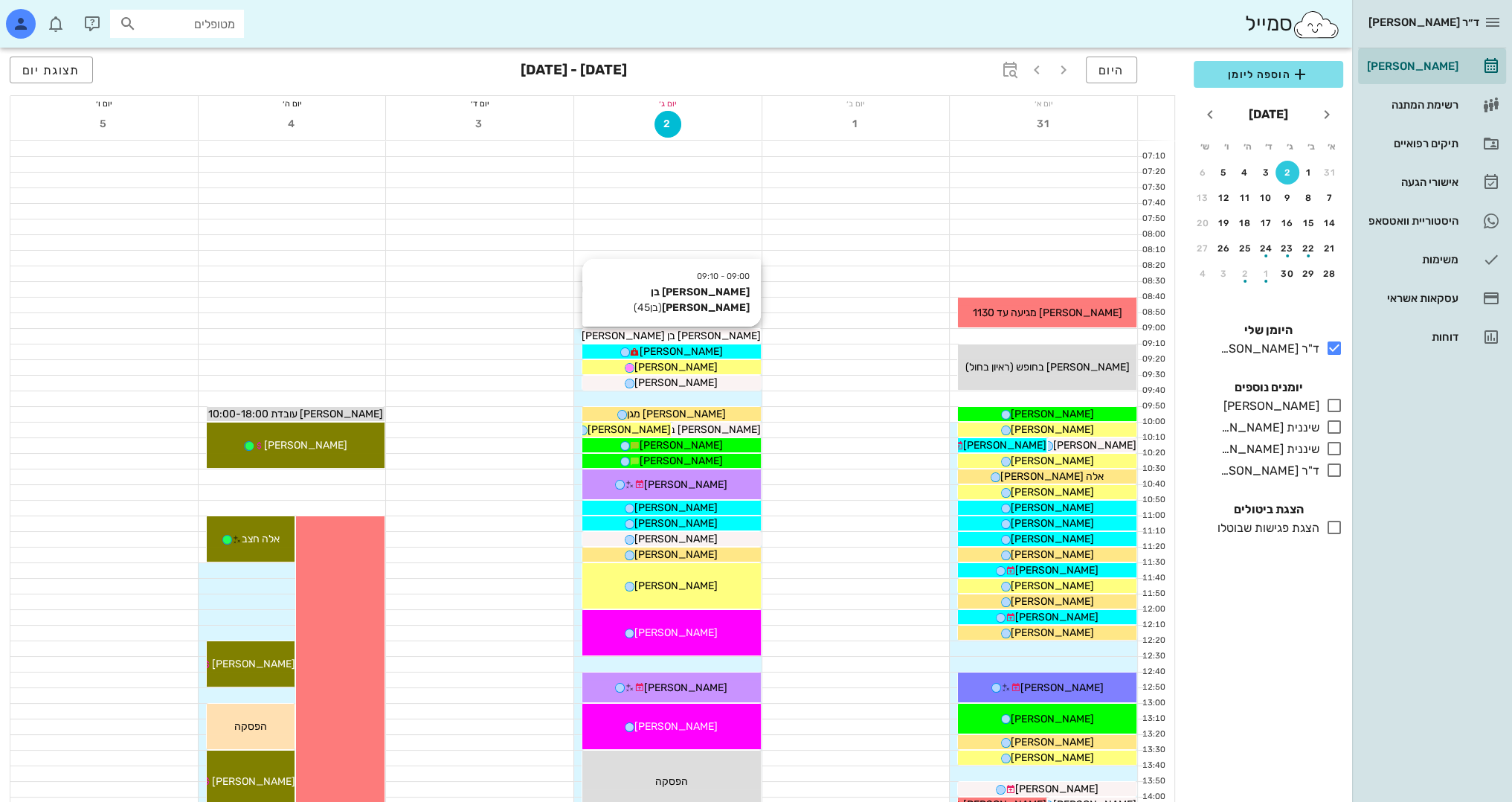
click at [692, 333] on span "[PERSON_NAME] בן [PERSON_NAME]" at bounding box center [671, 336] width 179 height 12
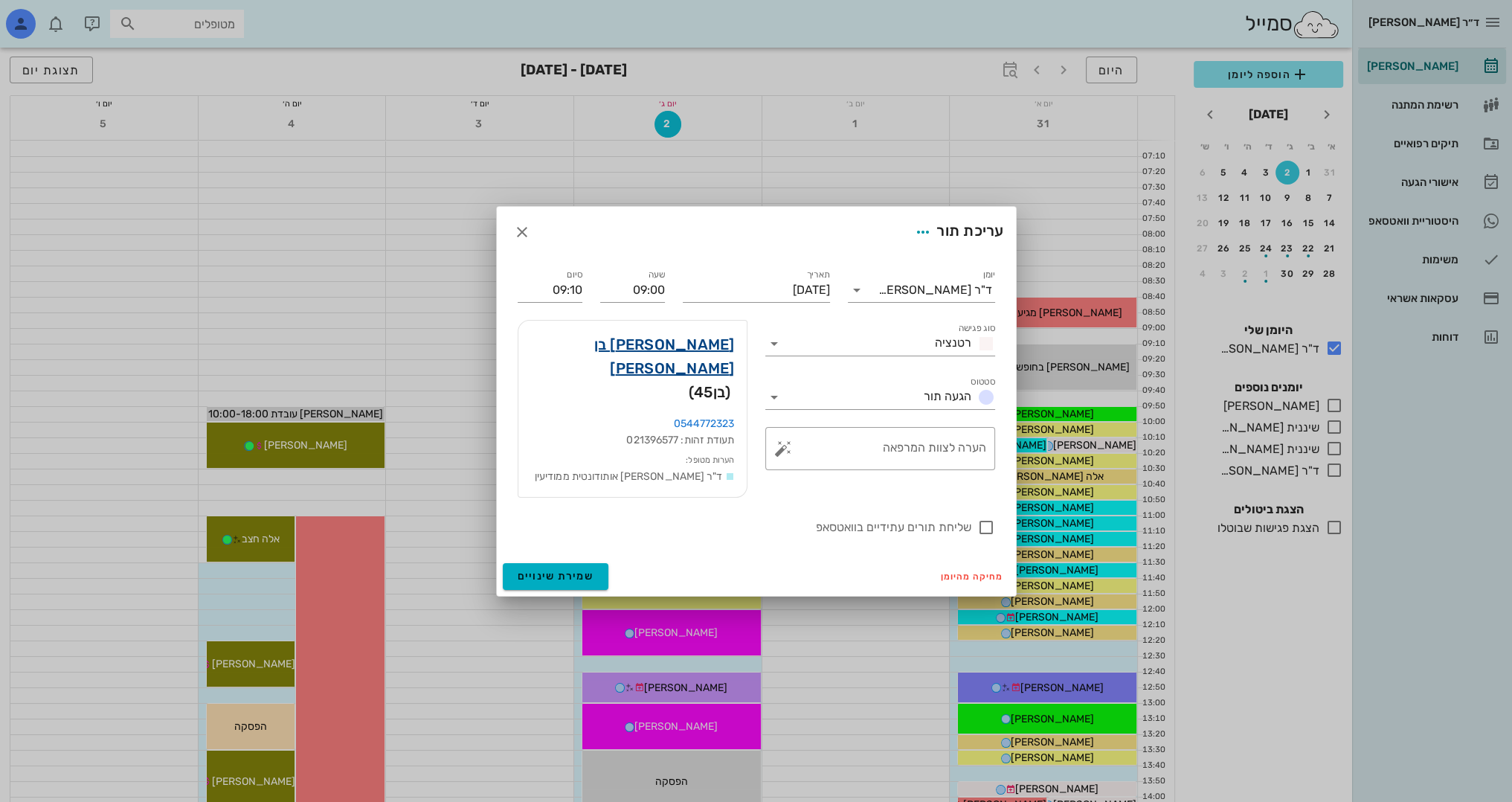
click at [699, 359] on link "טל בן משה" at bounding box center [632, 356] width 204 height 48
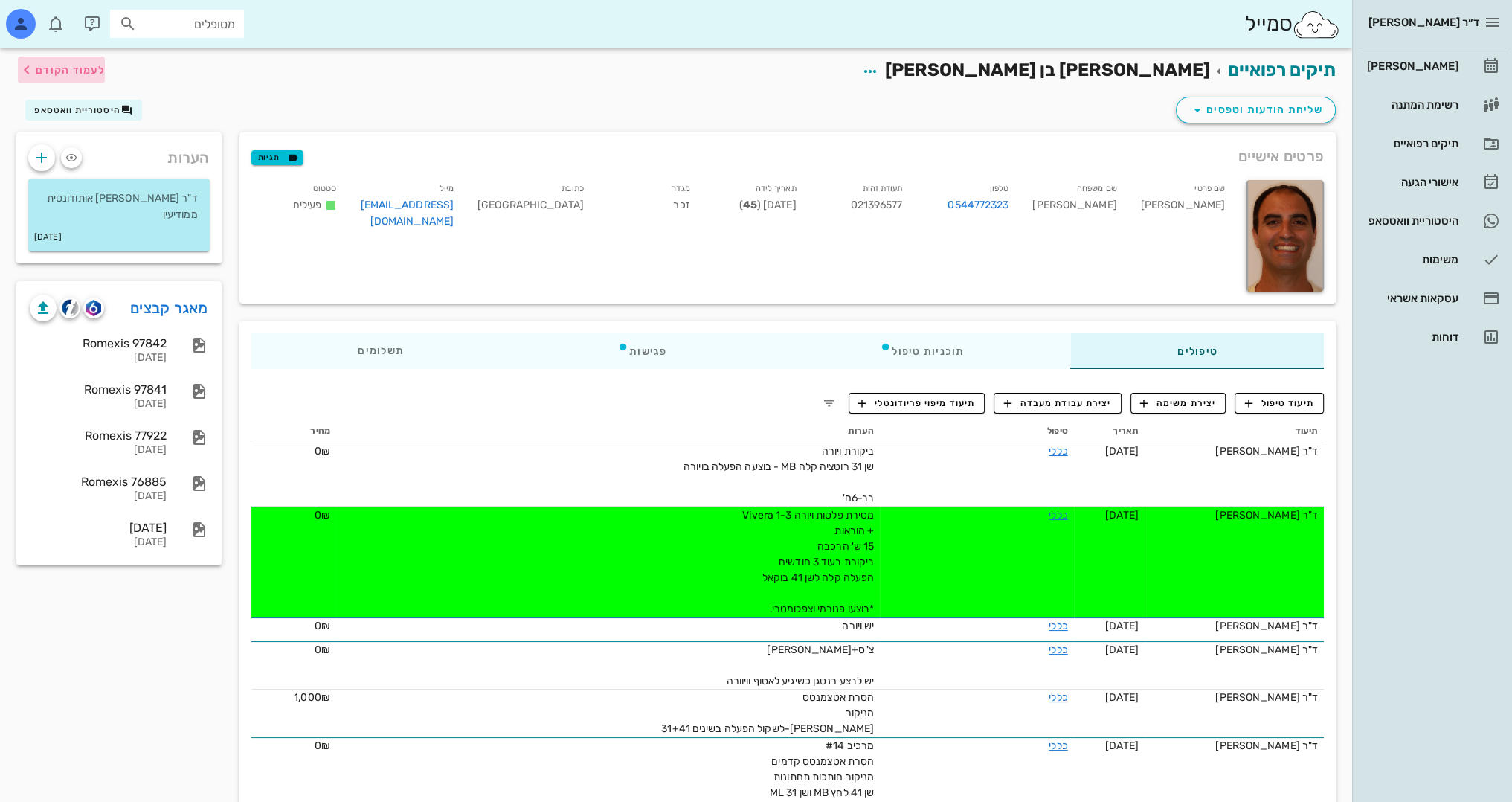
click at [66, 73] on span "לעמוד הקודם" at bounding box center [70, 69] width 69 height 12
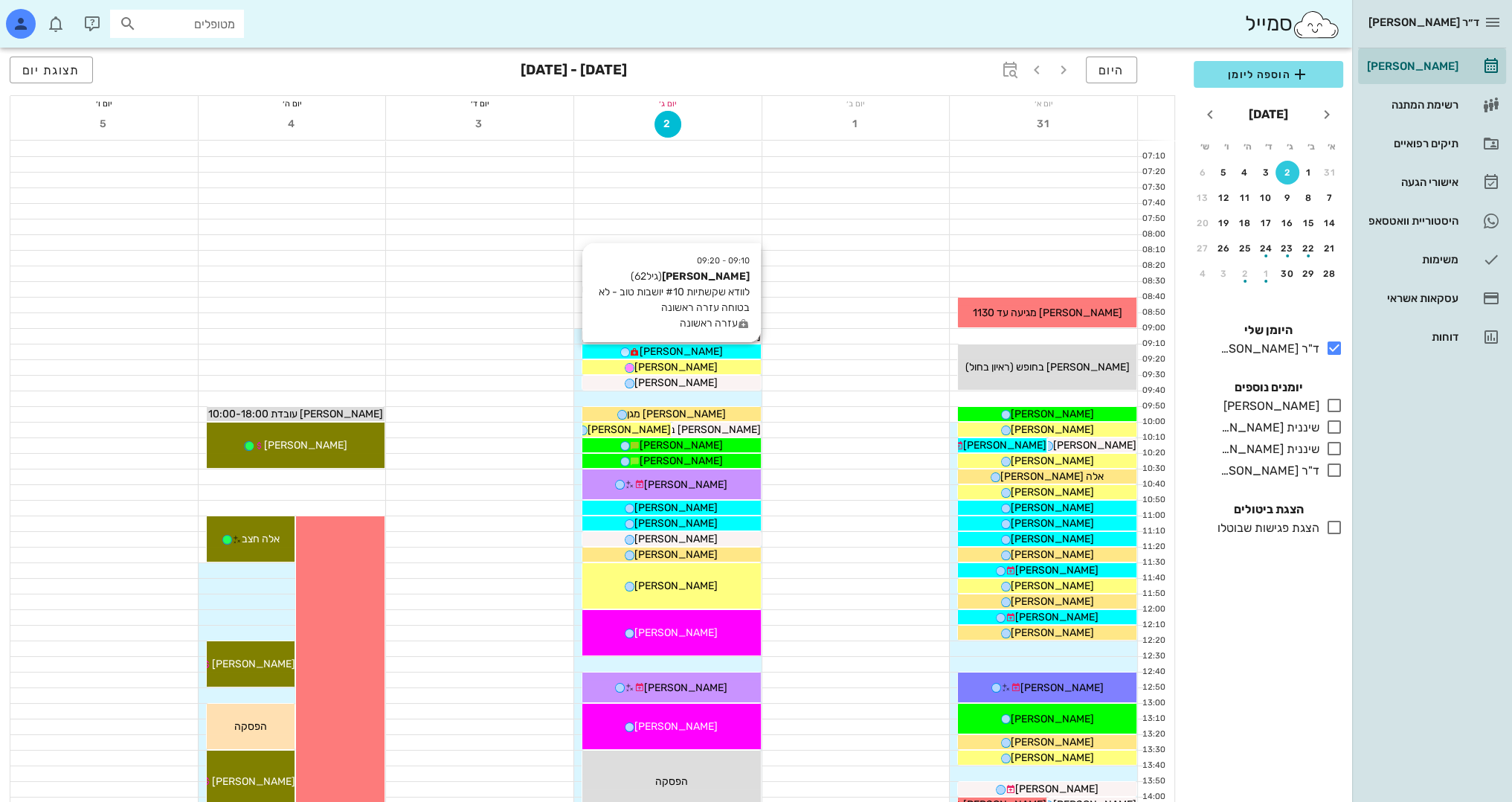
click at [667, 350] on span "[PERSON_NAME]" at bounding box center [681, 351] width 83 height 12
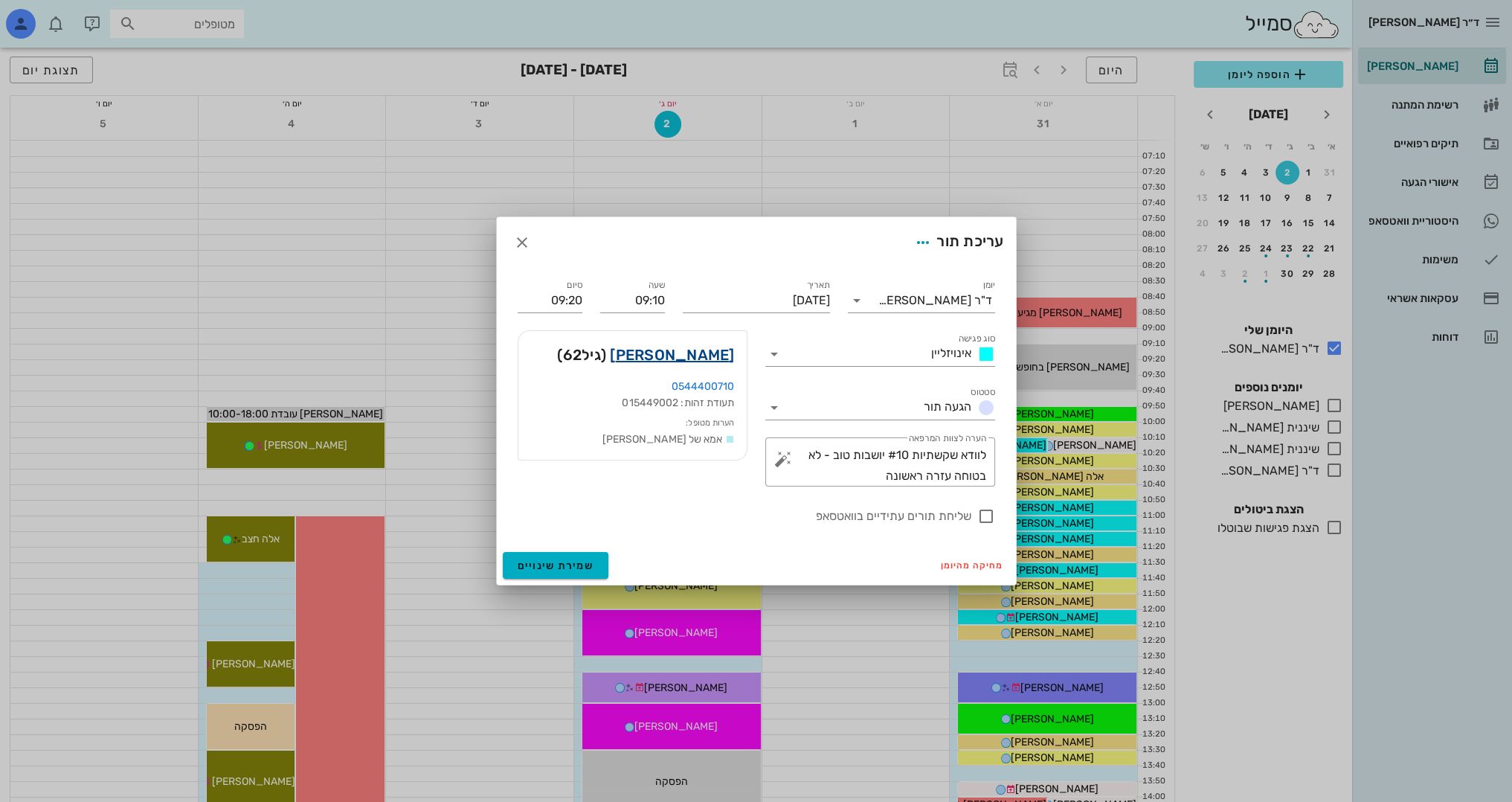
click at [724, 352] on link "אריטה מטסוף" at bounding box center [672, 355] width 124 height 24
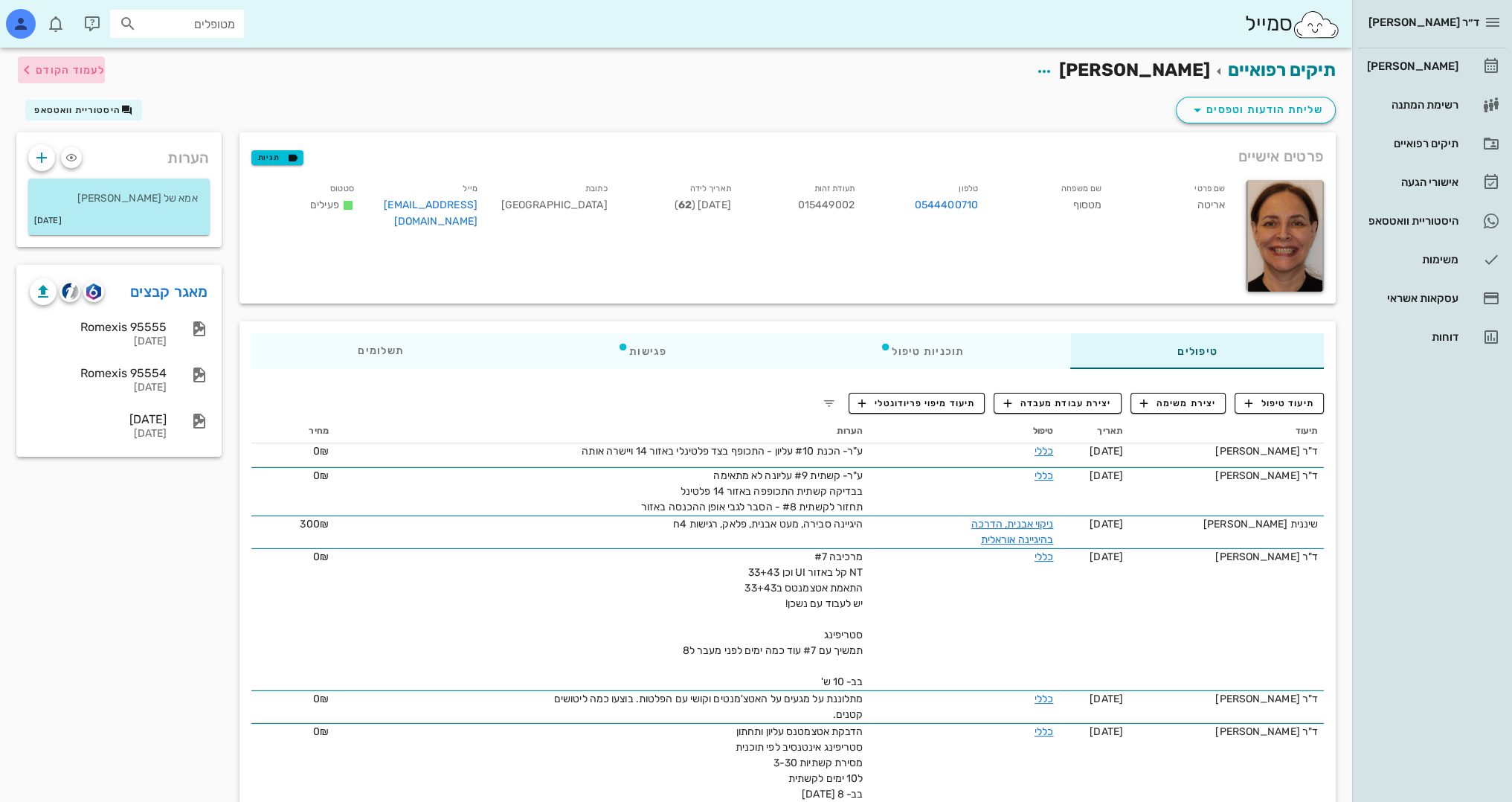
click at [89, 70] on span "לעמוד הקודם" at bounding box center [70, 69] width 69 height 12
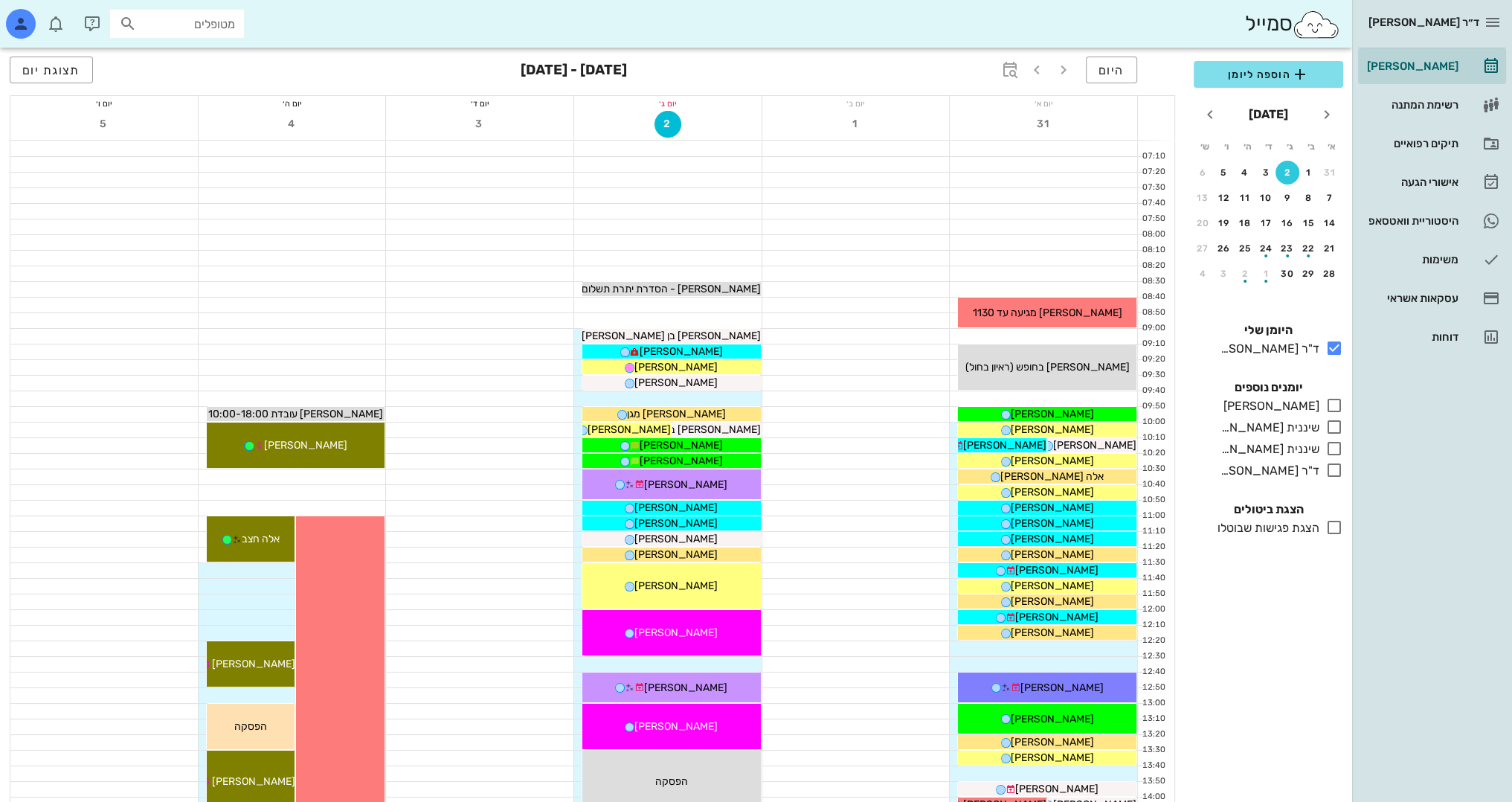
click at [430, 380] on div at bounding box center [479, 383] width 188 height 15
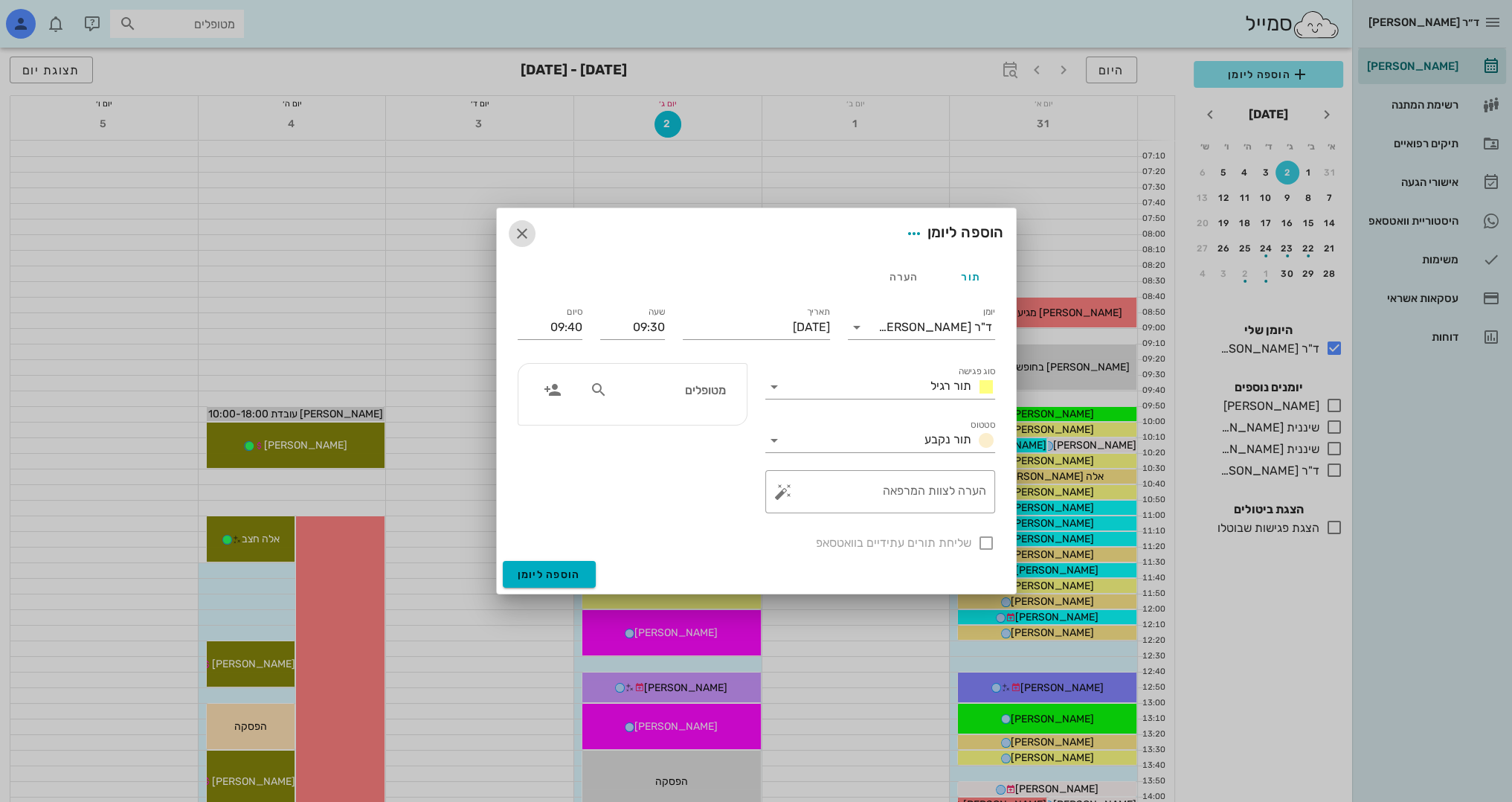
click at [522, 235] on icon "button" at bounding box center [522, 234] width 18 height 18
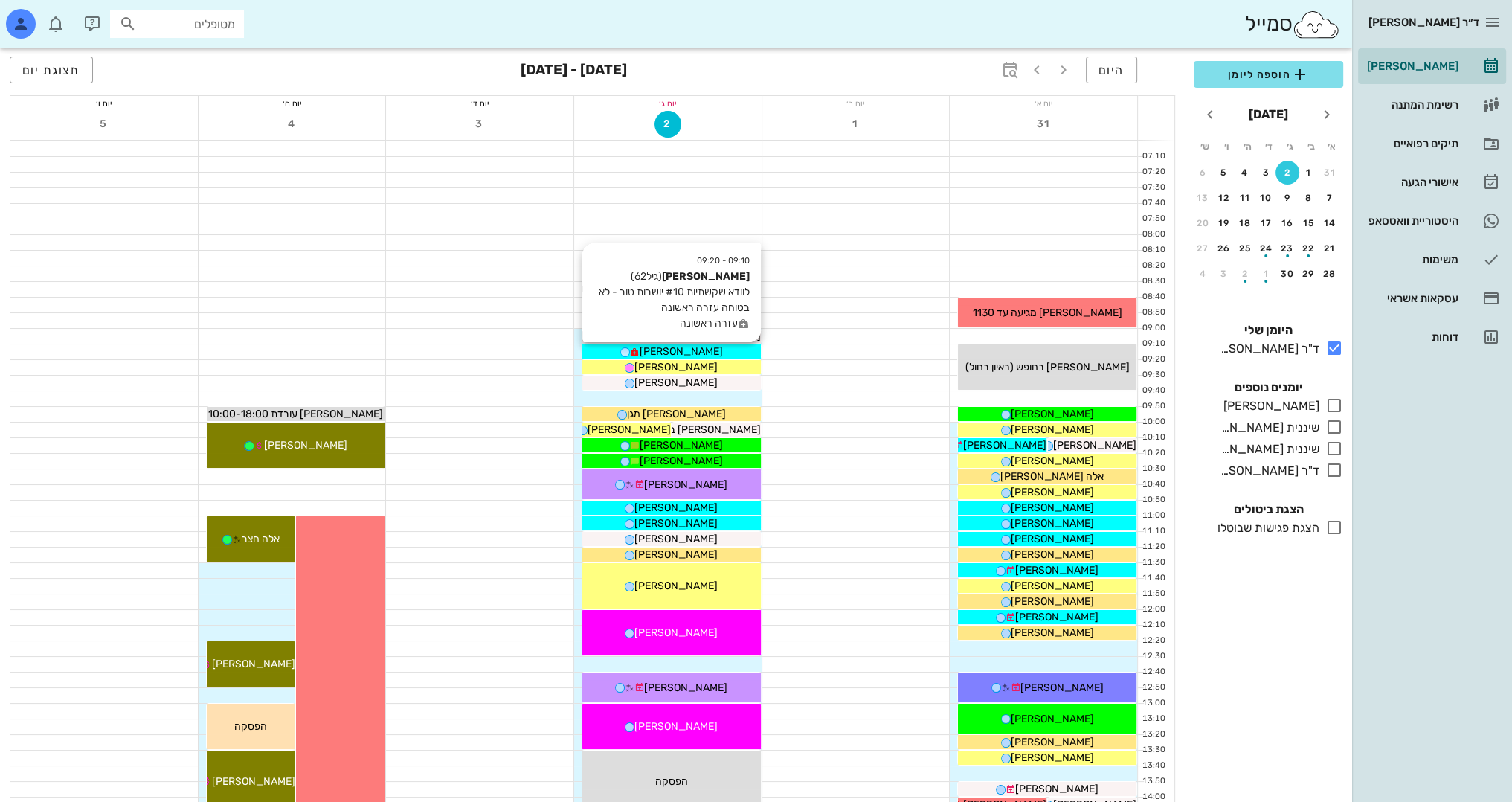
click at [630, 348] on icon at bounding box center [625, 352] width 10 height 10
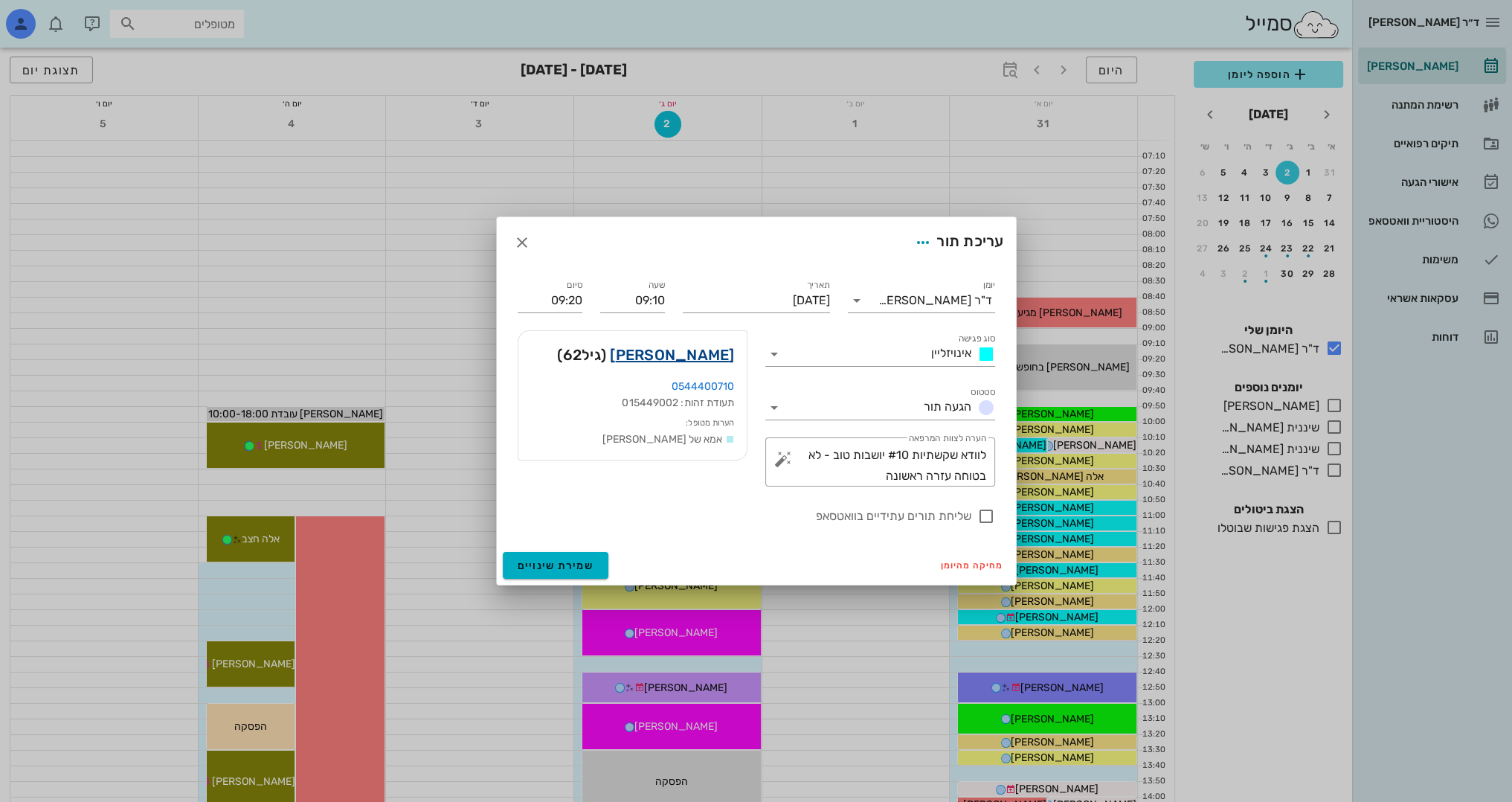
click at [670, 350] on link "אריטה מטסוף" at bounding box center [672, 355] width 124 height 24
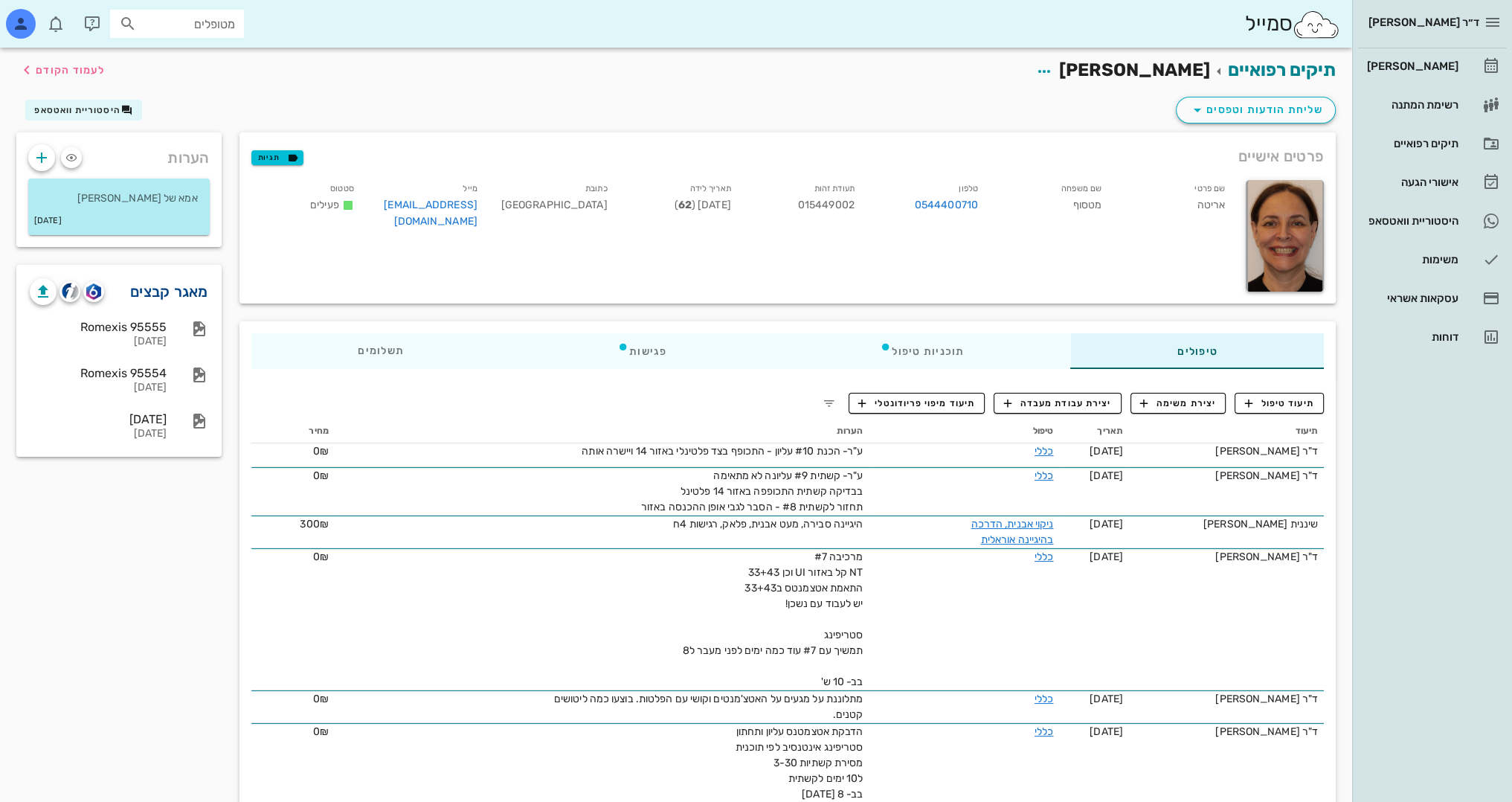
click at [145, 288] on link "מאגר קבצים" at bounding box center [169, 291] width 78 height 24
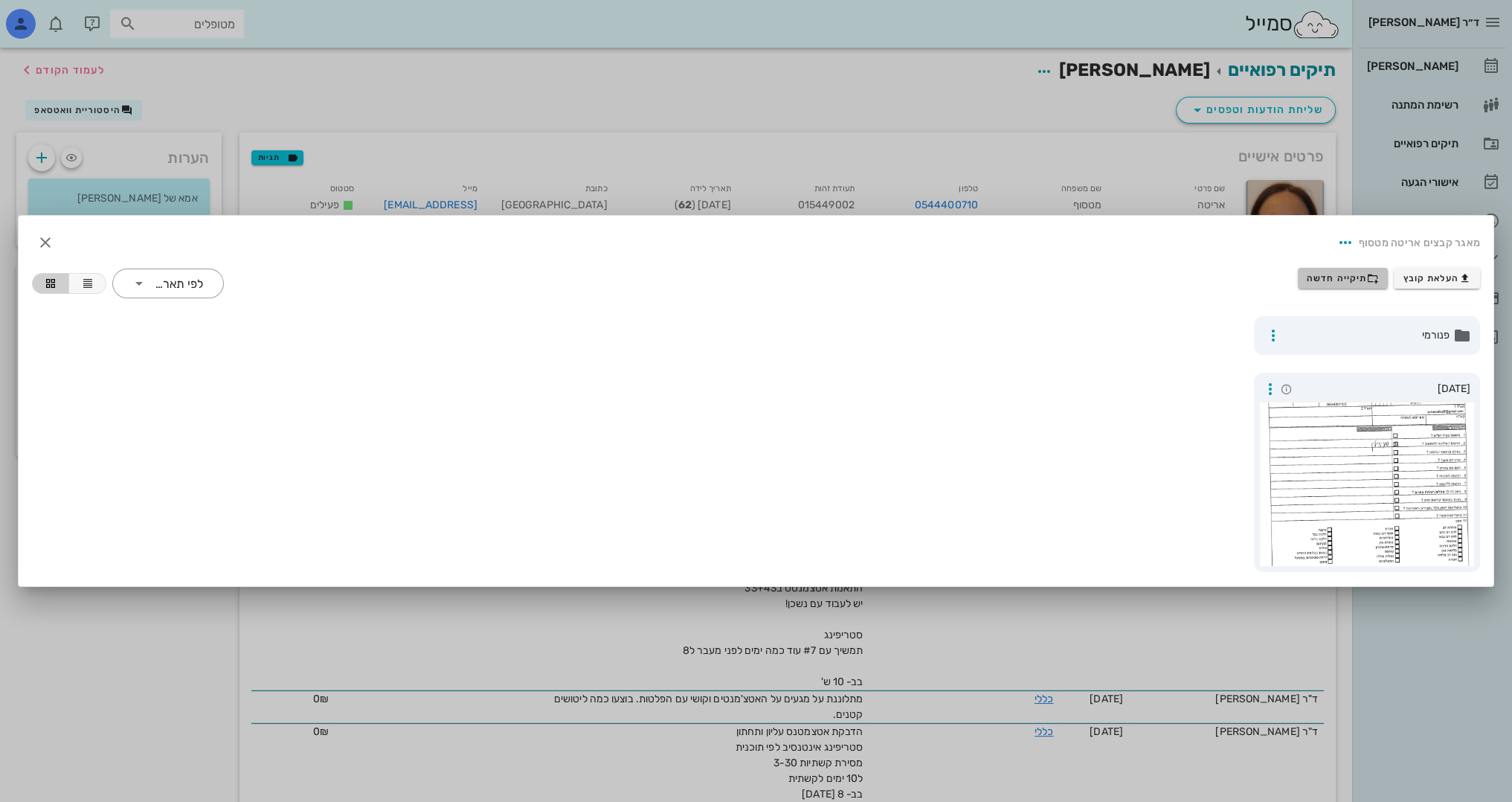
click at [1354, 275] on span "תיקייה חדשה" at bounding box center [1343, 278] width 72 height 12
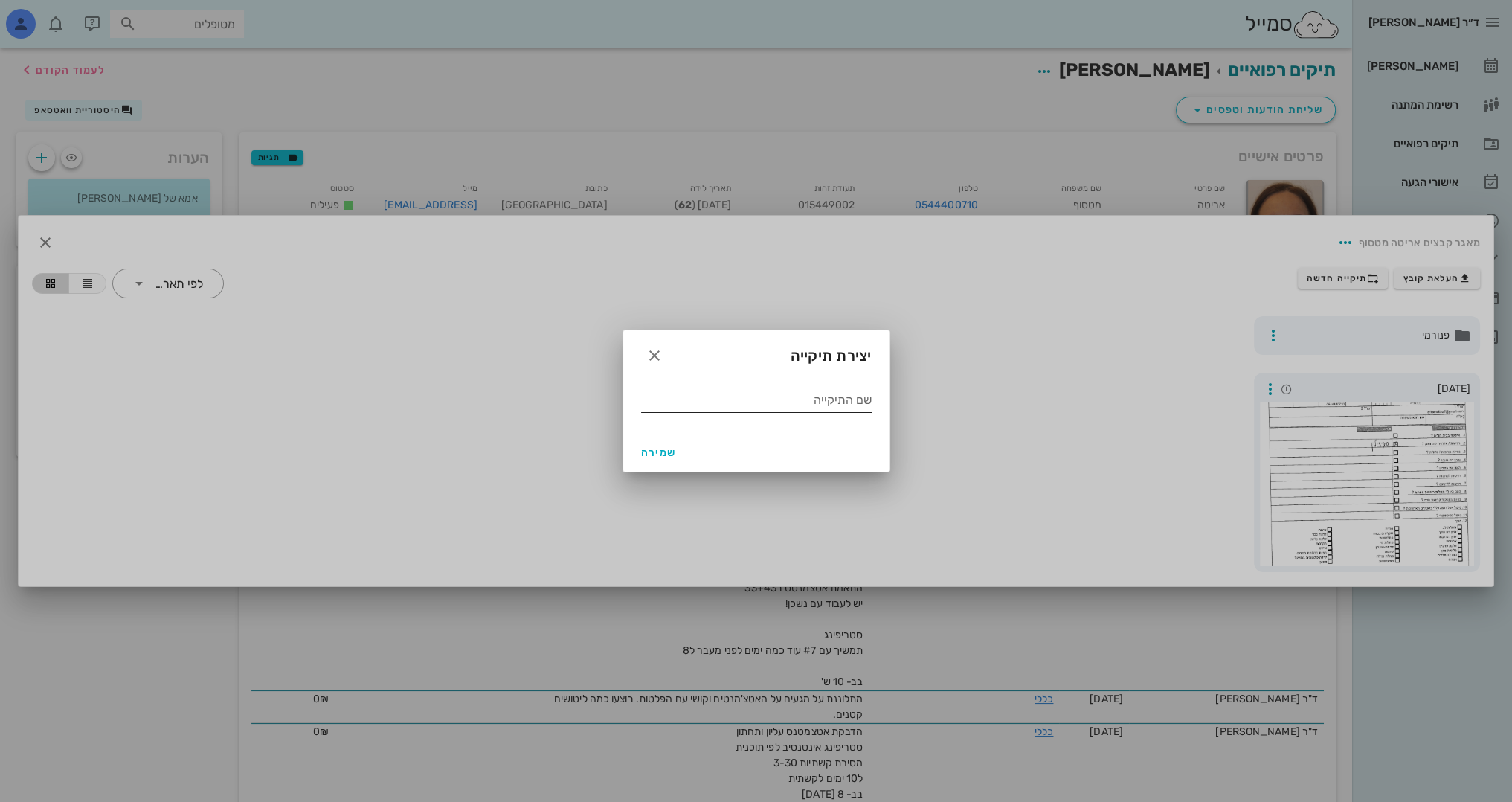
click at [797, 399] on input "שם התיקייה" at bounding box center [756, 400] width 231 height 24
type input "2.2025"
click at [672, 451] on span "שמירה" at bounding box center [659, 452] width 36 height 12
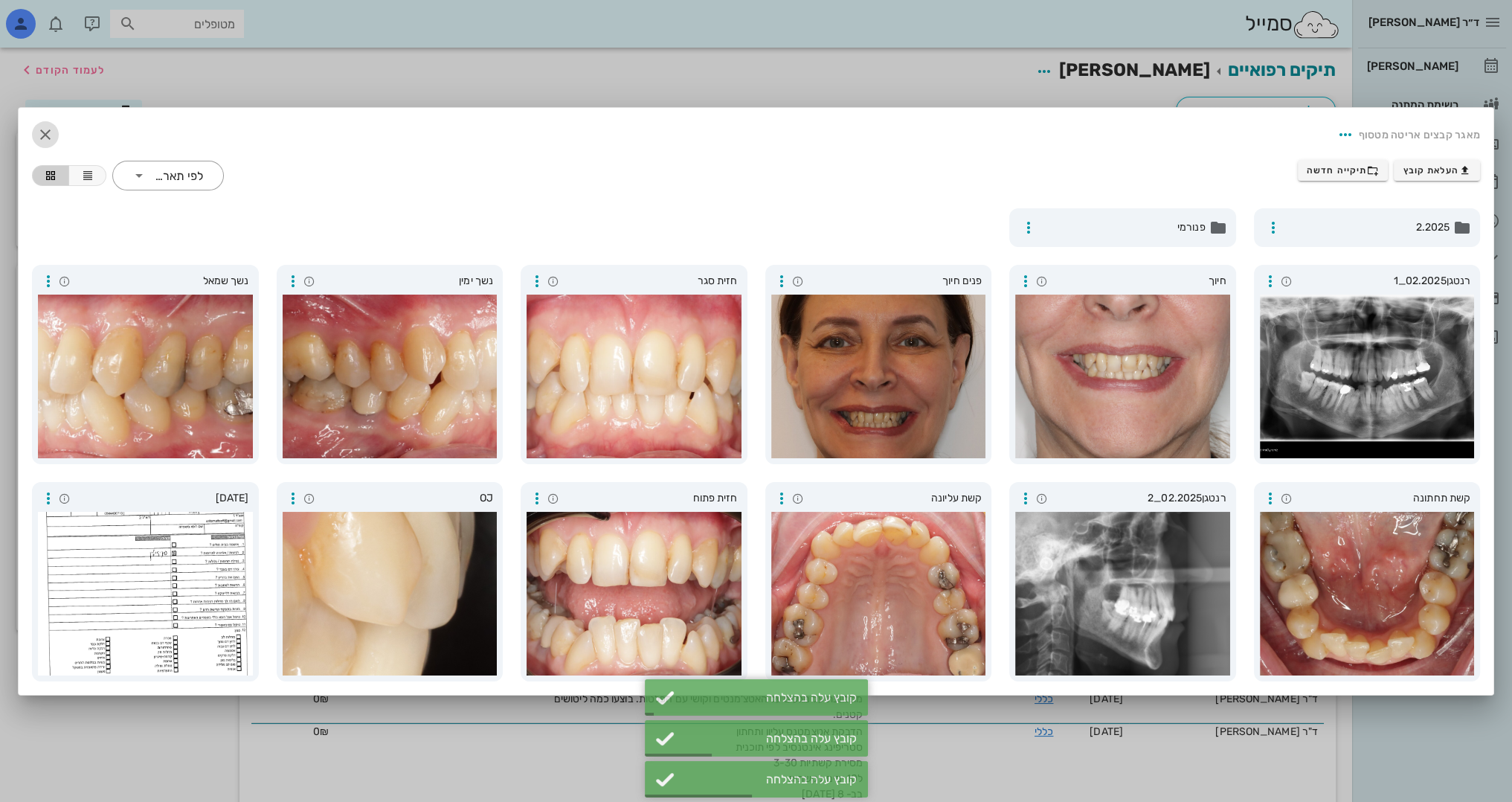
click at [37, 130] on icon "button" at bounding box center [45, 135] width 18 height 18
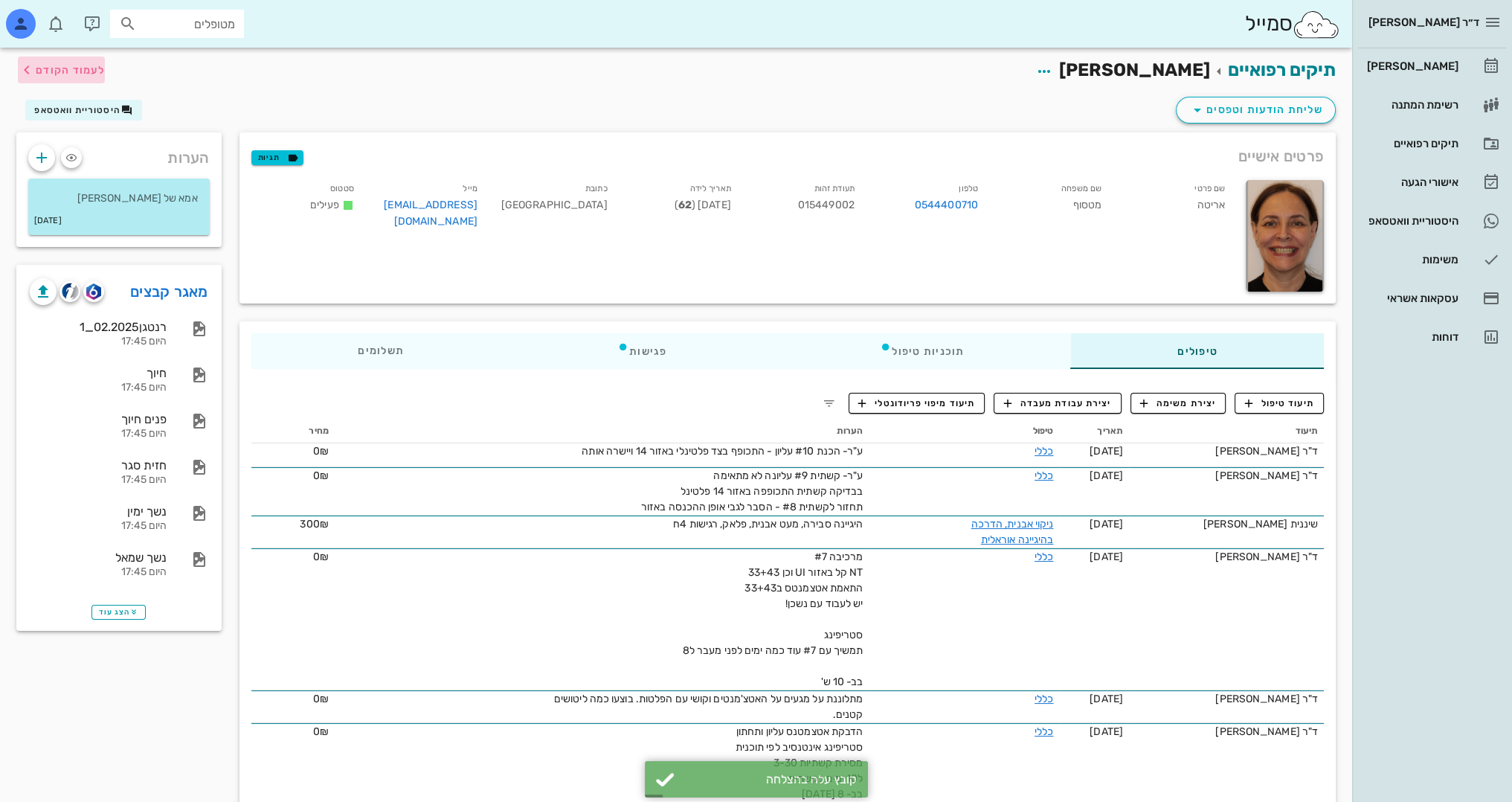
click at [100, 70] on span "לעמוד הקודם" at bounding box center [70, 69] width 69 height 12
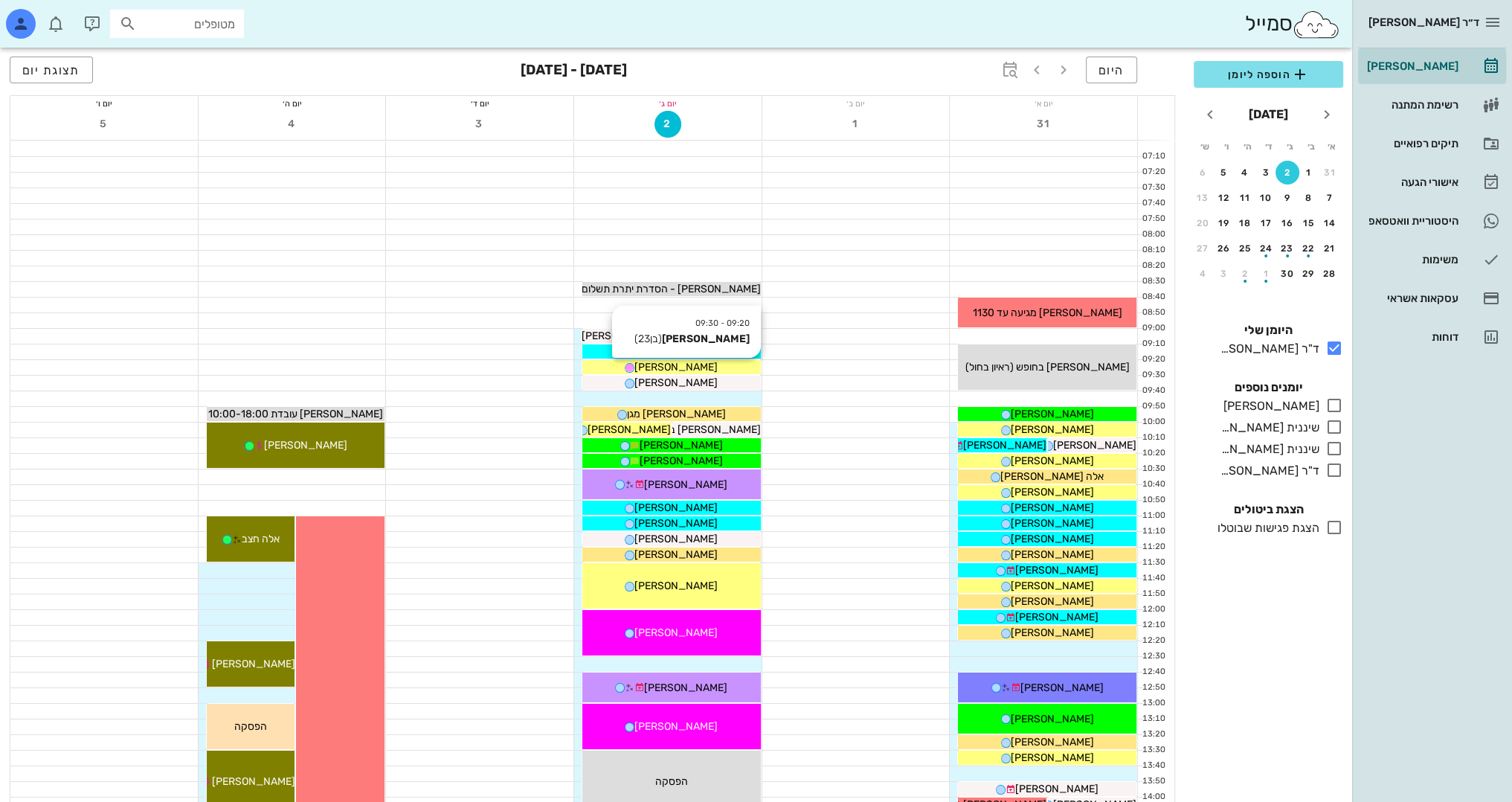
click at [727, 366] on div "[PERSON_NAME]" at bounding box center [671, 367] width 179 height 16
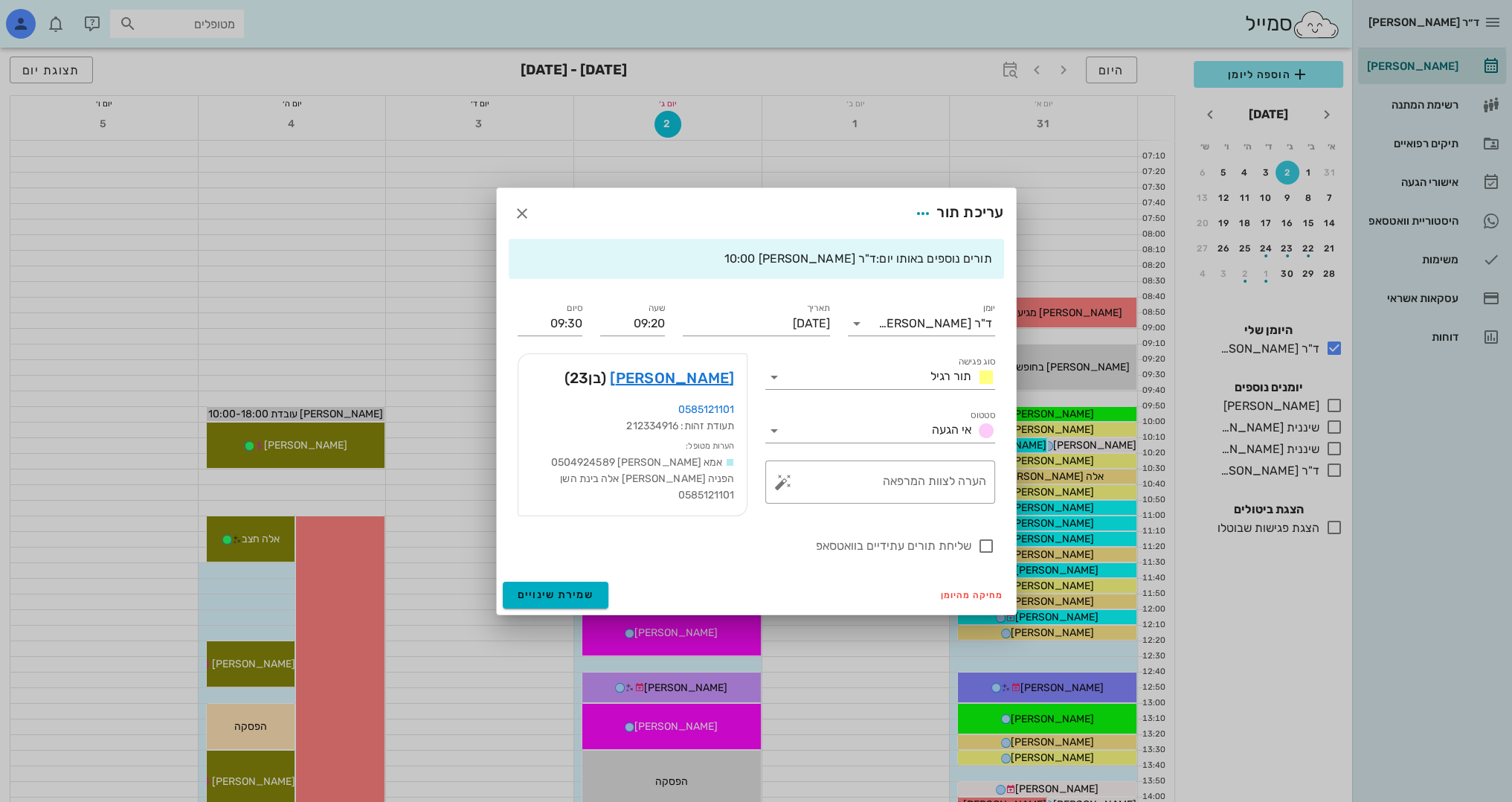
click at [408, 227] on div at bounding box center [756, 401] width 1512 height 802
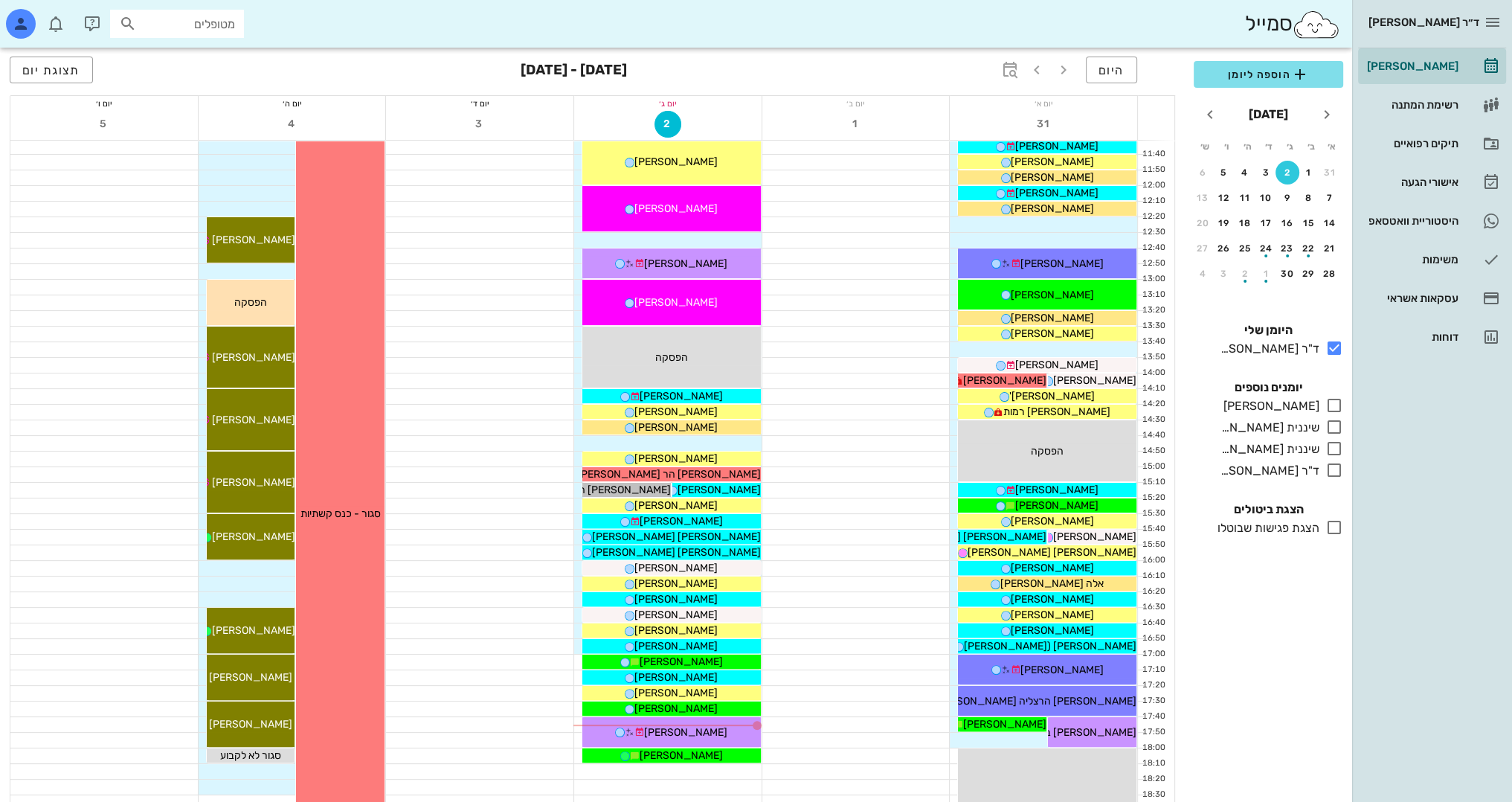
scroll to position [595, 0]
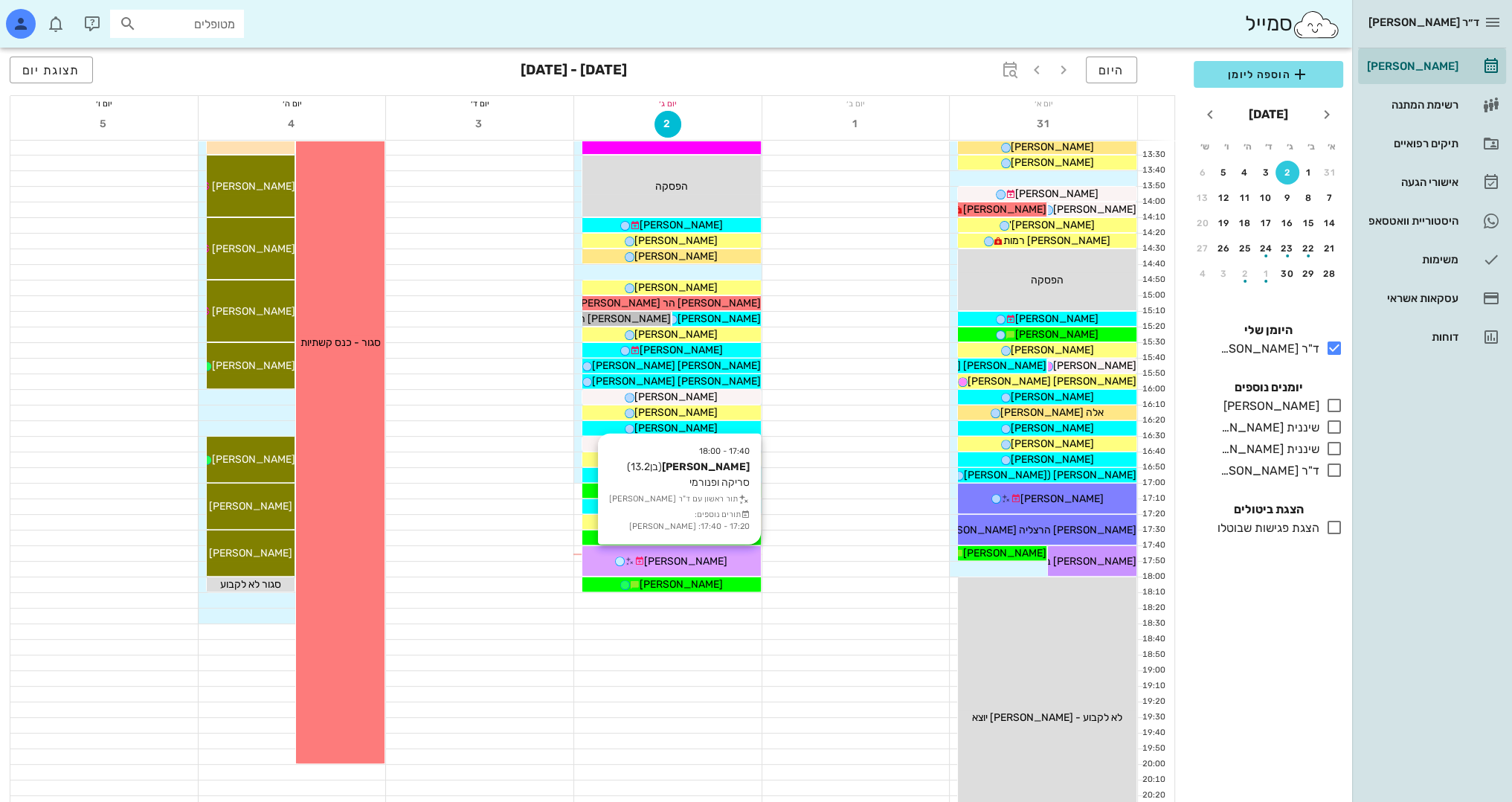
click at [689, 561] on span "[PERSON_NAME]" at bounding box center [685, 561] width 83 height 12
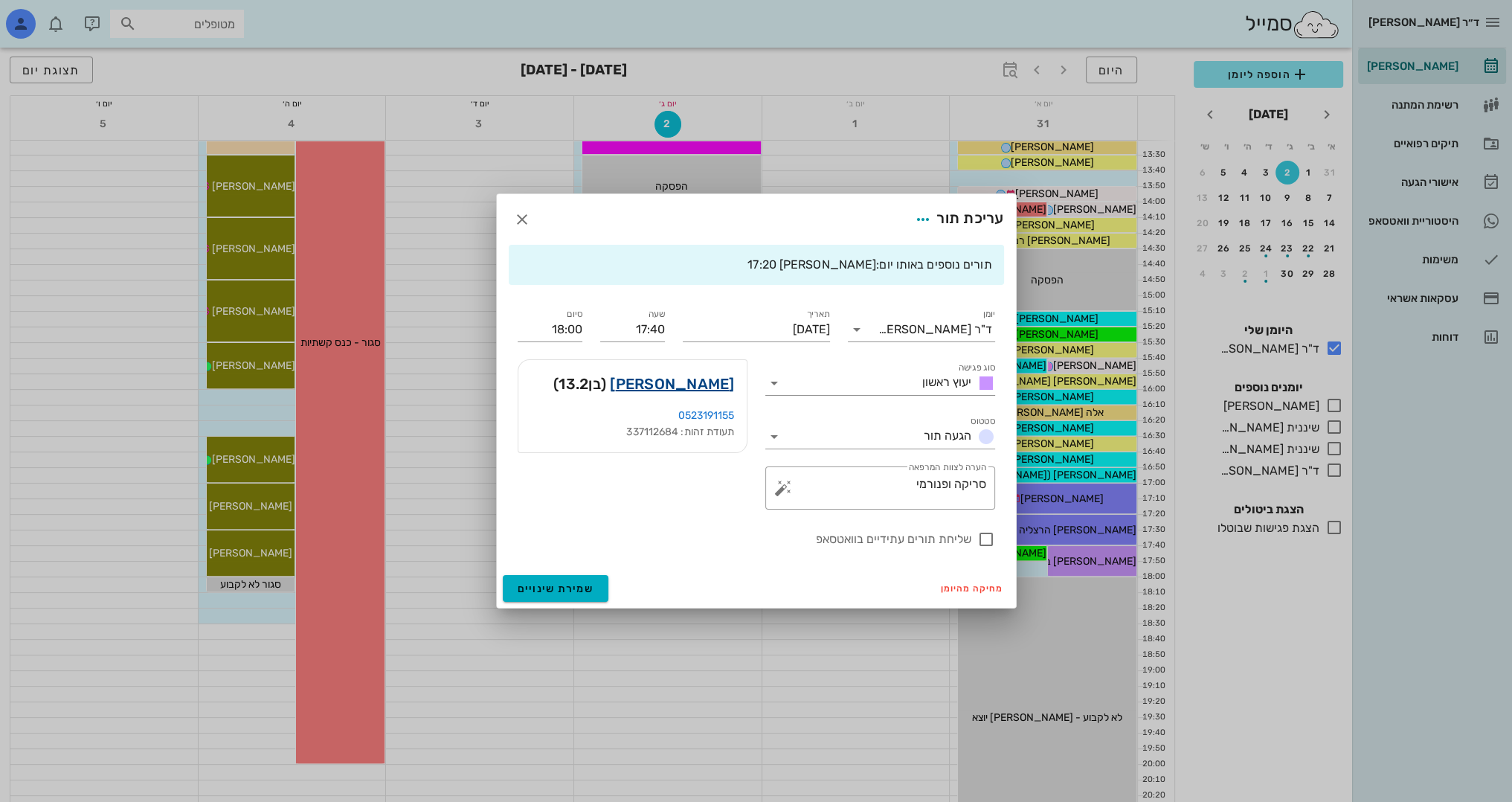
click at [694, 389] on link "מולנר יונתן" at bounding box center [672, 384] width 124 height 24
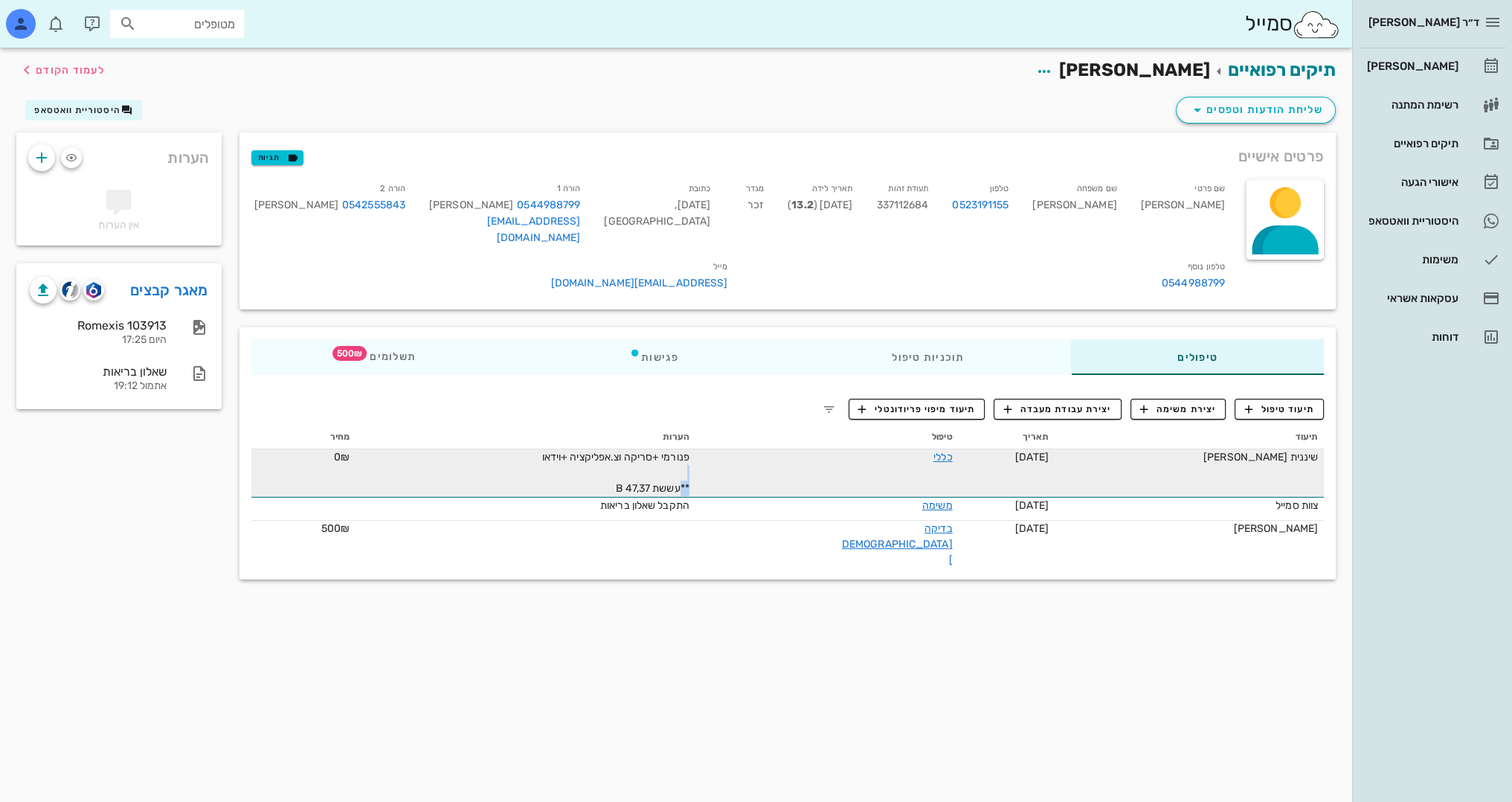
drag, startPoint x: 726, startPoint y: 469, endPoint x: 641, endPoint y: 448, distance: 87.6
click at [619, 449] on div "פנורמי +סריקה וצ.אפליקציה +וידאו **עששת B 47,37" at bounding box center [525, 472] width 327 height 47
click at [689, 464] on div "פנורמי +סריקה וצ.אפליקציה +וידאו **עששת B 47,37" at bounding box center [525, 472] width 327 height 47
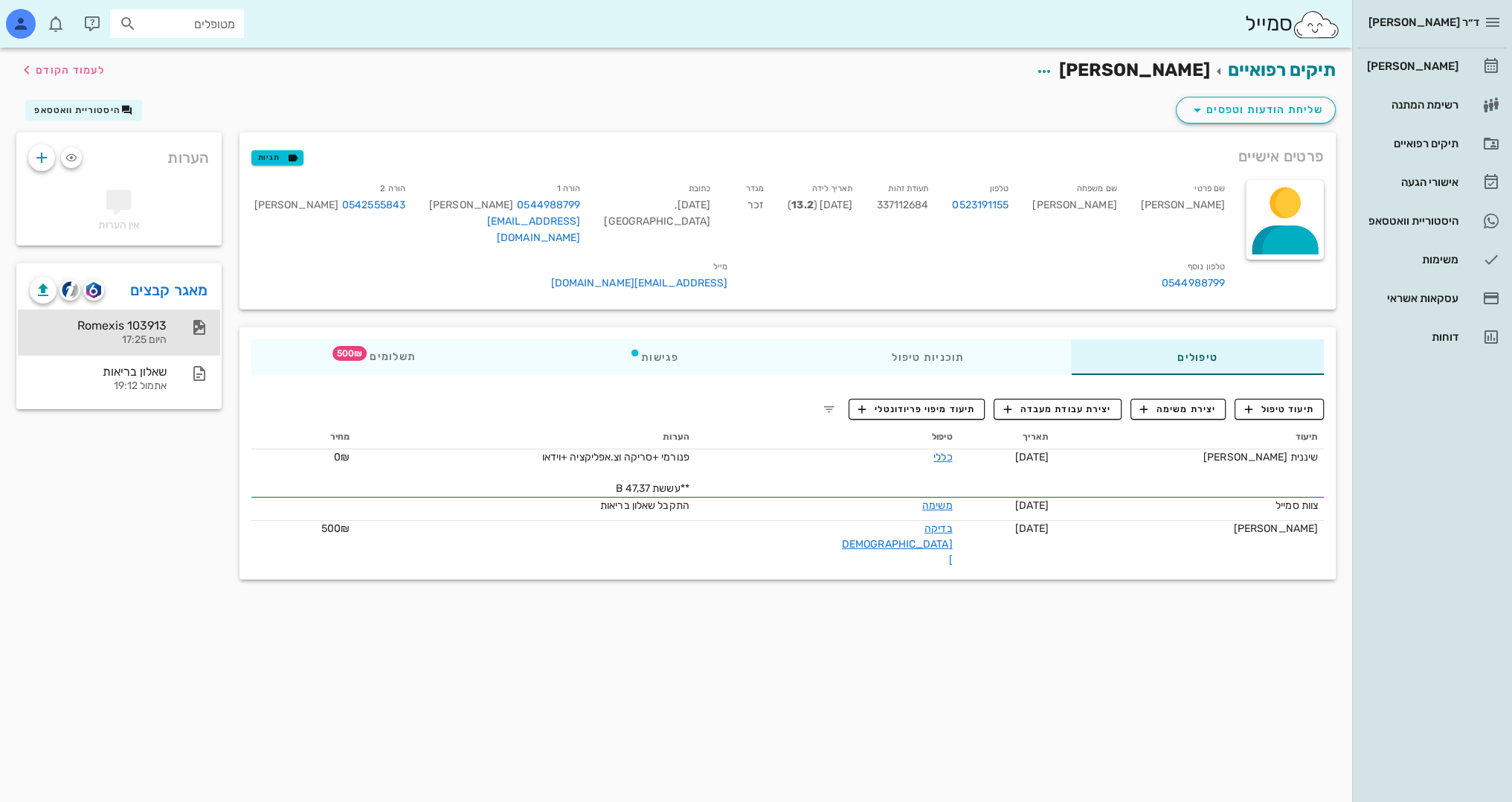
click at [141, 322] on div "Romexis 103913" at bounding box center [98, 325] width 137 height 14
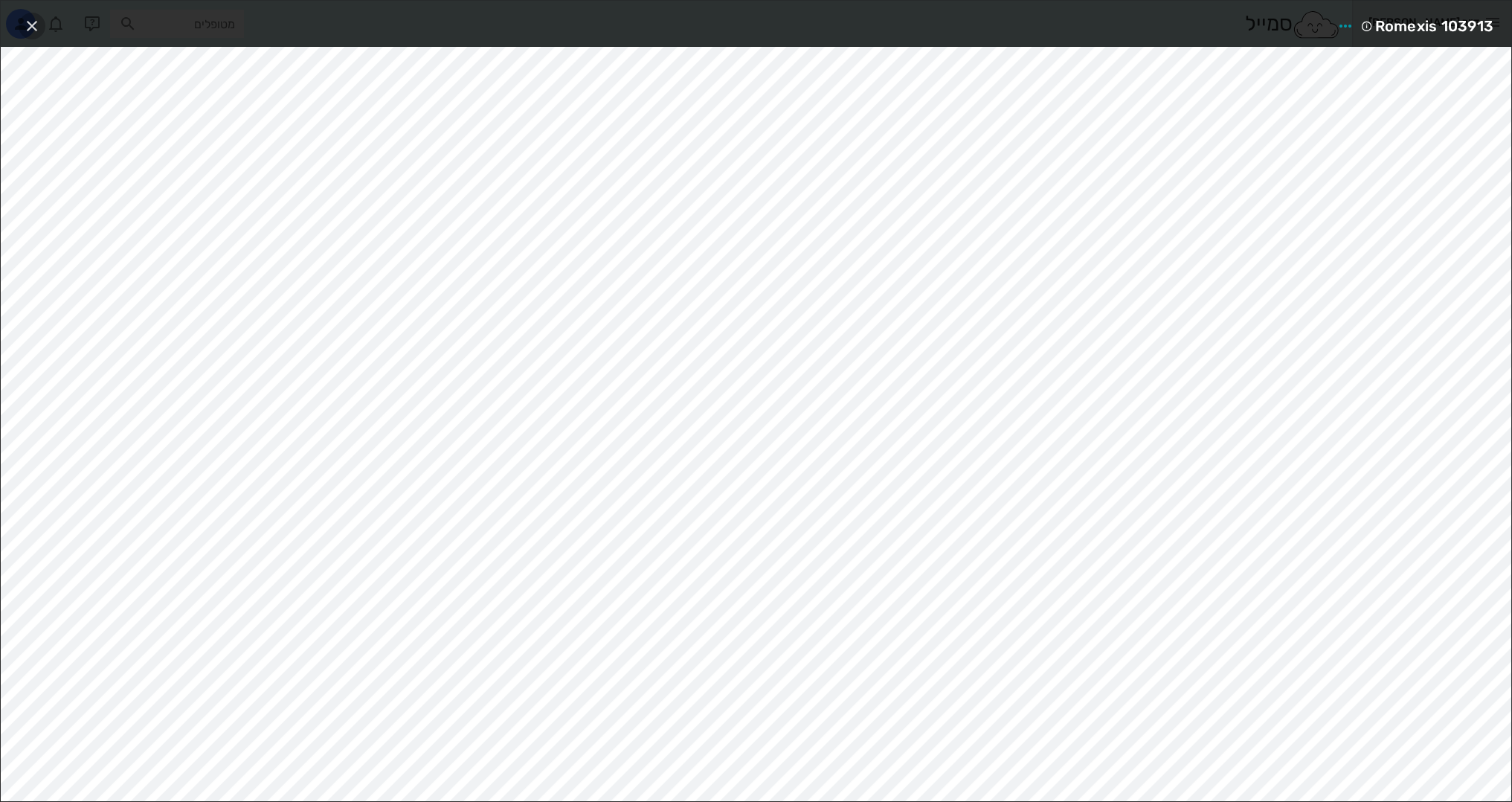
click at [33, 24] on icon "button" at bounding box center [32, 26] width 18 height 18
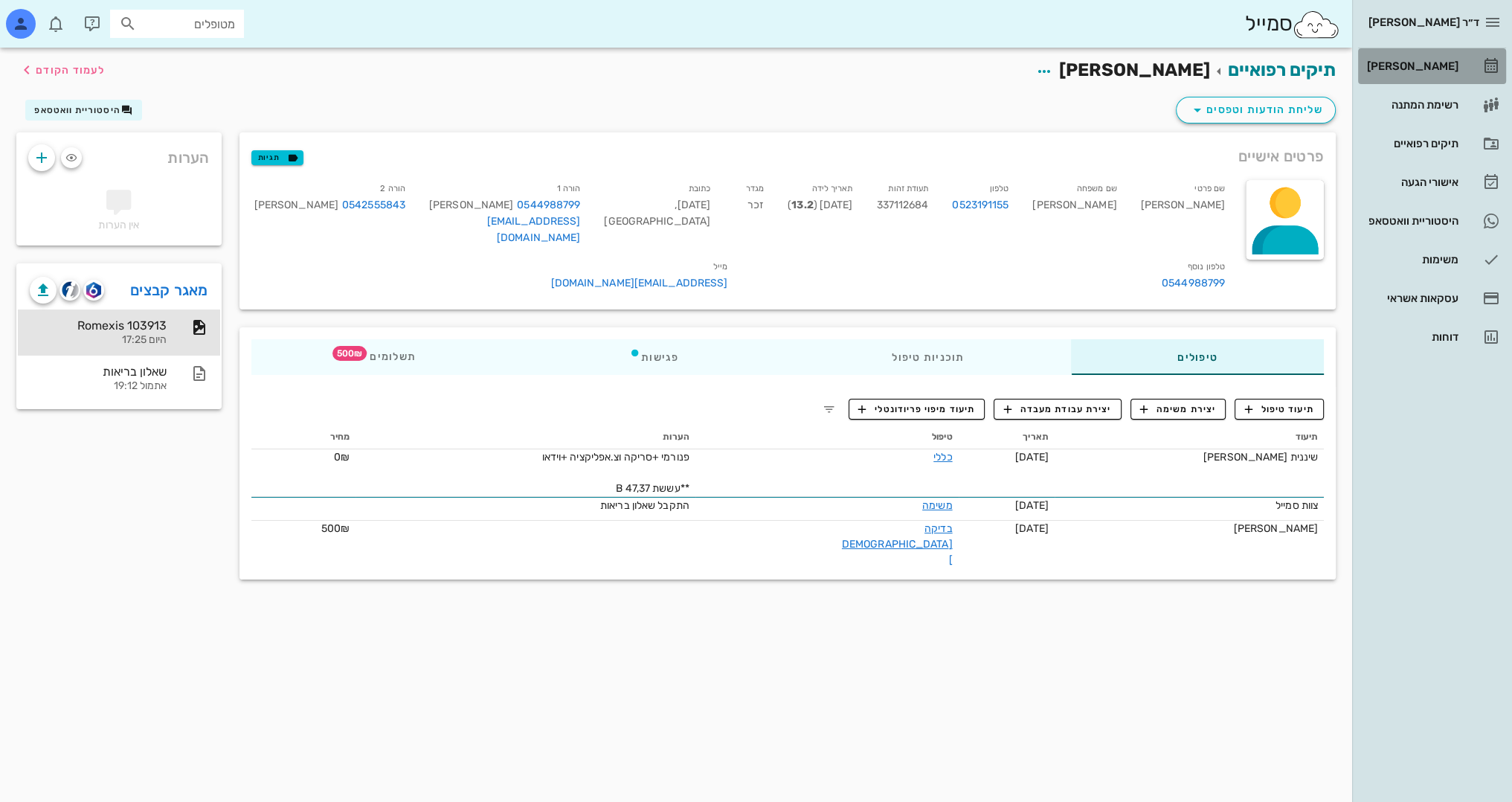
click at [1441, 69] on div "[PERSON_NAME]" at bounding box center [1411, 66] width 94 height 12
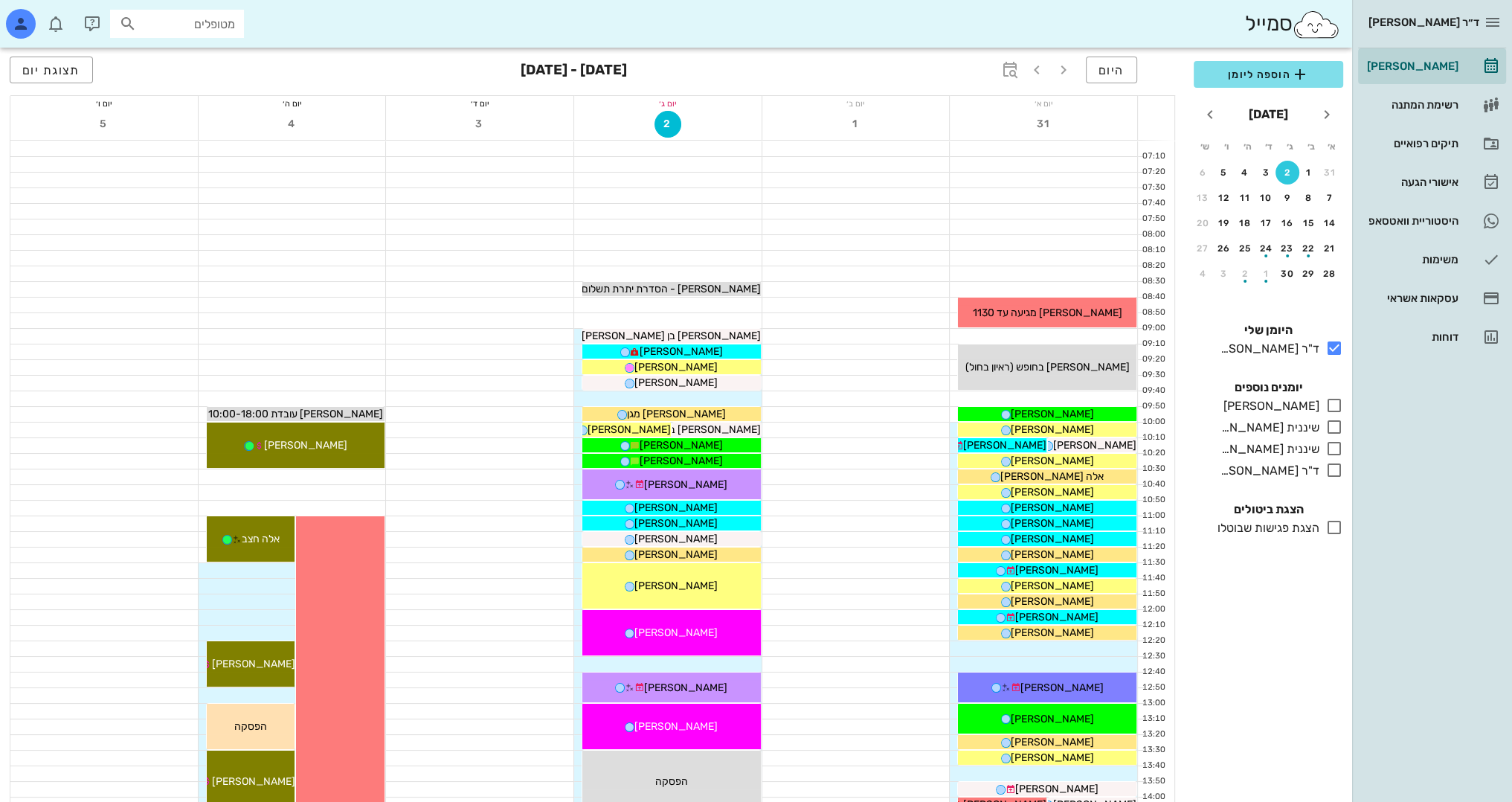
click at [226, 17] on input "מטופלים" at bounding box center [187, 23] width 95 height 19
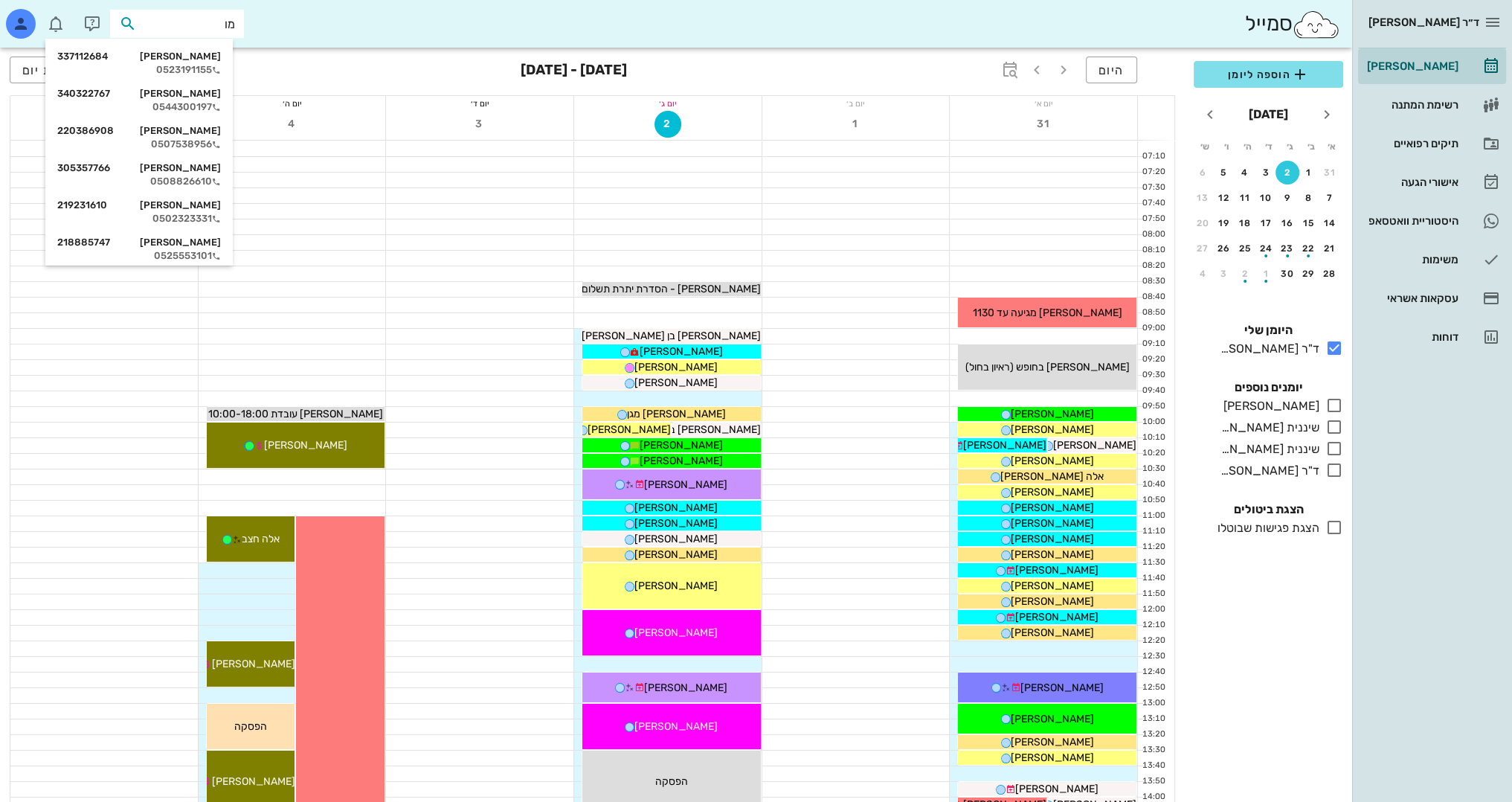
type input "מ"
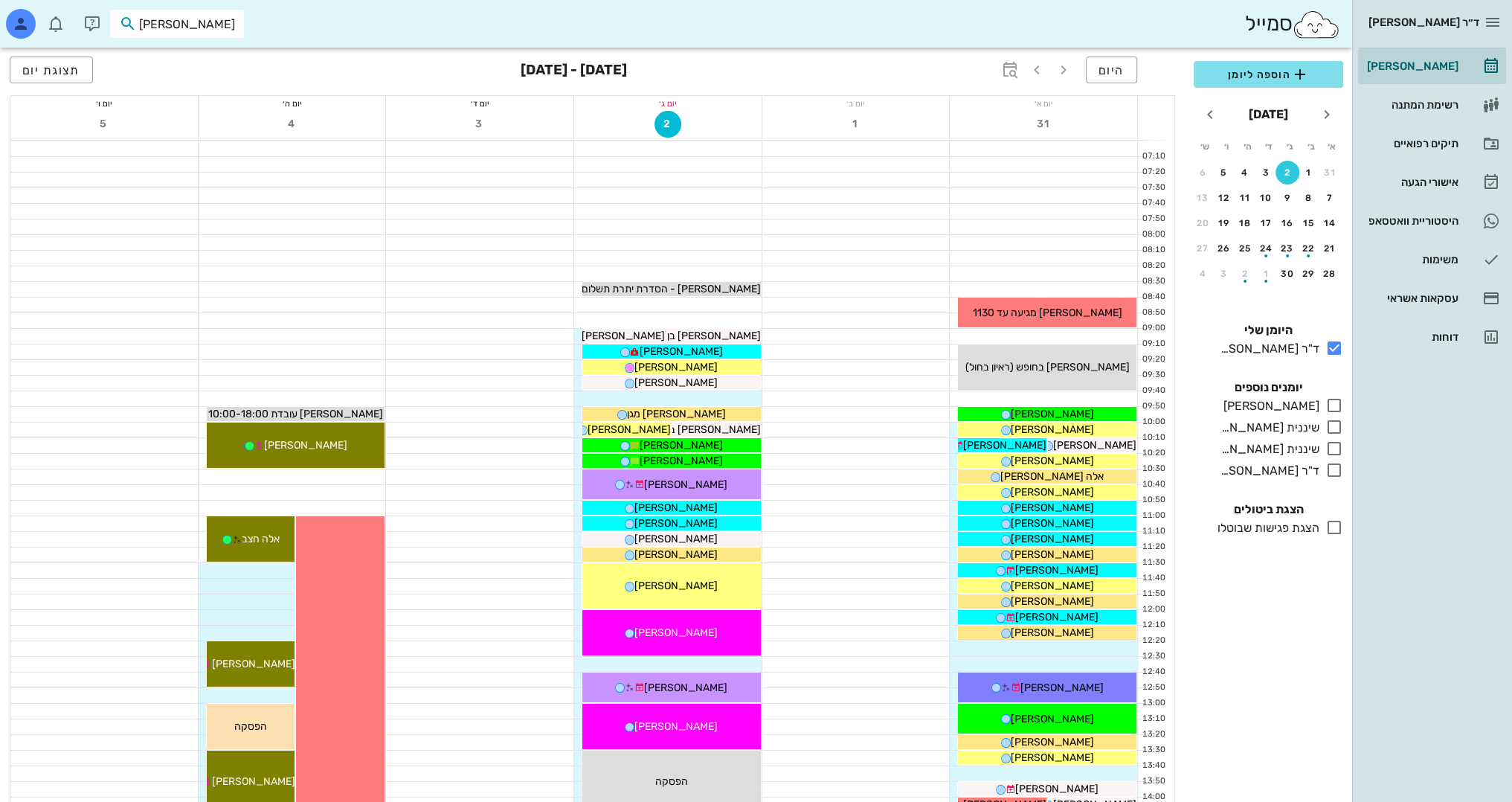
type input "שפירא א"
click at [217, 106] on div "0544988799" at bounding box center [150, 107] width 164 height 12
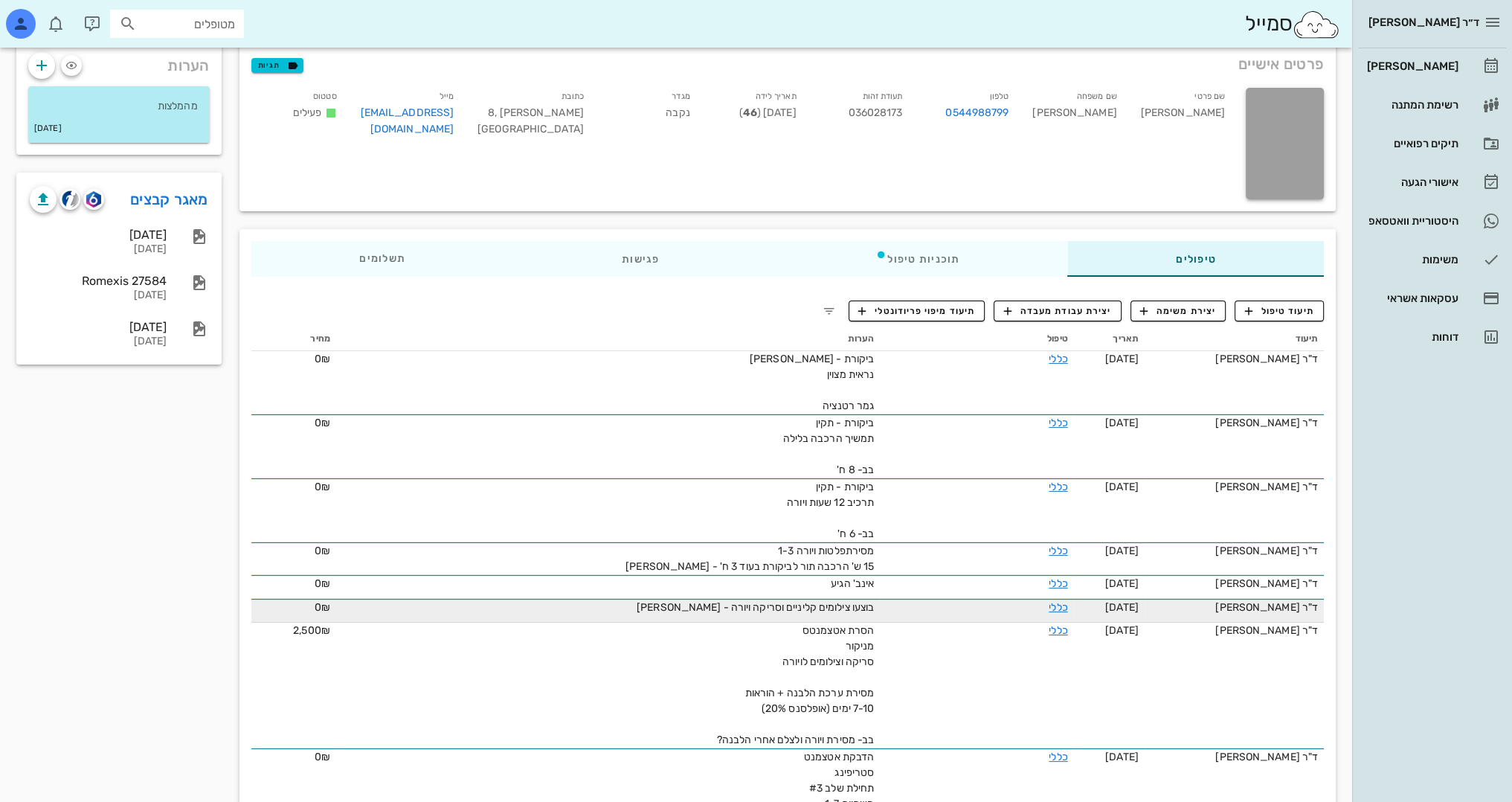
scroll to position [149, 0]
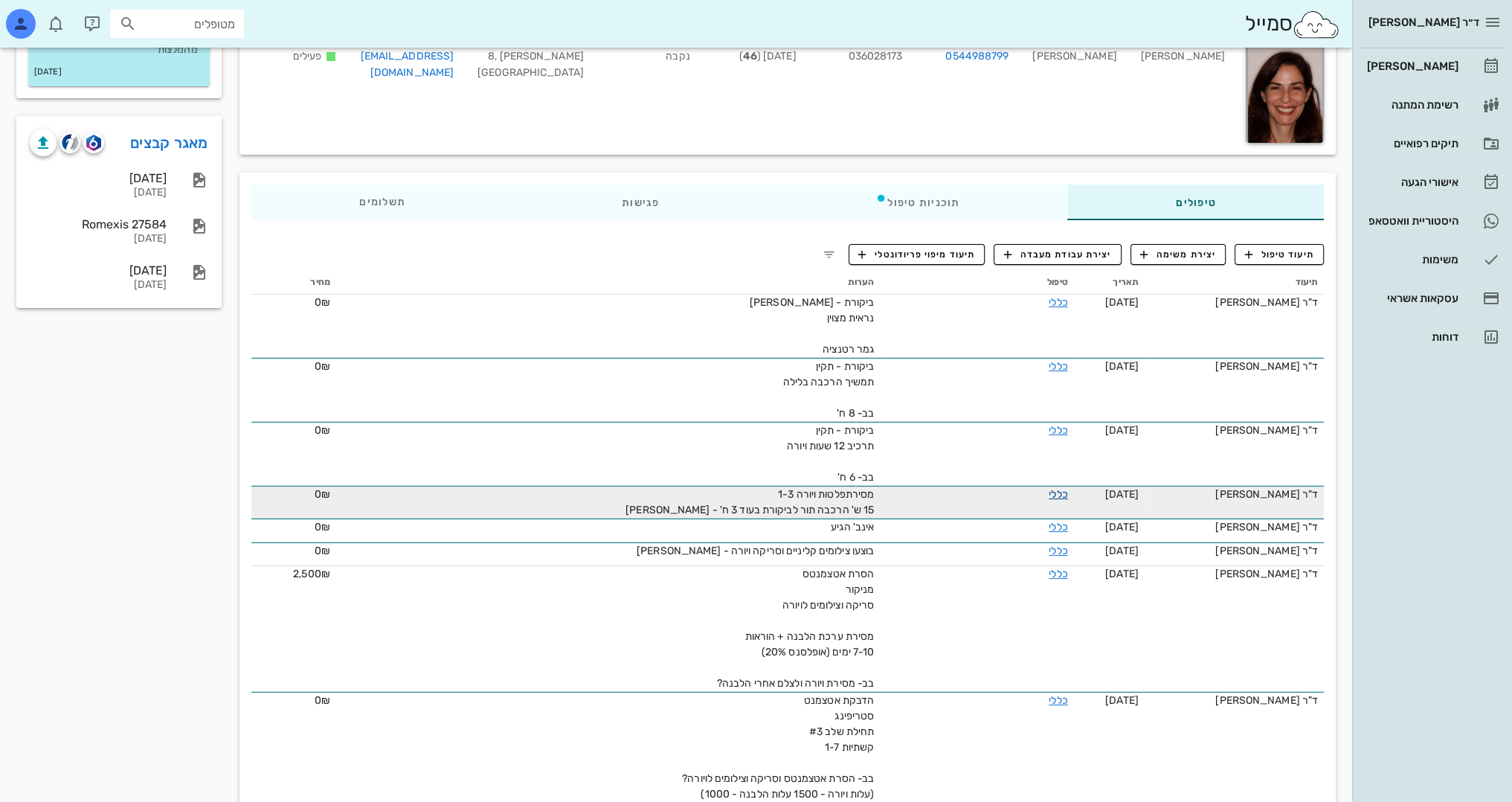
click at [1049, 488] on link "כללי" at bounding box center [1058, 494] width 18 height 12
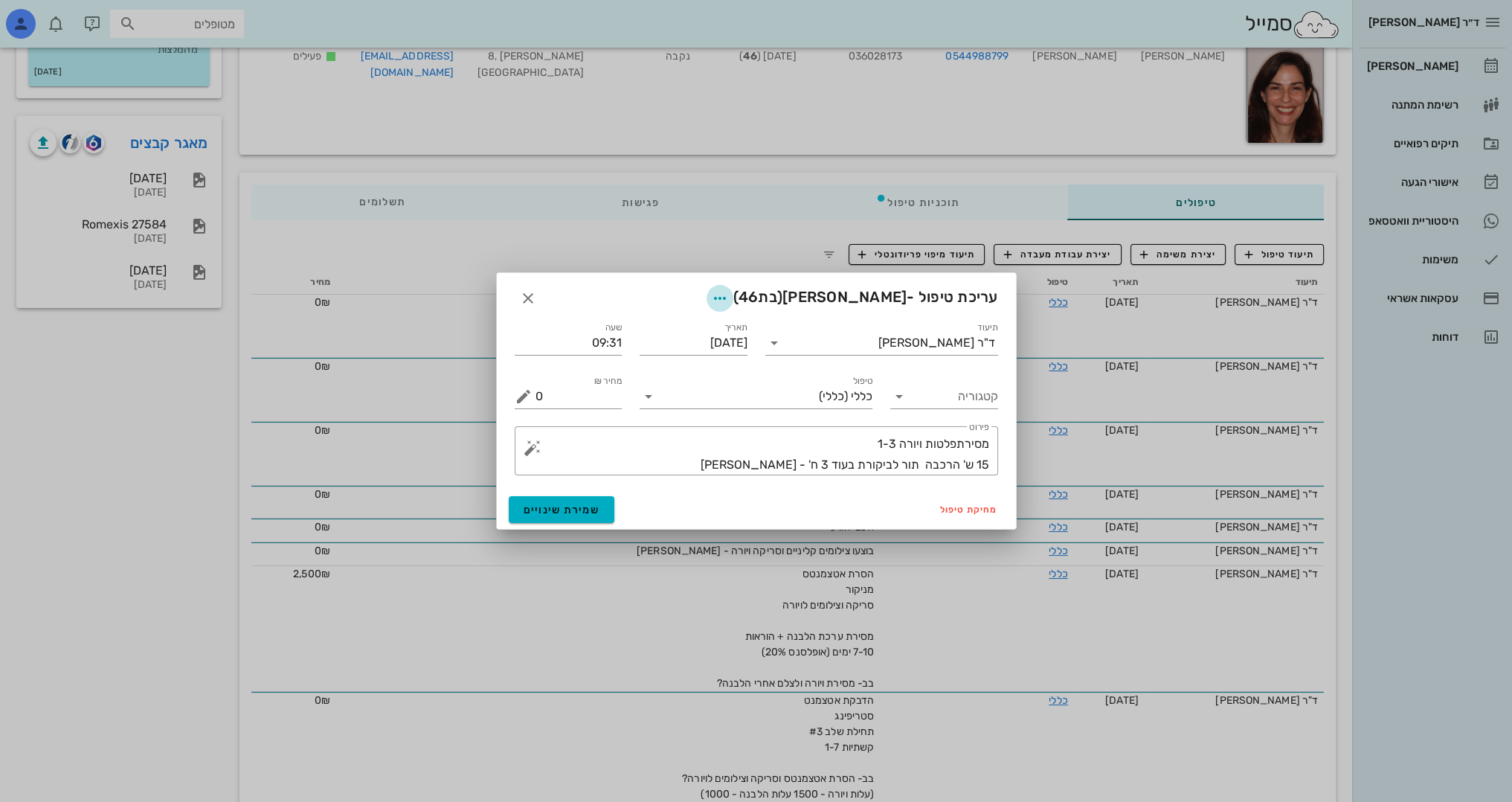
click at [711, 296] on icon "button" at bounding box center [720, 298] width 18 height 18
click at [674, 377] on div "צבע רשומה" at bounding box center [661, 372] width 100 height 14
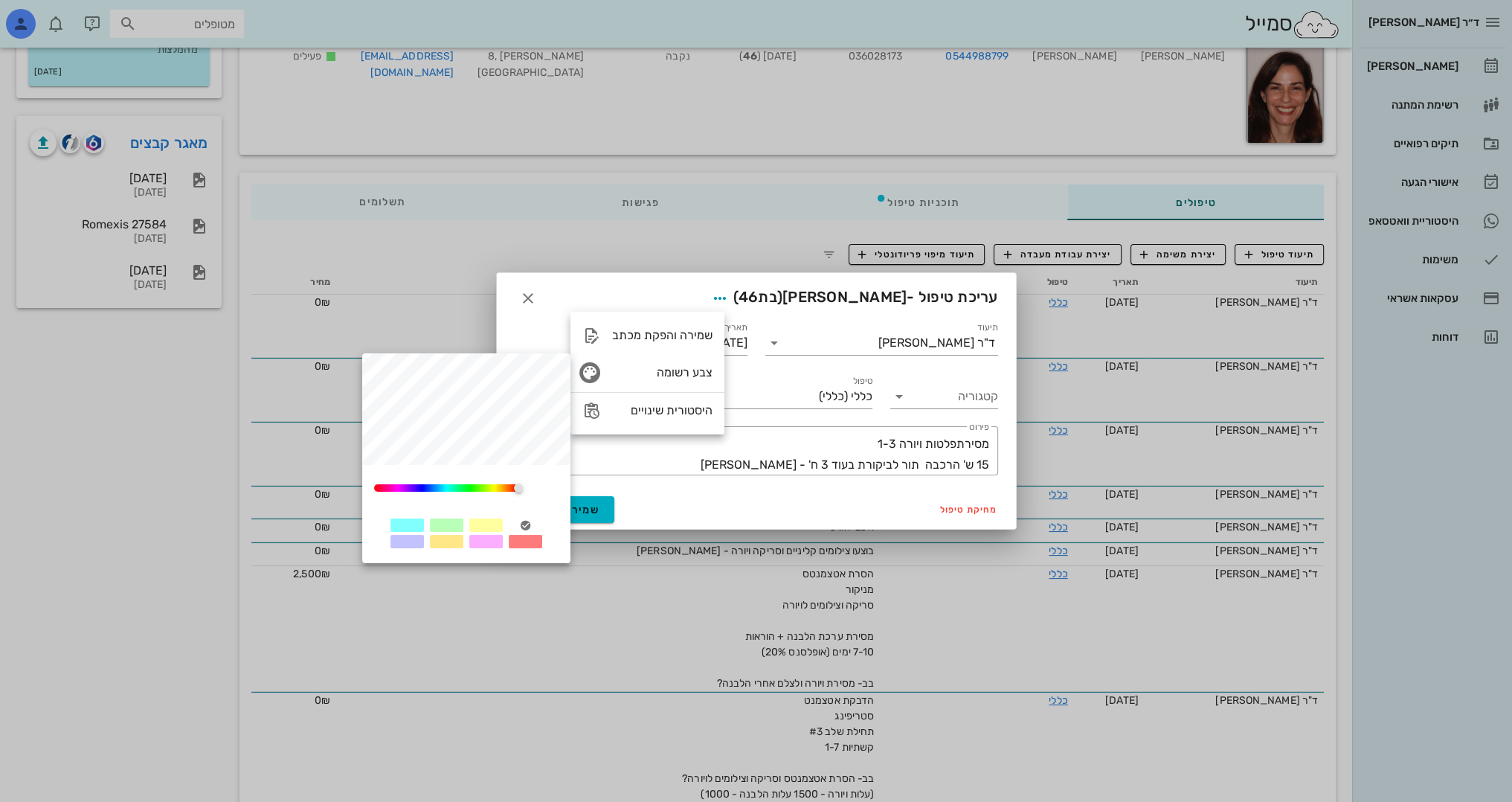
click at [451, 525] on div at bounding box center [446, 525] width 33 height 13
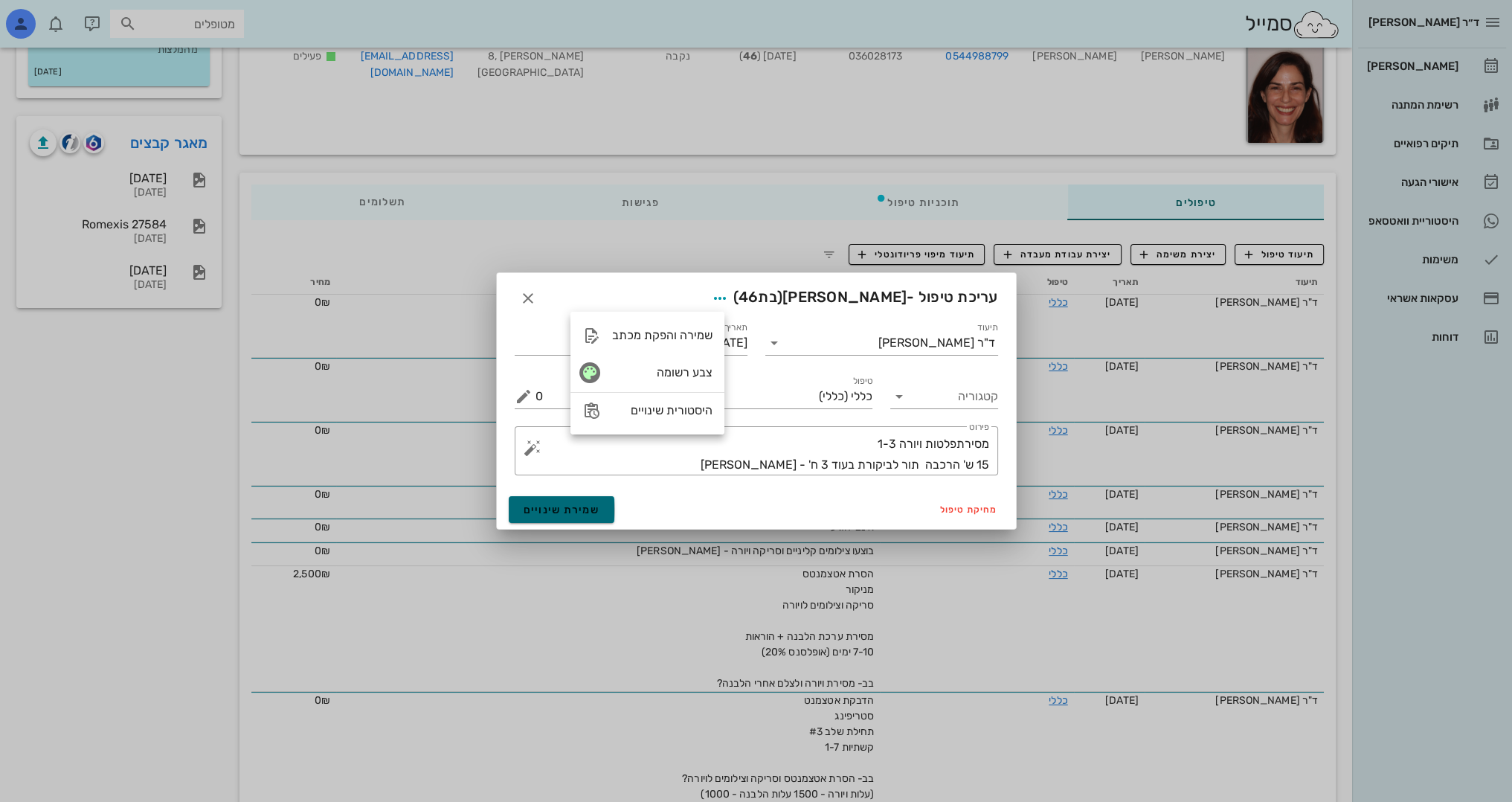
click at [571, 513] on span "שמירת שינויים" at bounding box center [561, 509] width 77 height 12
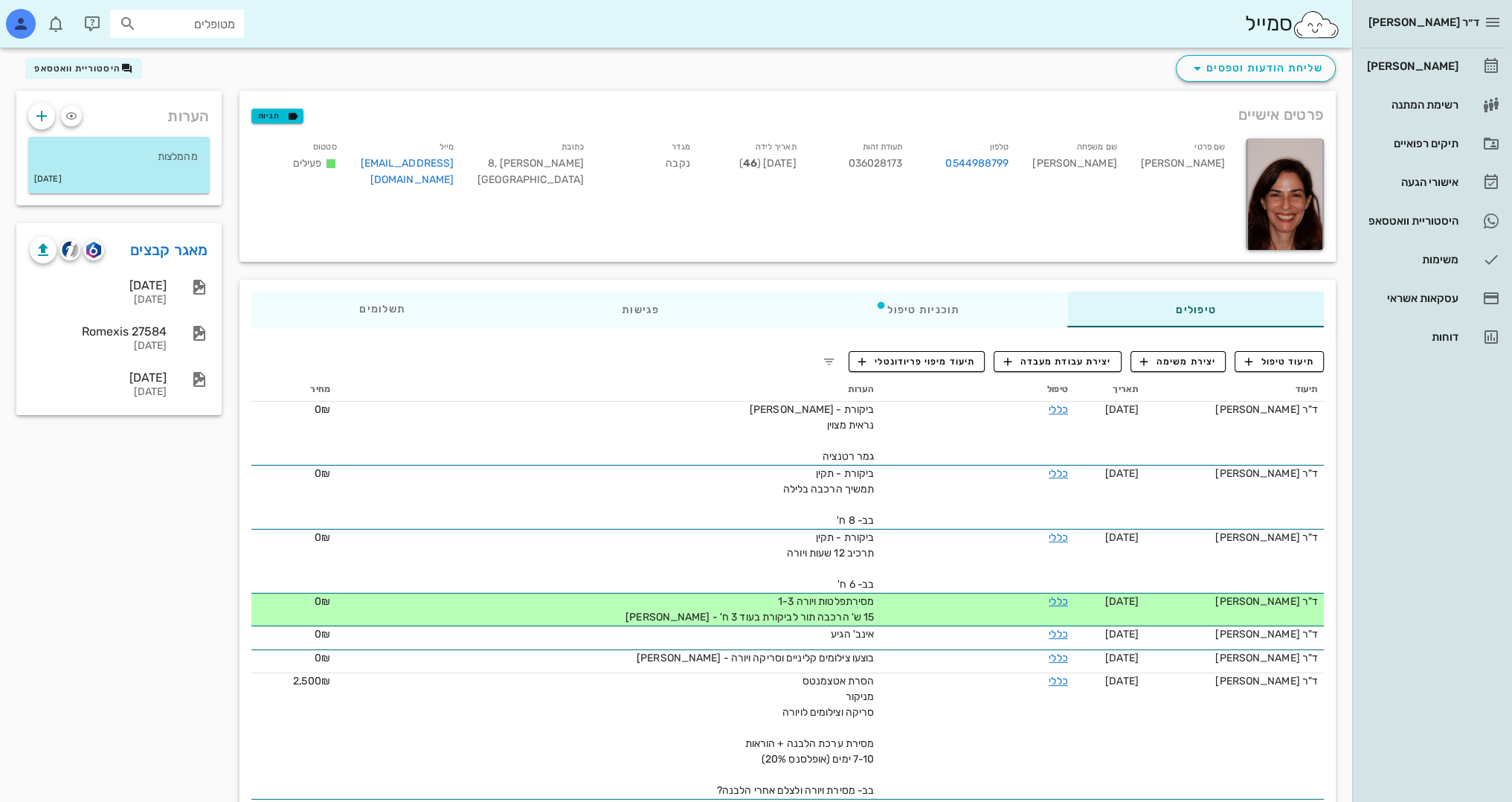
scroll to position [0, 0]
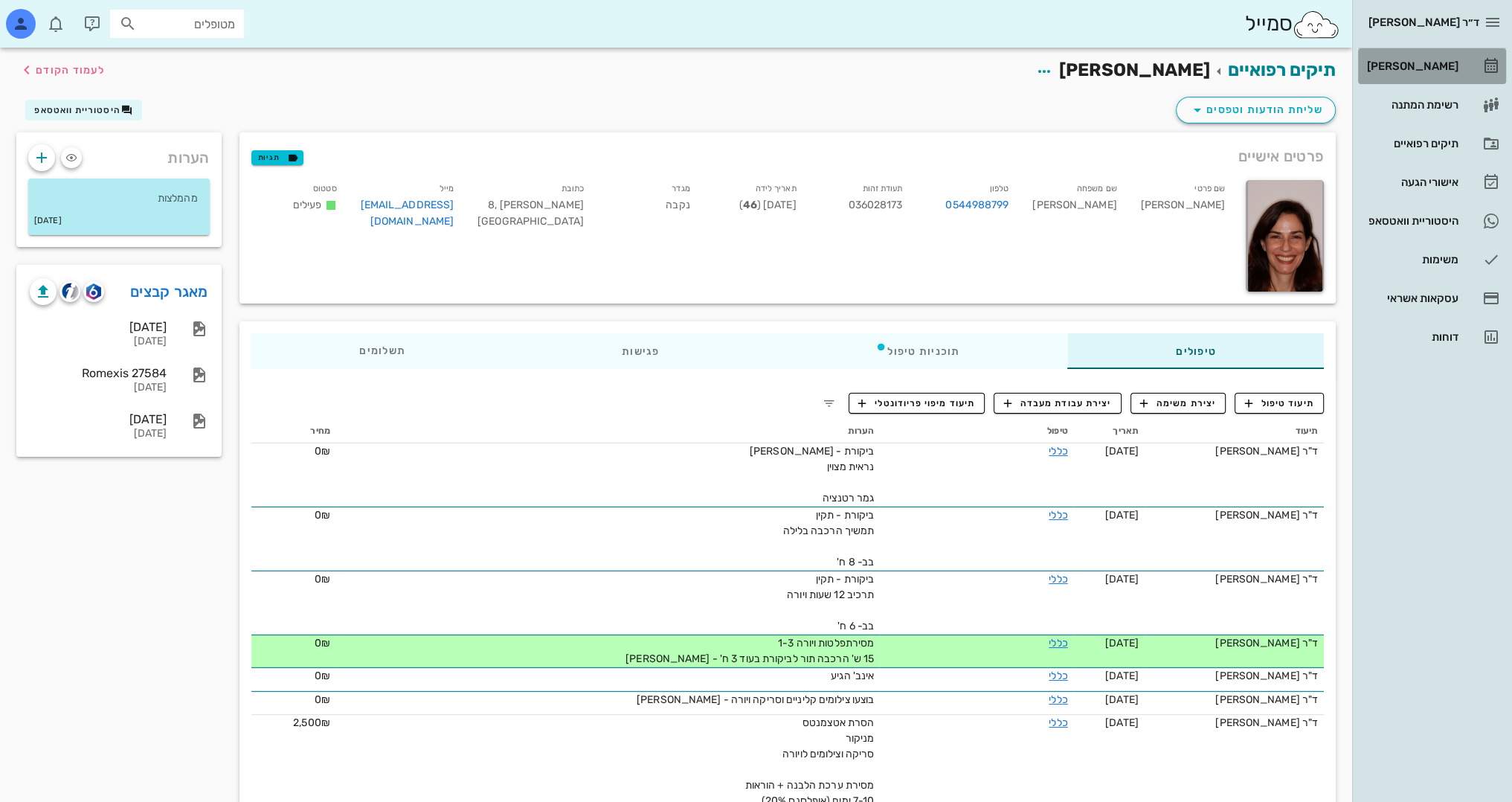
click at [1429, 69] on div "[PERSON_NAME]" at bounding box center [1411, 66] width 94 height 12
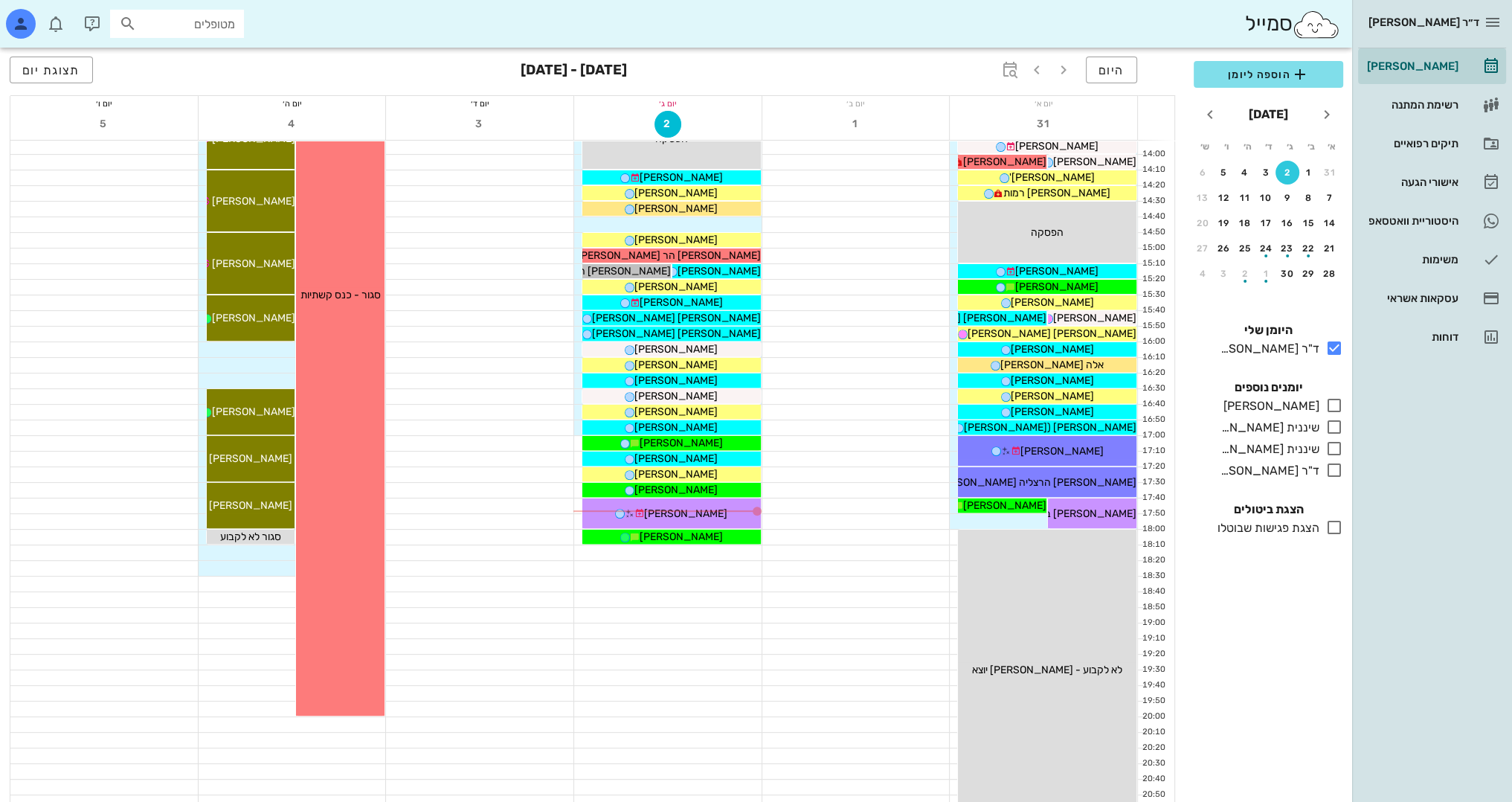
scroll to position [650, 0]
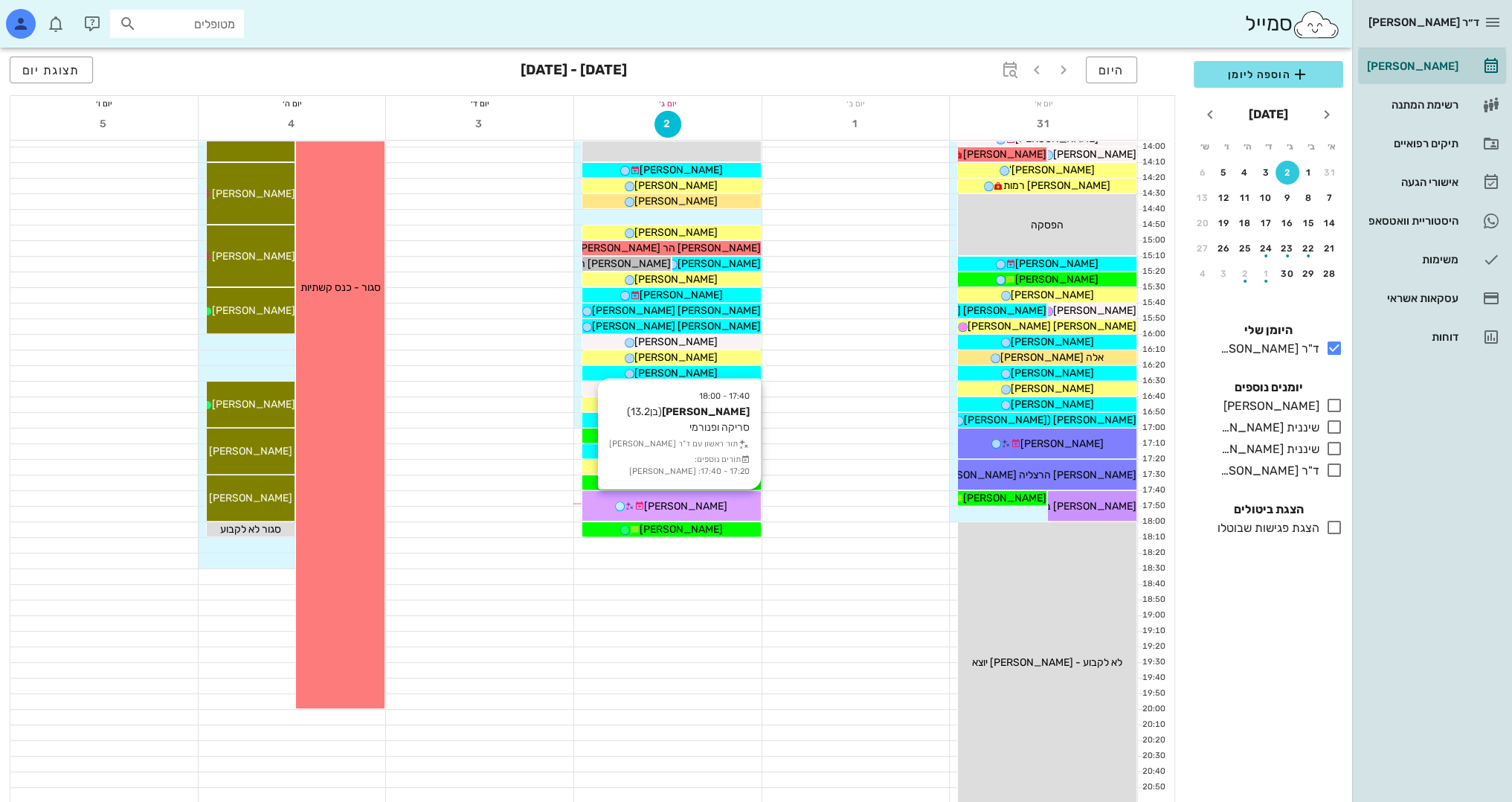
click at [687, 504] on span "[PERSON_NAME]" at bounding box center [685, 506] width 83 height 12
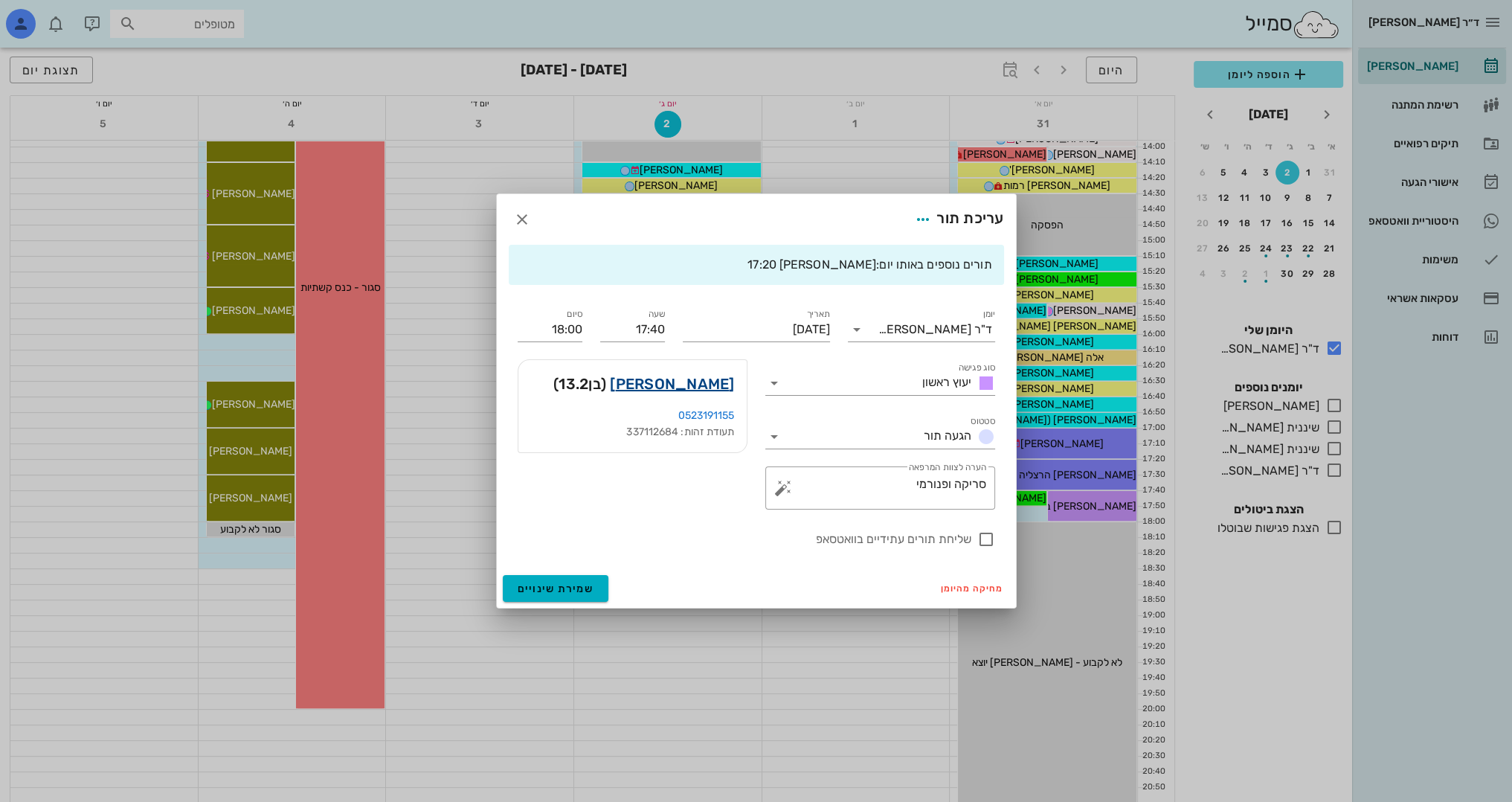
click at [718, 382] on link "מולנר יונתן" at bounding box center [672, 384] width 124 height 24
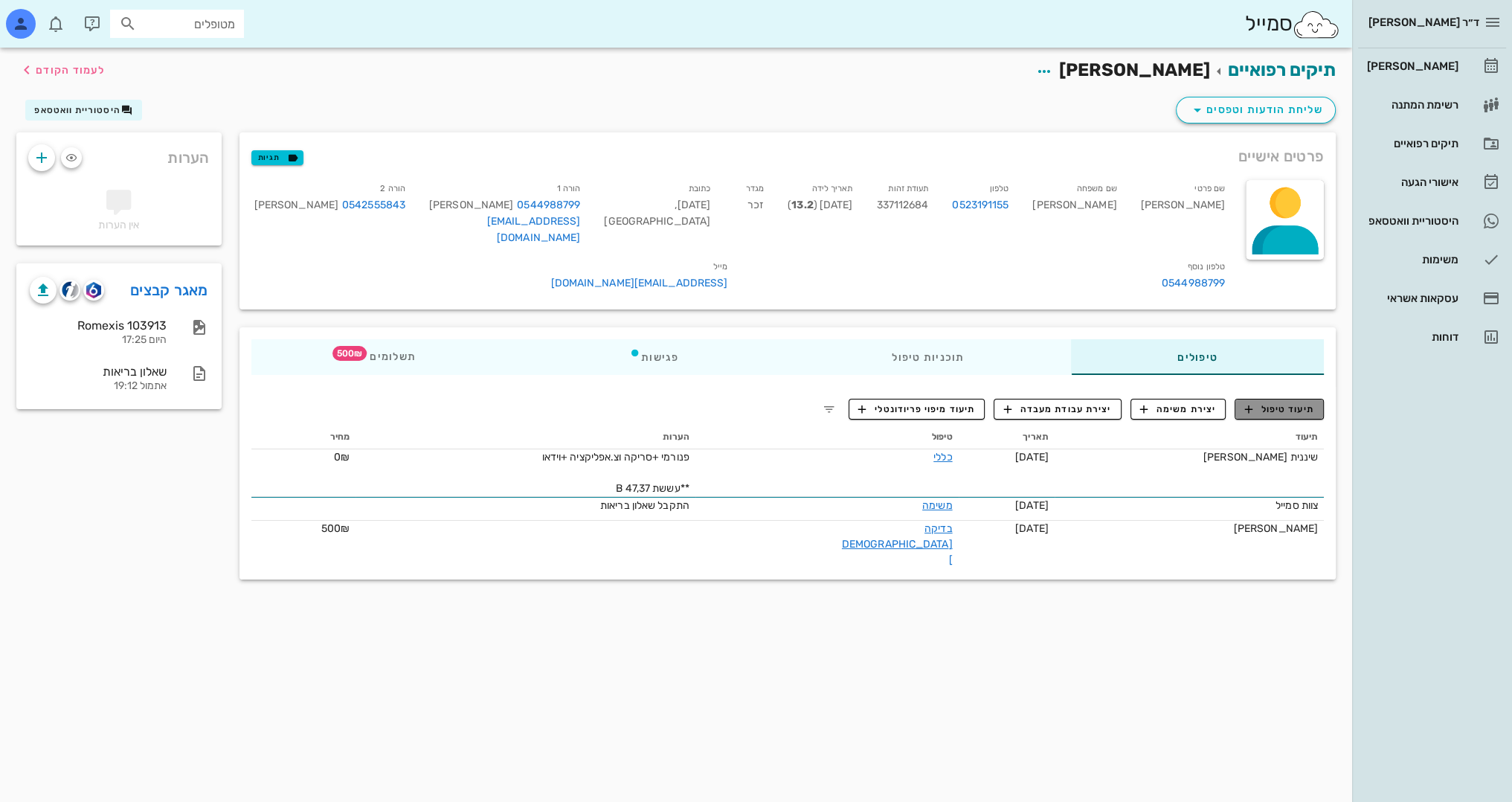
click at [1300, 403] on span "תיעוד טיפול" at bounding box center [1280, 409] width 69 height 13
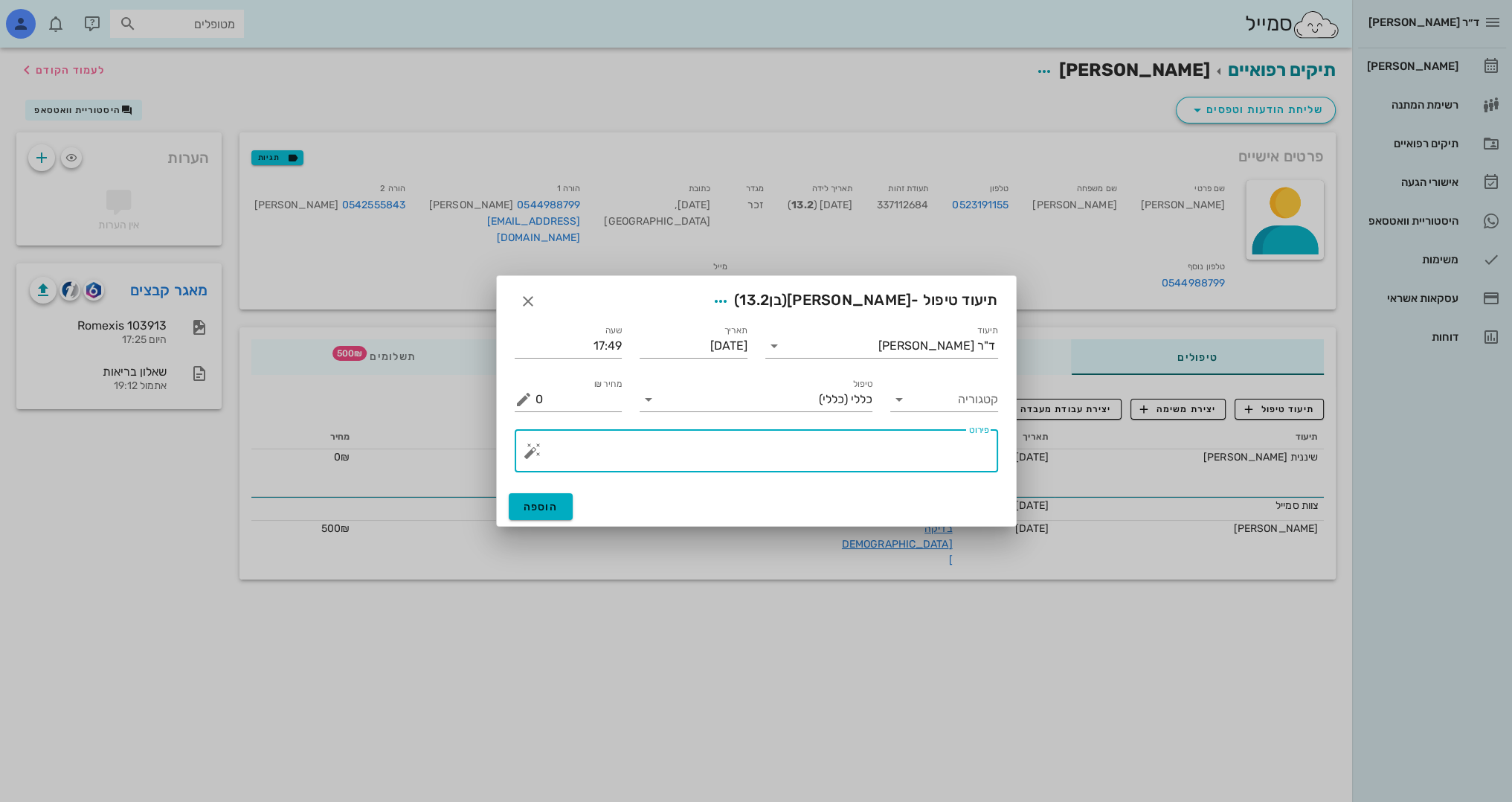
click at [928, 460] on textarea "פירוט" at bounding box center [762, 454] width 454 height 36
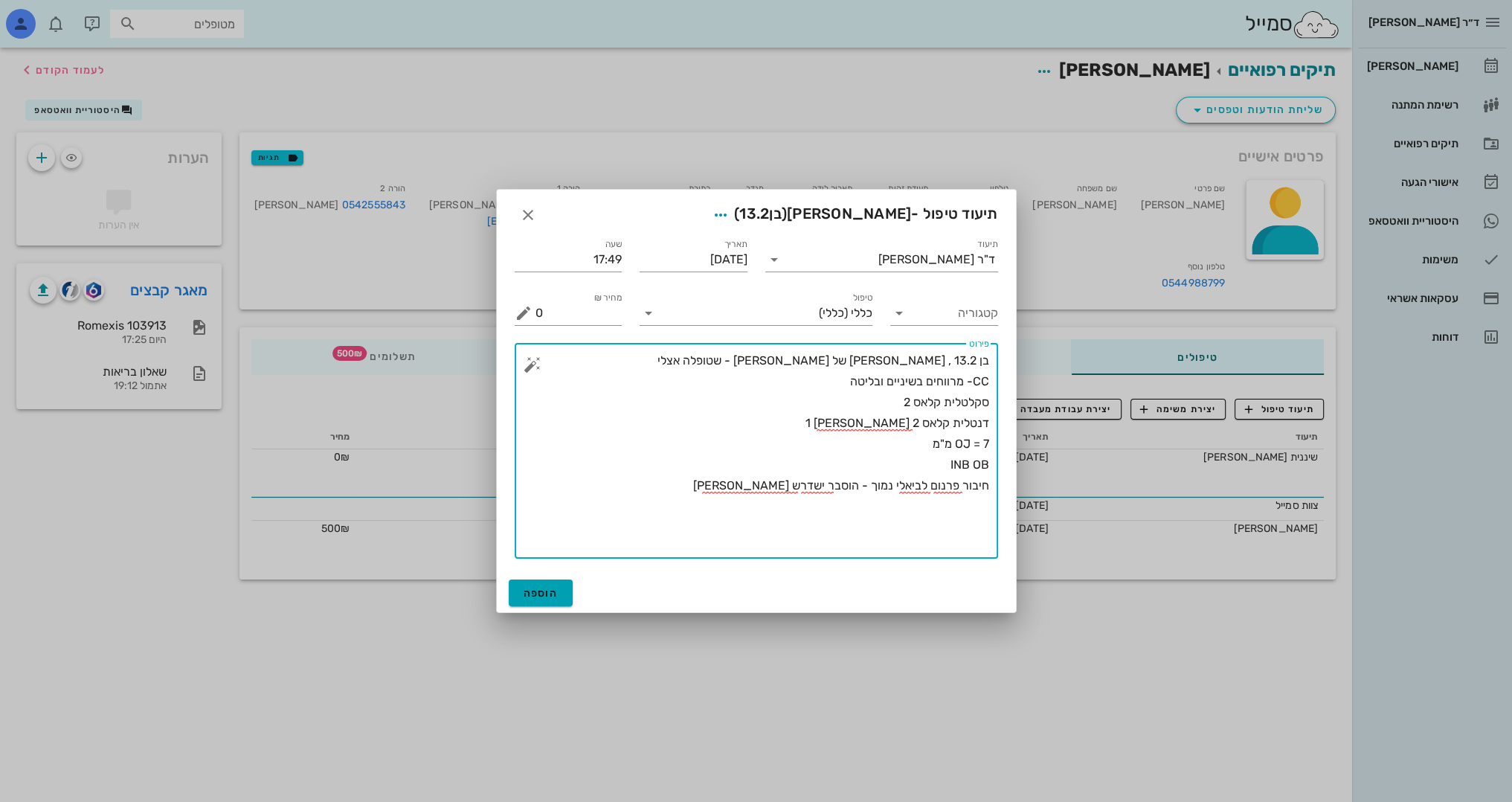
type textarea "בן 13.2 , בריא הבן של אפרת שפירא - שטופלה אצלי CC- מרווחים בשיניים ובליטה סקלטל…"
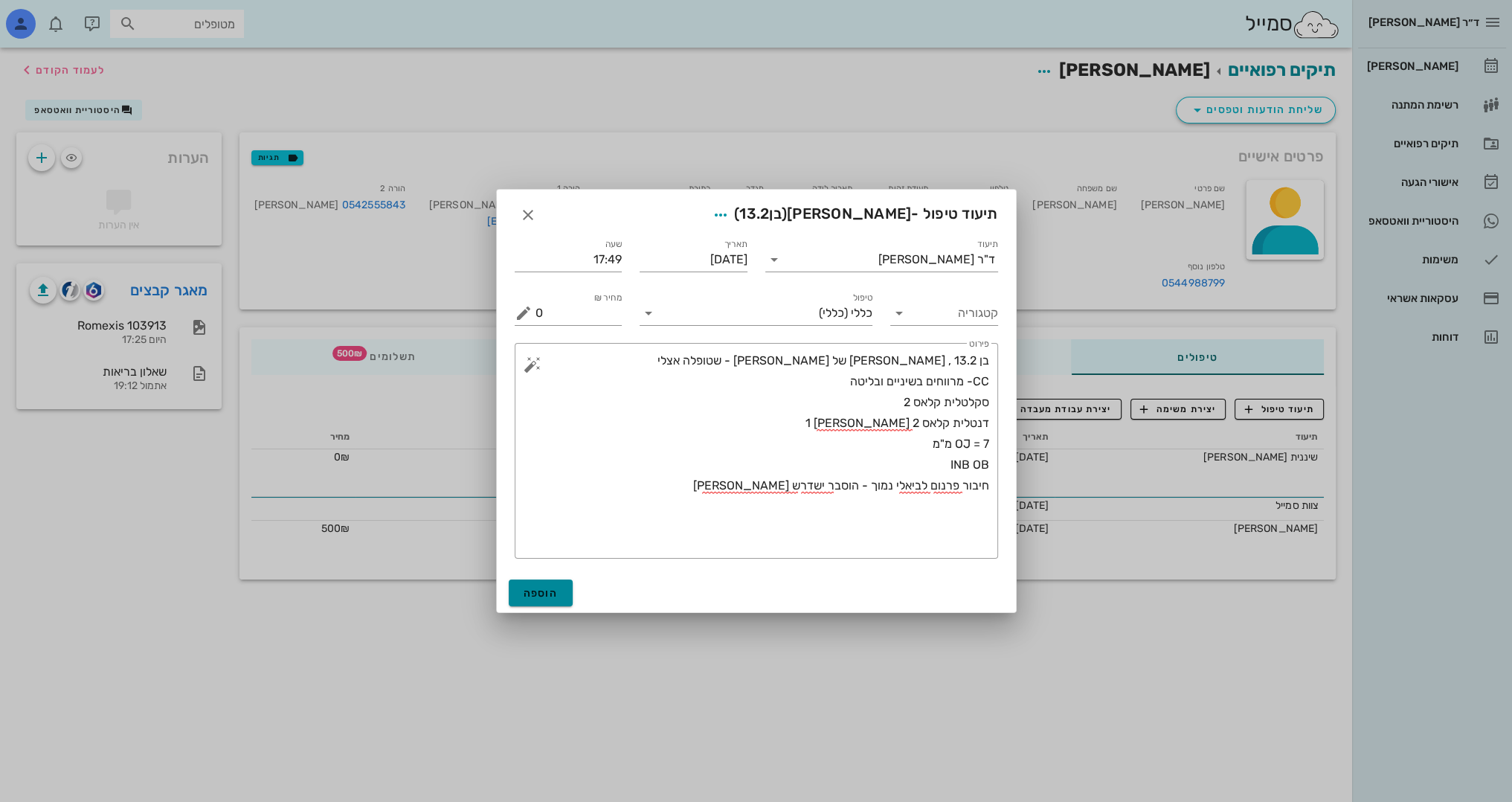
click at [539, 591] on span "הוספה" at bounding box center [541, 593] width 35 height 12
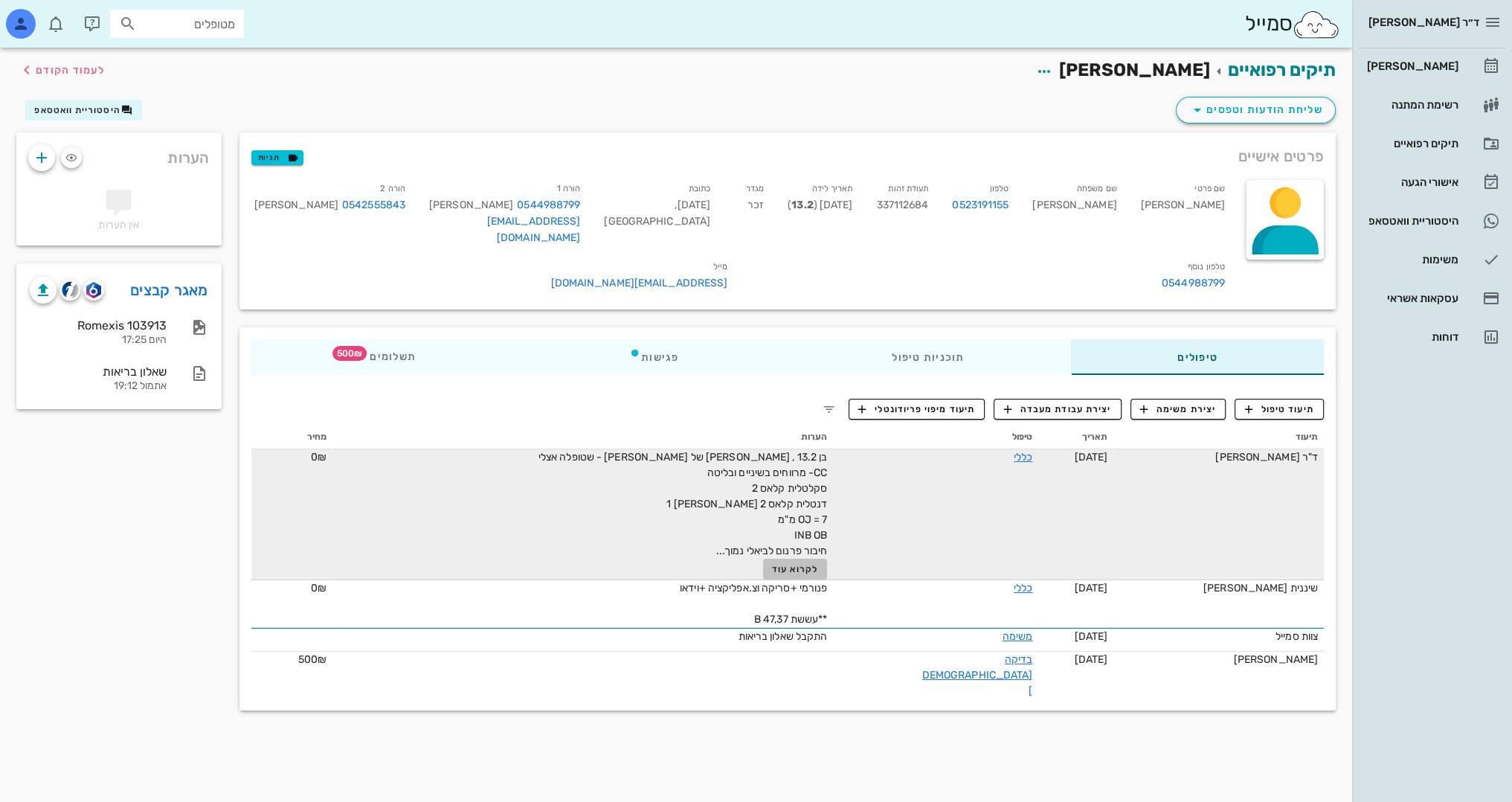
click at [772, 564] on span "לקרוא עוד" at bounding box center [795, 569] width 46 height 11
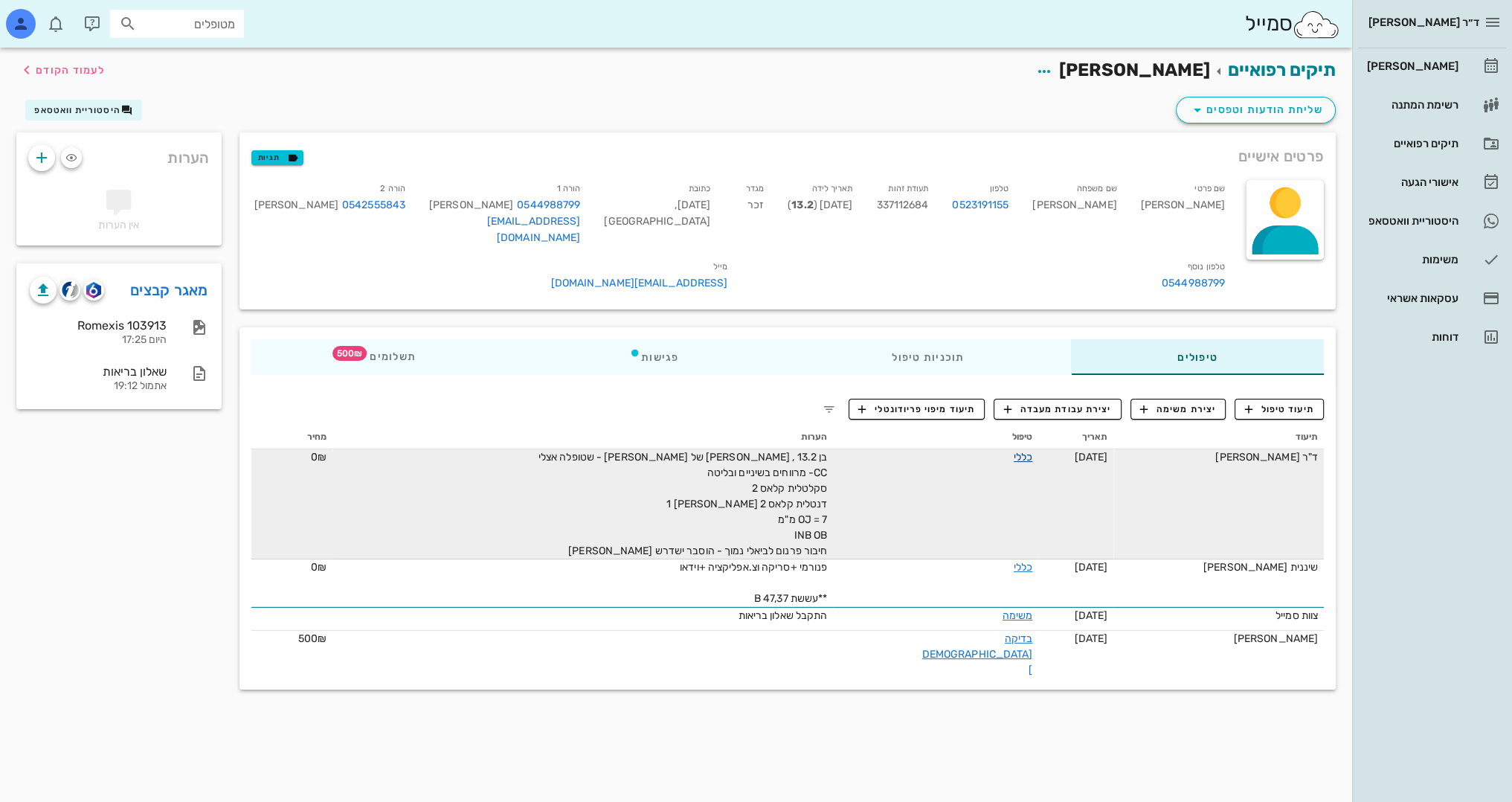
click at [1014, 451] on link "כללי" at bounding box center [1023, 456] width 18 height 12
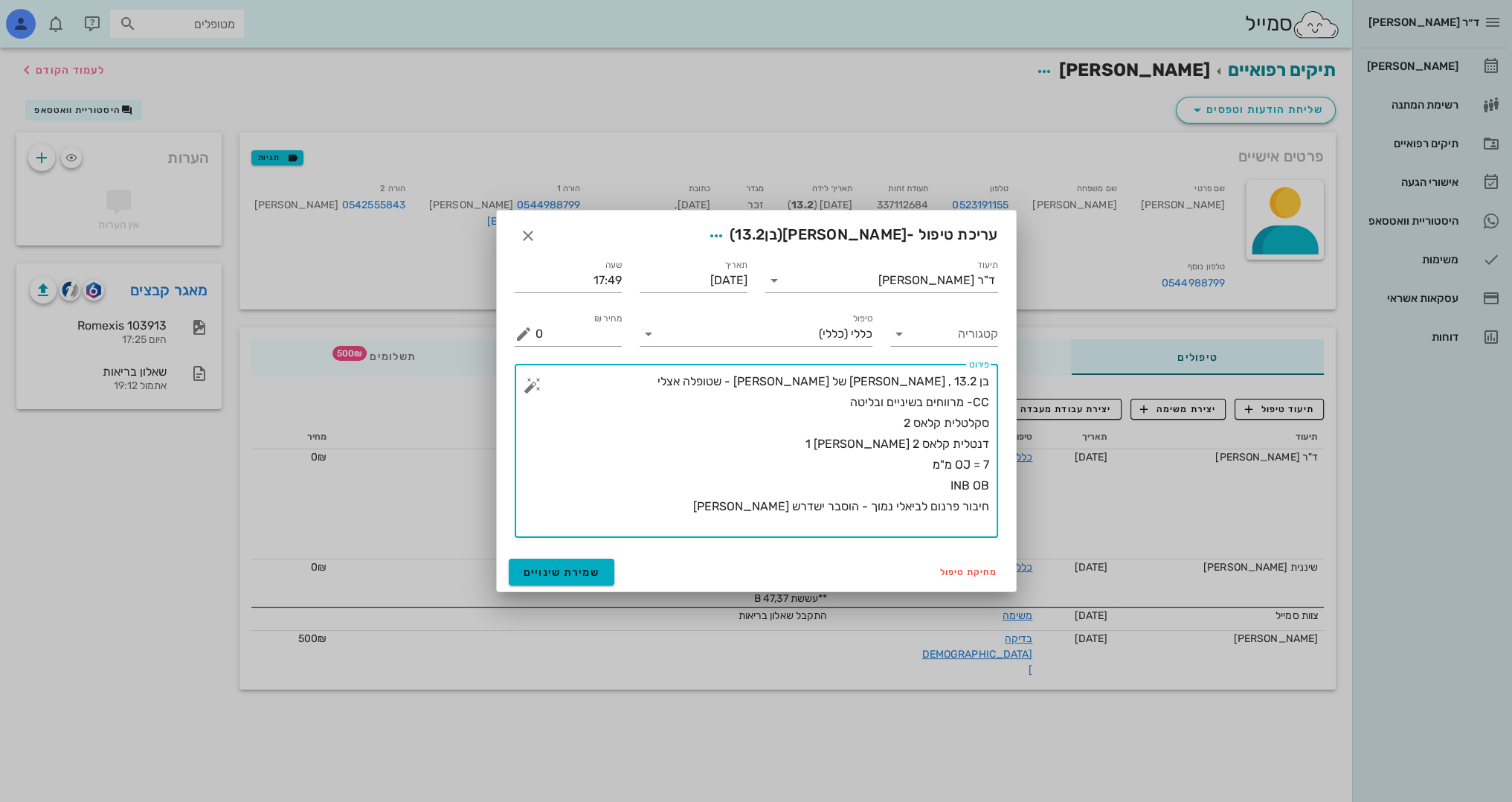
click at [702, 517] on textarea "בן 13.2 , בריא הבן של אפרת שפירא - שטופלה אצלי CC- מרווחים בשיניים ובליטה סקלטל…" at bounding box center [762, 455] width 454 height 167
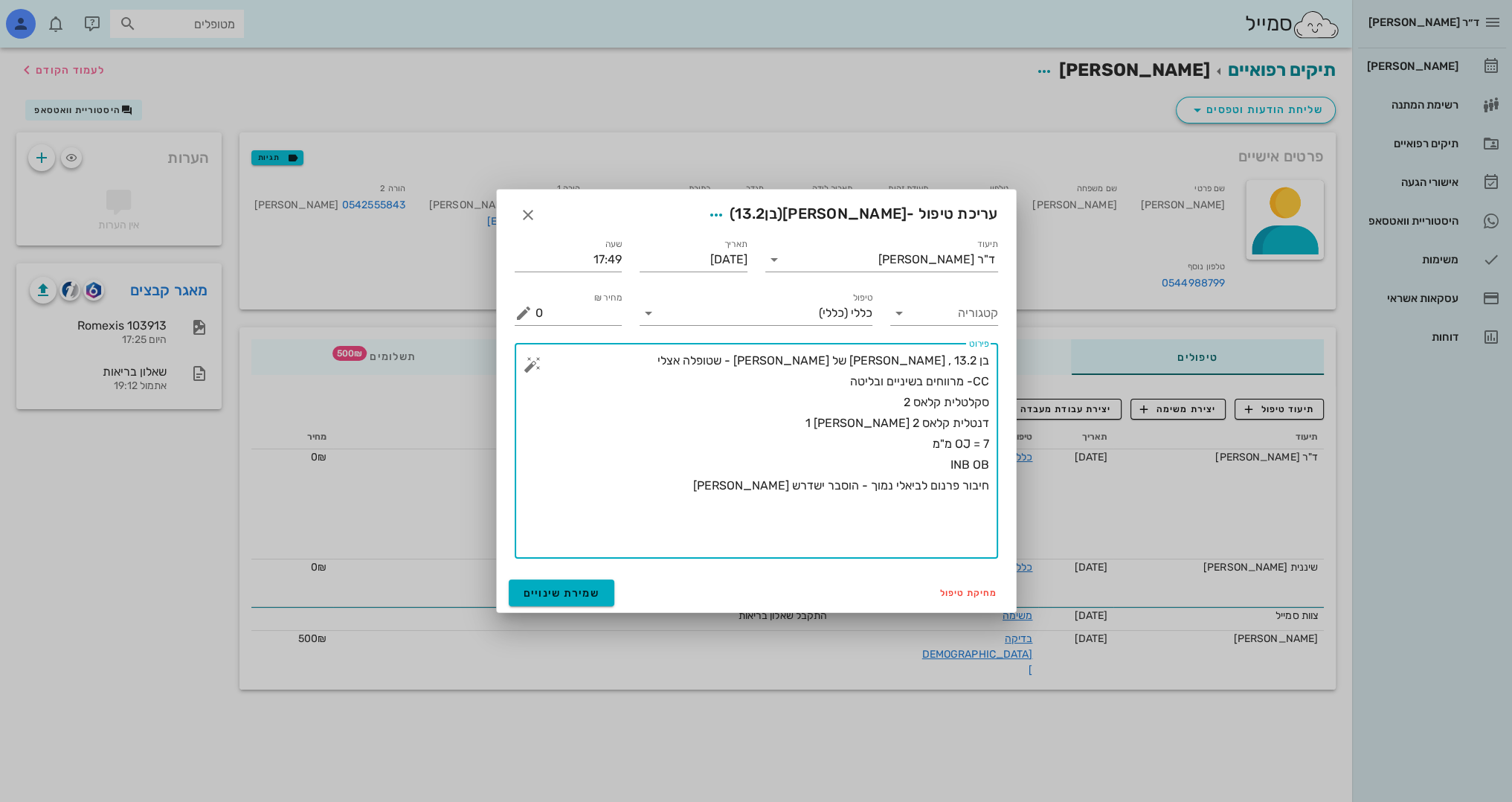
click at [892, 419] on textarea "בן 13.2 , בריא הבן של אפרת שפירא - שטופלה אצלי CC- מרווחים בשיניים ובליטה סקלטל…" at bounding box center [762, 455] width 454 height 208
click at [879, 462] on textarea "בן 13.2 , בריא הבן של אפרת שפירא - שטופלה אצלי CC- מרווחים בשיניים ובליטה סקלטל…" at bounding box center [762, 455] width 454 height 208
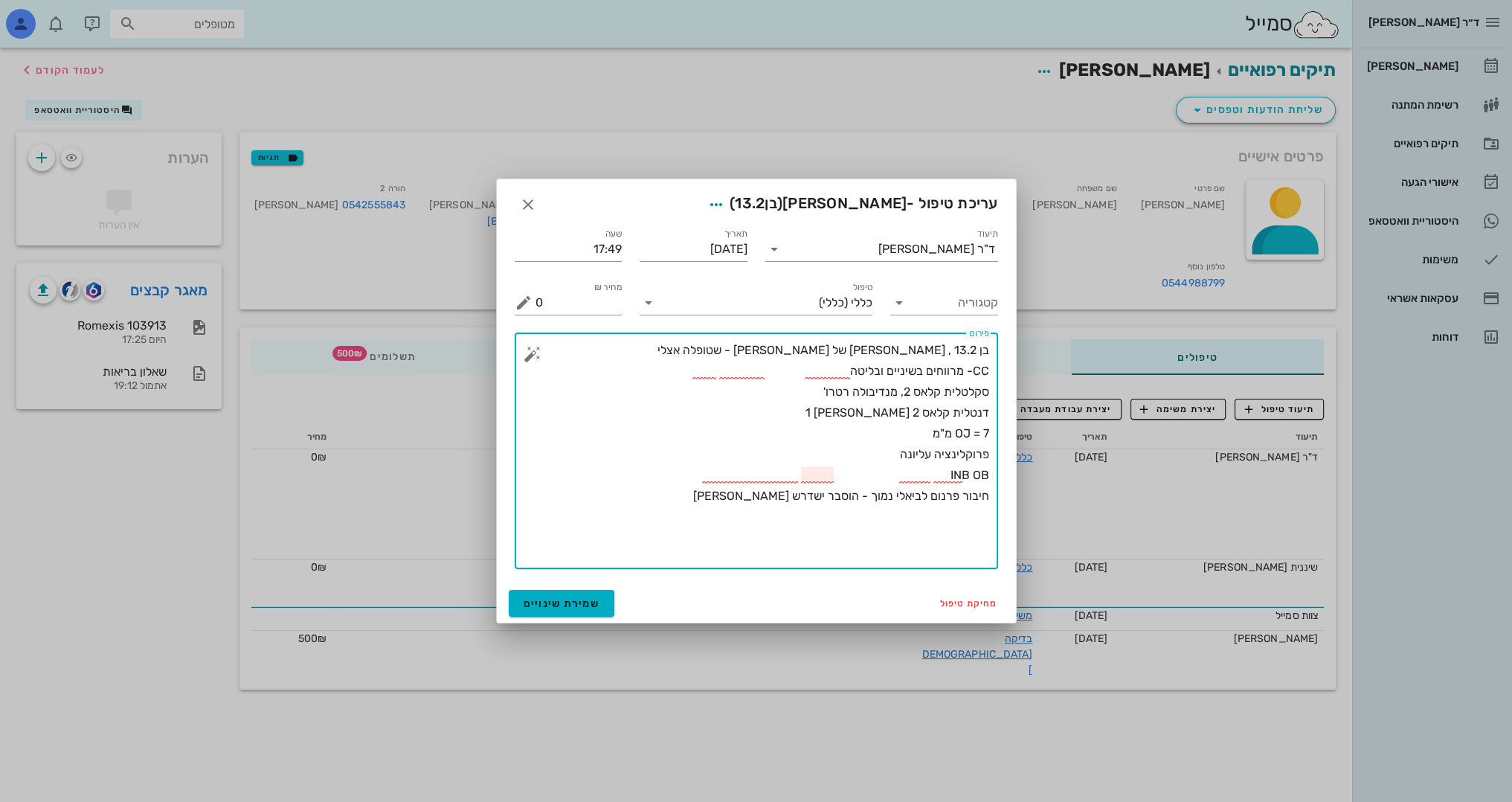
click at [821, 518] on textarea "בן 13.2 , בריא הבן של אפרת שפירא - שטופלה אצלי CC- מרווחים בשיניים ובליטה סקלטל…" at bounding box center [762, 454] width 454 height 229
click at [690, 451] on textarea "בן 13.2 , בריא הבן של אפרת שפירא - שטופלה אצלי CC- מרווחים בשיניים ובליטה סקלטל…" at bounding box center [762, 454] width 454 height 229
click at [723, 529] on textarea "בן 13.2 , בריא הבן של אפרת שפירא - שטופלה אצלי CC- מרווחים בשיניים ובליטה סקלטל…" at bounding box center [762, 454] width 454 height 229
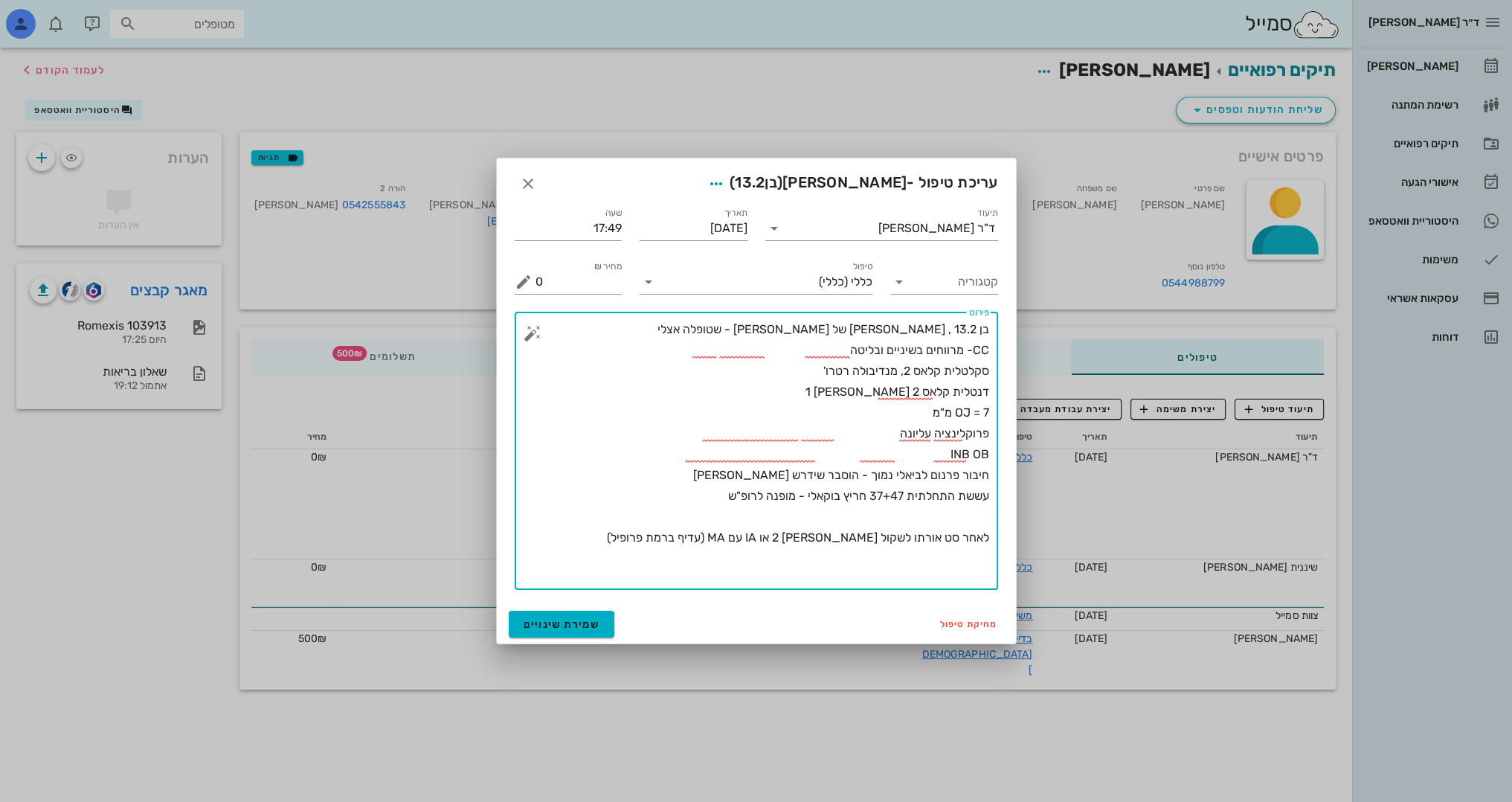
click at [913, 557] on textarea "בן 13.2 , בריא הבן של אפרת שפירא - שטופלה אצלי CC- מרווחים בשיניים ובליטה סקלטל…" at bounding box center [762, 454] width 454 height 270
type textarea "בן 13.2 , בריא הבן של אפרת שפירא - שטופלה אצלי CC- מרווחים בשיניים ובליטה סקלטל…"
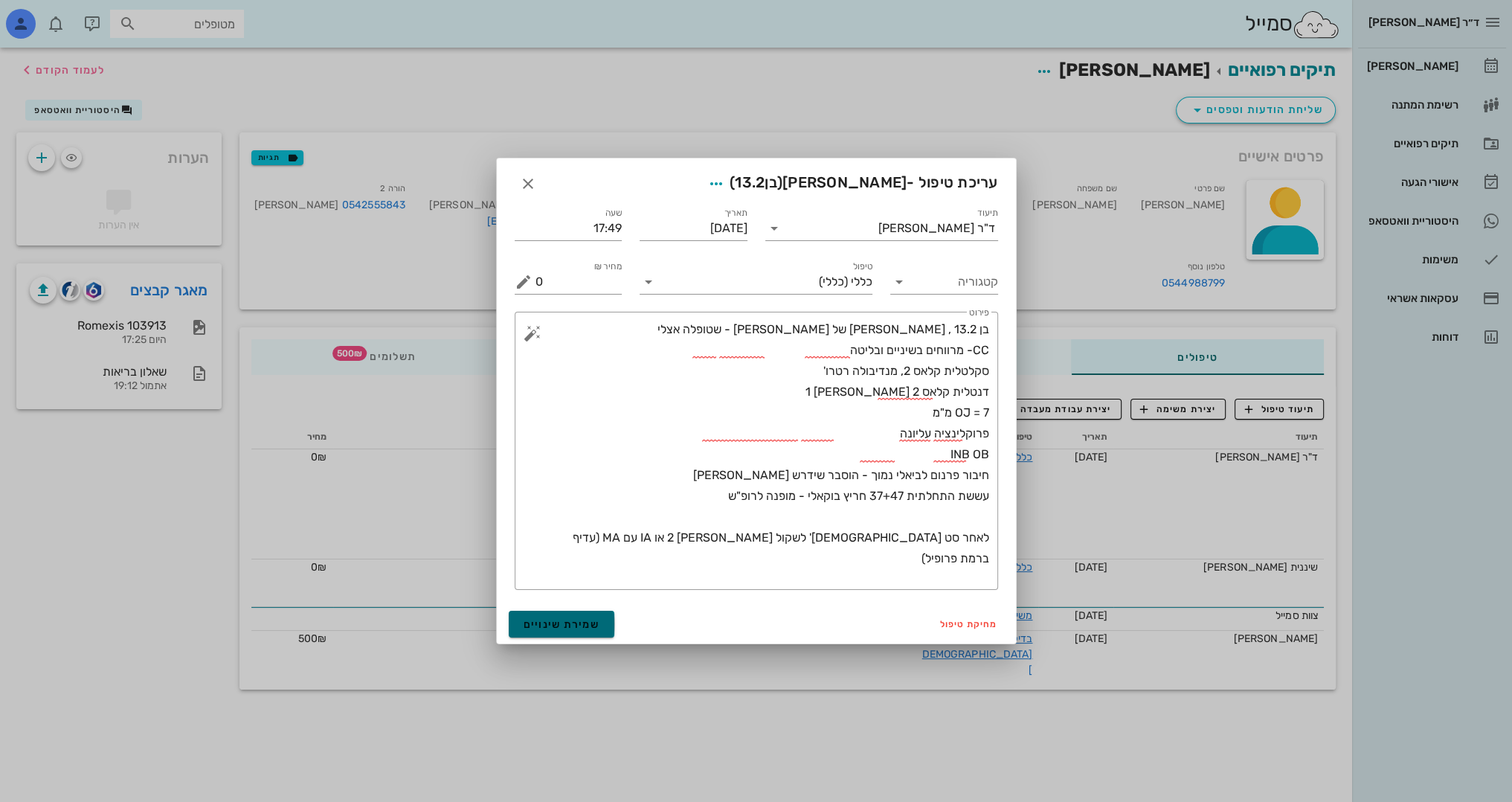
click at [580, 627] on span "שמירת שינויים" at bounding box center [561, 624] width 77 height 12
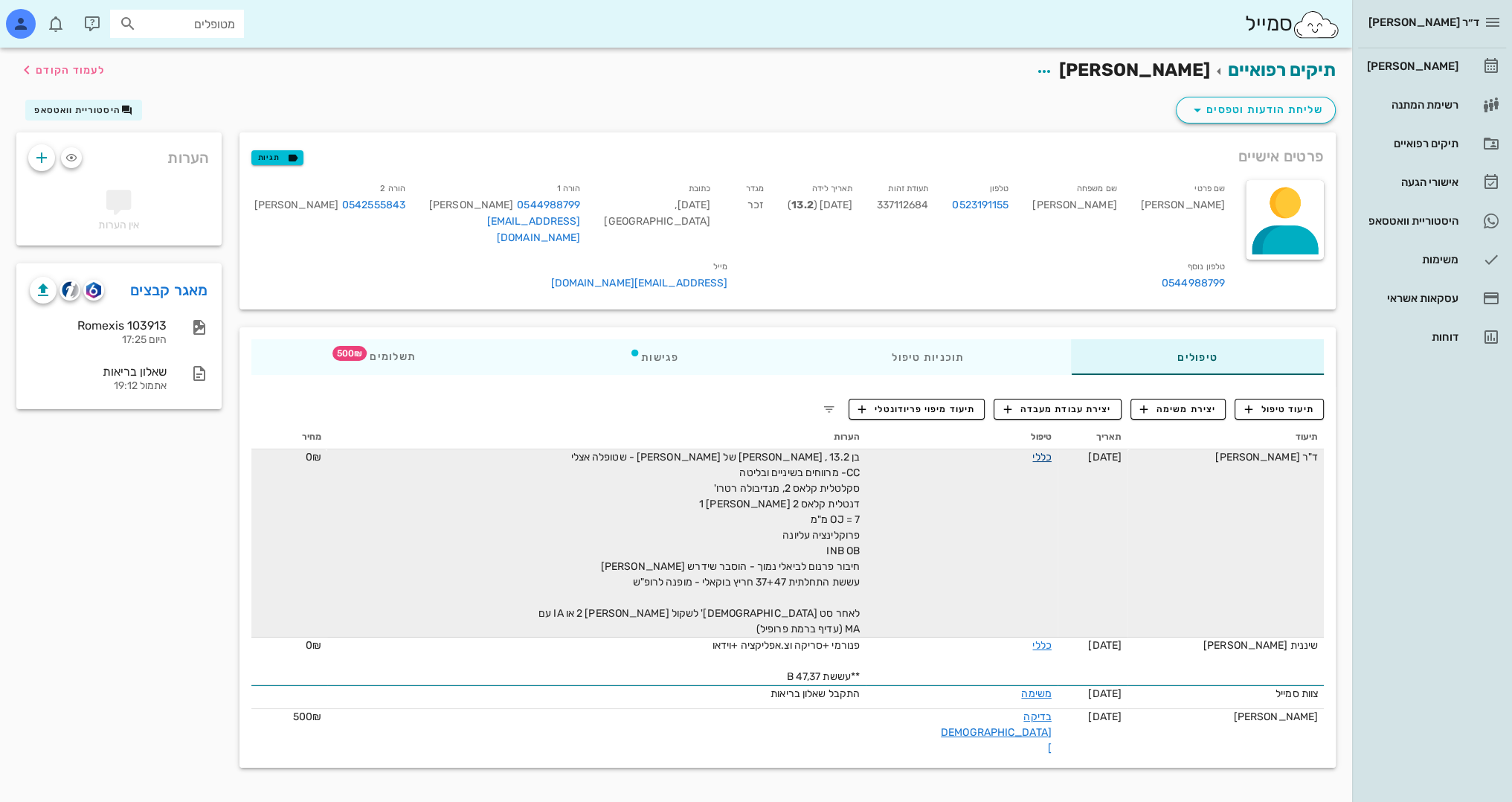
click at [1033, 451] on link "כללי" at bounding box center [1042, 456] width 18 height 12
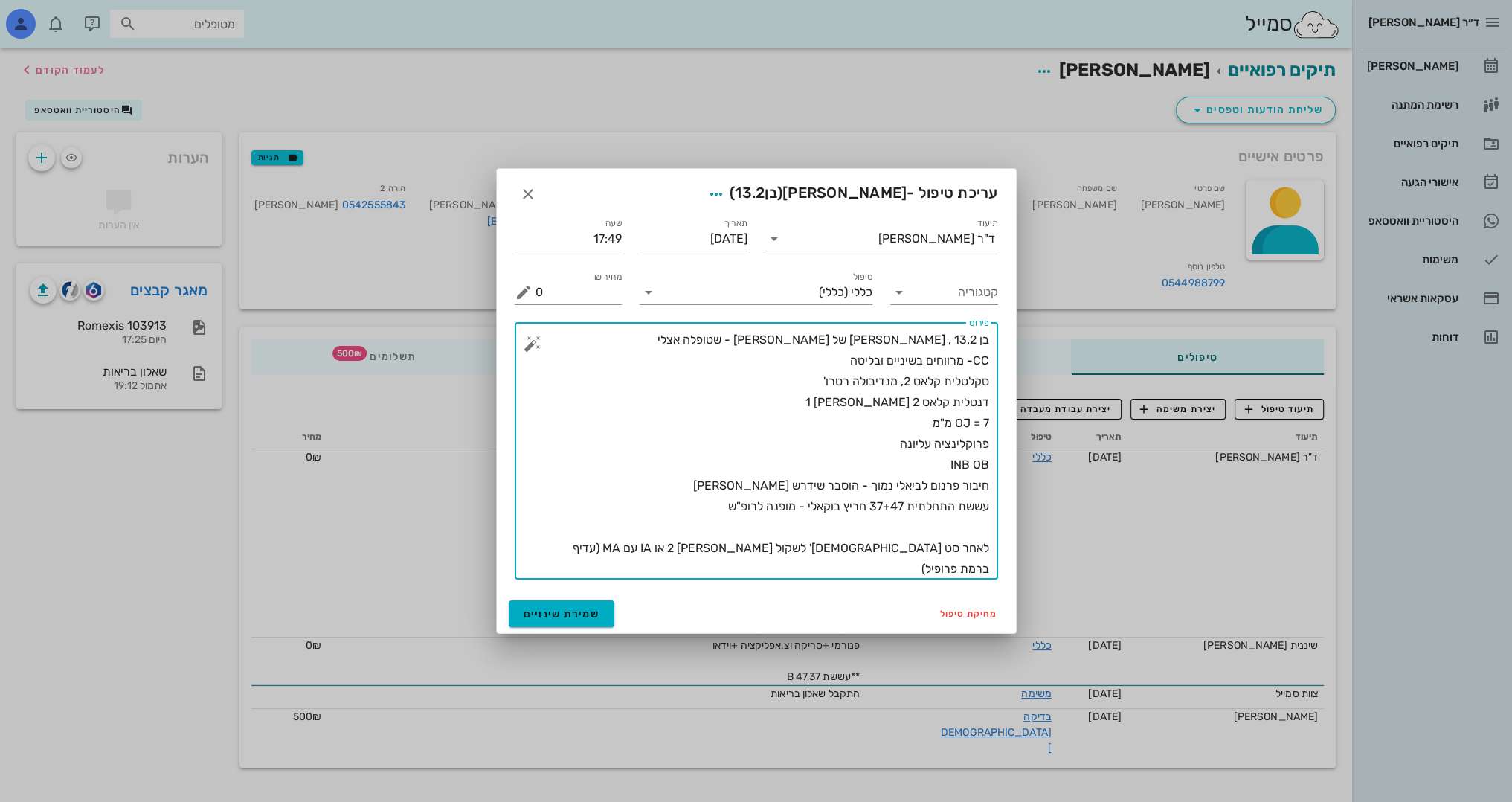
click at [661, 567] on textarea "בן 13.2 , בריא הבן של אפרת שפירא - שטופלה אצלי CC- מרווחים בשיניים ובליטה סקלטל…" at bounding box center [762, 455] width 454 height 250
click at [662, 568] on textarea "בן 13.2 , בריא הבן של אפרת שפירא - שטופלה אצלי CC- מרווחים בשיניים ובליטה סקלטל…" at bounding box center [762, 455] width 454 height 250
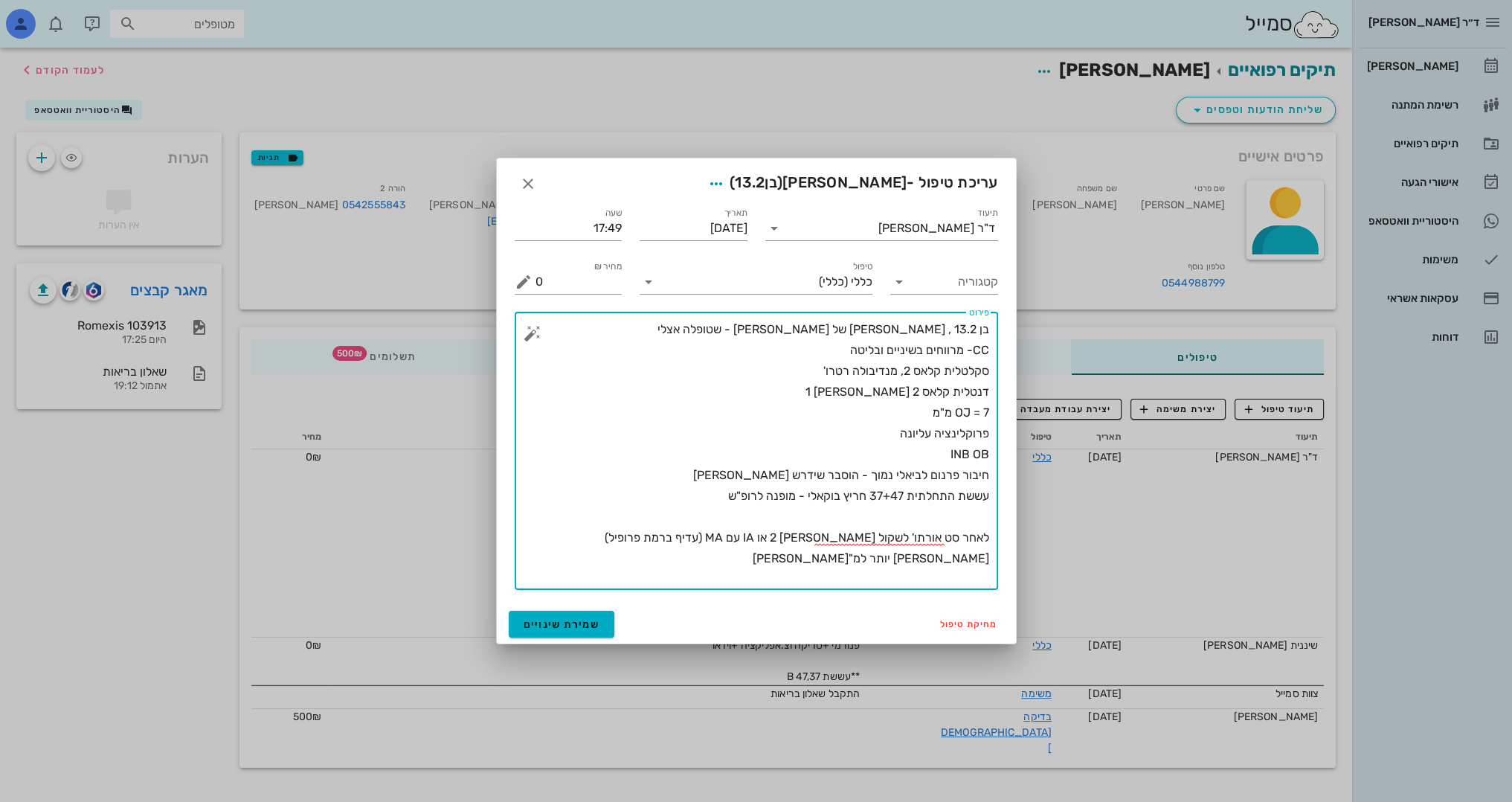
click at [587, 584] on textarea "בן 13.2 , בריא הבן של אפרת שפירא - שטופלה אצלי CC- מרווחים בשיניים ובליטה סקלטל…" at bounding box center [762, 454] width 454 height 270
type textarea "בן 13.2 , בריא הבן של אפרת שפירא - שטופלה אצלי CC- מרווחים בשיניים ובליטה סקלטל…"
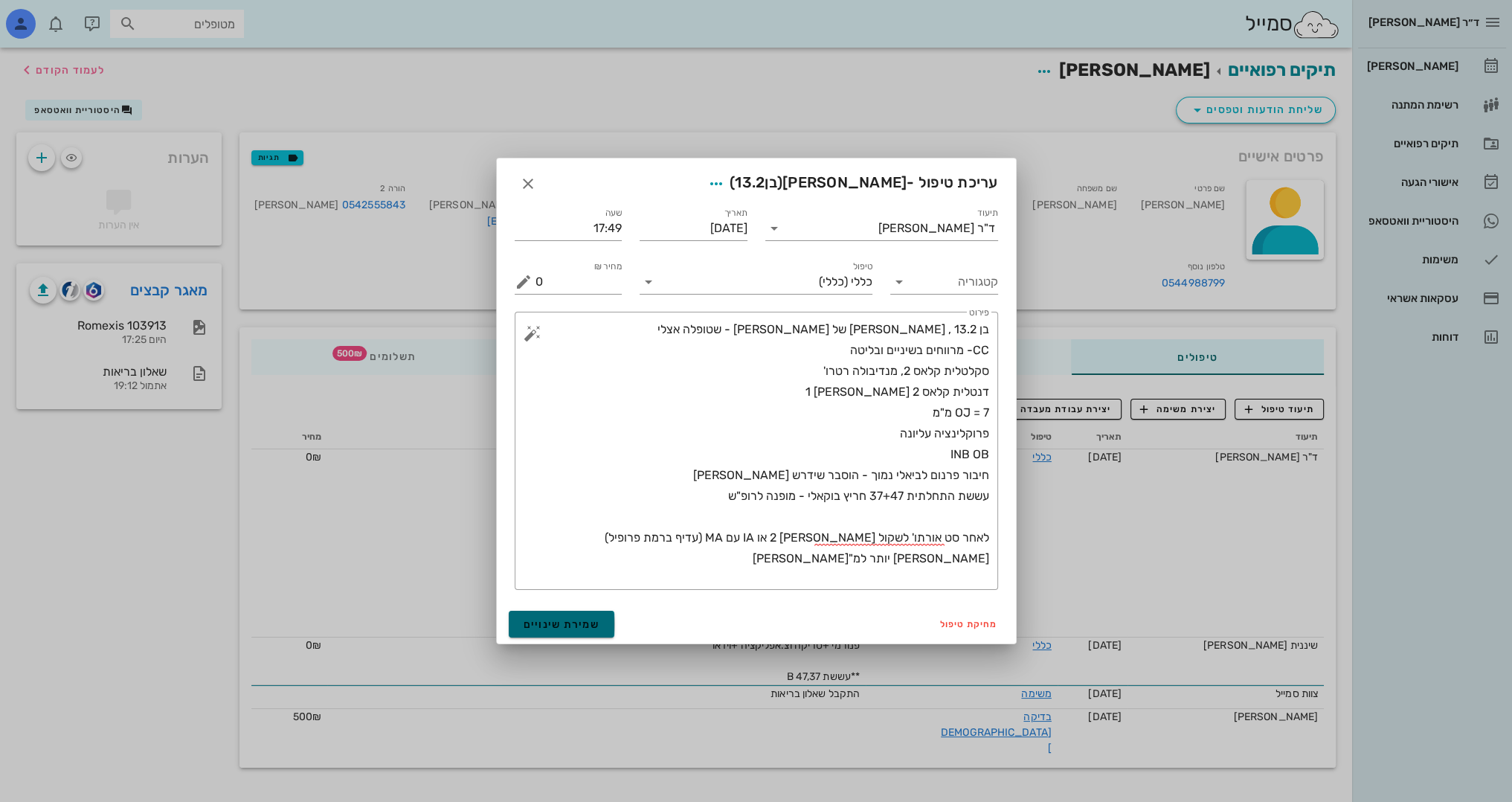
click at [546, 622] on span "שמירת שינויים" at bounding box center [561, 624] width 77 height 12
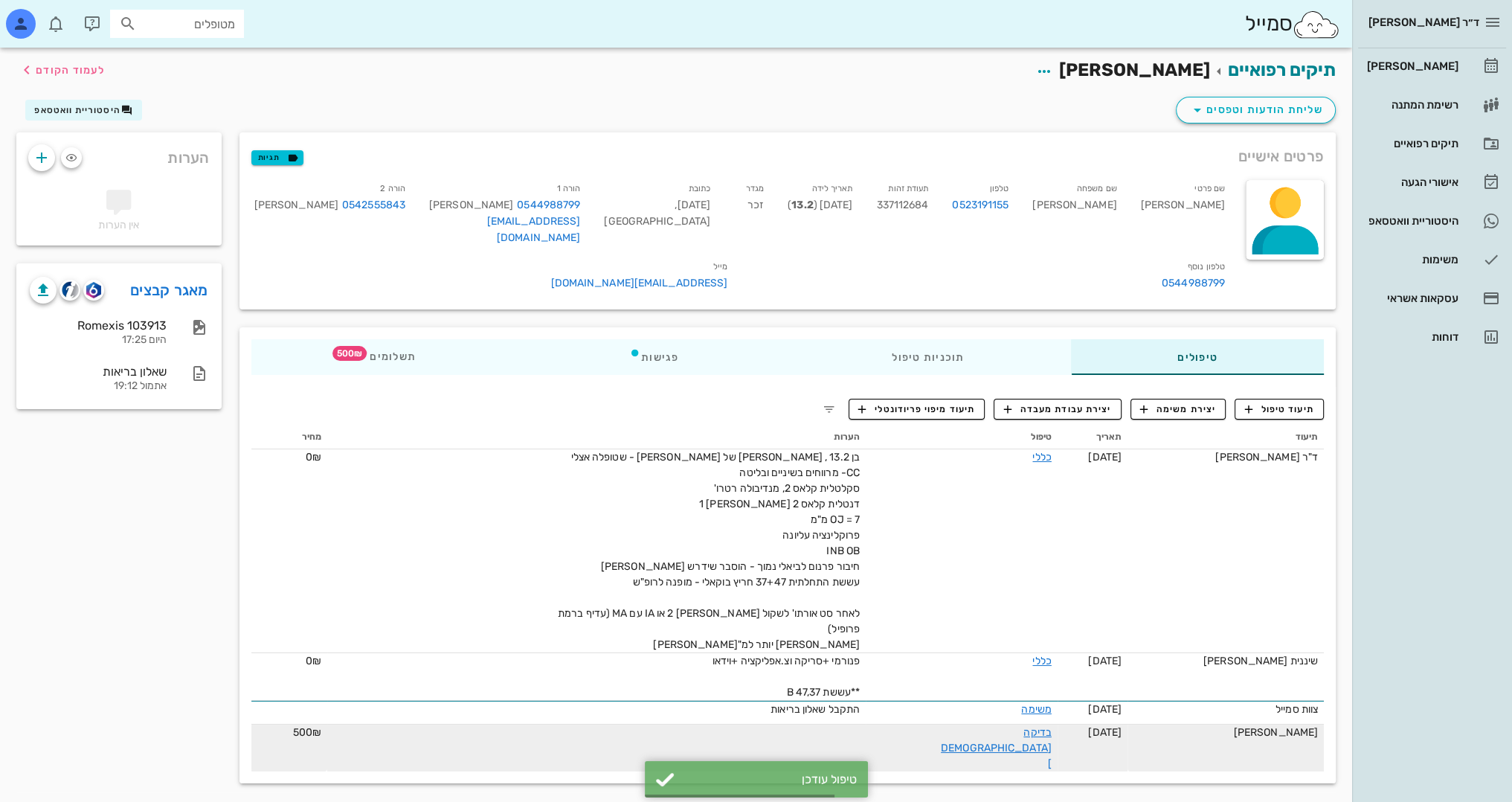
click at [320, 726] on span "500₪" at bounding box center [307, 732] width 28 height 12
click at [1007, 726] on link "בדיקה [DEMOGRAPHIC_DATA]" at bounding box center [996, 747] width 111 height 44
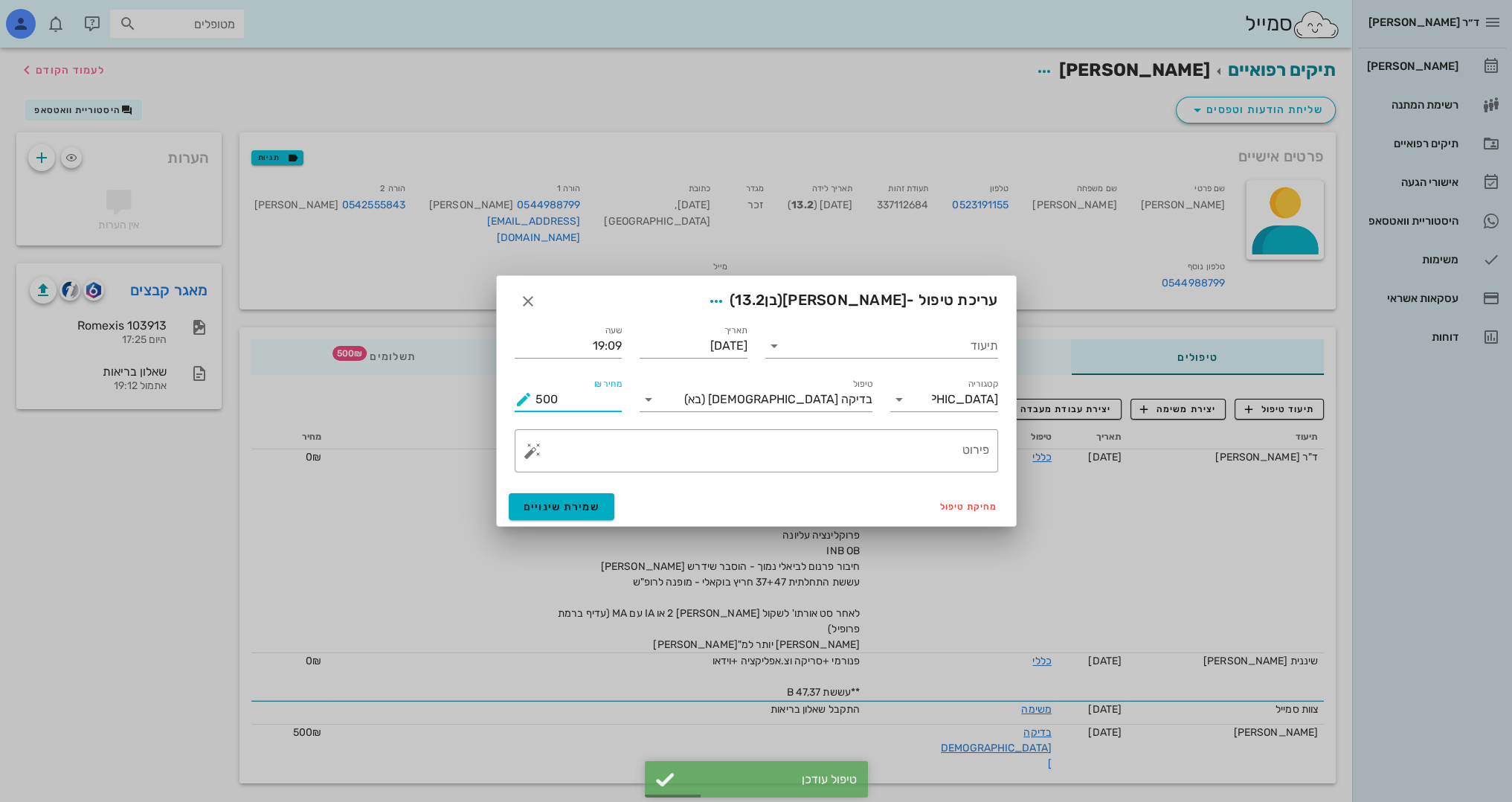
drag, startPoint x: 578, startPoint y: 391, endPoint x: 449, endPoint y: 403, distance: 129.6
click at [449, 403] on div "ד״ר נמרוד דיקשטיין יומן מרפאה רשימת המתנה תיקים רפואיים אישורי הגעה היסטוריית ו…" at bounding box center [756, 403] width 1512 height 807
type input "400"
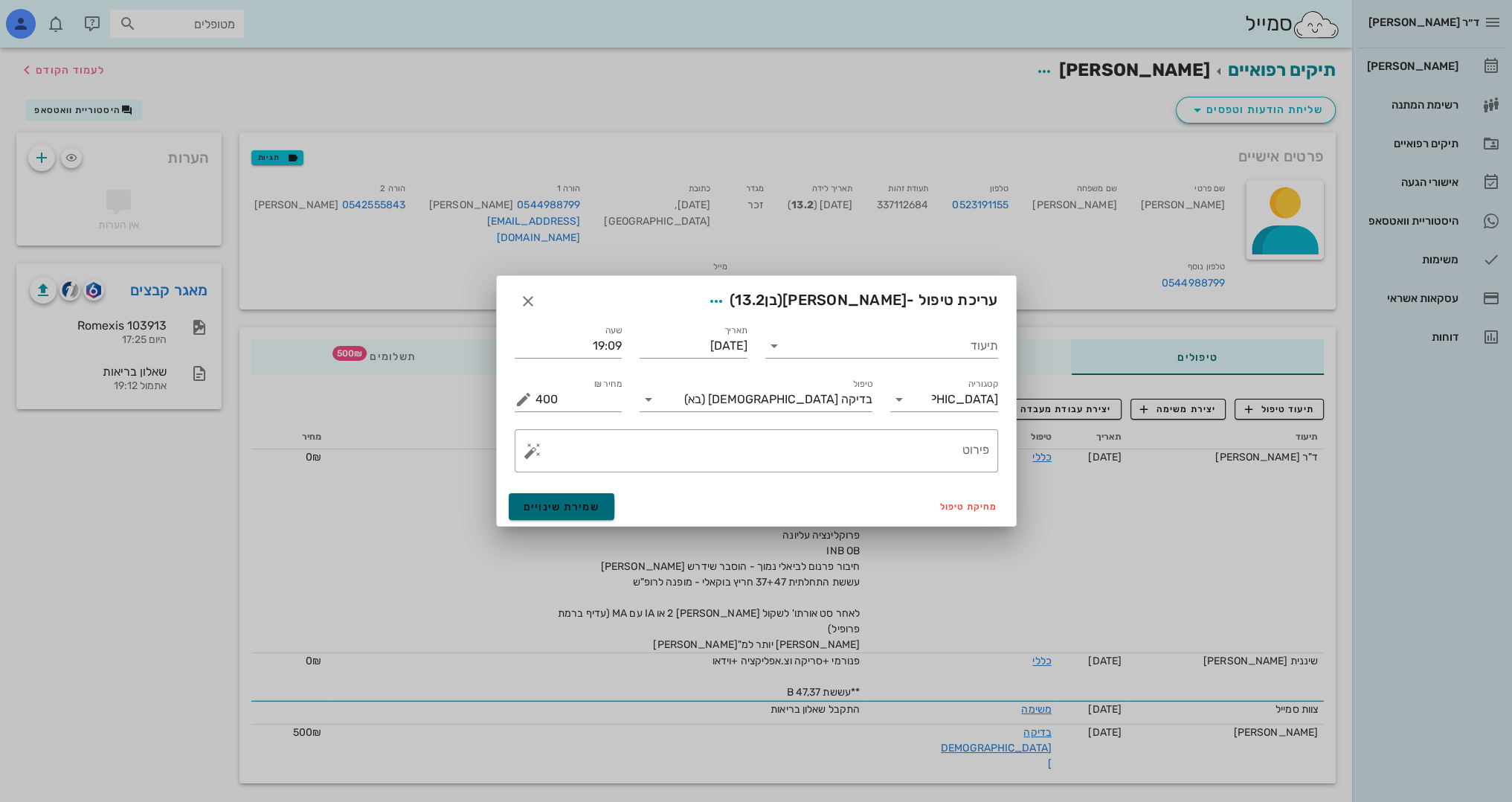
click at [582, 503] on span "שמירת שינויים" at bounding box center [561, 506] width 77 height 12
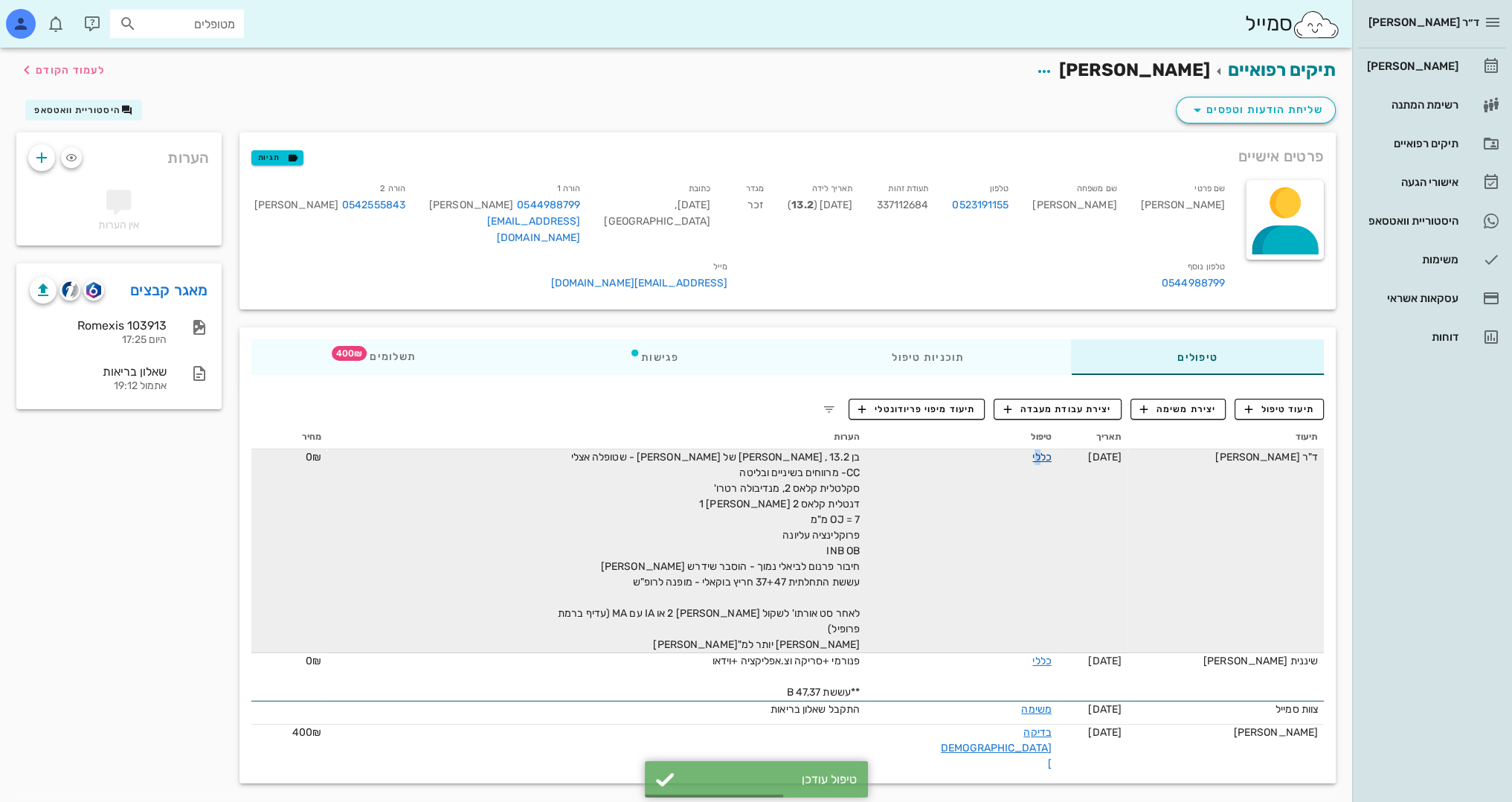
click at [1033, 451] on link "כללי" at bounding box center [1042, 456] width 18 height 12
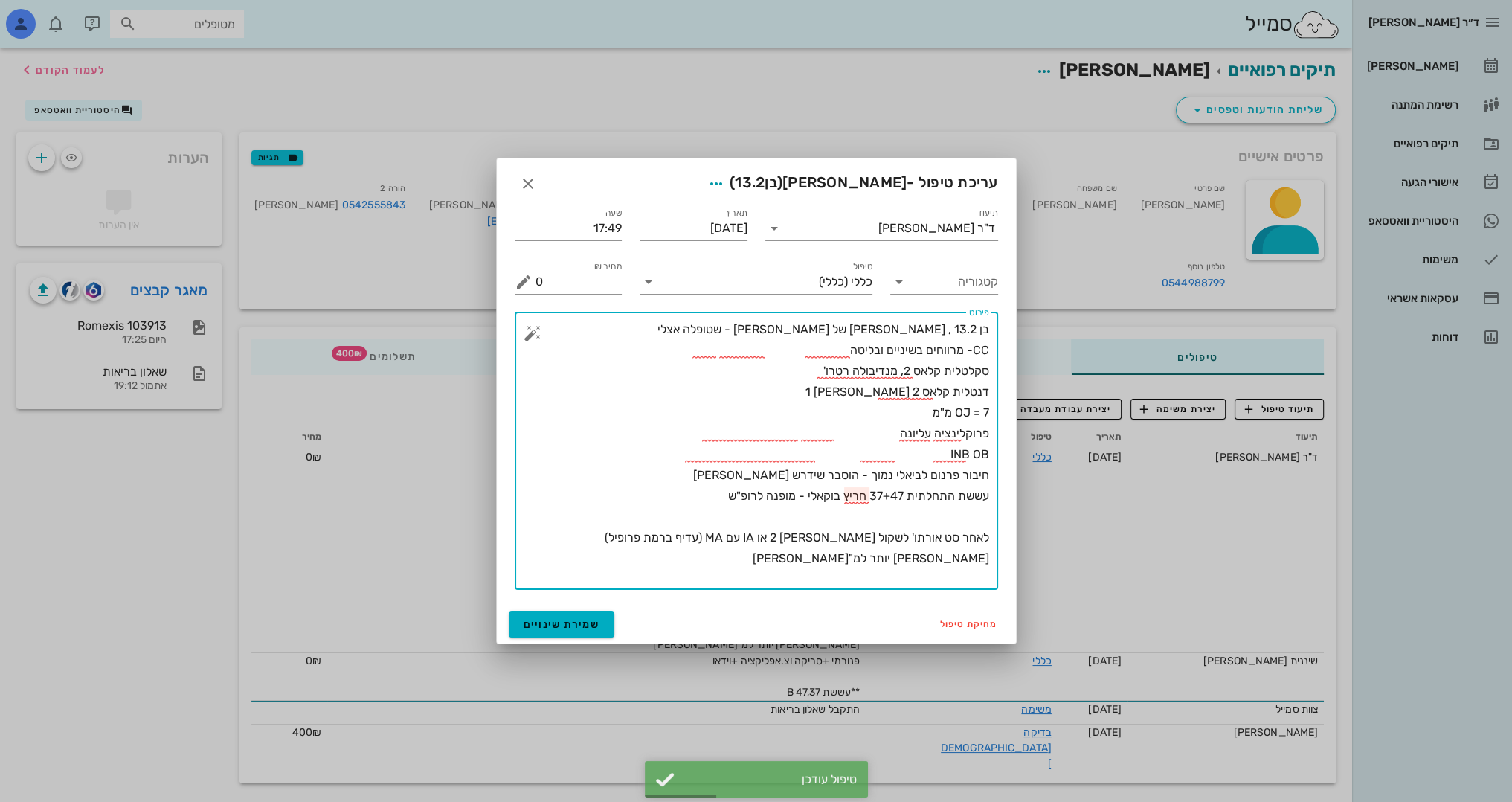
click at [871, 582] on textarea "בן 13.2 , בריא הבן של אפרת שפירא - שטופלה אצלי CC- מרווחים בשיניים ובליטה סקלטל…" at bounding box center [762, 454] width 454 height 270
click at [961, 560] on textarea "בן 13.2 , בריא הבן של אפרת שפירא - שטופלה אצלי CC- מרווחים בשיניים ובליטה סקלטל…" at bounding box center [762, 454] width 454 height 270
type textarea "בן 13.2 , בריא הבן של אפרת שפירא - שטופלה אצלי CC- מרווחים בשיניים ובליטה סקלטל…"
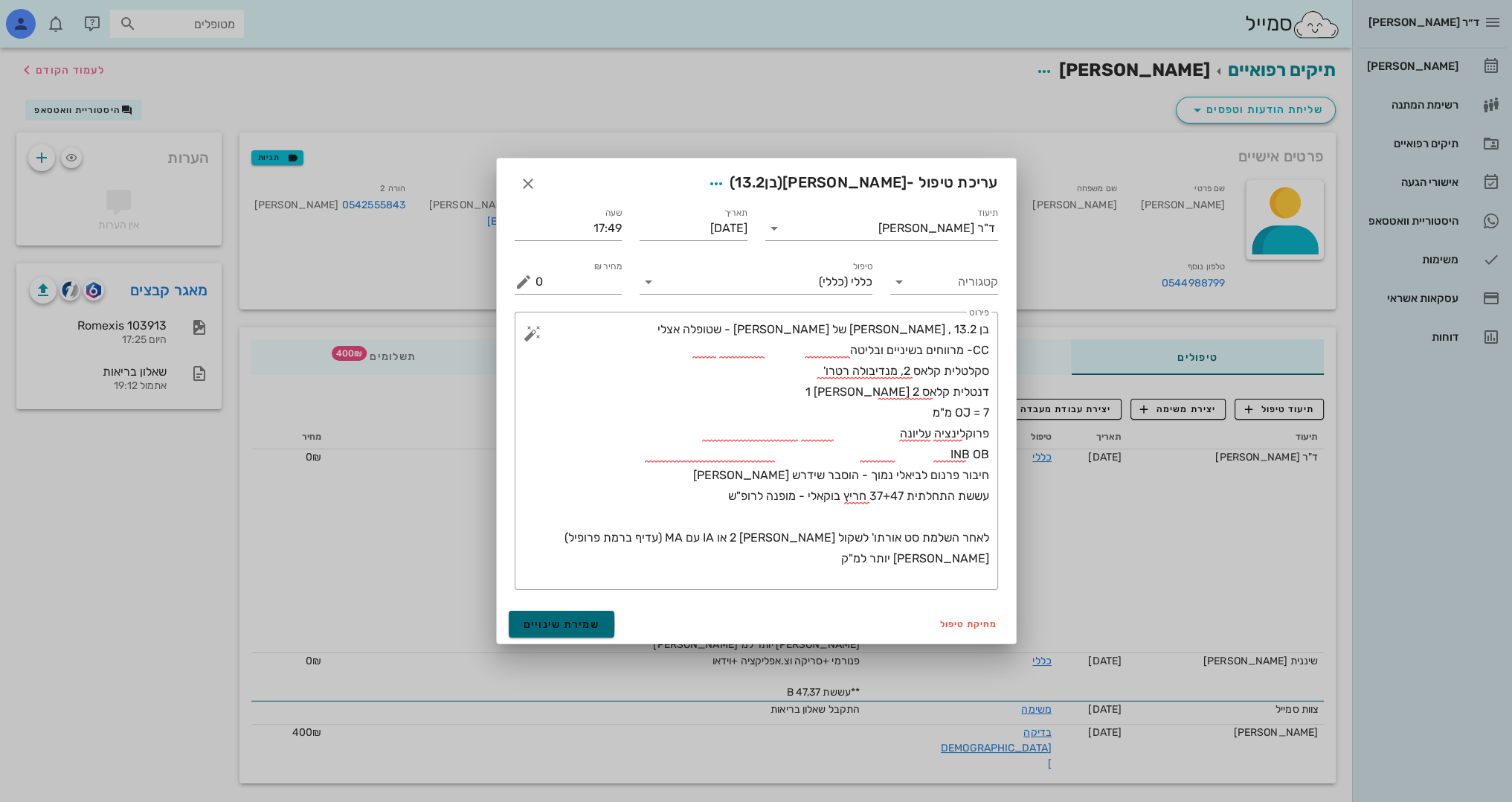
click at [549, 628] on span "שמירת שינויים" at bounding box center [561, 624] width 77 height 12
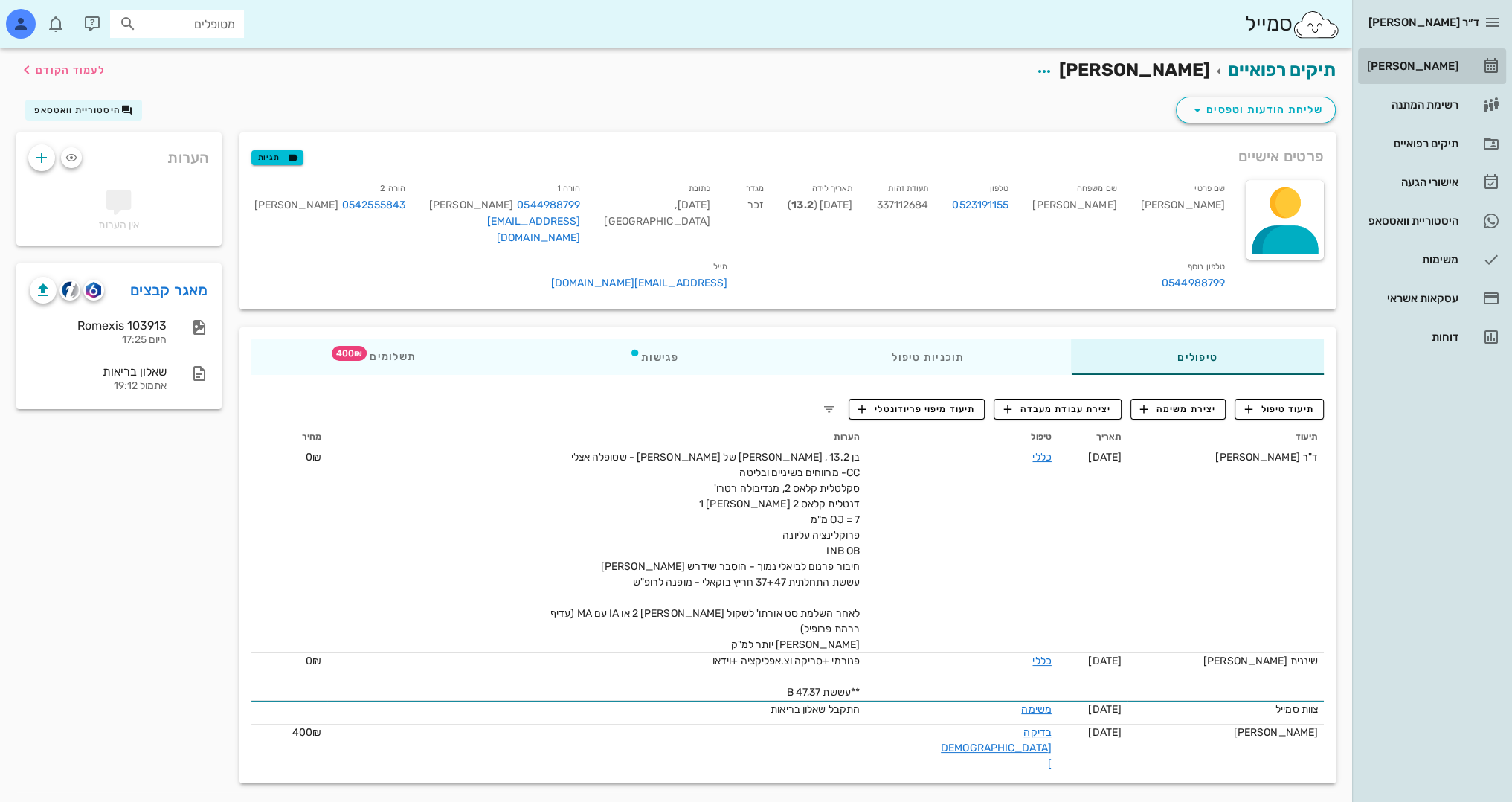
click at [1421, 68] on div "[PERSON_NAME]" at bounding box center [1411, 66] width 94 height 12
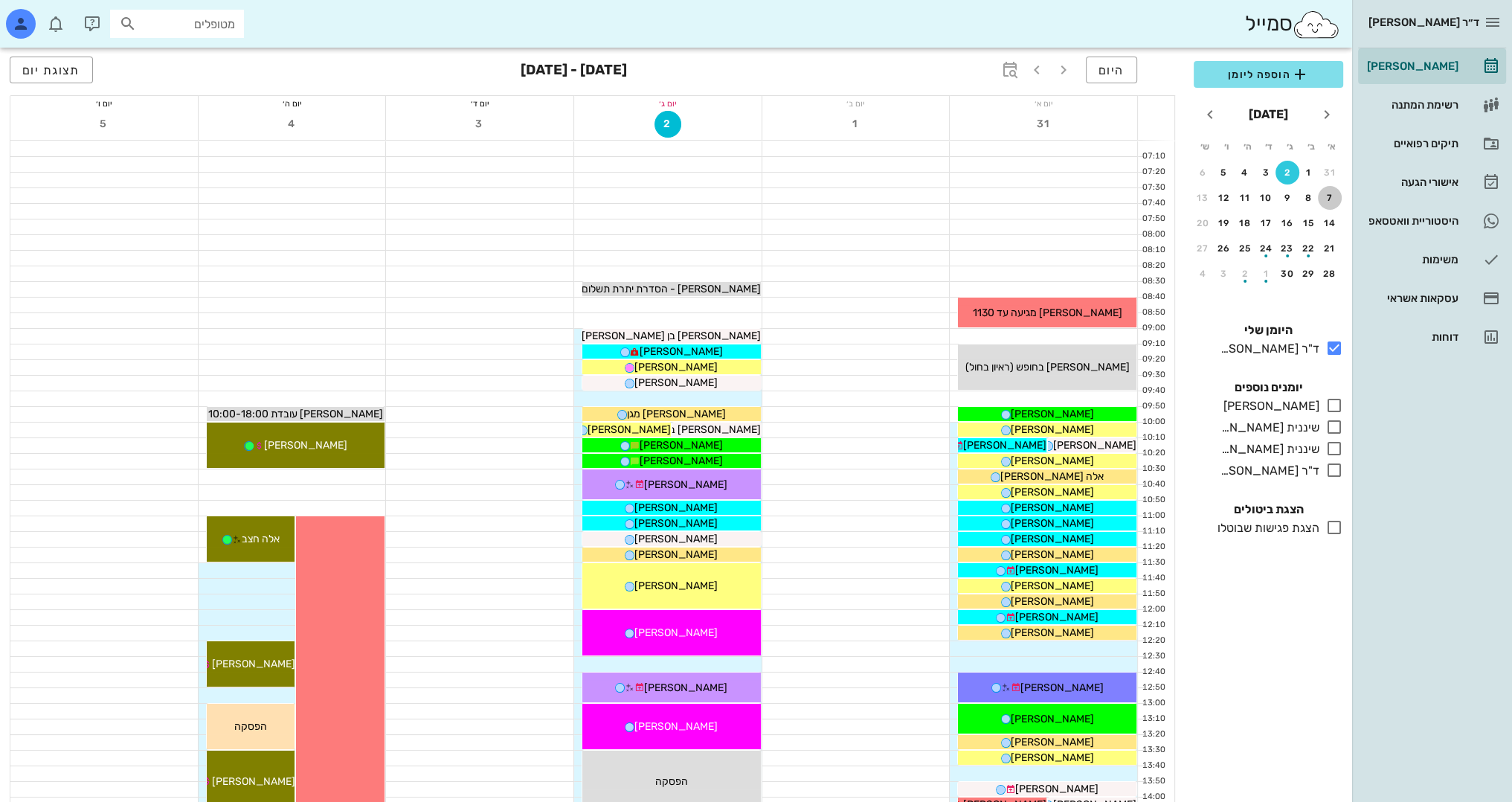
click at [1329, 191] on button "7" at bounding box center [1329, 198] width 24 height 24
